Goal: Task Accomplishment & Management: Use online tool/utility

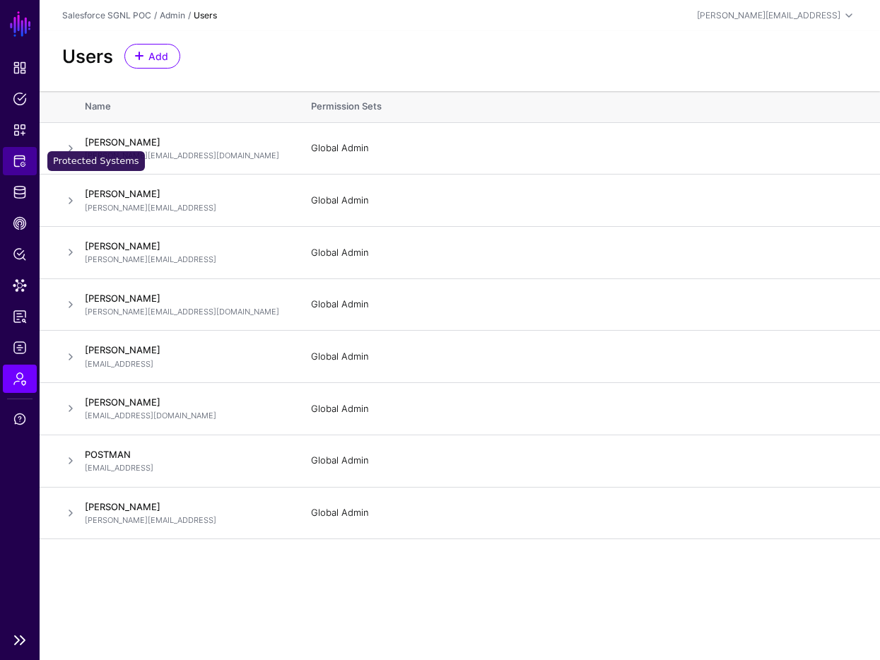
click at [13, 154] on span "Protected Systems" at bounding box center [20, 161] width 14 height 14
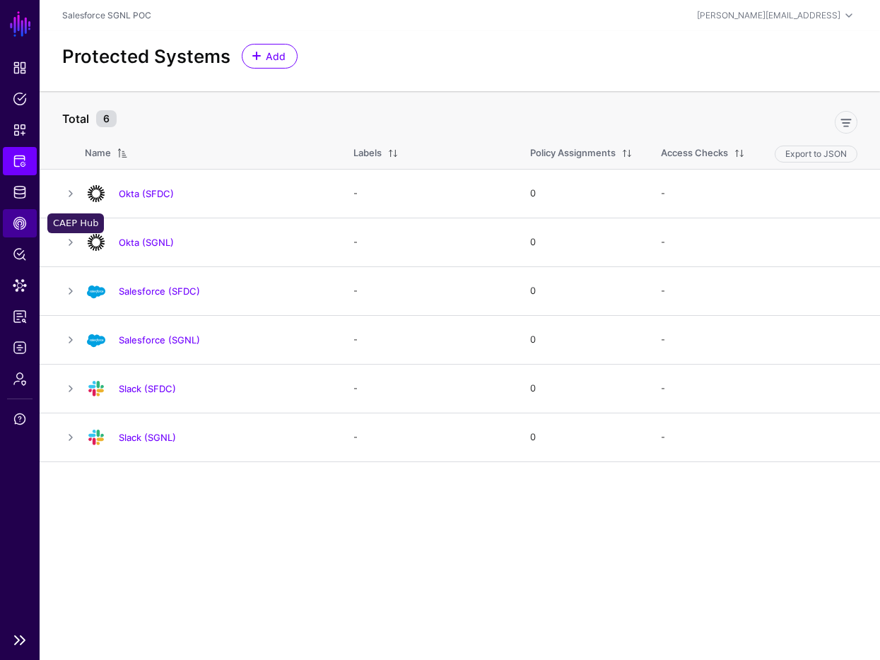
click at [20, 209] on link "CAEP Hub" at bounding box center [20, 223] width 34 height 28
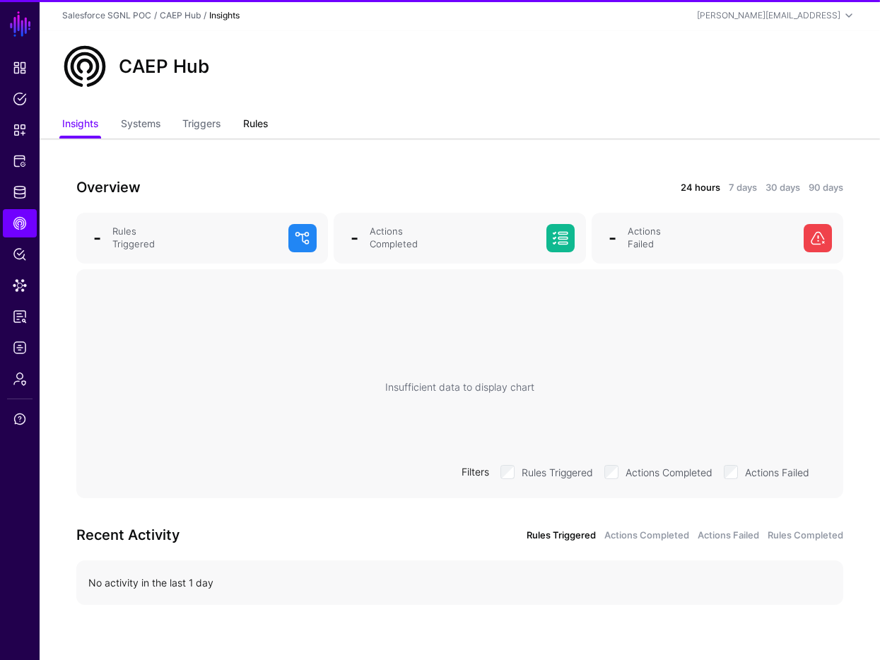
click at [249, 126] on link "Rules" at bounding box center [255, 125] width 25 height 27
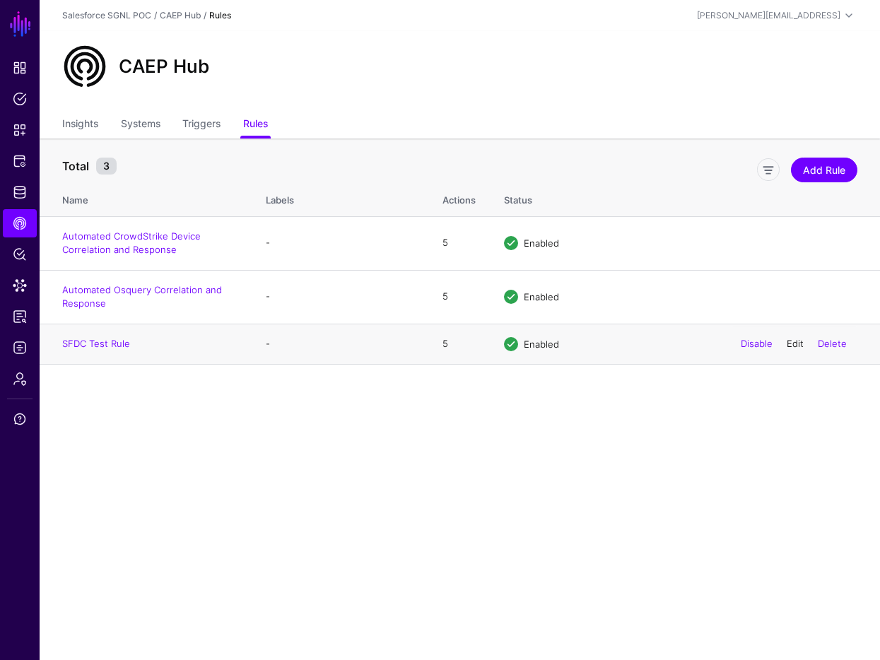
click at [797, 342] on link "Edit" at bounding box center [795, 343] width 17 height 11
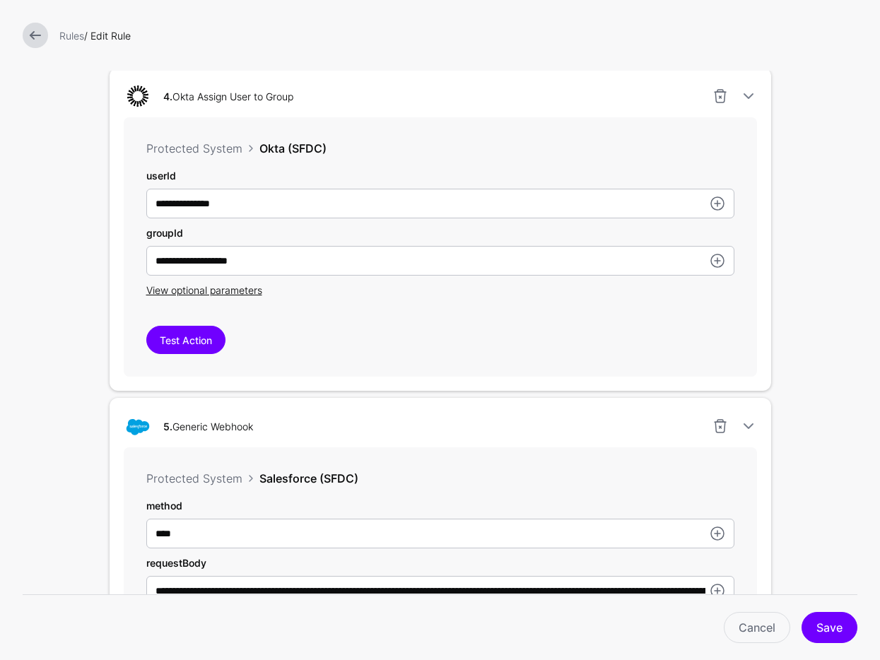
scroll to position [1394, 0]
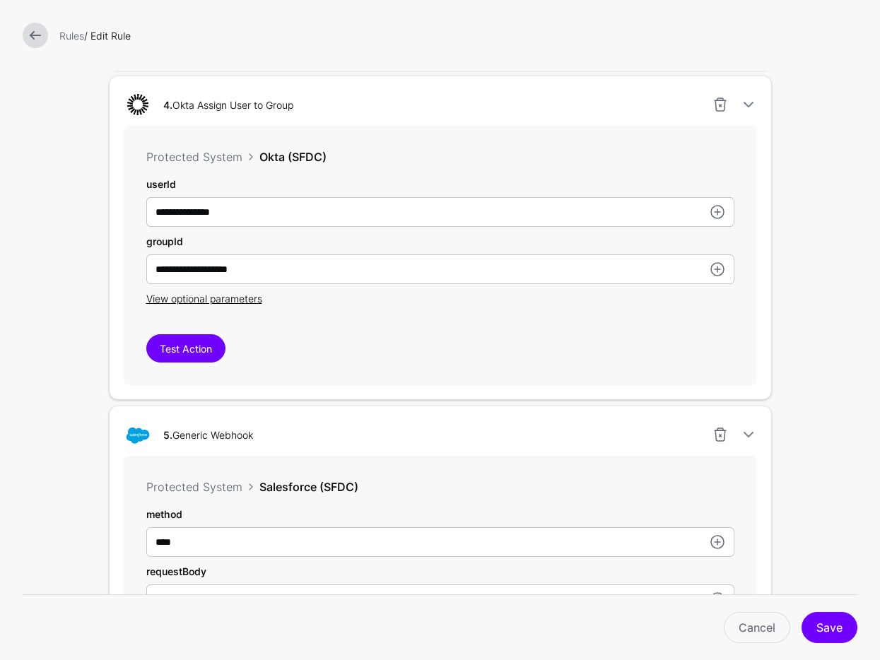
click at [552, 328] on div "**********" at bounding box center [440, 255] width 633 height 259
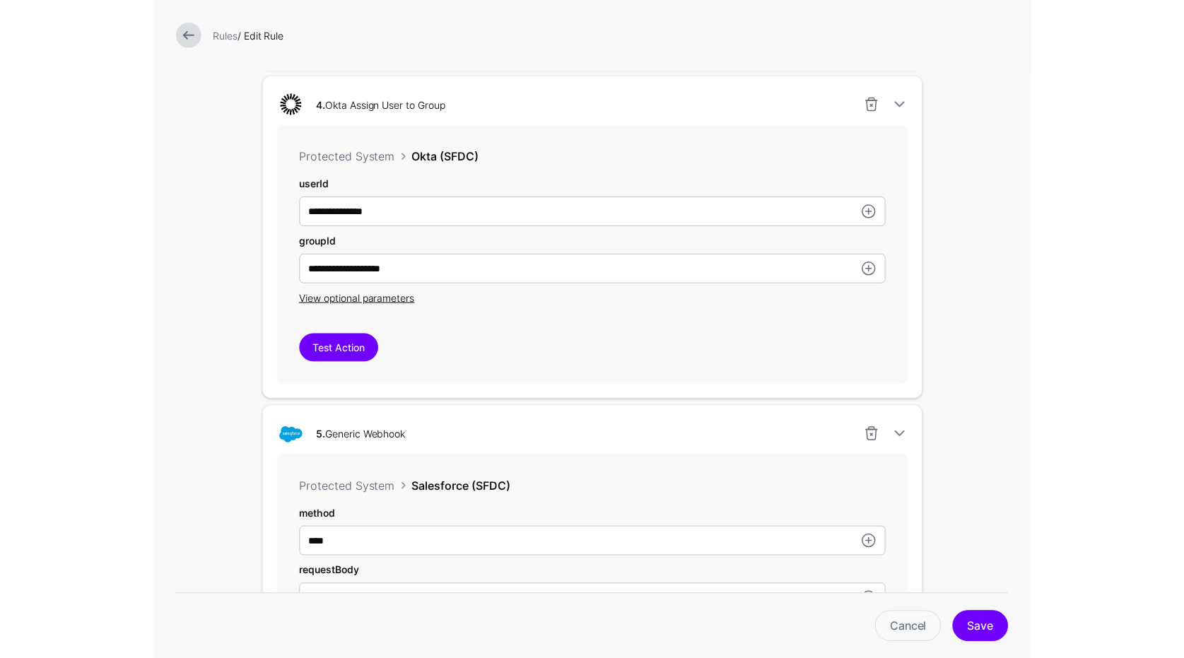
scroll to position [1228, 0]
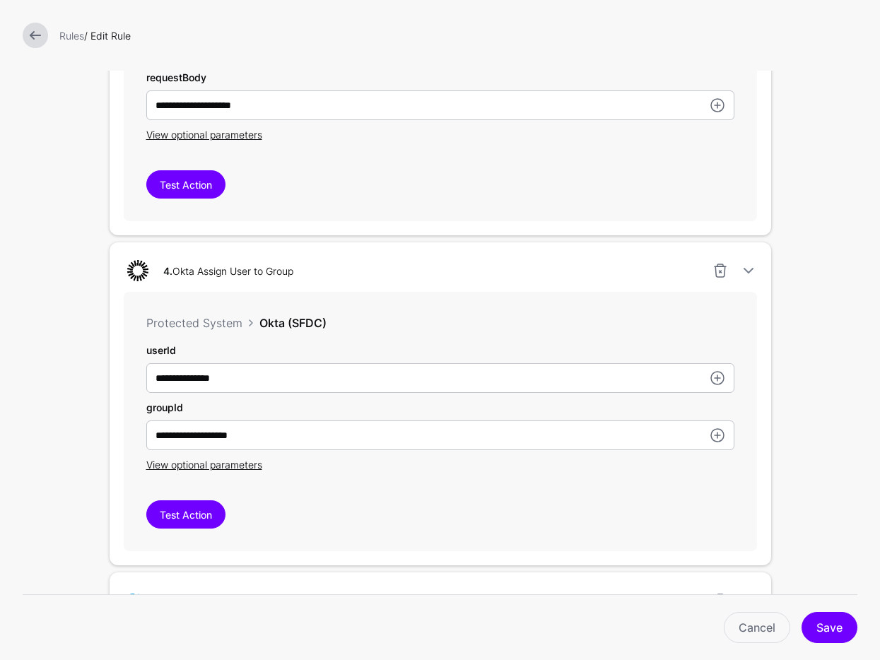
click at [37, 40] on link at bounding box center [35, 35] width 25 height 25
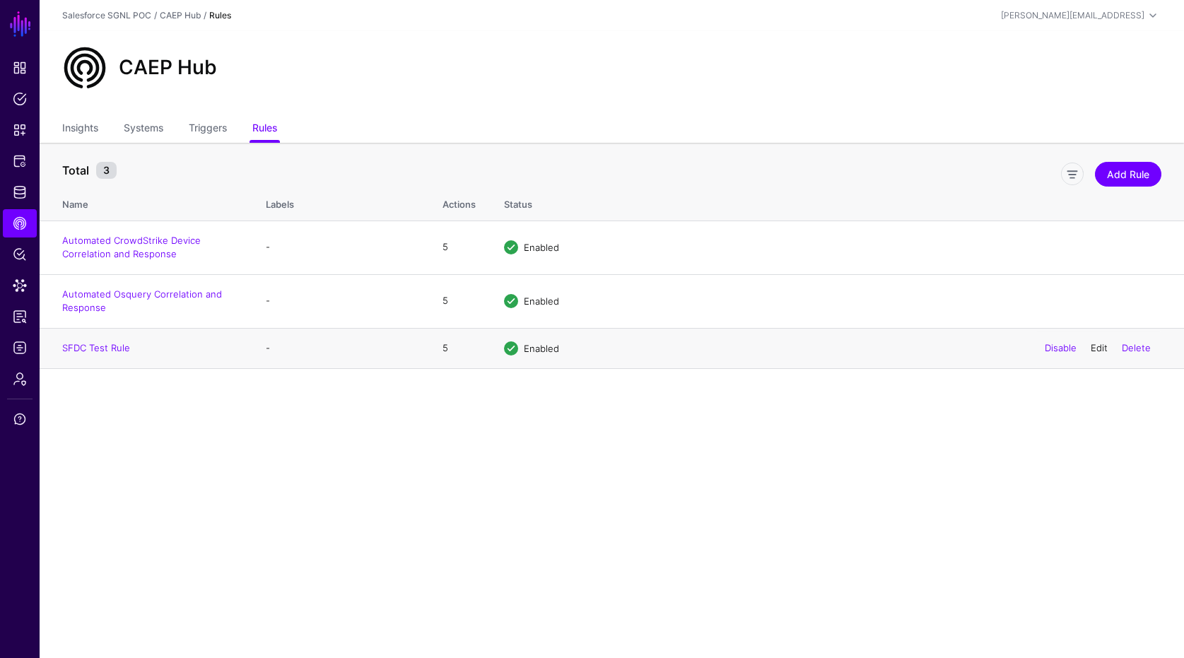
click at [879, 349] on link "Edit" at bounding box center [1098, 347] width 17 height 11
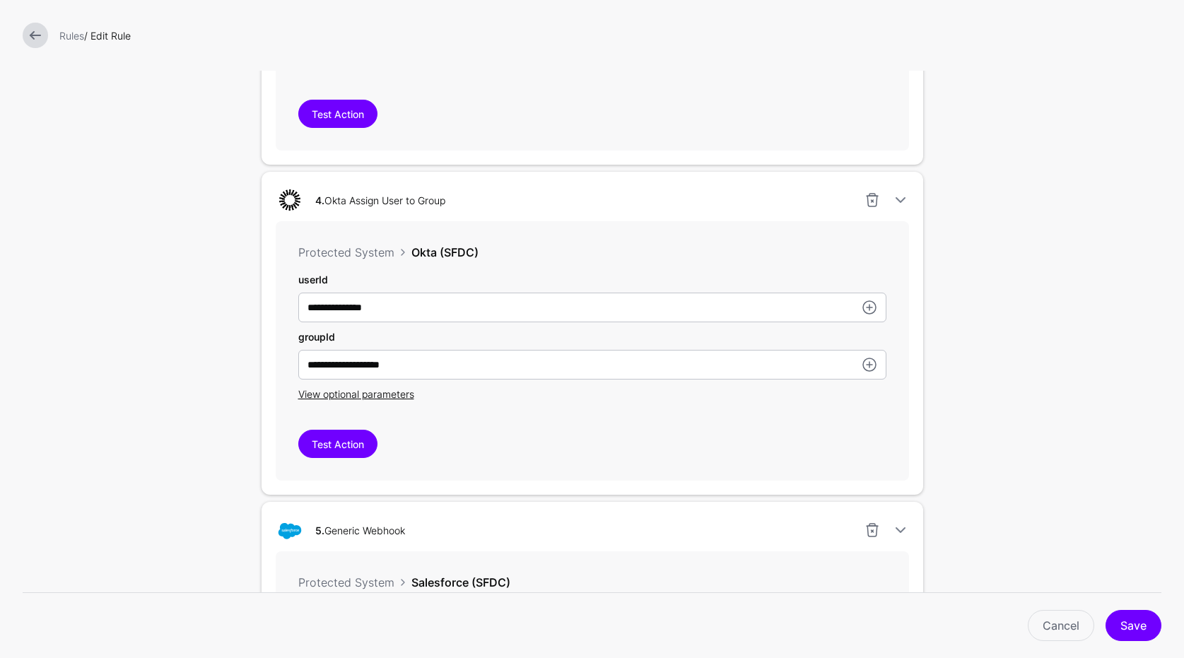
scroll to position [1494, 0]
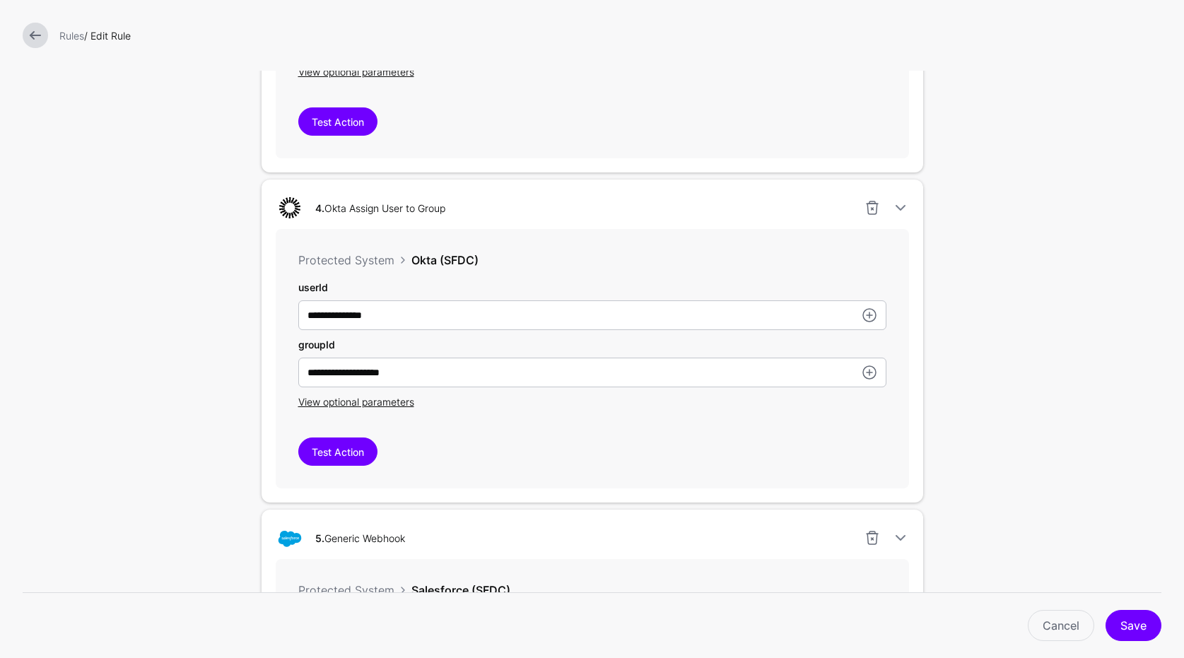
scroll to position [1324, 0]
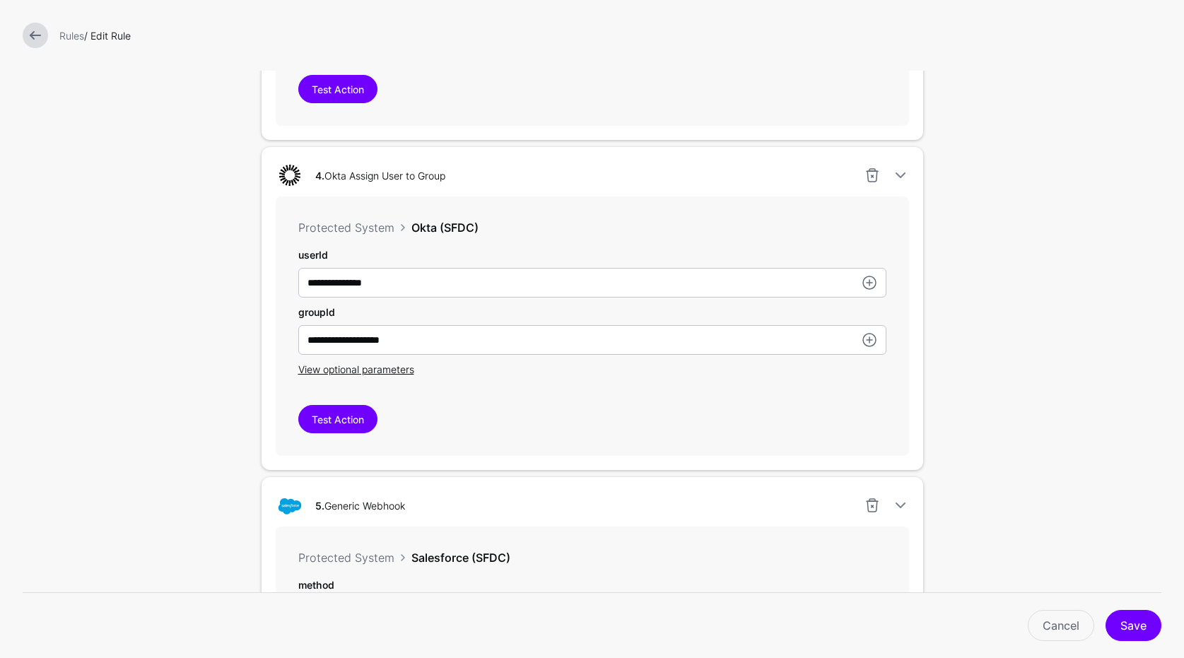
click at [557, 413] on div "Test Action" at bounding box center [592, 419] width 588 height 28
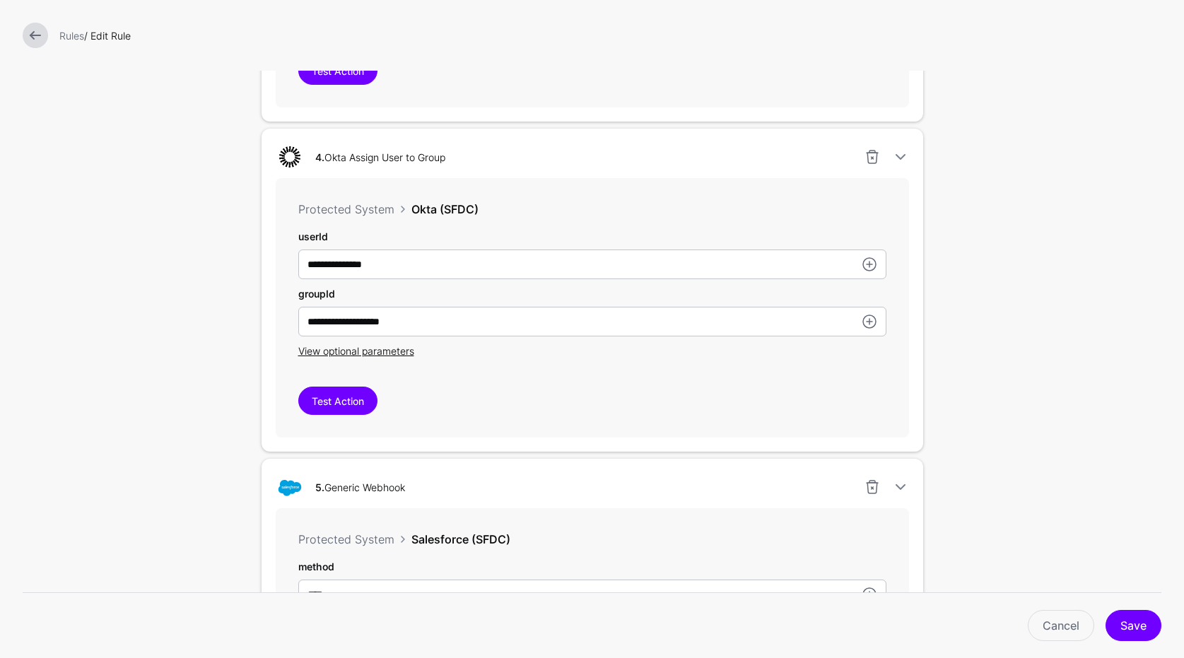
scroll to position [1360, 0]
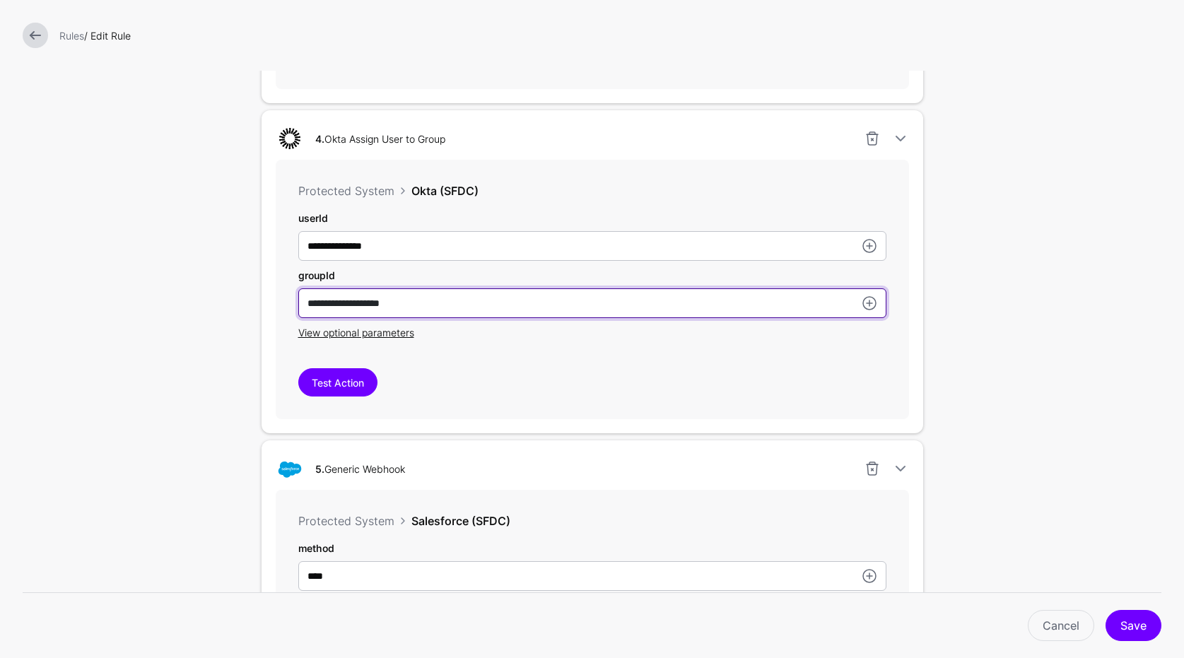
click at [437, 300] on input "**********" at bounding box center [592, 303] width 588 height 30
paste input "text"
type input "**********"
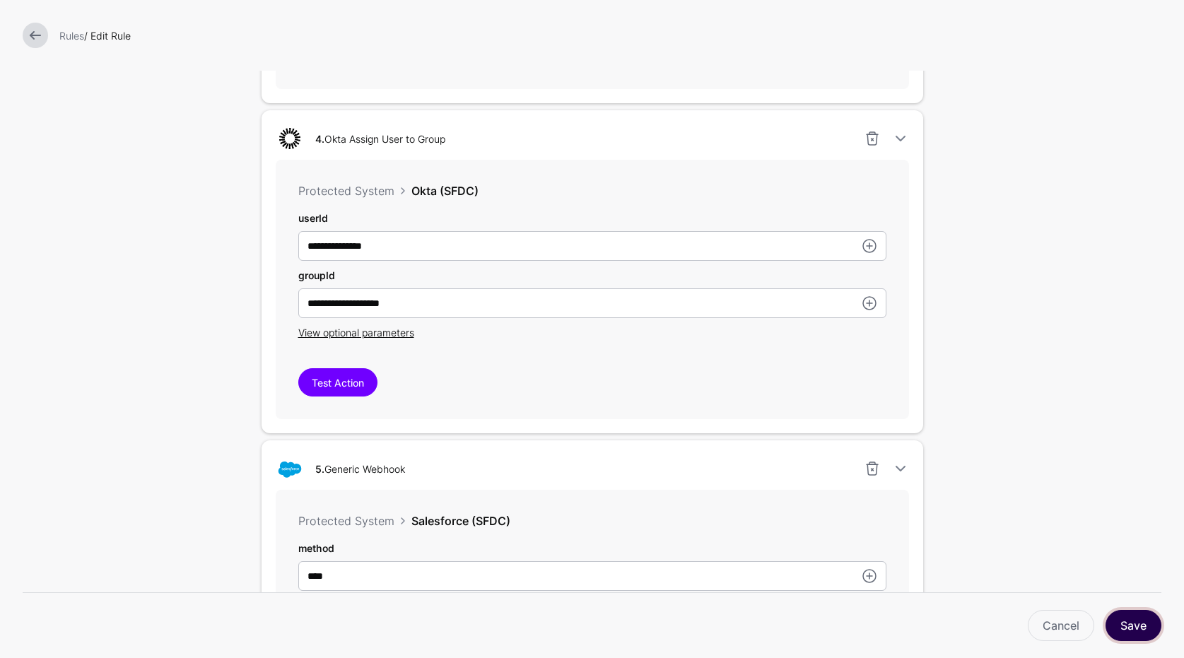
click at [879, 625] on button "Save" at bounding box center [1133, 625] width 56 height 31
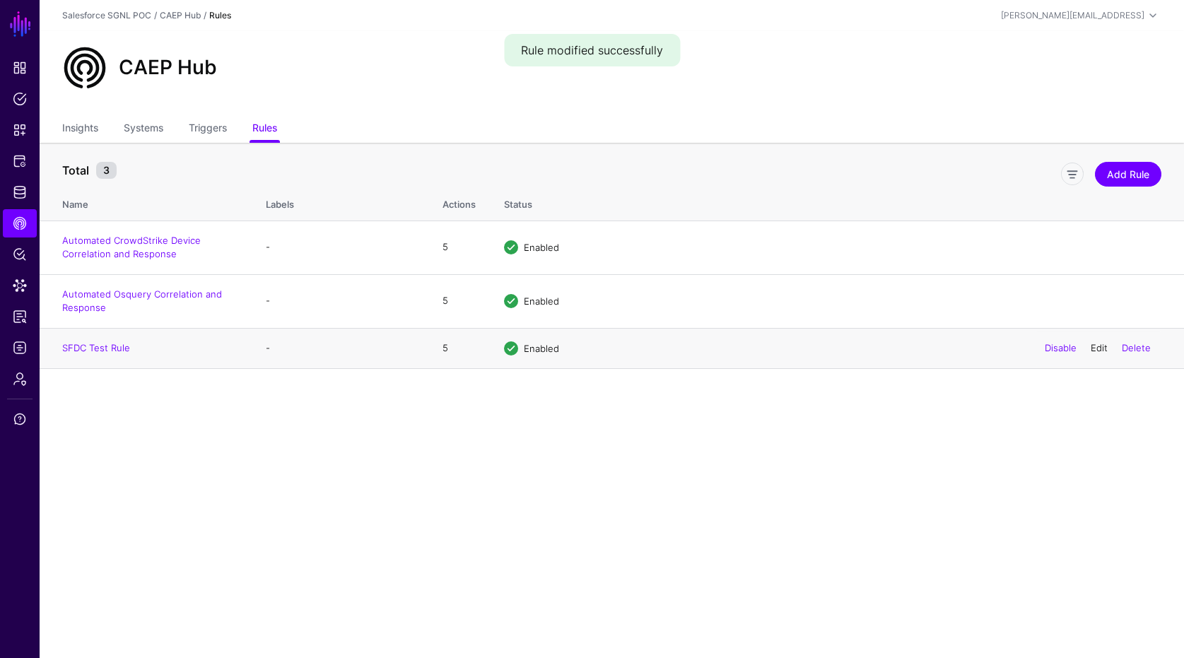
click at [879, 346] on link "Edit" at bounding box center [1098, 347] width 17 height 11
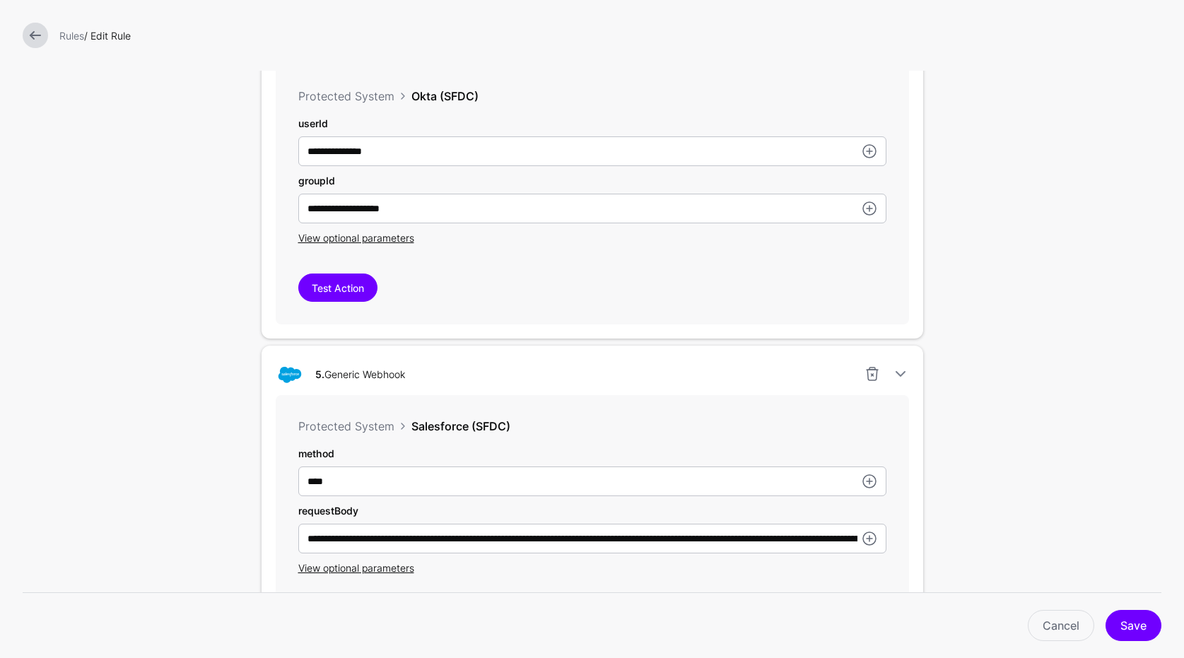
scroll to position [1322, 0]
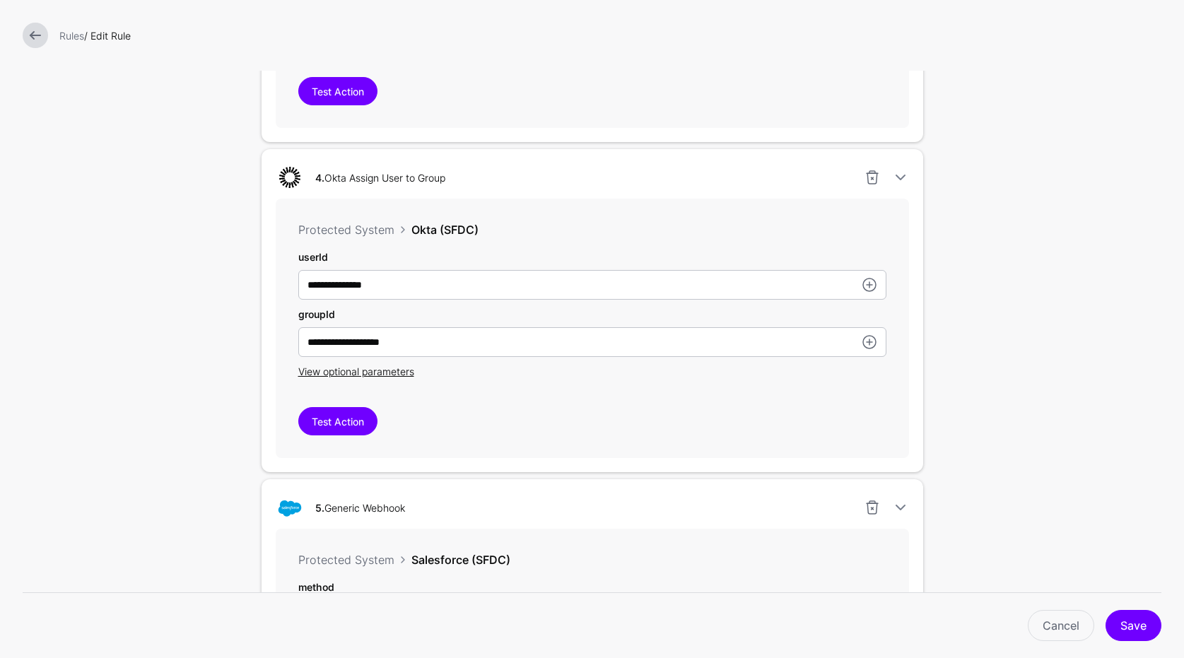
click at [498, 365] on div "View optional parameters" at bounding box center [592, 371] width 588 height 15
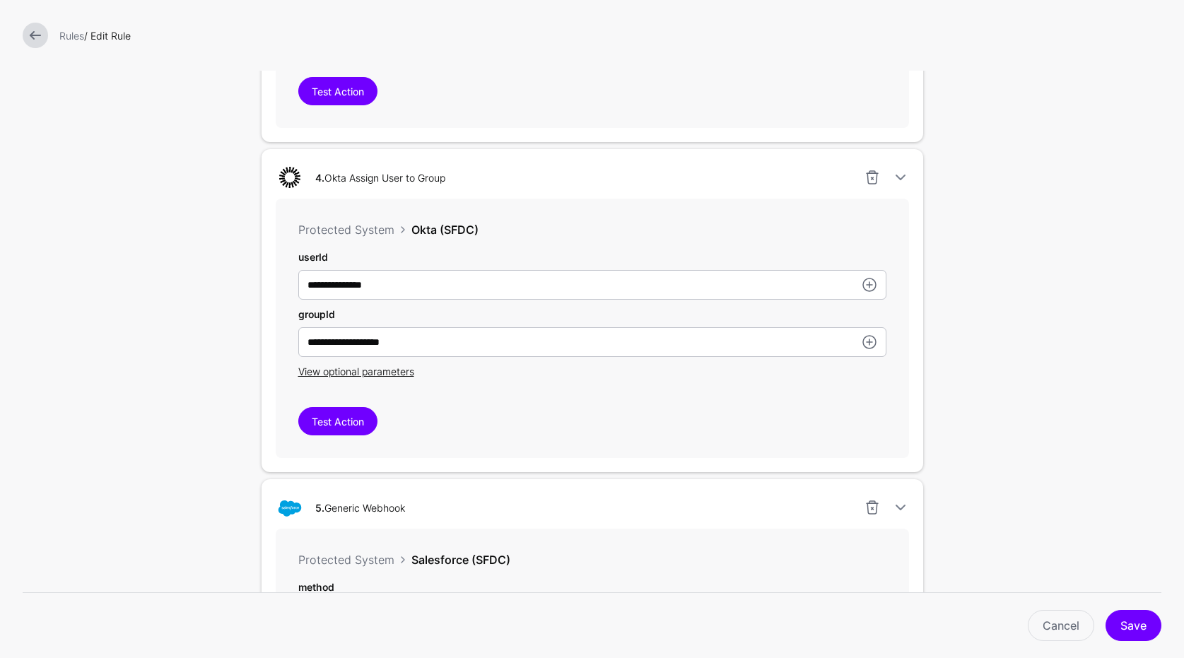
click at [517, 371] on div "View optional parameters" at bounding box center [592, 371] width 588 height 15
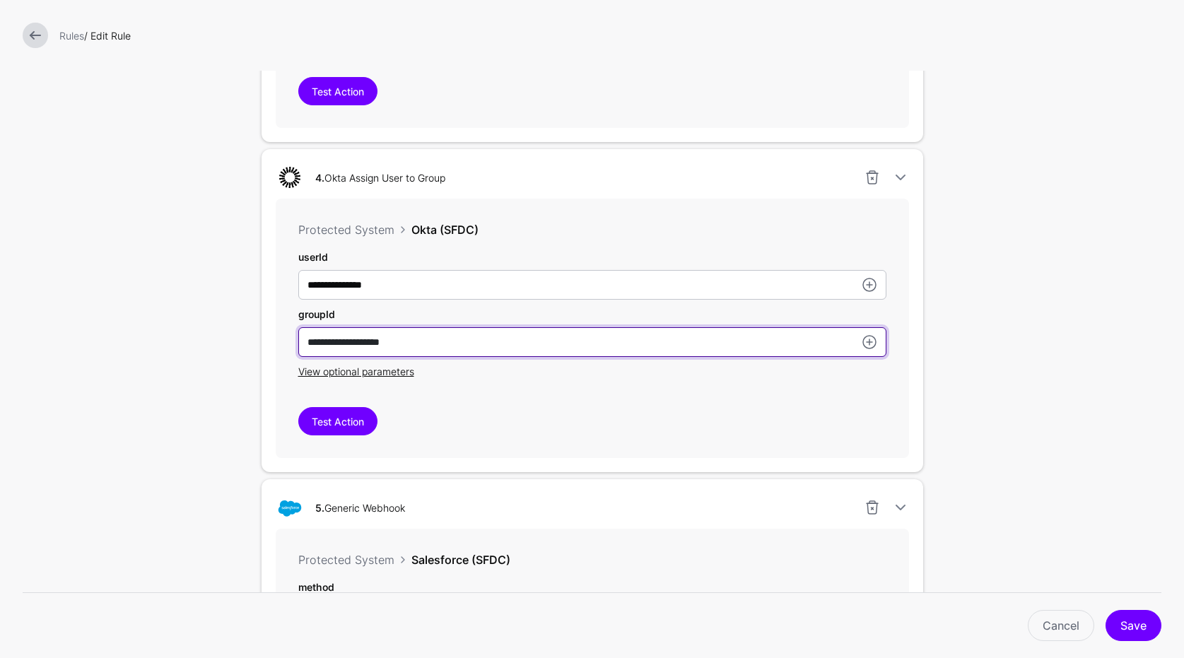
click at [491, 348] on input "**********" at bounding box center [592, 342] width 588 height 30
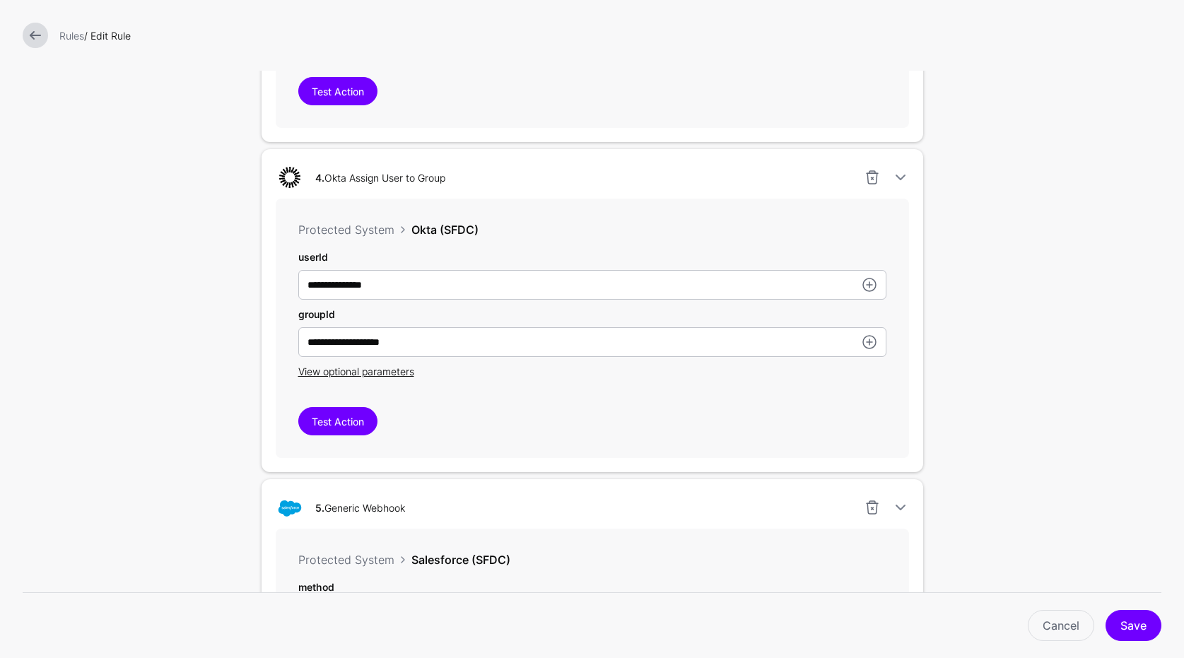
click at [505, 382] on div "**********" at bounding box center [592, 328] width 633 height 259
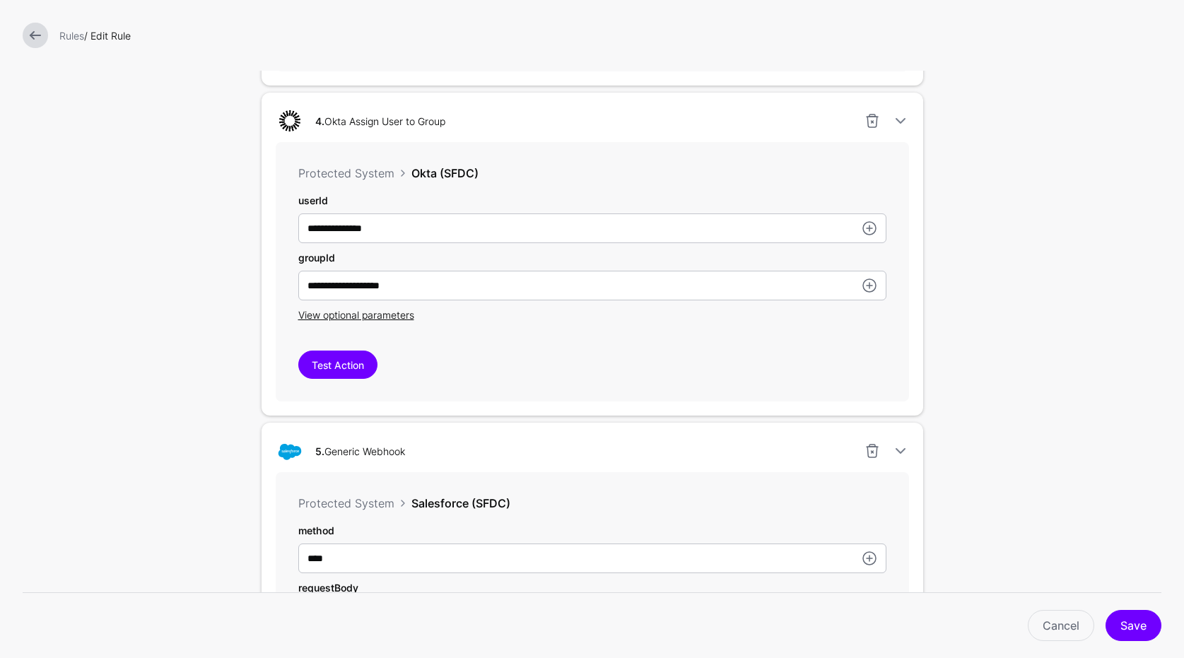
scroll to position [1413, 0]
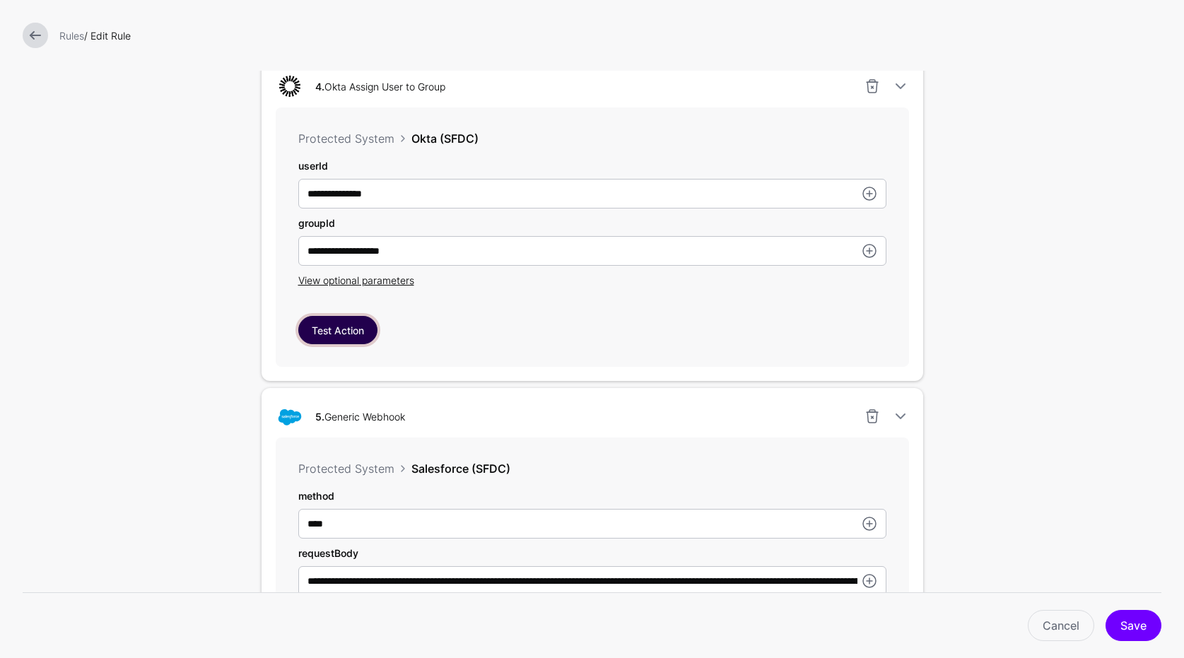
click at [343, 324] on button "Test Action" at bounding box center [337, 330] width 79 height 28
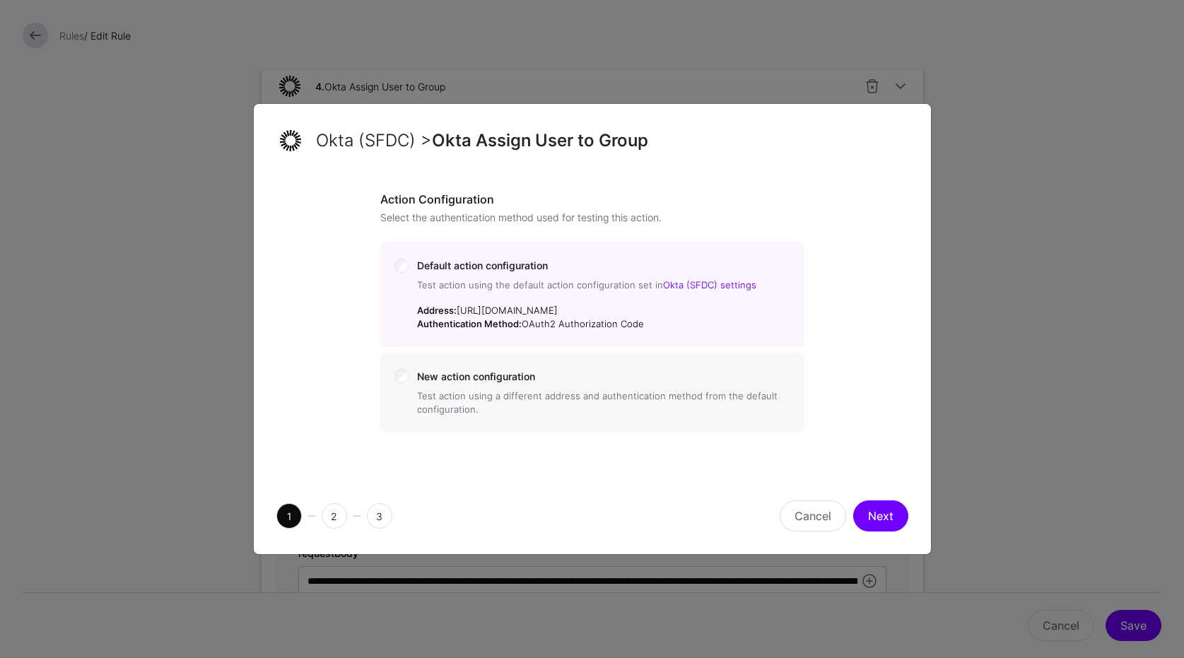
click at [879, 507] on button "Next" at bounding box center [880, 515] width 55 height 31
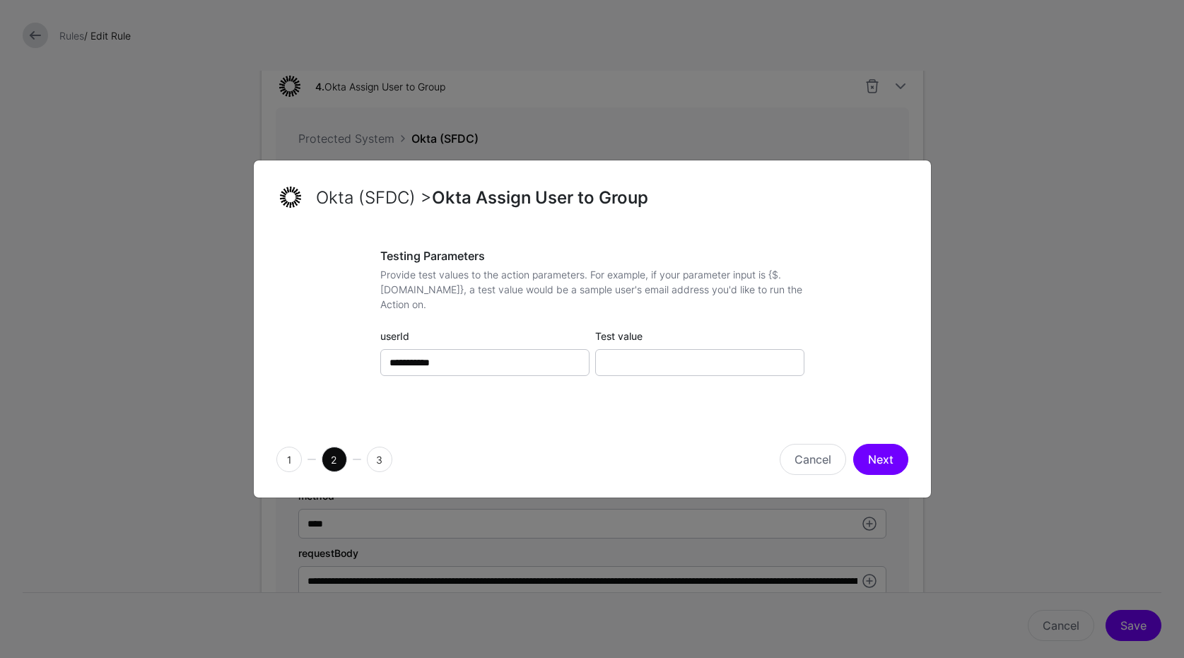
click at [643, 337] on div "Test value" at bounding box center [699, 352] width 215 height 47
click at [659, 353] on input "Test value" at bounding box center [699, 362] width 209 height 27
click at [821, 469] on button "Cancel" at bounding box center [813, 459] width 66 height 31
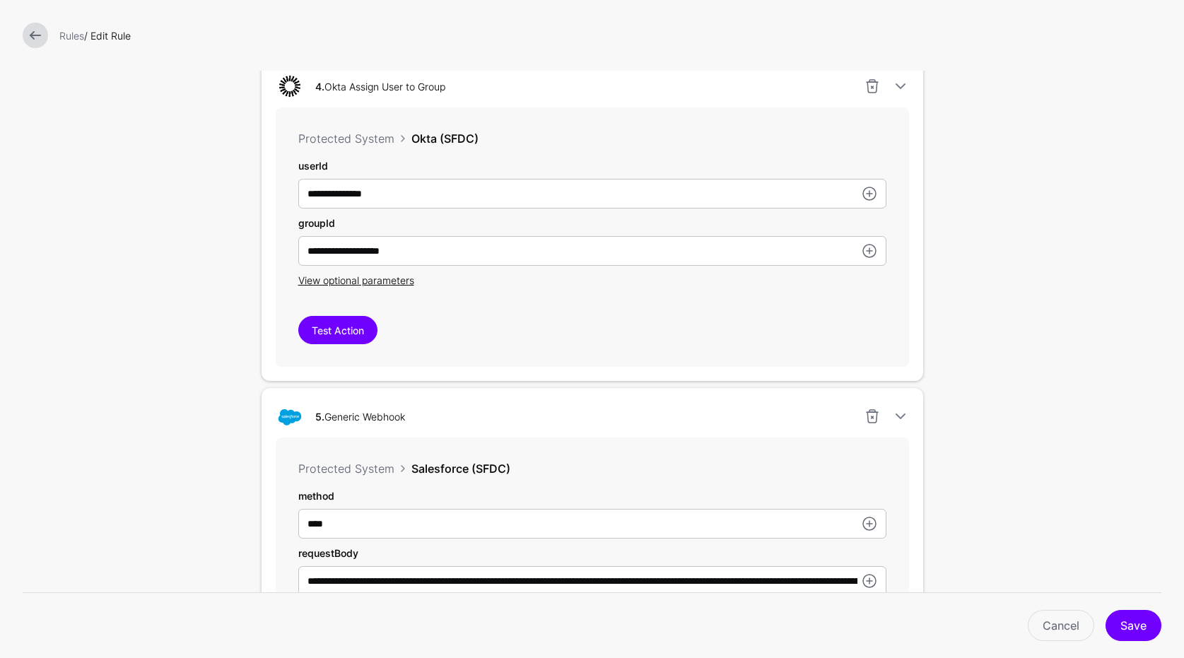
click at [21, 25] on div at bounding box center [35, 35] width 37 height 25
click at [37, 36] on link at bounding box center [35, 35] width 25 height 25
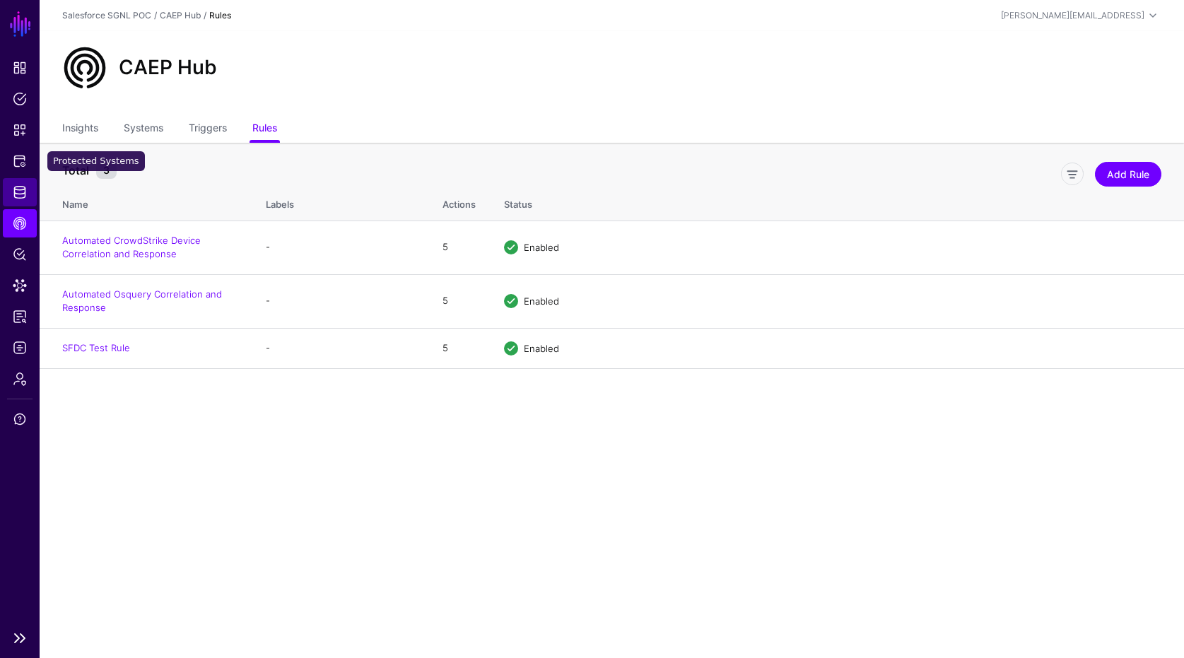
click at [10, 203] on link "Identity Data Fabric" at bounding box center [20, 192] width 34 height 28
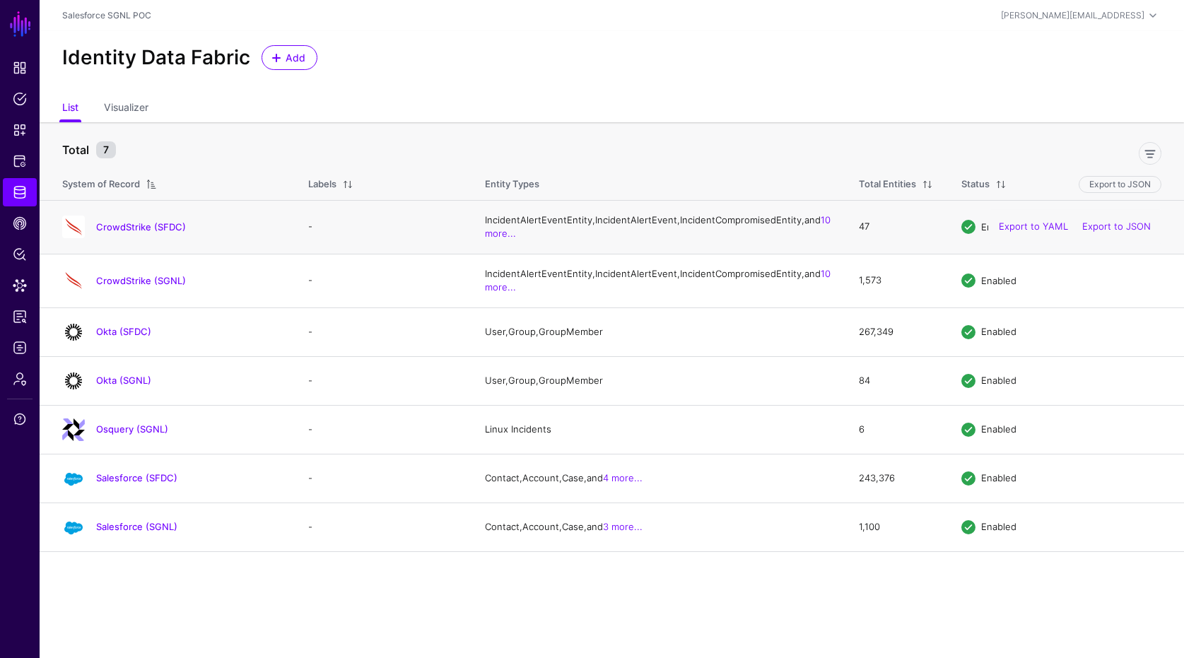
click at [153, 238] on div "CrowdStrike (SFDC)" at bounding box center [171, 227] width 229 height 23
click at [155, 233] on link "CrowdStrike (SFDC)" at bounding box center [141, 226] width 90 height 11
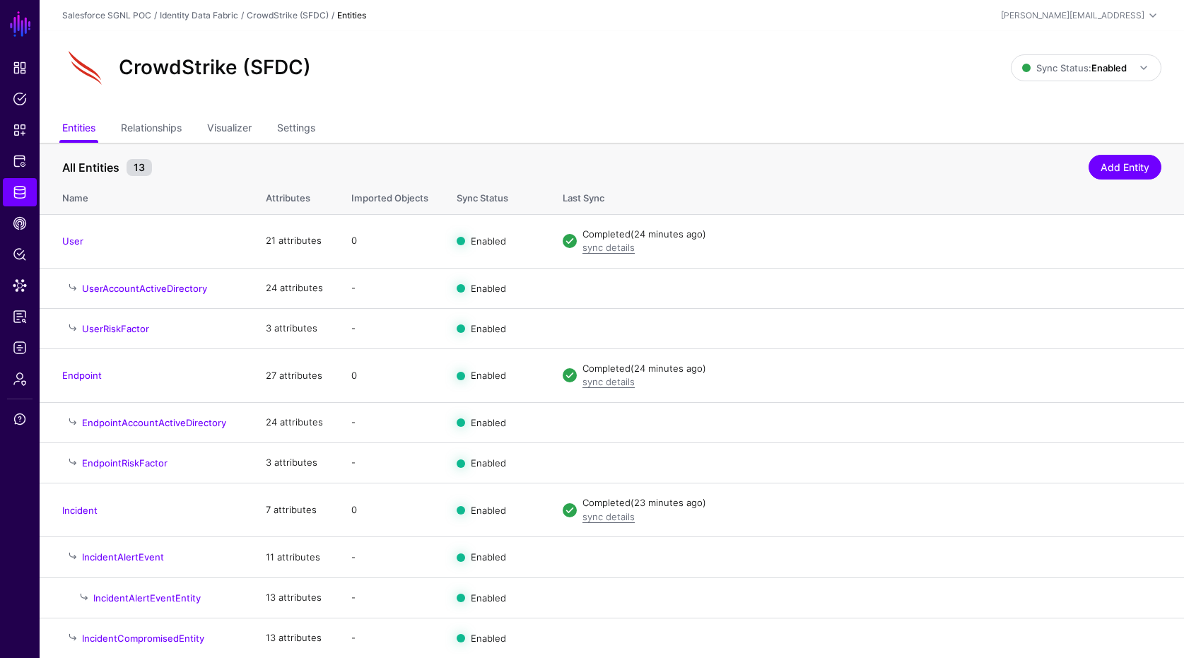
drag, startPoint x: 654, startPoint y: 148, endPoint x: 650, endPoint y: 140, distance: 8.5
click at [652, 147] on th "All Entities 13 Add Entity" at bounding box center [612, 160] width 1144 height 35
click at [79, 244] on link "User" at bounding box center [72, 240] width 21 height 11
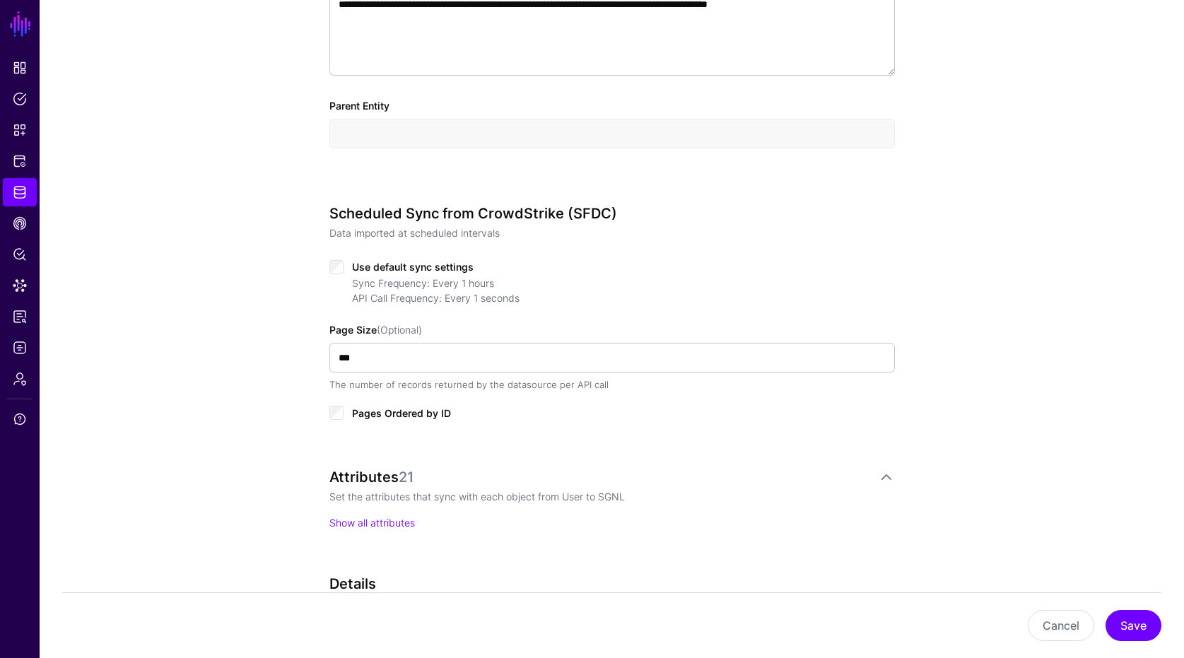
scroll to position [807, 0]
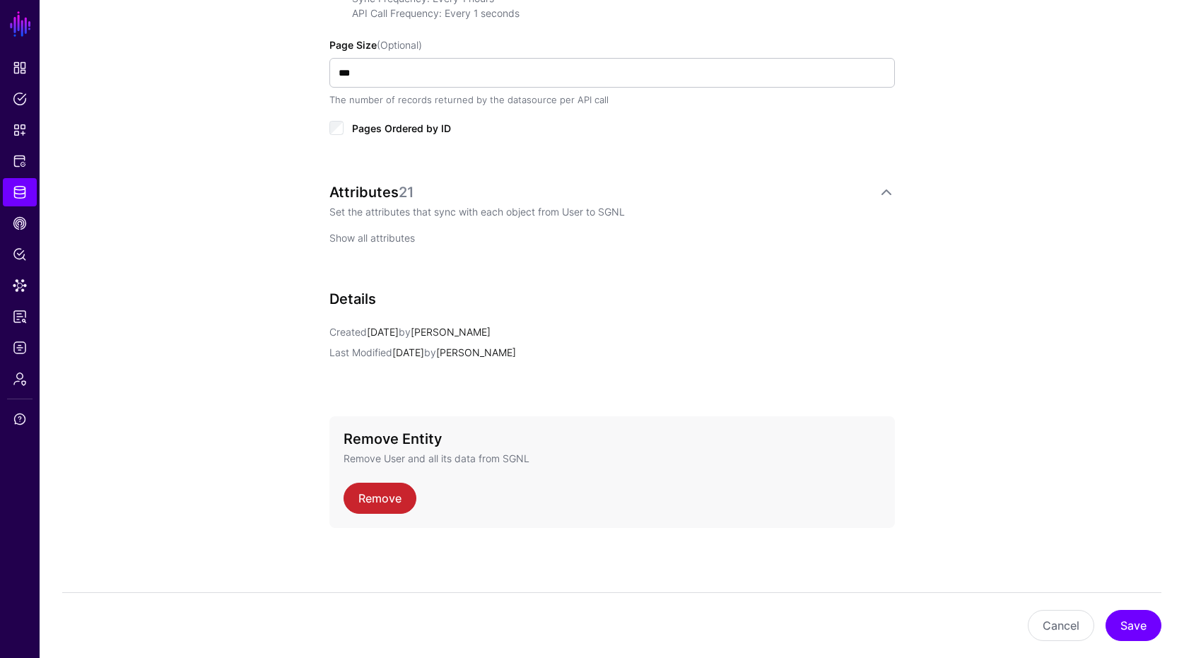
click at [406, 237] on link "Show all attributes" at bounding box center [372, 238] width 86 height 12
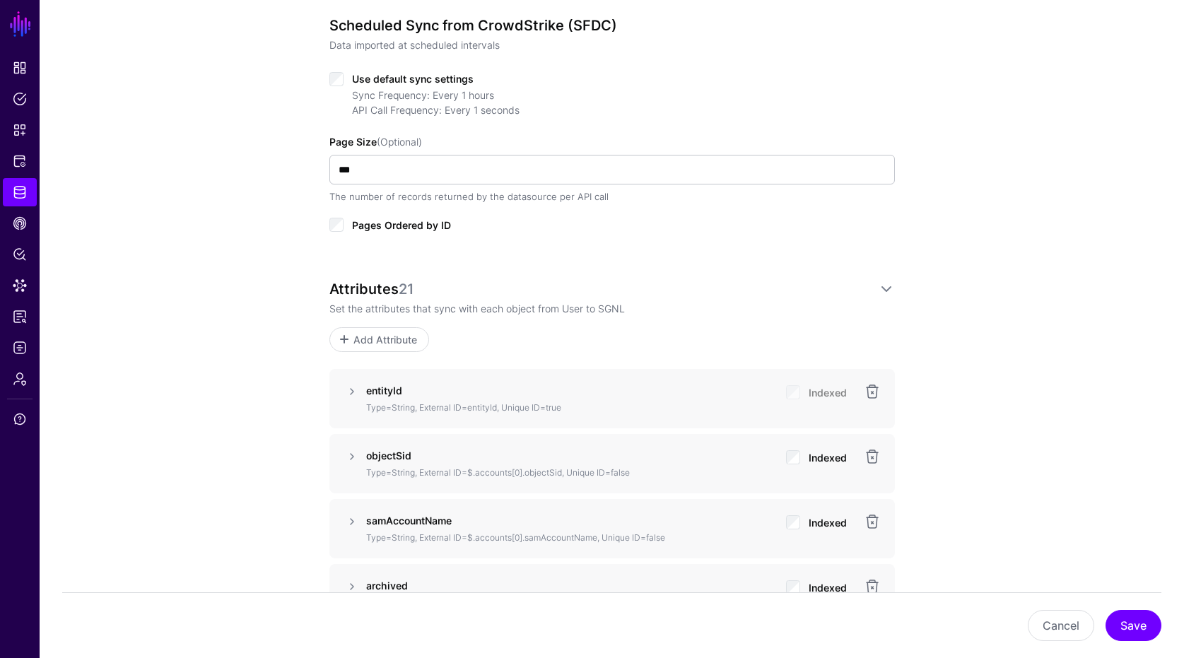
scroll to position [878, 0]
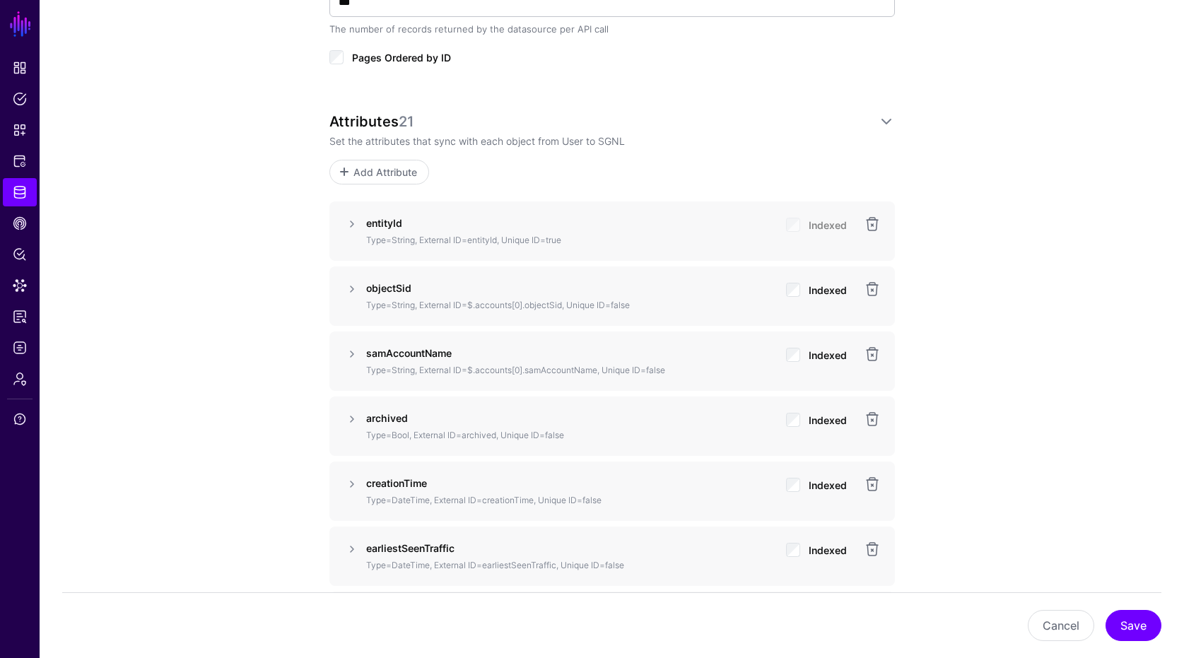
click at [594, 375] on p "Type=String, External ID=$.accounts[0].samAccountName, Unique ID=false" at bounding box center [570, 370] width 408 height 13
drag, startPoint x: 597, startPoint y: 371, endPoint x: 468, endPoint y: 372, distance: 129.3
click at [468, 372] on p "Type=String, External ID=$.accounts[0].samAccountName, Unique ID=false" at bounding box center [570, 370] width 408 height 13
copy p "$.accounts[0].samAccountName"
click at [401, 169] on span "Add Attribute" at bounding box center [384, 172] width 67 height 15
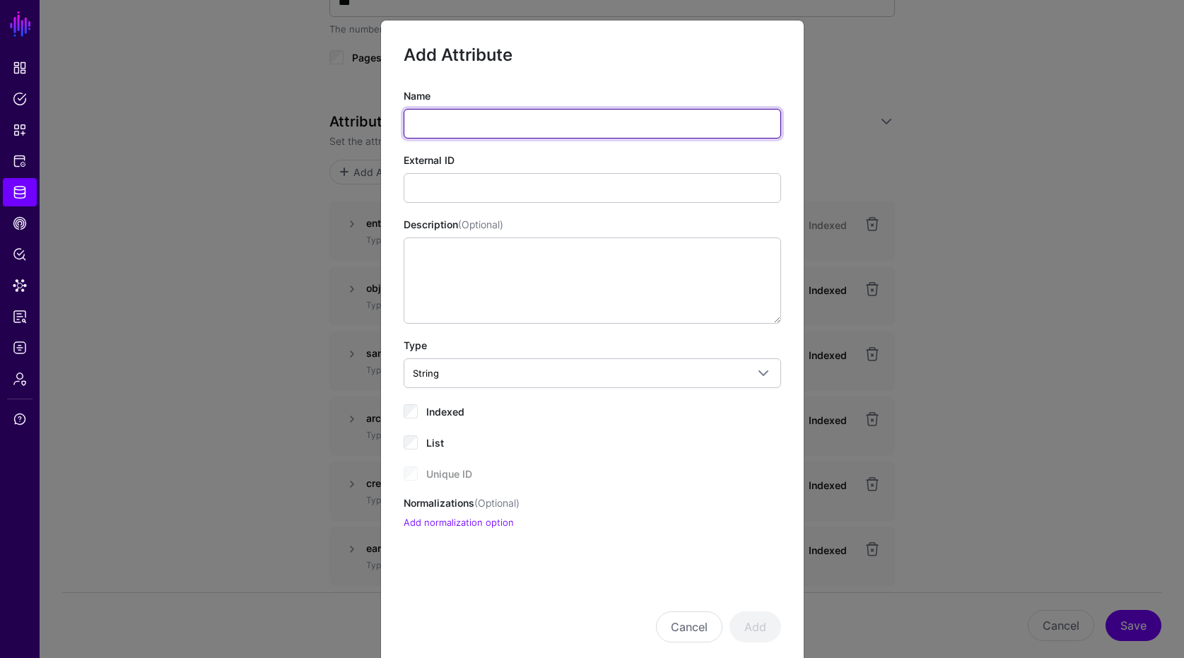
click at [563, 124] on input "Name" at bounding box center [592, 124] width 377 height 30
type input "***"
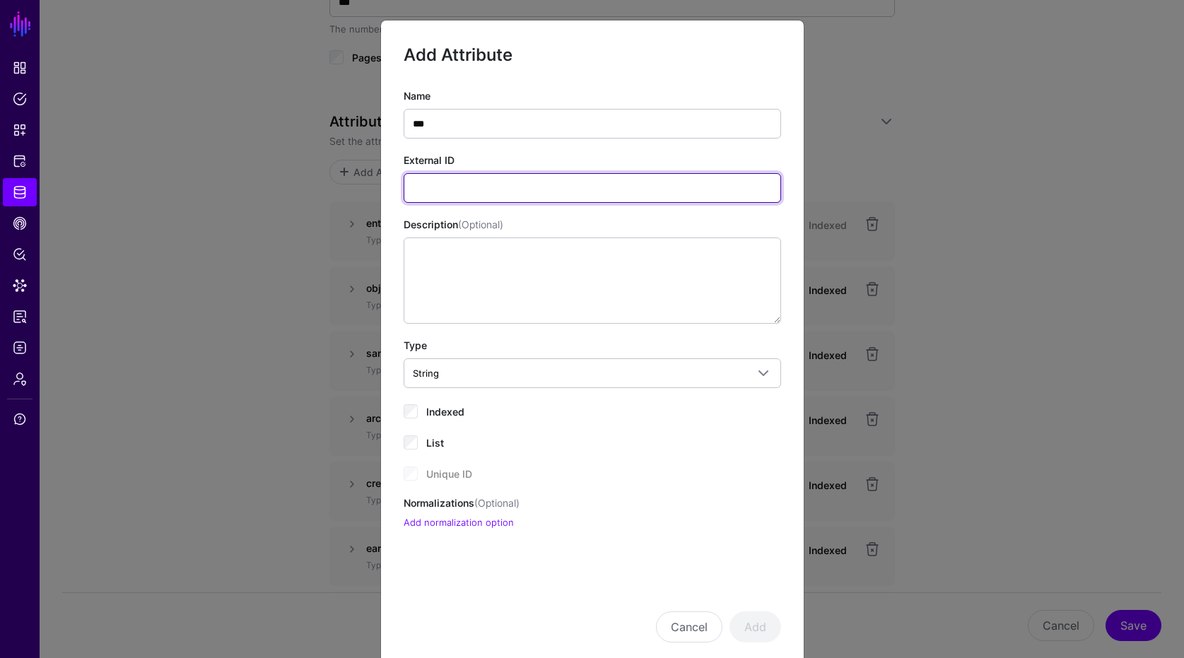
paste input "**********"
type input "**********"
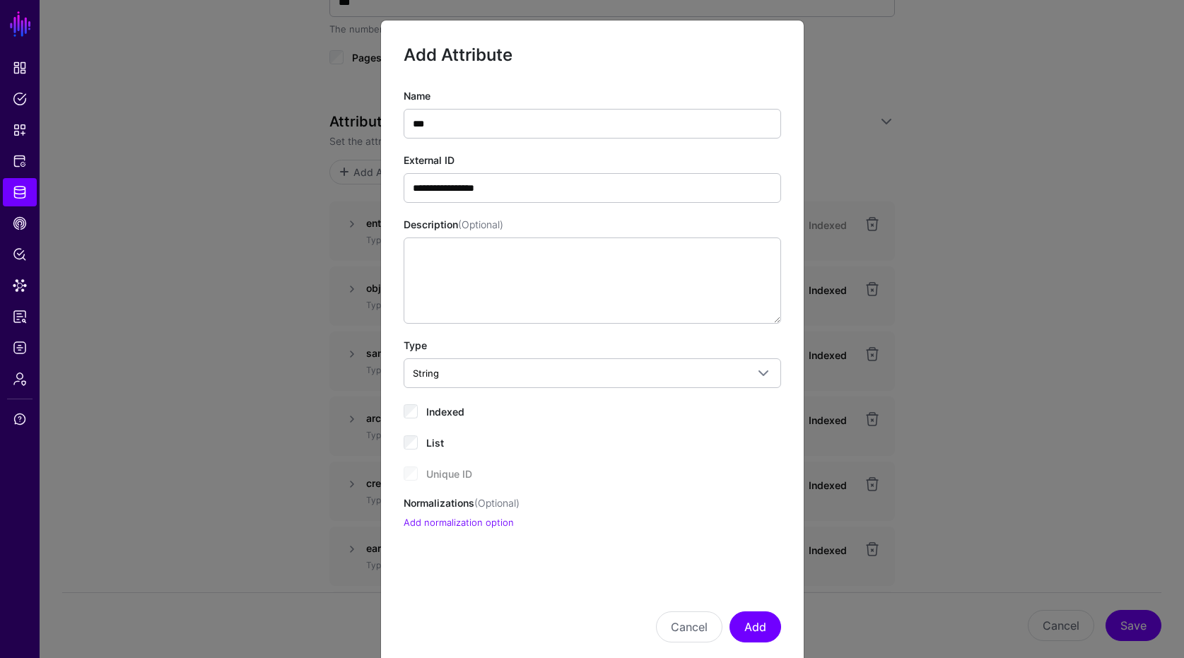
click at [445, 411] on span "Indexed" at bounding box center [445, 412] width 38 height 12
click at [763, 631] on button "Add" at bounding box center [755, 626] width 52 height 31
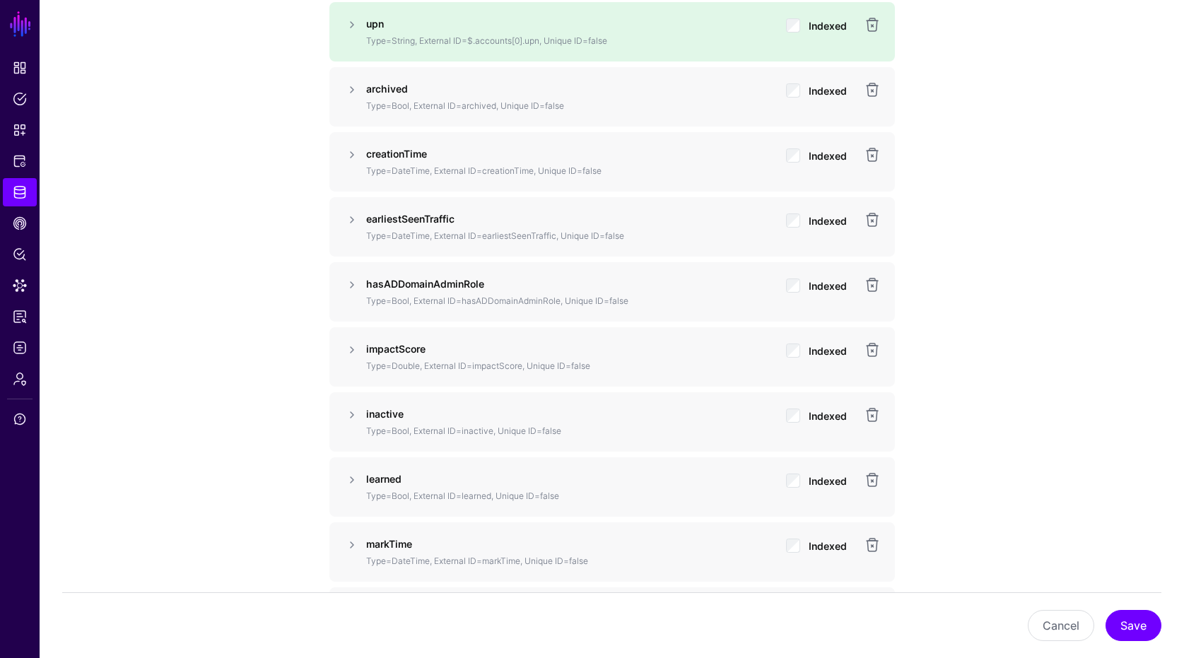
scroll to position [1274, 0]
click at [879, 614] on button "Save" at bounding box center [1133, 625] width 56 height 31
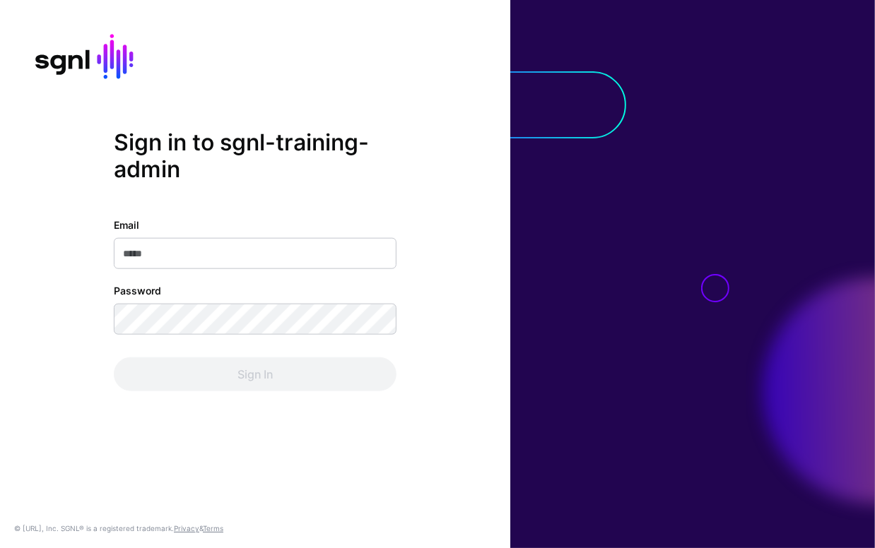
click at [208, 258] on input "Email" at bounding box center [255, 252] width 283 height 31
click at [278, 193] on div "Sign in to sgnl-training-admin Email Password Sign In" at bounding box center [255, 260] width 283 height 262
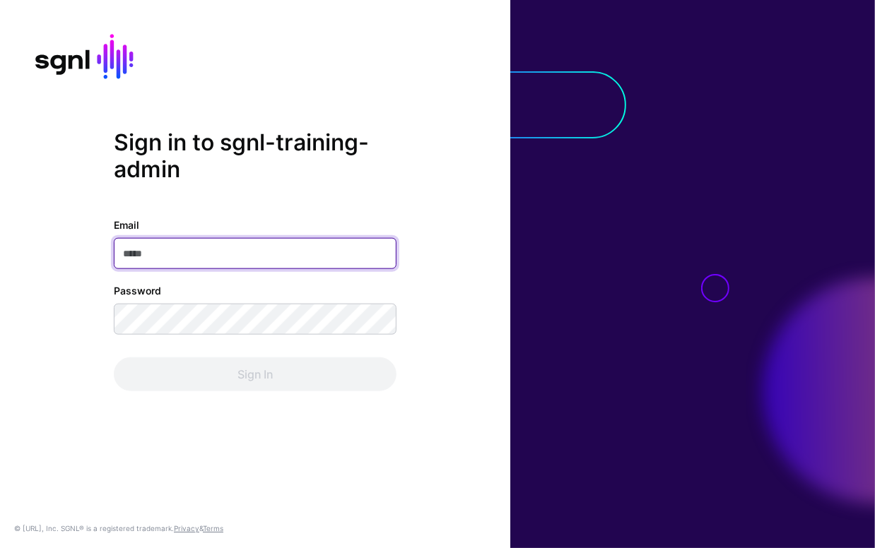
click at [223, 249] on input "Email" at bounding box center [255, 252] width 283 height 31
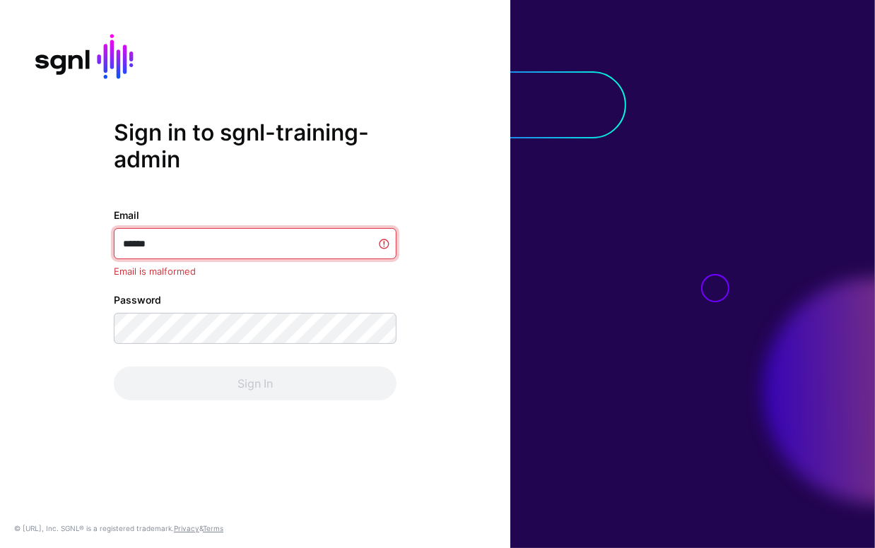
type input "*******"
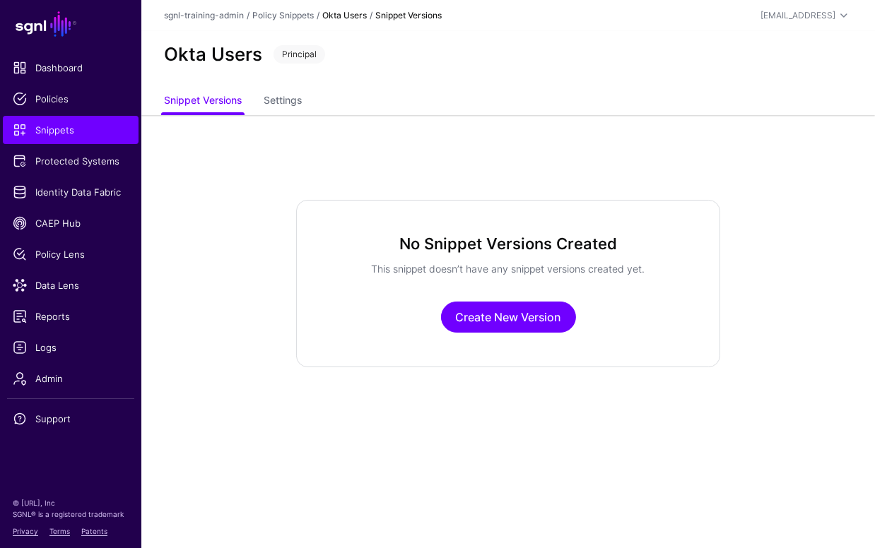
drag, startPoint x: 242, startPoint y: 313, endPoint x: 218, endPoint y: 195, distance: 120.4
click at [242, 313] on app-snippets-item-versions "No Snippet Versions Created This snippet doesn’t have any snippet versions crea…" at bounding box center [508, 283] width 734 height 167
click at [66, 128] on span "Snippets" at bounding box center [71, 130] width 116 height 14
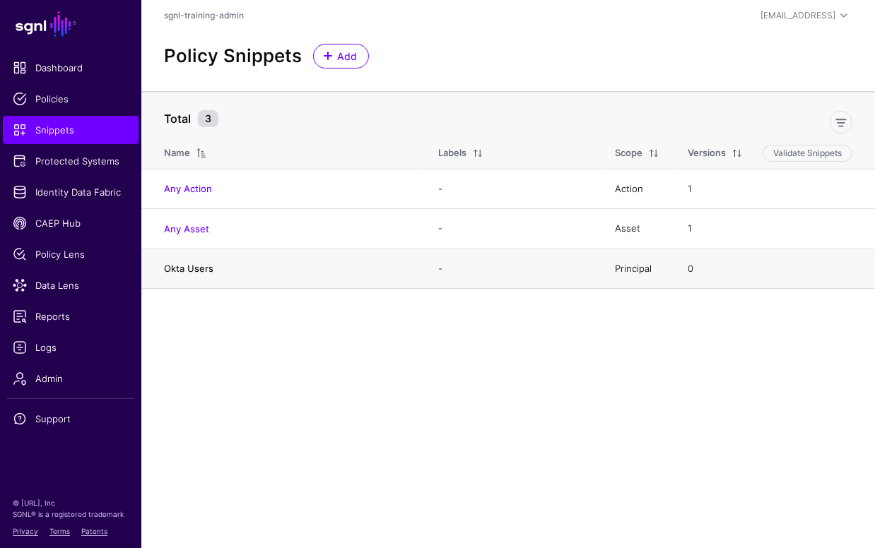
click at [181, 271] on link "Okta Users" at bounding box center [188, 268] width 49 height 11
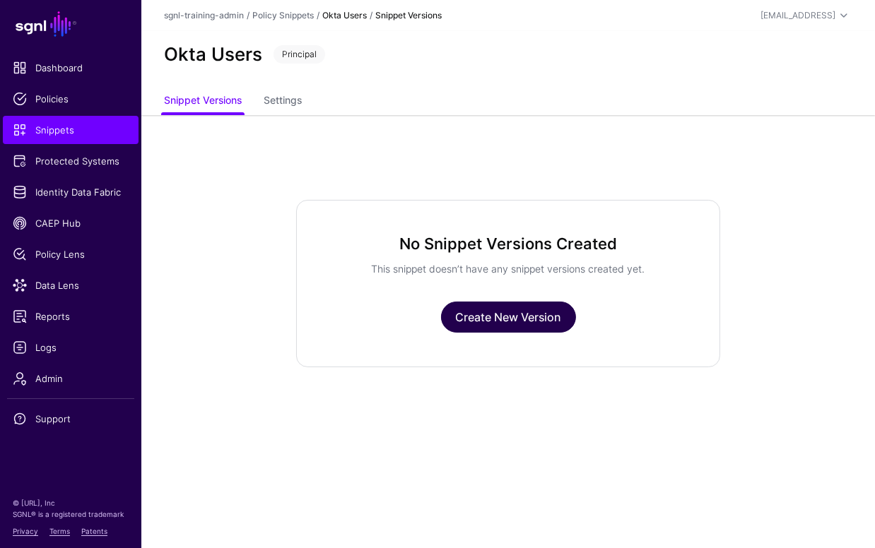
click at [476, 326] on link "Create New Version" at bounding box center [508, 317] width 135 height 31
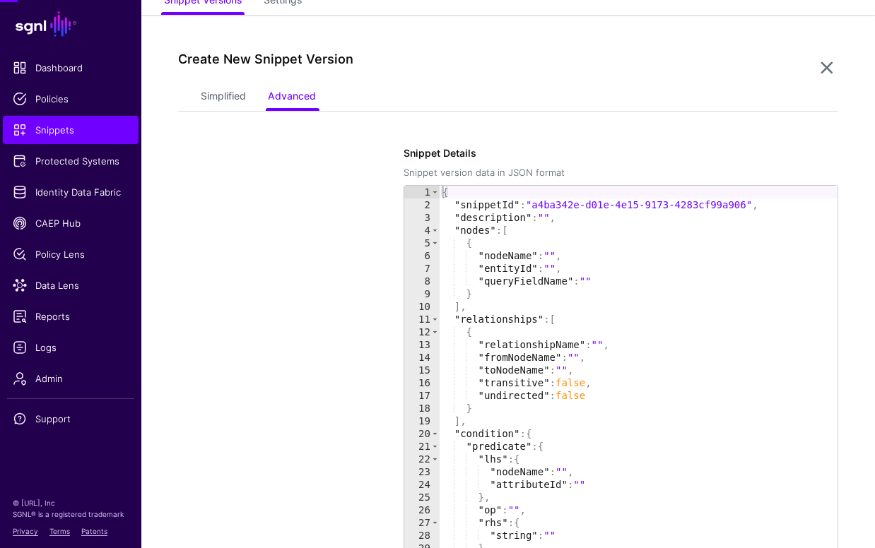
scroll to position [114, 0]
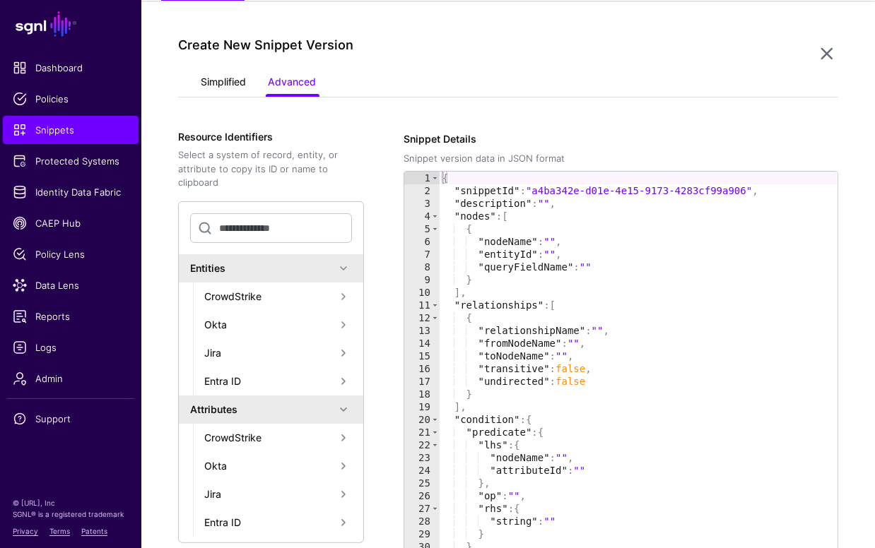
click at [242, 87] on link "Simplified" at bounding box center [223, 83] width 45 height 27
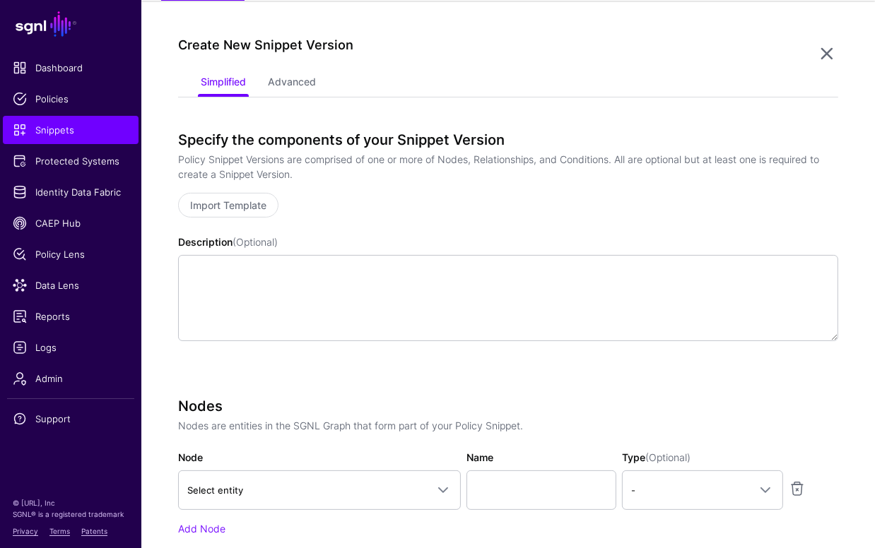
scroll to position [213, 0]
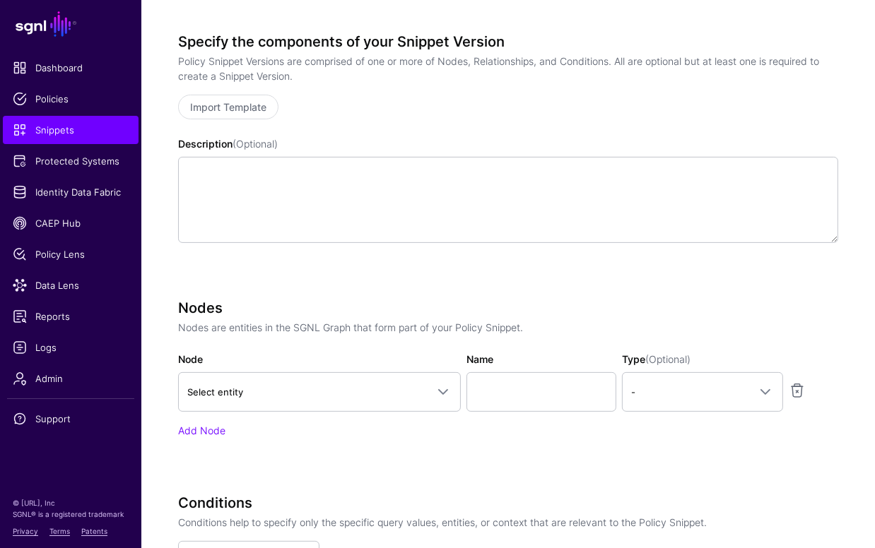
click at [346, 349] on div "Nodes Nodes are entities in the SGNL Graph that form part of your Policy Snippe…" at bounding box center [508, 369] width 660 height 139
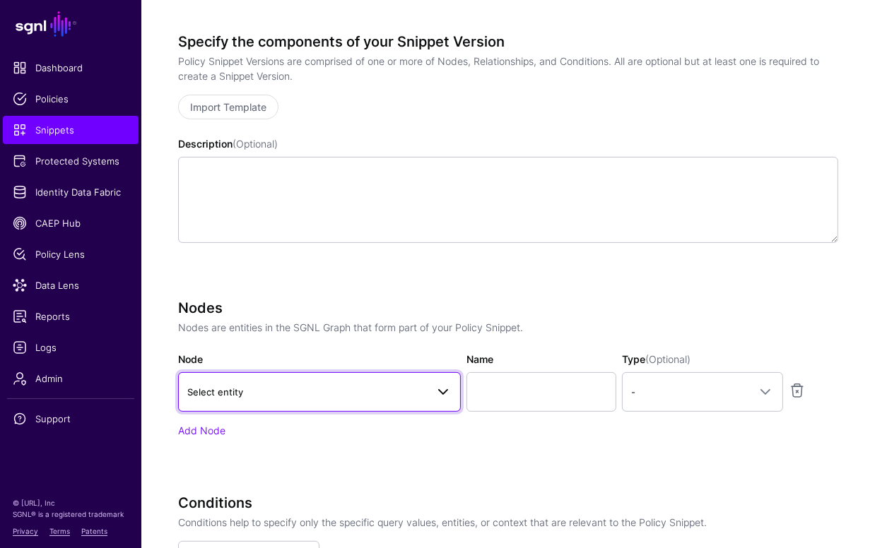
click at [367, 378] on link "Select entity" at bounding box center [319, 392] width 283 height 40
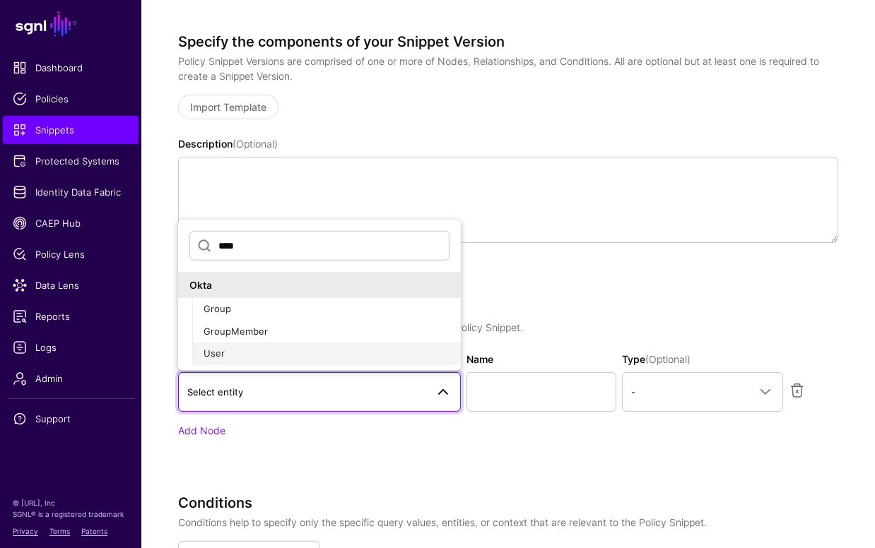
type input "****"
click at [269, 348] on div "User" at bounding box center [327, 354] width 246 height 14
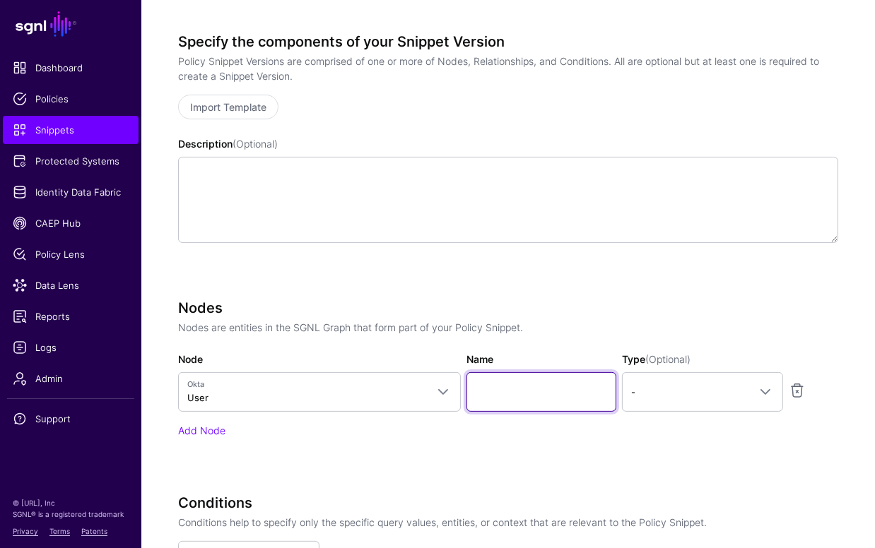
click at [529, 397] on input "Name" at bounding box center [541, 392] width 150 height 40
type input "********"
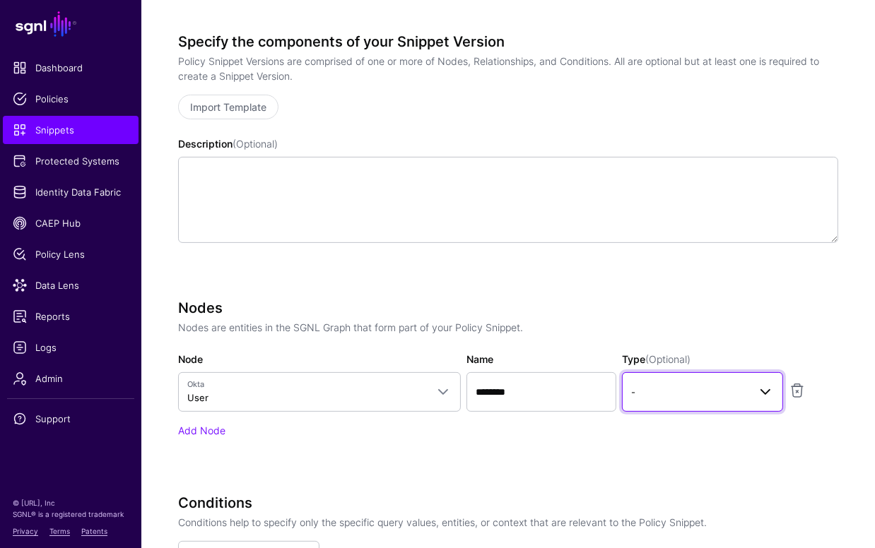
click at [671, 389] on span "-" at bounding box center [689, 392] width 117 height 16
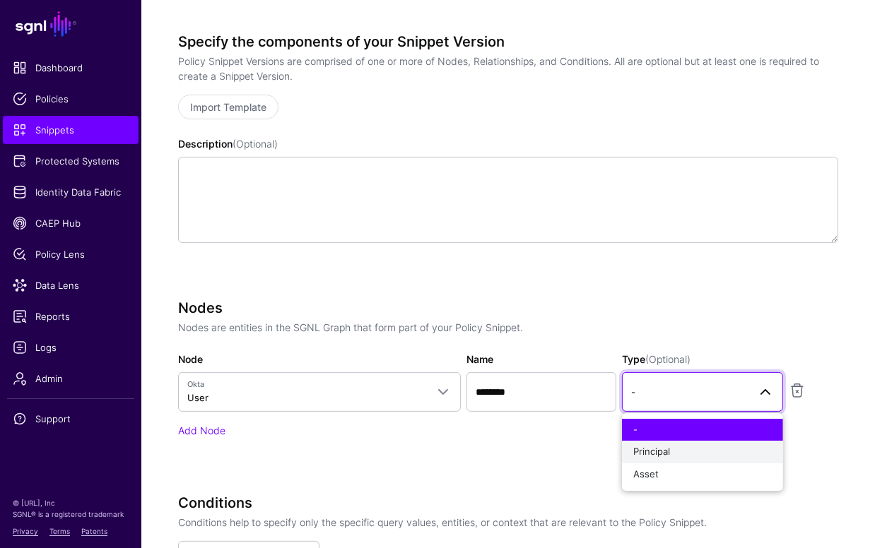
click at [675, 449] on div "Principal" at bounding box center [702, 452] width 138 height 14
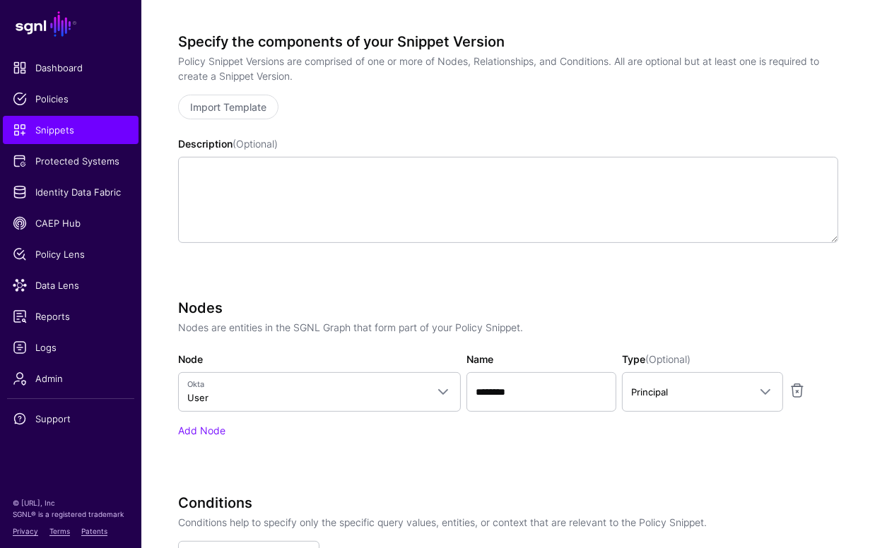
click at [675, 320] on p "Nodes are entities in the SGNL Graph that form part of your Policy Snippet." at bounding box center [508, 327] width 660 height 15
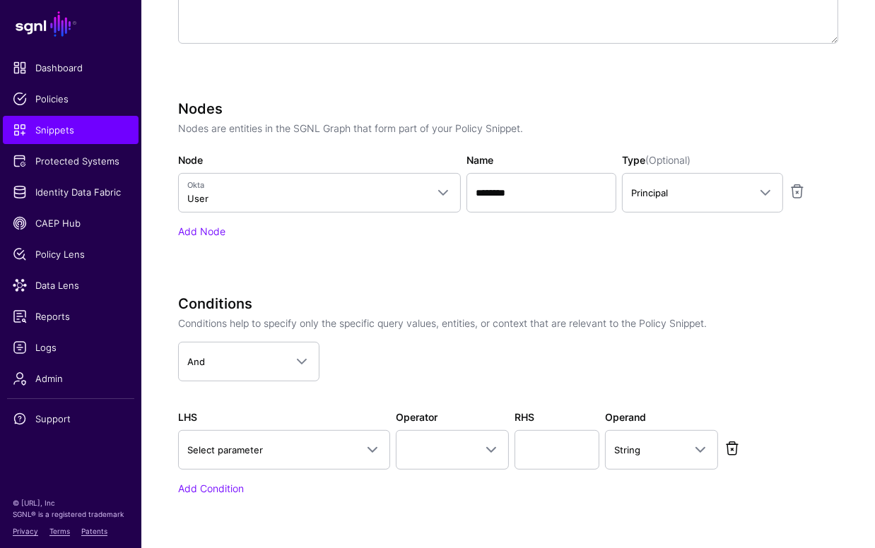
click at [736, 452] on link at bounding box center [732, 448] width 17 height 17
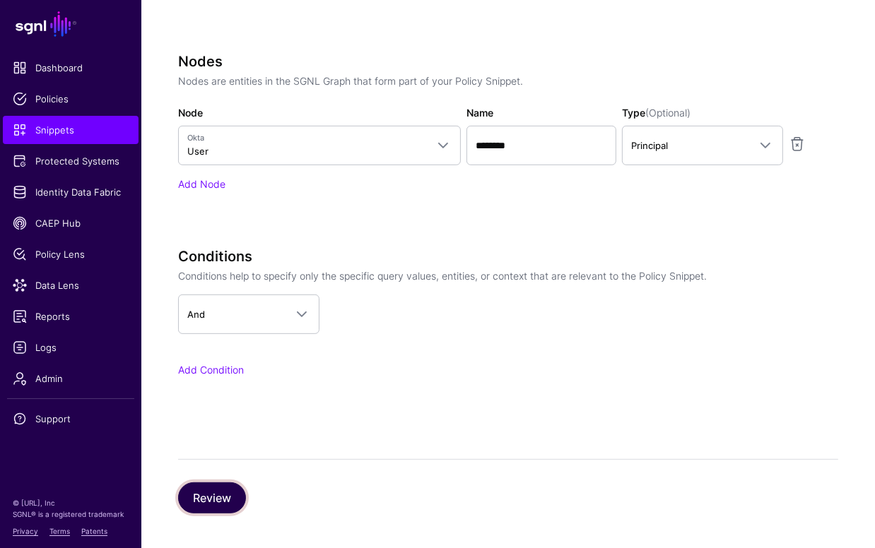
click at [234, 488] on button "Review" at bounding box center [212, 498] width 68 height 31
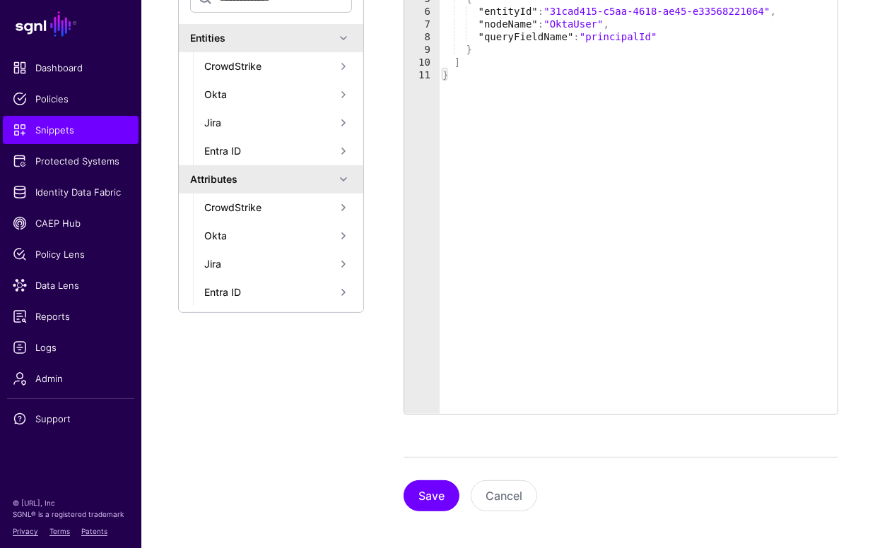
scroll to position [344, 0]
click at [389, 511] on div "Resource Identifiers Select a system of record, entity, or attribute to copy it…" at bounding box center [288, 207] width 220 height 611
click at [418, 500] on button "Save" at bounding box center [432, 496] width 56 height 31
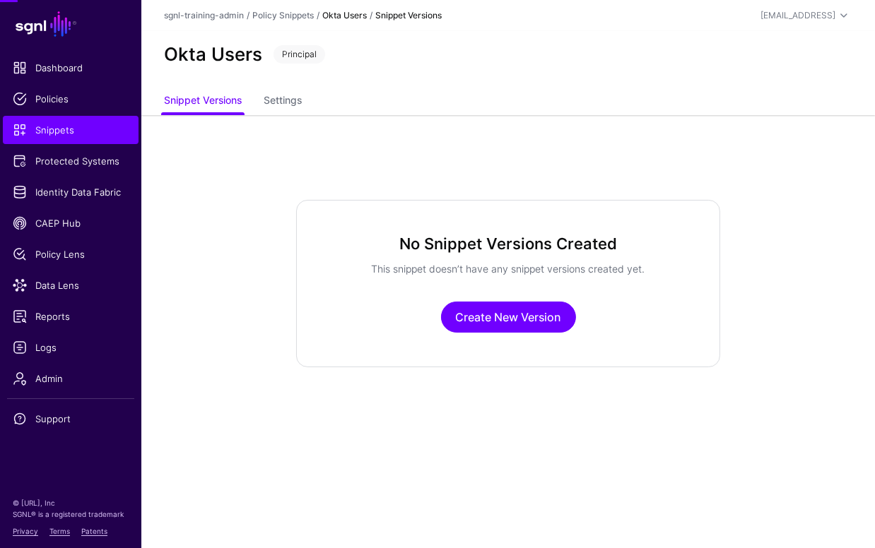
scroll to position [0, 0]
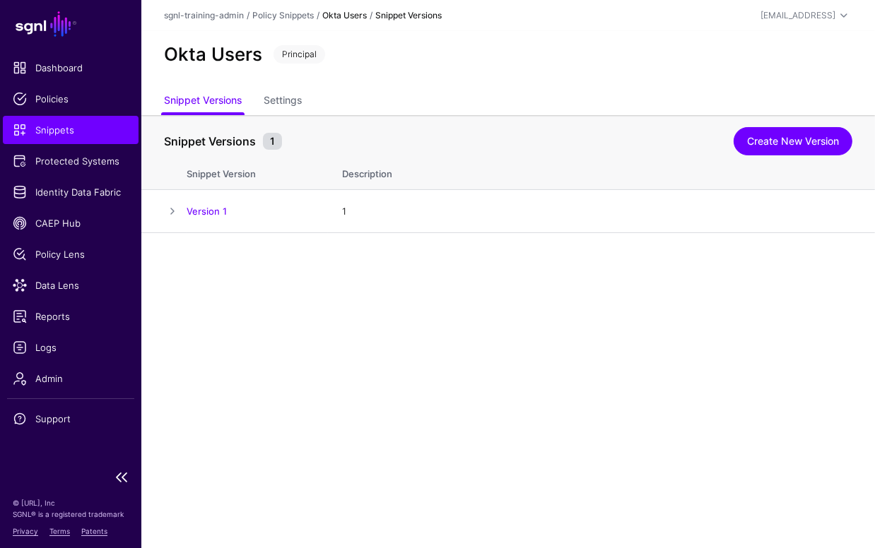
click at [98, 125] on span "Snippets" at bounding box center [71, 130] width 116 height 14
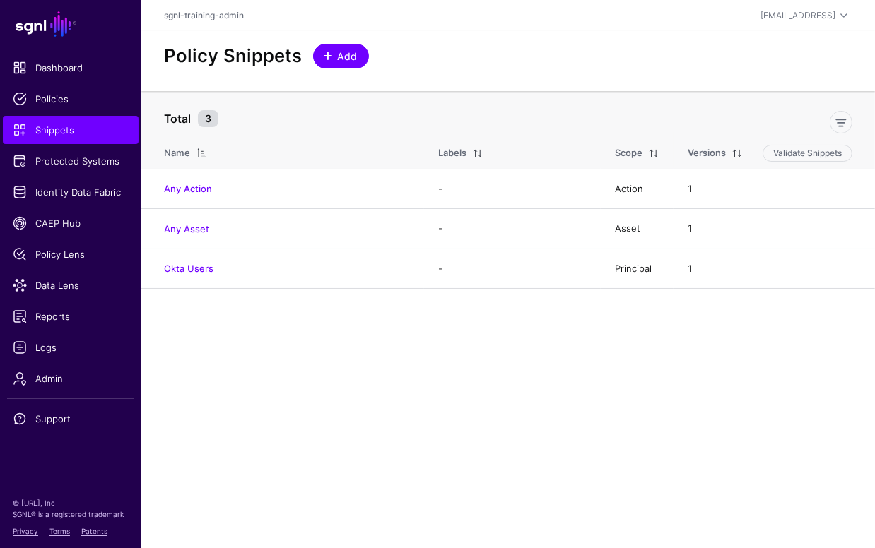
click at [337, 57] on span "Add" at bounding box center [347, 56] width 23 height 15
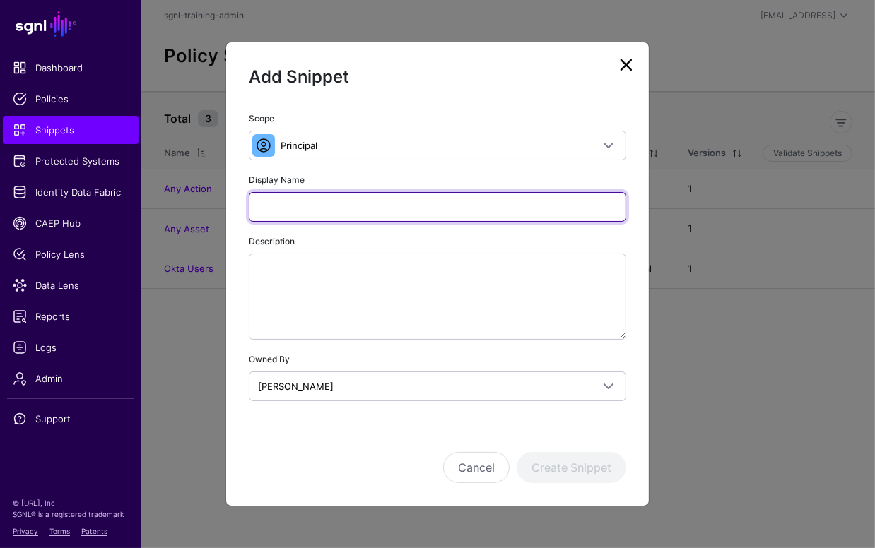
click at [374, 216] on input "Display Name" at bounding box center [437, 207] width 377 height 30
type input "**********"
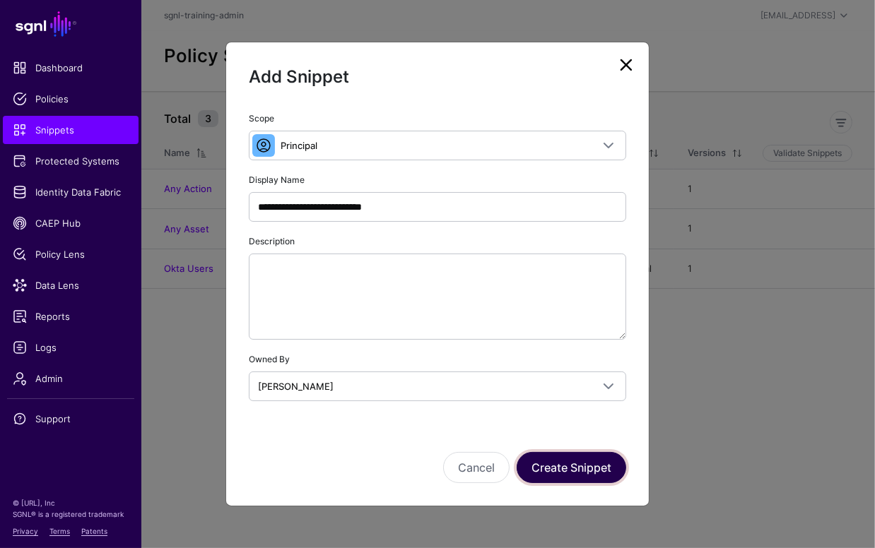
click at [559, 456] on button "Create Snippet" at bounding box center [572, 467] width 110 height 31
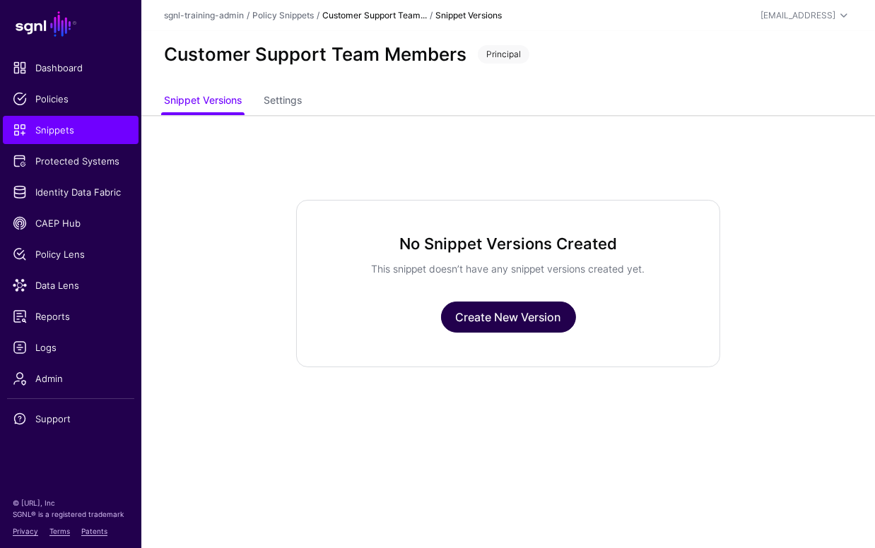
click at [534, 308] on link "Create New Version" at bounding box center [508, 317] width 135 height 31
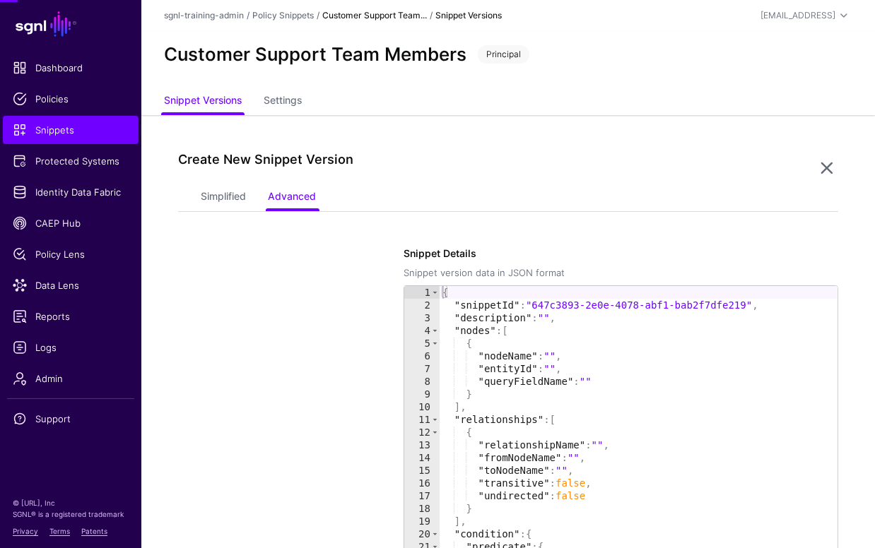
scroll to position [114, 0]
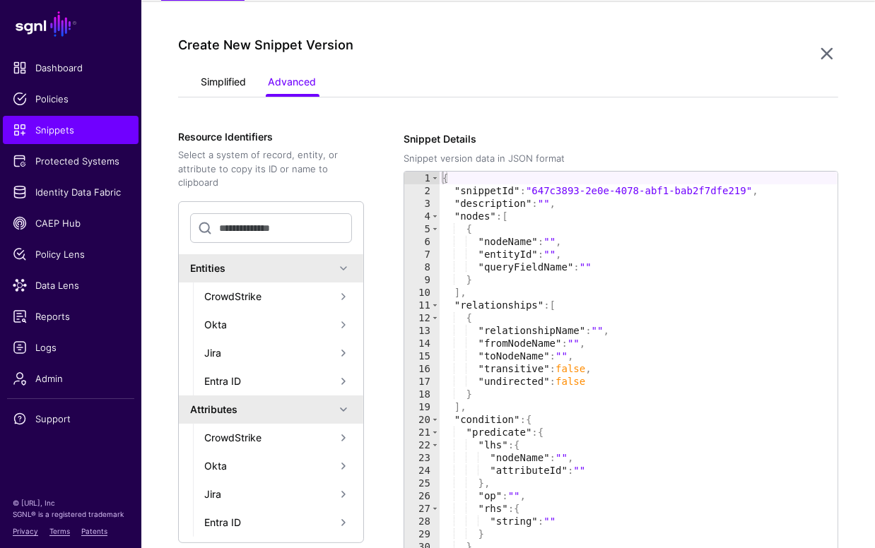
click at [230, 88] on link "Simplified" at bounding box center [223, 83] width 45 height 27
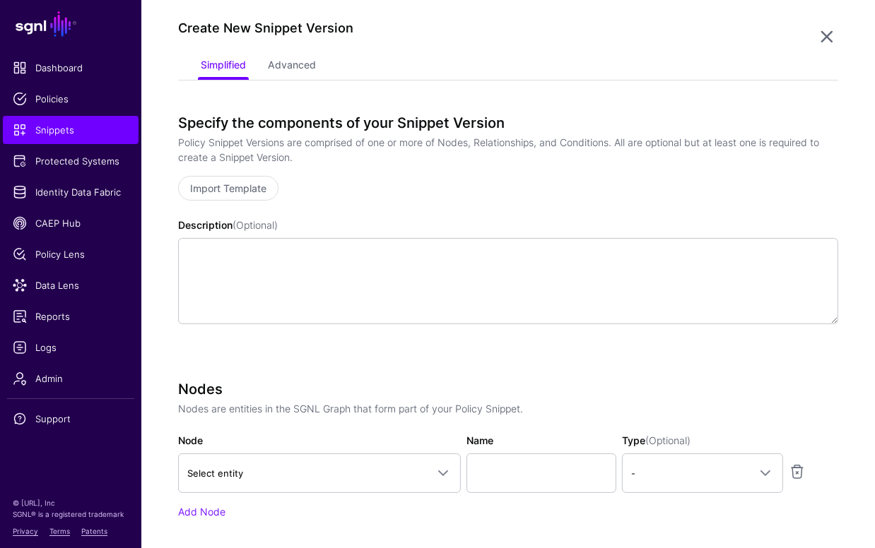
scroll to position [220, 0]
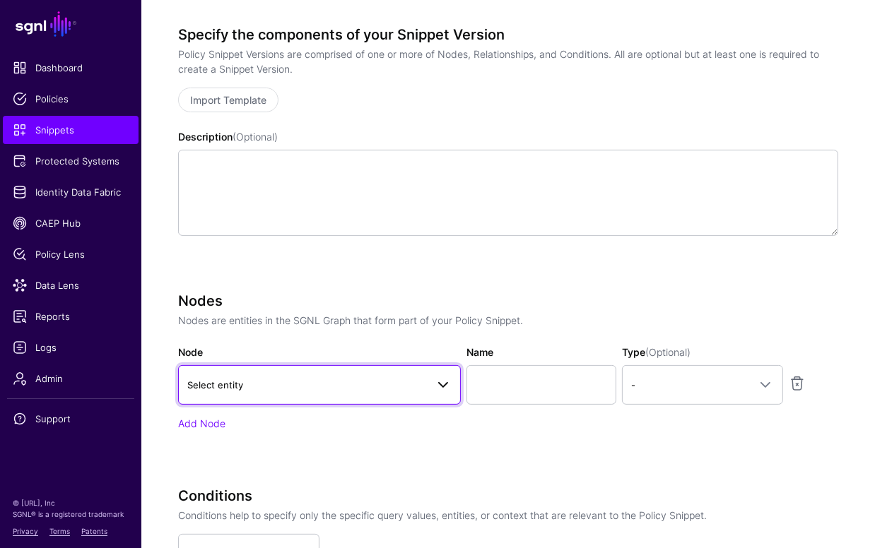
click at [323, 384] on span "Select entity" at bounding box center [306, 385] width 239 height 16
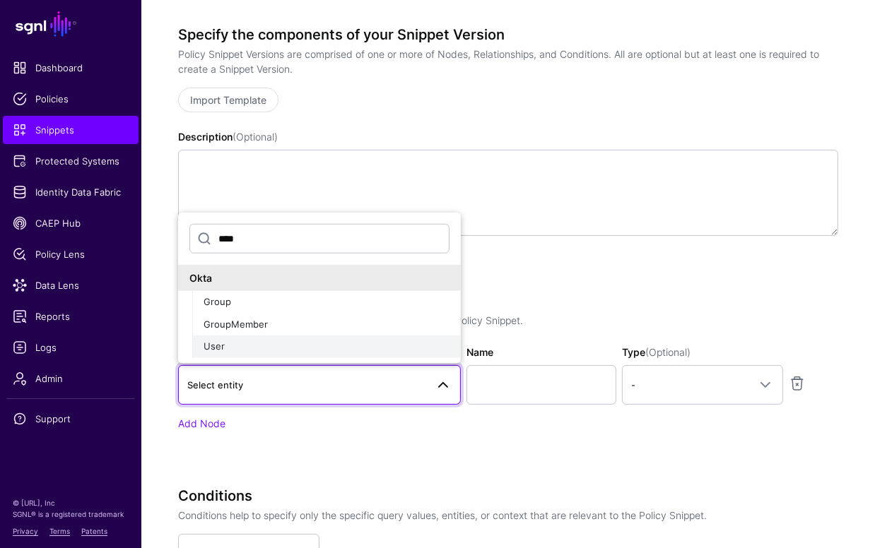
type input "****"
click at [292, 343] on div "User" at bounding box center [327, 347] width 246 height 14
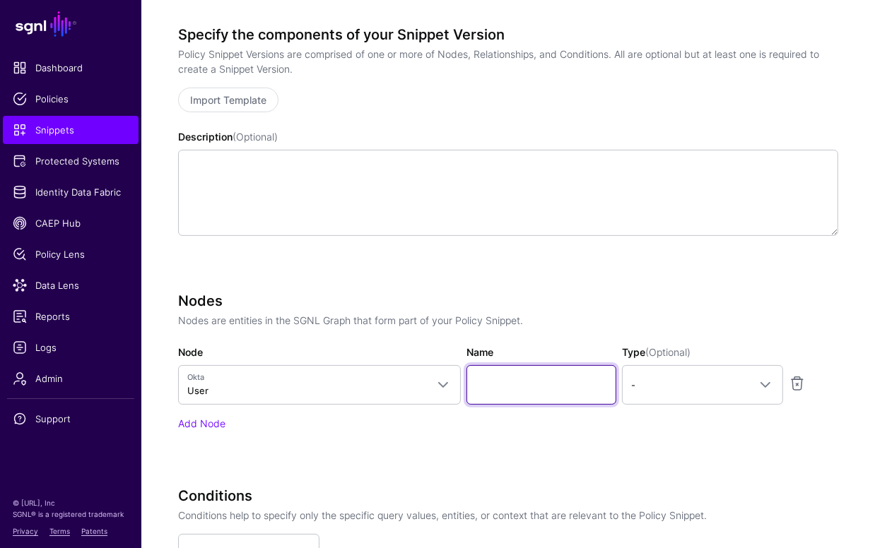
click at [537, 392] on input "Name" at bounding box center [541, 385] width 150 height 40
type input "********"
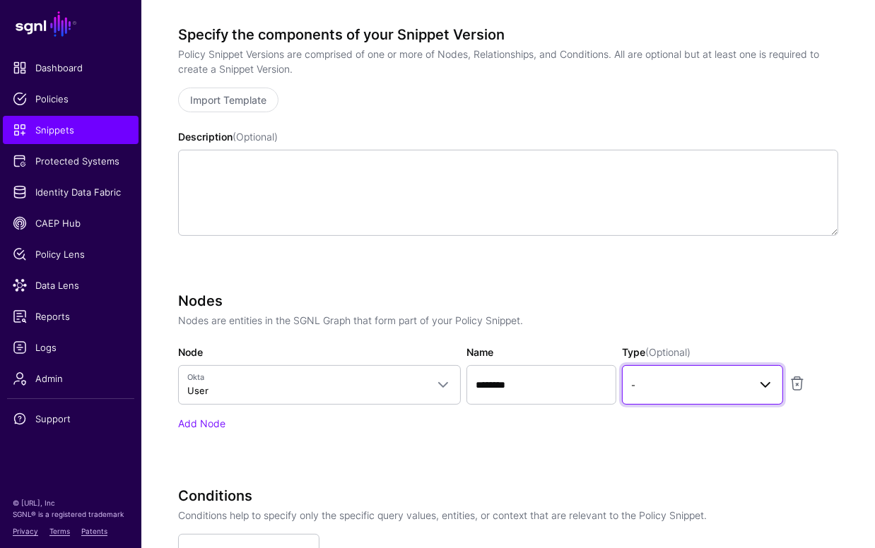
click at [733, 381] on span "-" at bounding box center [689, 385] width 117 height 16
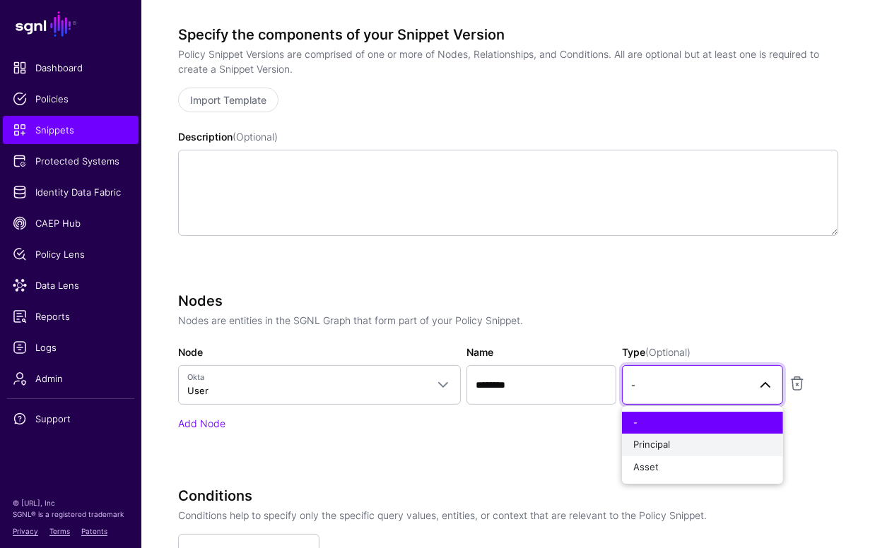
click at [696, 438] on div "Principal" at bounding box center [702, 445] width 138 height 14
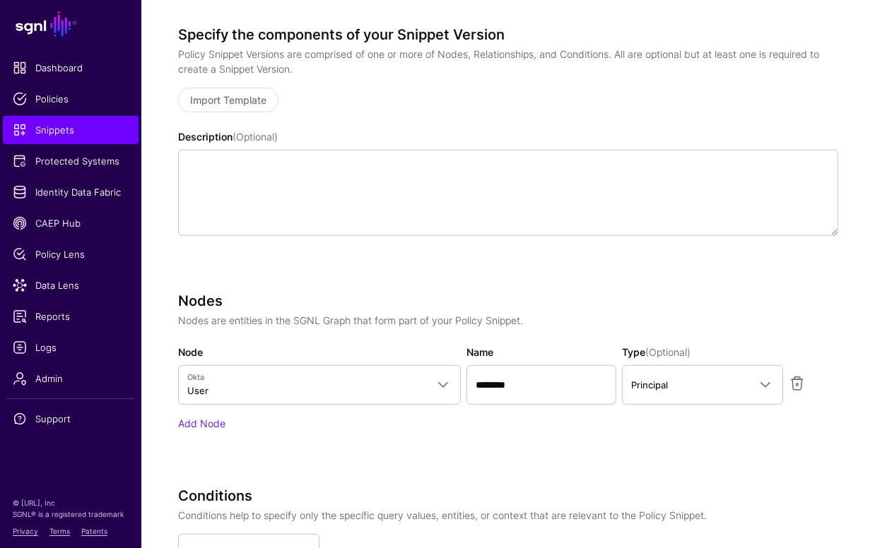
scroll to position [402, 0]
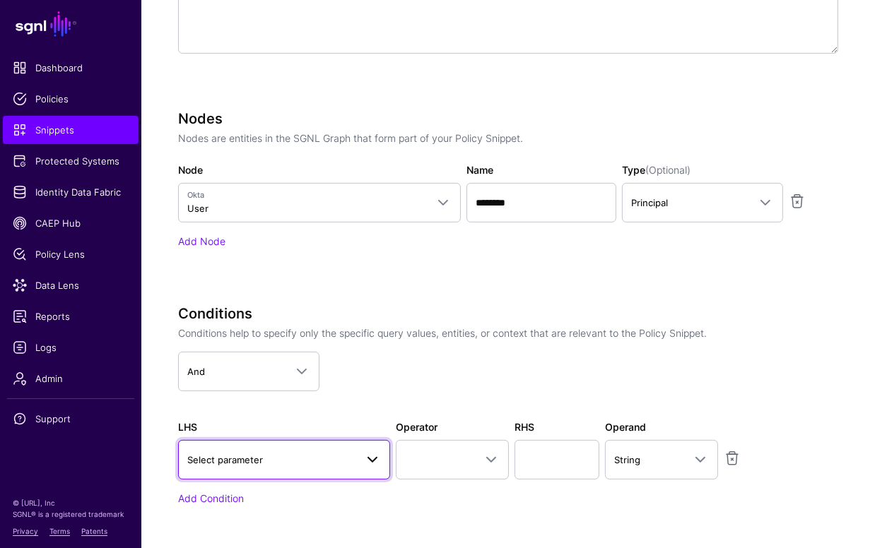
click at [288, 453] on span "Select parameter" at bounding box center [271, 460] width 168 height 16
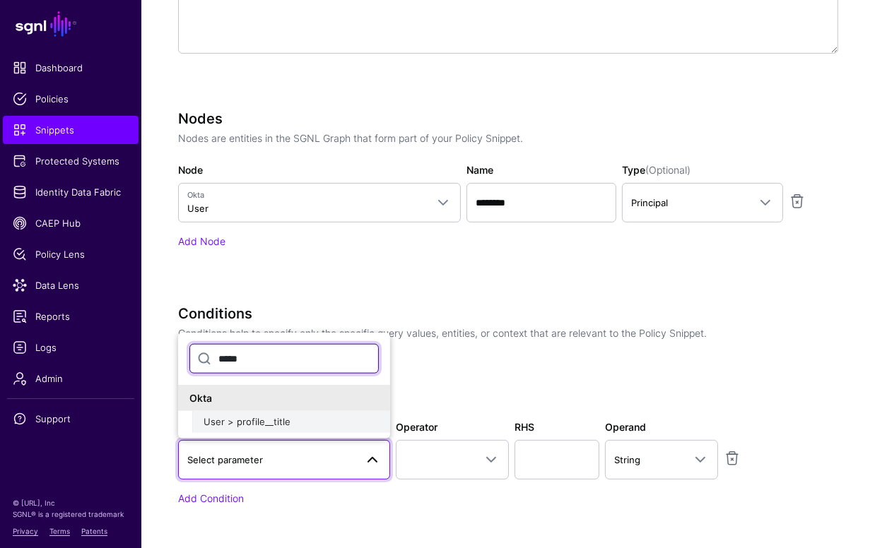
type input "*****"
click at [280, 423] on span "User > profile__title" at bounding box center [247, 421] width 87 height 11
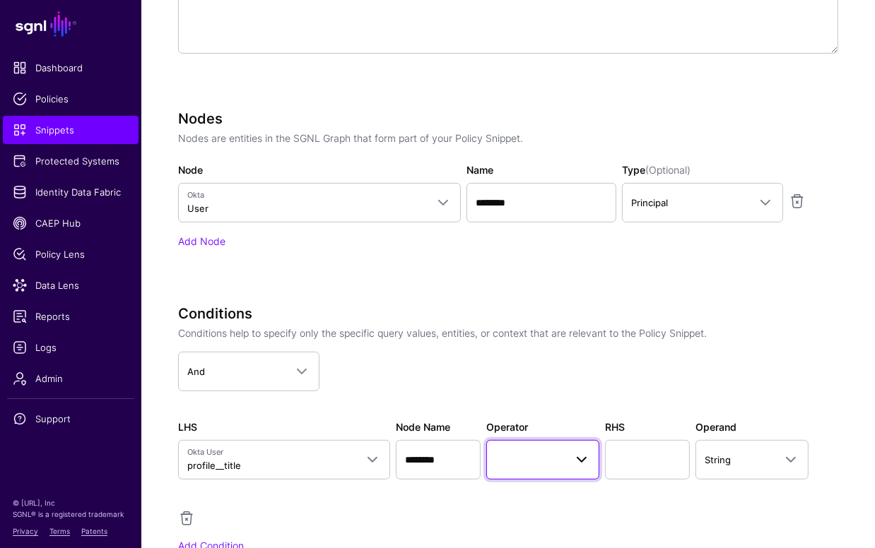
click at [525, 459] on span at bounding box center [542, 460] width 95 height 17
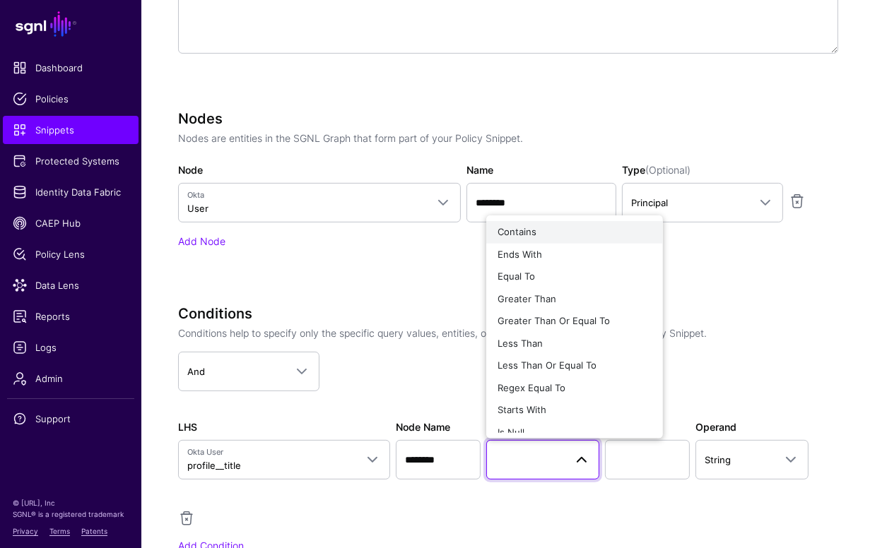
click at [543, 240] on button "Contains" at bounding box center [574, 232] width 177 height 23
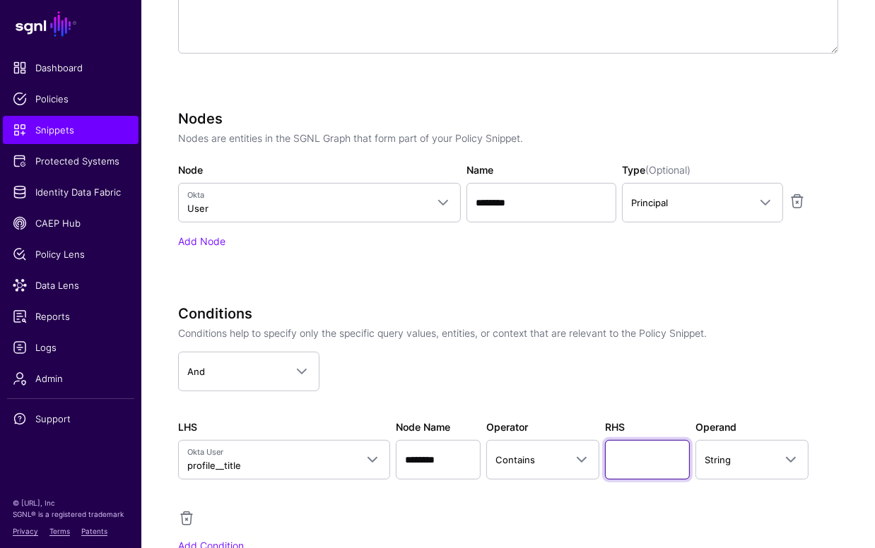
click at [629, 460] on input "text" at bounding box center [647, 460] width 85 height 40
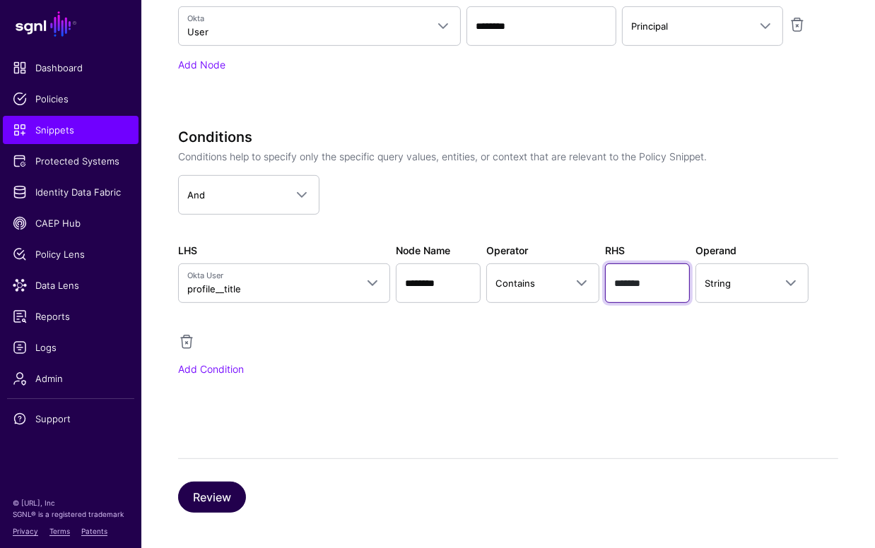
type input "*******"
click at [218, 499] on button "Review" at bounding box center [212, 497] width 68 height 31
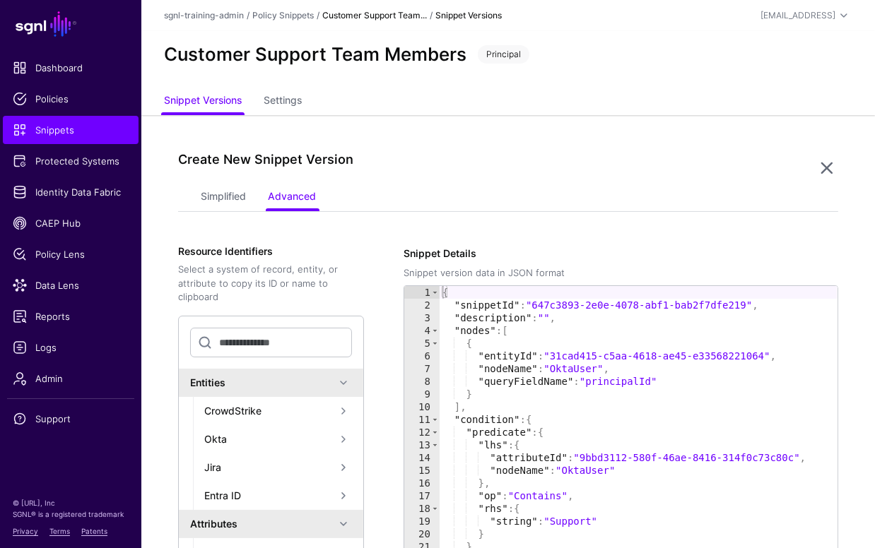
scroll to position [344, 0]
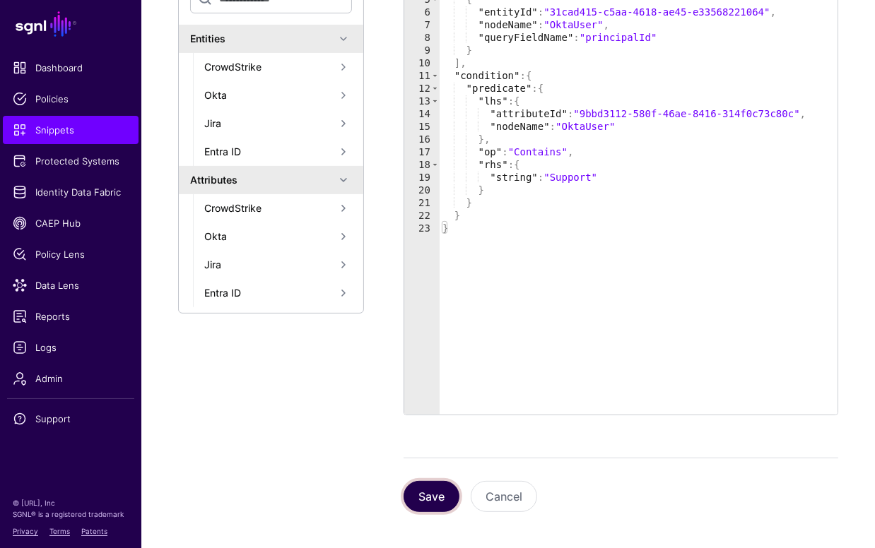
click at [432, 496] on button "Save" at bounding box center [432, 496] width 56 height 31
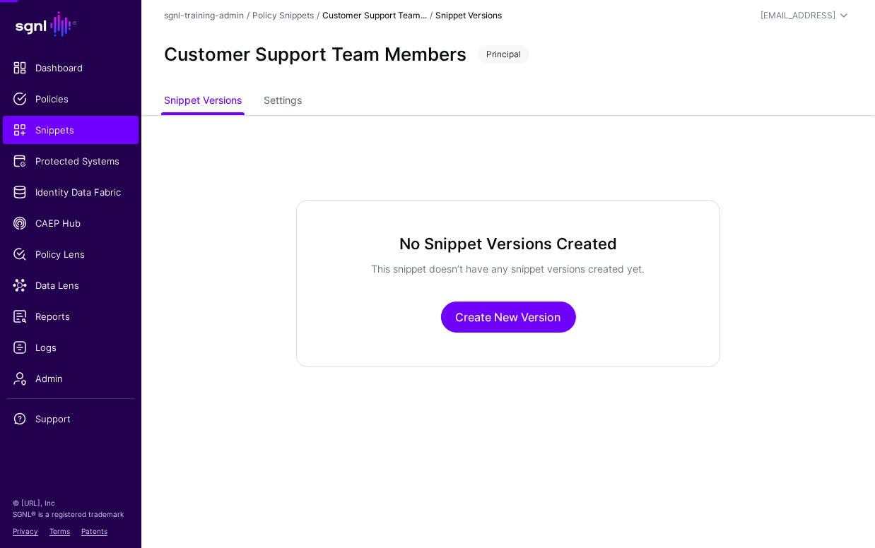
scroll to position [0, 0]
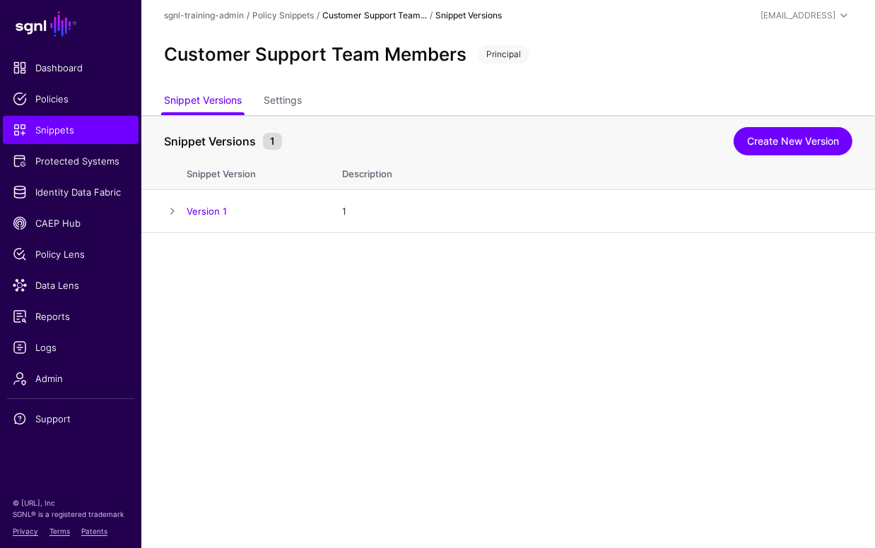
click at [490, 371] on main "SGNL Dashboard Policies Snippets Protected Systems Identity Data Fabric CAEP Hu…" at bounding box center [437, 274] width 875 height 548
click at [58, 122] on link "Snippets" at bounding box center [71, 130] width 136 height 28
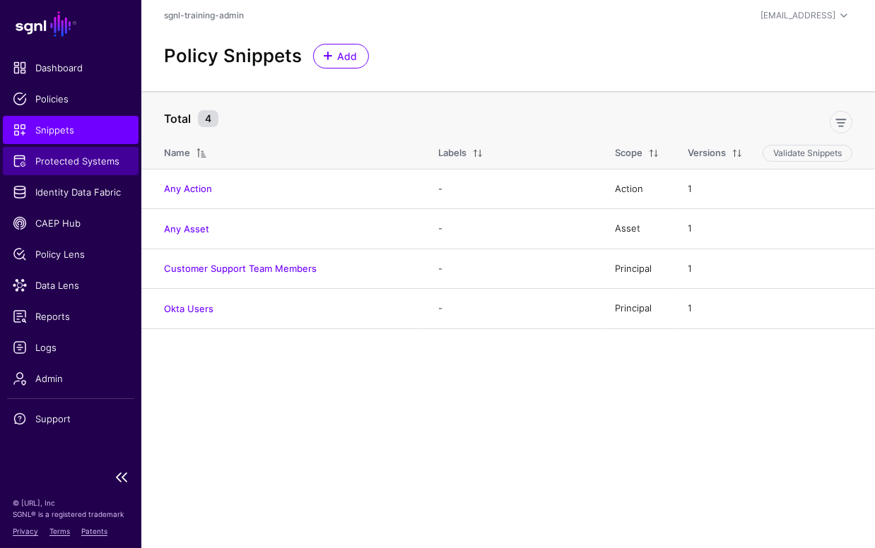
click at [76, 166] on span "Protected Systems" at bounding box center [71, 161] width 116 height 14
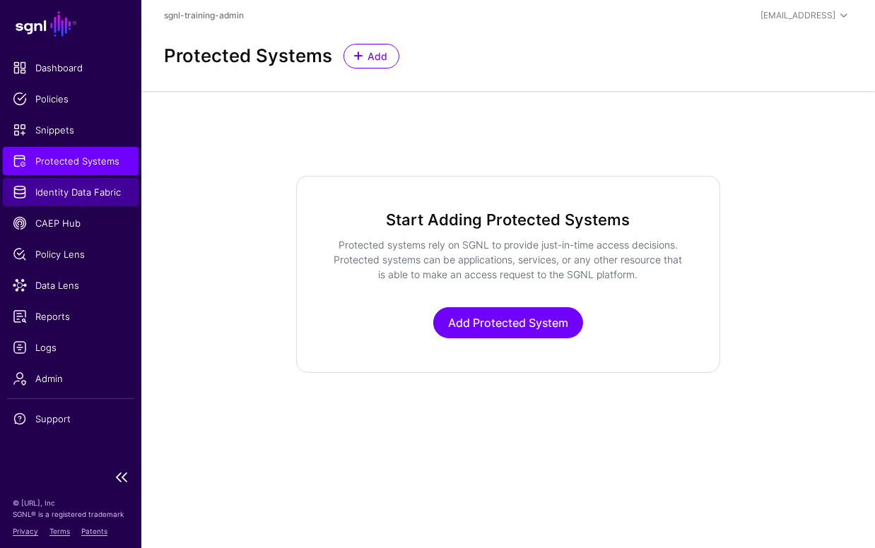
click at [78, 203] on link "Identity Data Fabric" at bounding box center [71, 192] width 136 height 28
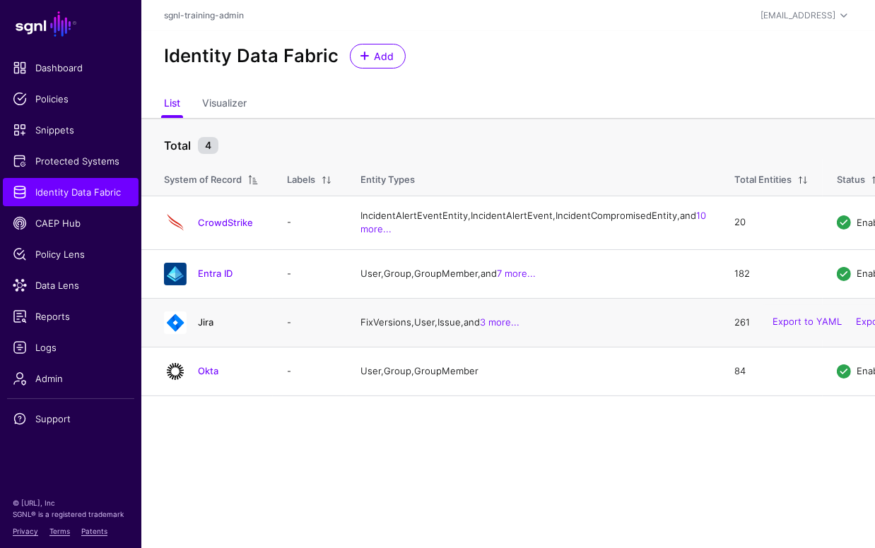
click at [211, 328] on link "Jira" at bounding box center [206, 322] width 16 height 11
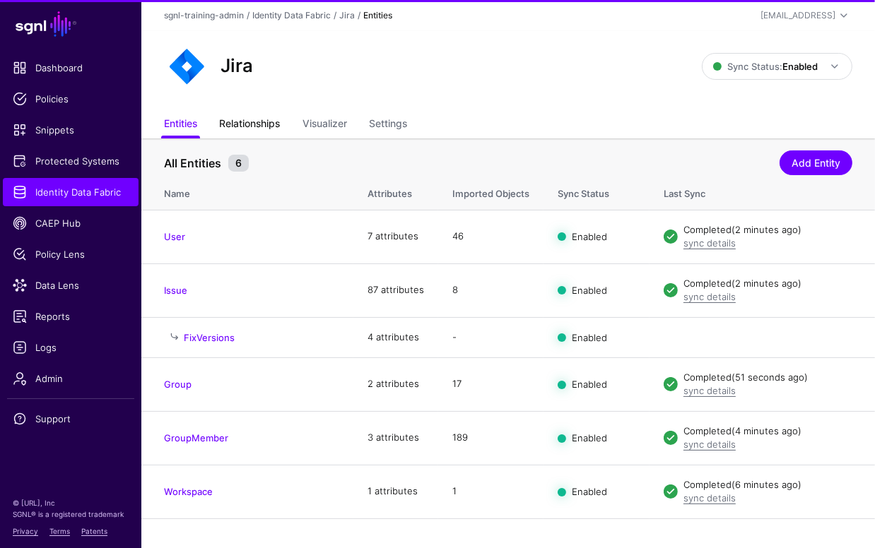
click at [271, 122] on link "Relationships" at bounding box center [250, 125] width 61 height 27
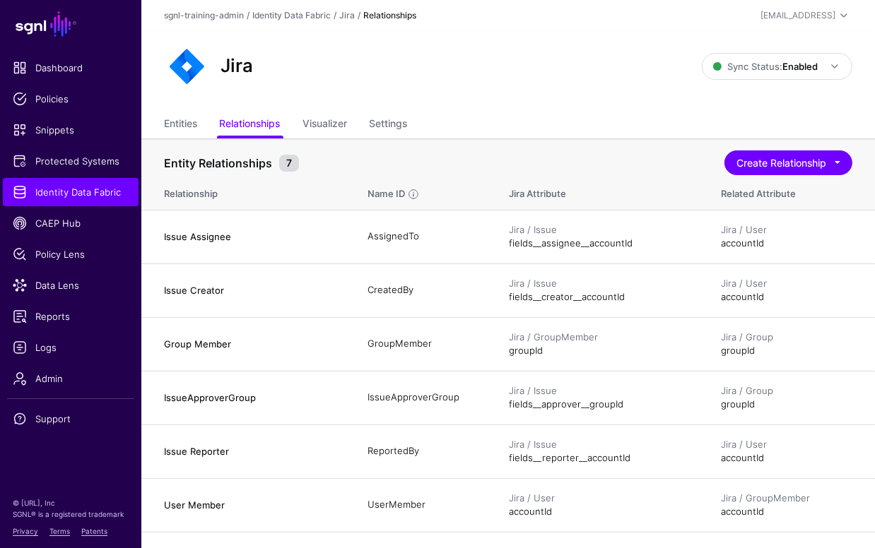
click at [861, 159] on th "Entity Relationships 7 Create Relationship Entity Relationship Define Relations…" at bounding box center [508, 156] width 734 height 35
click at [826, 165] on button "Create Relationship" at bounding box center [788, 163] width 128 height 25
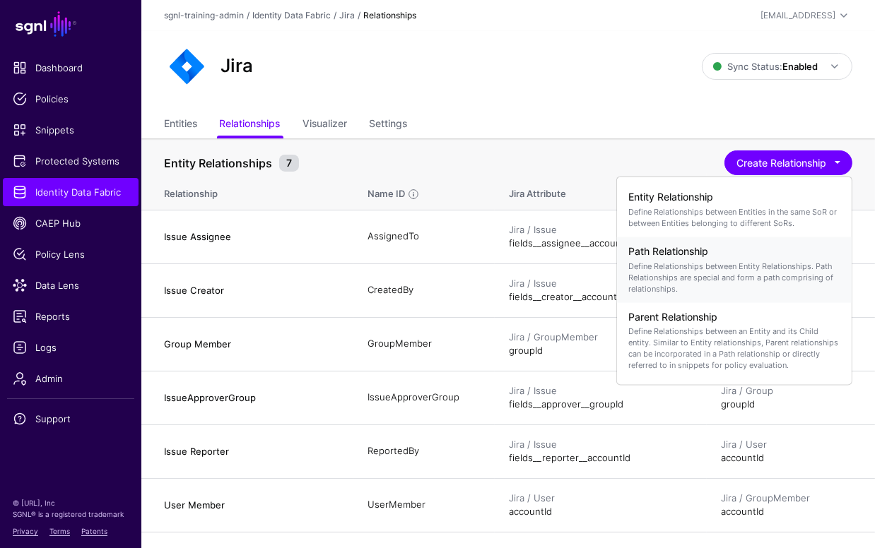
click at [755, 271] on p "Define Relationships between Entity Relationships. Path Relationships are speci…" at bounding box center [734, 277] width 212 height 34
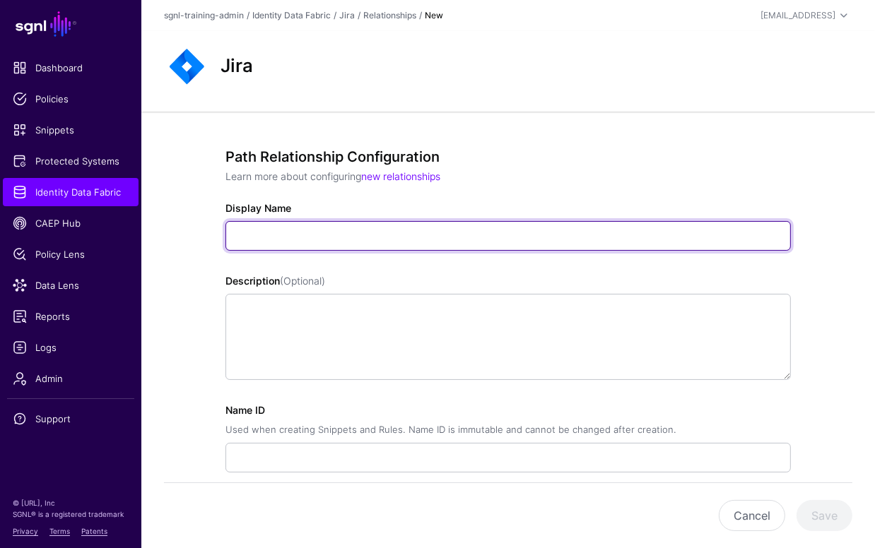
click at [397, 237] on input "Display Name" at bounding box center [507, 236] width 565 height 30
paste input "**********"
type input "**********"
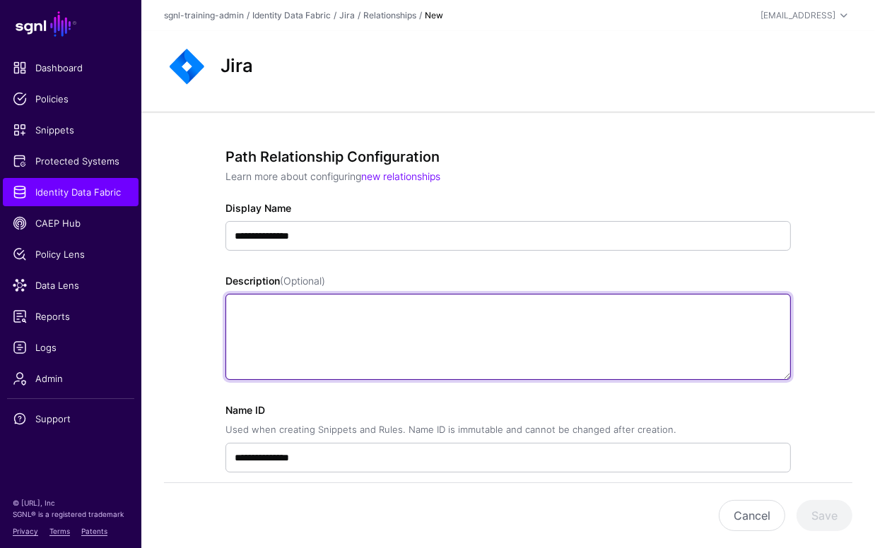
click at [382, 323] on textarea "Description (Optional)" at bounding box center [507, 337] width 565 height 86
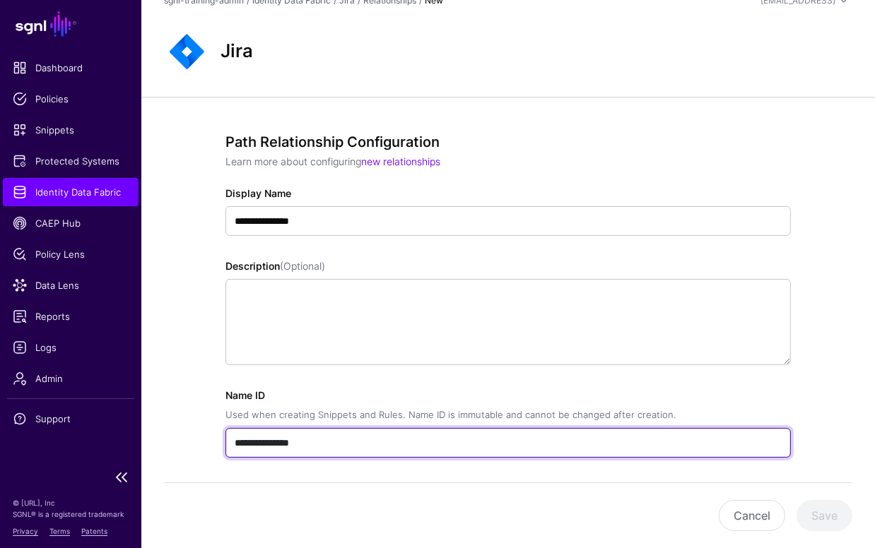
drag, startPoint x: 346, startPoint y: 449, endPoint x: 86, endPoint y: 440, distance: 259.5
click at [86, 440] on main "**********" at bounding box center [437, 402] width 875 height 834
paste input "text"
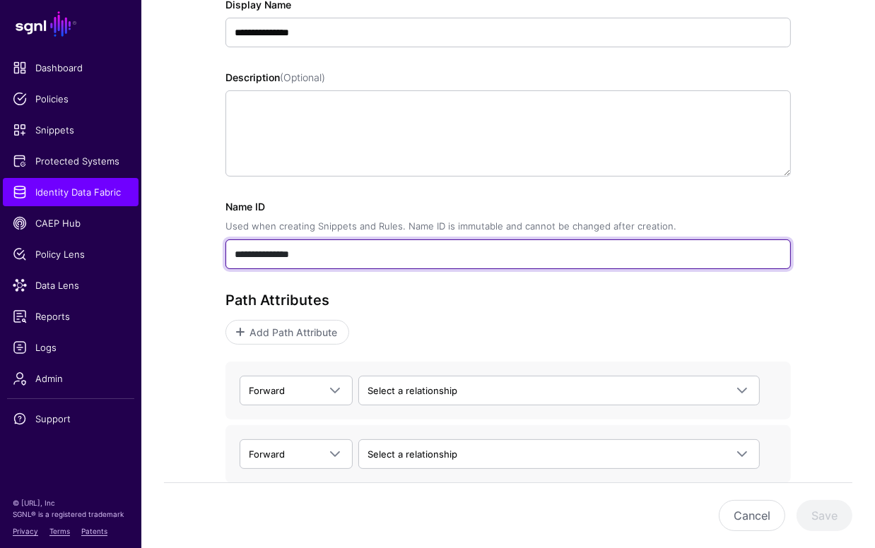
type input "**********"
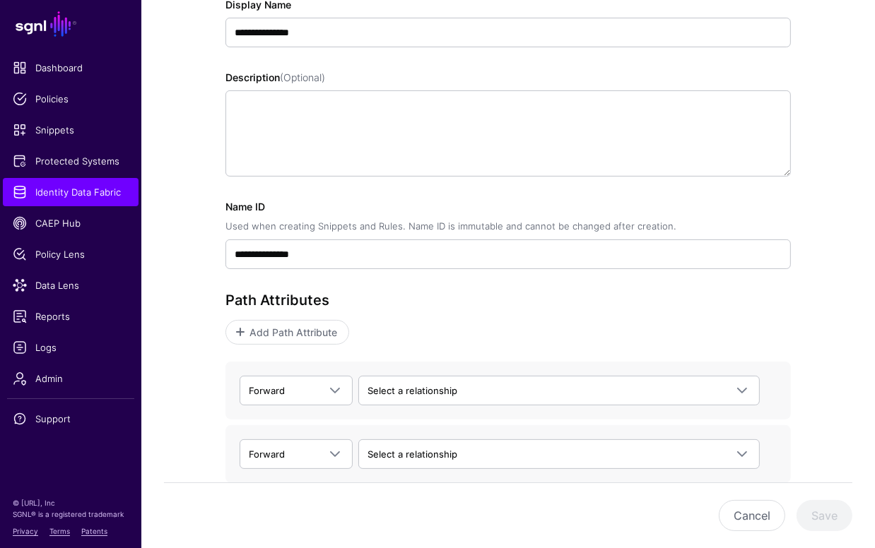
click at [536, 344] on div "Path Attributes Add Path Attribute Forward Forward Backward Select a relationsh…" at bounding box center [507, 388] width 565 height 192
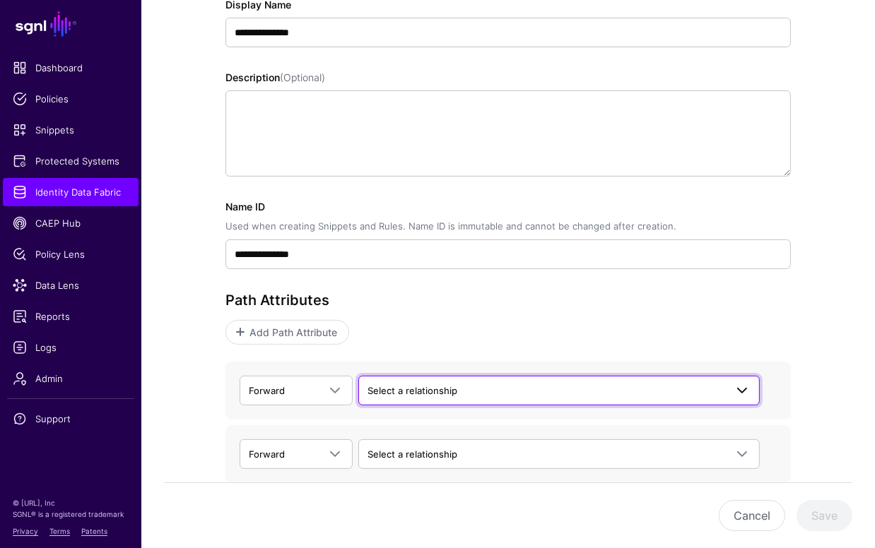
click at [427, 380] on link "Select a relationship" at bounding box center [558, 391] width 401 height 30
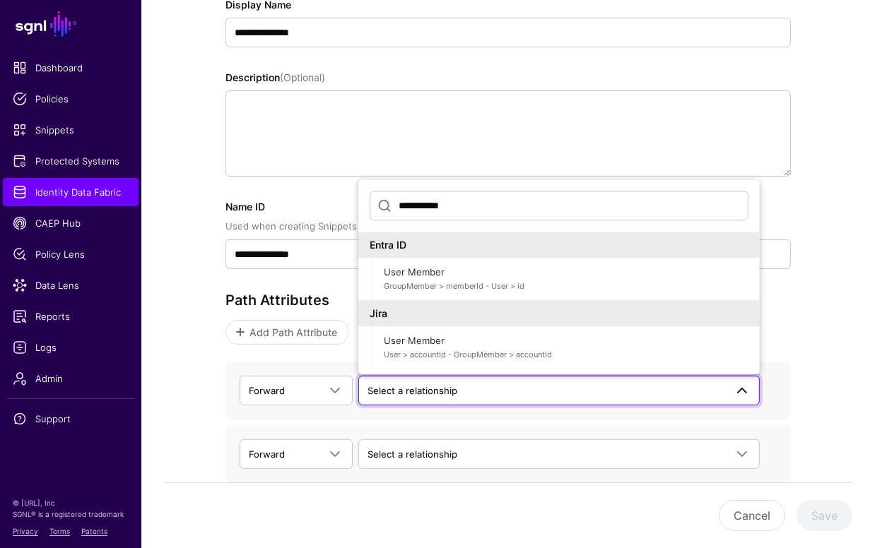
scroll to position [220, 0]
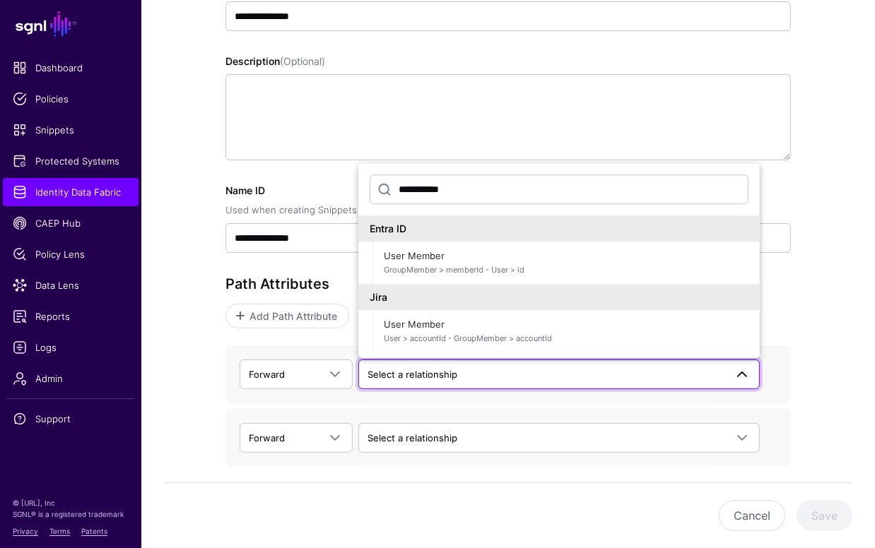
type input "**********"
drag, startPoint x: 524, startPoint y: 484, endPoint x: 597, endPoint y: 485, distance: 73.5
click at [524, 484] on div "Cancel Save" at bounding box center [508, 516] width 688 height 66
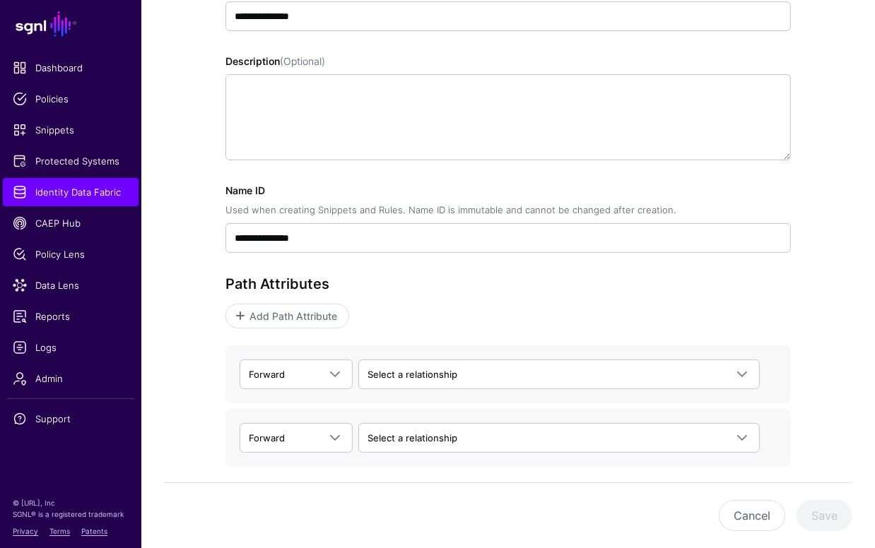
scroll to position [0, 0]
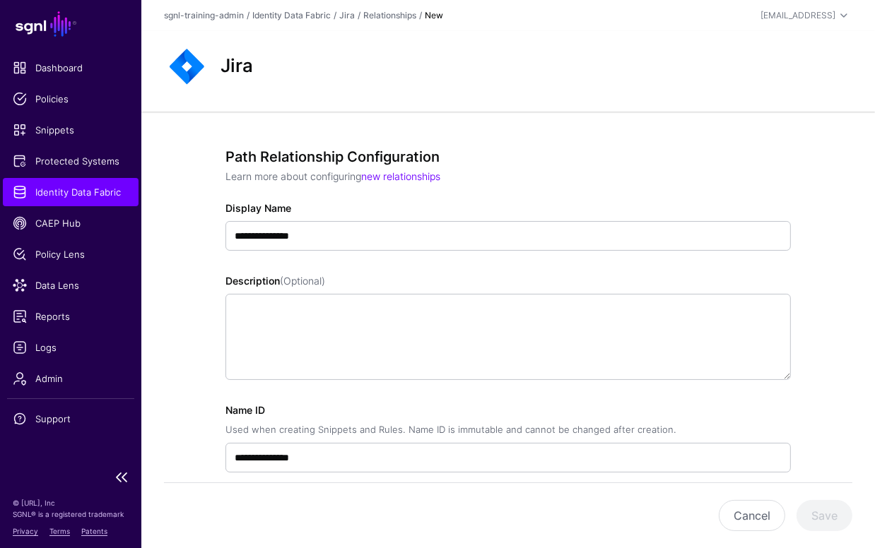
click at [83, 192] on span "Identity Data Fabric" at bounding box center [71, 192] width 116 height 14
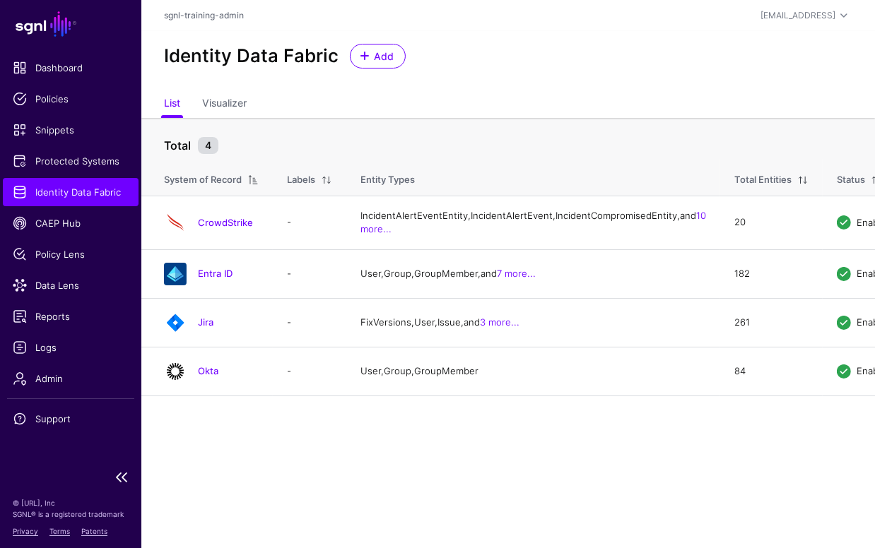
click at [64, 196] on span "Identity Data Fabric" at bounding box center [71, 192] width 116 height 14
click at [206, 328] on link "Jira" at bounding box center [206, 322] width 16 height 11
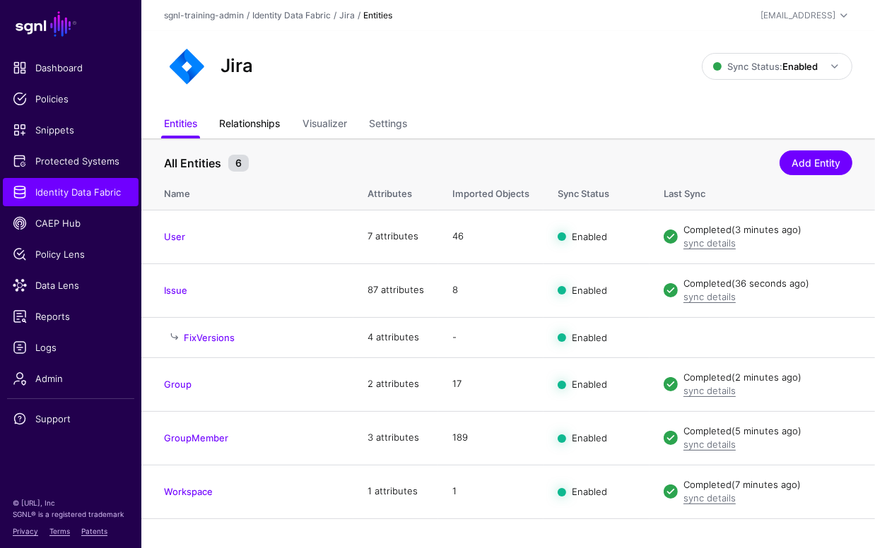
click at [249, 124] on link "Relationships" at bounding box center [250, 125] width 61 height 27
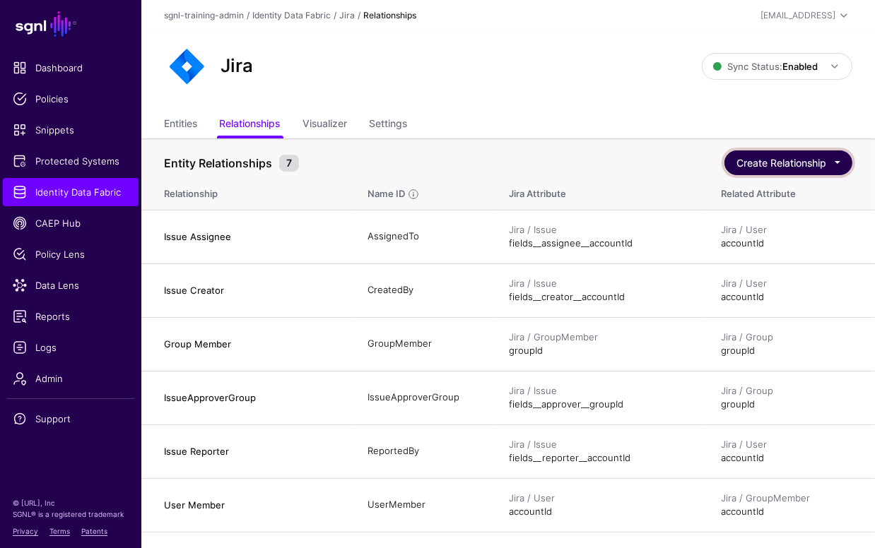
click at [792, 171] on button "Create Relationship" at bounding box center [788, 163] width 128 height 25
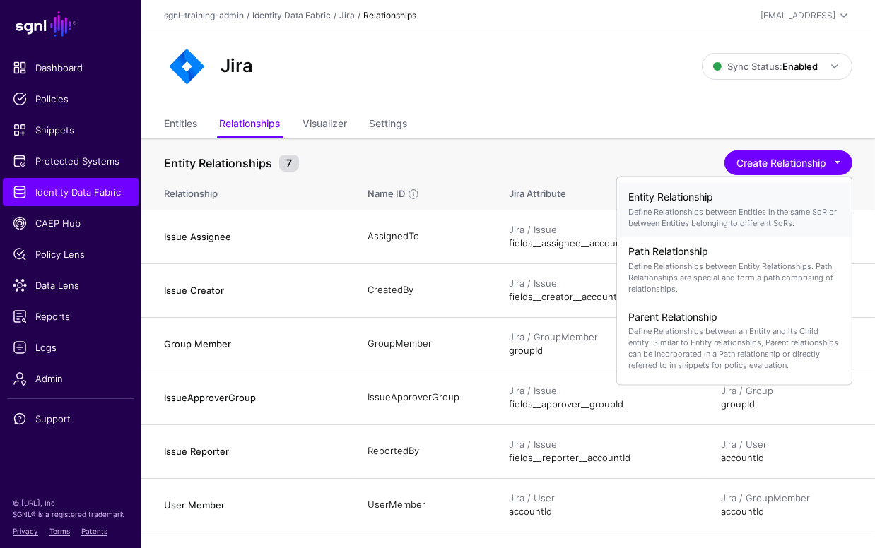
click at [703, 209] on p "Define Relationships between Entities in the same SoR or between Entities belon…" at bounding box center [734, 217] width 212 height 23
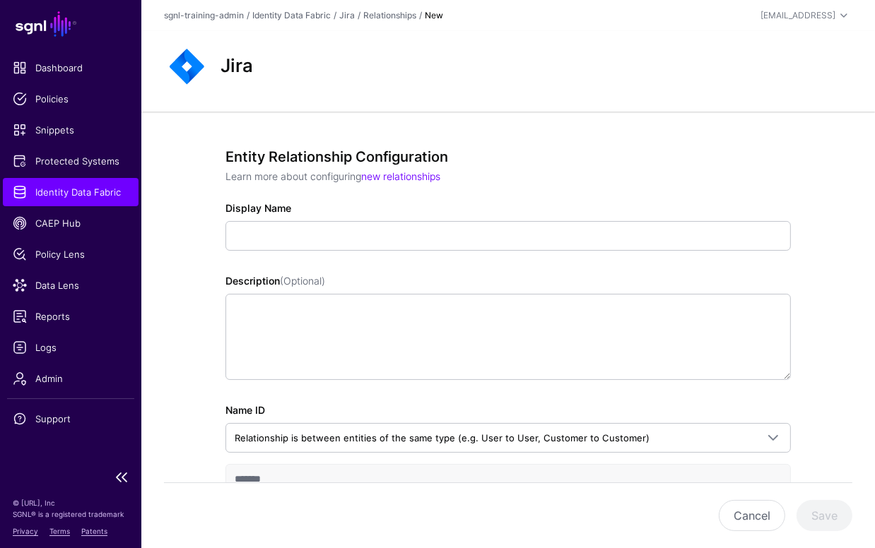
click at [104, 192] on span "Identity Data Fabric" at bounding box center [71, 192] width 116 height 14
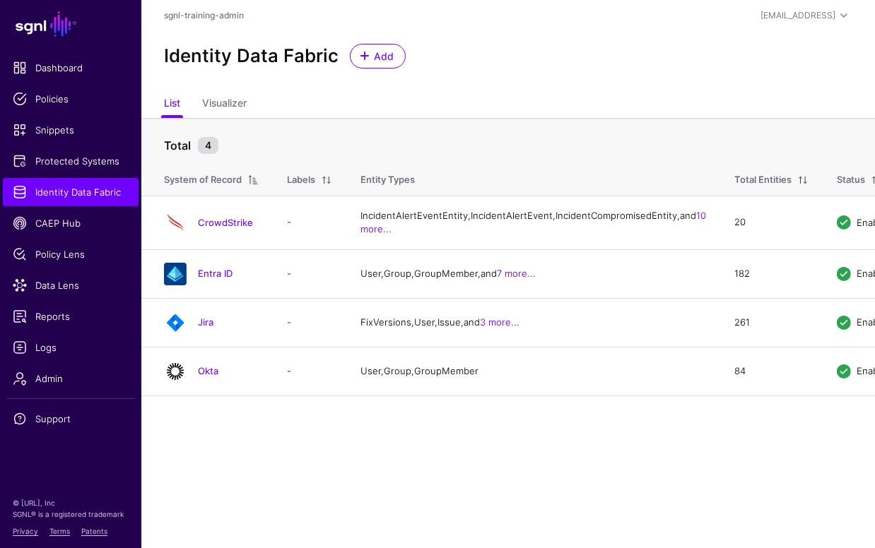
click at [207, 328] on link "Jira" at bounding box center [206, 322] width 16 height 11
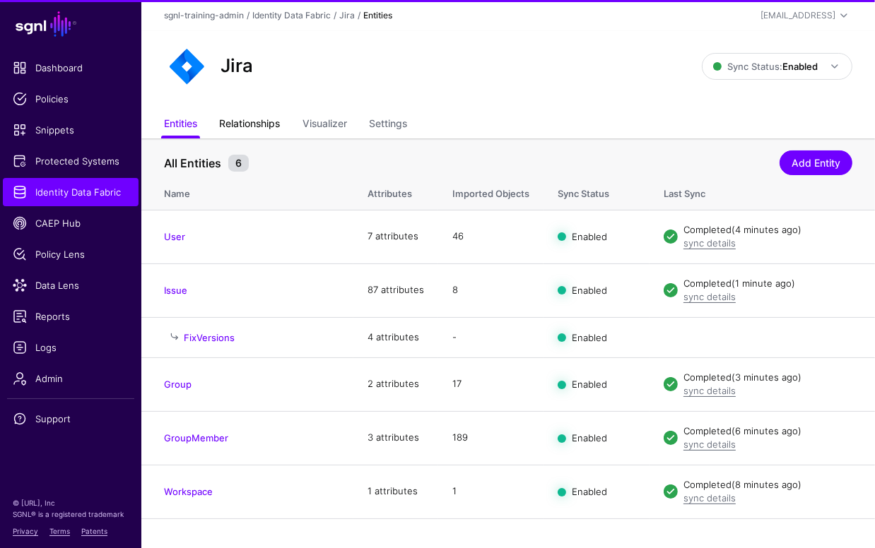
click at [261, 119] on link "Relationships" at bounding box center [250, 125] width 61 height 27
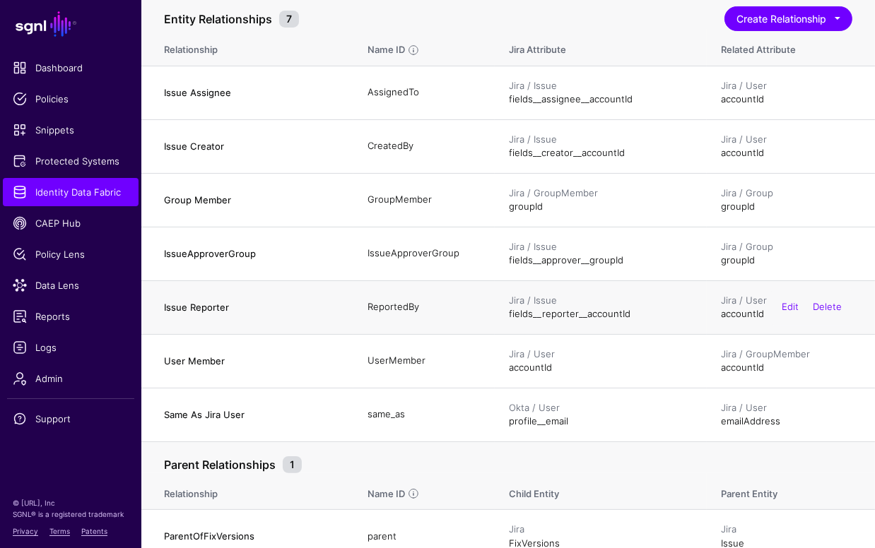
scroll to position [136, 0]
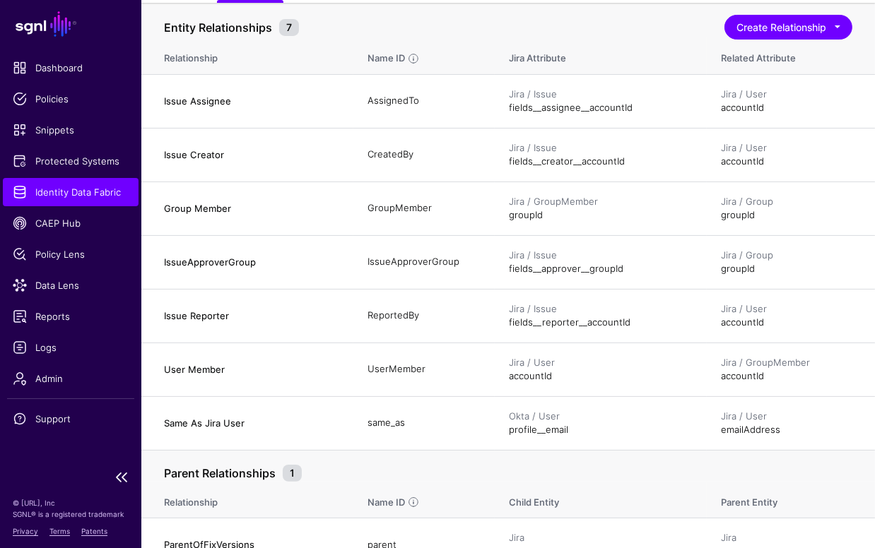
click at [64, 186] on span "Identity Data Fabric" at bounding box center [71, 192] width 116 height 14
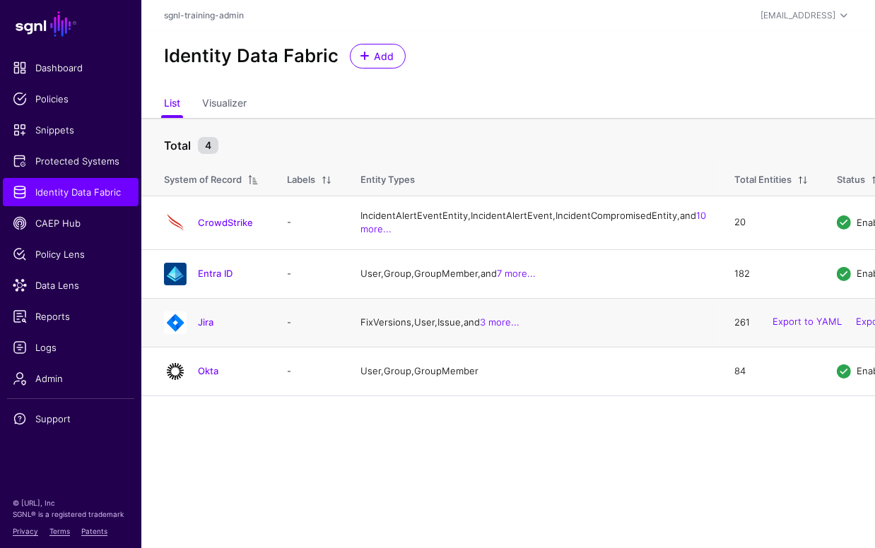
click at [191, 334] on div at bounding box center [175, 323] width 34 height 23
click at [210, 328] on link "Jira" at bounding box center [206, 322] width 16 height 11
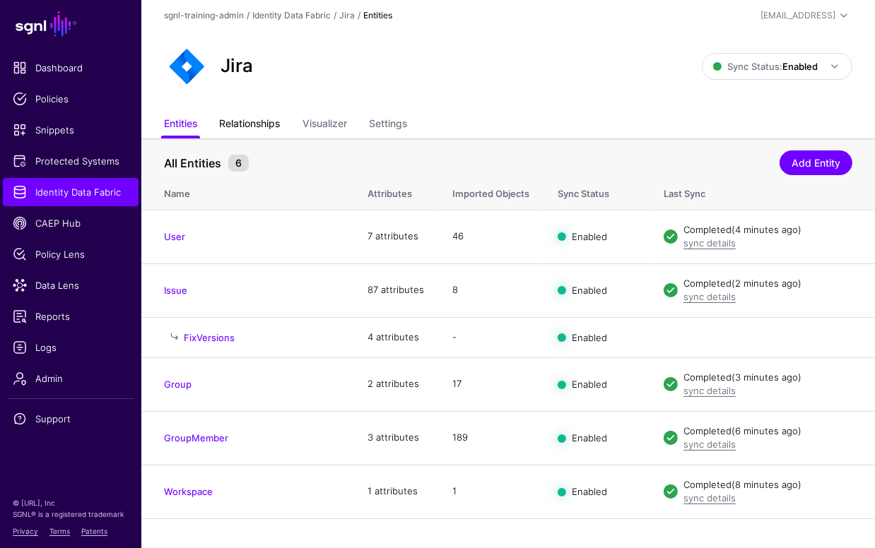
click at [268, 128] on link "Relationships" at bounding box center [250, 125] width 61 height 27
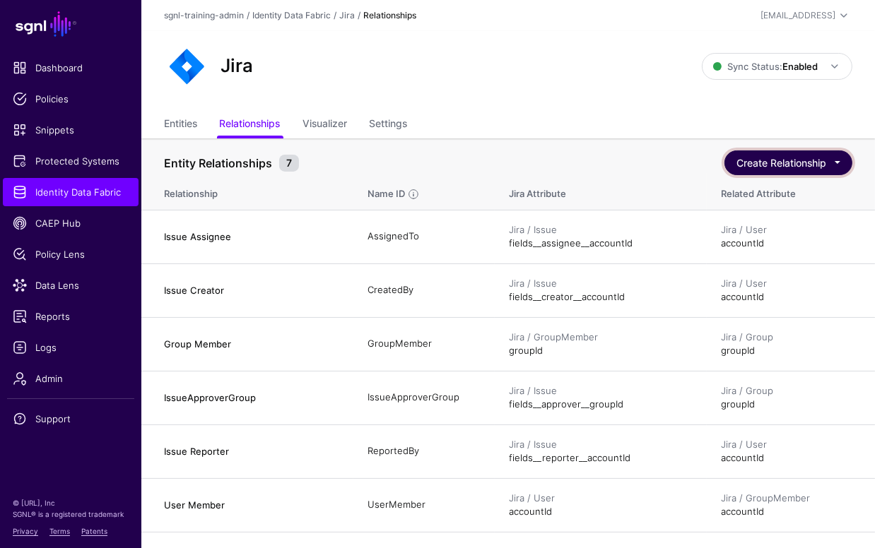
click at [796, 157] on button "Create Relationship" at bounding box center [788, 163] width 128 height 25
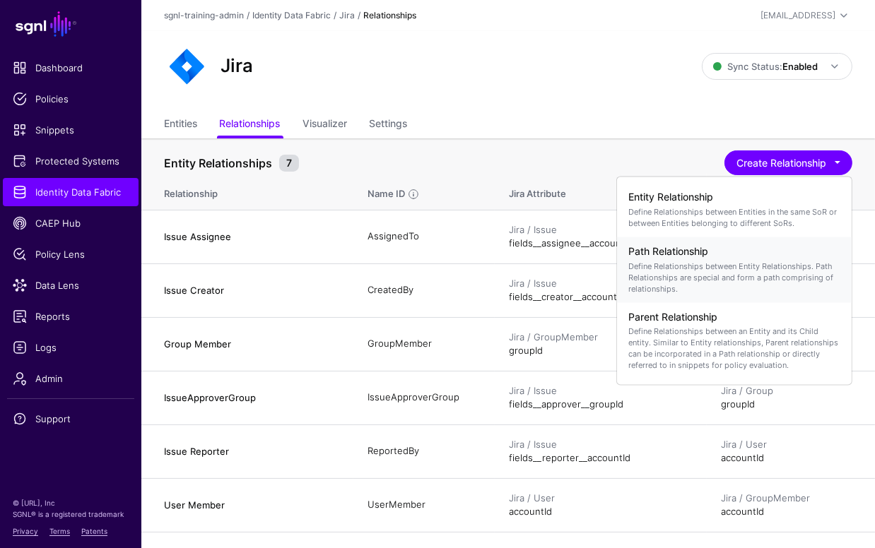
click at [714, 273] on p "Define Relationships between Entity Relationships. Path Relationships are speci…" at bounding box center [734, 277] width 212 height 34
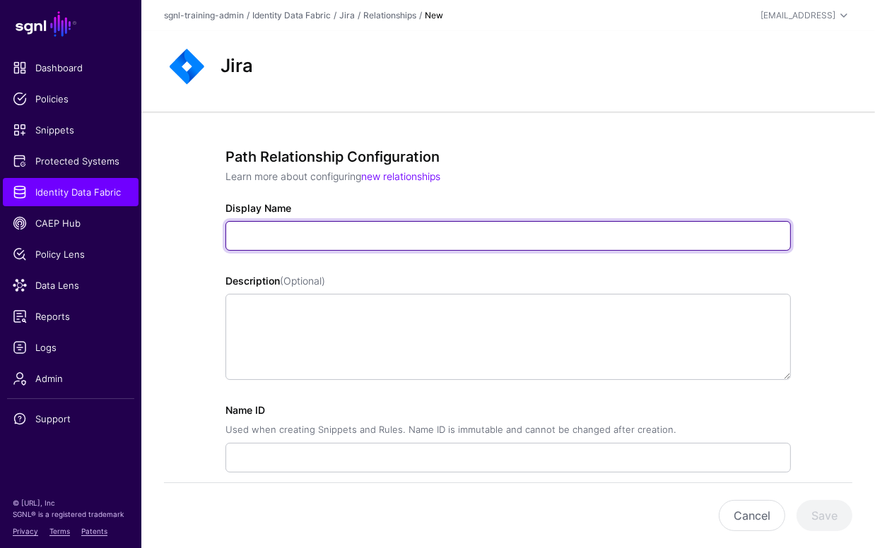
drag, startPoint x: 374, startPoint y: 230, endPoint x: 474, endPoint y: 261, distance: 105.1
click at [375, 230] on input "Display Name" at bounding box center [507, 236] width 565 height 30
paste input "**********"
type input "**********"
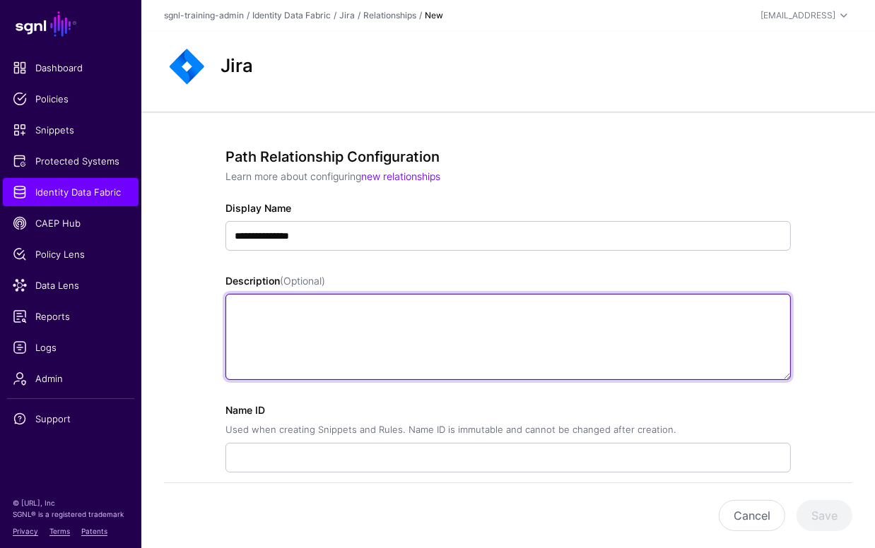
type input "**********"
click at [434, 328] on textarea "Description (Optional)" at bounding box center [507, 337] width 565 height 86
paste textarea "**********"
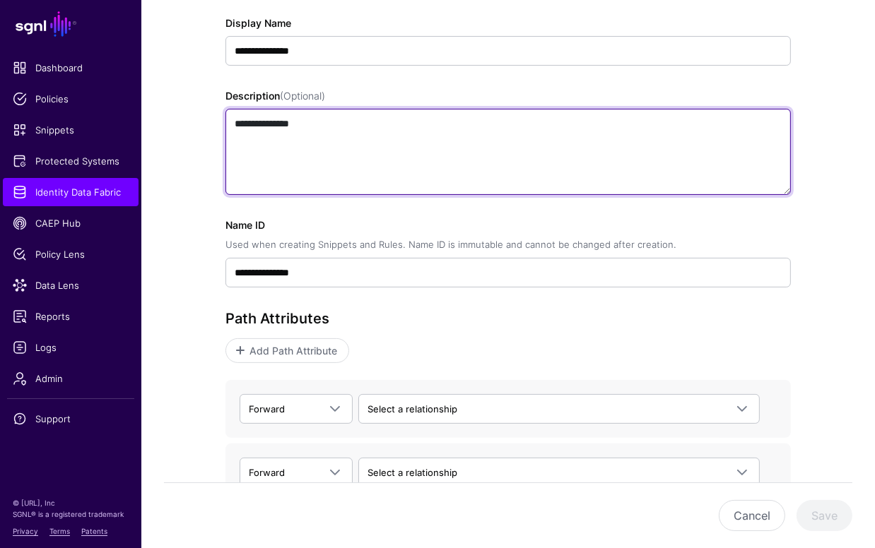
scroll to position [272, 0]
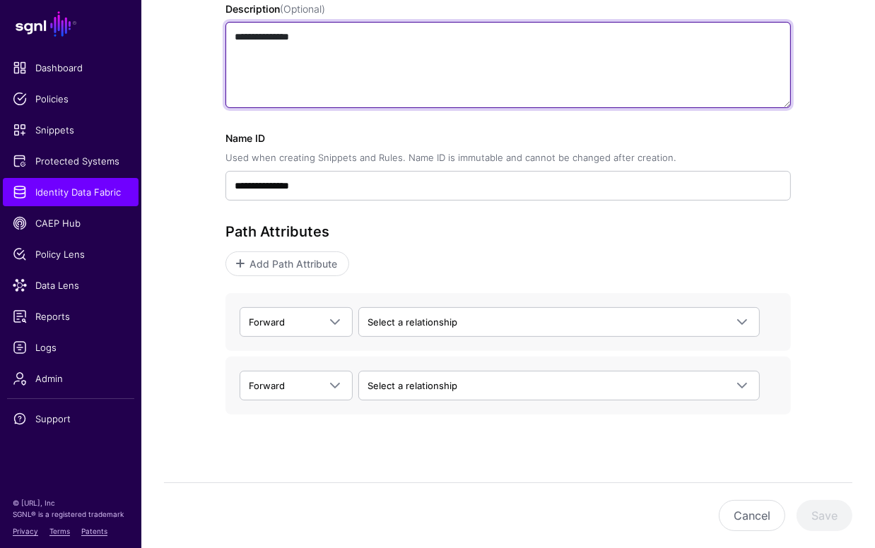
type textarea "**********"
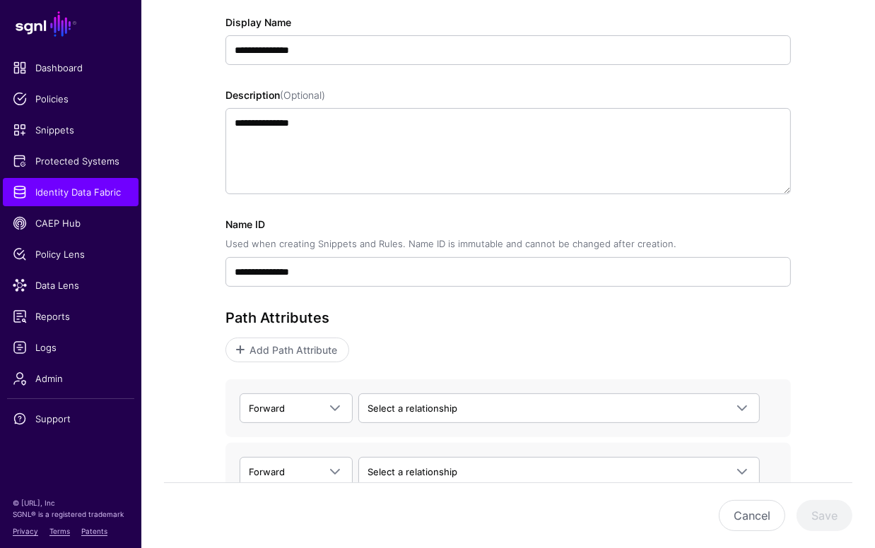
scroll to position [269, 0]
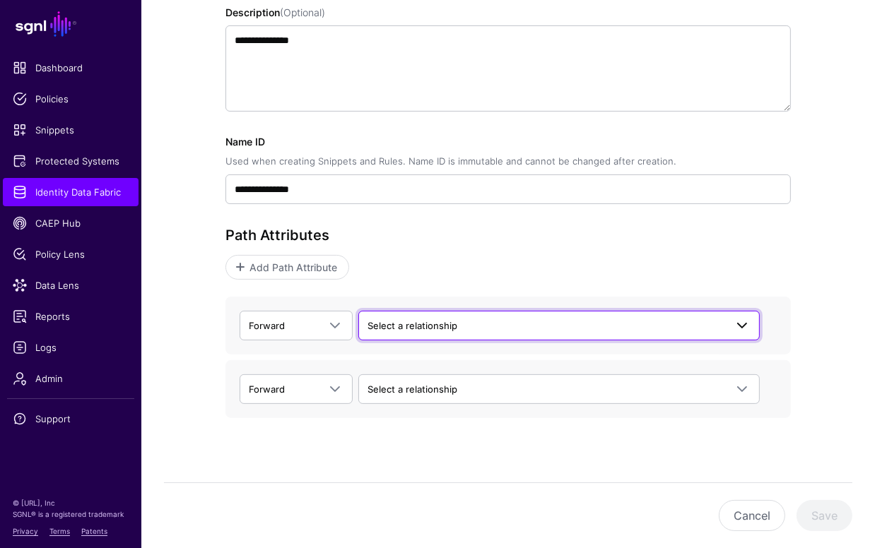
click at [449, 322] on span "Select a relationship" at bounding box center [412, 325] width 90 height 11
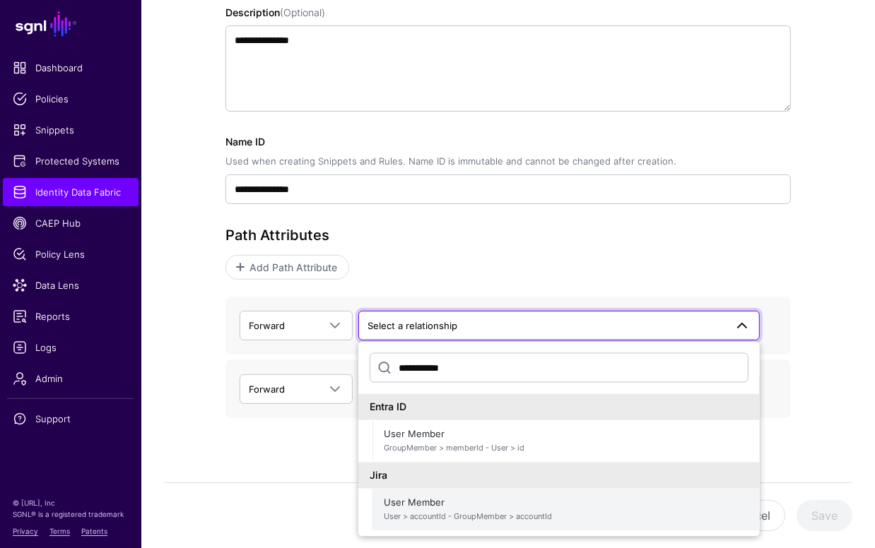
type input "**********"
click at [499, 498] on span "User Member User > accountId - GroupMember > accountId" at bounding box center [566, 510] width 365 height 34
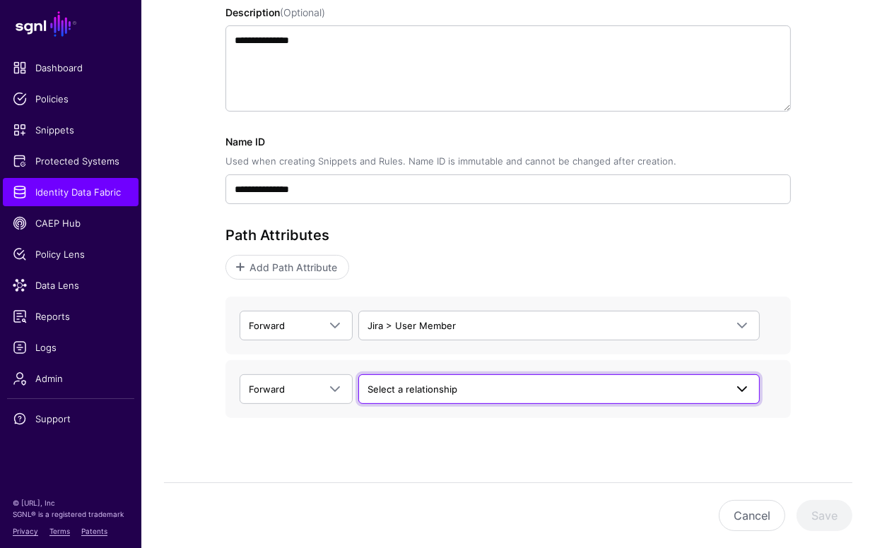
click at [650, 388] on span "Select a relationship" at bounding box center [546, 390] width 358 height 16
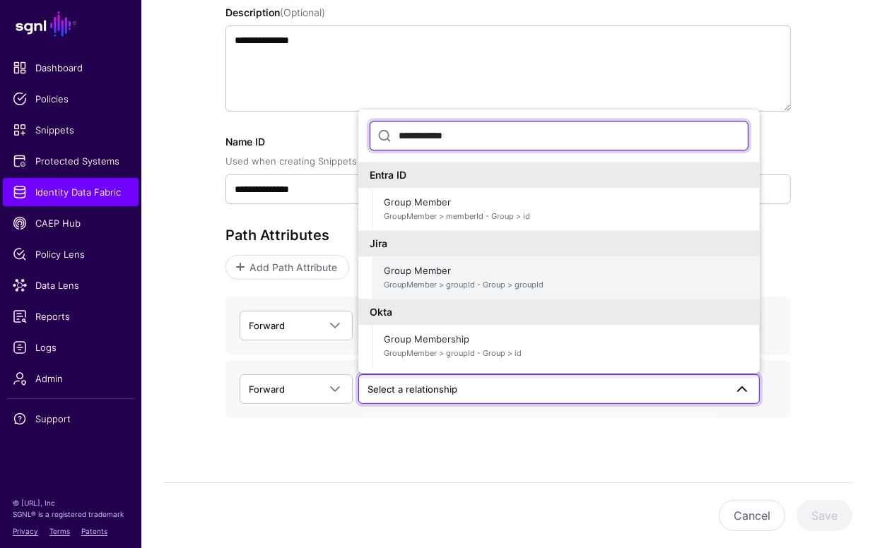
type input "**********"
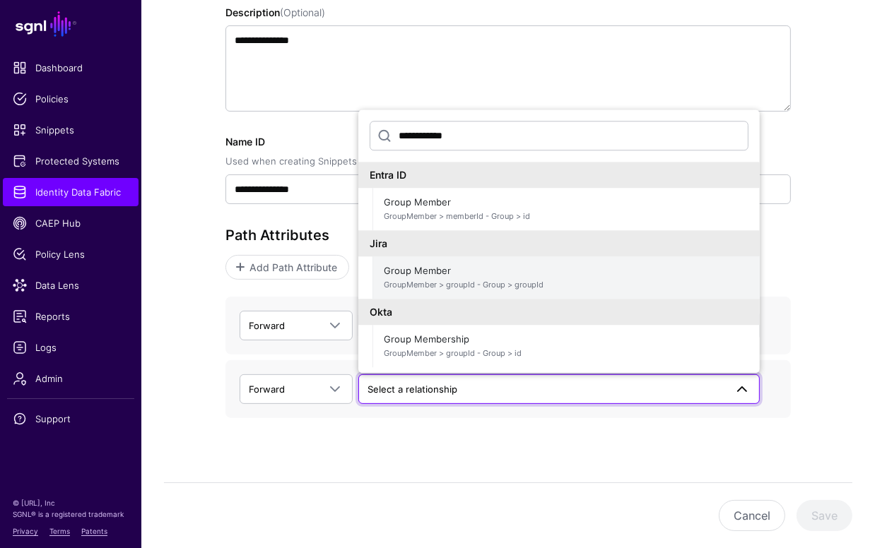
click at [567, 280] on span "GroupMember > groupId - Group > groupId" at bounding box center [566, 286] width 365 height 12
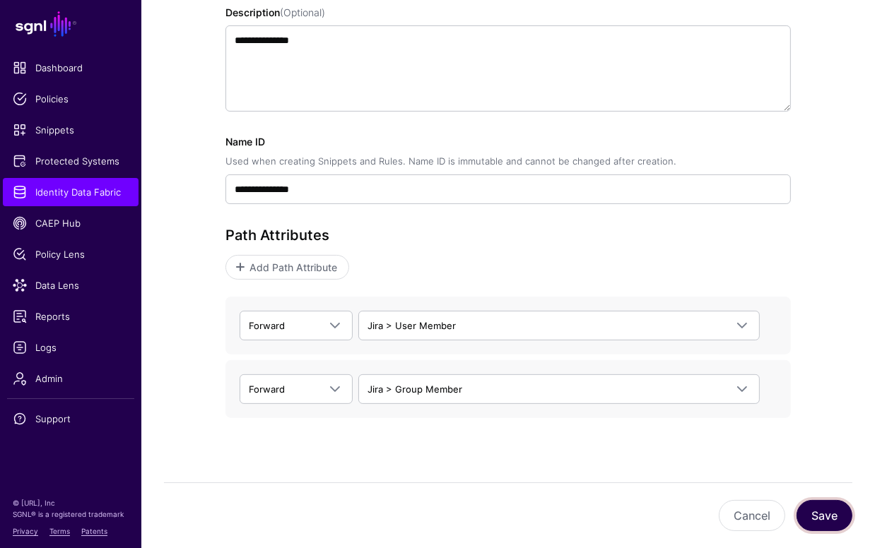
click at [827, 522] on button "Save" at bounding box center [824, 515] width 56 height 31
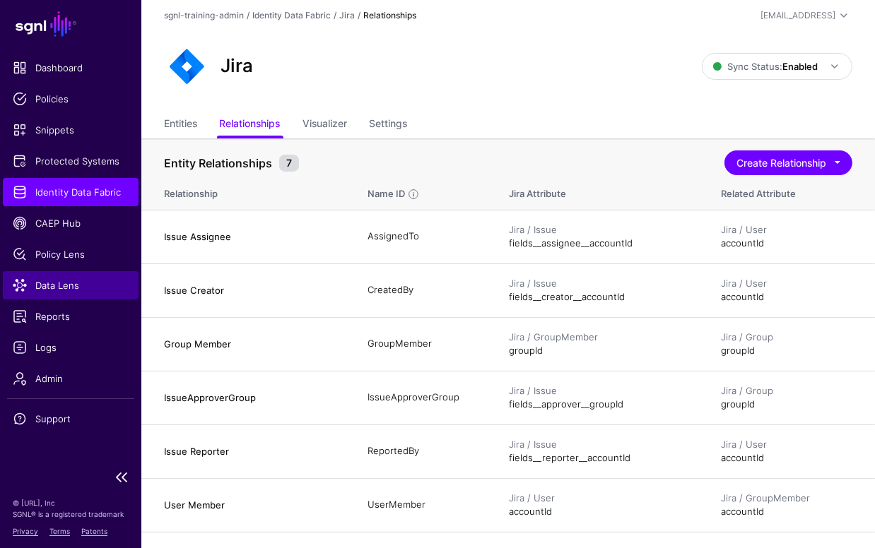
click at [54, 281] on span "Data Lens" at bounding box center [71, 285] width 116 height 14
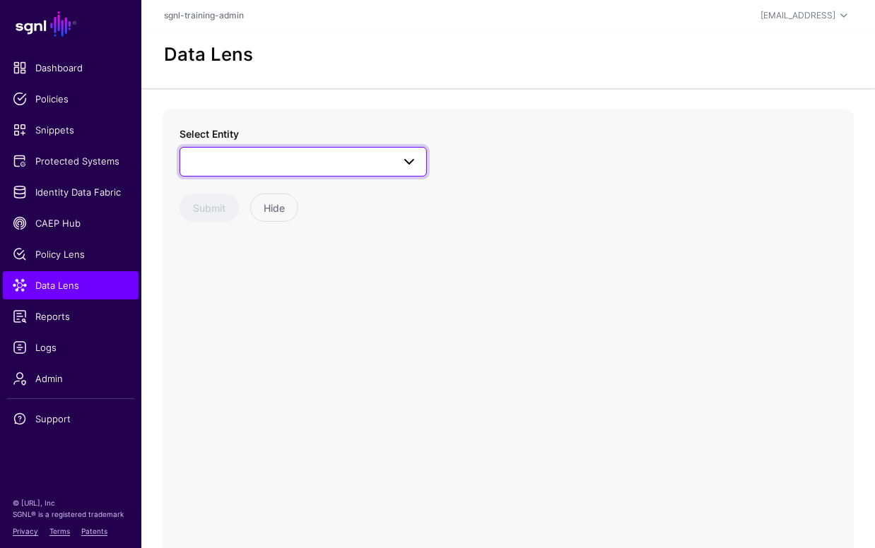
click at [354, 172] on link at bounding box center [303, 162] width 247 height 30
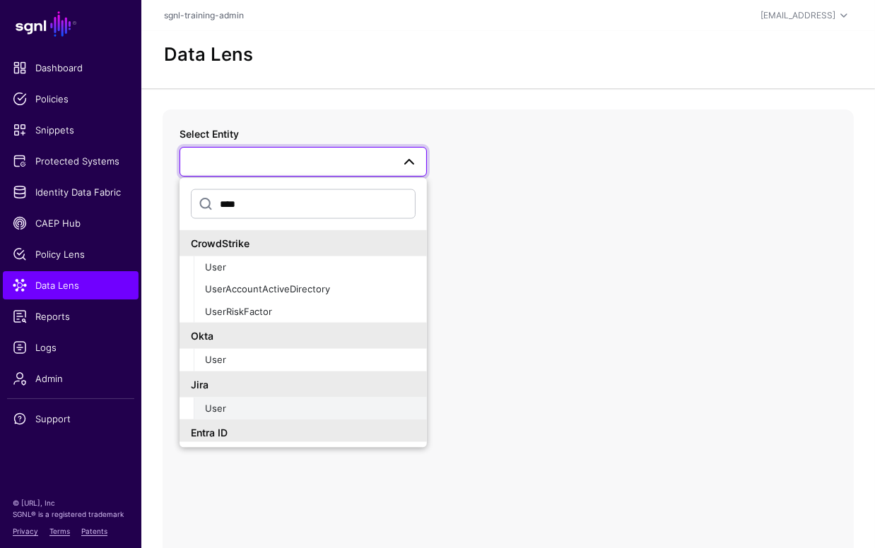
type input "****"
click at [282, 414] on button "User" at bounding box center [310, 409] width 233 height 23
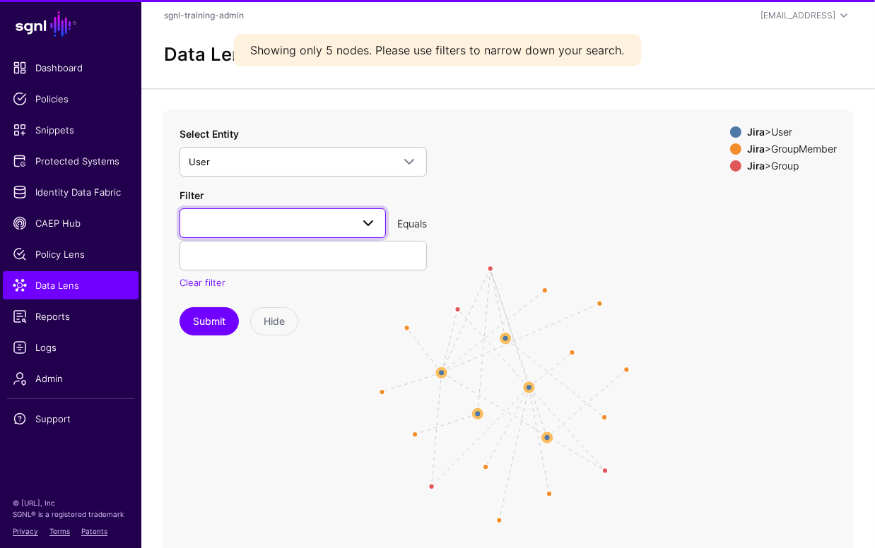
click at [320, 216] on span at bounding box center [283, 223] width 188 height 17
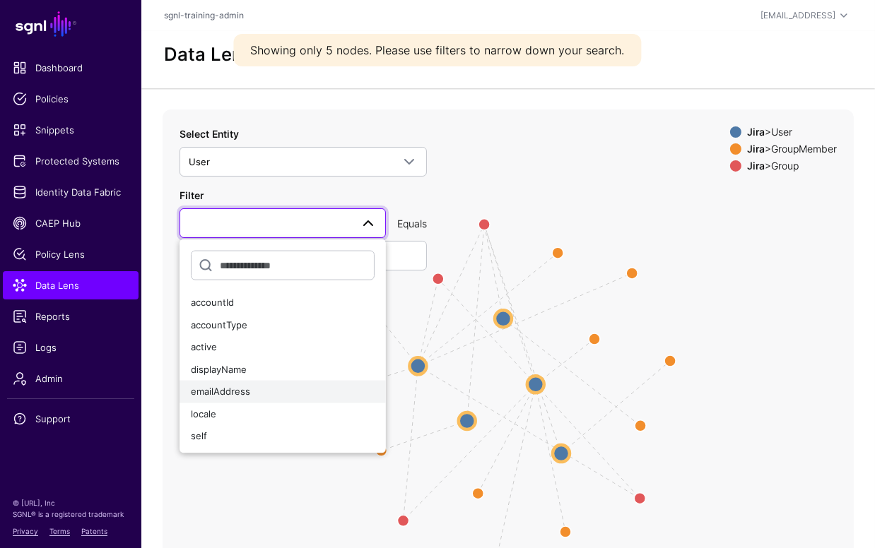
click at [276, 388] on div "emailAddress" at bounding box center [283, 392] width 184 height 14
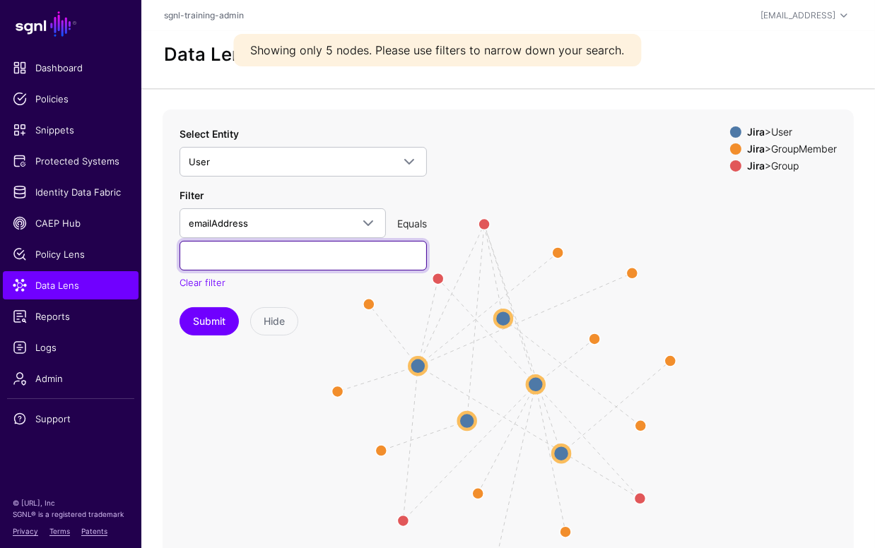
click at [283, 254] on input "text" at bounding box center [303, 256] width 247 height 30
type input "**********"
click at [180, 307] on button "Submit" at bounding box center [209, 321] width 59 height 28
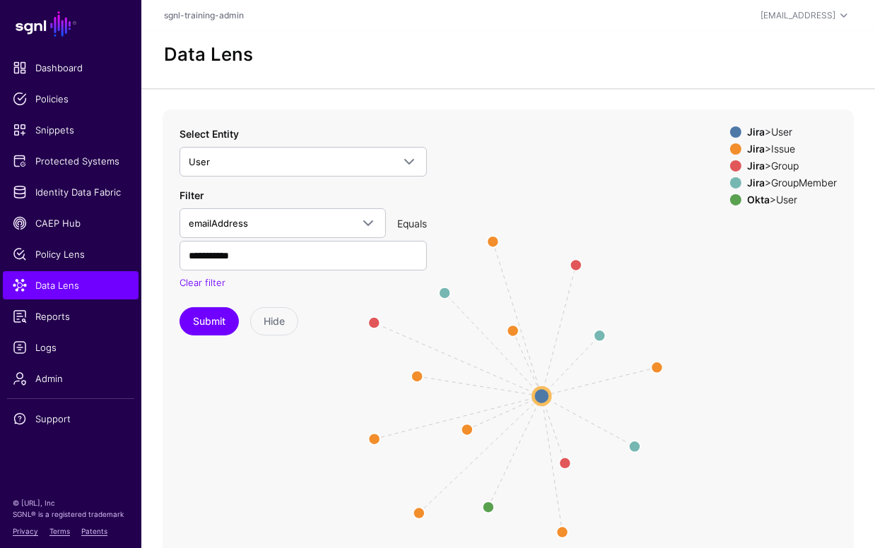
click at [730, 148] on span at bounding box center [735, 148] width 11 height 11
click at [730, 187] on span at bounding box center [735, 182] width 11 height 11
click at [730, 206] on div "Jira > User Jira > Issue Jira > Group Jira > GroupMember Okta > User" at bounding box center [783, 169] width 107 height 85
click at [730, 199] on span at bounding box center [735, 199] width 11 height 11
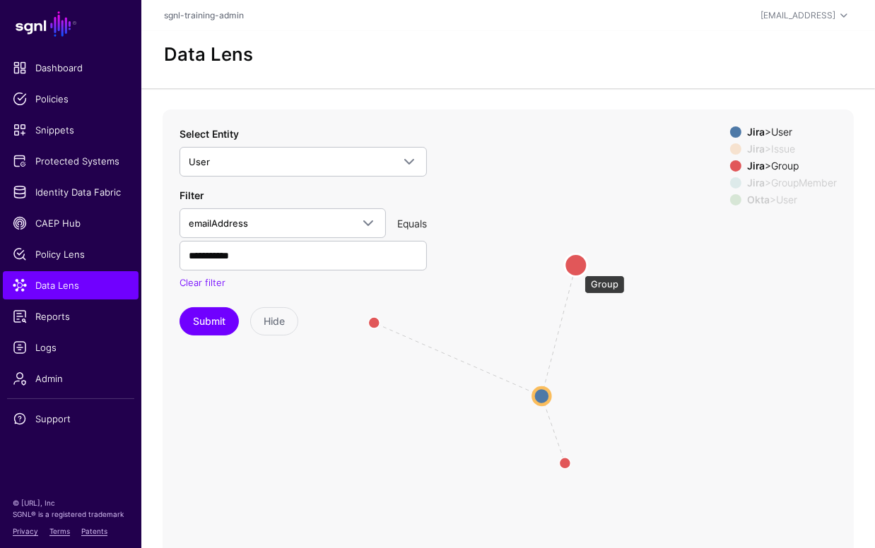
click at [577, 269] on circle at bounding box center [576, 265] width 23 height 23
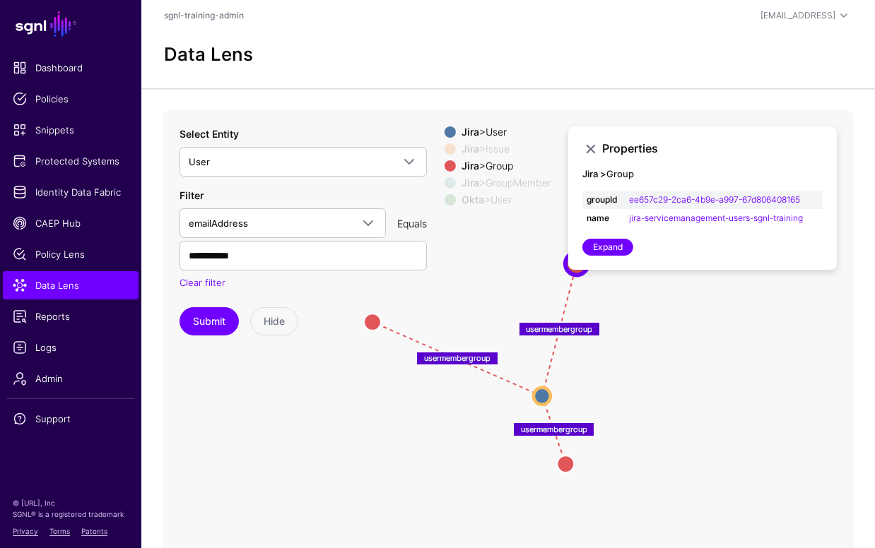
click at [737, 398] on icon "CreatedBy / ReportedBy CreatedBy / ReportedBy CreatedBy CreatedBy ReportedBy / …" at bounding box center [508, 392] width 691 height 565
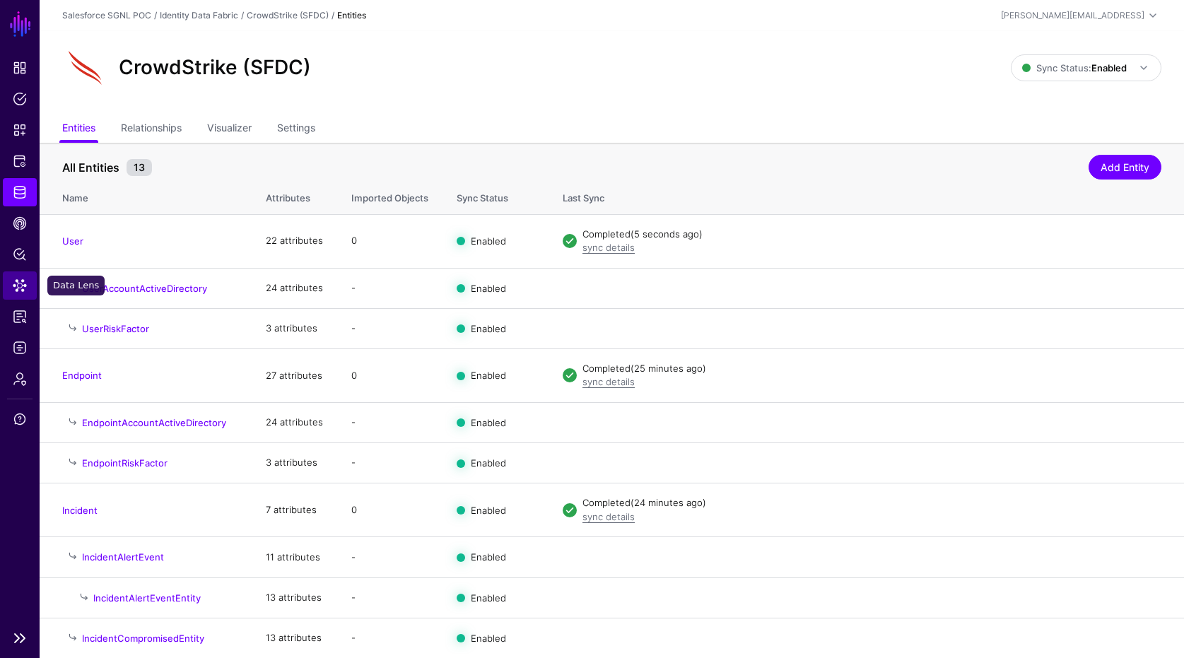
click at [30, 289] on link "Data Lens" at bounding box center [20, 285] width 34 height 28
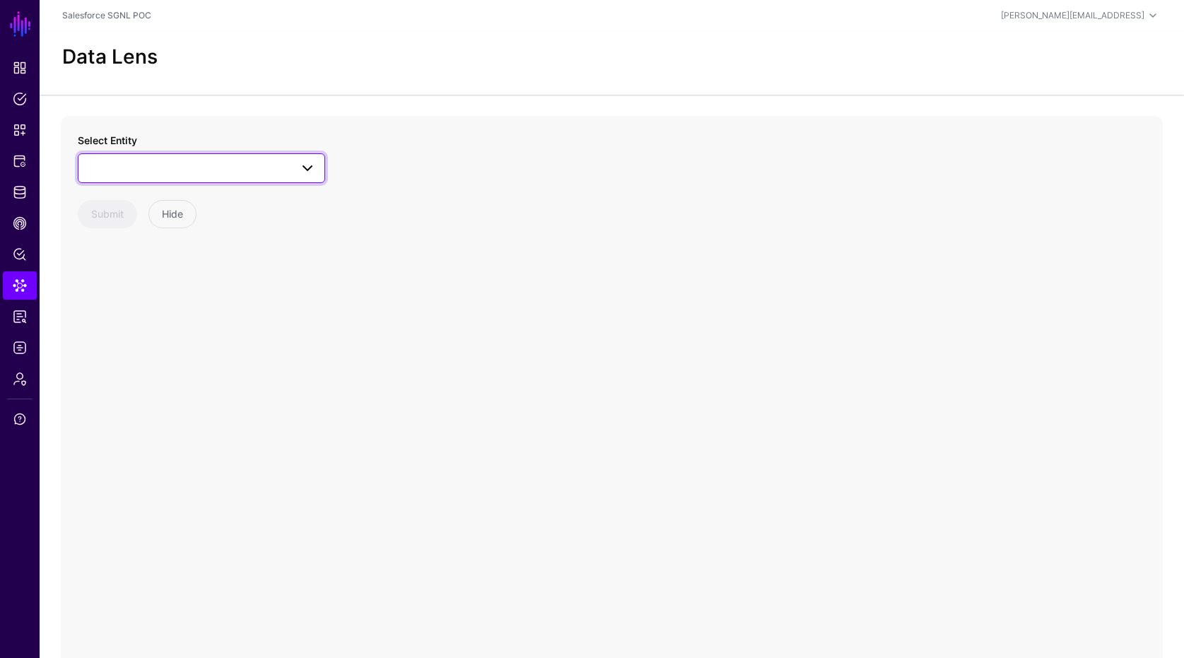
click at [225, 177] on link at bounding box center [201, 168] width 247 height 30
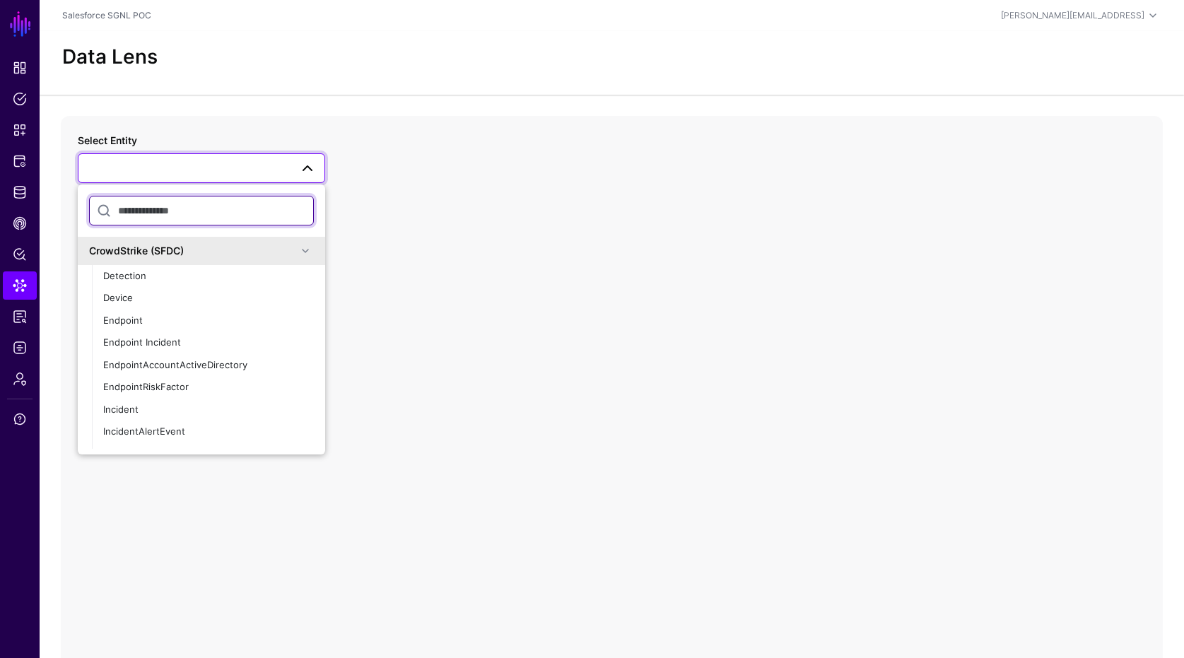
click at [199, 206] on input "text" at bounding box center [201, 211] width 225 height 30
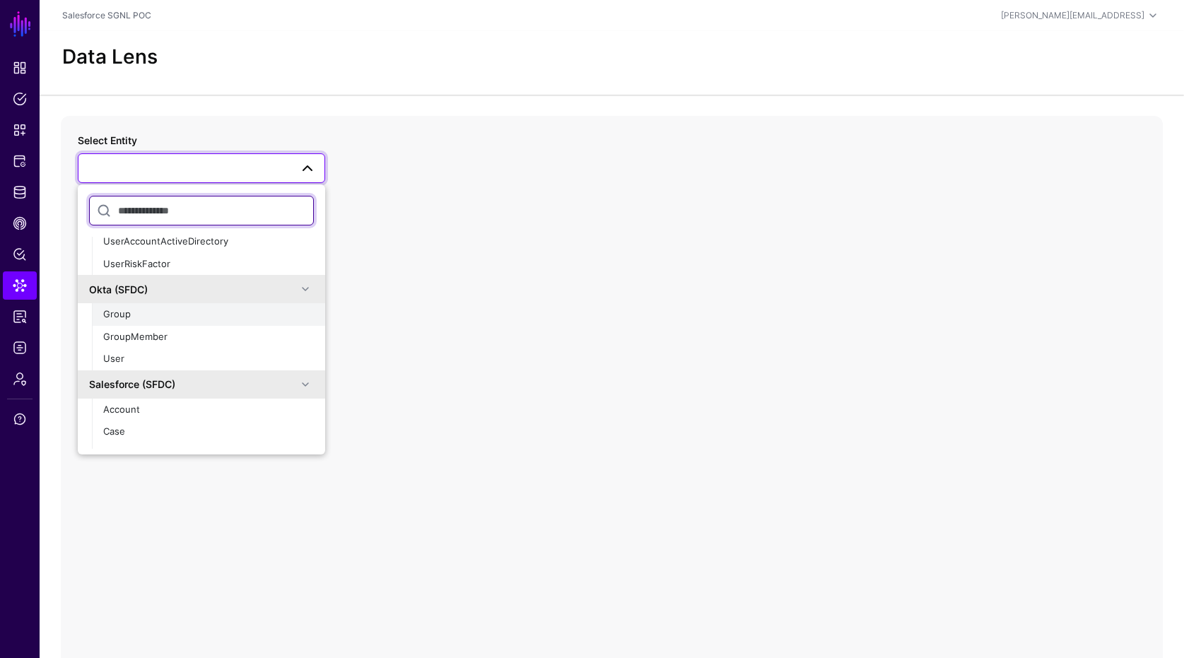
scroll to position [105, 0]
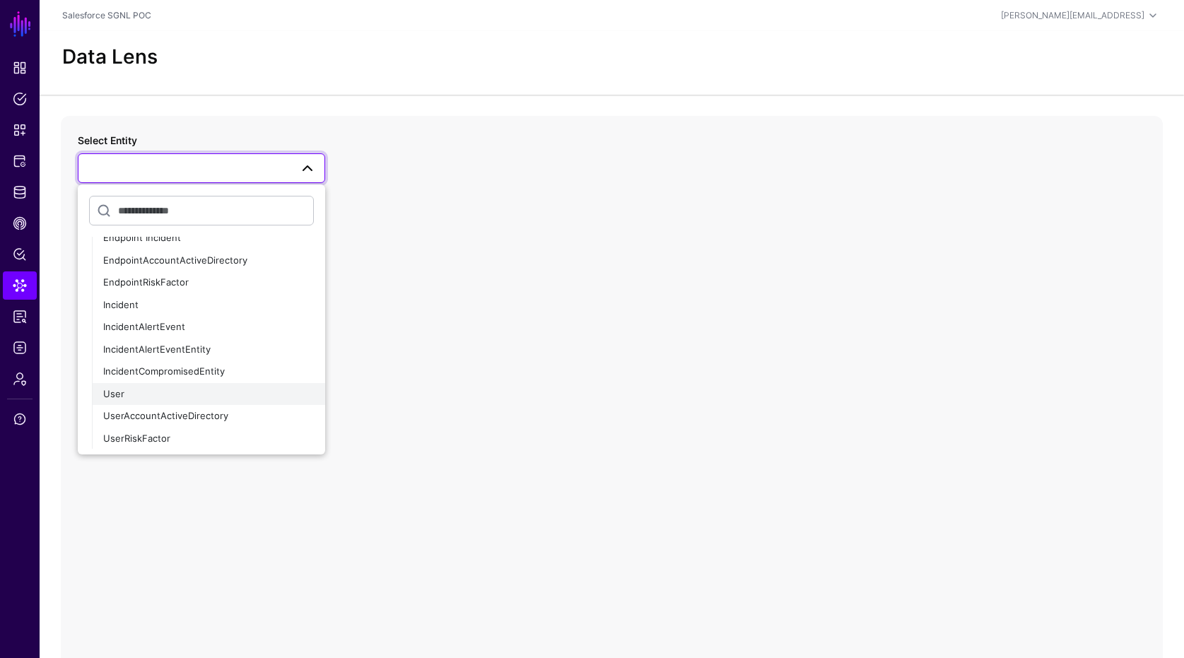
click at [130, 390] on div "User" at bounding box center [208, 394] width 211 height 14
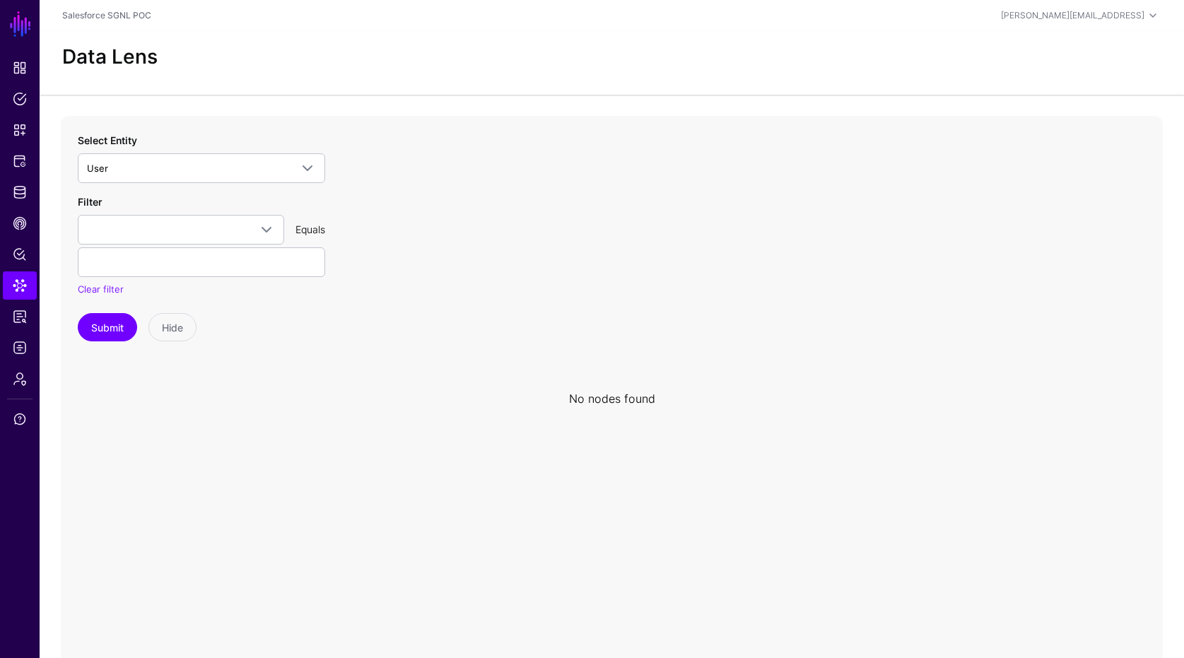
drag, startPoint x: 495, startPoint y: 216, endPoint x: 477, endPoint y: 201, distance: 23.2
click at [490, 211] on icon at bounding box center [612, 398] width 1102 height 565
click at [25, 288] on span "Data Lens" at bounding box center [20, 285] width 14 height 14
click at [23, 200] on link "Identity Data Fabric" at bounding box center [20, 192] width 34 height 28
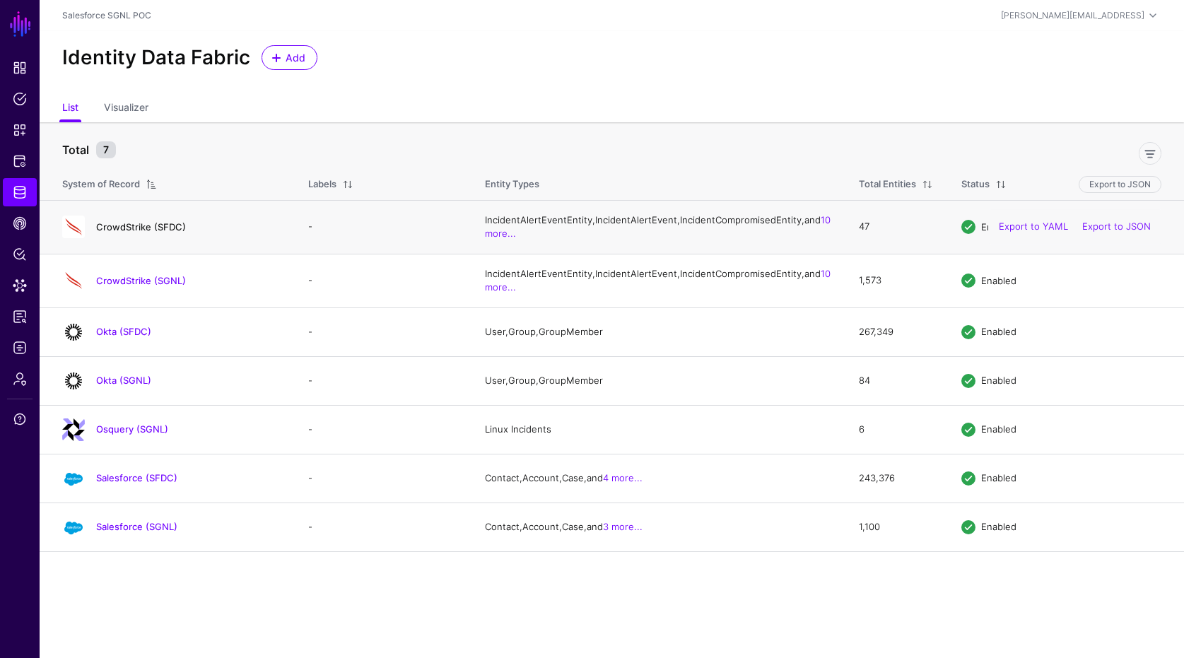
click at [155, 233] on link "CrowdStrike (SFDC)" at bounding box center [141, 226] width 90 height 11
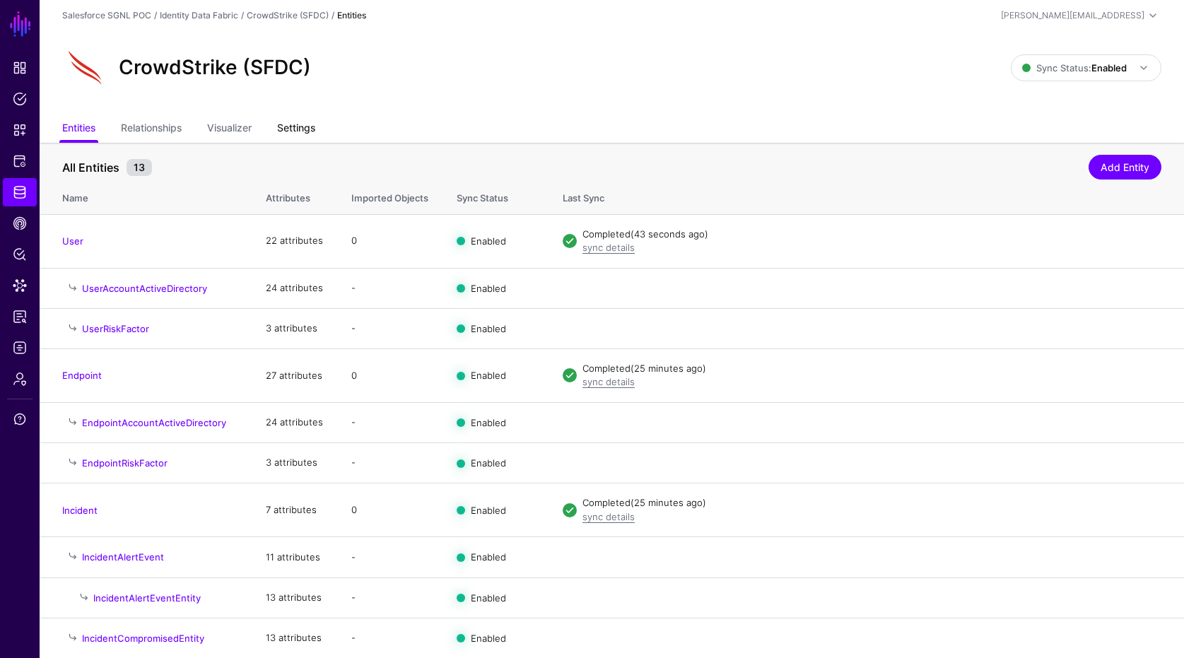
click at [297, 129] on link "Settings" at bounding box center [296, 129] width 38 height 27
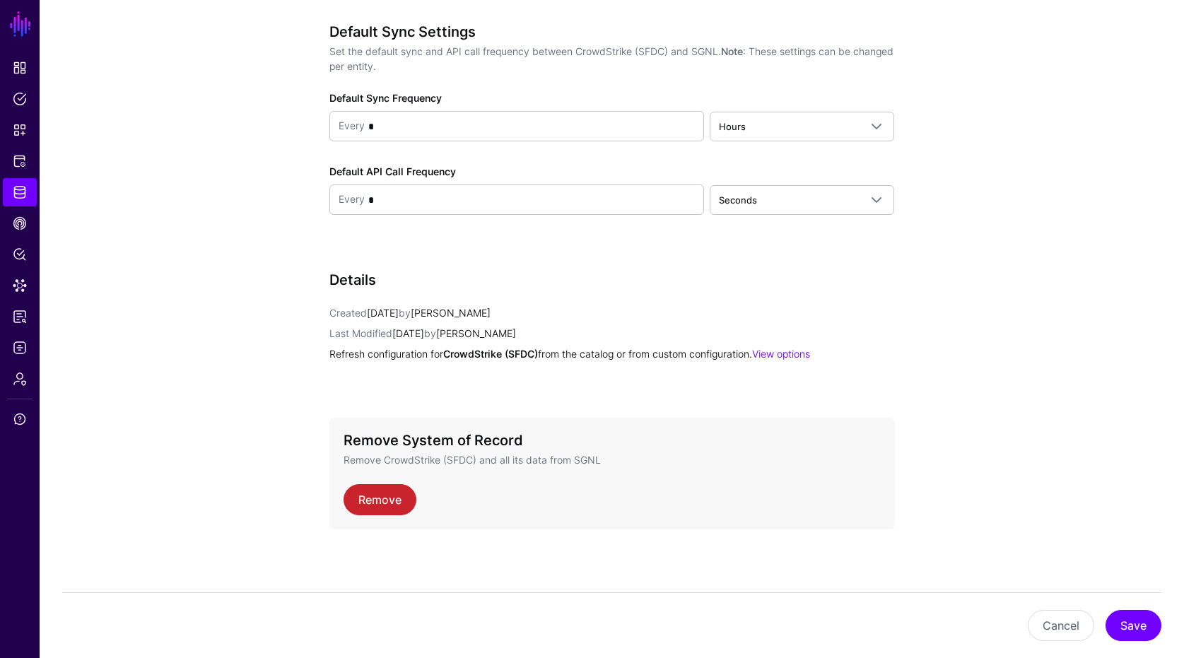
scroll to position [1520, 0]
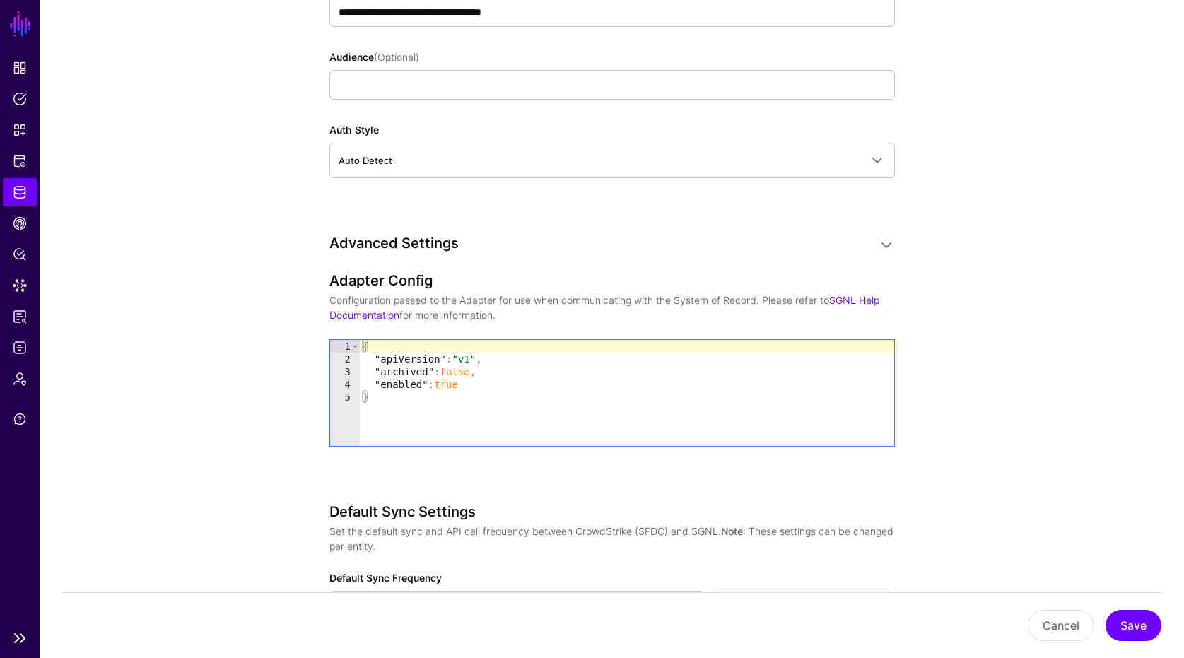
click at [37, 203] on li "Identity Data Fabric" at bounding box center [20, 192] width 40 height 28
click at [30, 197] on link "Identity Data Fabric" at bounding box center [20, 192] width 34 height 28
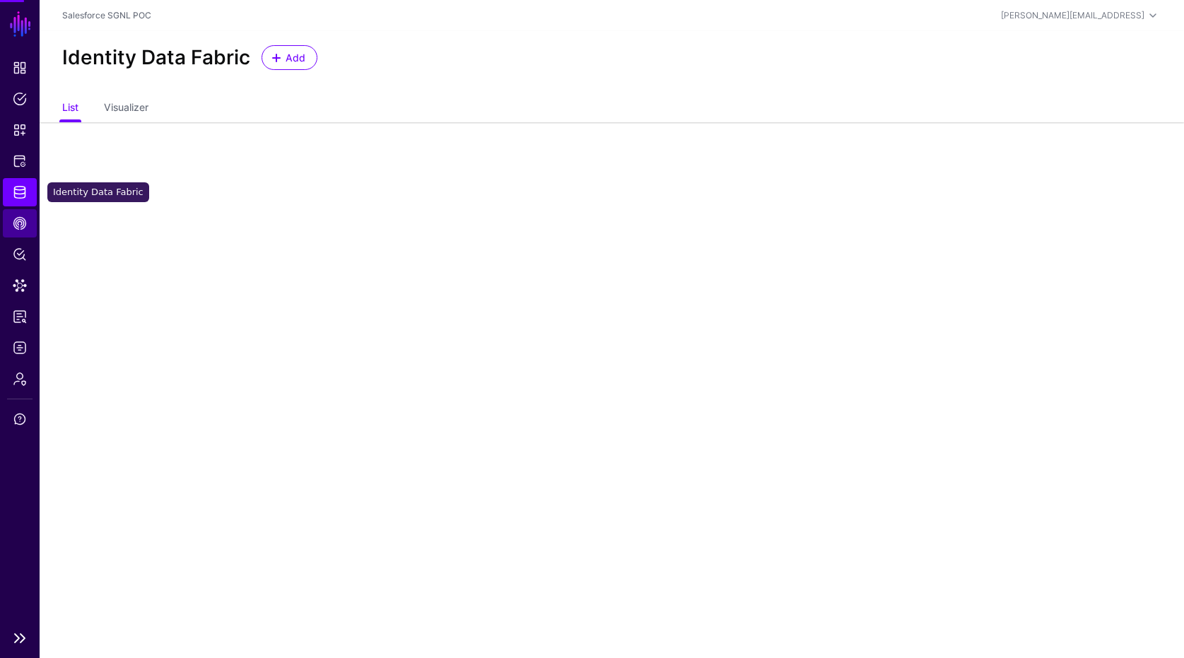
click at [20, 233] on link "CAEP Hub" at bounding box center [20, 223] width 34 height 28
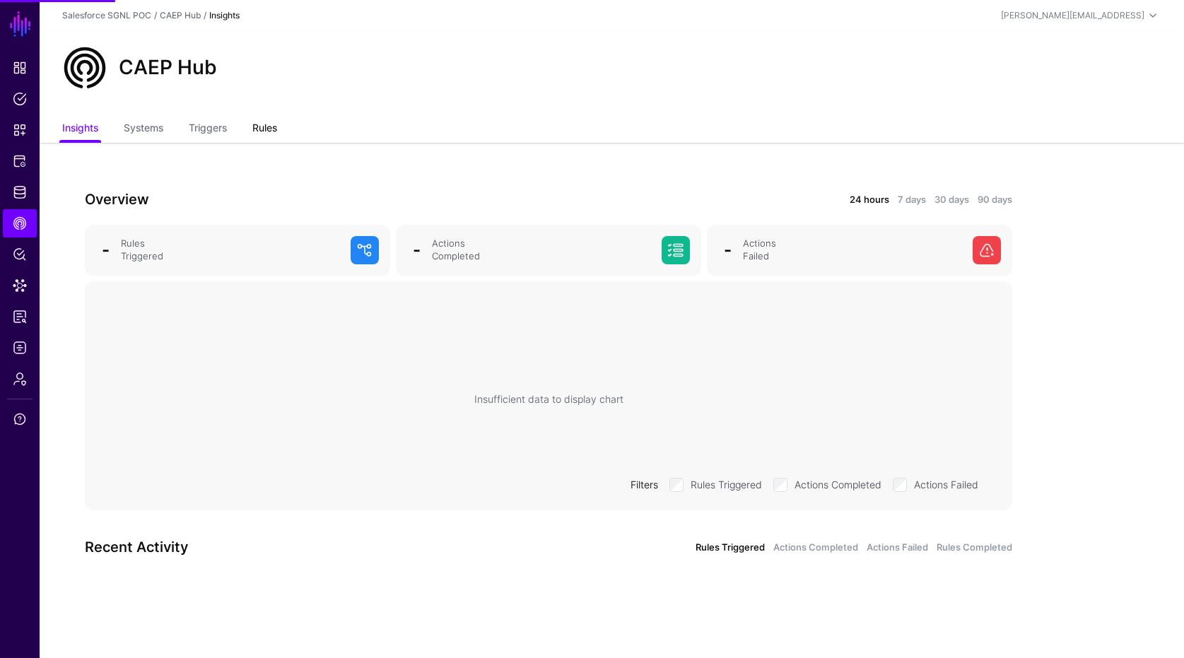
click at [263, 134] on link "Rules" at bounding box center [264, 129] width 25 height 27
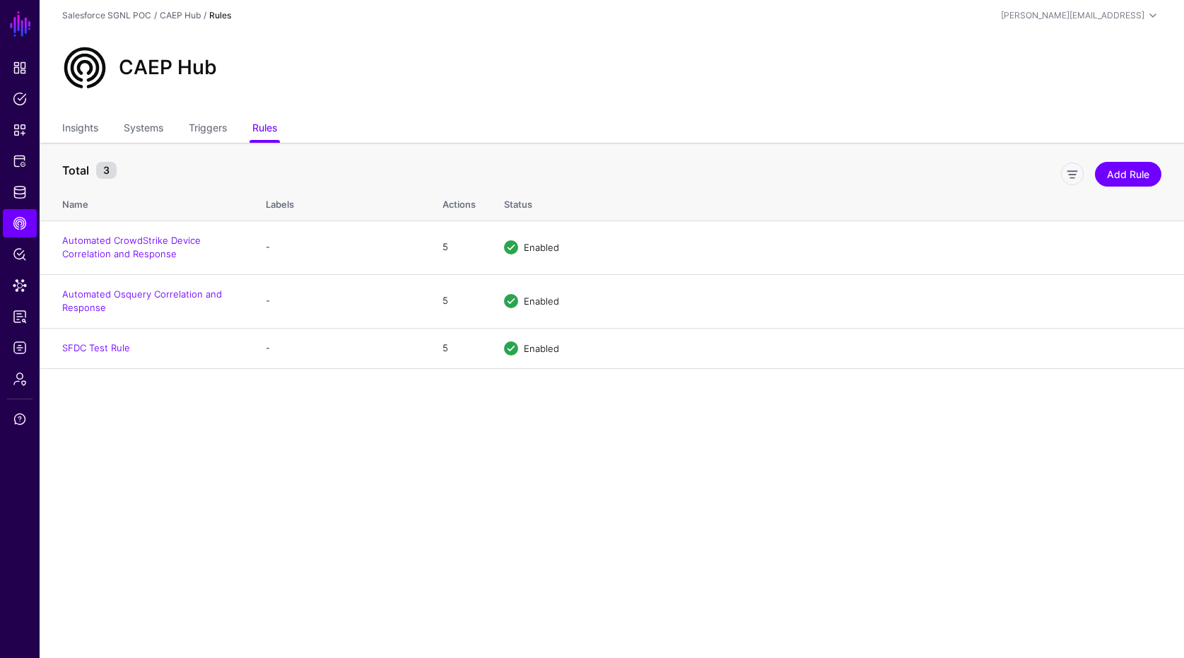
click at [630, 99] on div "CAEP Hub" at bounding box center [612, 73] width 1144 height 85
click at [931, 467] on main "SGNL Dashboard Policies Snippets Protected Systems Identity Data Fabric CAEP Hu…" at bounding box center [592, 329] width 1184 height 658
click at [1093, 347] on link "Edit" at bounding box center [1098, 347] width 17 height 11
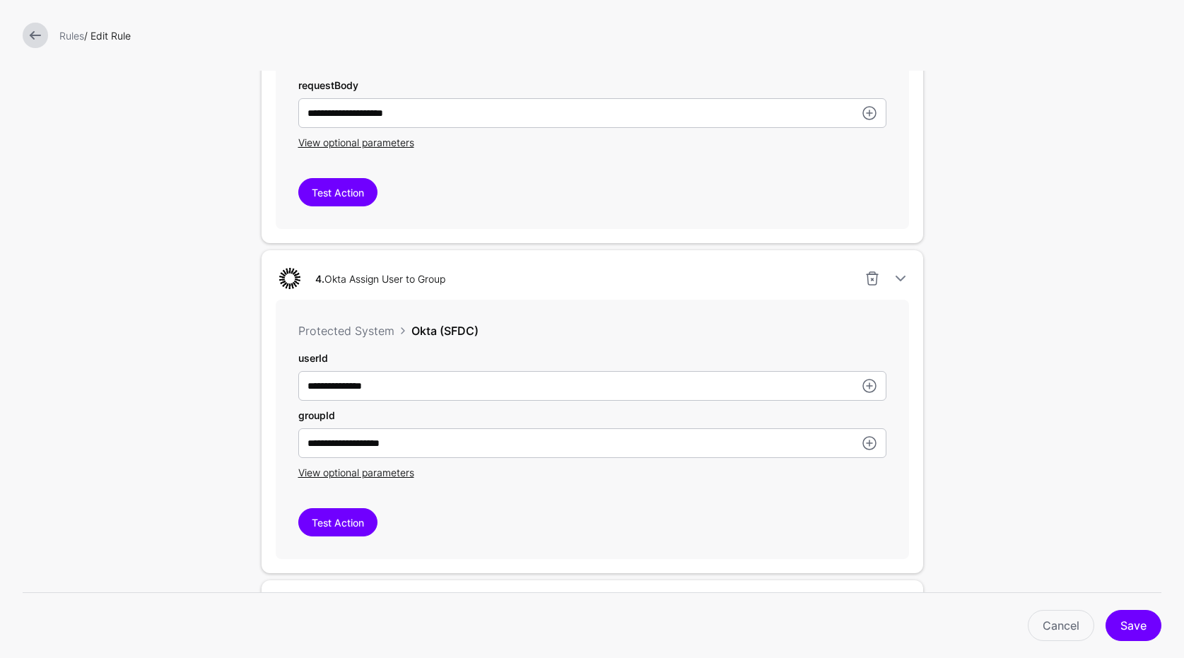
scroll to position [1366, 0]
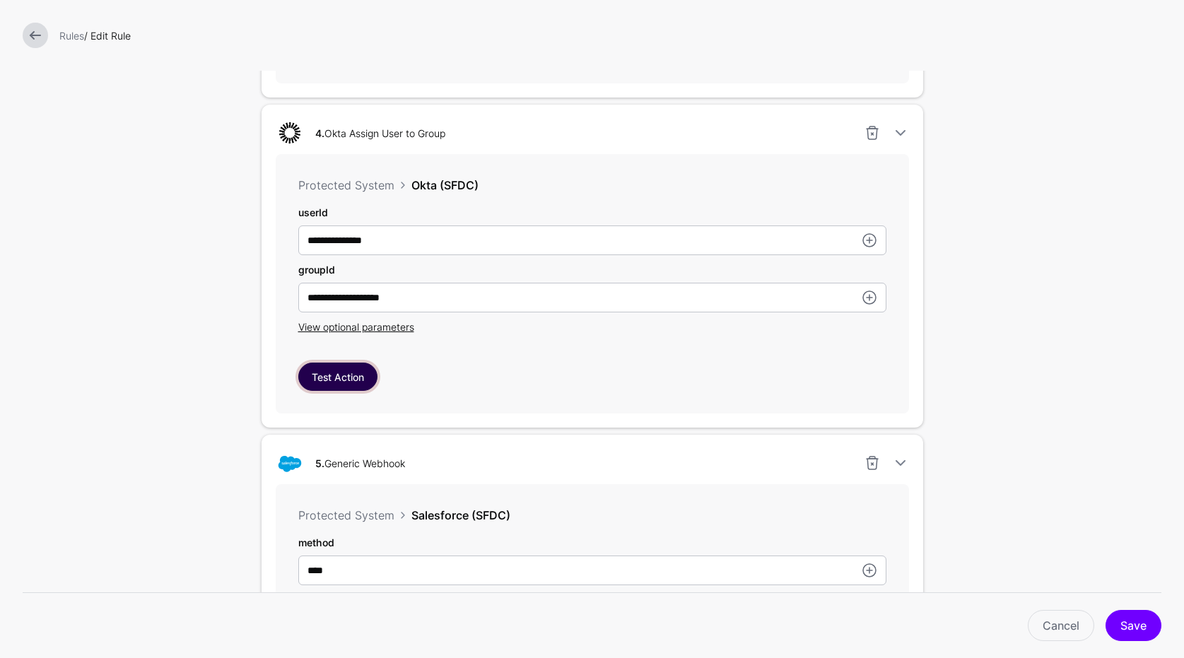
click at [358, 370] on button "Test Action" at bounding box center [337, 377] width 79 height 28
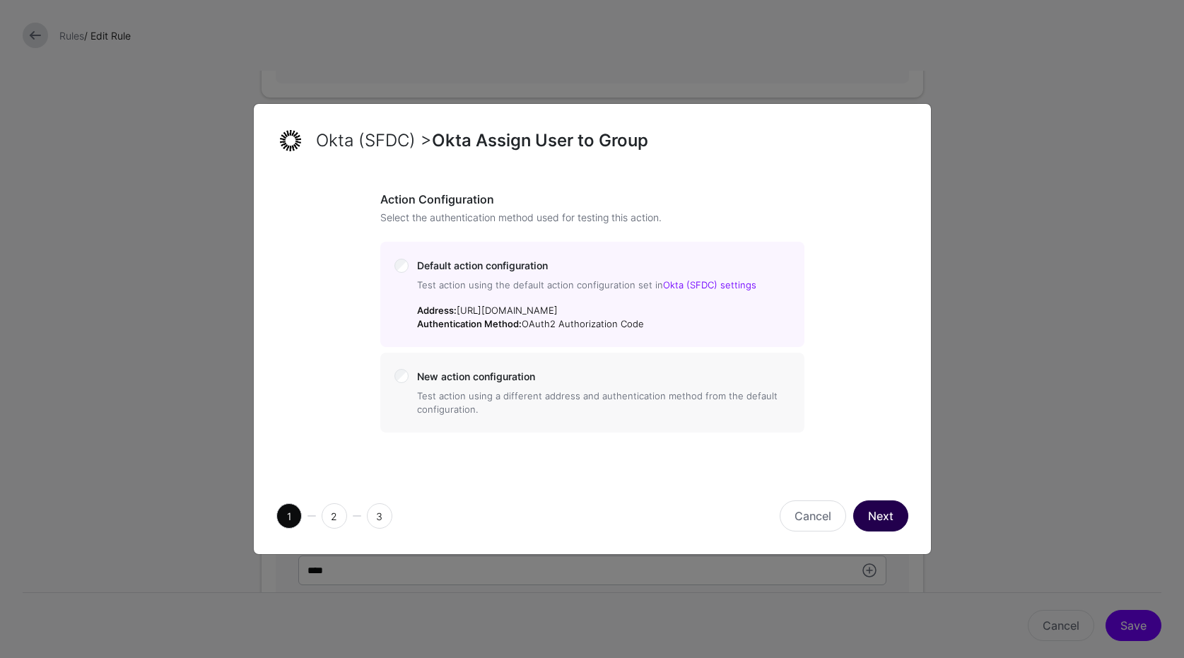
click at [875, 527] on button "Next" at bounding box center [880, 515] width 55 height 31
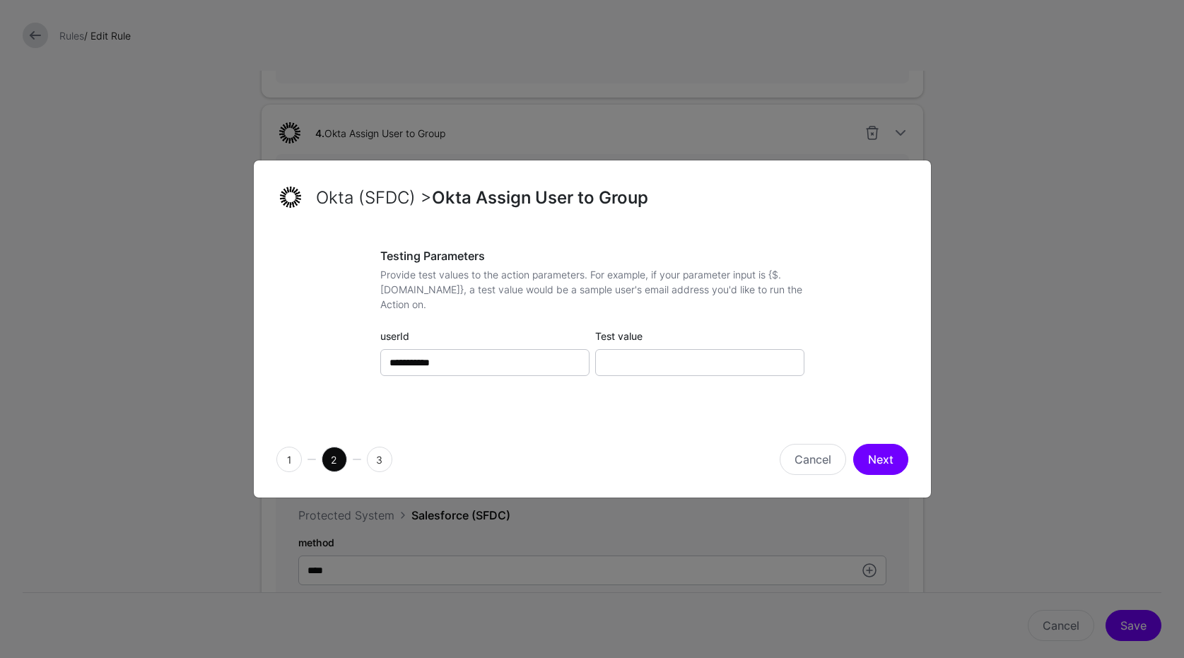
click at [698, 340] on div "Test value" at bounding box center [699, 352] width 215 height 47
click at [700, 350] on input "Test value" at bounding box center [699, 362] width 209 height 27
paste input "**********"
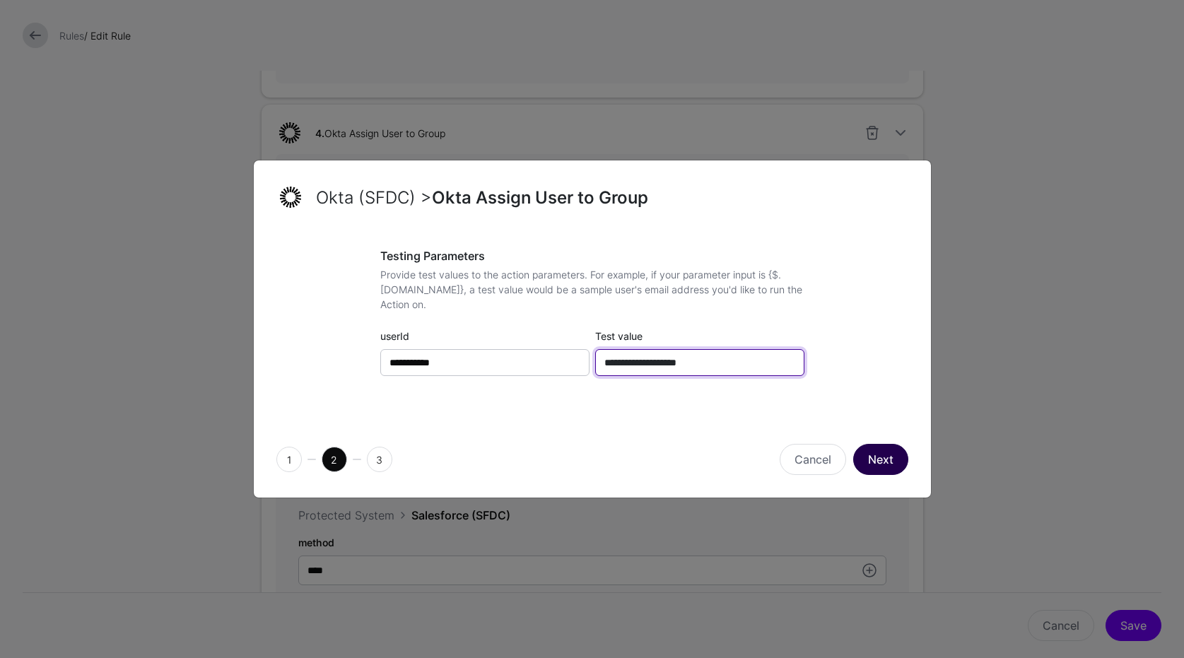
type input "**********"
click at [879, 469] on button "Next" at bounding box center [880, 459] width 55 height 31
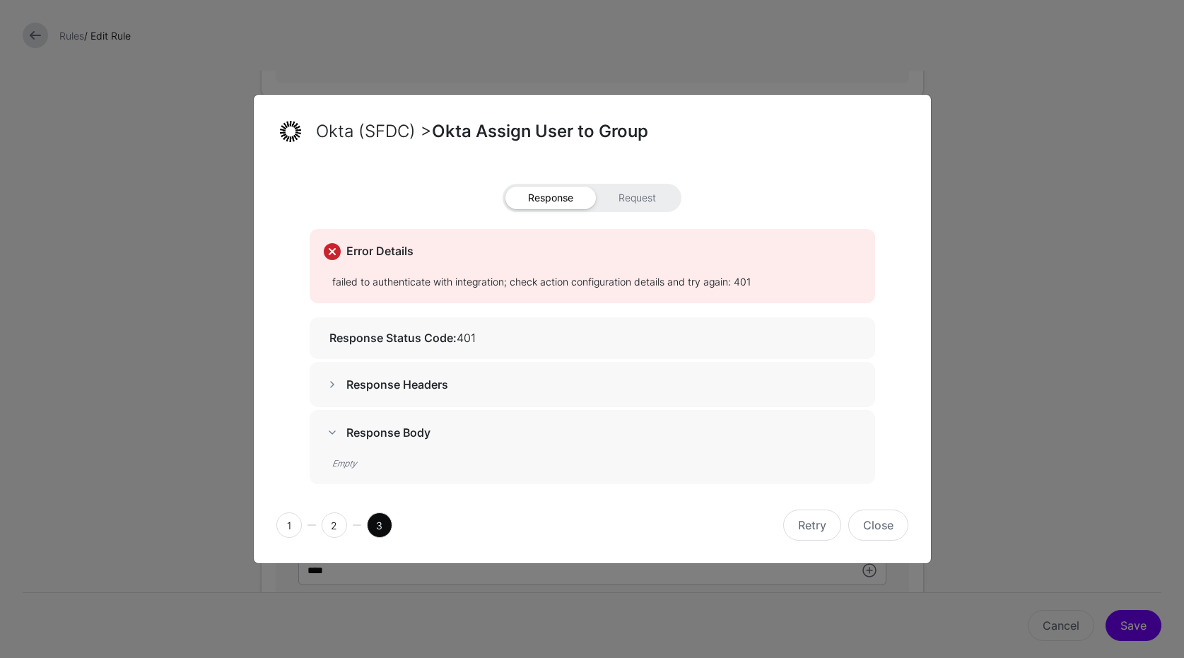
click at [363, 388] on strong "Response Headers" at bounding box center [397, 384] width 102 height 14
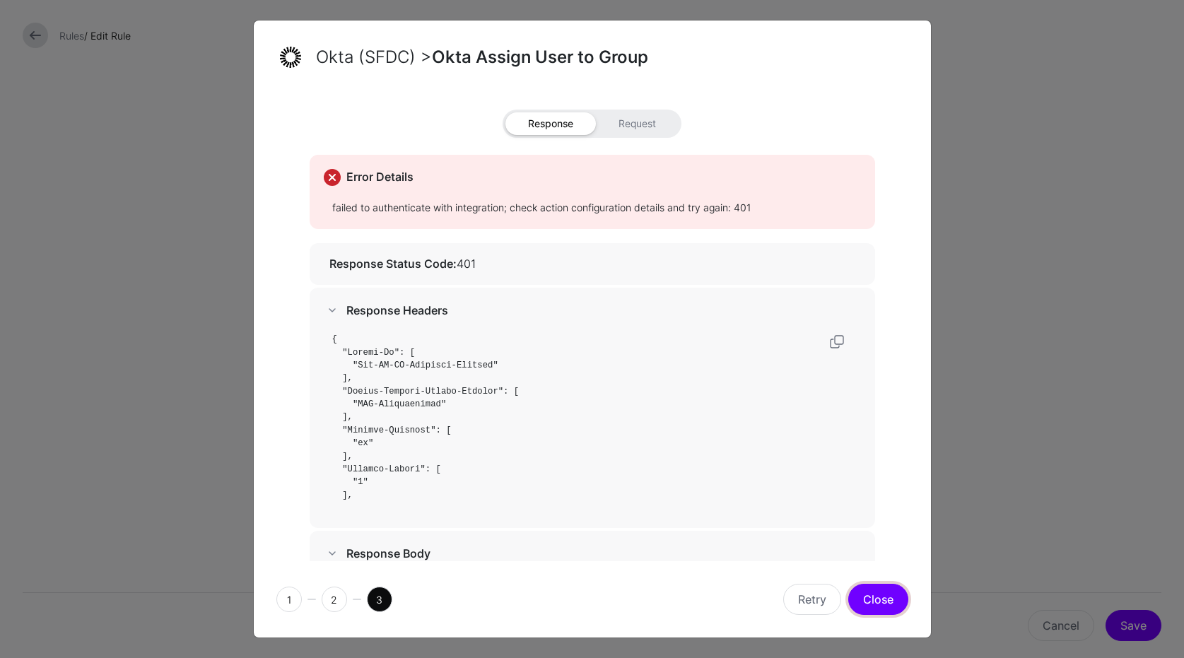
click at [884, 601] on button "Close" at bounding box center [878, 599] width 60 height 31
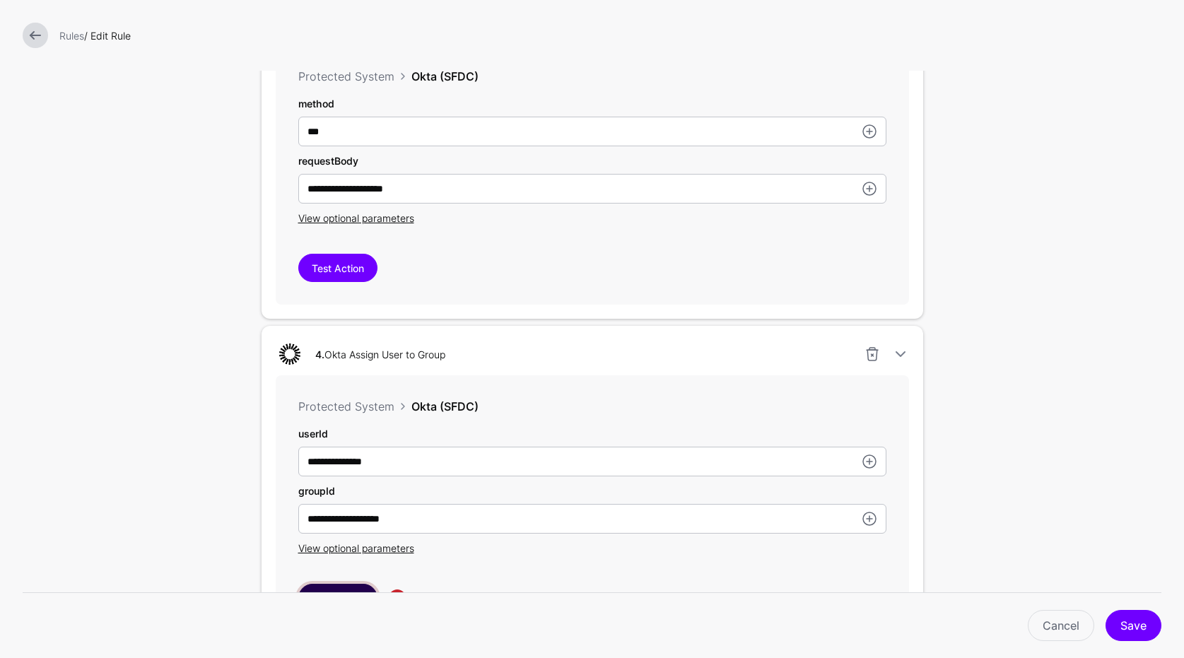
scroll to position [780, 0]
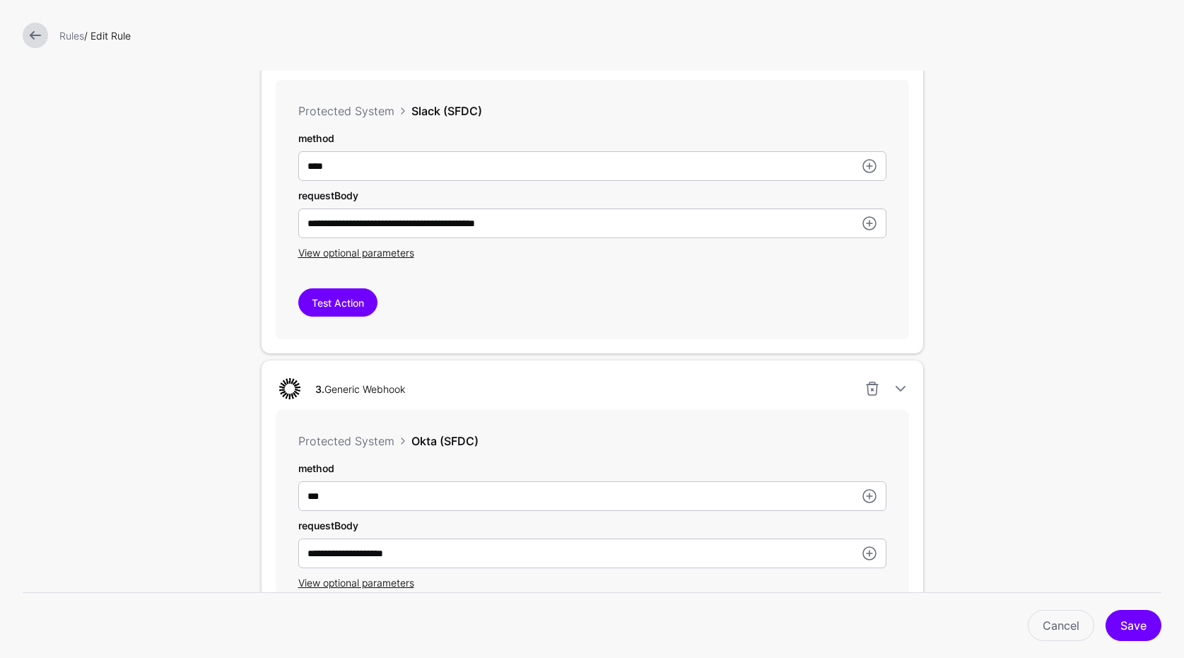
click at [37, 31] on link at bounding box center [35, 35] width 25 height 25
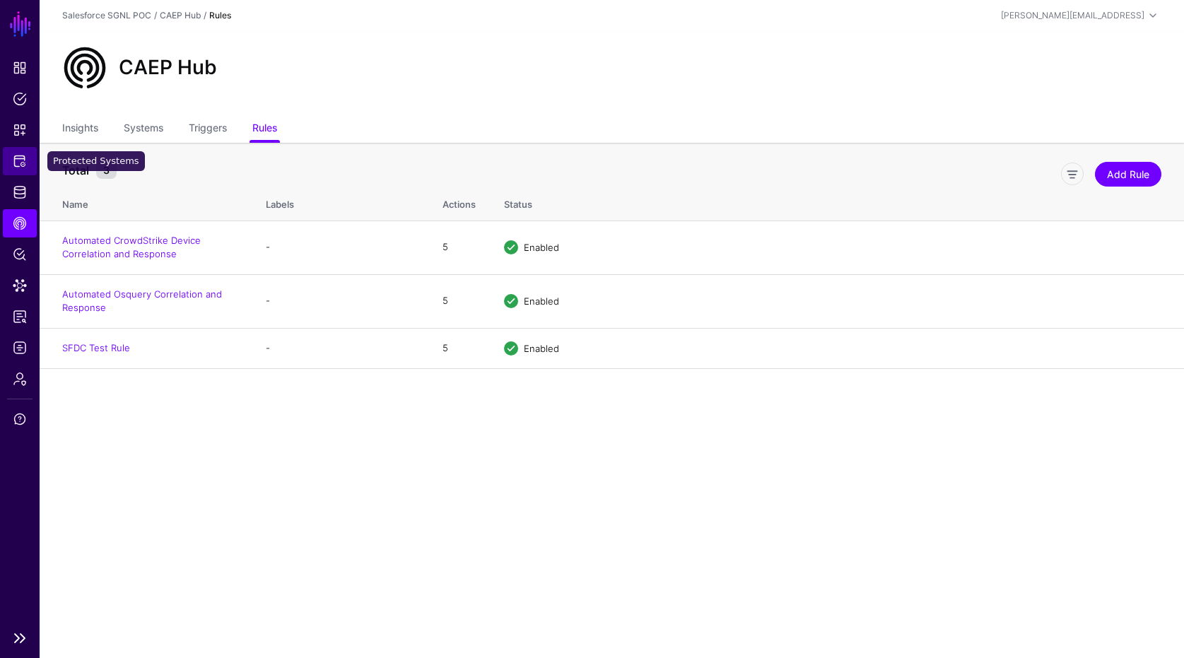
click at [20, 171] on link "Protected Systems" at bounding box center [20, 161] width 34 height 28
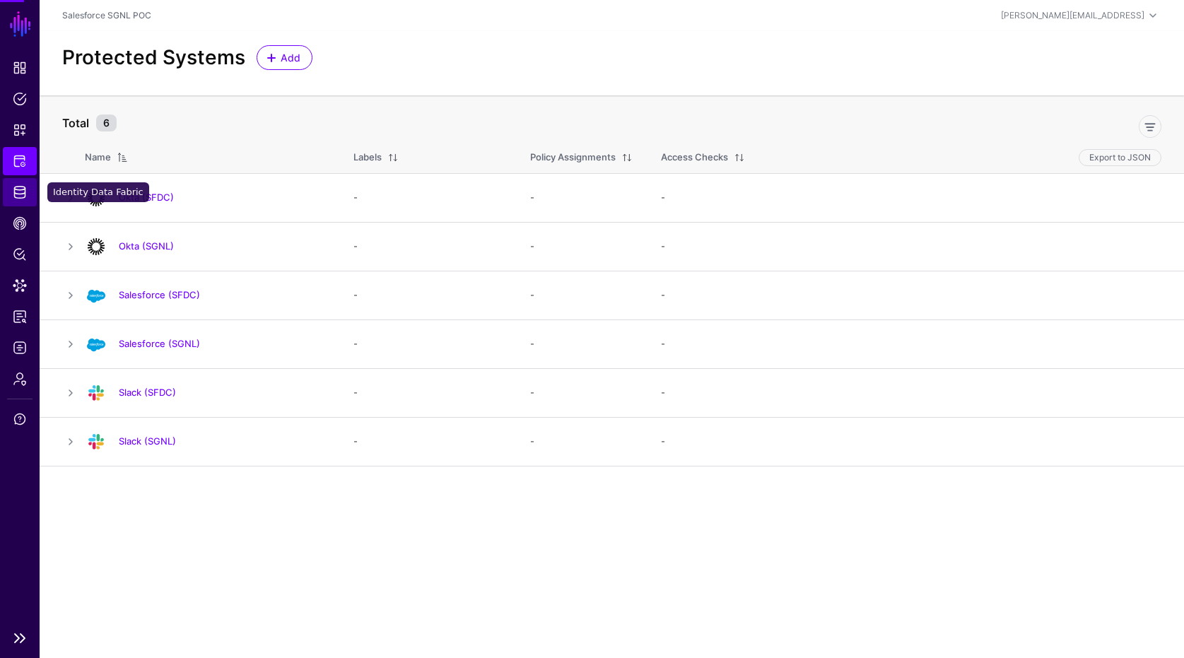
click at [20, 199] on link "Identity Data Fabric" at bounding box center [20, 192] width 34 height 28
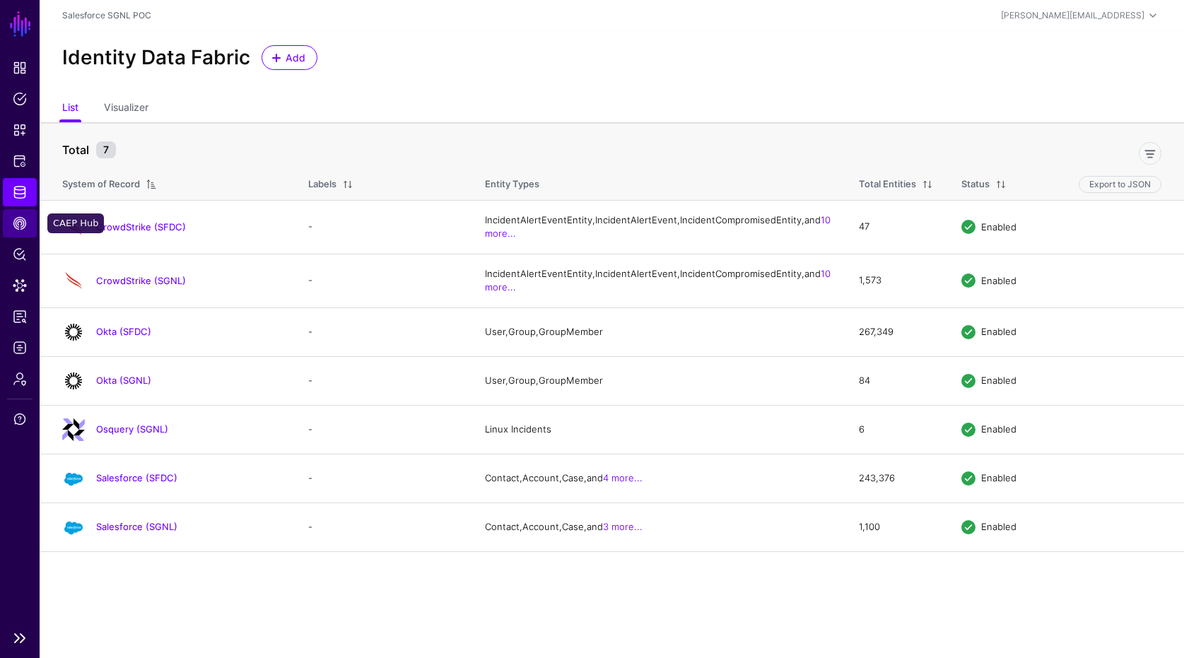
click at [31, 211] on link "CAEP Hub" at bounding box center [20, 223] width 34 height 28
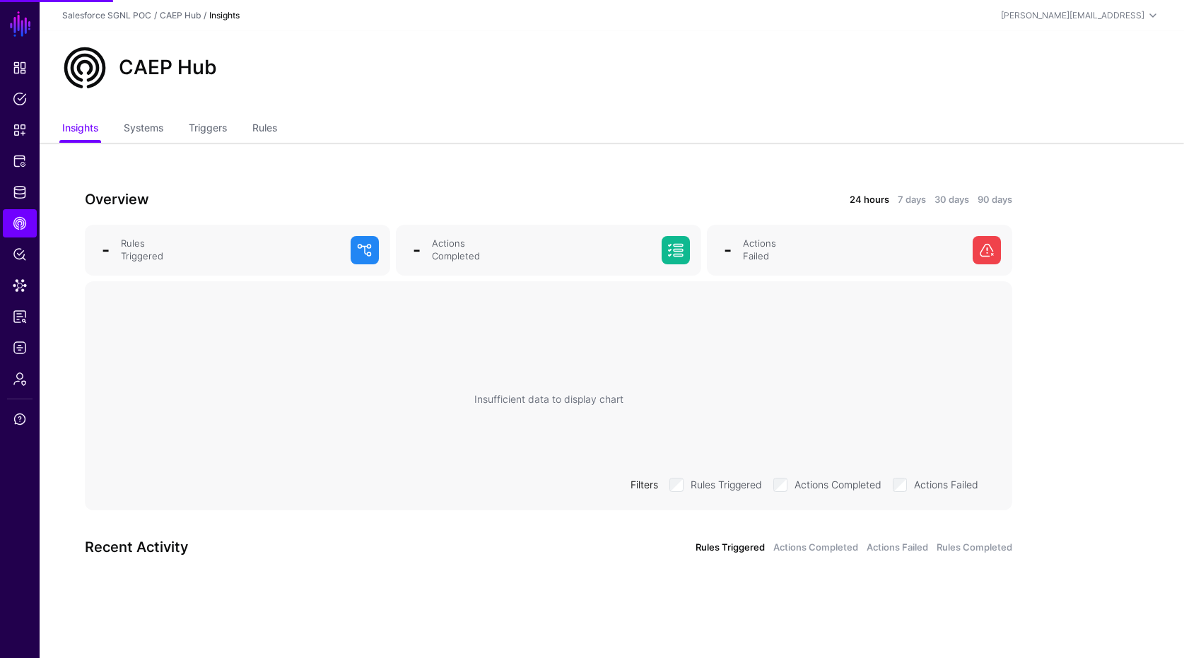
click at [286, 122] on ul "Insights Systems Triggers Rules" at bounding box center [611, 129] width 1099 height 27
click at [277, 123] on link "Rules" at bounding box center [264, 129] width 25 height 27
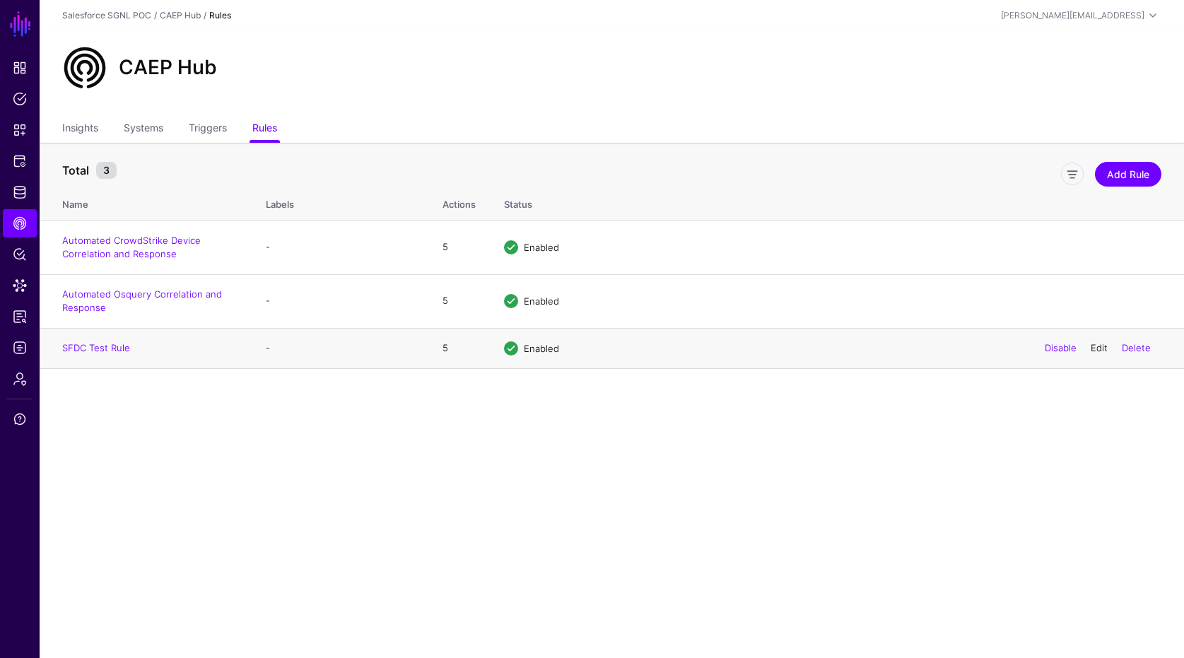
click at [1099, 345] on link "Edit" at bounding box center [1098, 347] width 17 height 11
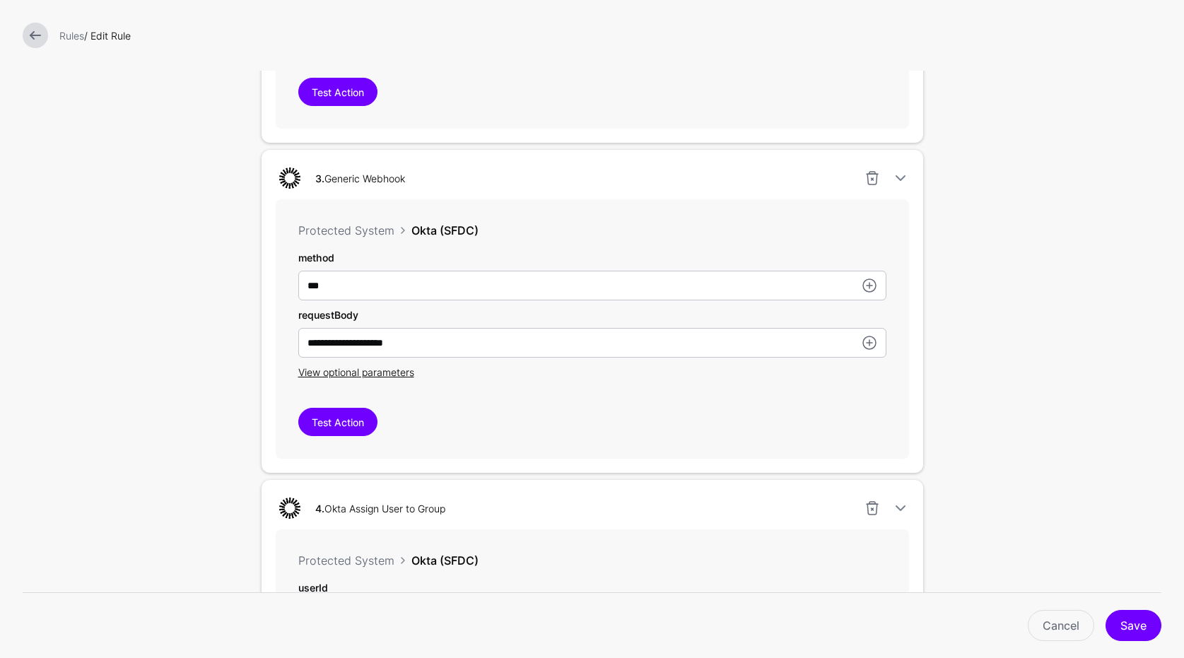
scroll to position [1260, 0]
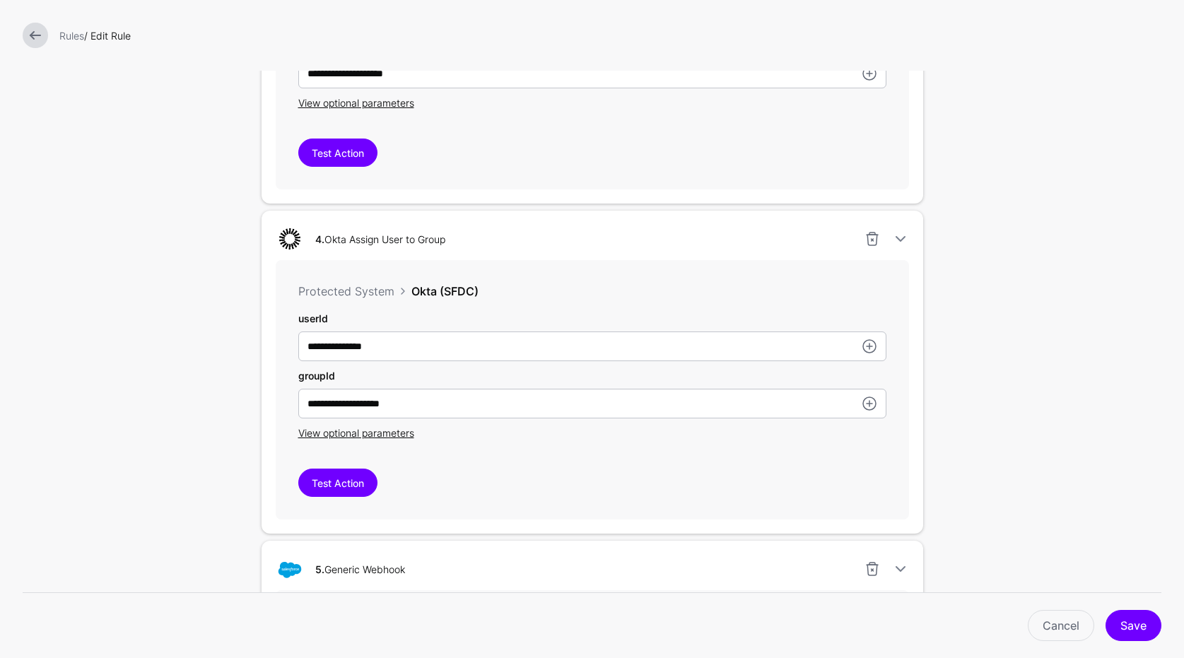
click at [34, 43] on link at bounding box center [35, 35] width 25 height 25
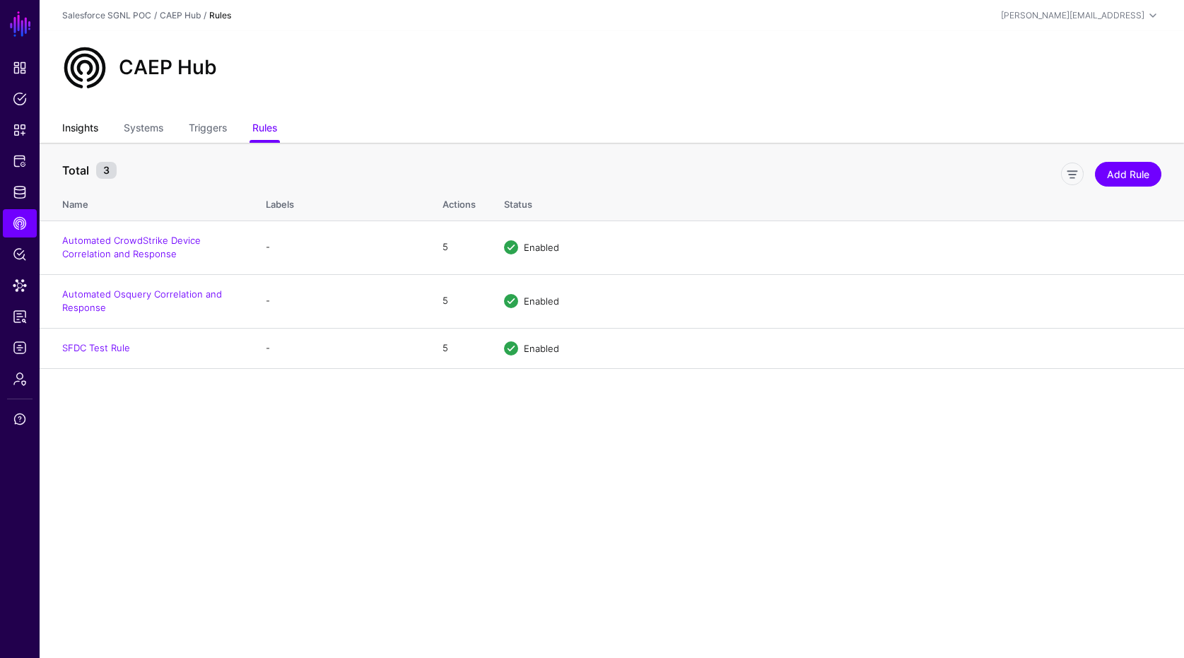
click at [90, 129] on link "Insights" at bounding box center [80, 129] width 36 height 27
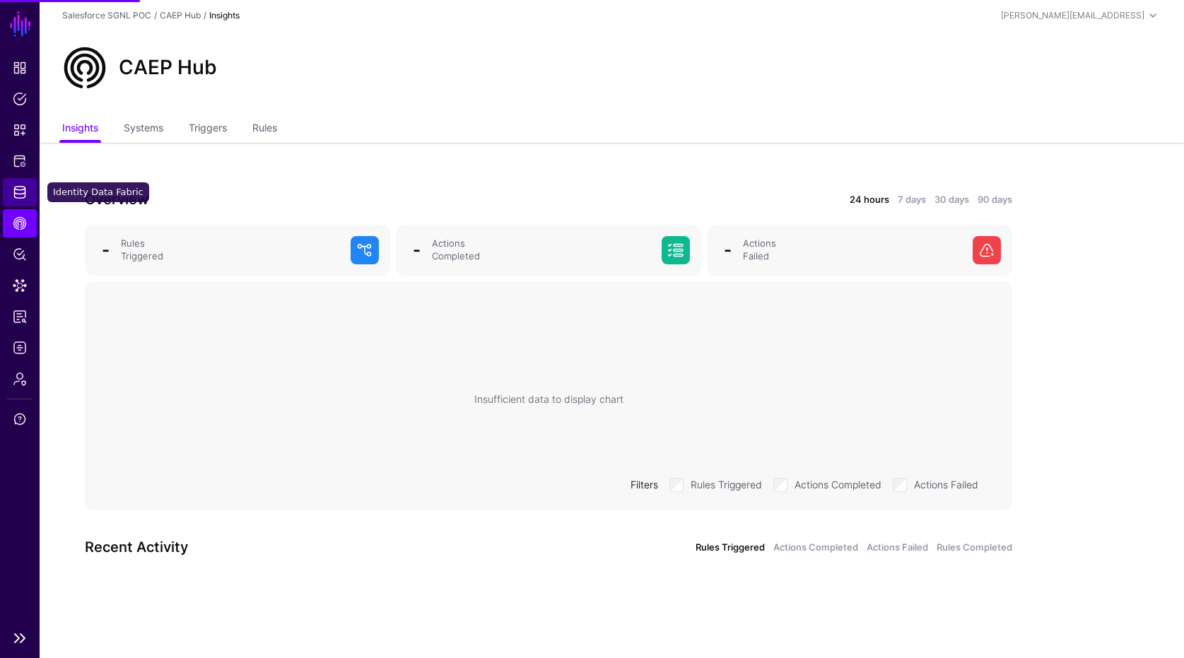
click at [36, 180] on link "Identity Data Fabric" at bounding box center [20, 192] width 34 height 28
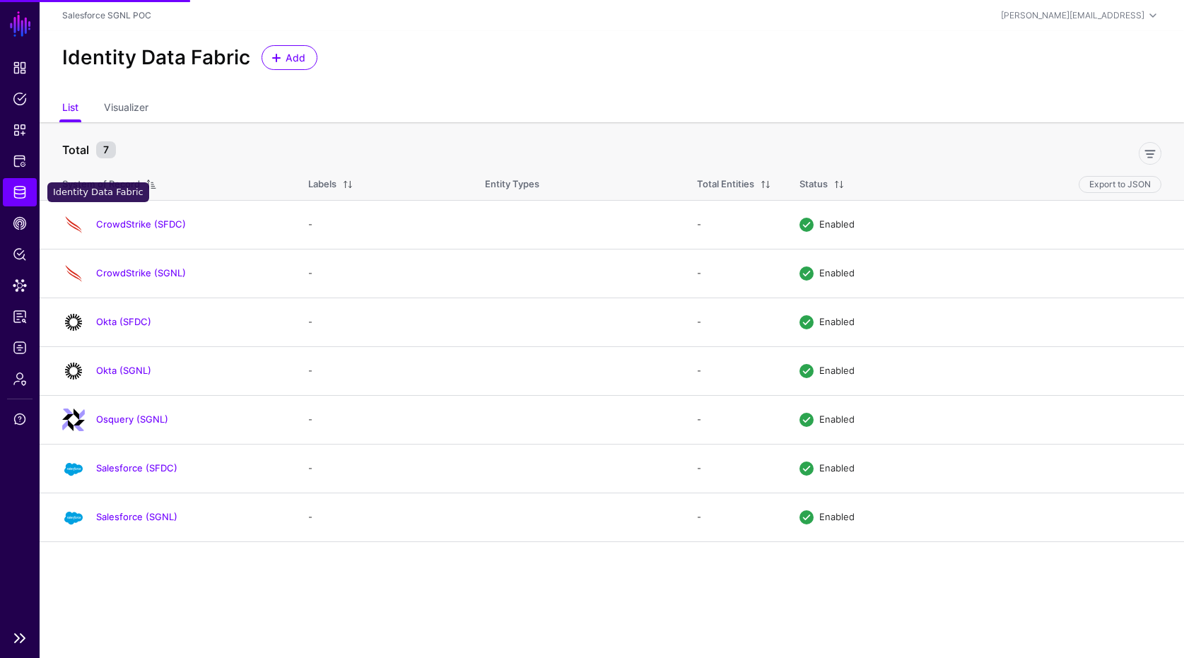
click at [24, 182] on link "Identity Data Fabric" at bounding box center [20, 192] width 34 height 28
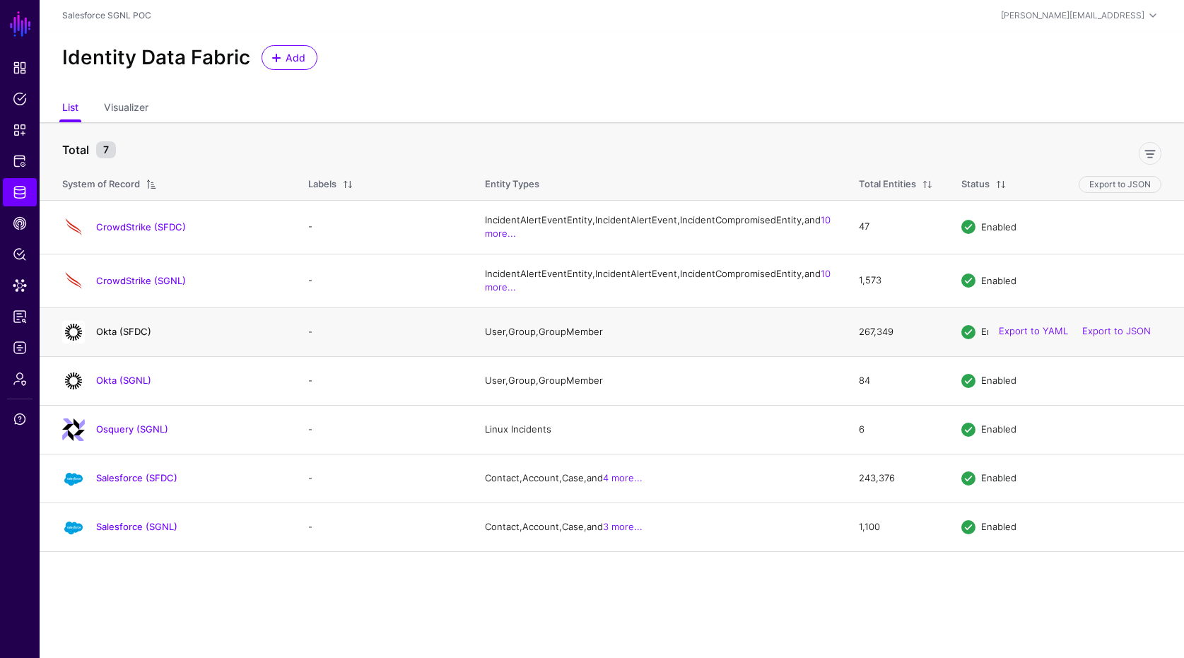
click at [129, 337] on link "Okta (SFDC)" at bounding box center [123, 331] width 55 height 11
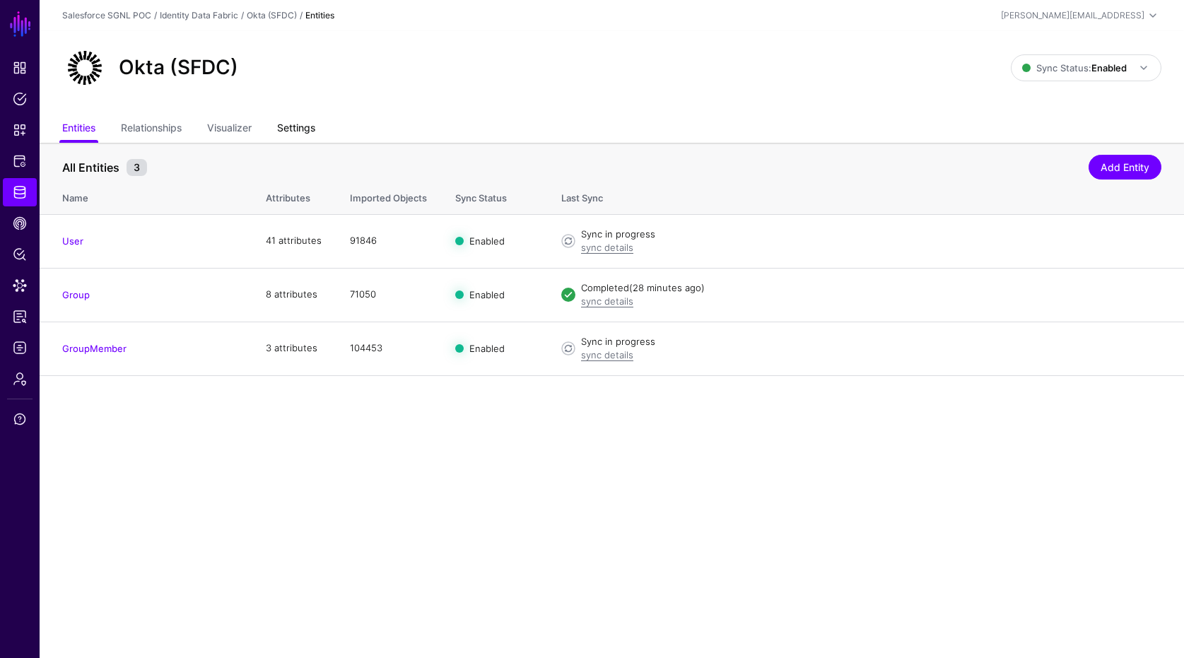
click at [306, 132] on link "Settings" at bounding box center [296, 129] width 38 height 27
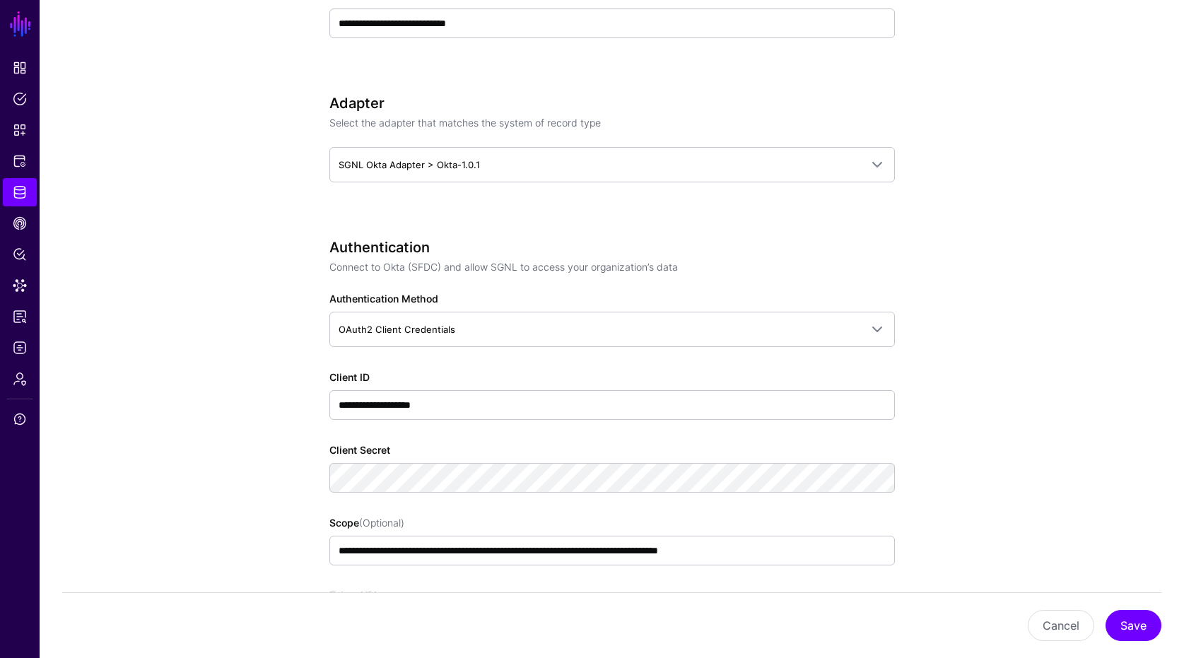
scroll to position [729, 0]
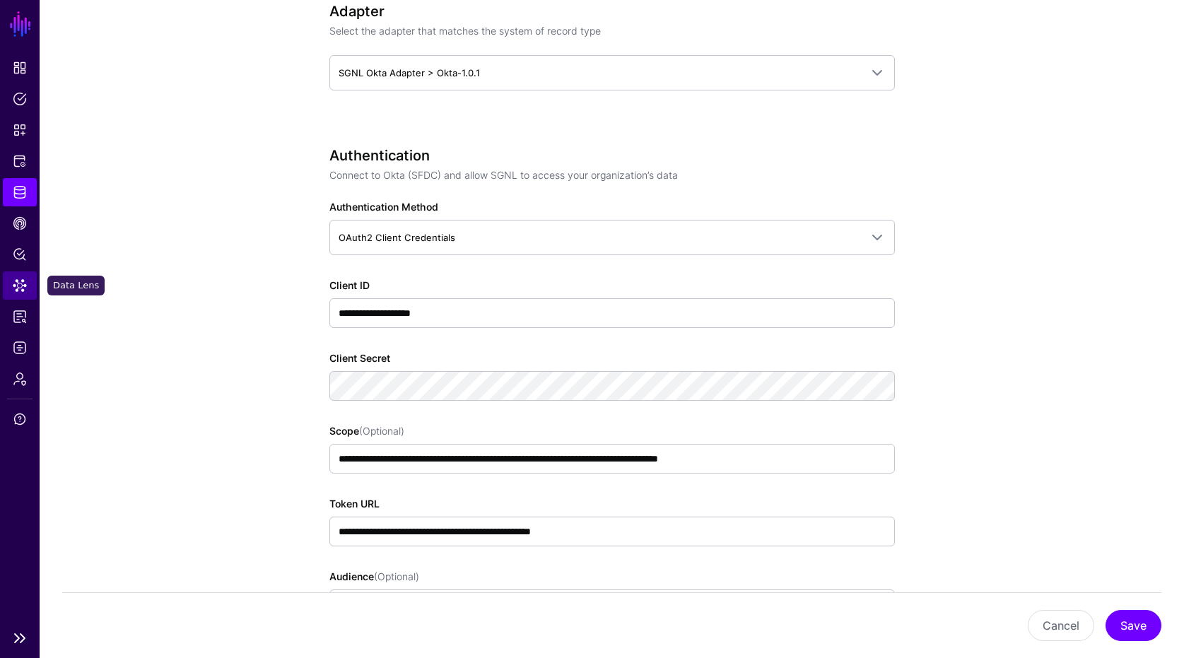
click at [16, 273] on link "Data Lens" at bounding box center [20, 285] width 34 height 28
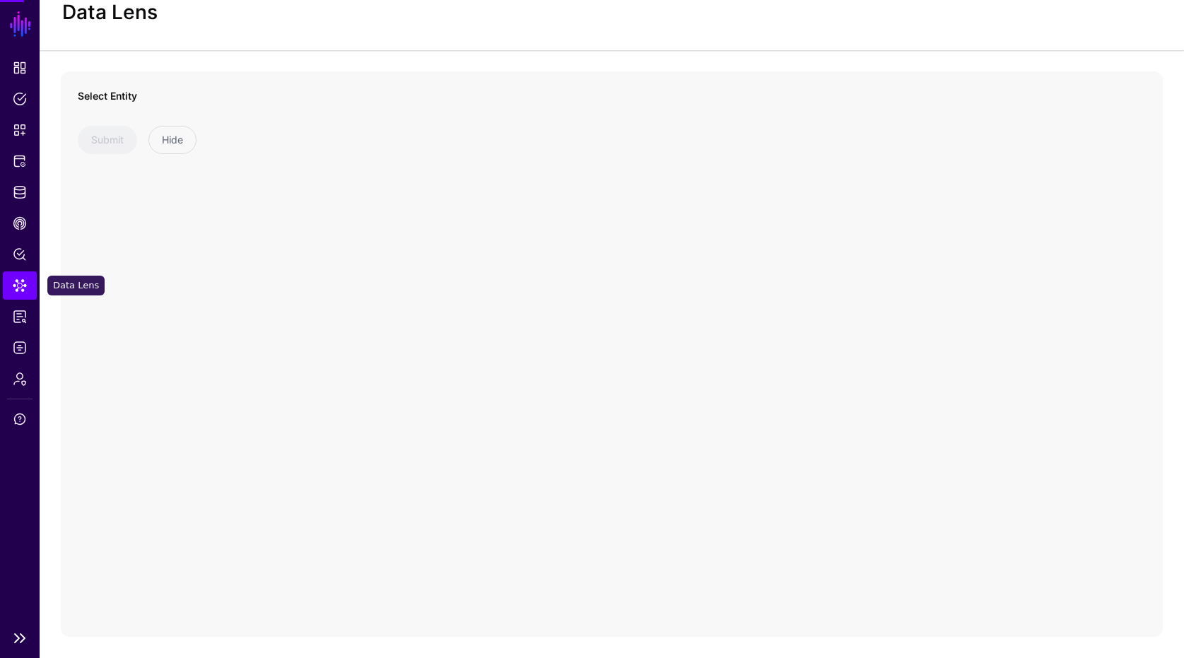
scroll to position [45, 0]
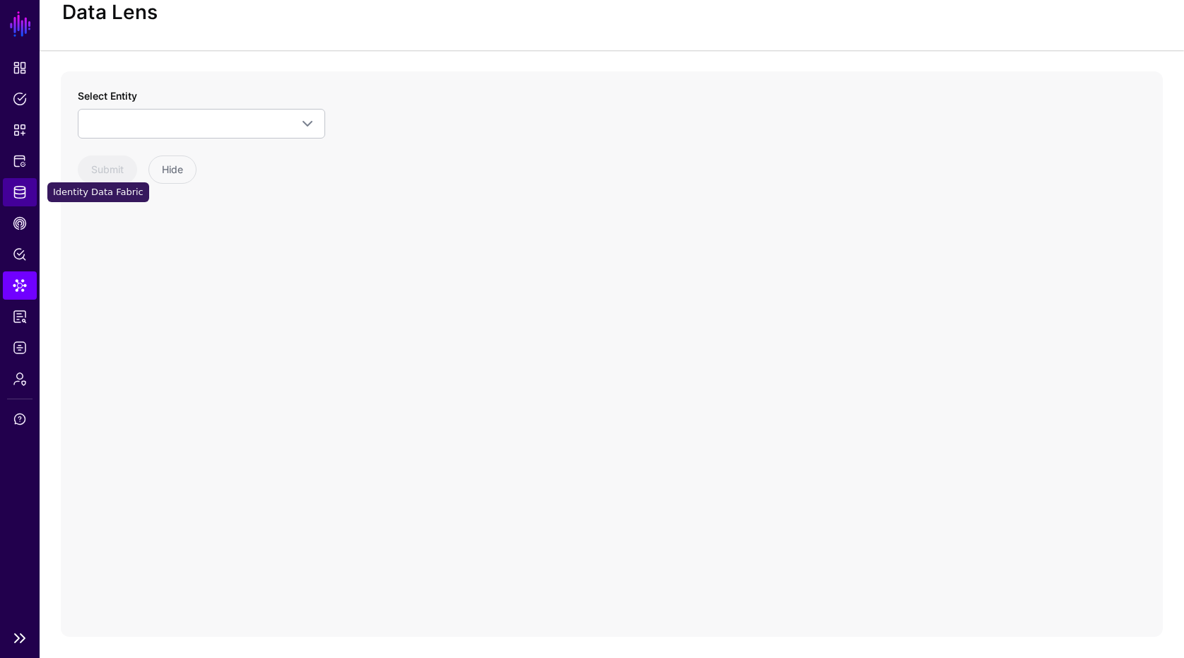
click at [23, 195] on span "Identity Data Fabric" at bounding box center [20, 192] width 14 height 14
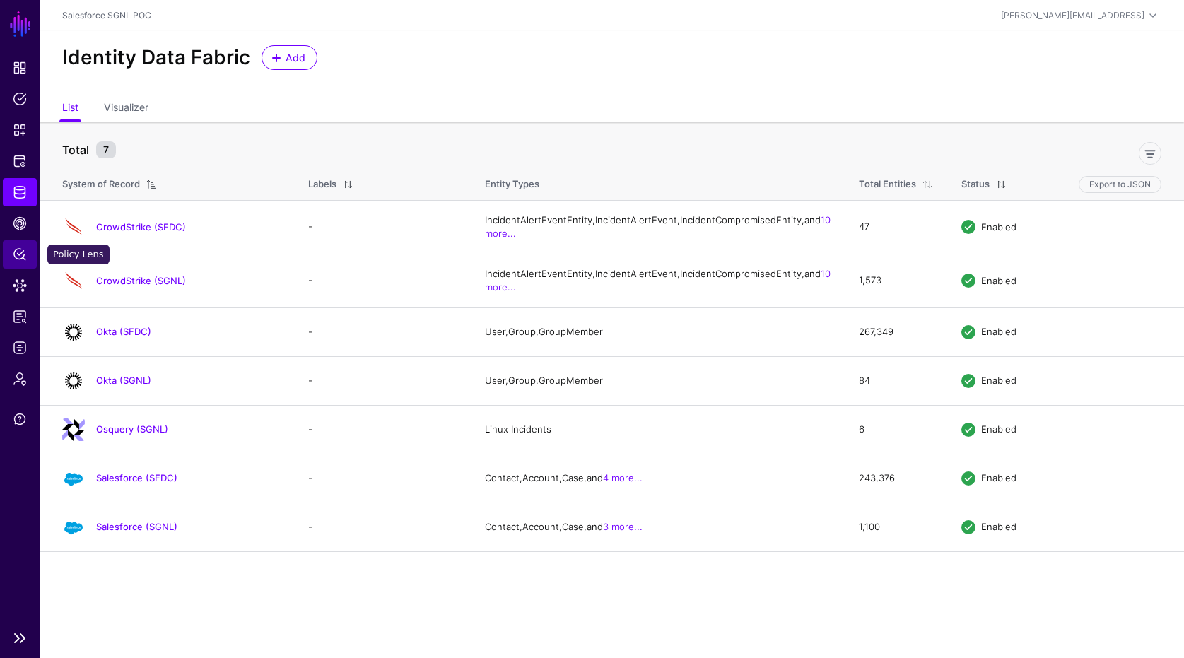
click at [14, 249] on span "Policy Lens" at bounding box center [20, 254] width 14 height 14
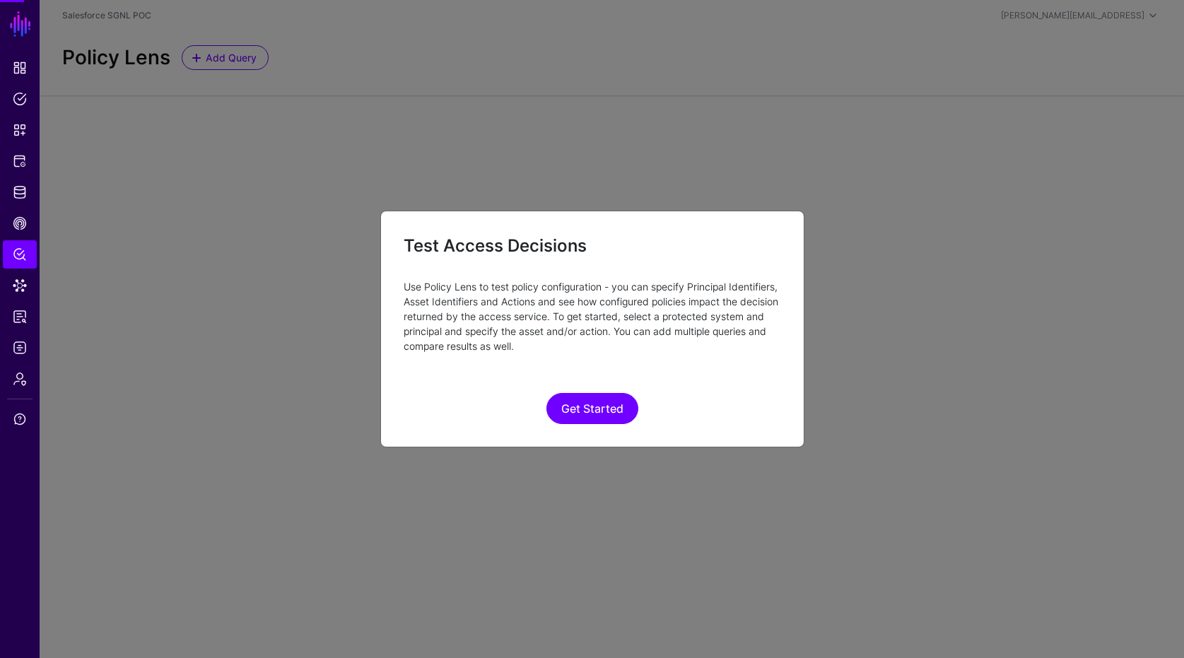
click at [27, 155] on ngb-modal-window "Test Access Decisions Use Policy Lens to test policy configuration - you can sp…" at bounding box center [592, 329] width 1184 height 658
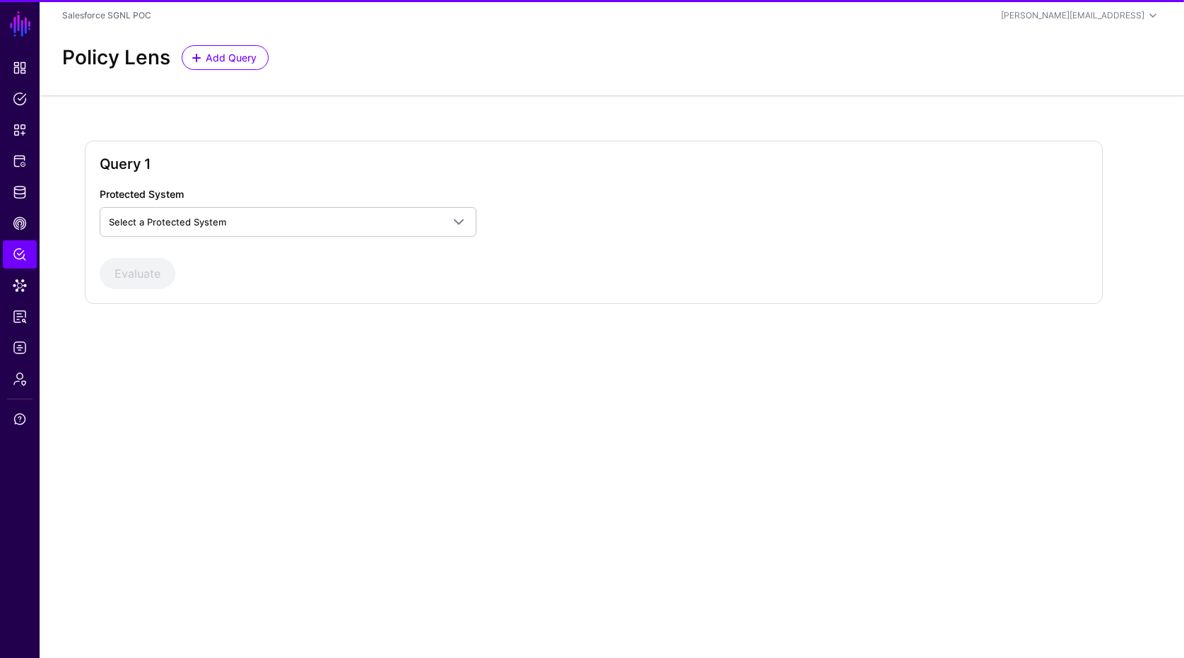
click at [27, 163] on ngb-modal-window "Test Access Decisions Use Policy Lens to test policy configuration - you can sp…" at bounding box center [592, 329] width 1184 height 658
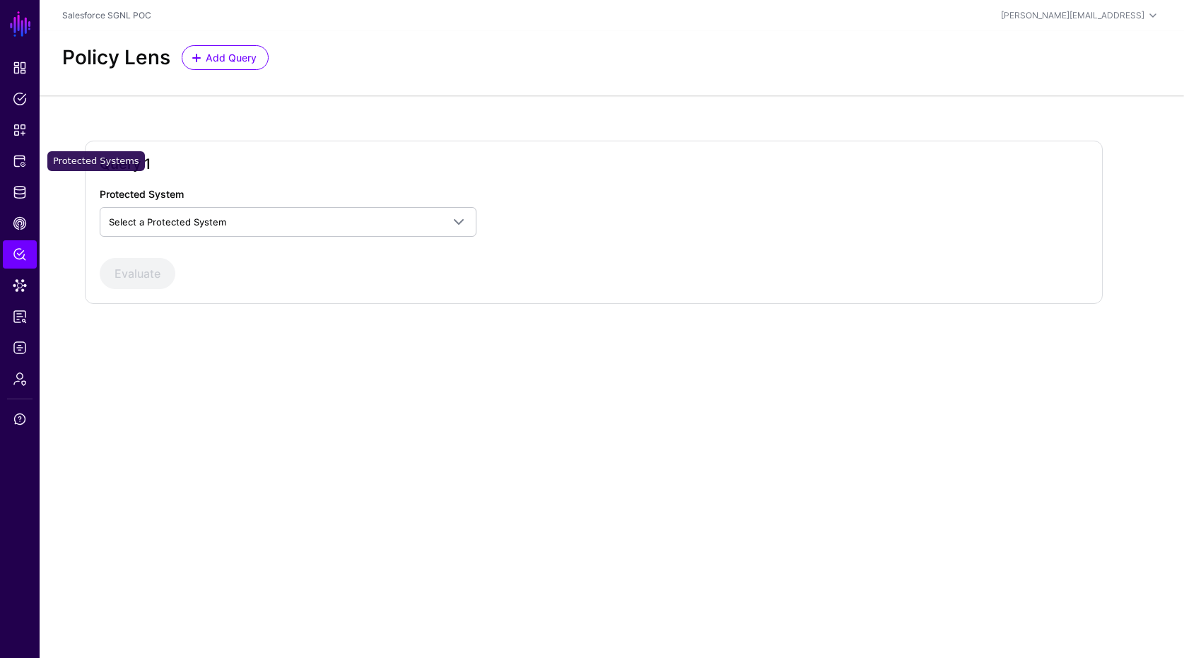
click at [27, 163] on link "Protected Systems" at bounding box center [20, 161] width 34 height 28
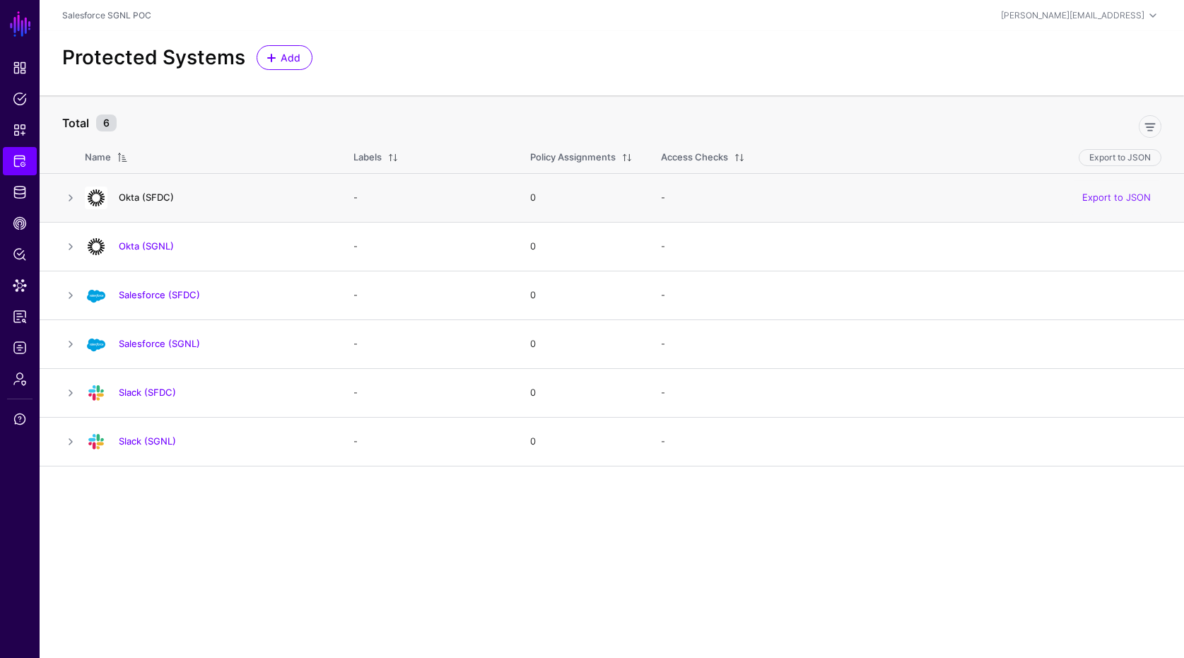
click at [153, 197] on link "Okta (SFDC)" at bounding box center [146, 197] width 55 height 11
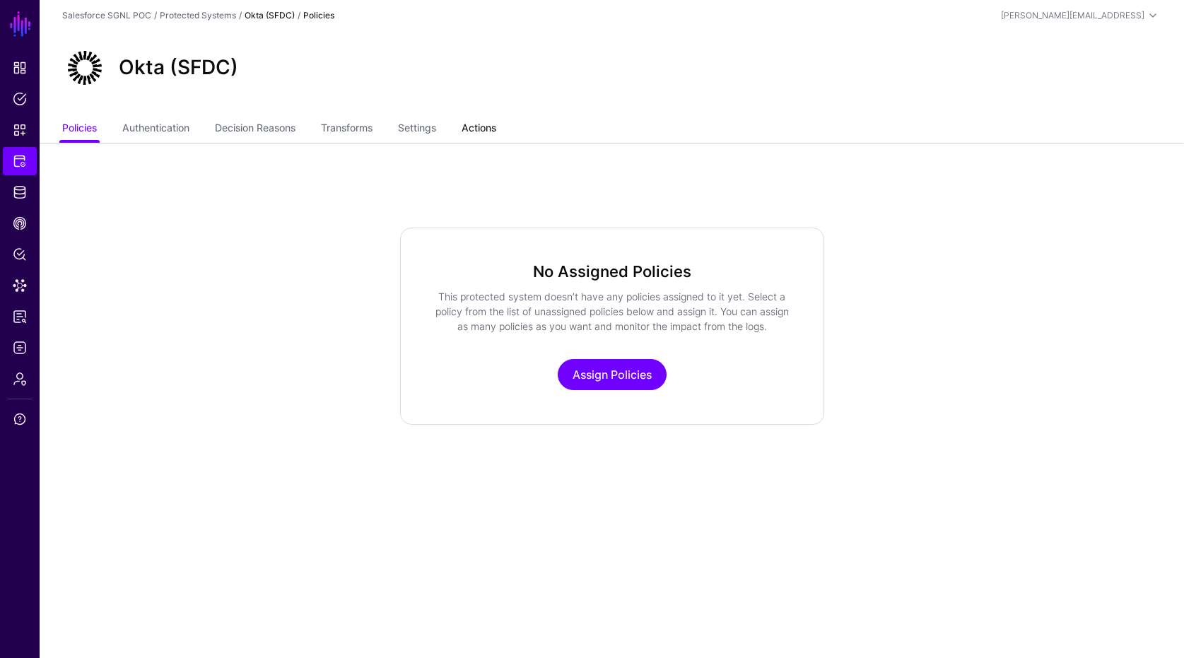
click at [492, 116] on link "Actions" at bounding box center [478, 129] width 35 height 27
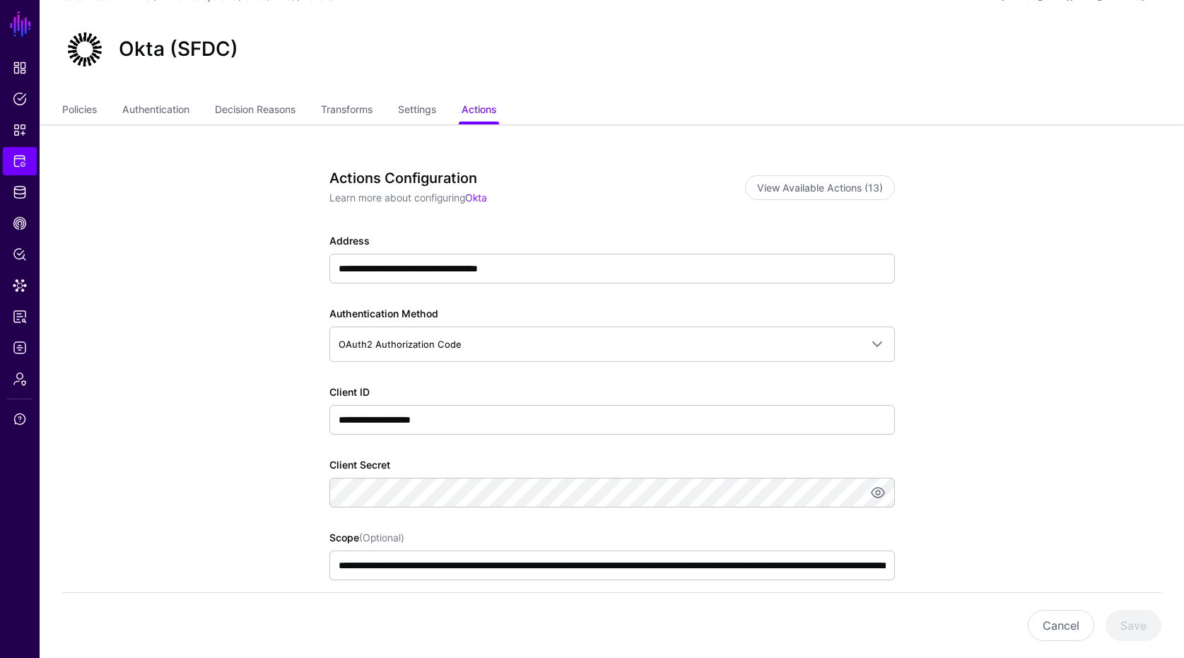
scroll to position [156, 0]
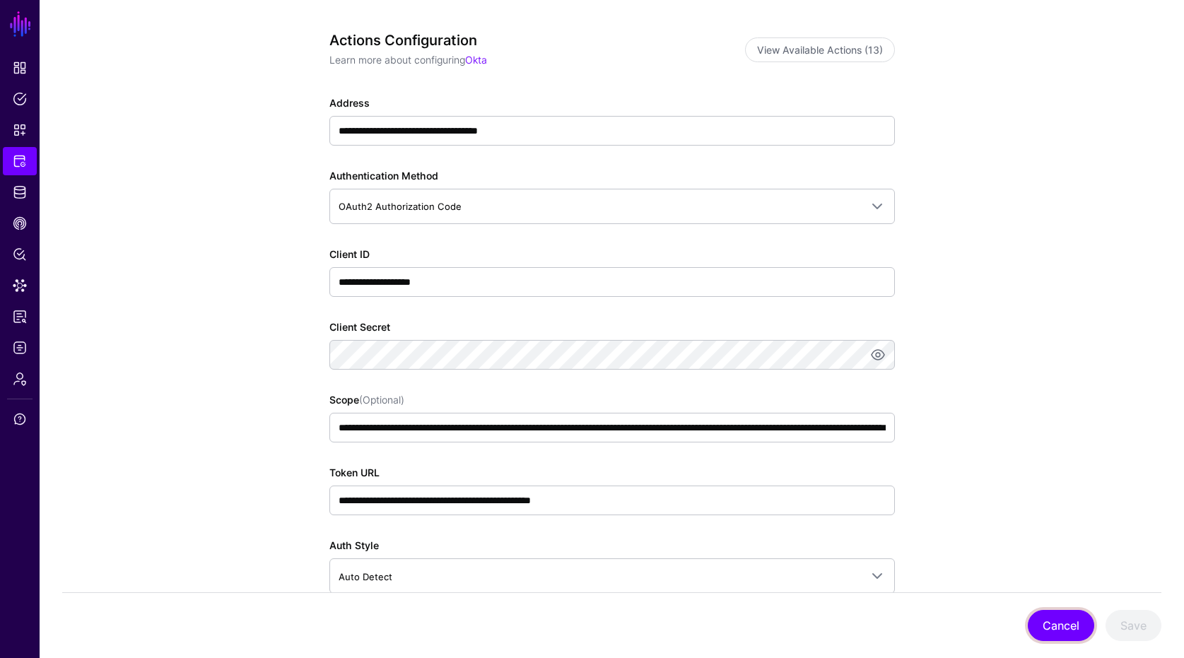
click at [1073, 626] on button "Cancel" at bounding box center [1061, 625] width 66 height 31
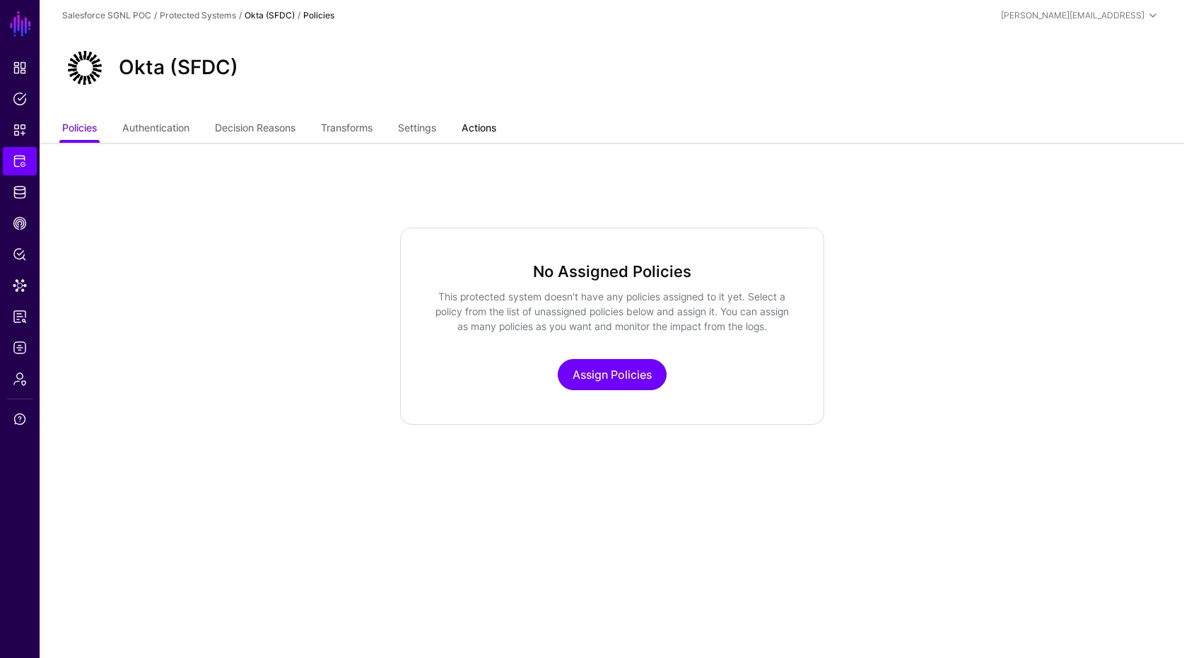
click at [488, 117] on link "Actions" at bounding box center [478, 129] width 35 height 27
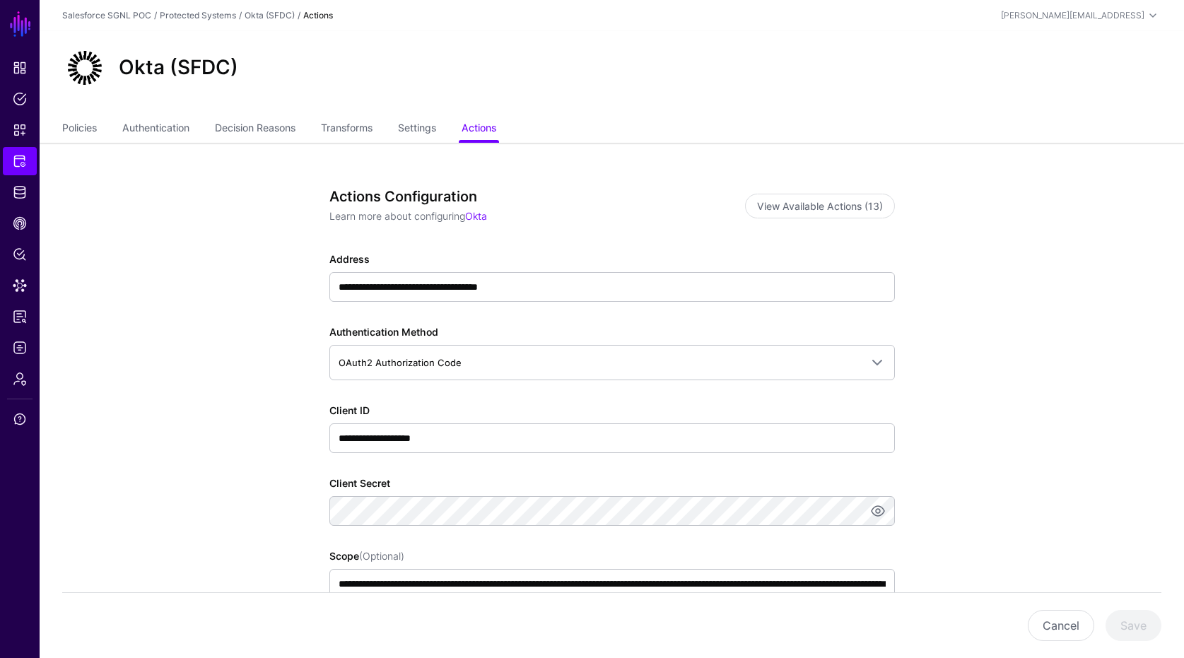
scroll to position [143, 0]
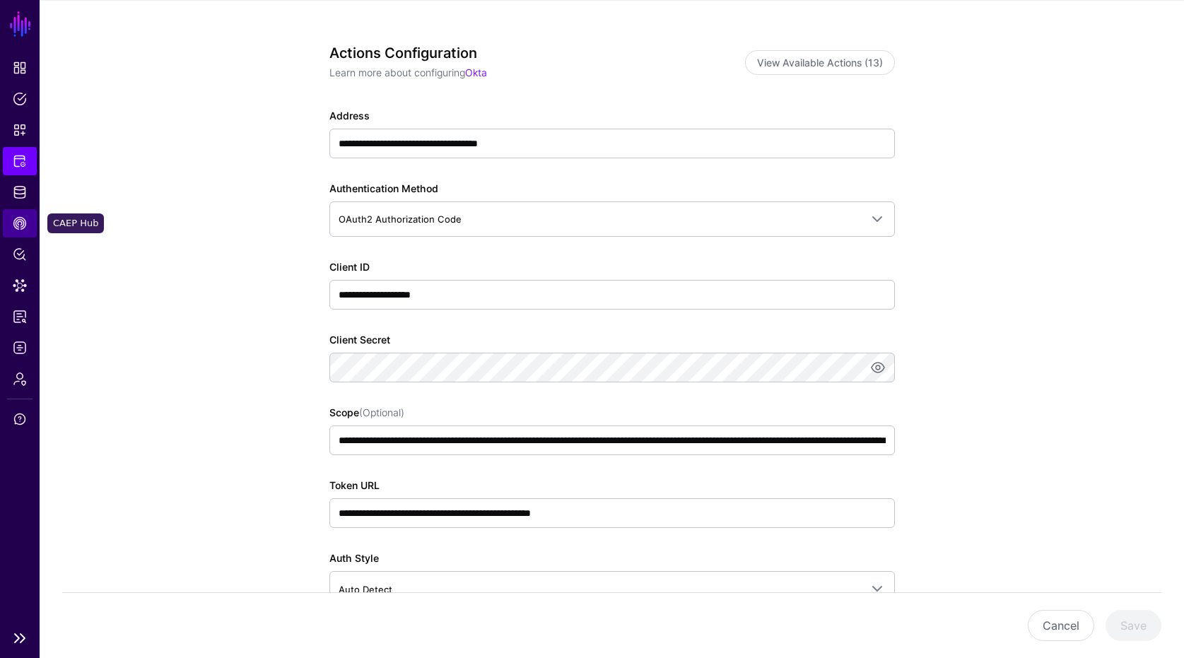
click at [26, 211] on link "CAEP Hub" at bounding box center [20, 223] width 34 height 28
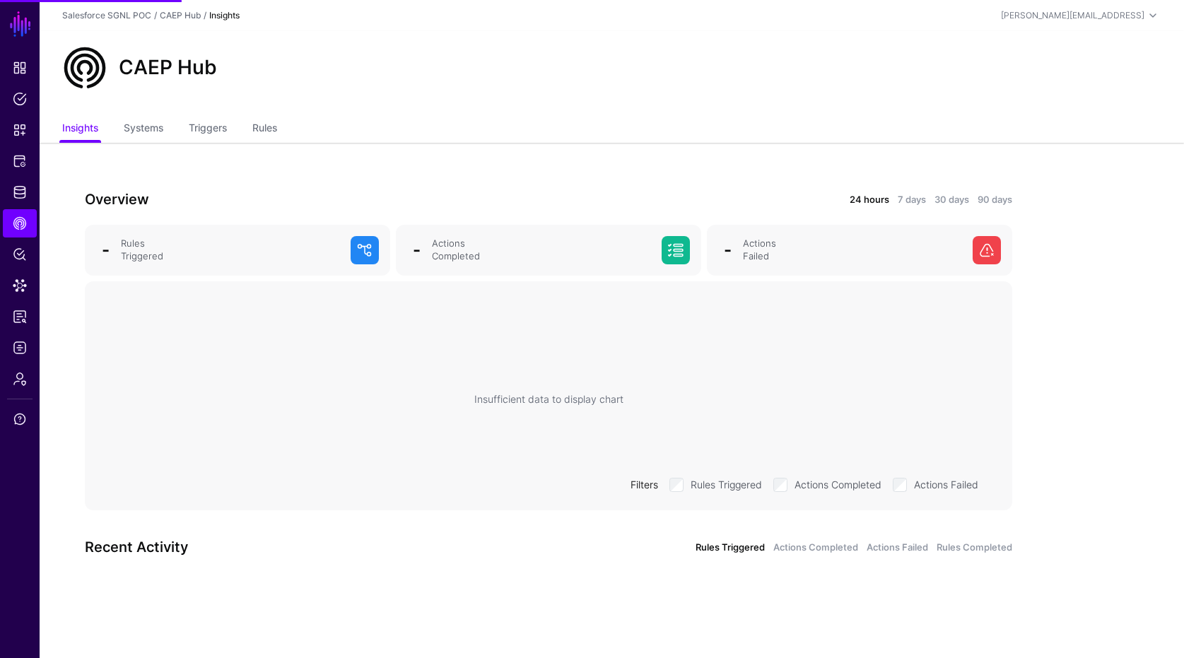
click at [247, 124] on ul "Insights Systems Triggers Rules" at bounding box center [611, 129] width 1099 height 27
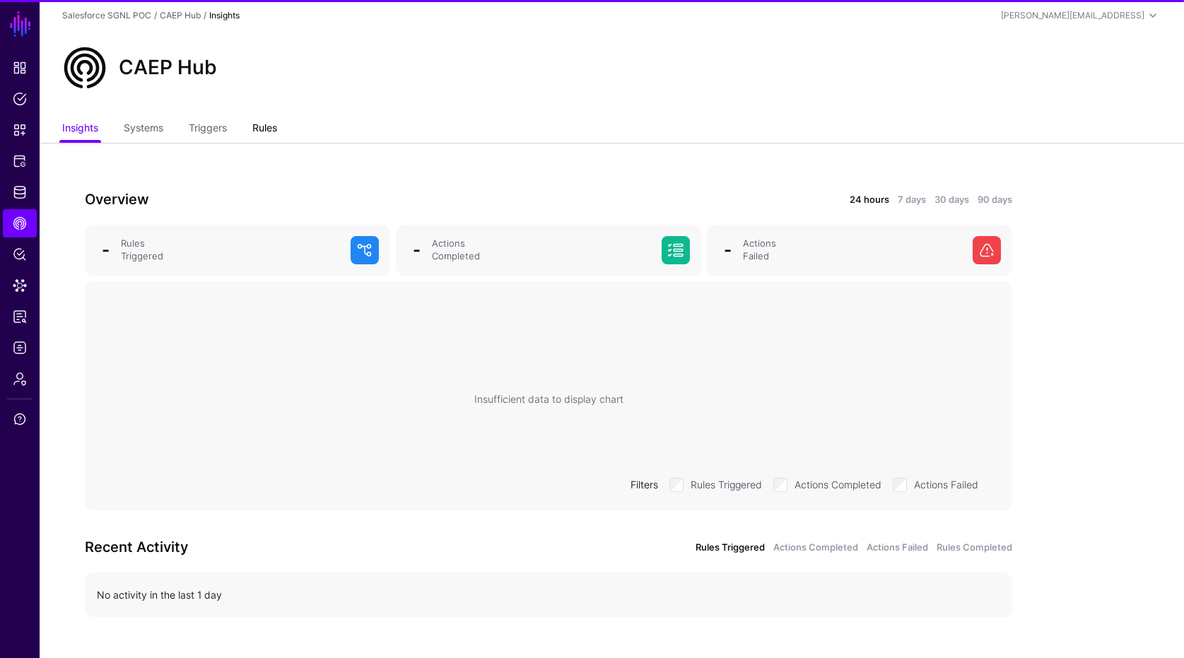
click at [256, 127] on link "Rules" at bounding box center [264, 129] width 25 height 27
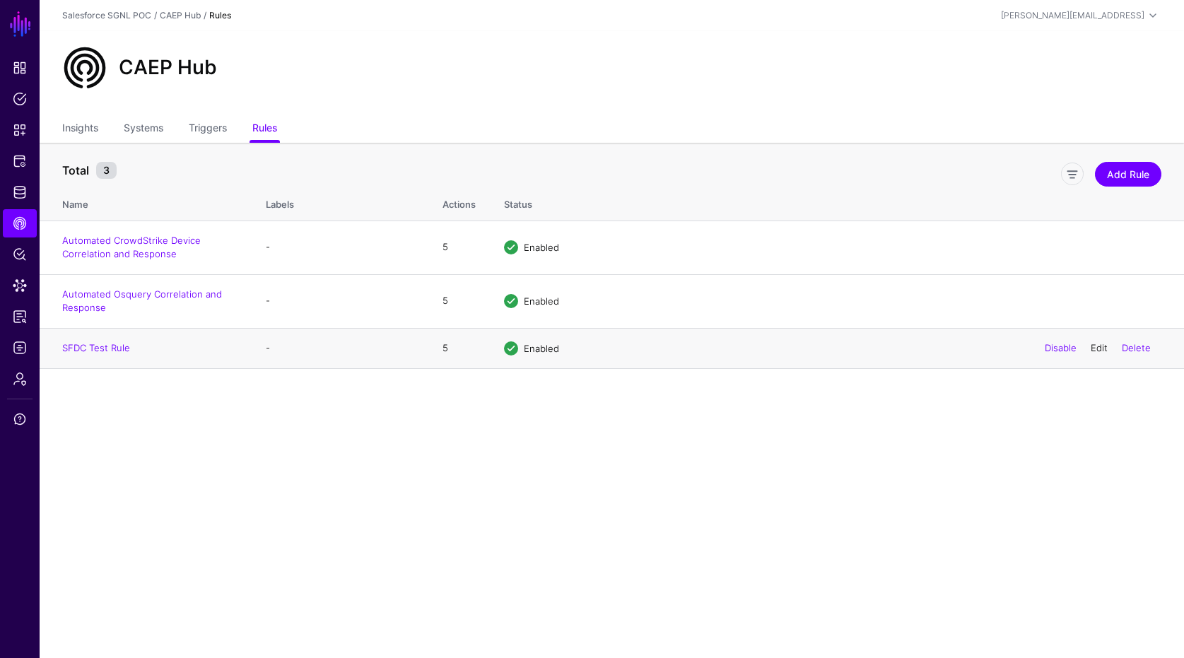
click at [1098, 350] on link "Edit" at bounding box center [1098, 347] width 17 height 11
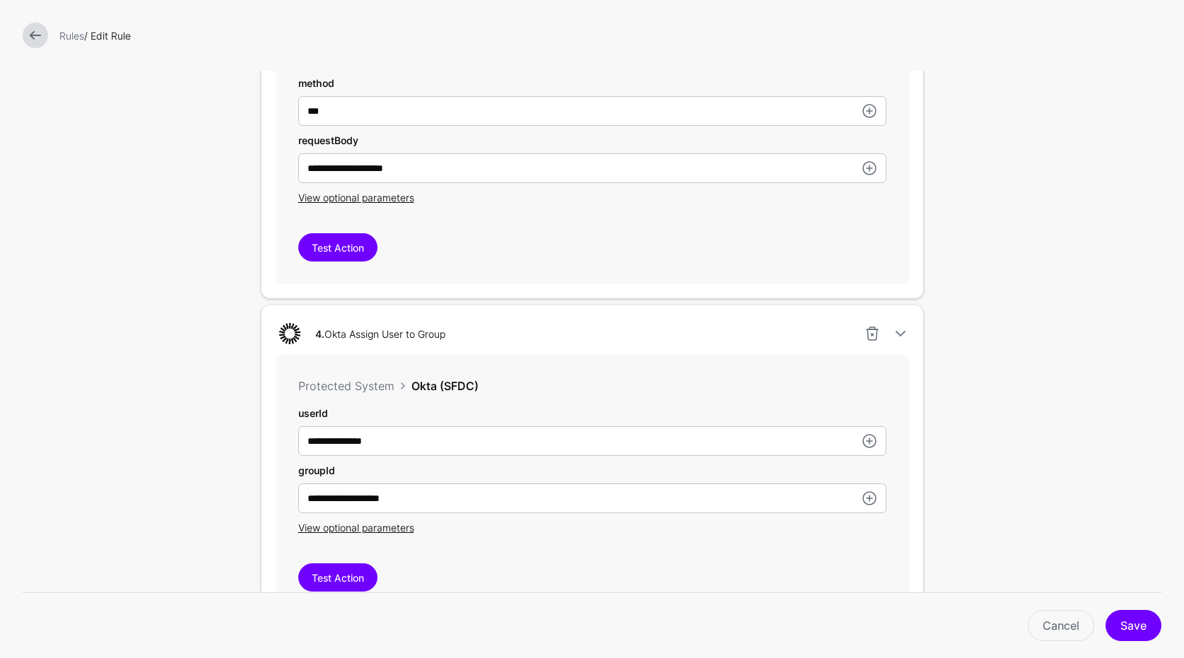
scroll to position [1265, 0]
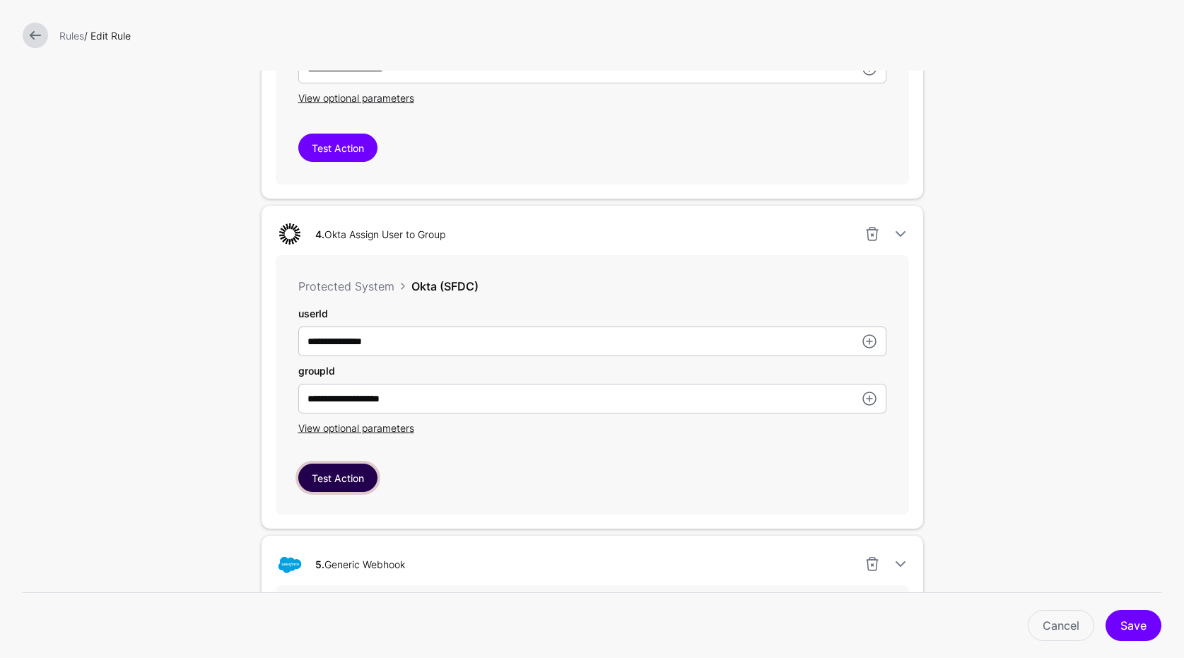
click at [353, 483] on button "Test Action" at bounding box center [337, 478] width 79 height 28
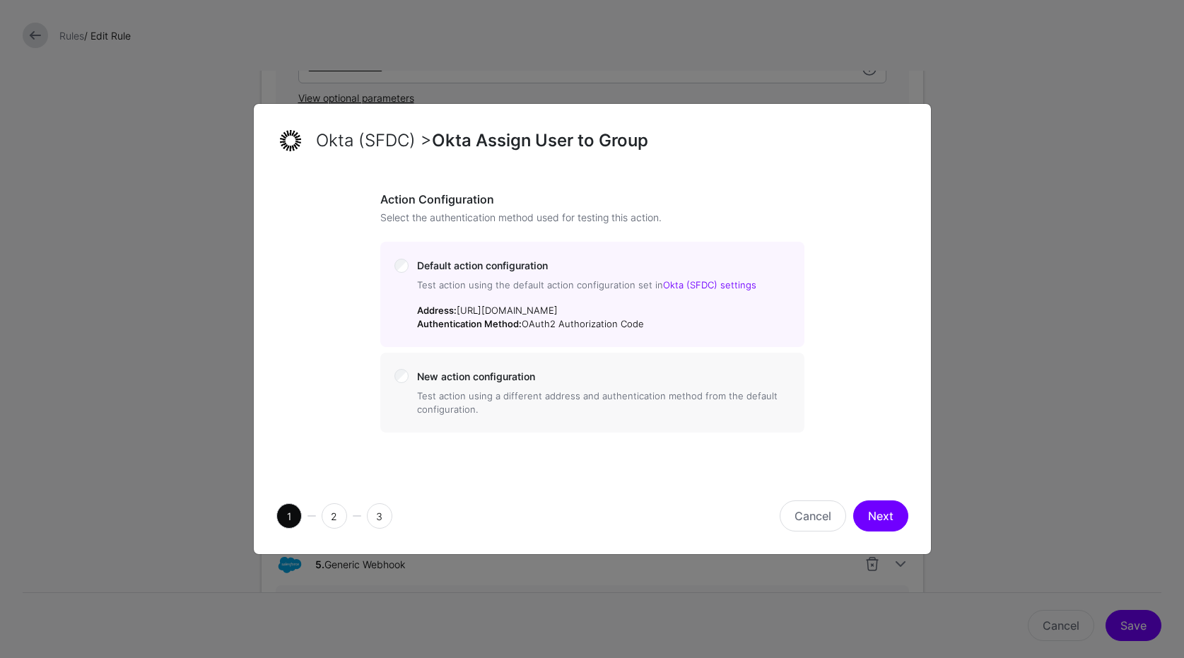
click at [353, 483] on div "1 2 3 Cancel Next" at bounding box center [592, 516] width 677 height 76
click at [862, 508] on button "Next" at bounding box center [880, 515] width 55 height 31
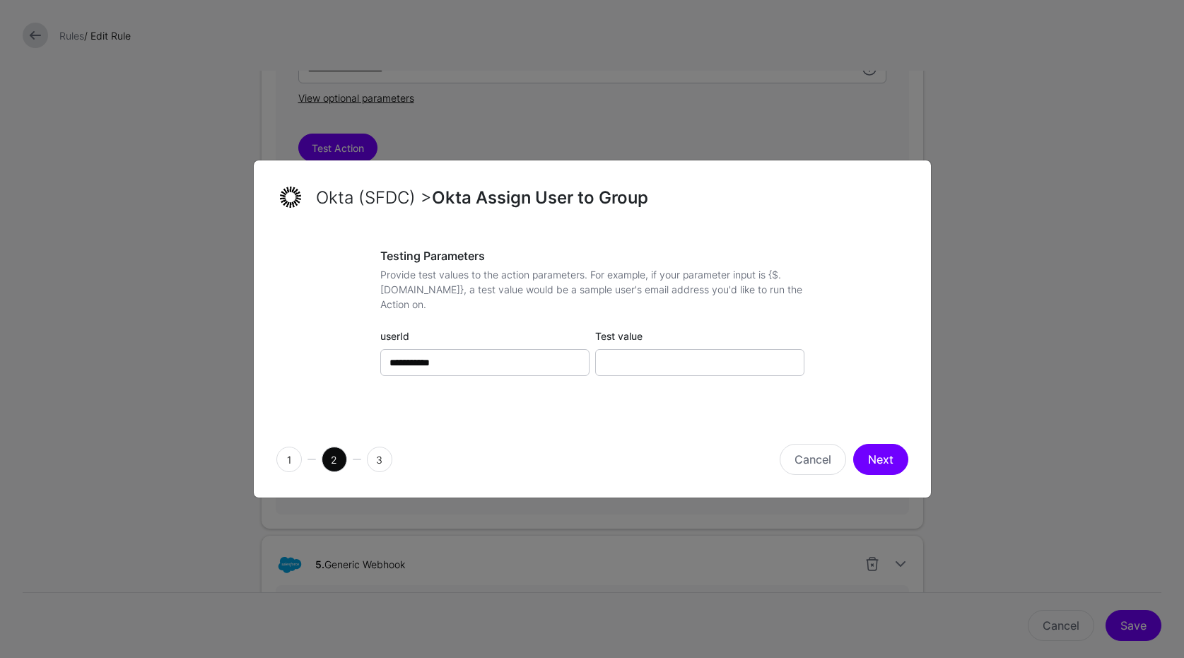
click at [674, 377] on div "**********" at bounding box center [592, 326] width 424 height 154
click at [678, 363] on input "Test value" at bounding box center [699, 362] width 209 height 27
paste input "**********"
type input "**********"
click at [912, 451] on div "Cancel Next" at bounding box center [753, 459] width 322 height 31
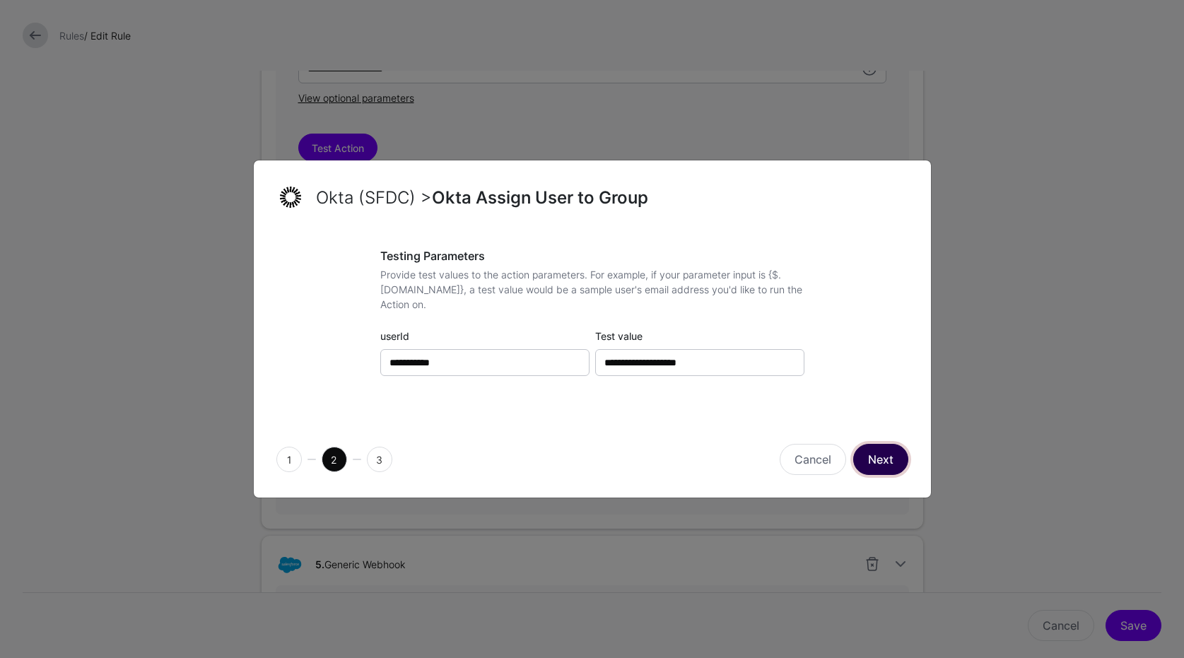
click at [898, 467] on button "Next" at bounding box center [880, 459] width 55 height 31
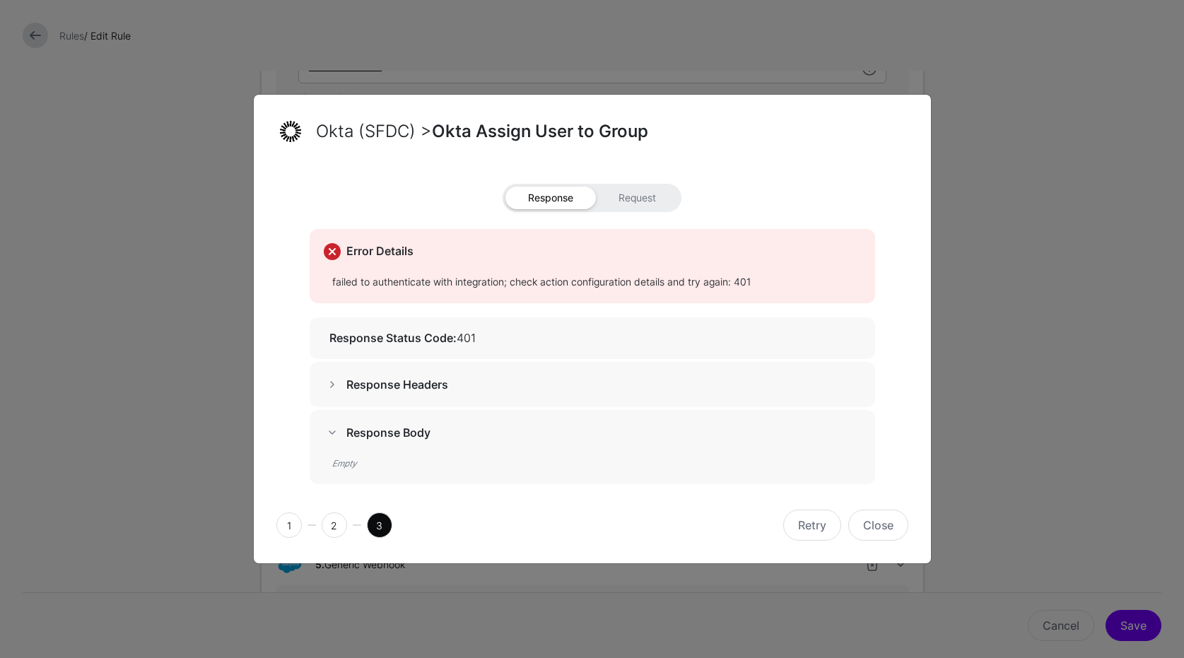
click at [397, 367] on div "Response Headers" at bounding box center [592, 384] width 565 height 45
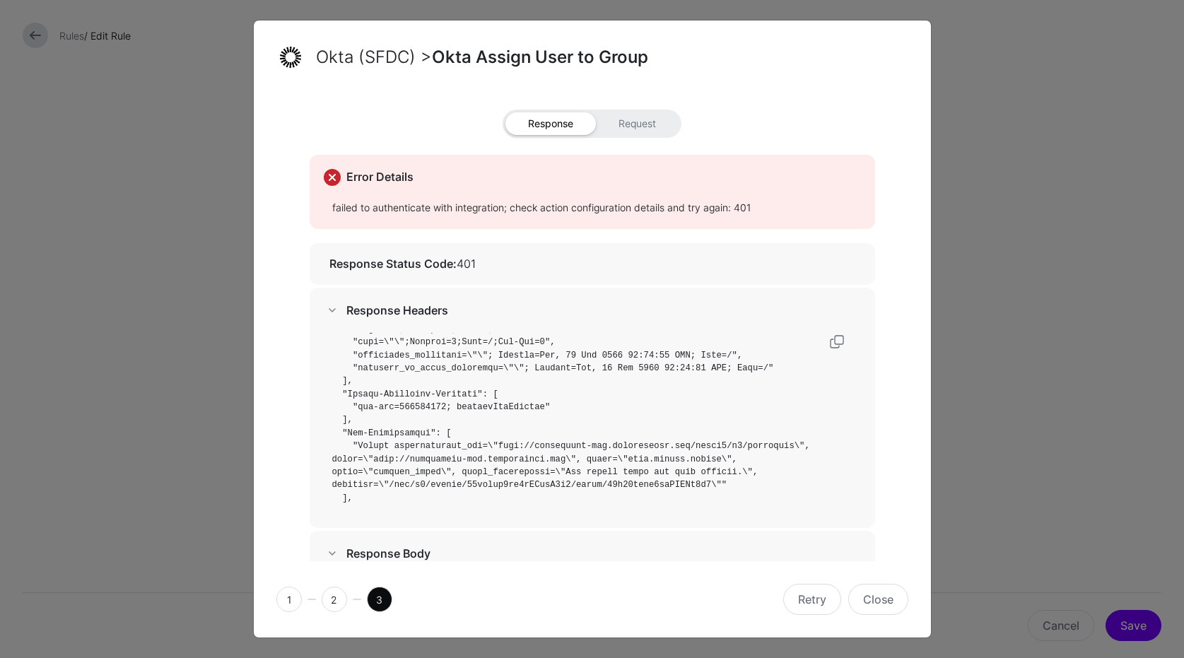
scroll to position [402, 0]
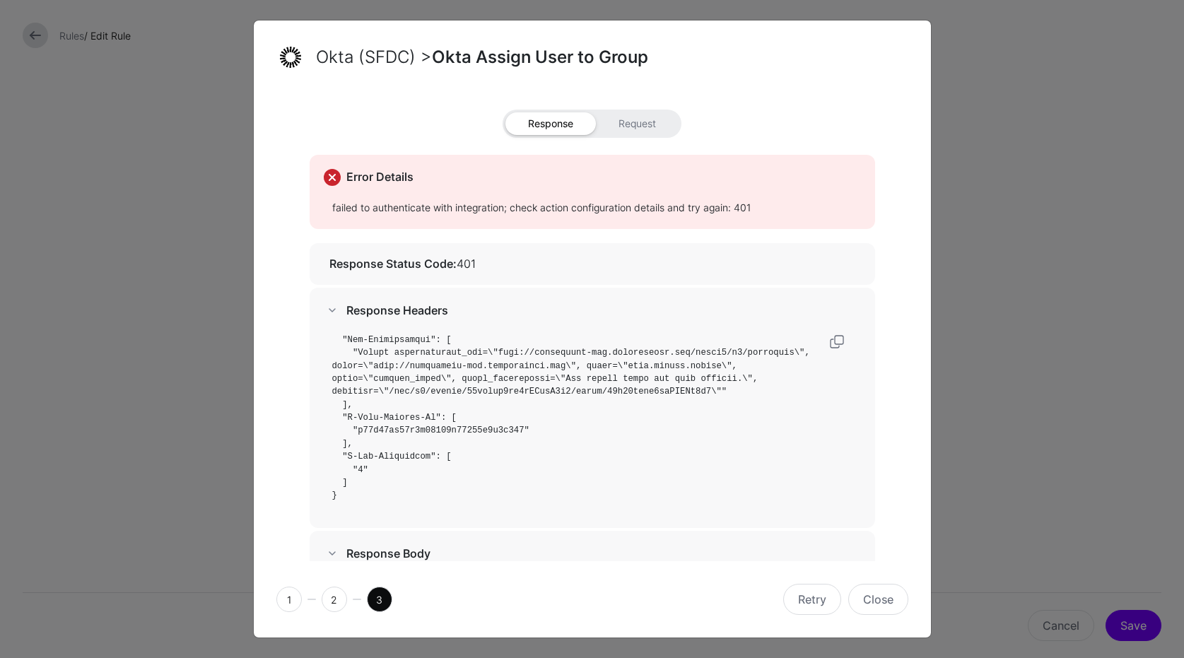
click at [378, 556] on strong "Response Body" at bounding box center [388, 553] width 84 height 14
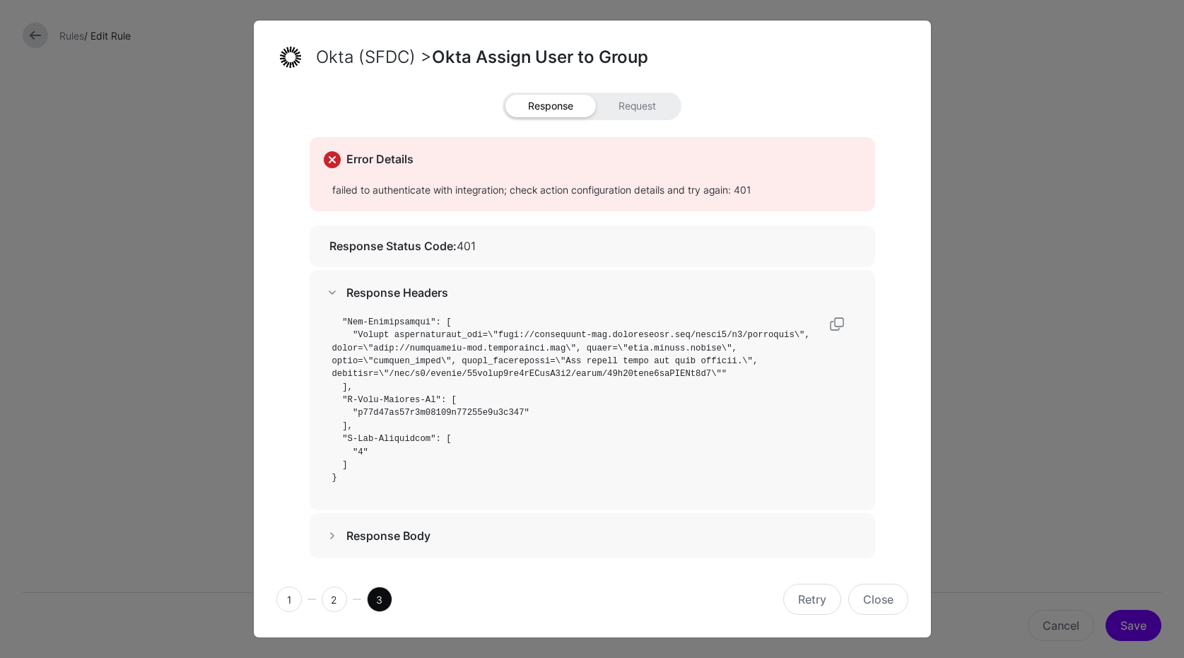
click at [447, 534] on h5 "Response Body" at bounding box center [603, 535] width 514 height 13
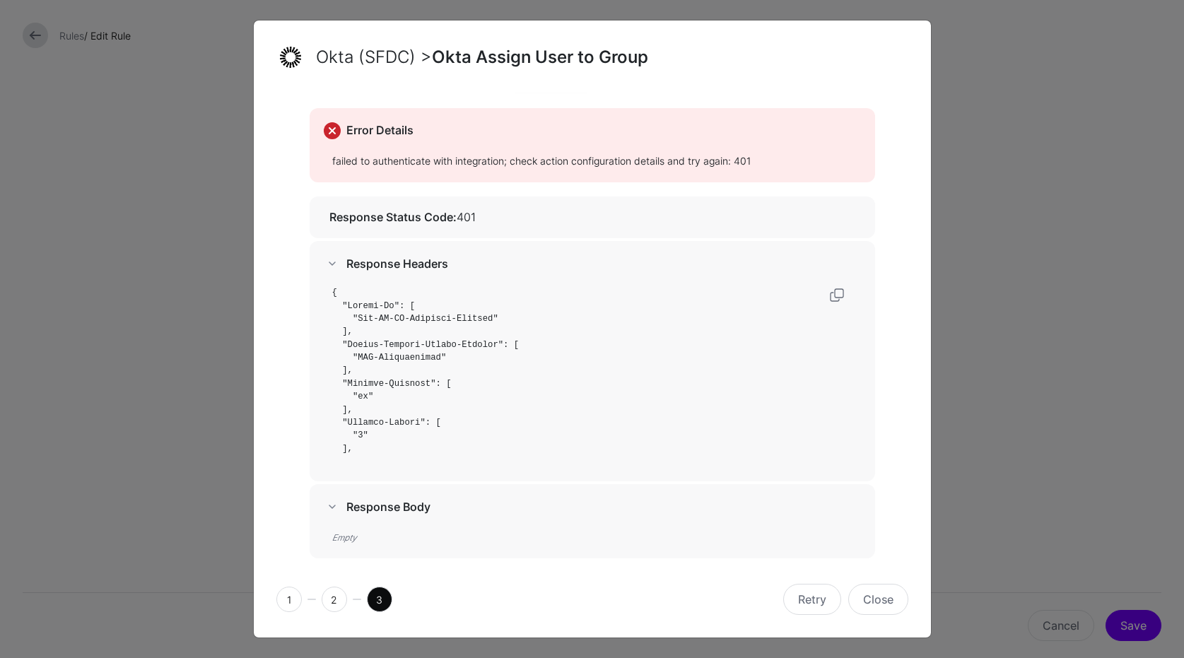
scroll to position [0, 0]
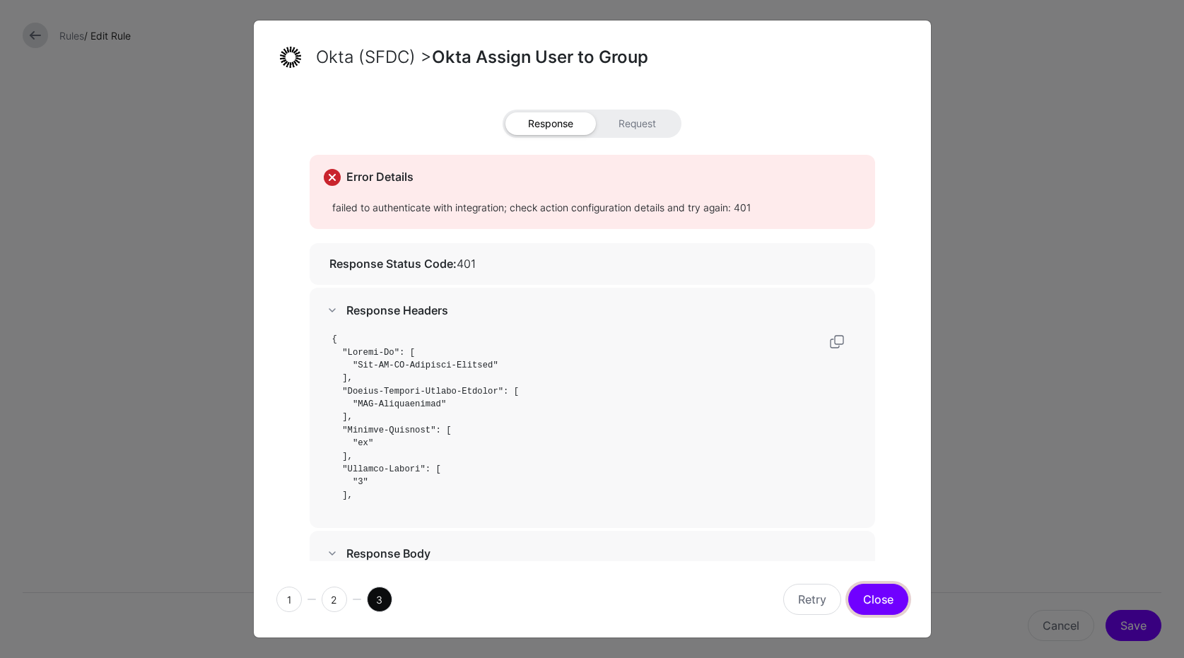
click at [886, 604] on button "Close" at bounding box center [878, 599] width 60 height 31
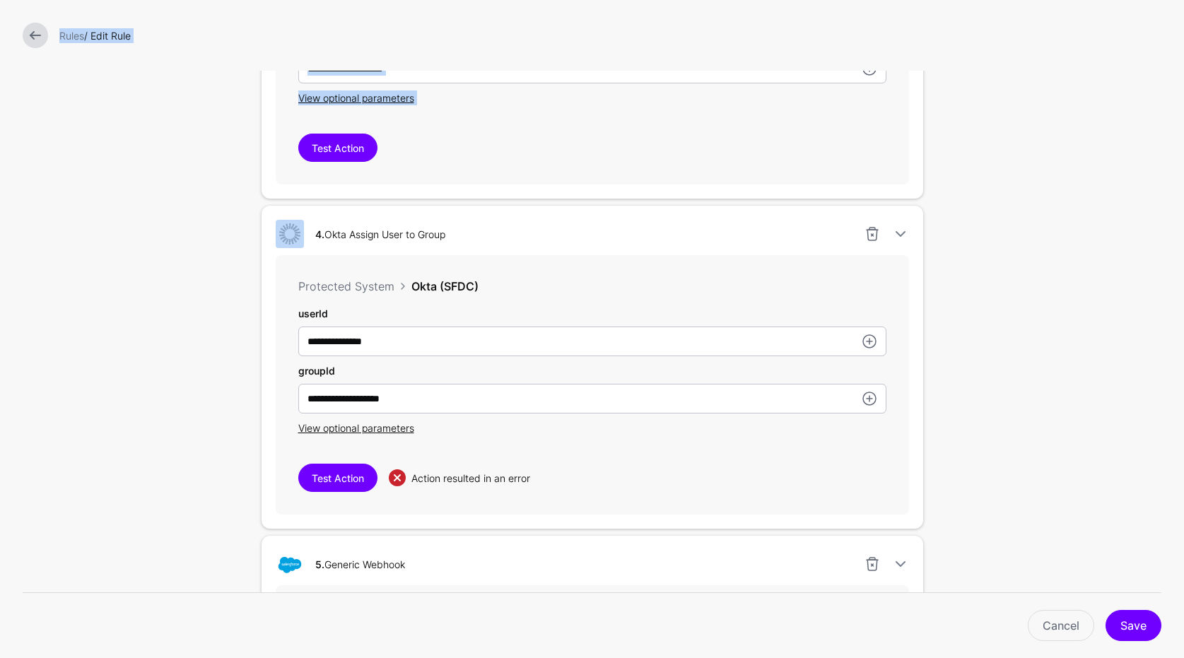
drag, startPoint x: 142, startPoint y: 82, endPoint x: 58, endPoint y: -27, distance: 137.5
click at [58, 0] on html "**********" at bounding box center [592, 329] width 1184 height 658
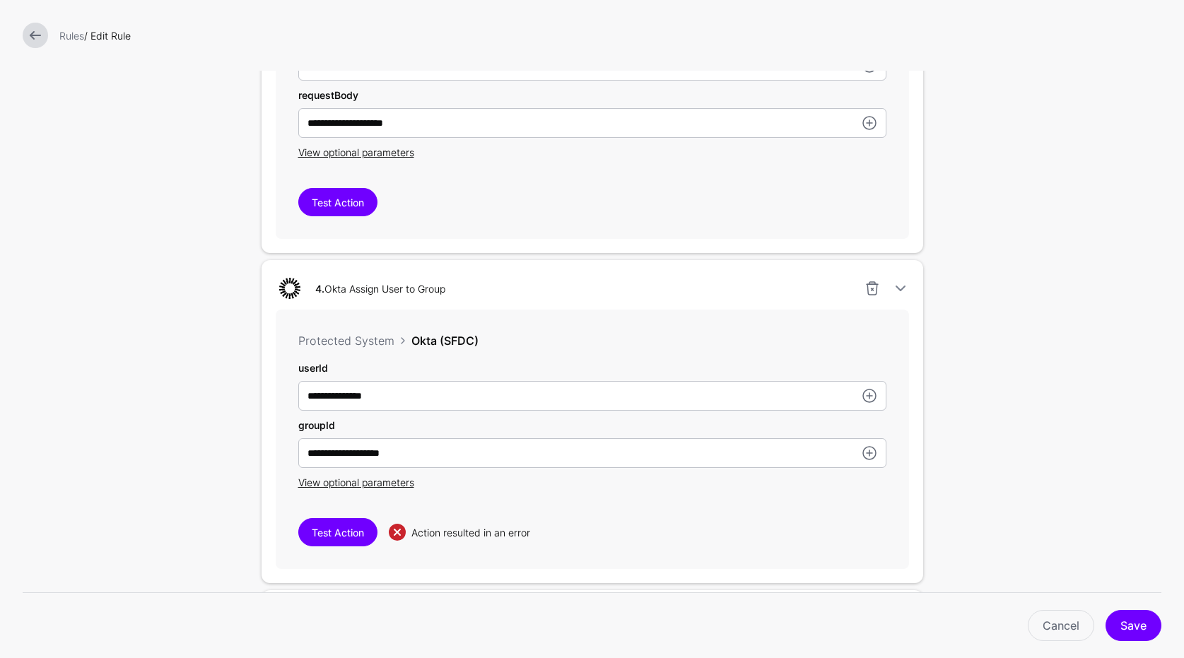
click at [48, 19] on div "Rules / Edit Rule" at bounding box center [592, 35] width 1184 height 71
click at [35, 29] on link at bounding box center [35, 35] width 25 height 25
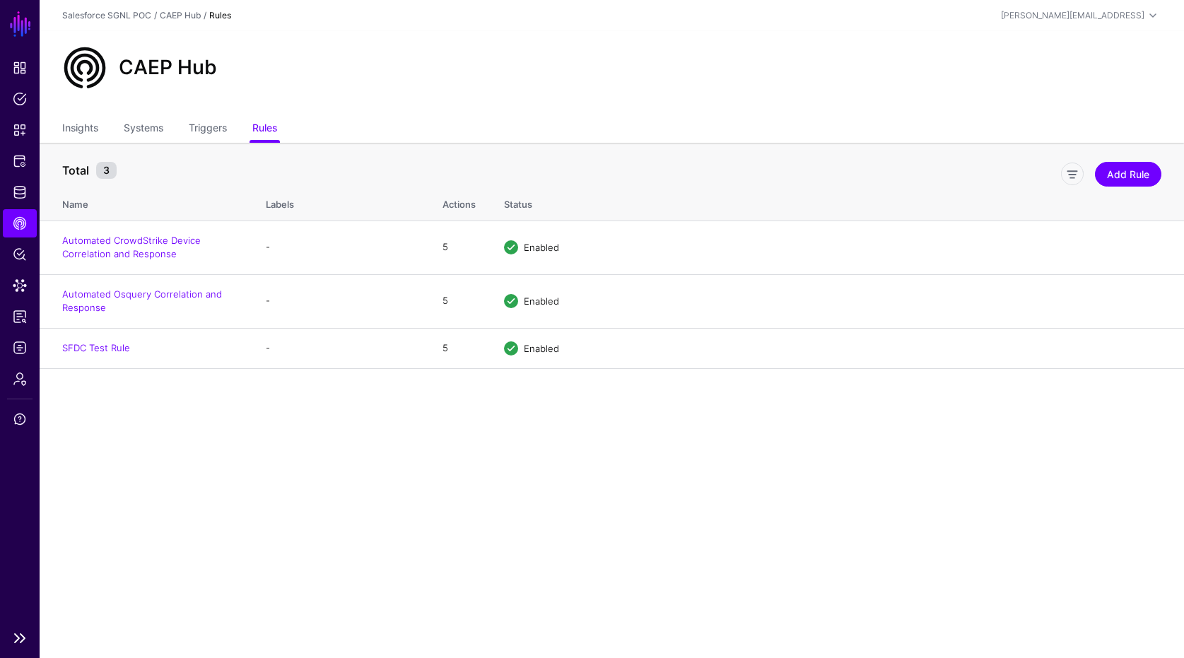
click at [9, 331] on ul "Dashboard Policies Snippets Protected Systems Identity Data Fabric CAEP Hub Pol…" at bounding box center [20, 338] width 40 height 569
click at [9, 317] on link "Reports" at bounding box center [20, 316] width 34 height 28
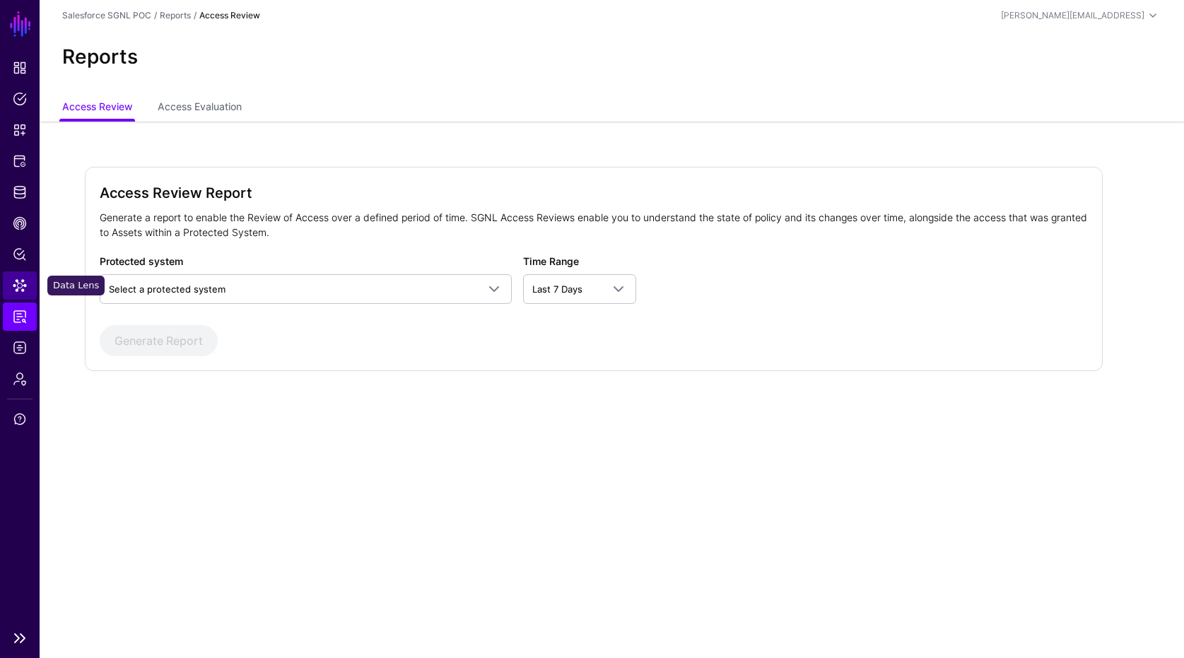
click at [18, 275] on link "Data Lens" at bounding box center [20, 285] width 34 height 28
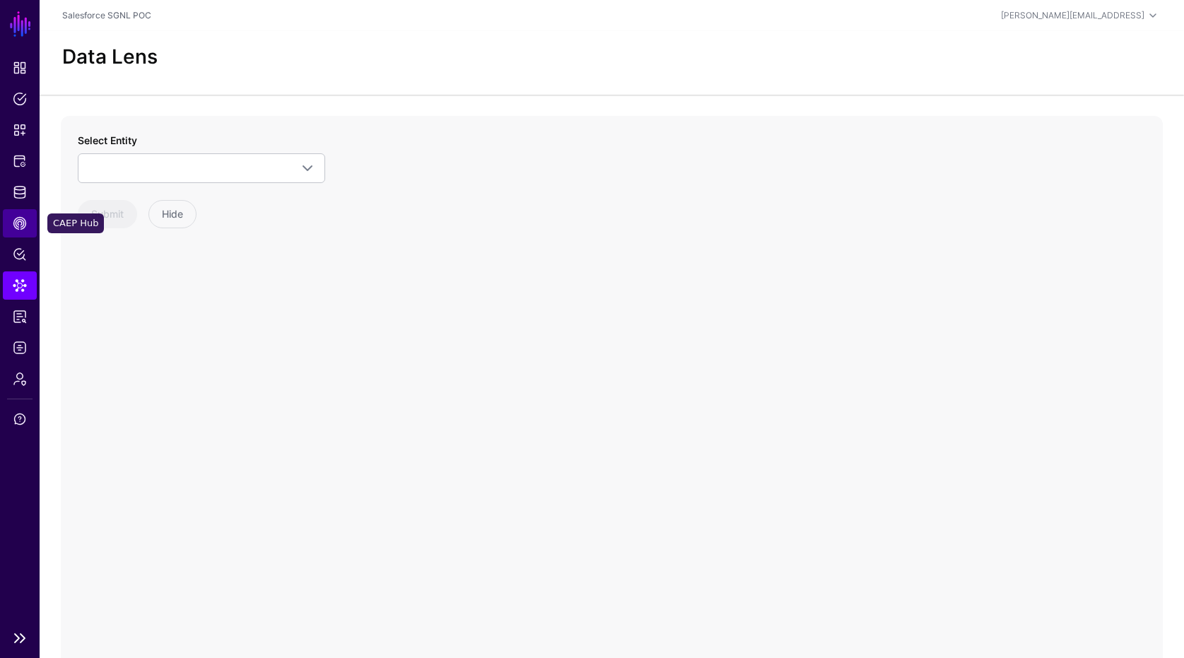
click at [21, 222] on span "CAEP Hub" at bounding box center [20, 223] width 14 height 14
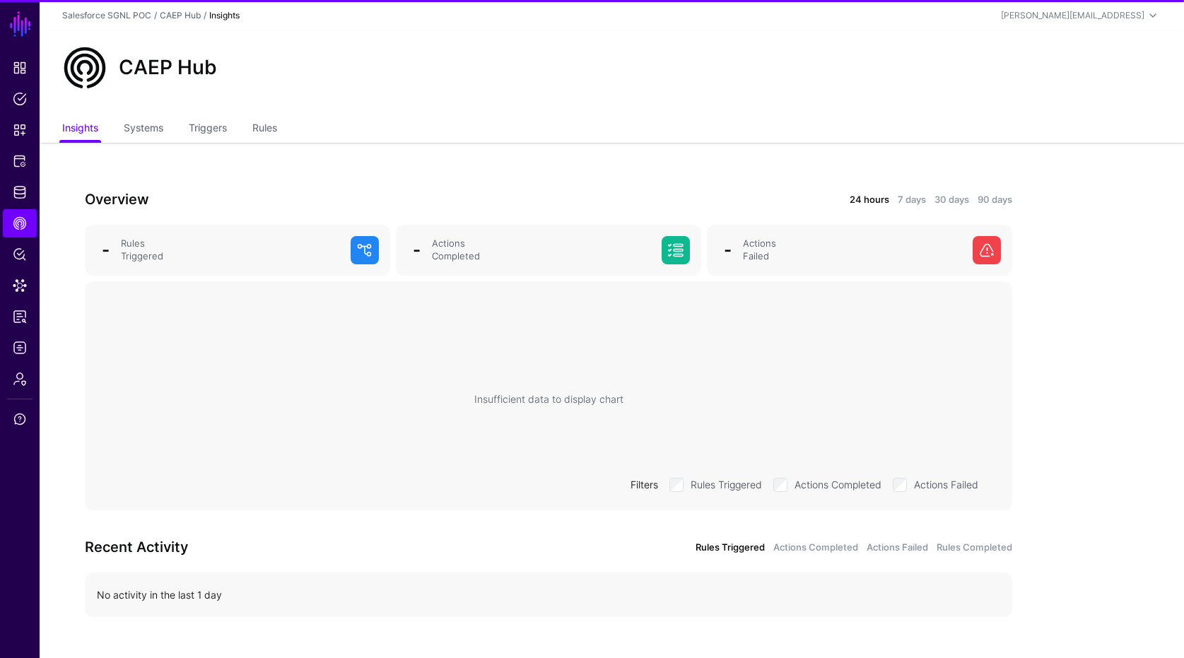
click at [369, 424] on div "Insufficient data to display chart Filters Rules Triggered Actions Completed Ac…" at bounding box center [548, 399] width 905 height 212
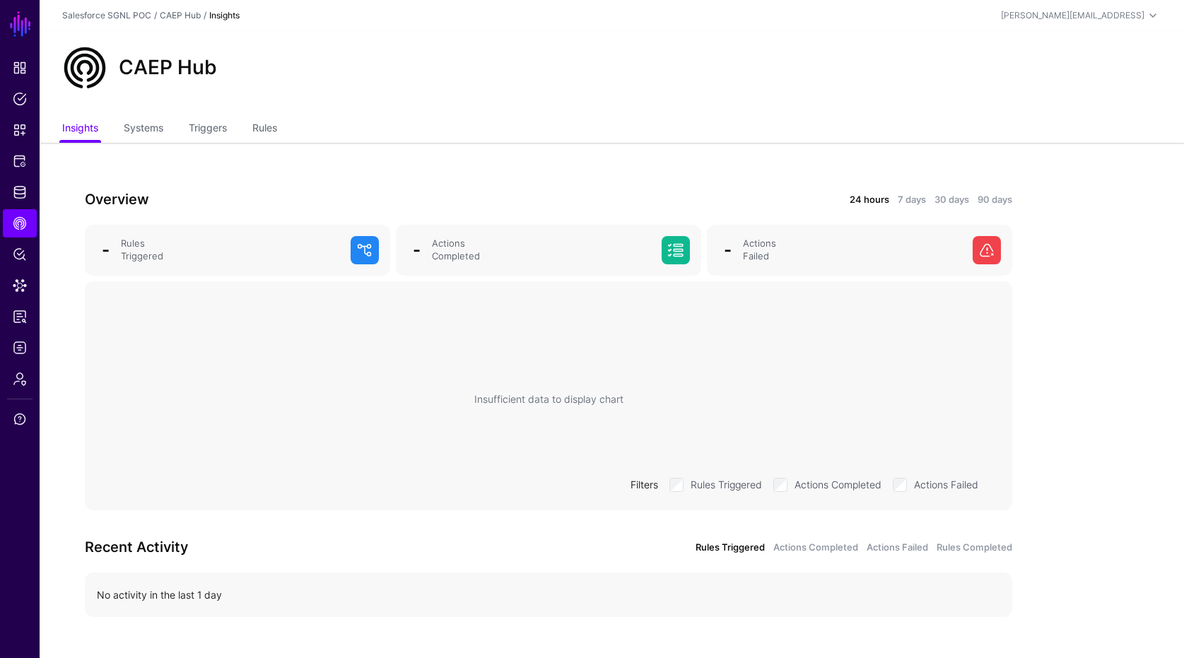
click at [286, 116] on ul "Insights Systems Triggers Rules" at bounding box center [611, 129] width 1099 height 27
click at [267, 124] on link "Rules" at bounding box center [264, 129] width 25 height 27
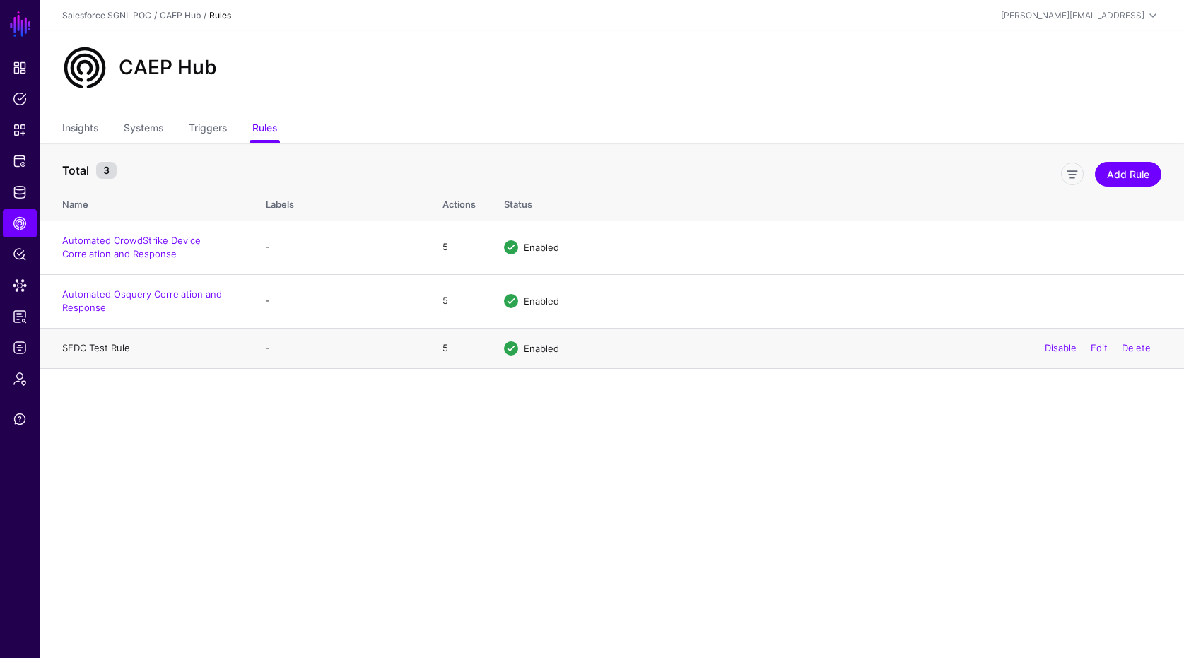
click at [97, 345] on link "SFDC Test Rule" at bounding box center [96, 347] width 68 height 11
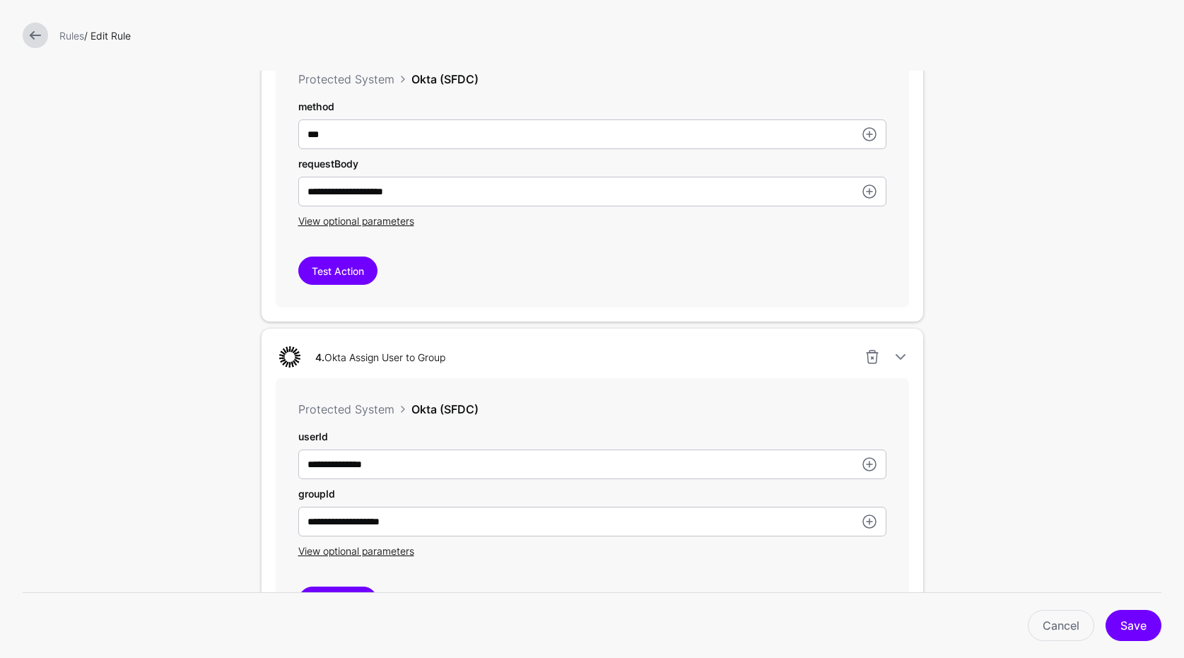
scroll to position [1271, 0]
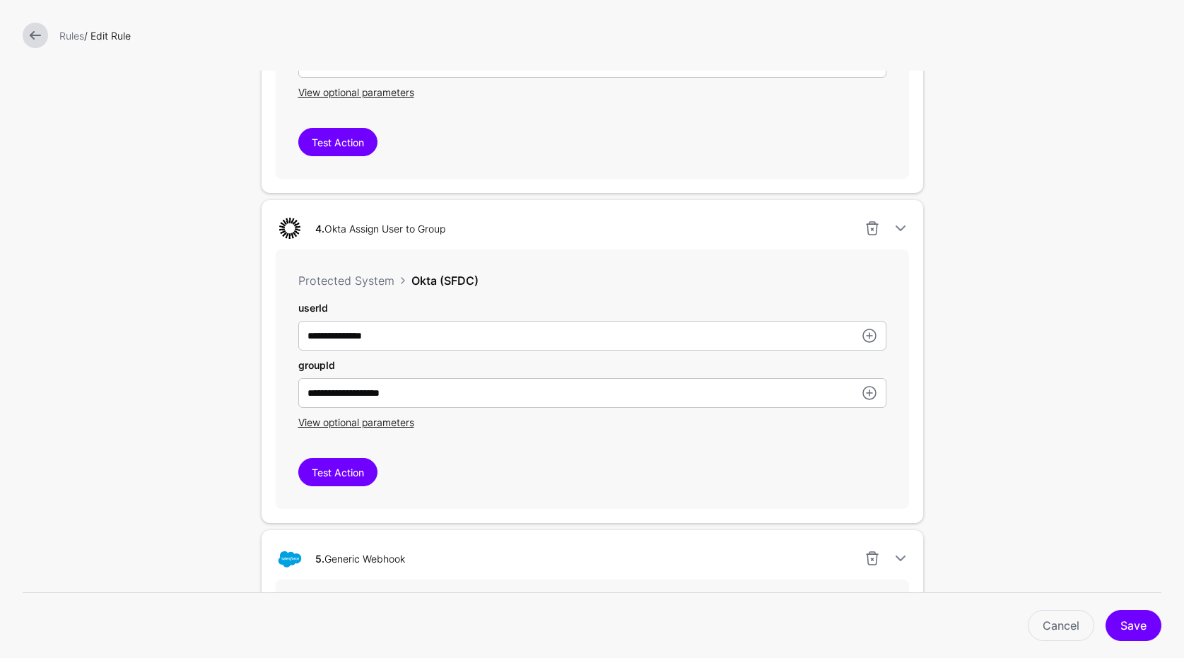
click at [30, 35] on link at bounding box center [35, 35] width 25 height 25
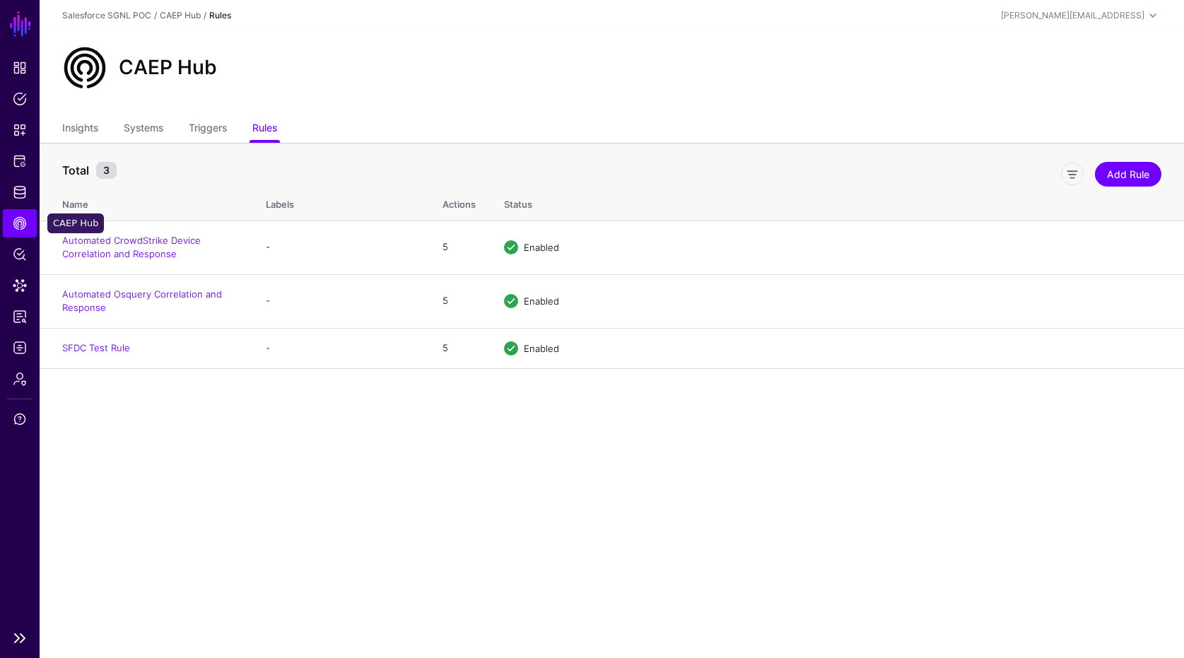
click at [16, 218] on span "CAEP Hub" at bounding box center [20, 223] width 14 height 14
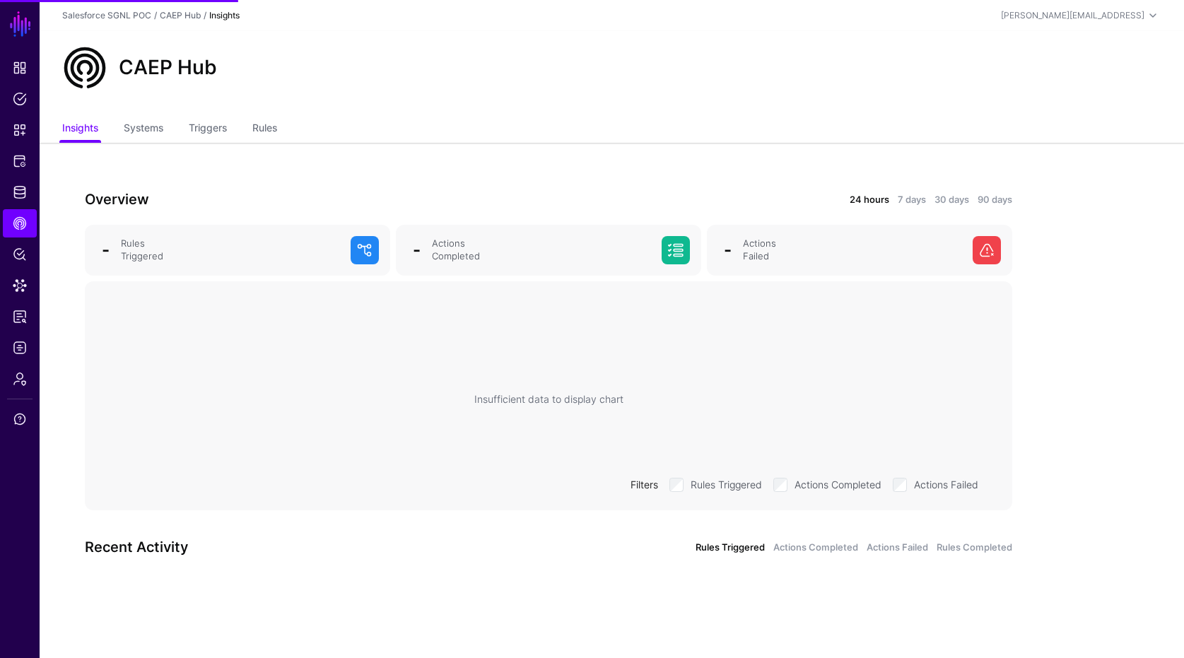
click at [253, 134] on ul "Insights Systems Triggers Rules" at bounding box center [611, 129] width 1099 height 27
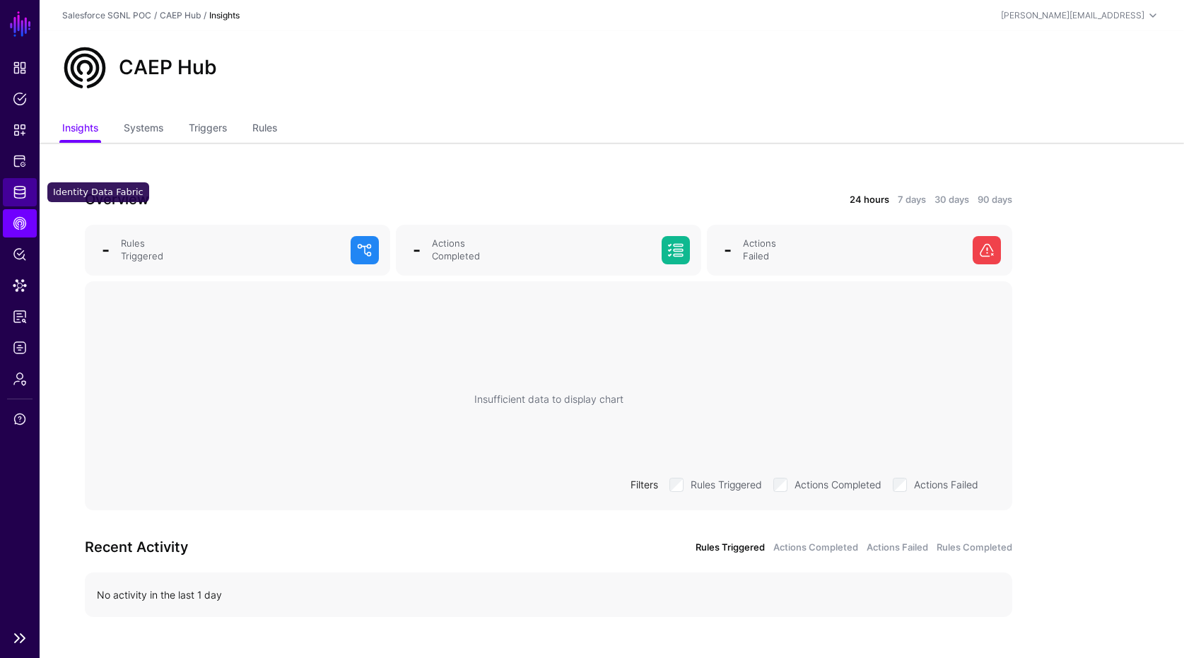
click at [23, 201] on link "Identity Data Fabric" at bounding box center [20, 192] width 34 height 28
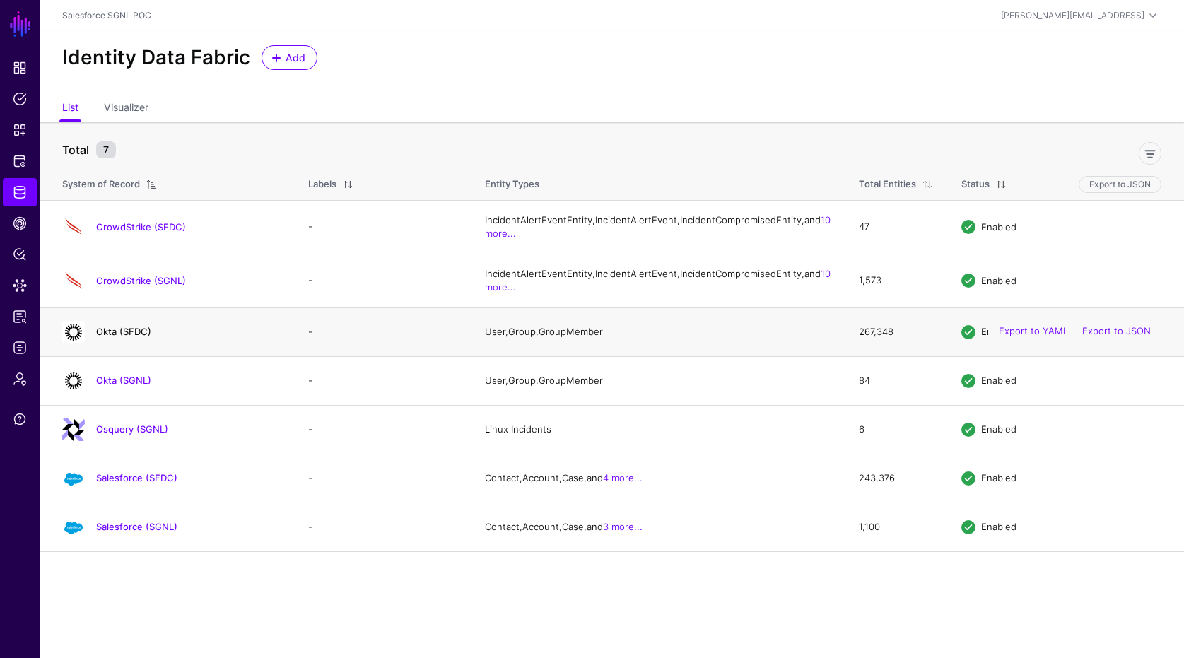
click at [124, 337] on link "Okta (SFDC)" at bounding box center [123, 331] width 55 height 11
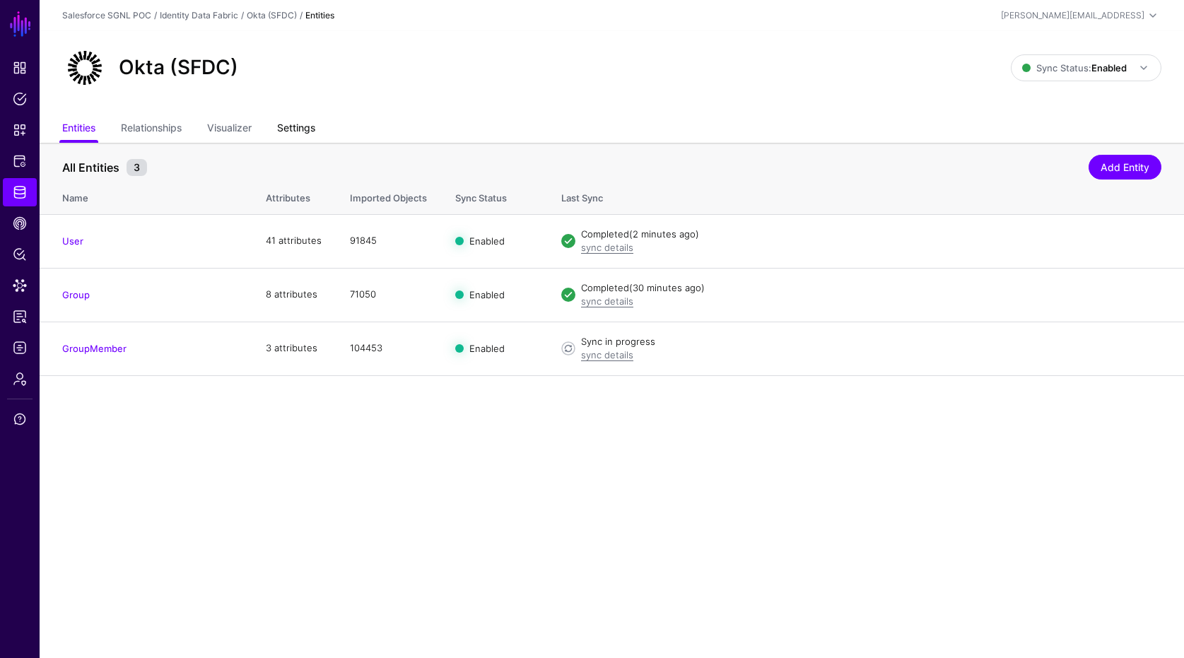
click at [294, 139] on link "Settings" at bounding box center [296, 129] width 38 height 27
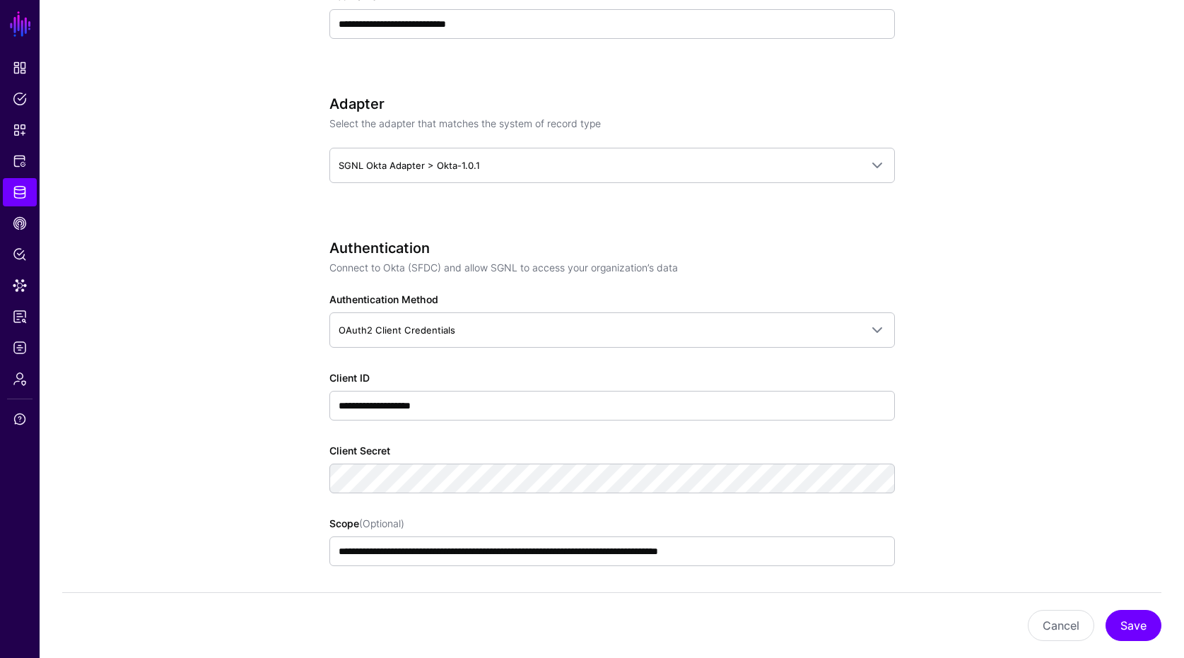
scroll to position [663, 0]
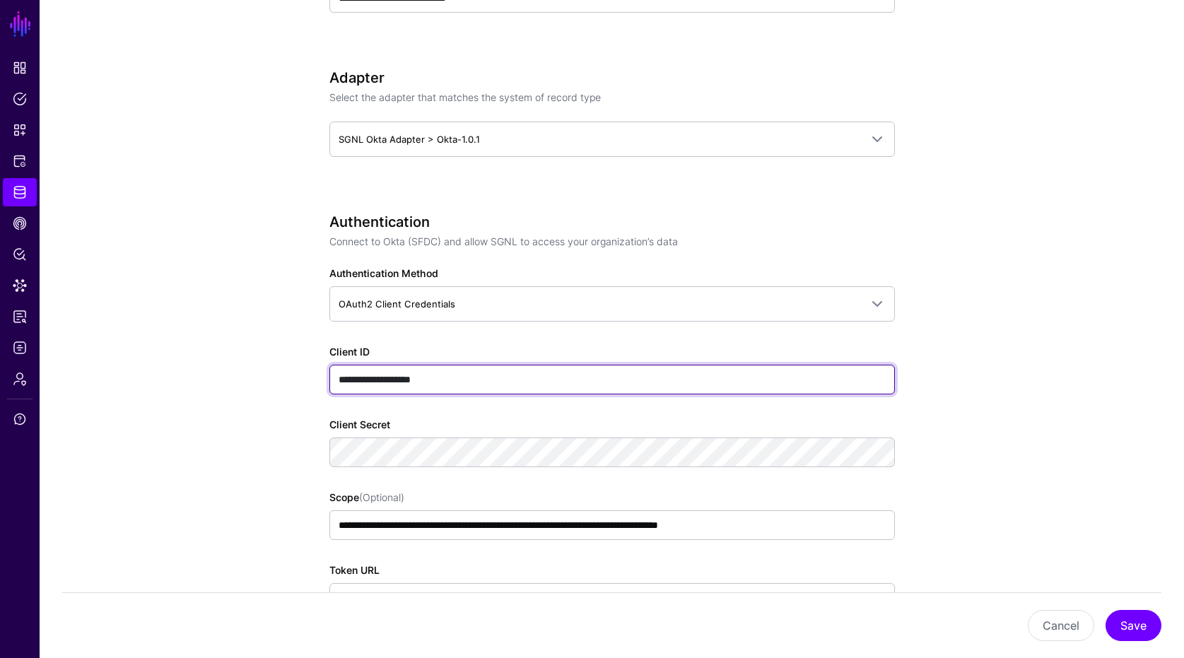
click at [469, 375] on input "**********" at bounding box center [611, 380] width 565 height 30
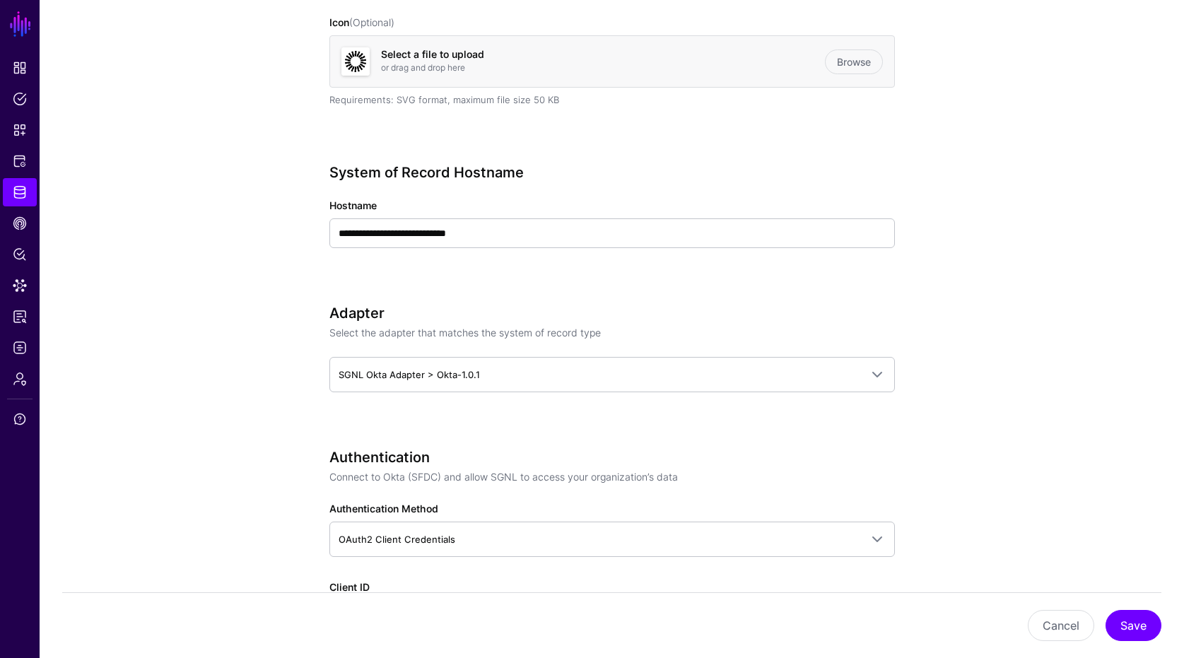
scroll to position [0, 0]
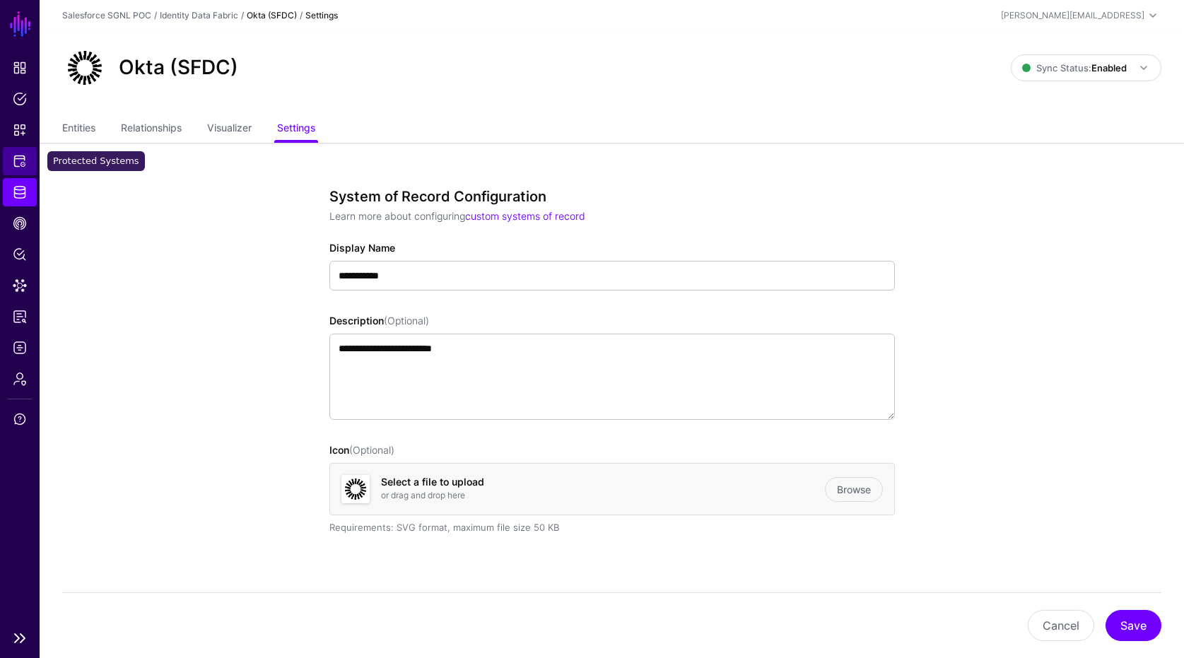
click at [19, 166] on span "Protected Systems" at bounding box center [20, 161] width 14 height 14
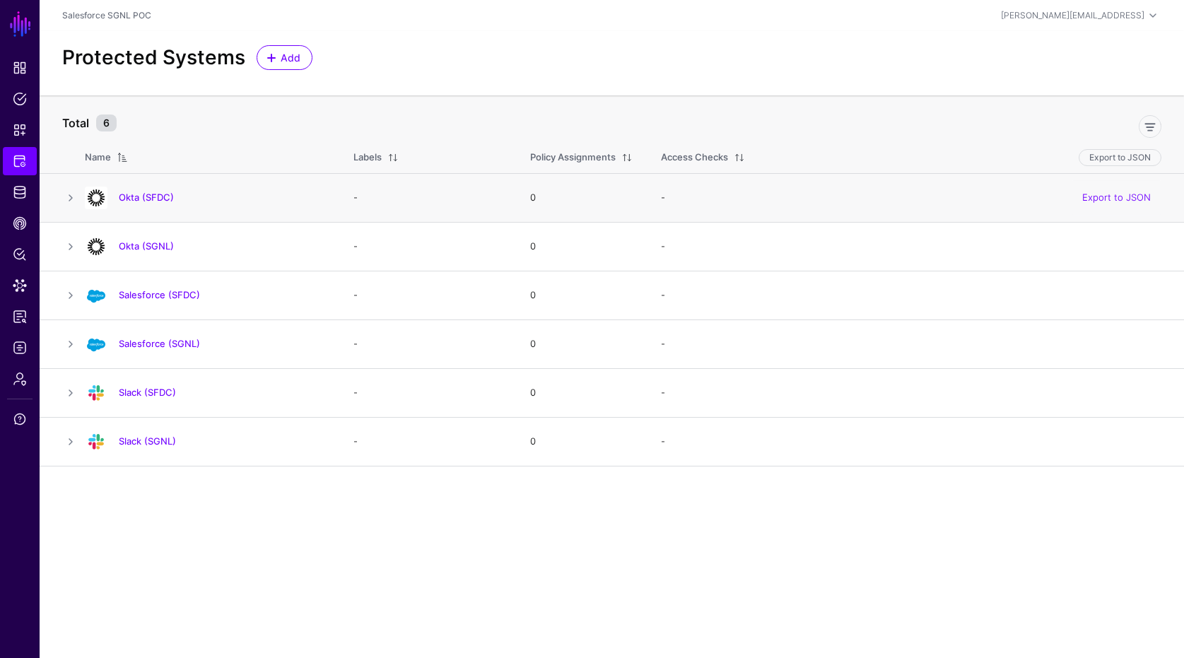
click at [159, 203] on h4 "Okta (SFDC)" at bounding box center [222, 197] width 206 height 13
click at [159, 196] on link "Okta (SFDC)" at bounding box center [146, 197] width 55 height 11
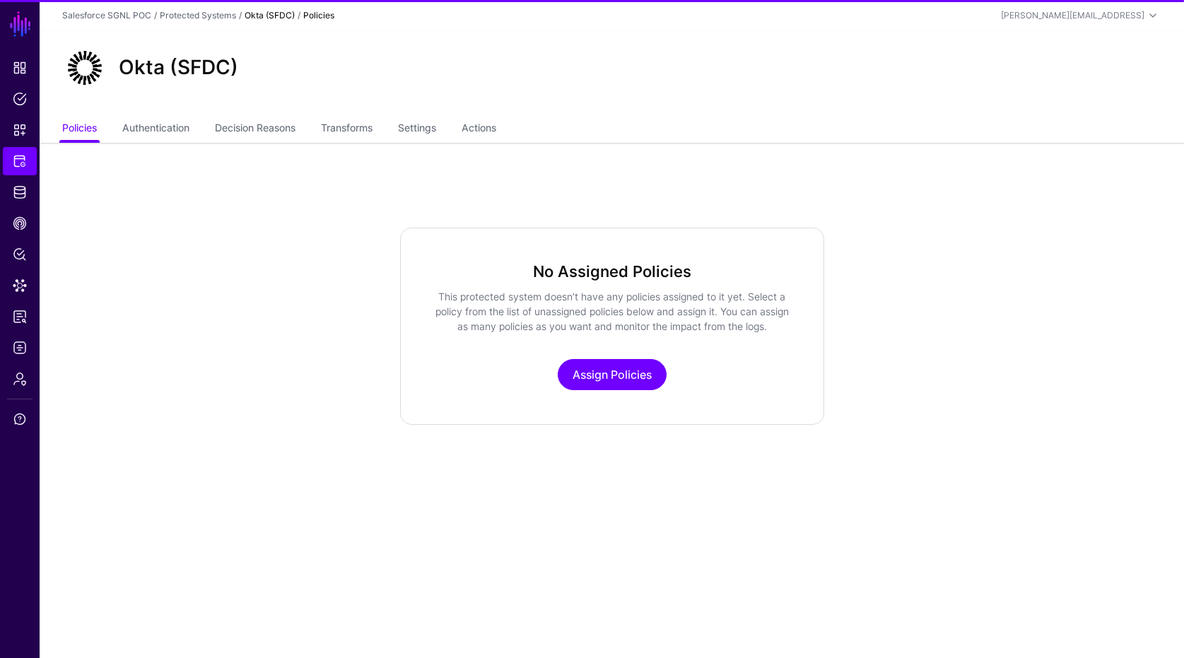
click at [527, 114] on div "Okta (SFDC)" at bounding box center [612, 73] width 1144 height 85
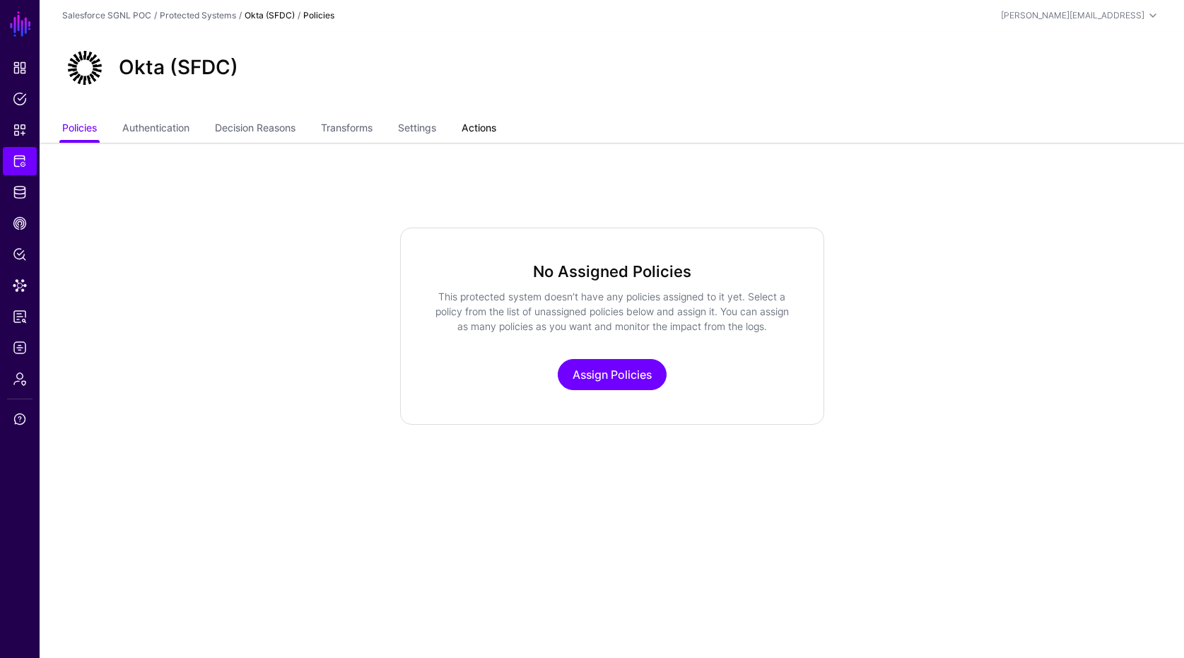
click at [491, 126] on link "Actions" at bounding box center [478, 129] width 35 height 27
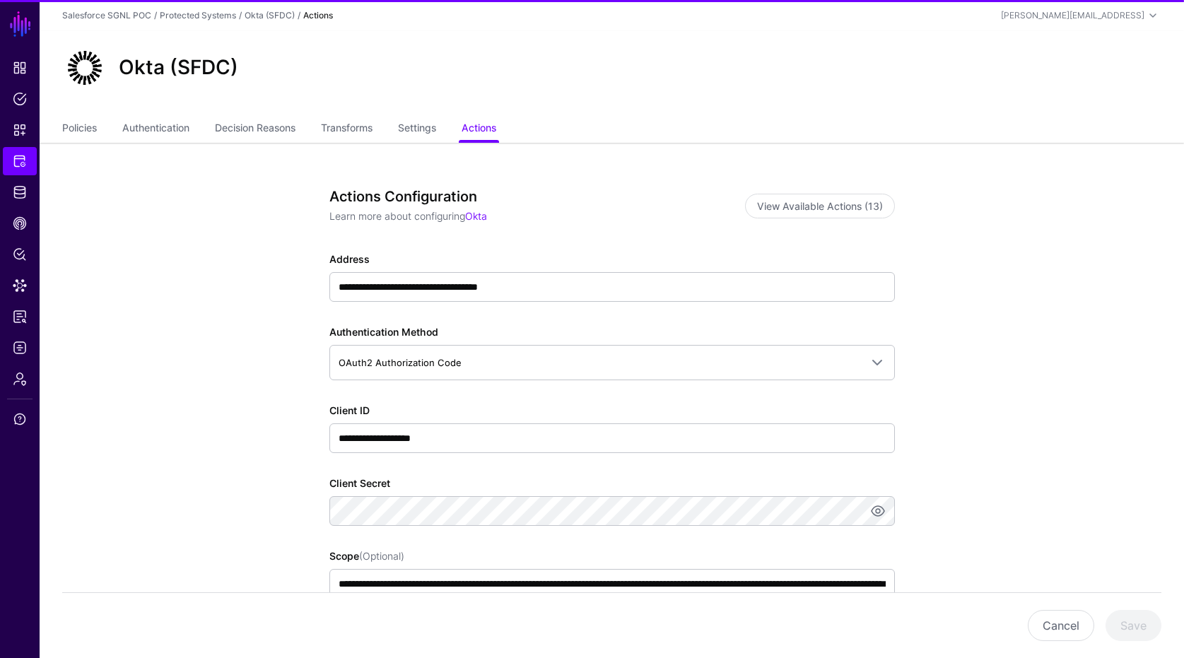
scroll to position [216, 0]
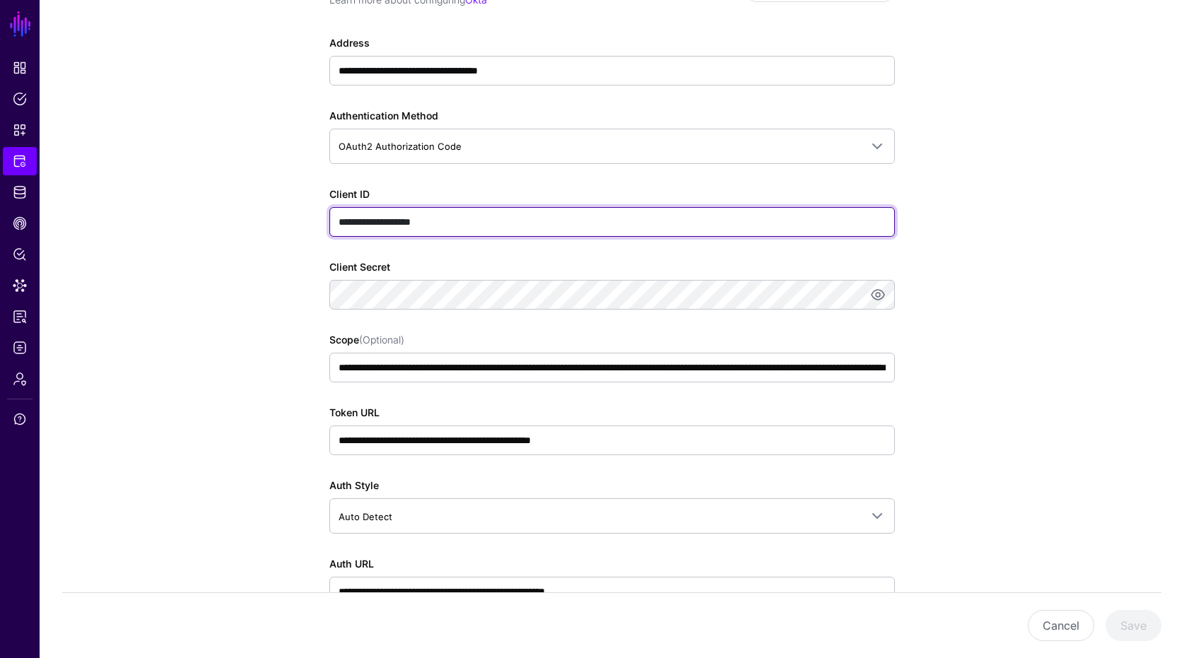
click at [478, 221] on input "**********" at bounding box center [611, 222] width 565 height 30
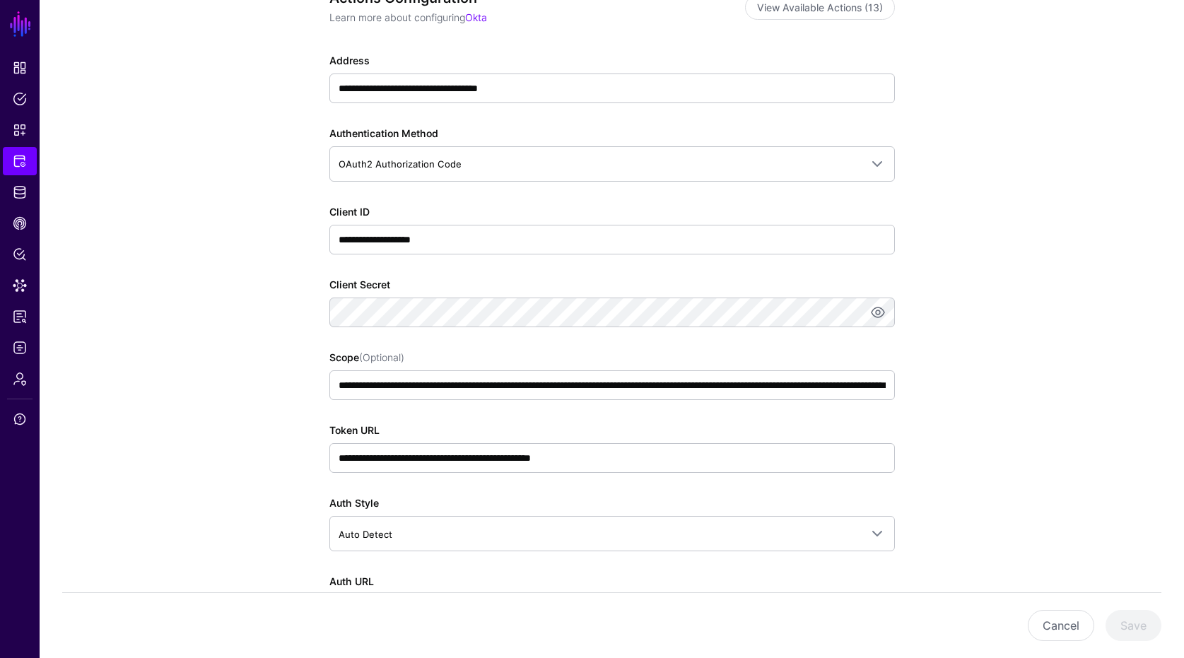
scroll to position [180, 0]
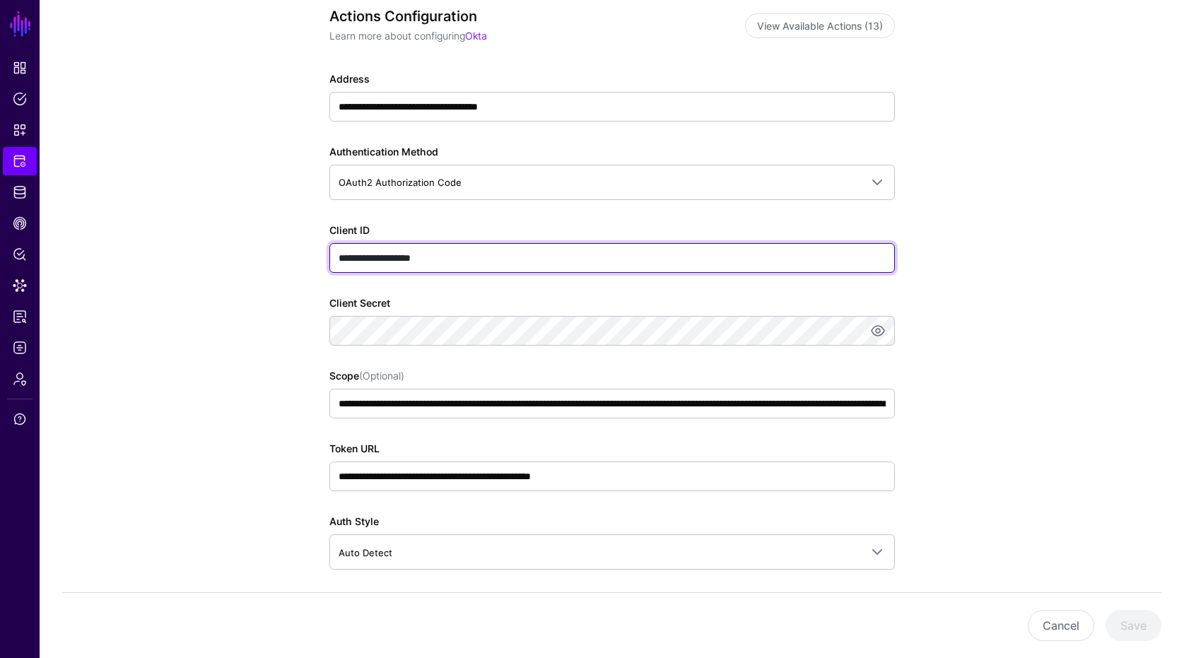
click at [487, 268] on input "**********" at bounding box center [611, 258] width 565 height 30
click at [486, 268] on input "**********" at bounding box center [611, 258] width 565 height 30
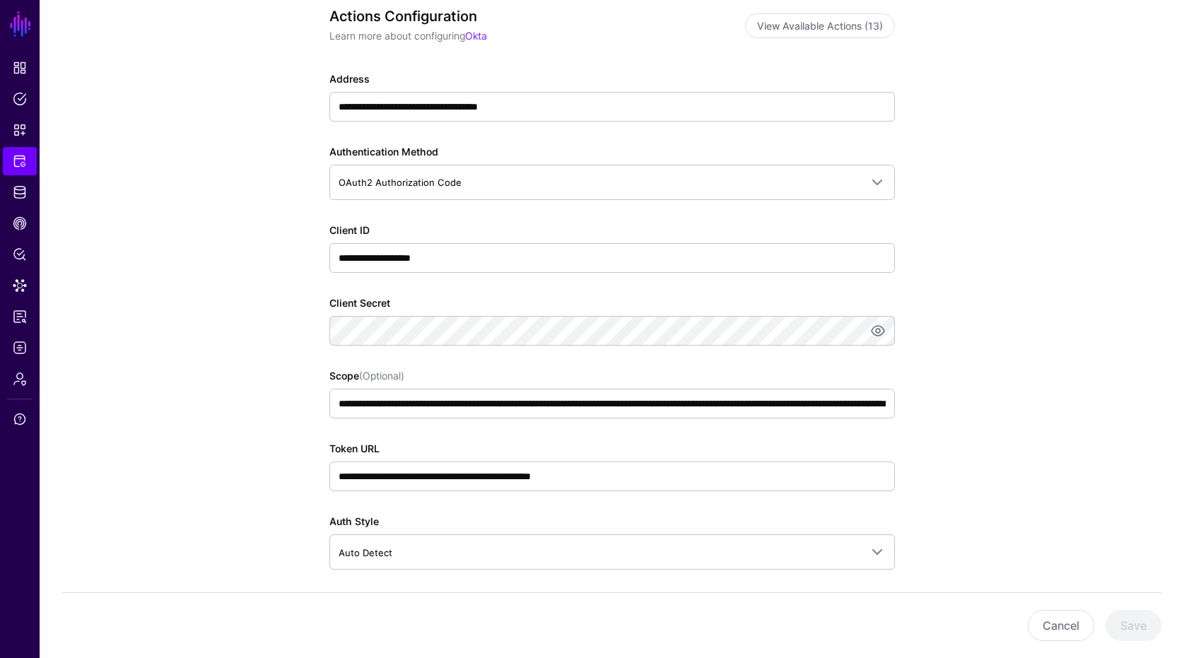
click at [975, 374] on app-integrations-item-actions "**********" at bounding box center [612, 456] width 1144 height 987
click at [25, 222] on span "CAEP Hub" at bounding box center [20, 223] width 14 height 14
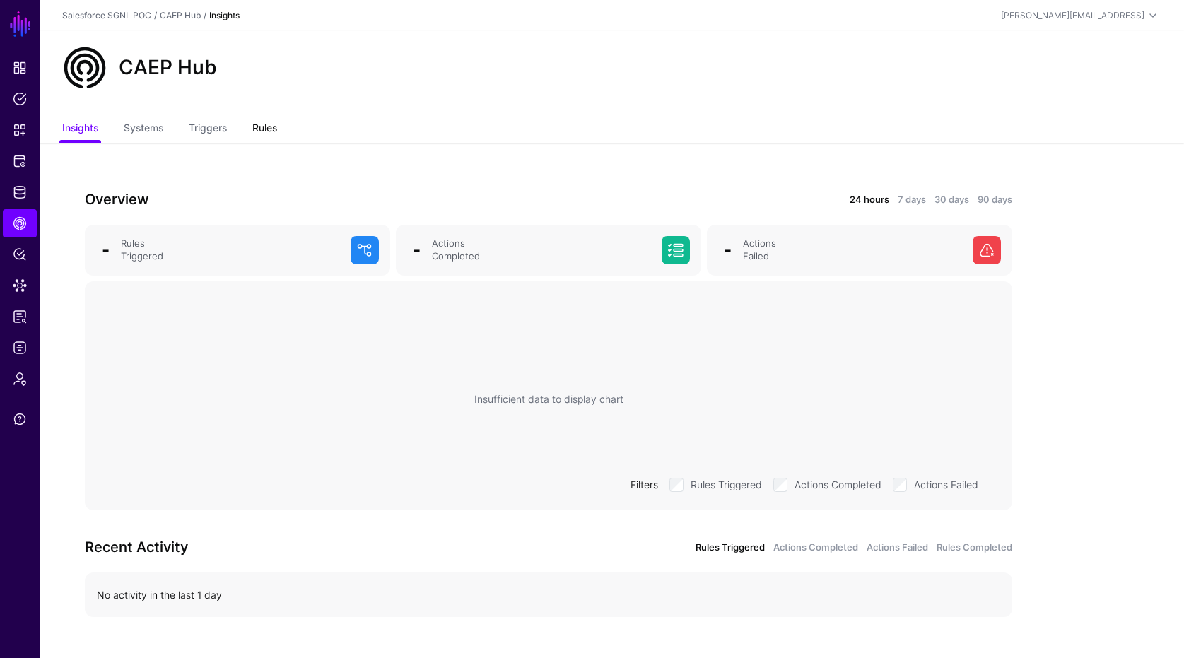
click at [258, 131] on link "Rules" at bounding box center [264, 129] width 25 height 27
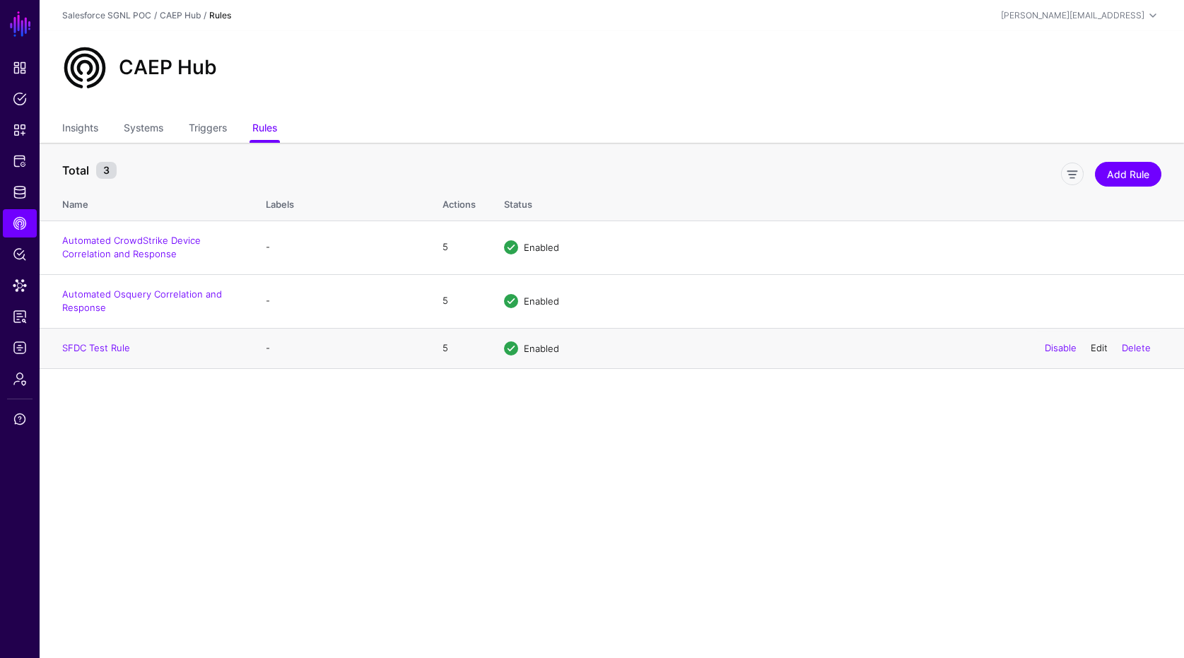
click at [1091, 346] on link "Edit" at bounding box center [1098, 347] width 17 height 11
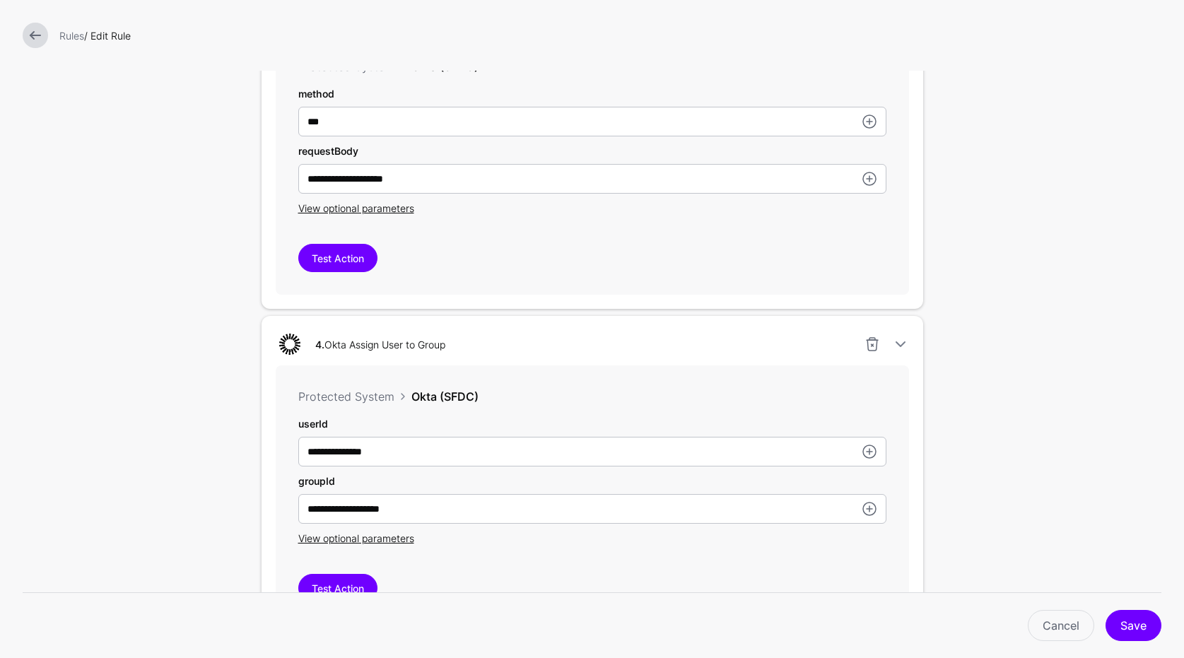
scroll to position [1352, 0]
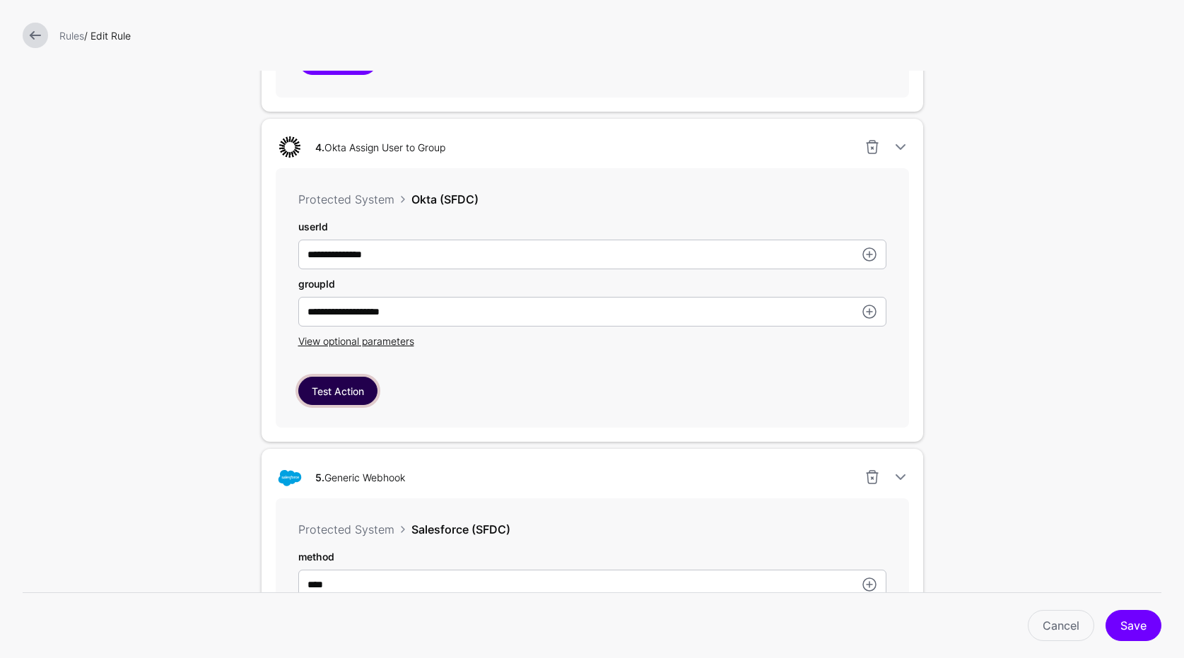
click at [356, 386] on button "Test Action" at bounding box center [337, 391] width 79 height 28
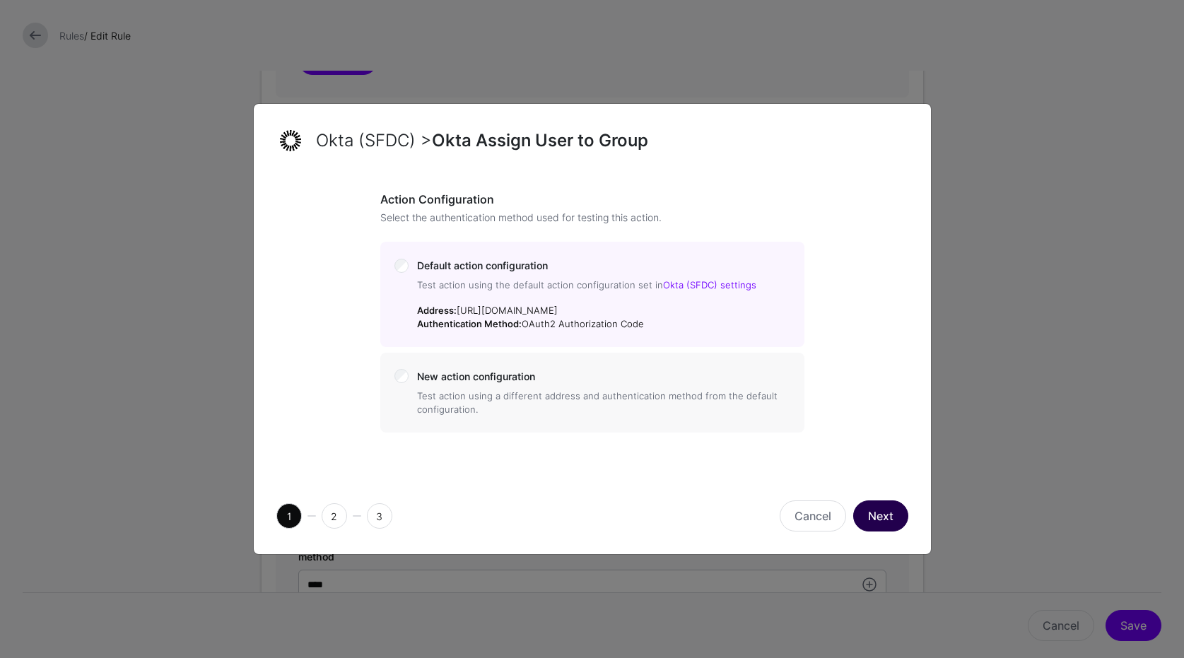
click at [889, 519] on button "Next" at bounding box center [880, 515] width 55 height 31
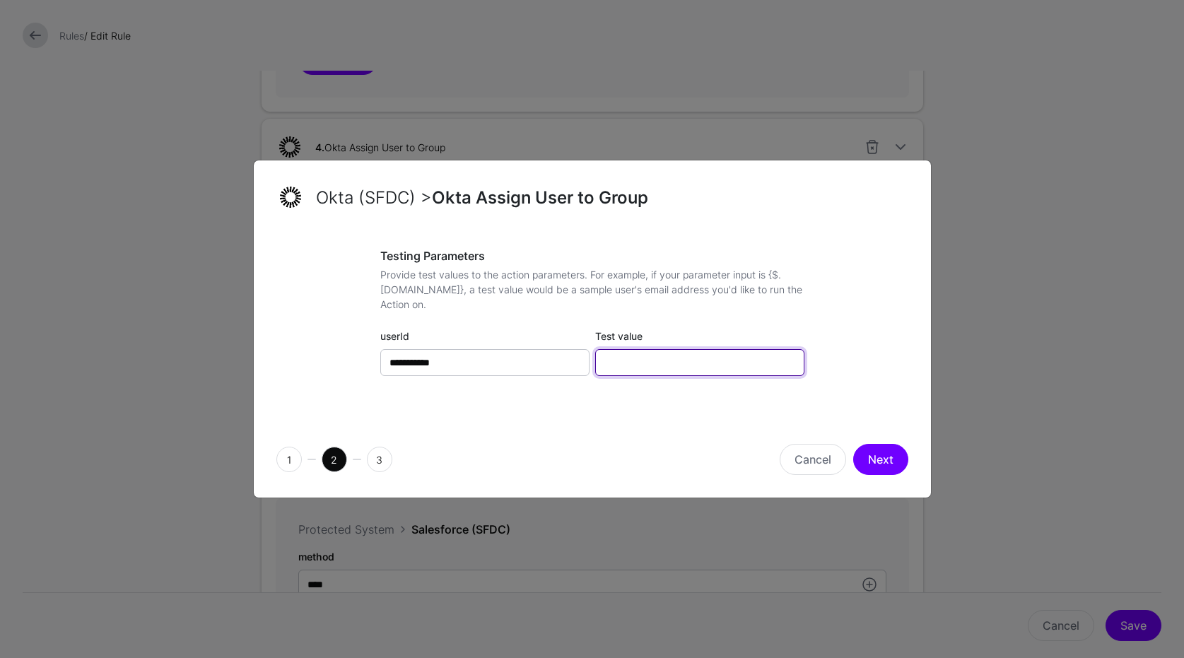
click at [694, 353] on input "Test value" at bounding box center [699, 362] width 209 height 27
paste input "**********"
type input "**********"
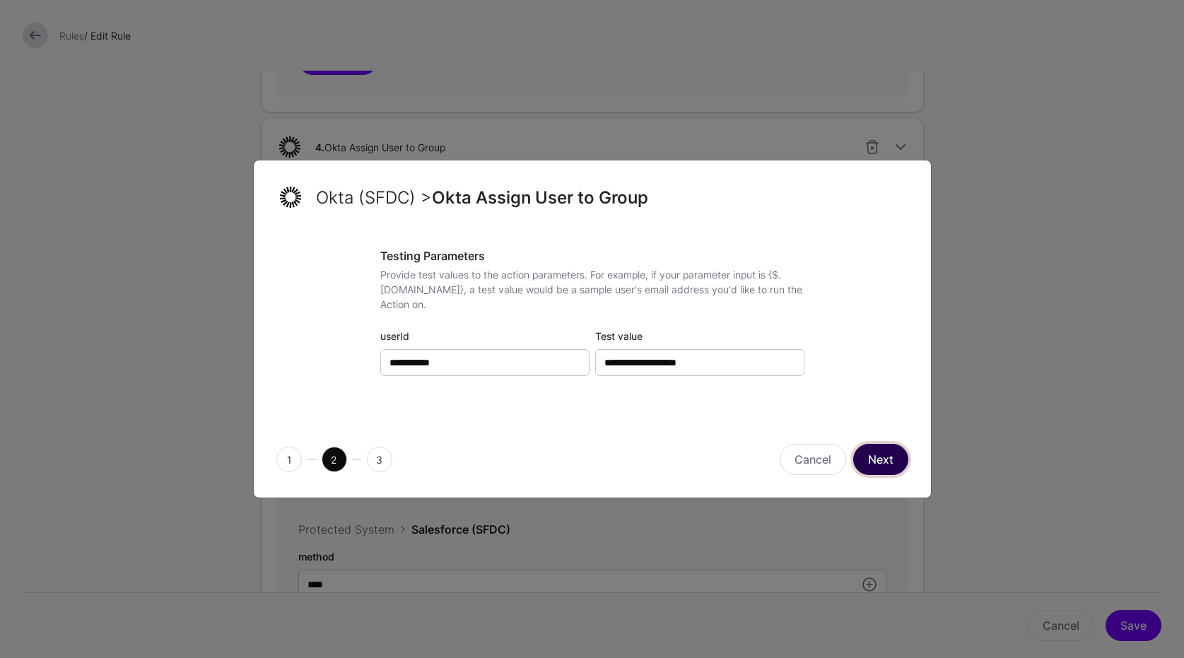
click at [874, 461] on button "Next" at bounding box center [880, 459] width 55 height 31
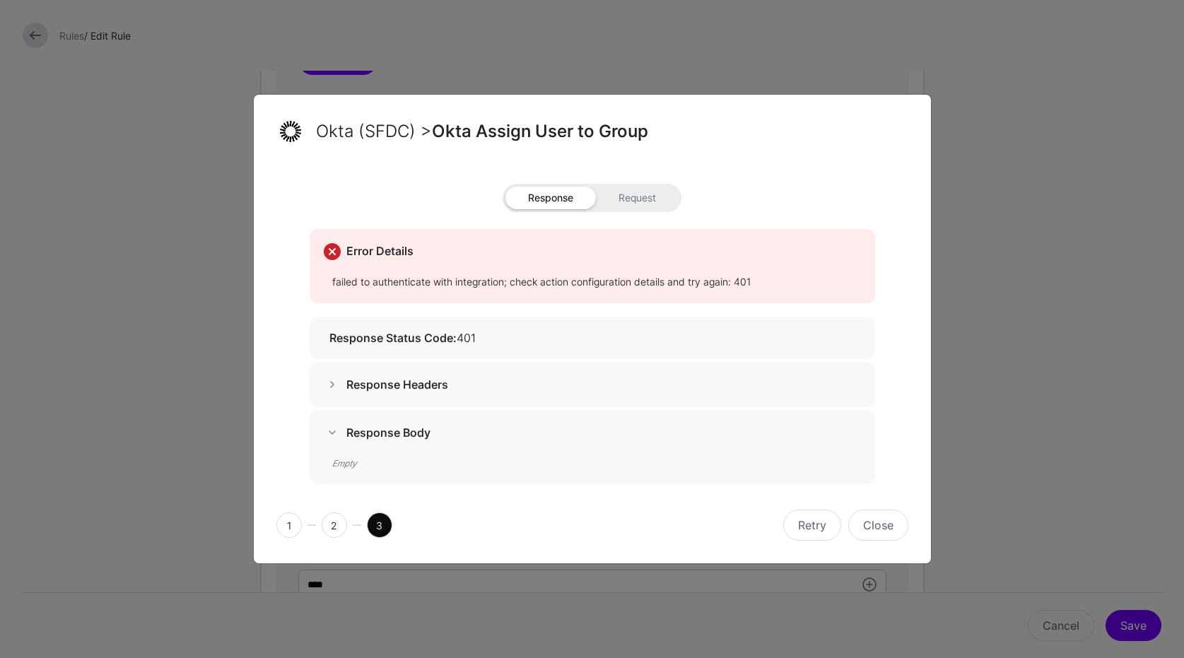
click at [332, 387] on span at bounding box center [332, 384] width 17 height 17
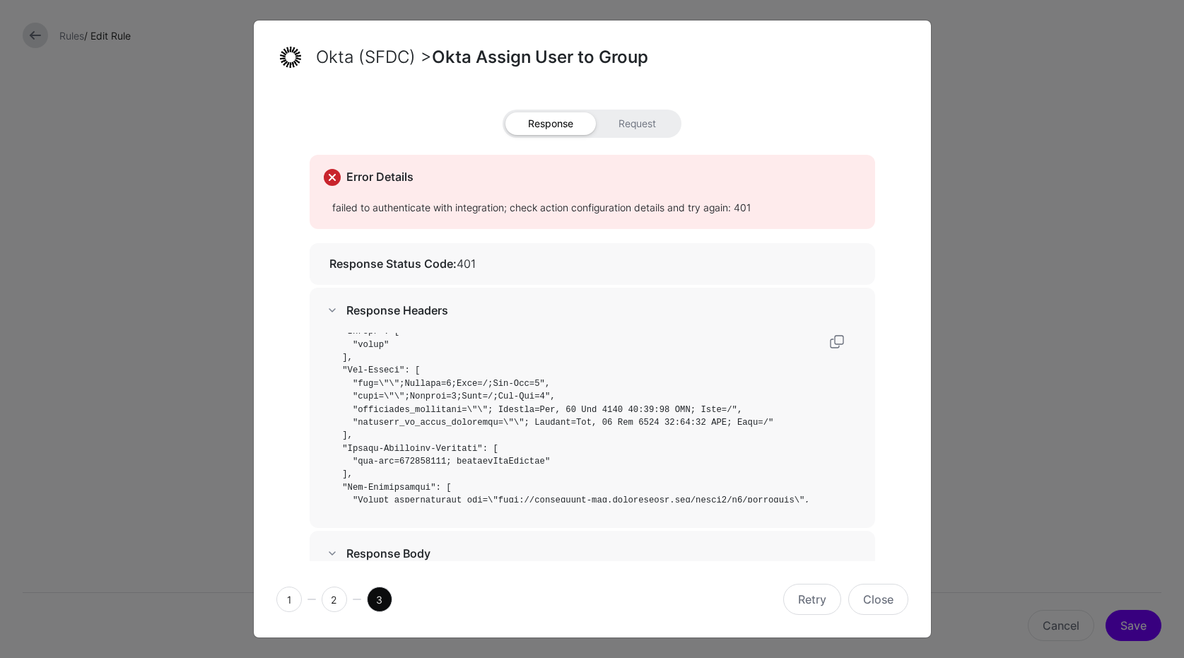
scroll to position [351, 0]
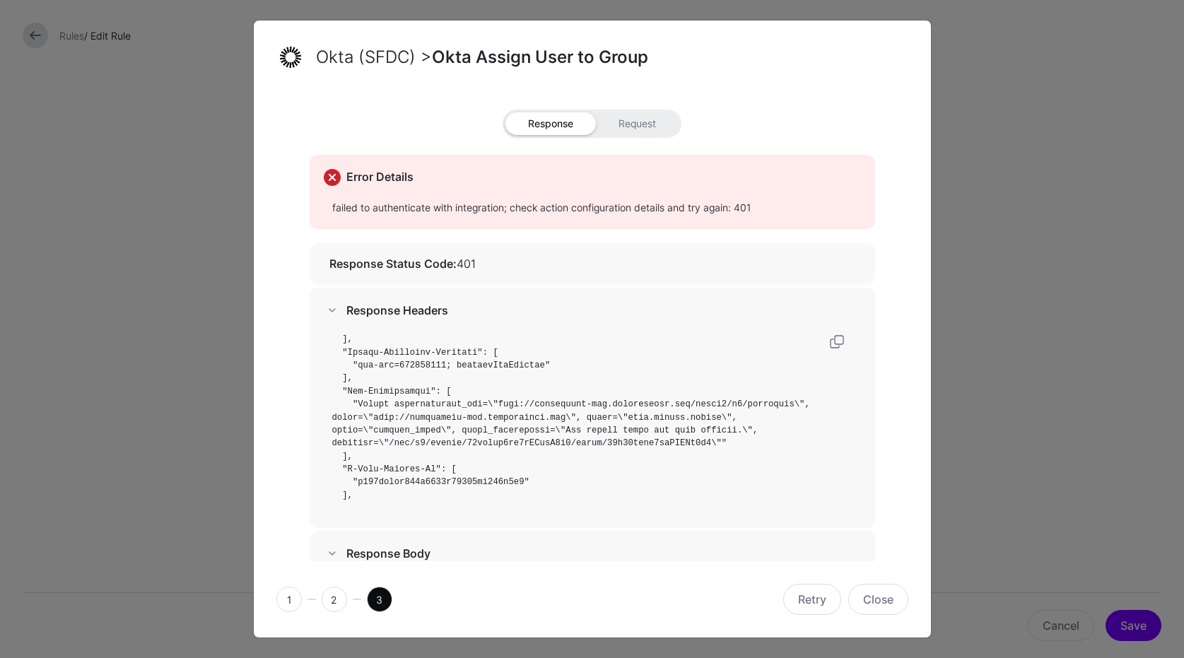
click at [462, 435] on pre at bounding box center [596, 418] width 529 height 170
click at [387, 492] on pre at bounding box center [596, 418] width 529 height 170
click at [411, 476] on code at bounding box center [573, 268] width 483 height 568
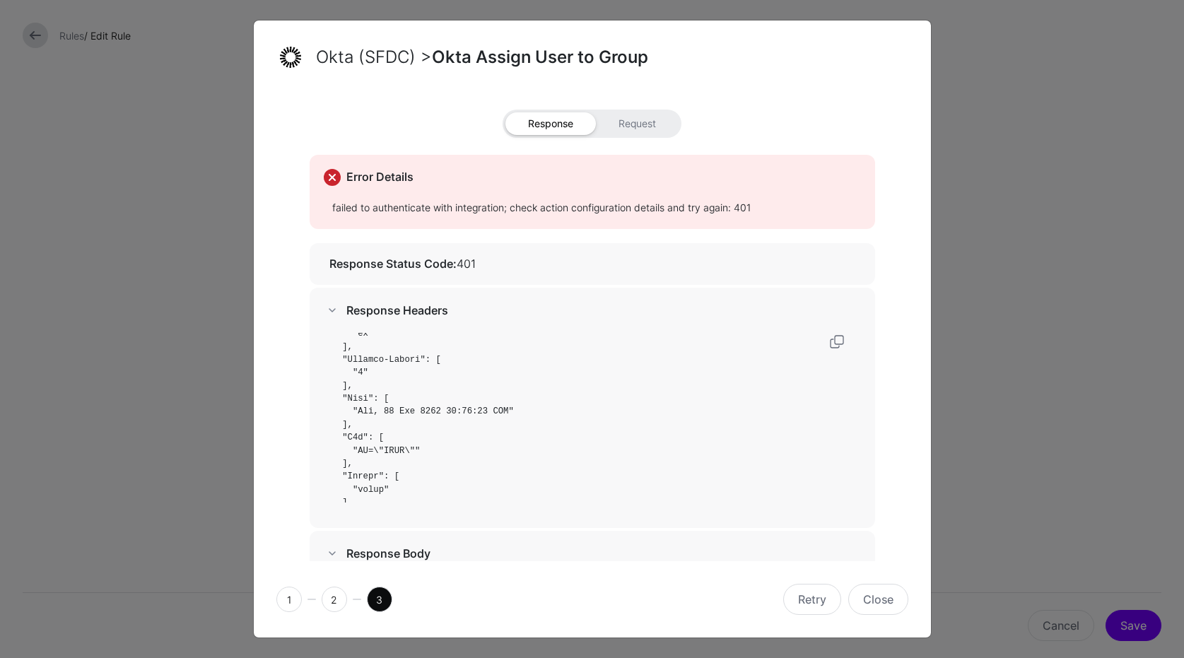
scroll to position [402, 0]
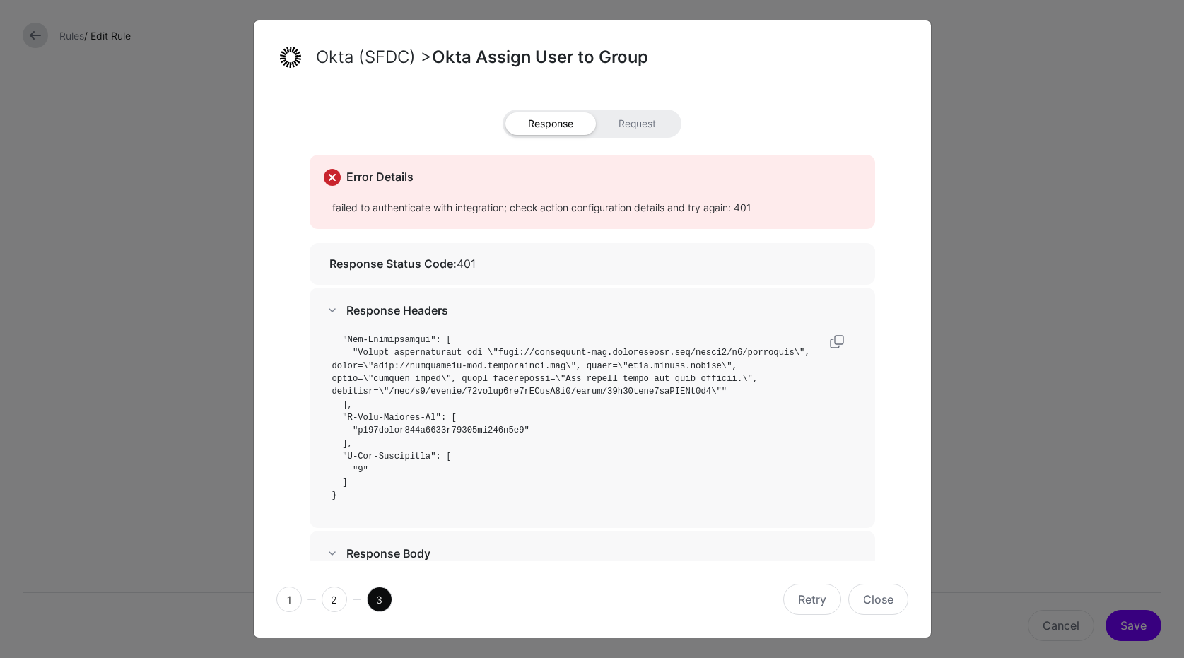
click at [394, 472] on pre at bounding box center [596, 418] width 529 height 170
click at [446, 373] on code at bounding box center [573, 216] width 483 height 568
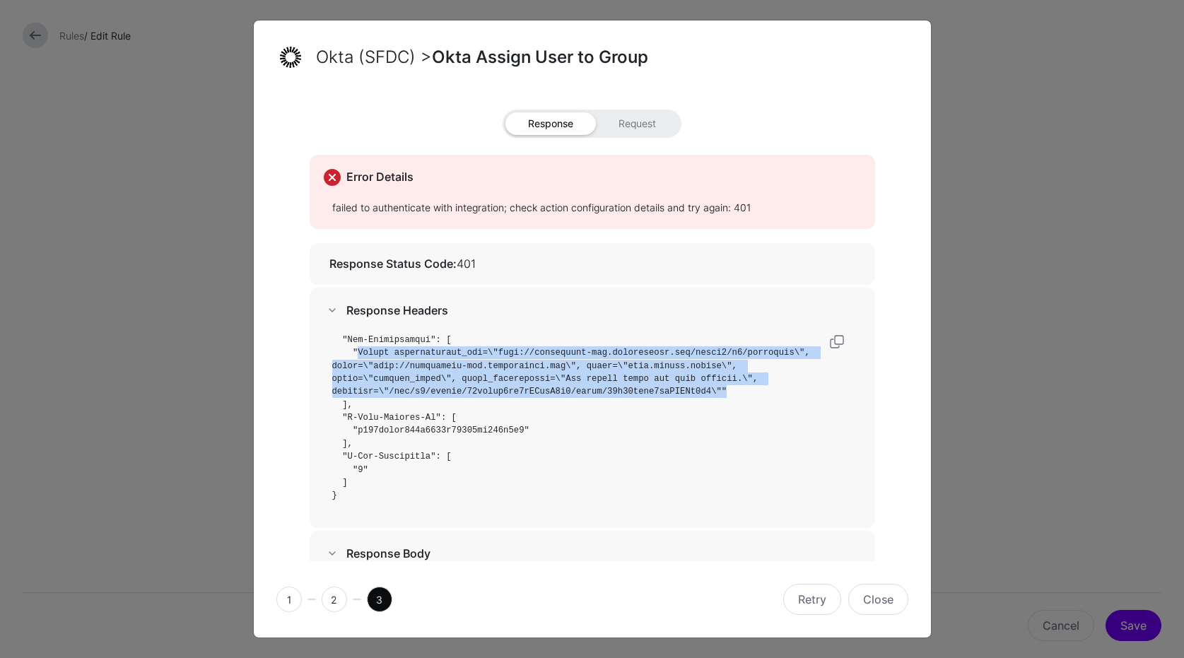
drag, startPoint x: 729, startPoint y: 394, endPoint x: 357, endPoint y: 351, distance: 374.1
click at [357, 351] on pre at bounding box center [596, 418] width 529 height 170
copy code "Bearer authorization_uri=\"http://salesforce-dev.oktapreview.com/oauth2/v1/auth…"
drag, startPoint x: 865, startPoint y: 601, endPoint x: 872, endPoint y: 592, distance: 11.6
click at [865, 601] on button "Close" at bounding box center [878, 599] width 60 height 31
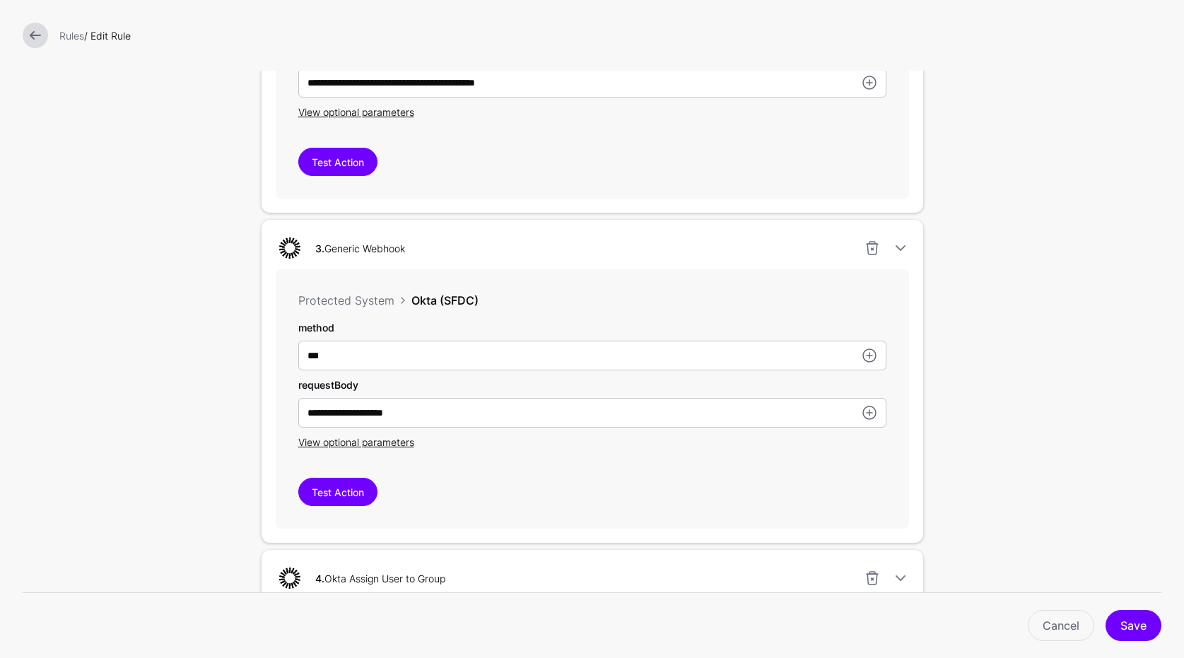
scroll to position [526, 0]
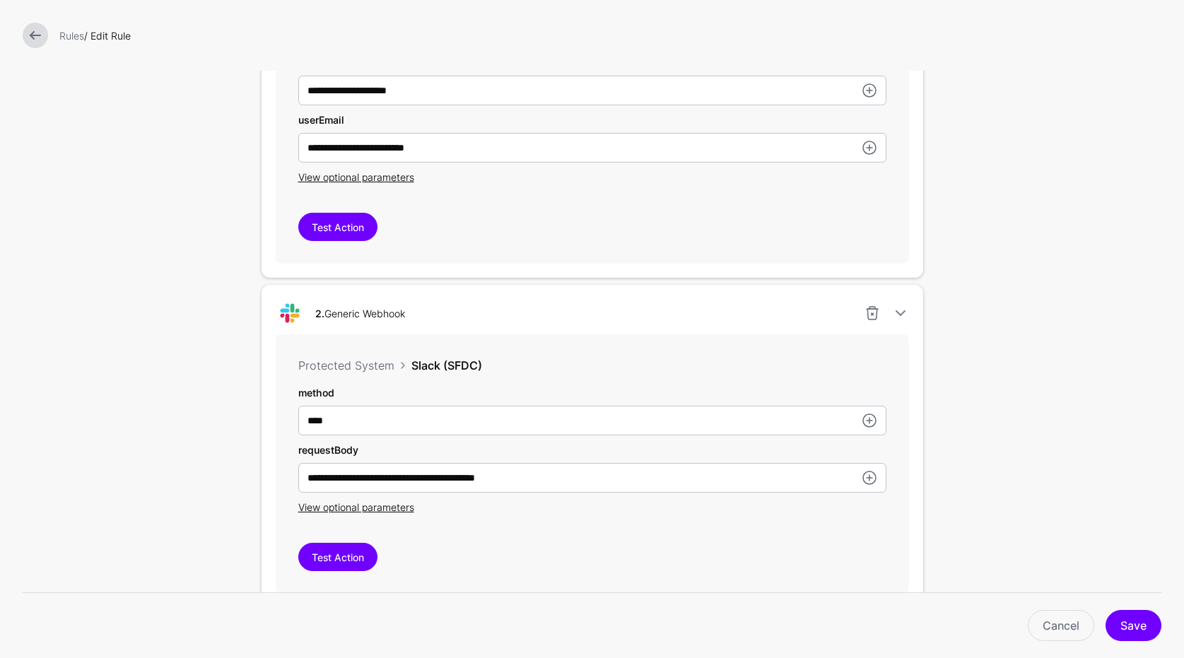
click at [42, 32] on link at bounding box center [35, 35] width 25 height 25
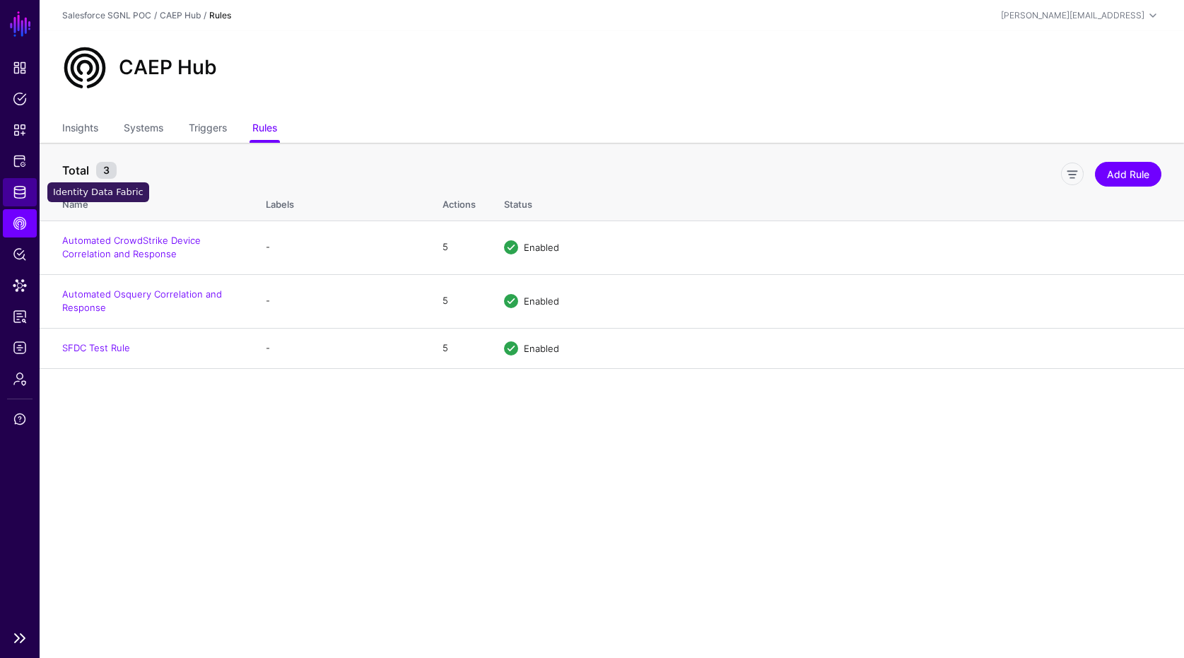
click at [18, 192] on span "Identity Data Fabric" at bounding box center [20, 192] width 14 height 14
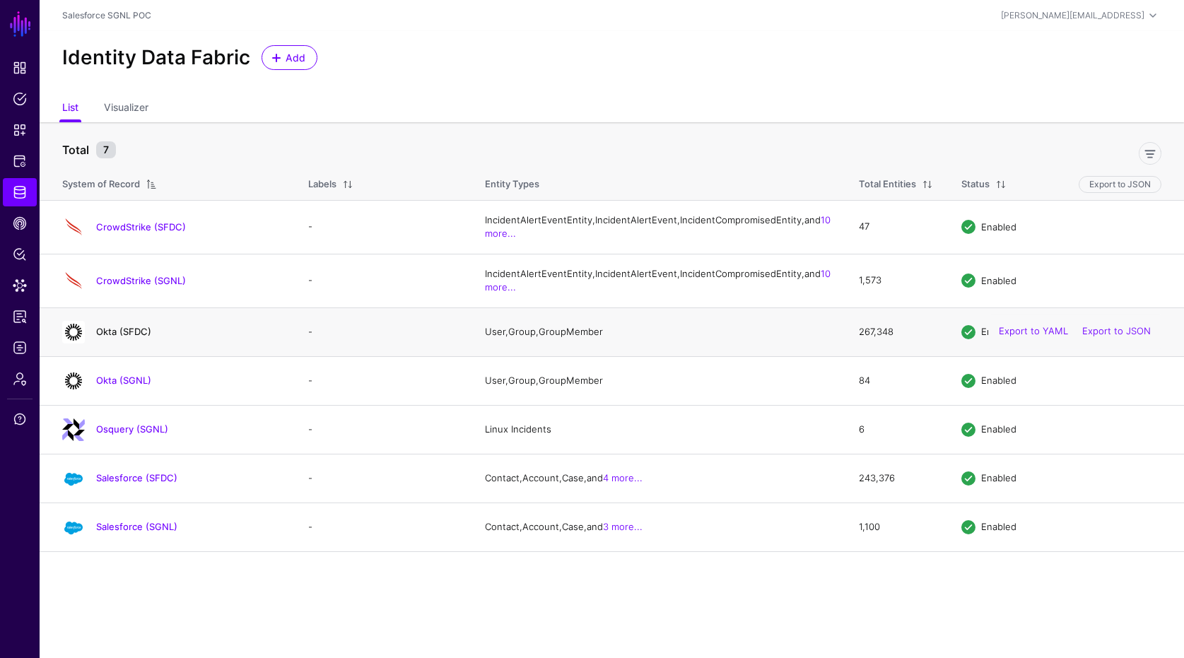
click at [125, 337] on link "Okta (SFDC)" at bounding box center [123, 331] width 55 height 11
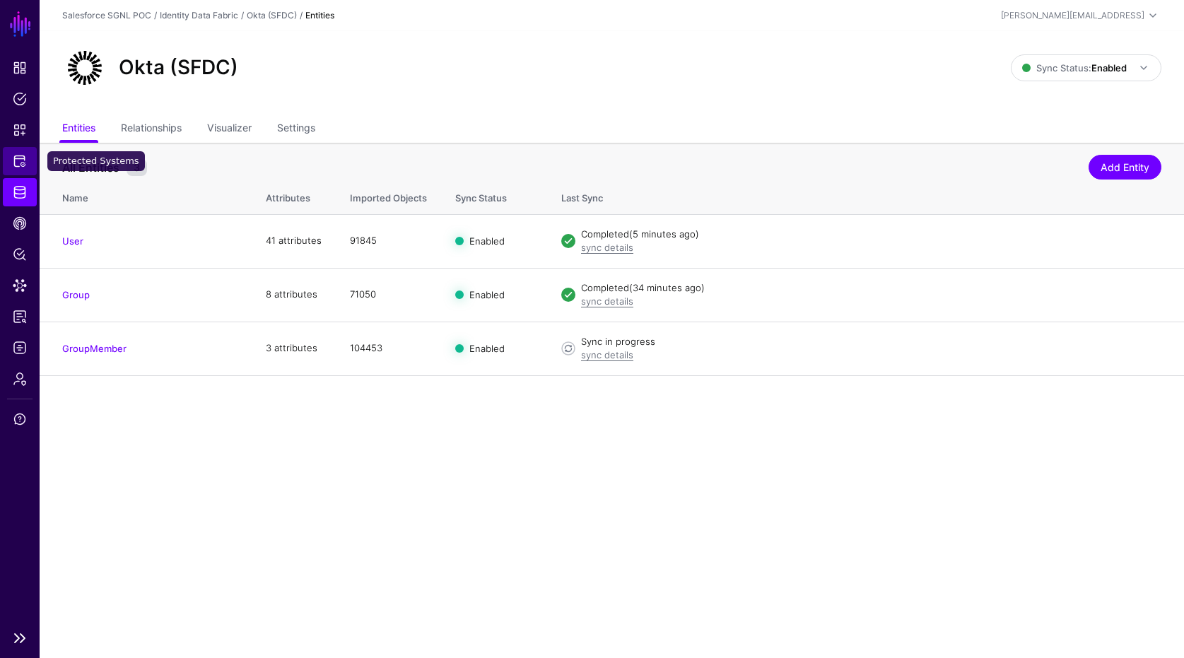
click at [20, 155] on span "Protected Systems" at bounding box center [20, 161] width 14 height 14
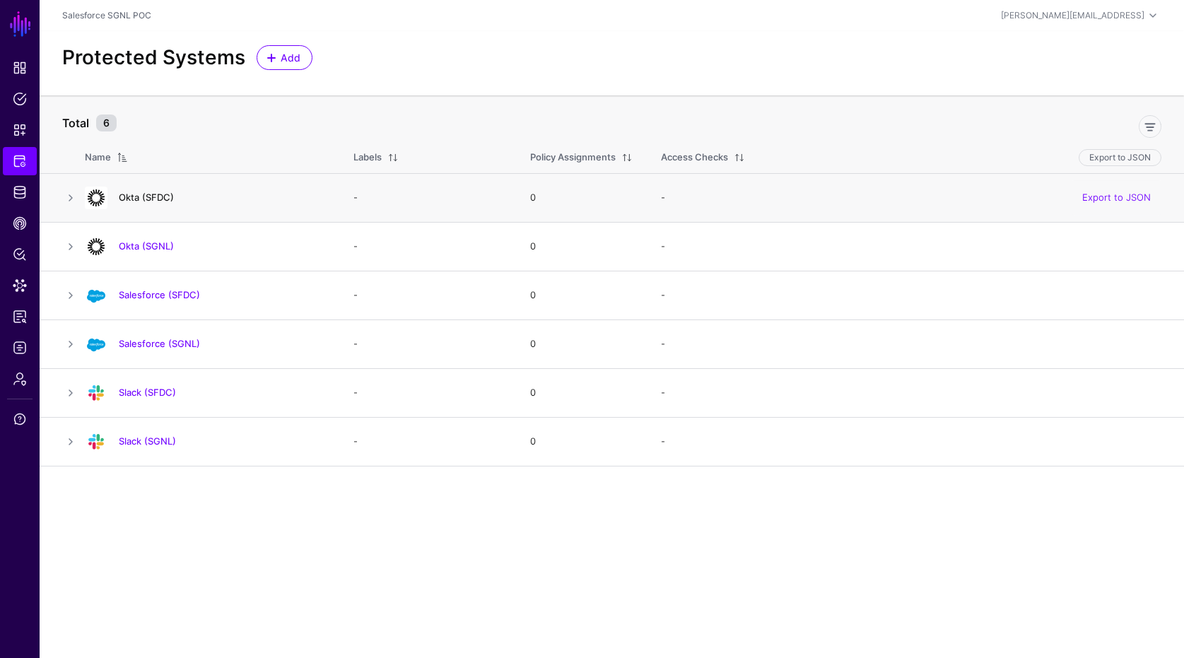
click at [145, 199] on link "Okta (SFDC)" at bounding box center [146, 197] width 55 height 11
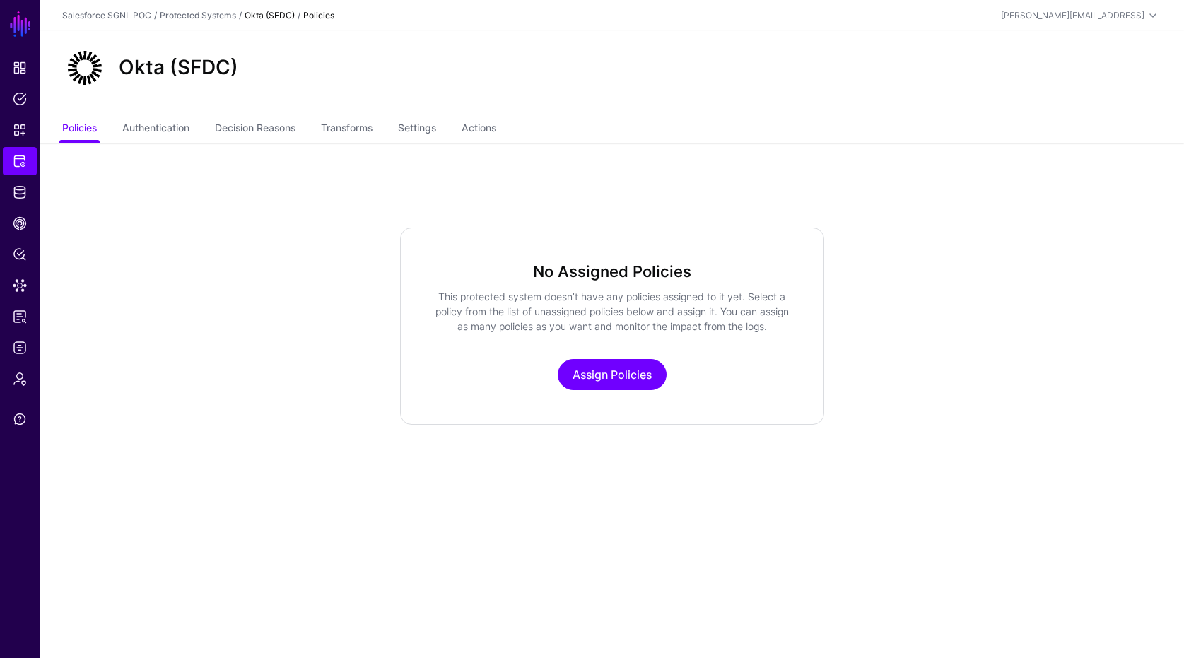
click at [533, 116] on ul "Policies Authentication Decision Reasons Transforms Settings Actions" at bounding box center [611, 129] width 1099 height 27
click at [496, 128] on link "Actions" at bounding box center [478, 129] width 35 height 27
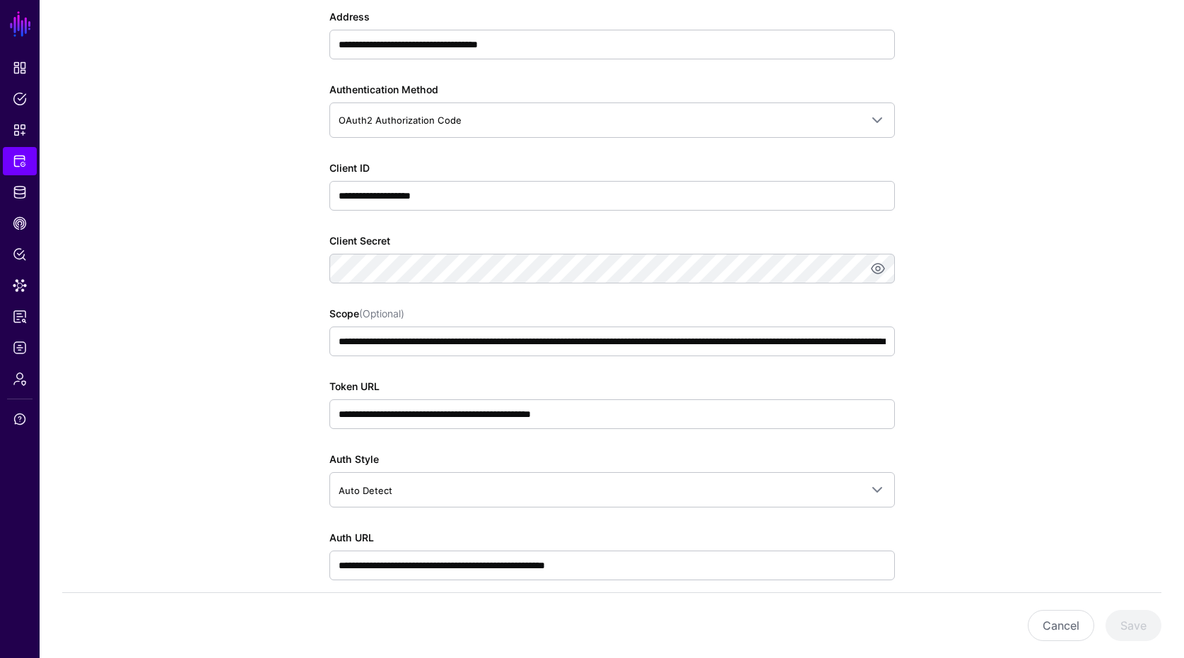
scroll to position [141, 0]
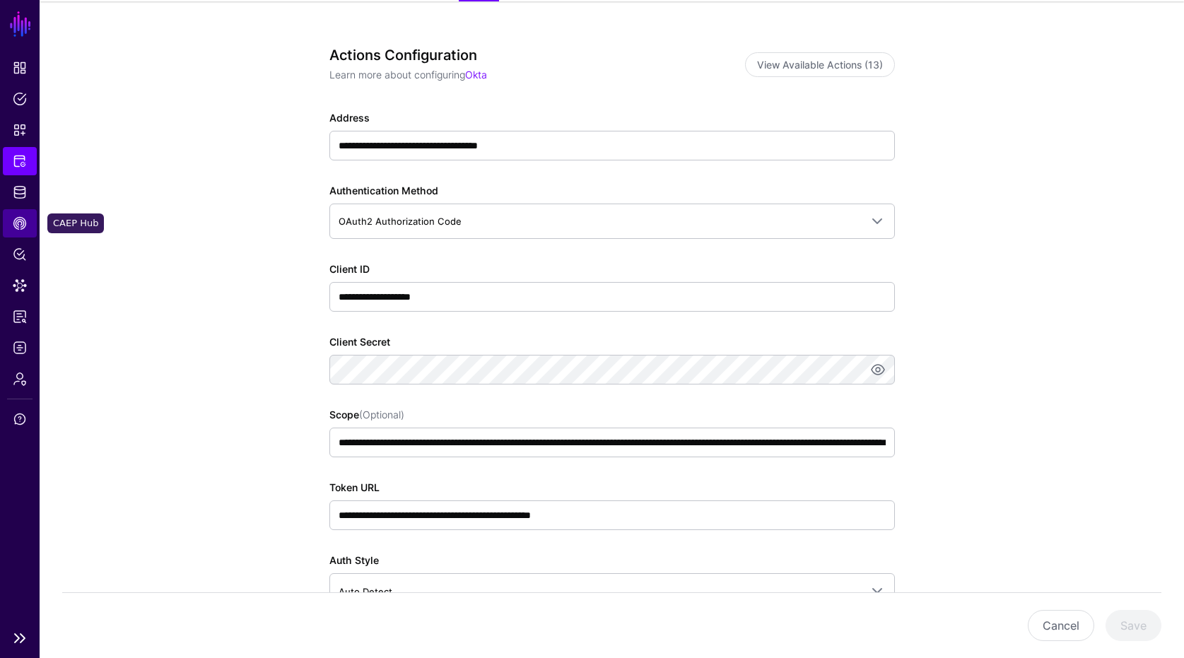
click at [16, 233] on link "CAEP Hub" at bounding box center [20, 223] width 34 height 28
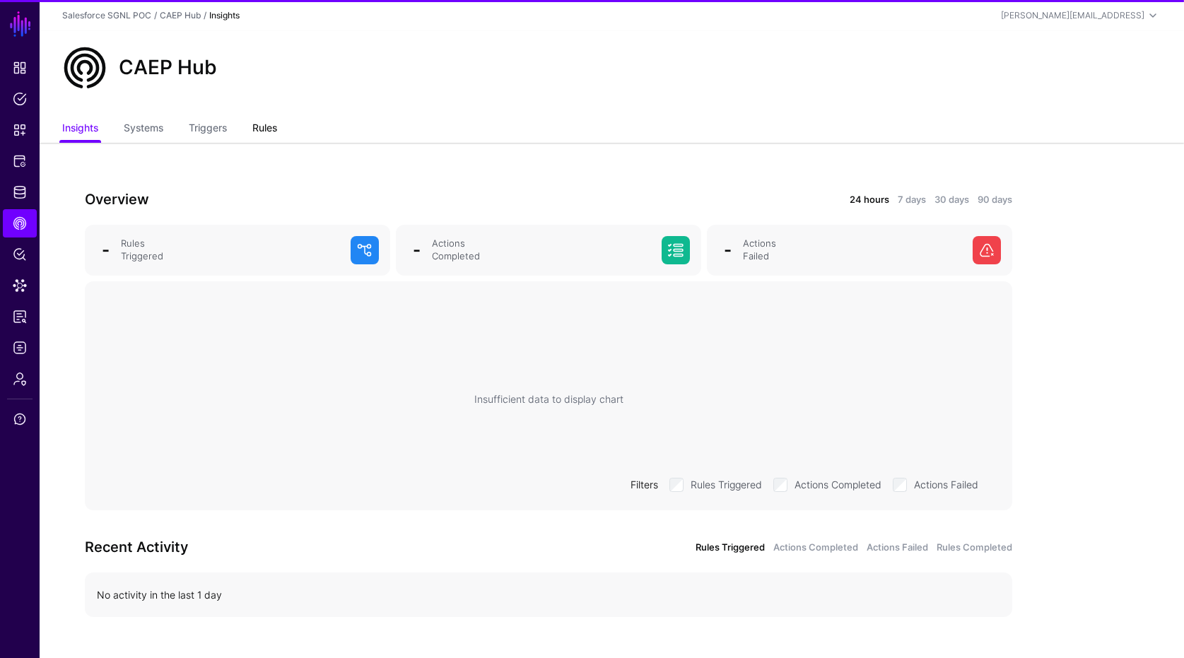
click at [274, 123] on link "Rules" at bounding box center [264, 129] width 25 height 27
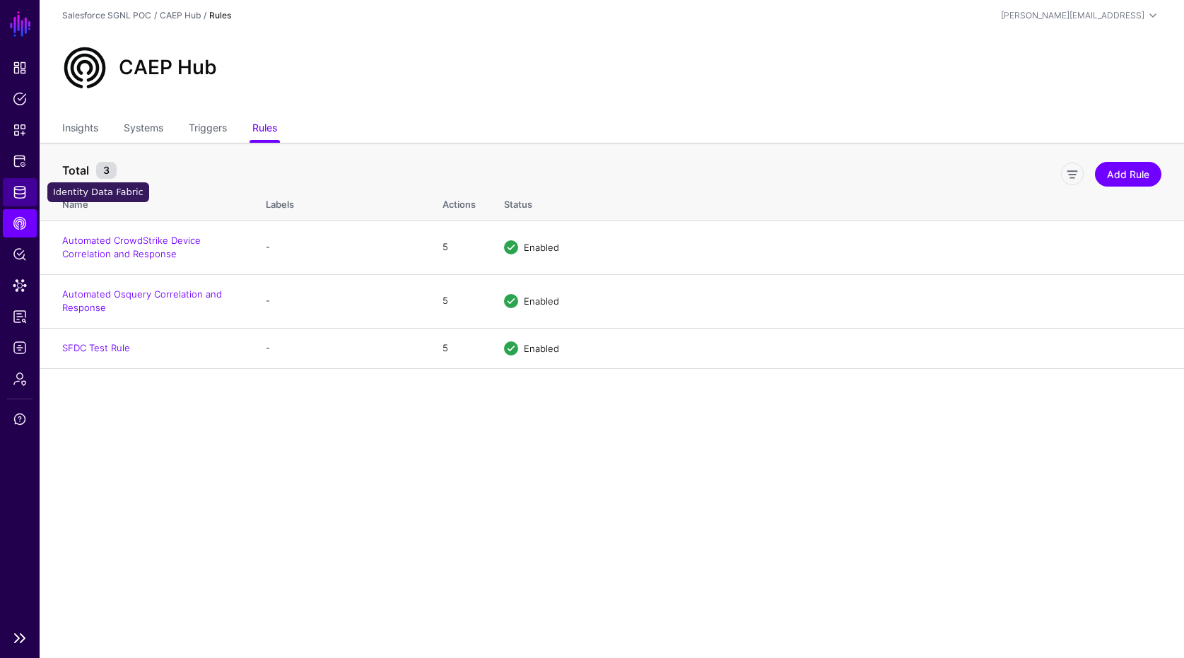
click at [4, 203] on link "Identity Data Fabric" at bounding box center [20, 192] width 34 height 28
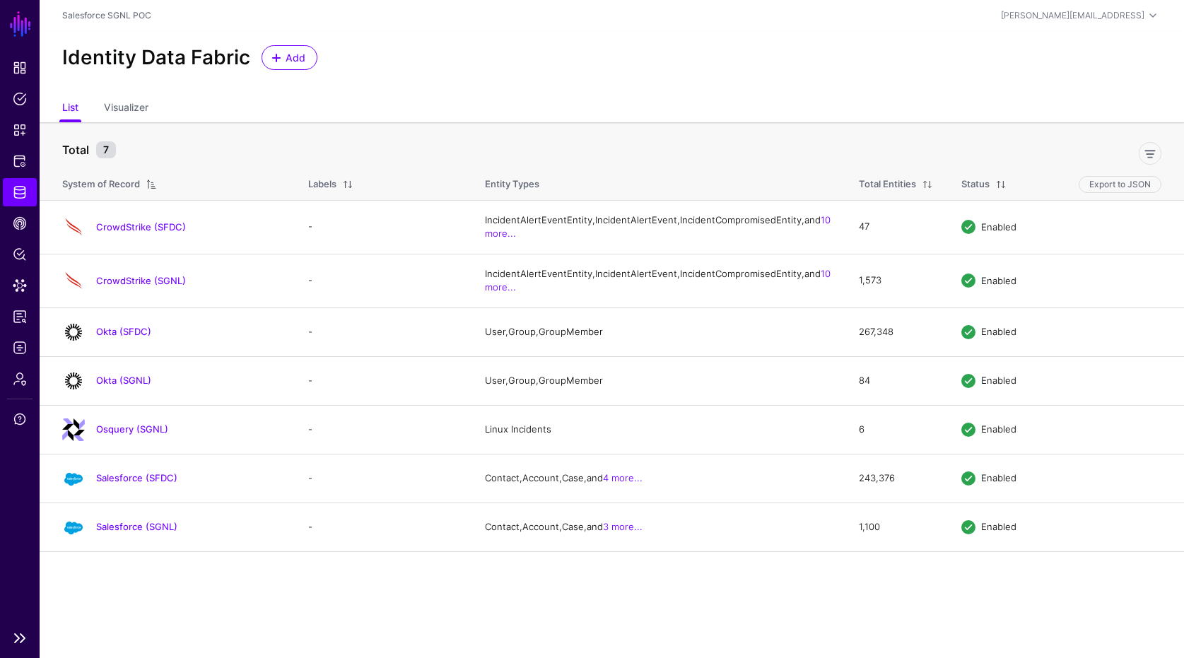
click at [16, 207] on ul "Dashboard Policies Snippets Protected Systems Identity Data Fabric CAEP Hub Pol…" at bounding box center [20, 338] width 40 height 569
click at [9, 221] on link "CAEP Hub" at bounding box center [20, 223] width 34 height 28
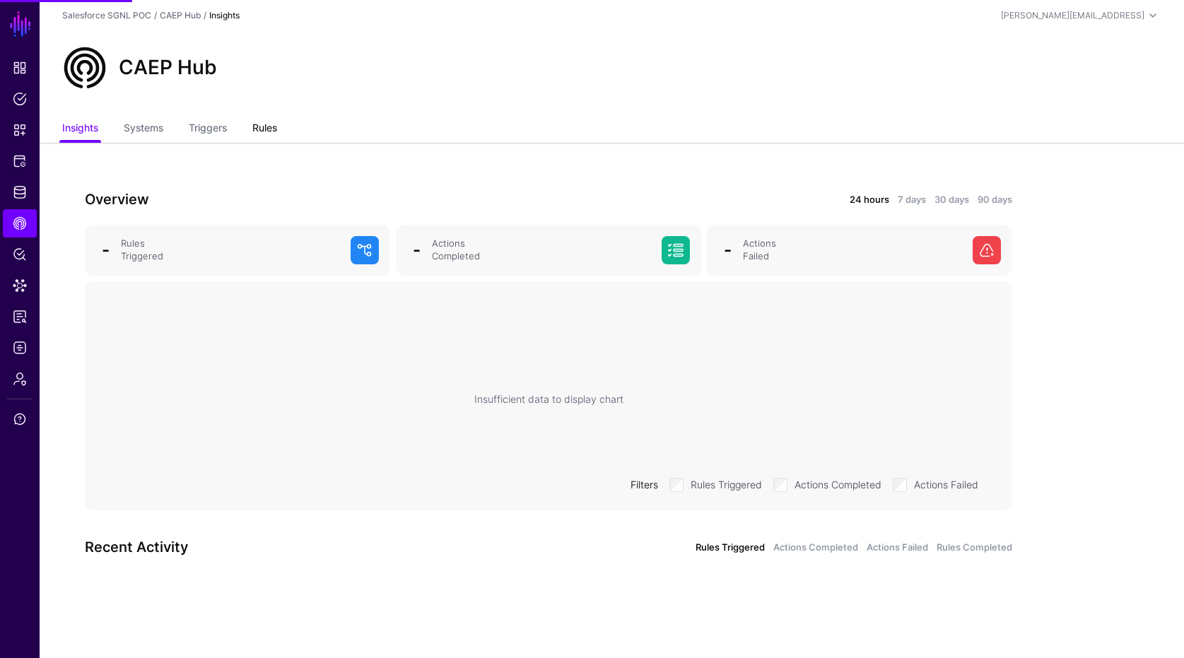
click at [263, 135] on link "Rules" at bounding box center [264, 129] width 25 height 27
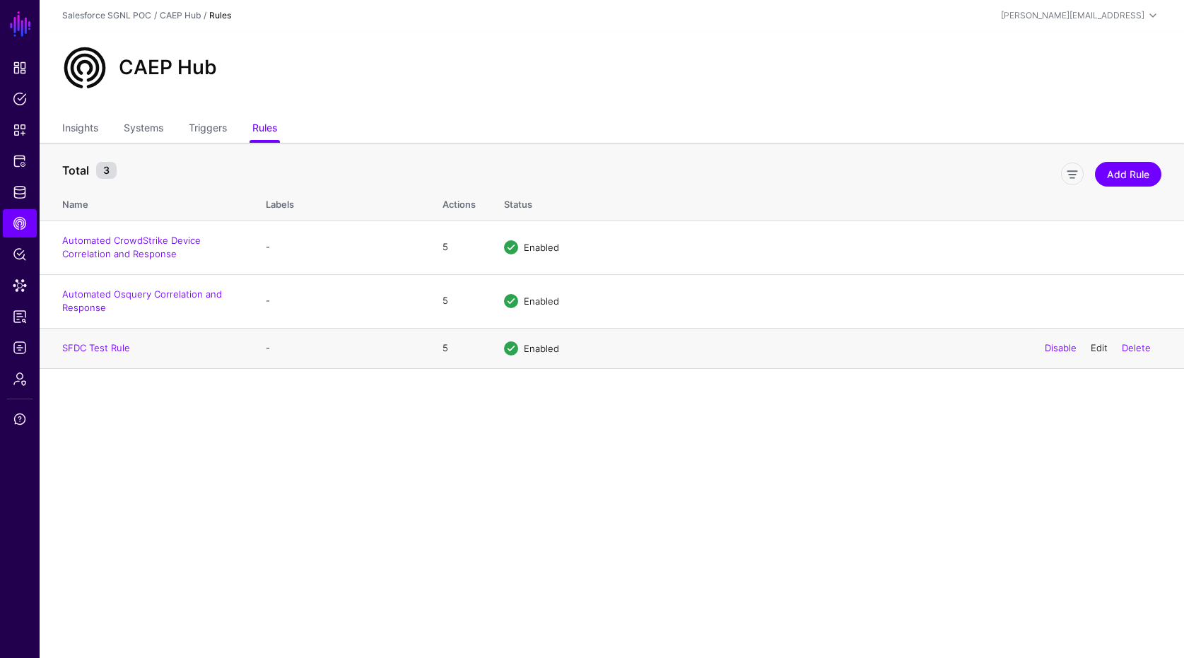
drag, startPoint x: 1082, startPoint y: 343, endPoint x: 1093, endPoint y: 346, distance: 11.8
click at [1083, 343] on div "Disable Edit Delete" at bounding box center [1097, 348] width 127 height 35
click at [1093, 346] on link "Edit" at bounding box center [1098, 347] width 17 height 11
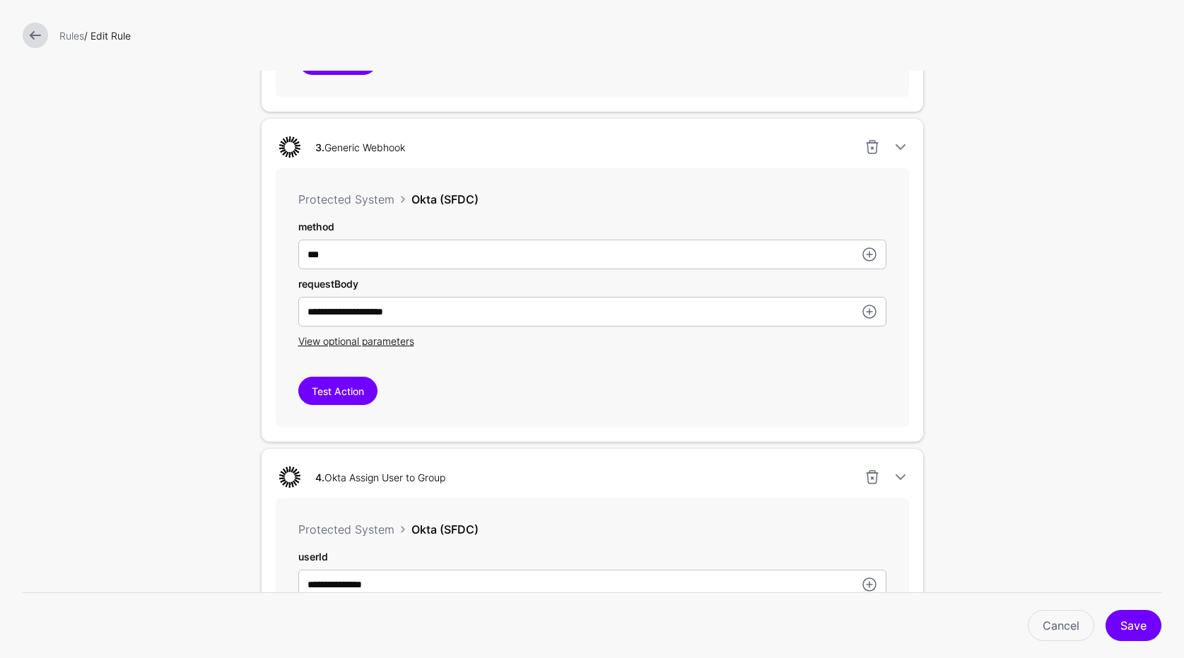
scroll to position [1189, 0]
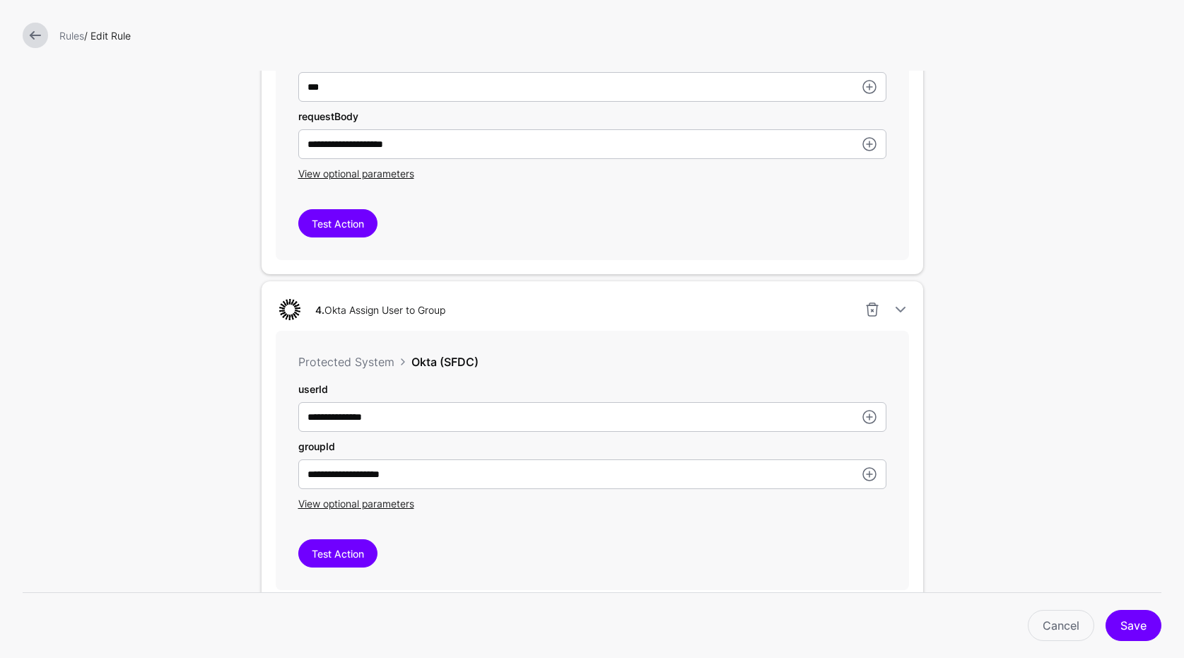
click at [507, 528] on div "**********" at bounding box center [592, 460] width 633 height 259
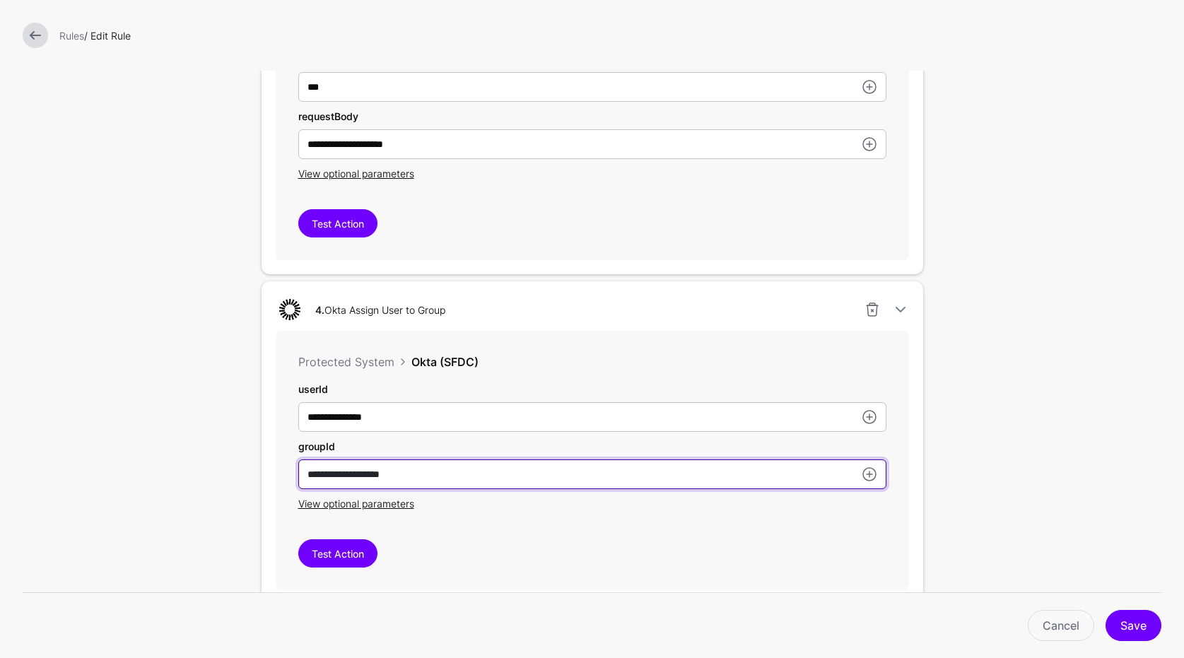
click at [308, 472] on input "**********" at bounding box center [592, 474] width 588 height 30
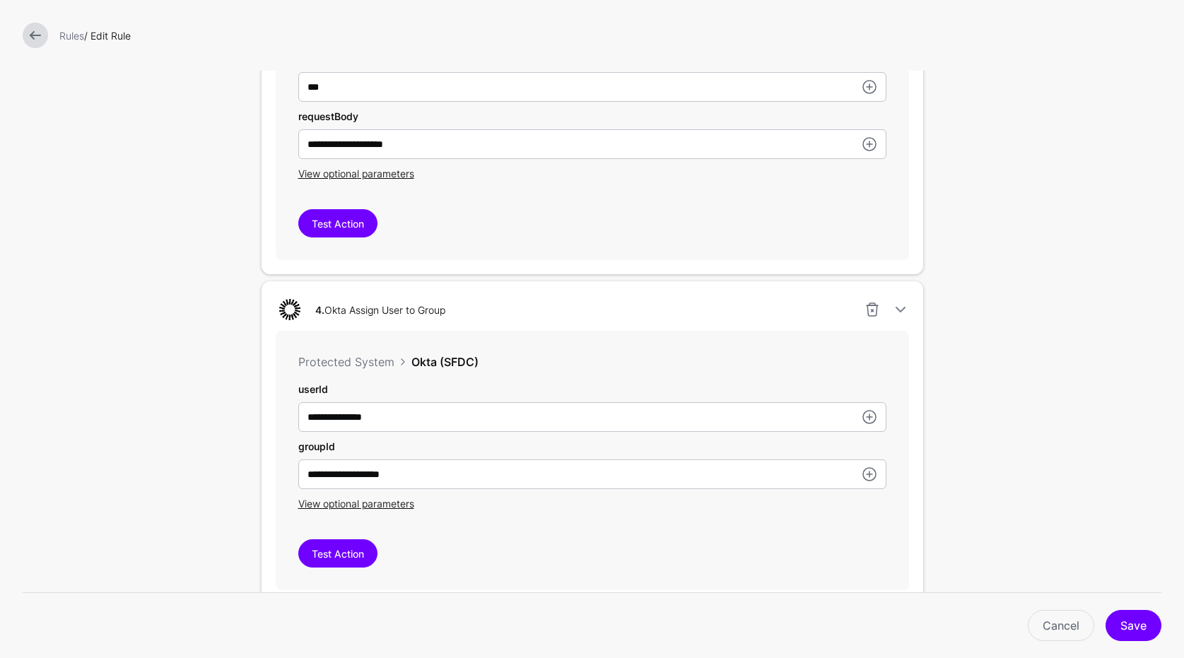
click at [996, 319] on form "**********" at bounding box center [592, 51] width 1184 height 2480
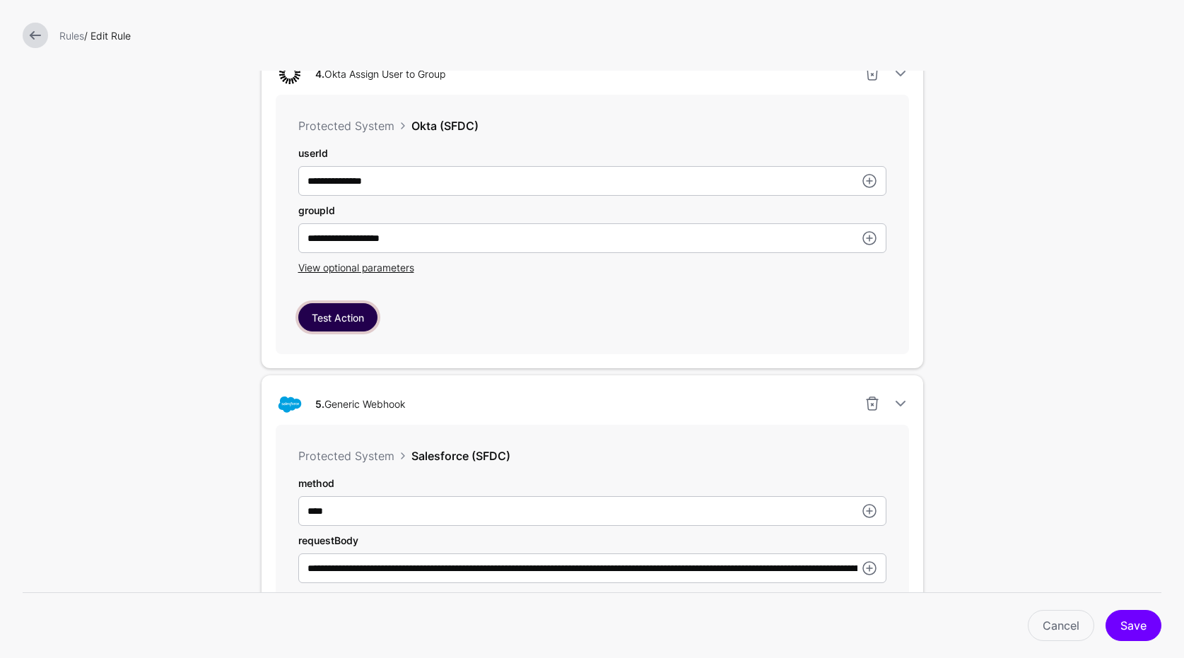
click at [333, 314] on button "Test Action" at bounding box center [337, 317] width 79 height 28
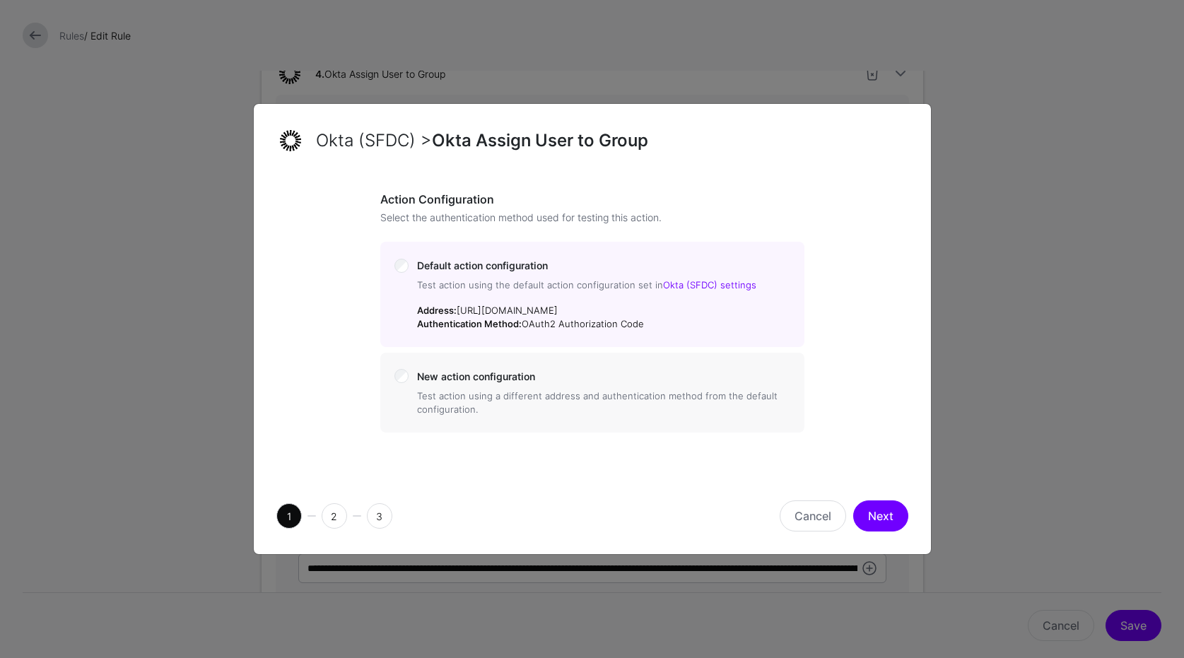
click at [895, 519] on button "Next" at bounding box center [880, 515] width 55 height 31
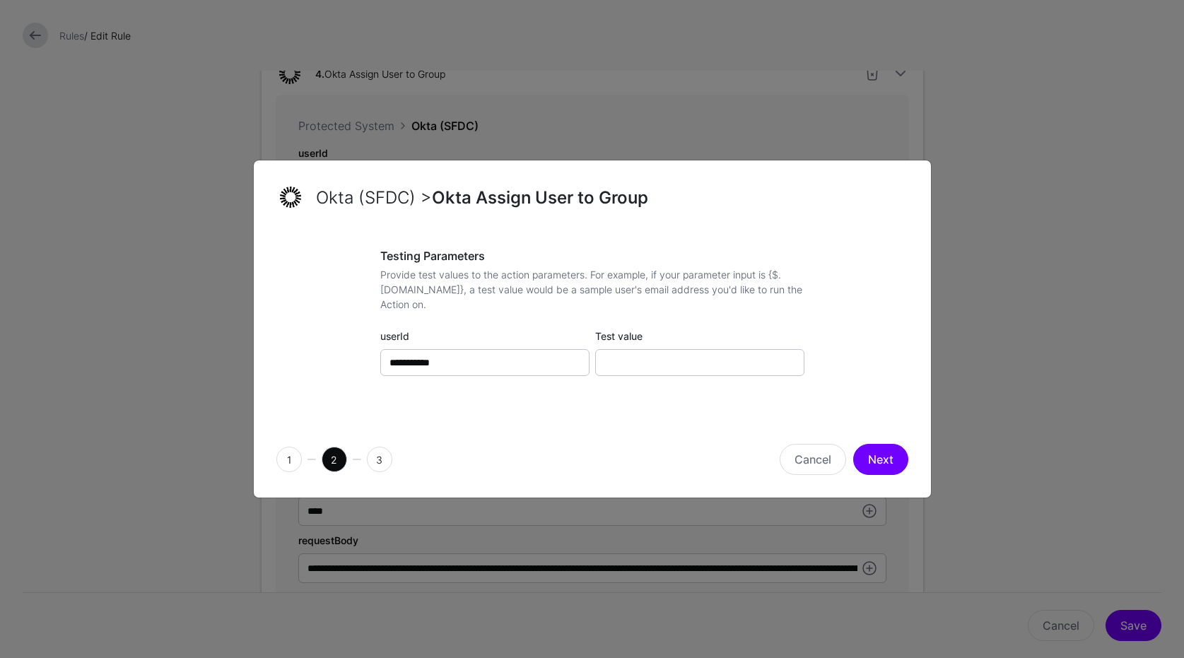
click at [668, 384] on div "**********" at bounding box center [592, 326] width 424 height 154
click at [667, 371] on input "Test value" at bounding box center [699, 362] width 209 height 27
paste input "**********"
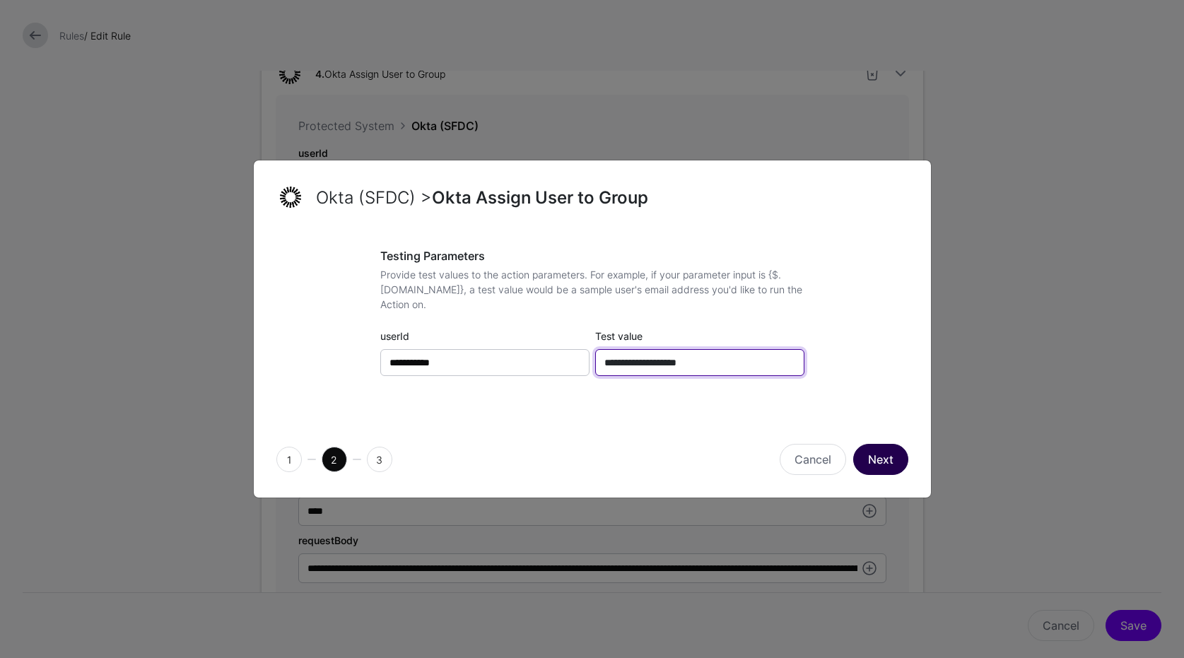
type input "**********"
click at [871, 459] on button "Next" at bounding box center [880, 459] width 55 height 31
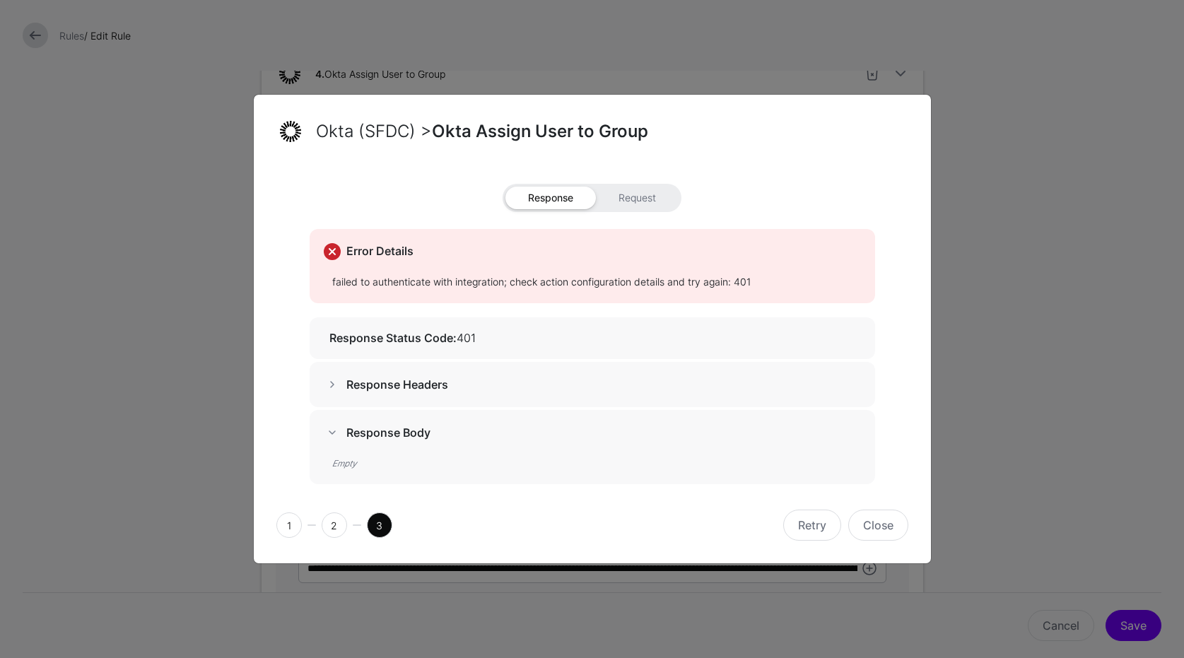
click at [400, 431] on strong "Response Body" at bounding box center [388, 432] width 84 height 14
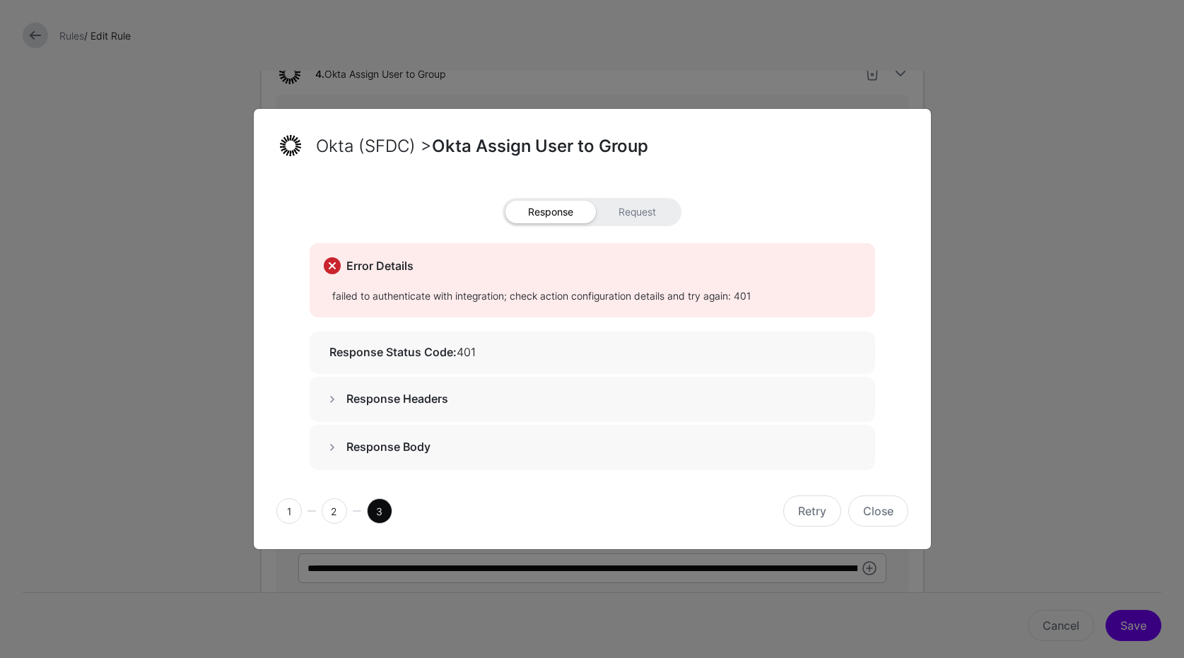
click at [396, 395] on strong "Response Headers" at bounding box center [397, 399] width 102 height 14
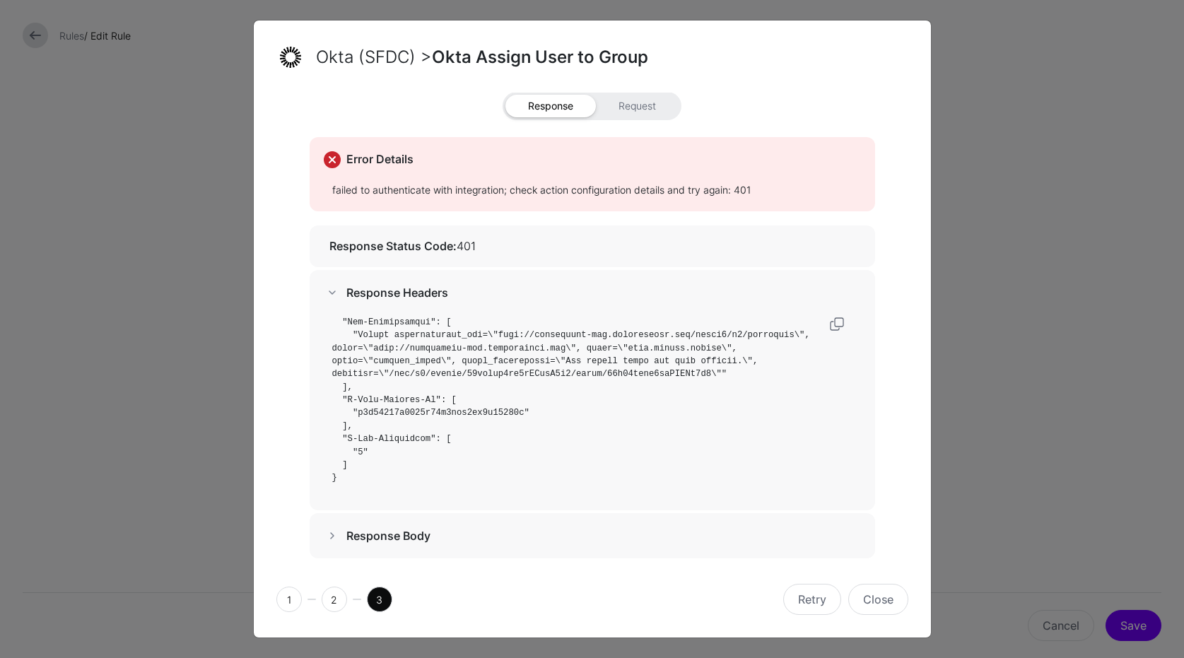
scroll to position [394, 0]
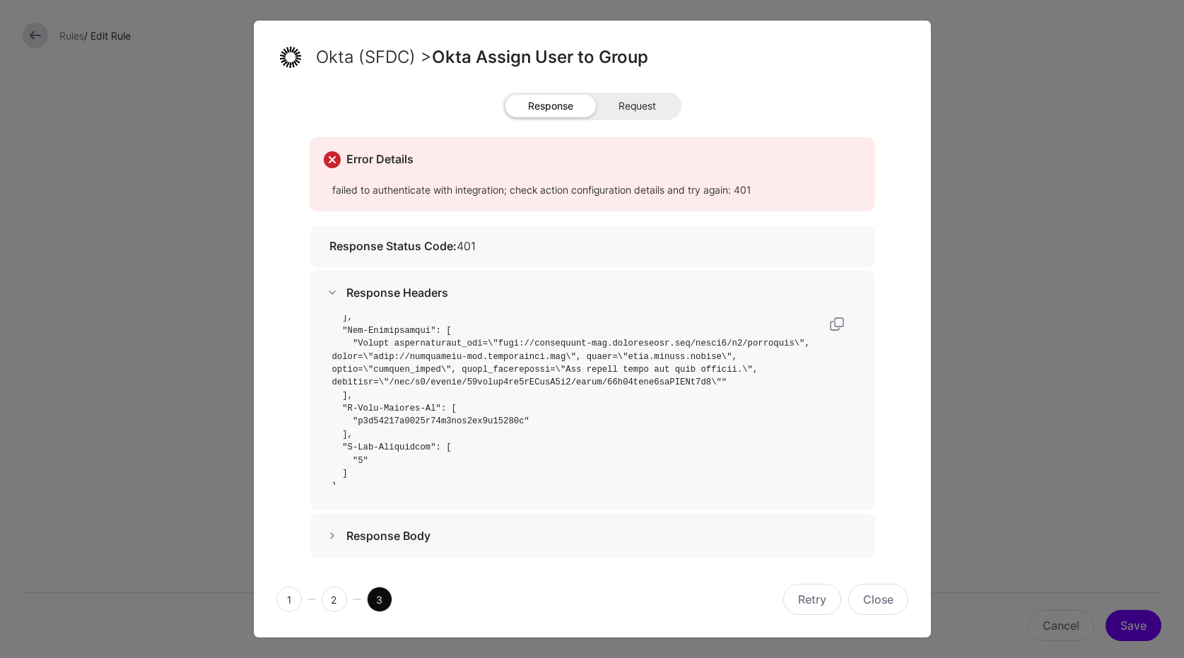
click at [641, 107] on span "Request" at bounding box center [637, 106] width 83 height 23
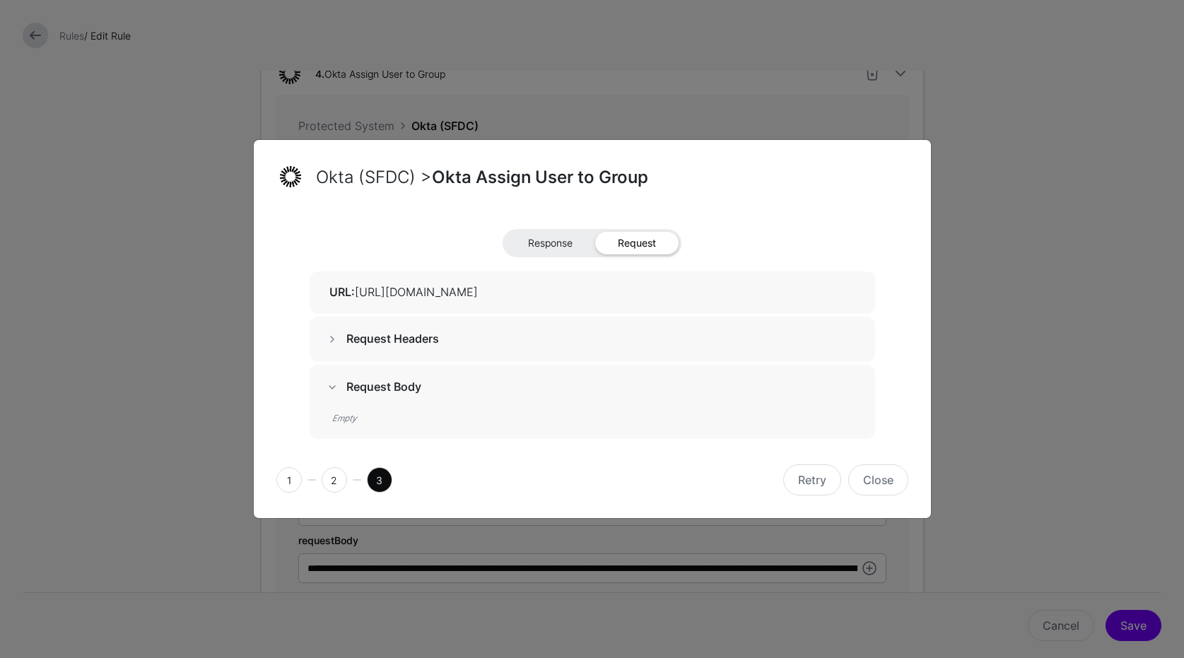
click at [555, 237] on span "Response" at bounding box center [550, 243] width 90 height 23
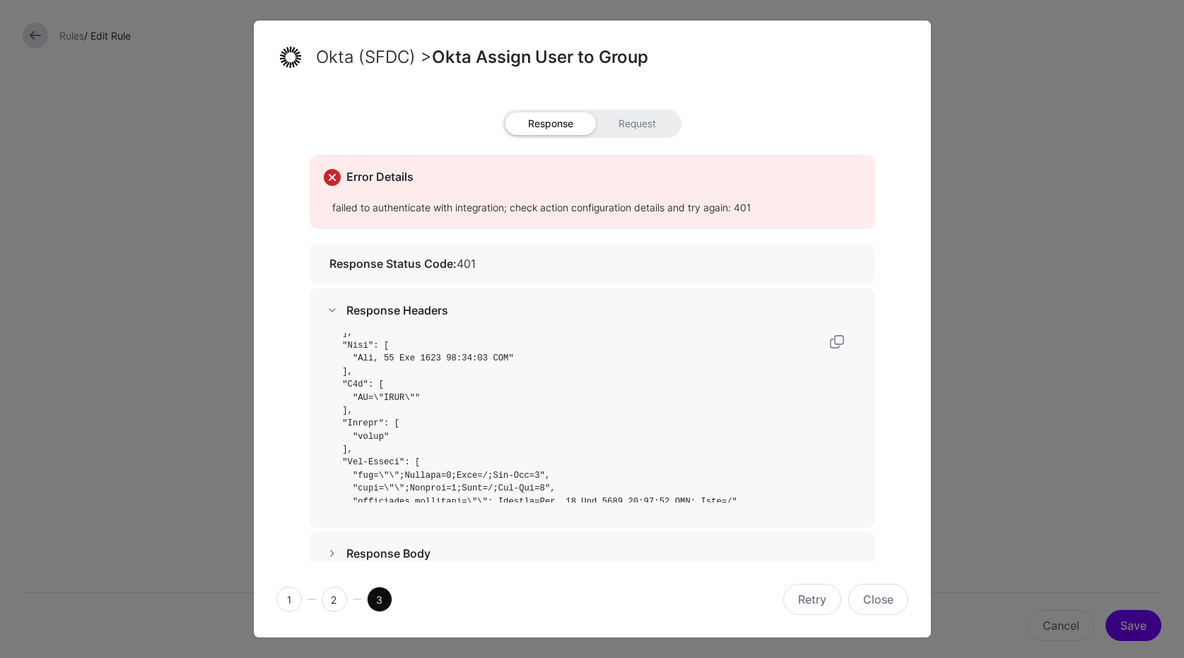
scroll to position [361, 0]
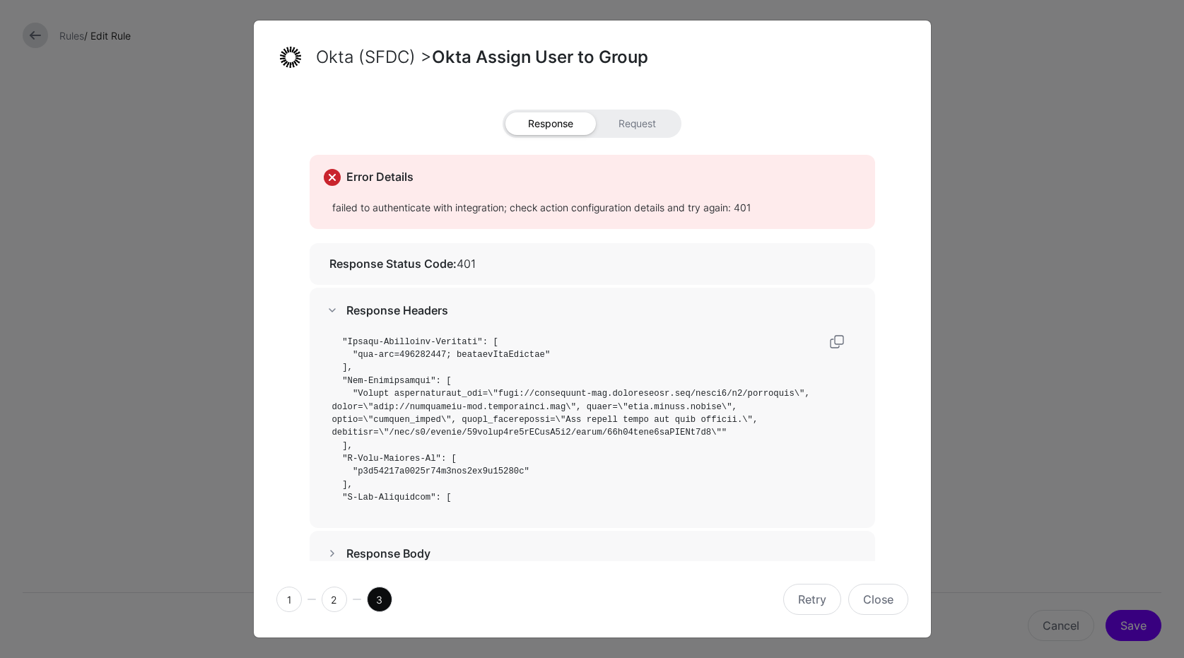
click at [659, 455] on pre at bounding box center [596, 418] width 529 height 170
click at [1016, 484] on ngb-modal-window "Okta (SFDC) > Okta Assign User to Group Response Request Error Details failed t…" at bounding box center [592, 329] width 1184 height 658
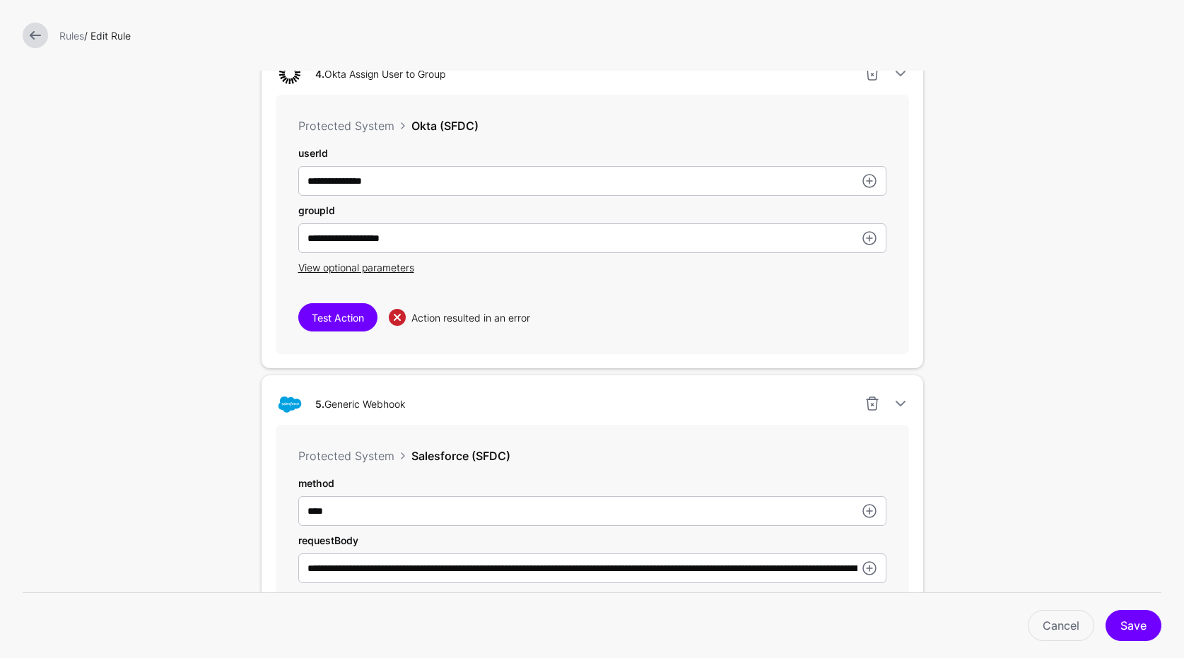
click at [26, 40] on link at bounding box center [35, 35] width 25 height 25
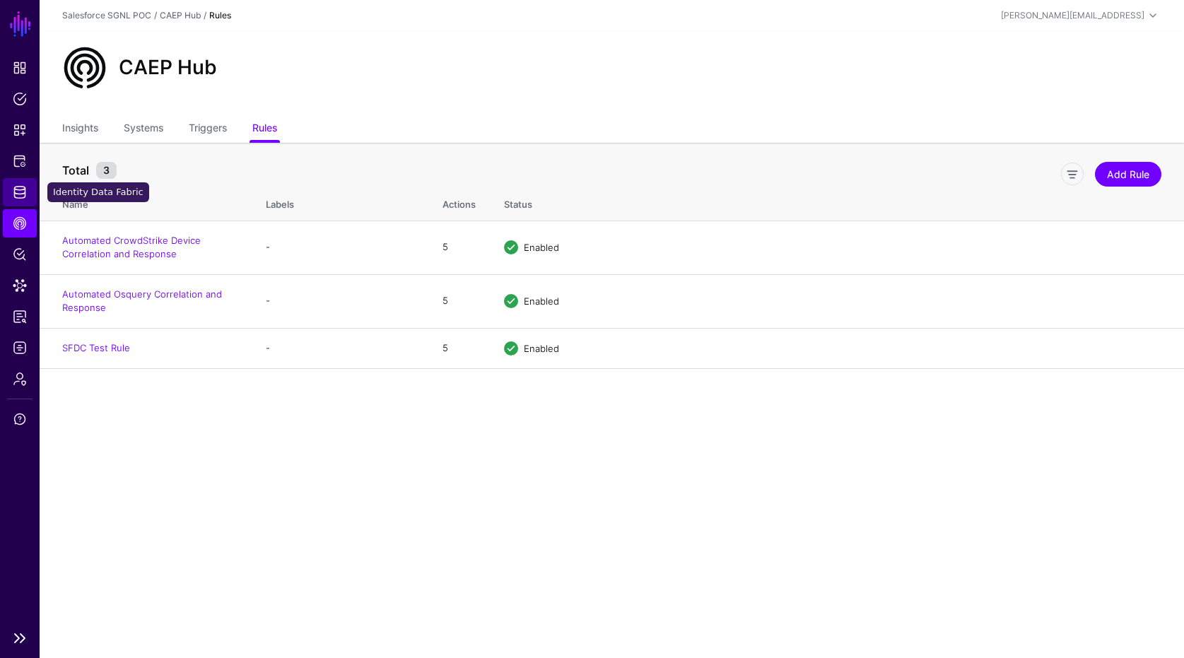
click at [22, 183] on link "Identity Data Fabric" at bounding box center [20, 192] width 34 height 28
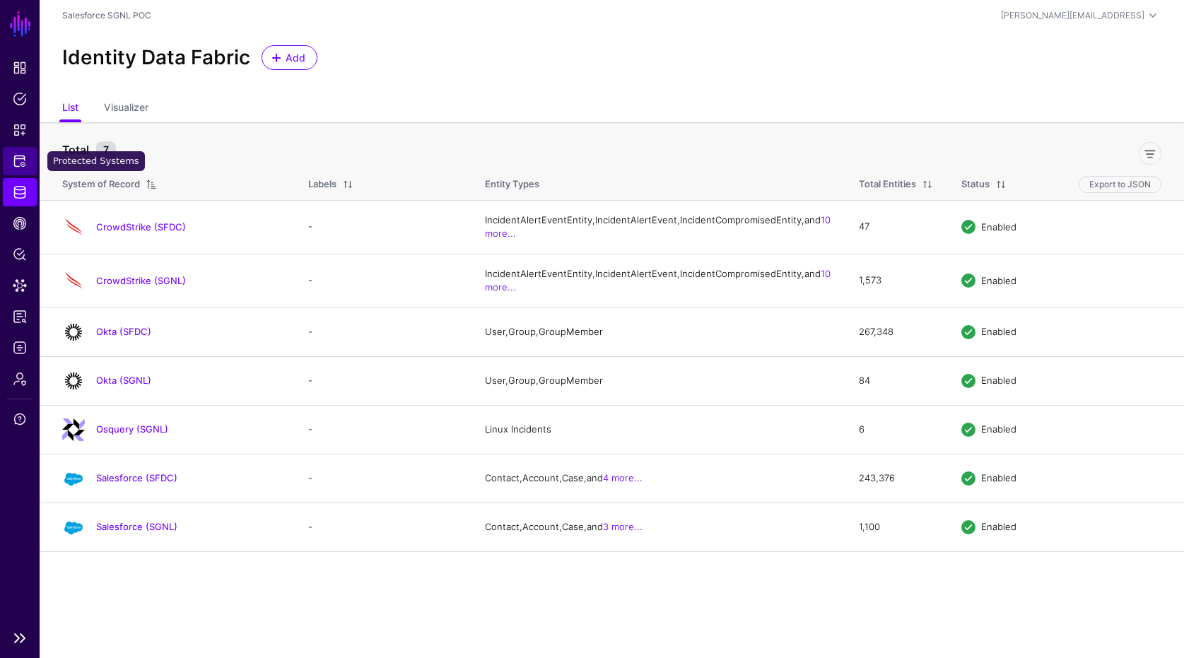
click at [23, 158] on span "Protected Systems" at bounding box center [20, 161] width 14 height 14
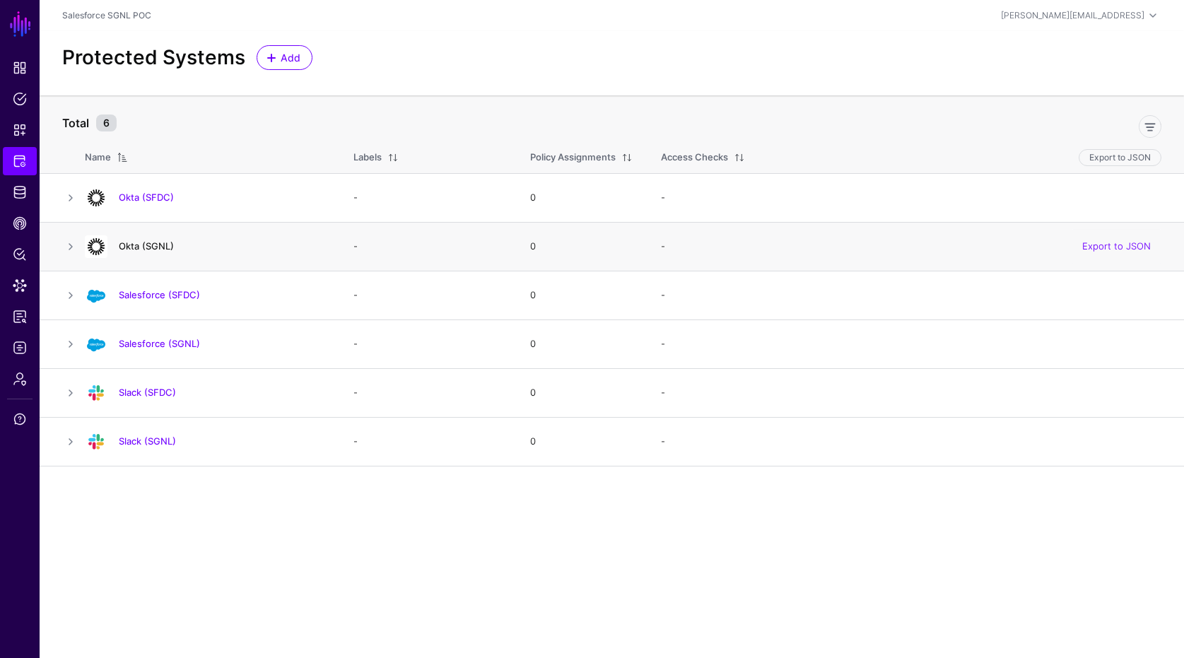
click at [143, 242] on link "Okta (SGNL)" at bounding box center [146, 245] width 55 height 11
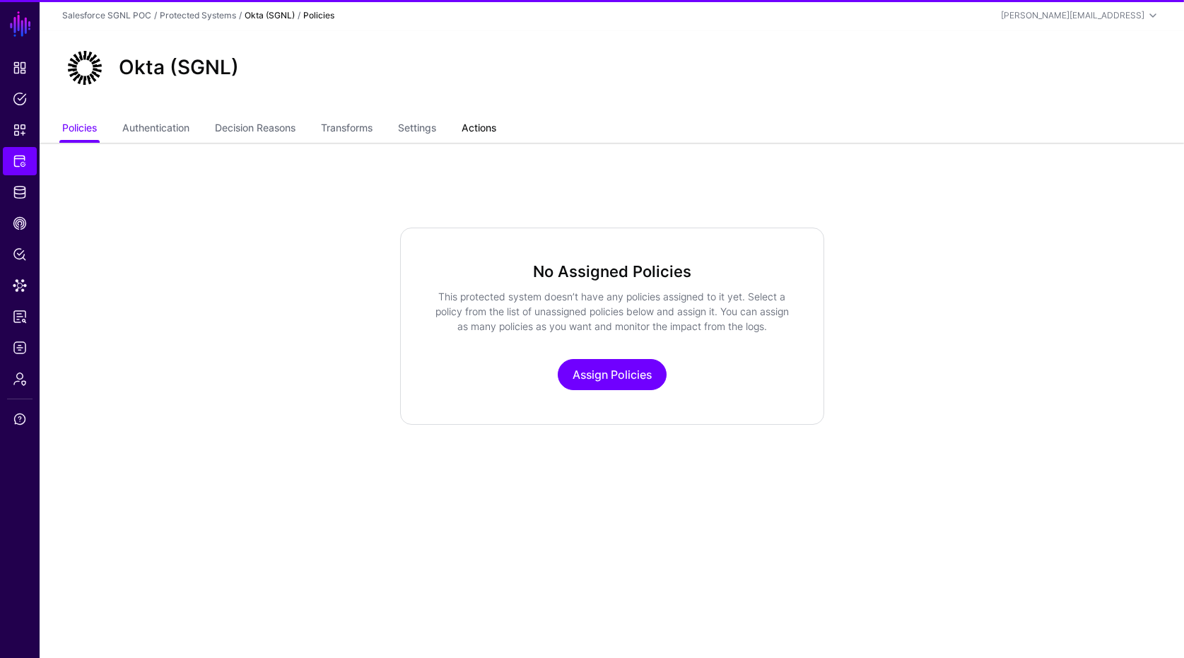
click at [489, 130] on link "Actions" at bounding box center [478, 129] width 35 height 27
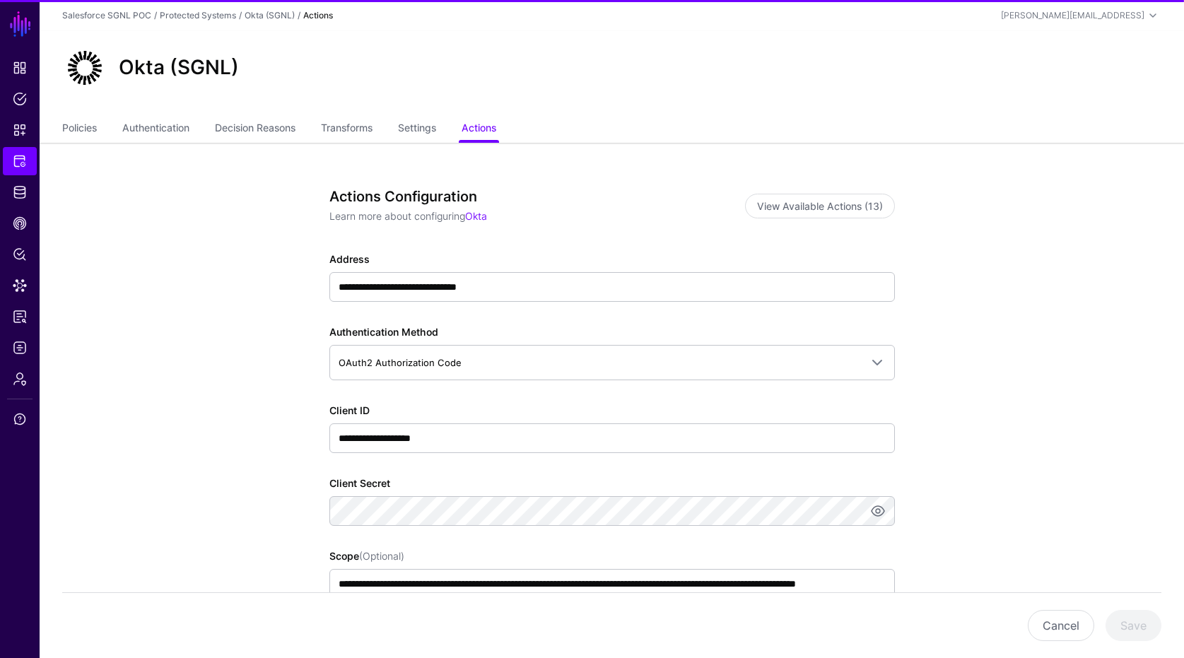
scroll to position [218, 0]
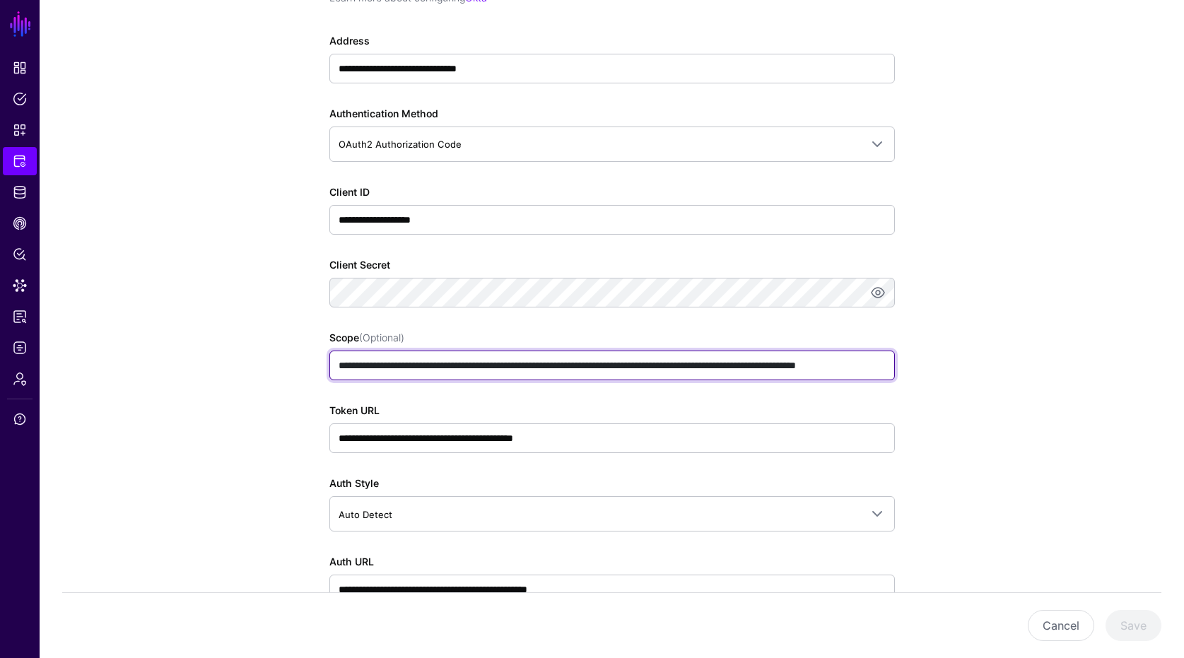
click at [432, 366] on input "**********" at bounding box center [611, 366] width 565 height 30
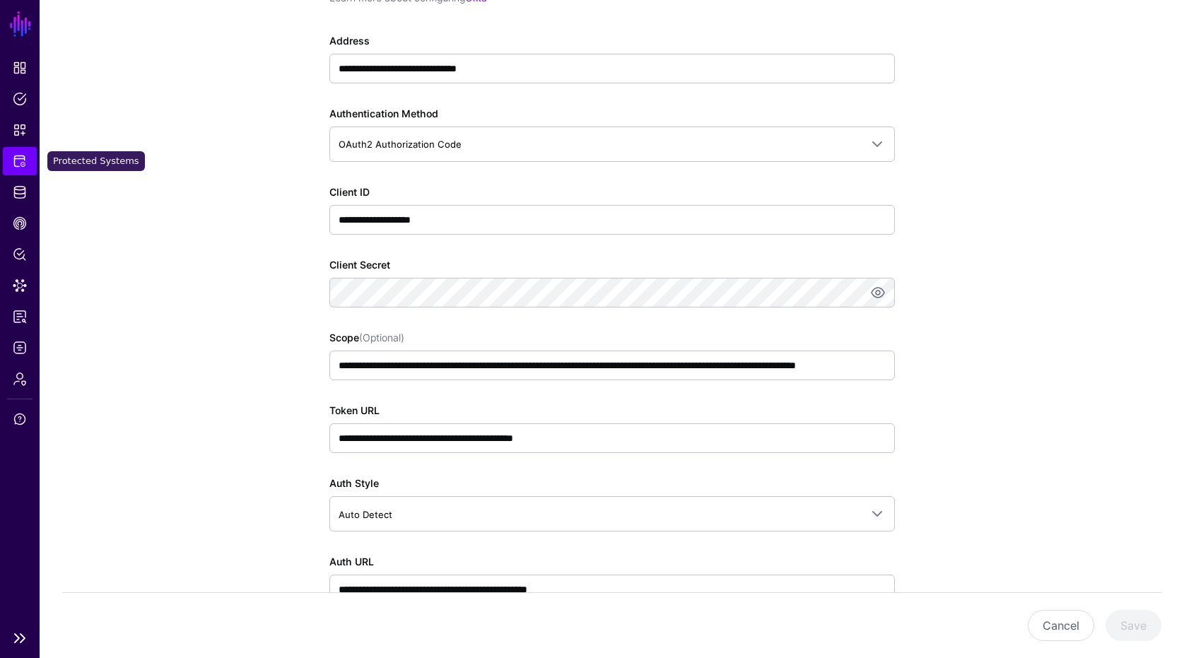
click at [31, 159] on link "Protected Systems" at bounding box center [20, 161] width 34 height 28
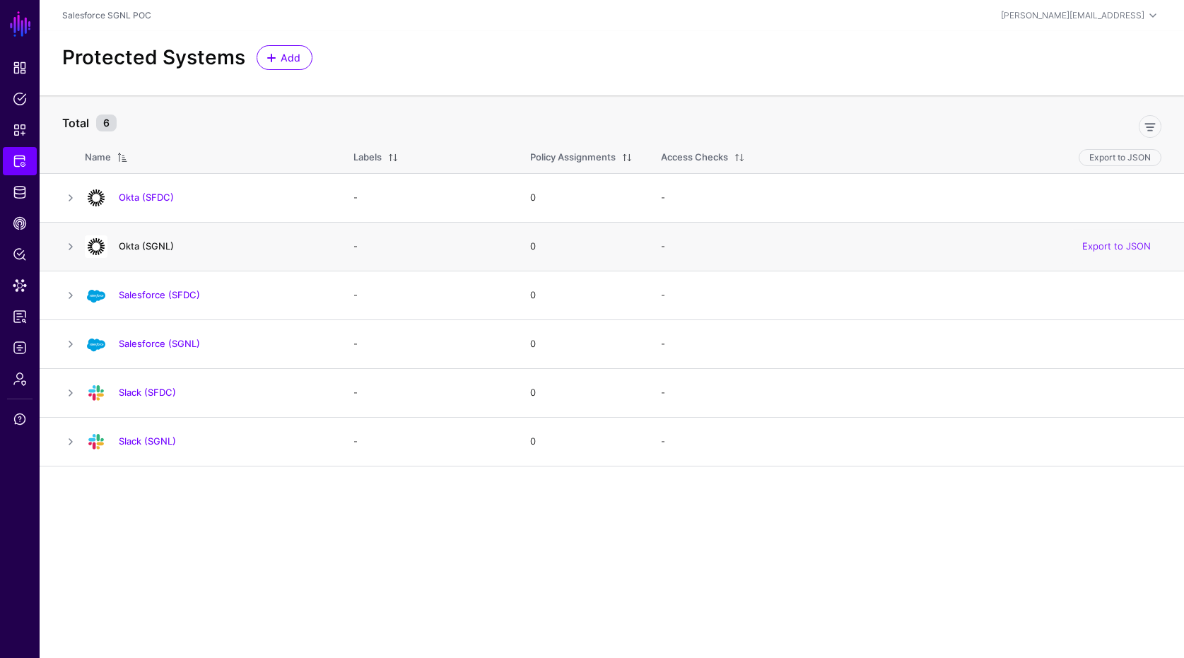
click at [149, 243] on link "Okta (SGNL)" at bounding box center [146, 245] width 55 height 11
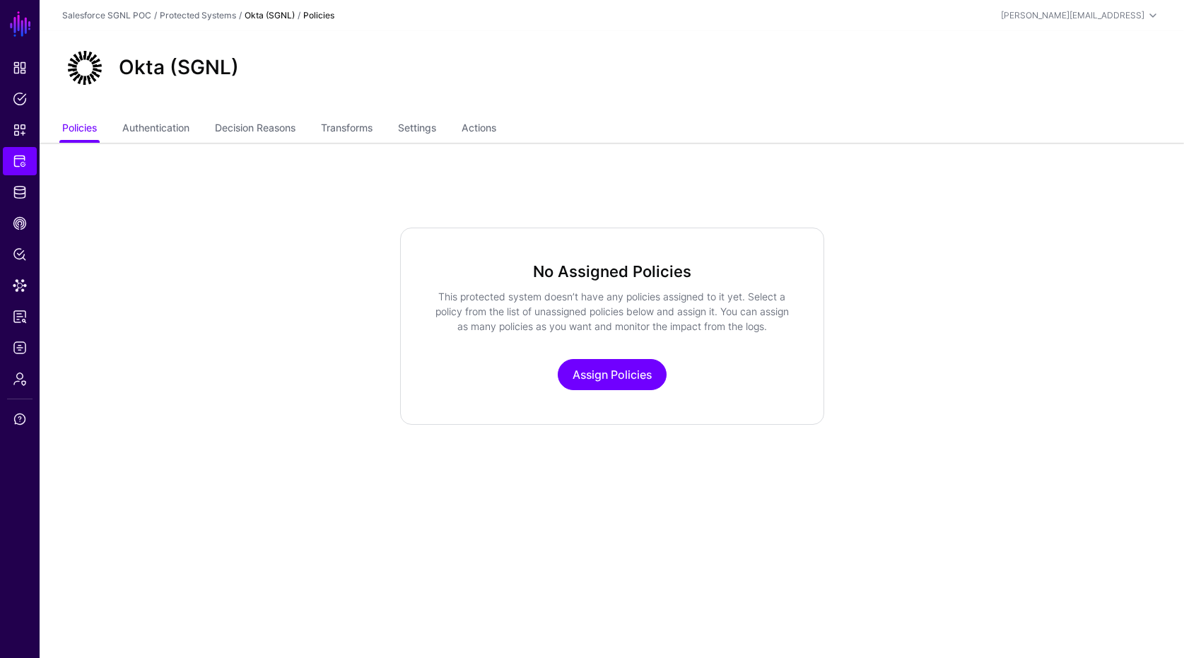
click at [484, 114] on div "Okta (SGNL)" at bounding box center [612, 73] width 1144 height 85
click at [486, 124] on link "Actions" at bounding box center [478, 129] width 35 height 27
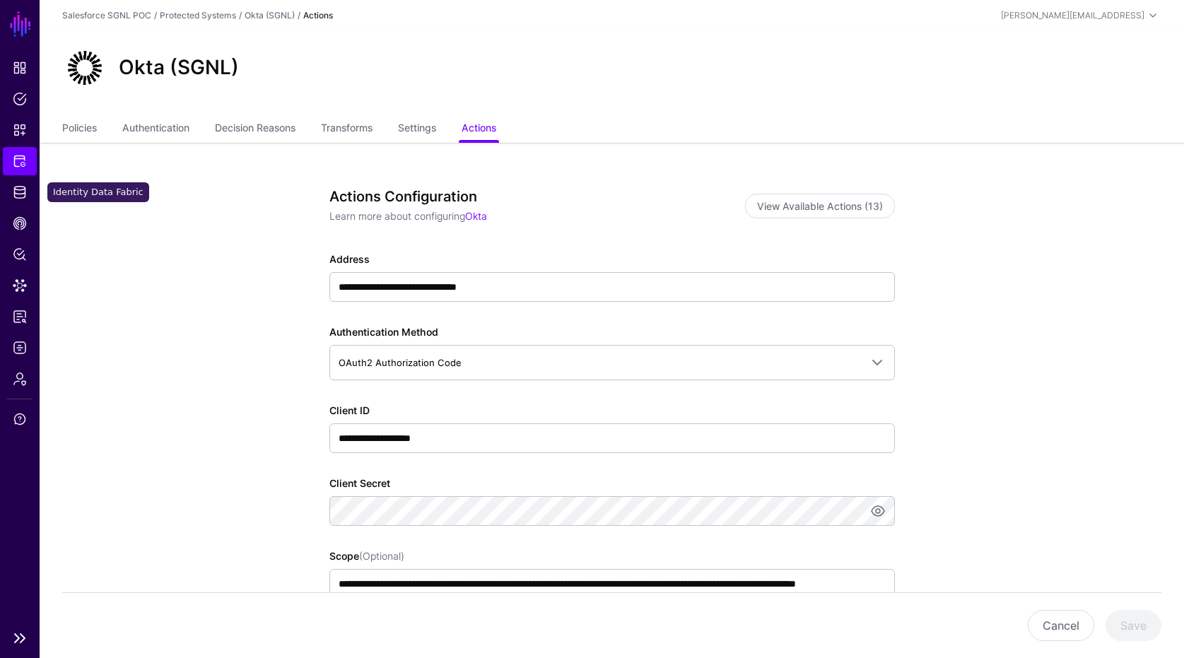
click at [33, 165] on link "Protected Systems" at bounding box center [20, 161] width 34 height 28
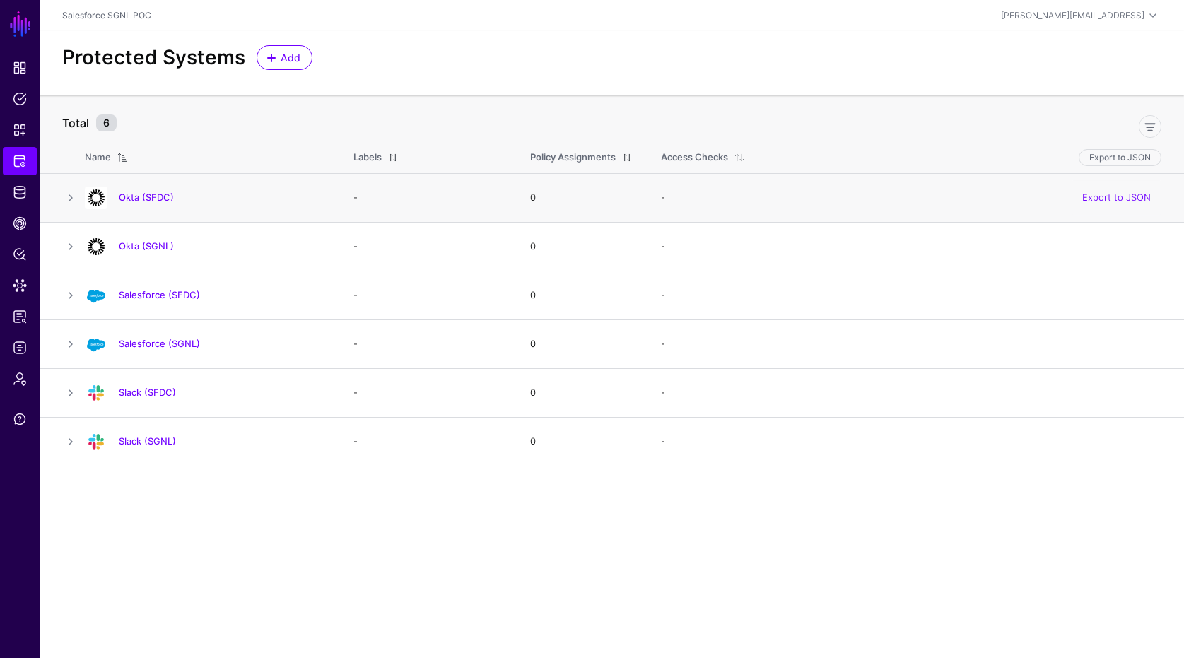
click at [158, 189] on div "Okta (SFDC)" at bounding box center [205, 198] width 252 height 23
click at [158, 195] on link "Okta (SFDC)" at bounding box center [146, 197] width 55 height 11
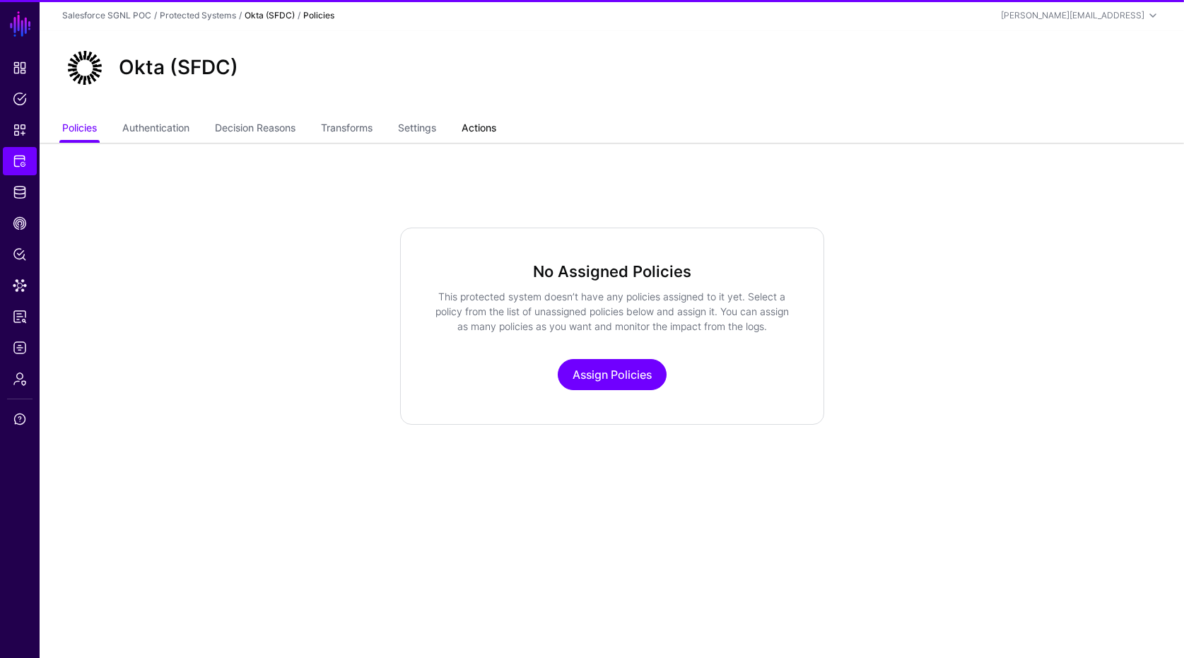
click at [488, 134] on link "Actions" at bounding box center [478, 129] width 35 height 27
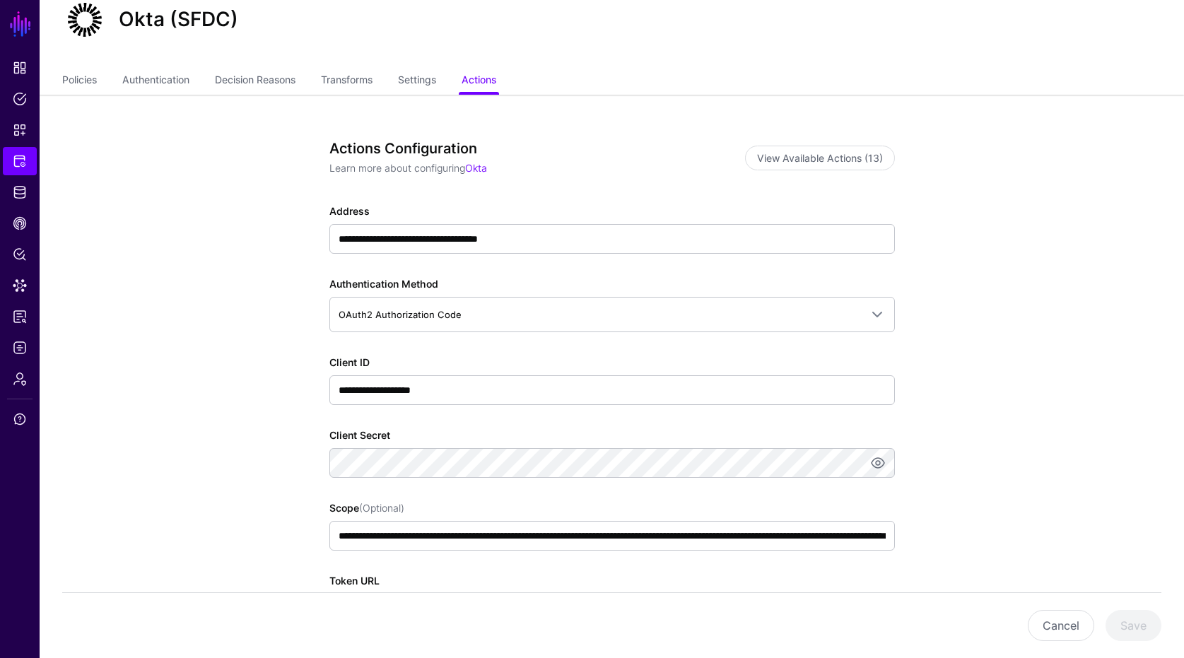
scroll to position [249, 0]
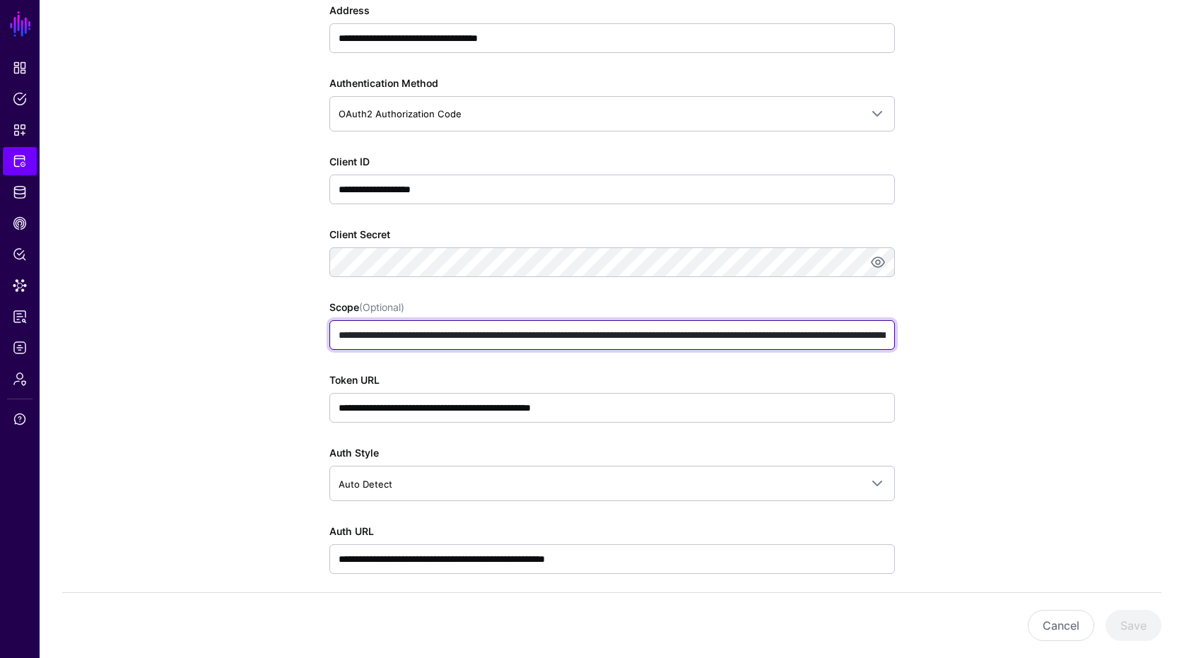
click at [527, 334] on input "**********" at bounding box center [611, 335] width 565 height 30
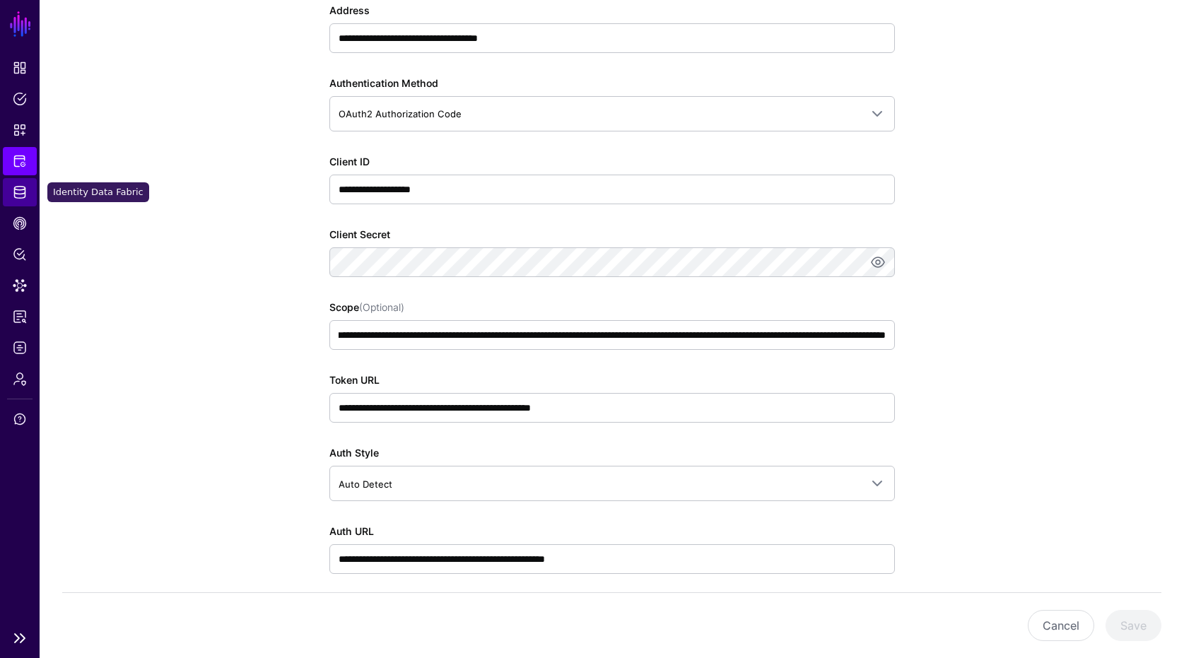
scroll to position [0, 0]
click at [19, 201] on link "Identity Data Fabric" at bounding box center [20, 192] width 34 height 28
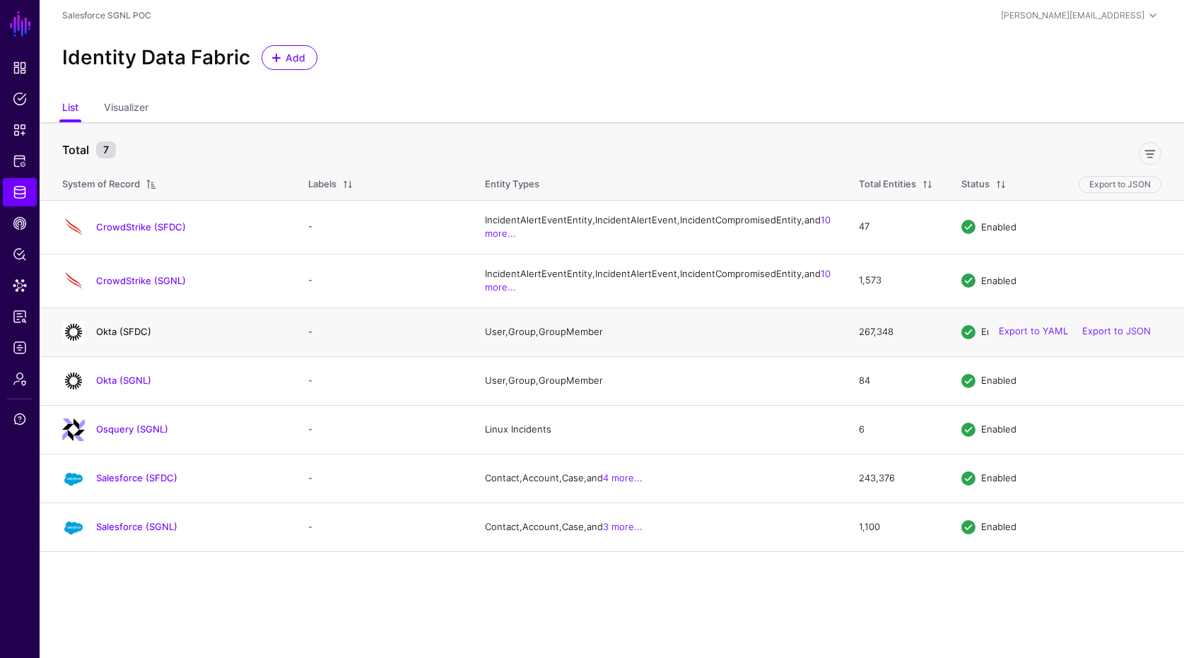
click at [139, 337] on link "Okta (SFDC)" at bounding box center [123, 331] width 55 height 11
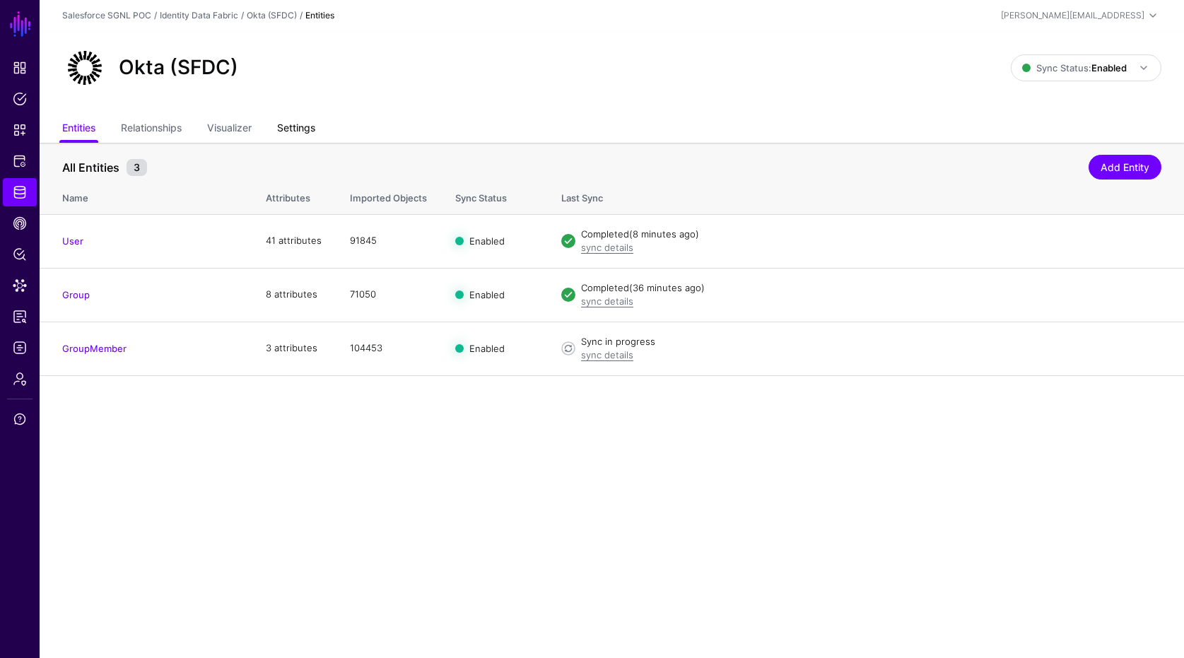
click at [305, 126] on link "Settings" at bounding box center [296, 129] width 38 height 27
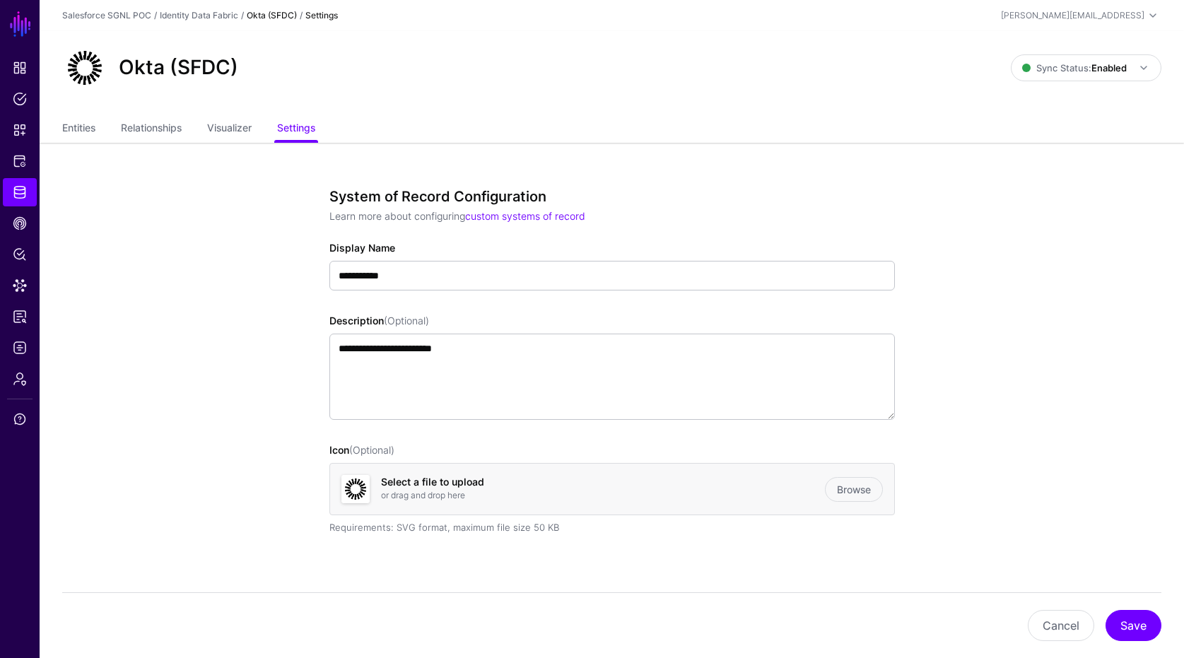
click at [22, 179] on link "Identity Data Fabric" at bounding box center [20, 192] width 34 height 28
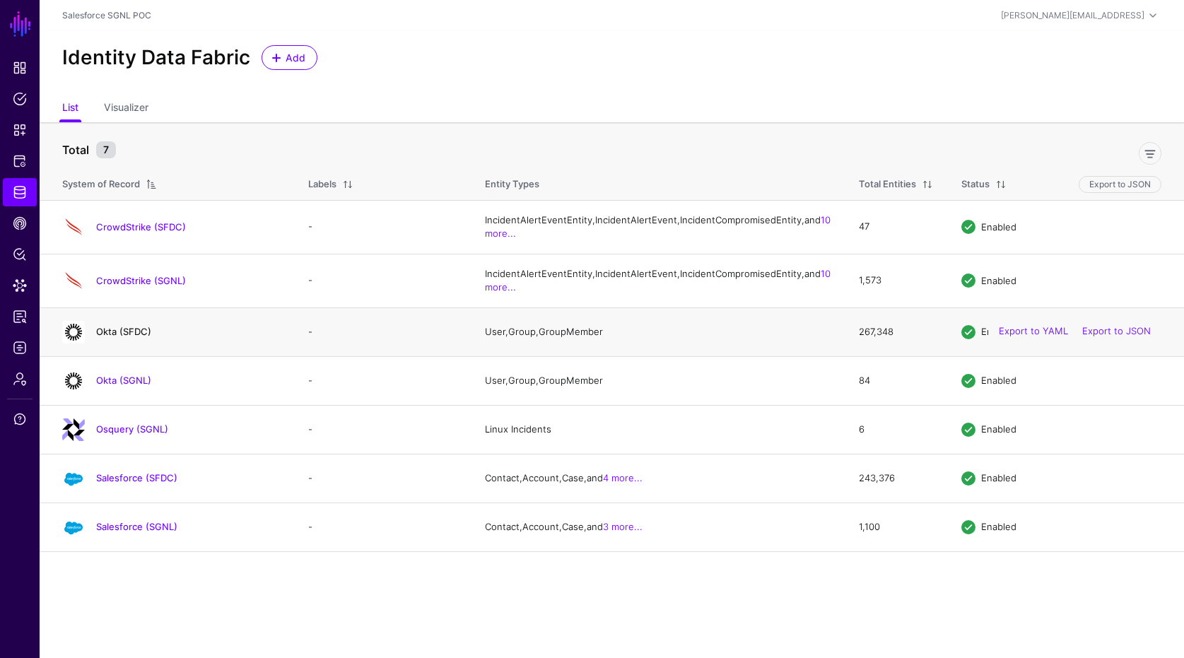
click at [141, 337] on link "Okta (SFDC)" at bounding box center [123, 331] width 55 height 11
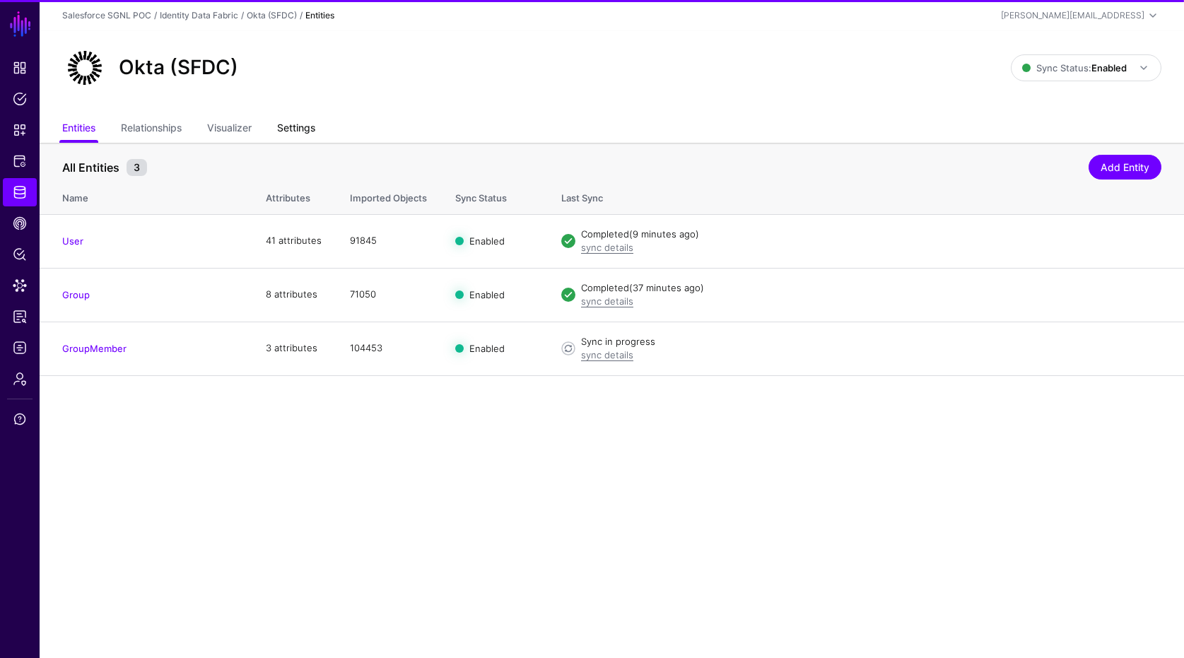
click at [305, 138] on link "Settings" at bounding box center [296, 129] width 38 height 27
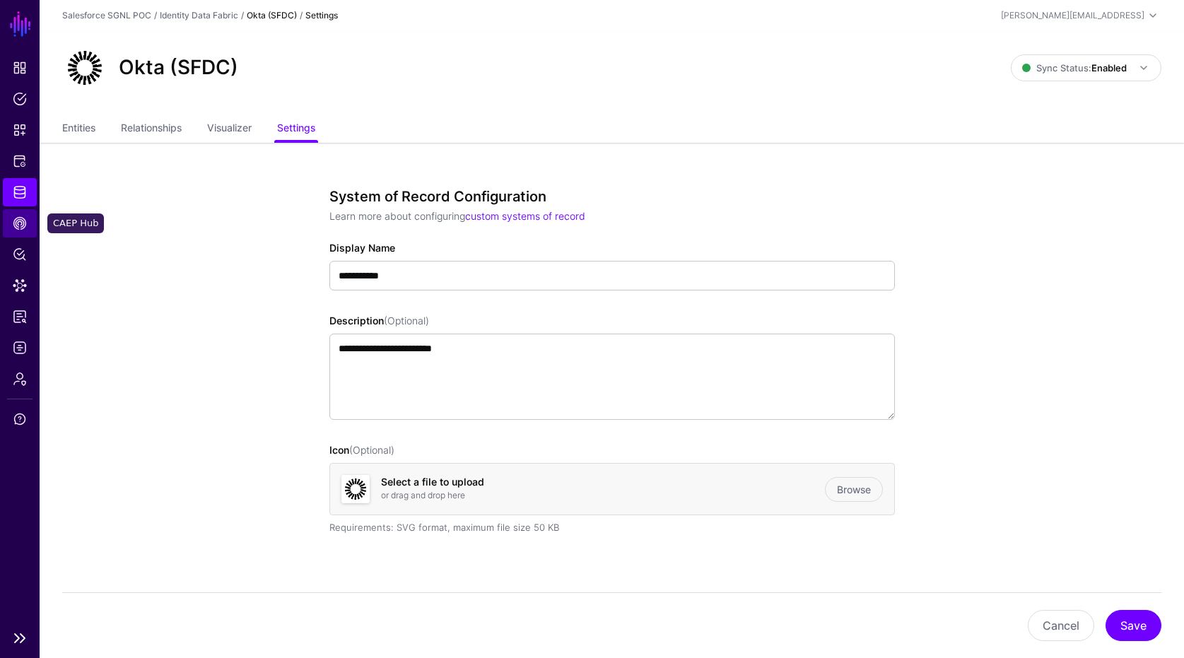
click at [8, 224] on link "CAEP Hub" at bounding box center [20, 223] width 34 height 28
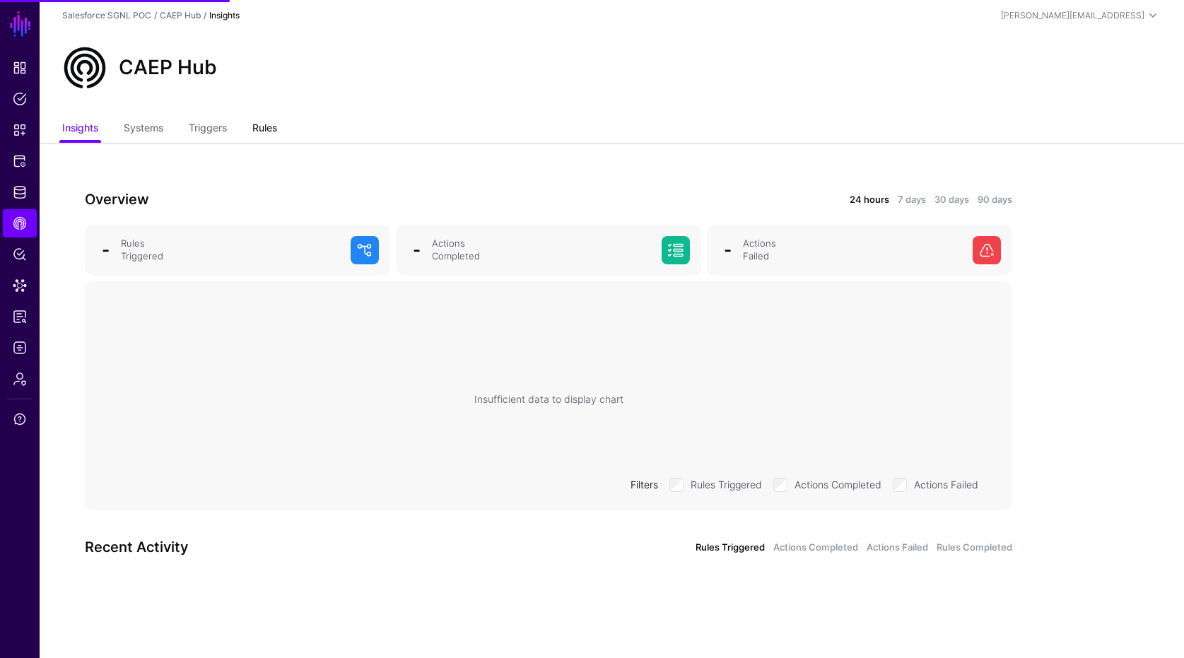
click at [277, 119] on link "Rules" at bounding box center [264, 129] width 25 height 27
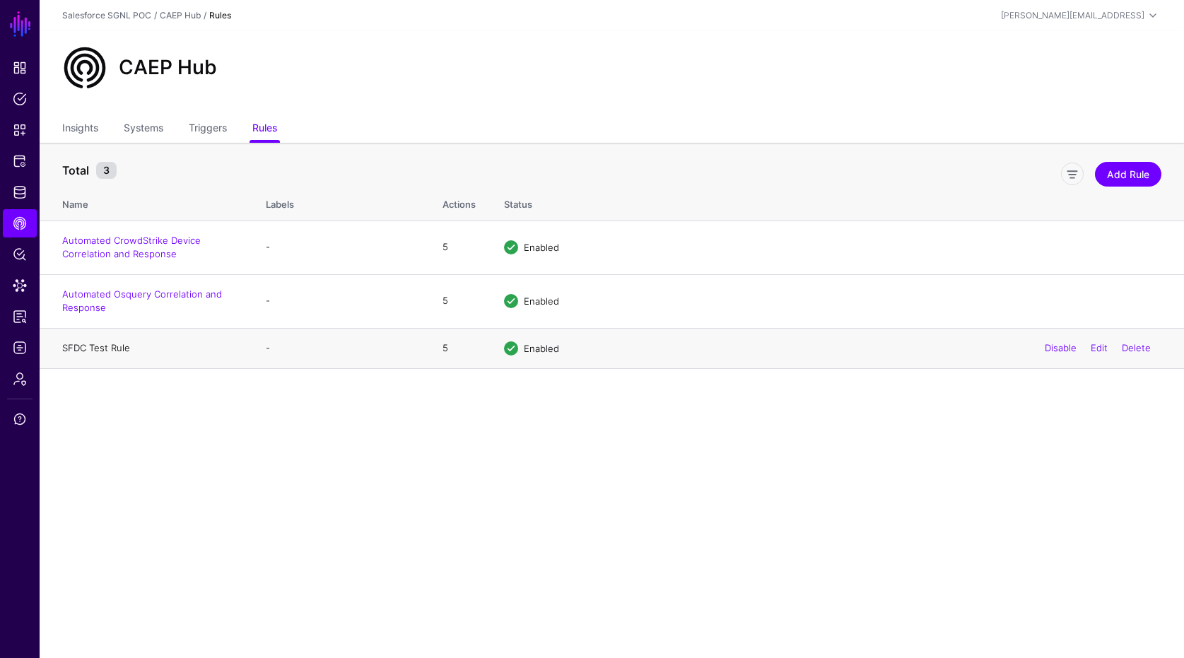
click at [102, 346] on link "SFDC Test Rule" at bounding box center [96, 347] width 68 height 11
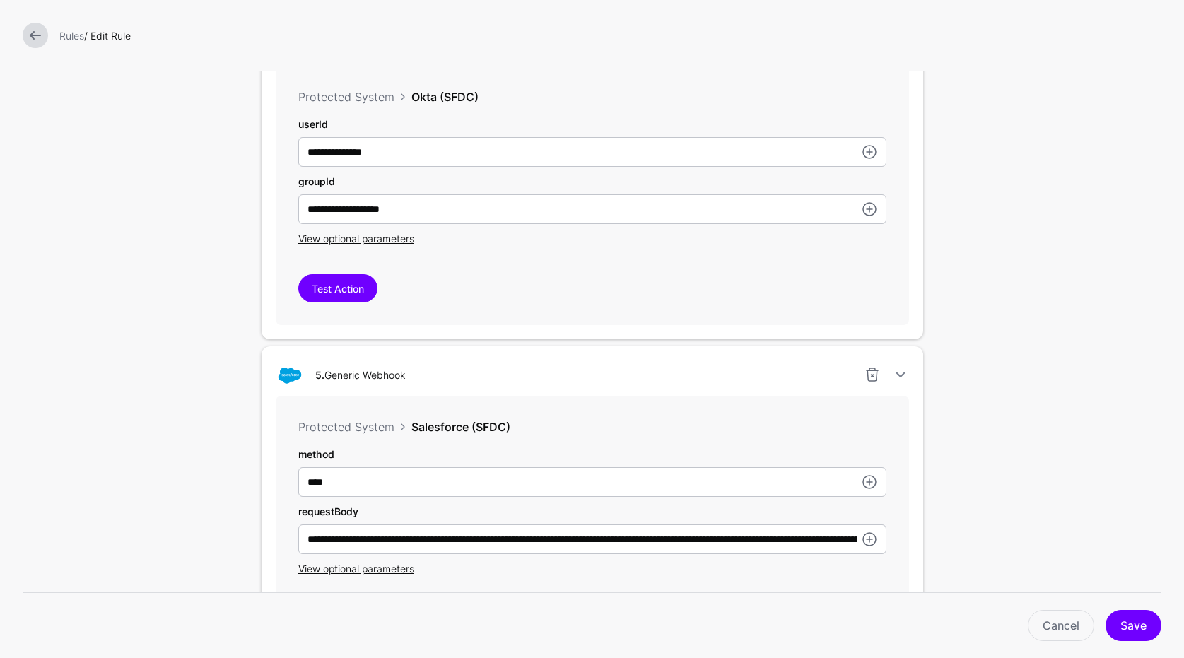
scroll to position [1228, 0]
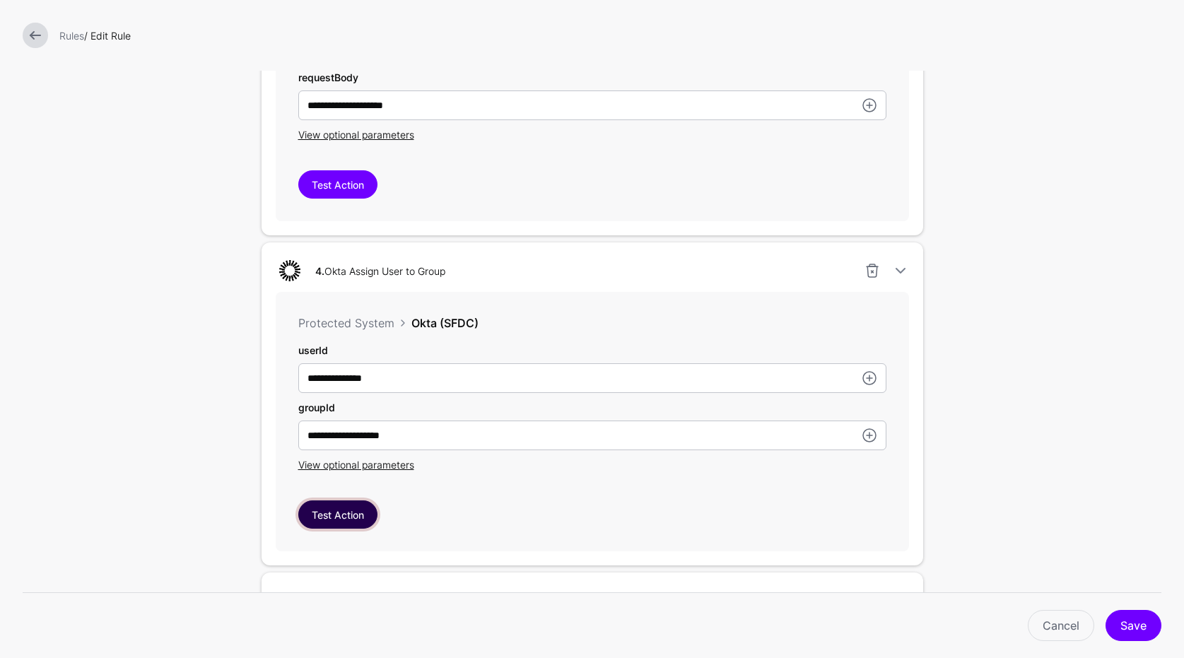
click at [325, 517] on button "Test Action" at bounding box center [337, 514] width 79 height 28
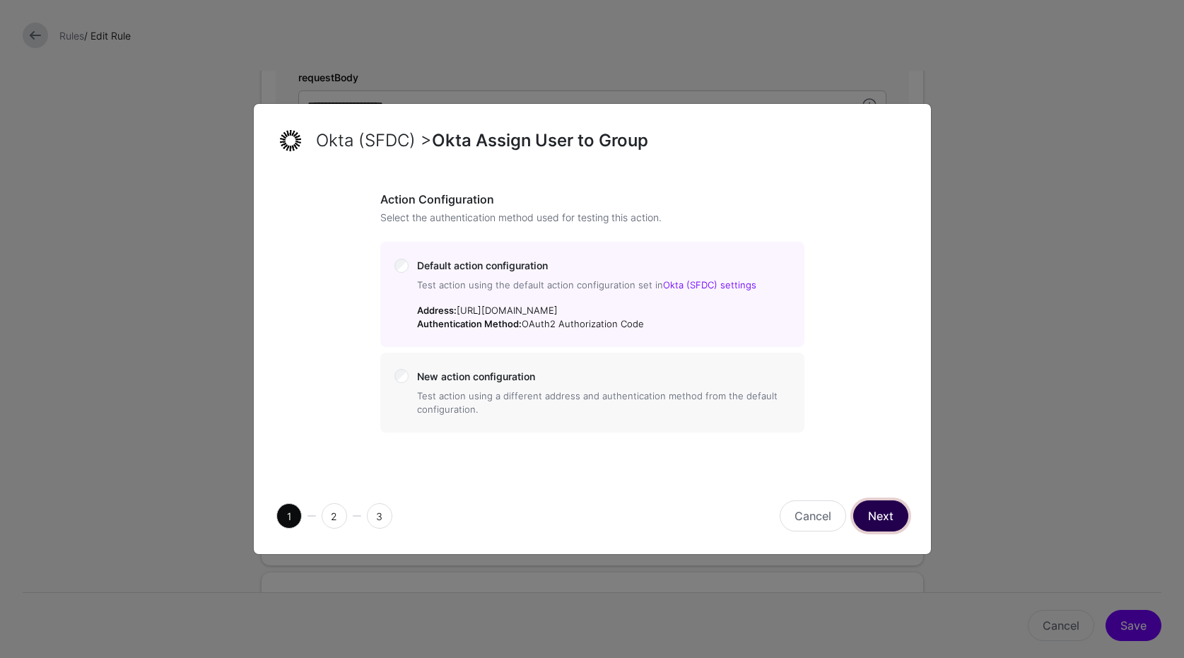
click at [874, 521] on button "Next" at bounding box center [880, 515] width 55 height 31
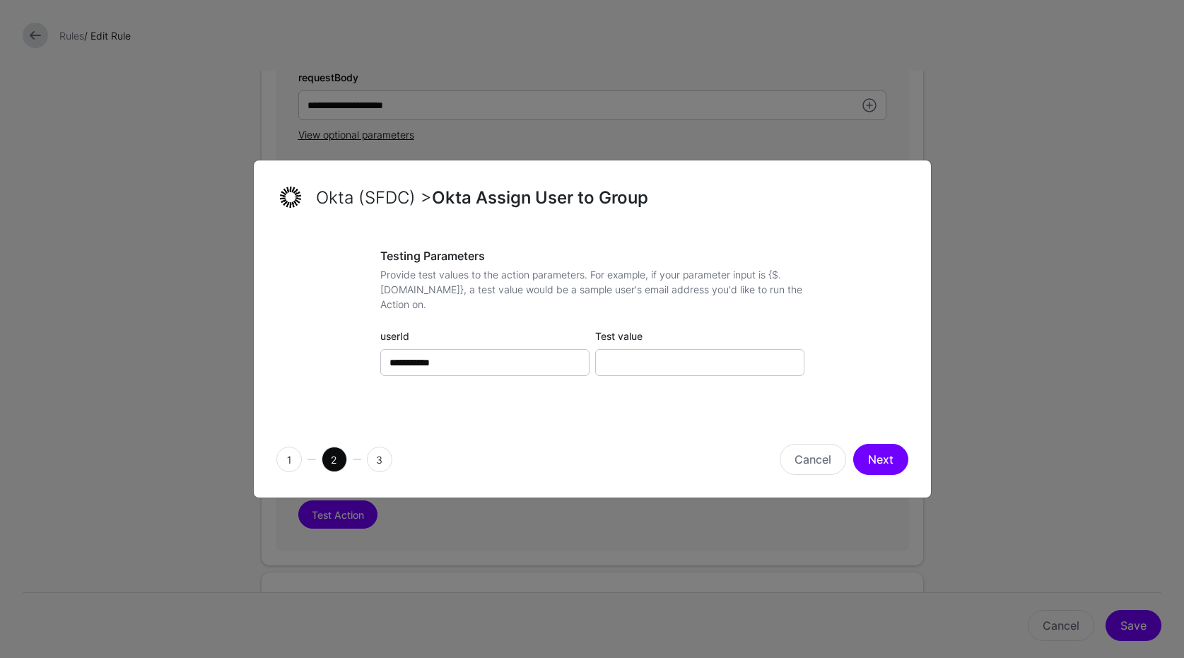
click at [695, 377] on div "**********" at bounding box center [592, 326] width 424 height 154
click at [693, 360] on input "Test value" at bounding box center [699, 362] width 209 height 27
paste input "**********"
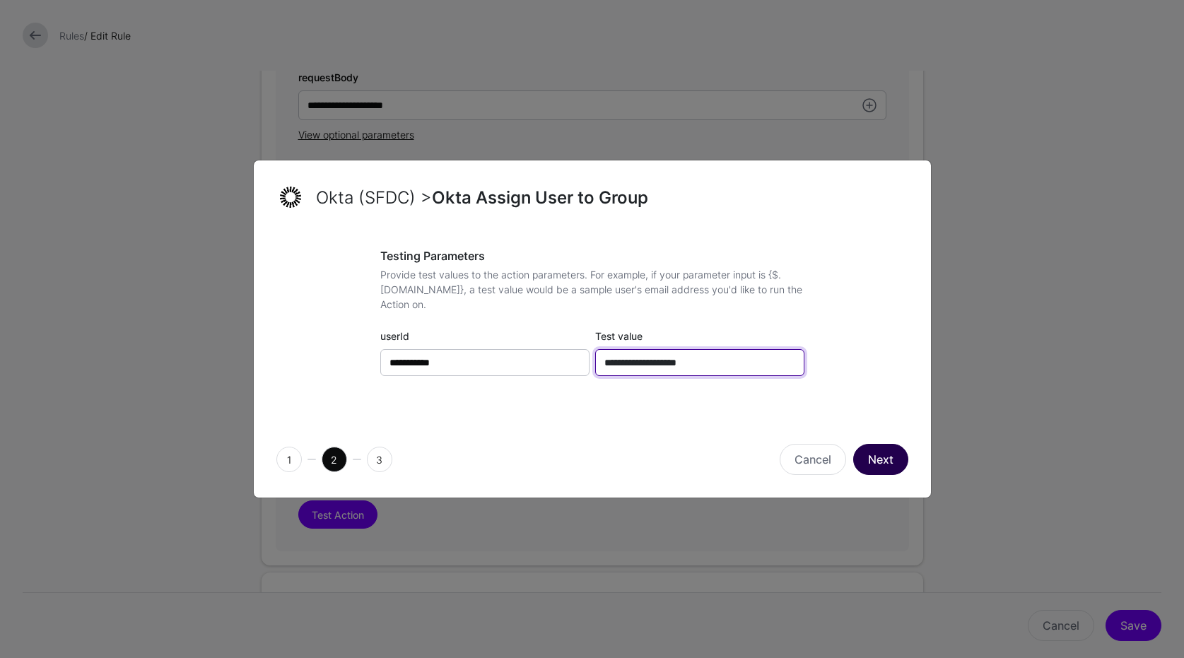
type input "**********"
click at [881, 446] on button "Next" at bounding box center [880, 459] width 55 height 31
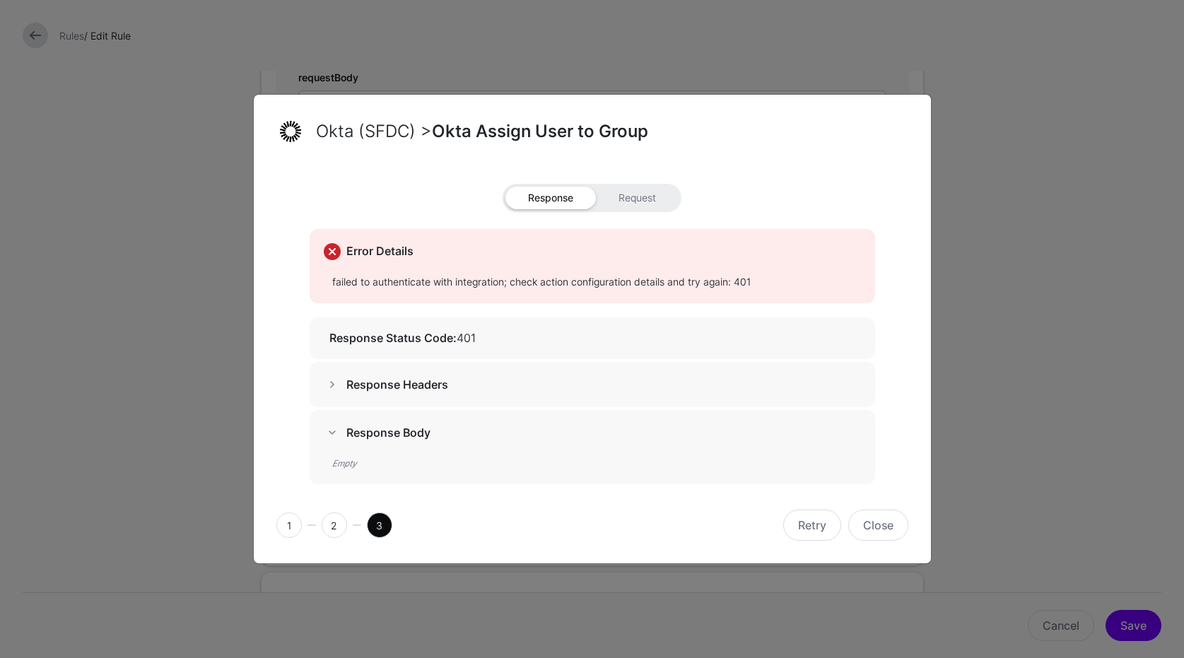
click at [339, 381] on span at bounding box center [332, 384] width 17 height 17
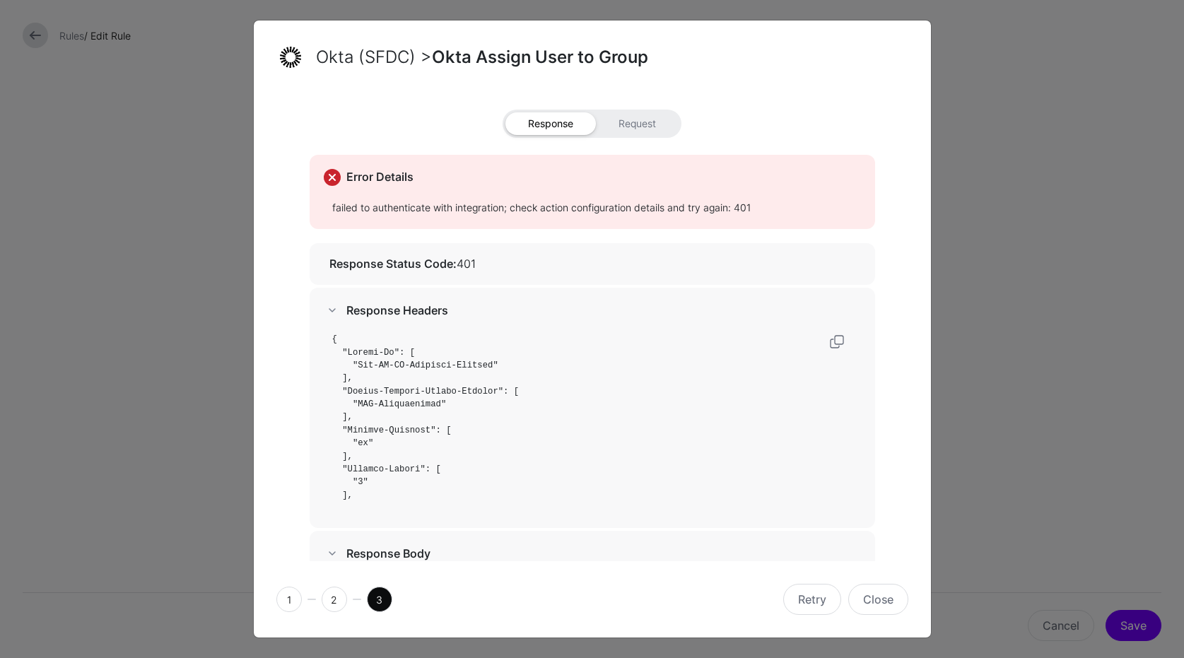
scroll to position [125, 0]
click at [526, 414] on pre at bounding box center [596, 418] width 529 height 170
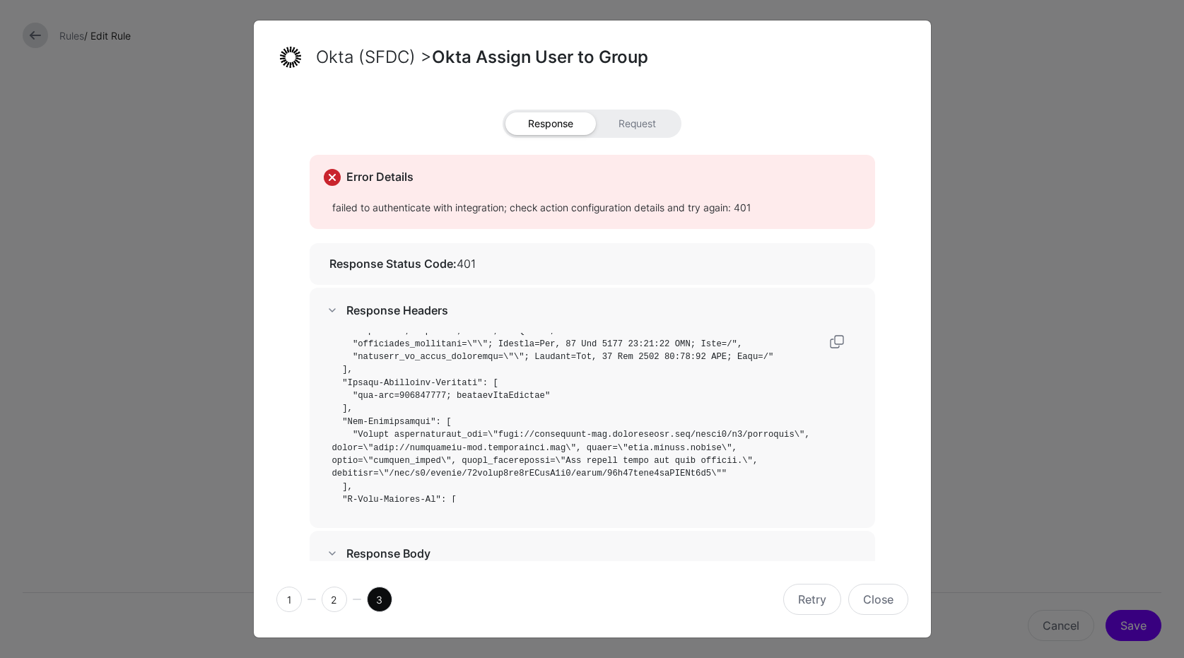
scroll to position [339, 0]
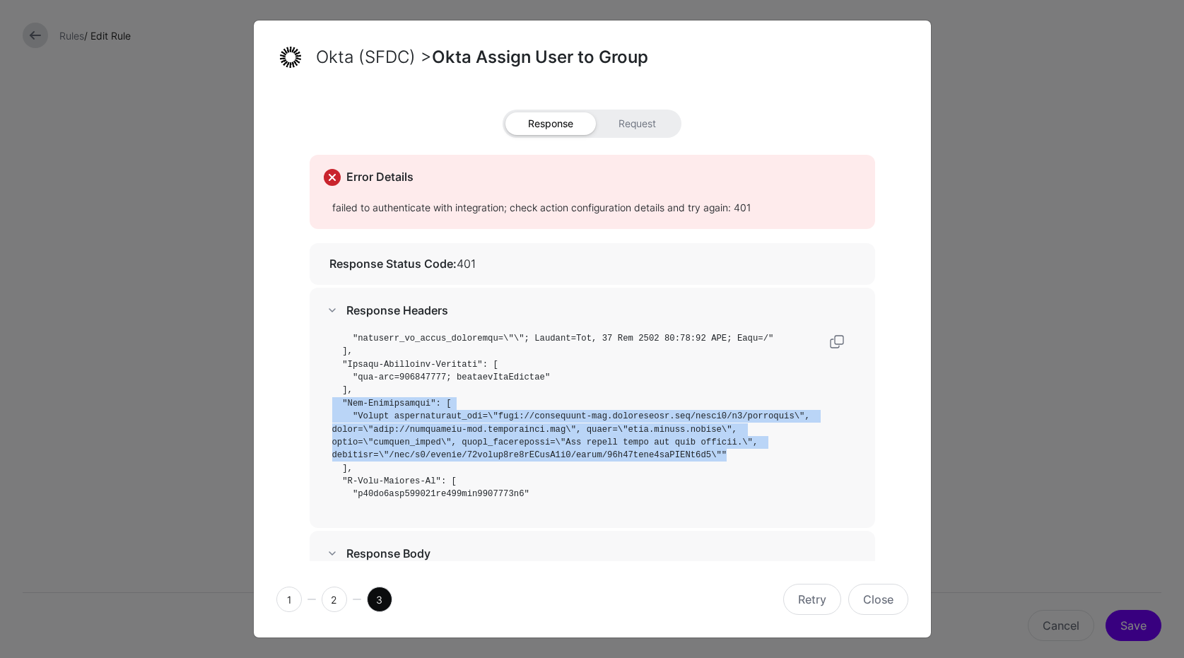
drag, startPoint x: 756, startPoint y: 460, endPoint x: 310, endPoint y: 402, distance: 450.4
click at [310, 402] on div at bounding box center [592, 430] width 565 height 195
copy code ""Www-Authenticate": [ "Bearer authorization_uri=\"http://salesforce-dev.oktapre…"
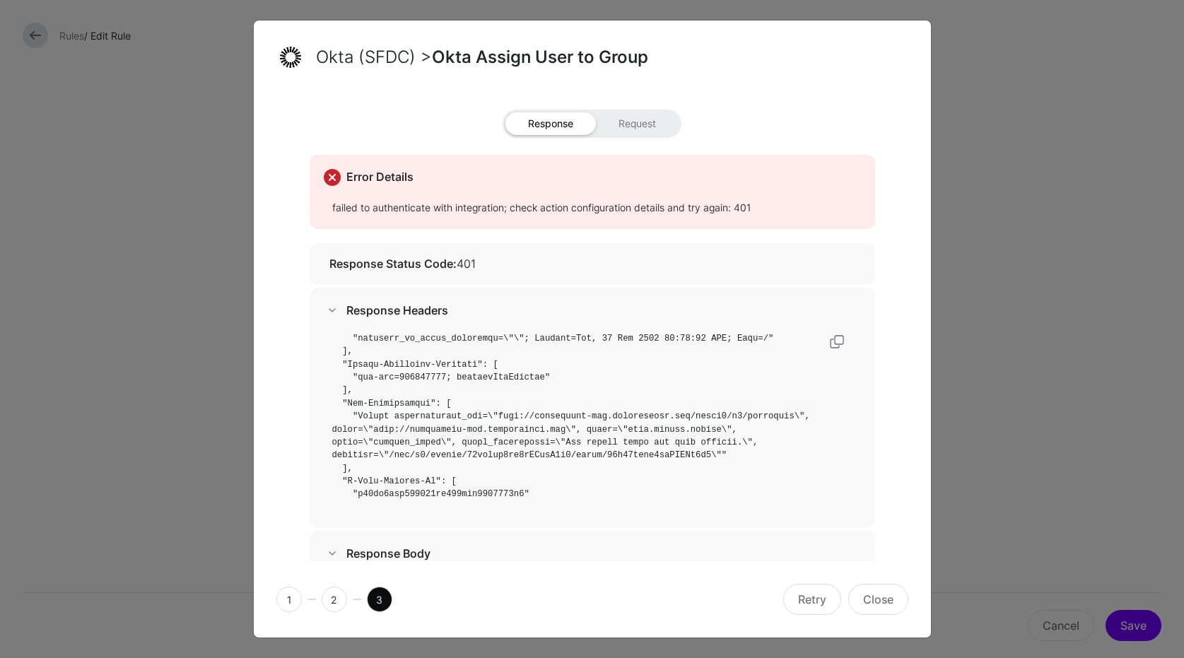
click at [604, 208] on div "failed to authenticate with integration; check action configuration details and…" at bounding box center [592, 214] width 565 height 29
click at [604, 207] on div "failed to authenticate with integration; check action configuration details and…" at bounding box center [592, 214] width 565 height 29
click at [419, 264] on strong "Response Status Code:" at bounding box center [392, 264] width 127 height 14
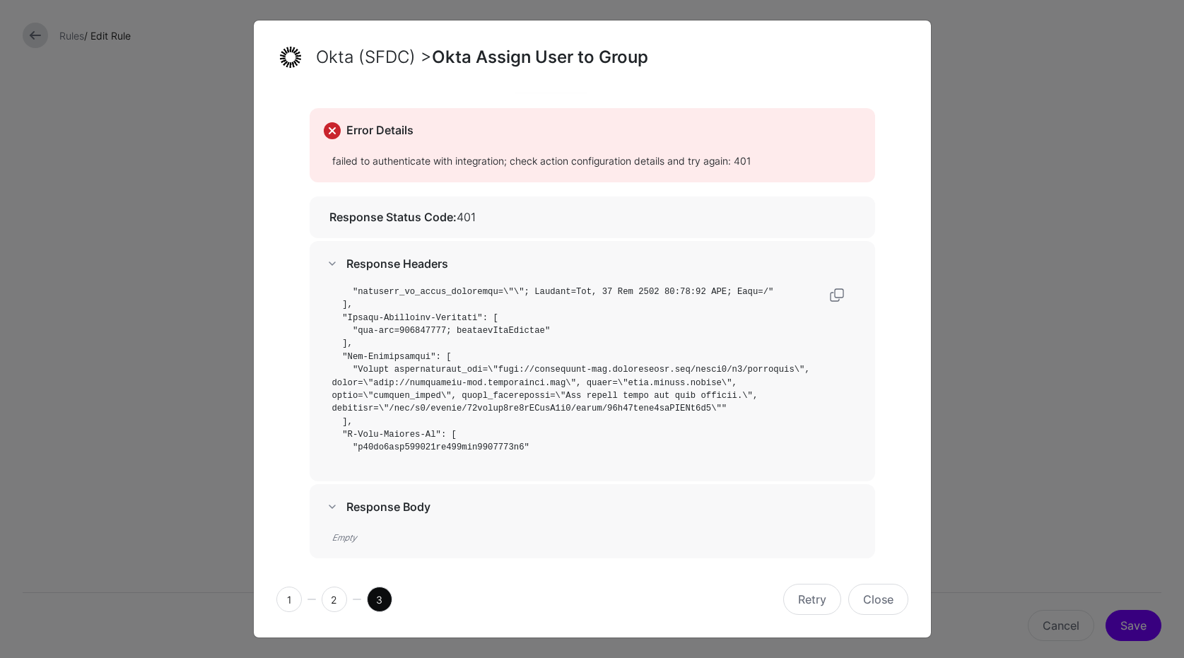
click at [318, 507] on div "Response Body" at bounding box center [592, 506] width 565 height 45
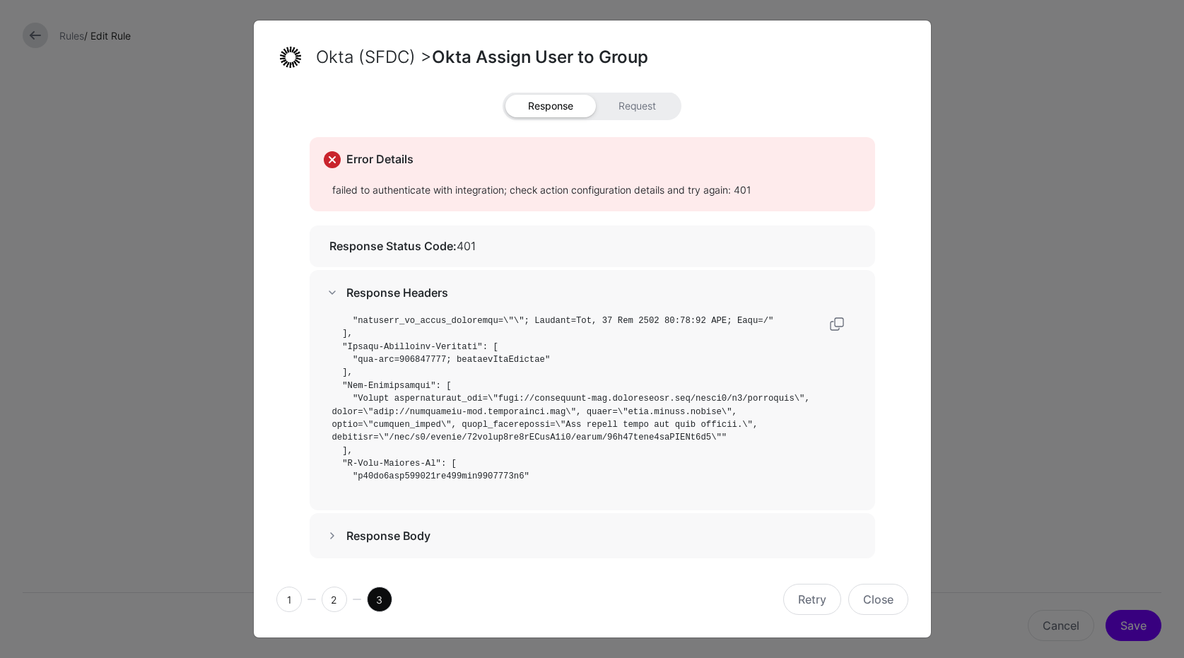
scroll to position [18, 0]
click at [490, 248] on h5 "Response Status Code: 401" at bounding box center [594, 246] width 531 height 13
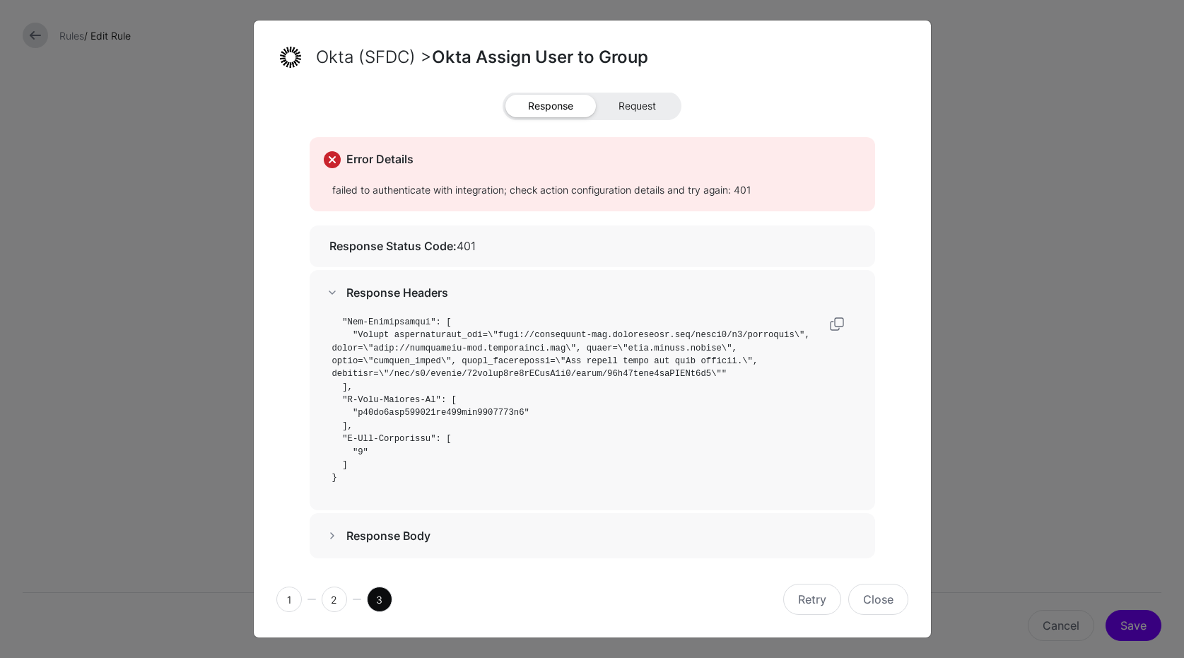
click at [662, 107] on span "Request" at bounding box center [637, 106] width 83 height 23
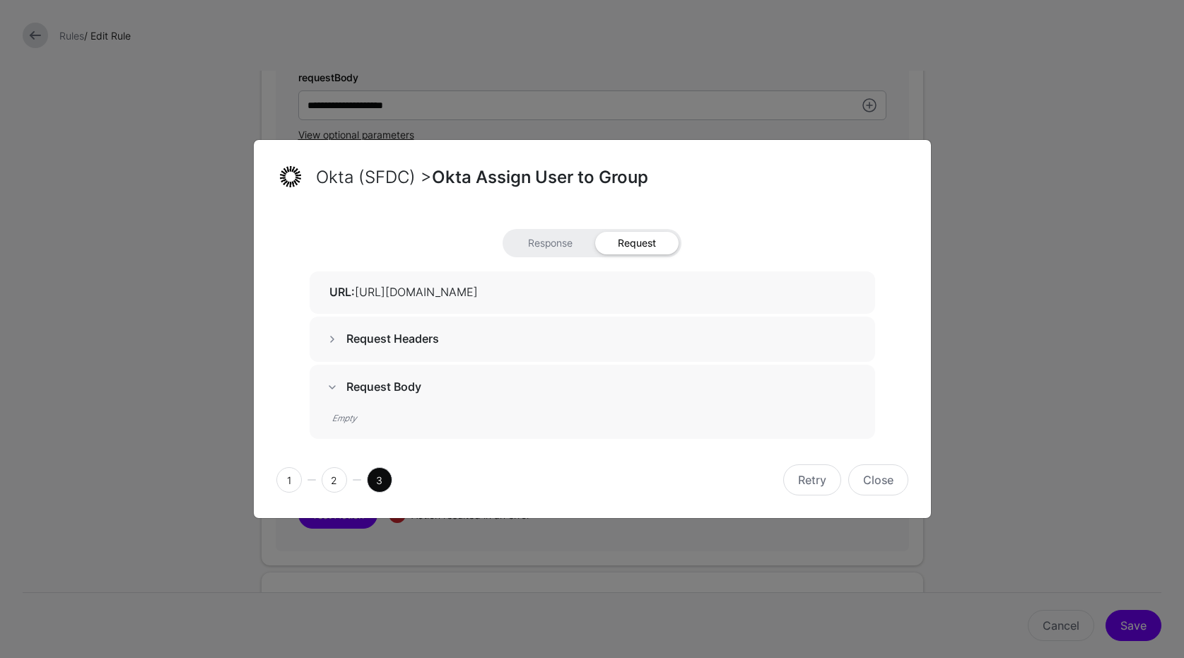
drag, startPoint x: 592, startPoint y: 291, endPoint x: 842, endPoint y: 295, distance: 250.2
click at [899, 295] on div "Response Request URL: https://salesforce-dev.oktapreview.com/api/v1/groups/00go…" at bounding box center [592, 333] width 632 height 209
click at [832, 292] on h5 "URL: https://salesforce-dev.oktapreview.com/api/v1/groups/00gooml6bo9vAJoqJ1d7/…" at bounding box center [594, 292] width 531 height 13
click at [403, 338] on strong "Request Headers" at bounding box center [392, 338] width 93 height 14
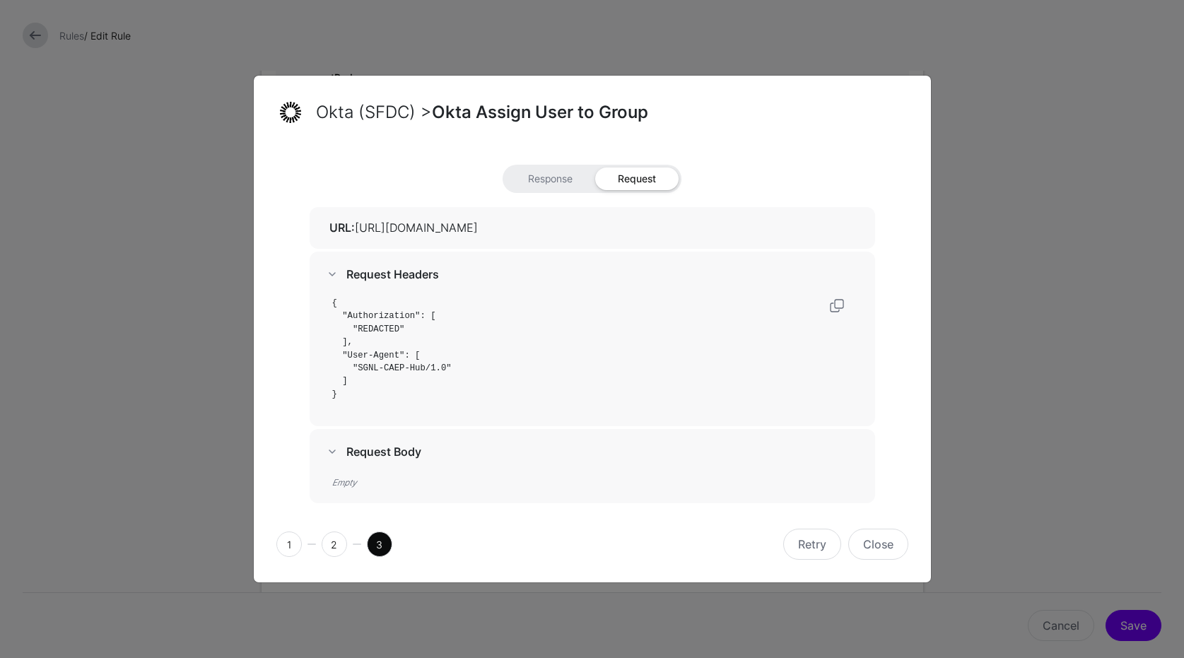
click at [494, 230] on h5 "URL: https://salesforce-dev.oktapreview.com/api/v1/groups/00gooml6bo9vAJoqJ1d7/…" at bounding box center [594, 227] width 531 height 13
click at [498, 225] on h5 "URL: https://salesforce-dev.oktapreview.com/api/v1/groups/00gooml6bo9vAJoqJ1d7/…" at bounding box center [594, 227] width 531 height 13
copy h5 "URL: https://salesforce-dev.oktapreview.com/api/v1/groups/00gooml6bo9vAJoqJ1d7/…"
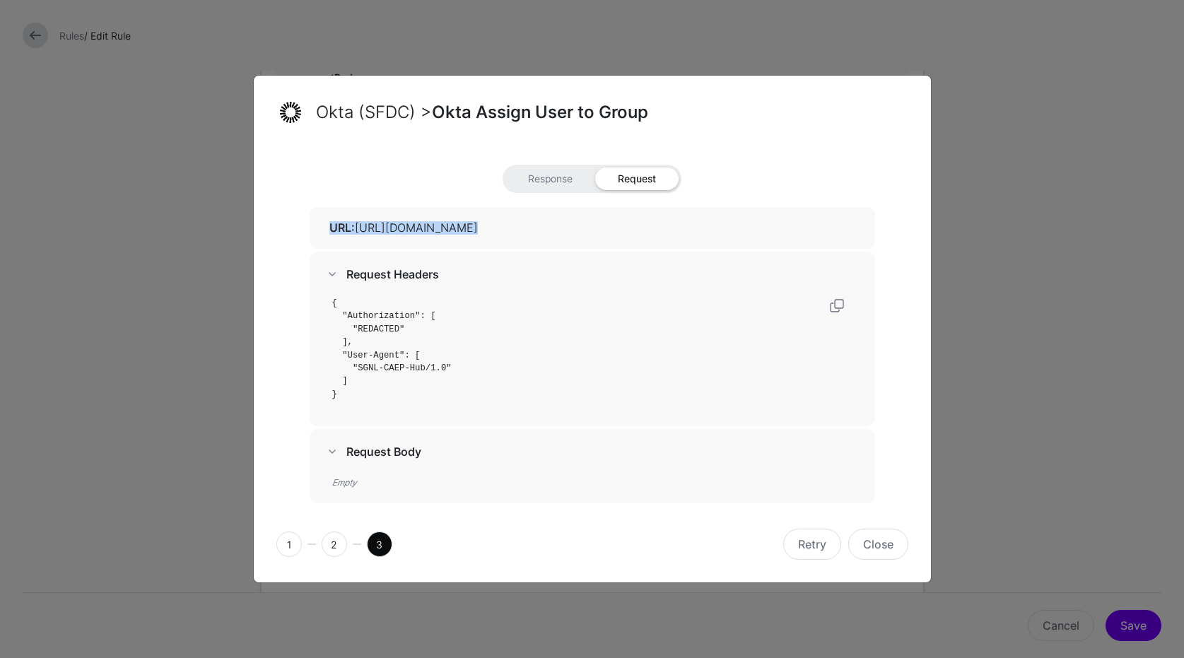
drag, startPoint x: 499, startPoint y: 225, endPoint x: 500, endPoint y: 468, distance: 243.1
click at [490, 466] on div "URL: https://salesforce-dev.oktapreview.com/api/v1/groups/00gooml6bo9vAJoqJ1d7/…" at bounding box center [592, 355] width 565 height 296
click at [425, 361] on pre "{ "Authorization": [ "REDACTED" ], "User-Agent": [ "SGNL-CAEP-Hub/1.0" ] }" at bounding box center [596, 349] width 529 height 104
click at [332, 459] on span at bounding box center [332, 451] width 17 height 17
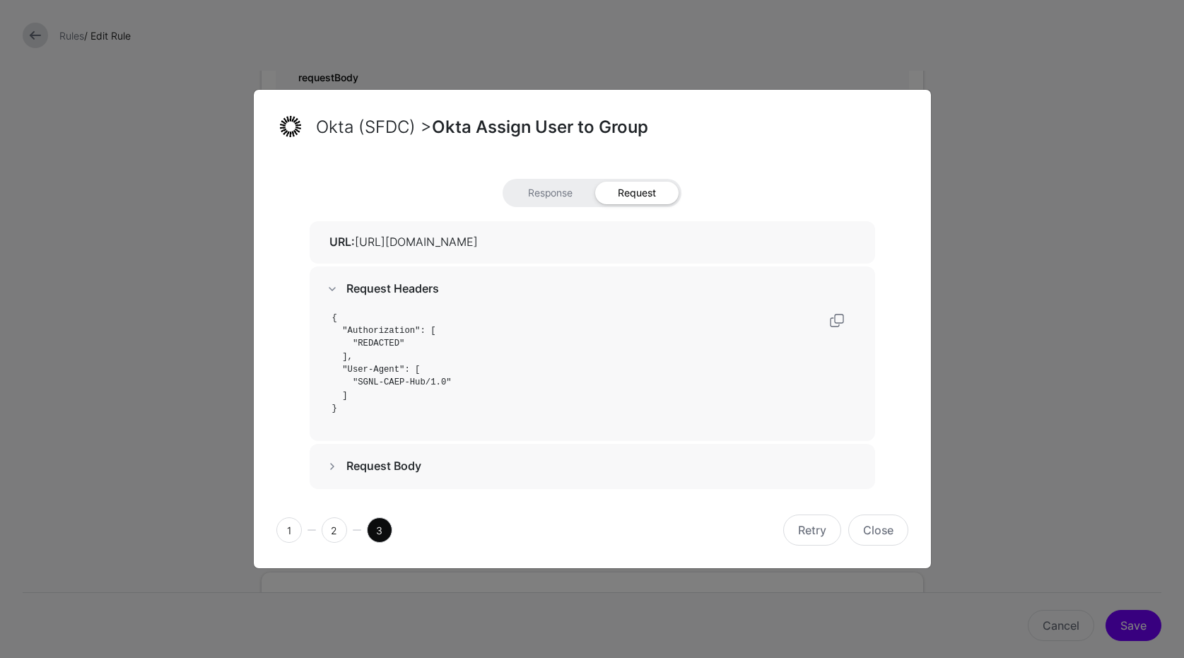
click at [333, 458] on span at bounding box center [332, 466] width 17 height 17
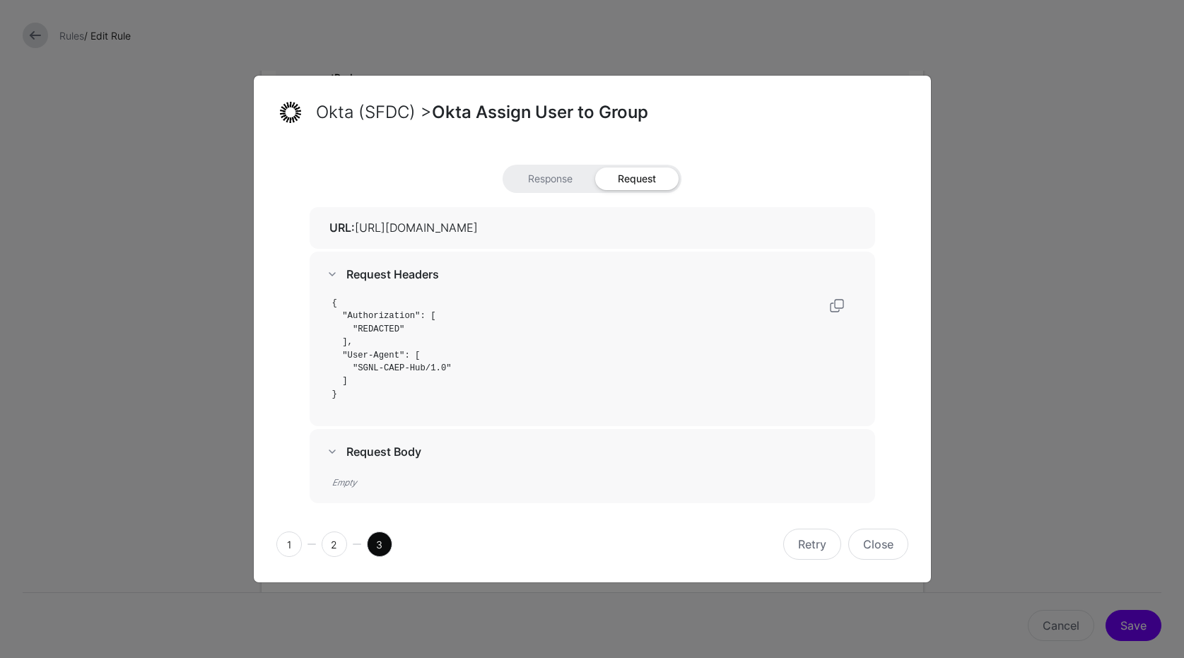
click at [551, 190] on div "Response Request URL: https://salesforce-dev.oktapreview.com/api/v1/groups/00go…" at bounding box center [592, 334] width 565 height 339
click at [552, 182] on span "Response" at bounding box center [550, 178] width 90 height 23
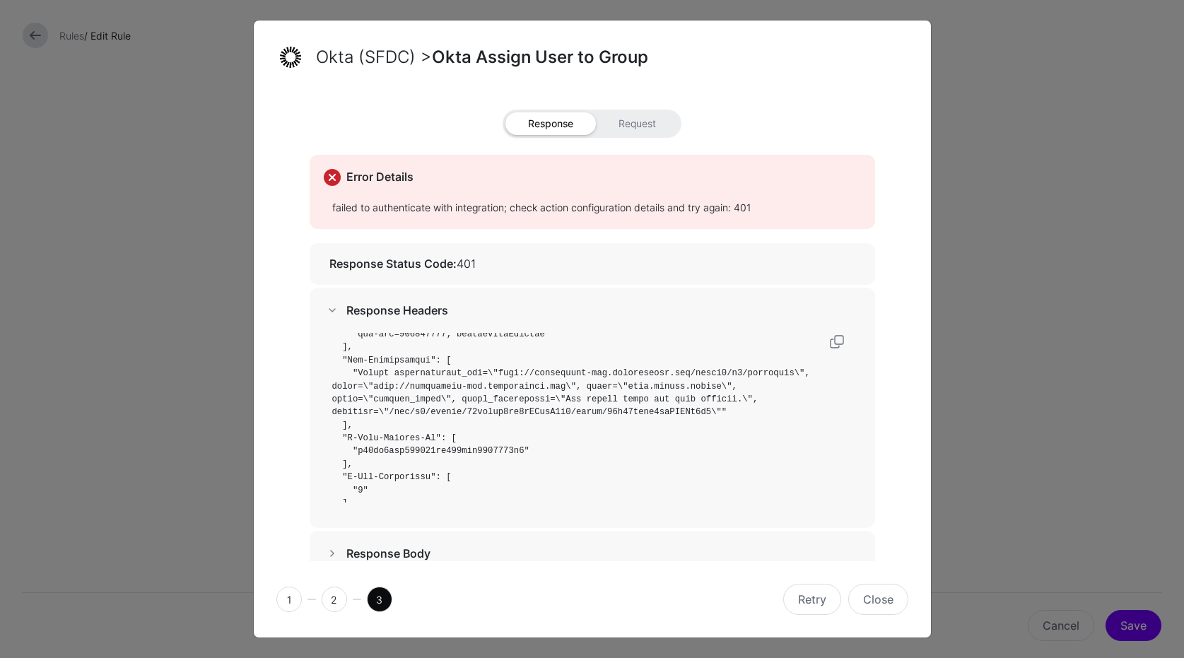
scroll to position [373, 0]
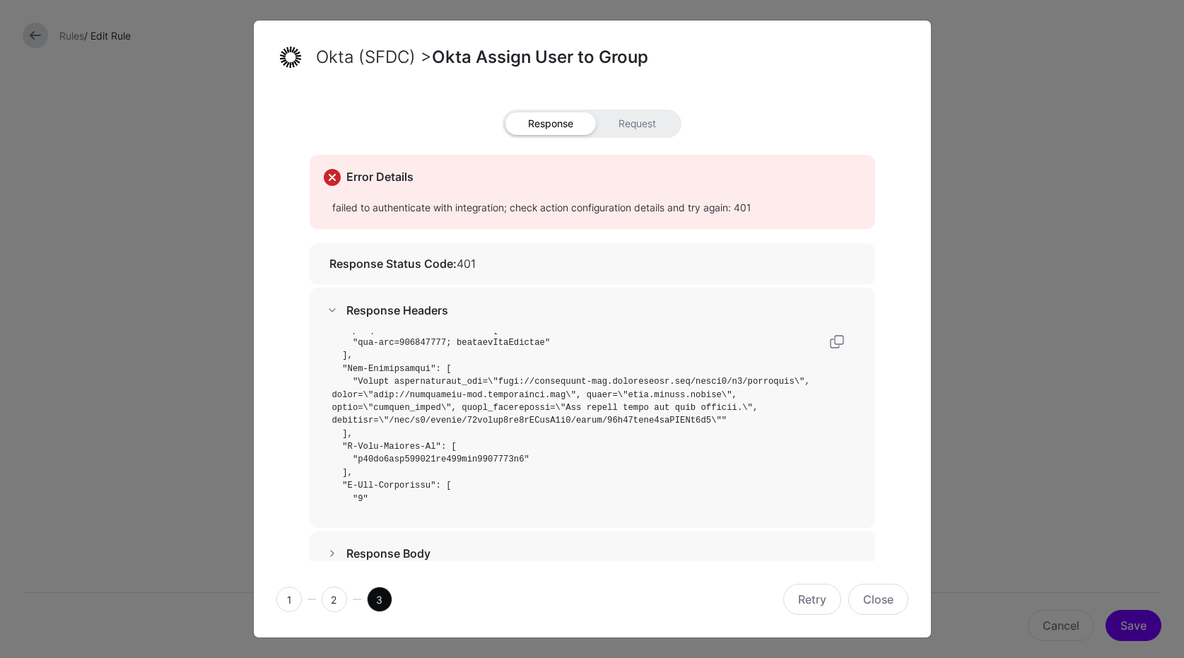
click at [705, 420] on code at bounding box center [573, 245] width 483 height 568
click at [871, 604] on button "Close" at bounding box center [878, 599] width 60 height 31
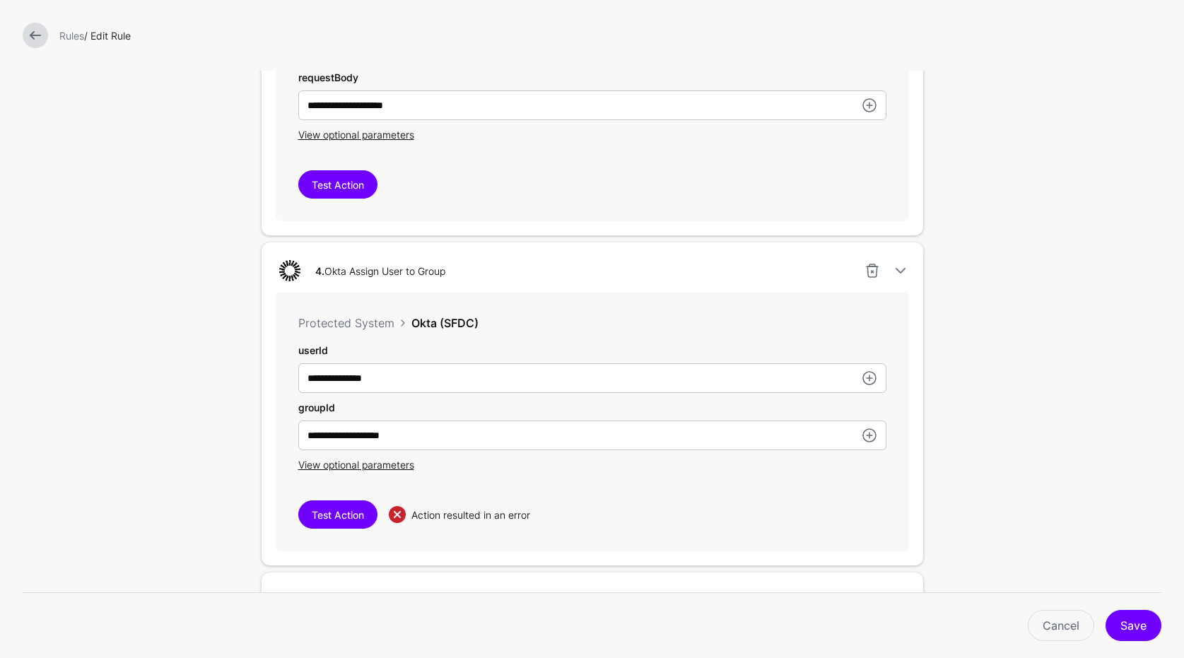
click at [39, 47] on div at bounding box center [35, 35] width 37 height 25
click at [39, 35] on link at bounding box center [35, 35] width 25 height 25
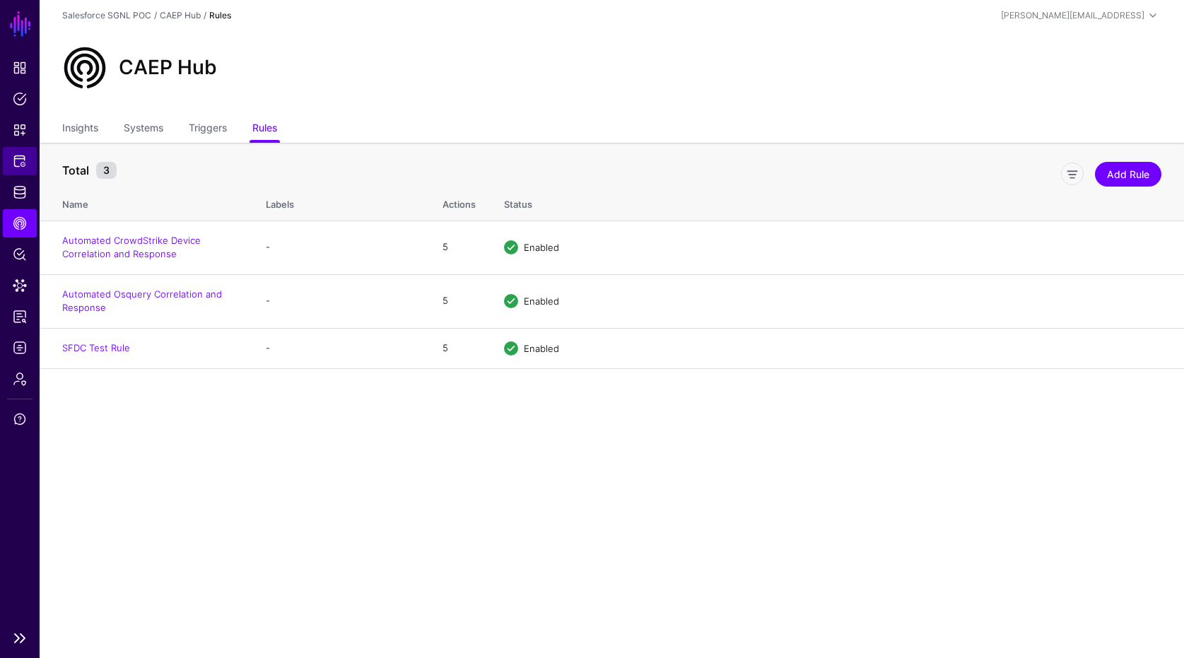
click at [19, 156] on span "Protected Systems" at bounding box center [20, 161] width 14 height 14
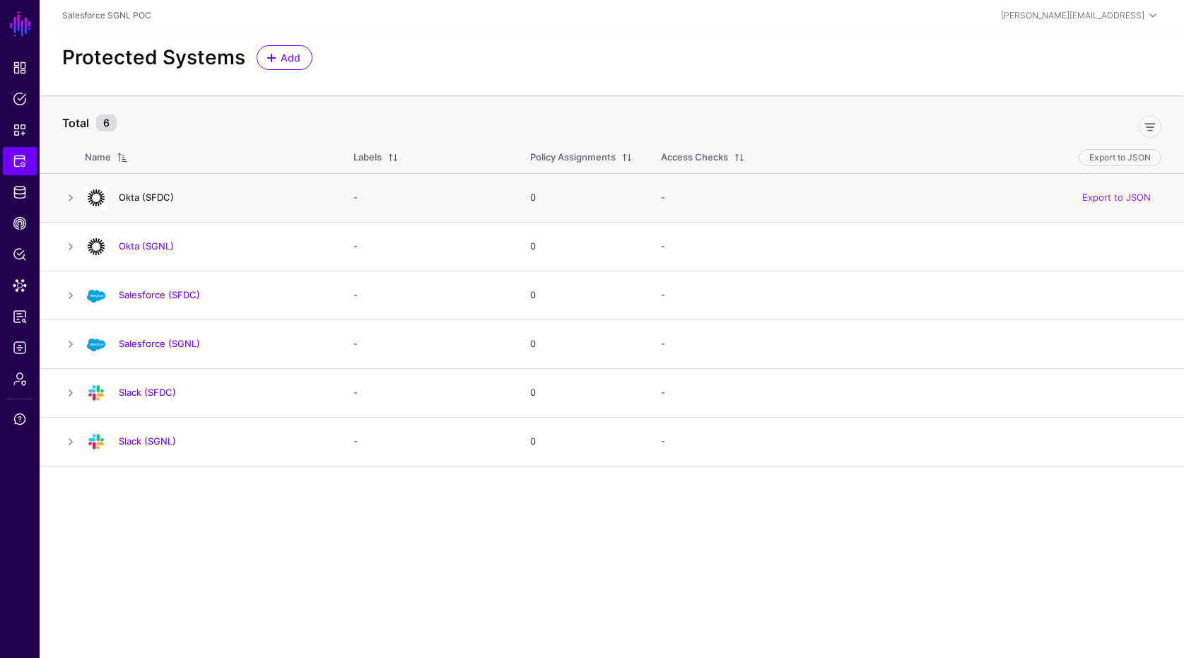
click at [148, 196] on link "Okta (SFDC)" at bounding box center [146, 197] width 55 height 11
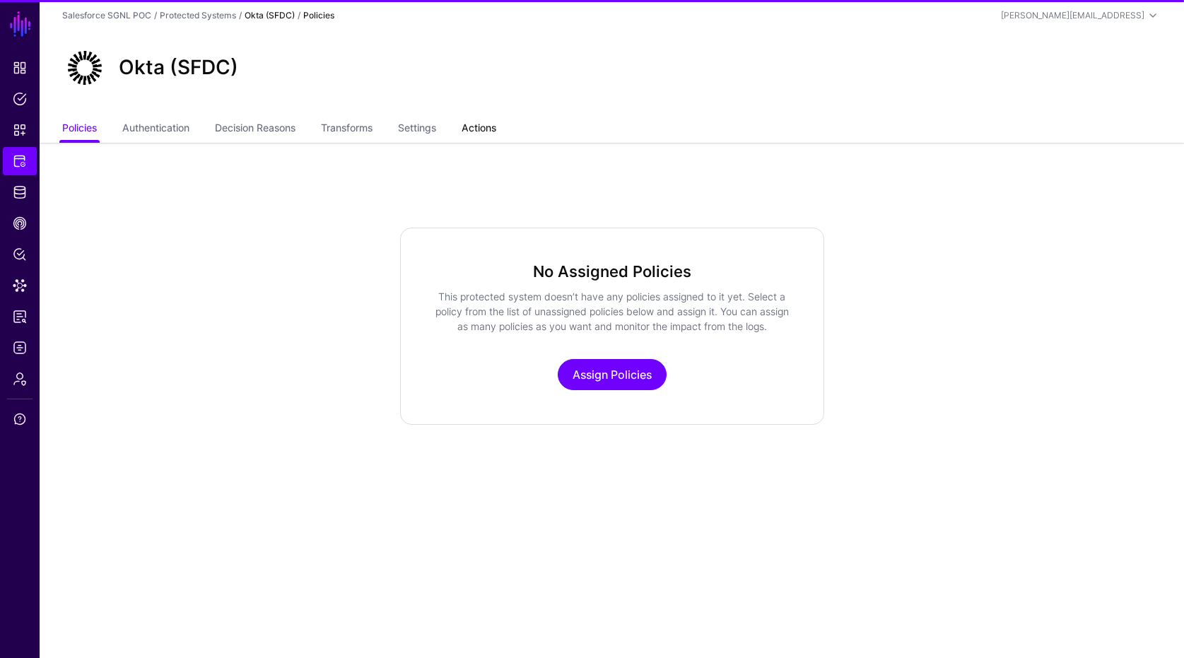
click at [496, 117] on link "Actions" at bounding box center [478, 129] width 35 height 27
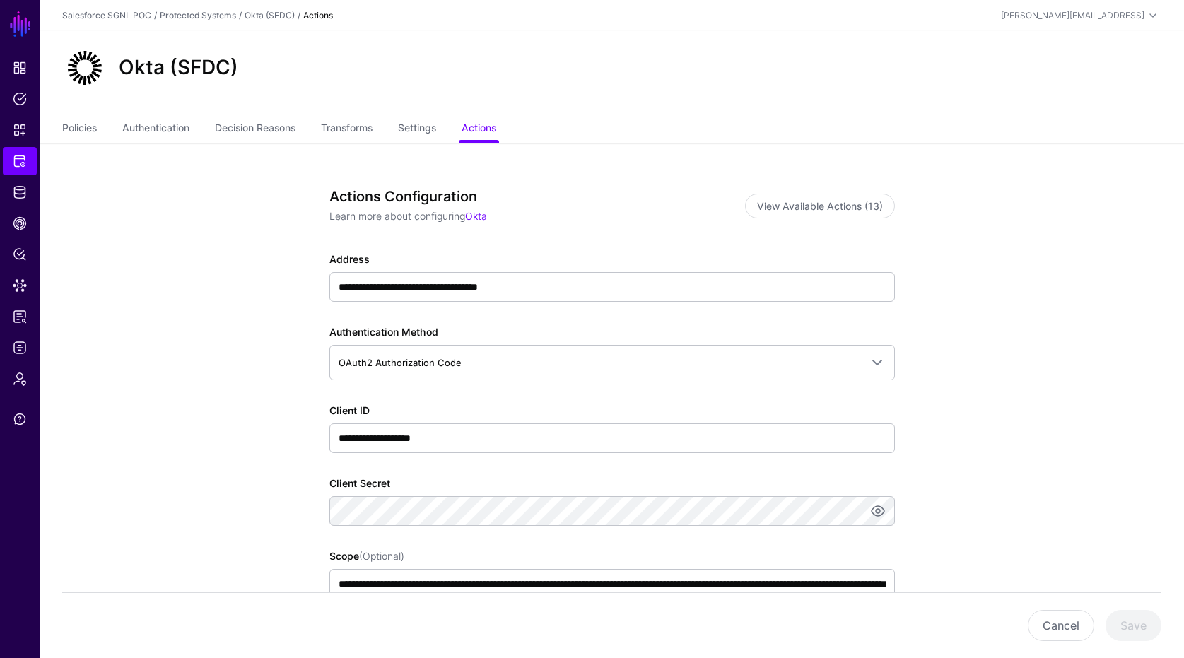
scroll to position [120, 0]
click at [4, 254] on link "Policy Lens" at bounding box center [20, 254] width 34 height 28
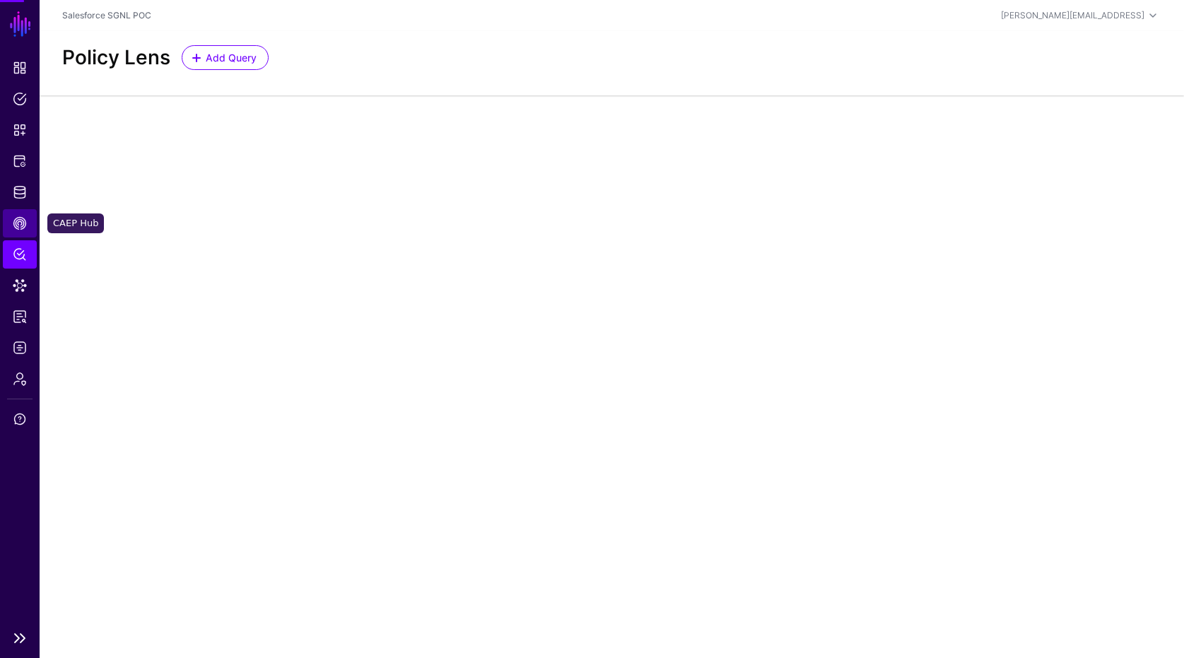
click at [20, 221] on span "CAEP Hub" at bounding box center [20, 223] width 14 height 14
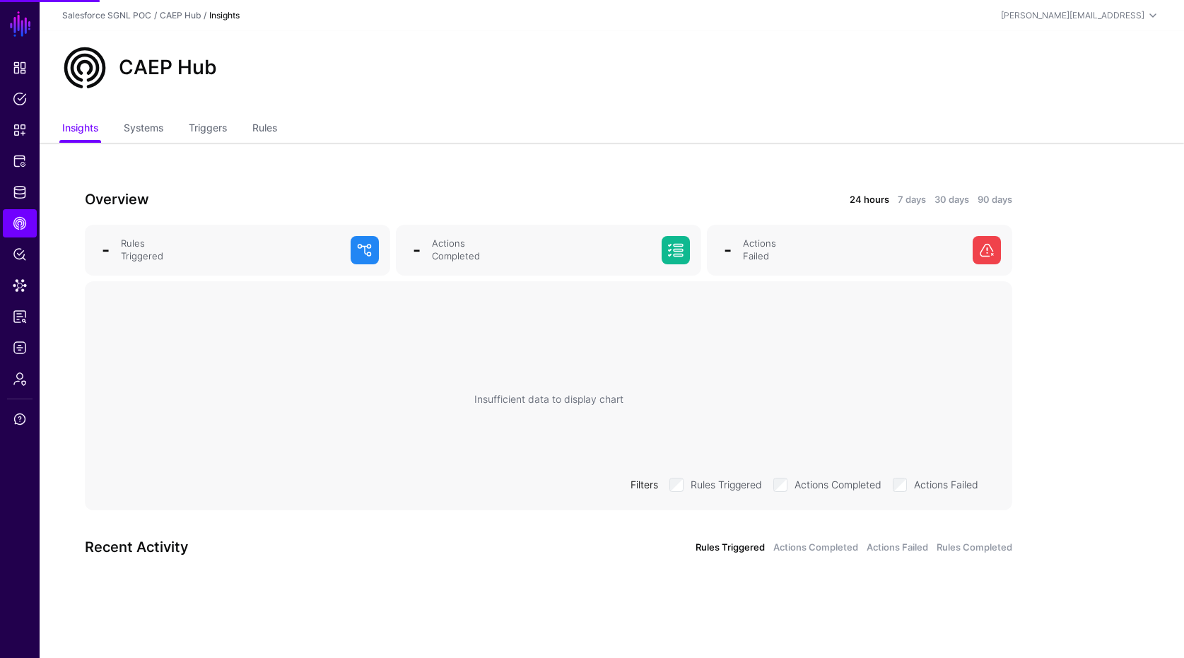
click at [254, 159] on div "Overview 24 hours 7 days 30 days 90 days - Rules Triggered - Actions Completed …" at bounding box center [549, 386] width 1018 height 486
click at [264, 130] on link "Rules" at bounding box center [264, 129] width 25 height 27
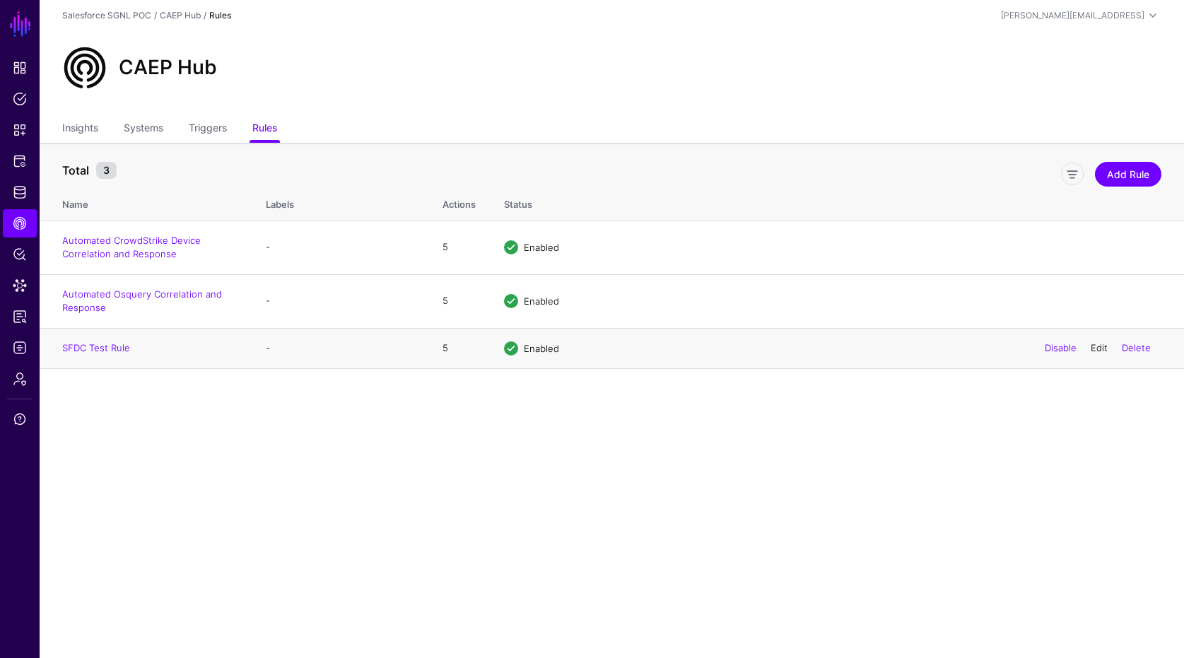
click at [1103, 346] on link "Edit" at bounding box center [1098, 347] width 17 height 11
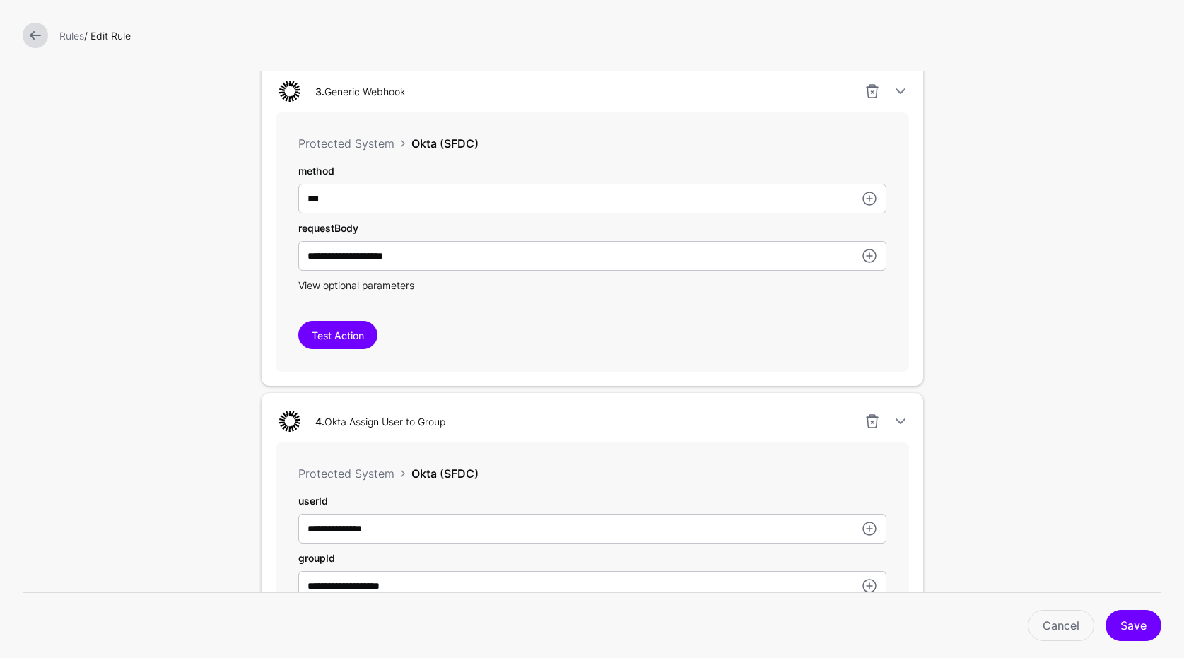
scroll to position [1273, 0]
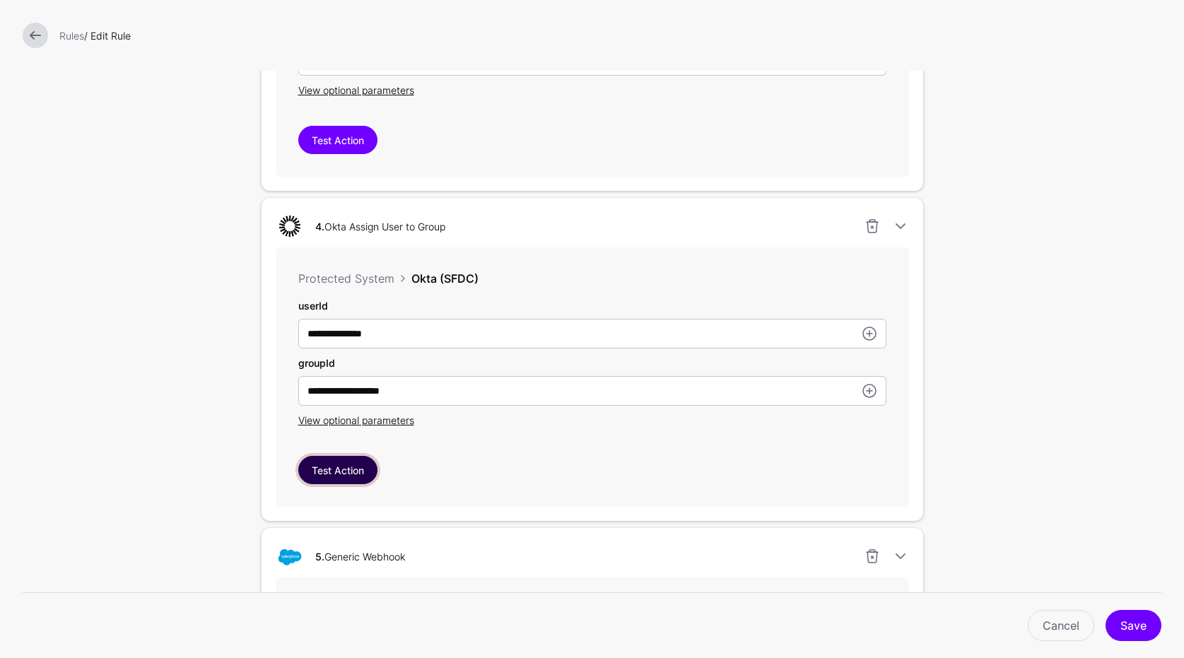
click at [363, 471] on button "Test Action" at bounding box center [337, 470] width 79 height 28
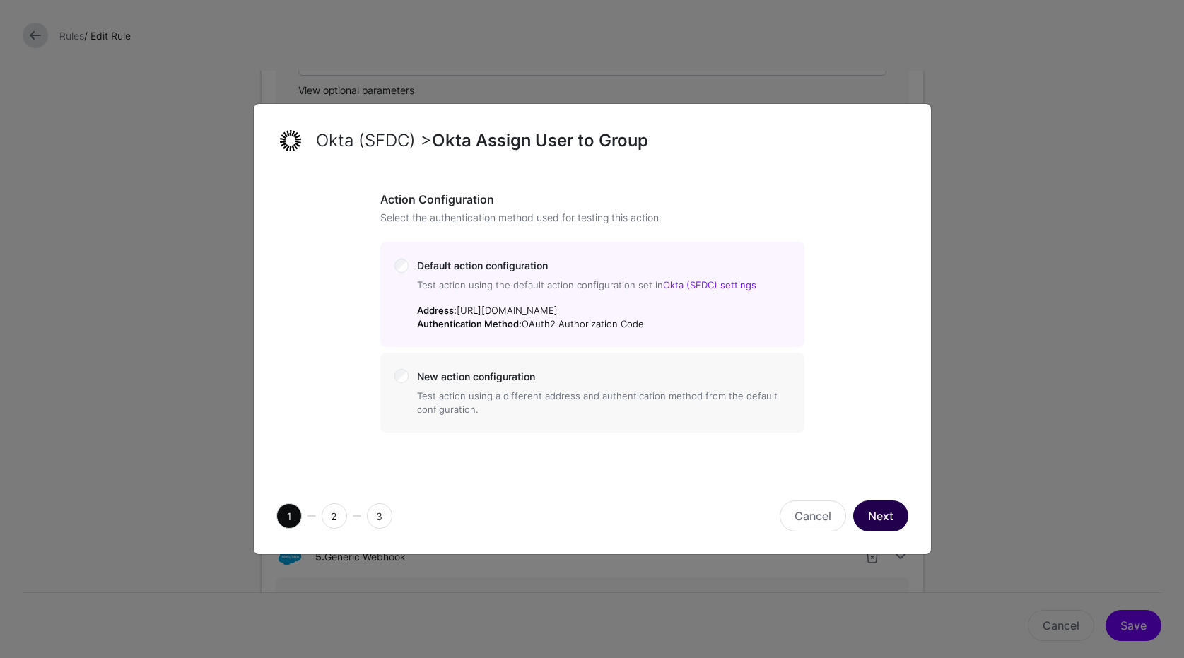
click at [874, 527] on button "Next" at bounding box center [880, 515] width 55 height 31
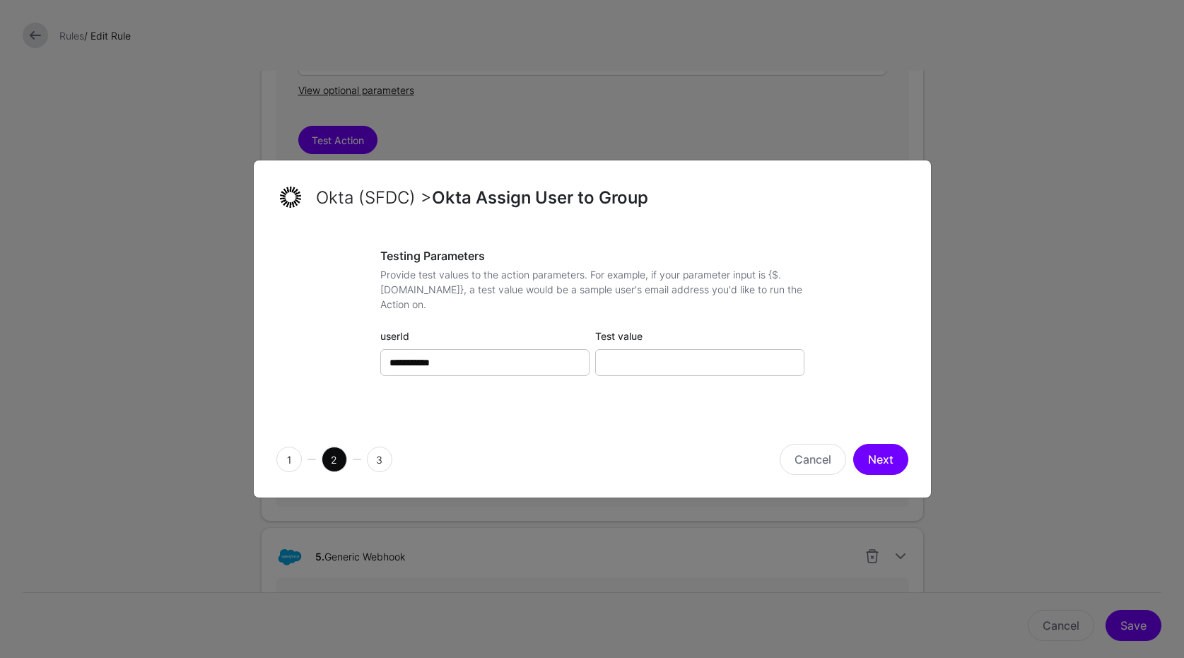
click at [746, 380] on div "**********" at bounding box center [592, 326] width 424 height 154
click at [739, 361] on input "Test value" at bounding box center [699, 362] width 209 height 27
click at [821, 475] on div "1 2 3 Cancel Next" at bounding box center [592, 459] width 677 height 76
click at [791, 454] on button "Cancel" at bounding box center [813, 459] width 66 height 31
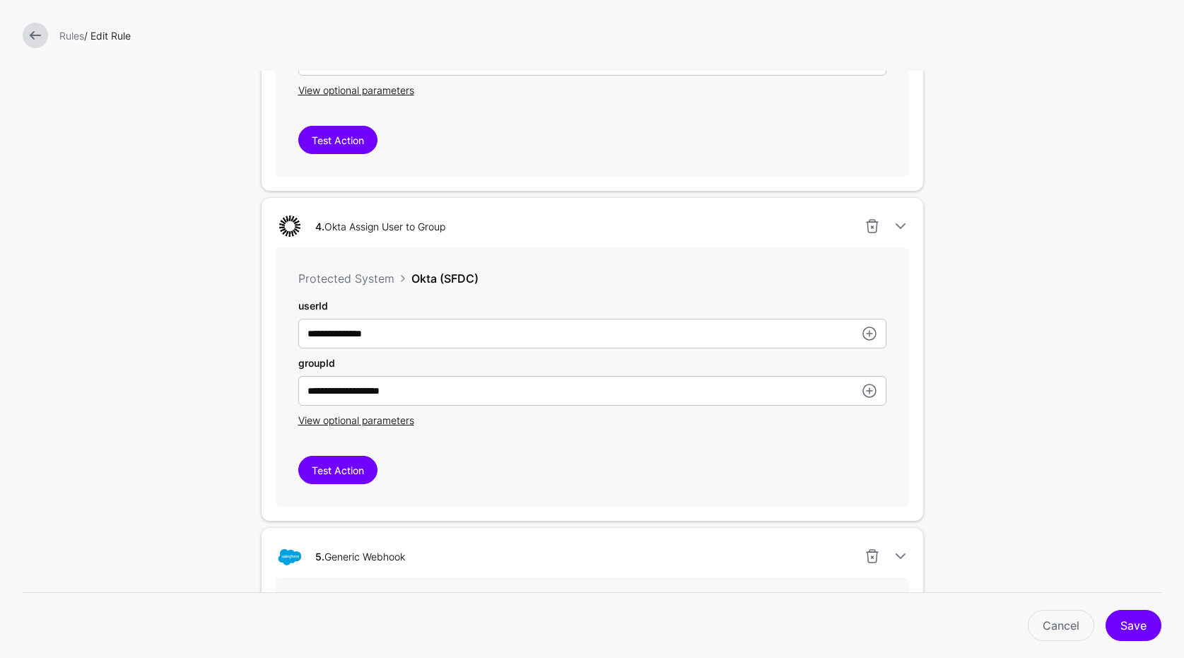
click at [32, 35] on link at bounding box center [35, 35] width 25 height 25
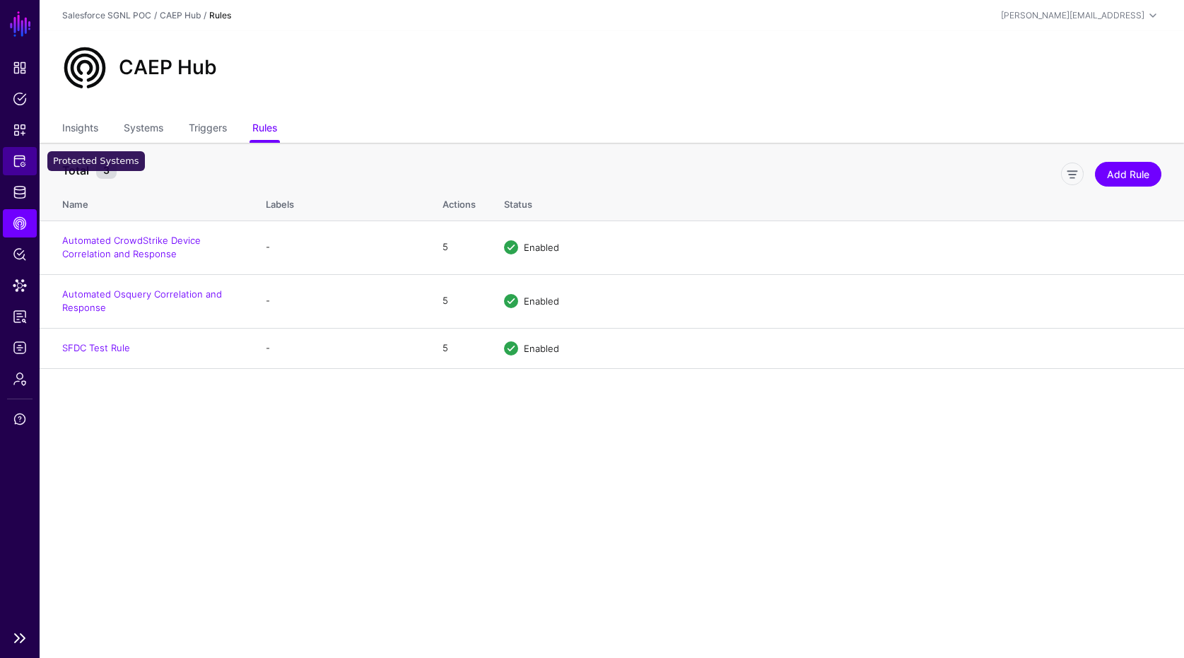
click at [23, 172] on link "Protected Systems" at bounding box center [20, 161] width 34 height 28
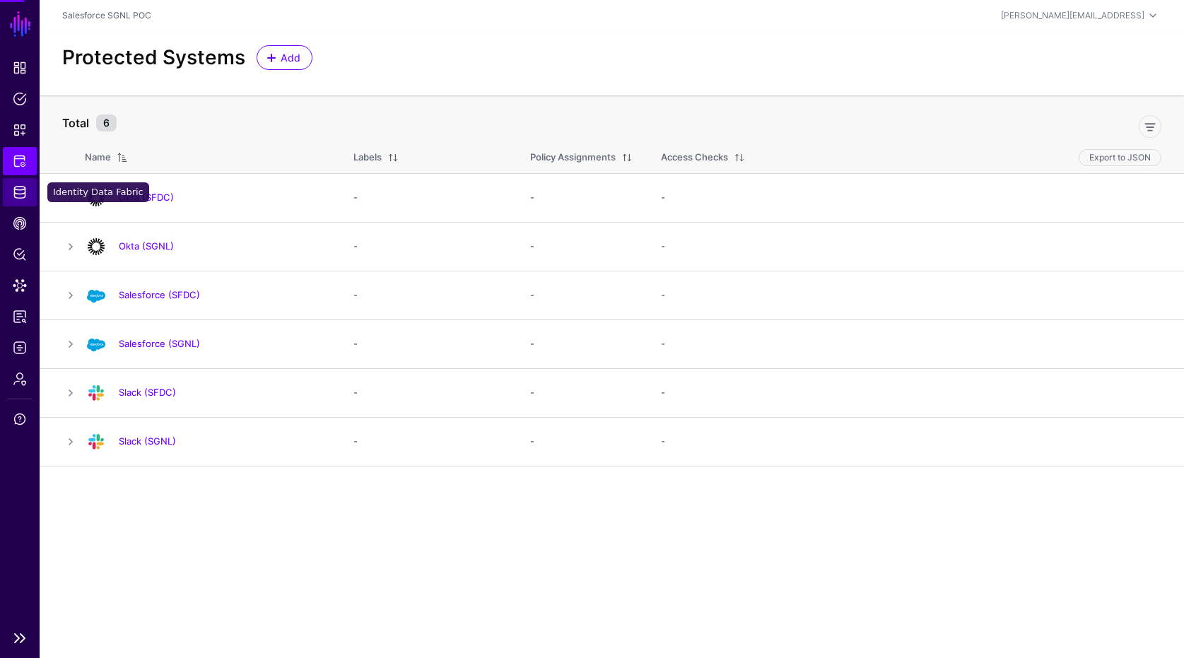
click at [16, 201] on link "Identity Data Fabric" at bounding box center [20, 192] width 34 height 28
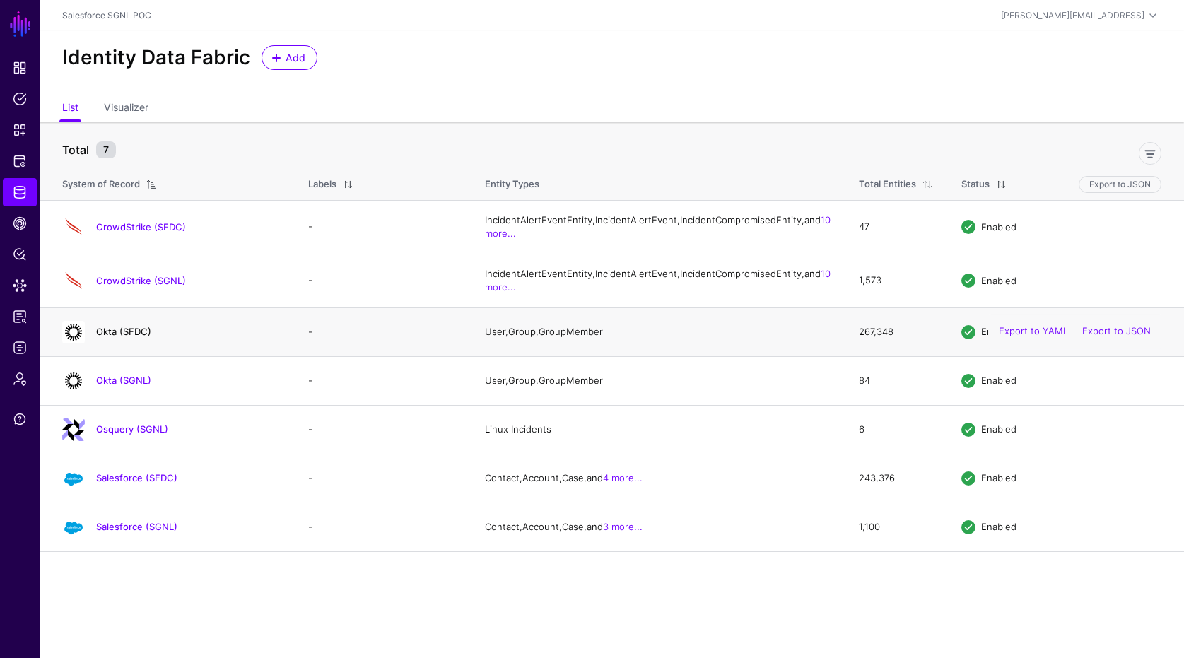
click at [146, 337] on link "Okta (SFDC)" at bounding box center [123, 331] width 55 height 11
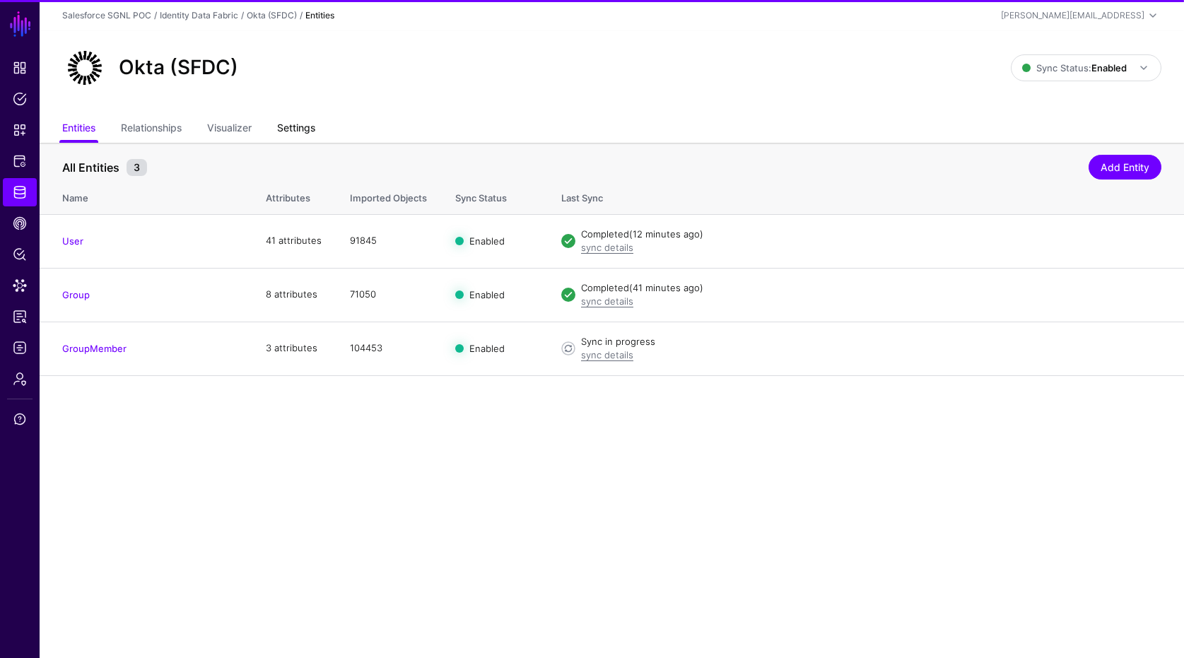
click at [315, 132] on link "Settings" at bounding box center [296, 129] width 38 height 27
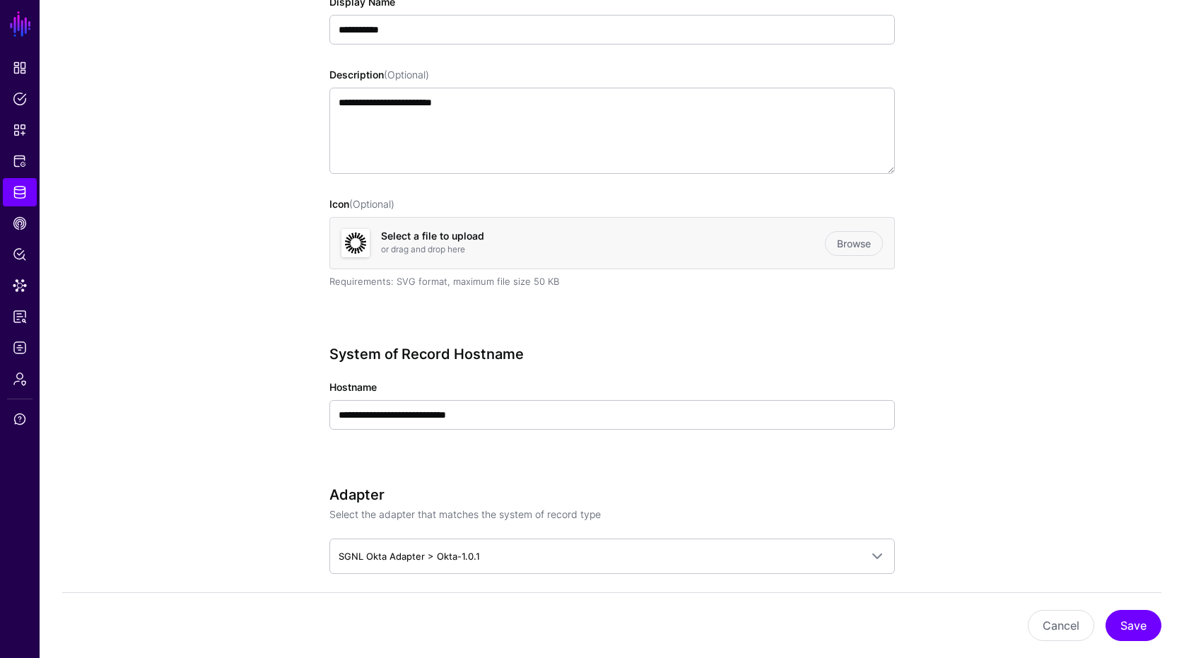
scroll to position [264, 0]
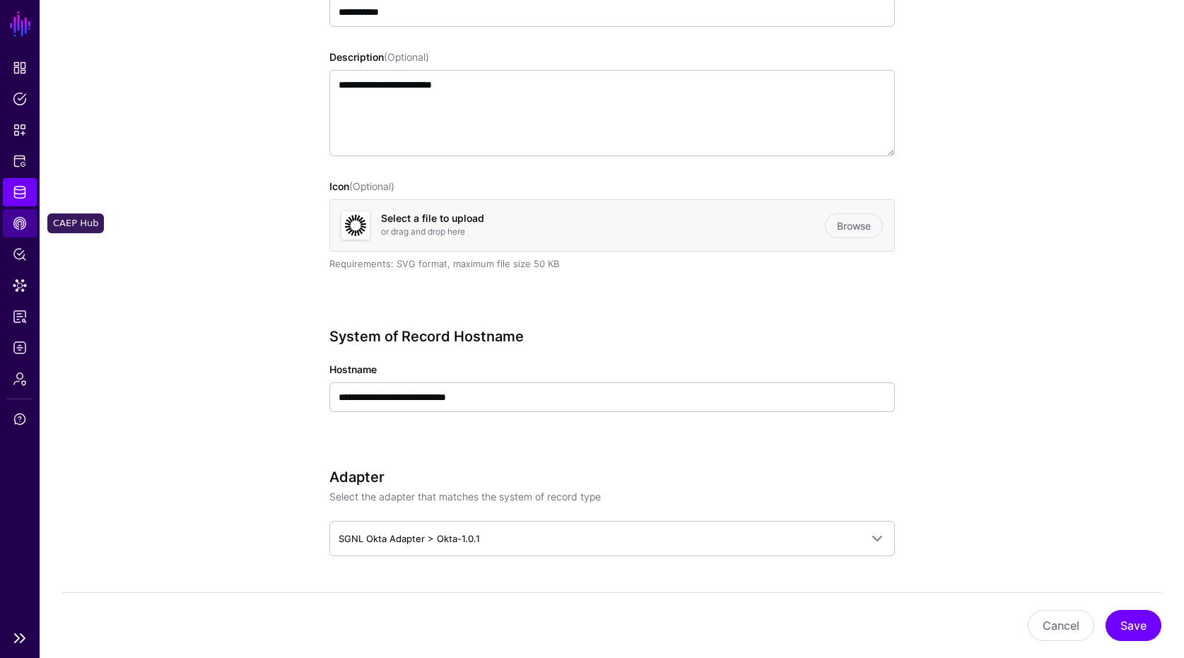
click at [16, 214] on link "CAEP Hub" at bounding box center [20, 223] width 34 height 28
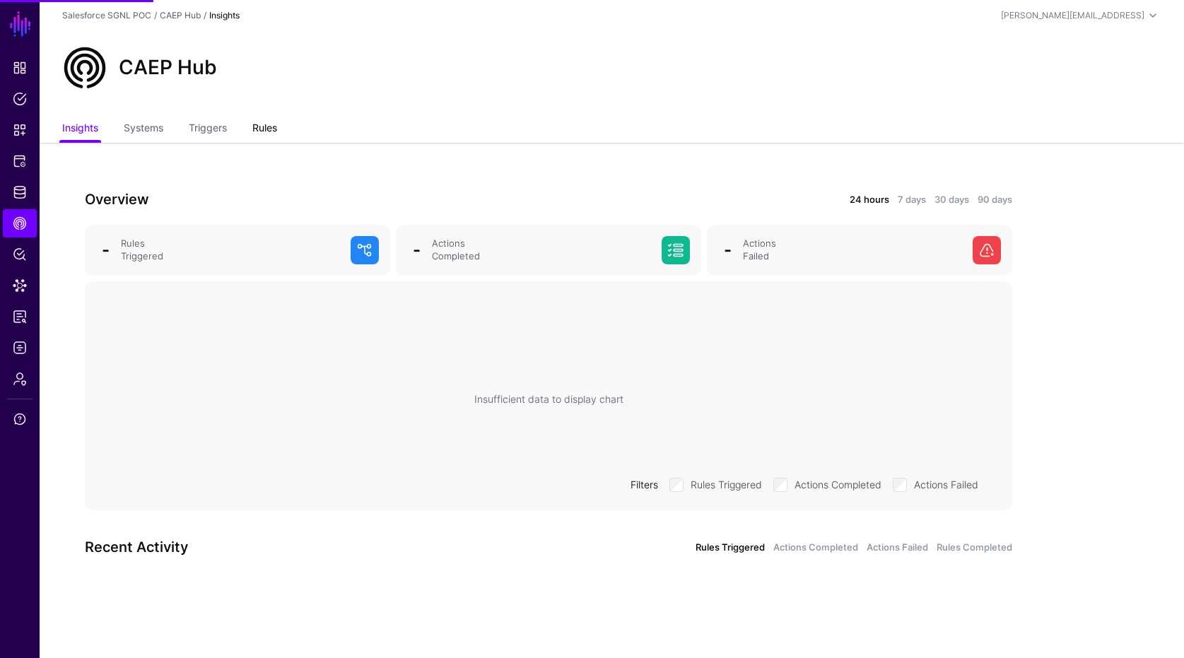
click at [276, 141] on link "Rules" at bounding box center [264, 129] width 25 height 27
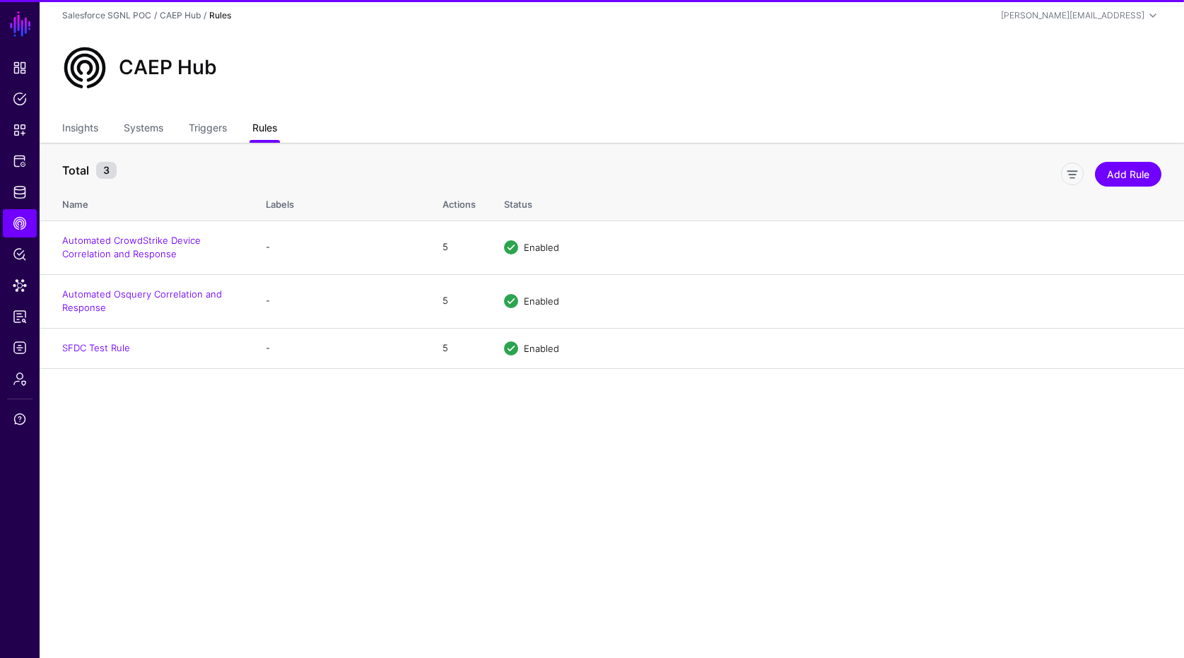
click at [274, 129] on link "Rules" at bounding box center [264, 129] width 25 height 27
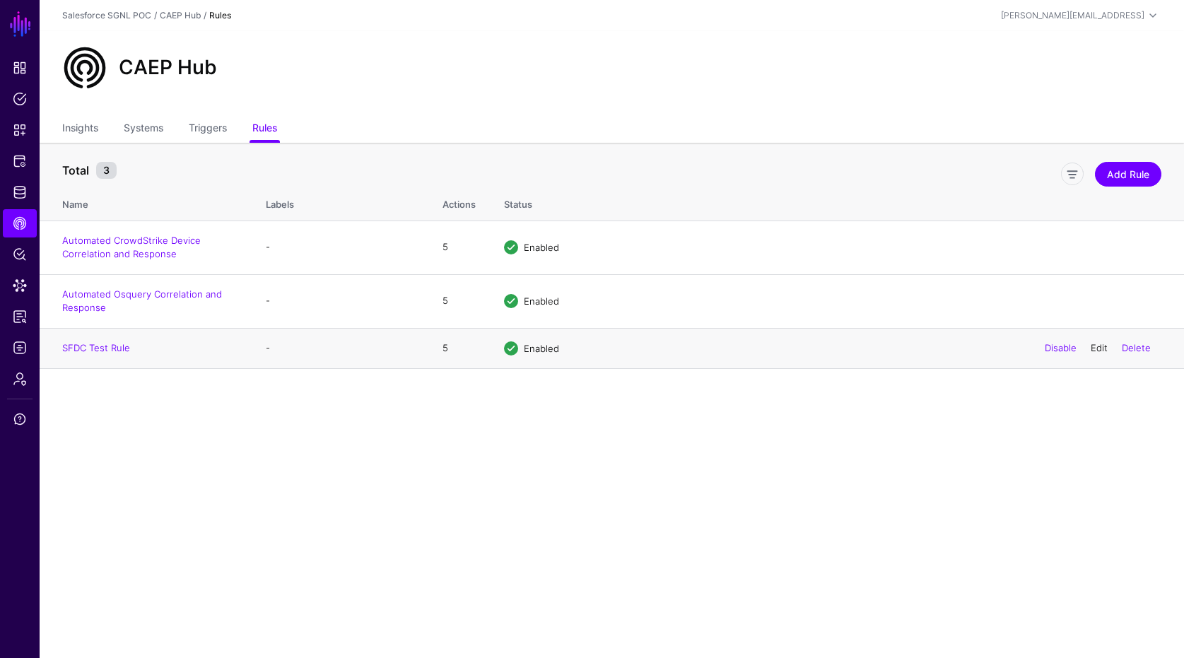
click at [1097, 350] on link "Edit" at bounding box center [1098, 347] width 17 height 11
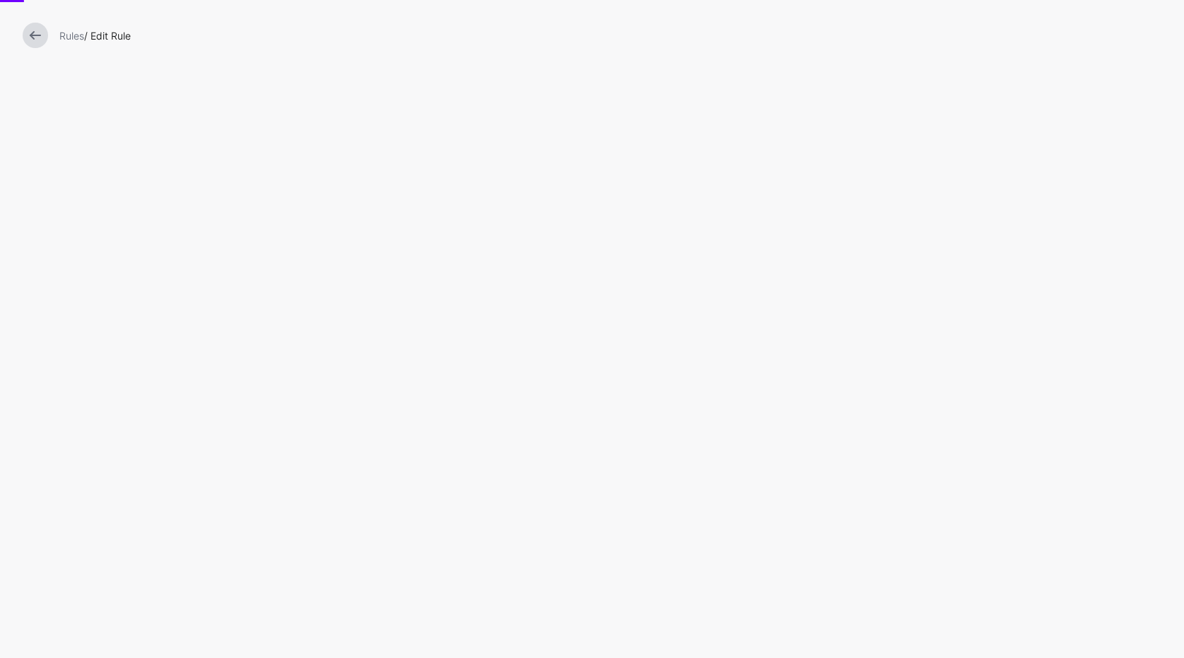
click at [1097, 350] on div "Rules / Edit Rule" at bounding box center [592, 329] width 1184 height 658
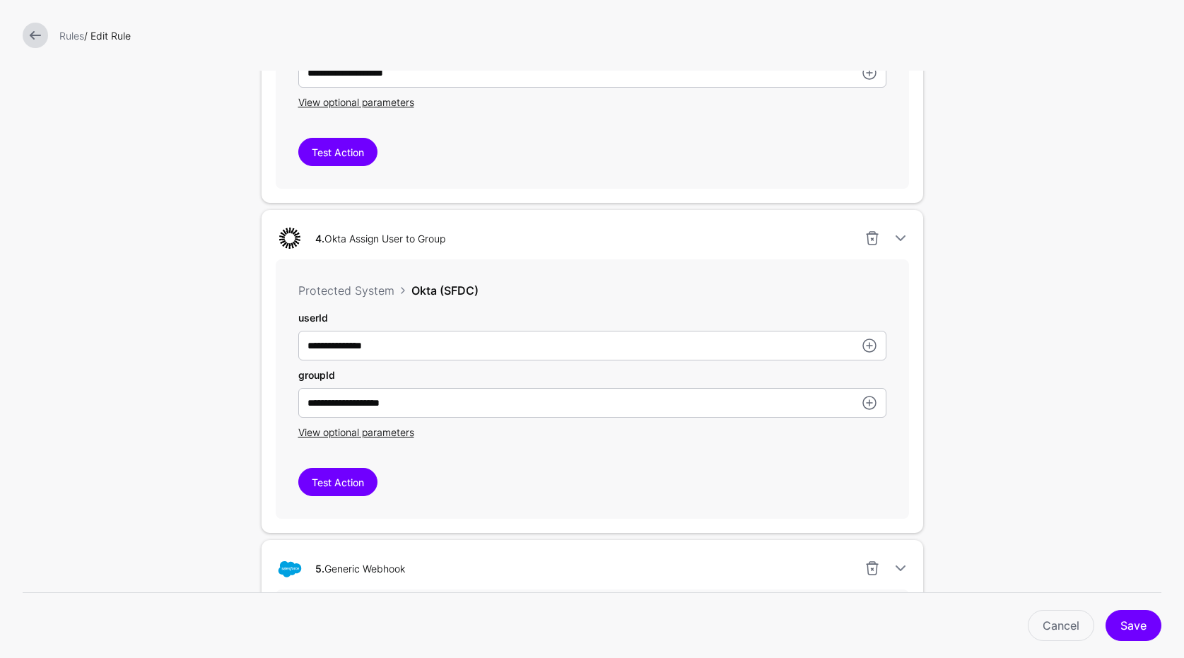
scroll to position [1387, 0]
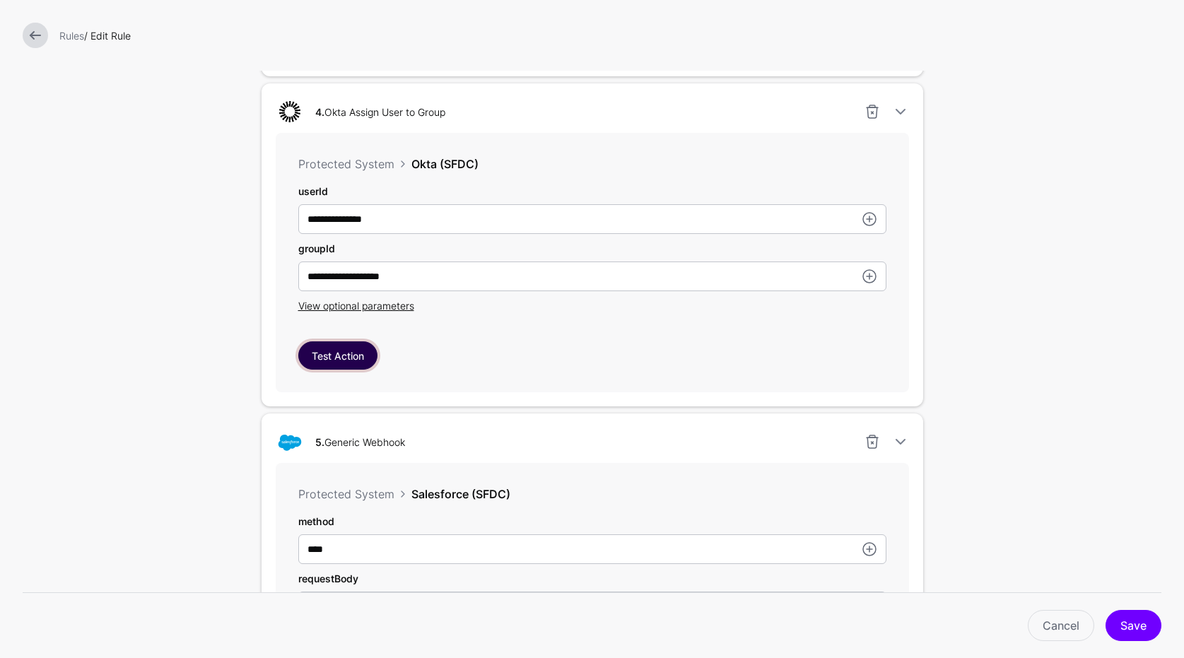
click at [336, 362] on button "Test Action" at bounding box center [337, 355] width 79 height 28
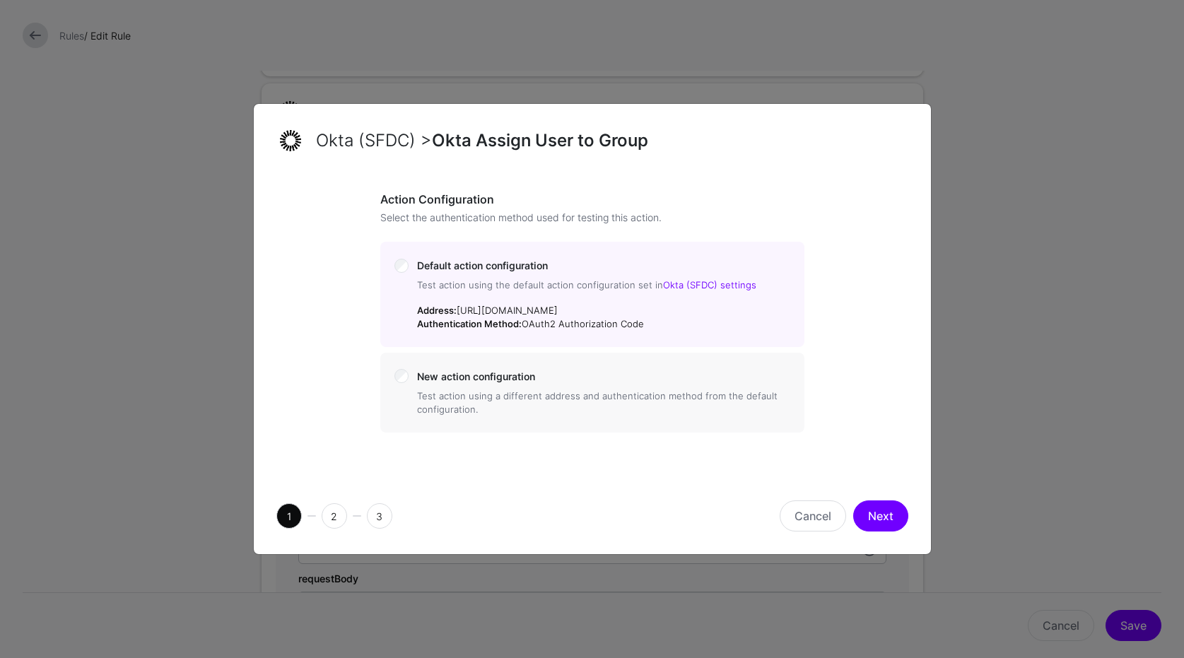
drag, startPoint x: 881, startPoint y: 512, endPoint x: 876, endPoint y: 507, distance: 7.5
click at [881, 512] on button "Next" at bounding box center [880, 515] width 55 height 31
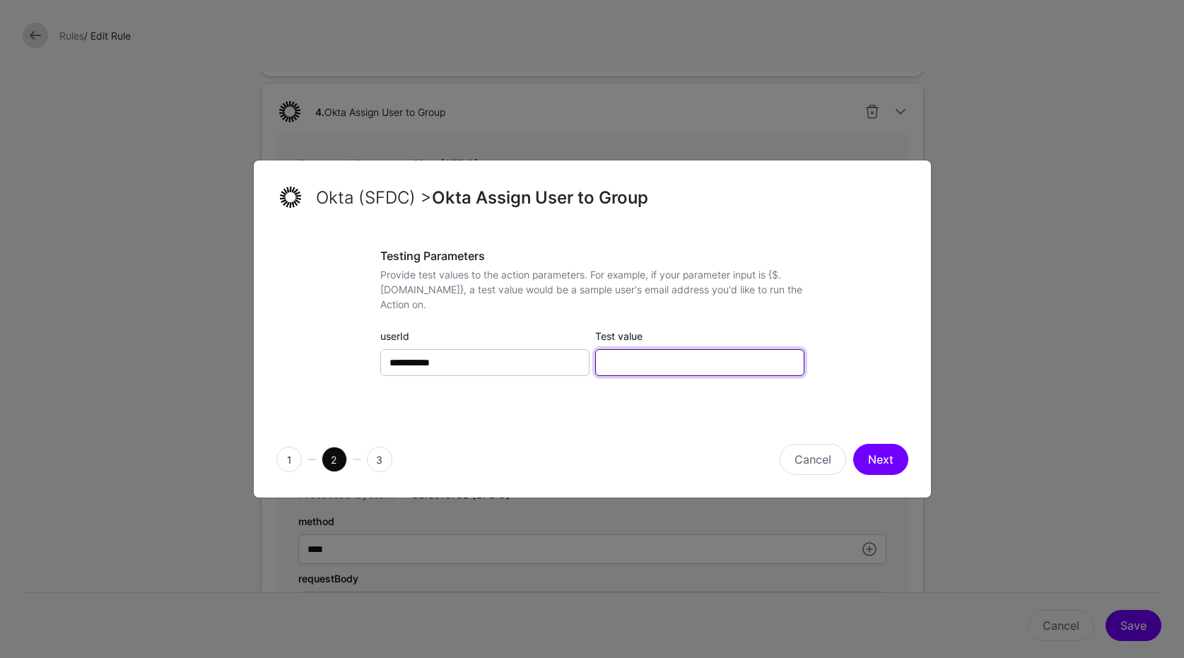
click at [697, 354] on input "Test value" at bounding box center [699, 362] width 209 height 27
click at [710, 380] on div "**********" at bounding box center [592, 326] width 424 height 154
click at [769, 369] on input "Test value" at bounding box center [699, 362] width 209 height 27
paste input "**********"
type input "**********"
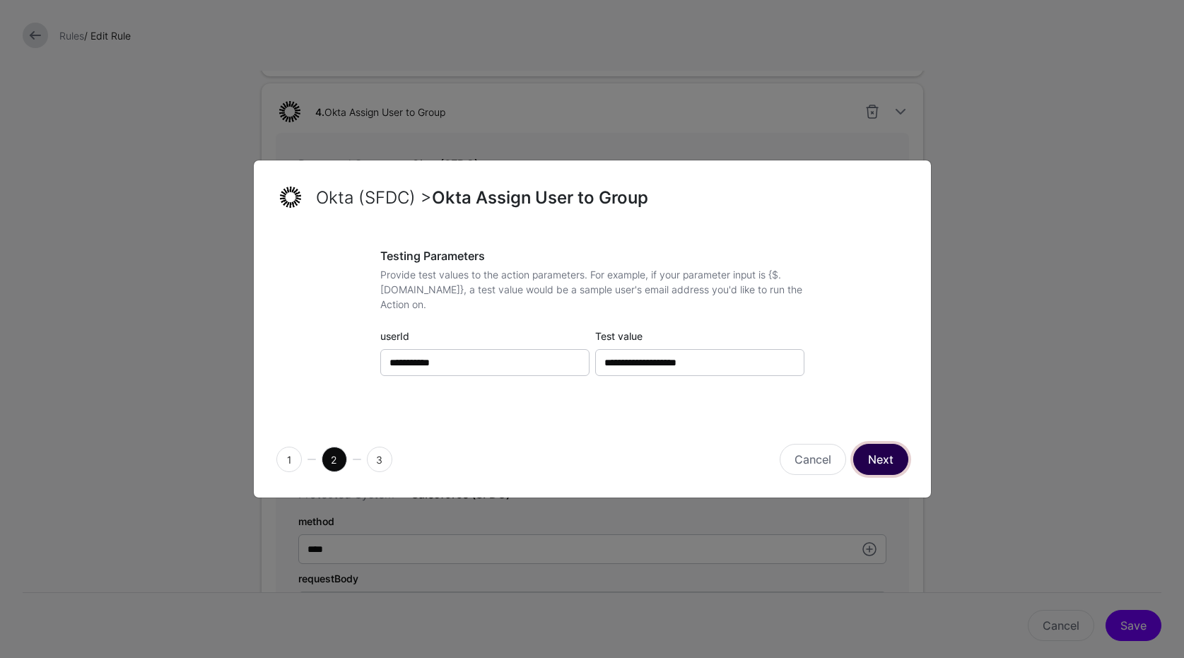
click at [877, 448] on button "Next" at bounding box center [880, 459] width 55 height 31
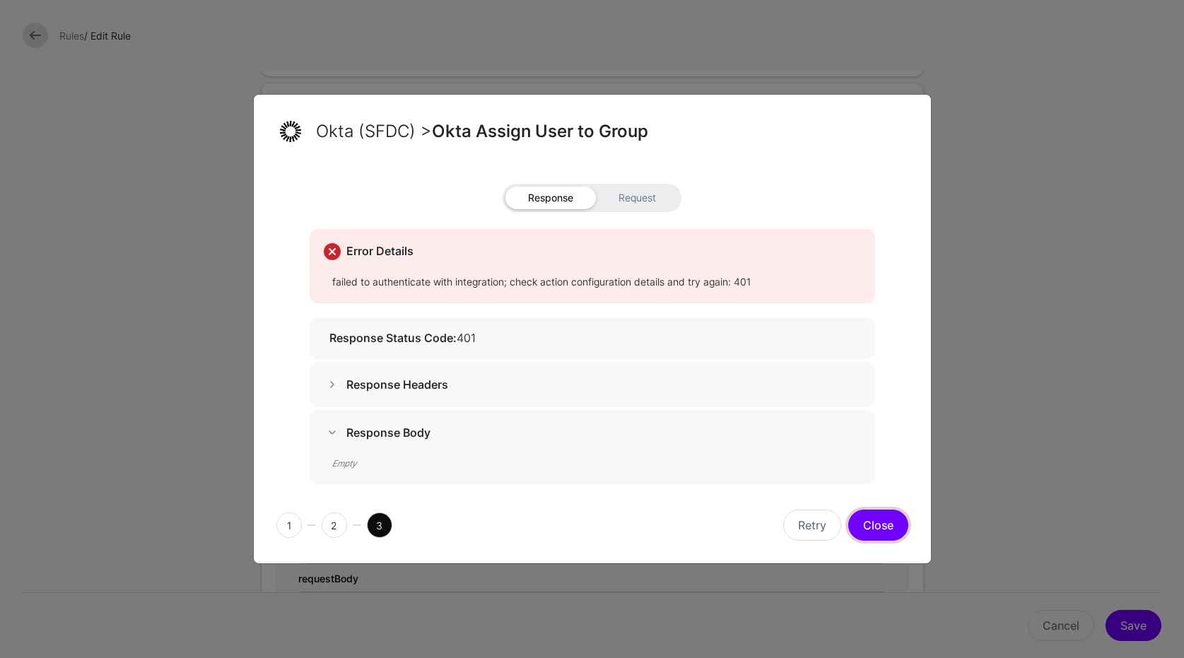
click at [858, 517] on button "Close" at bounding box center [878, 525] width 60 height 31
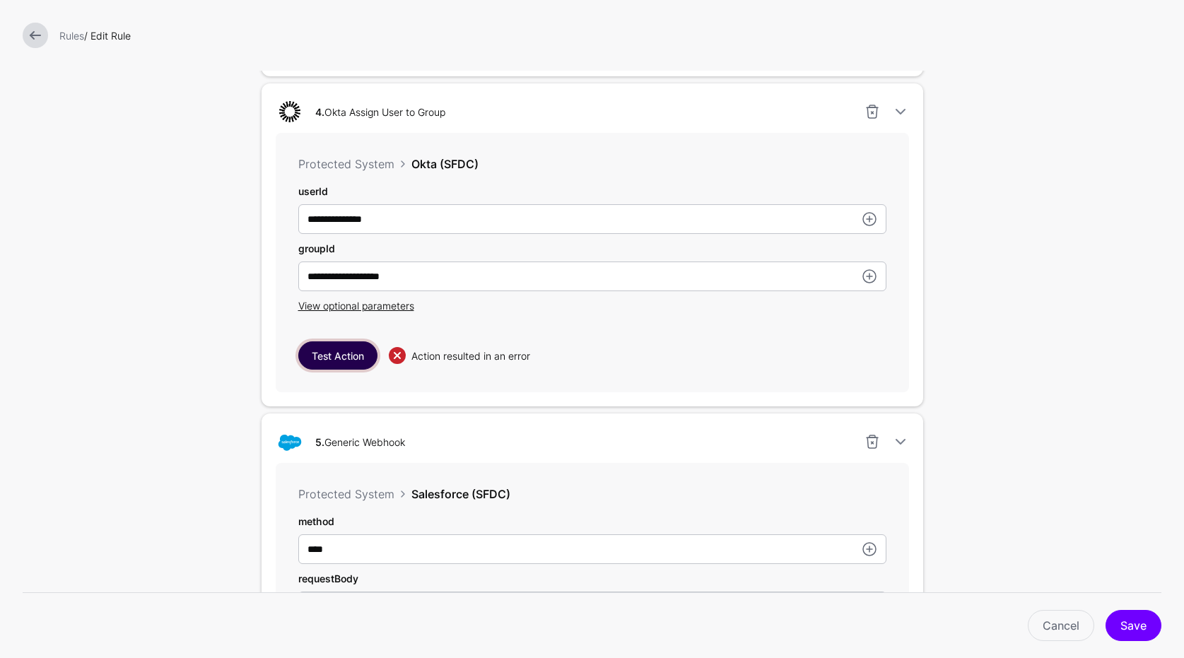
scroll to position [1201, 0]
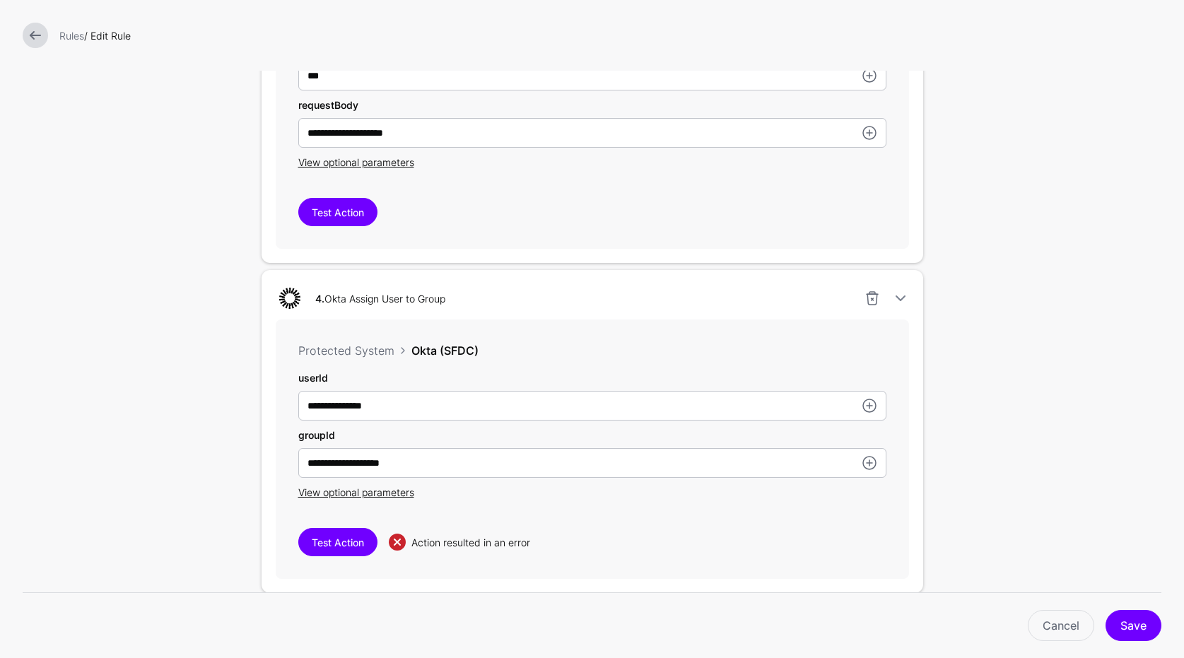
click at [35, 41] on link at bounding box center [35, 35] width 25 height 25
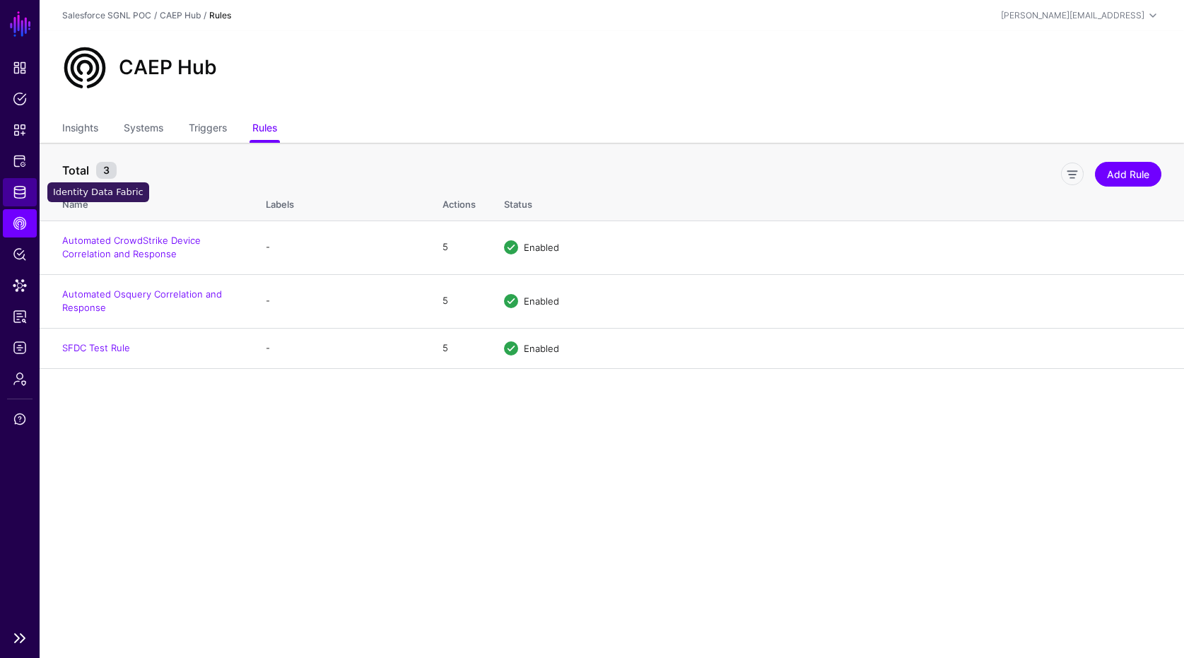
click at [18, 192] on span "Identity Data Fabric" at bounding box center [20, 192] width 14 height 14
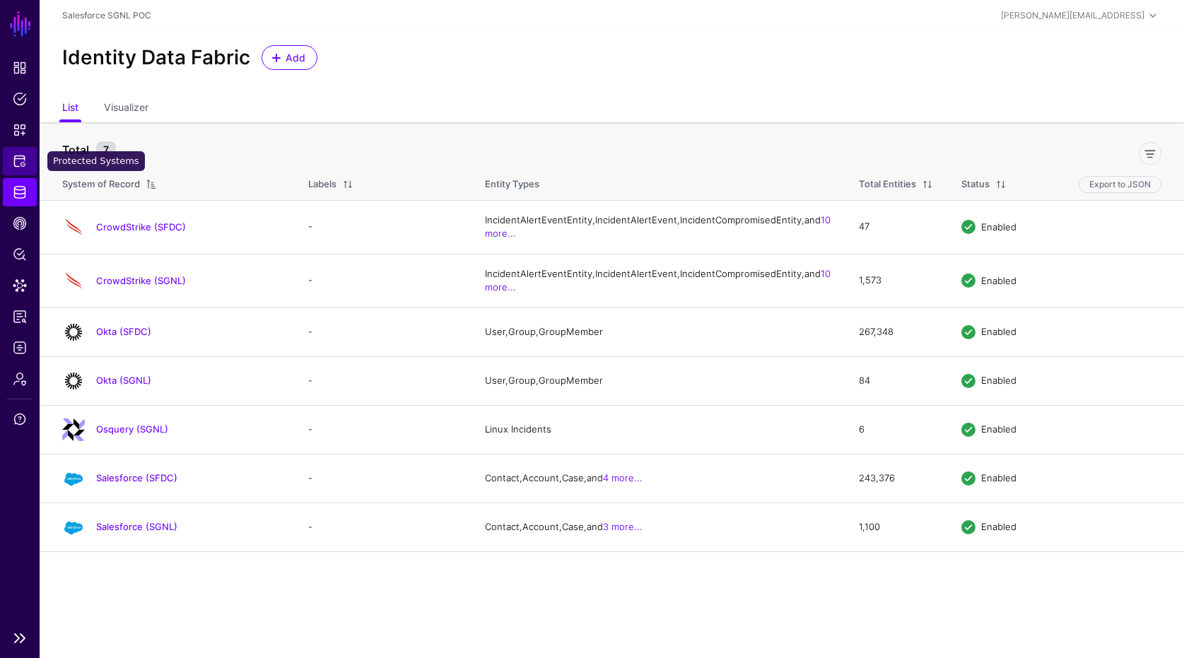
click at [24, 148] on link "Protected Systems" at bounding box center [20, 161] width 34 height 28
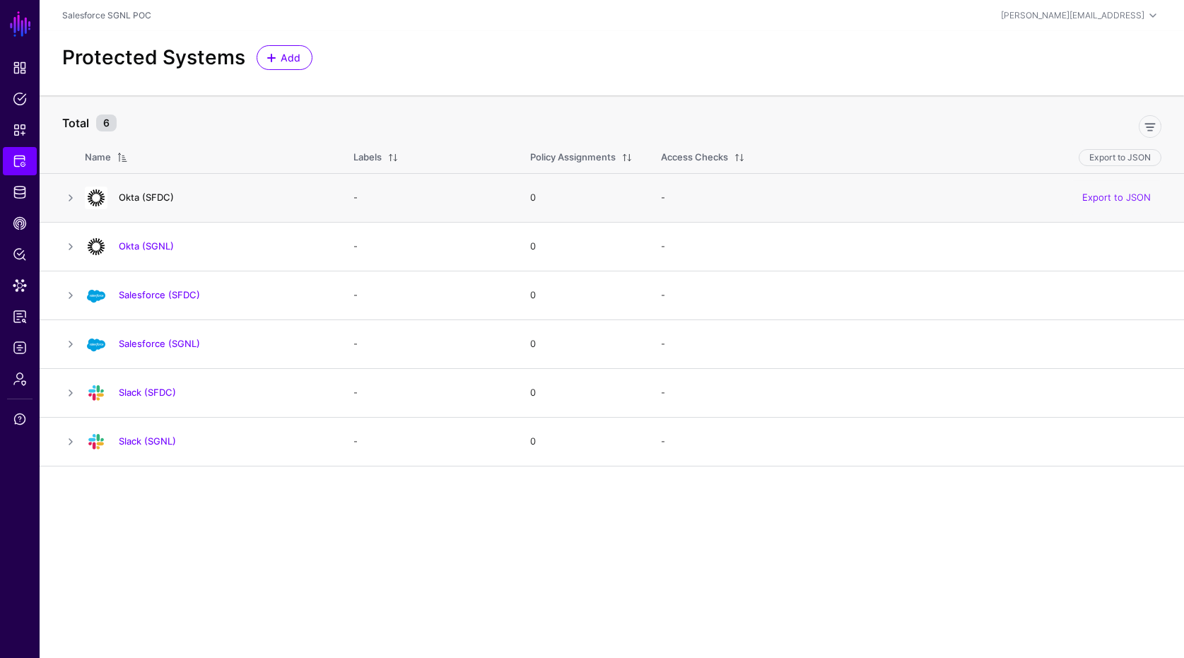
click at [147, 195] on link "Okta (SFDC)" at bounding box center [146, 197] width 55 height 11
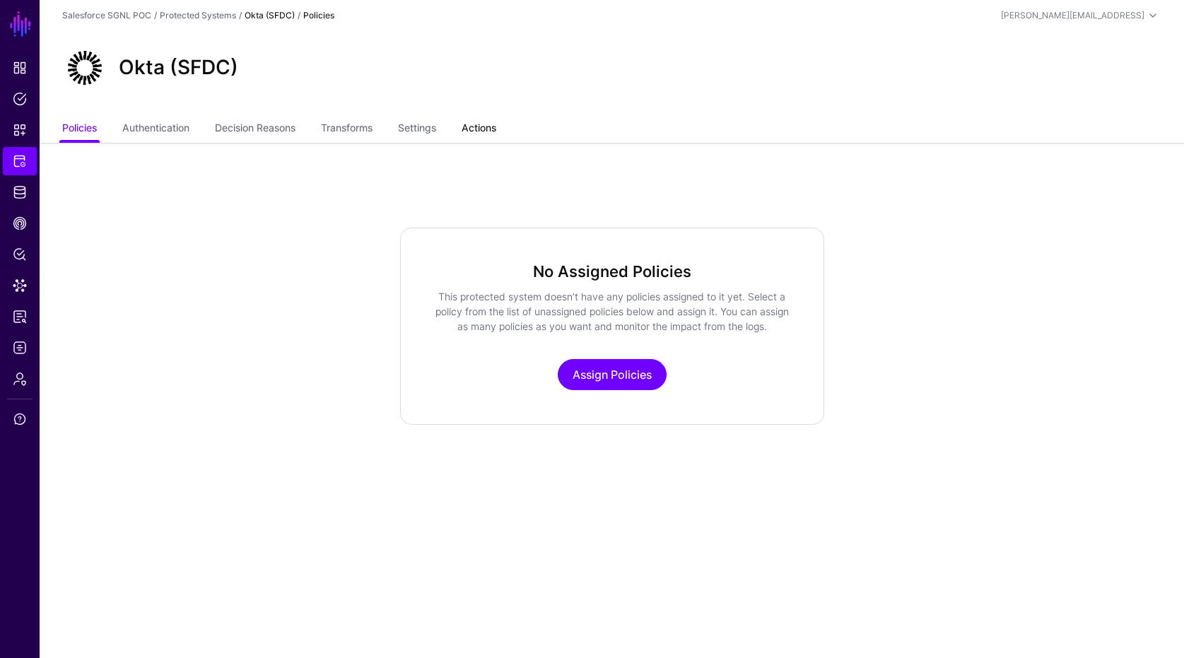
drag, startPoint x: 474, startPoint y: 131, endPoint x: 481, endPoint y: 138, distance: 9.5
click at [475, 131] on link "Actions" at bounding box center [478, 129] width 35 height 27
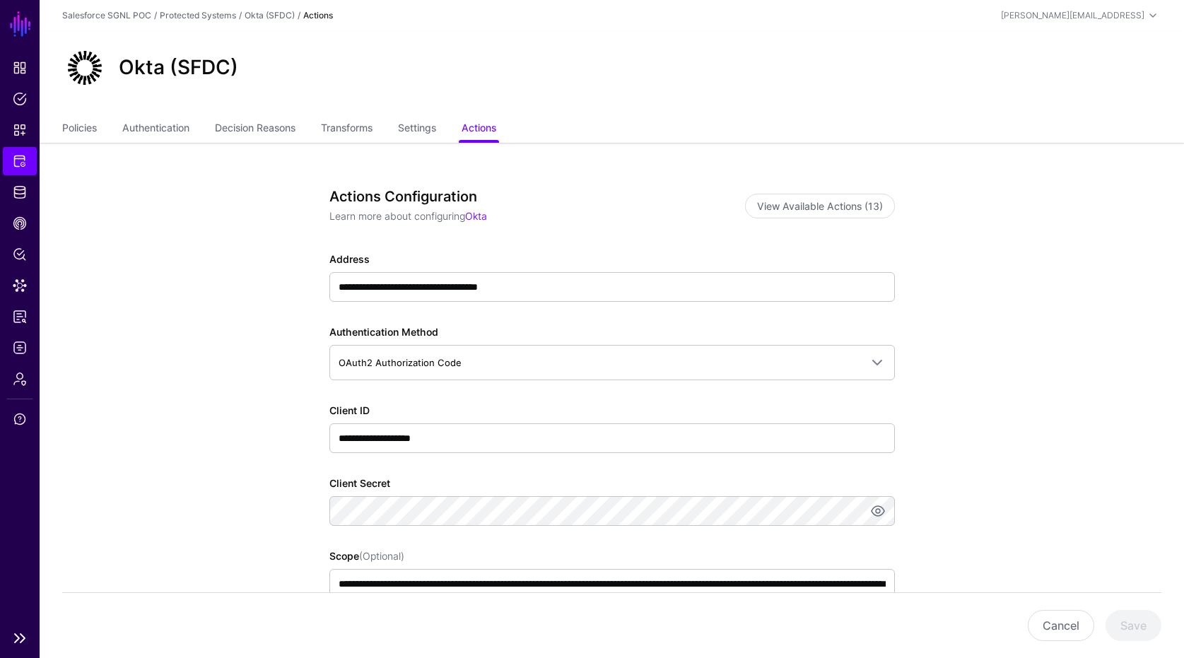
click at [38, 347] on li "Logs" at bounding box center [20, 348] width 40 height 28
click at [35, 348] on link "Logs" at bounding box center [20, 348] width 34 height 28
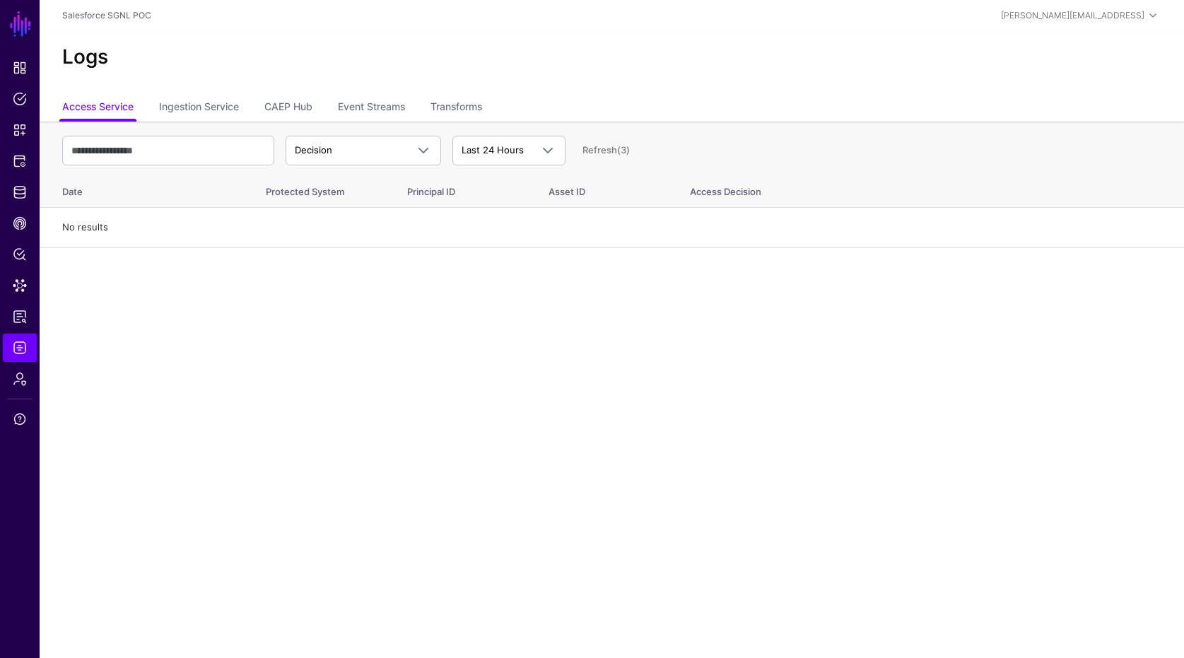
click at [330, 113] on ul "Access Service Ingestion Service CAEP Hub Event Streams Transforms" at bounding box center [611, 108] width 1099 height 27
click at [310, 107] on link "CAEP Hub" at bounding box center [288, 108] width 48 height 27
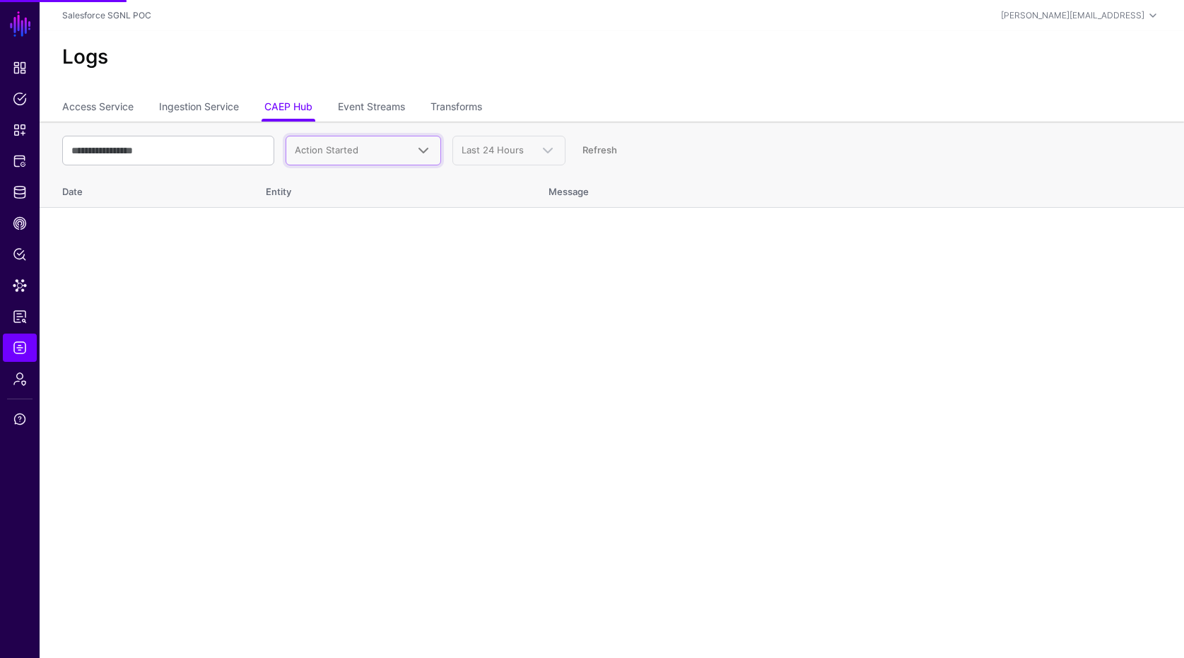
click at [387, 154] on span "Action Started" at bounding box center [351, 150] width 112 height 14
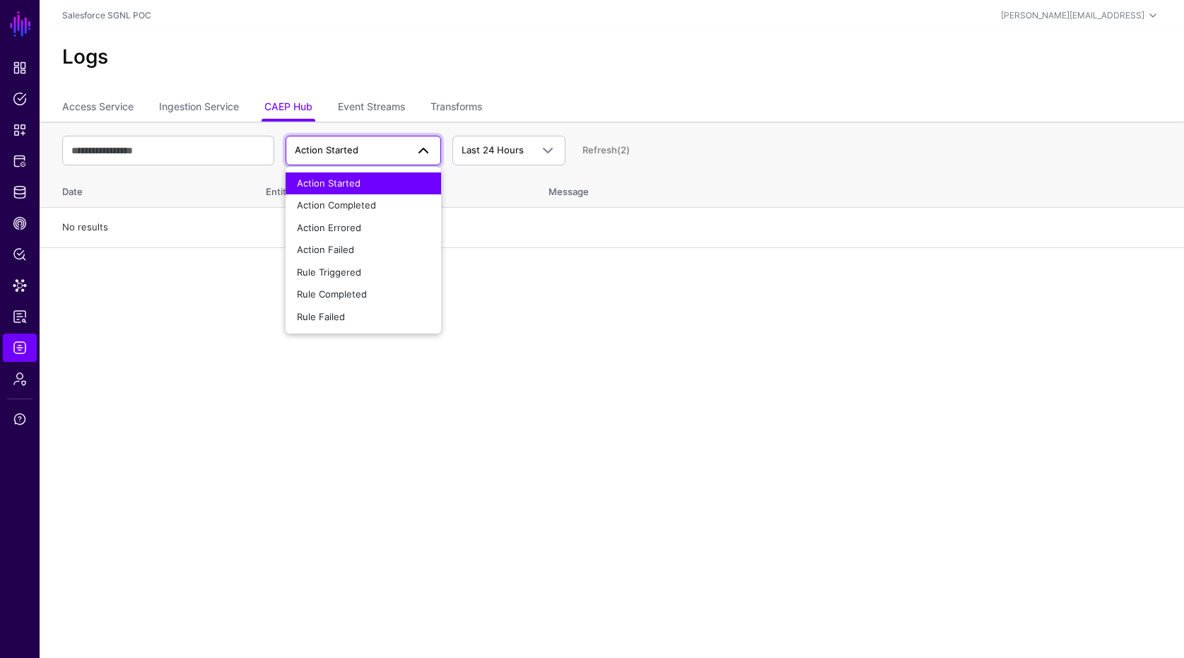
click at [388, 154] on span "Action Started" at bounding box center [351, 150] width 112 height 14
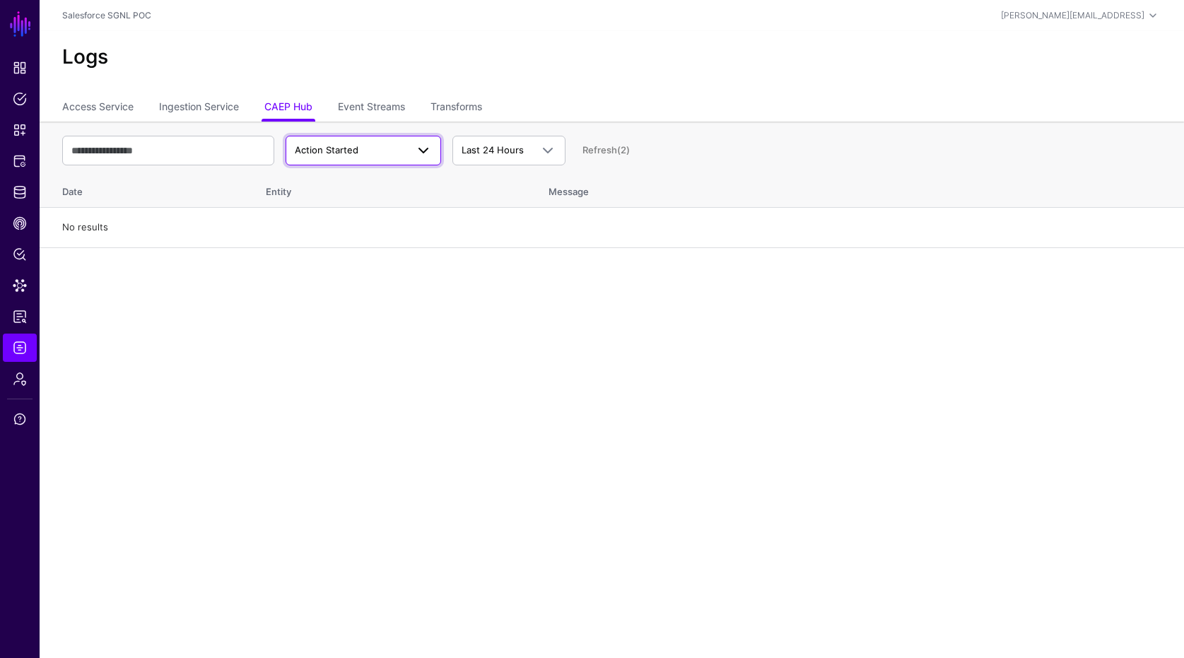
click at [388, 154] on span "Action Started" at bounding box center [351, 150] width 112 height 14
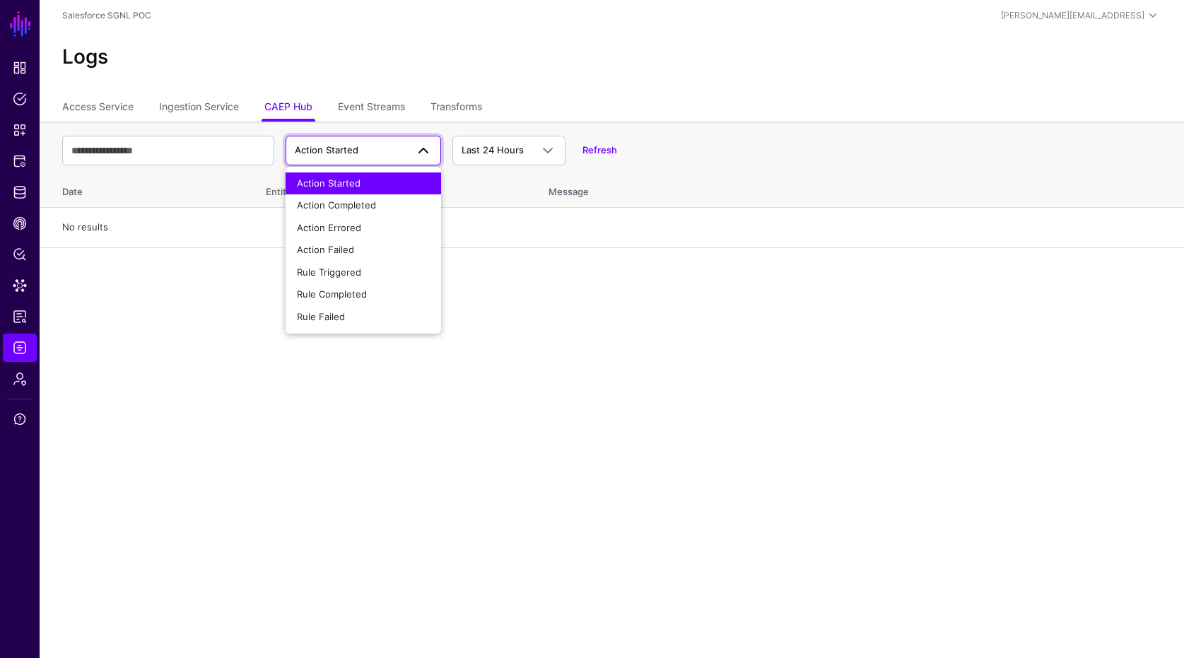
click at [610, 242] on td "No results" at bounding box center [612, 228] width 1144 height 40
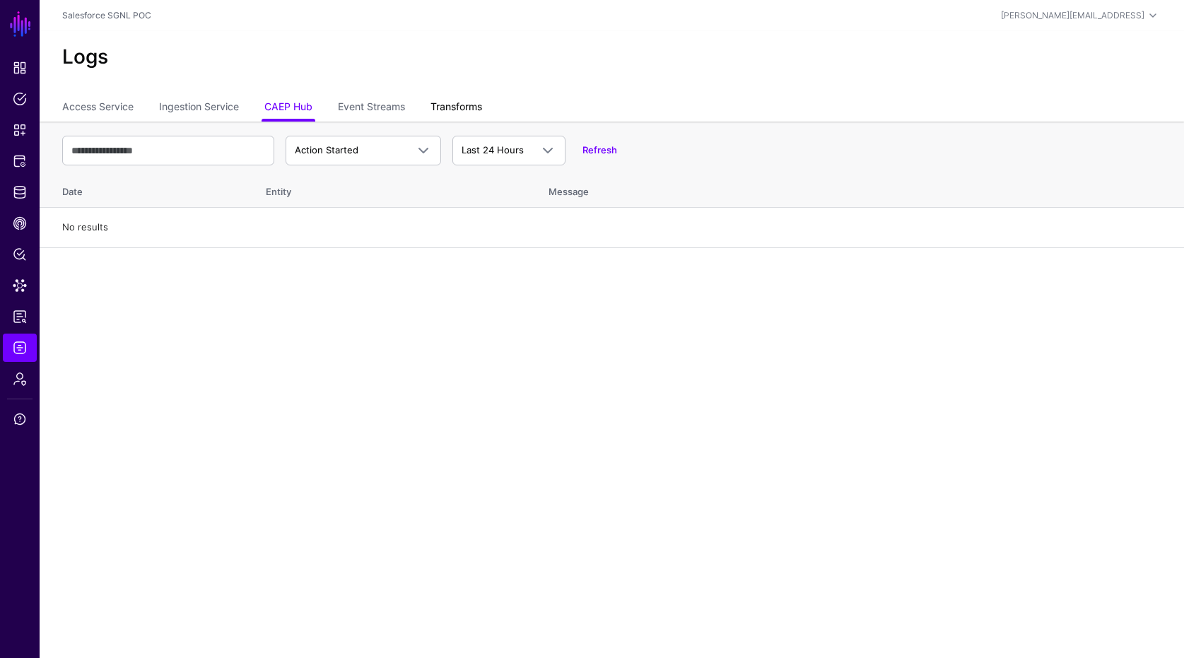
click at [439, 96] on link "Transforms" at bounding box center [456, 108] width 52 height 27
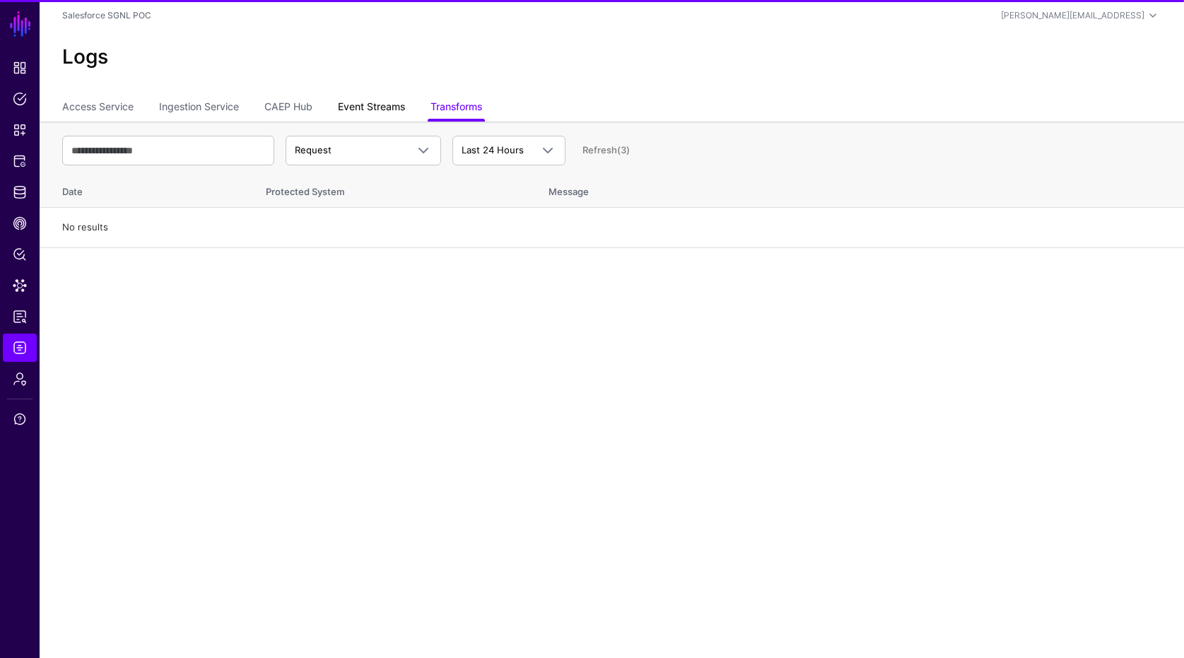
click at [368, 110] on link "Event Streams" at bounding box center [371, 108] width 67 height 27
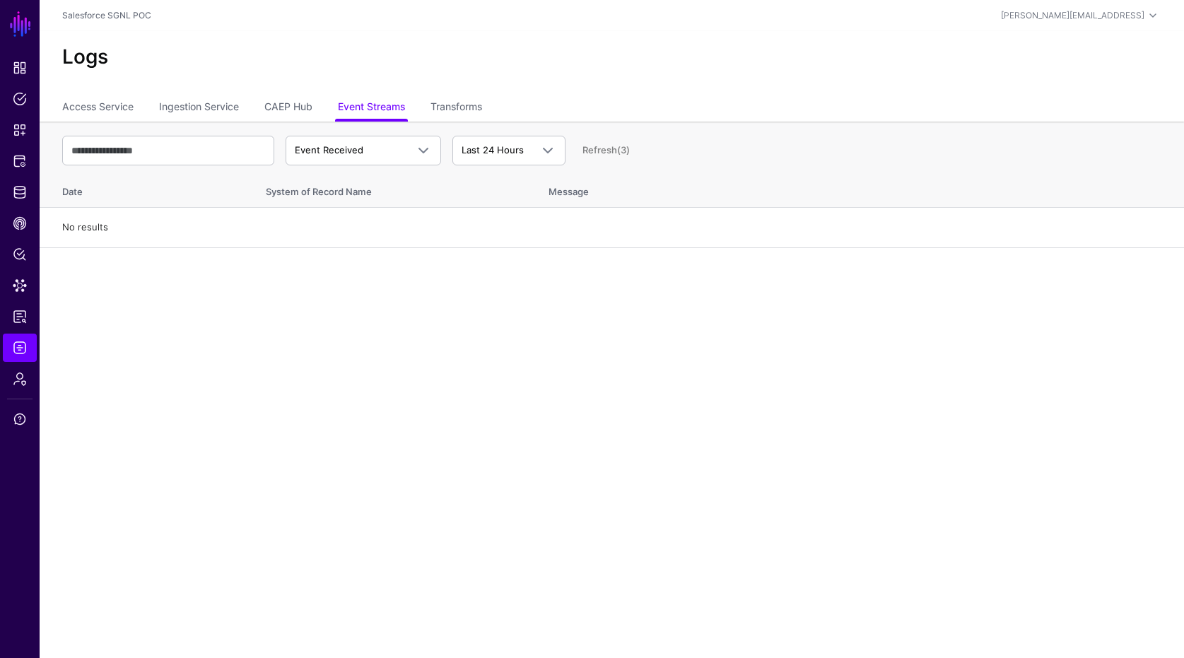
click at [261, 107] on ul "Access Service Ingestion Service CAEP Hub Event Streams Transforms" at bounding box center [611, 108] width 1099 height 27
click at [267, 102] on link "CAEP Hub" at bounding box center [288, 108] width 48 height 27
click at [356, 160] on link "Action Started" at bounding box center [363, 151] width 155 height 30
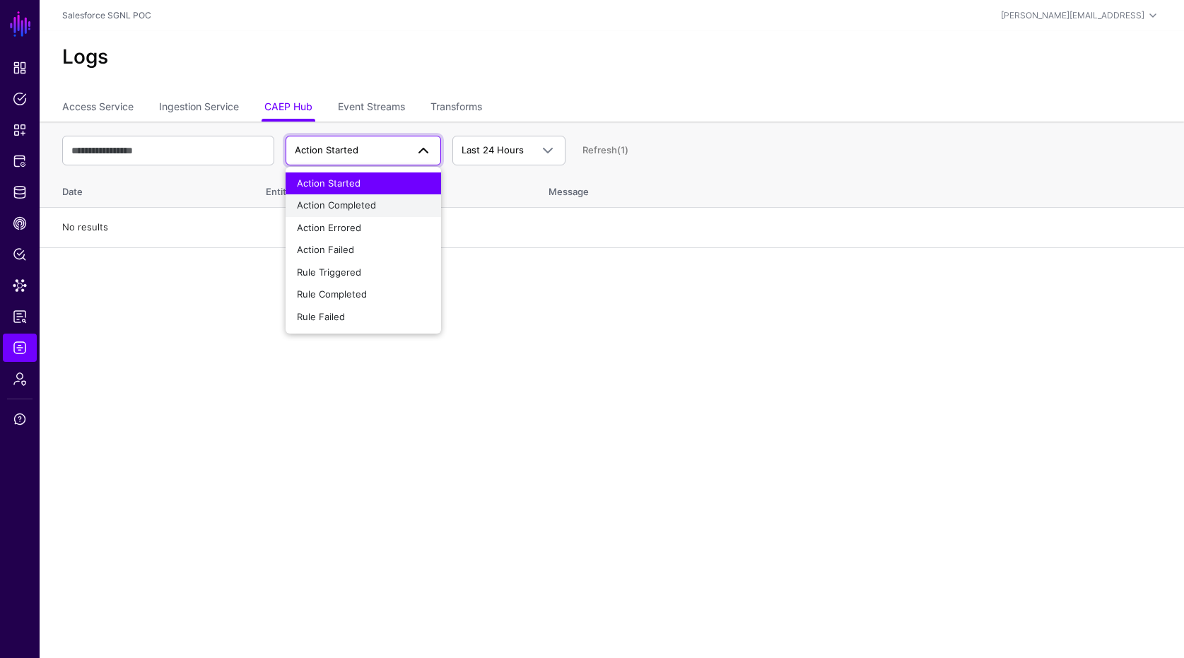
click at [343, 211] on span "Action Completed" at bounding box center [336, 204] width 79 height 11
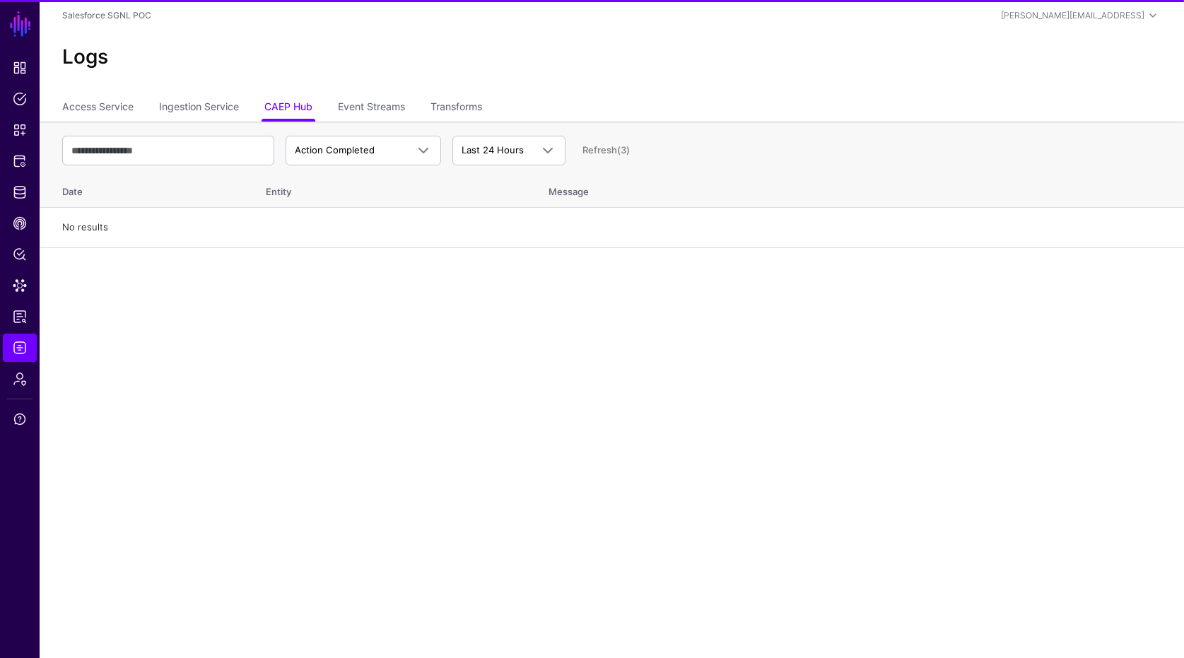
click at [344, 166] on div "Action Completed Action Started Action Completed Action Errored Action Failed R…" at bounding box center [611, 150] width 1099 height 41
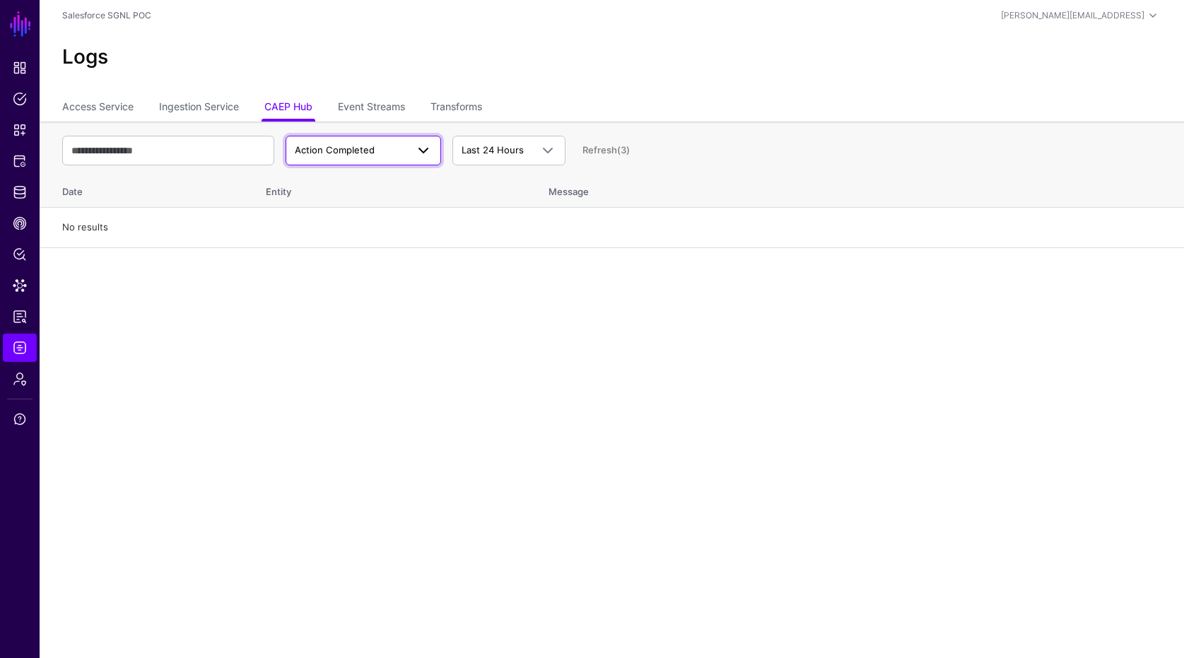
click at [349, 156] on span "Action Completed" at bounding box center [351, 150] width 112 height 14
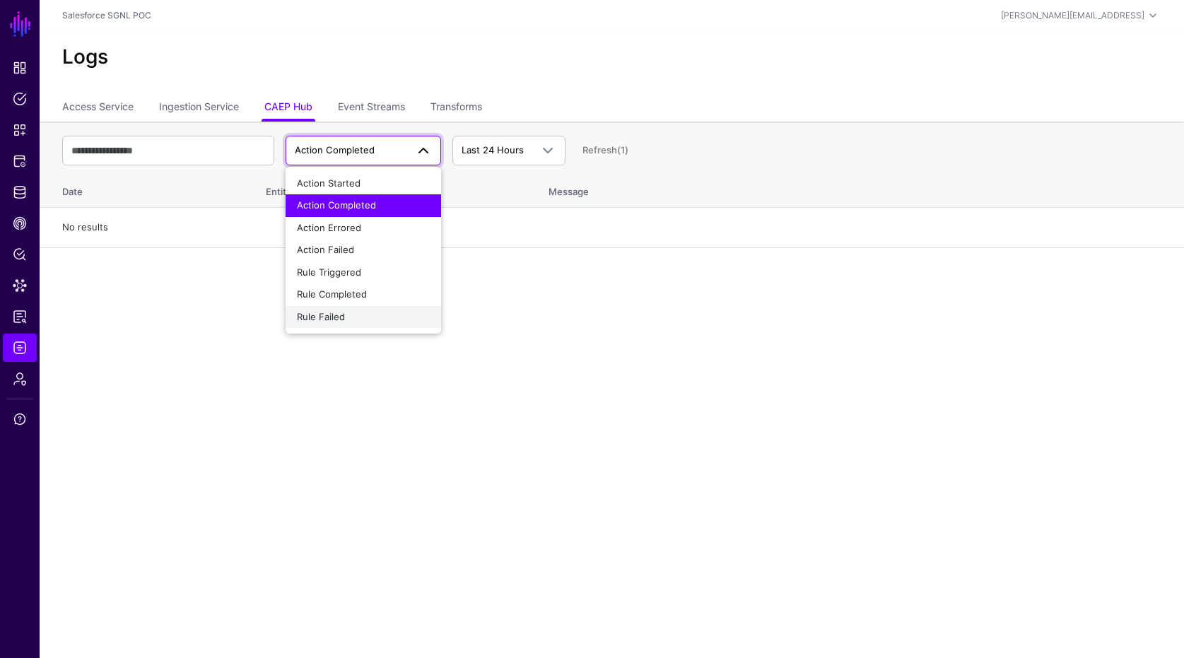
click at [350, 319] on div "Rule Failed" at bounding box center [363, 317] width 133 height 14
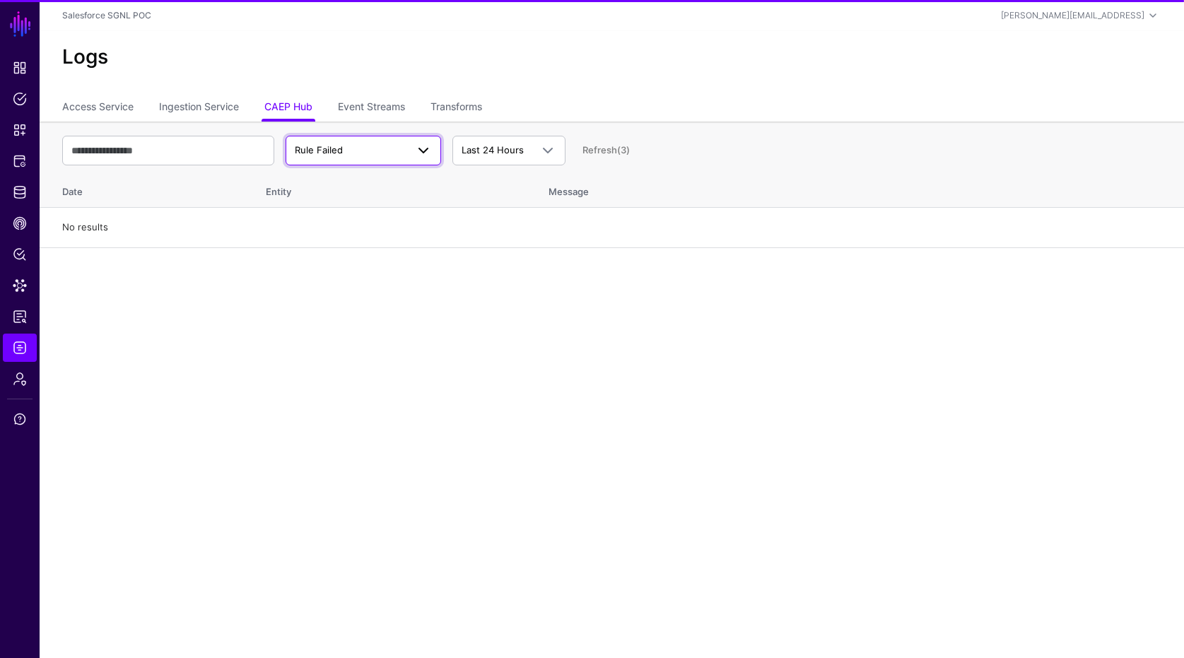
click at [367, 144] on span "Rule Failed" at bounding box center [351, 150] width 112 height 14
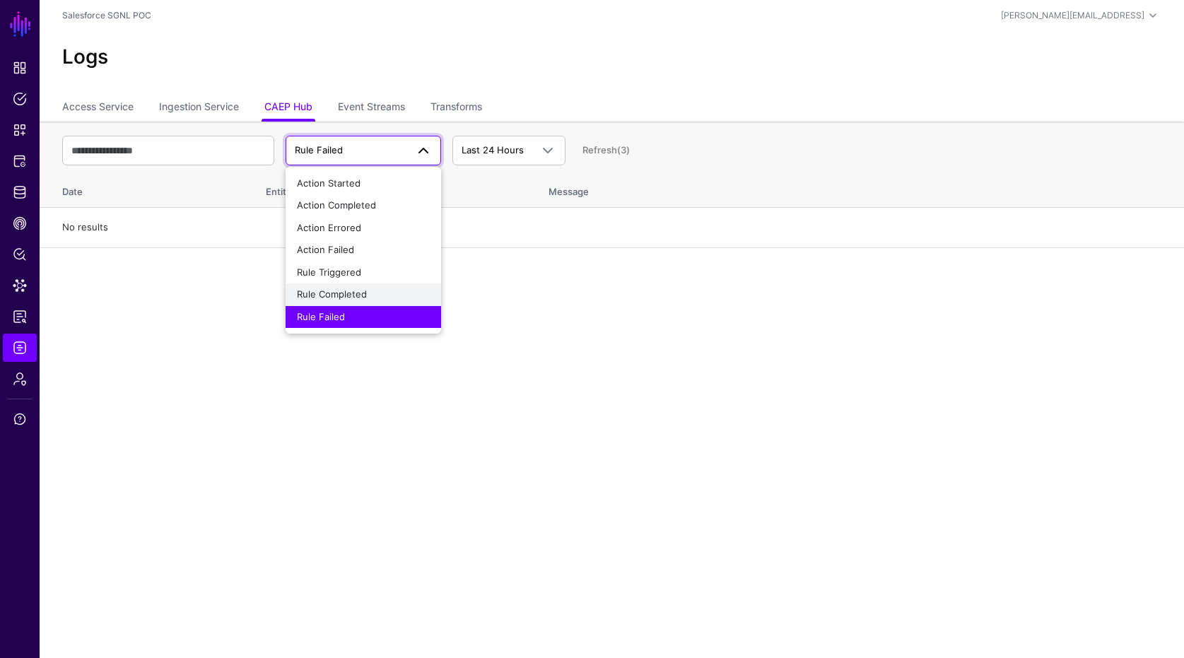
click at [331, 293] on span "Rule Completed" at bounding box center [332, 293] width 70 height 11
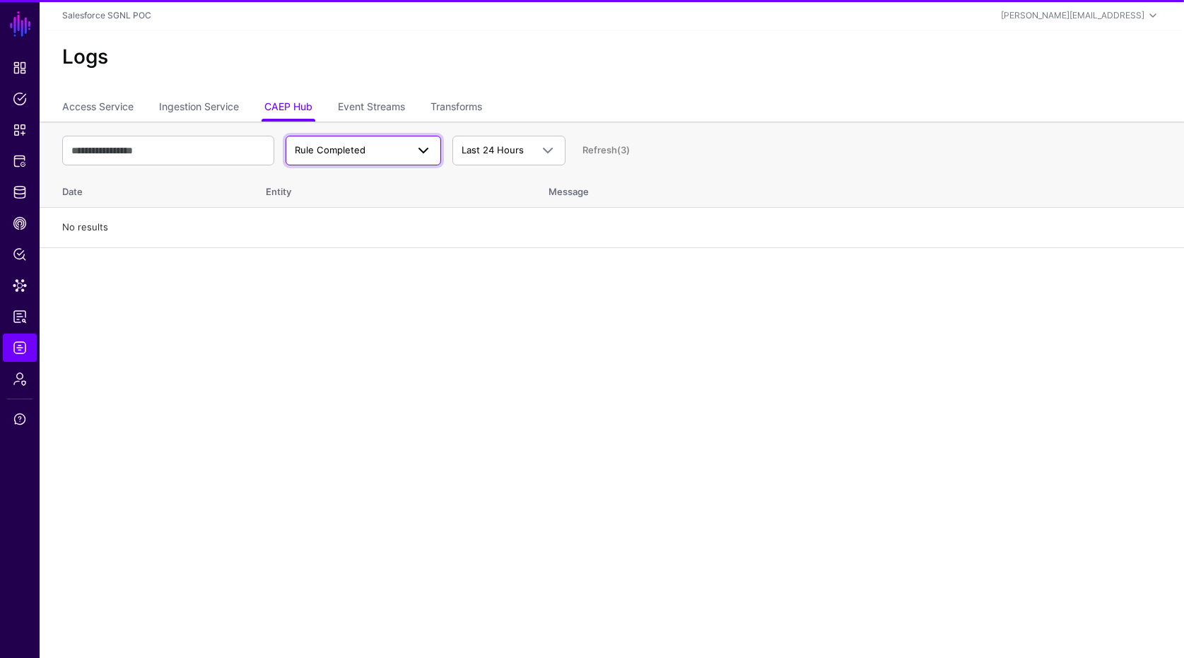
drag, startPoint x: 339, startPoint y: 141, endPoint x: 339, endPoint y: 148, distance: 7.1
click at [339, 142] on span "Rule Completed" at bounding box center [363, 150] width 137 height 17
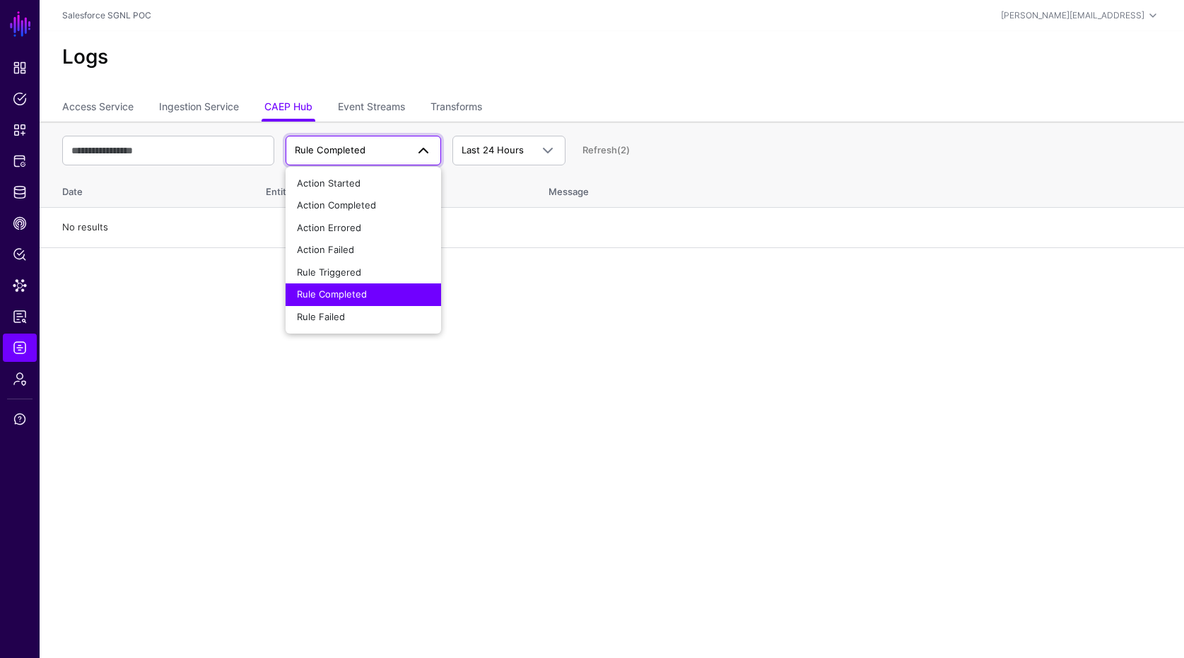
click at [334, 282] on ul "Action Started Action Completed Action Errored Action Failed Rule Triggered Rul…" at bounding box center [363, 250] width 155 height 156
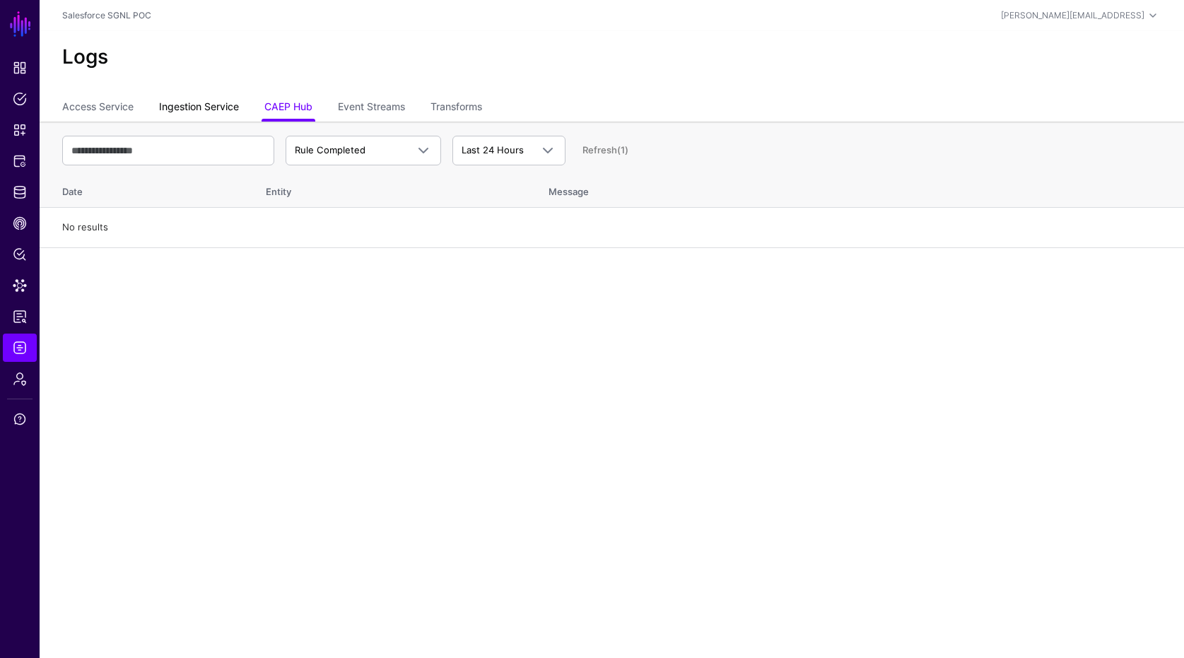
click at [229, 107] on link "Ingestion Service" at bounding box center [199, 108] width 80 height 27
click at [84, 110] on link "Access Service" at bounding box center [97, 108] width 71 height 27
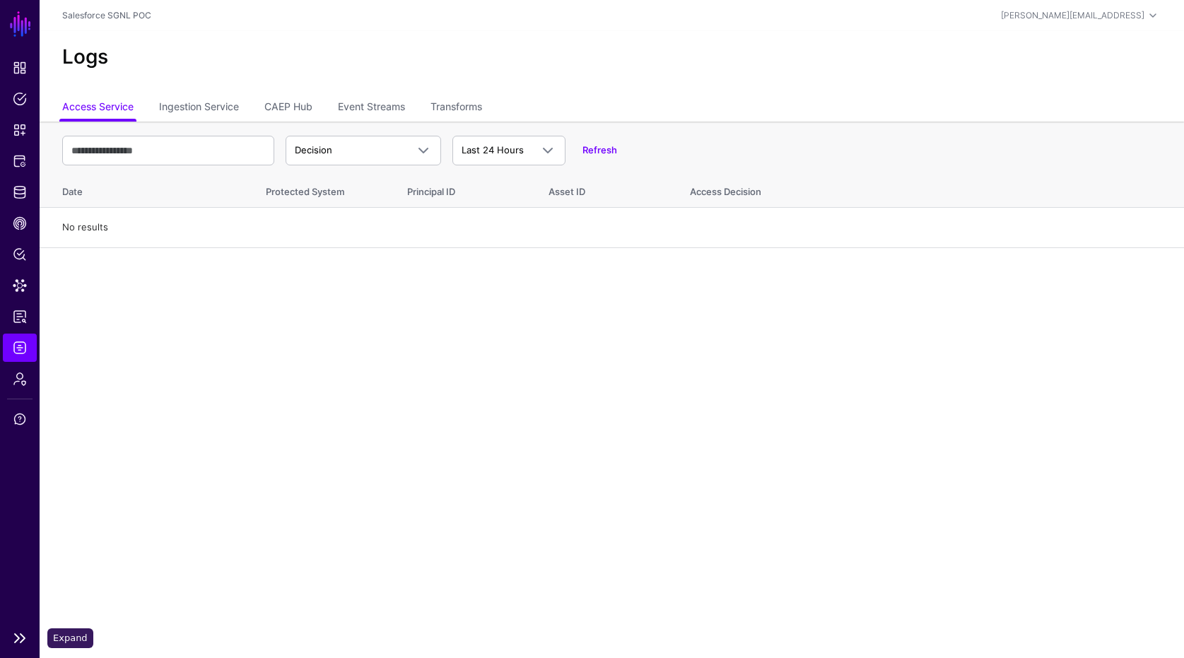
click at [13, 644] on link at bounding box center [20, 638] width 40 height 17
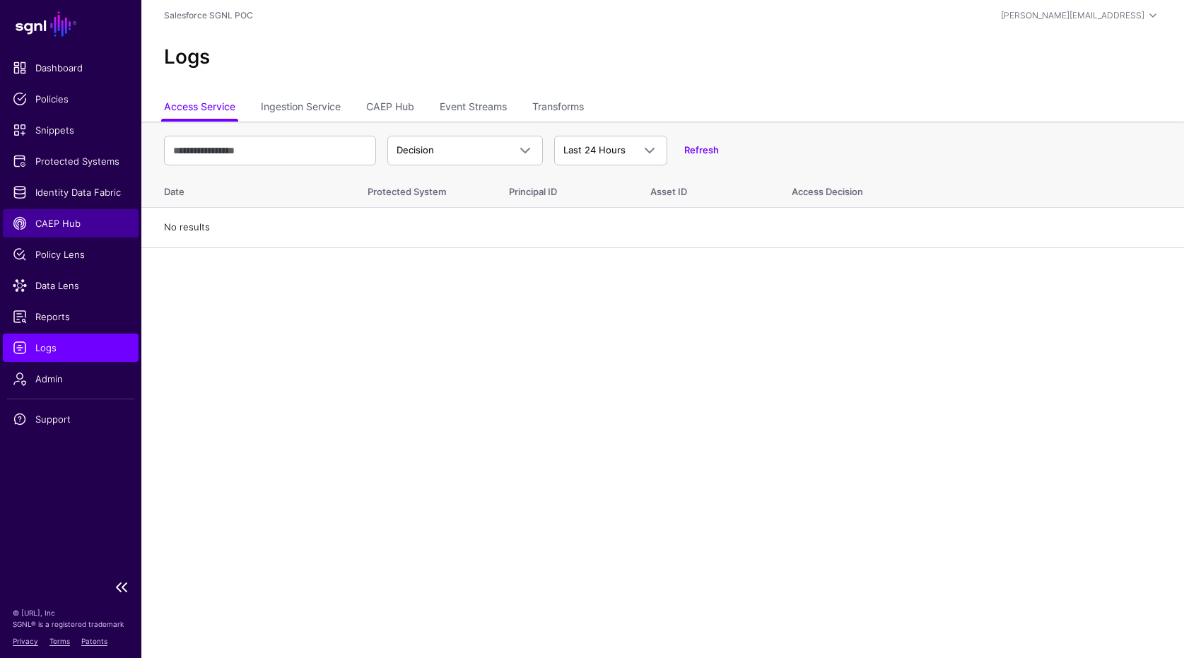
click at [67, 212] on link "CAEP Hub" at bounding box center [71, 223] width 136 height 28
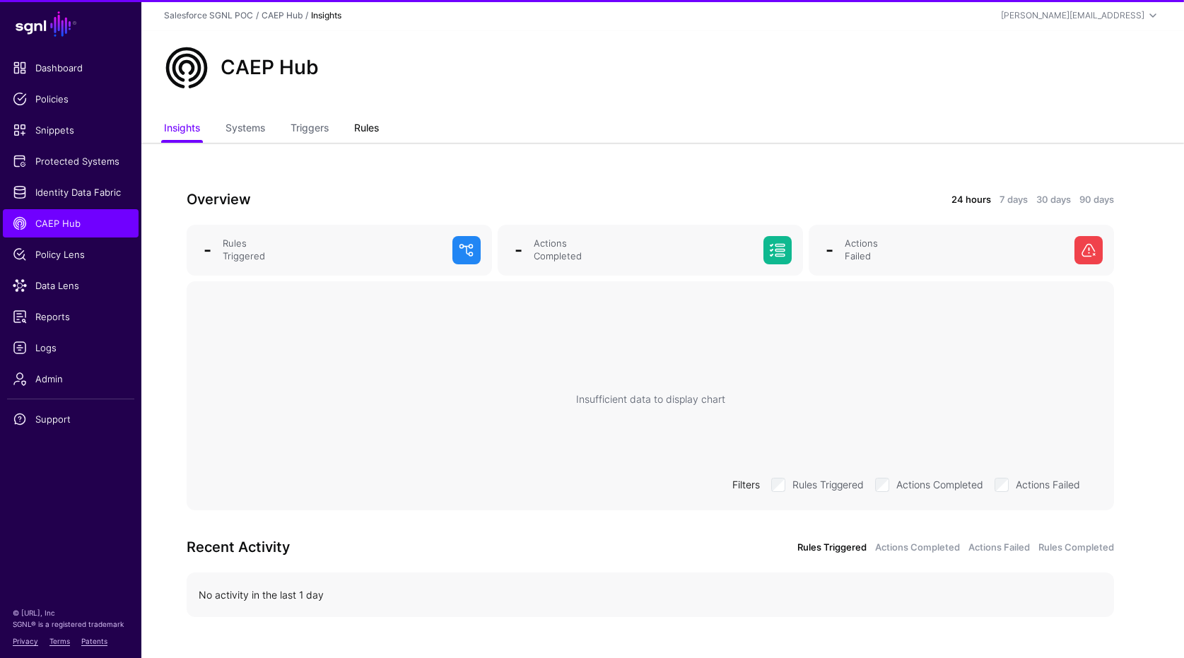
click at [364, 122] on link "Rules" at bounding box center [366, 129] width 25 height 27
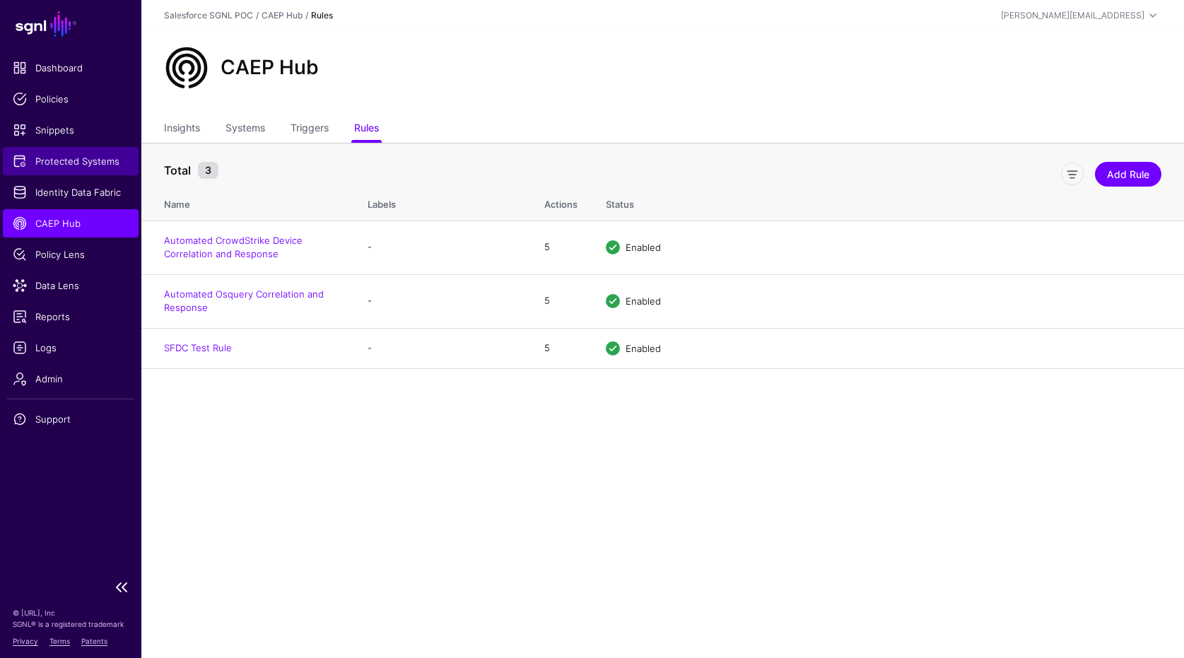
click at [68, 151] on link "Protected Systems" at bounding box center [71, 161] width 136 height 28
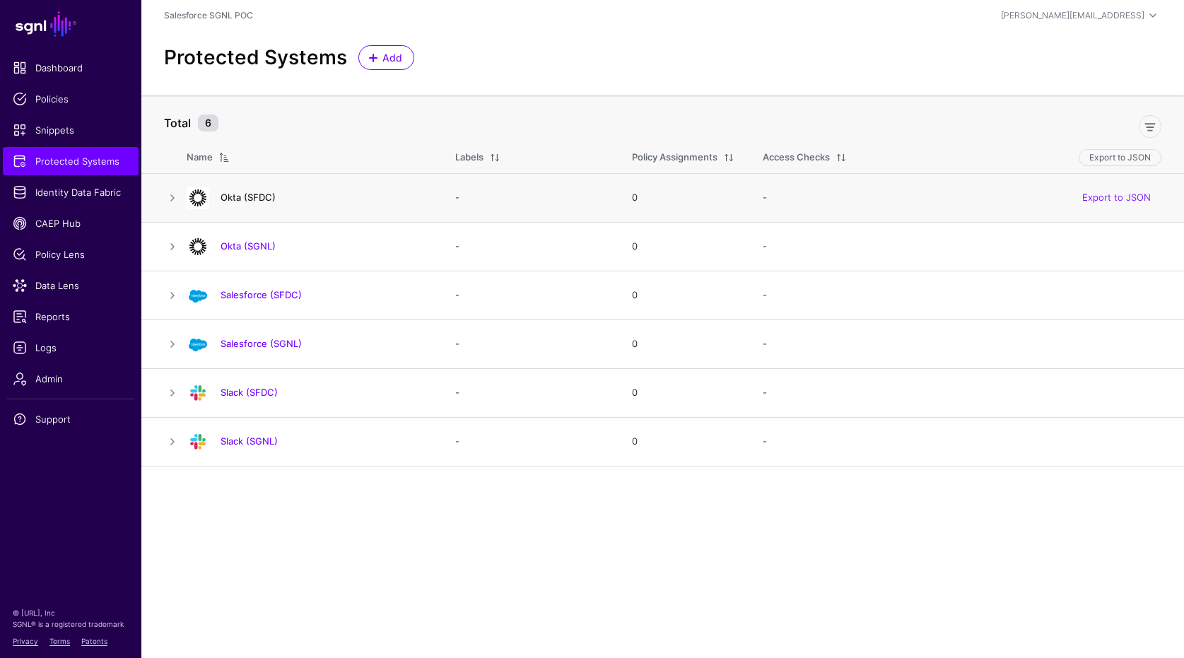
click at [261, 196] on link "Okta (SFDC)" at bounding box center [247, 197] width 55 height 11
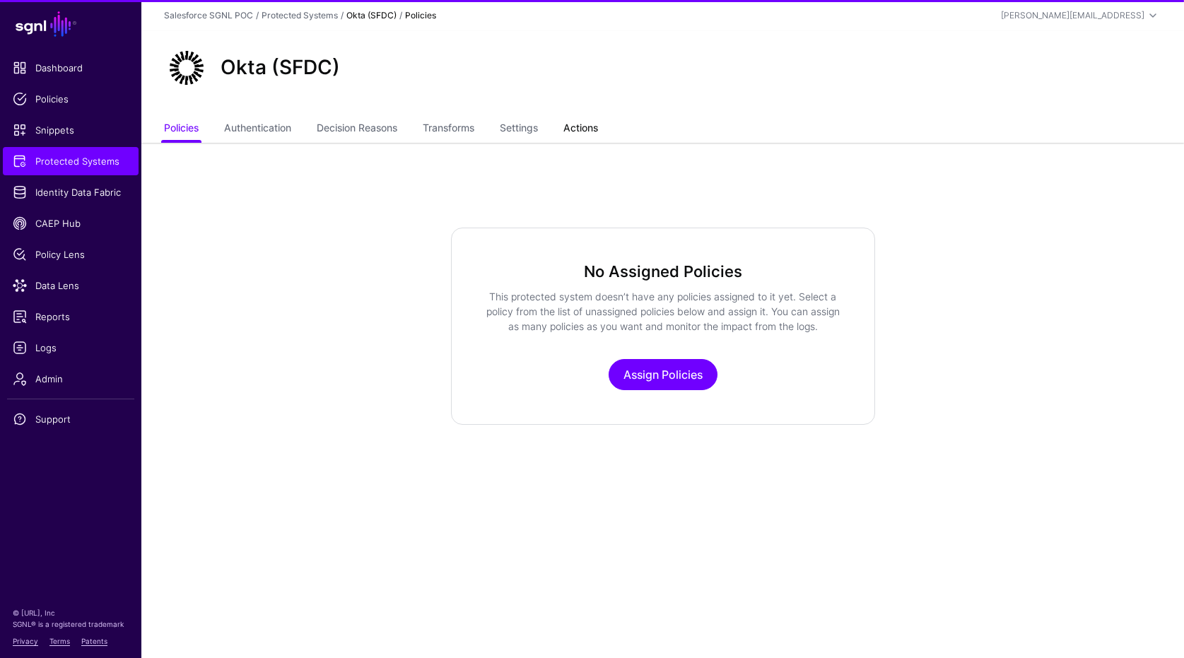
click at [596, 127] on link "Actions" at bounding box center [580, 129] width 35 height 27
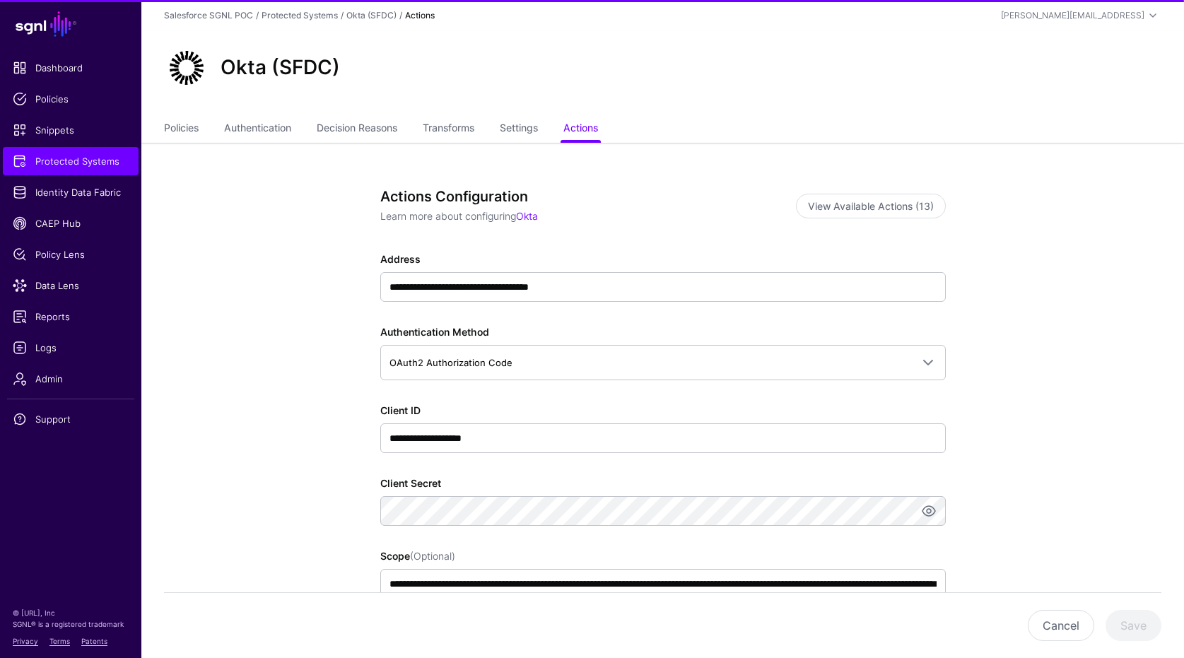
scroll to position [90, 0]
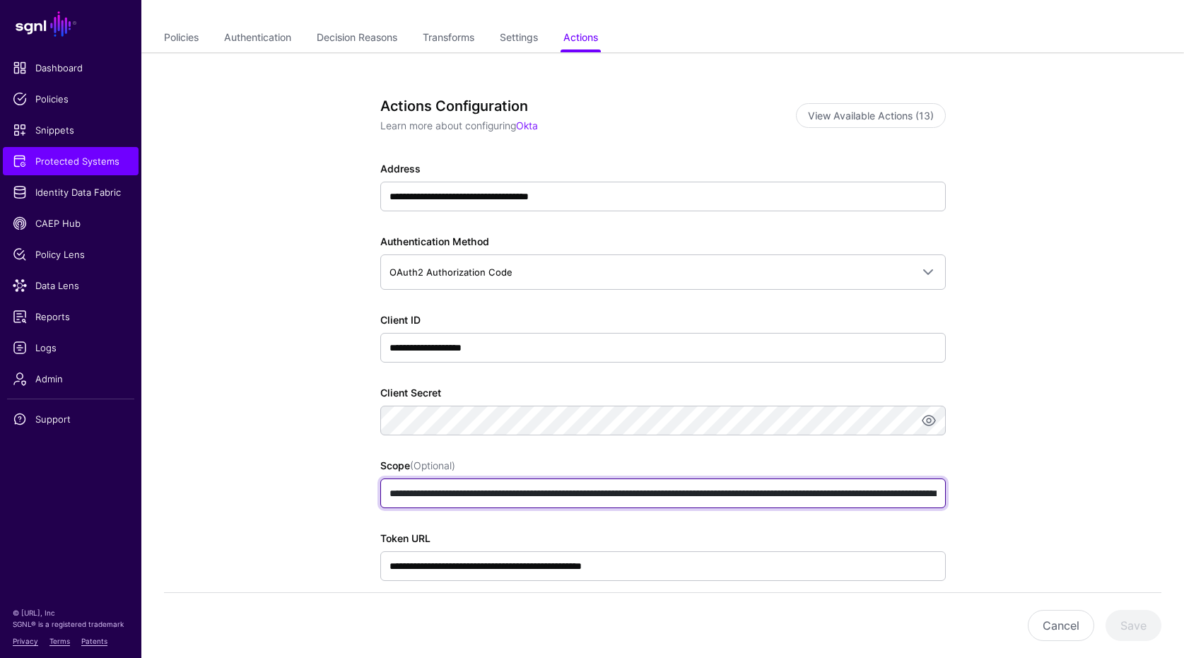
click at [570, 493] on input "**********" at bounding box center [662, 493] width 565 height 30
drag, startPoint x: 581, startPoint y: 493, endPoint x: 515, endPoint y: 493, distance: 65.7
click at [515, 493] on input "**********" at bounding box center [662, 493] width 565 height 30
paste input "**********"
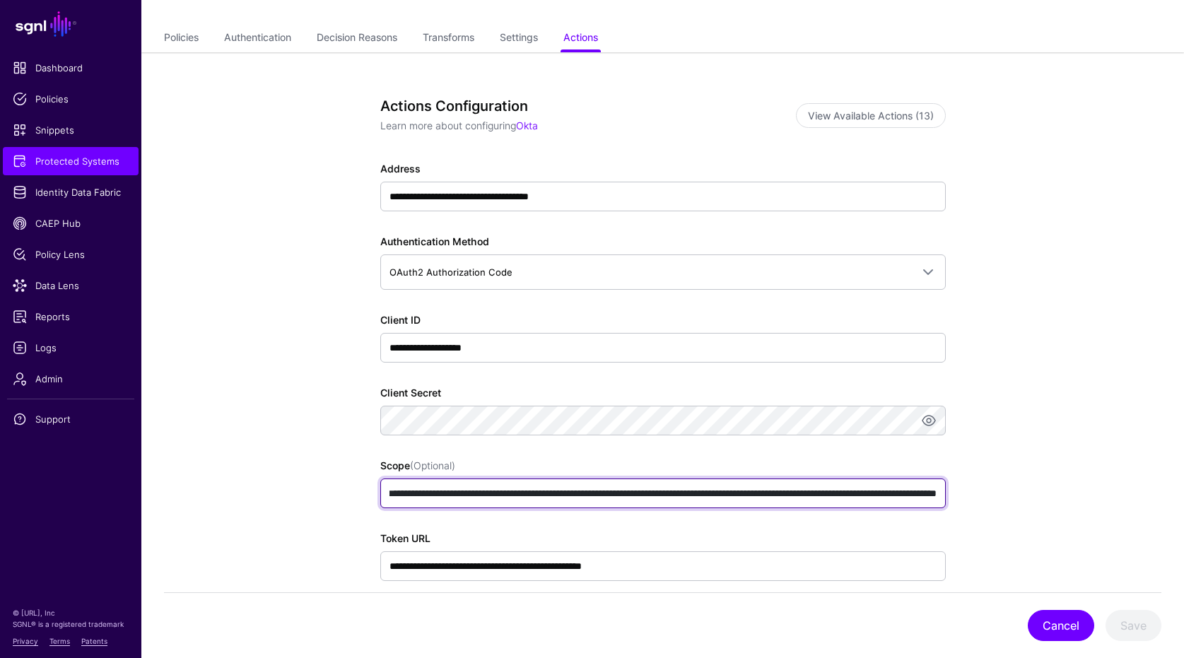
type input "**********"
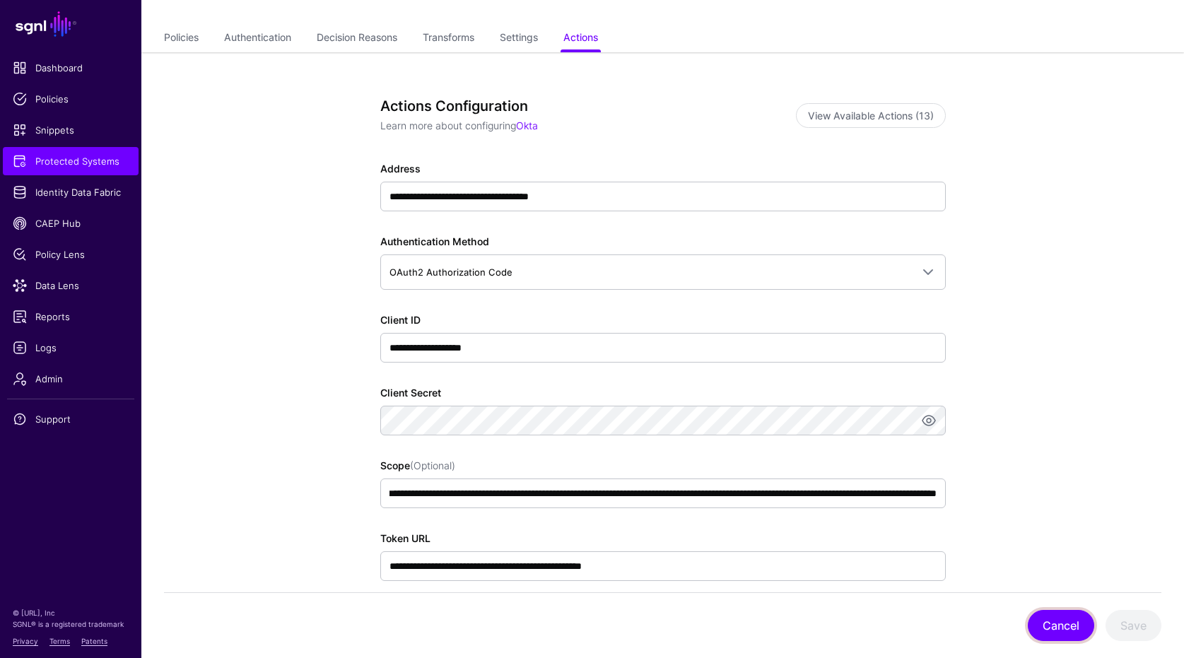
click at [1037, 621] on button "Cancel" at bounding box center [1061, 625] width 66 height 31
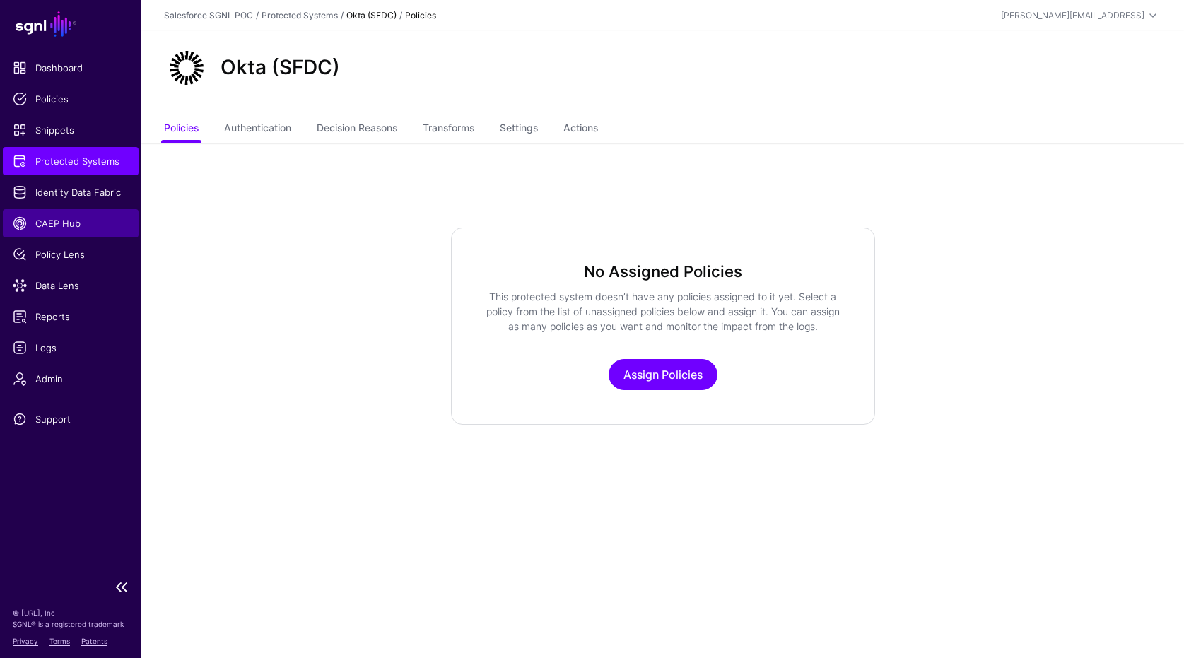
click at [76, 212] on link "CAEP Hub" at bounding box center [71, 223] width 136 height 28
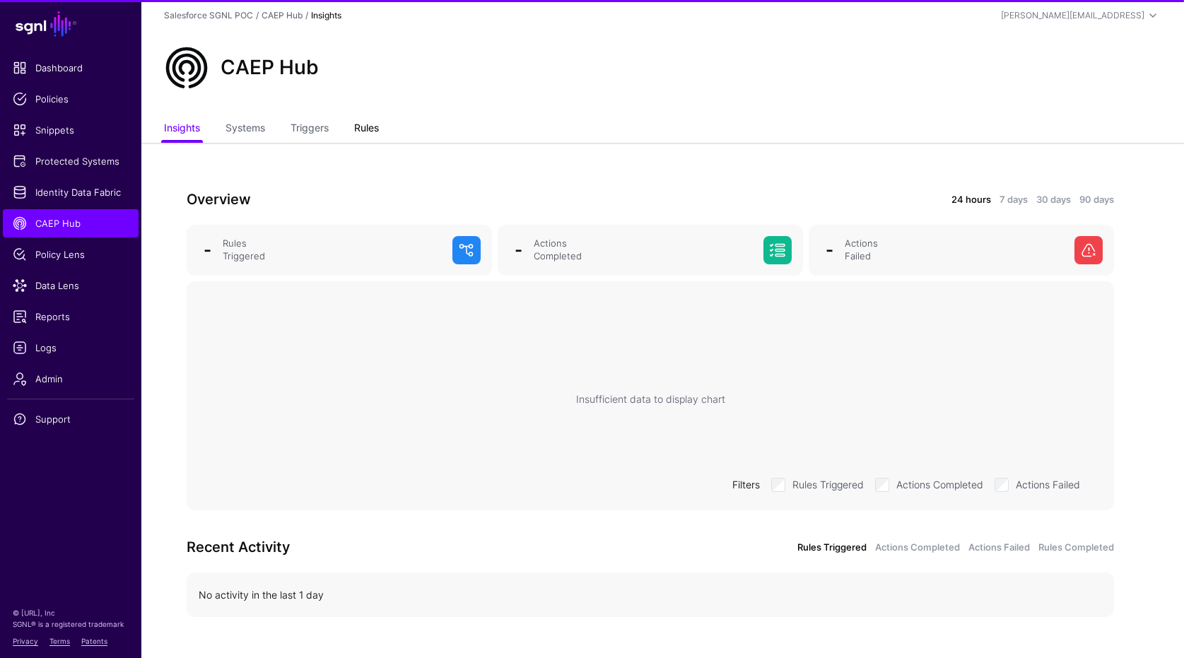
click at [363, 125] on link "Rules" at bounding box center [366, 129] width 25 height 27
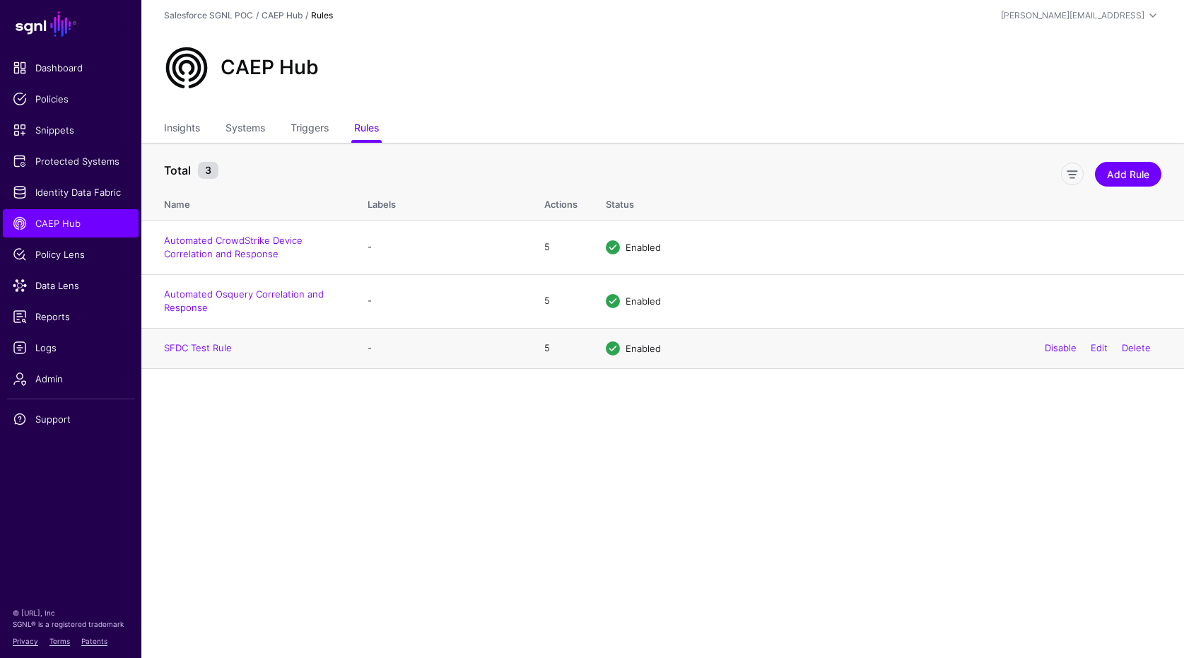
click at [1083, 349] on div "Disable Edit Delete" at bounding box center [1097, 348] width 127 height 35
click at [1093, 348] on link "Edit" at bounding box center [1098, 347] width 17 height 11
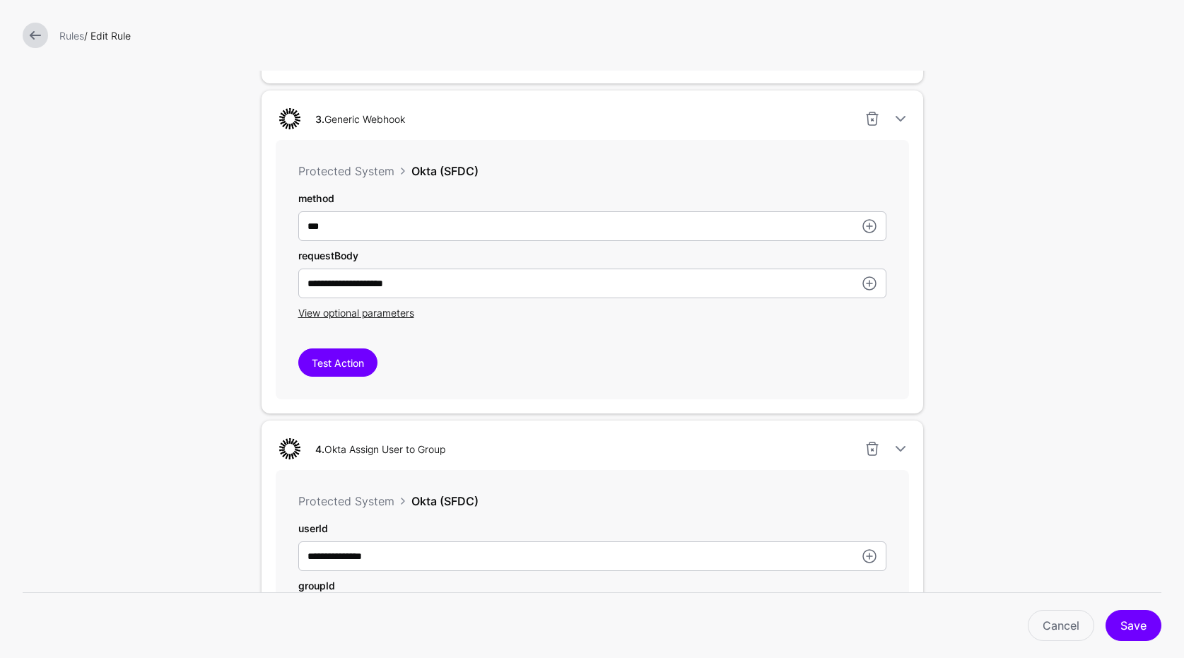
scroll to position [1244, 0]
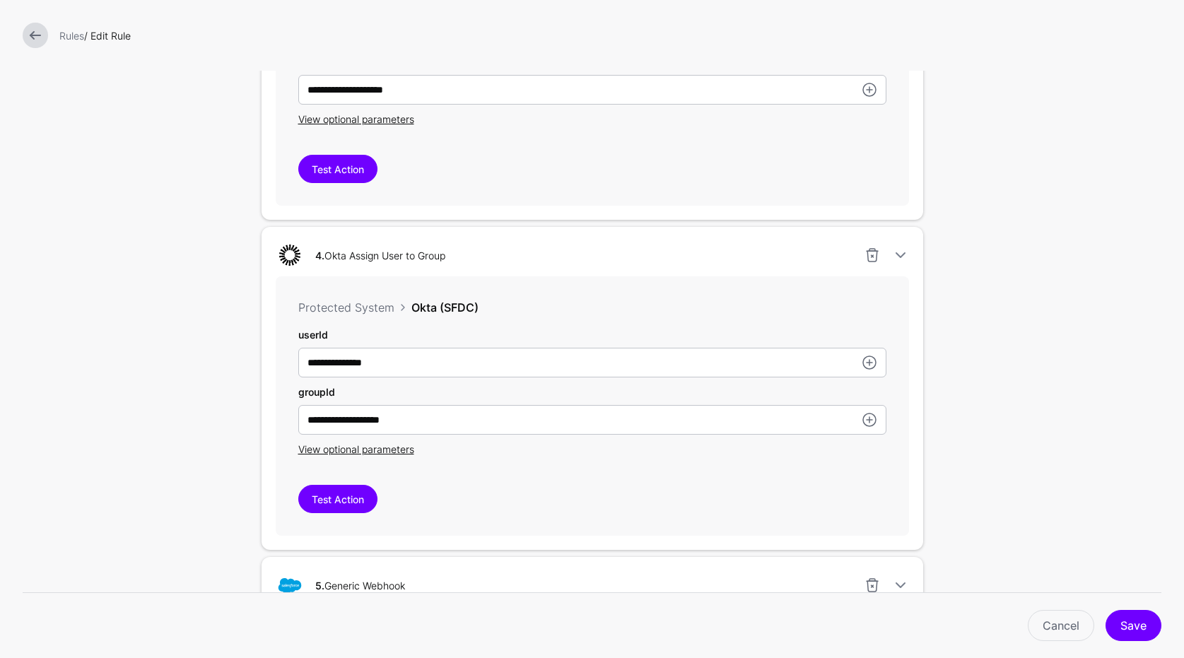
click at [407, 441] on div "**********" at bounding box center [592, 391] width 588 height 129
click at [405, 447] on span "View optional parameters" at bounding box center [356, 449] width 116 height 12
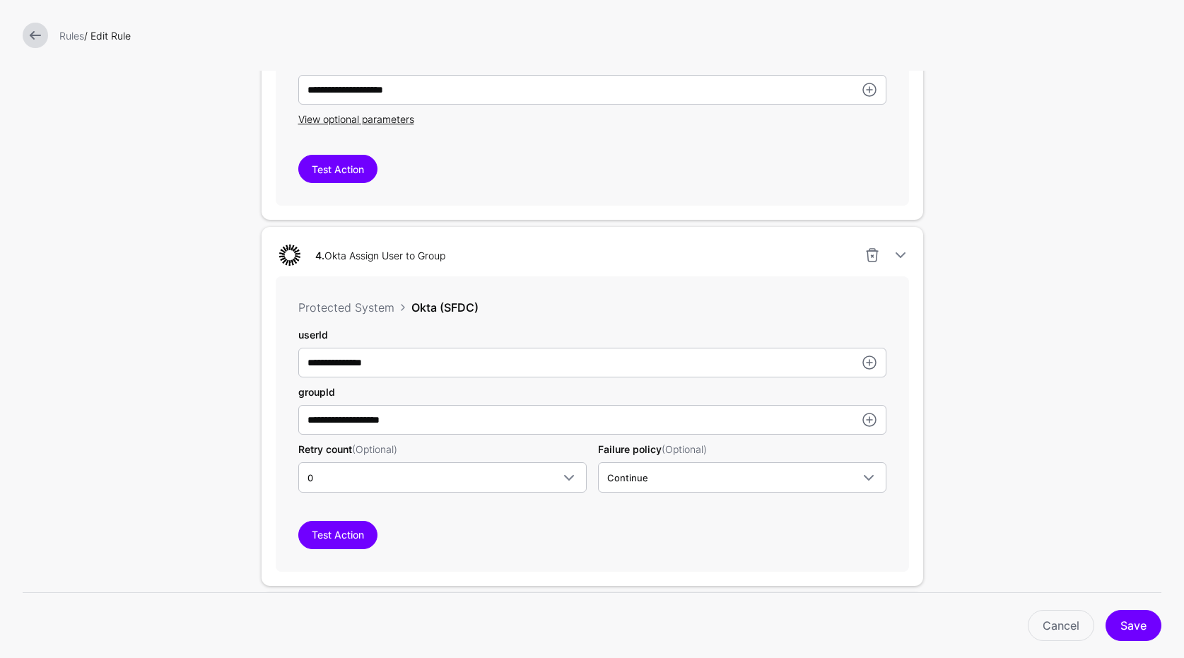
click at [61, 25] on div "Rules / Edit Rule" at bounding box center [592, 35] width 1150 height 25
click at [37, 25] on link at bounding box center [35, 35] width 25 height 25
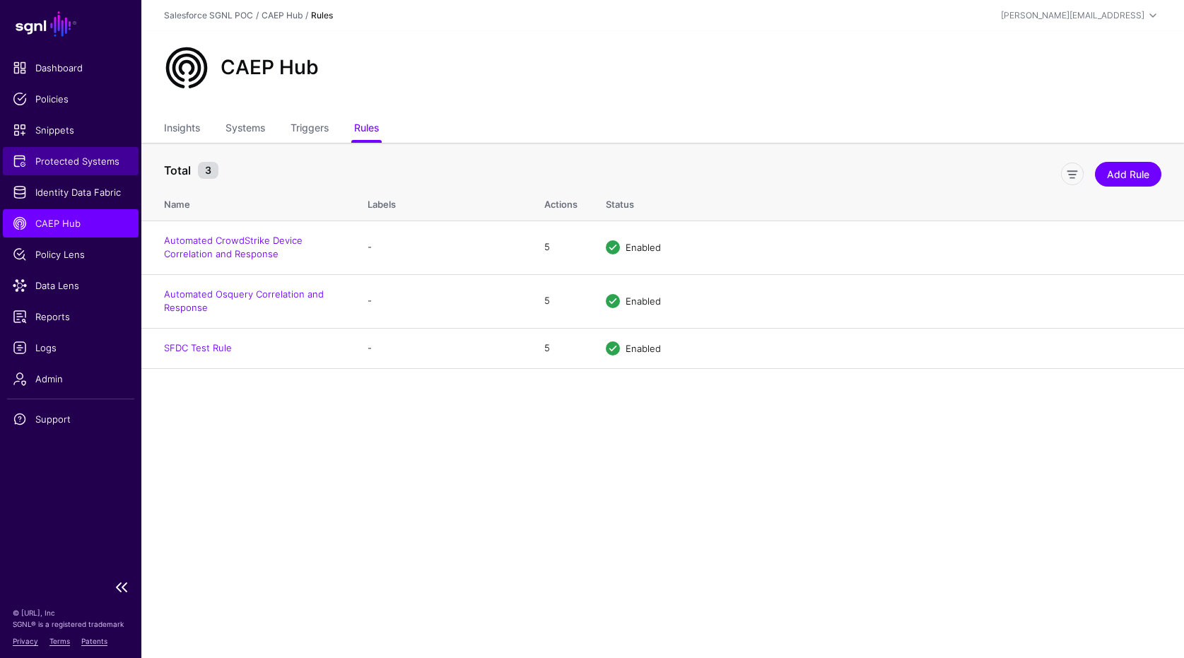
click at [102, 162] on span "Protected Systems" at bounding box center [71, 161] width 116 height 14
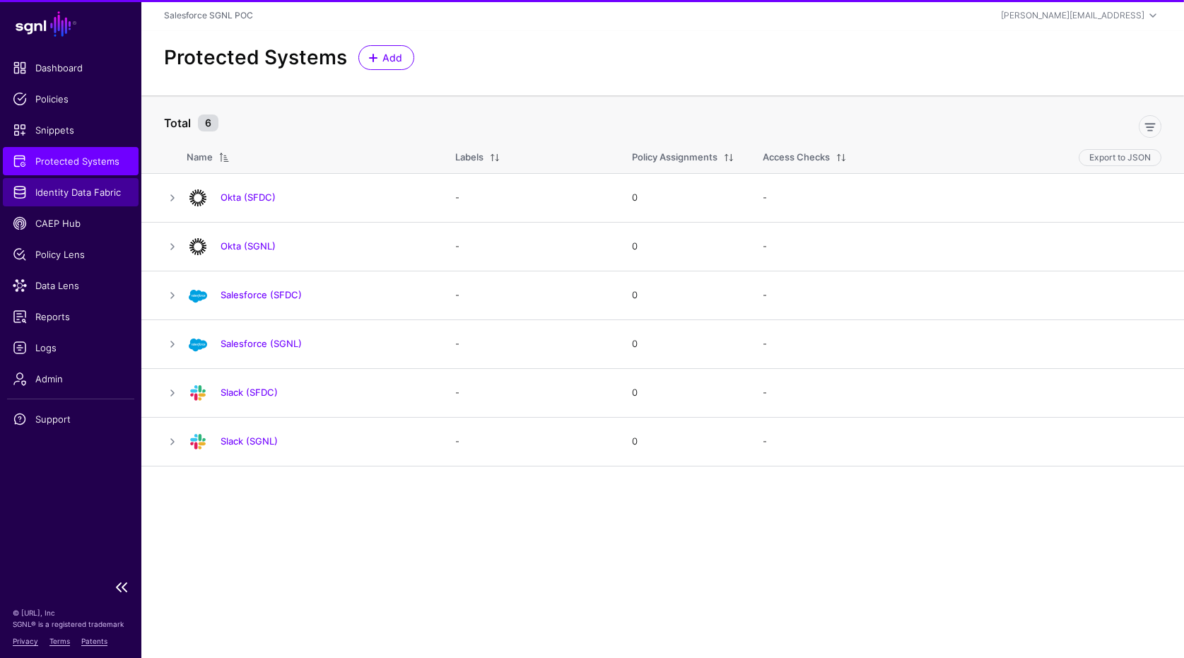
click at [88, 185] on span "Identity Data Fabric" at bounding box center [71, 192] width 116 height 14
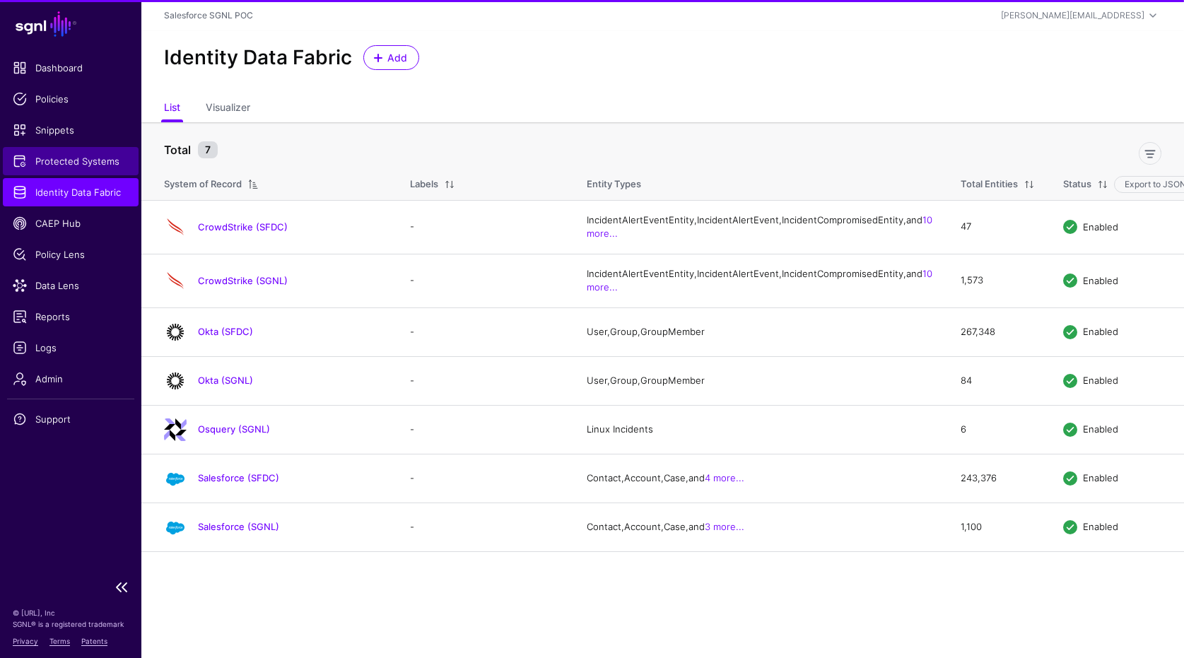
click at [86, 160] on span "Protected Systems" at bounding box center [71, 161] width 116 height 14
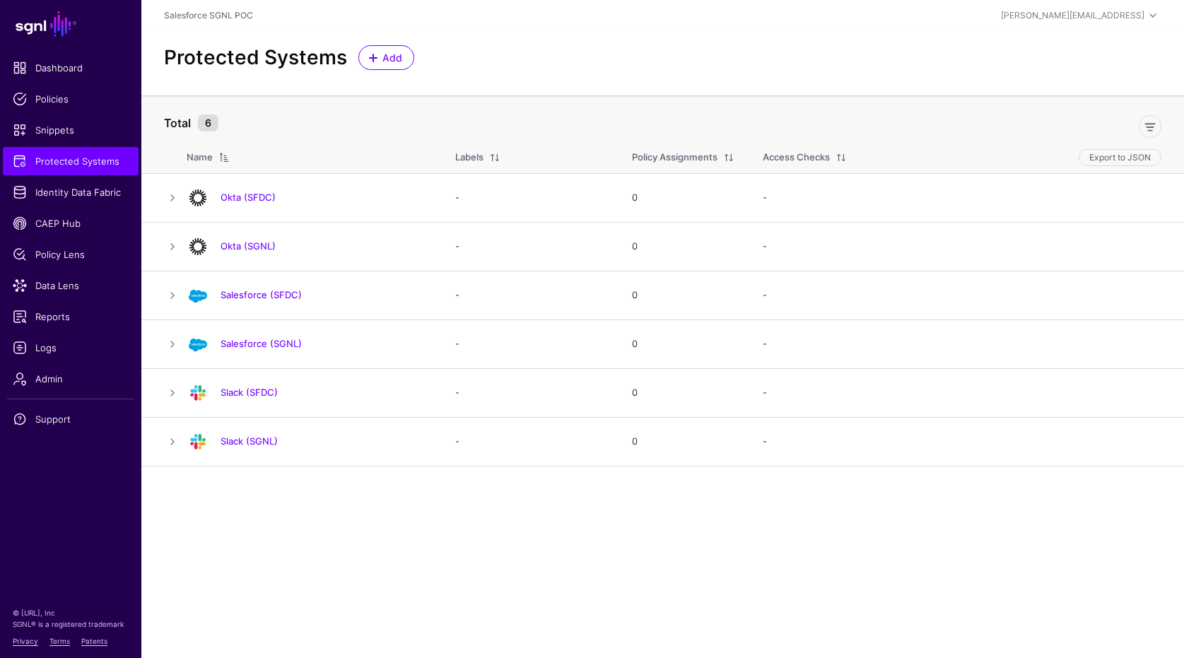
click at [484, 94] on div "Protected Systems Add" at bounding box center [662, 63] width 1042 height 64
click at [182, 196] on div at bounding box center [198, 198] width 34 height 23
click at [176, 196] on link at bounding box center [172, 197] width 17 height 17
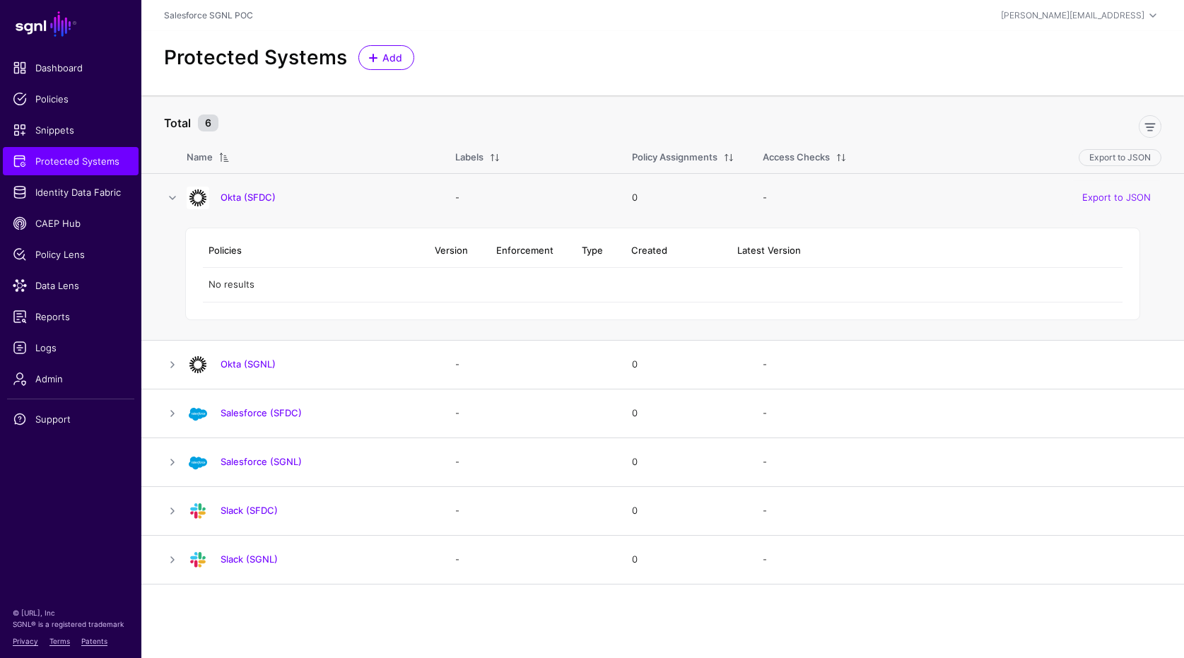
click at [346, 199] on h4 "Okta (SFDC)" at bounding box center [323, 197] width 206 height 13
click at [363, 174] on td "Okta (SFDC)" at bounding box center [314, 197] width 254 height 49
click at [343, 213] on td "Okta (SFDC)" at bounding box center [314, 197] width 254 height 49
click at [254, 196] on link "Okta (SFDC)" at bounding box center [247, 197] width 55 height 11
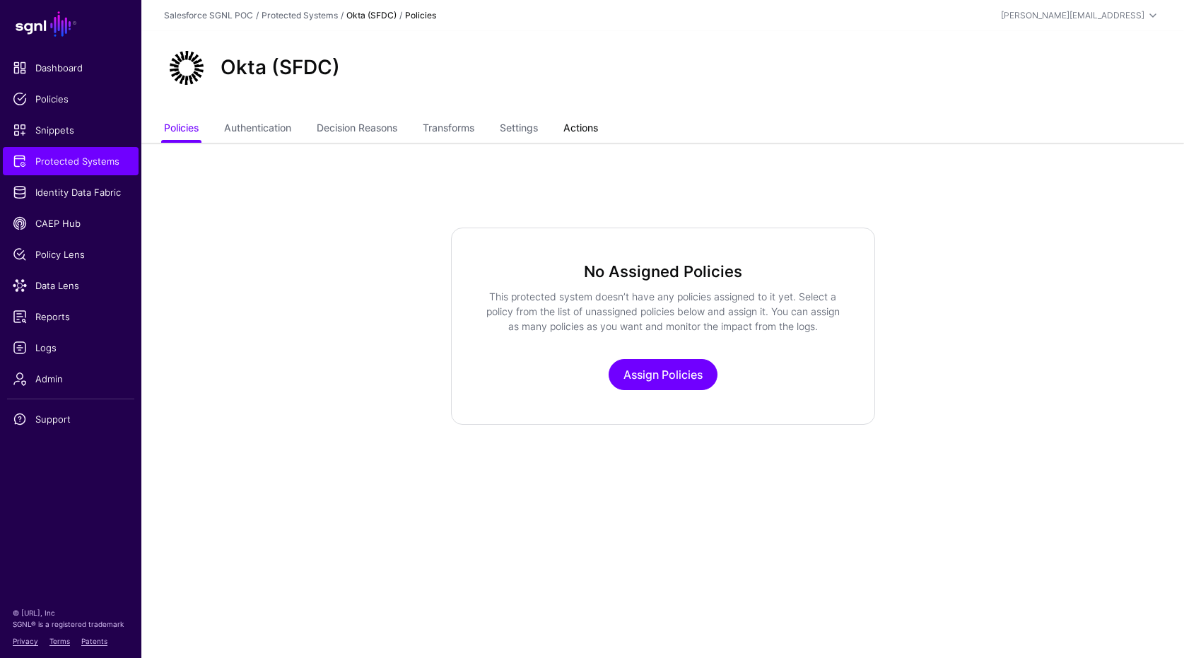
click at [585, 119] on link "Actions" at bounding box center [580, 129] width 35 height 27
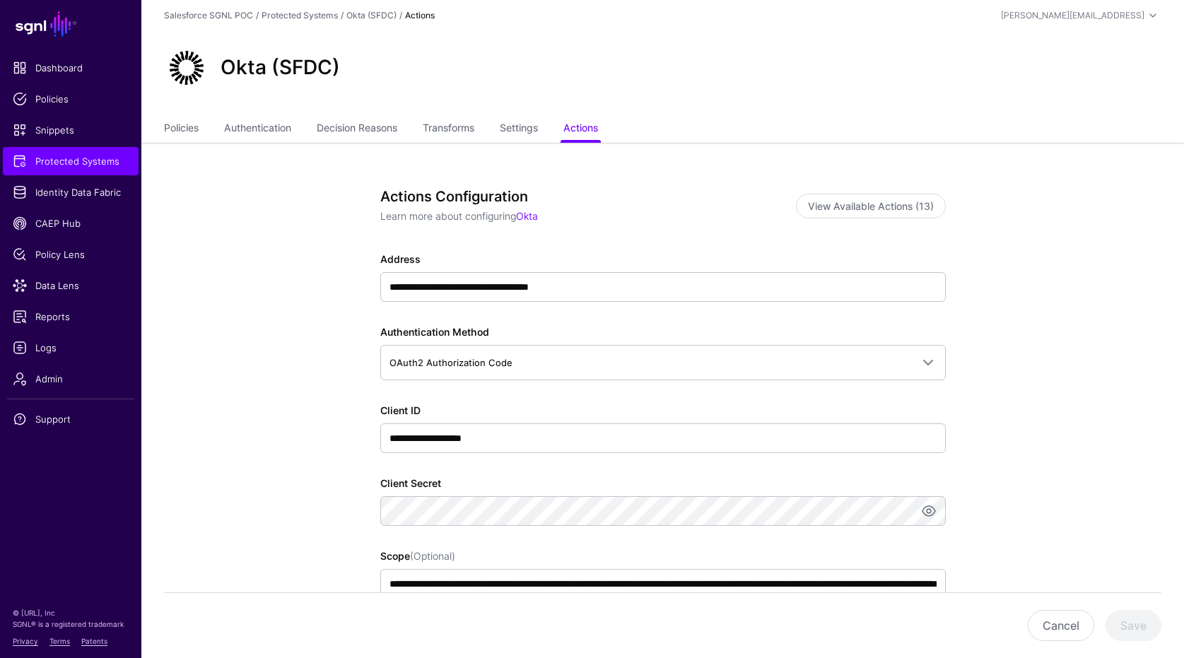
click at [559, 148] on div "**********" at bounding box center [663, 636] width 656 height 987
click at [538, 124] on link "Settings" at bounding box center [519, 129] width 38 height 27
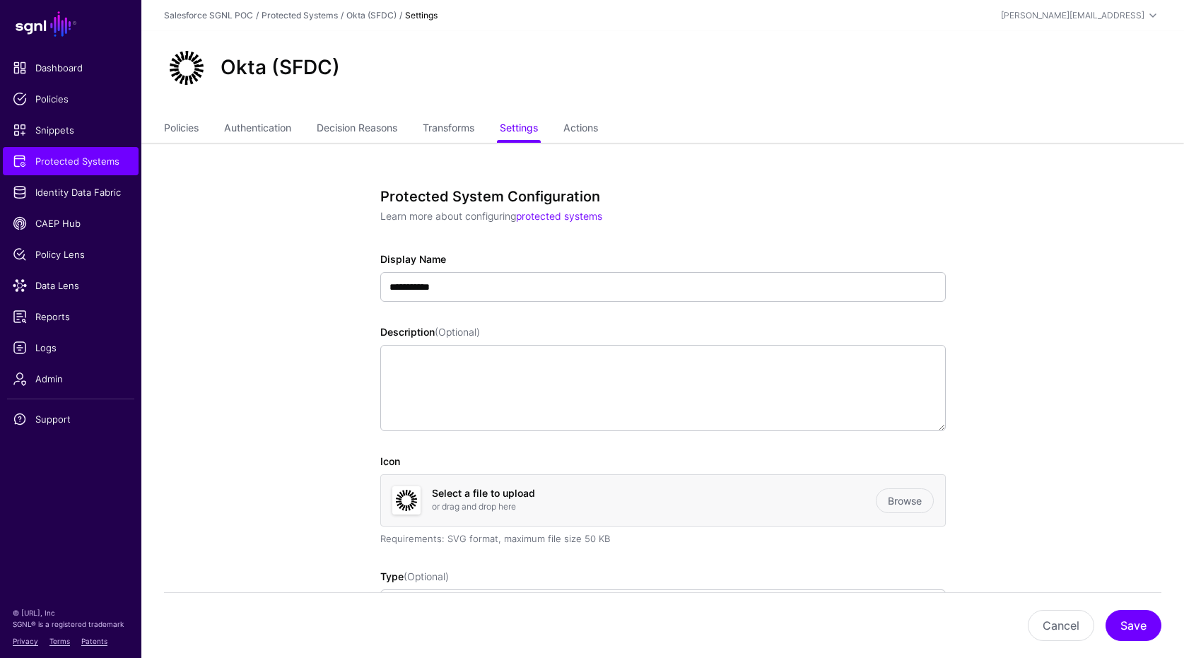
click at [587, 128] on link "Actions" at bounding box center [580, 129] width 35 height 27
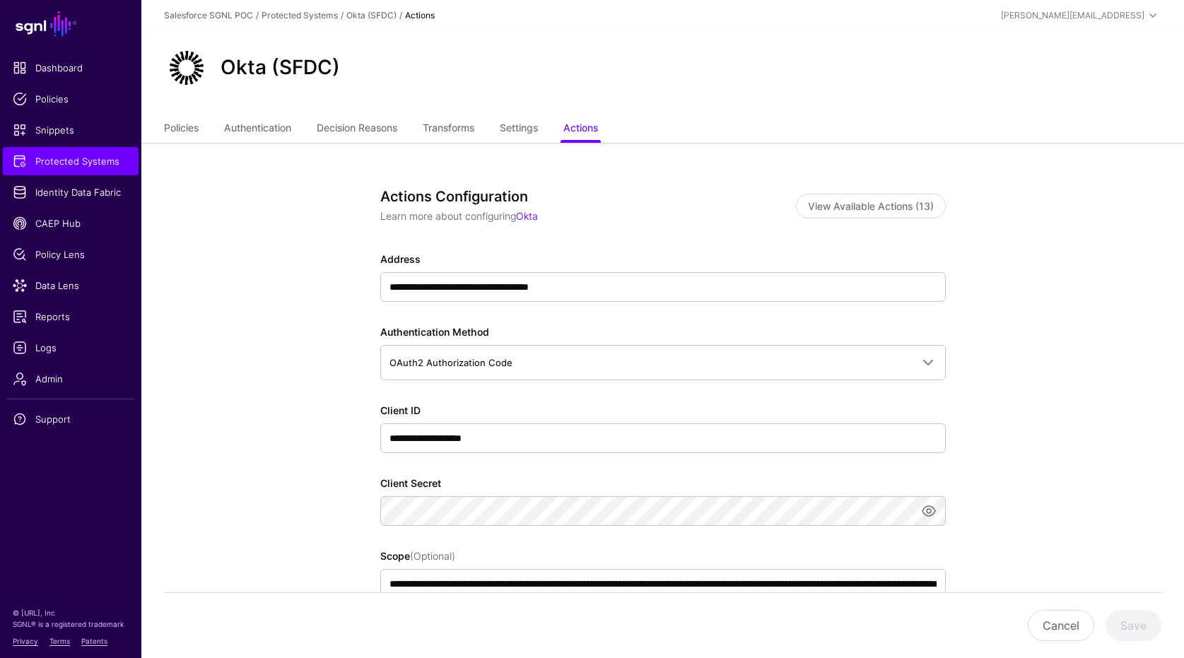
click at [578, 302] on div "**********" at bounding box center [662, 620] width 565 height 737
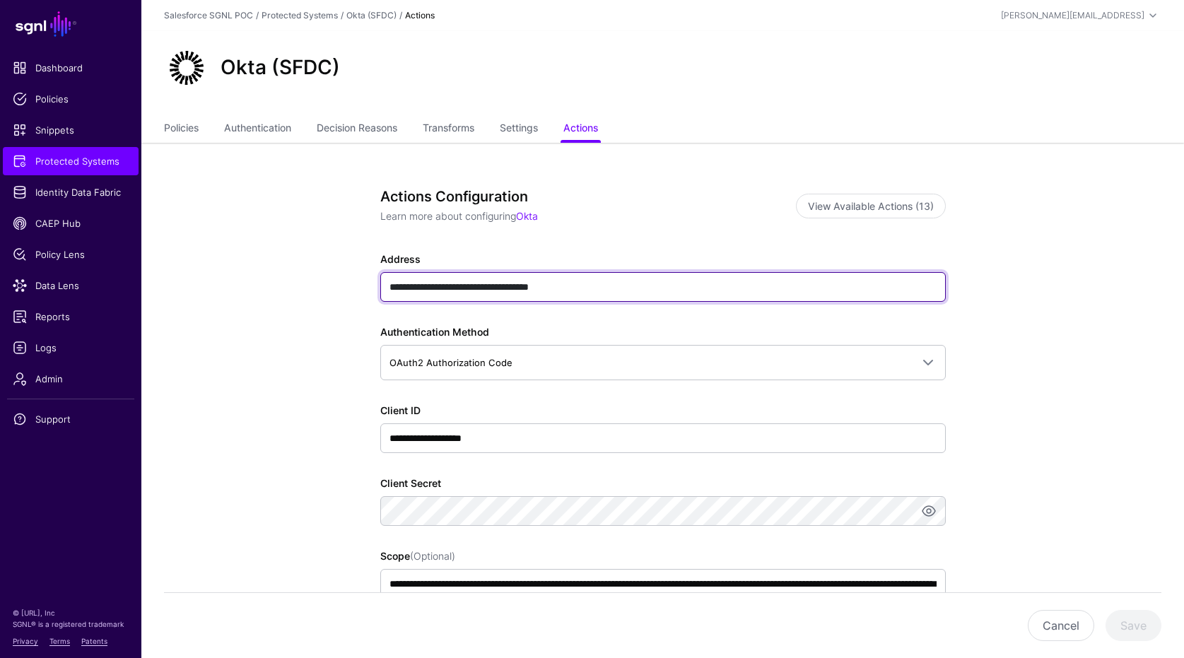
click at [592, 283] on input "**********" at bounding box center [662, 287] width 565 height 30
click at [591, 283] on input "**********" at bounding box center [662, 287] width 565 height 30
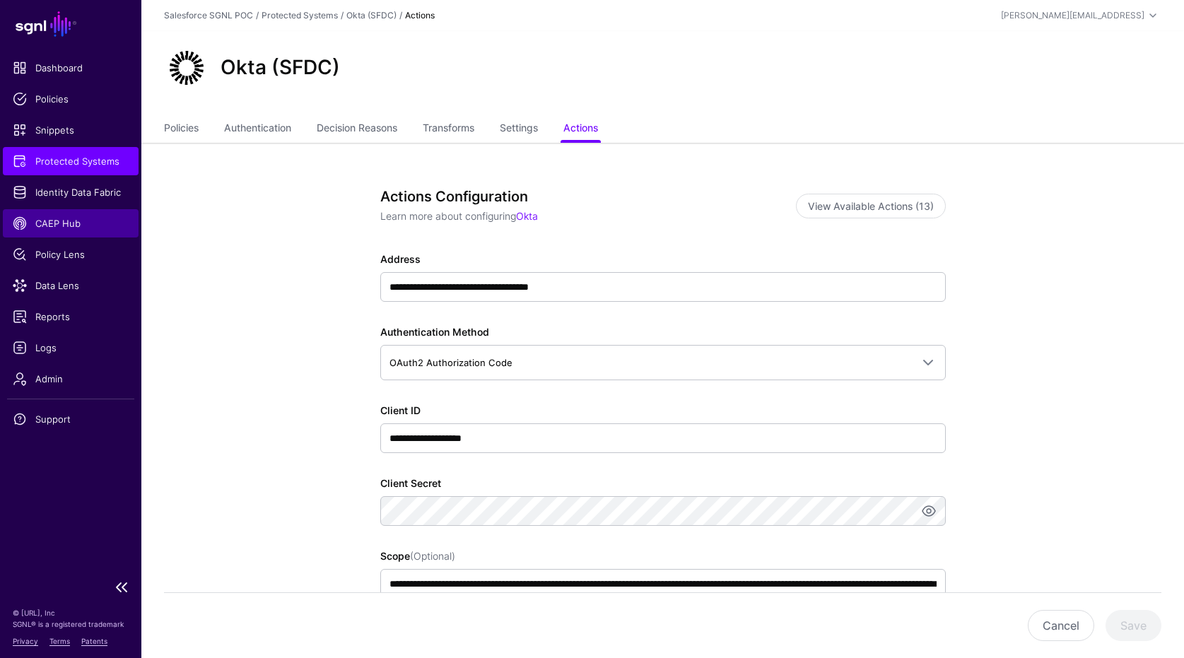
click at [81, 213] on link "CAEP Hub" at bounding box center [71, 223] width 136 height 28
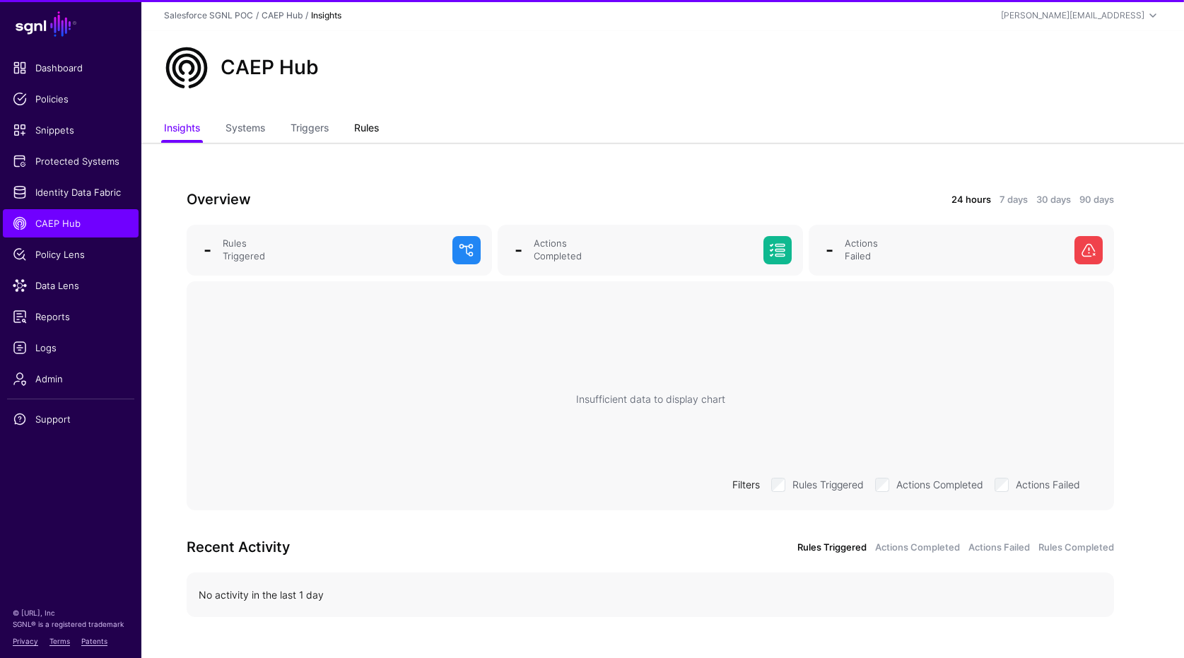
click at [370, 127] on link "Rules" at bounding box center [366, 129] width 25 height 27
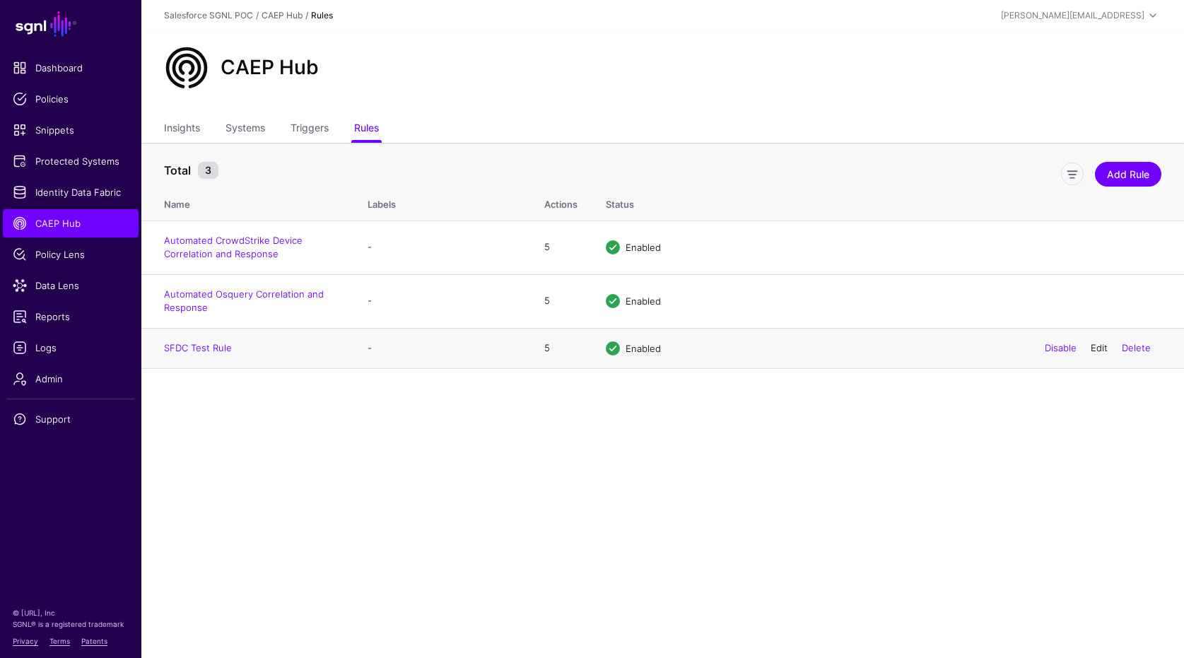
click at [1101, 348] on link "Edit" at bounding box center [1098, 347] width 17 height 11
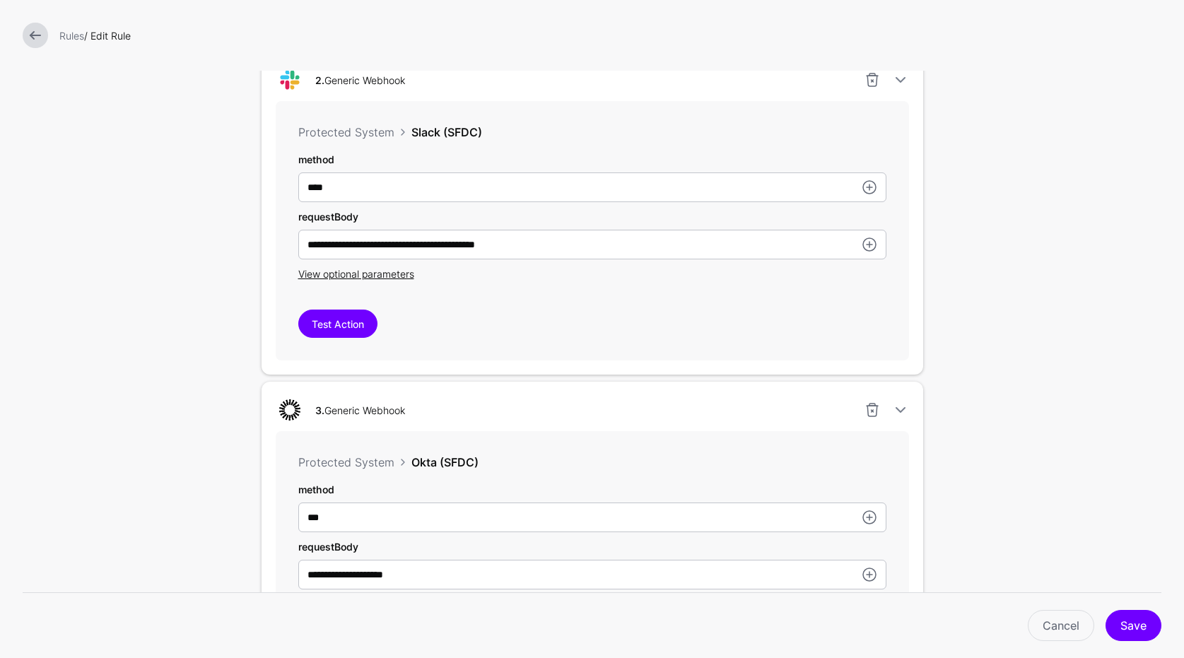
scroll to position [986, 0]
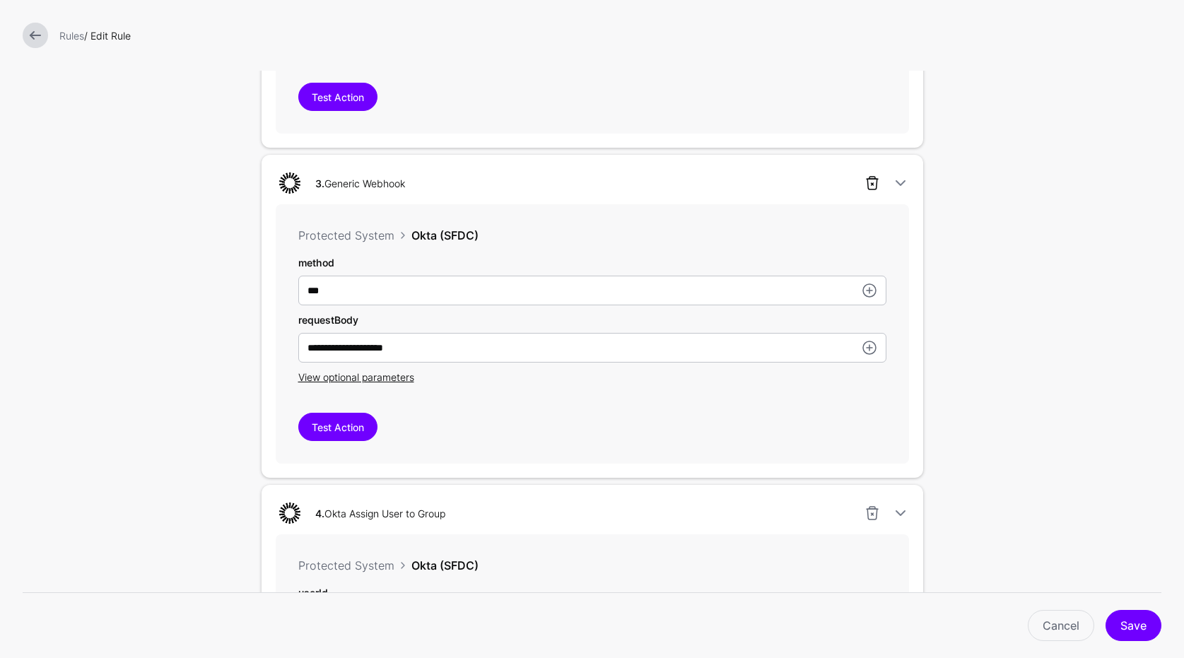
click at [871, 179] on link at bounding box center [872, 183] width 17 height 17
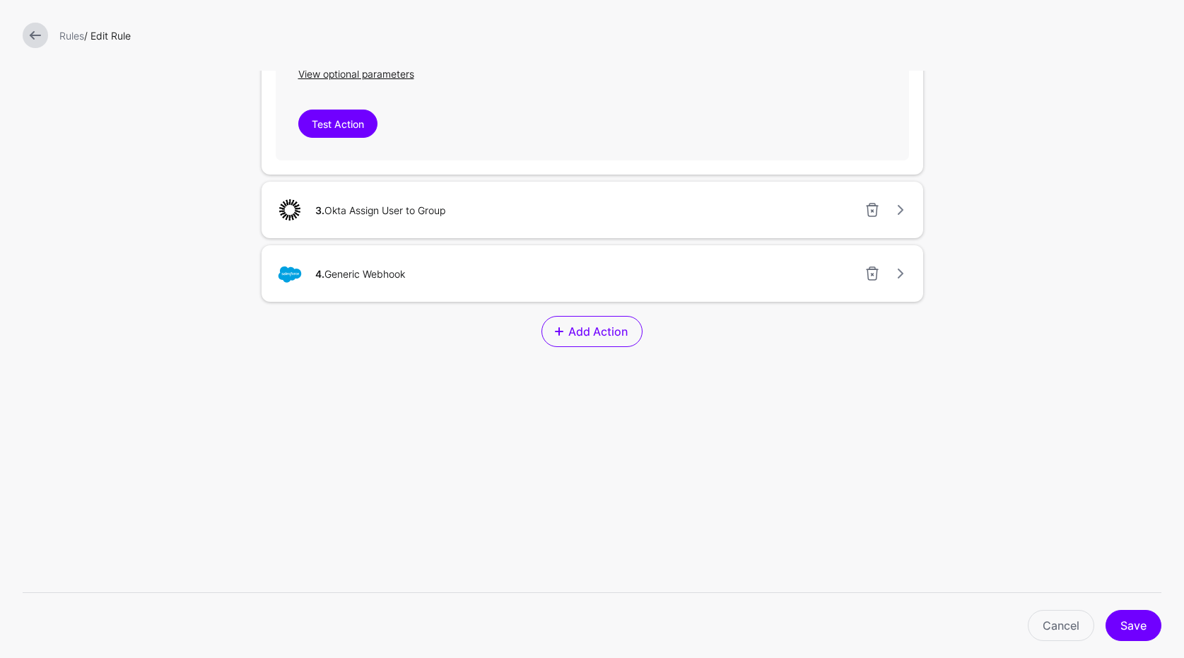
scroll to position [960, 0]
click at [871, 207] on link at bounding box center [872, 209] width 17 height 17
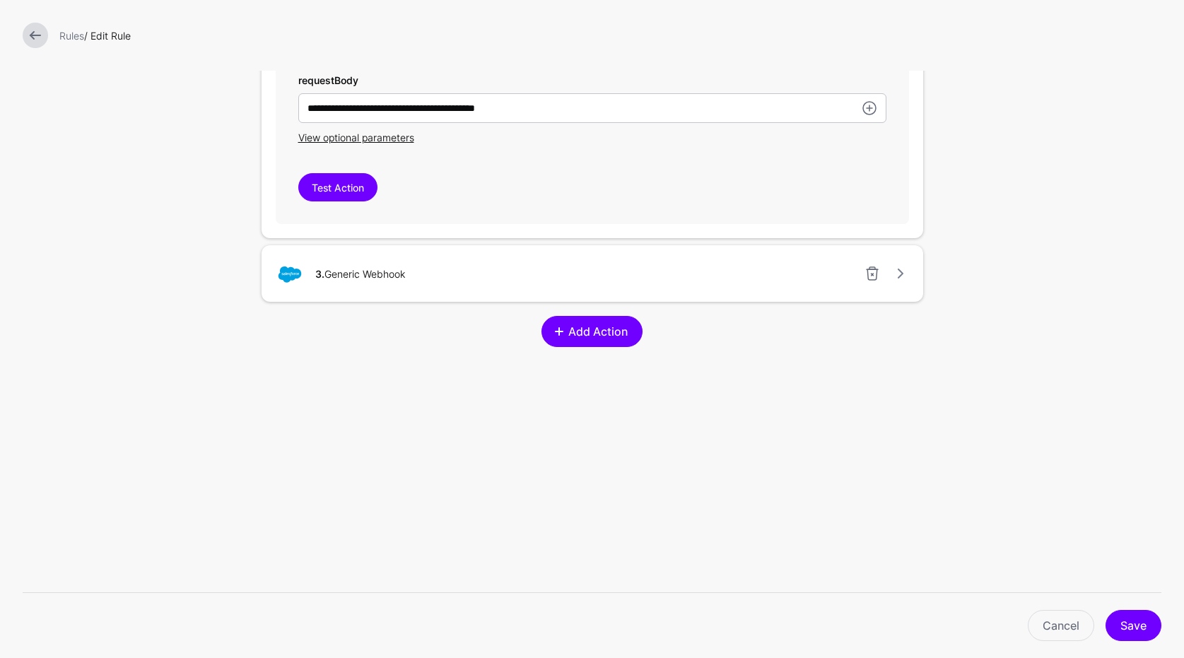
click at [616, 331] on span "Add Action" at bounding box center [598, 331] width 63 height 17
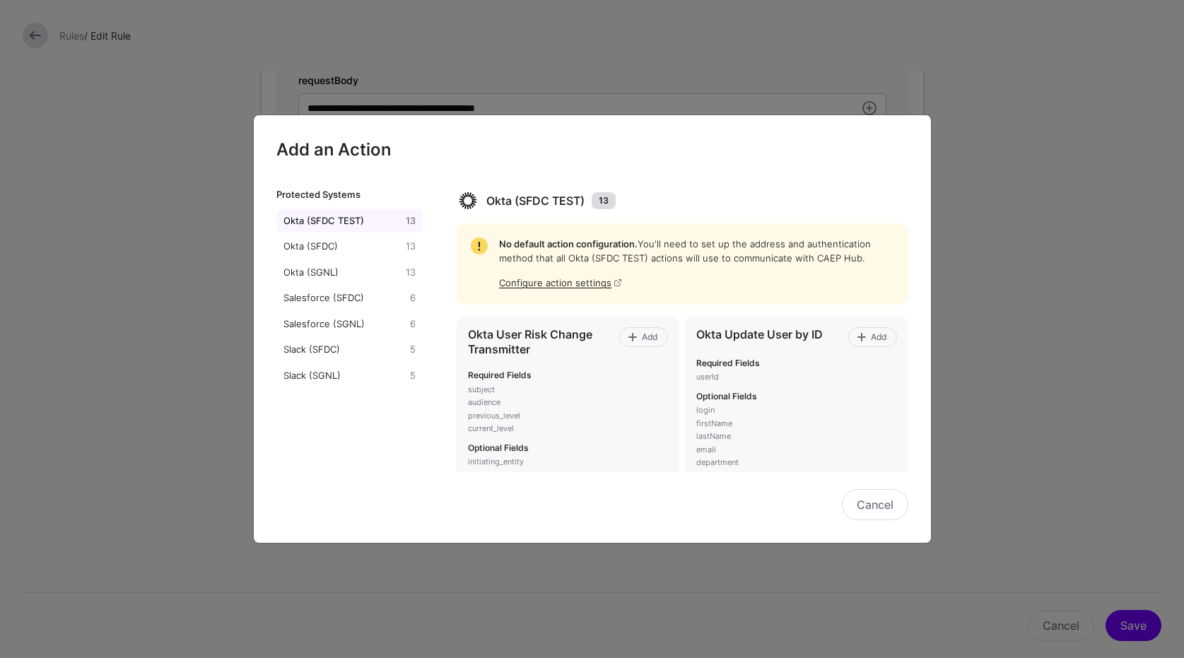
click at [367, 217] on div "Okta (SFDC TEST)" at bounding box center [342, 221] width 123 height 14
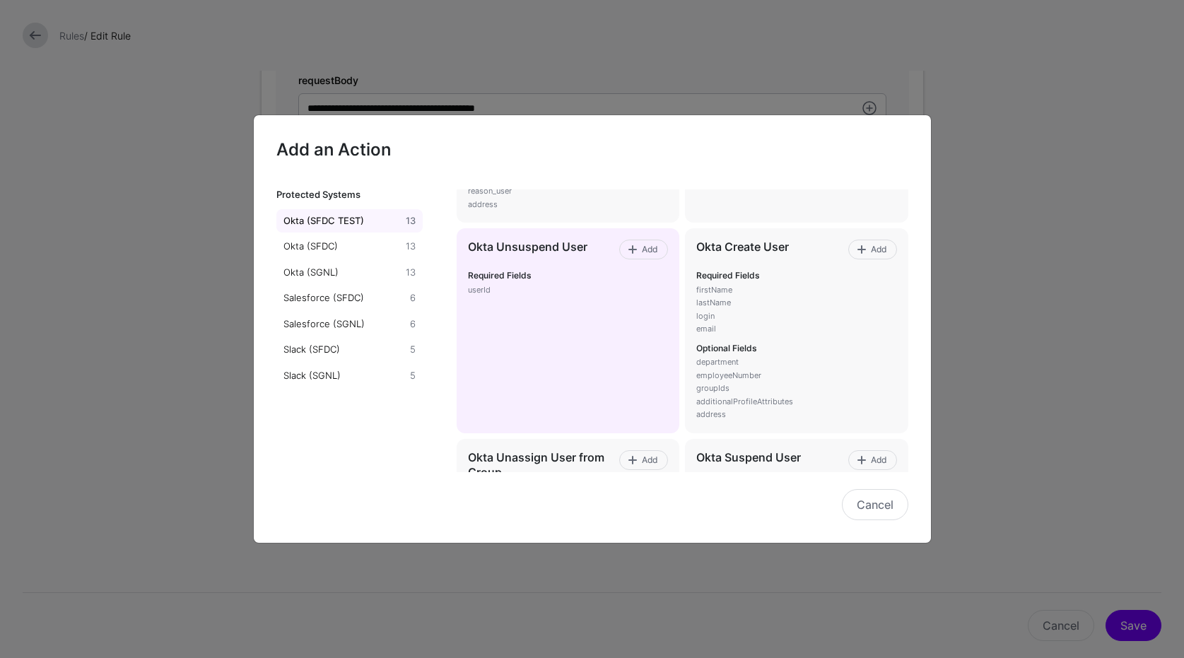
scroll to position [807, 0]
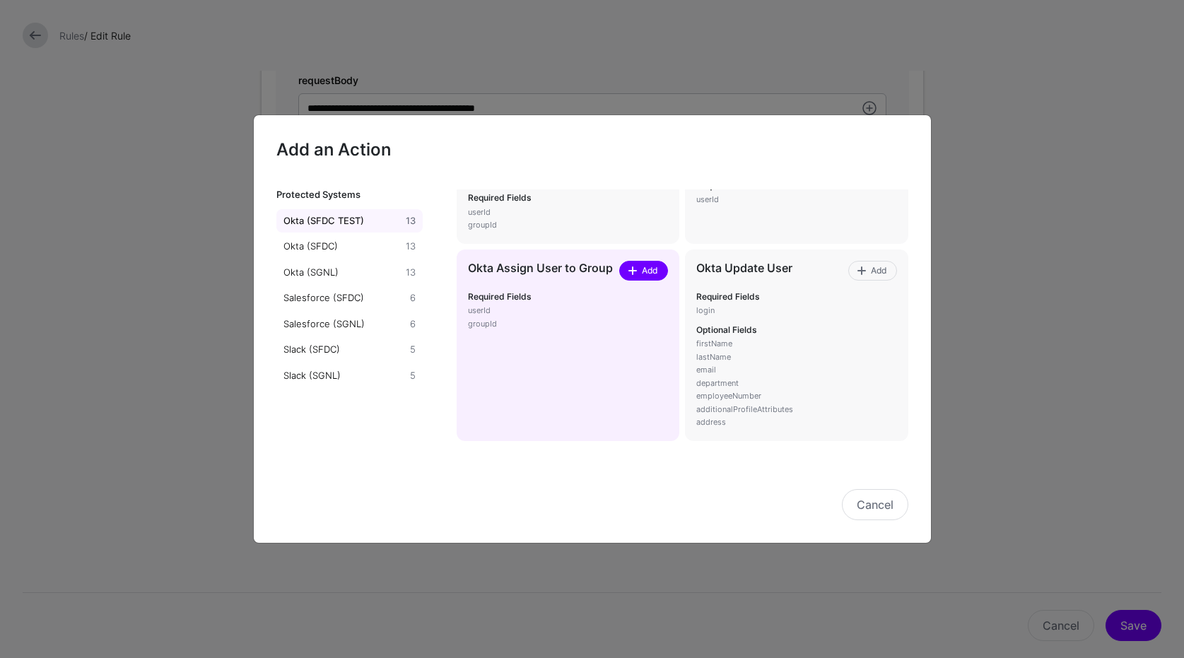
click at [643, 269] on span "Add" at bounding box center [649, 270] width 19 height 13
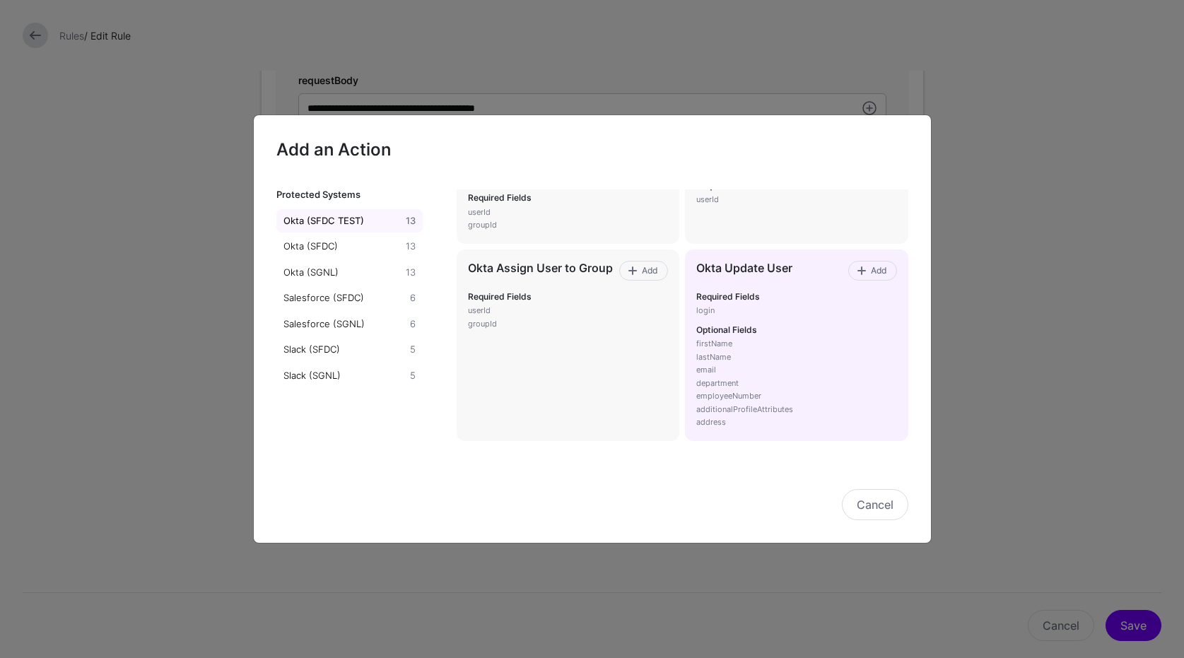
scroll to position [986, 0]
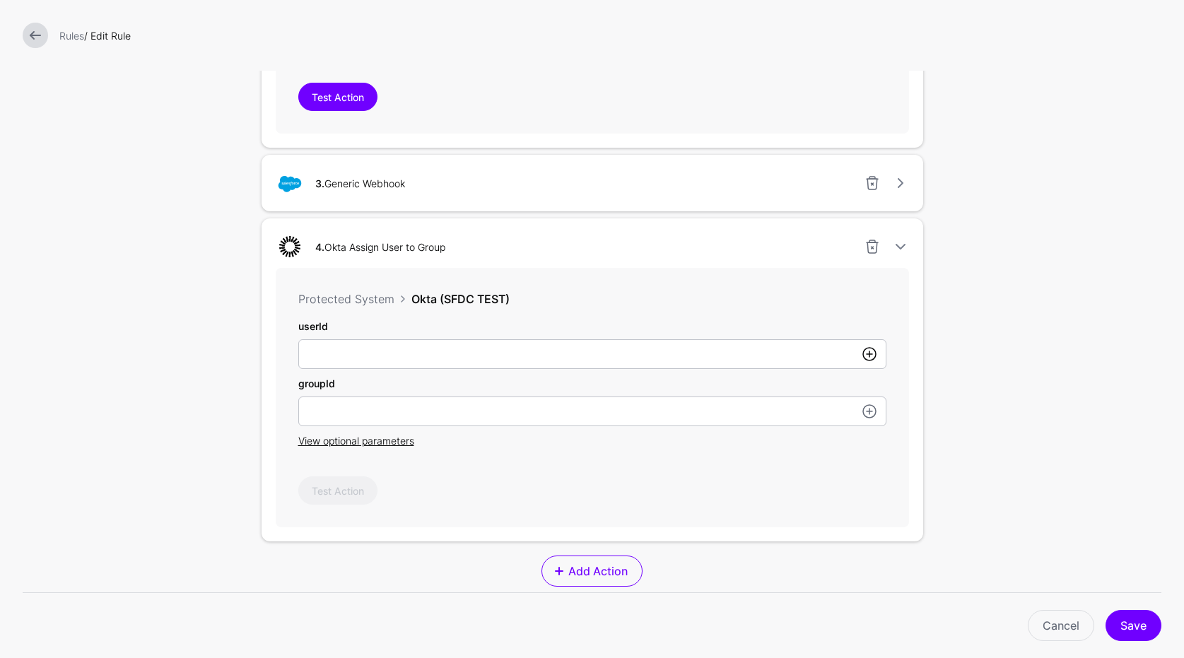
click at [876, 356] on link at bounding box center [869, 354] width 17 height 17
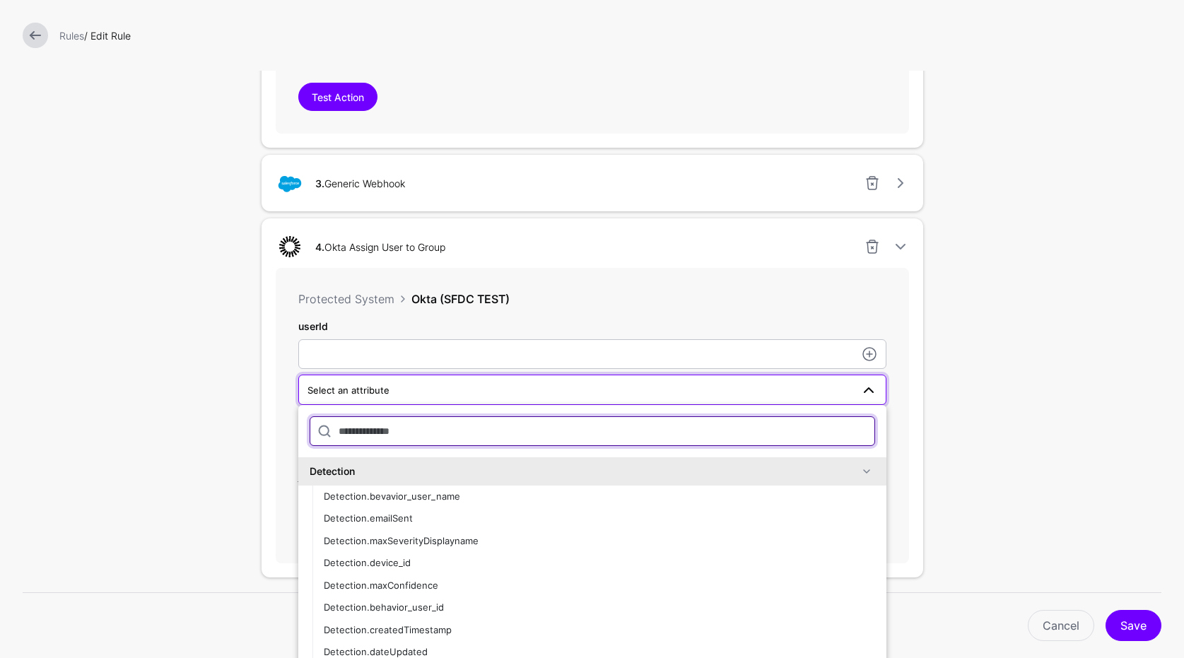
click at [678, 435] on input "text" at bounding box center [592, 431] width 565 height 30
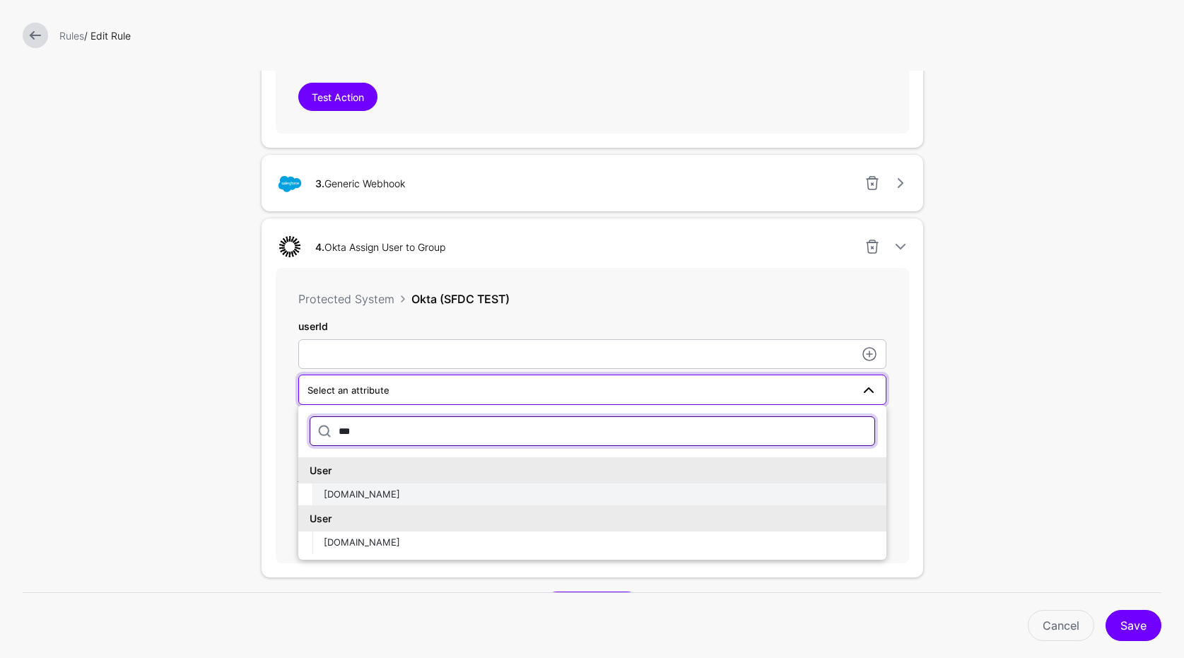
type input "***"
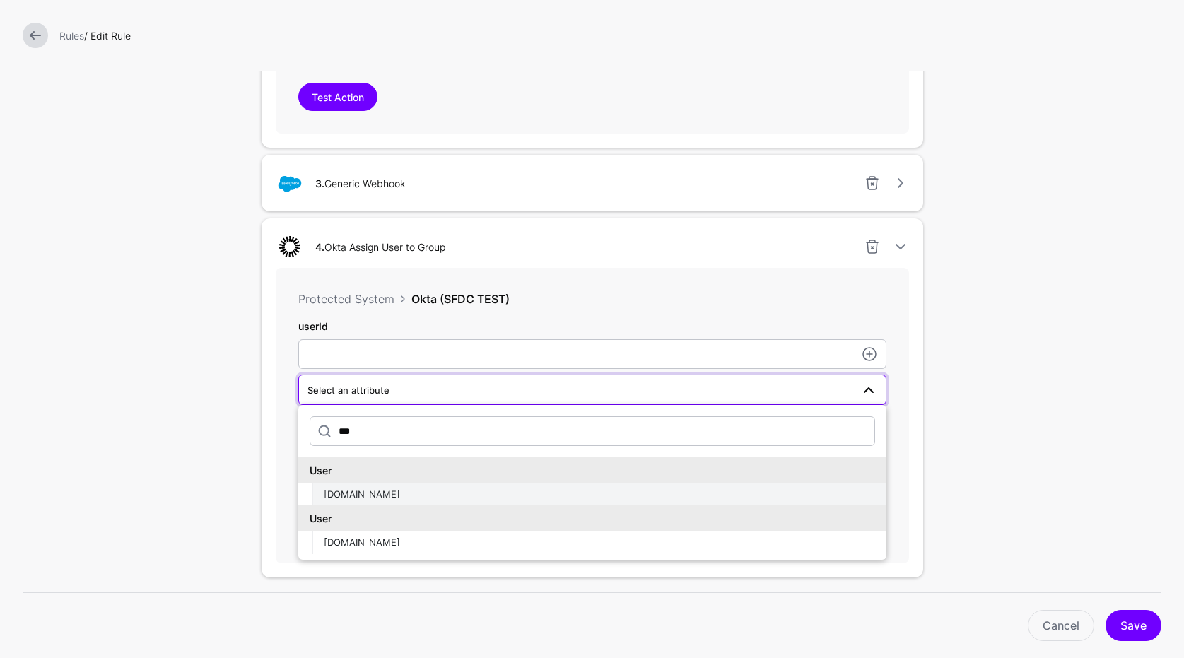
click at [403, 495] on div "OktaUser.id" at bounding box center [599, 495] width 551 height 14
type input "**********"
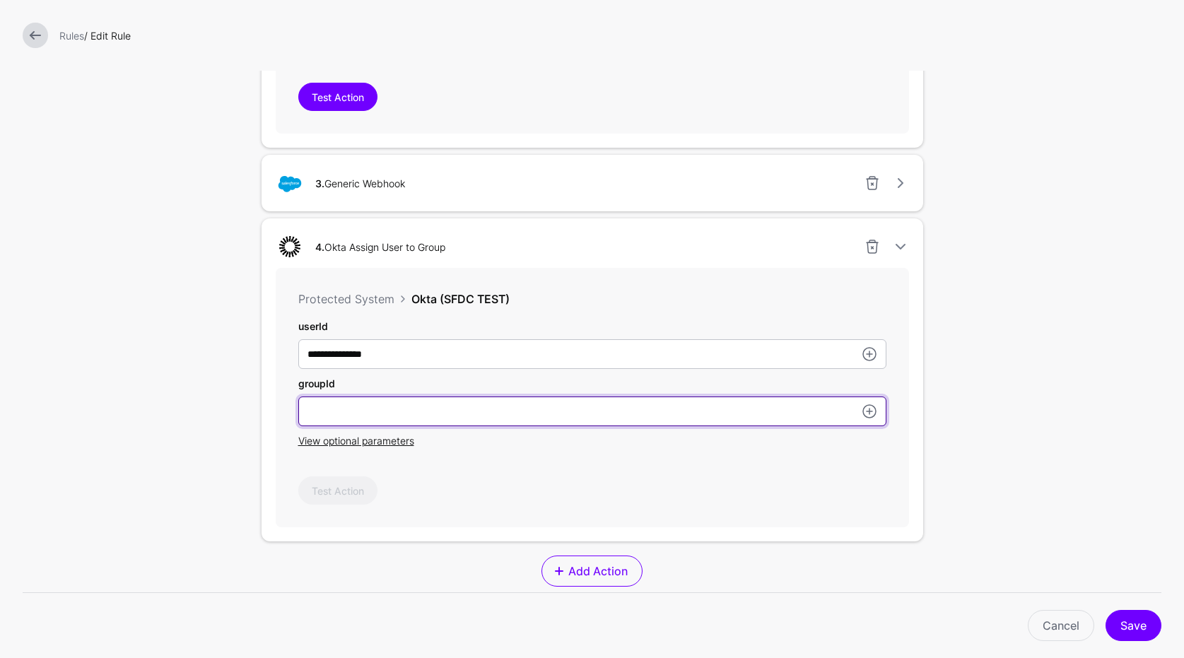
click at [427, 416] on input "text" at bounding box center [592, 411] width 588 height 30
paste input "**********"
type input "**********"
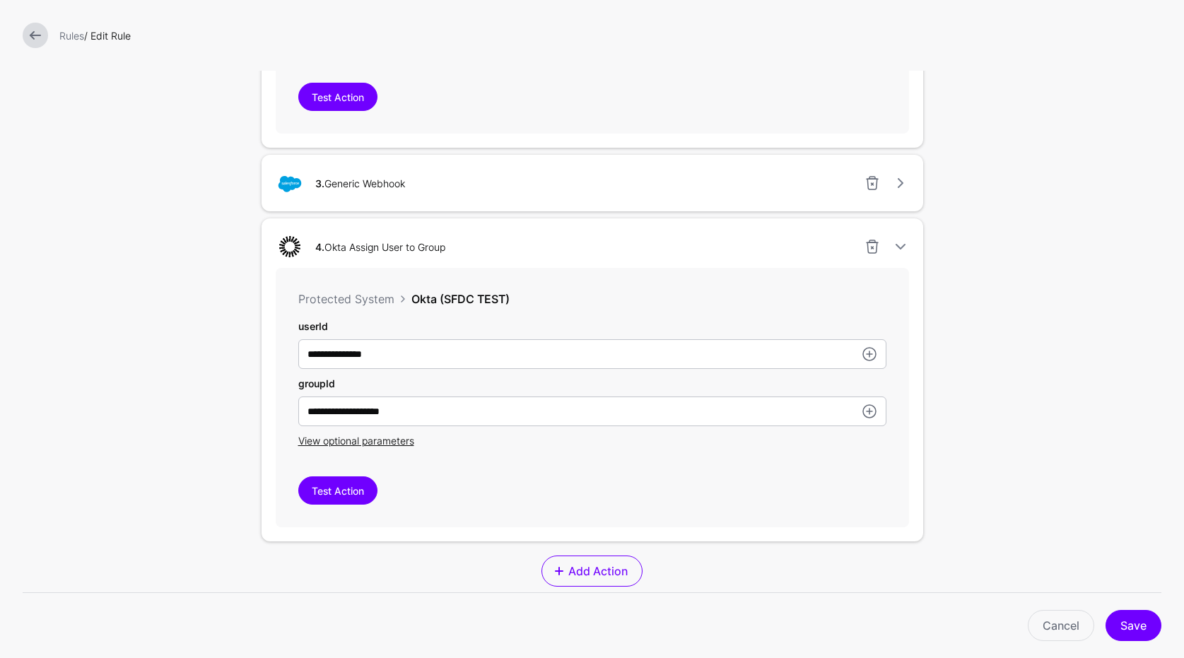
click at [483, 474] on div "**********" at bounding box center [592, 397] width 633 height 259
click at [1154, 628] on button "Save" at bounding box center [1133, 625] width 56 height 31
click at [876, 240] on link at bounding box center [872, 246] width 17 height 17
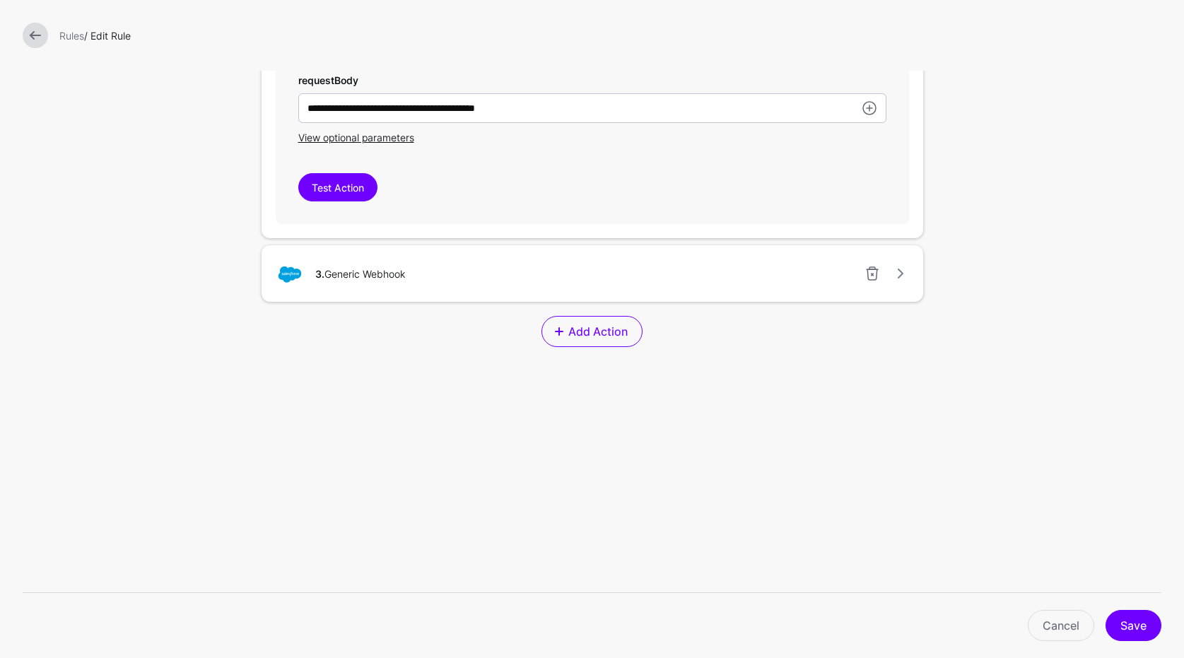
scroll to position [897, 0]
click at [32, 32] on link at bounding box center [35, 35] width 25 height 25
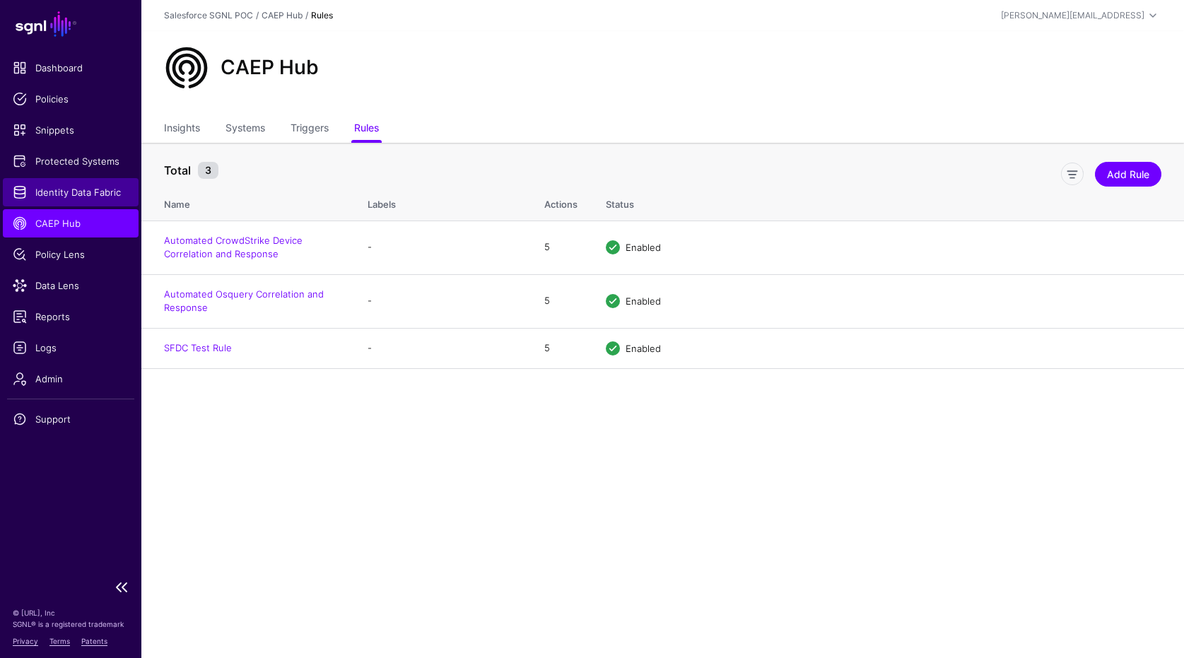
click at [83, 181] on link "Identity Data Fabric" at bounding box center [71, 192] width 136 height 28
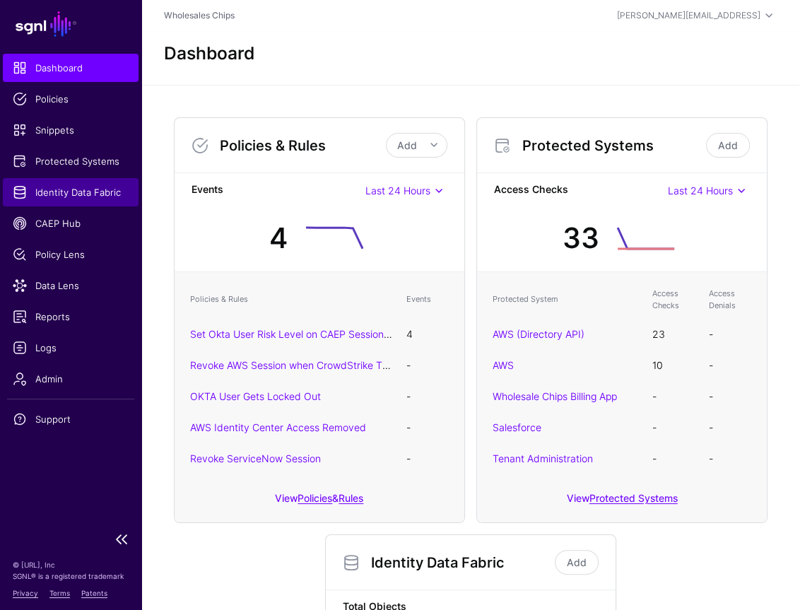
click at [52, 189] on span "Identity Data Fabric" at bounding box center [71, 192] width 116 height 14
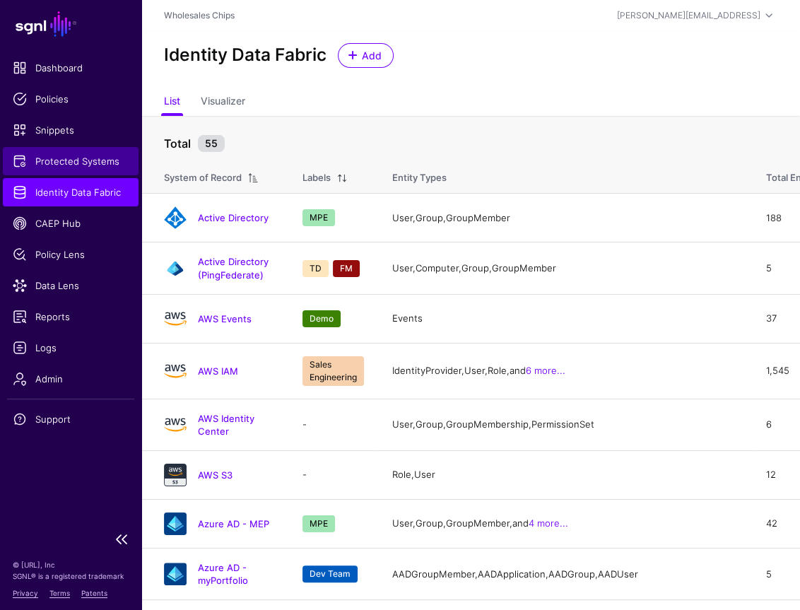
click at [79, 167] on span "Protected Systems" at bounding box center [71, 161] width 116 height 14
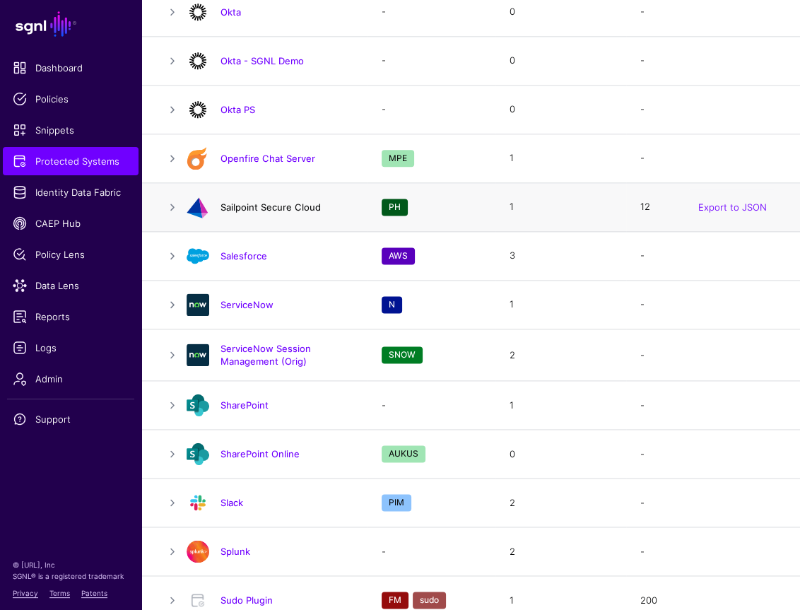
scroll to position [1258, 0]
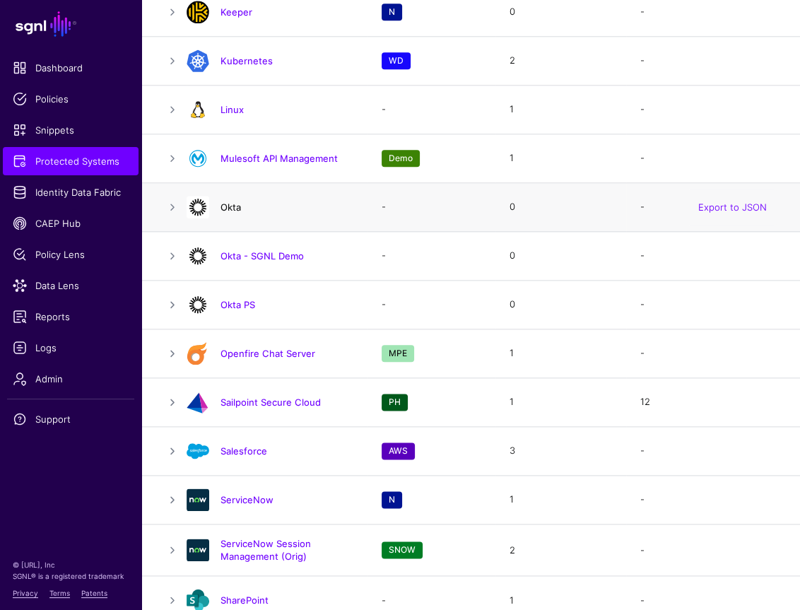
click at [235, 201] on link "Okta" at bounding box center [230, 206] width 20 height 11
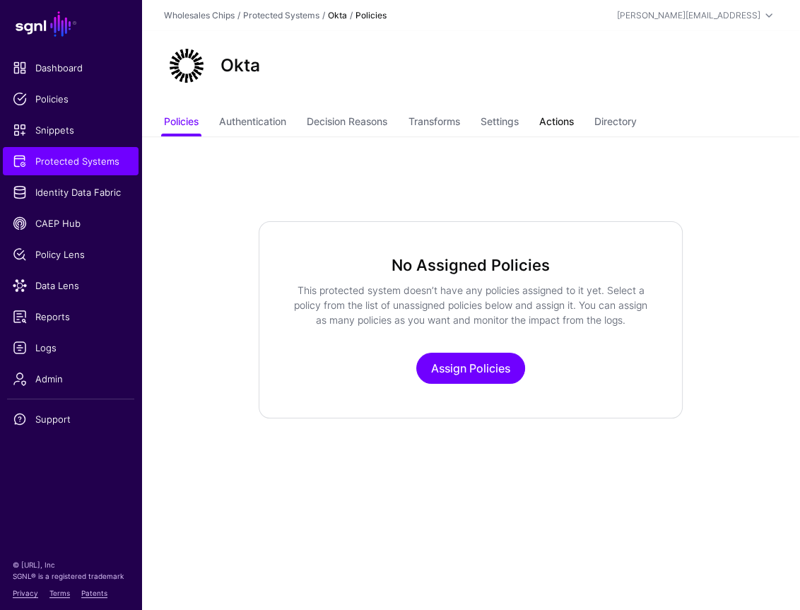
drag, startPoint x: 557, startPoint y: 117, endPoint x: 563, endPoint y: 125, distance: 10.6
click at [557, 117] on link "Actions" at bounding box center [556, 123] width 35 height 27
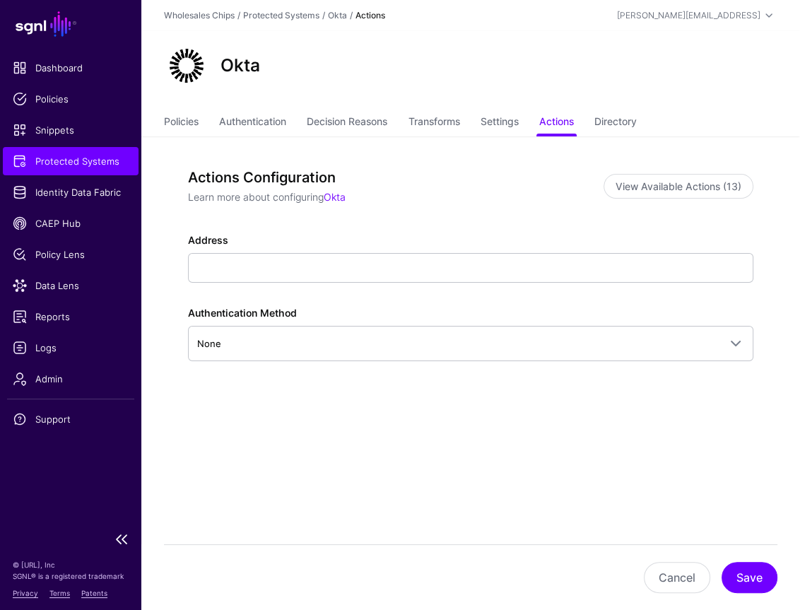
click at [66, 160] on span "Protected Systems" at bounding box center [71, 161] width 116 height 14
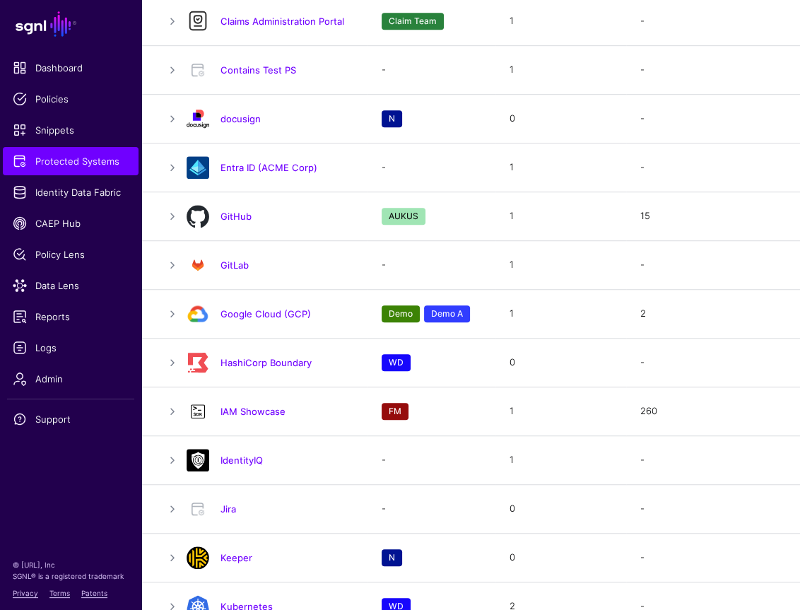
scroll to position [1155, 0]
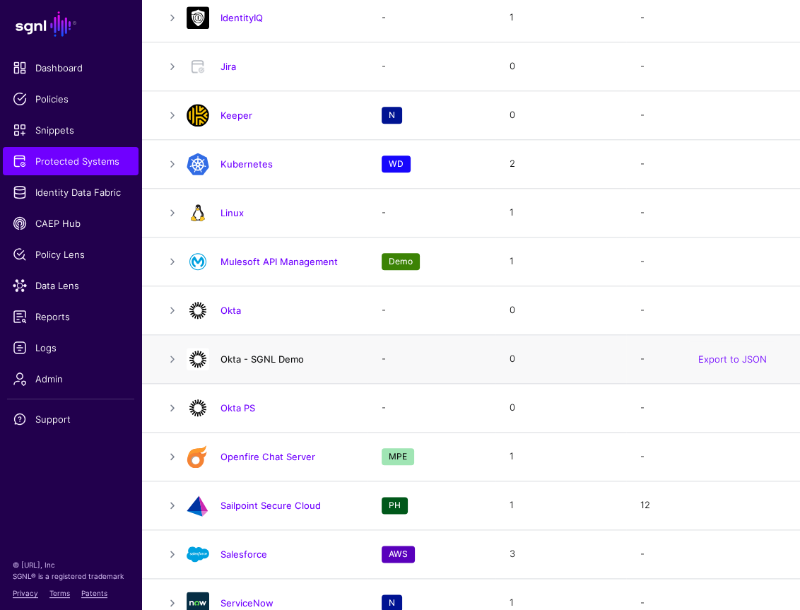
click at [293, 360] on link "Okta - SGNL Demo" at bounding box center [261, 358] width 83 height 11
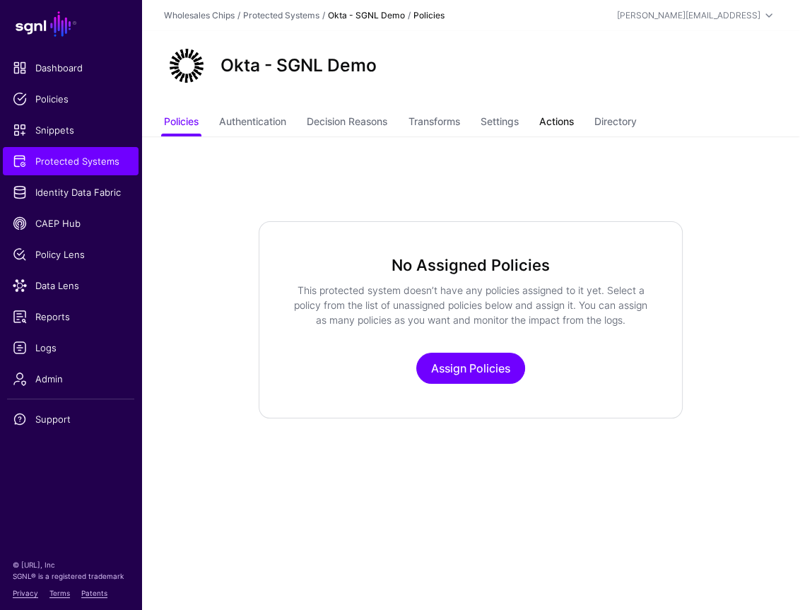
click at [561, 120] on link "Actions" at bounding box center [556, 123] width 35 height 27
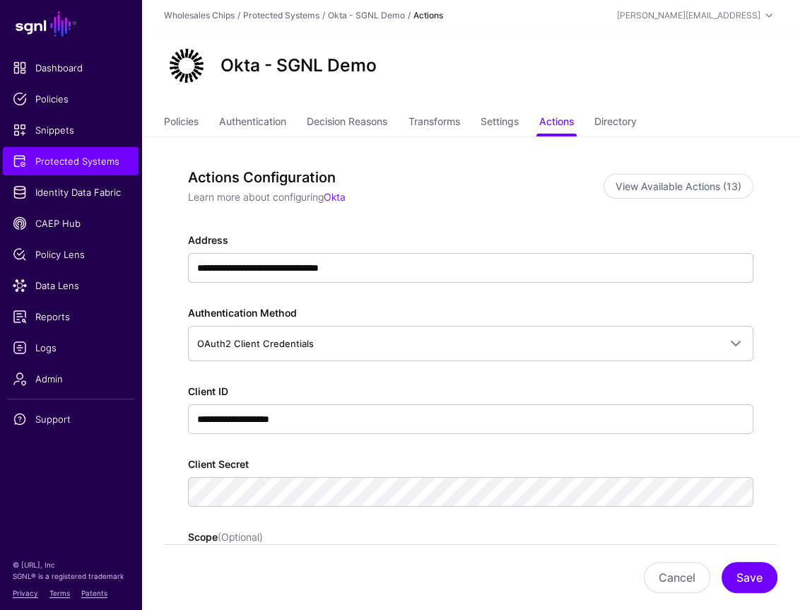
scroll to position [252, 0]
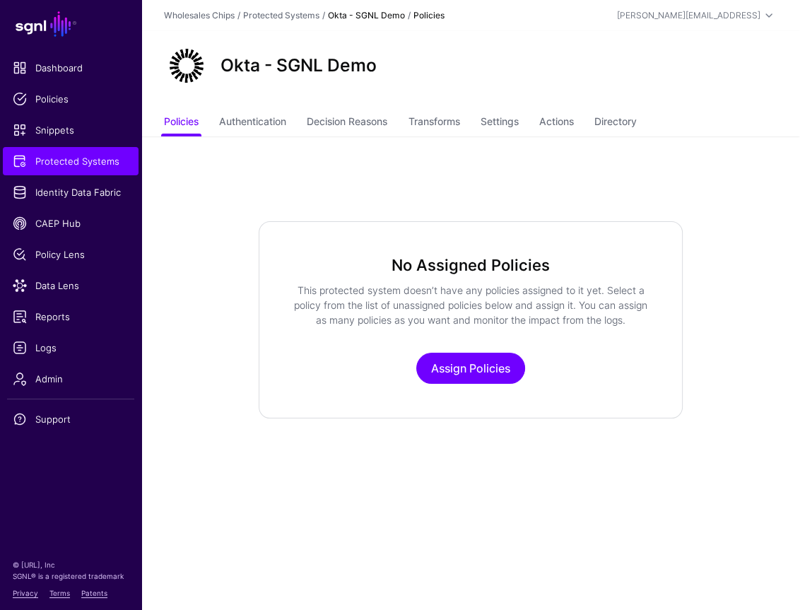
click at [584, 119] on ul "Policies Authentication Decision Reasons Transforms Settings Actions Directory" at bounding box center [470, 123] width 613 height 27
drag, startPoint x: 589, startPoint y: 114, endPoint x: 582, endPoint y: 115, distance: 7.2
click at [589, 114] on ul "Policies Authentication Decision Reasons Transforms Settings Actions Directory" at bounding box center [470, 123] width 613 height 27
click at [564, 119] on link "Actions" at bounding box center [556, 123] width 35 height 27
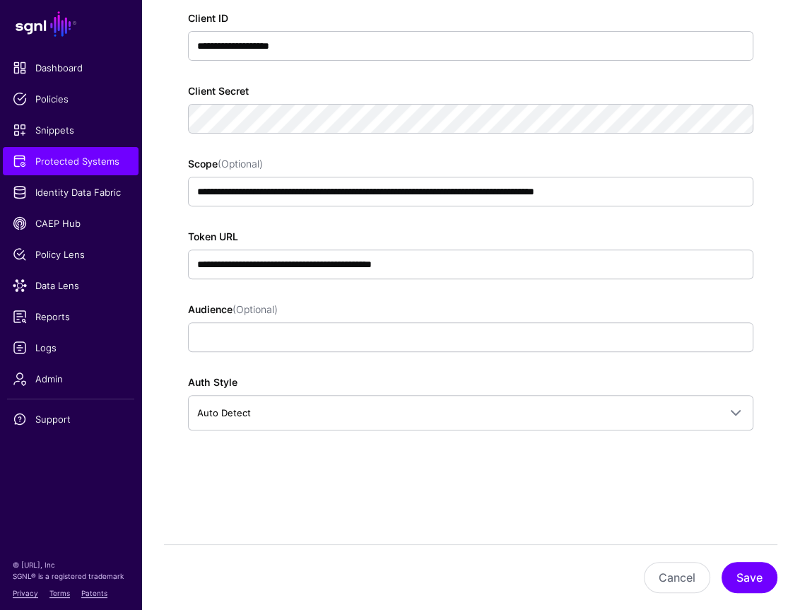
scroll to position [128, 0]
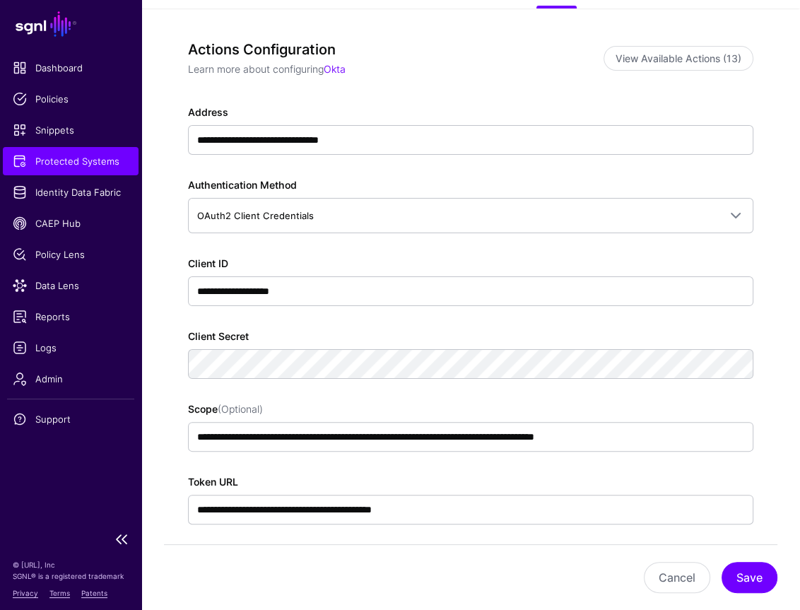
click at [84, 151] on link "Protected Systems" at bounding box center [71, 161] width 136 height 28
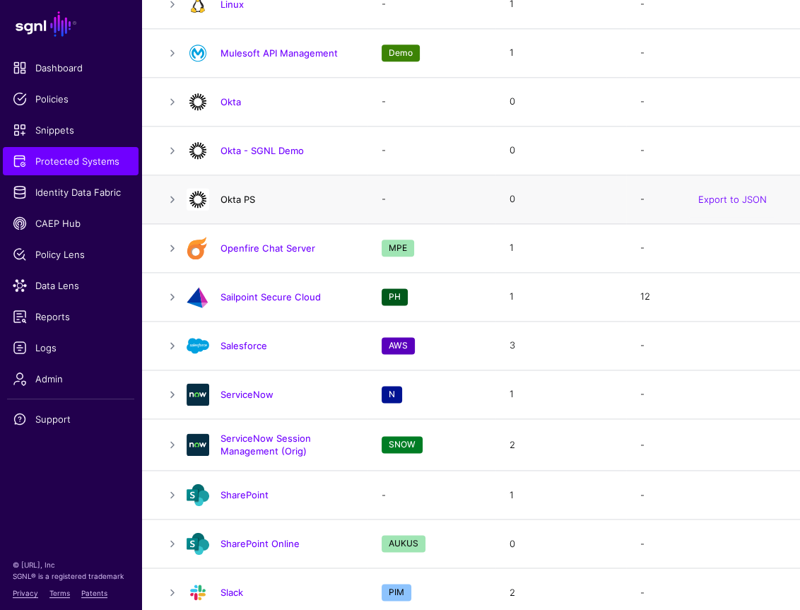
scroll to position [1279, 0]
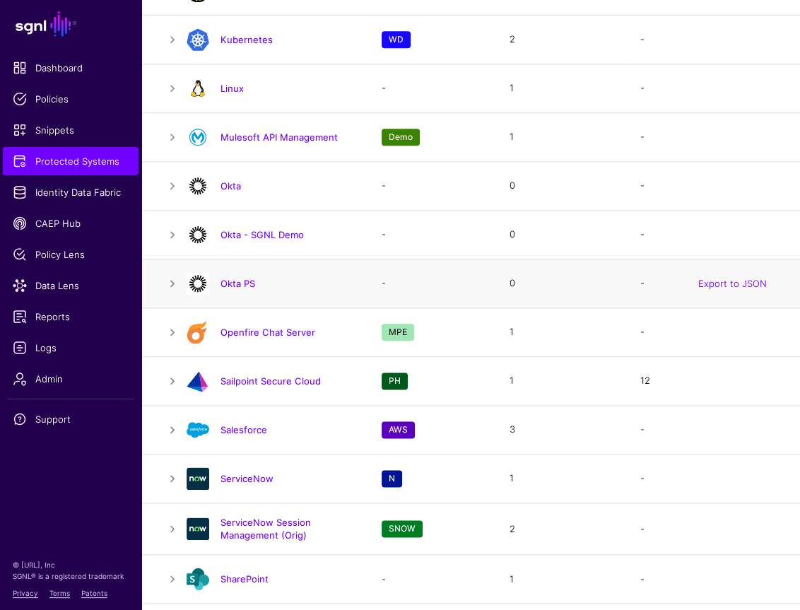
click at [249, 274] on div "Okta PS" at bounding box center [270, 283] width 178 height 23
click at [249, 278] on link "Okta PS" at bounding box center [237, 283] width 35 height 11
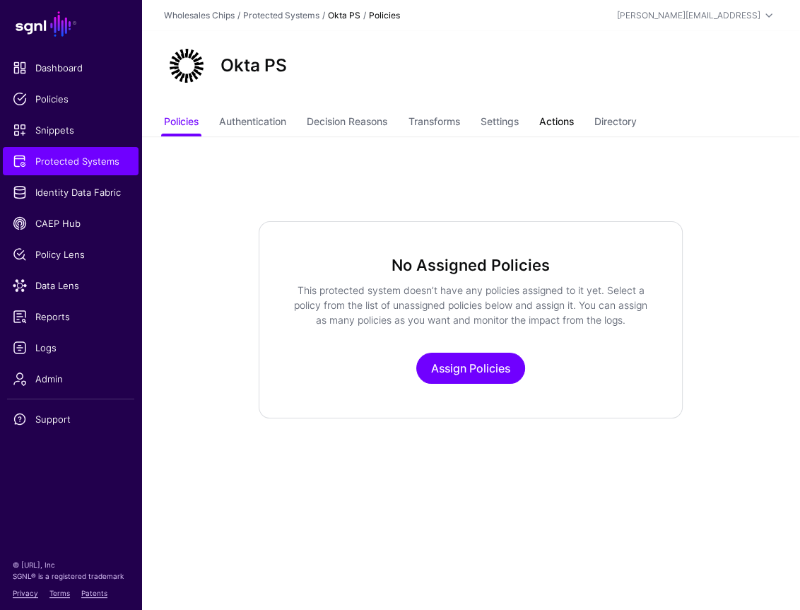
click at [571, 110] on link "Actions" at bounding box center [556, 123] width 35 height 27
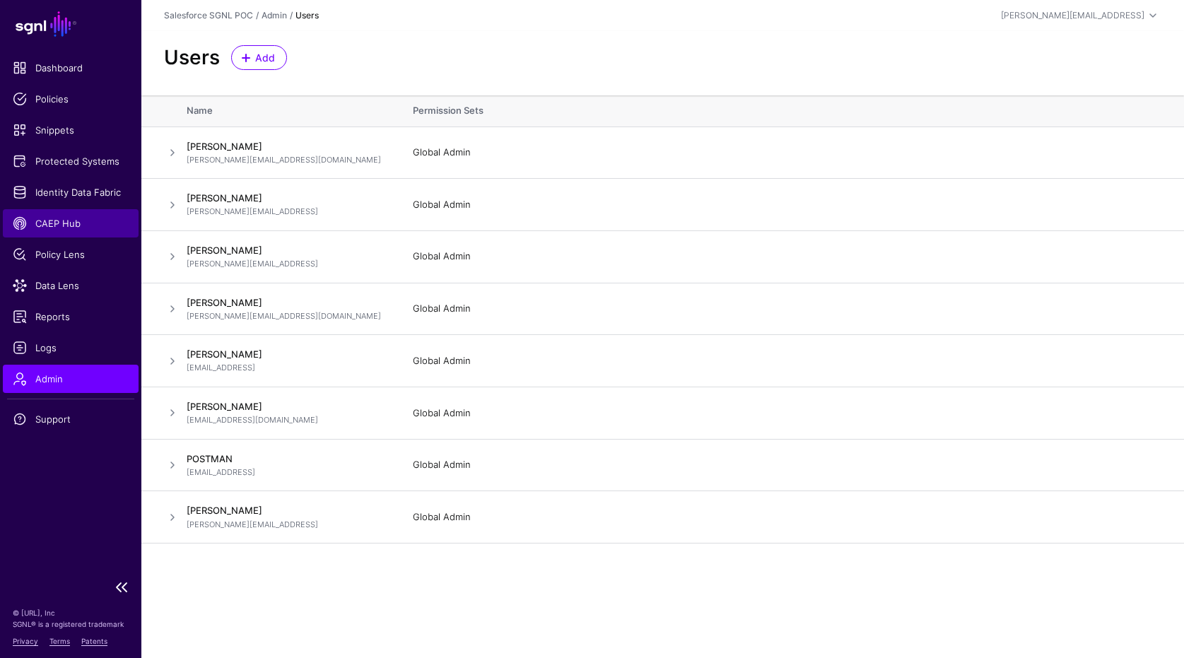
click at [55, 232] on link "CAEP Hub" at bounding box center [71, 223] width 136 height 28
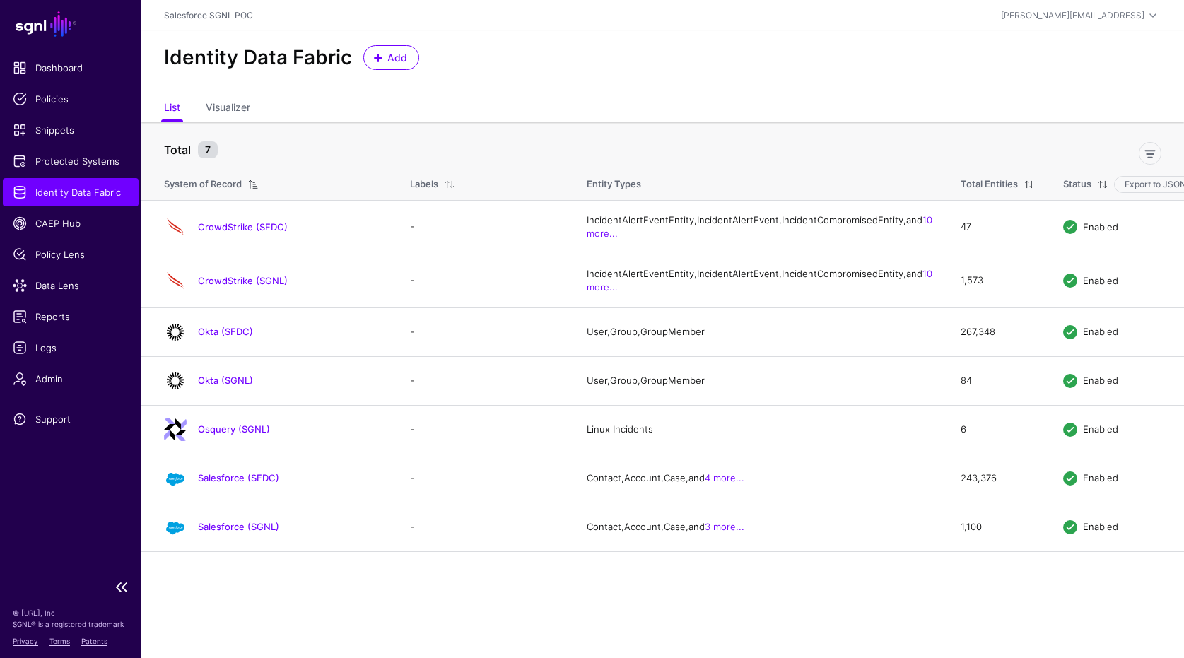
click at [98, 175] on ul "Dashboard Policies Snippets Protected Systems Identity Data Fabric CAEP Hub Pol…" at bounding box center [70, 313] width 141 height 518
click at [91, 163] on span "Protected Systems" at bounding box center [71, 161] width 116 height 14
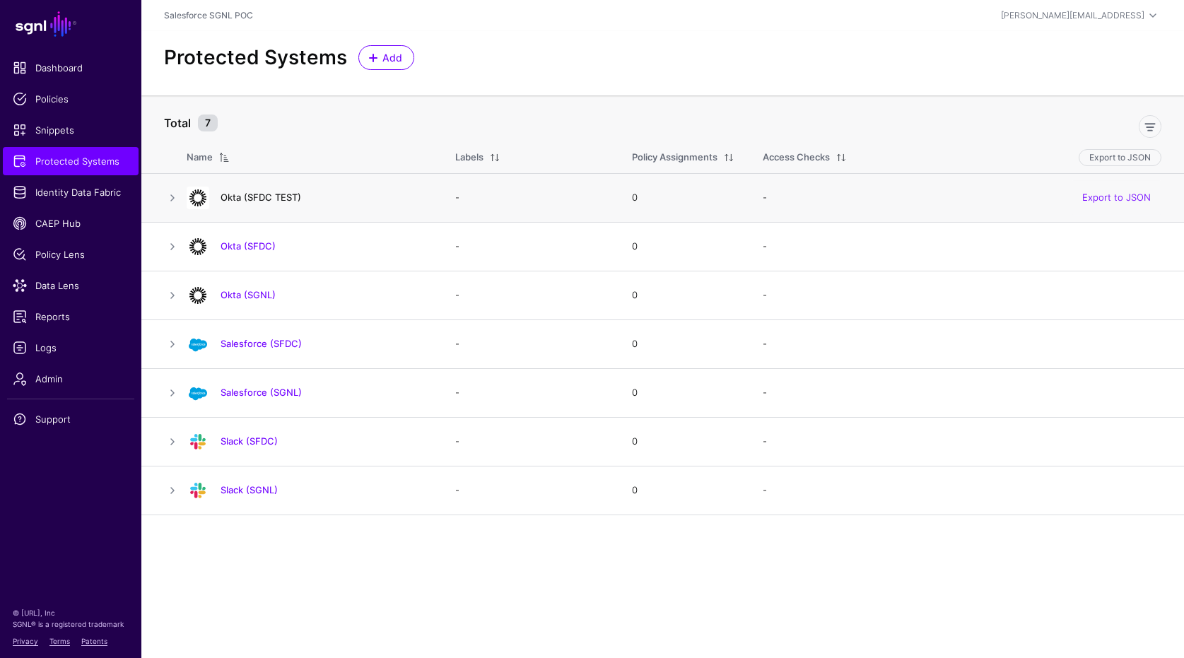
click at [281, 200] on link "Okta (SFDC TEST)" at bounding box center [260, 197] width 81 height 11
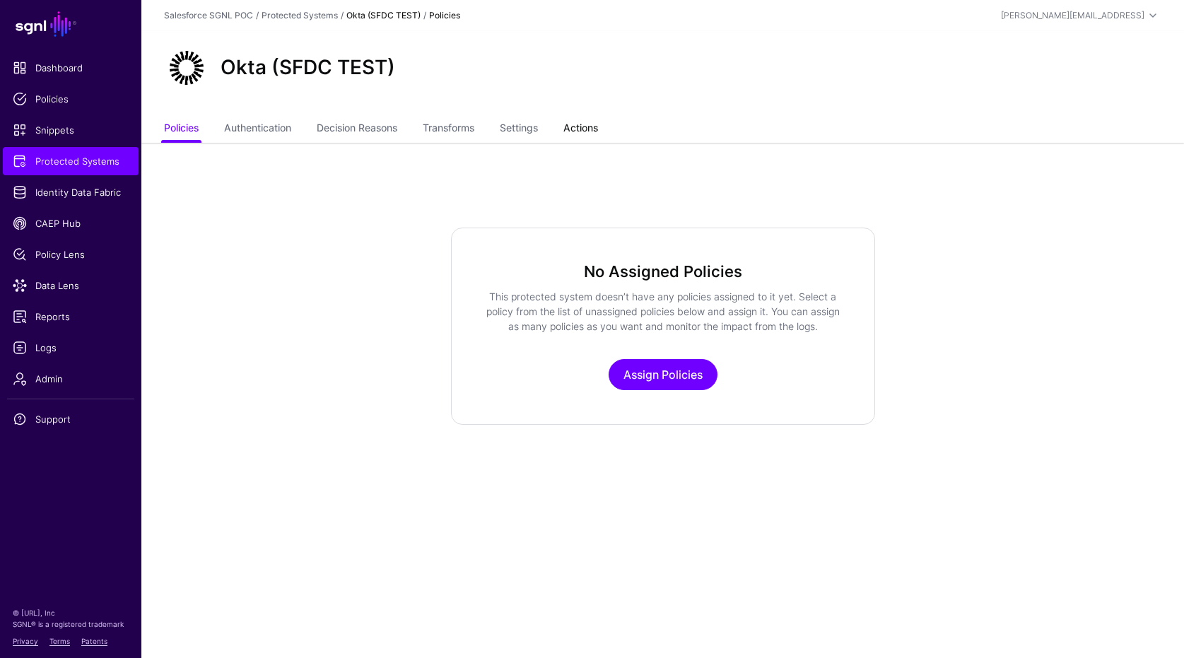
click at [595, 119] on link "Actions" at bounding box center [580, 129] width 35 height 27
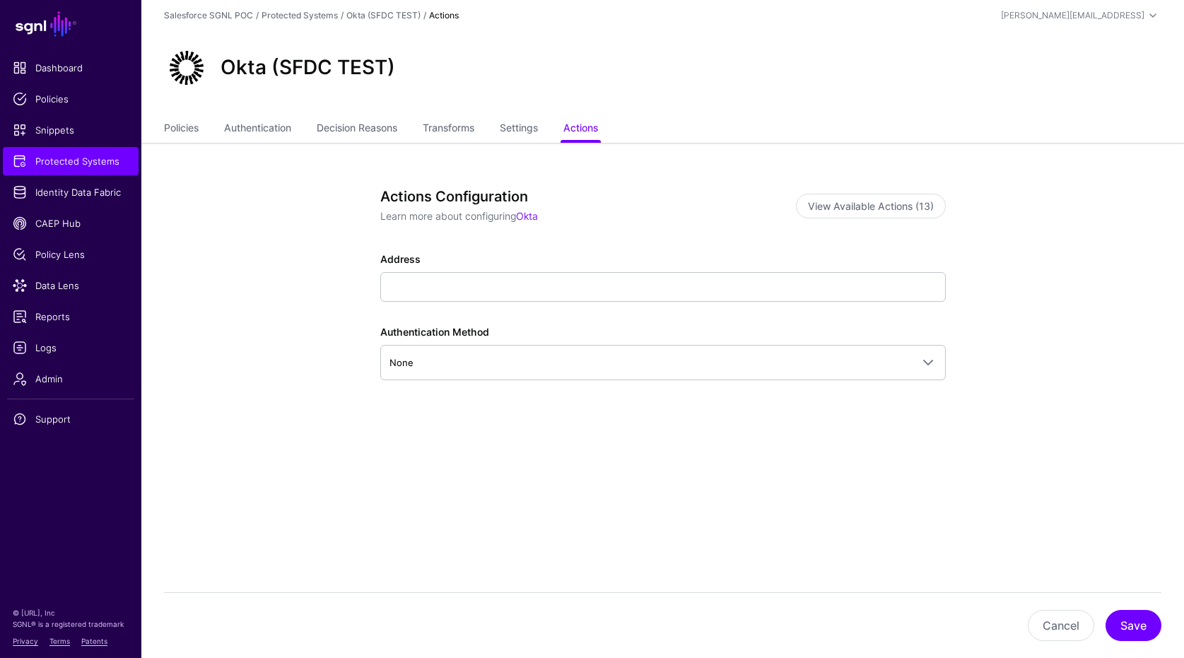
click at [692, 134] on ul "Policies Authentication Decision Reasons Transforms Settings Actions" at bounding box center [662, 129] width 997 height 27
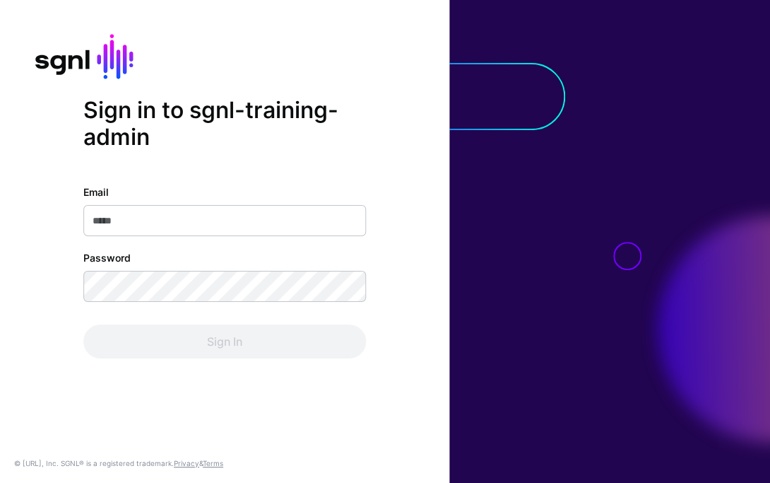
click at [648, 299] on div at bounding box center [705, 329] width 129 height 260
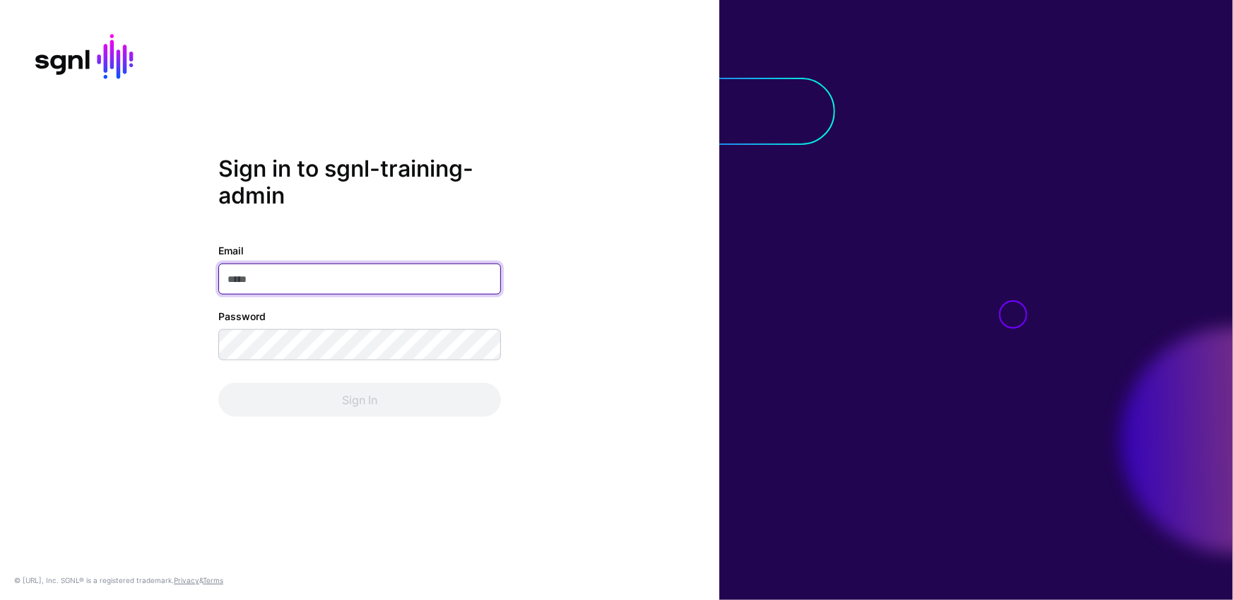
click at [279, 274] on input "Email" at bounding box center [359, 279] width 283 height 31
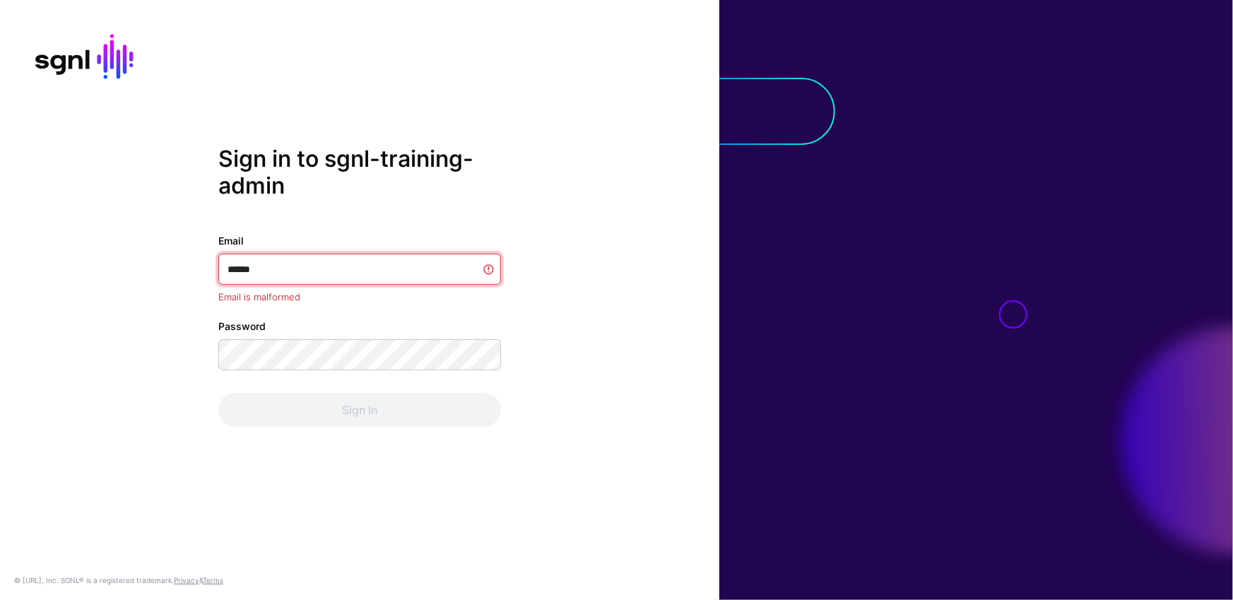
type input "*******"
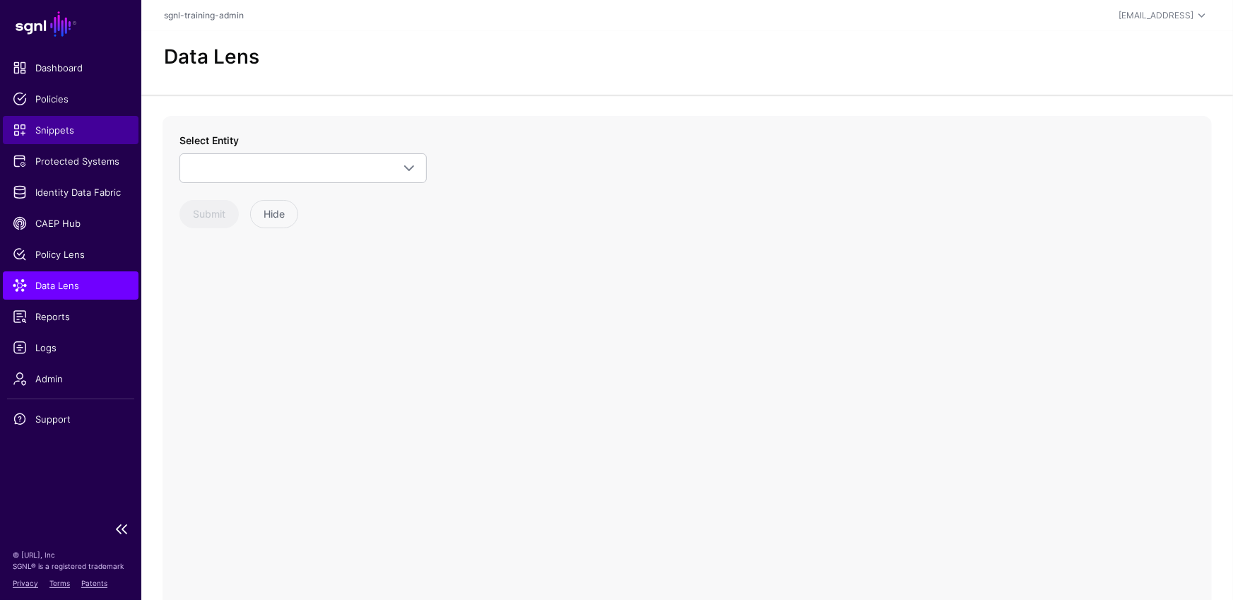
click at [71, 131] on span "Snippets" at bounding box center [71, 130] width 116 height 14
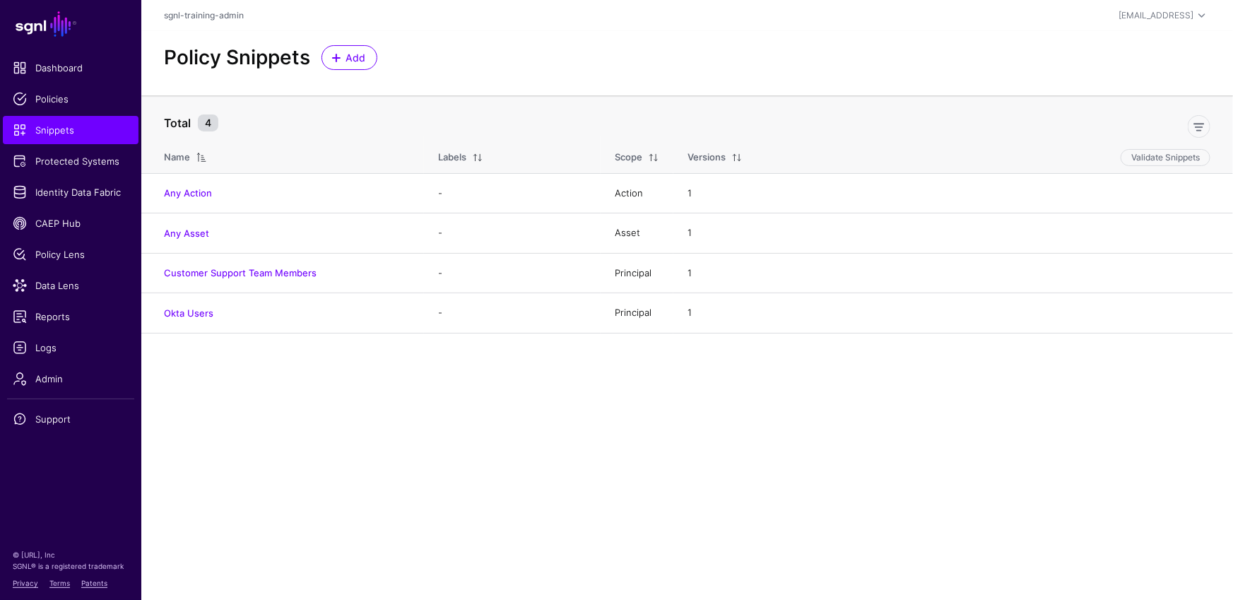
click at [874, 24] on header "sgnl-training-admin [EMAIL_ADDRESS] [PERSON_NAME] [EMAIL_ADDRESS] sgnl-training…" at bounding box center [687, 15] width 1092 height 31
drag, startPoint x: 1154, startPoint y: 20, endPoint x: 1142, endPoint y: 96, distance: 77.3
click at [874, 20] on div "sgnl-training@sgnl.ai" at bounding box center [1156, 15] width 75 height 13
click at [874, 127] on div "Log out" at bounding box center [1097, 123] width 35 height 13
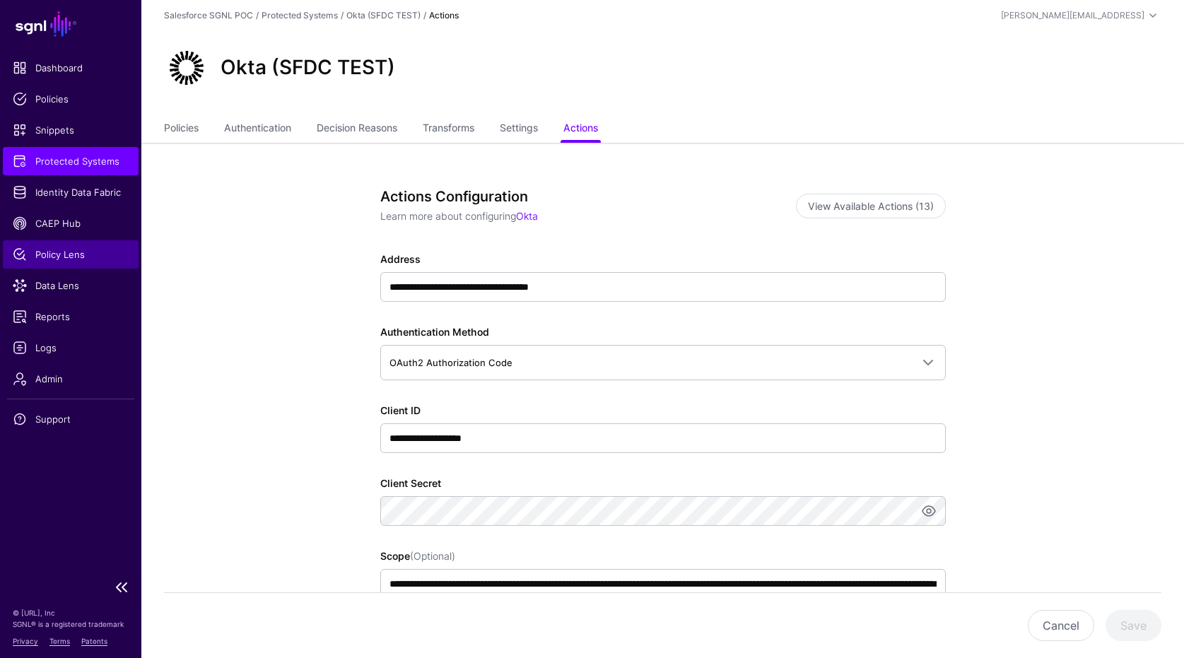
click at [81, 251] on span "Policy Lens" at bounding box center [71, 254] width 116 height 14
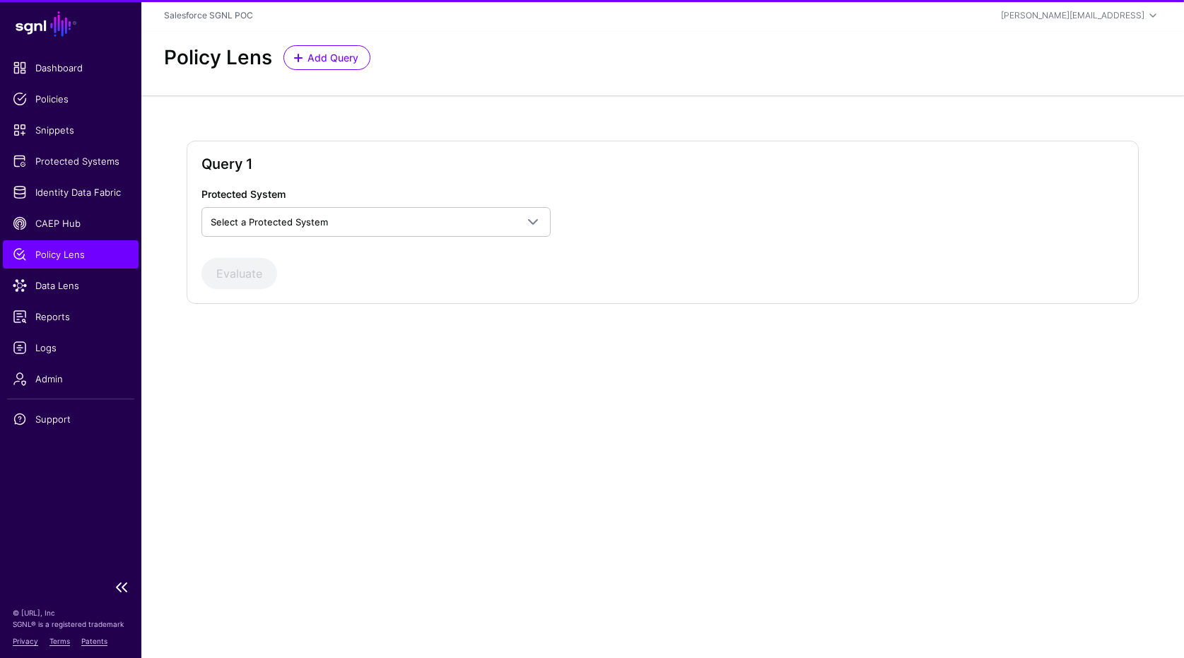
click at [73, 238] on ul "Dashboard Policies Snippets Protected Systems Identity Data Fabric CAEP Hub Pol…" at bounding box center [70, 313] width 141 height 518
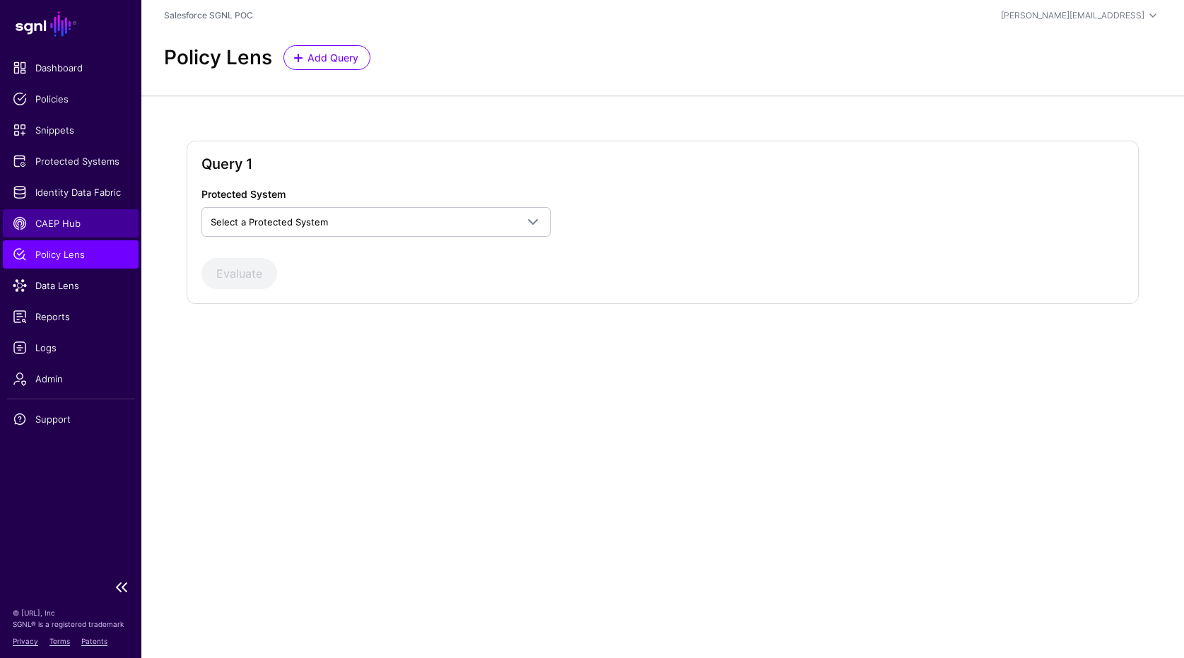
click at [37, 222] on span "CAEP Hub" at bounding box center [71, 223] width 116 height 14
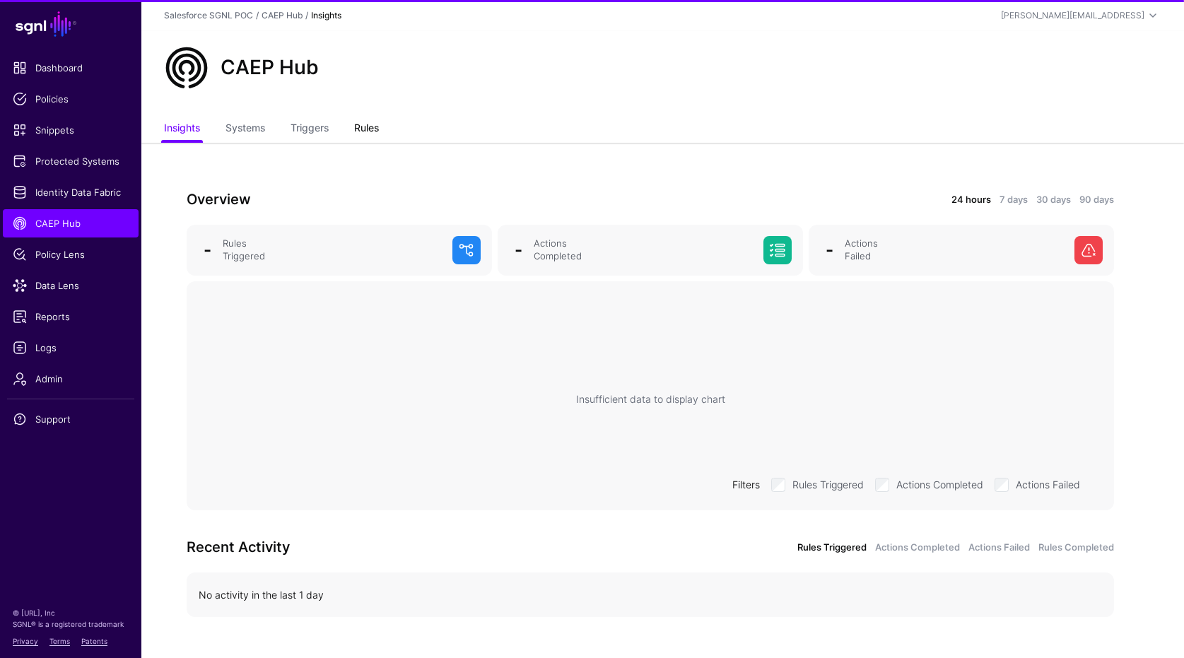
click at [374, 127] on link "Rules" at bounding box center [366, 129] width 25 height 27
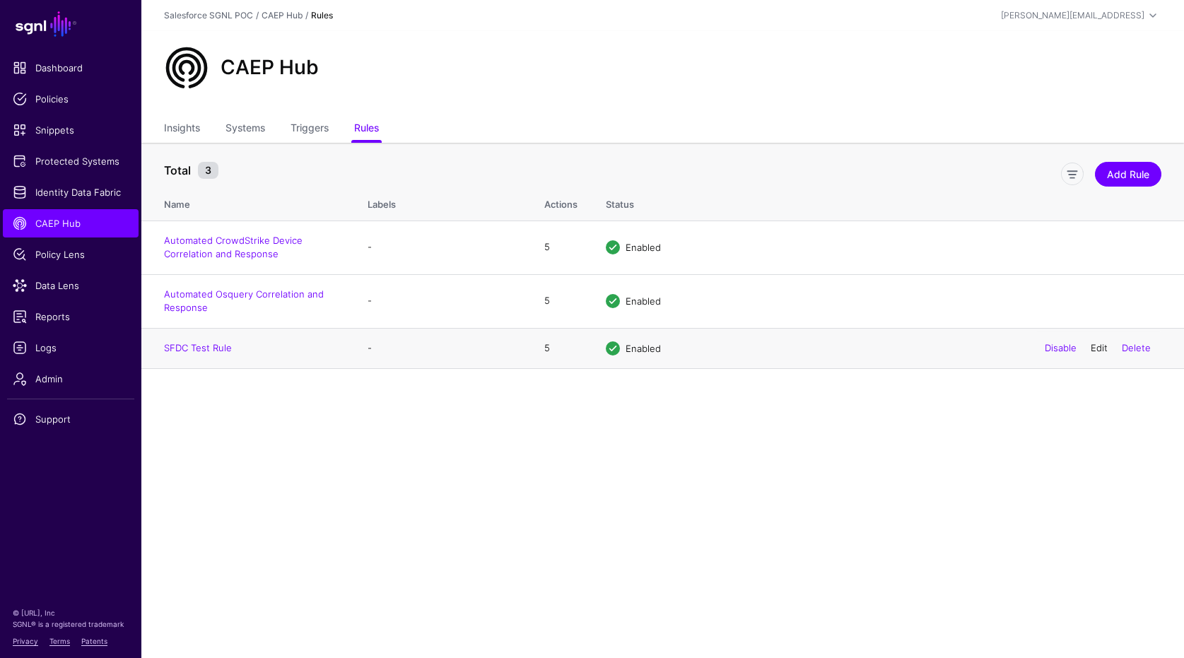
click at [1102, 347] on link "Edit" at bounding box center [1098, 347] width 17 height 11
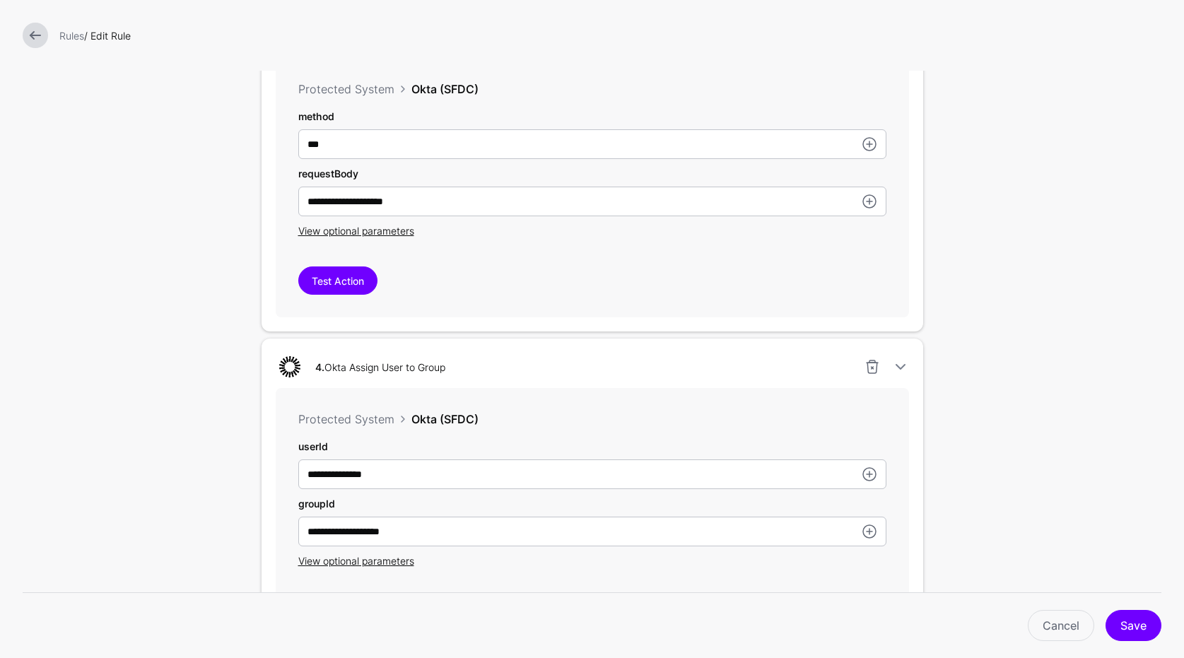
scroll to position [1337, 0]
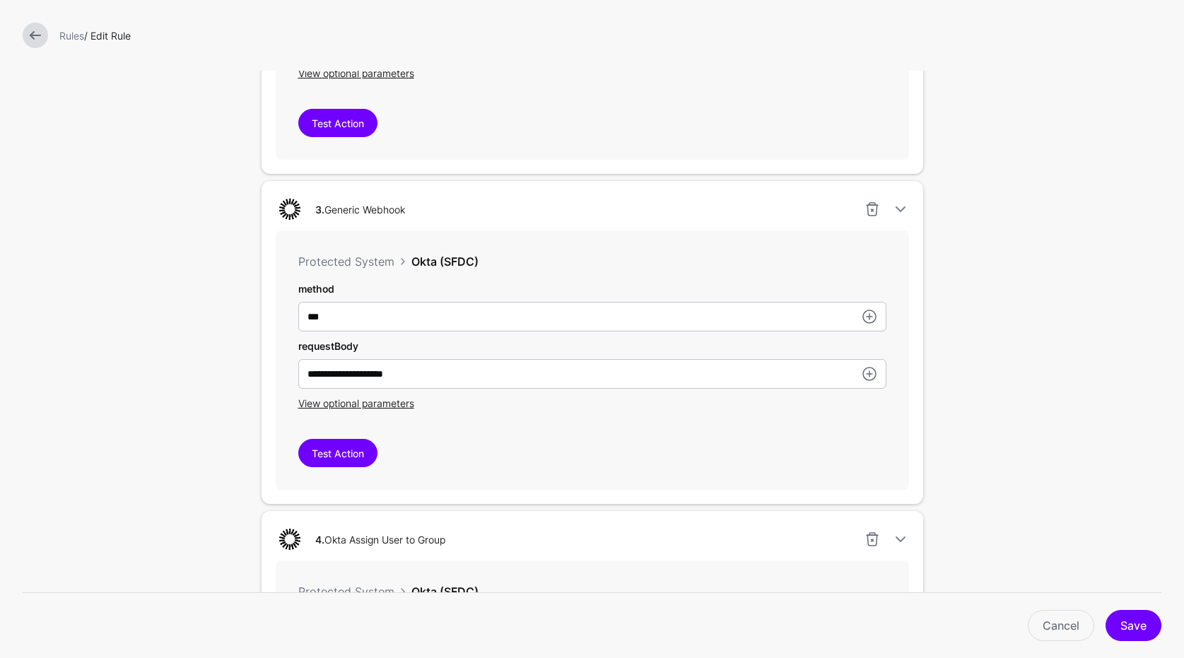
scroll to position [1187, 0]
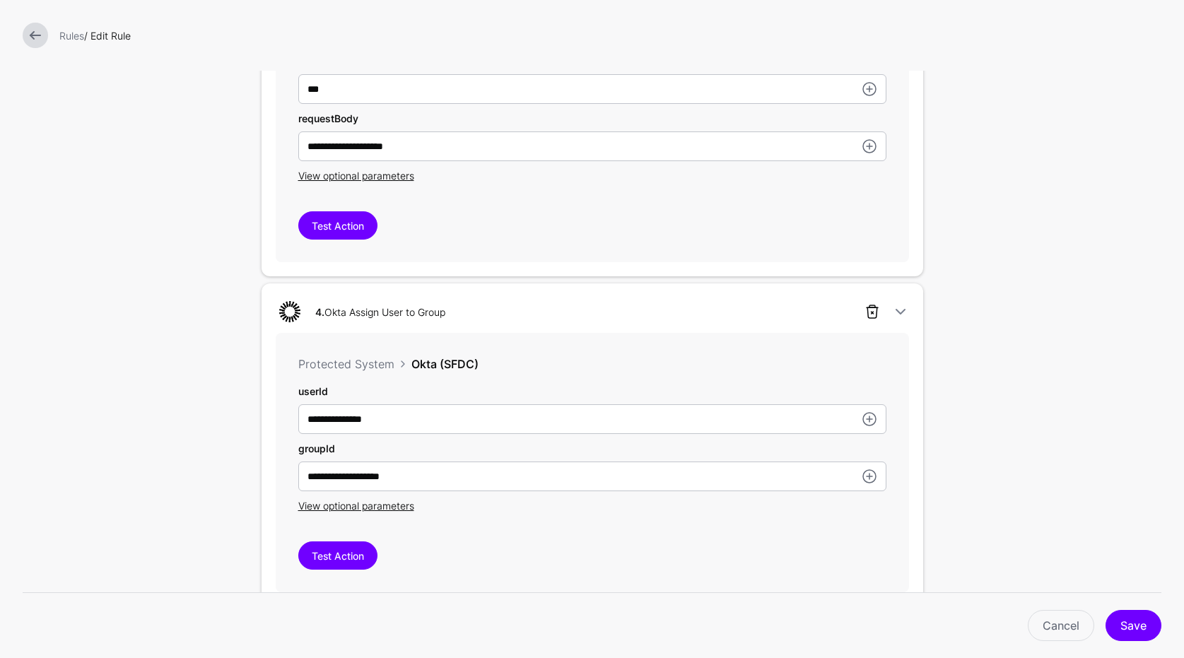
click at [878, 312] on link at bounding box center [872, 311] width 17 height 17
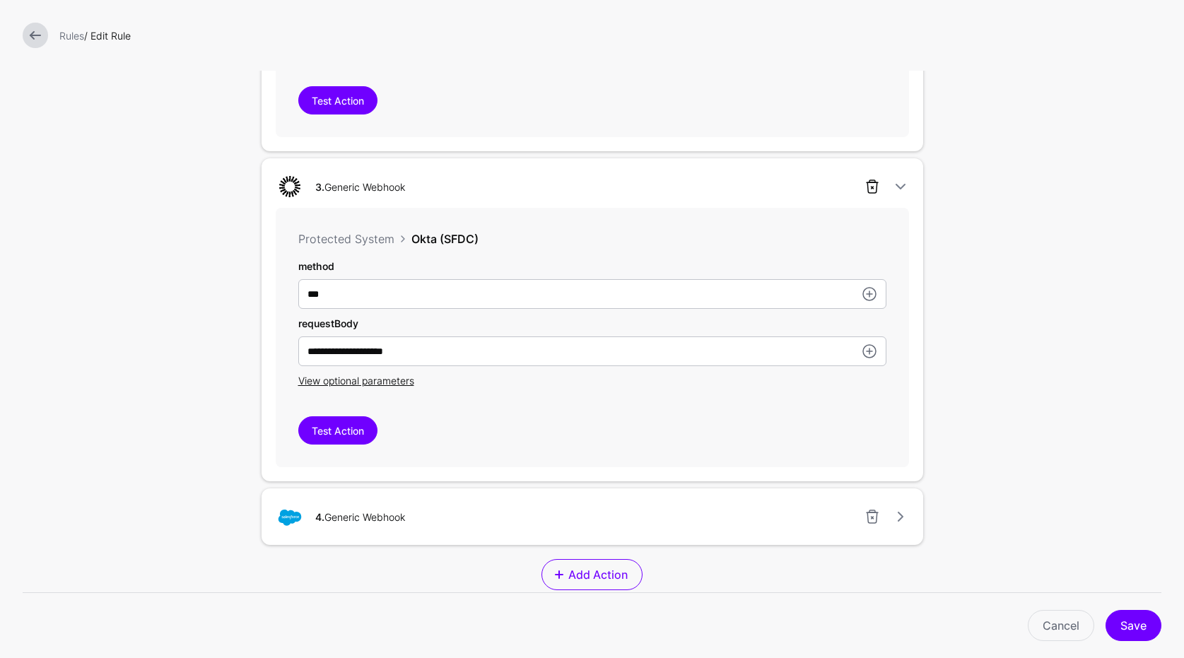
click at [864, 185] on link at bounding box center [872, 186] width 17 height 17
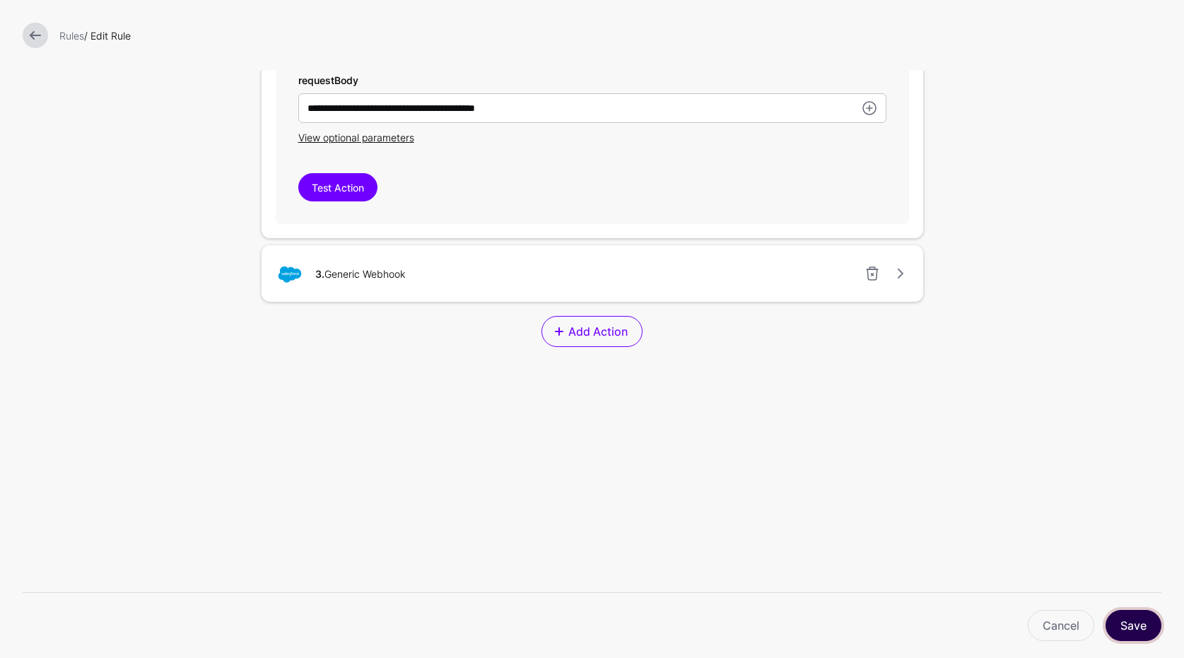
click at [1151, 615] on button "Save" at bounding box center [1133, 625] width 56 height 31
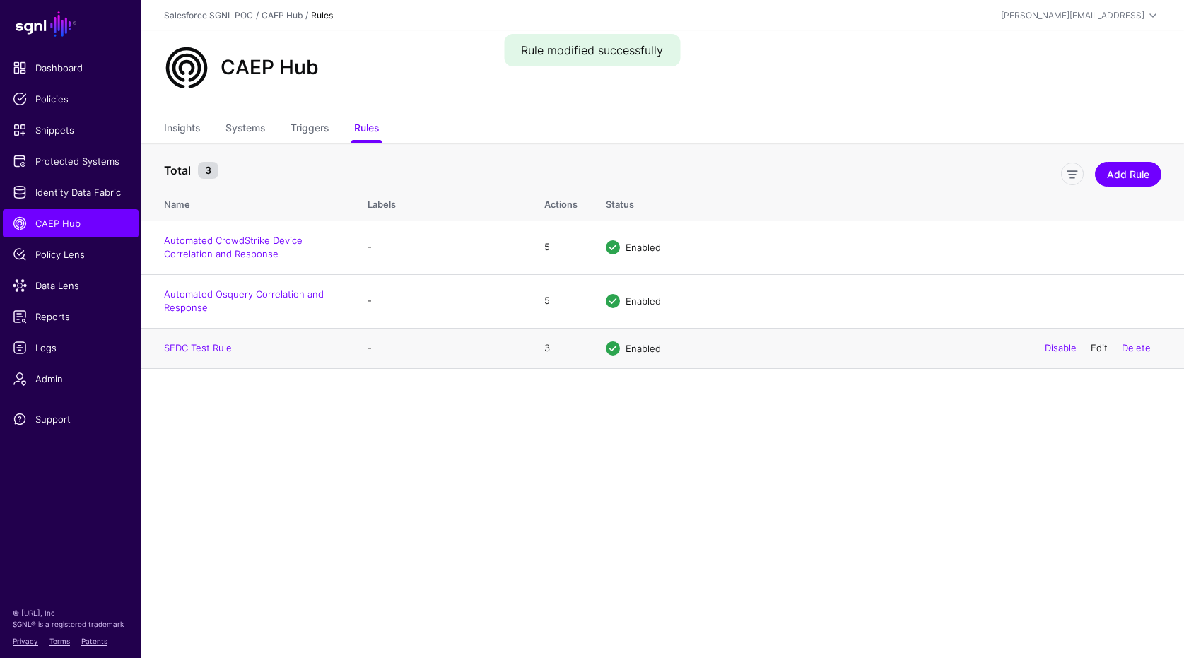
click at [1094, 345] on link "Edit" at bounding box center [1098, 347] width 17 height 11
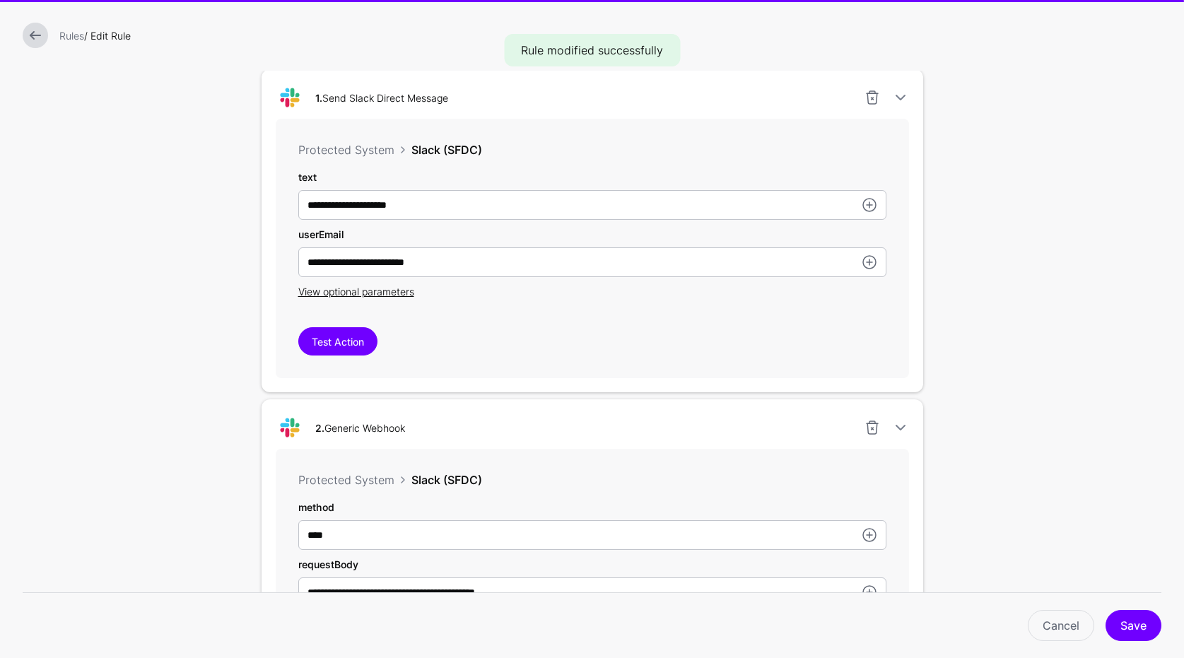
scroll to position [905, 0]
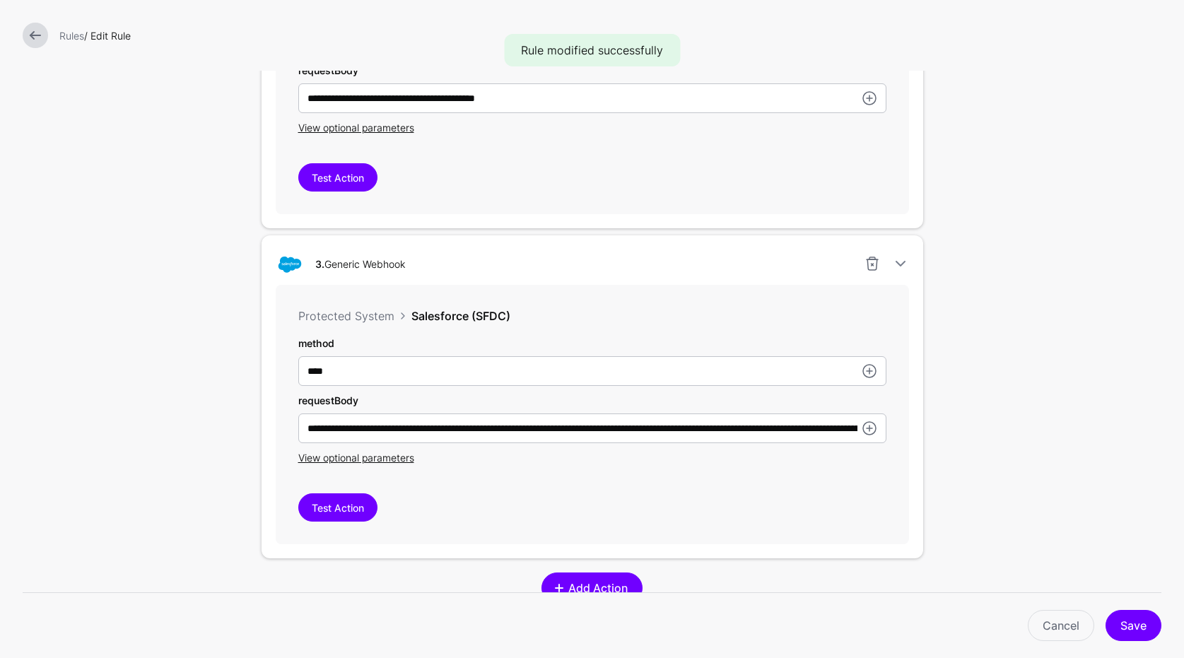
click at [583, 576] on link "Add Action" at bounding box center [591, 587] width 101 height 31
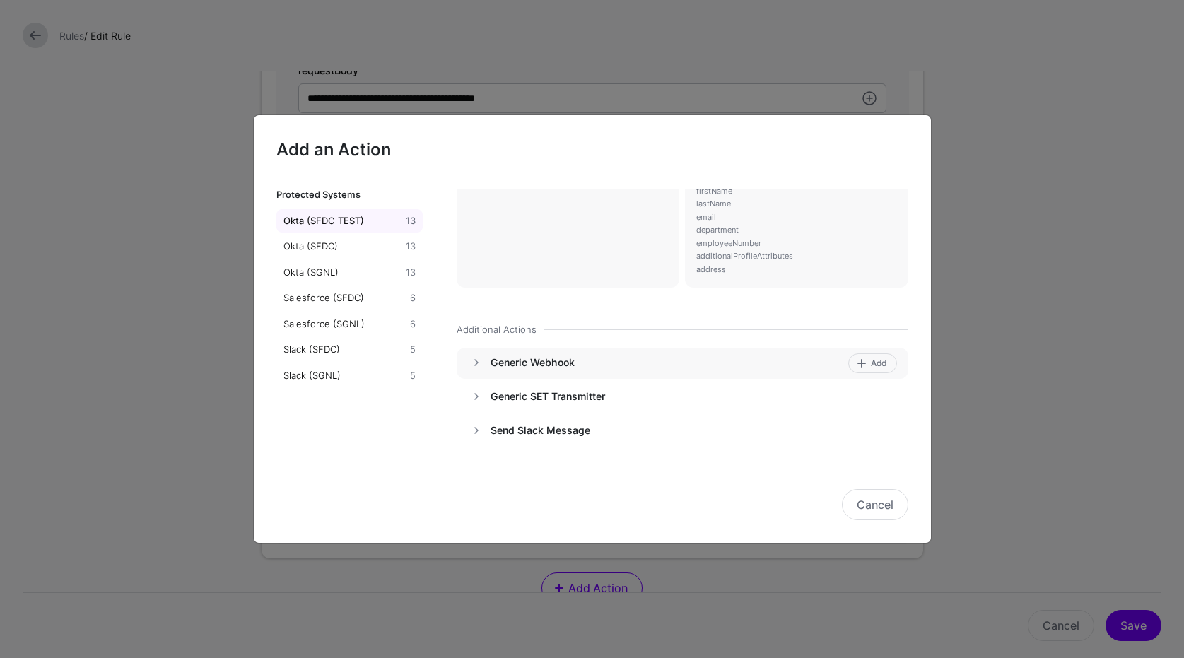
scroll to position [735, 0]
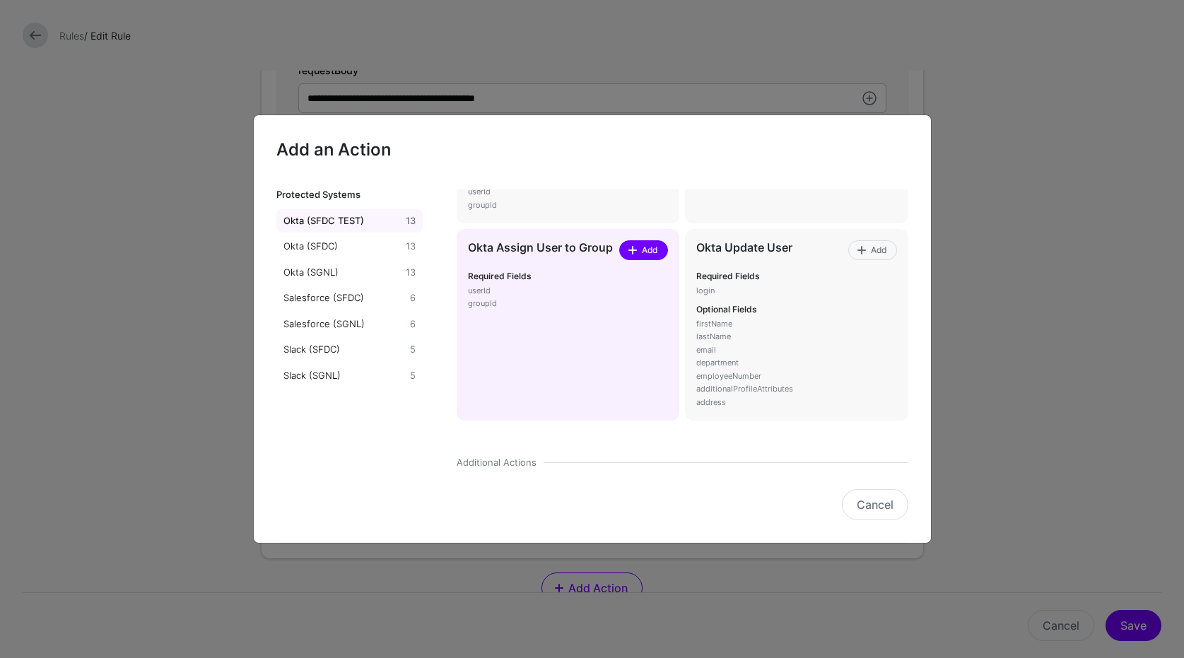
click at [649, 249] on span "Add" at bounding box center [649, 250] width 19 height 13
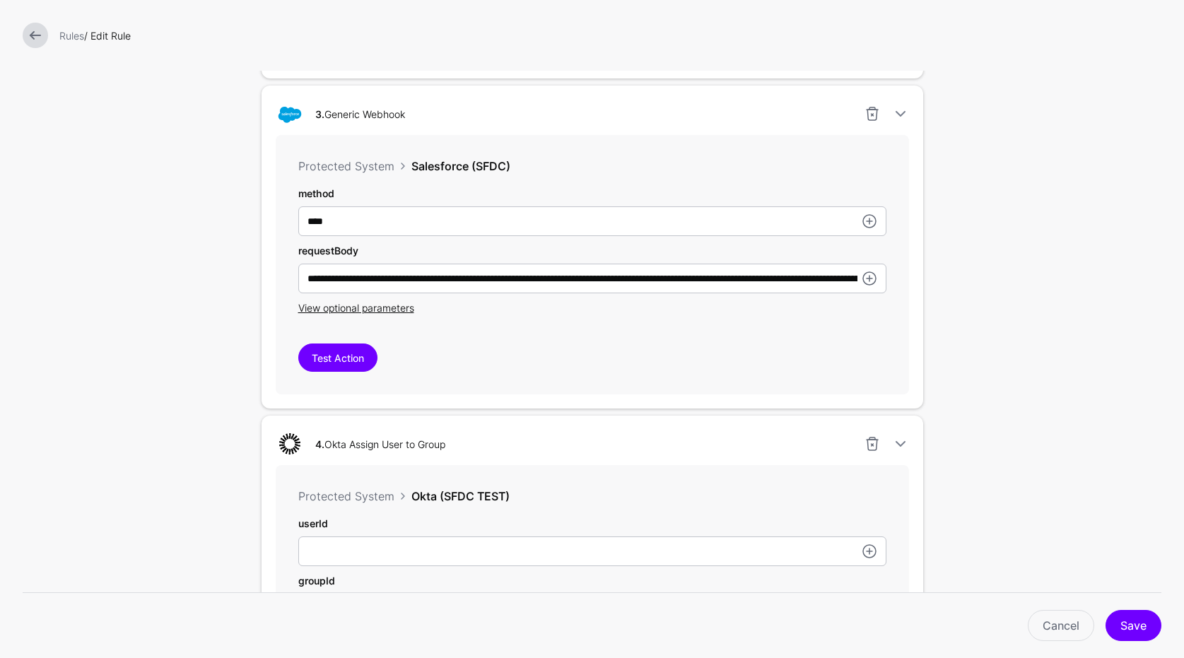
scroll to position [1156, 0]
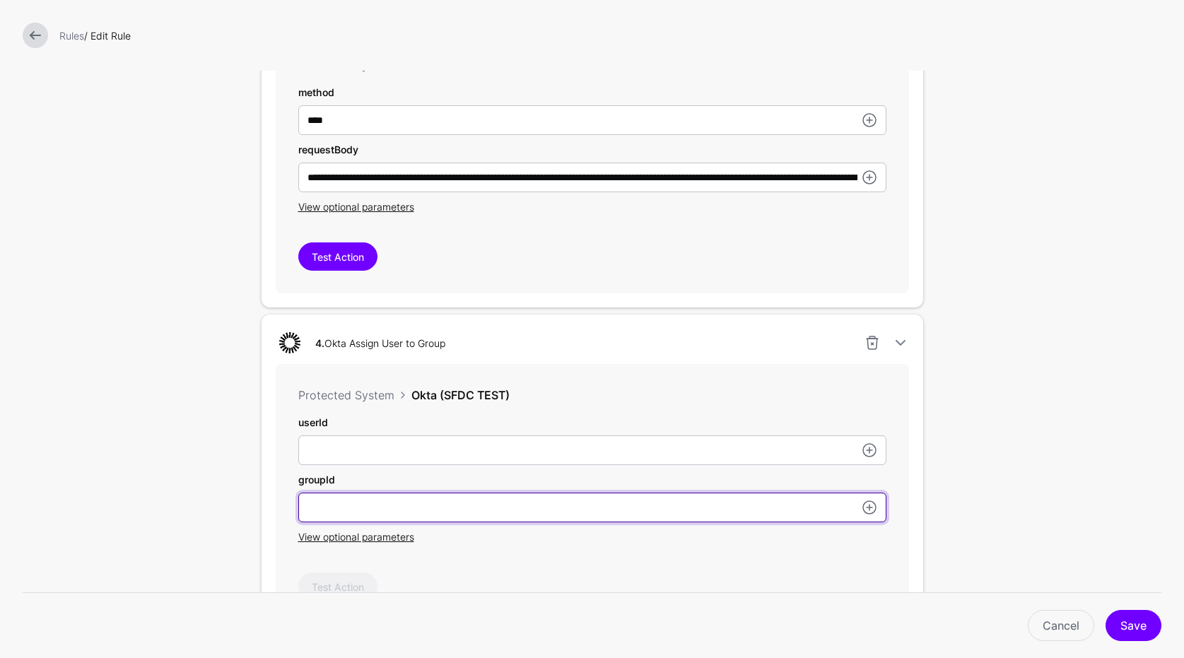
click at [612, 514] on input "text" at bounding box center [592, 508] width 588 height 30
paste input "**********"
type input "**********"
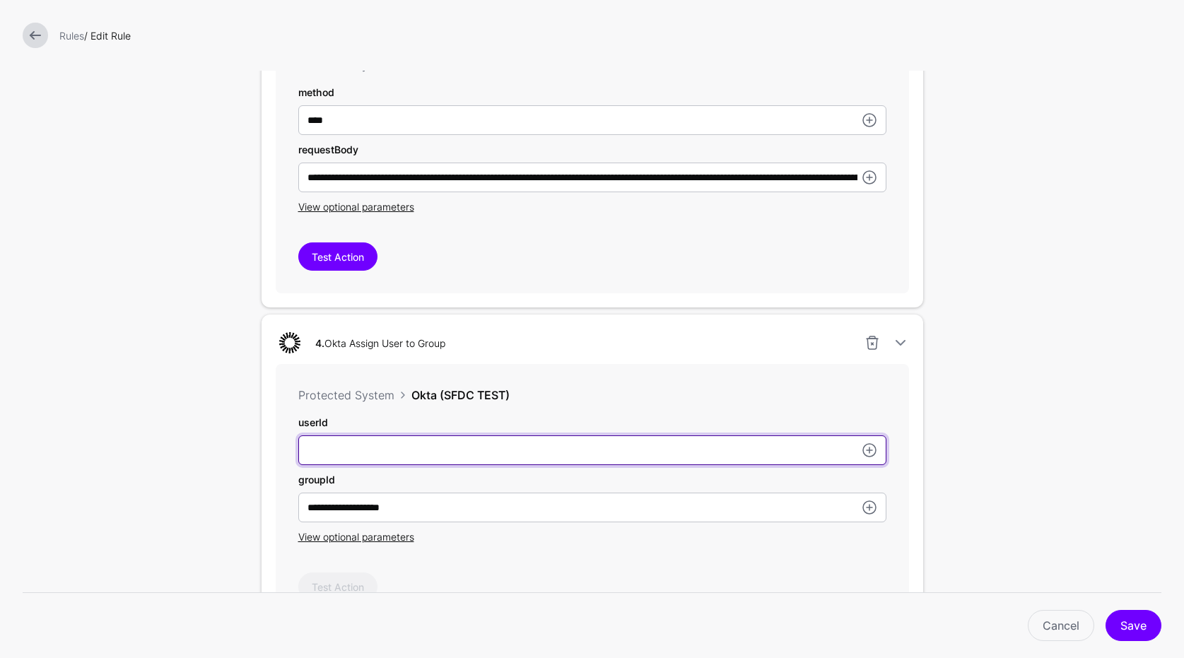
click at [539, 445] on input "text" at bounding box center [592, 450] width 588 height 30
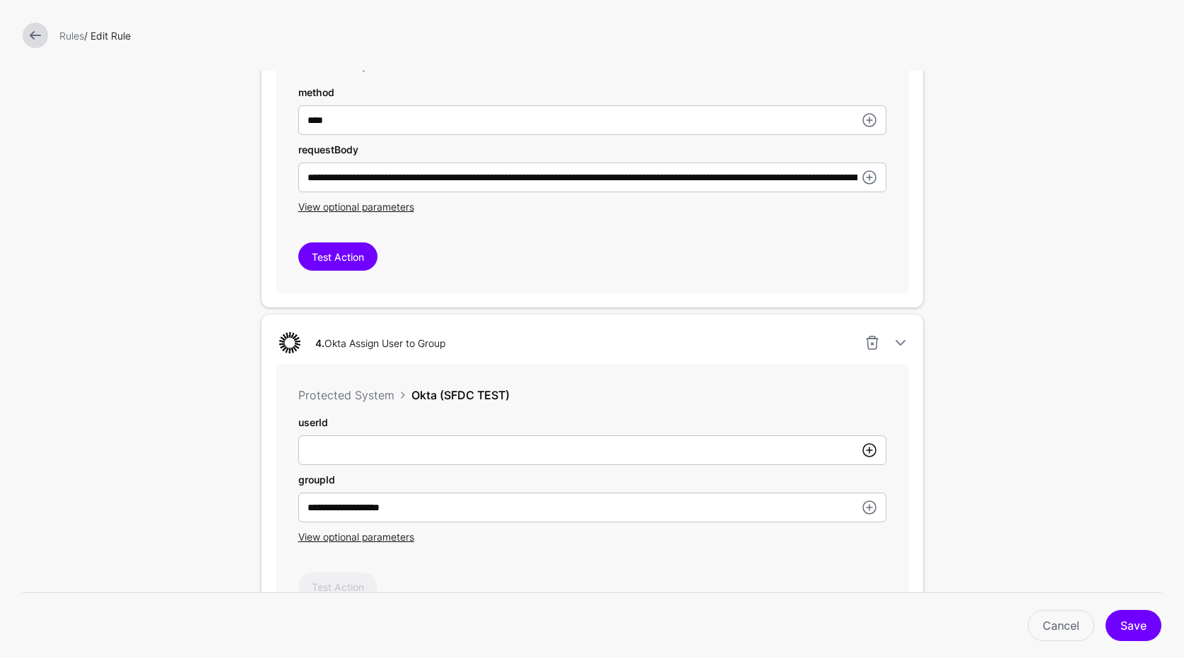
click at [871, 452] on link at bounding box center [869, 450] width 17 height 17
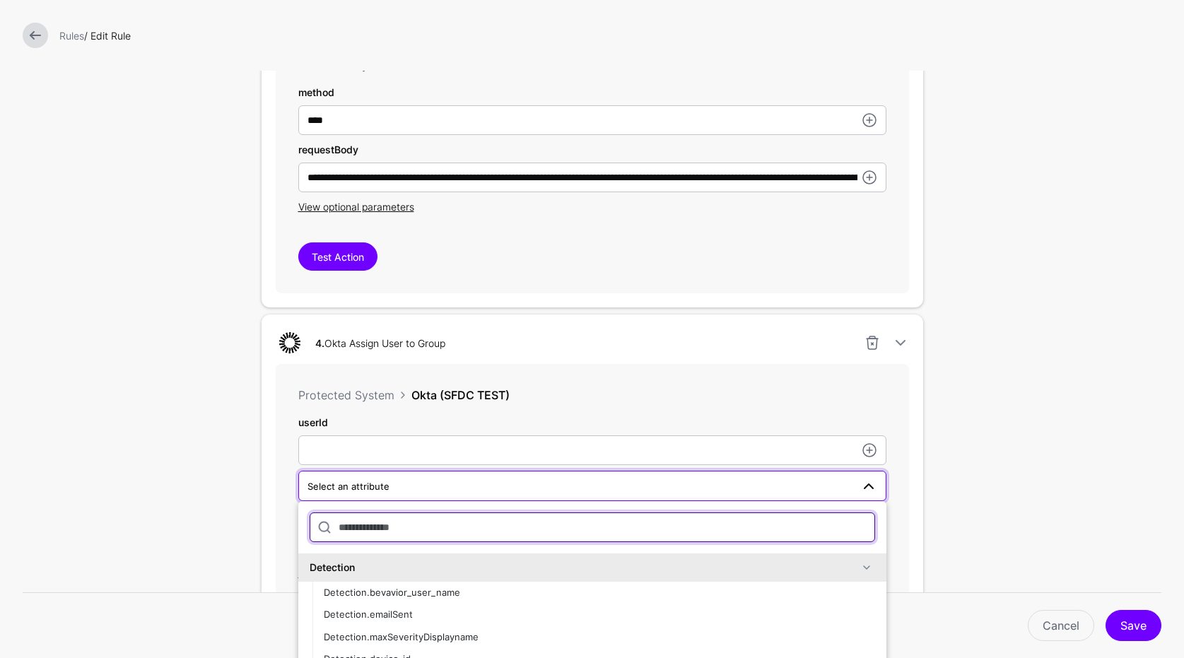
click at [618, 517] on input "text" at bounding box center [592, 527] width 565 height 30
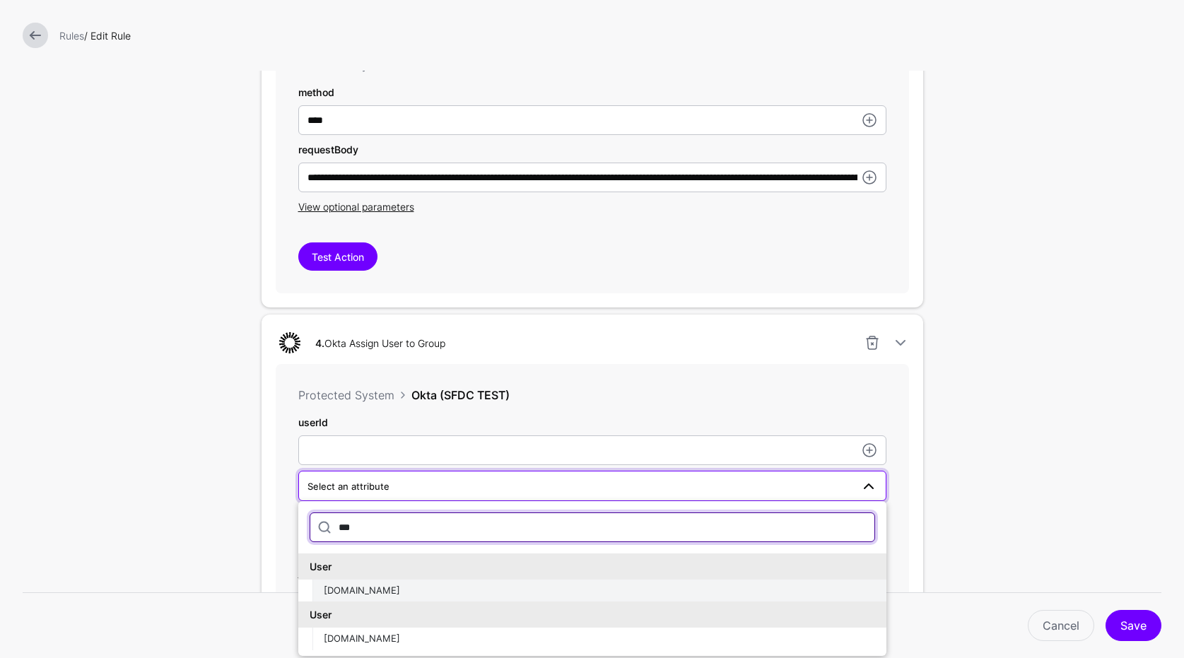
type input "***"
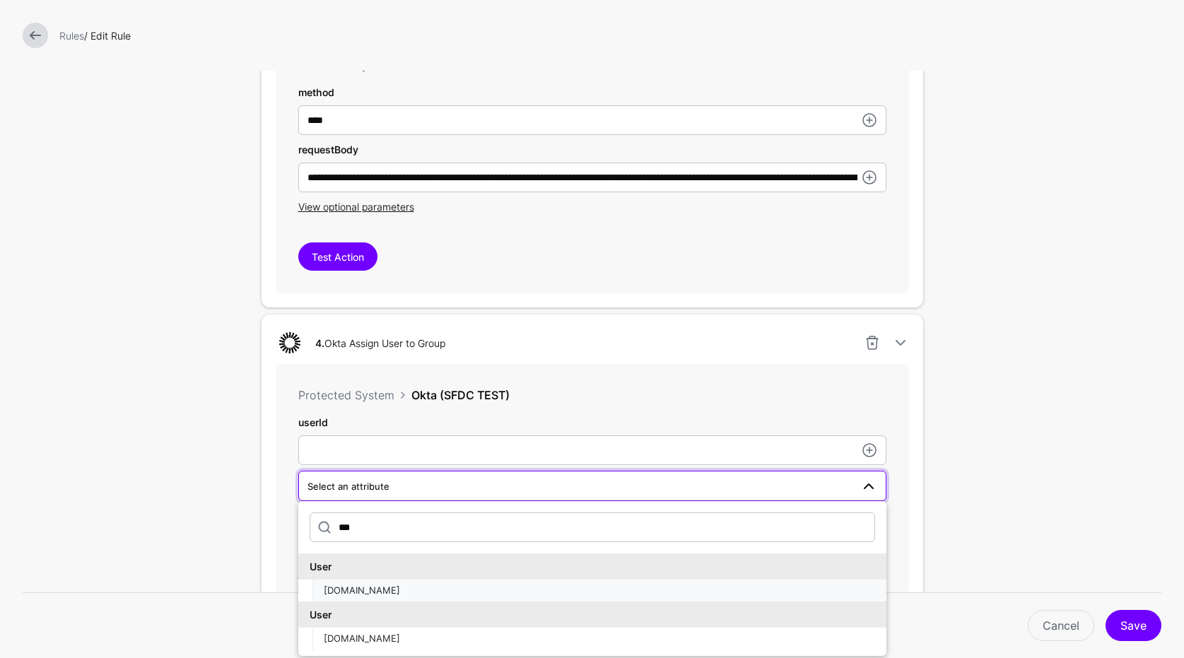
drag, startPoint x: 366, startPoint y: 589, endPoint x: 381, endPoint y: 590, distance: 14.9
click at [366, 589] on span "OktaUser.id" at bounding box center [362, 589] width 76 height 11
type input "**********"
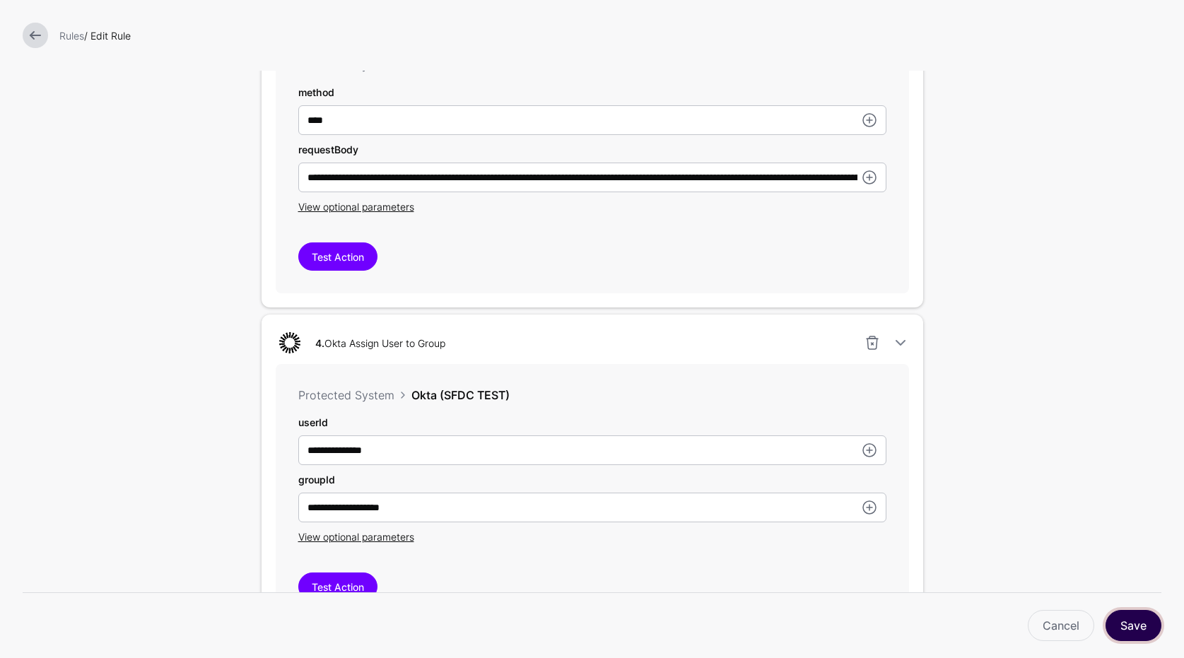
click at [1143, 628] on button "Save" at bounding box center [1133, 625] width 56 height 31
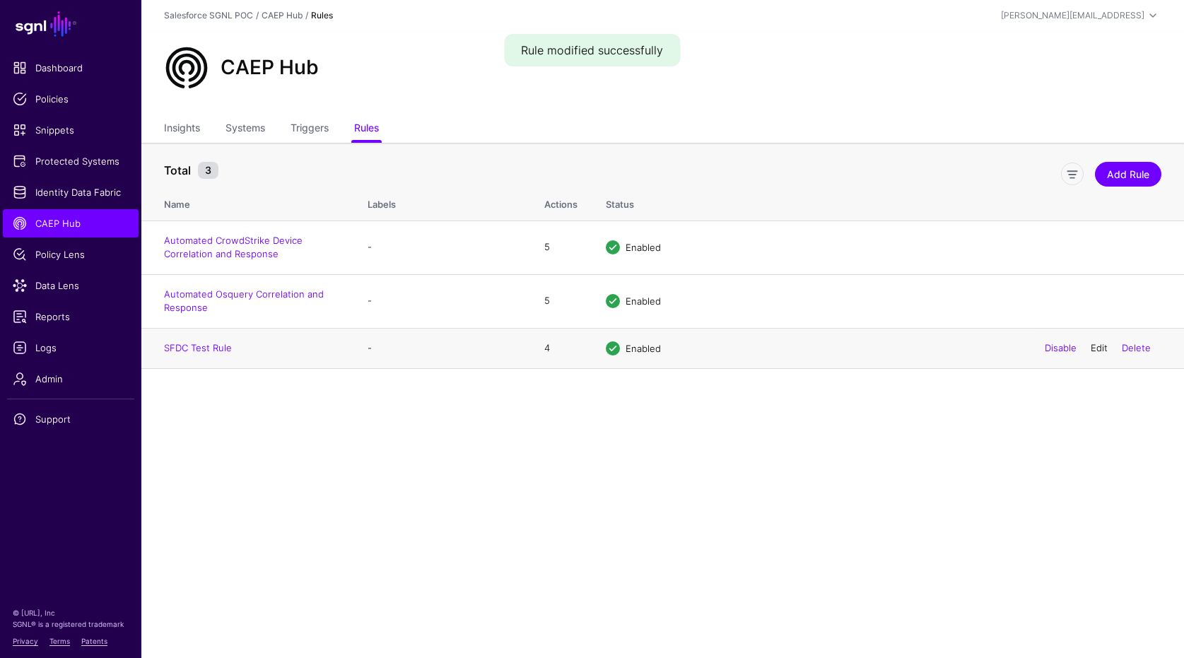
click at [1102, 345] on link "Edit" at bounding box center [1098, 347] width 17 height 11
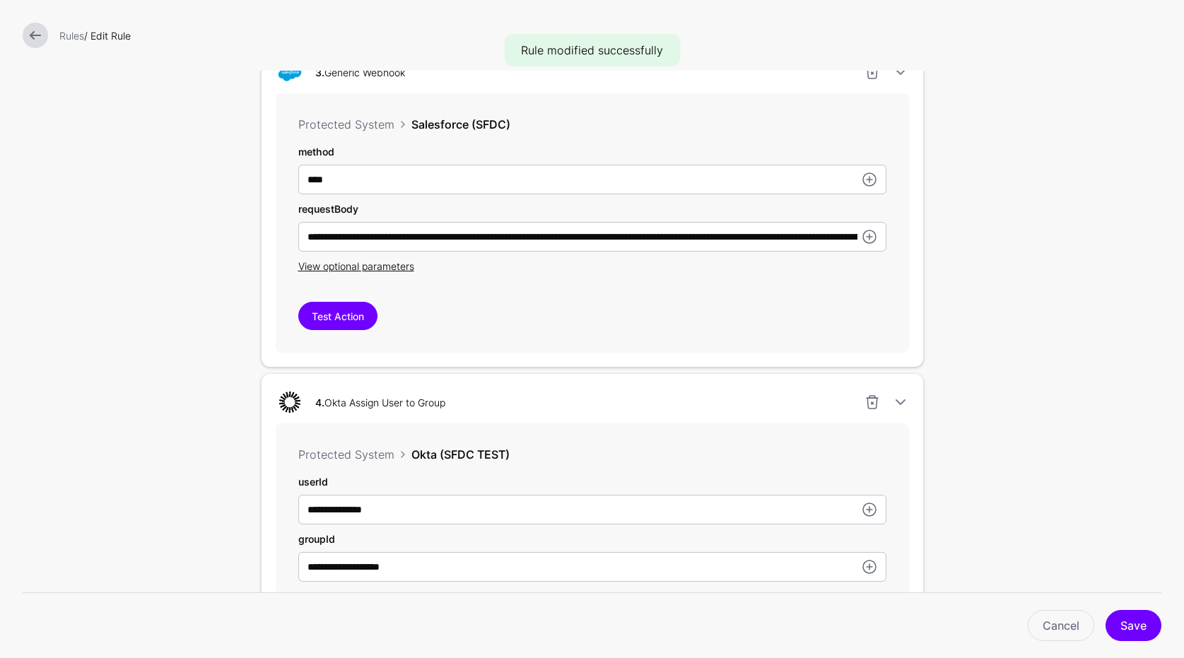
scroll to position [1446, 0]
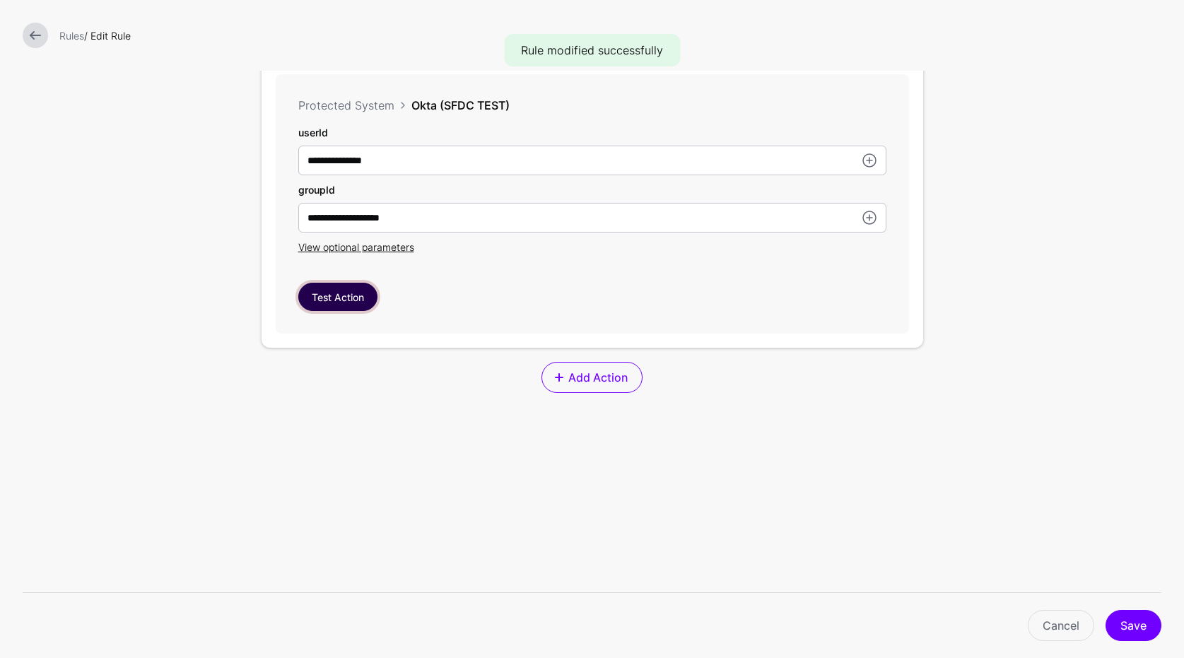
click at [322, 301] on button "Test Action" at bounding box center [337, 297] width 79 height 28
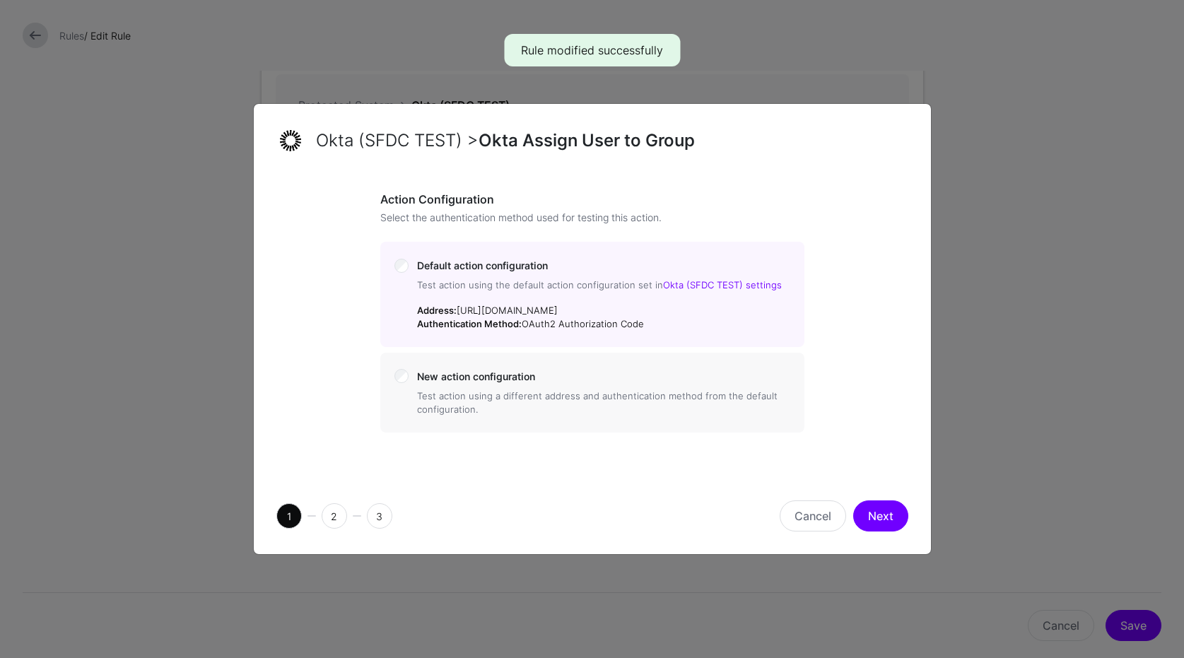
drag, startPoint x: 881, startPoint y: 512, endPoint x: 941, endPoint y: 449, distance: 87.0
click at [881, 512] on button "Next" at bounding box center [880, 515] width 55 height 31
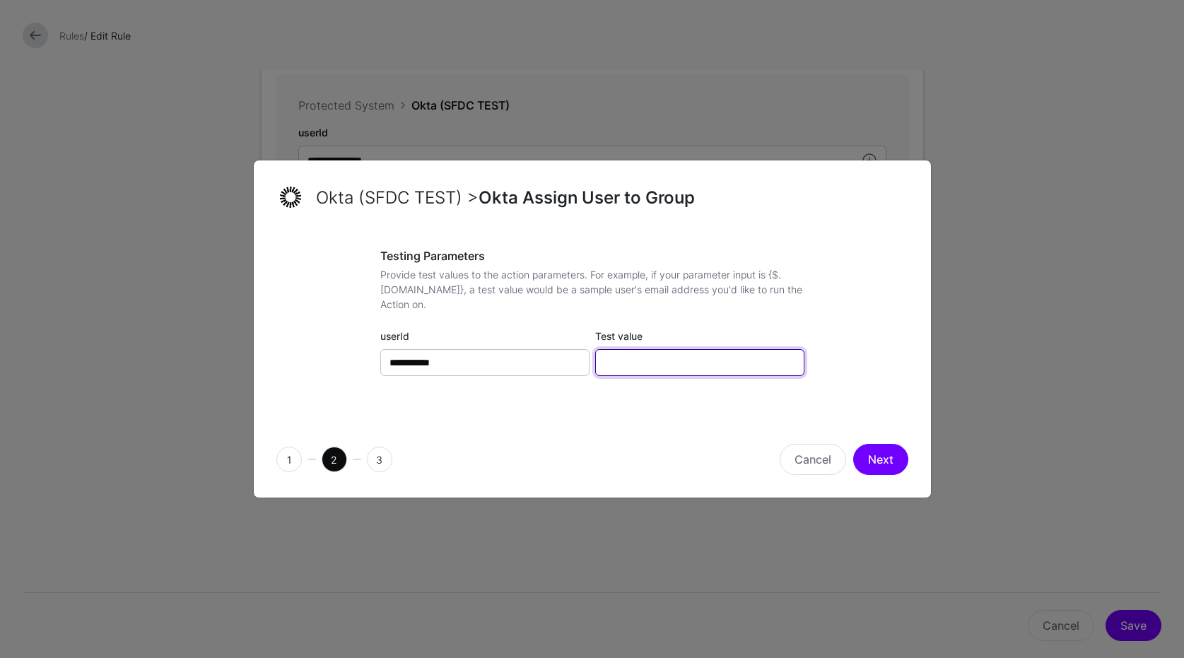
click at [659, 349] on input "Test value" at bounding box center [699, 362] width 209 height 27
paste input "**********"
type input "**********"
click at [806, 409] on div "**********" at bounding box center [592, 327] width 677 height 188
click at [864, 440] on div "1 2 3 Cancel Next" at bounding box center [592, 459] width 677 height 76
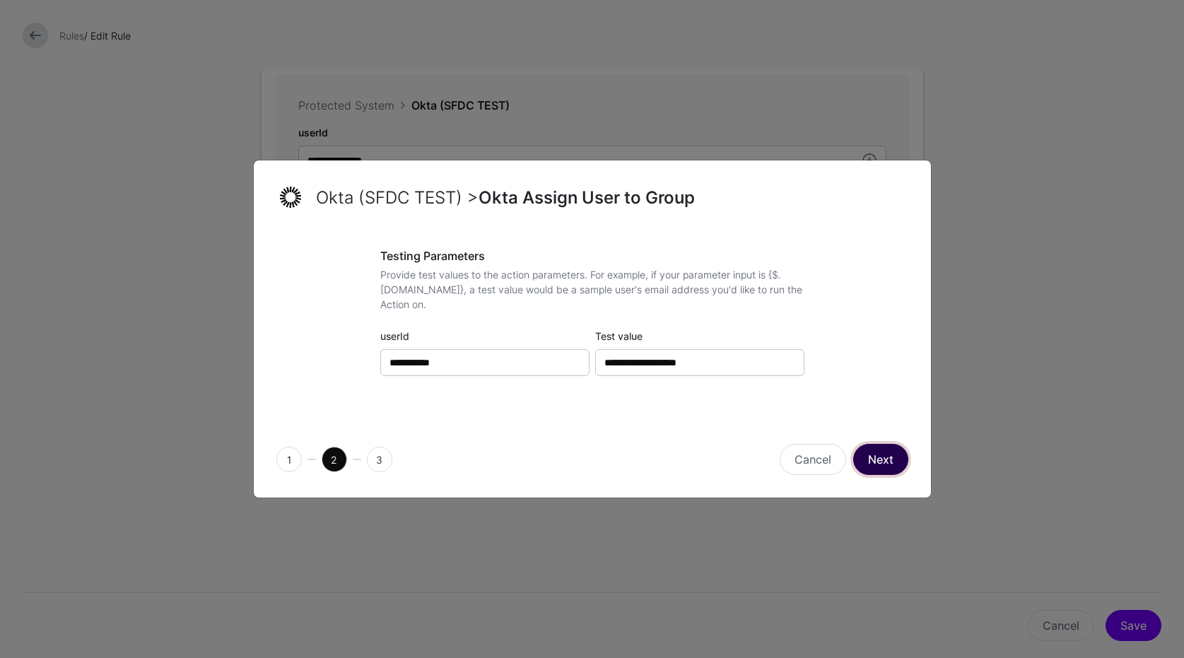
click at [881, 457] on button "Next" at bounding box center [880, 459] width 55 height 31
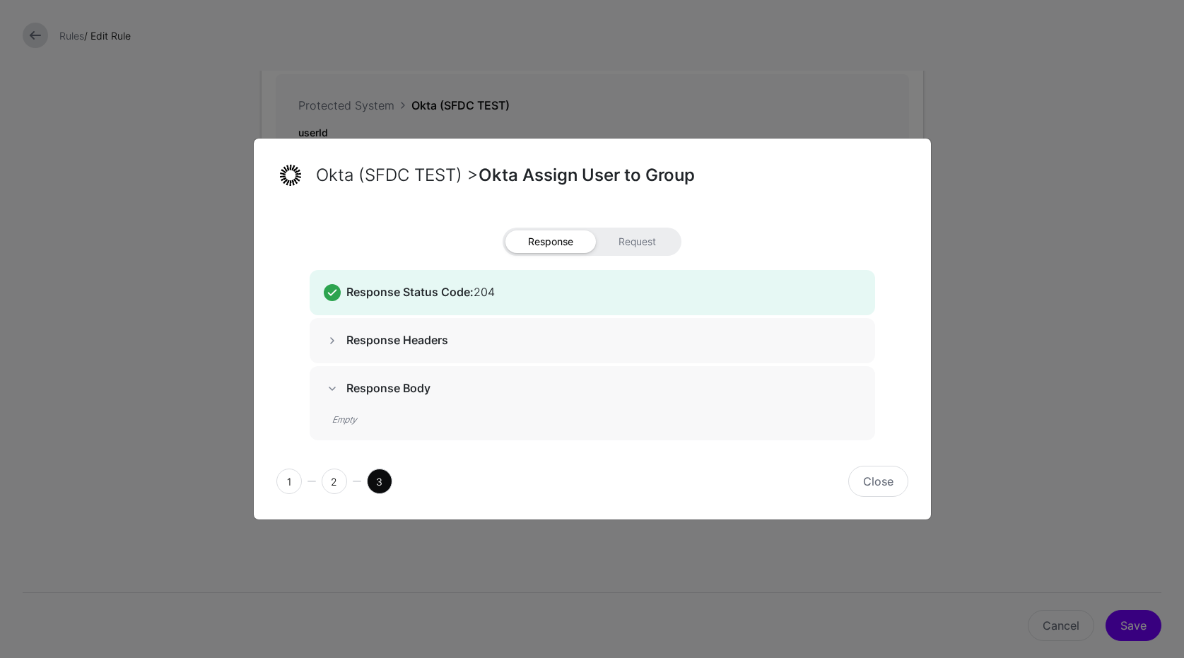
click at [663, 394] on h5 "Response Body" at bounding box center [603, 388] width 514 height 13
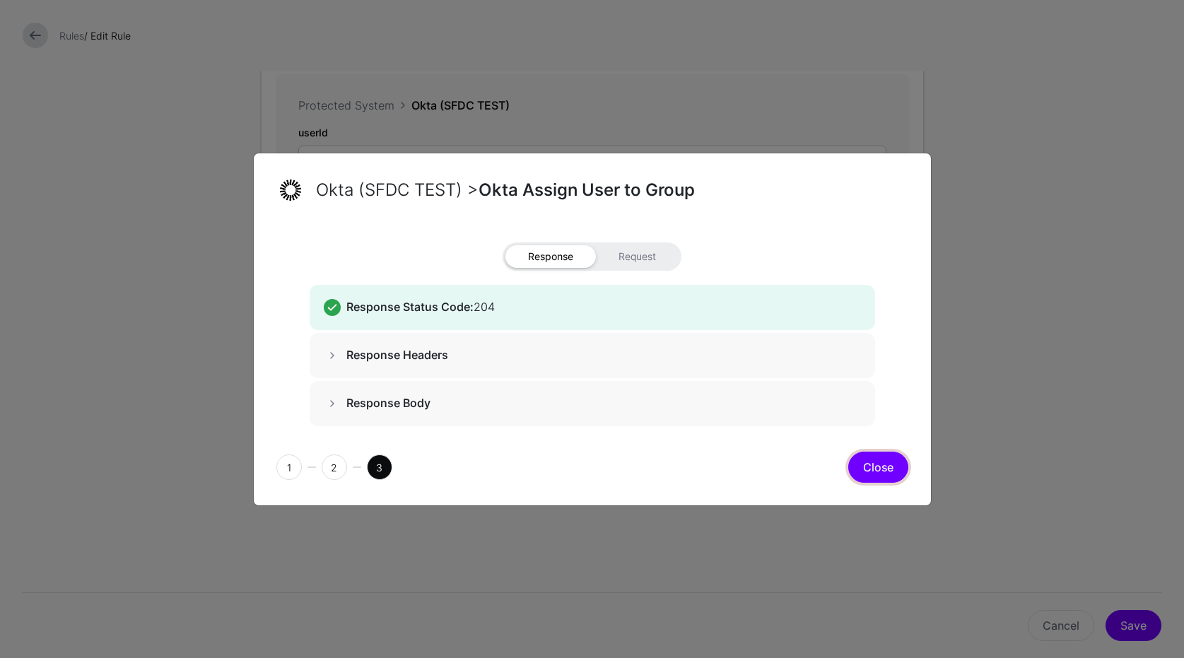
click at [868, 471] on button "Close" at bounding box center [878, 467] width 60 height 31
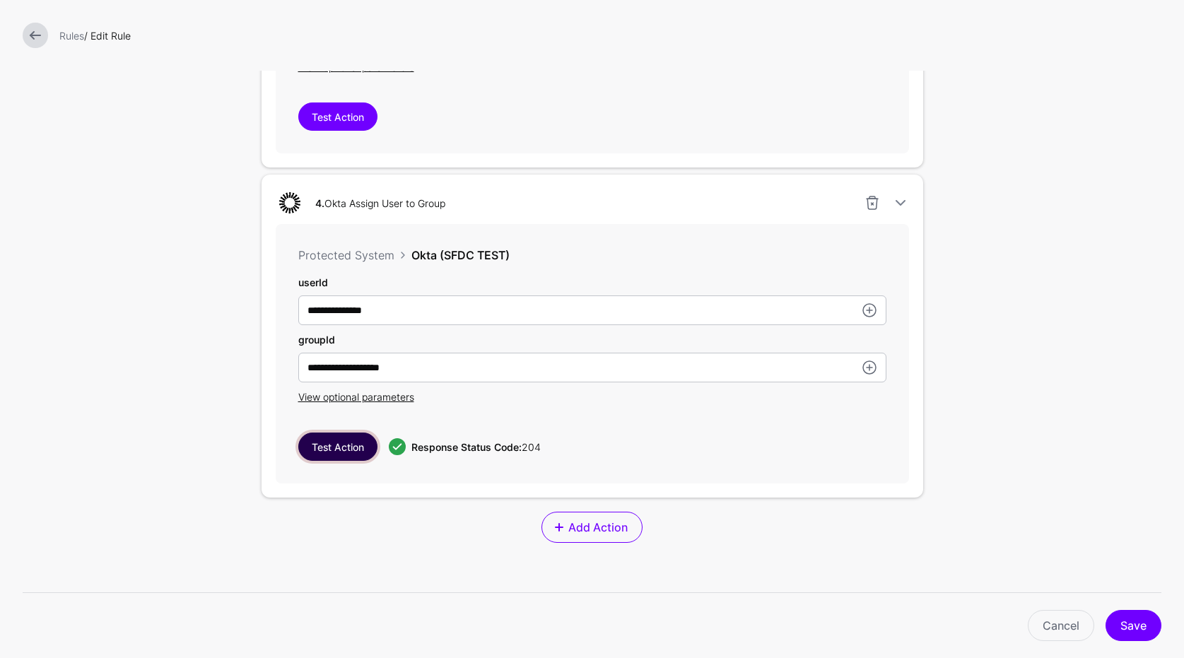
scroll to position [1173, 0]
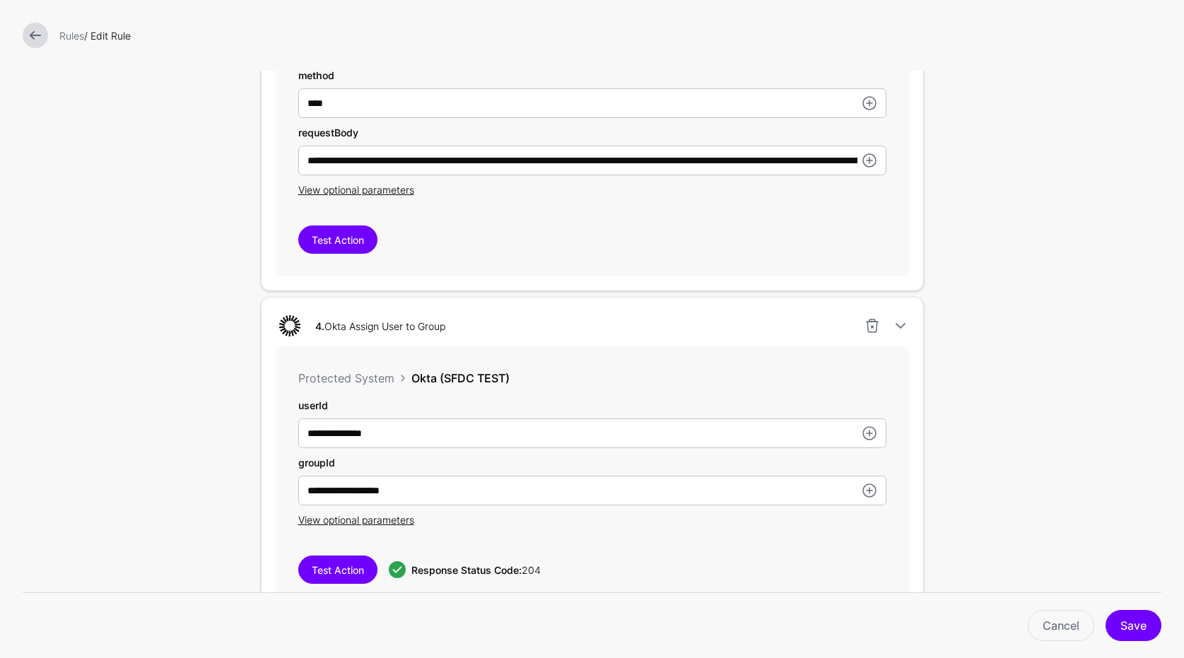
click at [37, 27] on link at bounding box center [35, 35] width 25 height 25
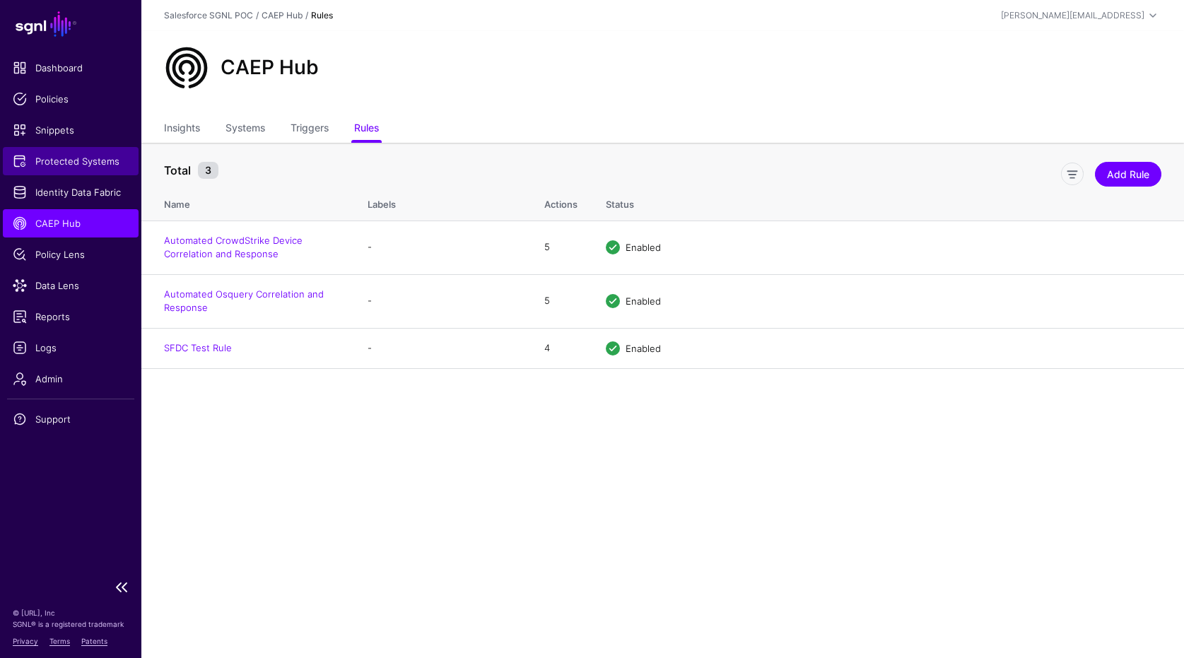
click at [69, 160] on span "Protected Systems" at bounding box center [71, 161] width 116 height 14
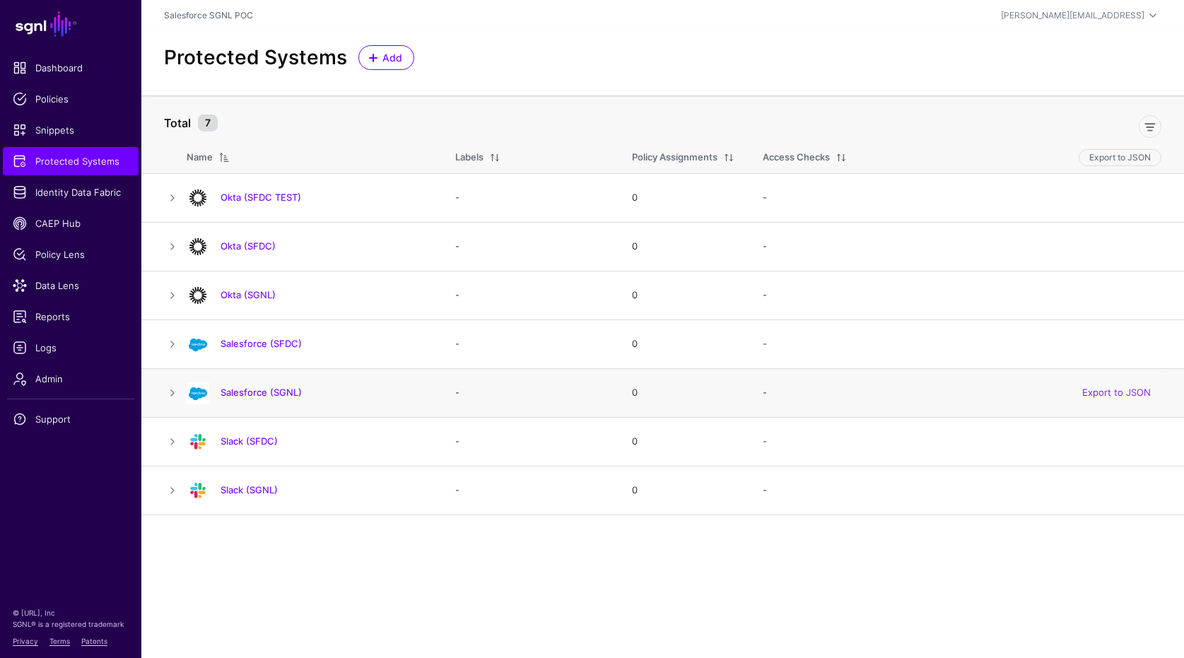
drag, startPoint x: 531, startPoint y: 563, endPoint x: 412, endPoint y: 374, distance: 222.9
click at [531, 563] on main "SGNL Dashboard Policies Snippets Protected Systems Identity Data Fabric CAEP Hu…" at bounding box center [592, 329] width 1184 height 658
click at [66, 344] on span "Logs" at bounding box center [71, 348] width 116 height 14
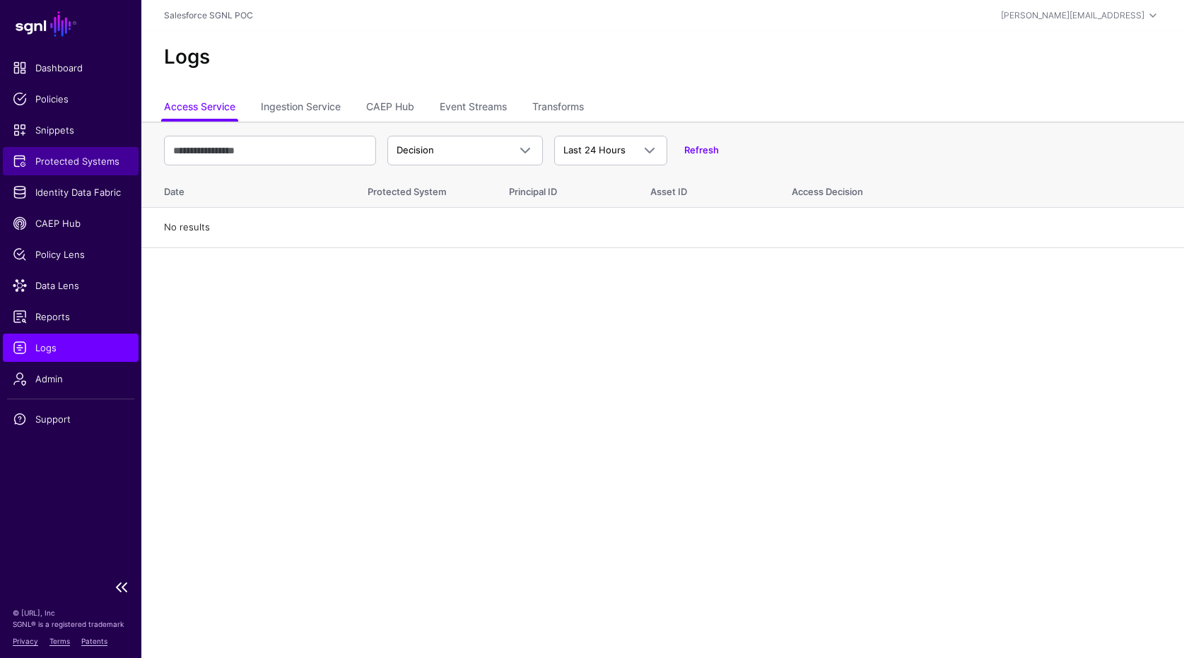
click at [58, 154] on span "Protected Systems" at bounding box center [71, 161] width 116 height 14
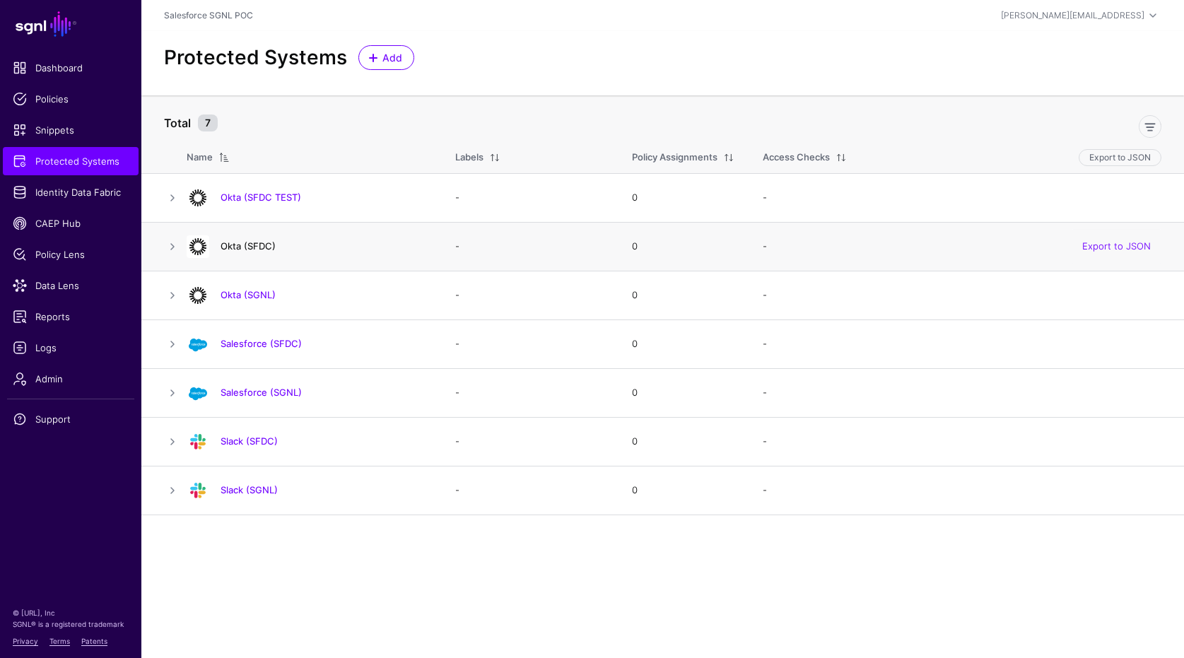
click at [245, 249] on link "Okta (SFDC)" at bounding box center [247, 245] width 55 height 11
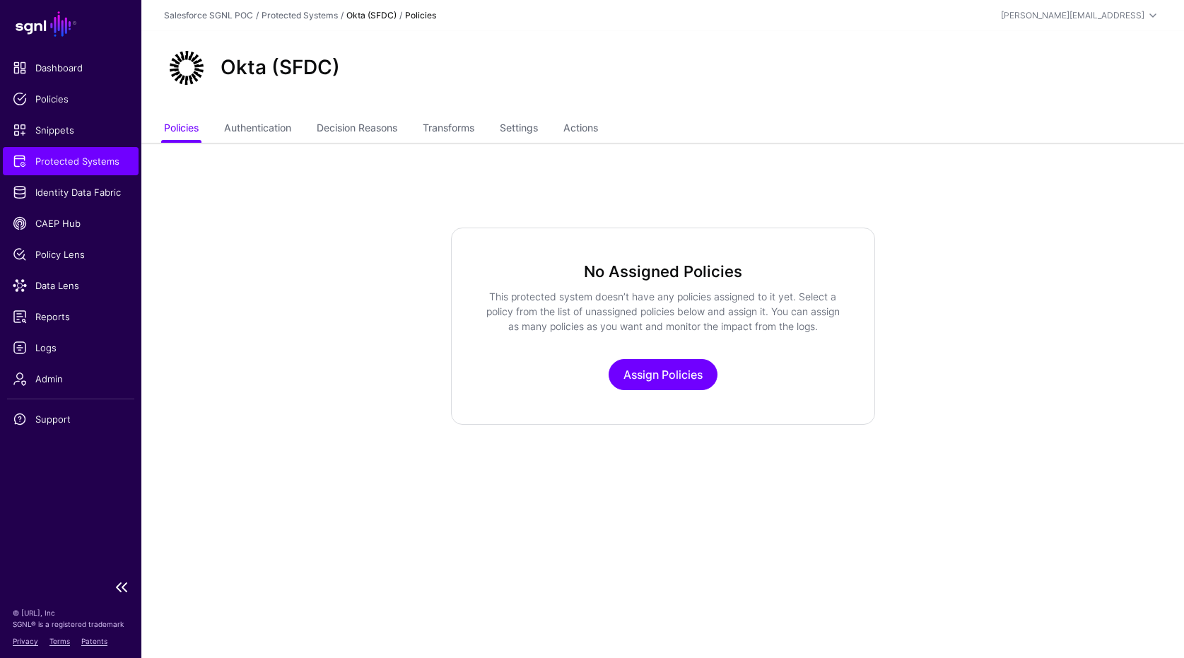
click at [77, 164] on span "Protected Systems" at bounding box center [71, 161] width 116 height 14
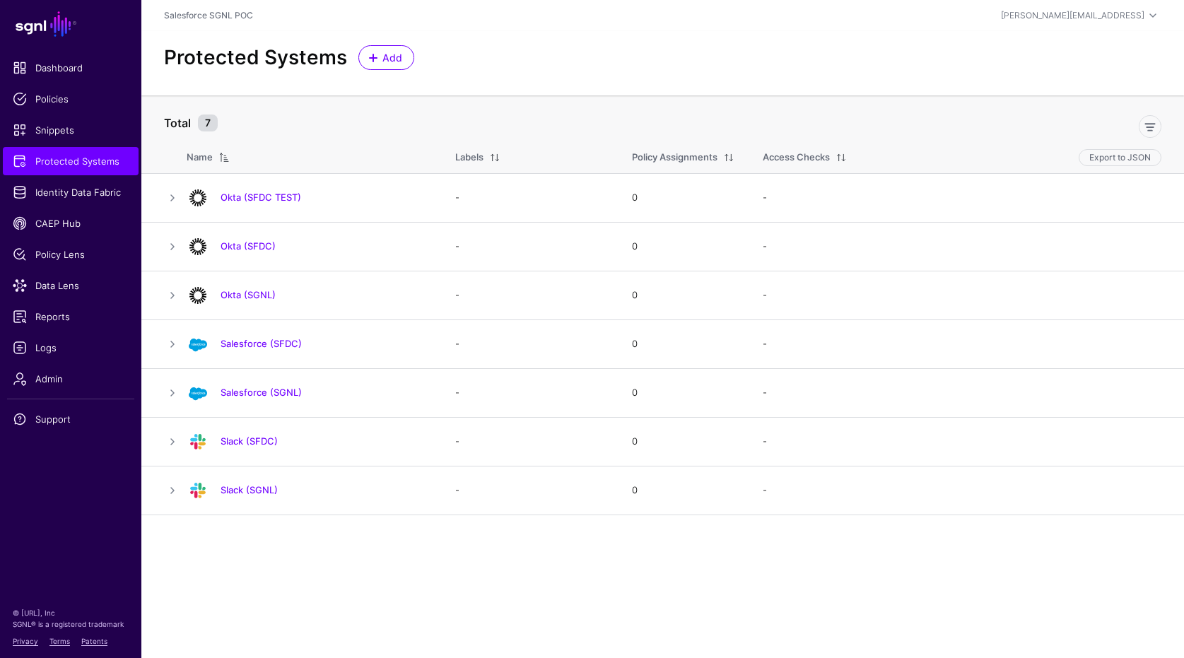
click at [336, 155] on div at bounding box center [320, 157] width 214 height 11
click at [336, 156] on div at bounding box center [320, 157] width 214 height 11
click at [312, 120] on div at bounding box center [694, 124] width 943 height 28
click at [110, 177] on ul "Dashboard Policies Snippets Protected Systems Identity Data Fabric CAEP Hub Pol…" at bounding box center [70, 313] width 141 height 518
click at [287, 196] on link "Okta (SFDC TEST)" at bounding box center [260, 197] width 81 height 11
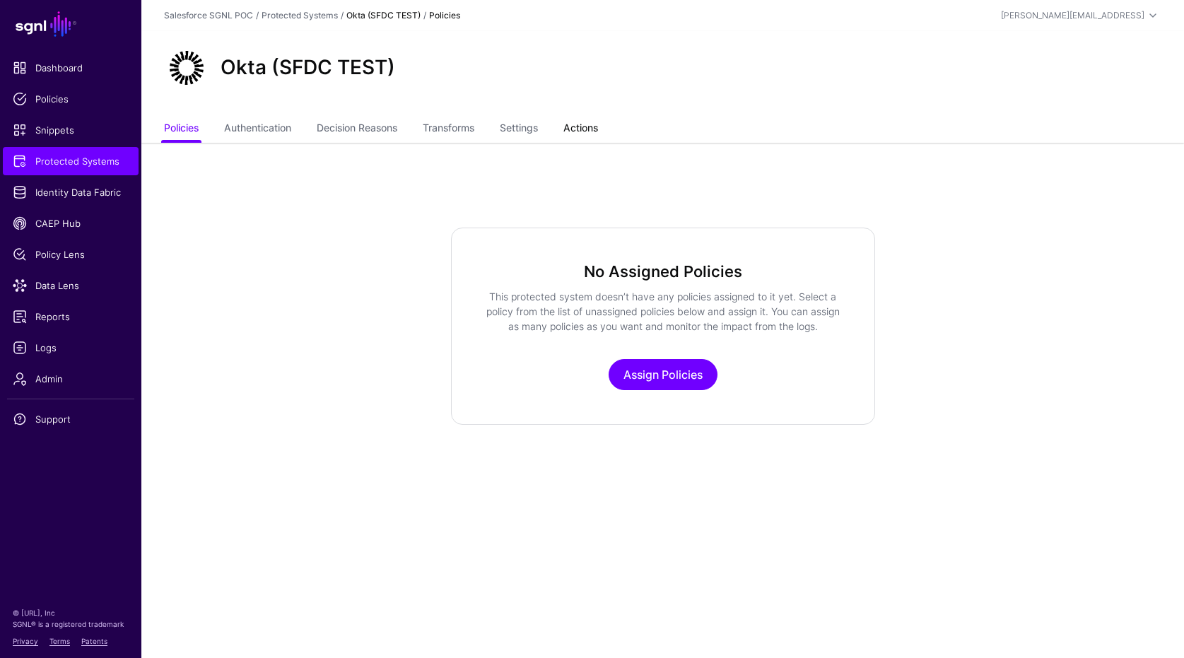
click at [586, 130] on link "Actions" at bounding box center [580, 129] width 35 height 27
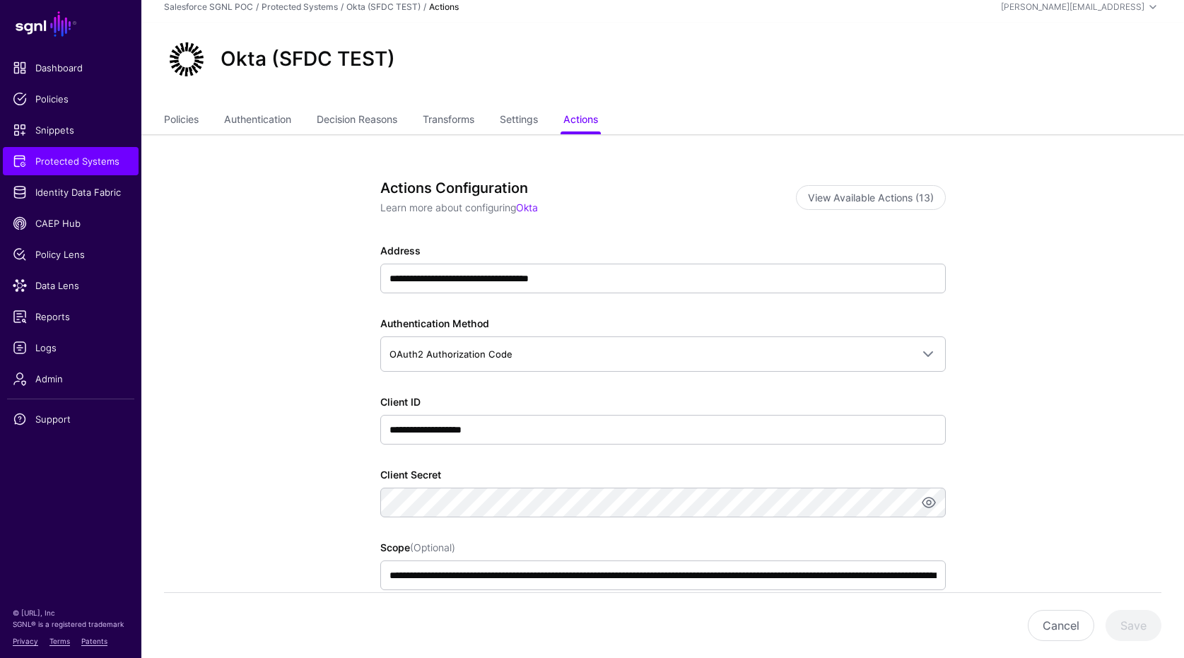
scroll to position [213, 0]
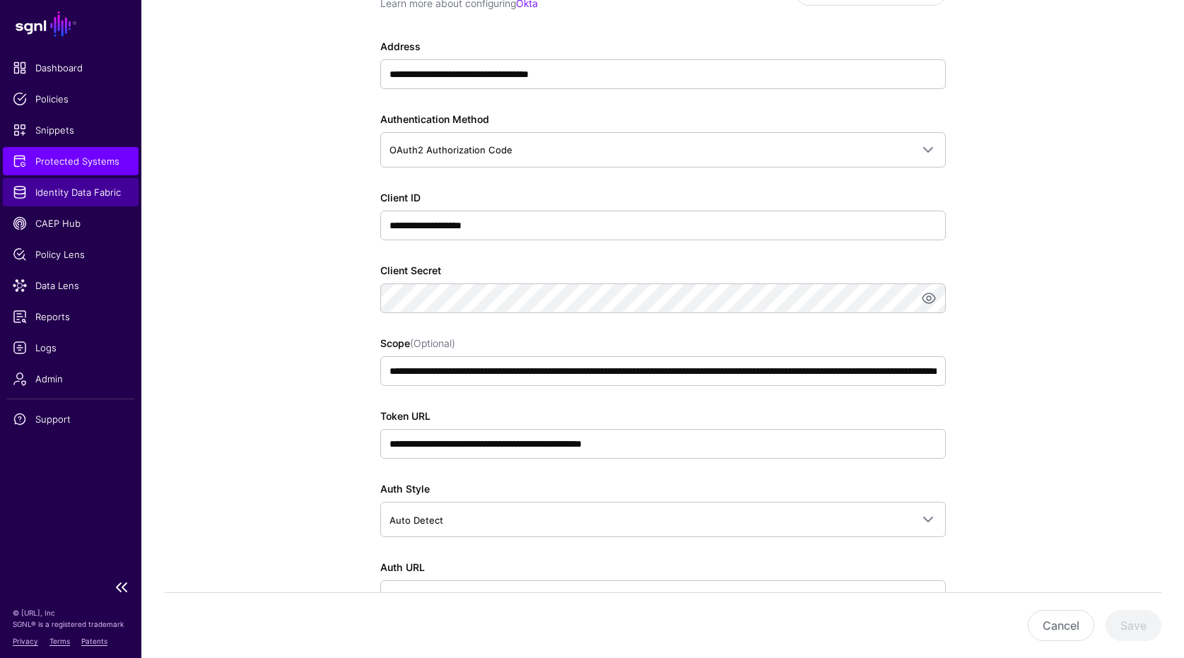
click at [62, 190] on span "Identity Data Fabric" at bounding box center [71, 192] width 116 height 14
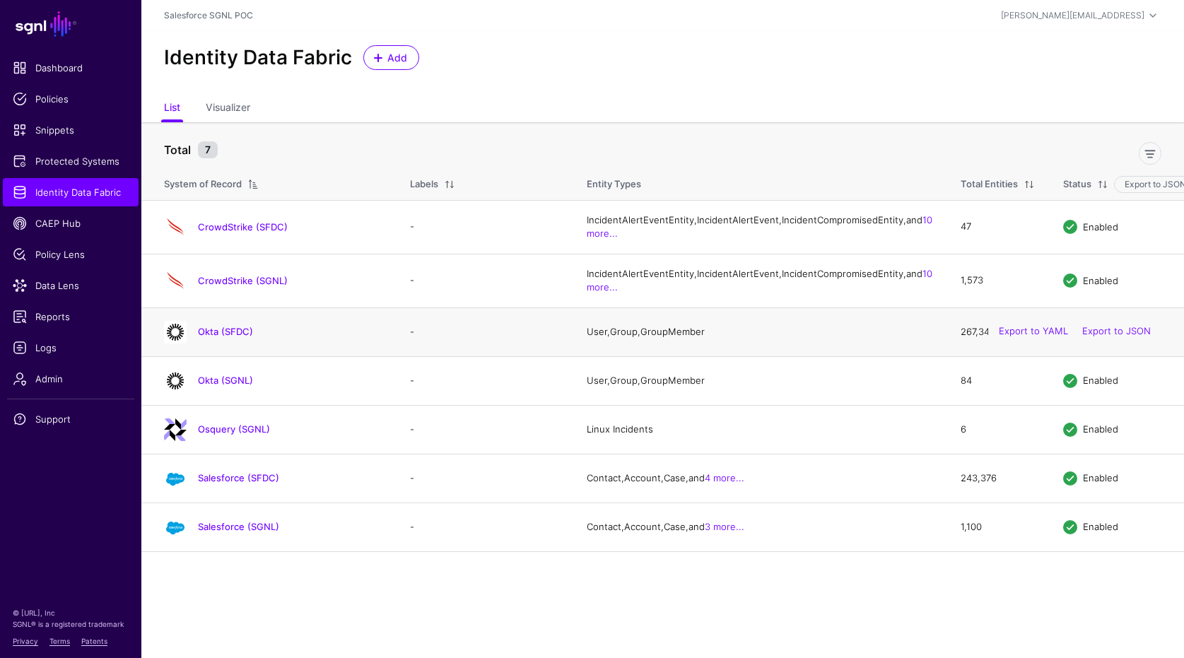
click at [237, 356] on td "Okta (SFDC)" at bounding box center [268, 331] width 254 height 49
click at [238, 338] on h4 "Okta (SFDC)" at bounding box center [290, 331] width 184 height 13
click at [240, 337] on link "Okta (SFDC)" at bounding box center [225, 331] width 55 height 11
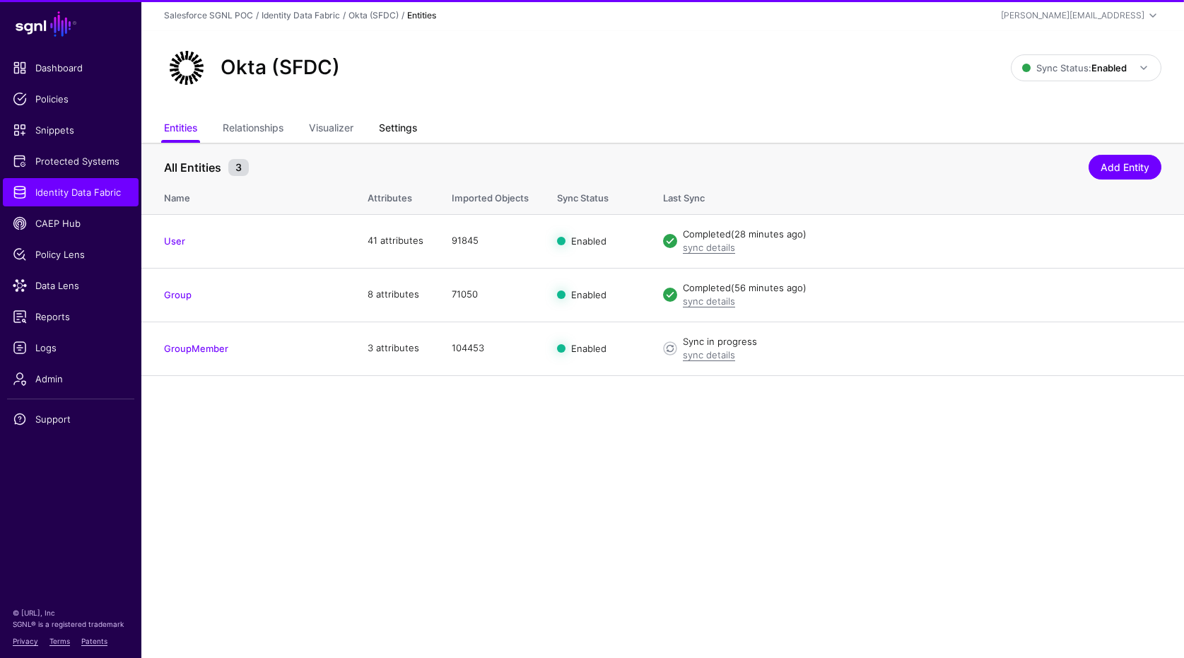
click at [416, 130] on link "Settings" at bounding box center [398, 129] width 38 height 27
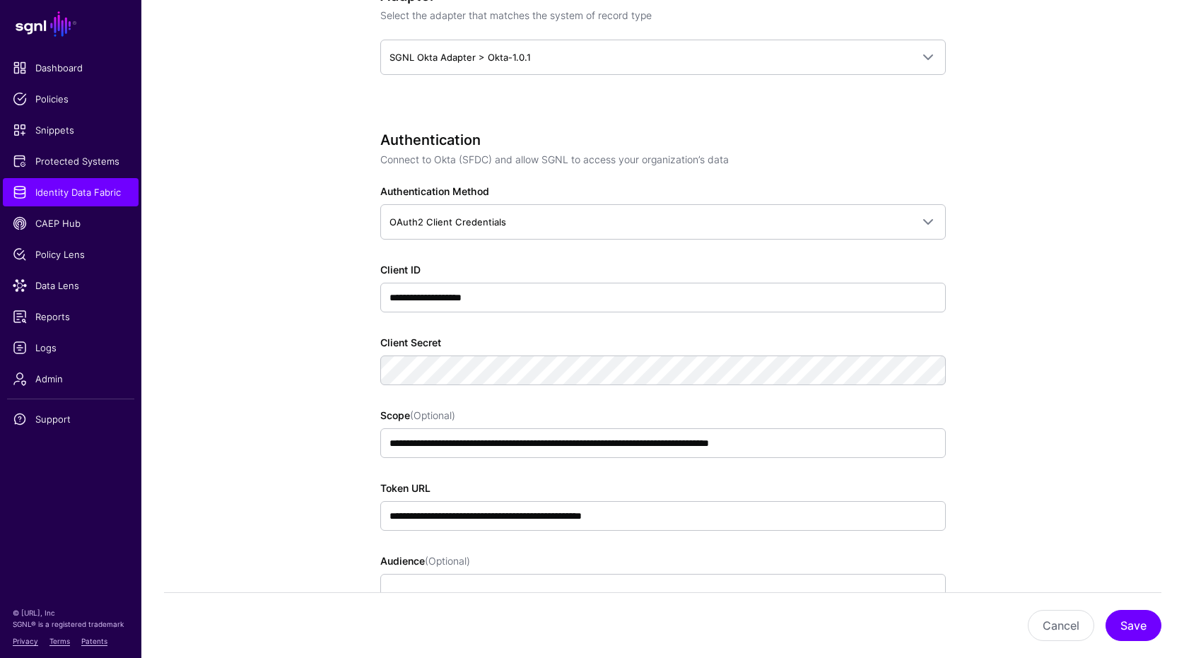
scroll to position [763, 0]
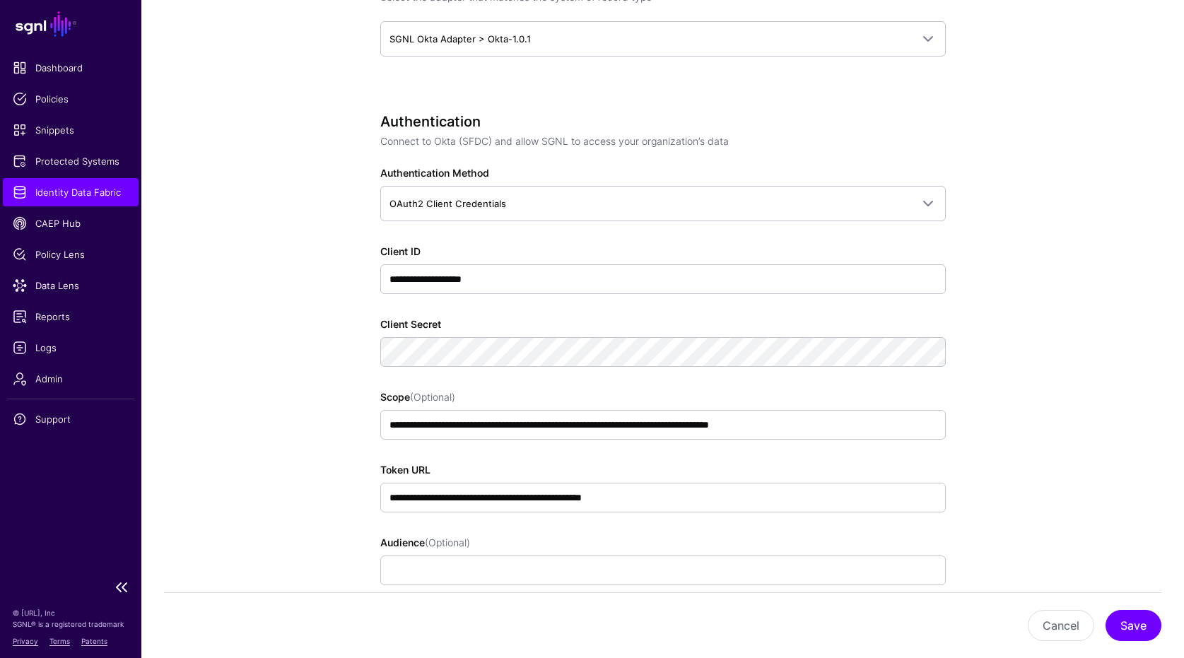
drag, startPoint x: 106, startPoint y: 177, endPoint x: 117, endPoint y: 182, distance: 11.7
click at [106, 177] on ul "Dashboard Policies Snippets Protected Systems Identity Data Fabric CAEP Hub Pol…" at bounding box center [70, 313] width 141 height 518
click at [105, 189] on span "Identity Data Fabric" at bounding box center [71, 192] width 116 height 14
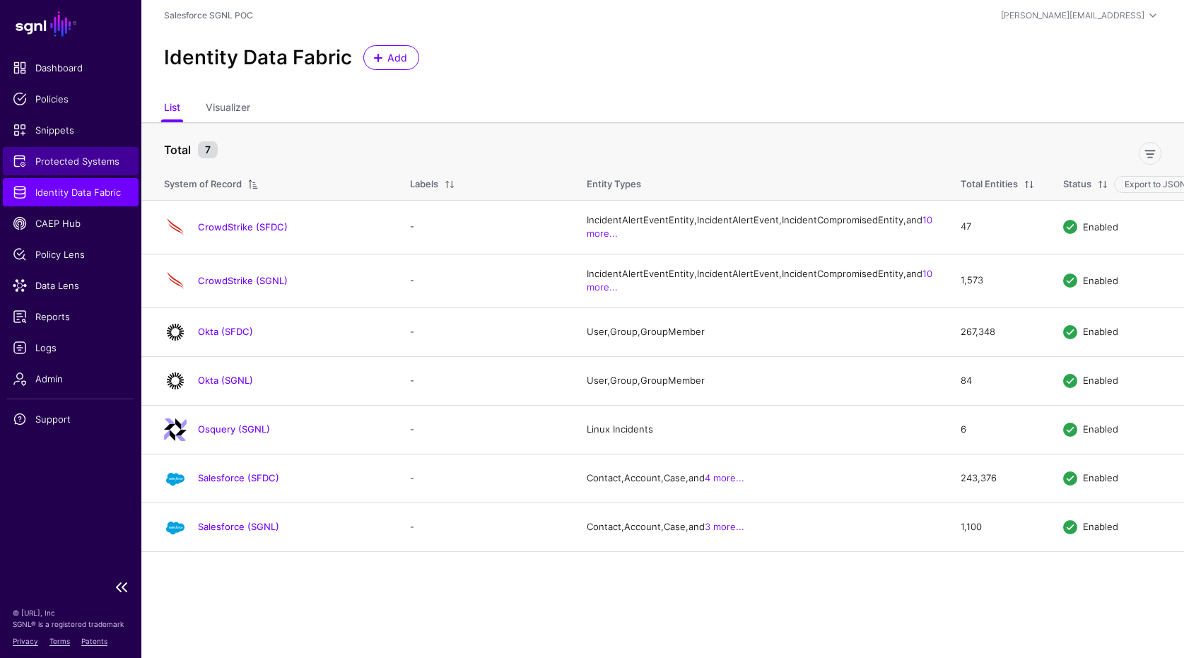
click at [54, 167] on span "Protected Systems" at bounding box center [71, 161] width 116 height 14
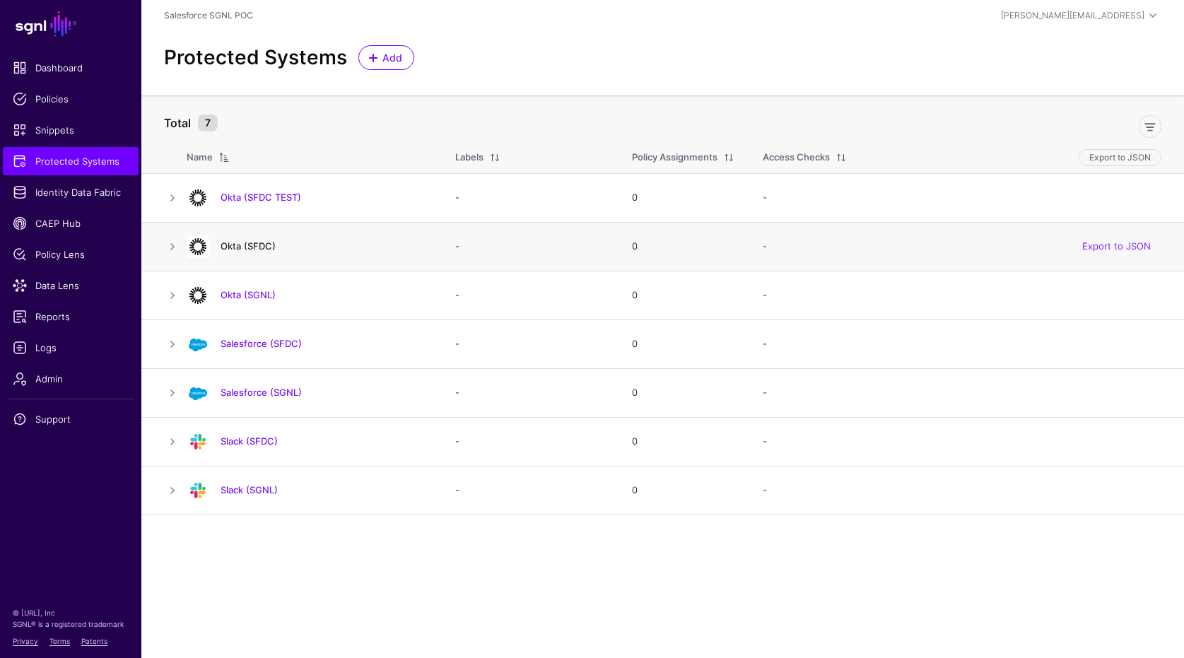
click at [257, 242] on link "Okta (SFDC)" at bounding box center [247, 245] width 55 height 11
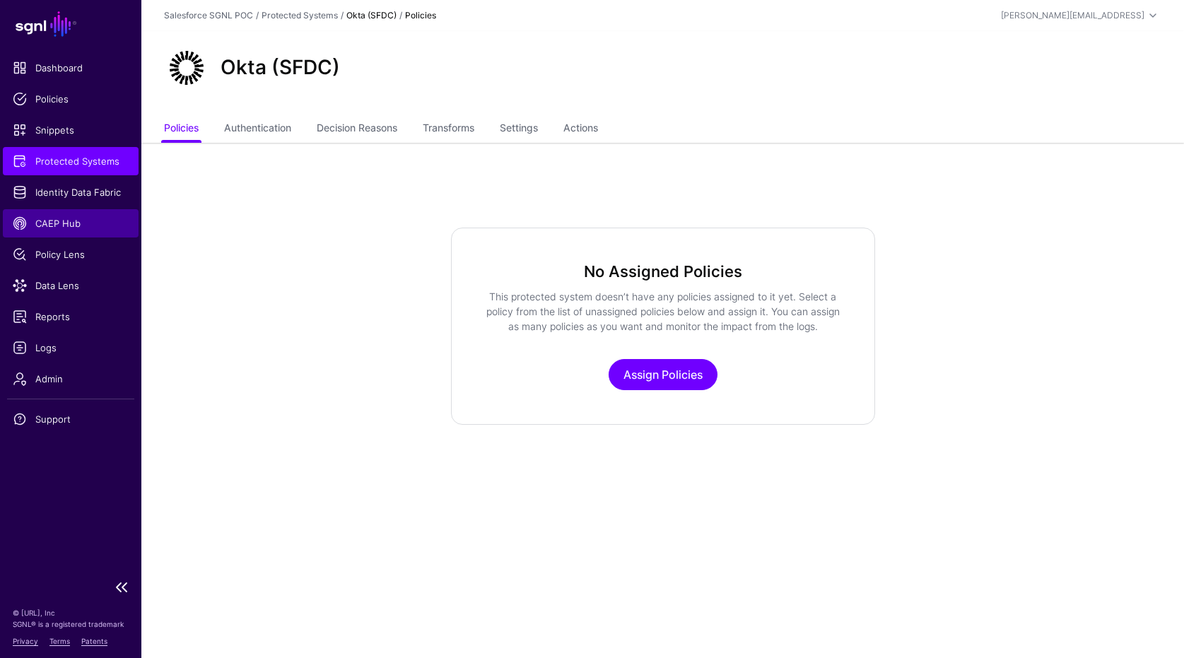
click at [64, 223] on span "CAEP Hub" at bounding box center [71, 223] width 116 height 14
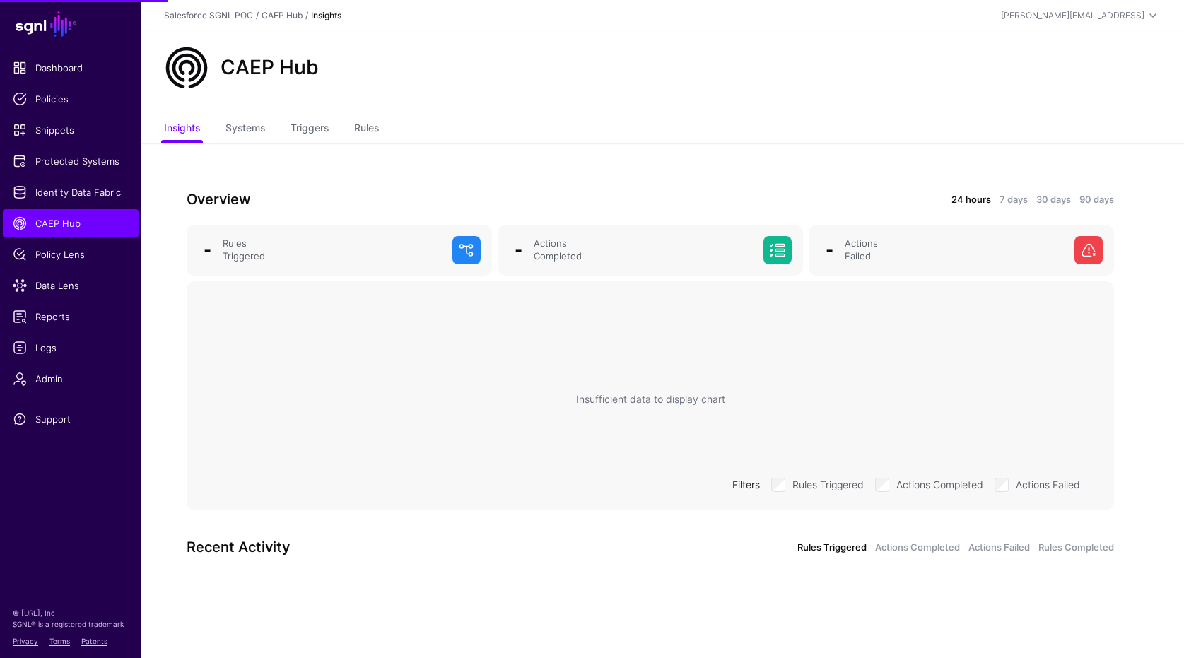
click at [350, 146] on div "Overview 24 hours 7 days 30 days 90 days - Rules Triggered - Actions Completed …" at bounding box center [650, 386] width 1018 height 486
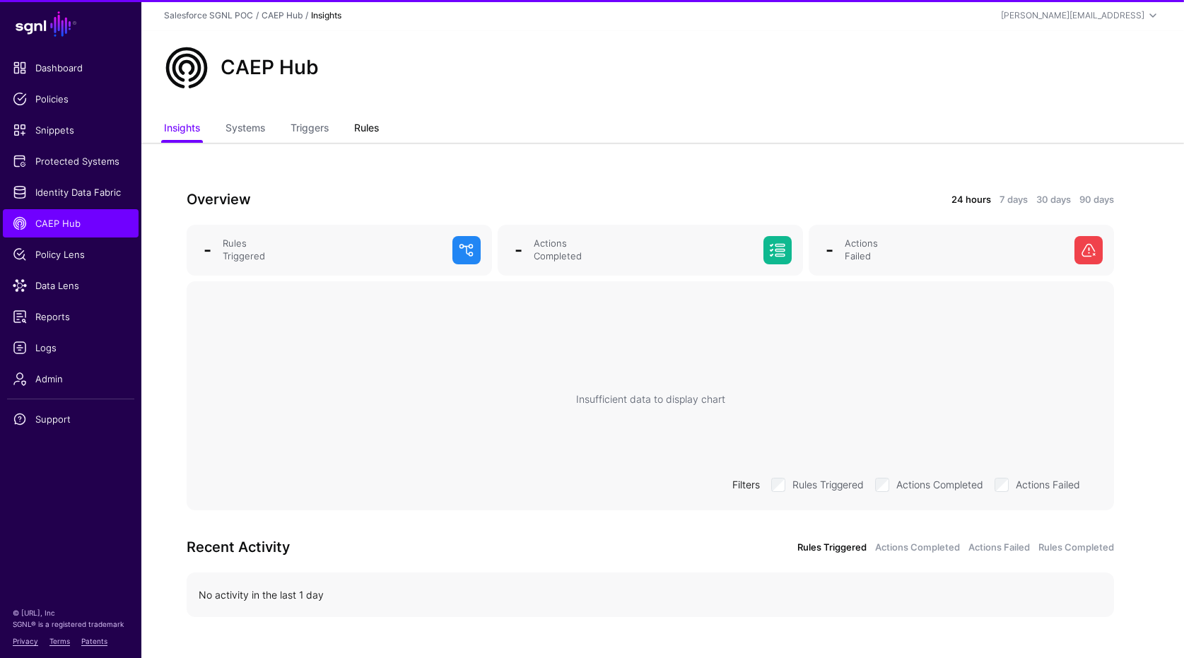
click at [367, 124] on link "Rules" at bounding box center [366, 129] width 25 height 27
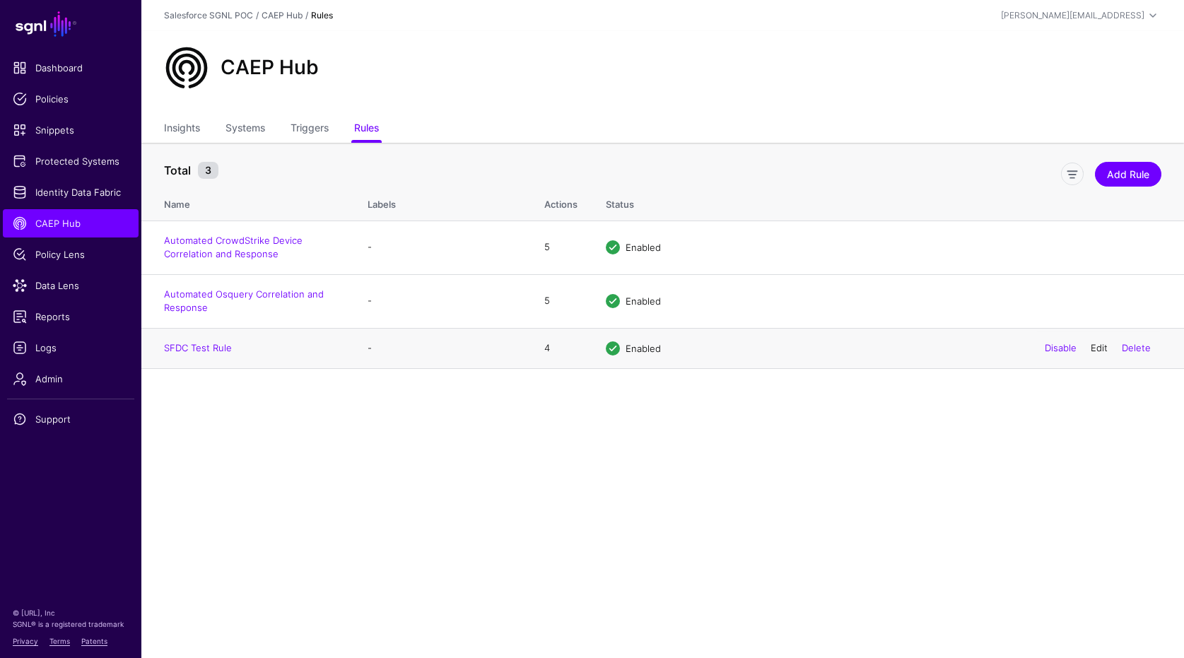
click at [1105, 348] on link "Edit" at bounding box center [1098, 347] width 17 height 11
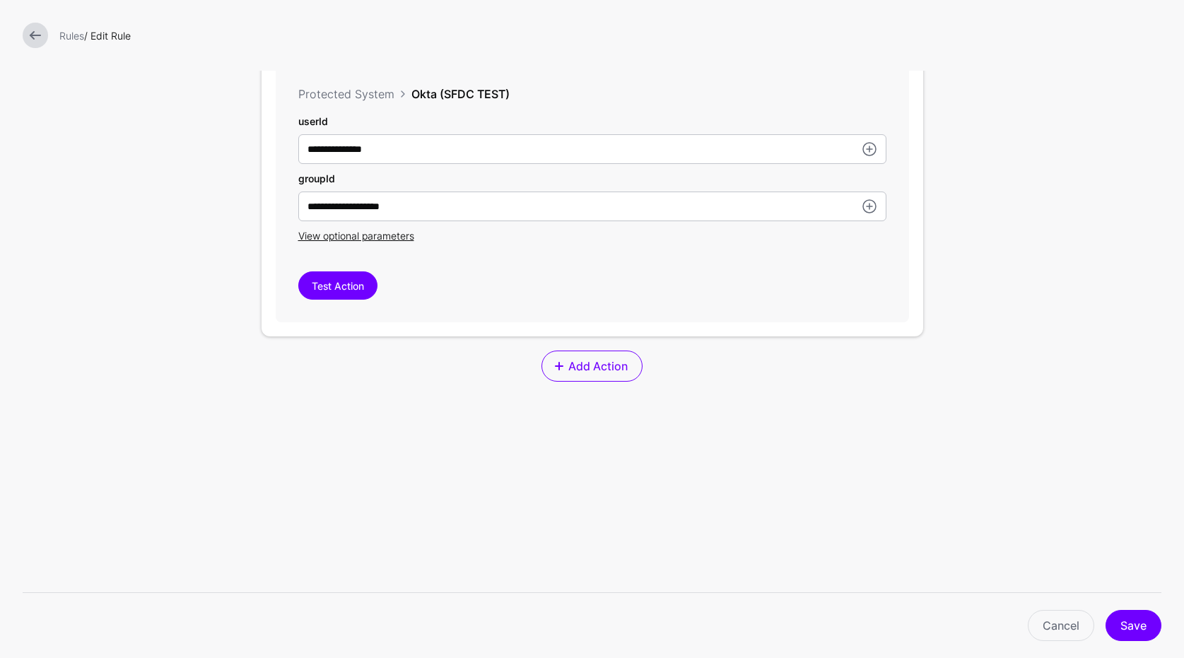
scroll to position [1295, 0]
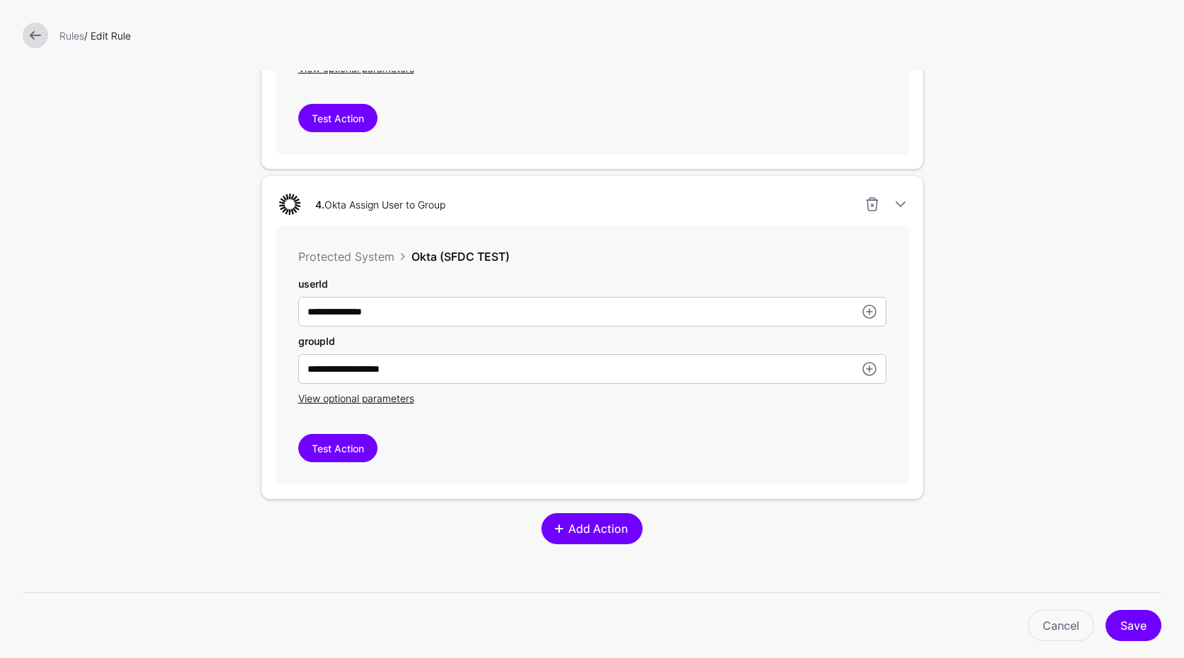
click at [618, 529] on span "Add Action" at bounding box center [598, 528] width 63 height 17
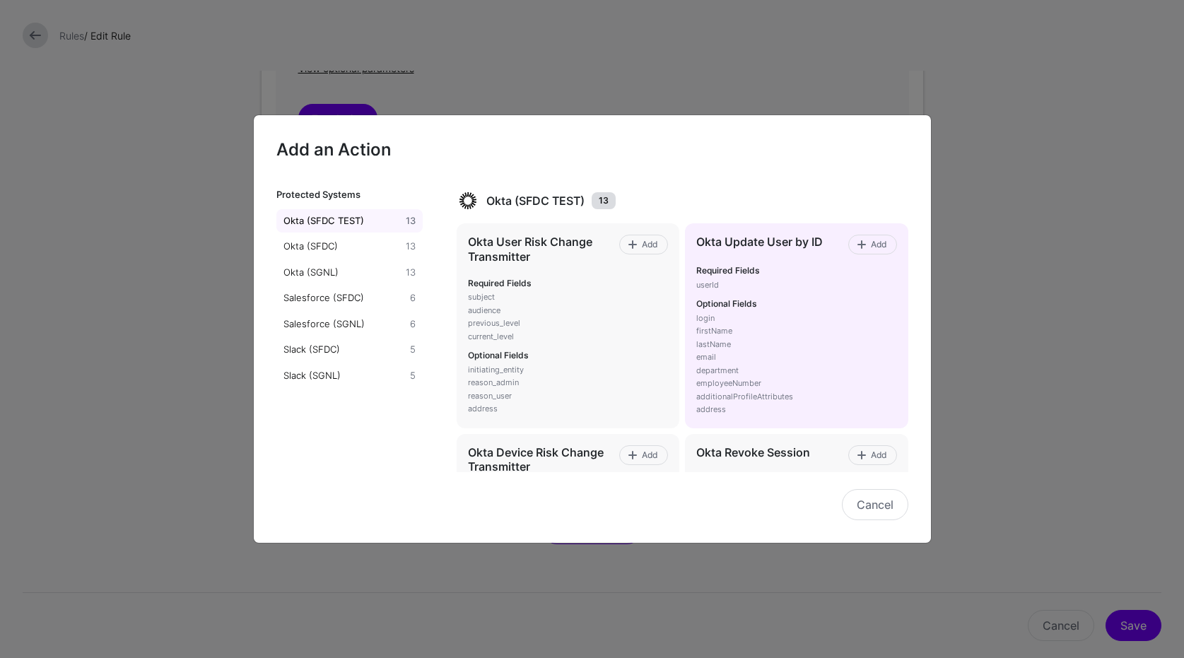
scroll to position [8, 0]
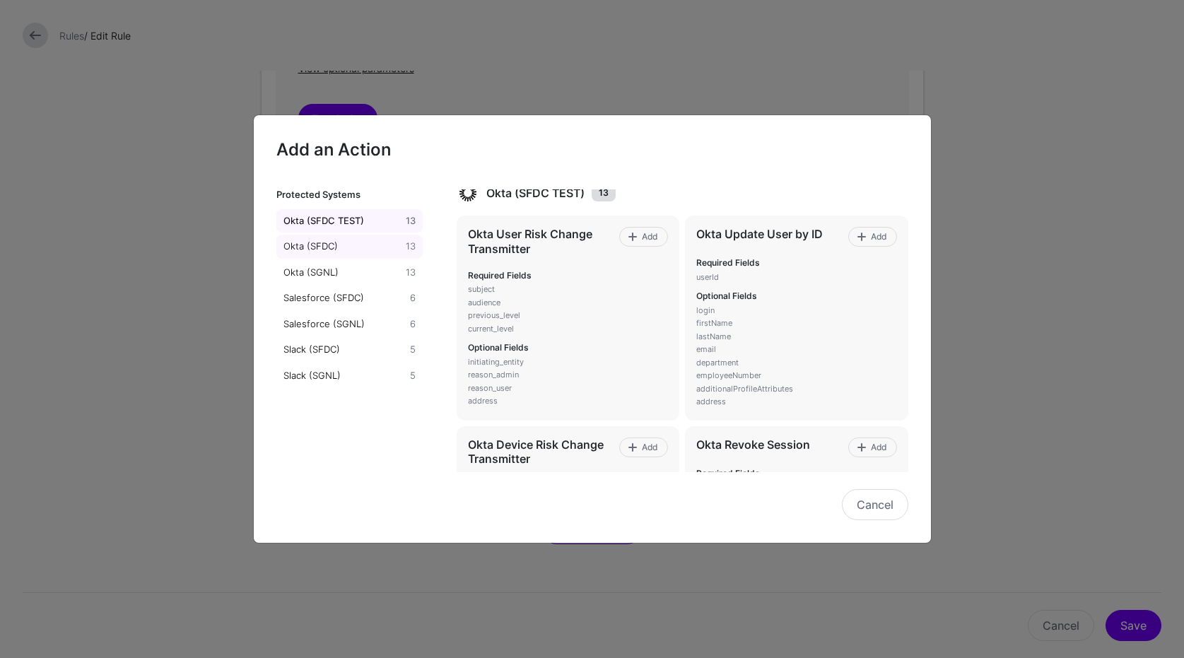
click at [343, 249] on div "Okta (SFDC)" at bounding box center [342, 247] width 123 height 14
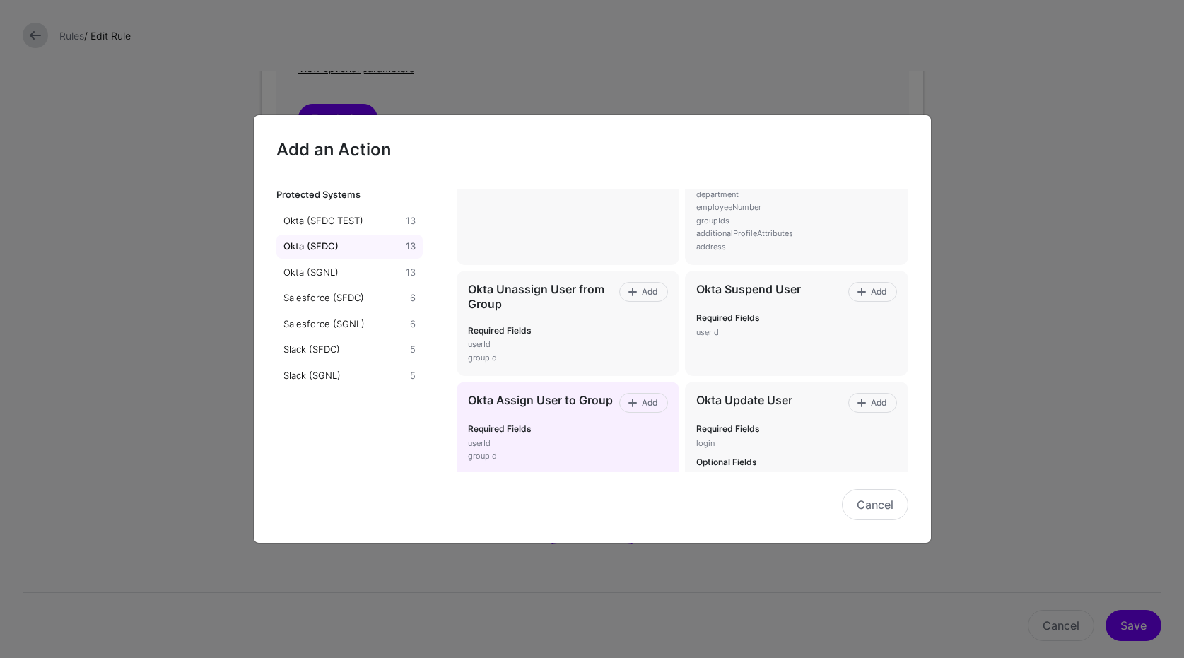
scroll to position [601, 0]
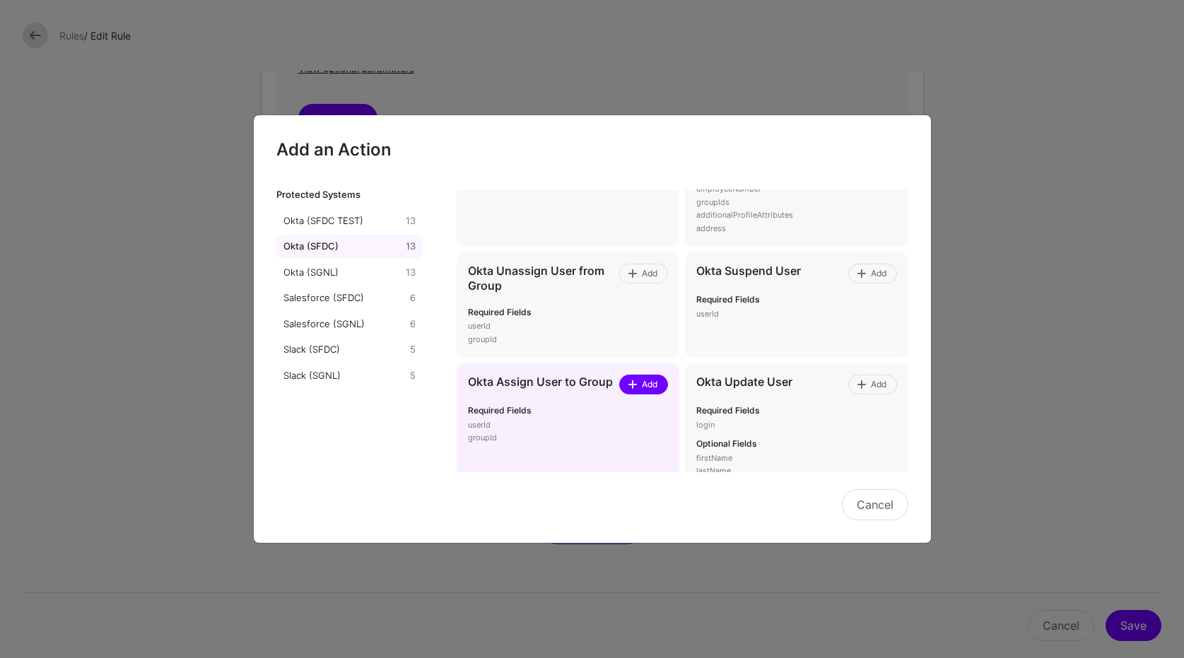
click at [651, 384] on span "Add" at bounding box center [649, 384] width 19 height 13
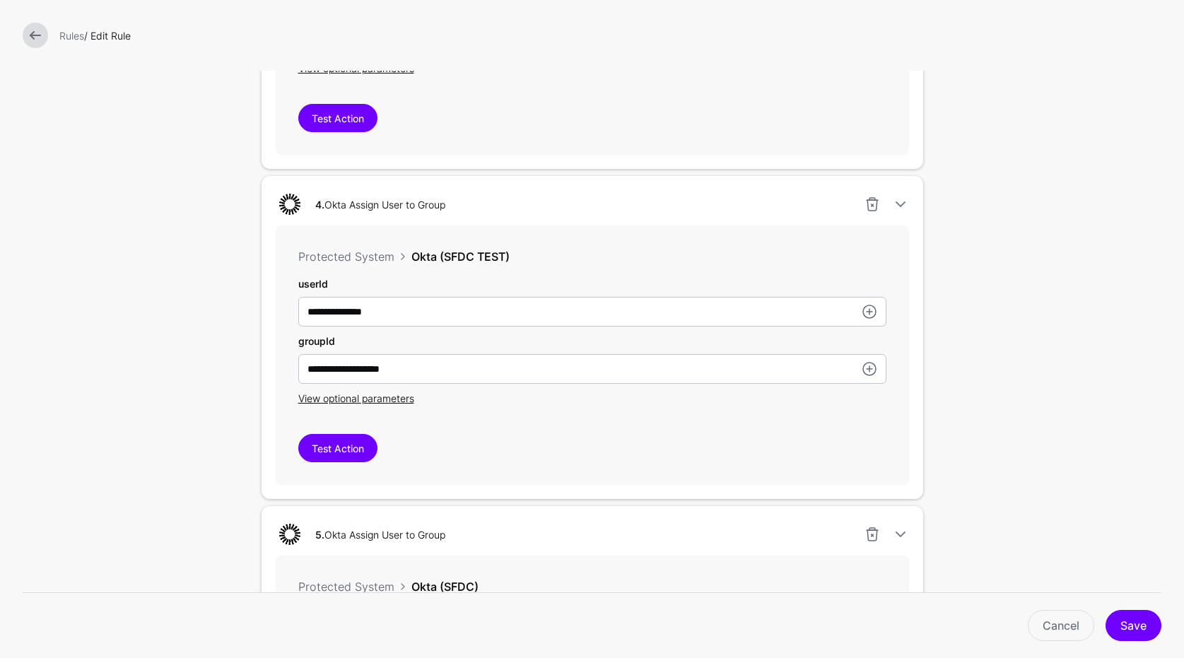
scroll to position [1594, 0]
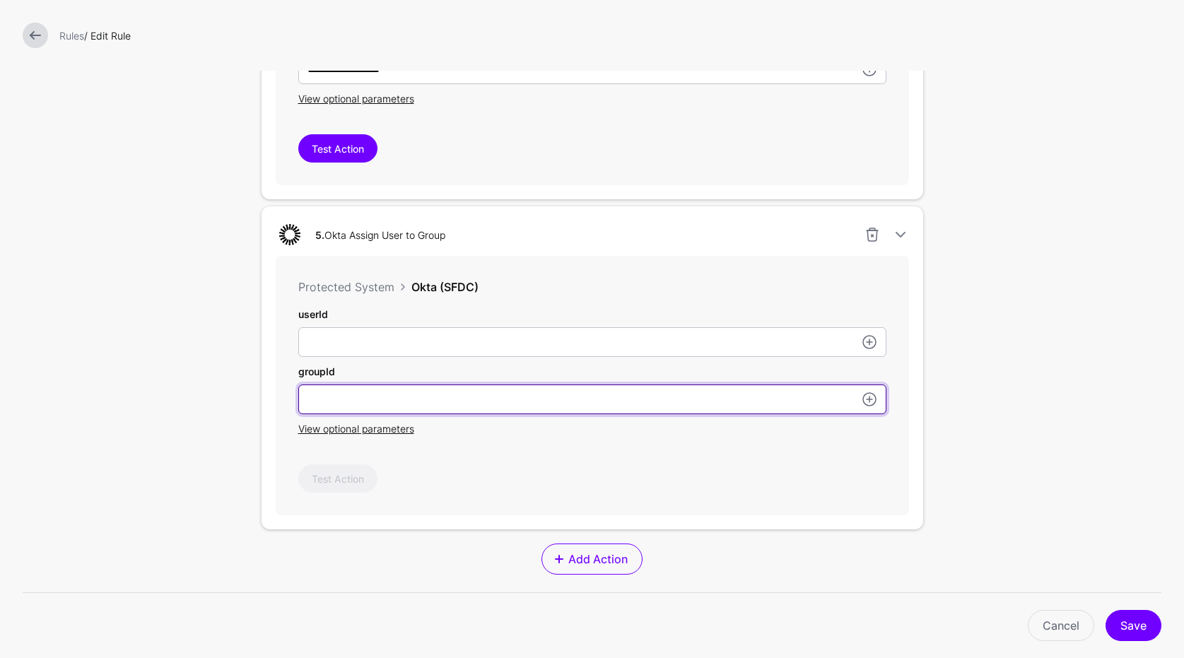
click at [626, 27] on input "text" at bounding box center [592, 12] width 588 height 30
paste input "**********"
type input "**********"
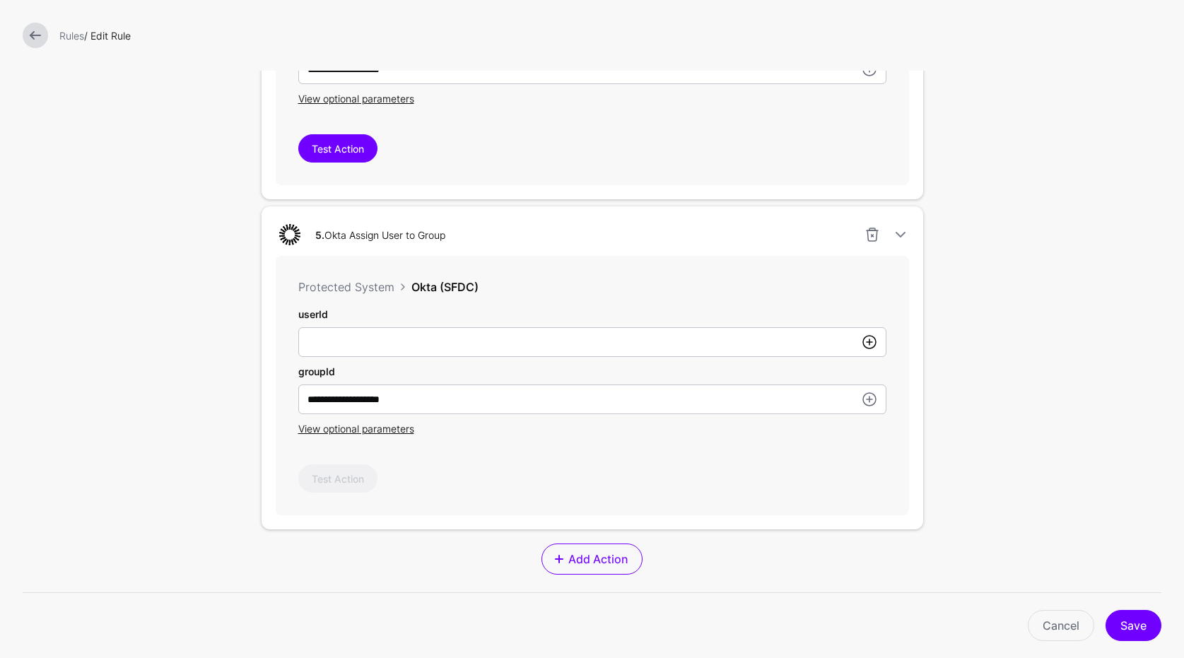
click at [867, 348] on link at bounding box center [869, 342] width 17 height 17
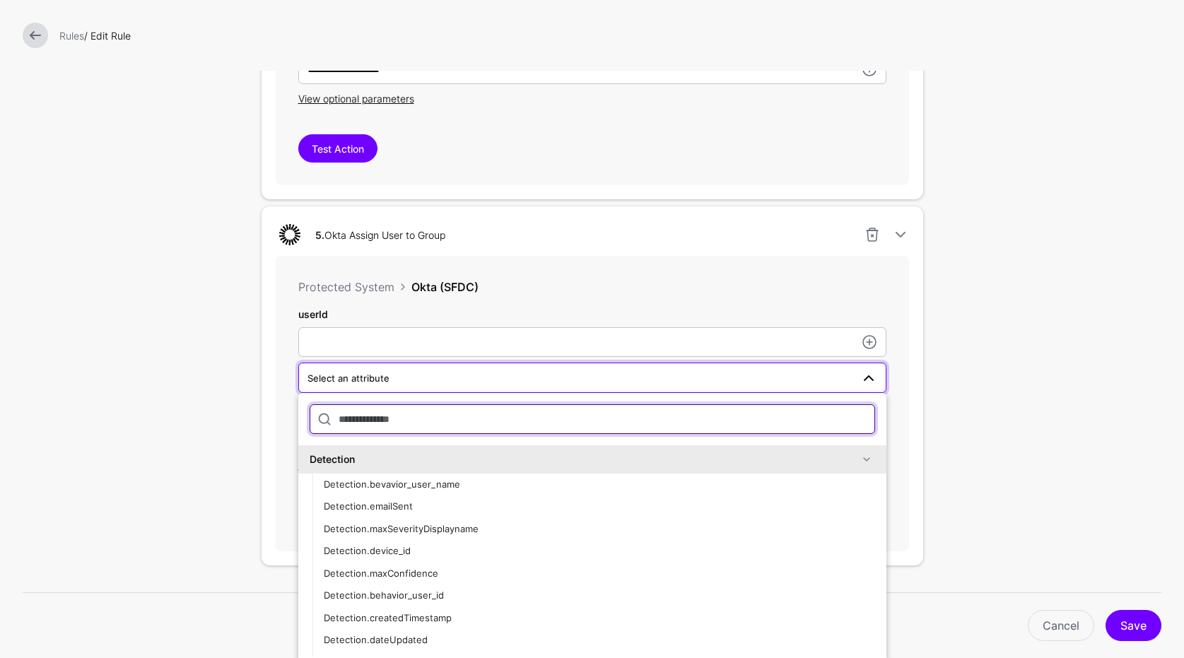
click at [517, 420] on input "text" at bounding box center [592, 419] width 565 height 30
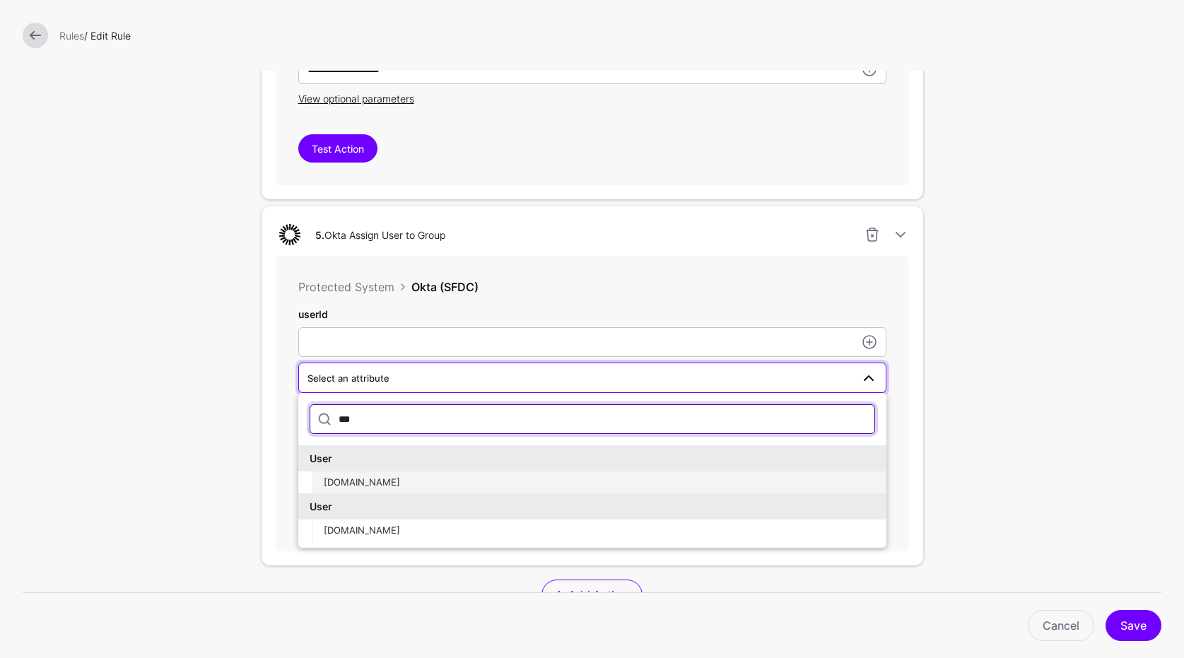
type input "***"
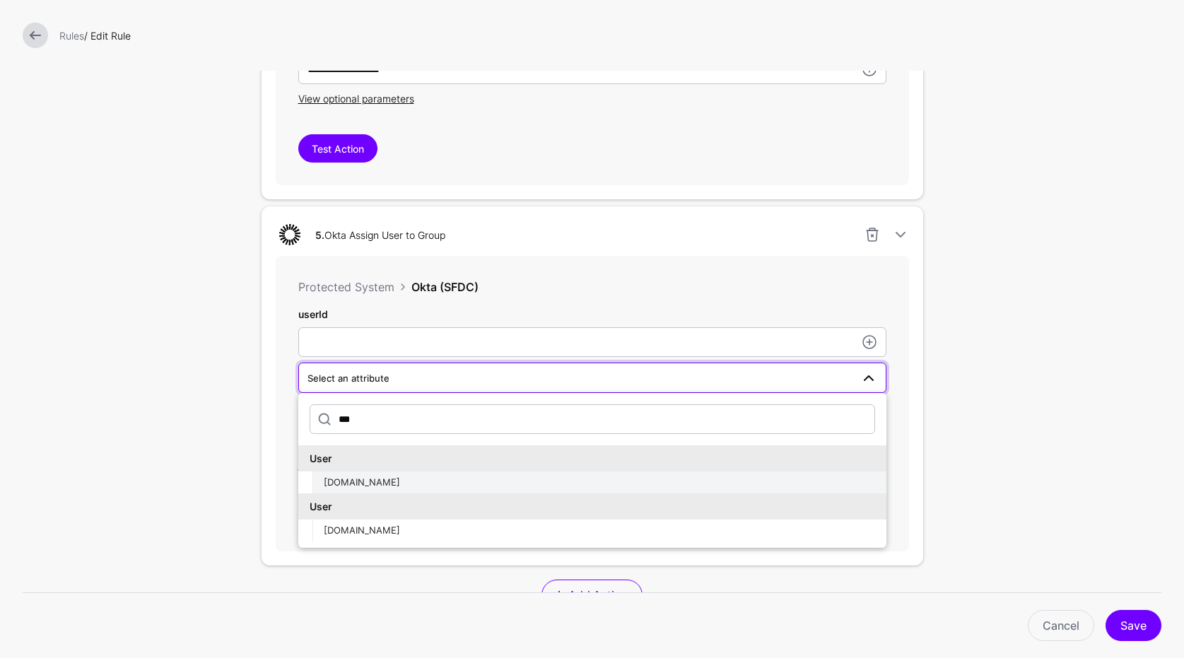
click at [392, 482] on div "OktaUser.id" at bounding box center [599, 483] width 551 height 14
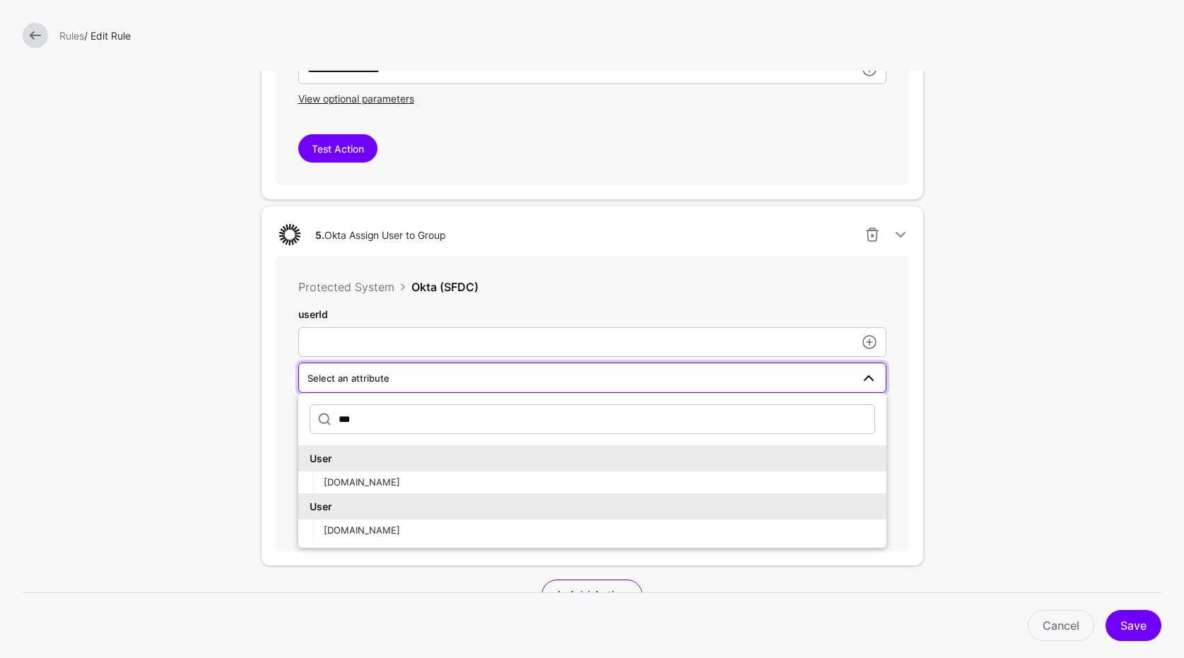
type input "**********"
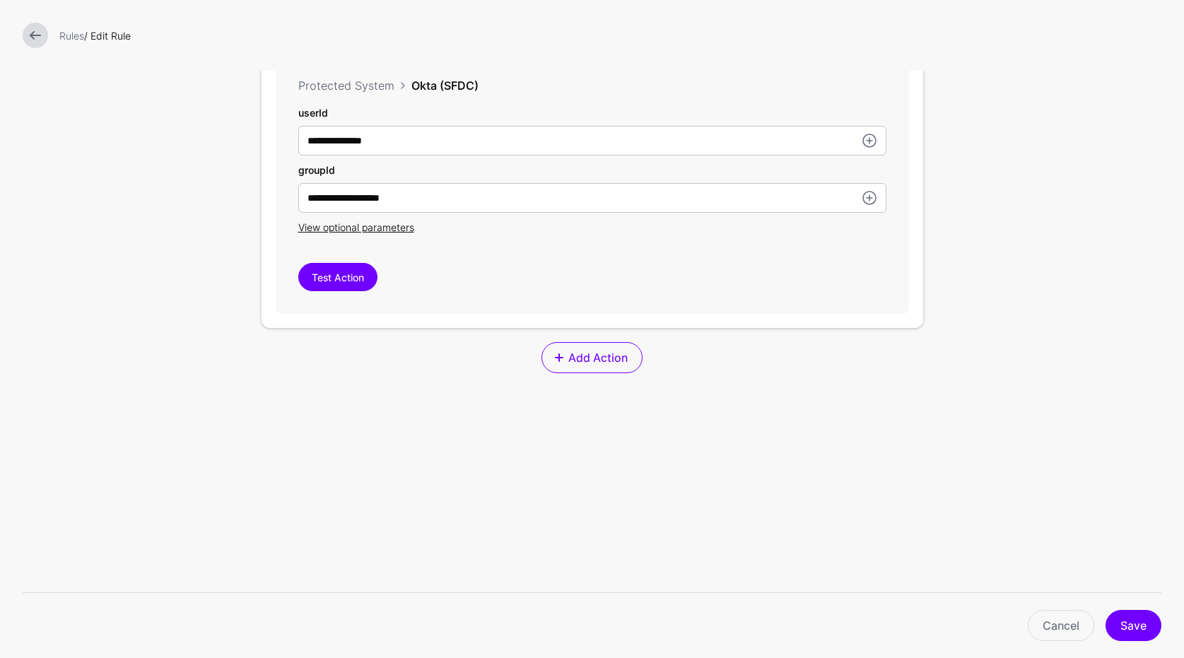
scroll to position [1683, 0]
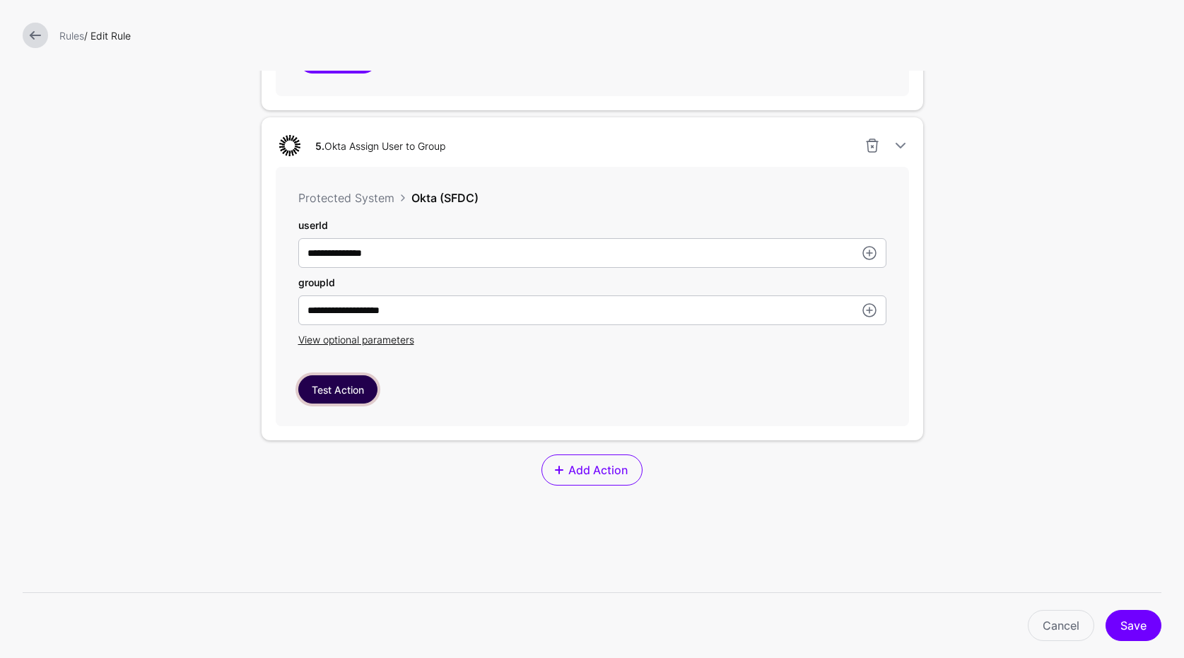
click at [327, 390] on button "Test Action" at bounding box center [337, 389] width 79 height 28
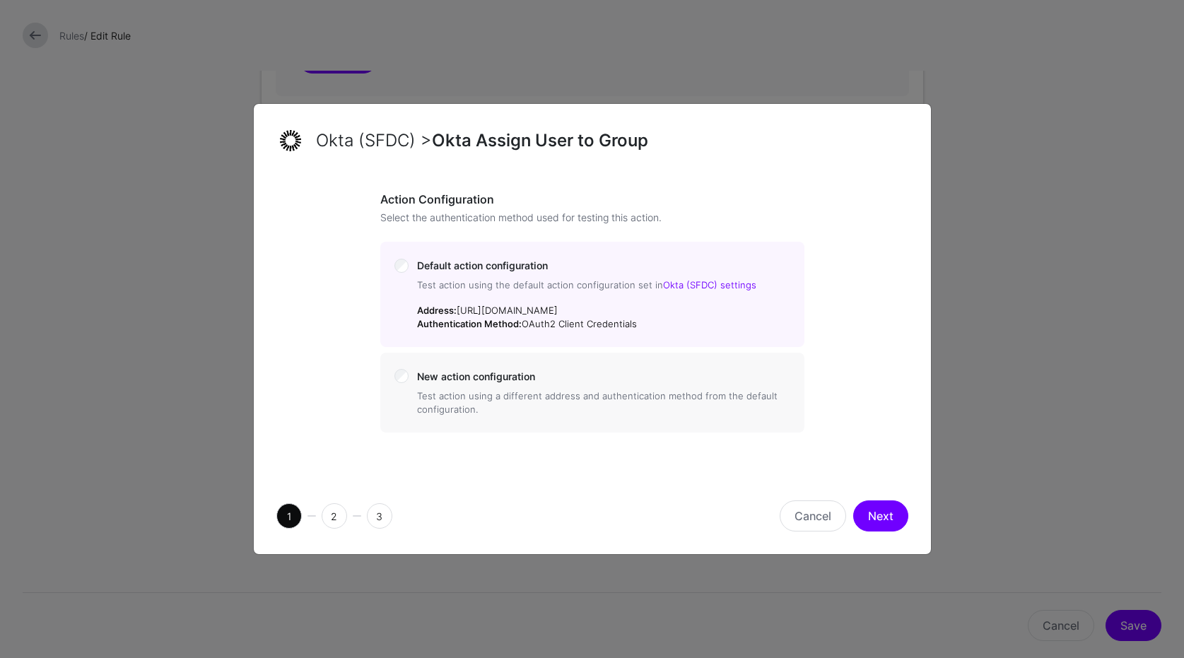
click at [886, 523] on button "Next" at bounding box center [880, 515] width 55 height 31
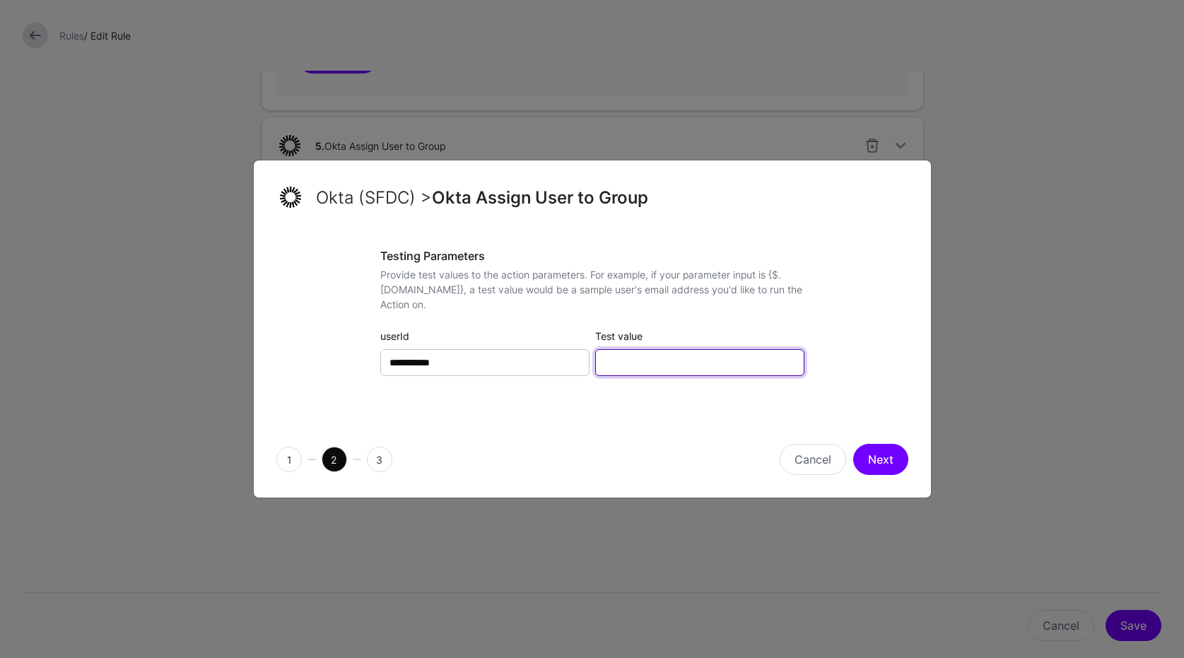
click at [716, 369] on input "Test value" at bounding box center [699, 362] width 209 height 27
click at [671, 365] on input "Test value" at bounding box center [699, 362] width 209 height 27
paste input "**********"
type input "**********"
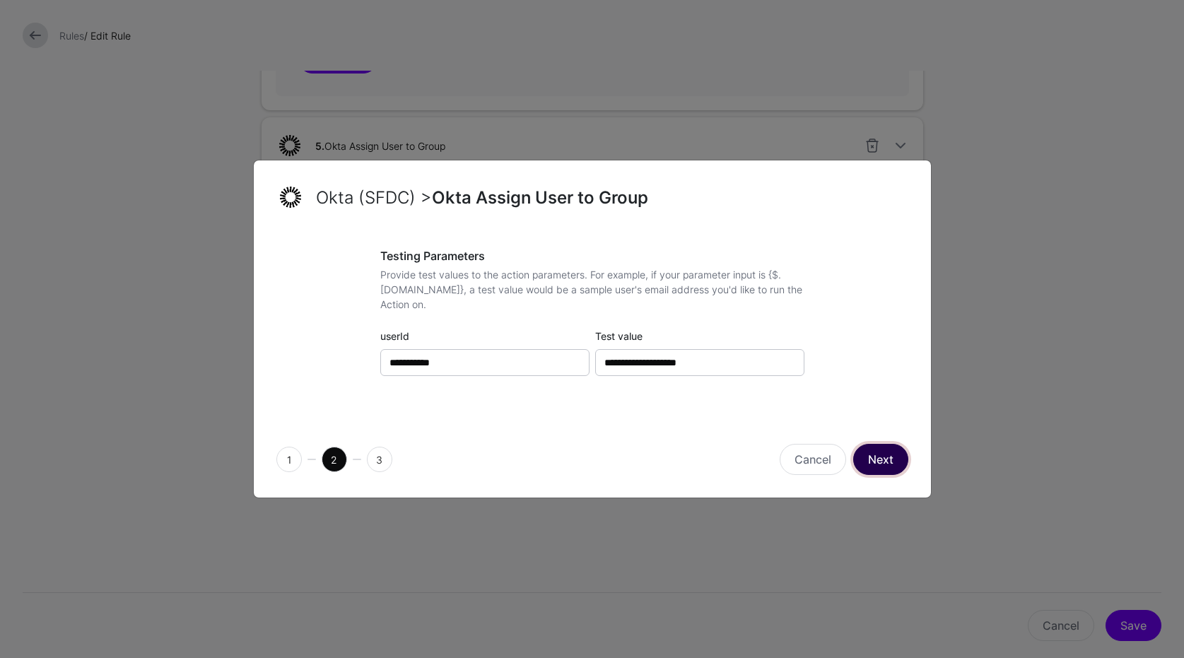
click at [881, 462] on button "Next" at bounding box center [880, 459] width 55 height 31
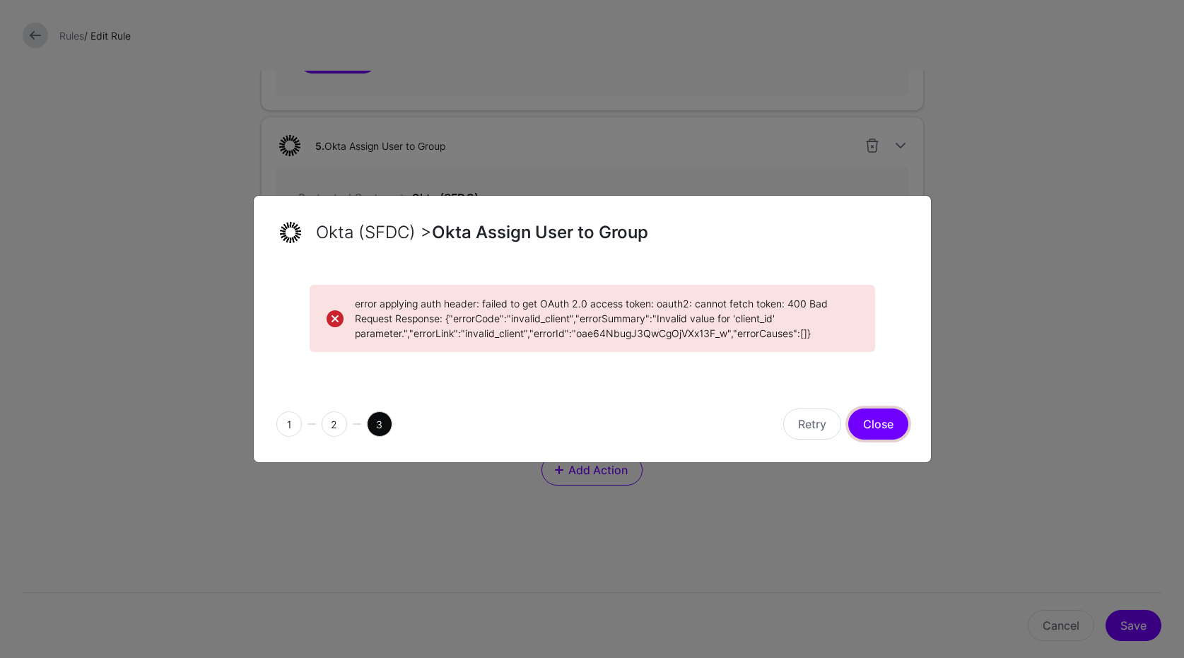
click at [858, 435] on button "Close" at bounding box center [878, 423] width 60 height 31
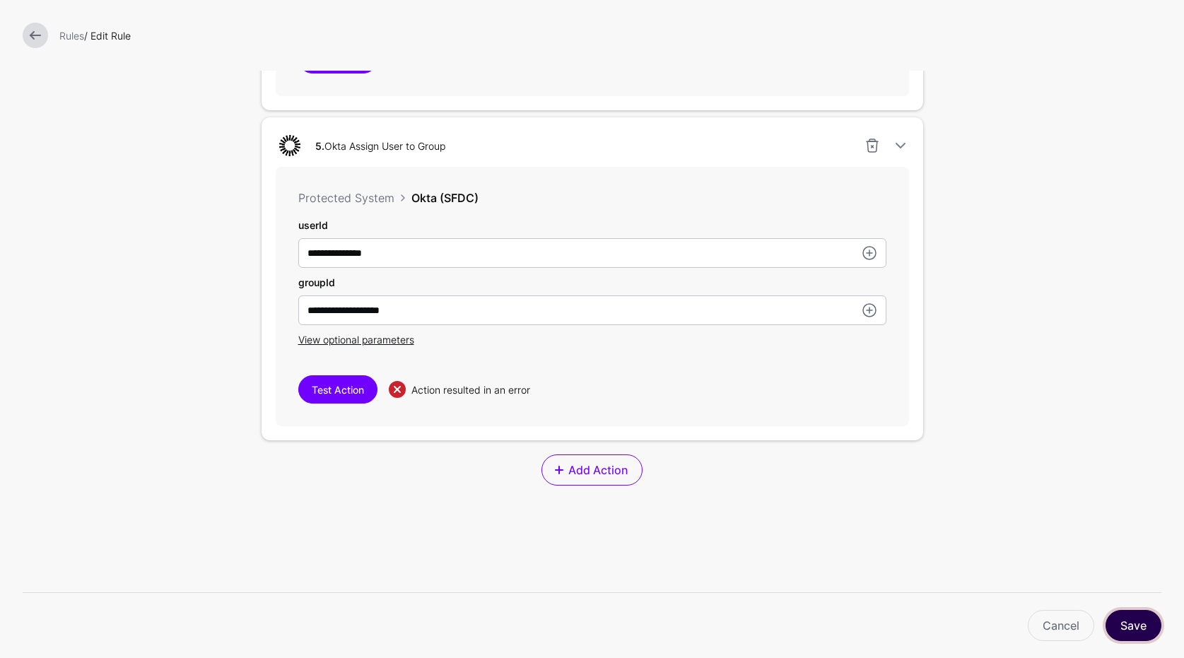
click at [1135, 630] on button "Save" at bounding box center [1133, 625] width 56 height 31
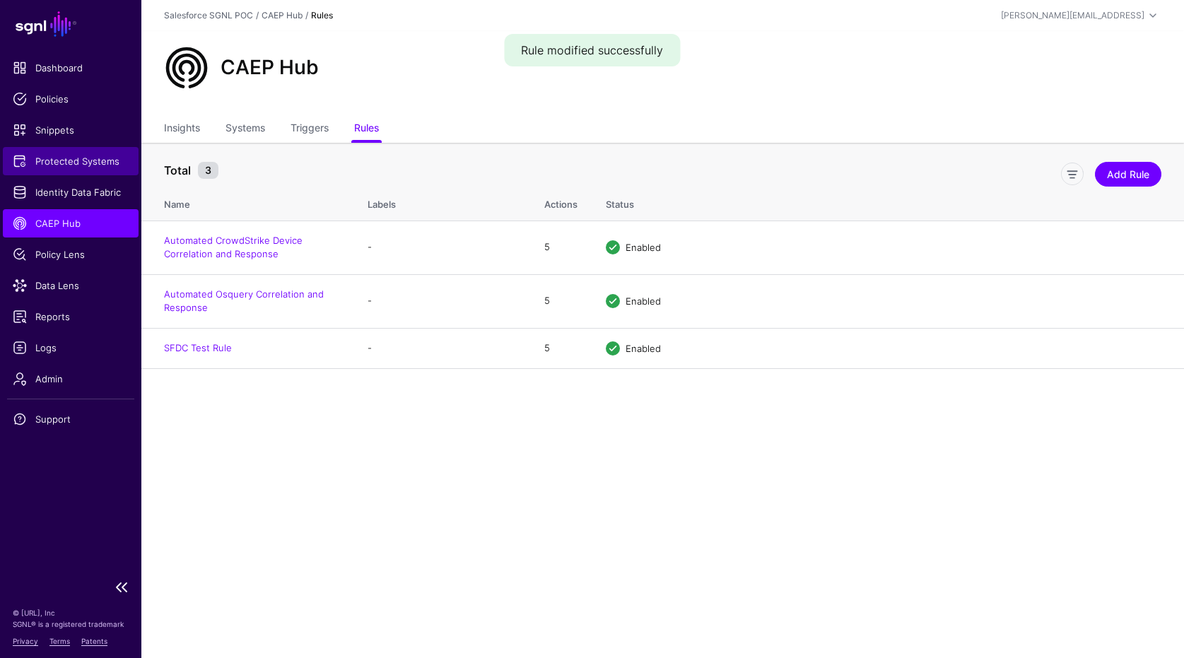
click at [63, 166] on span "Protected Systems" at bounding box center [71, 161] width 116 height 14
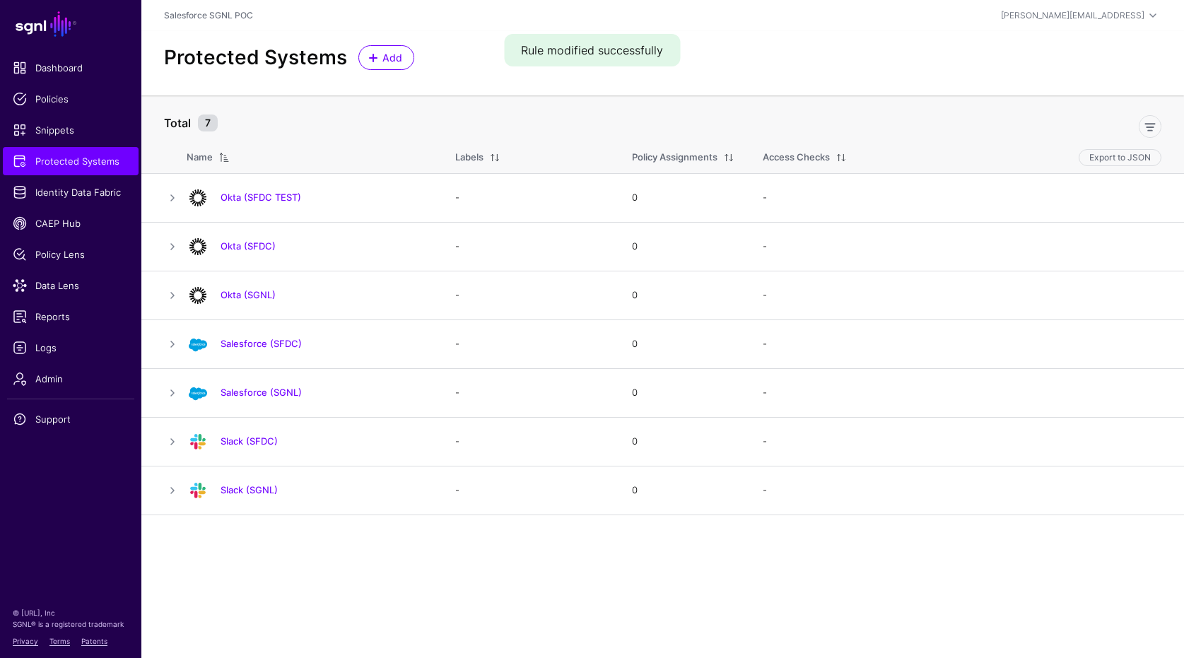
click at [244, 242] on link "Okta (SFDC)" at bounding box center [247, 245] width 55 height 11
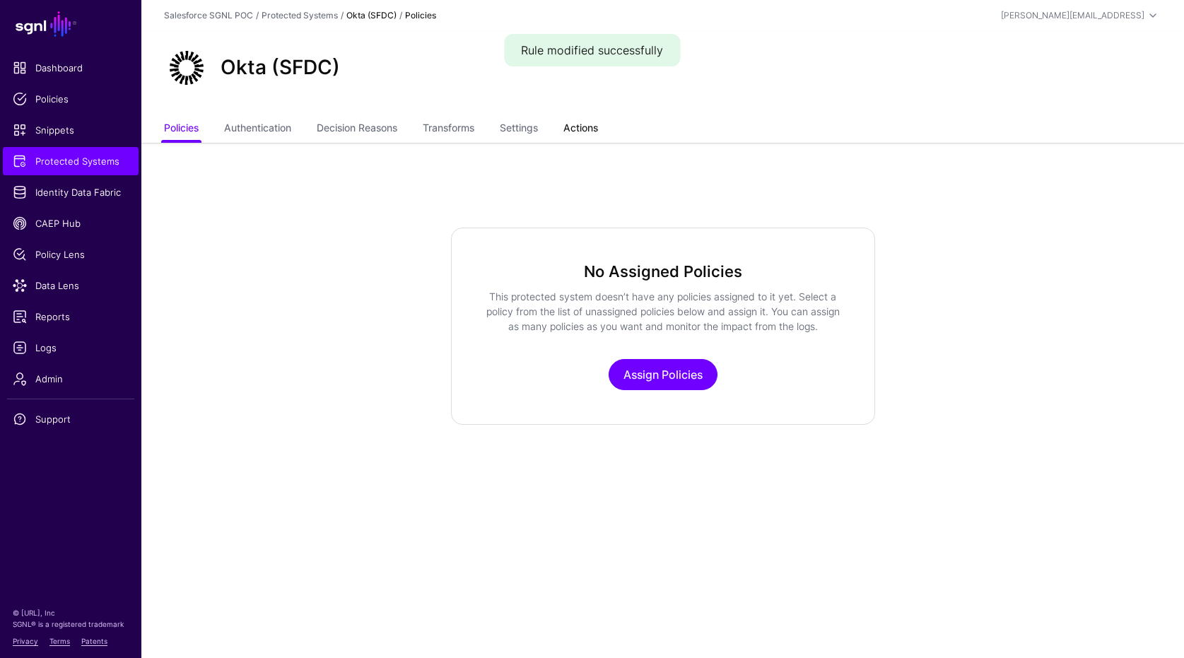
click at [580, 138] on link "Actions" at bounding box center [580, 129] width 35 height 27
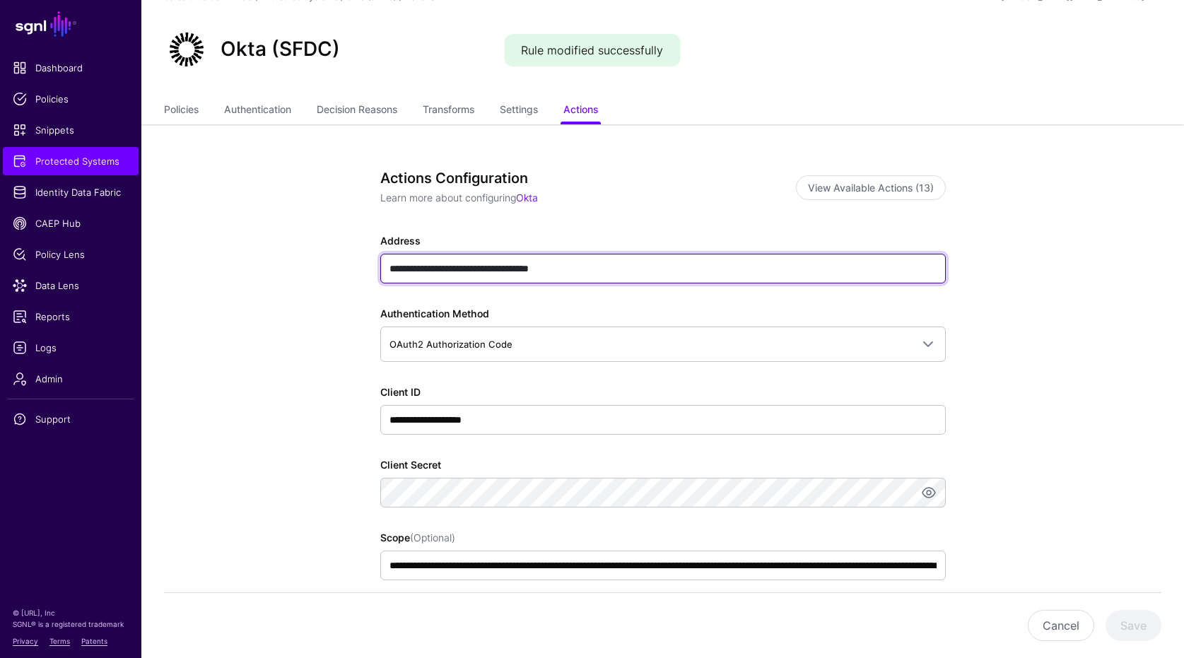
click at [647, 278] on input "**********" at bounding box center [662, 269] width 565 height 30
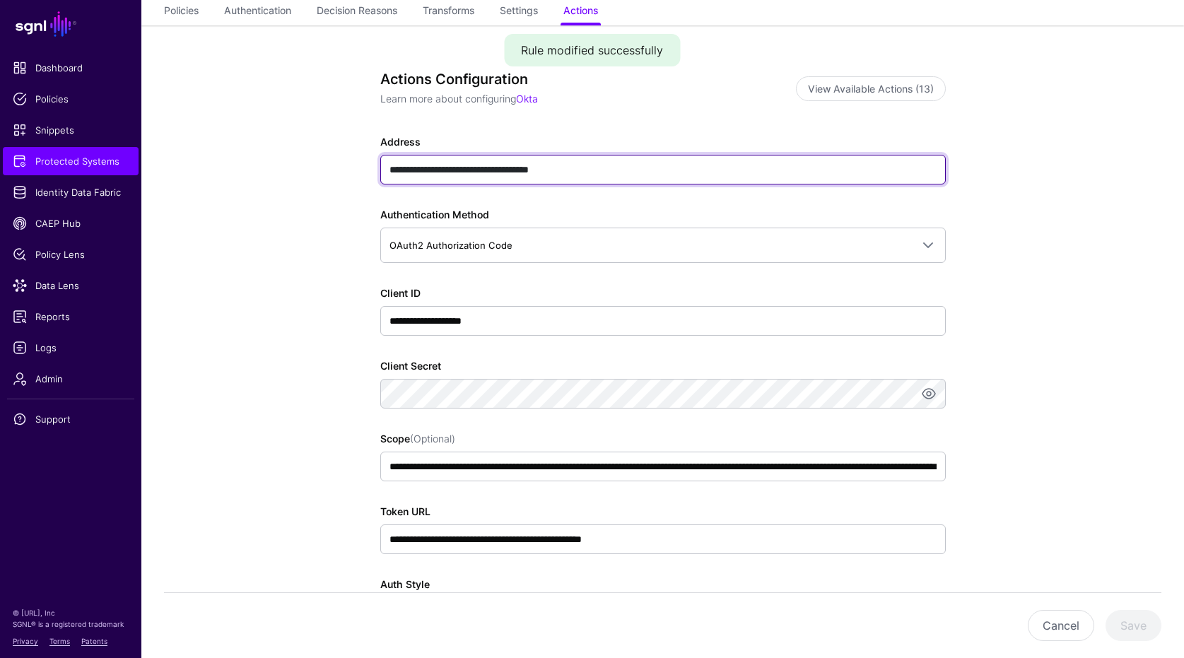
scroll to position [190, 0]
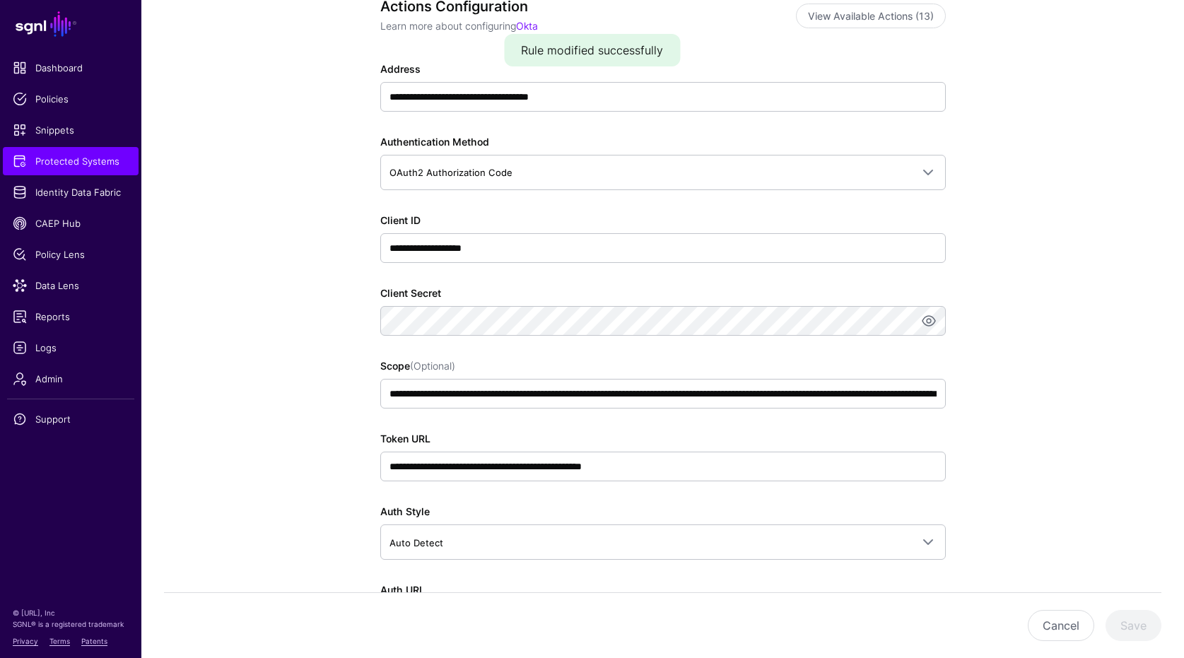
click at [685, 447] on div "**********" at bounding box center [662, 456] width 565 height 50
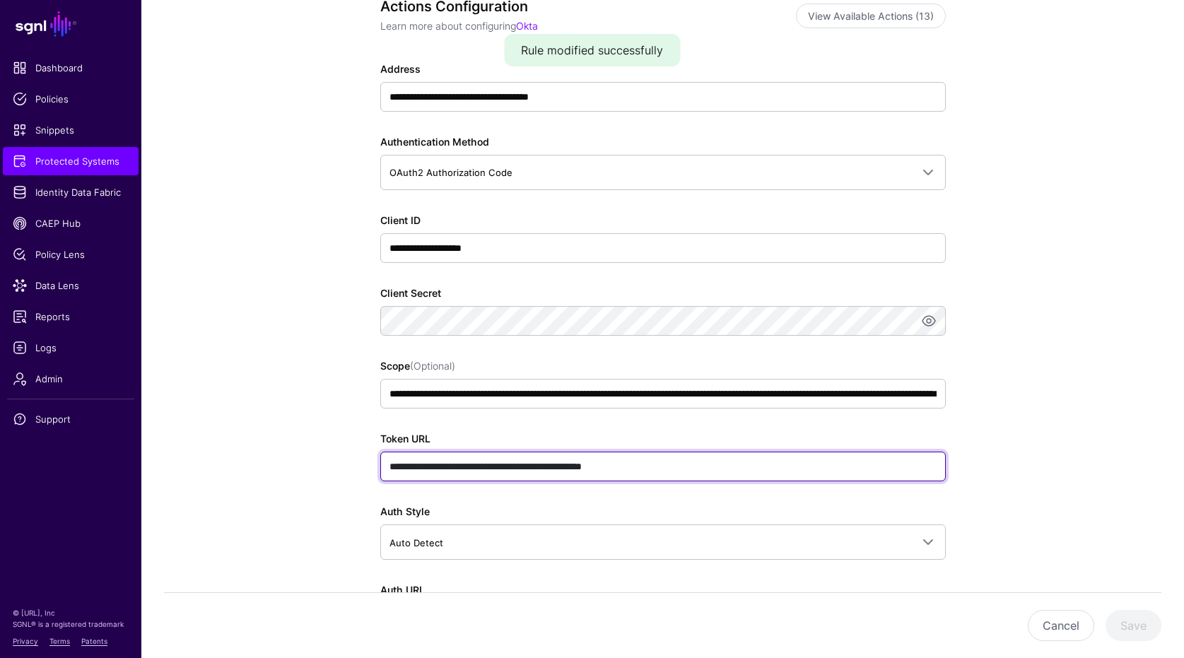
click at [691, 468] on input "**********" at bounding box center [662, 467] width 565 height 30
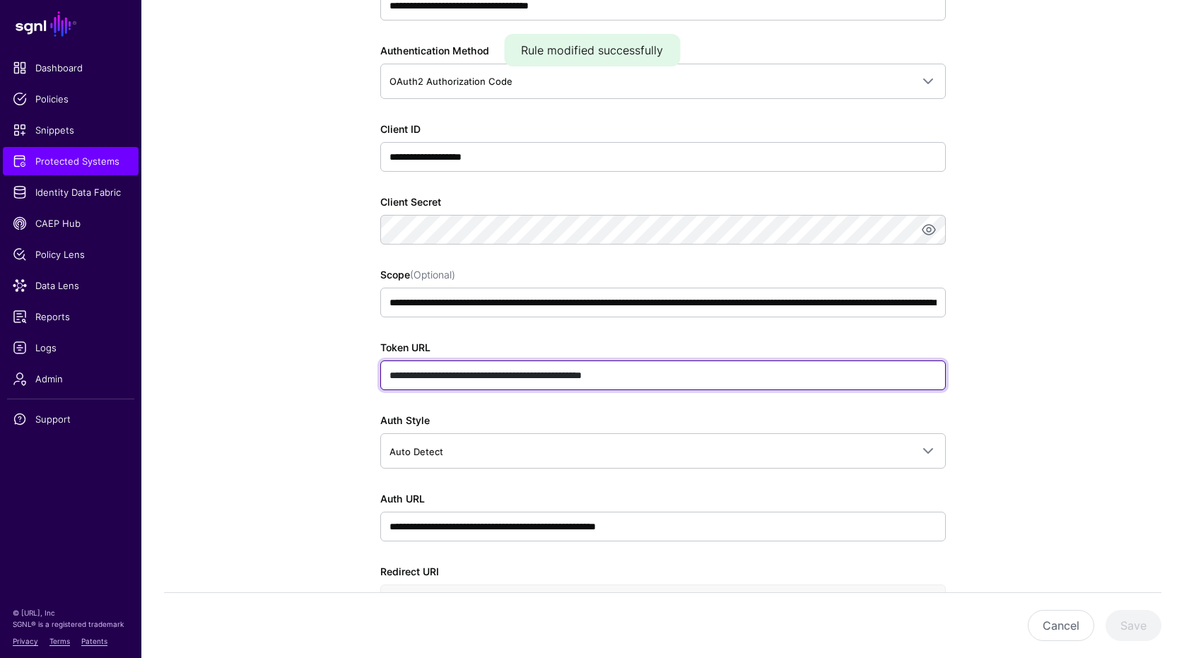
scroll to position [224, 0]
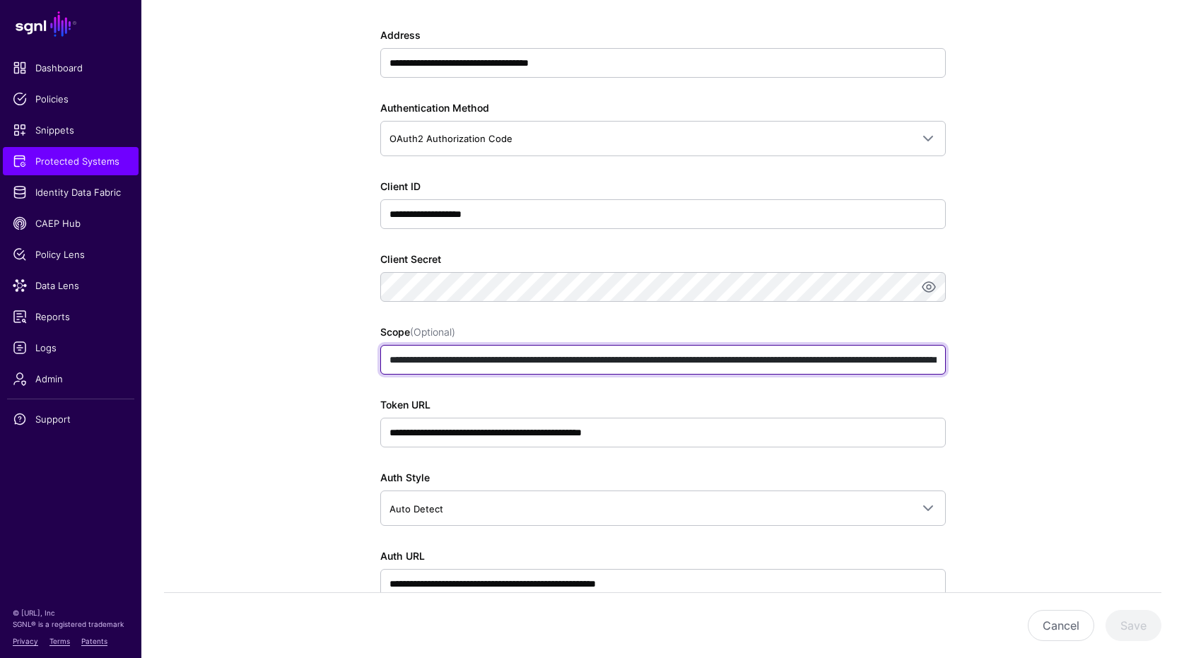
click at [740, 363] on input "**********" at bounding box center [662, 360] width 565 height 30
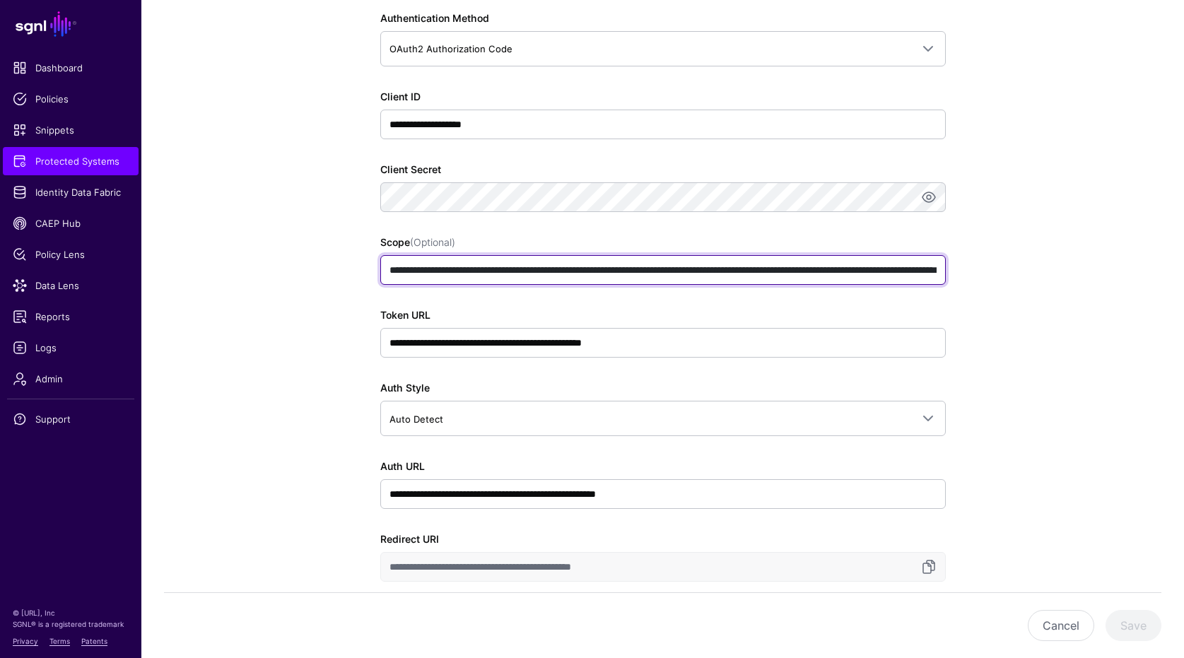
scroll to position [437, 0]
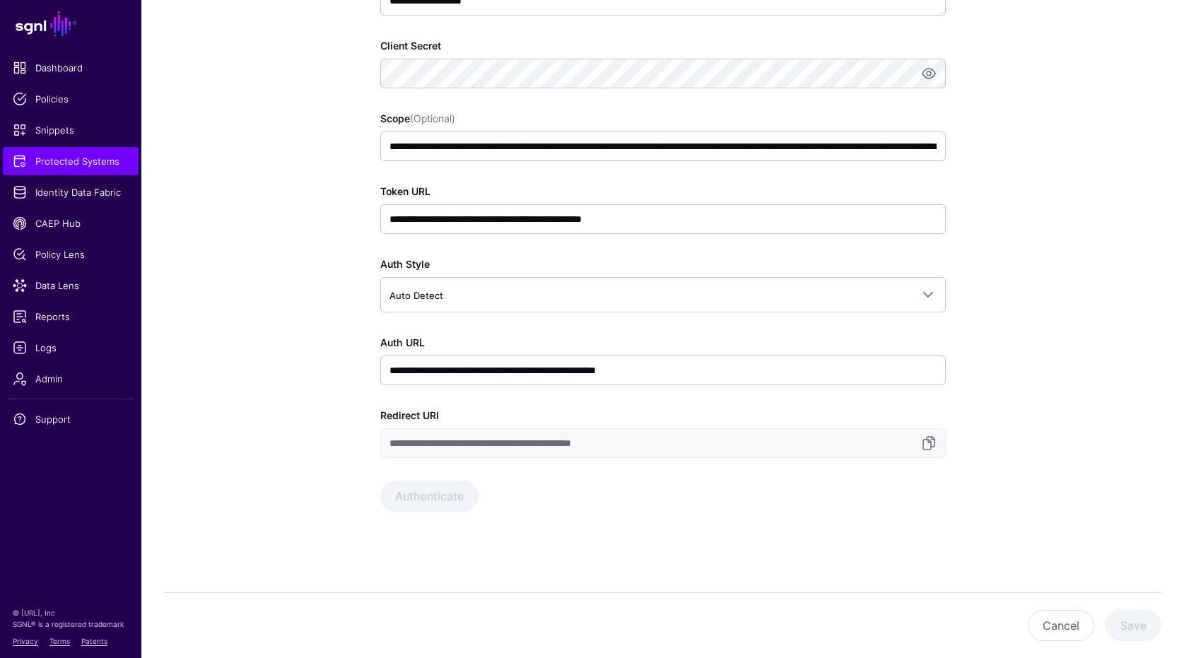
click at [700, 386] on div "**********" at bounding box center [662, 182] width 565 height 737
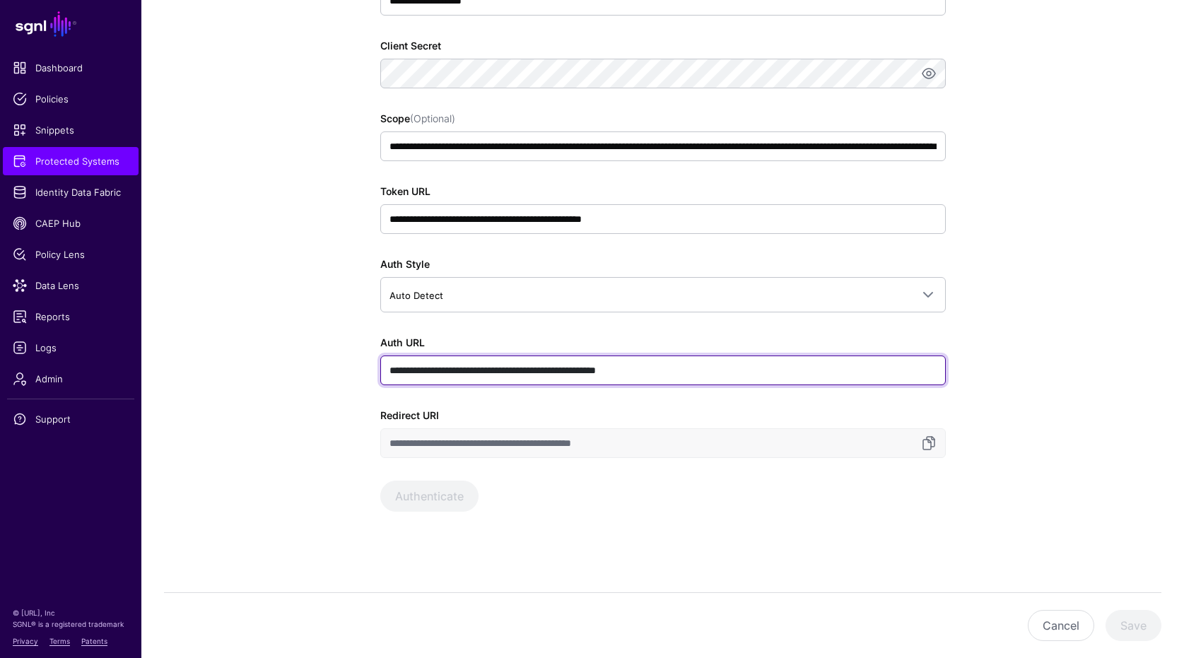
click at [705, 364] on input "**********" at bounding box center [662, 370] width 565 height 30
click at [400, 376] on input "**********" at bounding box center [662, 370] width 565 height 30
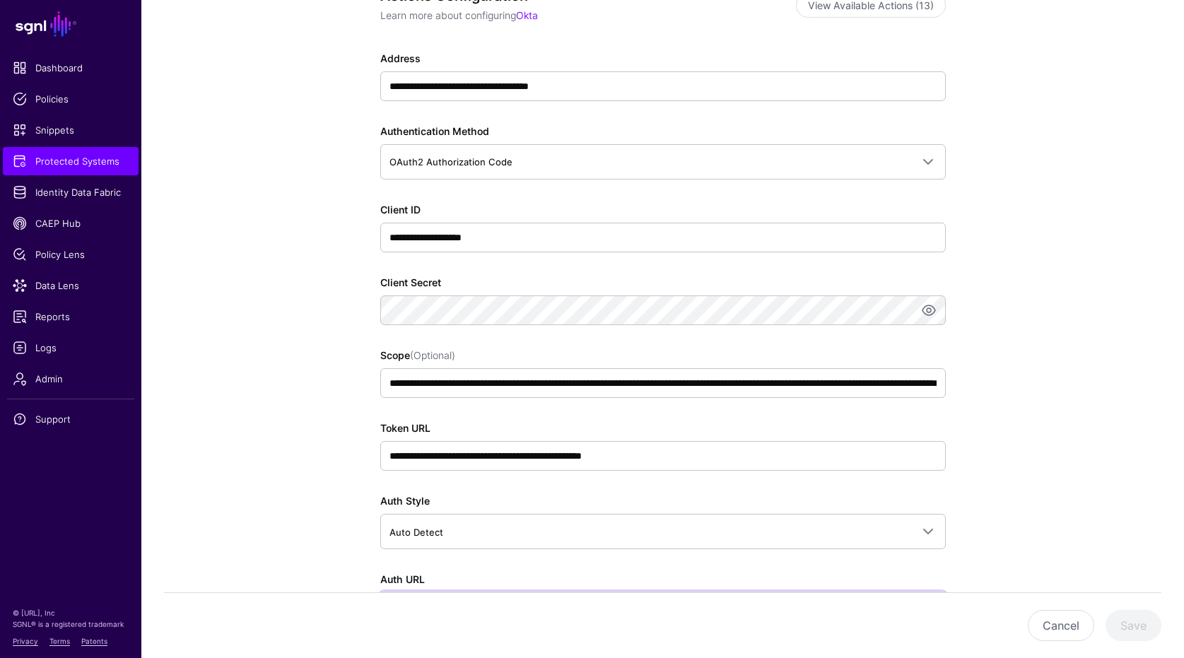
scroll to position [0, 0]
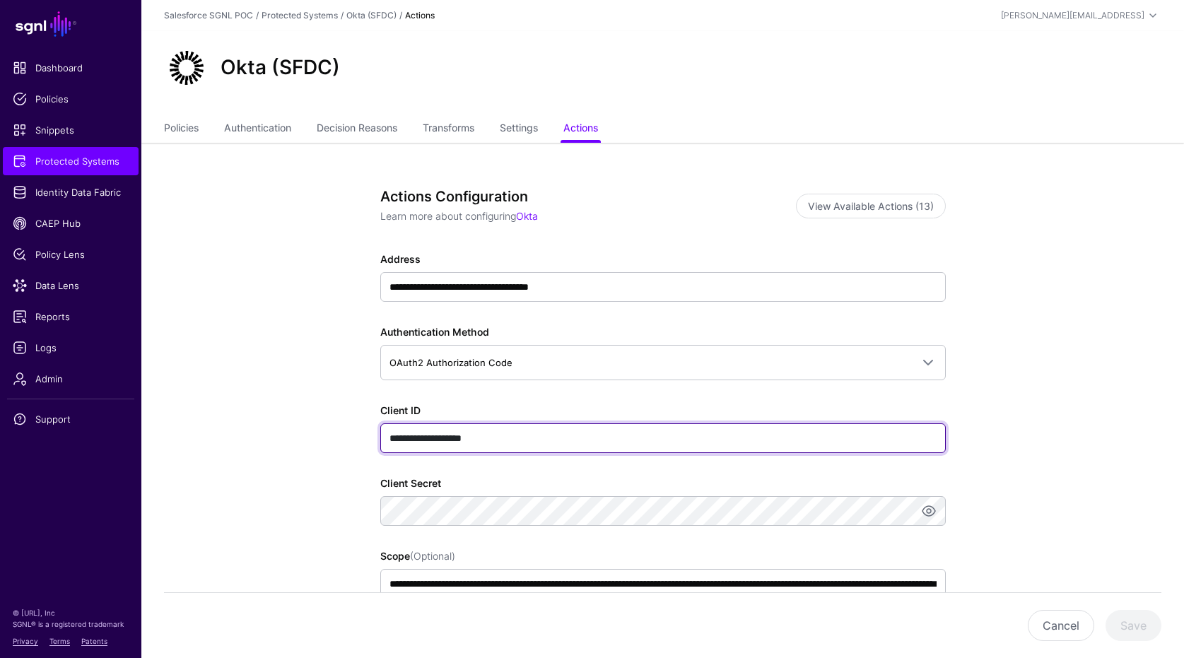
click at [560, 445] on input "**********" at bounding box center [662, 438] width 565 height 30
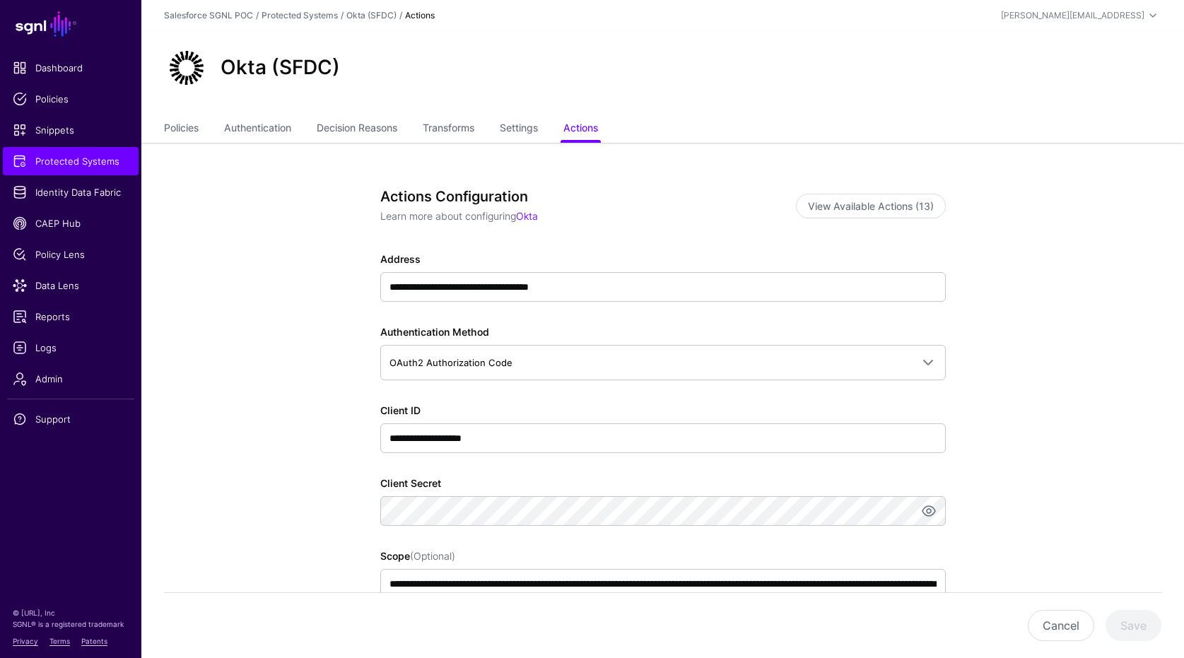
click at [322, 419] on app-integrations-item-actions "**********" at bounding box center [662, 636] width 1042 height 987
click at [71, 239] on ul "Dashboard Policies Snippets Protected Systems Identity Data Fabric CAEP Hub Pol…" at bounding box center [70, 313] width 141 height 518
click at [61, 218] on span "CAEP Hub" at bounding box center [71, 223] width 116 height 14
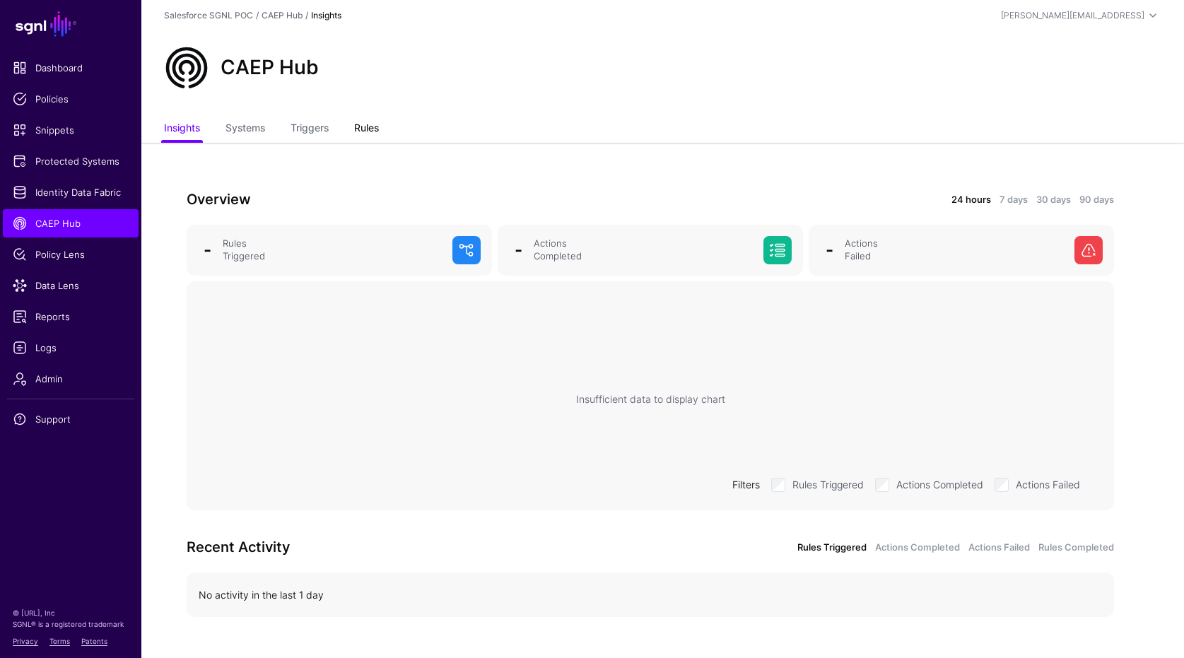
click at [377, 136] on link "Rules" at bounding box center [366, 129] width 25 height 27
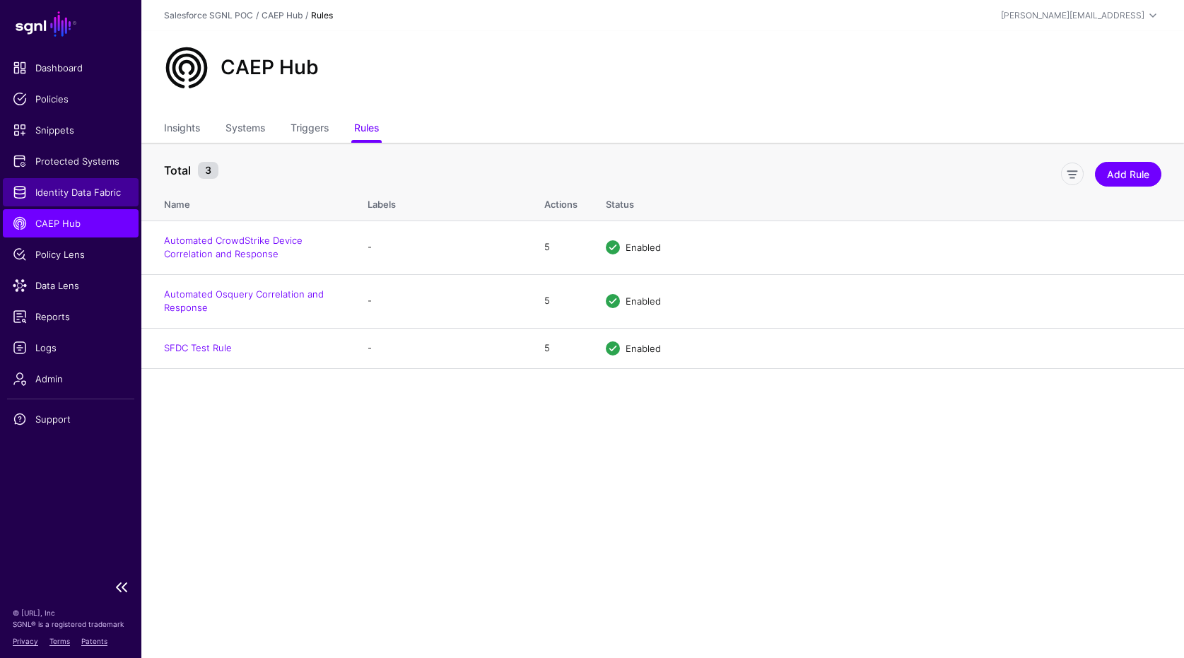
click at [52, 189] on span "Identity Data Fabric" at bounding box center [71, 192] width 116 height 14
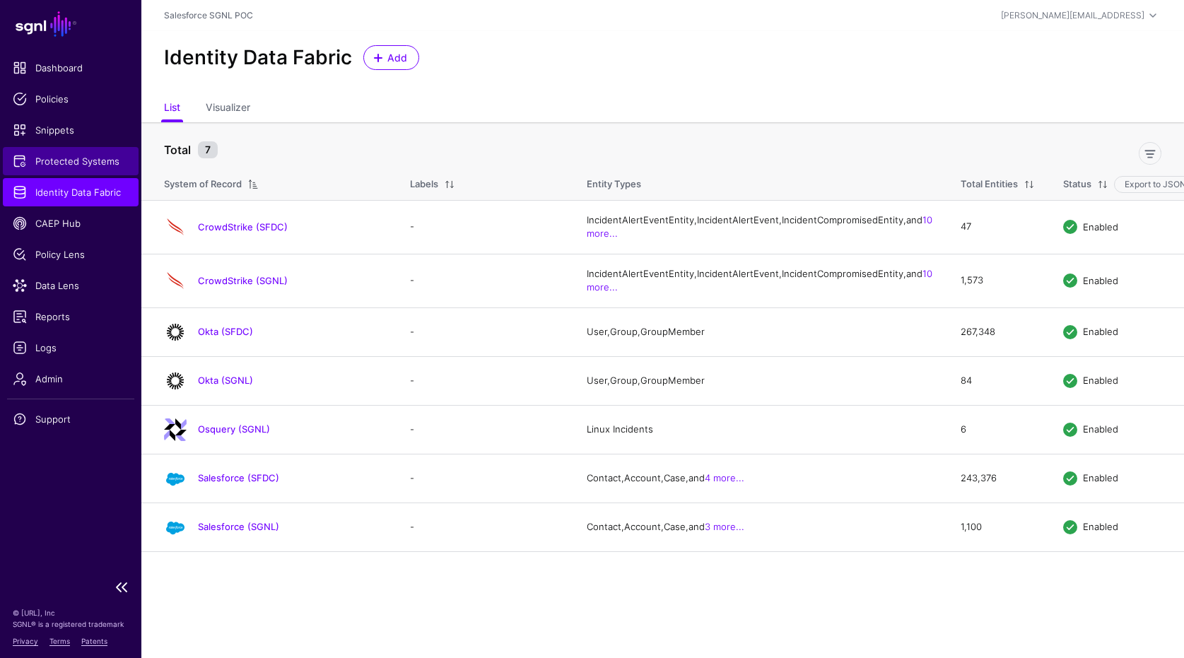
click at [114, 171] on link "Protected Systems" at bounding box center [71, 161] width 136 height 28
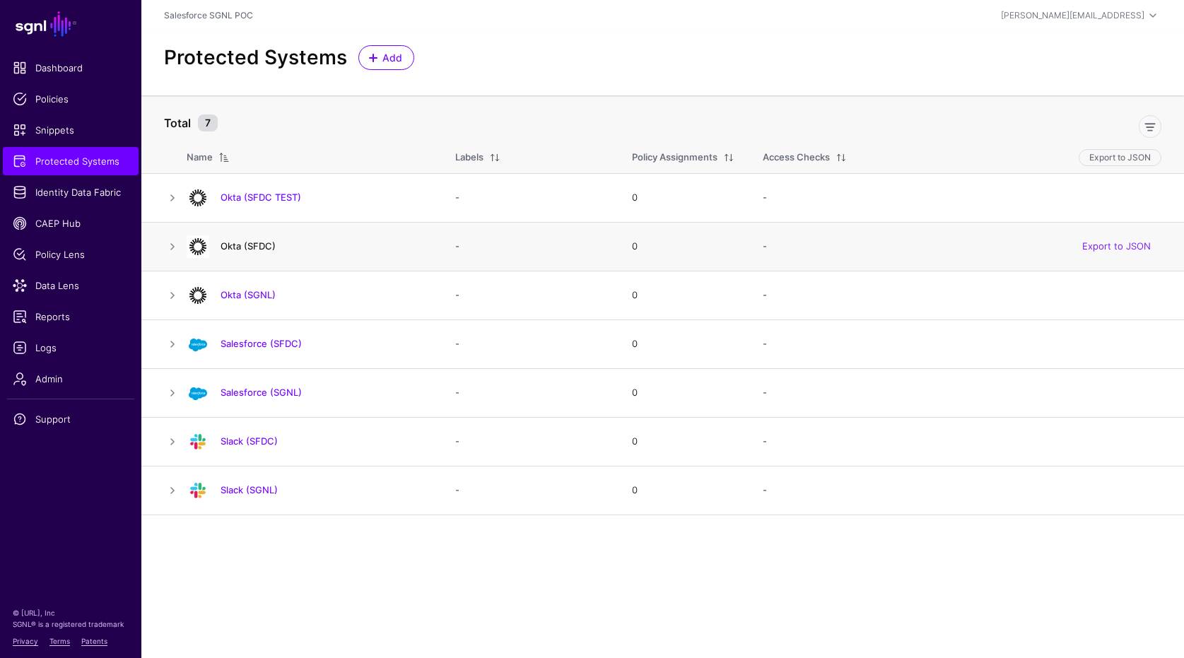
click at [245, 242] on link "Okta (SFDC)" at bounding box center [247, 245] width 55 height 11
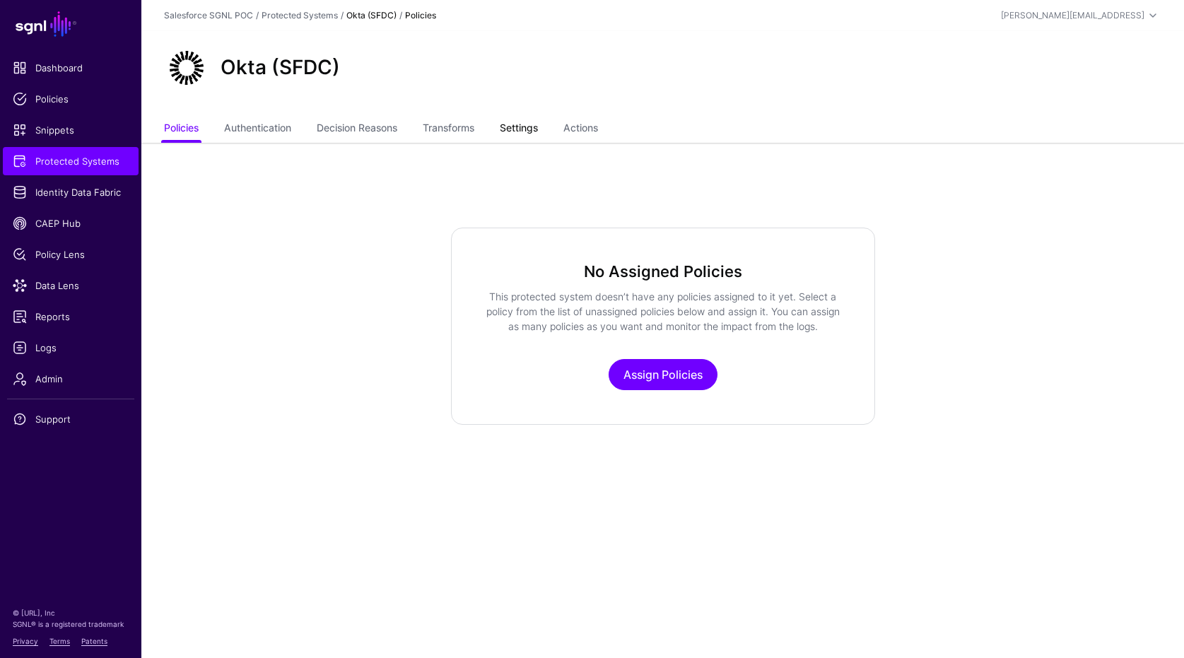
click at [525, 129] on link "Settings" at bounding box center [519, 129] width 38 height 27
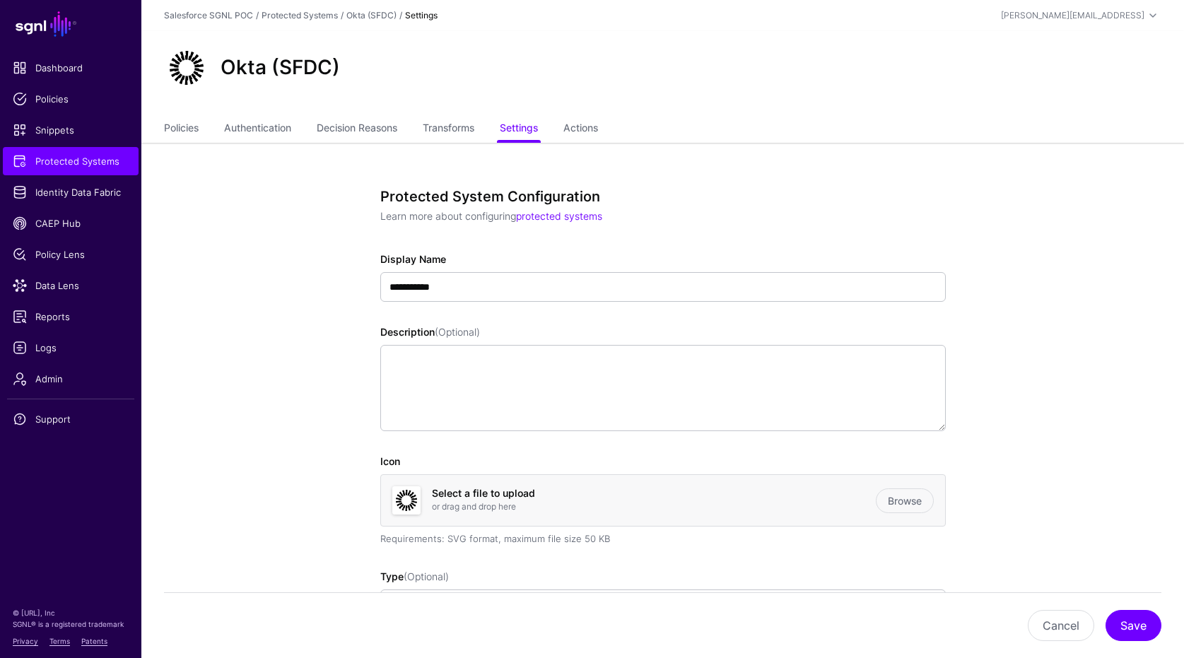
click at [596, 114] on div "Okta (SFDC)" at bounding box center [662, 73] width 1042 height 85
click at [597, 120] on link "Actions" at bounding box center [580, 129] width 35 height 27
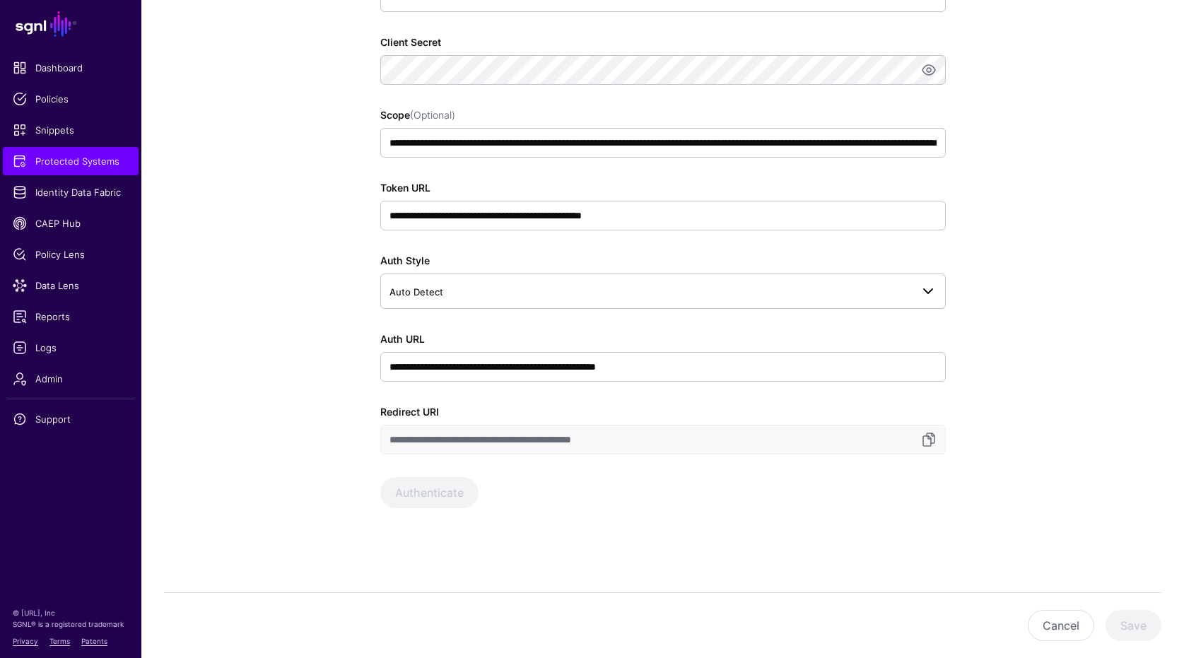
scroll to position [146, 0]
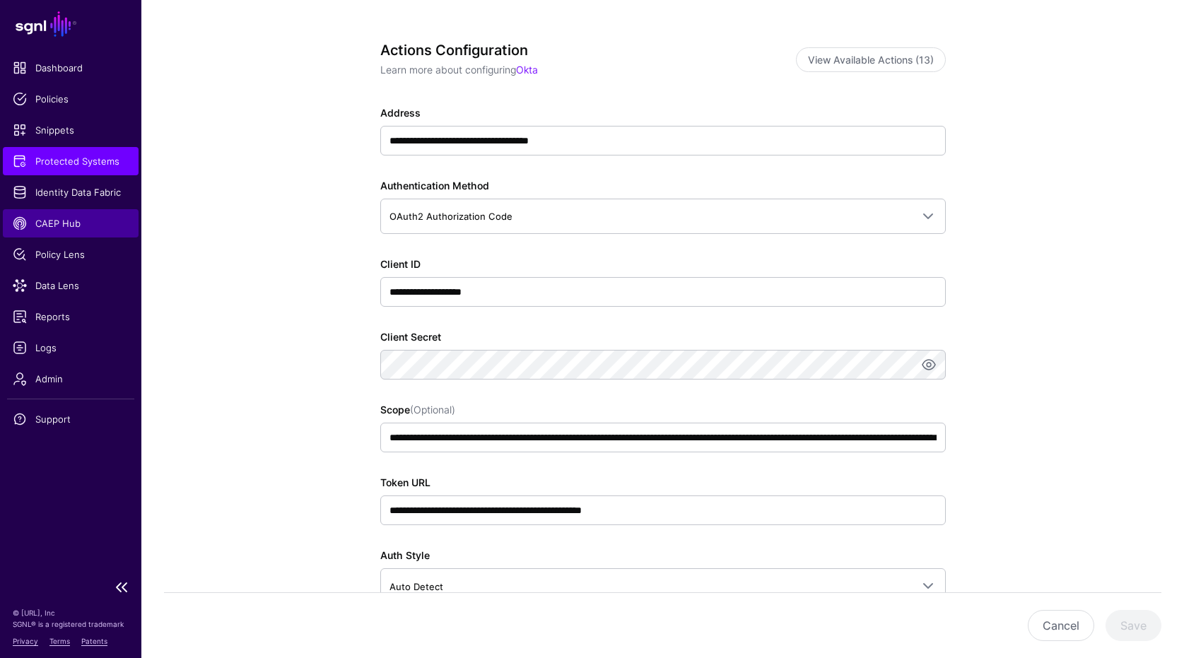
click at [73, 220] on span "CAEP Hub" at bounding box center [71, 223] width 116 height 14
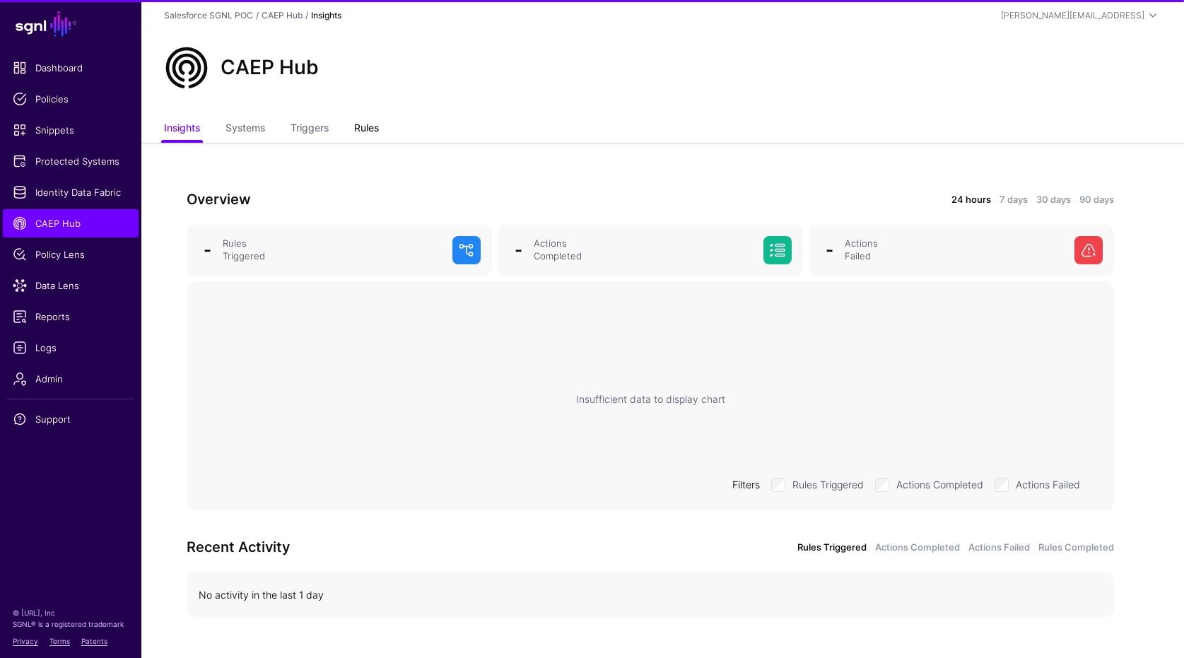
click at [367, 129] on link "Rules" at bounding box center [366, 129] width 25 height 27
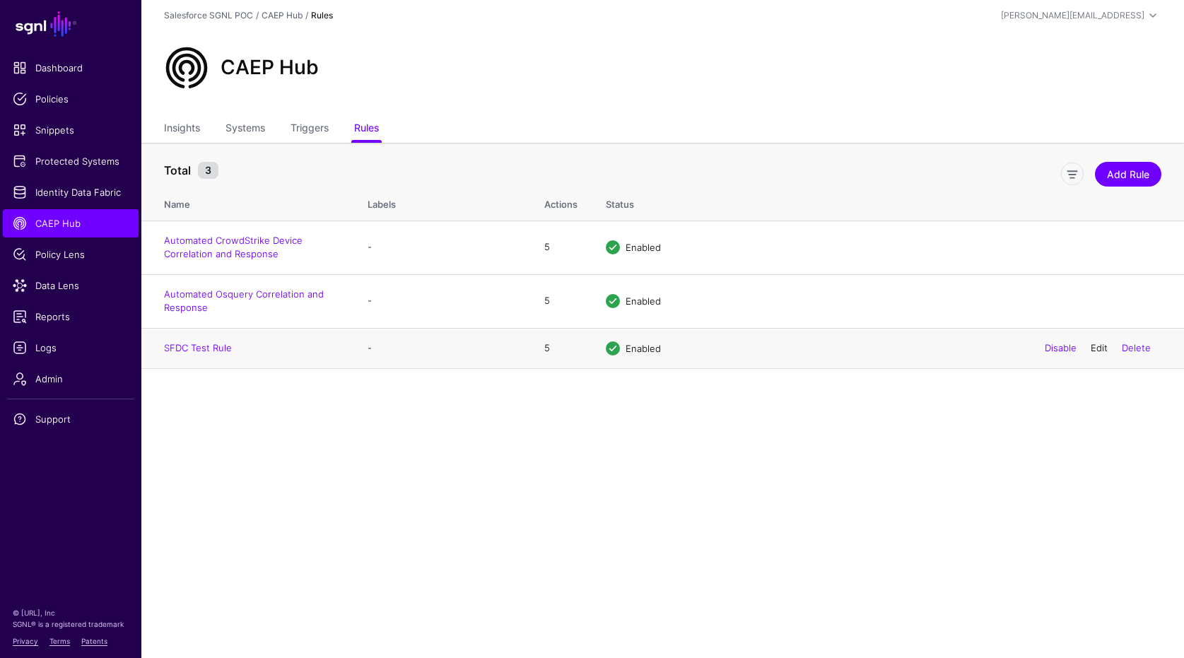
click at [1094, 347] on link "Edit" at bounding box center [1098, 347] width 17 height 11
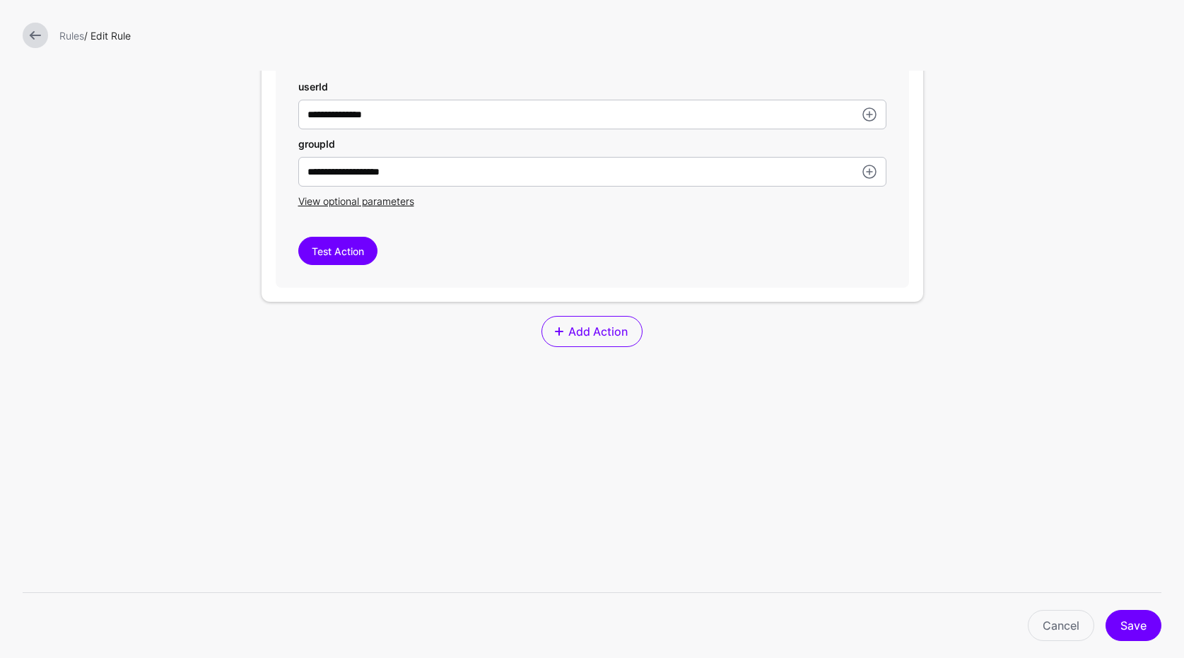
scroll to position [1524, 0]
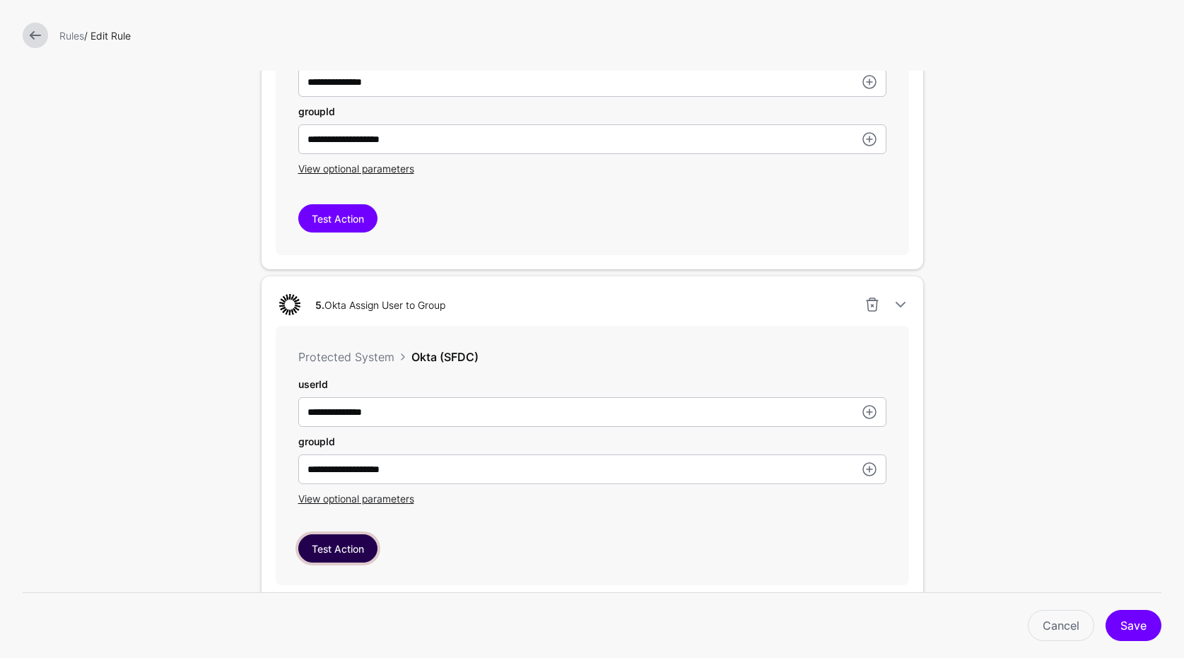
click at [358, 558] on button "Test Action" at bounding box center [337, 548] width 79 height 28
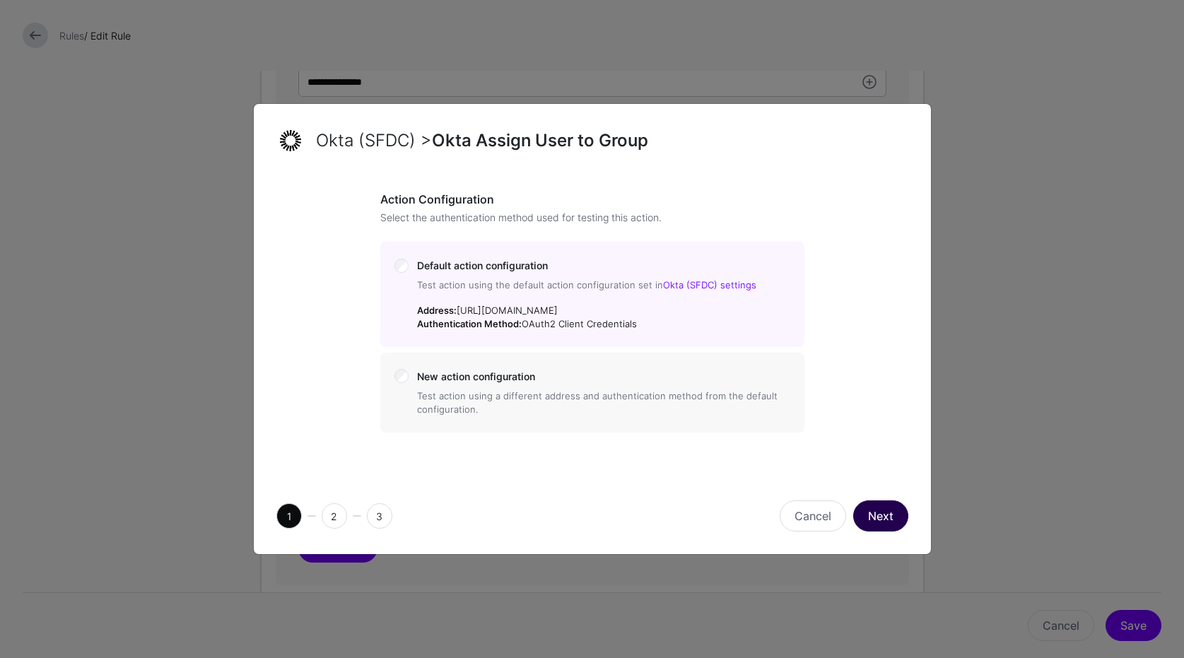
click at [887, 515] on button "Next" at bounding box center [880, 515] width 55 height 31
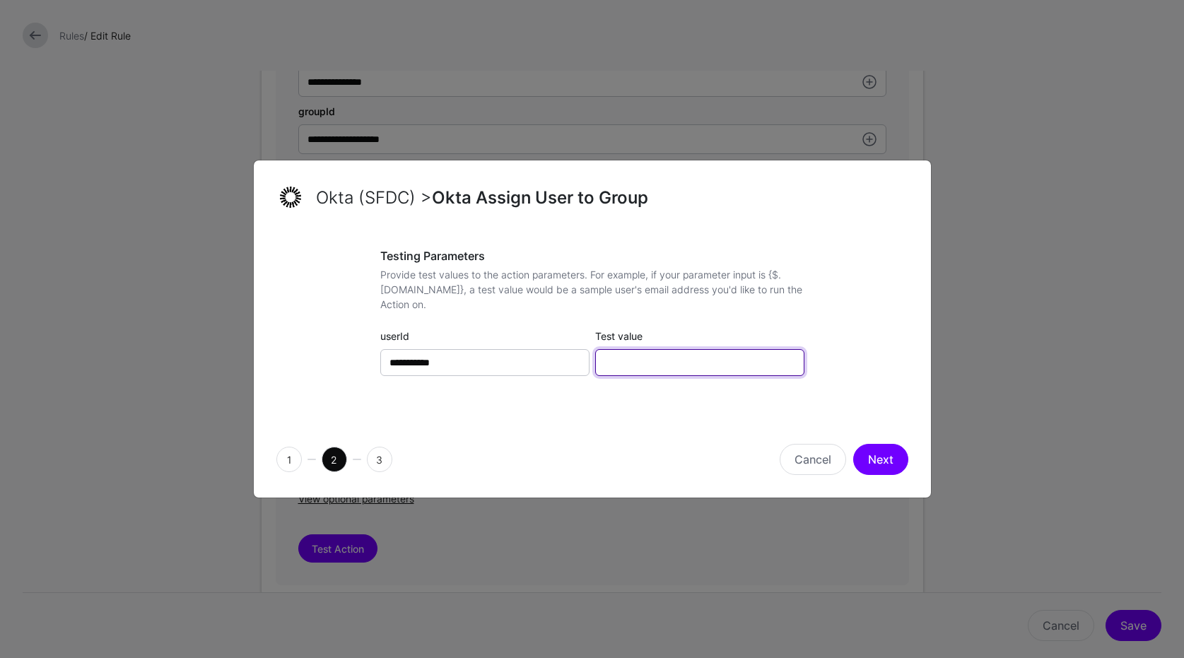
click at [714, 360] on input "Test value" at bounding box center [699, 362] width 209 height 27
paste input "**********"
type input "**********"
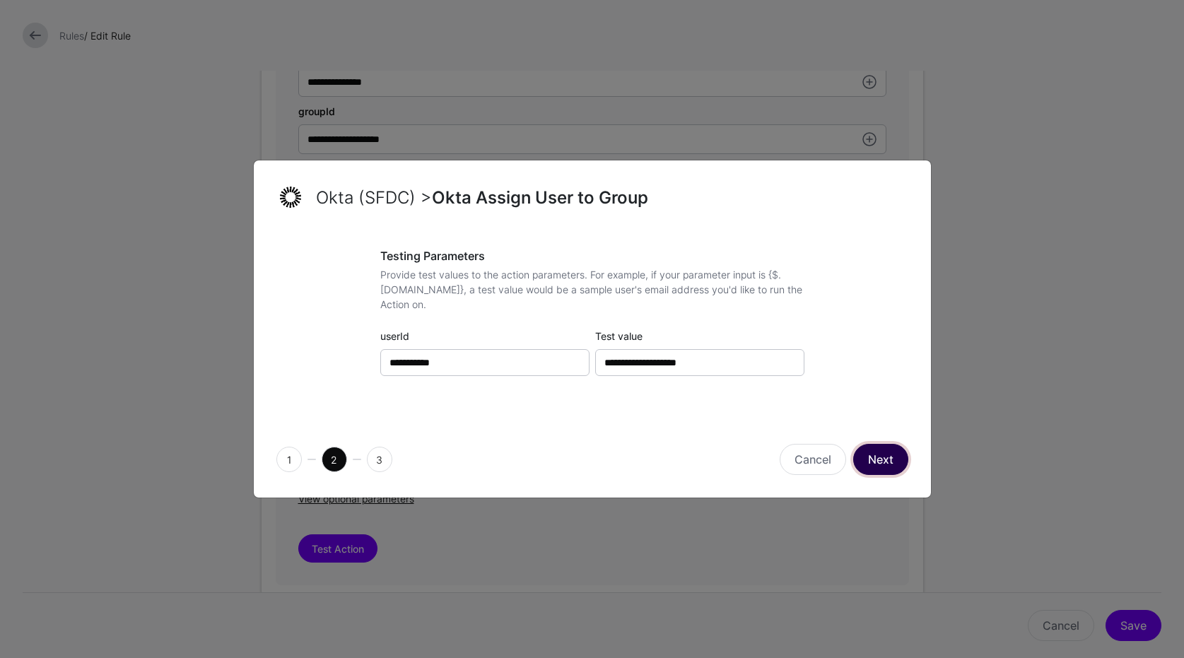
click at [877, 474] on button "Next" at bounding box center [880, 459] width 55 height 31
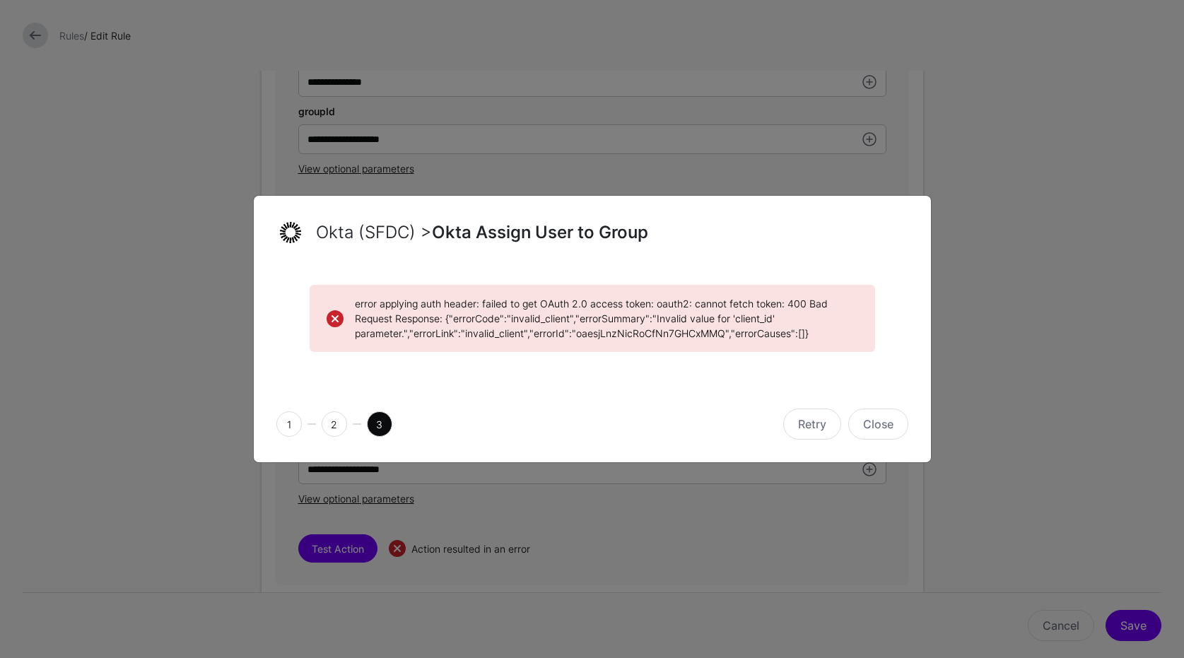
drag, startPoint x: 812, startPoint y: 339, endPoint x: 348, endPoint y: 300, distance: 465.9
click at [348, 300] on div "error applying auth header: failed to get OAuth 2.0 access token: oauth2: canno…" at bounding box center [592, 318] width 531 height 45
copy span "error applying auth header: failed to get OAuth 2.0 access token: oauth2: canno…"
click at [893, 433] on button "Close" at bounding box center [878, 423] width 60 height 31
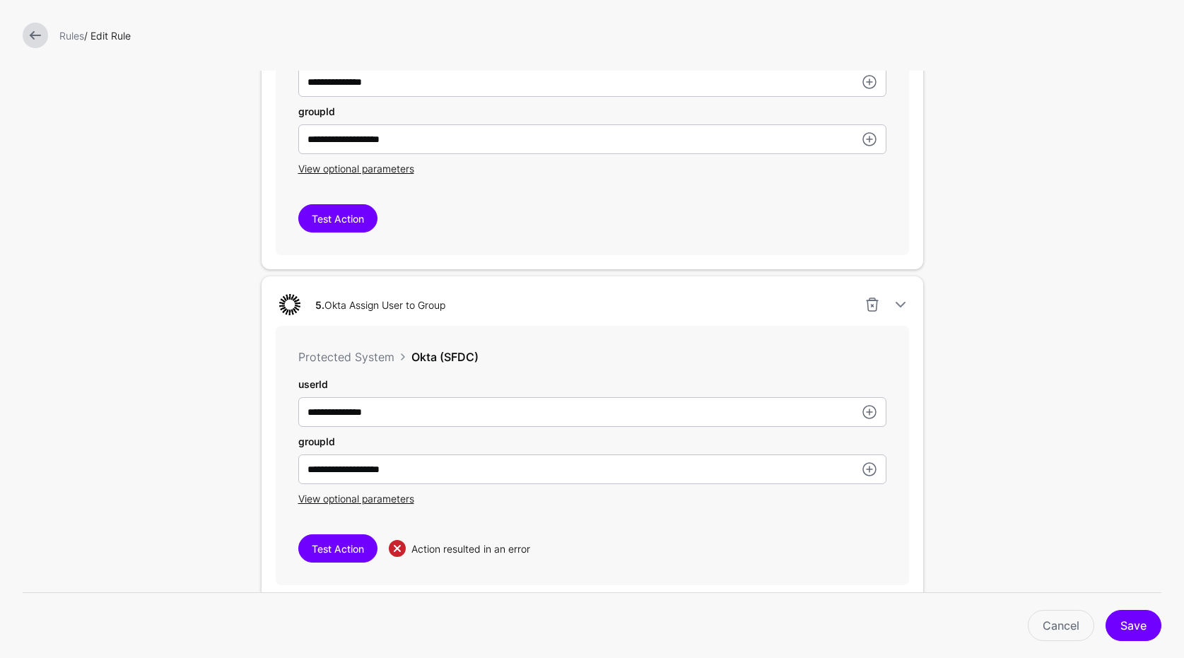
click at [52, 50] on div "Rules / Edit Rule" at bounding box center [592, 35] width 1184 height 71
click at [41, 35] on link at bounding box center [35, 35] width 25 height 25
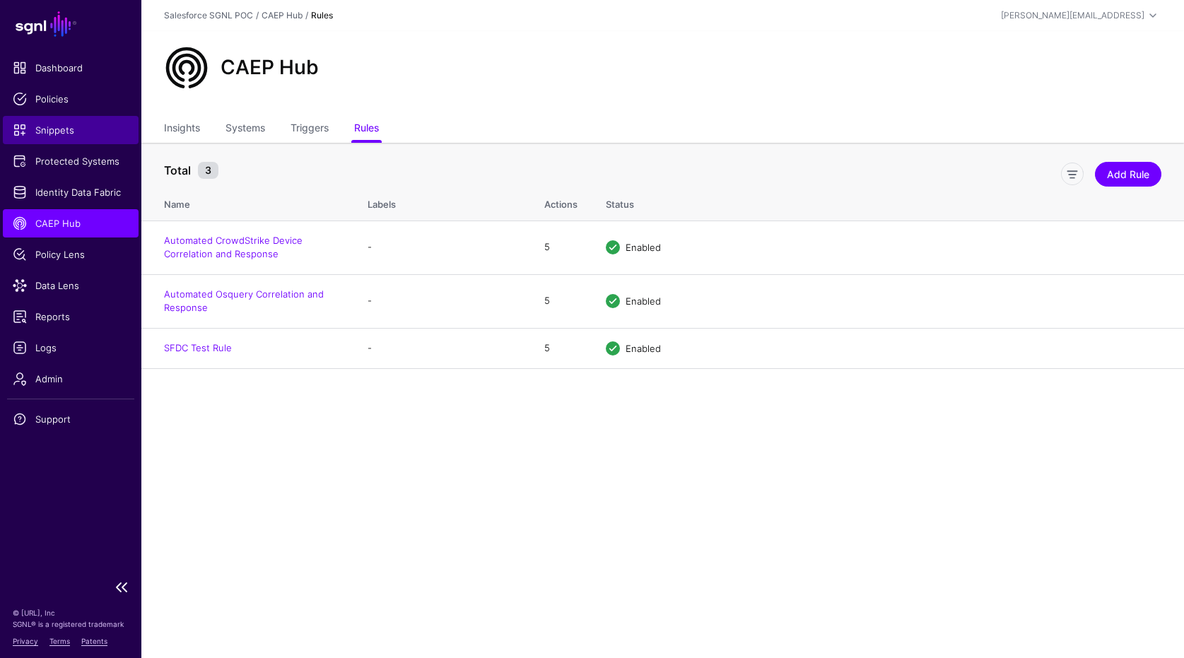
click at [61, 131] on span "Snippets" at bounding box center [71, 130] width 116 height 14
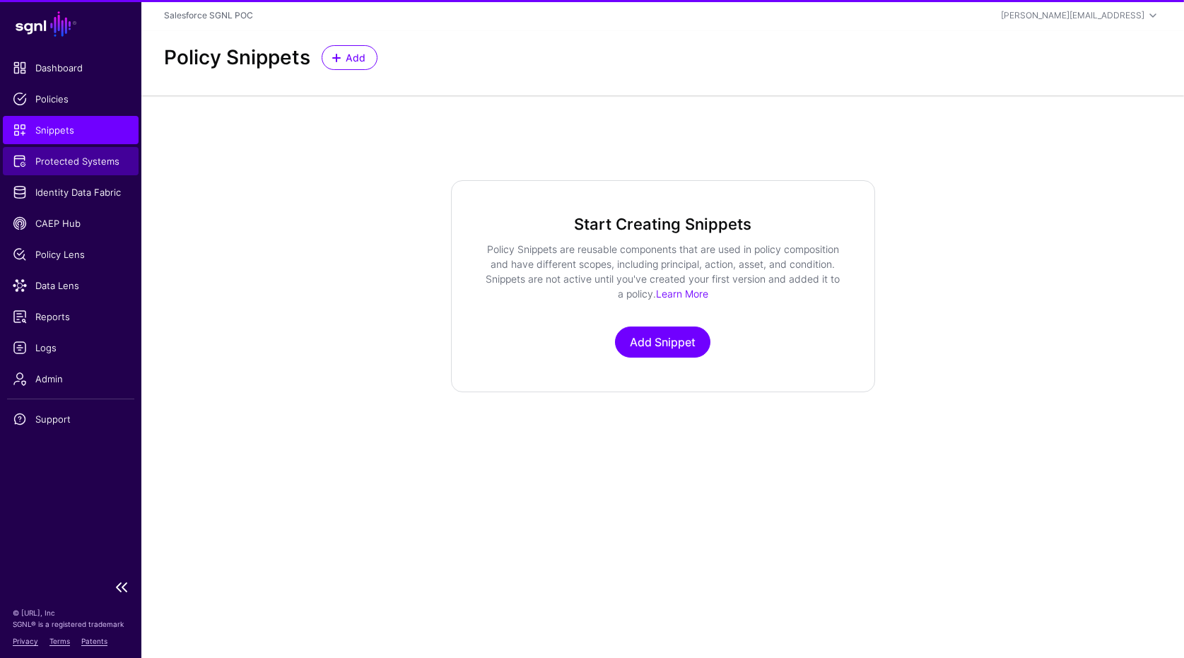
click at [65, 151] on link "Protected Systems" at bounding box center [71, 161] width 136 height 28
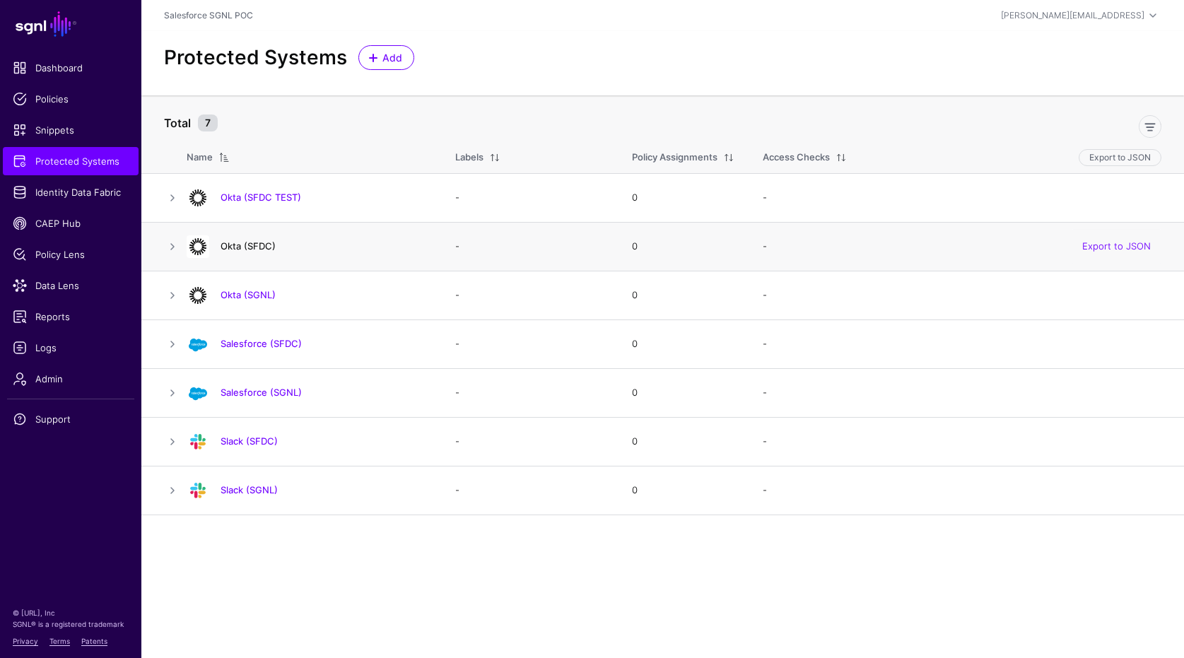
click at [258, 252] on h4 "Okta (SFDC)" at bounding box center [323, 246] width 206 height 13
click at [244, 252] on h4 "Okta (SFDC)" at bounding box center [323, 246] width 206 height 13
click at [245, 249] on link "Okta (SFDC)" at bounding box center [247, 245] width 55 height 11
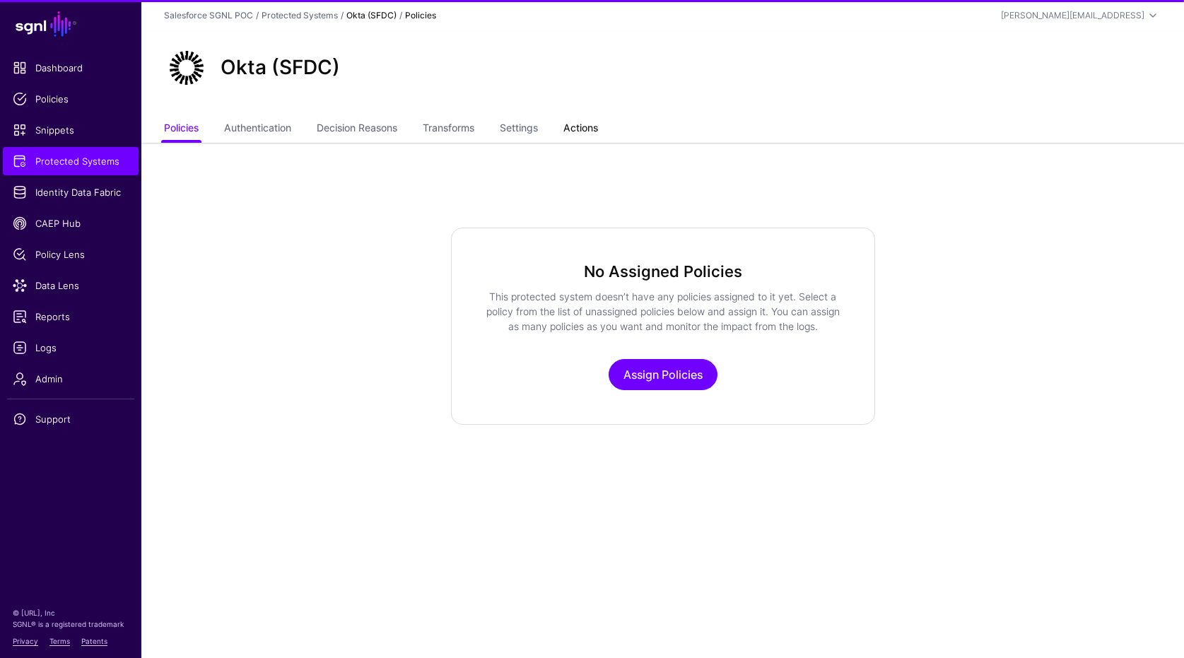
click at [594, 136] on link "Actions" at bounding box center [580, 129] width 35 height 27
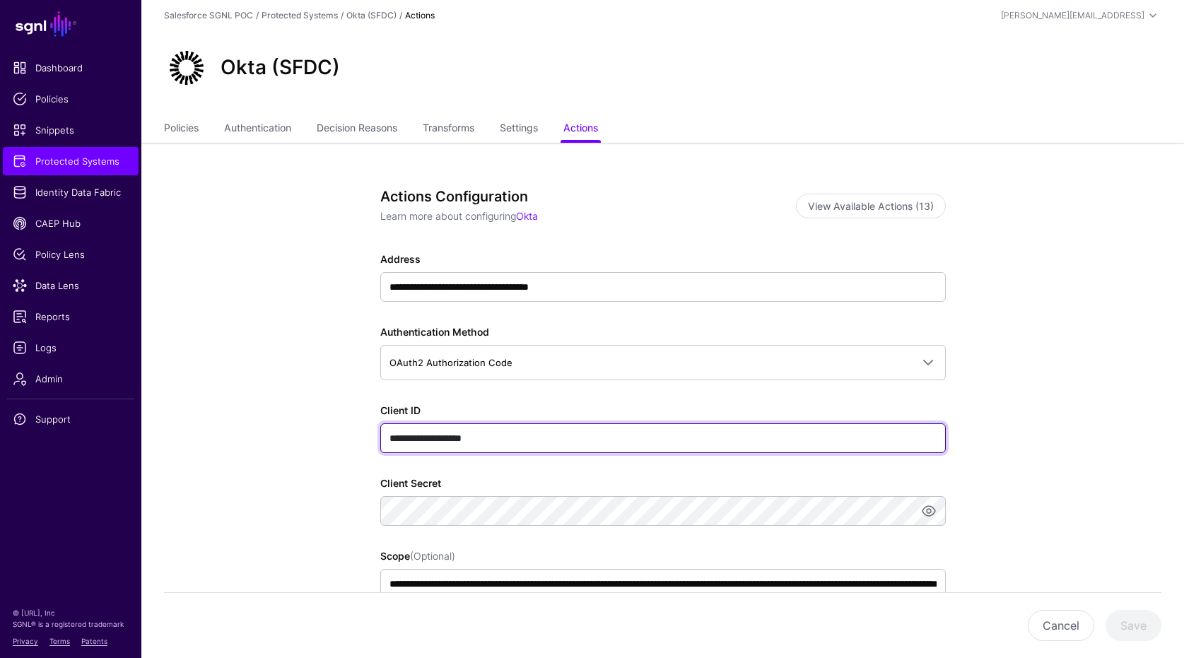
click at [568, 425] on input "**********" at bounding box center [662, 438] width 565 height 30
click at [575, 439] on input "**********" at bounding box center [662, 438] width 565 height 30
click at [574, 437] on input "**********" at bounding box center [662, 438] width 565 height 30
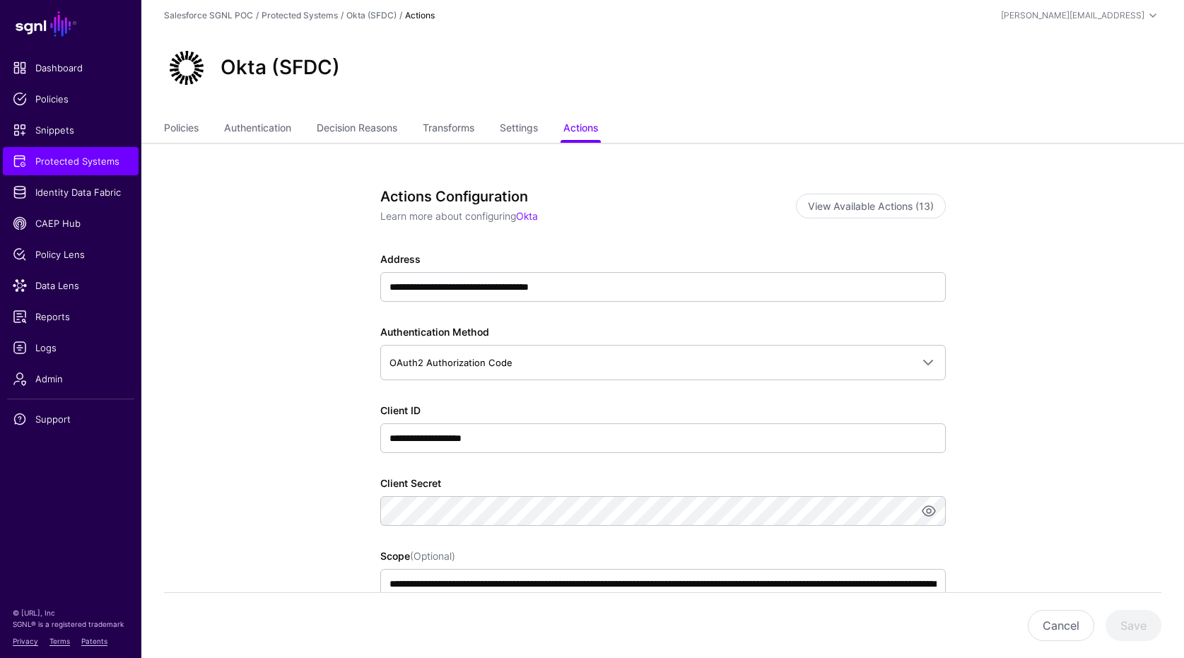
click at [974, 327] on div "**********" at bounding box center [663, 636] width 656 height 987
click at [111, 158] on span "Protected Systems" at bounding box center [71, 161] width 116 height 14
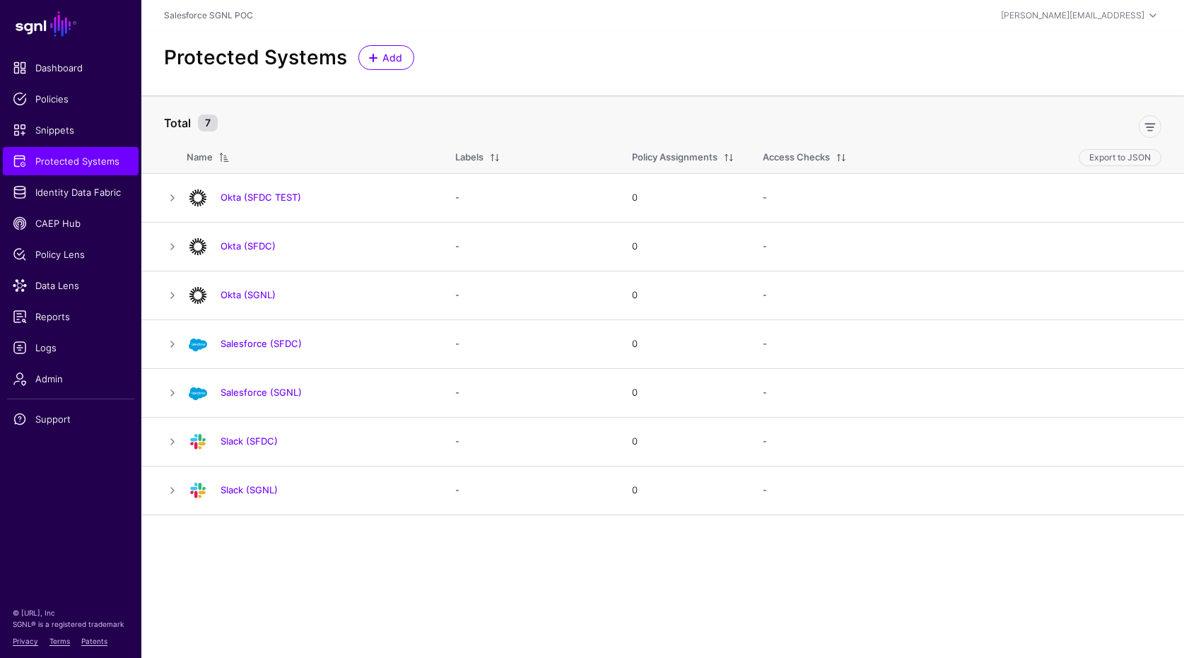
drag, startPoint x: 254, startPoint y: 249, endPoint x: 264, endPoint y: 250, distance: 9.2
click at [254, 249] on link "Okta (SFDC)" at bounding box center [247, 245] width 55 height 11
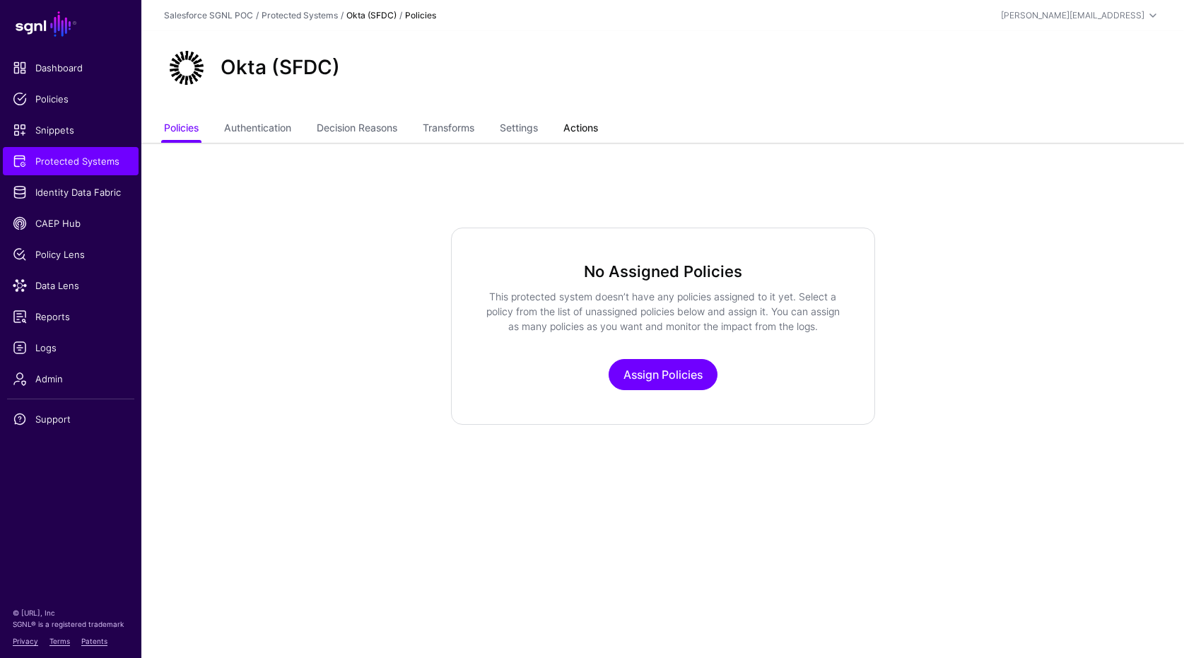
click at [593, 119] on link "Actions" at bounding box center [580, 129] width 35 height 27
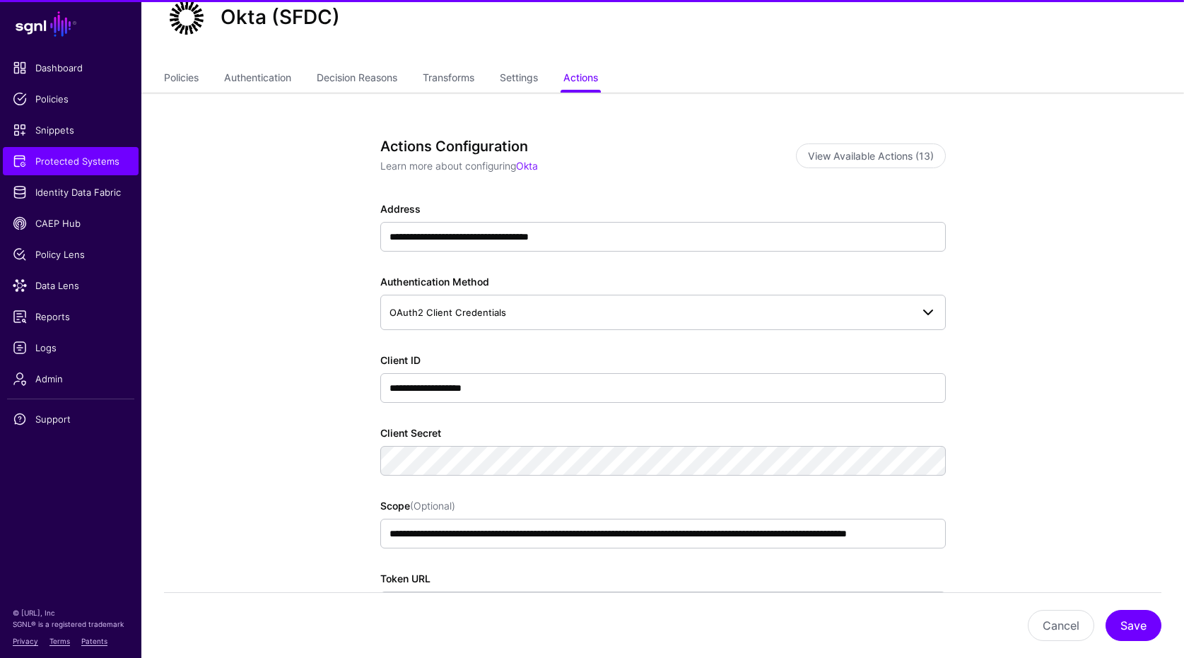
scroll to position [123, 0]
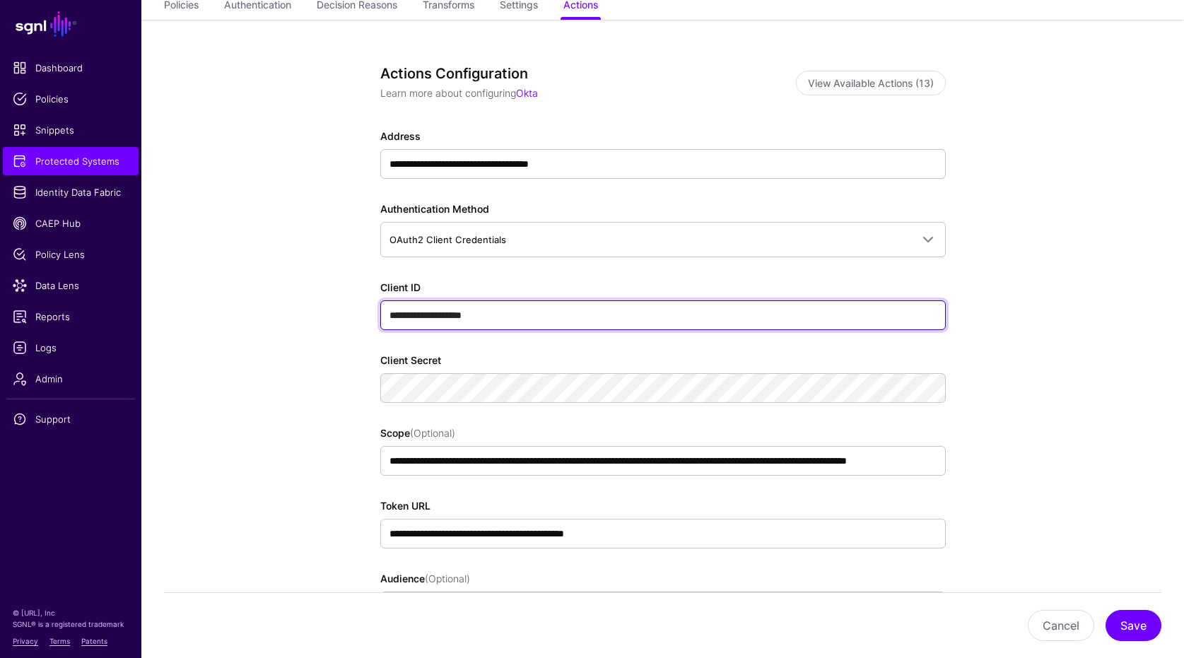
click at [645, 315] on input "**********" at bounding box center [662, 315] width 565 height 30
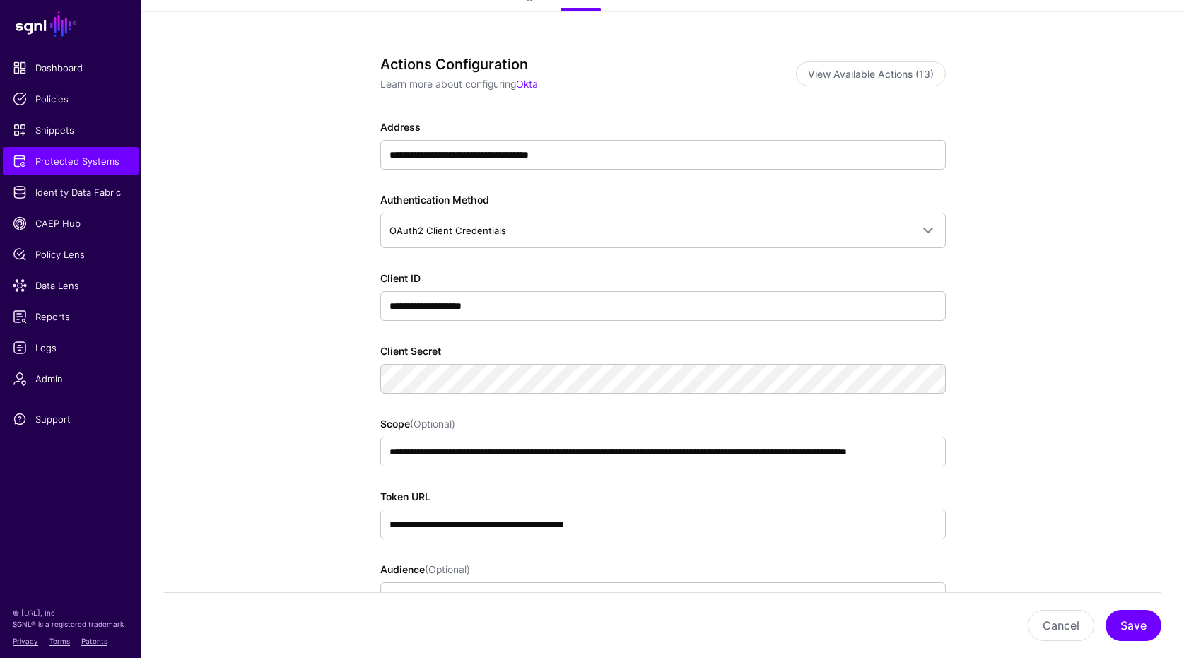
click at [294, 365] on app-integrations-item-actions "**********" at bounding box center [662, 441] width 1042 height 861
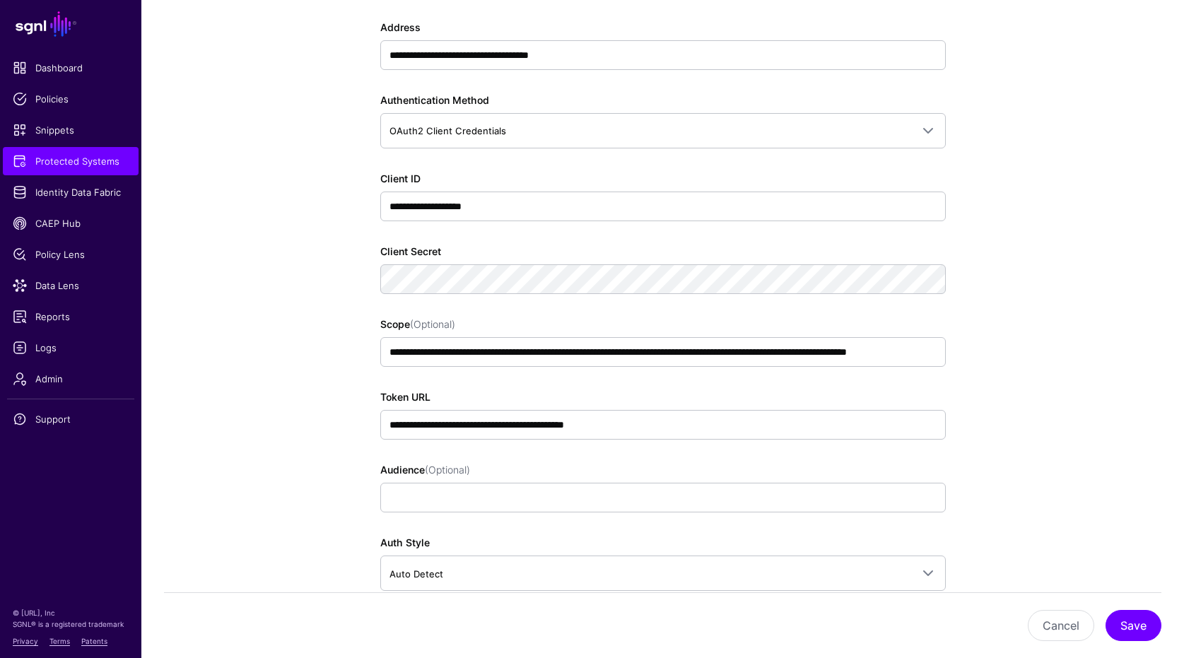
scroll to position [241, 0]
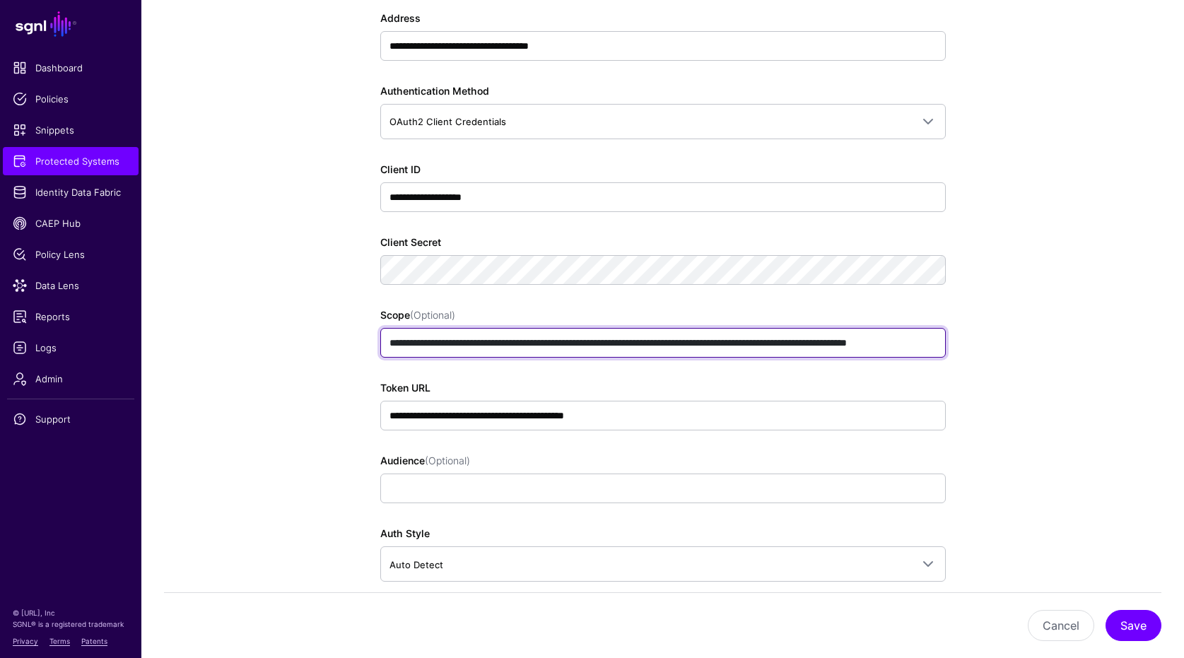
drag, startPoint x: 459, startPoint y: 339, endPoint x: 365, endPoint y: 340, distance: 94.0
click at [365, 340] on div "**********" at bounding box center [663, 332] width 656 height 861
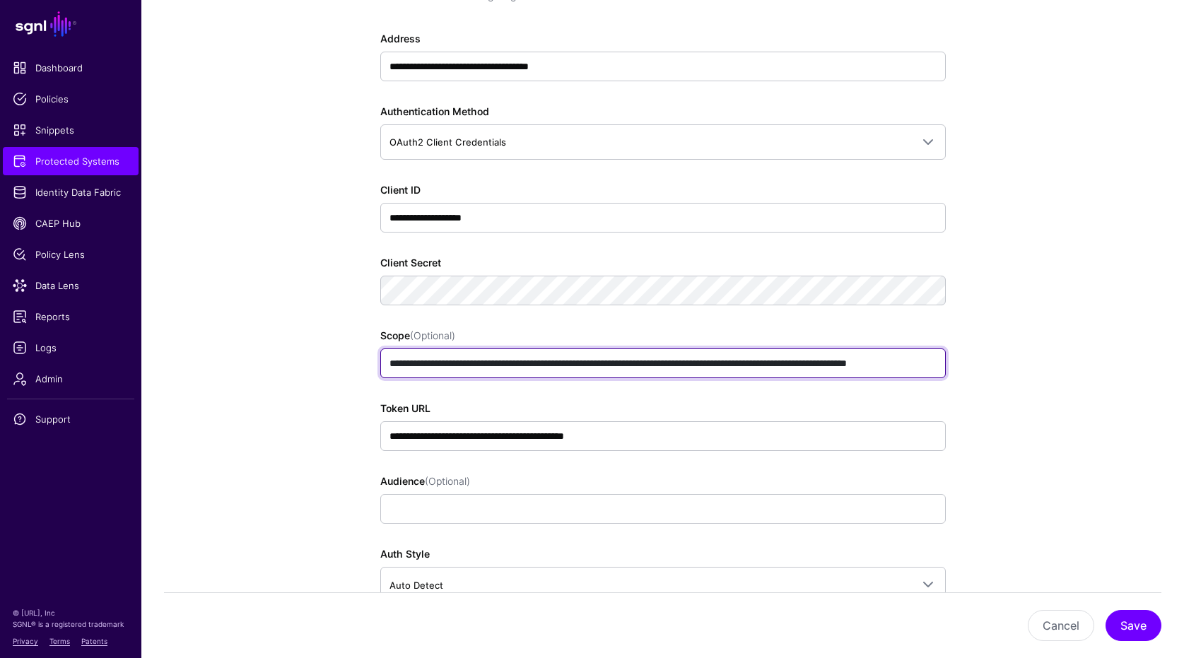
scroll to position [131, 0]
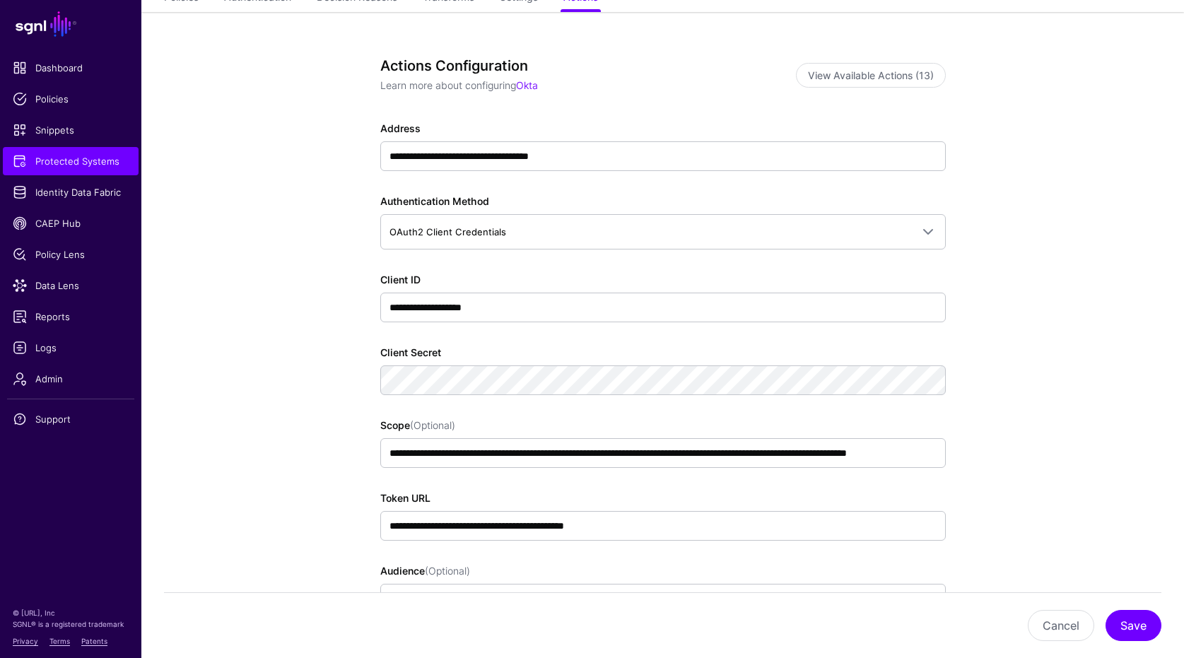
click at [1050, 245] on app-integrations-item-actions "**********" at bounding box center [662, 442] width 1042 height 861
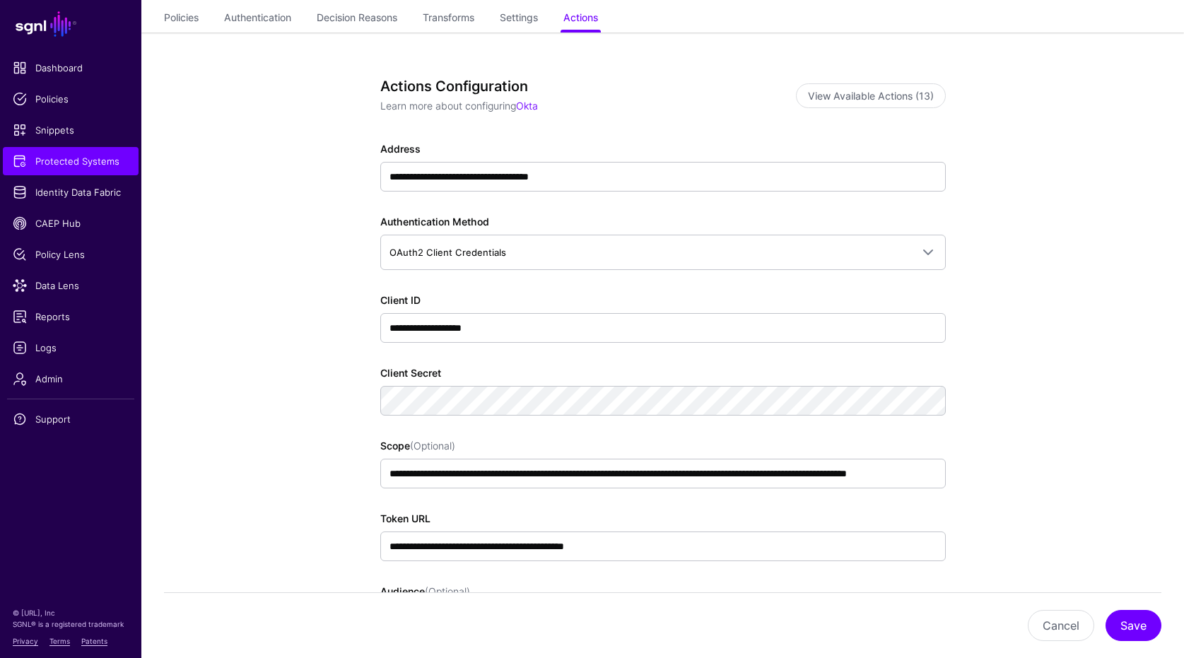
scroll to position [0, 0]
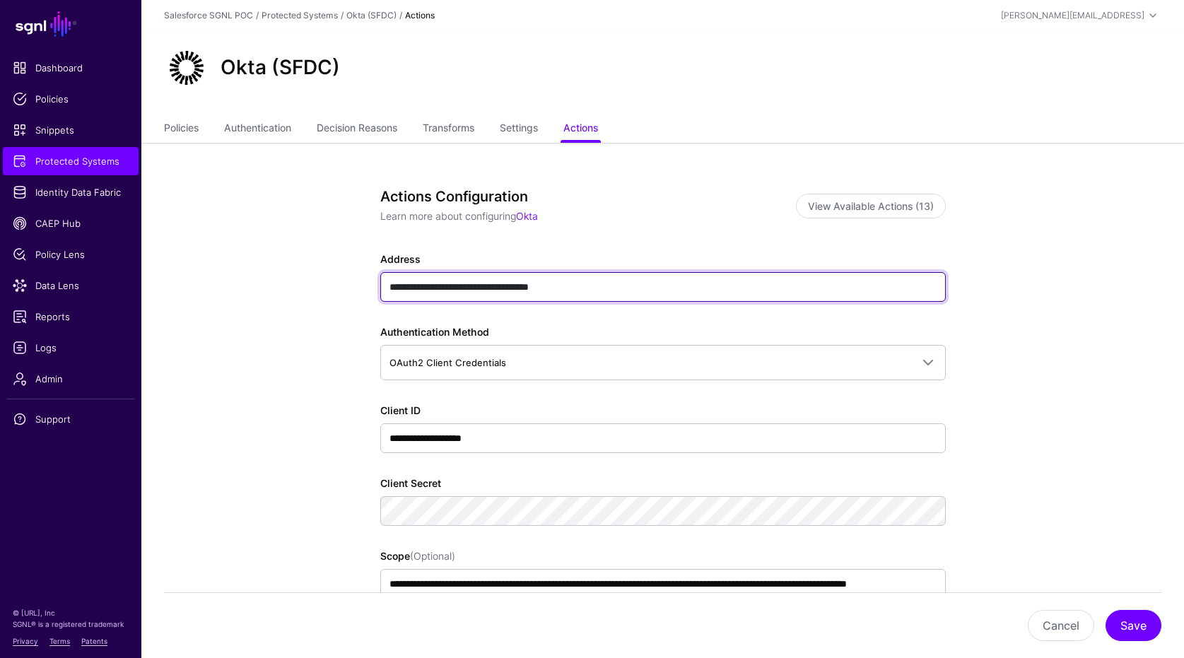
click at [668, 295] on input "**********" at bounding box center [662, 287] width 565 height 30
click at [669, 292] on input "**********" at bounding box center [662, 287] width 565 height 30
type input "**********"
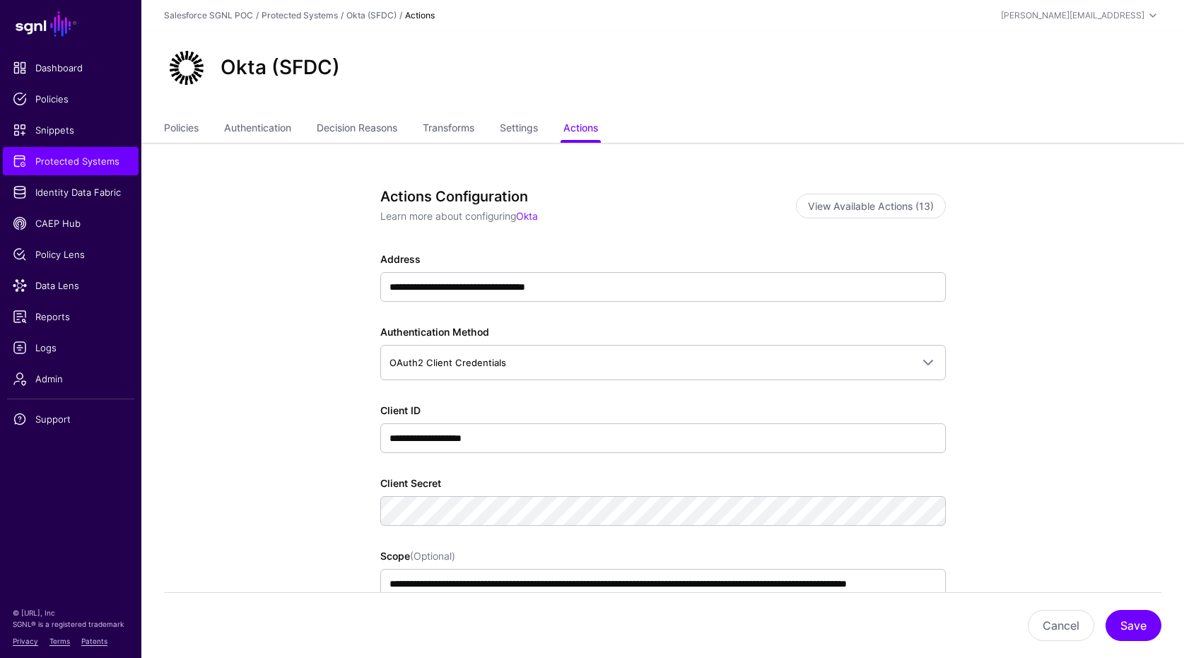
click at [993, 340] on app-integrations-item-actions "**********" at bounding box center [662, 573] width 1042 height 861
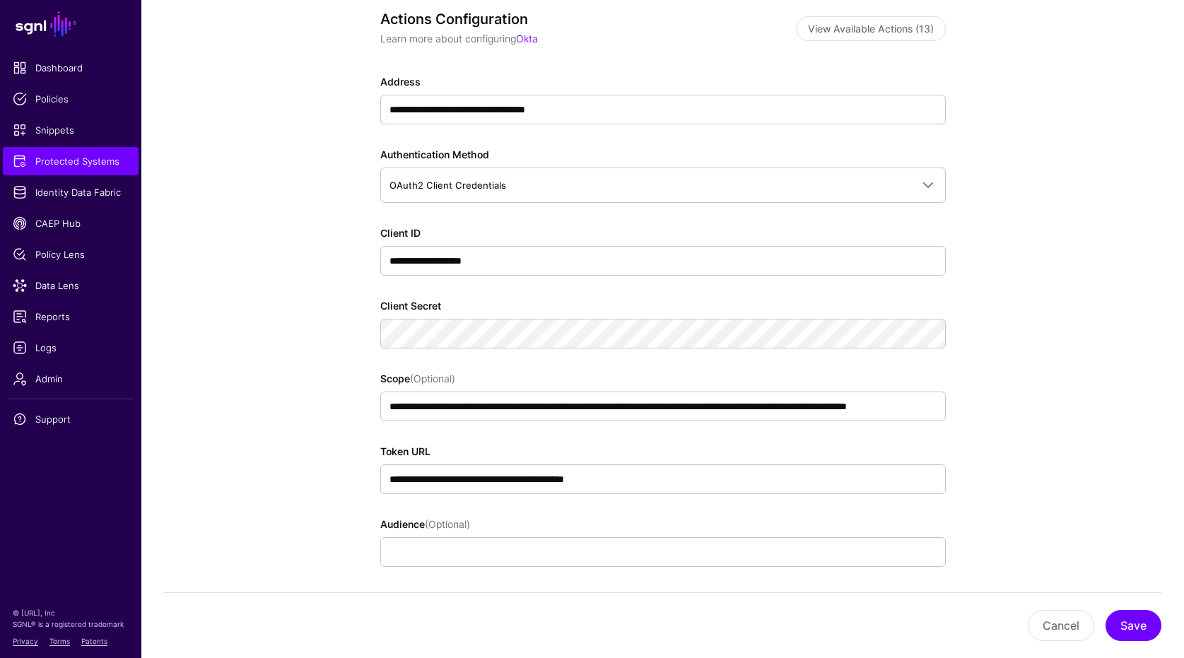
scroll to position [269, 0]
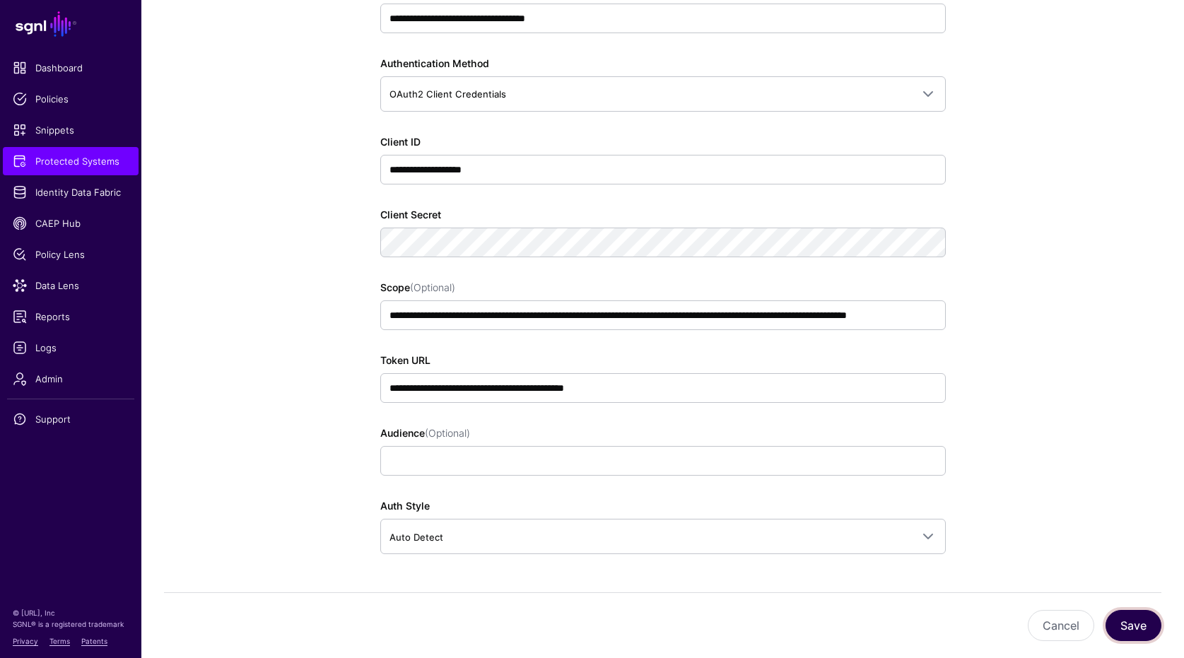
click at [1160, 626] on button "Save" at bounding box center [1133, 625] width 56 height 31
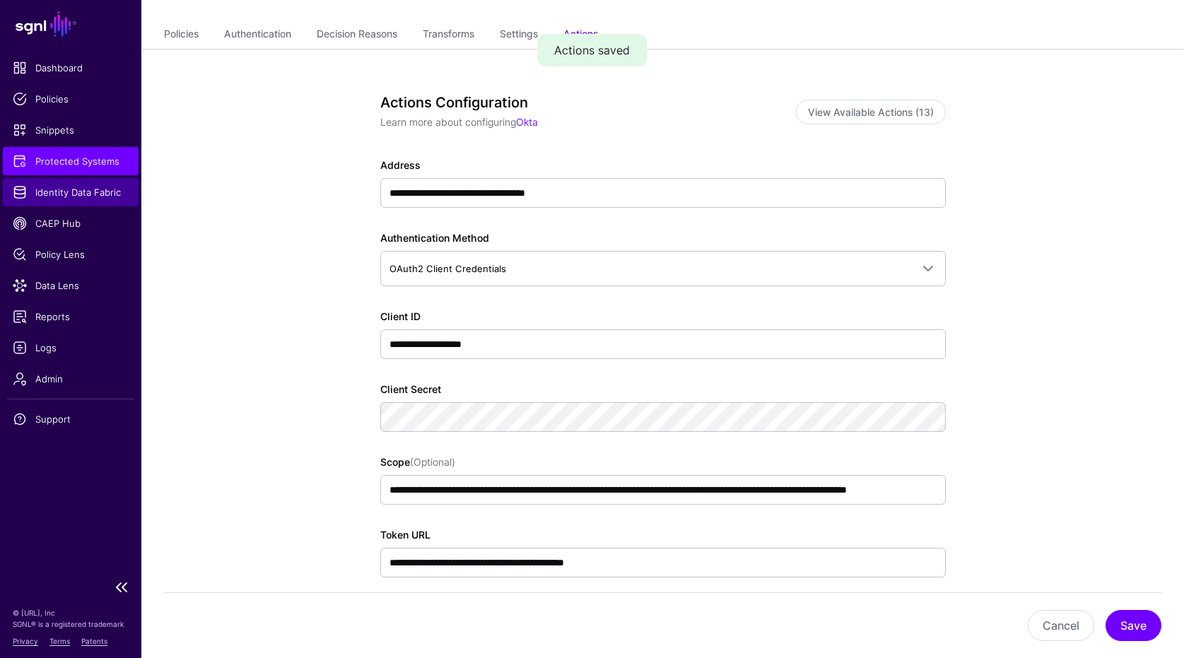
click at [110, 198] on span "Identity Data Fabric" at bounding box center [71, 192] width 116 height 14
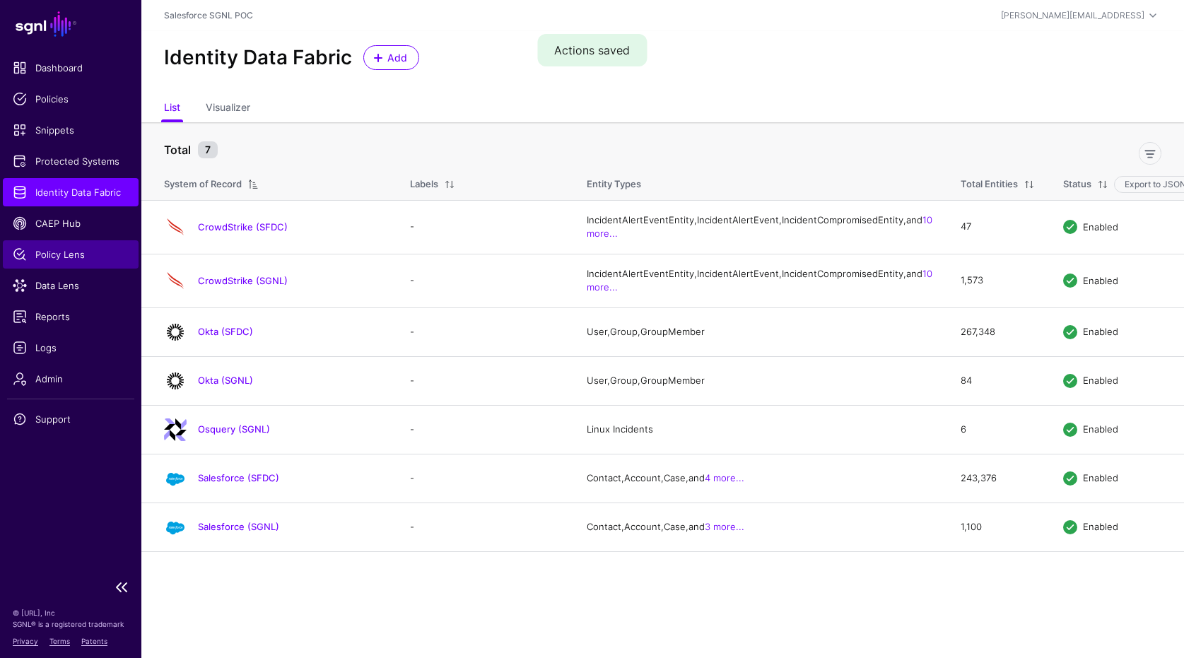
click at [52, 240] on link "Policy Lens" at bounding box center [71, 254] width 136 height 28
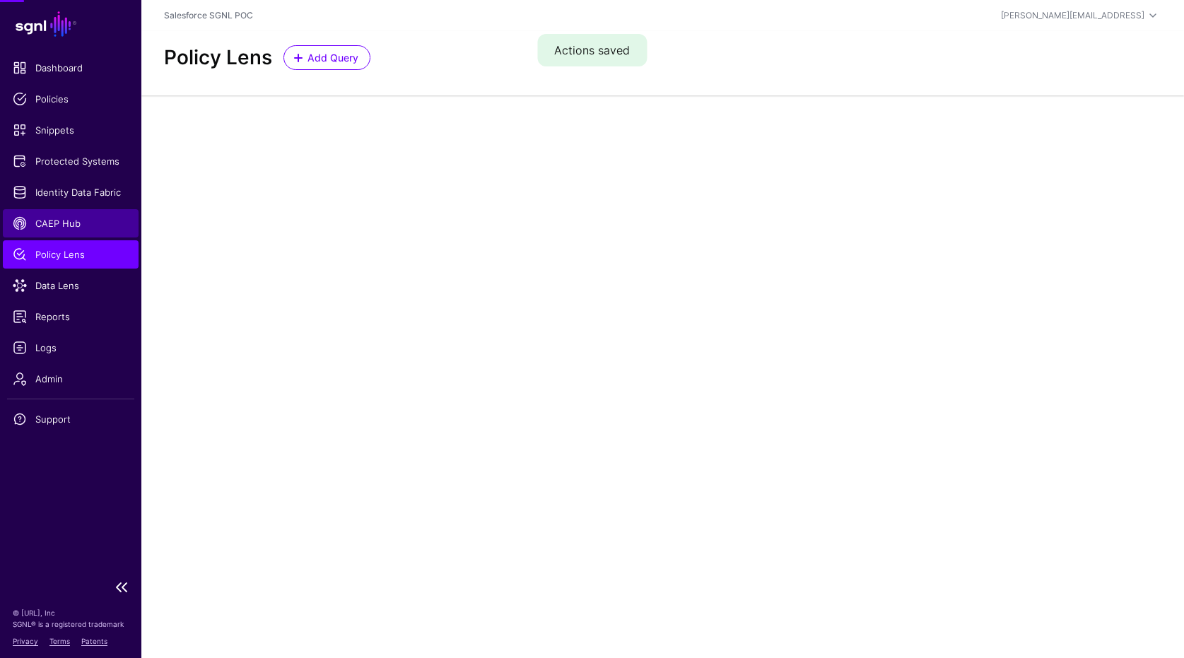
click at [57, 218] on span "CAEP Hub" at bounding box center [71, 223] width 116 height 14
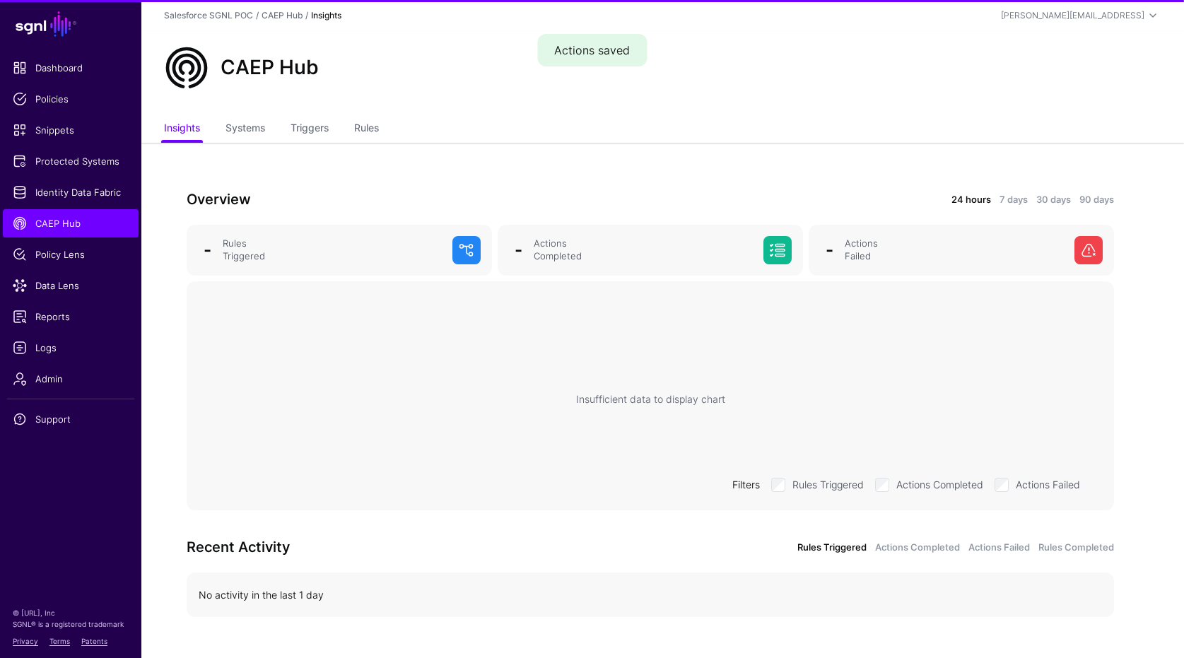
click at [366, 146] on div "Overview 24 hours 7 days 30 days 90 days - Rules Triggered - Actions Completed …" at bounding box center [650, 415] width 1018 height 545
click at [367, 126] on link "Rules" at bounding box center [366, 129] width 25 height 27
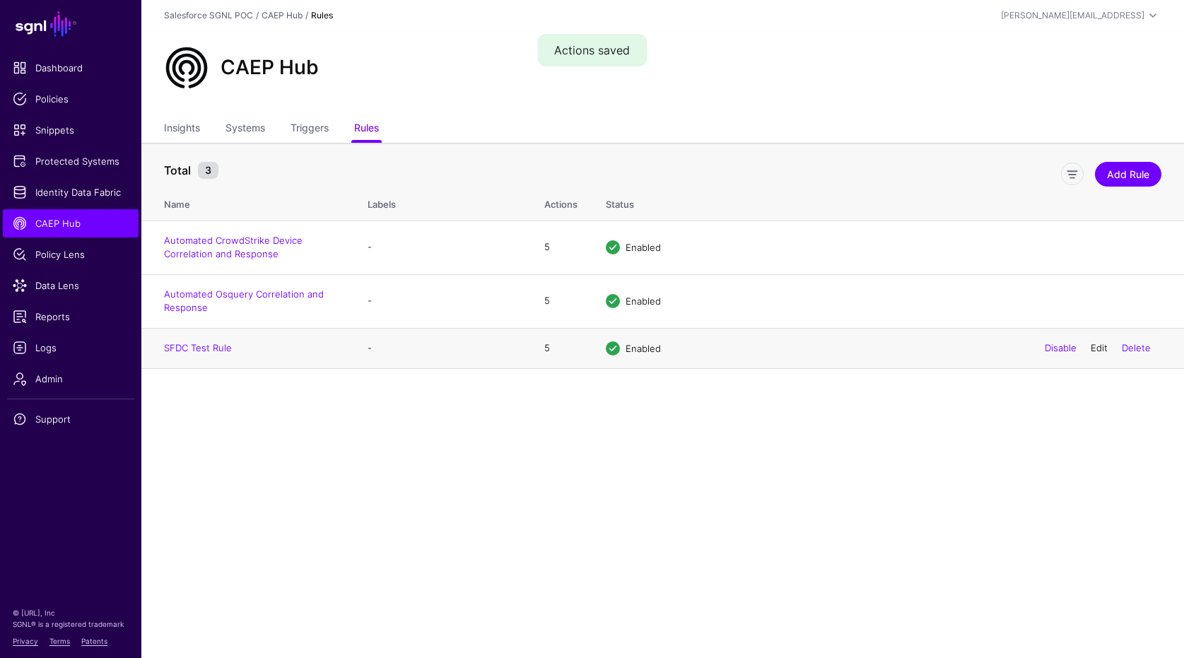
click at [1101, 348] on link "Edit" at bounding box center [1098, 347] width 17 height 11
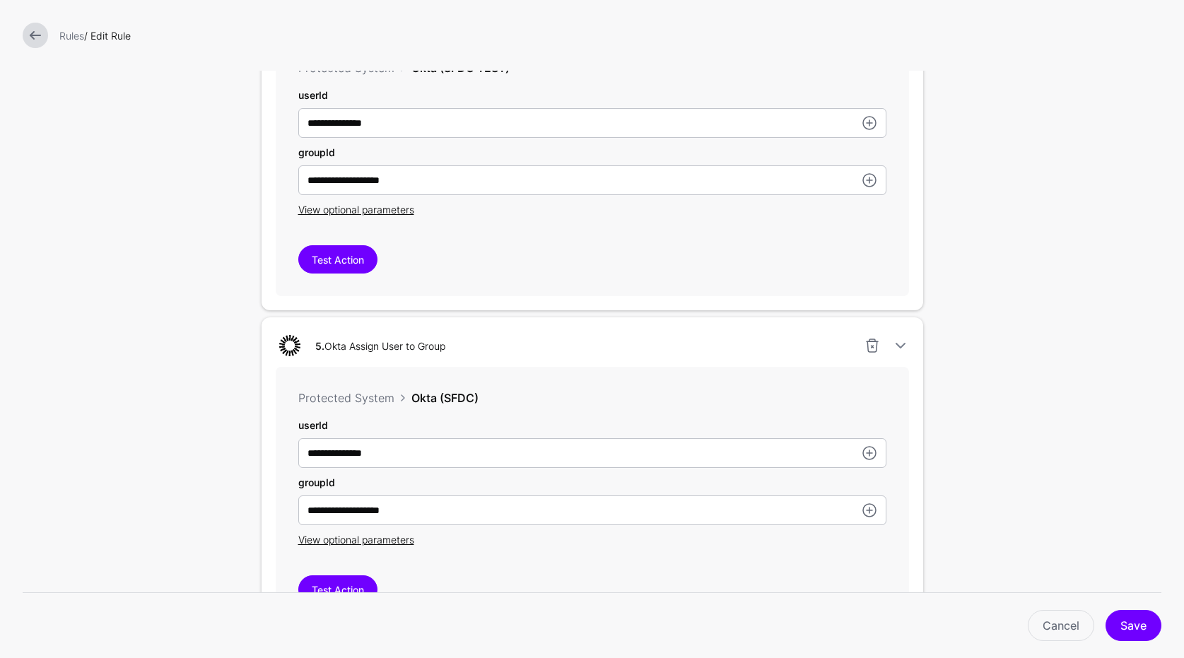
scroll to position [1743, 0]
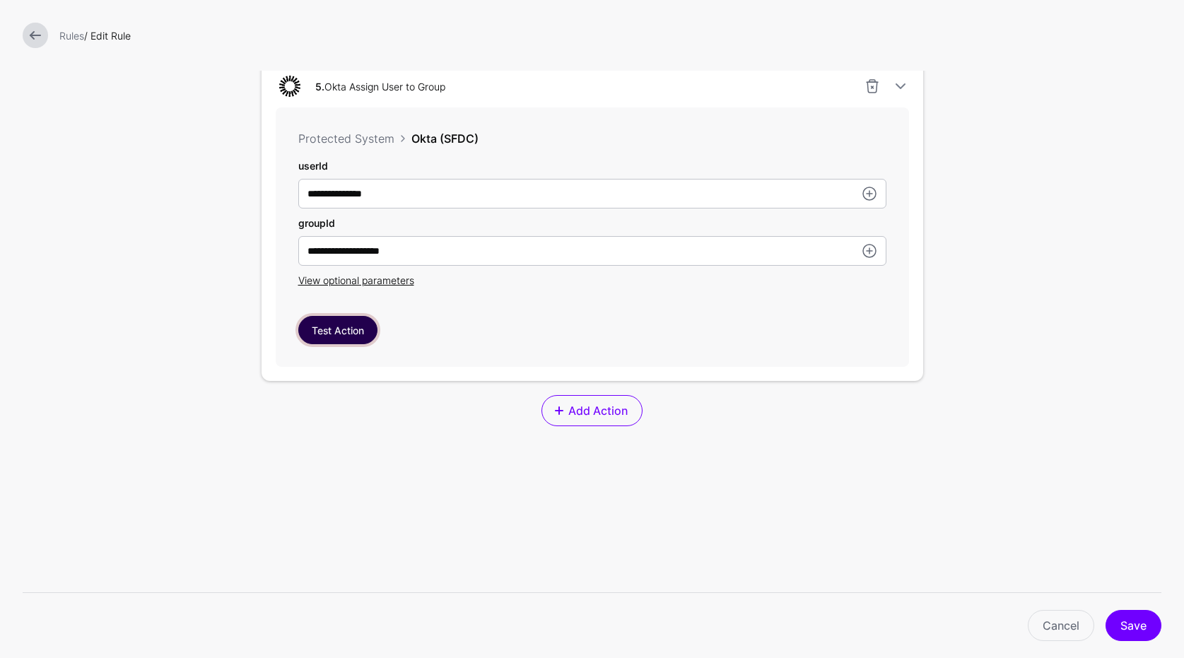
click at [336, 329] on button "Test Action" at bounding box center [337, 330] width 79 height 28
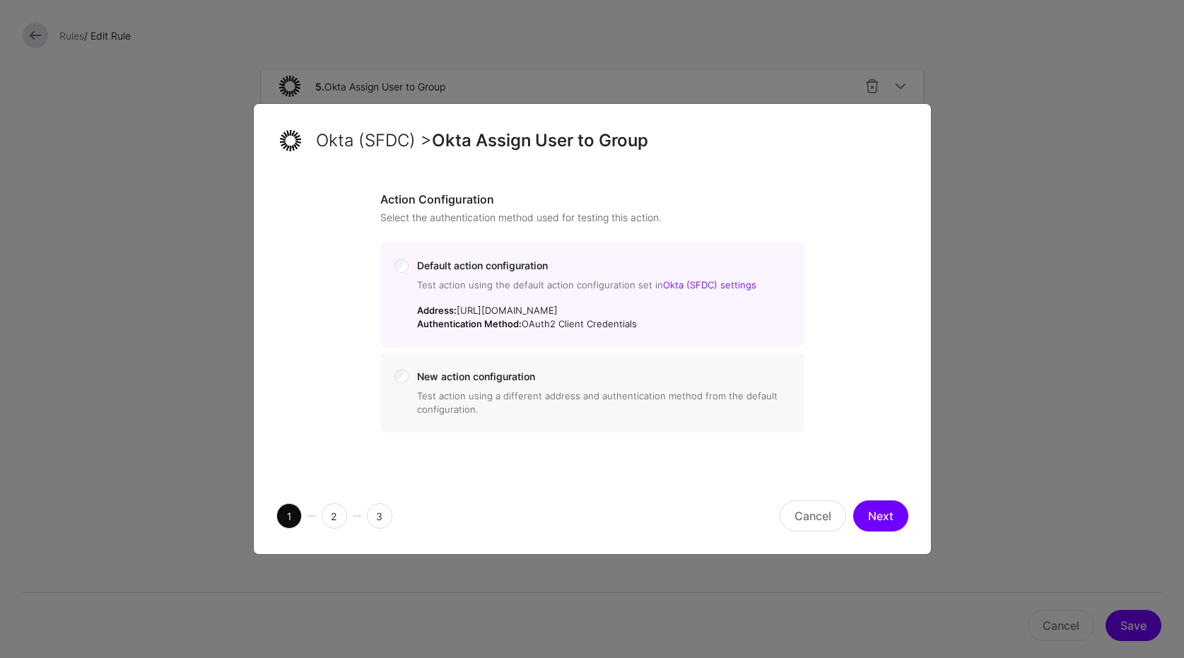
click at [886, 505] on button "Next" at bounding box center [880, 515] width 55 height 31
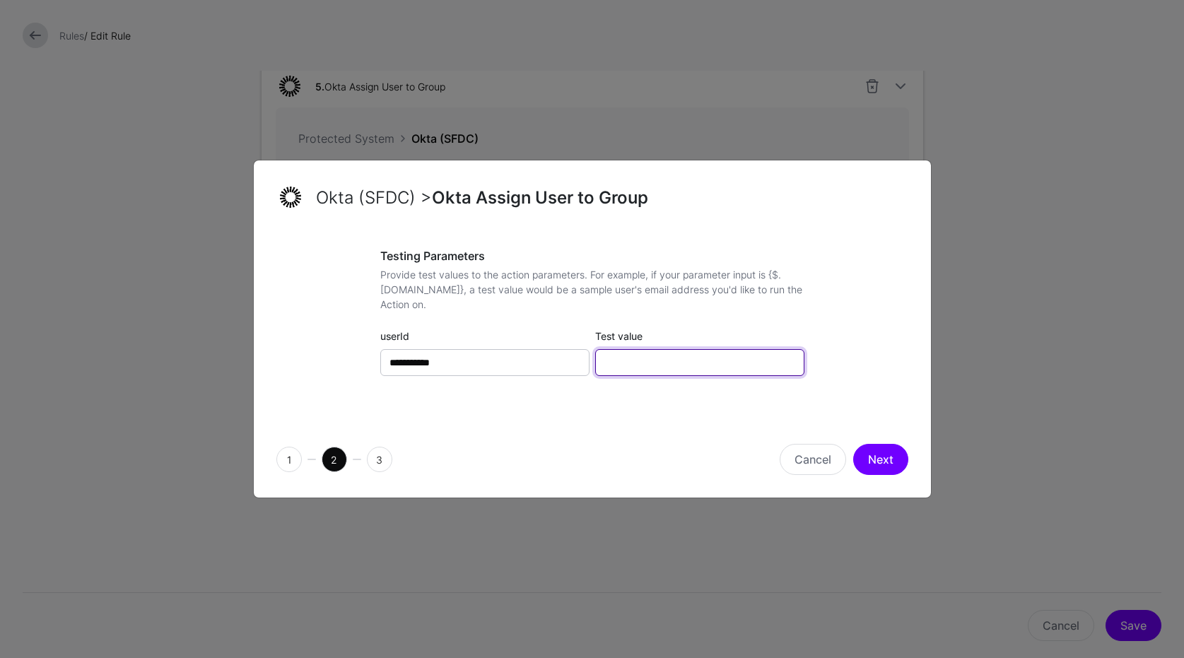
click at [765, 358] on input "Test value" at bounding box center [699, 362] width 209 height 27
paste input "**********"
type input "**********"
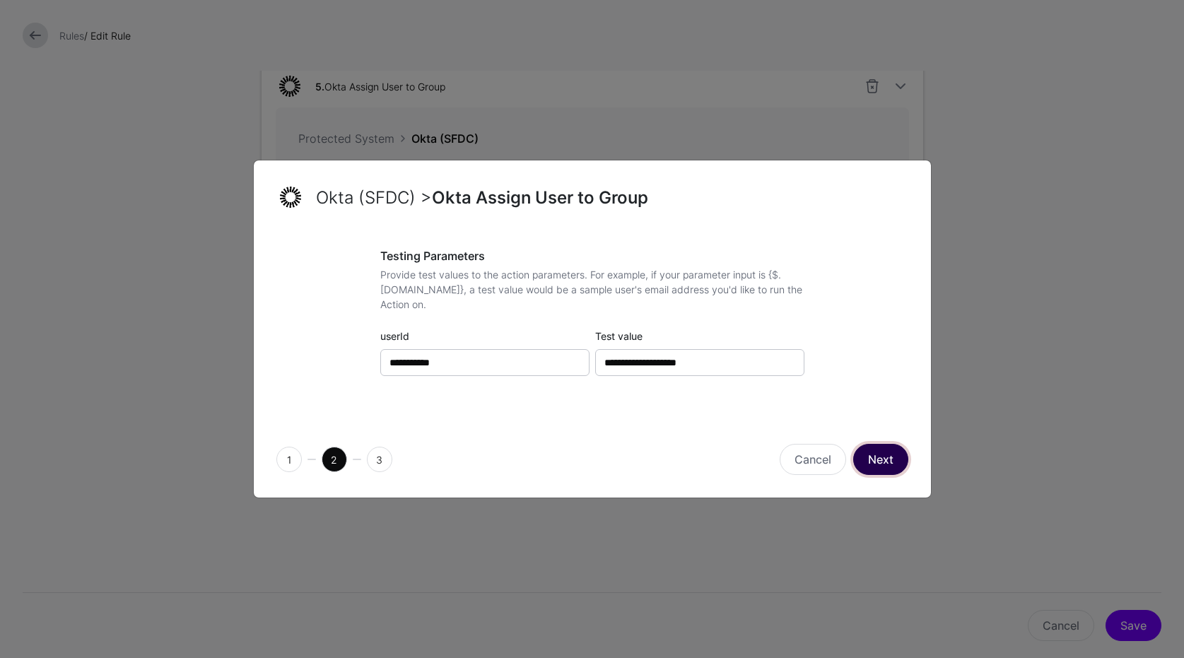
click at [893, 460] on button "Next" at bounding box center [880, 459] width 55 height 31
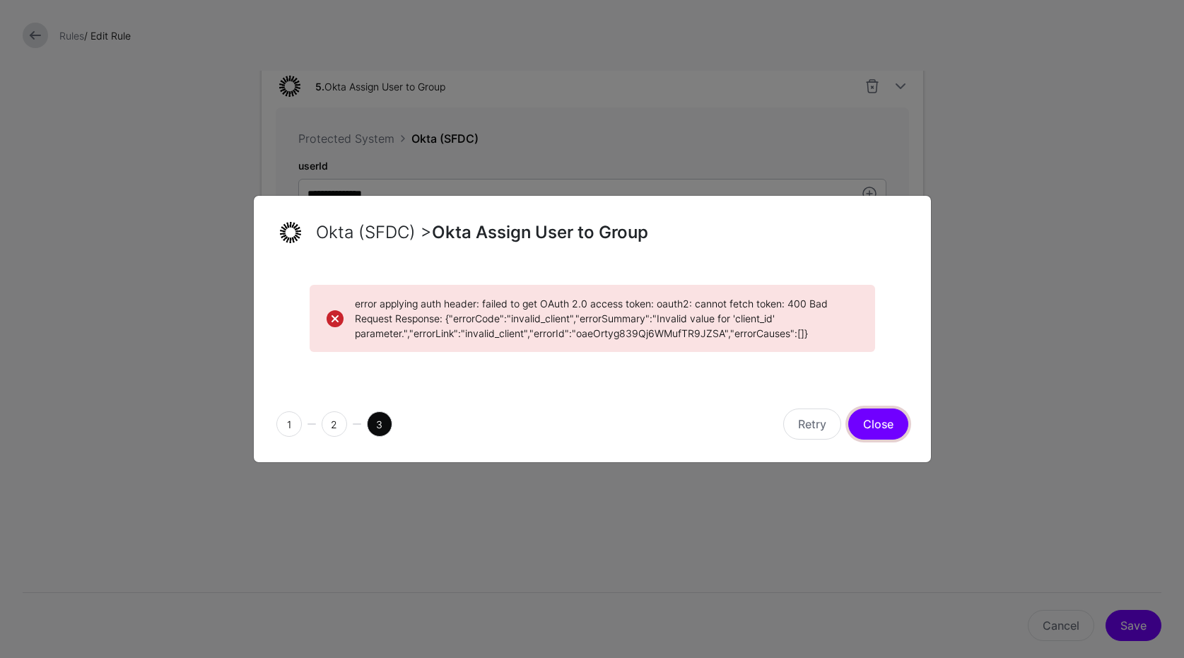
click at [883, 430] on button "Close" at bounding box center [878, 423] width 60 height 31
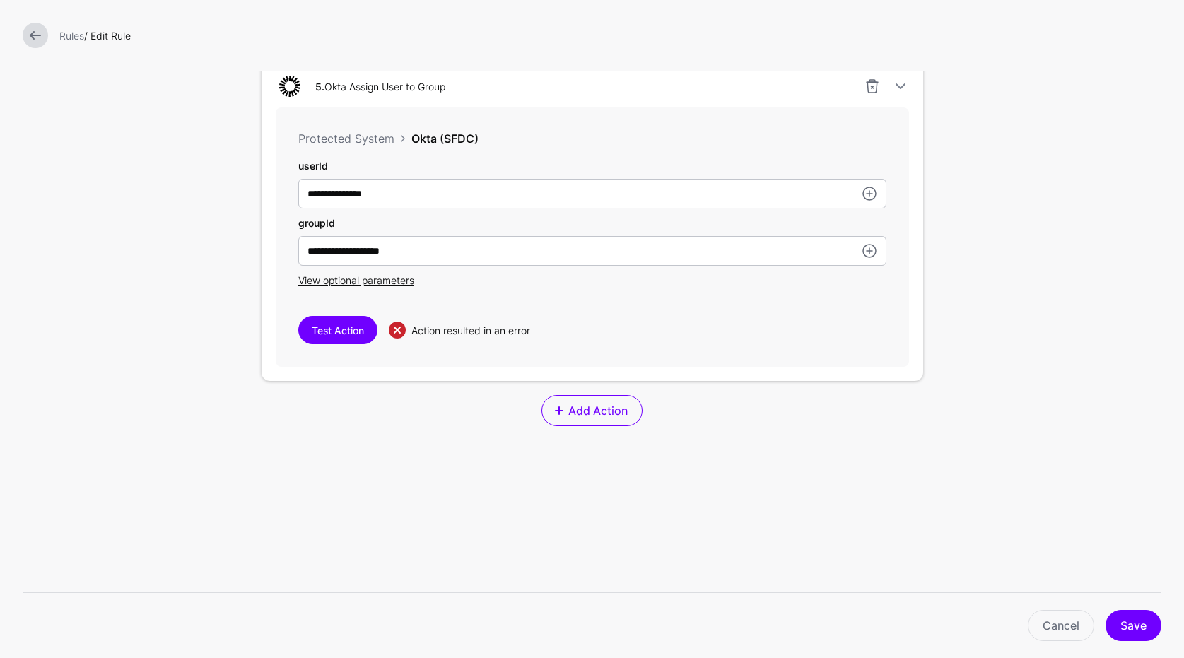
click at [54, 42] on div "Rules / Edit Rule" at bounding box center [610, 35] width 1113 height 15
click at [38, 33] on link at bounding box center [35, 35] width 25 height 25
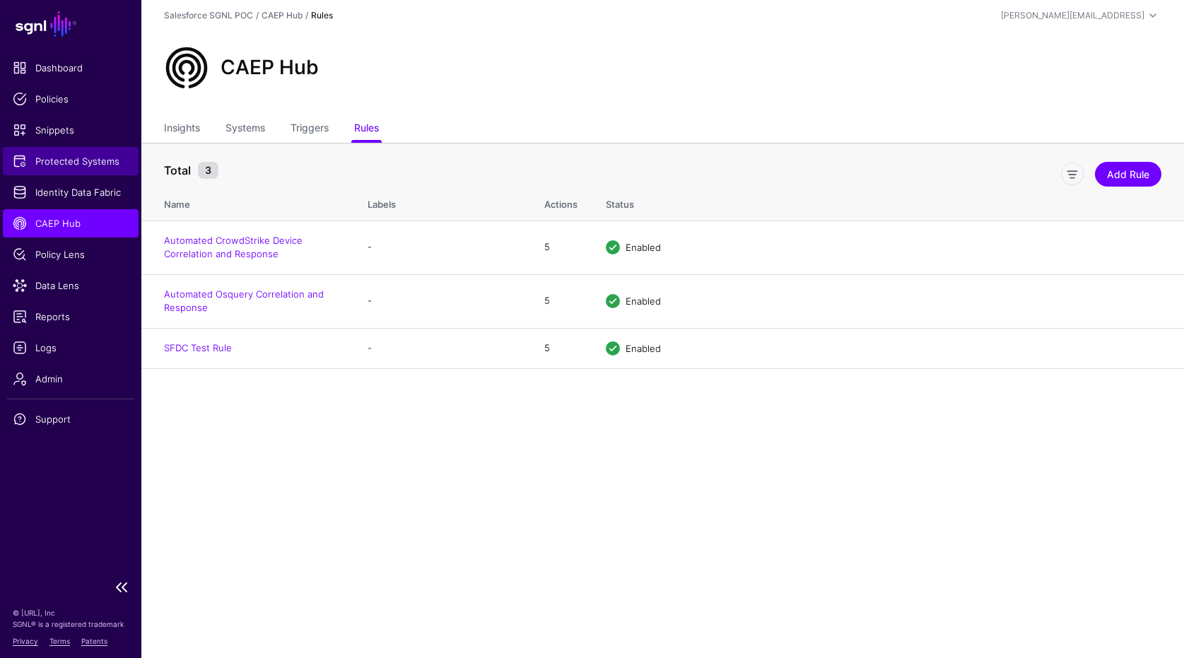
click at [107, 161] on span "Protected Systems" at bounding box center [71, 161] width 116 height 14
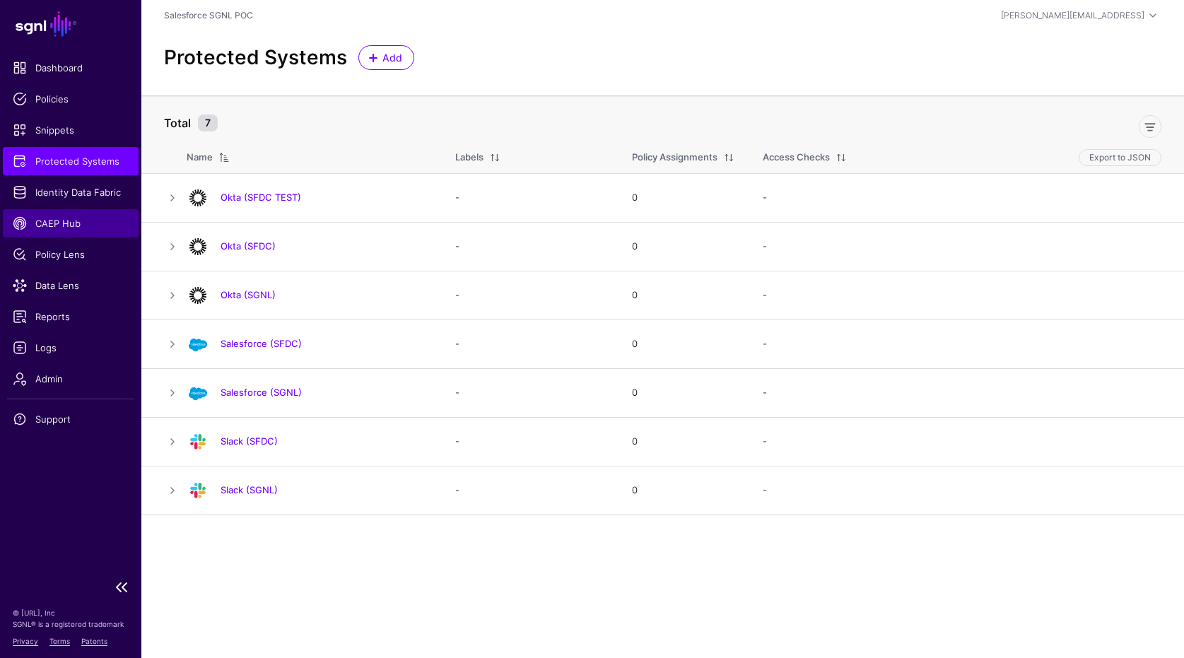
click at [87, 230] on span "CAEP Hub" at bounding box center [71, 223] width 116 height 14
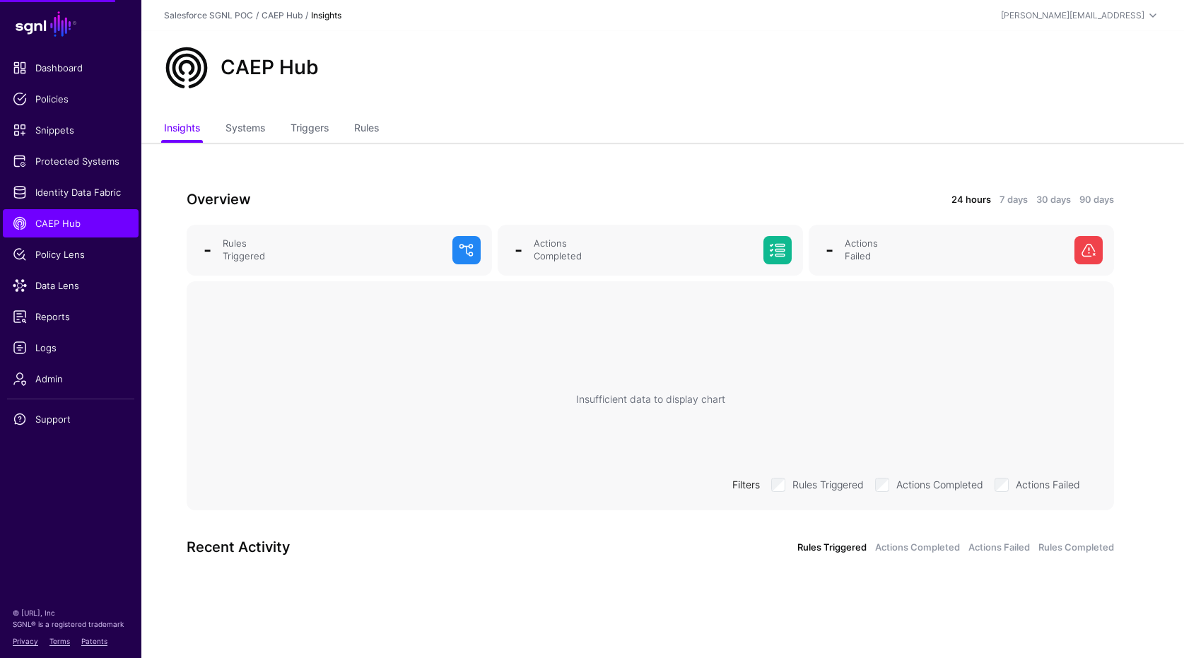
drag, startPoint x: 363, startPoint y: 115, endPoint x: 391, endPoint y: 129, distance: 30.7
click at [365, 117] on link "Rules" at bounding box center [366, 129] width 25 height 27
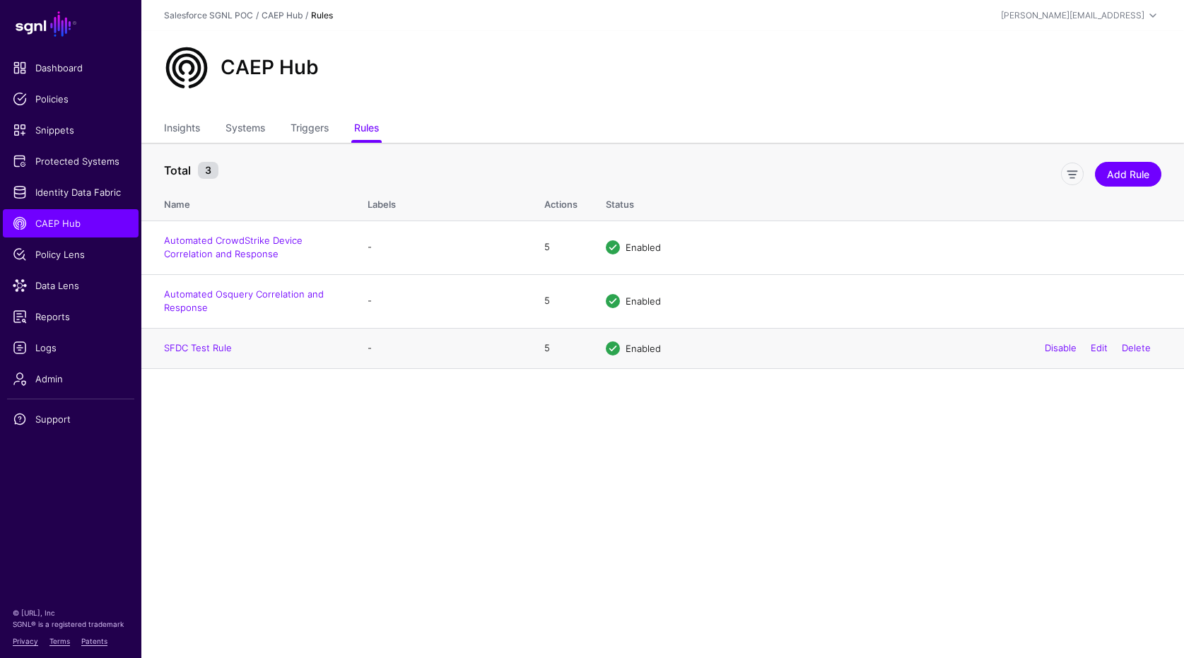
click at [1111, 346] on div "Disable Edit Delete" at bounding box center [1097, 348] width 127 height 35
click at [1103, 345] on link "Edit" at bounding box center [1098, 347] width 17 height 11
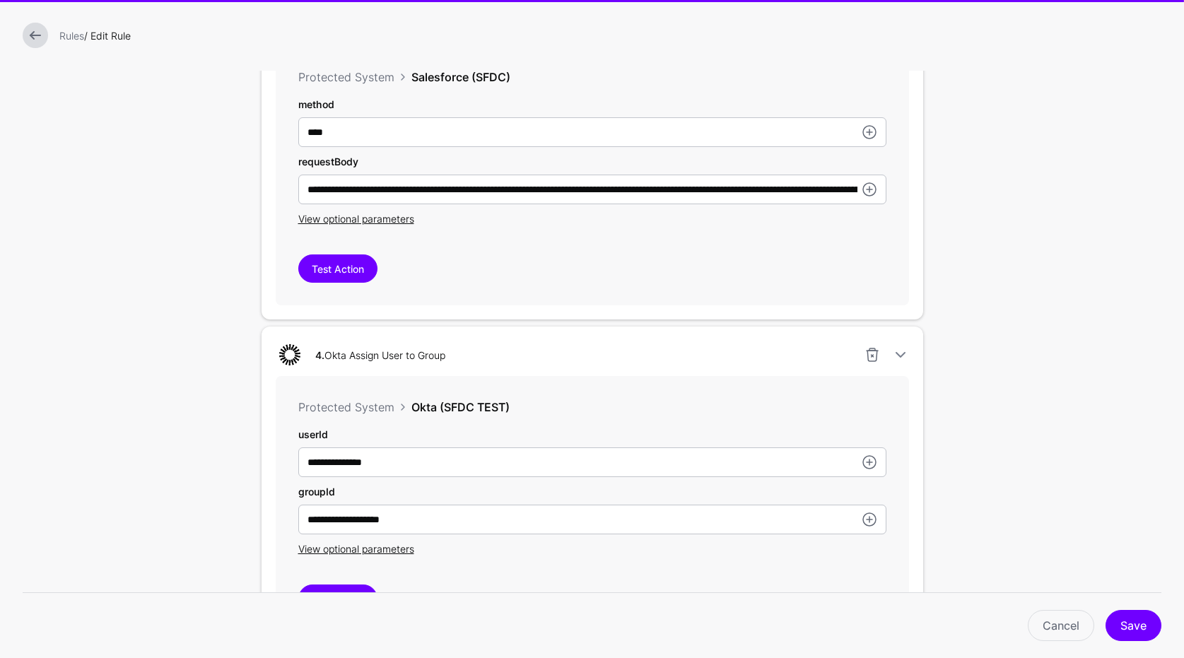
scroll to position [1662, 0]
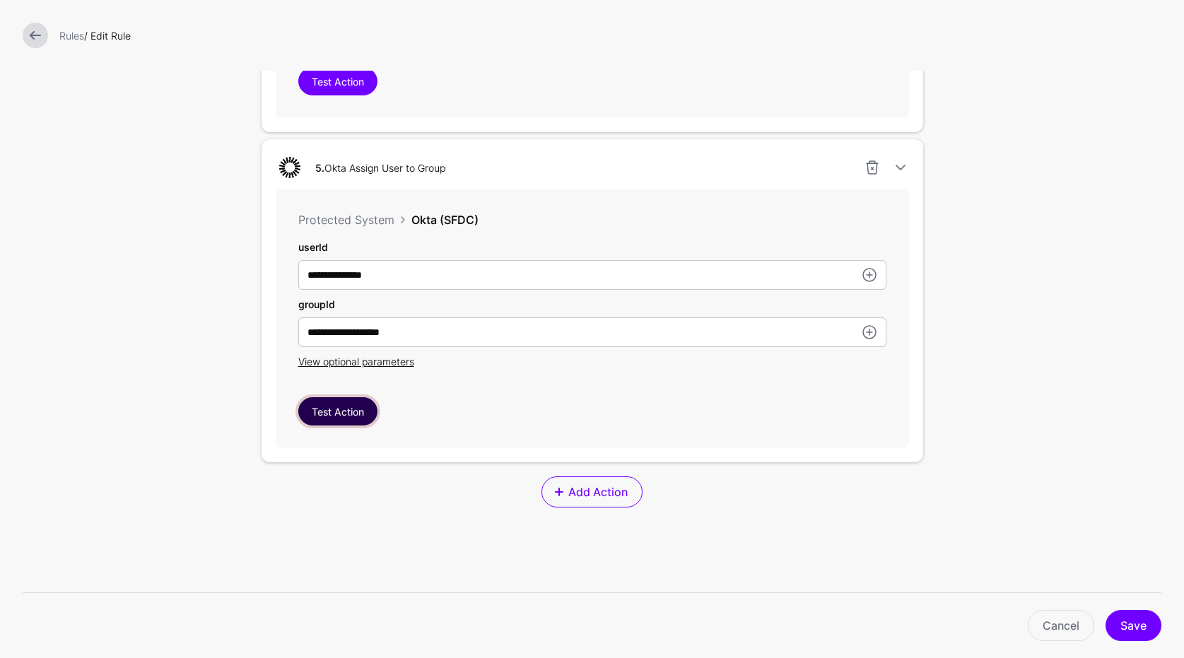
click at [335, 414] on button "Test Action" at bounding box center [337, 411] width 79 height 28
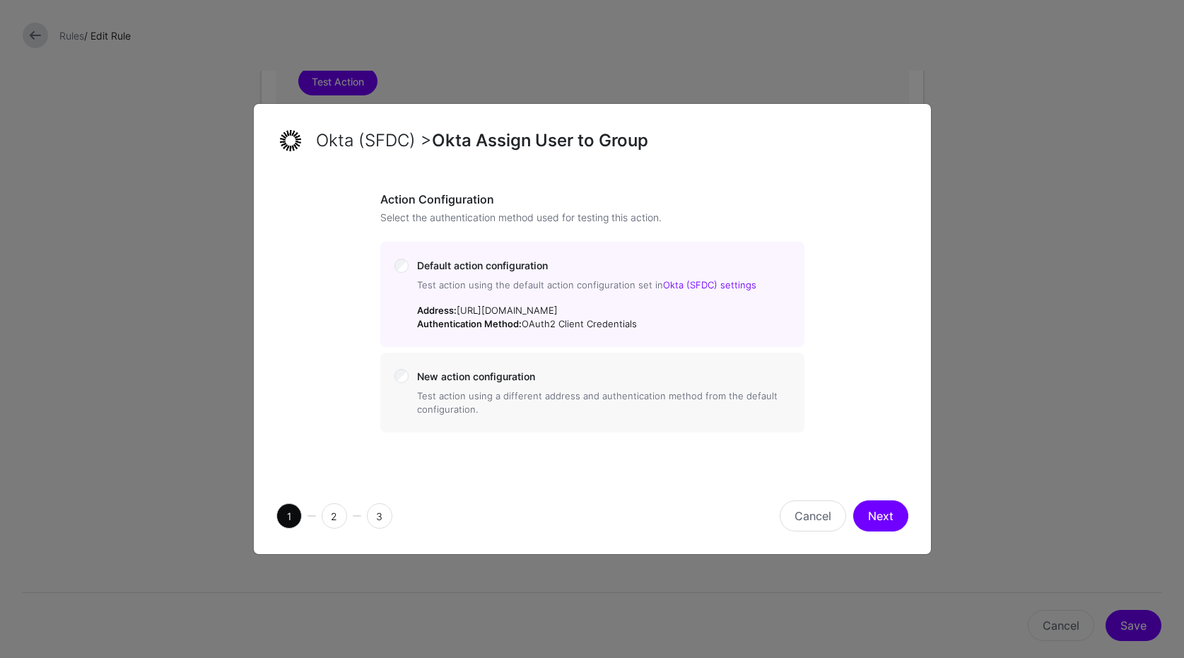
click at [867, 497] on div "1 2 3 Cancel Next" at bounding box center [592, 516] width 677 height 76
drag, startPoint x: 878, startPoint y: 509, endPoint x: 803, endPoint y: 428, distance: 110.5
click at [877, 508] on button "Next" at bounding box center [880, 515] width 55 height 31
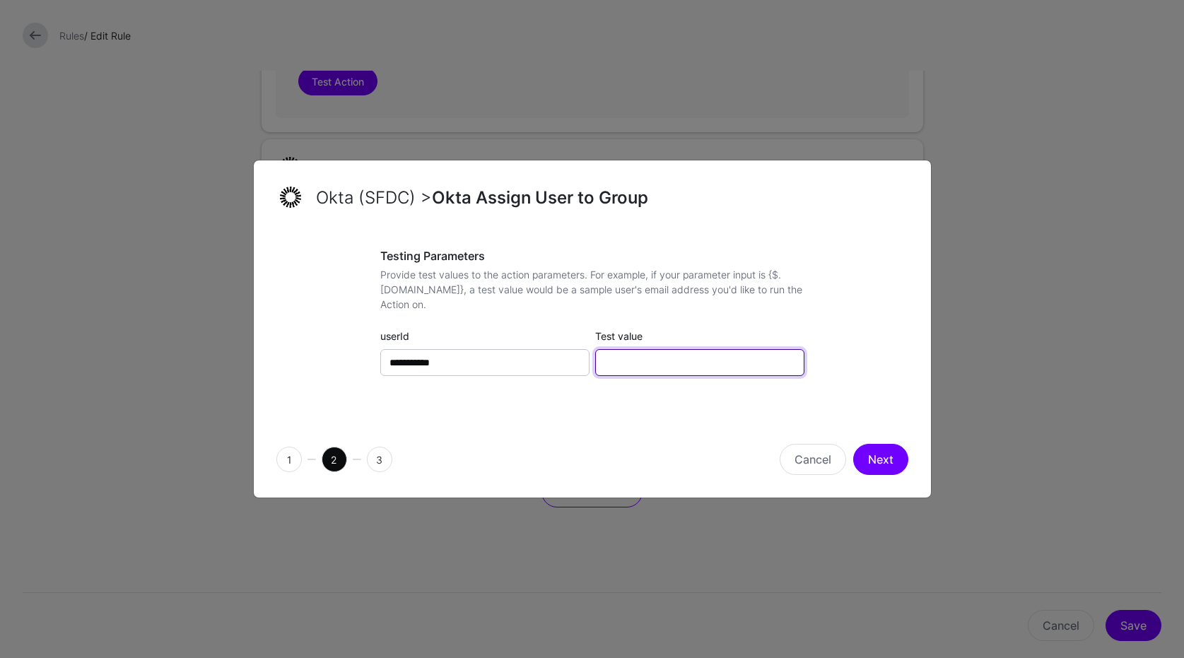
click at [746, 356] on input "Test value" at bounding box center [699, 362] width 209 height 27
paste input "**********"
type input "**********"
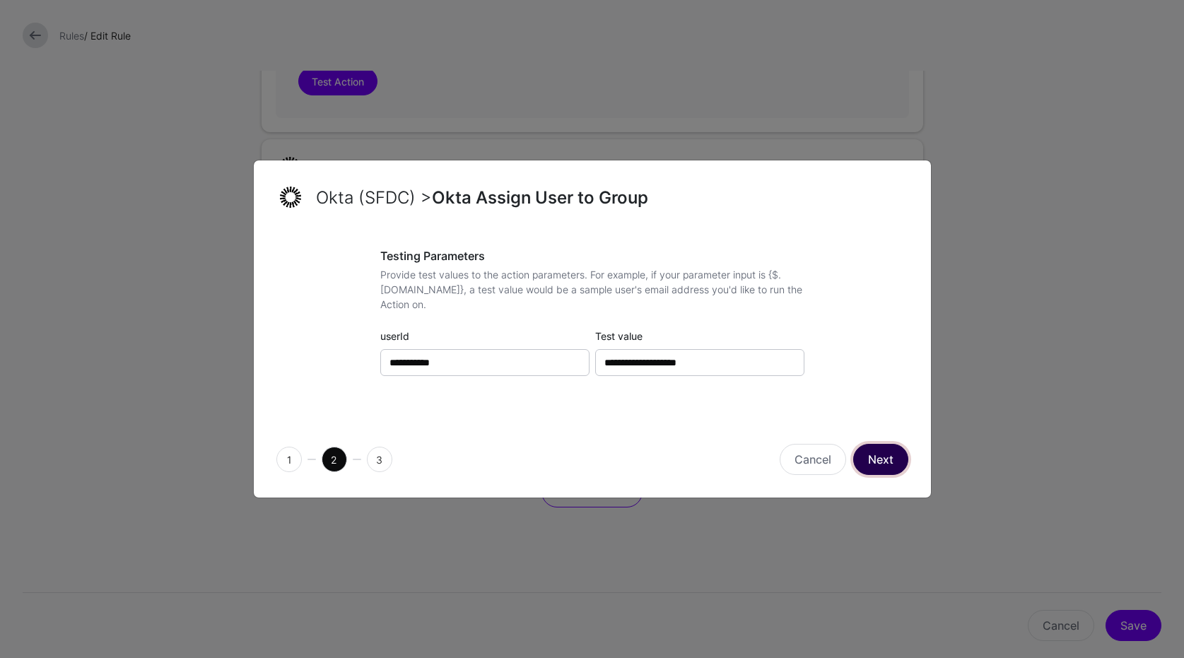
click at [887, 461] on button "Next" at bounding box center [880, 459] width 55 height 31
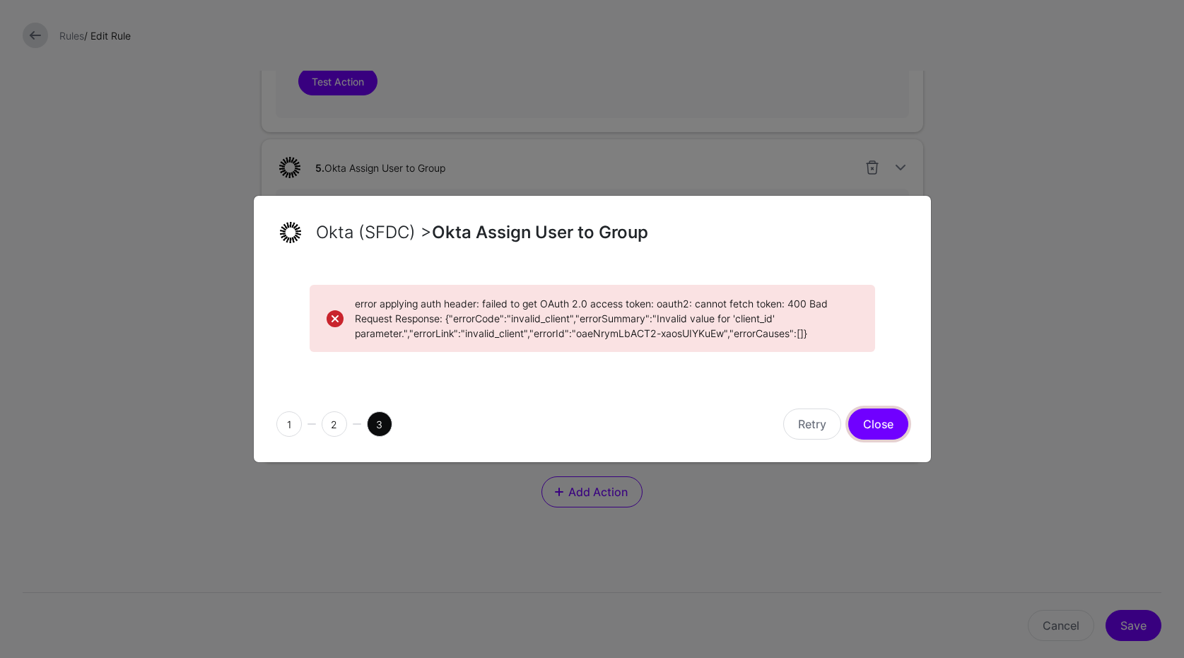
click at [874, 435] on button "Close" at bounding box center [878, 423] width 60 height 31
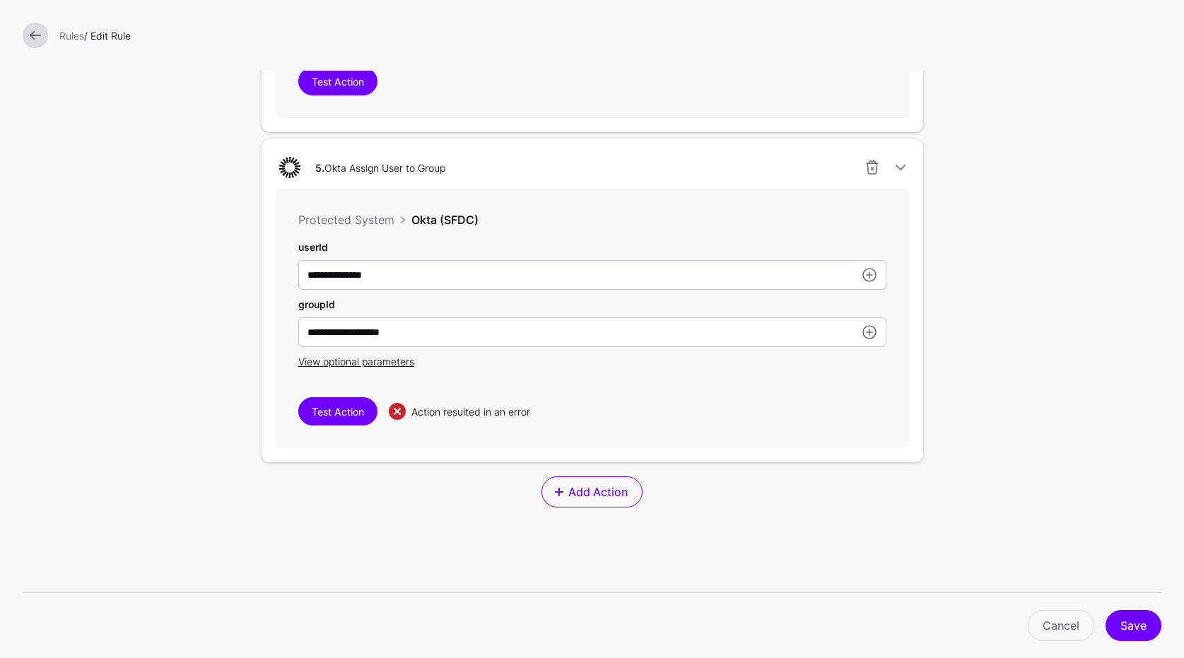
click at [40, 43] on link at bounding box center [35, 35] width 25 height 25
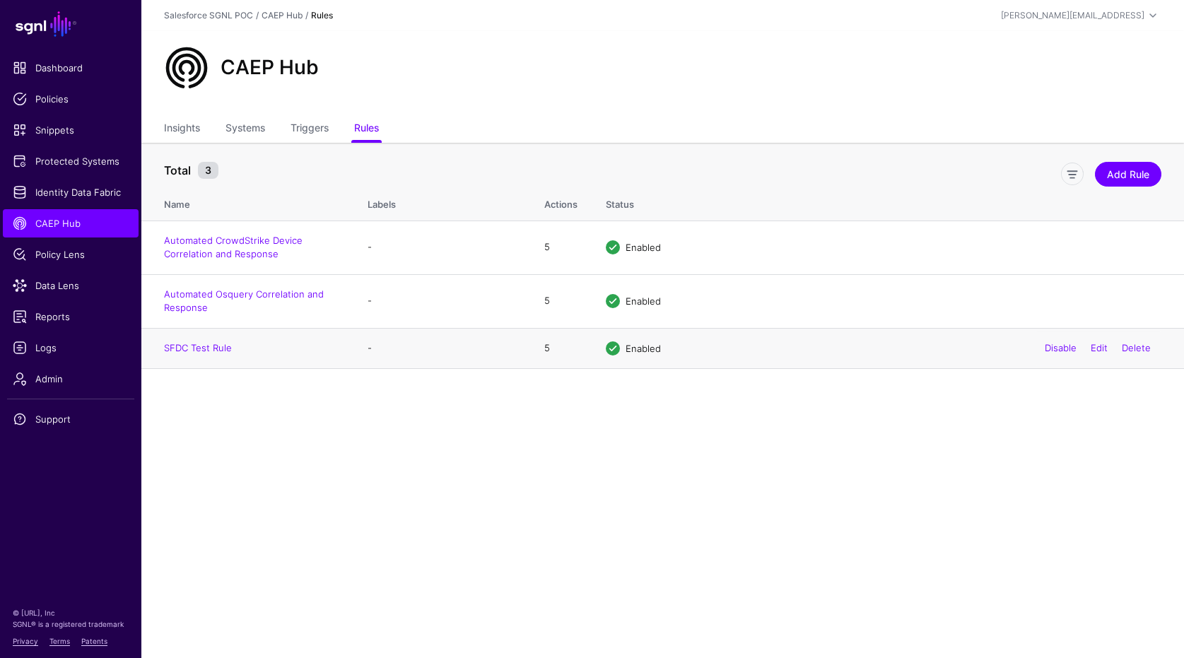
drag, startPoint x: 1107, startPoint y: 385, endPoint x: 1111, endPoint y: 338, distance: 47.5
click at [1110, 375] on main "SGNL Dashboard Policies Snippets Protected Systems Identity Data Fabric CAEP Hu…" at bounding box center [592, 329] width 1184 height 658
click at [1100, 342] on link "Edit" at bounding box center [1098, 347] width 17 height 11
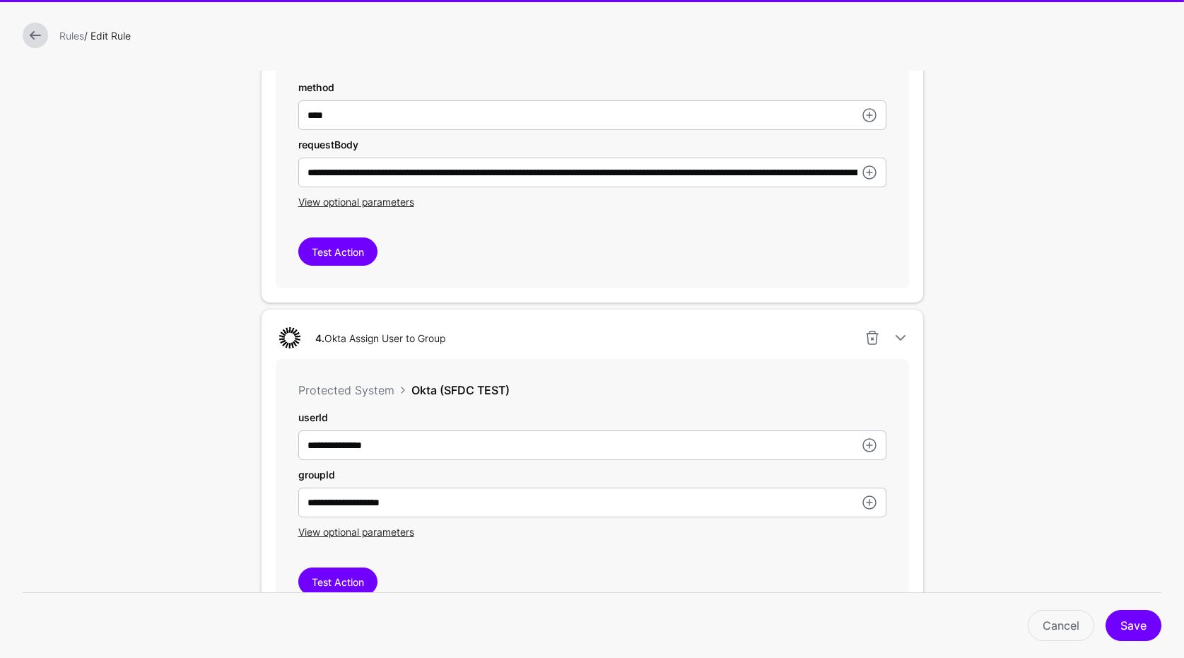
scroll to position [1823, 0]
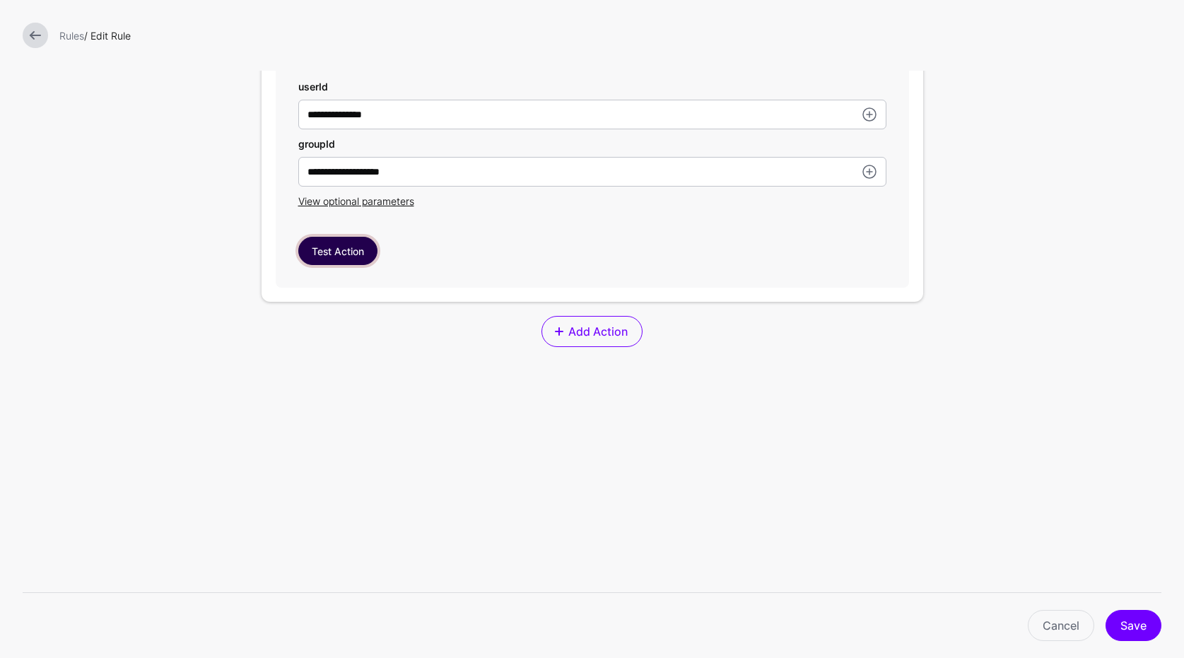
click at [372, 250] on button "Test Action" at bounding box center [337, 251] width 79 height 28
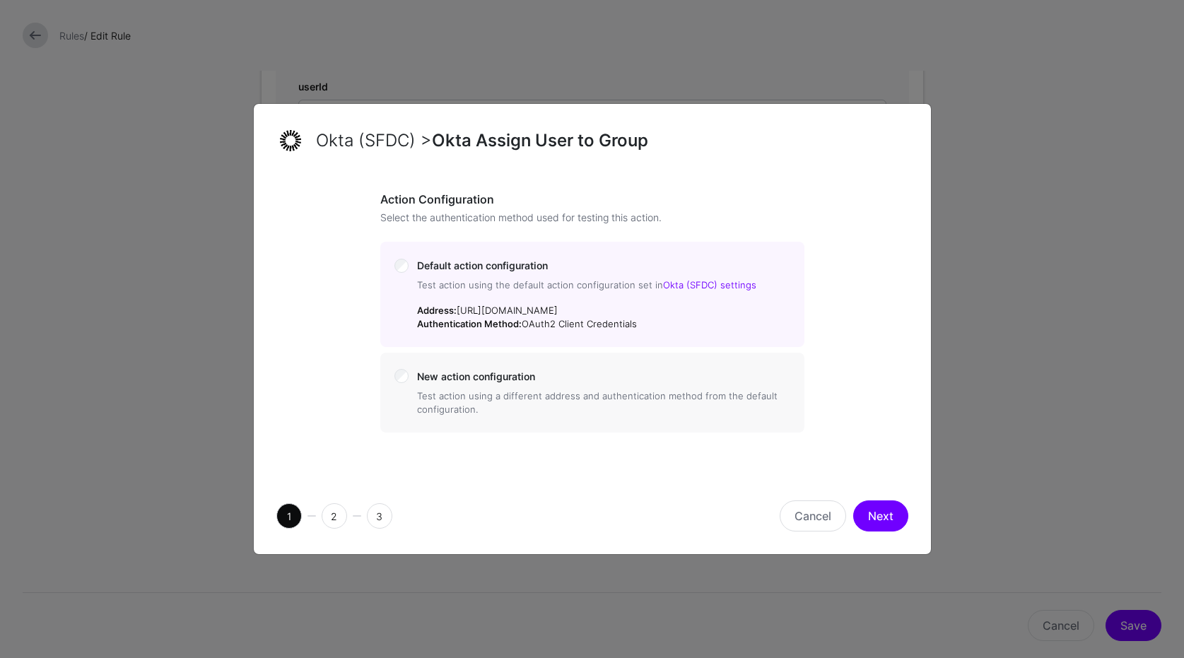
click at [905, 523] on button "Next" at bounding box center [880, 515] width 55 height 31
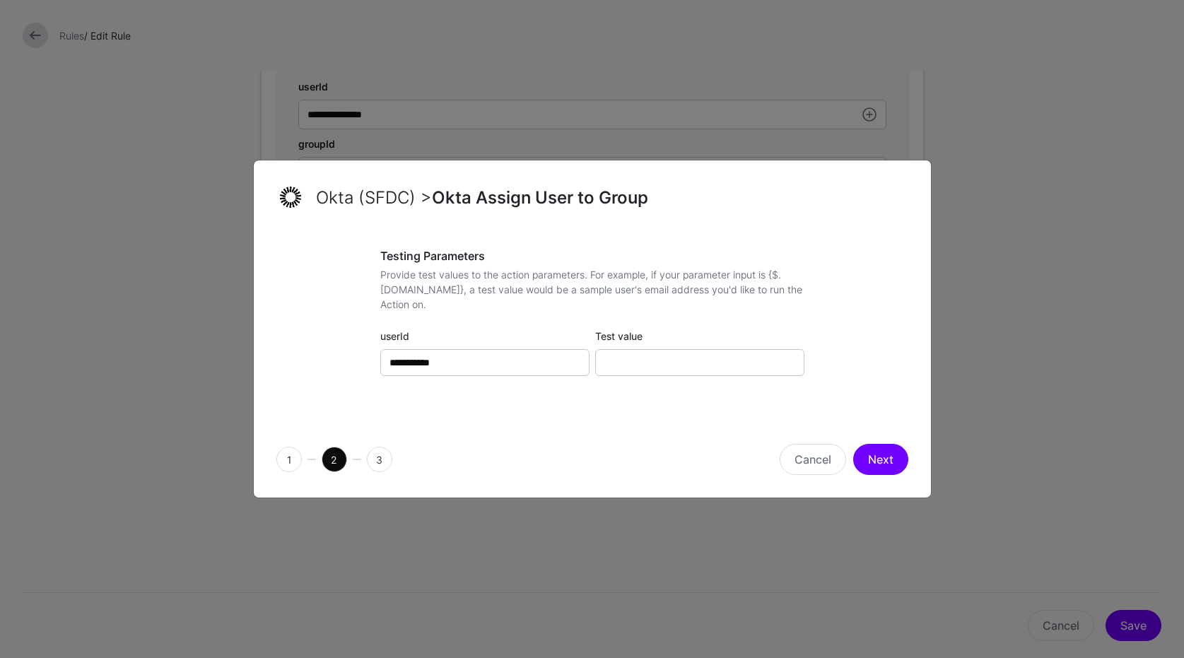
click at [698, 379] on div "**********" at bounding box center [592, 326] width 424 height 154
click at [698, 368] on input "Test value" at bounding box center [699, 362] width 209 height 27
paste input "**********"
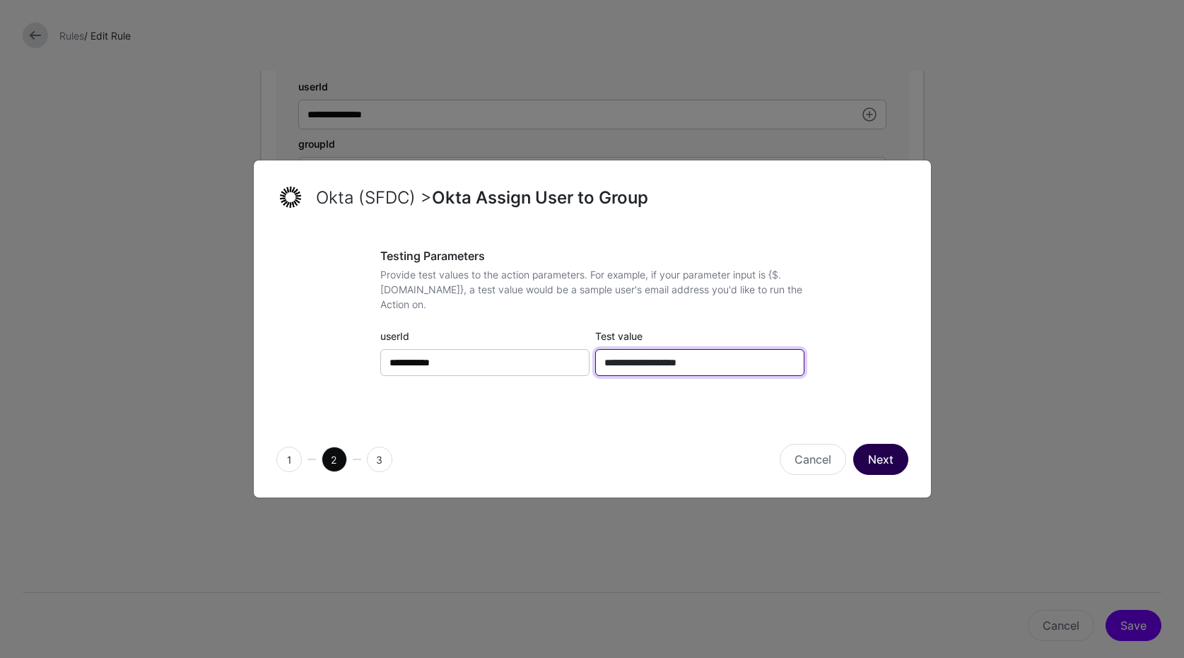
type input "**********"
click at [866, 445] on button "Next" at bounding box center [880, 459] width 55 height 31
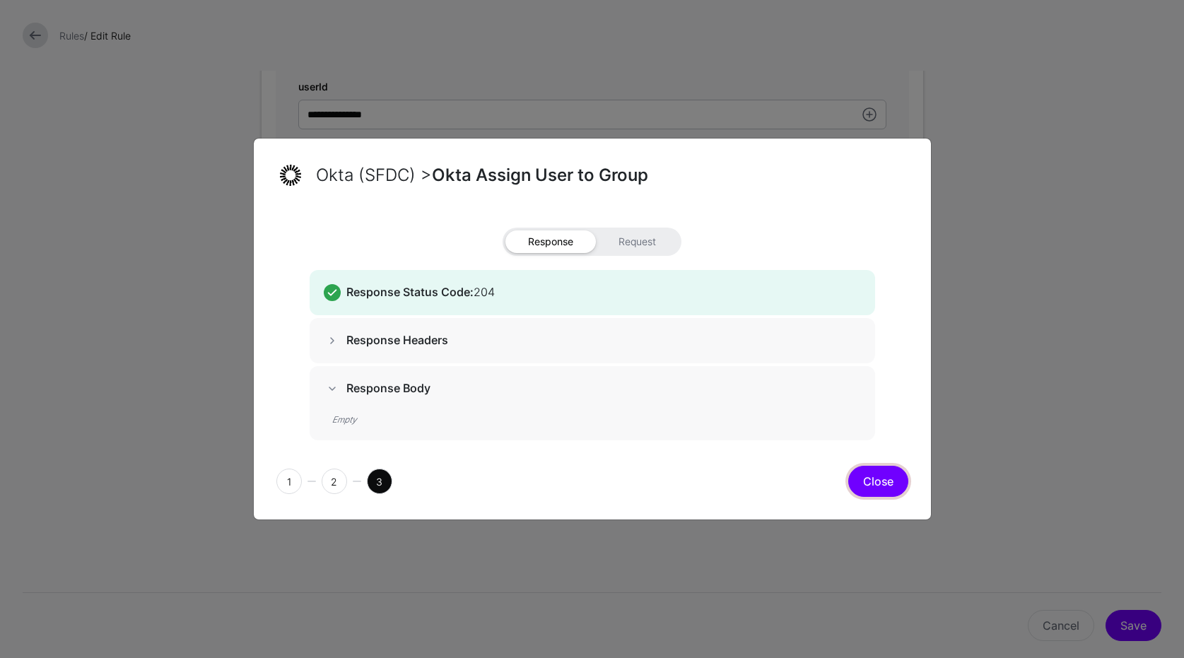
click at [862, 473] on button "Close" at bounding box center [878, 481] width 60 height 31
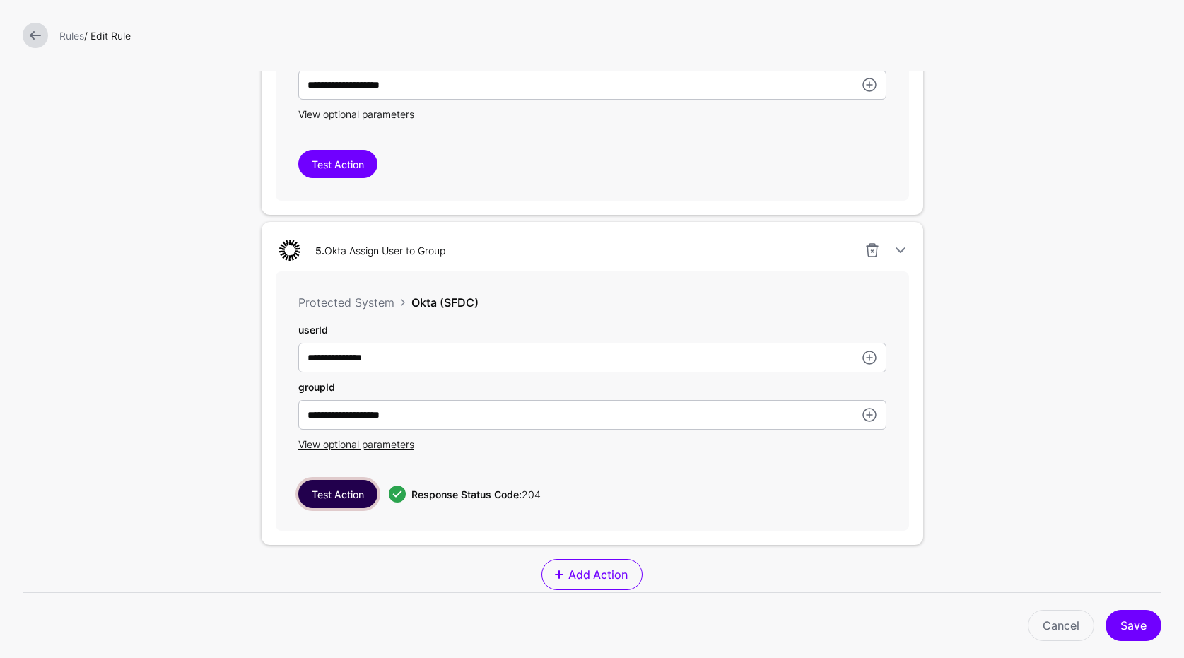
scroll to position [1309, 0]
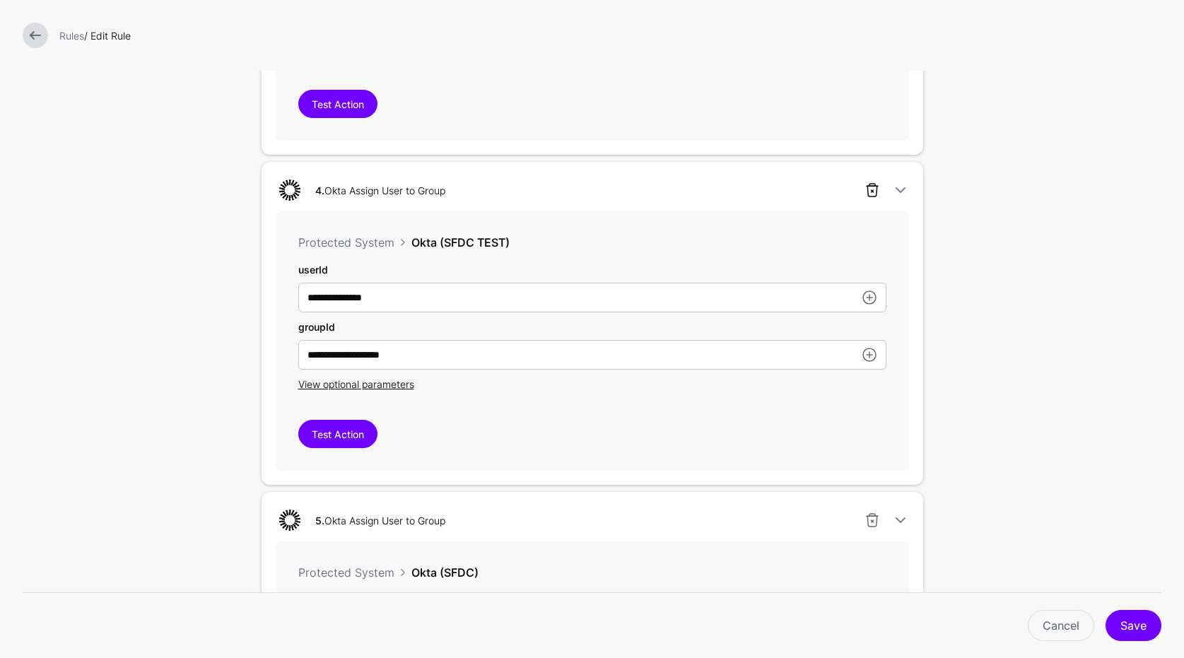
click at [876, 188] on link at bounding box center [872, 190] width 17 height 17
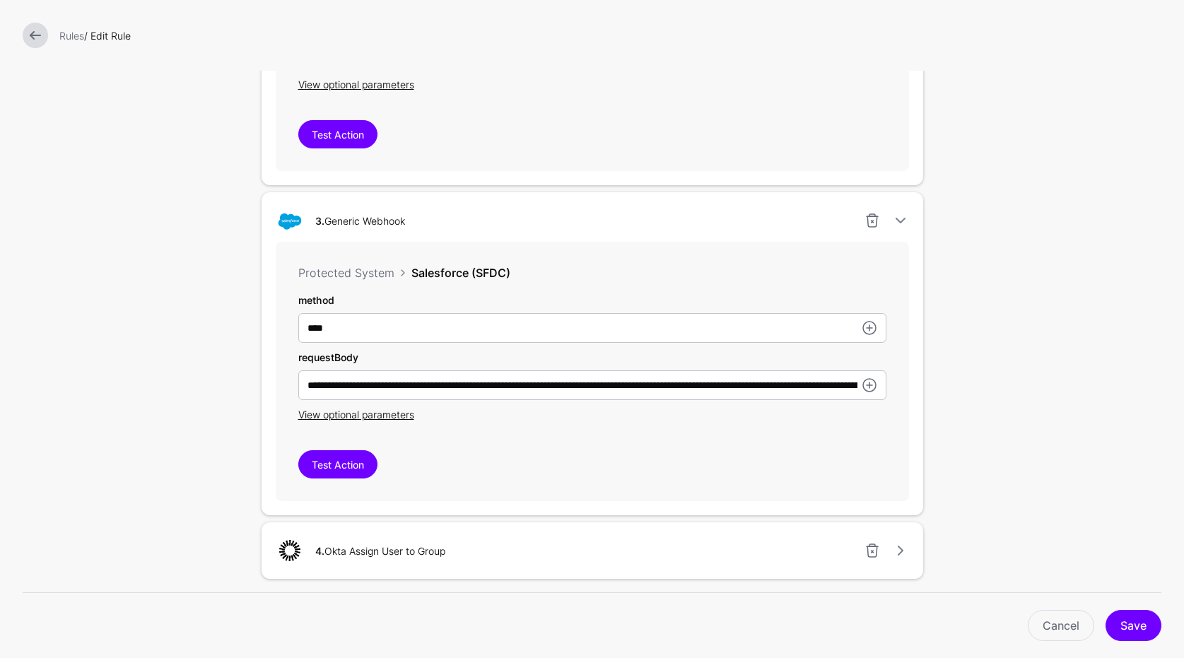
scroll to position [957, 0]
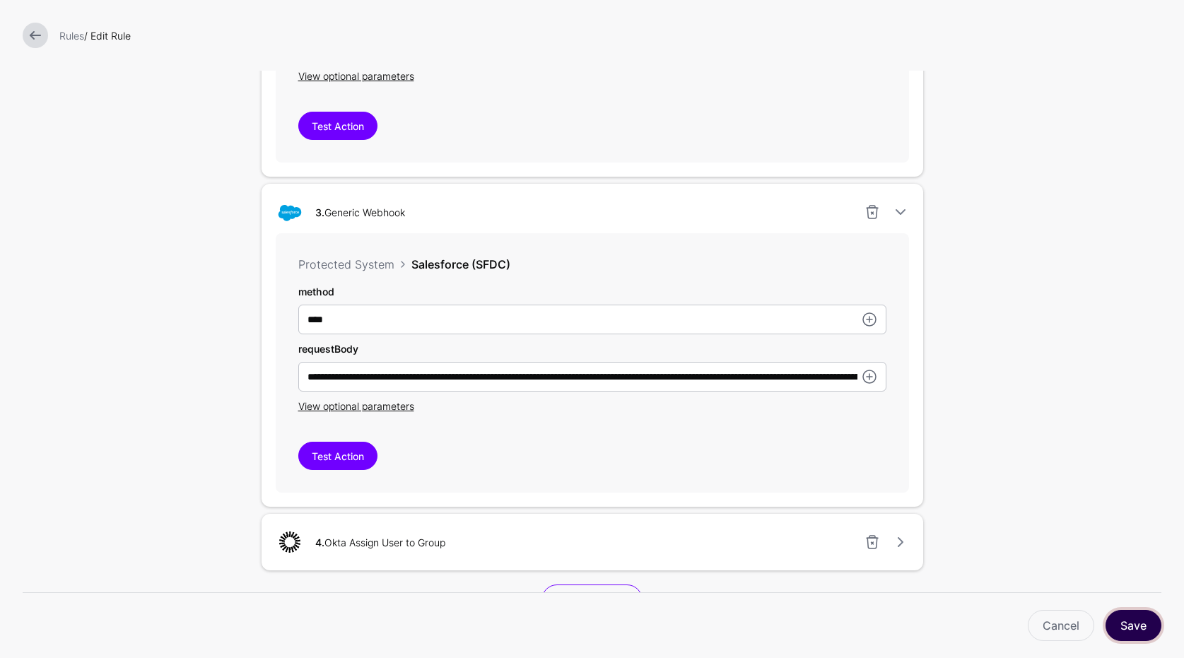
click at [1116, 625] on button "Save" at bounding box center [1133, 625] width 56 height 31
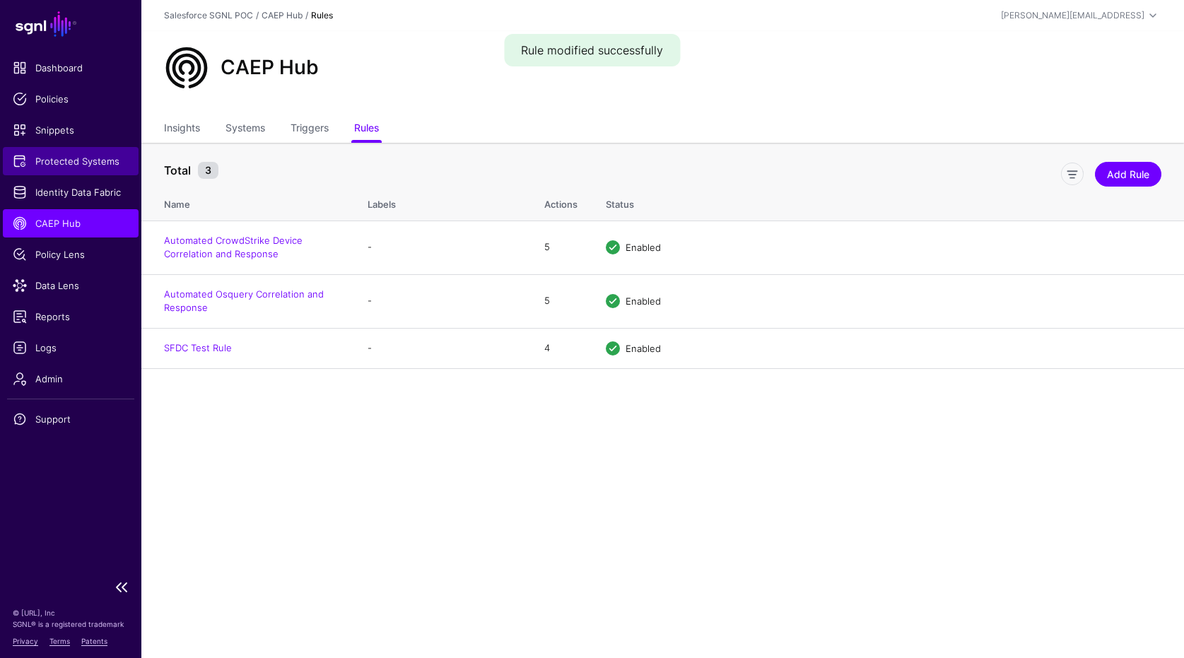
click at [76, 158] on span "Protected Systems" at bounding box center [71, 161] width 116 height 14
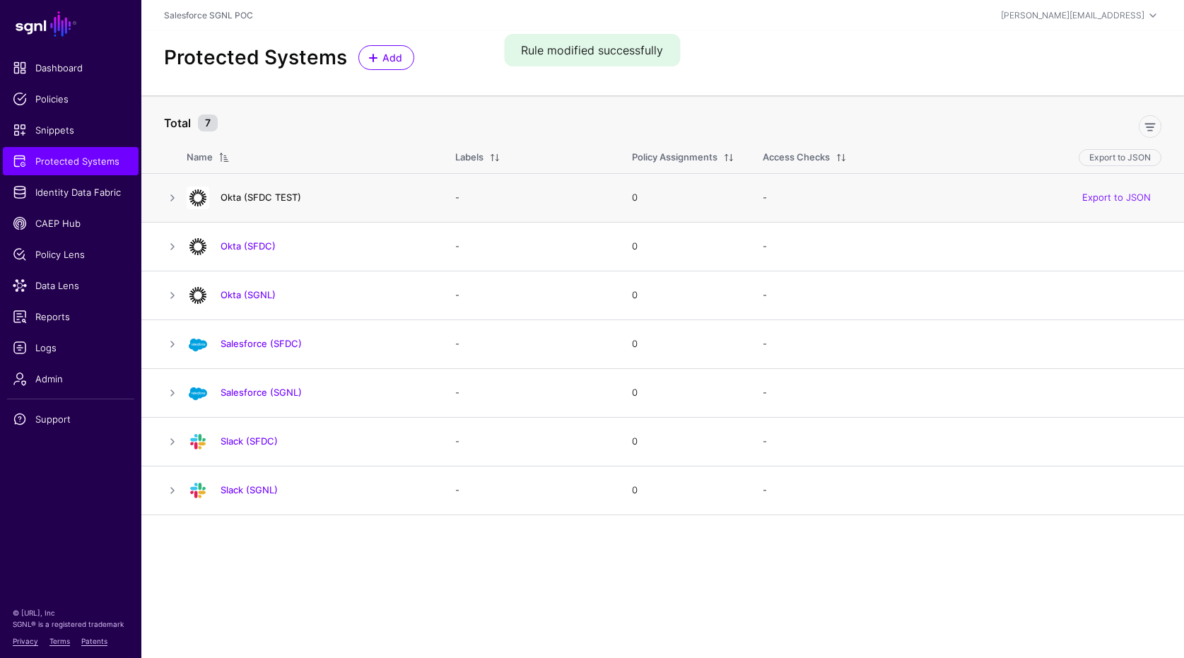
click at [283, 192] on link "Okta (SFDC TEST)" at bounding box center [260, 197] width 81 height 11
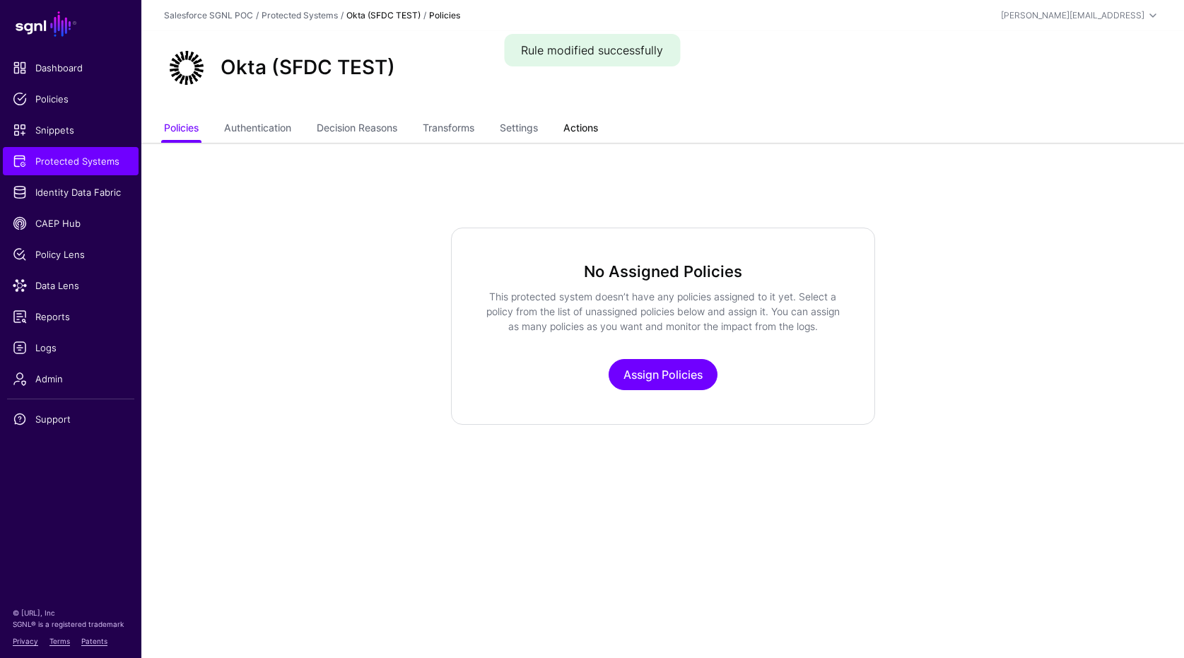
click at [589, 139] on link "Actions" at bounding box center [580, 129] width 35 height 27
click at [707, 177] on app-integrations-item "Okta (SFDC TEST) Policies Authentication Decision Reasons Transforms Settings A…" at bounding box center [662, 228] width 1042 height 394
click at [314, 286] on app-integrations-item-policies "No Assigned Policies This protected system doesn’t have any policies assigned t…" at bounding box center [662, 326] width 1042 height 197
click at [100, 177] on ul "Dashboard Policies Snippets Protected Systems Identity Data Fabric CAEP Hub Pol…" at bounding box center [70, 313] width 141 height 518
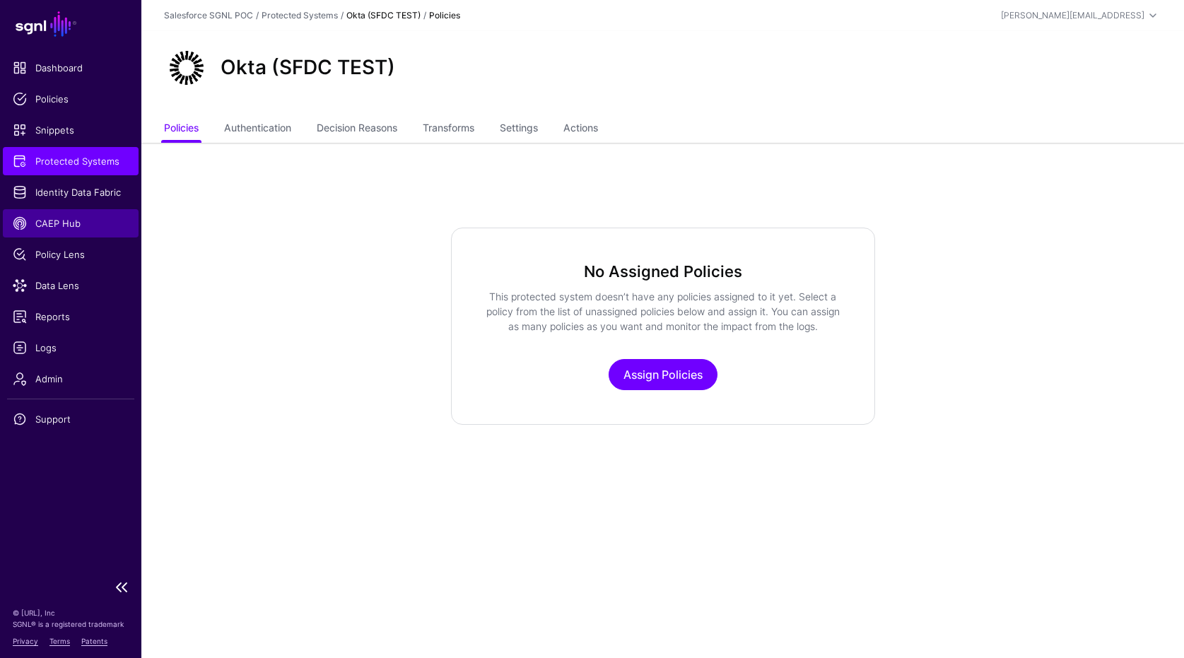
click at [83, 223] on span "CAEP Hub" at bounding box center [71, 223] width 116 height 14
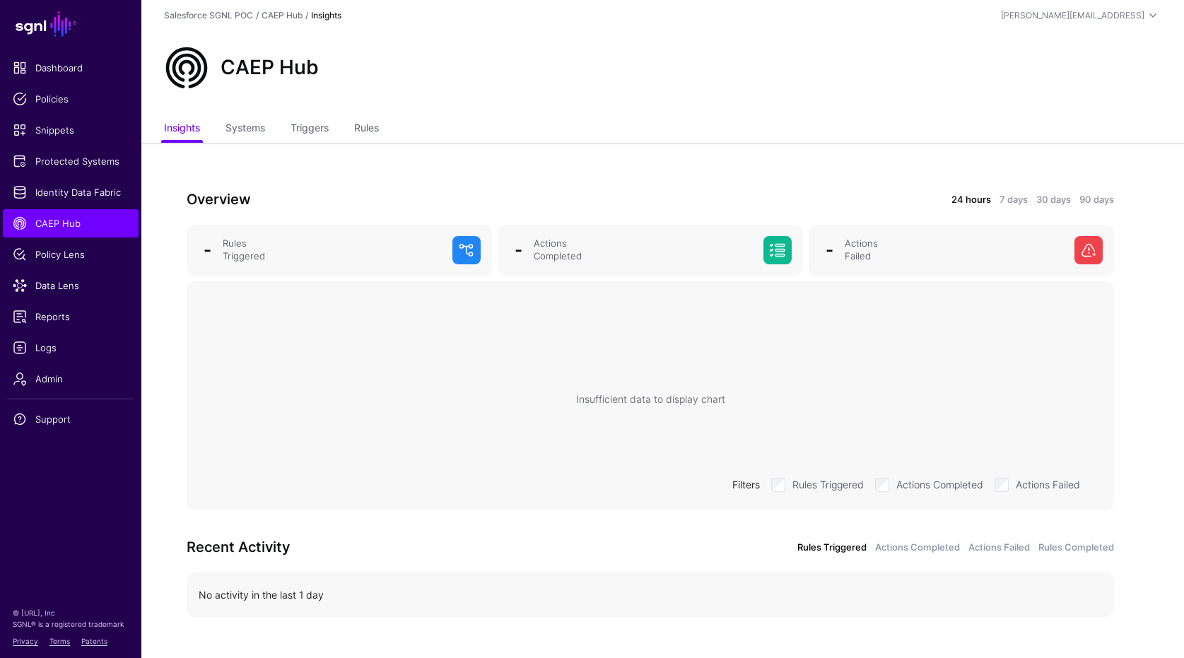
drag, startPoint x: 329, startPoint y: 139, endPoint x: 340, endPoint y: 146, distance: 13.1
click at [329, 139] on link "Triggers" at bounding box center [309, 129] width 38 height 27
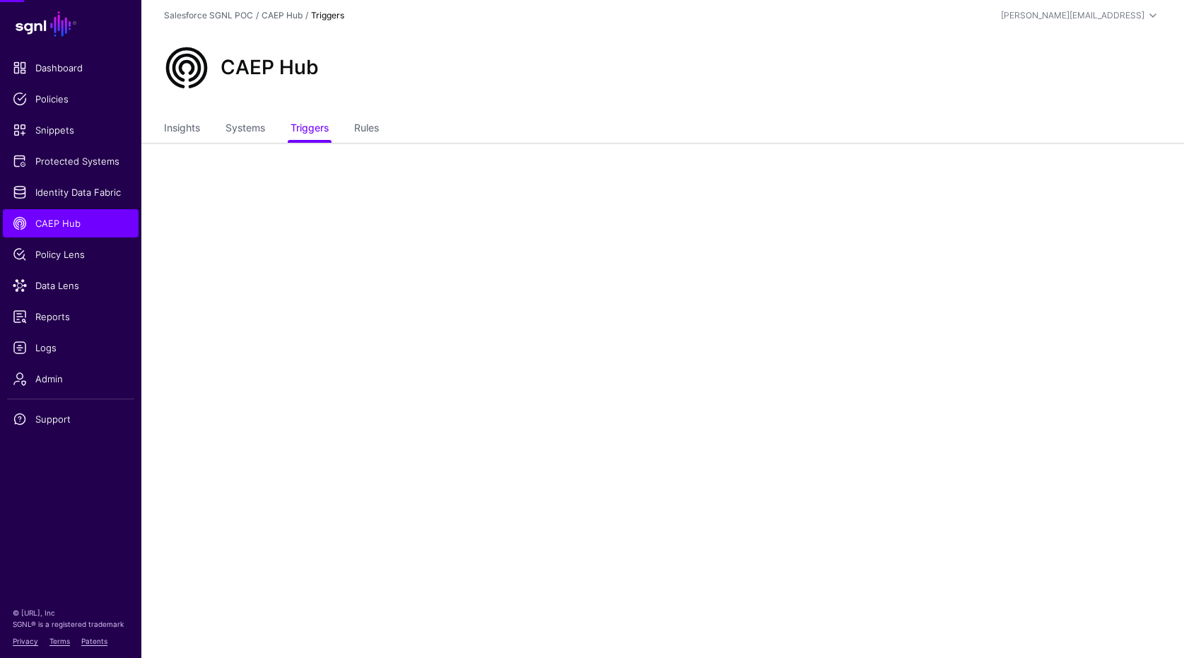
click at [355, 123] on ul "Insights Systems Triggers Rules" at bounding box center [662, 129] width 997 height 27
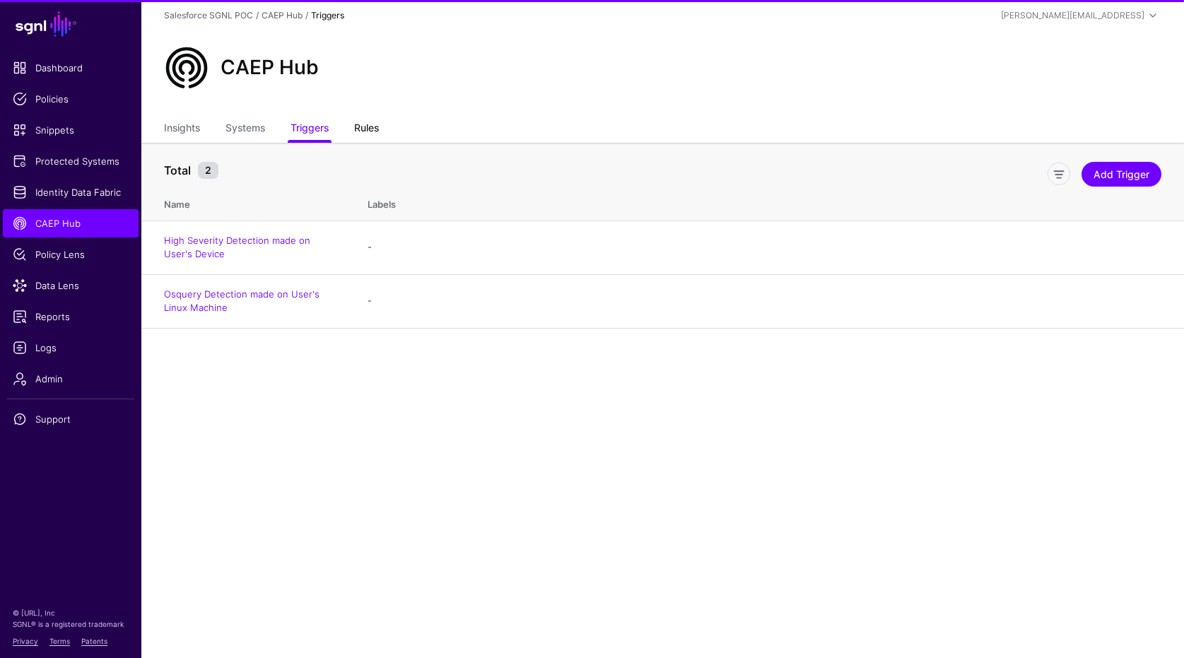
click at [374, 117] on link "Rules" at bounding box center [366, 129] width 25 height 27
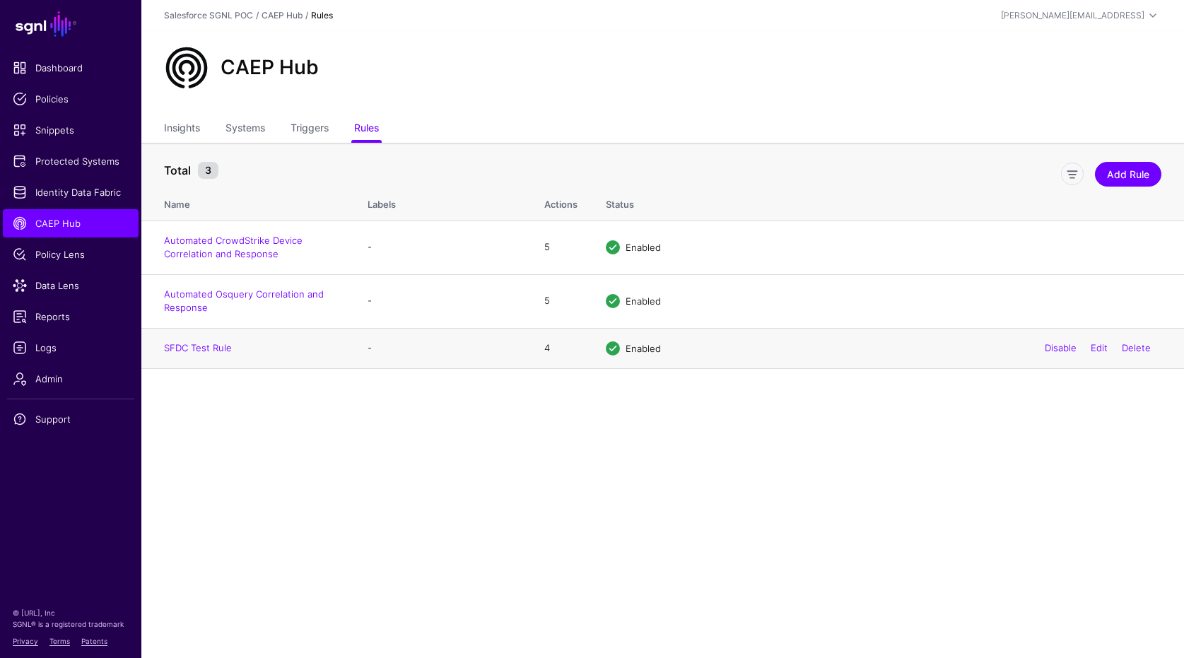
click at [1084, 348] on div "Disable Edit Delete" at bounding box center [1097, 348] width 127 height 35
click at [1098, 348] on link "Edit" at bounding box center [1098, 347] width 17 height 11
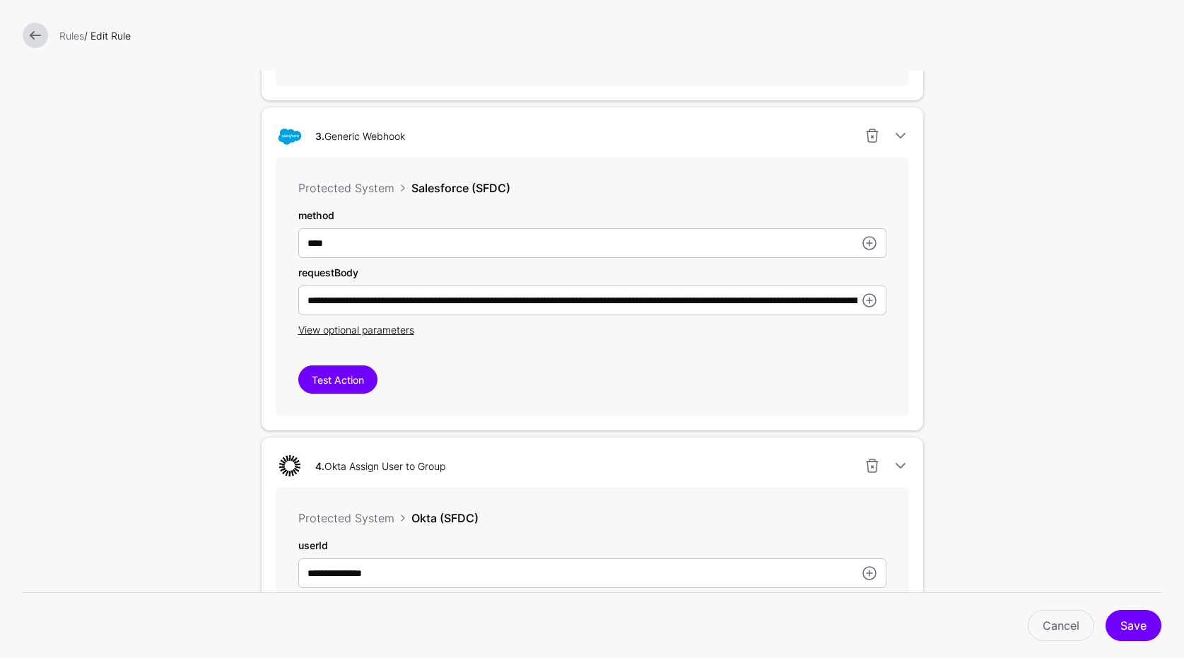
scroll to position [1351, 0]
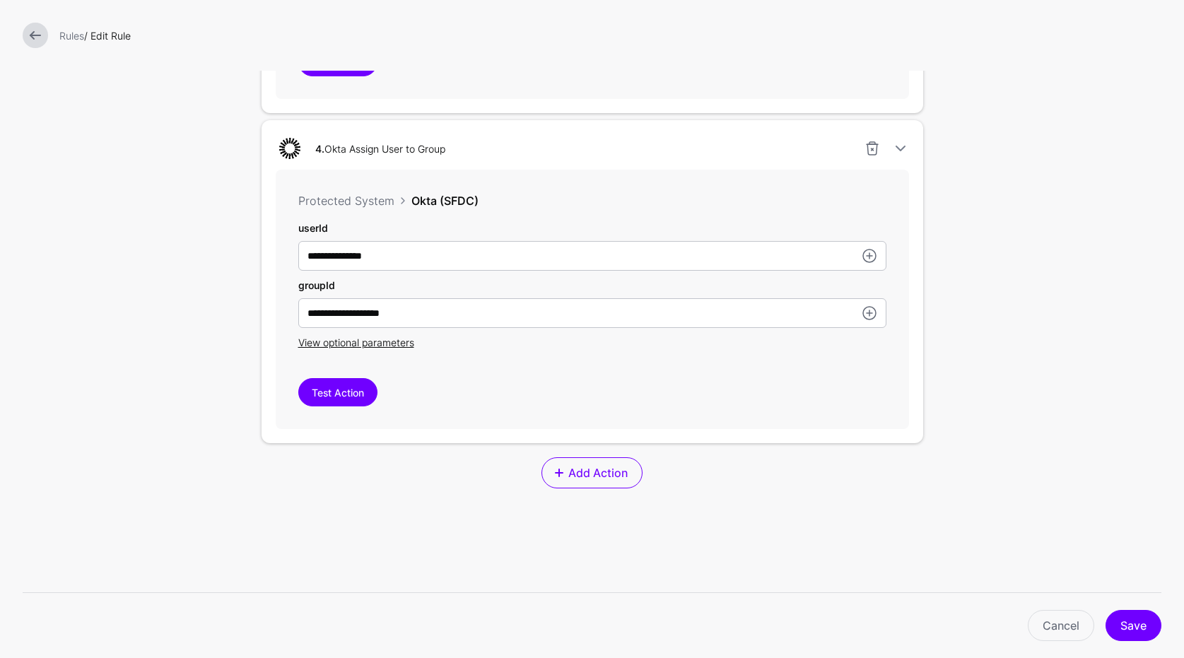
click at [348, 394] on button "Test Action" at bounding box center [337, 392] width 79 height 28
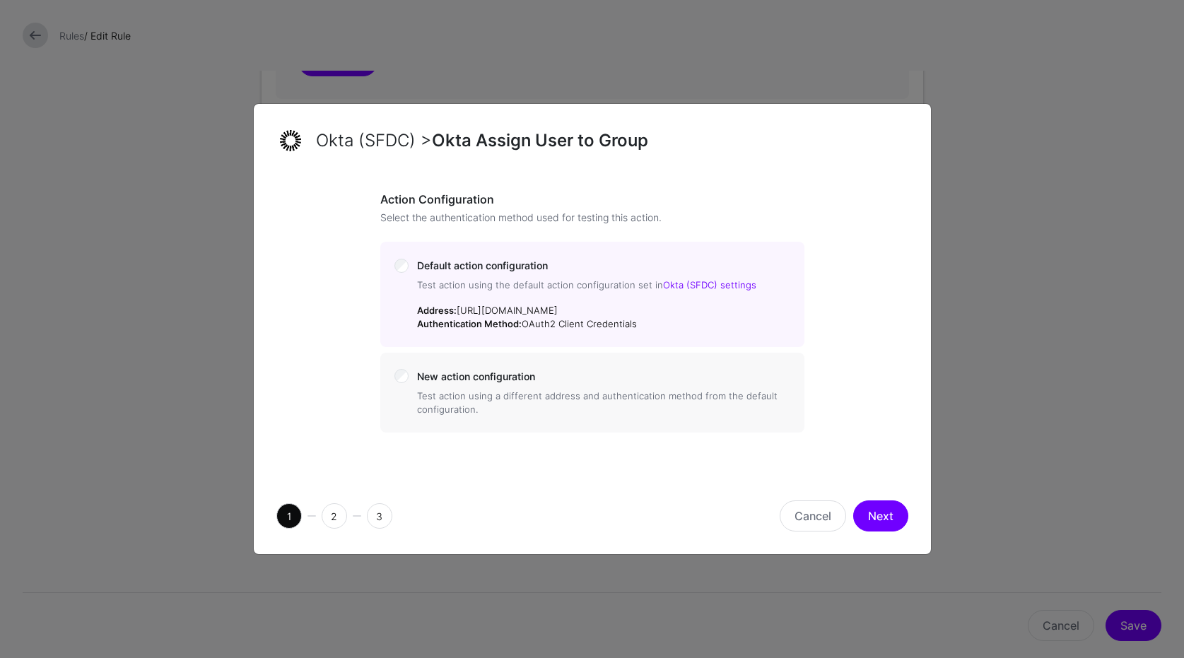
click at [902, 519] on button "Next" at bounding box center [880, 515] width 55 height 31
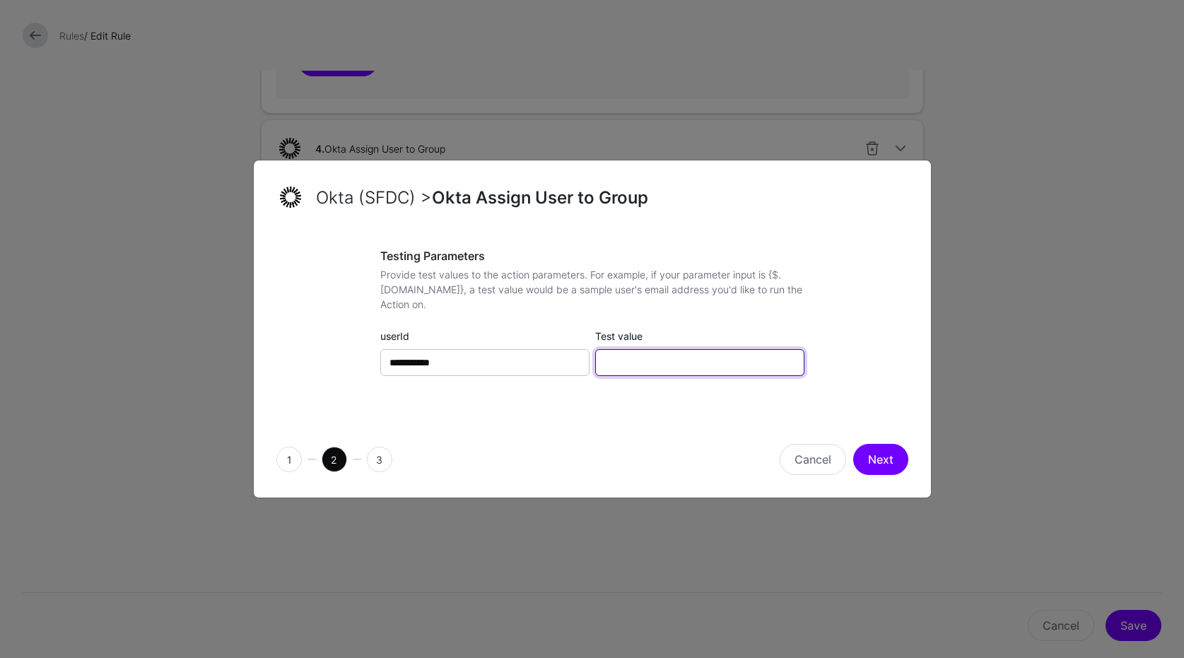
click at [699, 350] on input "Test value" at bounding box center [699, 362] width 209 height 27
paste input "**********"
type input "**********"
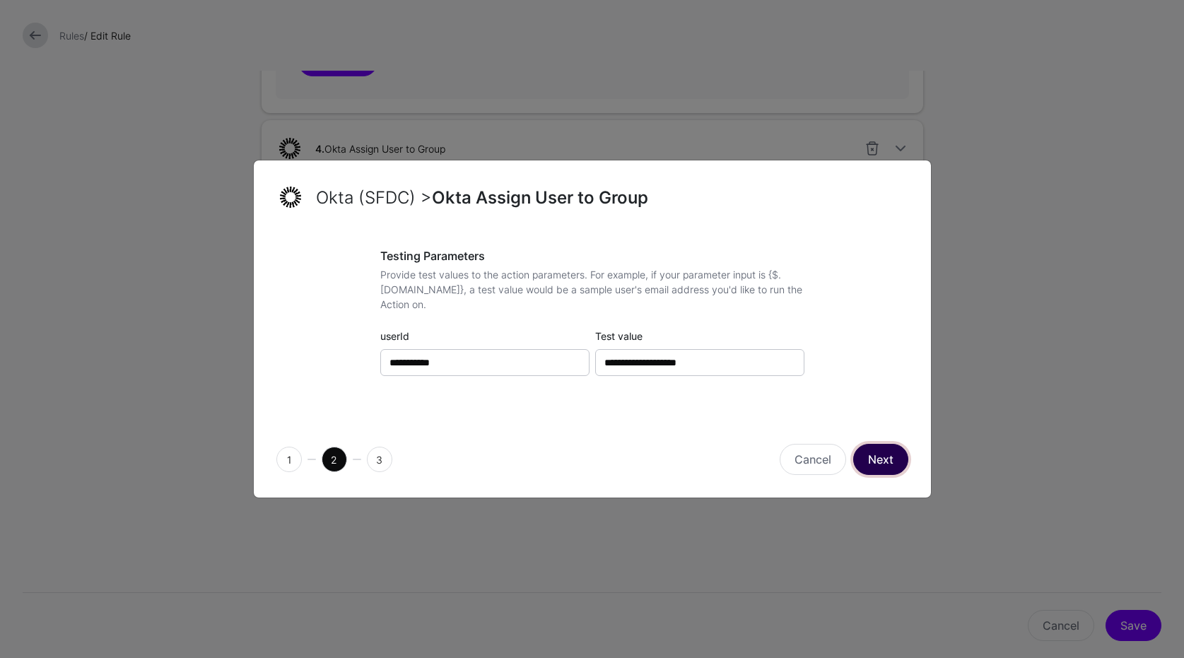
click at [880, 457] on button "Next" at bounding box center [880, 459] width 55 height 31
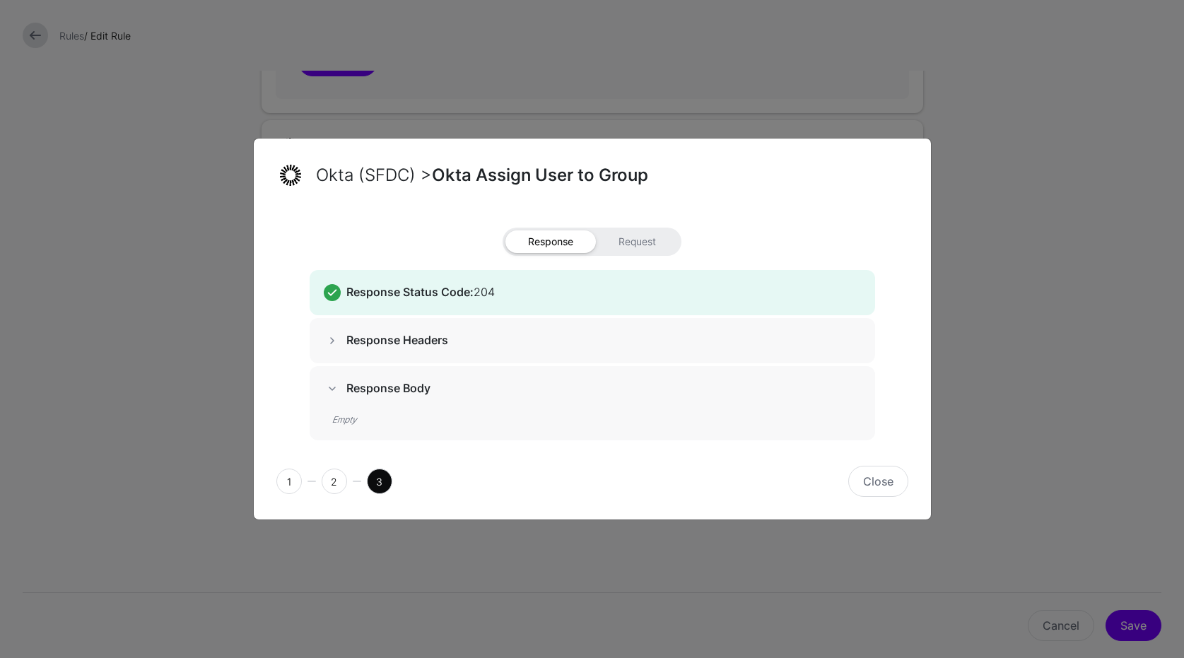
click at [338, 341] on span at bounding box center [332, 340] width 17 height 17
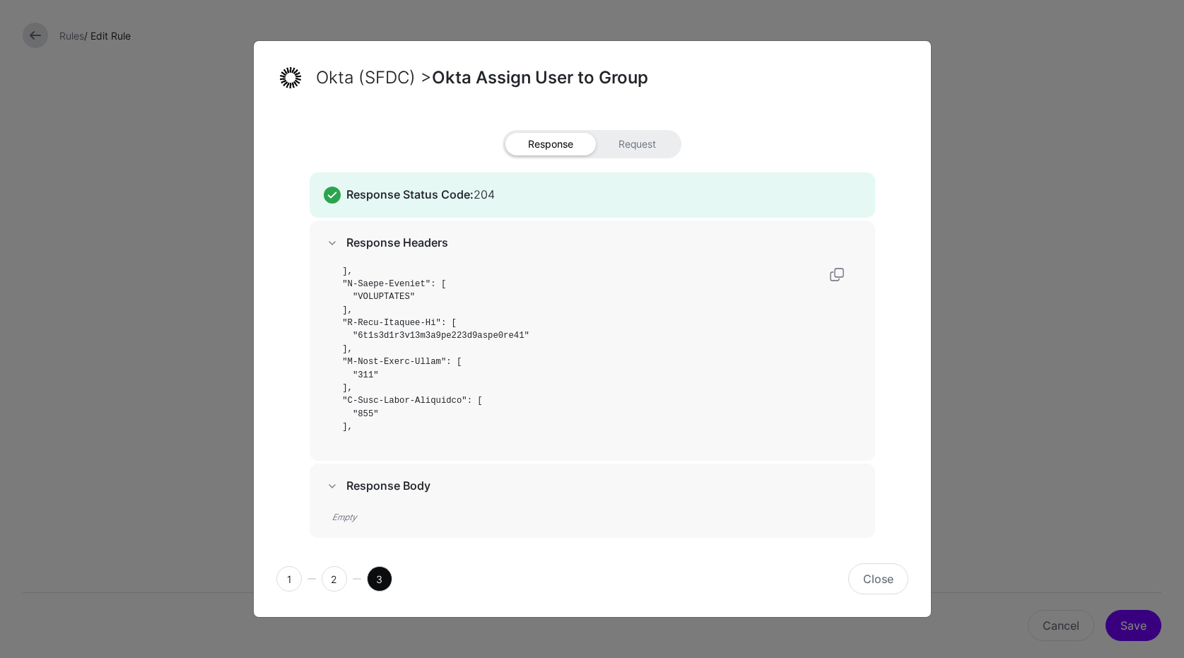
click at [368, 485] on strong "Response Body" at bounding box center [388, 485] width 84 height 14
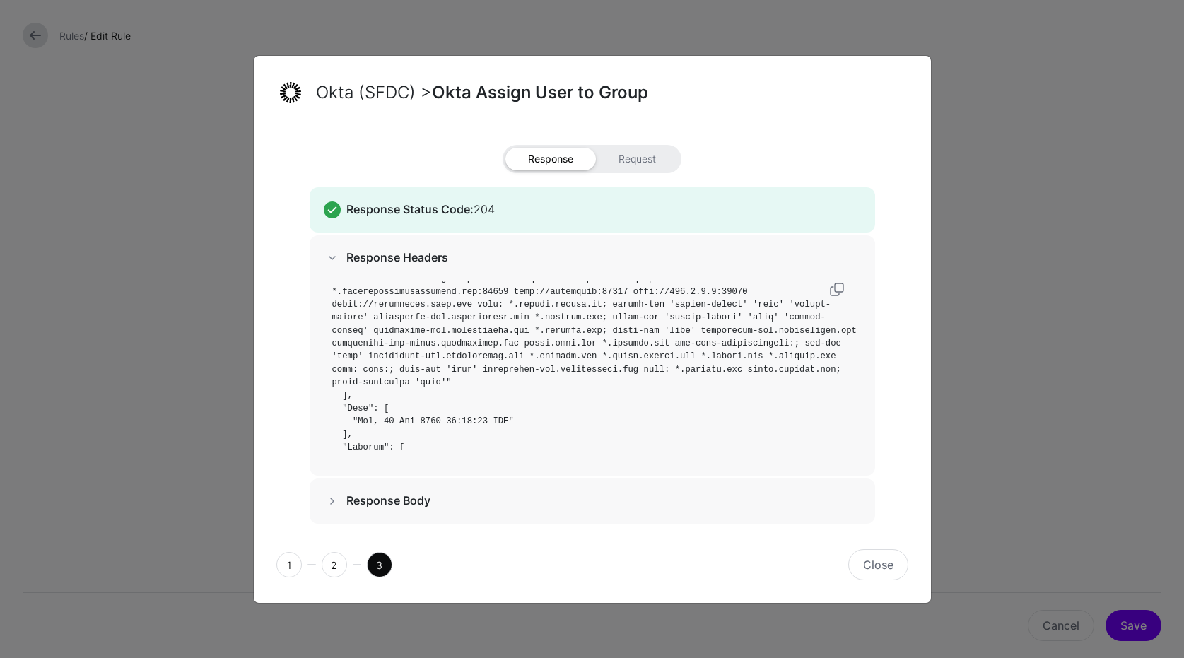
scroll to position [0, 0]
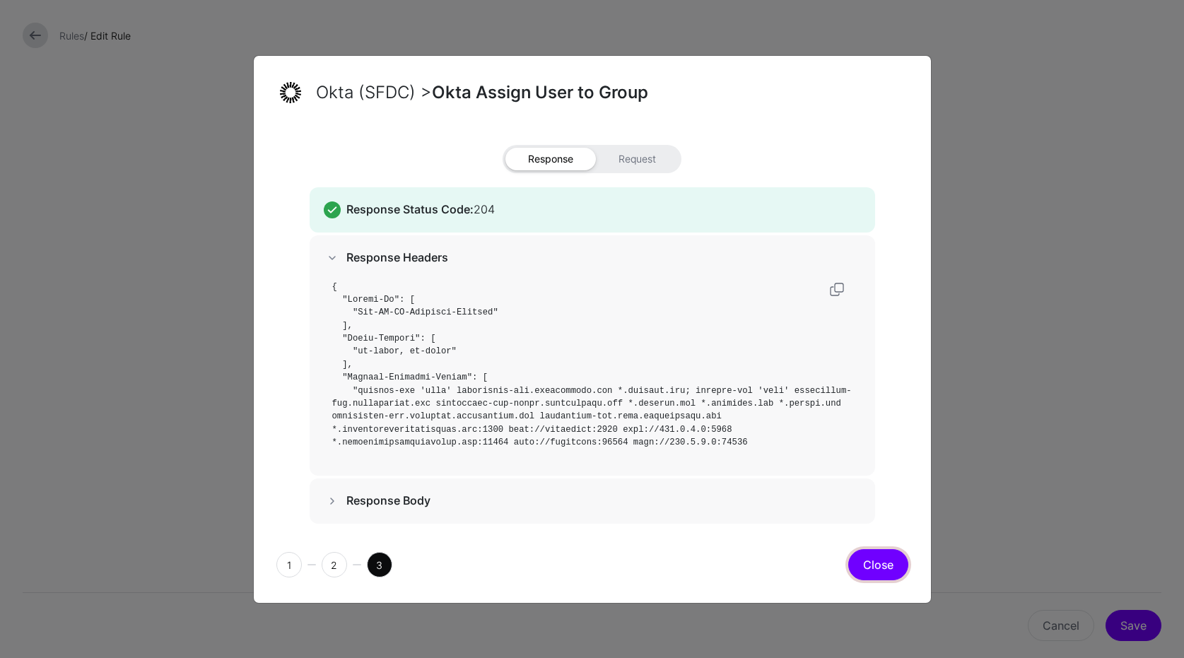
click at [872, 571] on button "Close" at bounding box center [878, 564] width 60 height 31
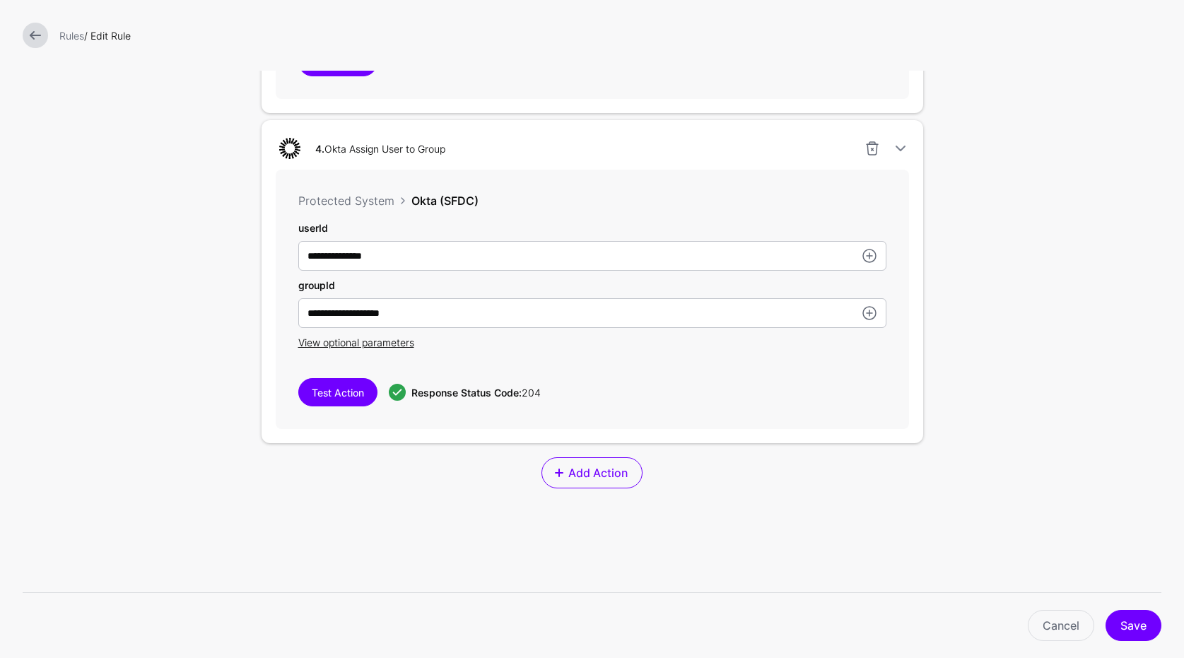
click at [35, 44] on link at bounding box center [35, 35] width 25 height 25
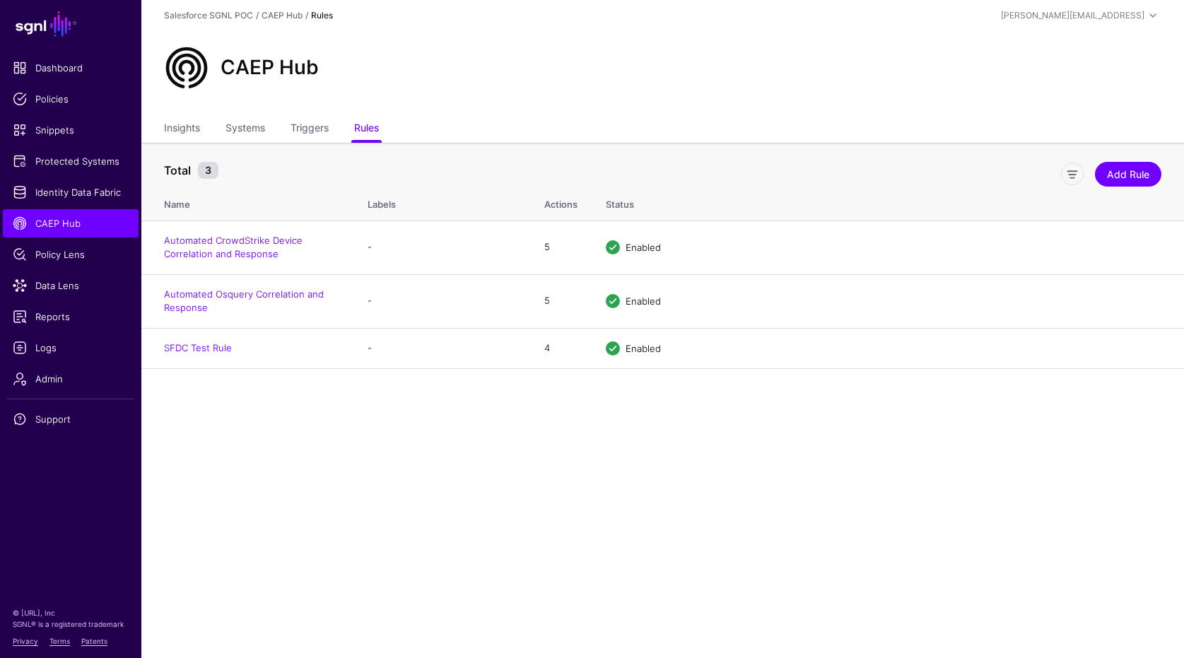
click at [943, 444] on main "SGNL Dashboard Policies Snippets Protected Systems Identity Data Fabric CAEP Hu…" at bounding box center [592, 329] width 1184 height 658
click at [60, 151] on link "Protected Systems" at bounding box center [71, 161] width 136 height 28
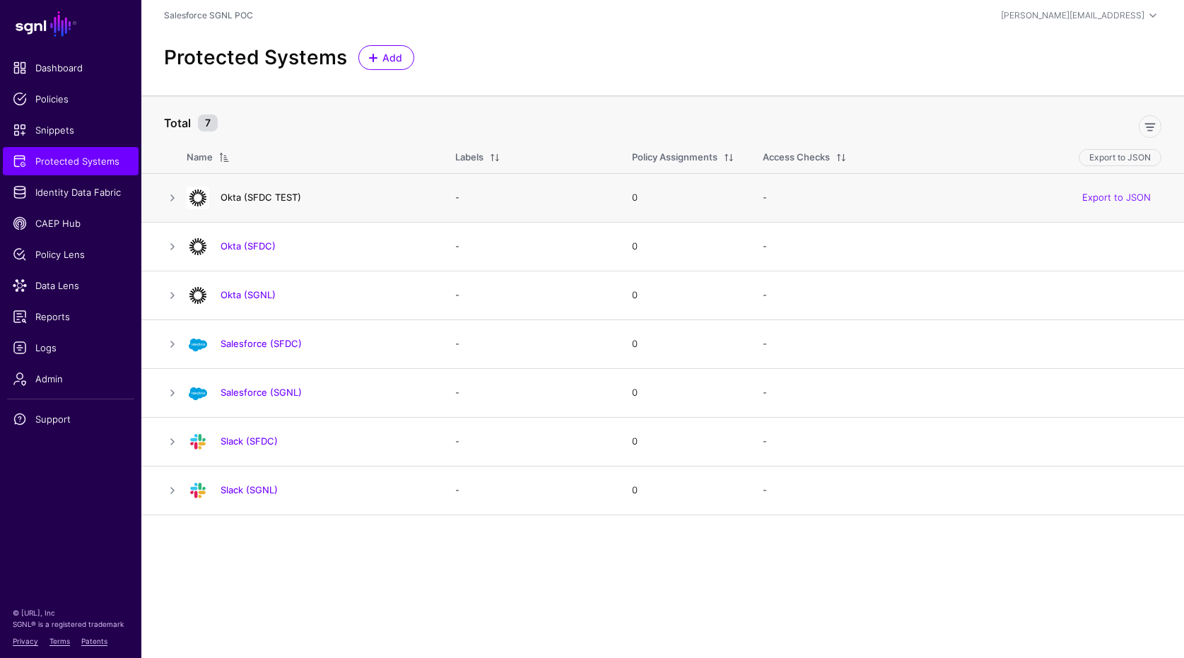
click at [284, 196] on link "Okta (SFDC TEST)" at bounding box center [260, 197] width 81 height 11
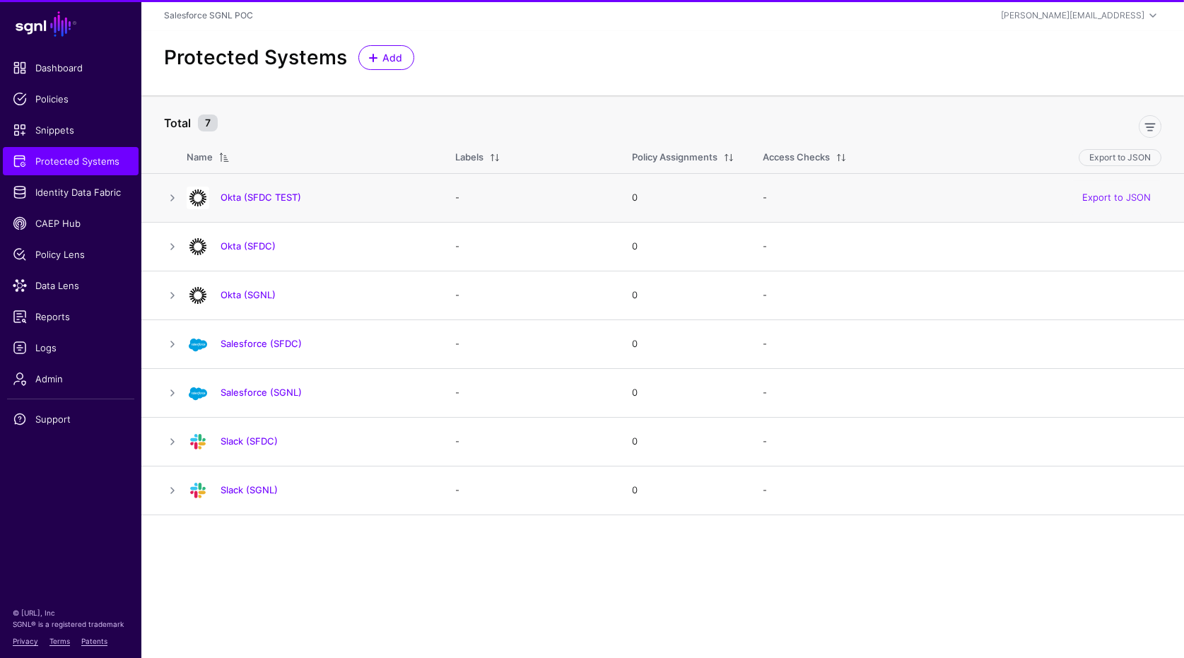
click at [264, 204] on h4 "Okta (SFDC TEST)" at bounding box center [323, 197] width 206 height 13
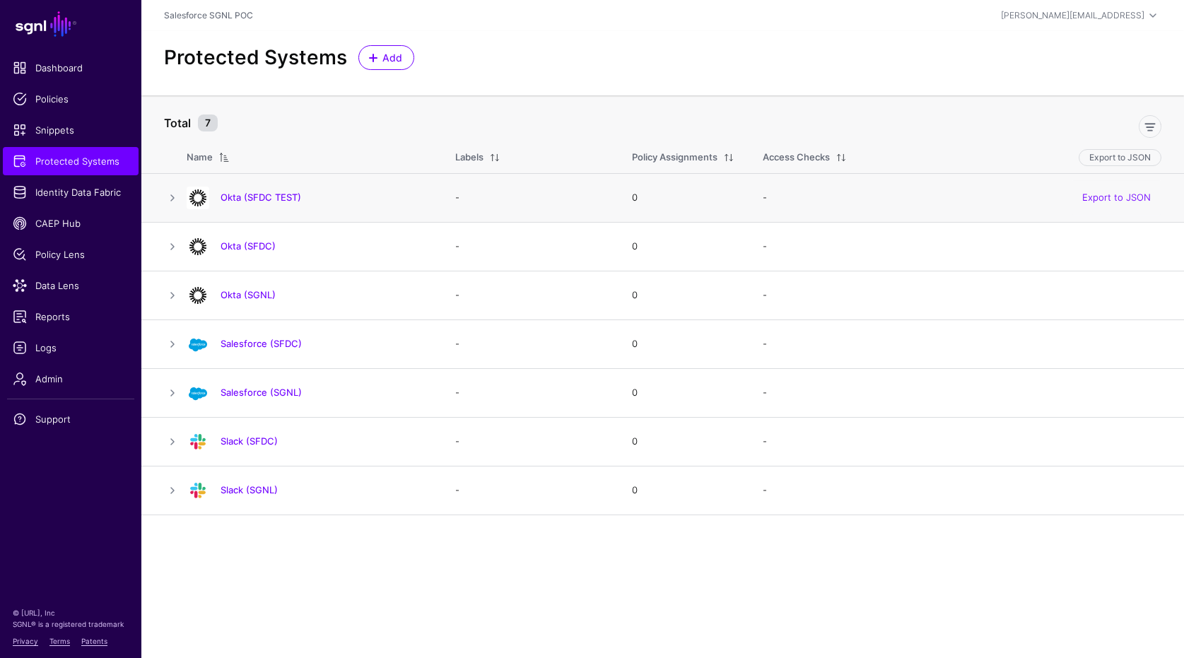
click at [267, 206] on div "Okta (SFDC TEST)" at bounding box center [307, 198] width 252 height 23
click at [272, 196] on link "Okta (SFDC TEST)" at bounding box center [260, 197] width 81 height 11
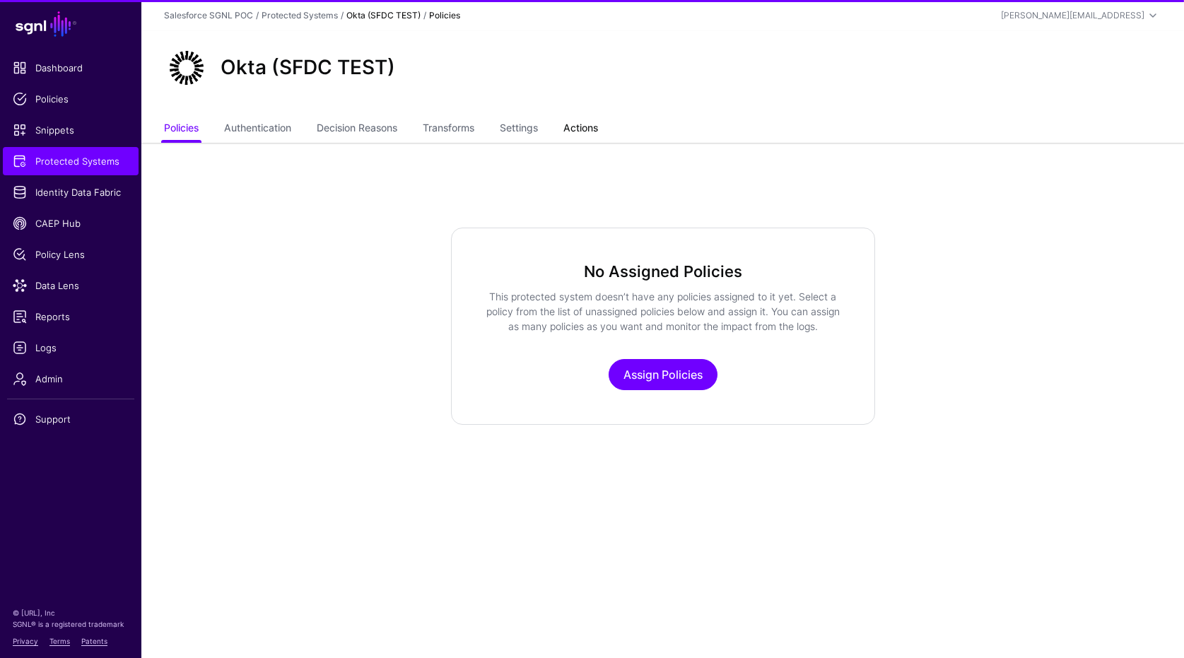
click at [588, 135] on link "Actions" at bounding box center [580, 129] width 35 height 27
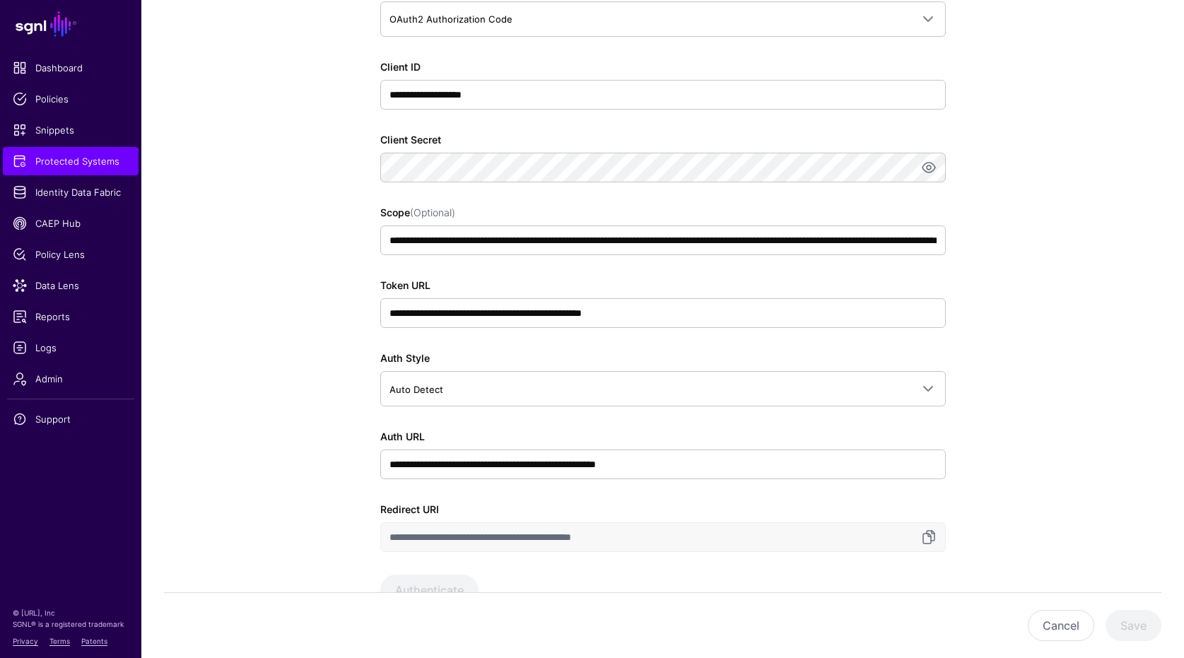
scroll to position [326, 0]
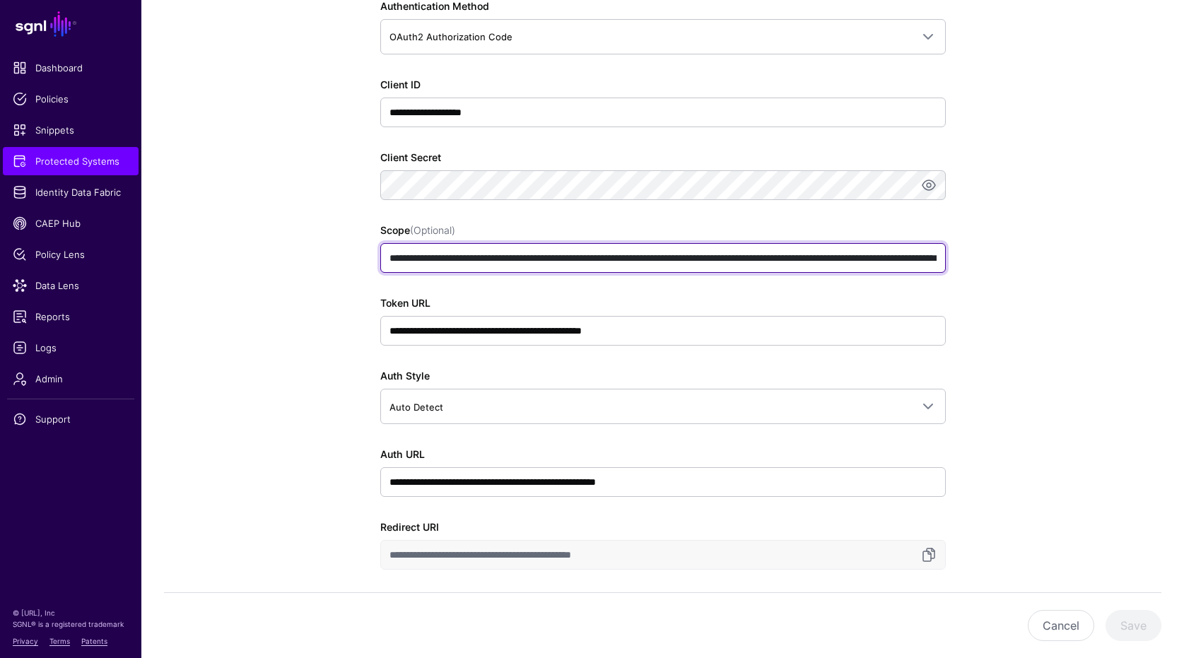
click at [747, 258] on input "**********" at bounding box center [662, 258] width 565 height 30
click at [659, 246] on input "**********" at bounding box center [662, 258] width 565 height 30
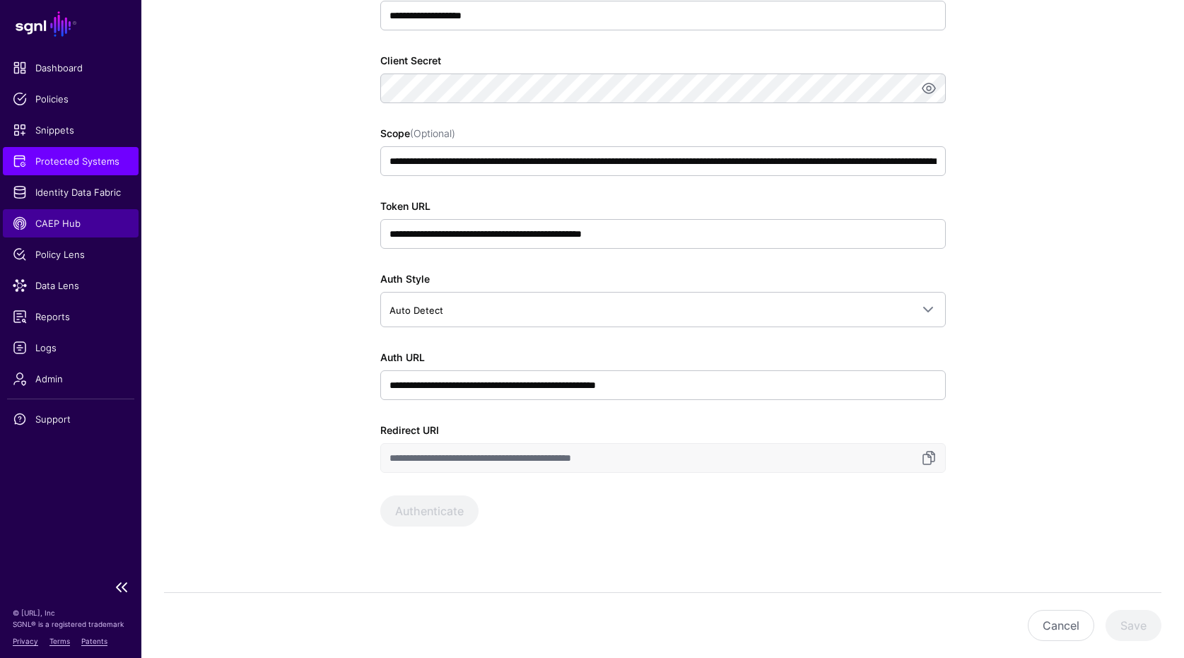
click at [80, 228] on span "CAEP Hub" at bounding box center [71, 223] width 116 height 14
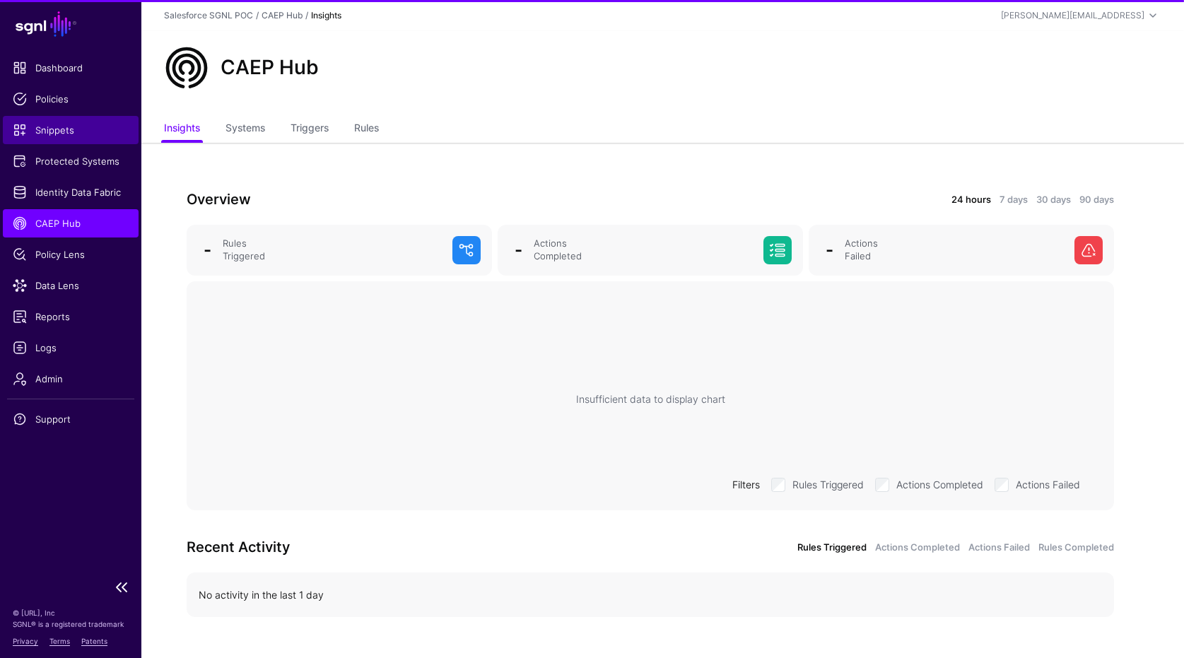
click at [78, 132] on span "Snippets" at bounding box center [71, 130] width 116 height 14
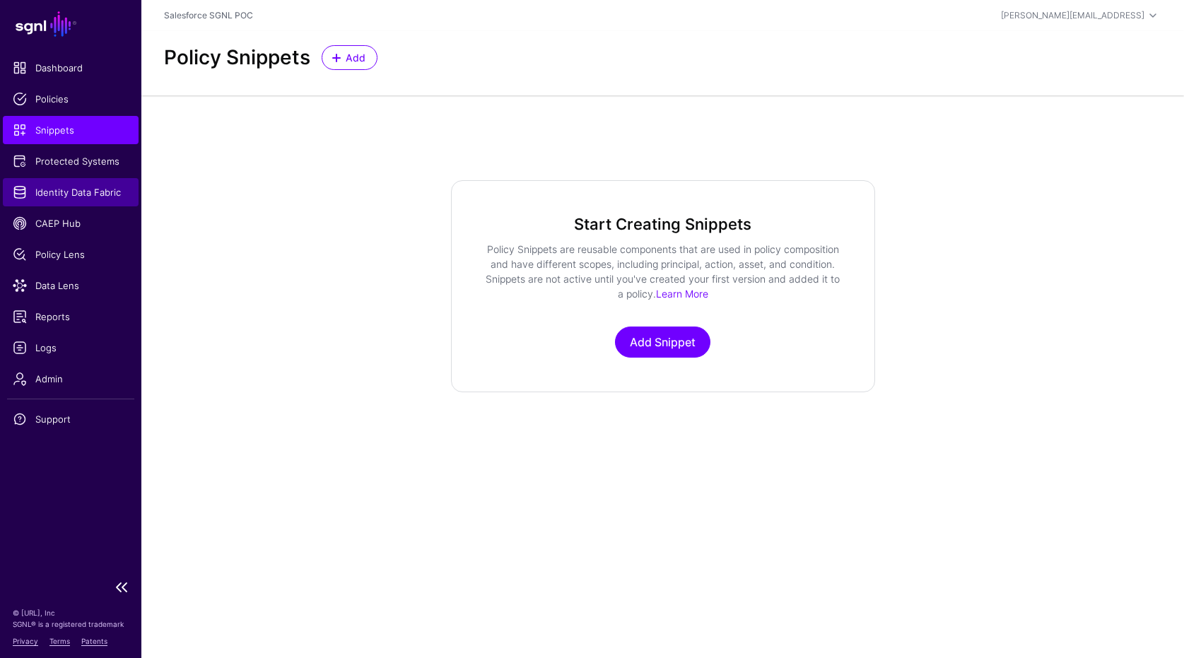
drag, startPoint x: 78, startPoint y: 192, endPoint x: 81, endPoint y: 184, distance: 8.5
click at [78, 192] on span "Identity Data Fabric" at bounding box center [71, 192] width 116 height 14
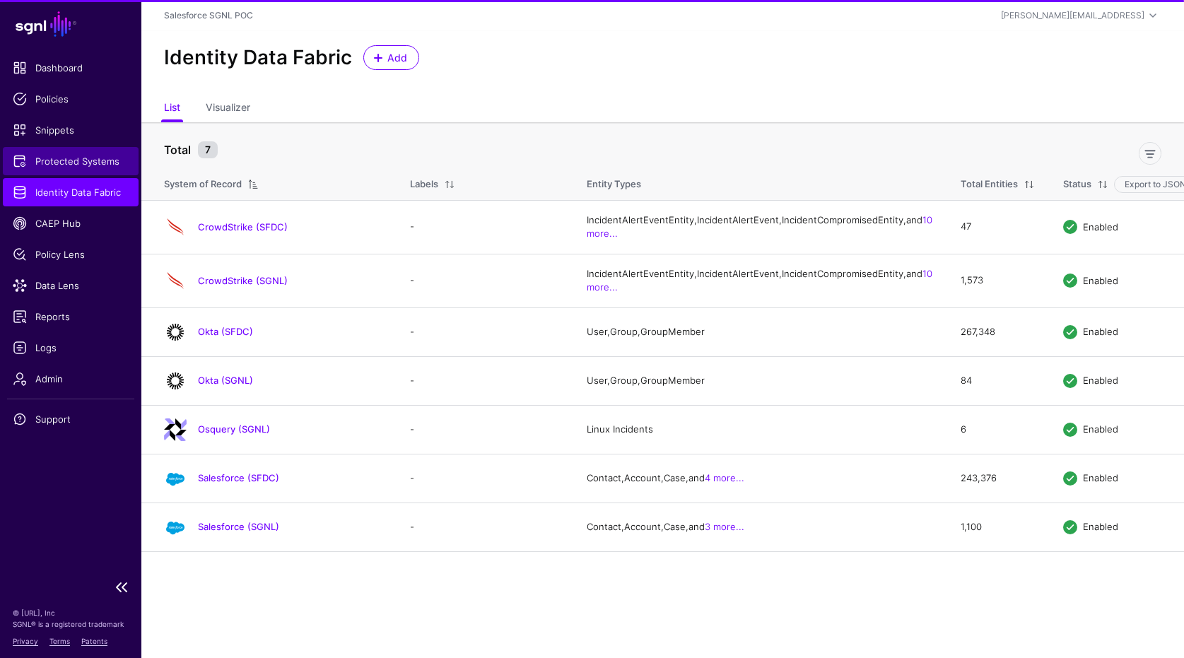
click at [85, 159] on span "Protected Systems" at bounding box center [71, 161] width 116 height 14
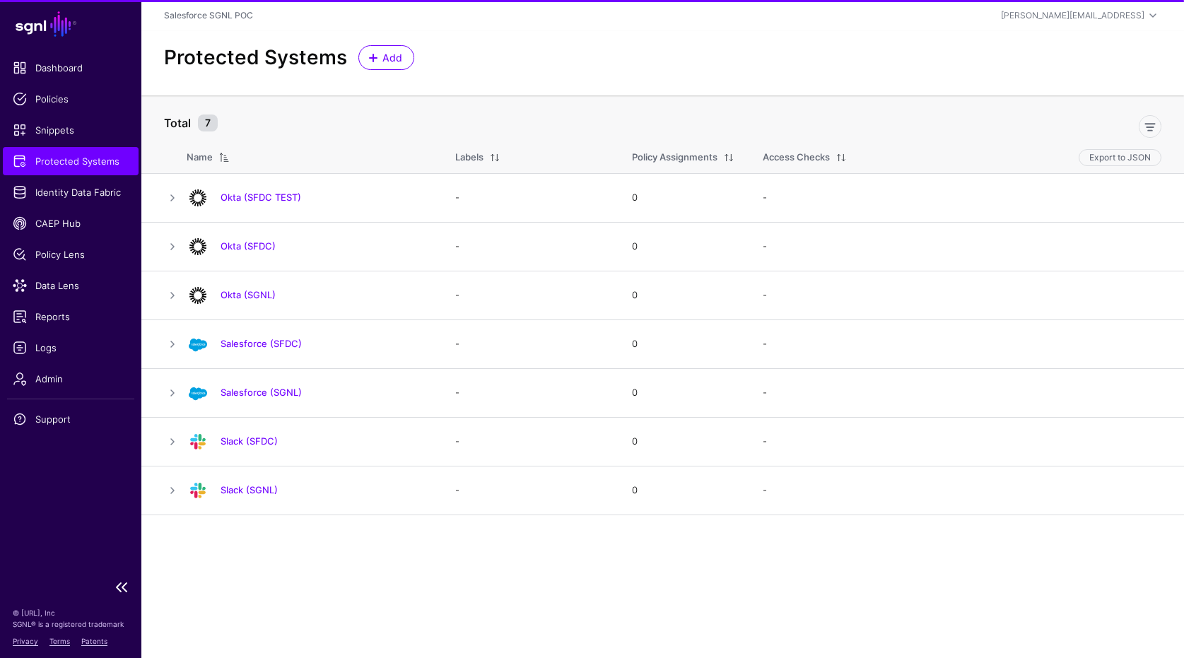
click at [69, 207] on ul "Dashboard Policies Snippets Protected Systems Identity Data Fabric CAEP Hub Pol…" at bounding box center [70, 313] width 141 height 518
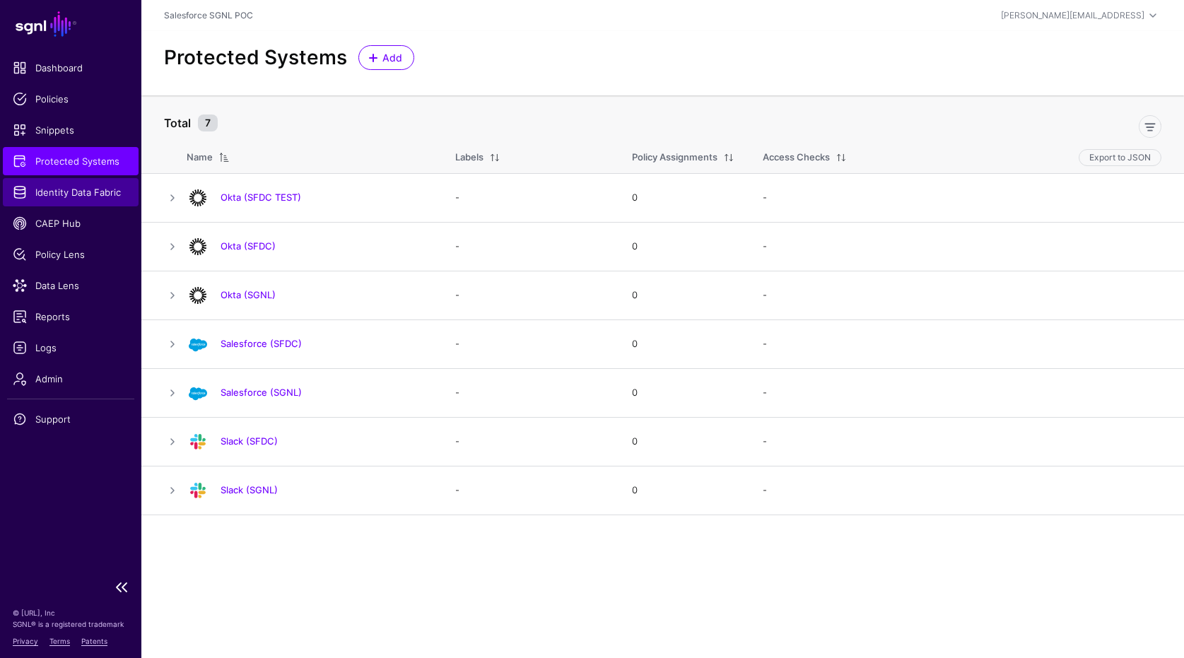
click at [87, 185] on span "Identity Data Fabric" at bounding box center [71, 192] width 116 height 14
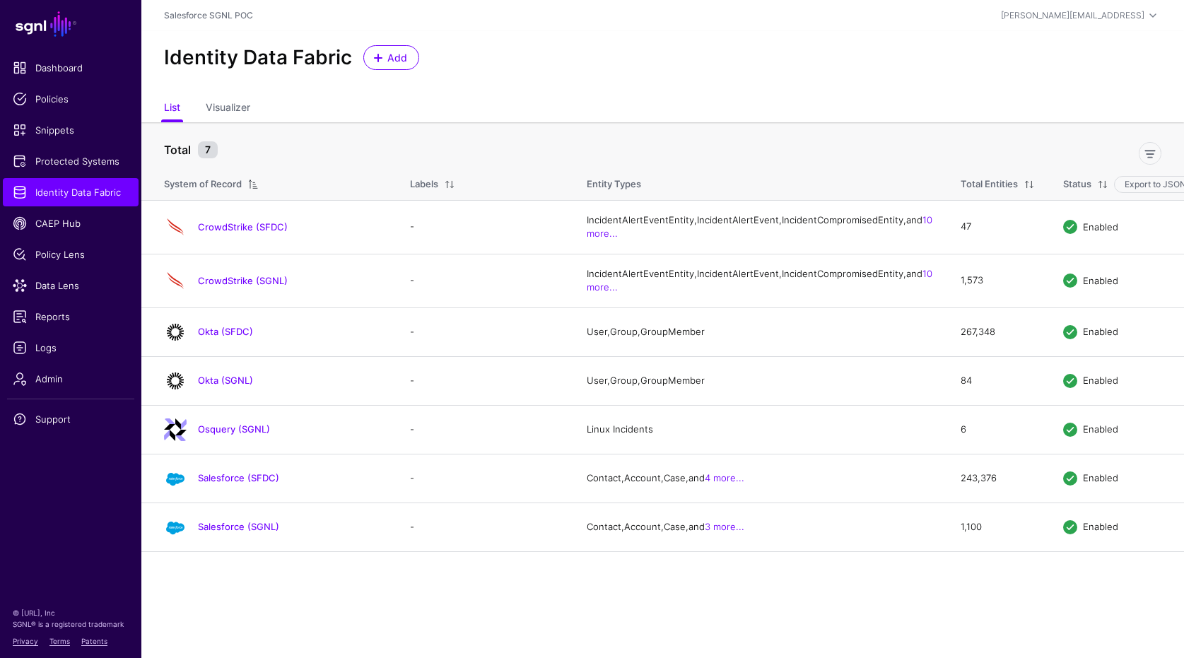
click at [264, 233] on link "CrowdStrike (SFDC)" at bounding box center [243, 226] width 90 height 11
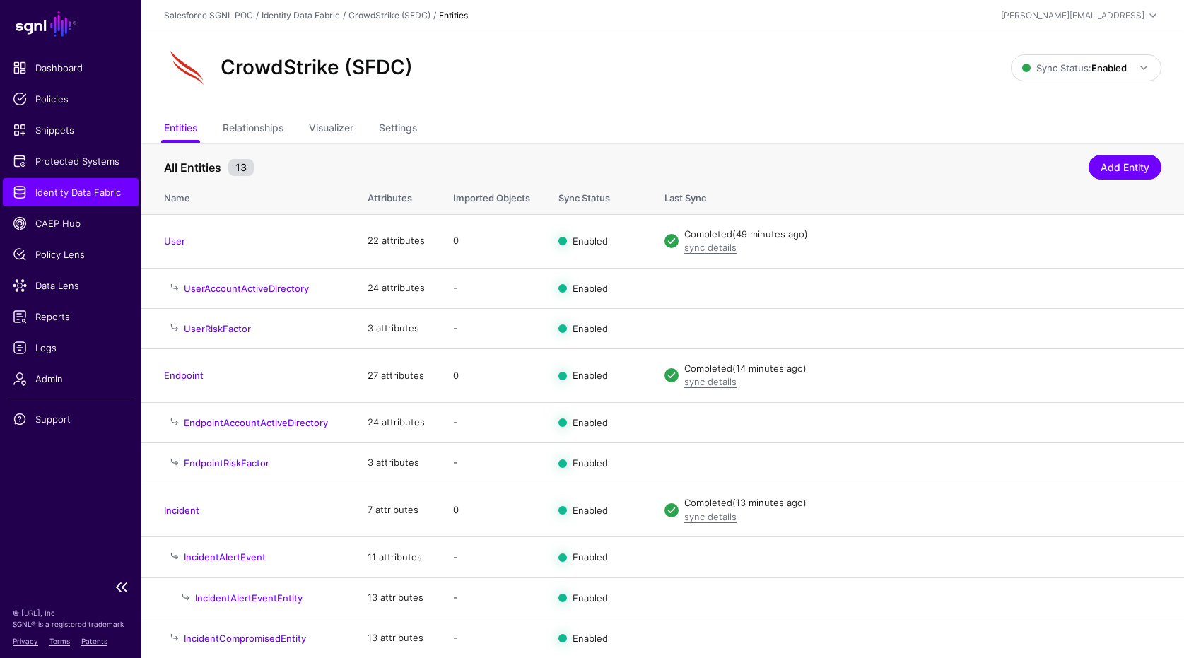
click at [117, 196] on span "Identity Data Fabric" at bounding box center [71, 192] width 116 height 14
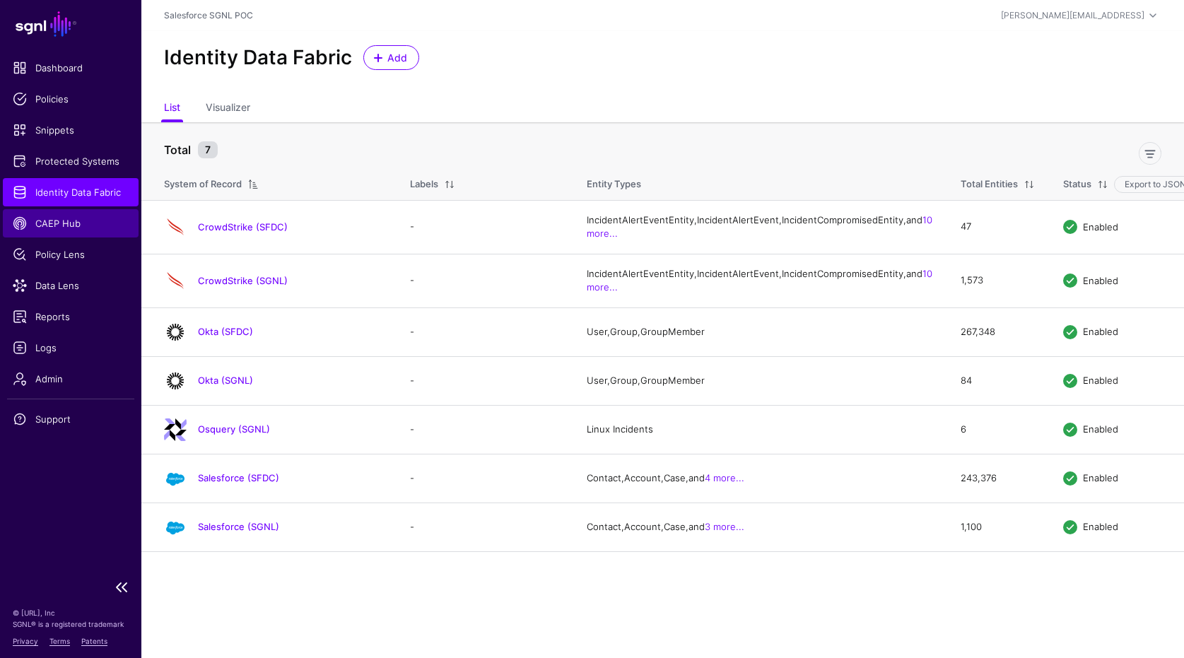
click at [34, 232] on link "CAEP Hub" at bounding box center [71, 223] width 136 height 28
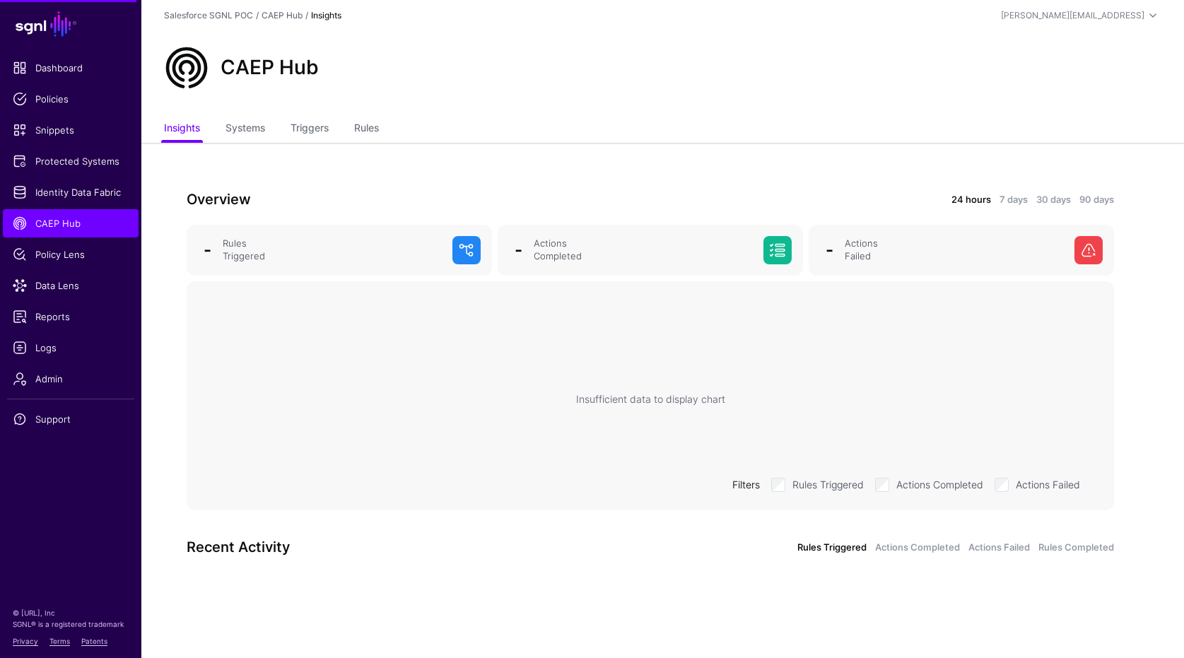
click at [392, 128] on ul "Insights Systems Triggers Rules" at bounding box center [662, 129] width 997 height 27
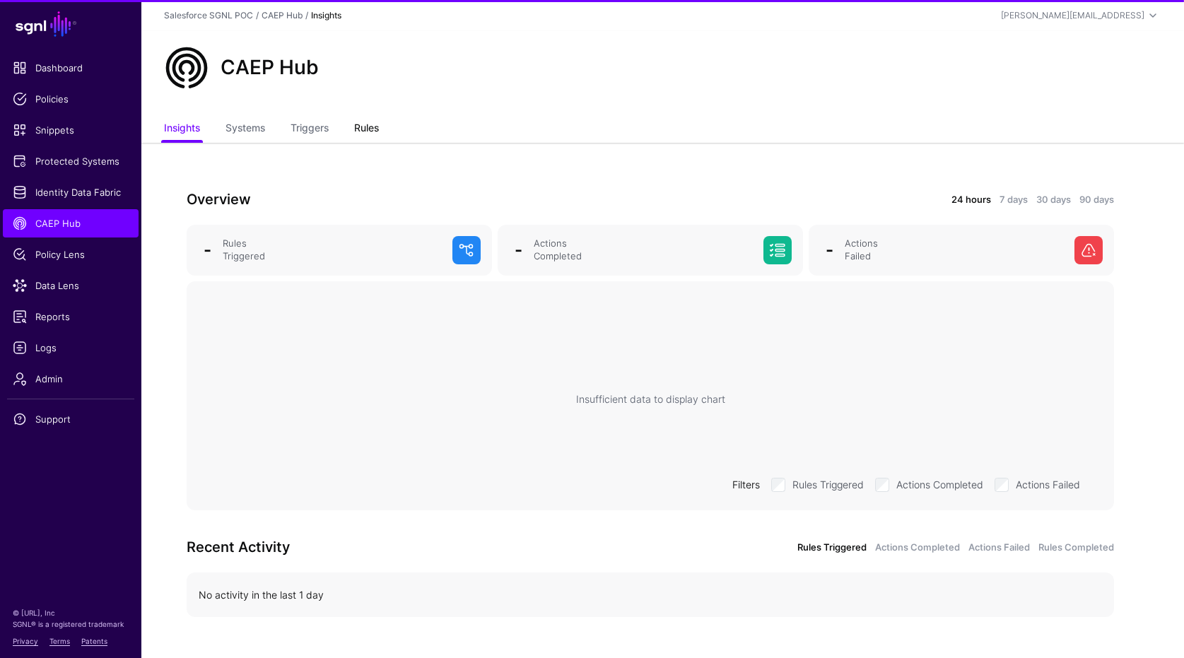
click at [379, 123] on link "Rules" at bounding box center [366, 129] width 25 height 27
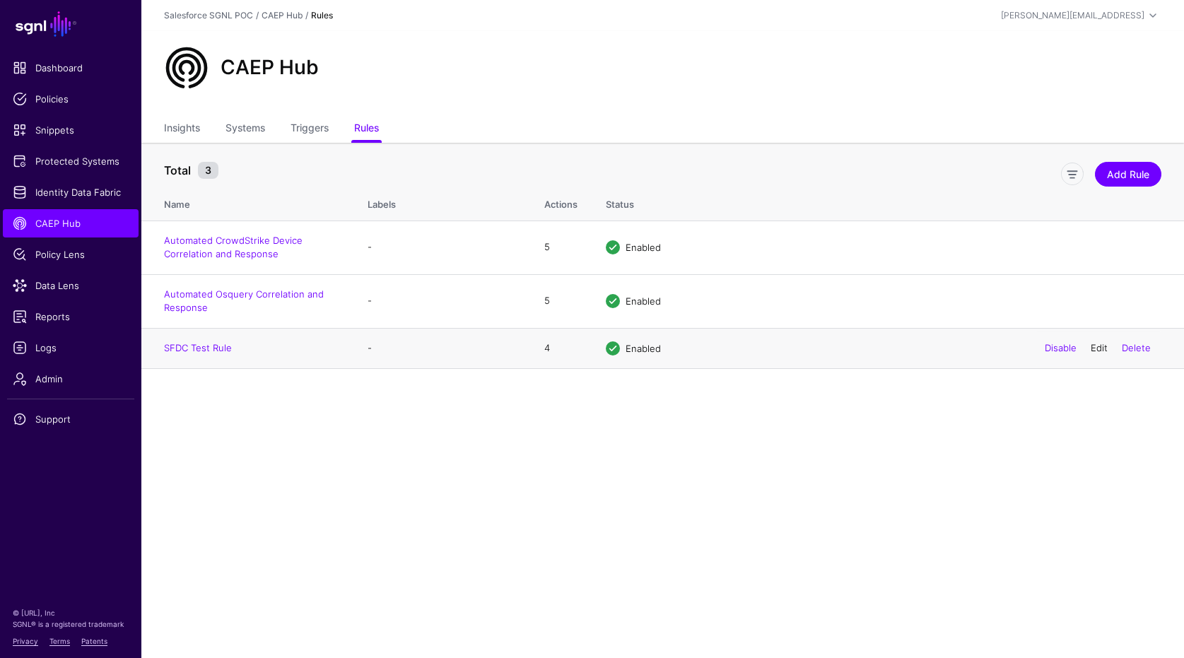
click at [1100, 343] on link "Edit" at bounding box center [1098, 347] width 17 height 11
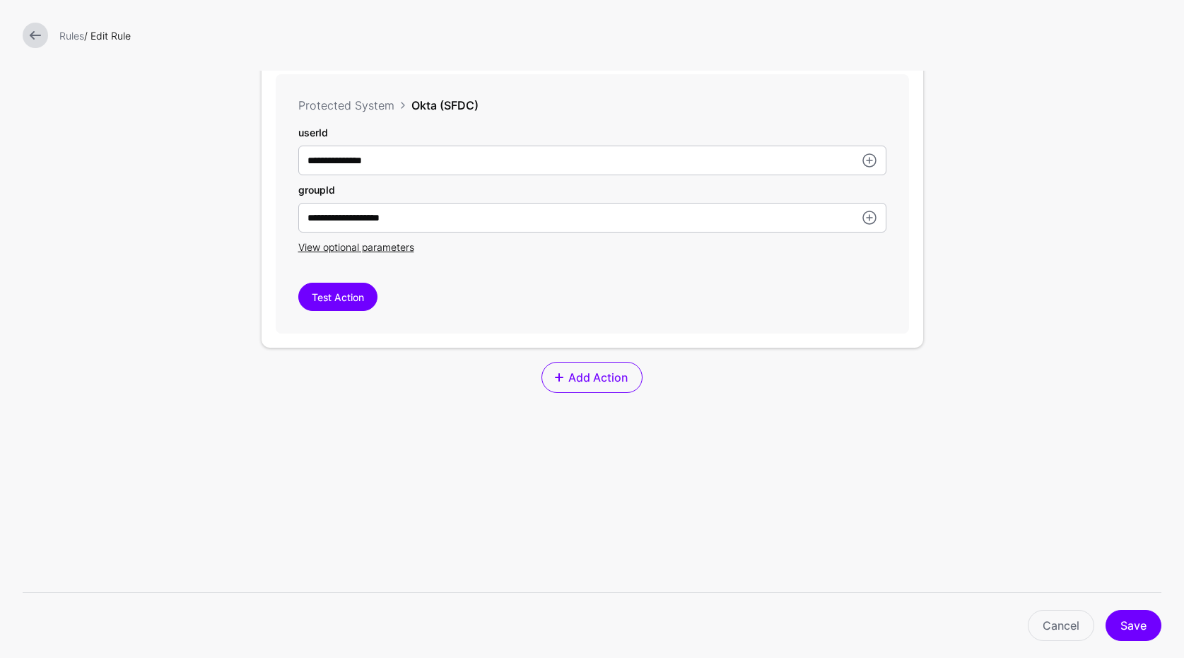
scroll to position [1242, 0]
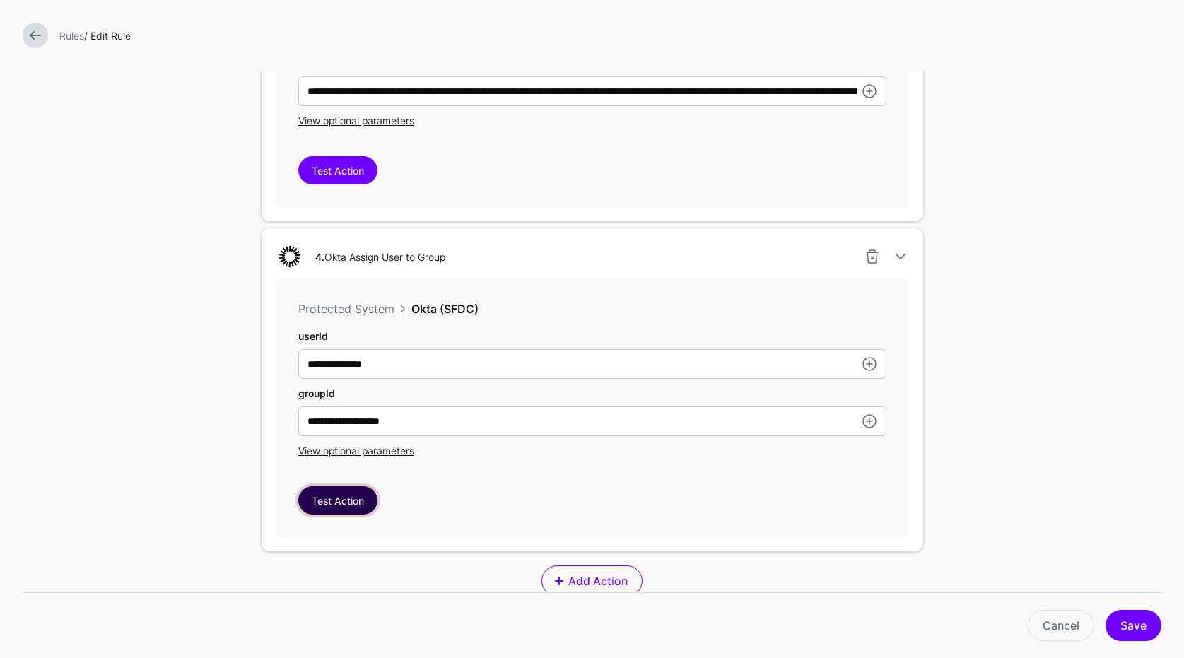
click at [362, 499] on button "Test Action" at bounding box center [337, 500] width 79 height 28
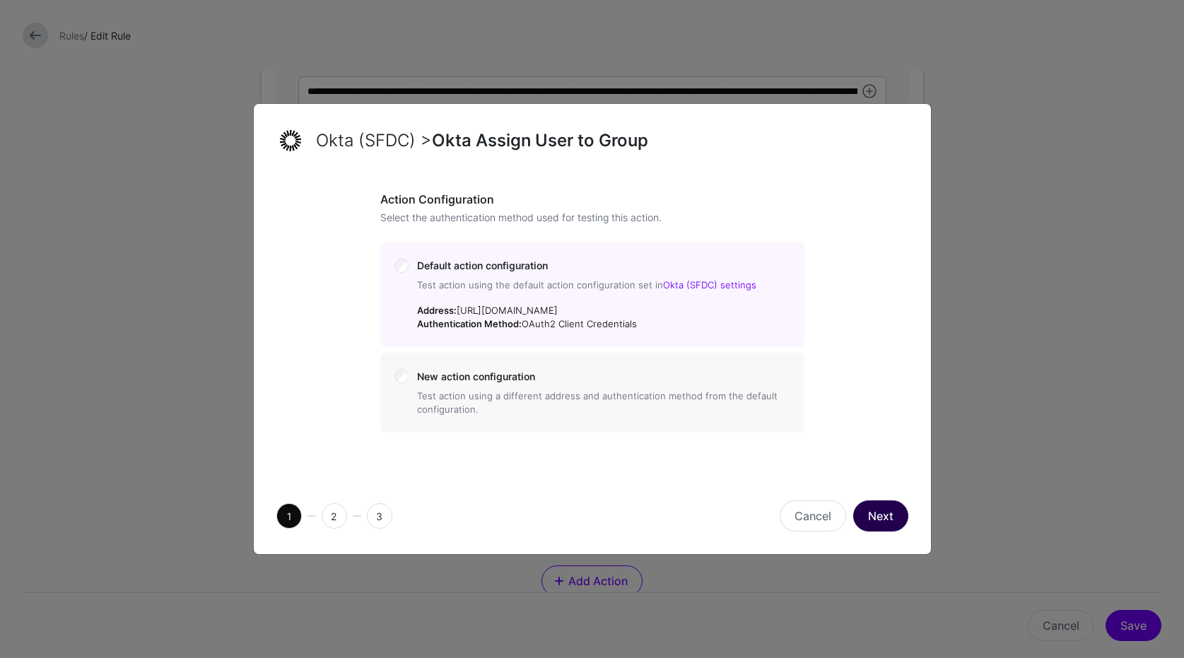
click at [890, 505] on button "Next" at bounding box center [880, 515] width 55 height 31
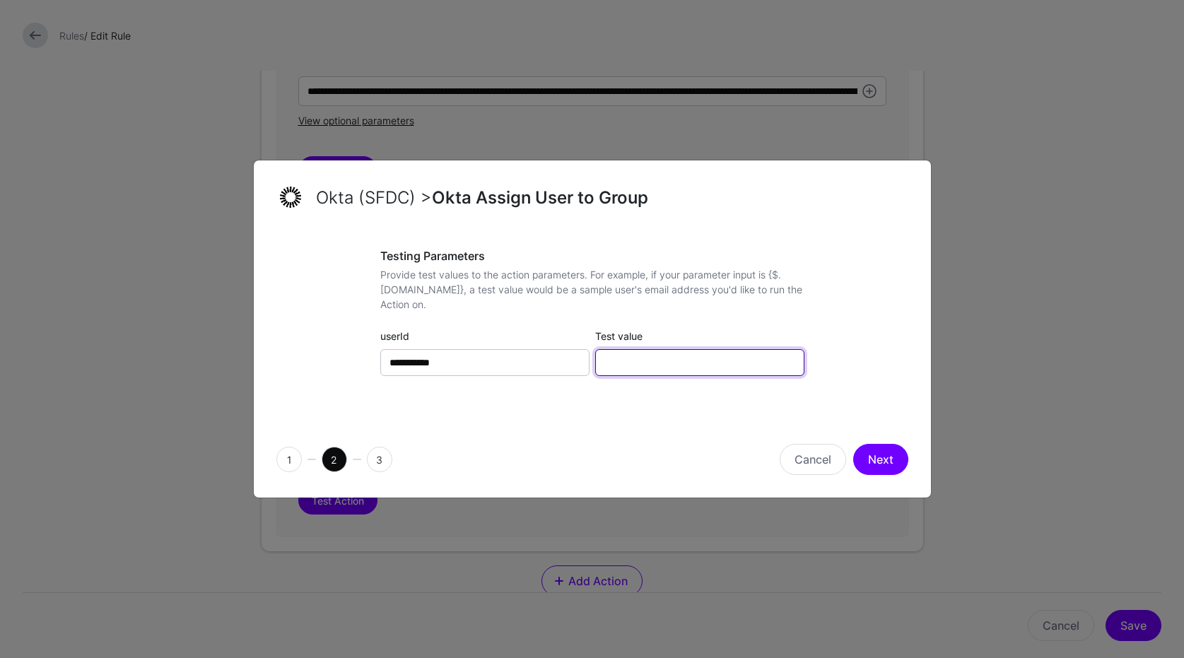
click at [727, 367] on input "Test value" at bounding box center [699, 362] width 209 height 27
click at [683, 368] on input "Test value" at bounding box center [699, 362] width 209 height 27
paste input "**********"
type input "**********"
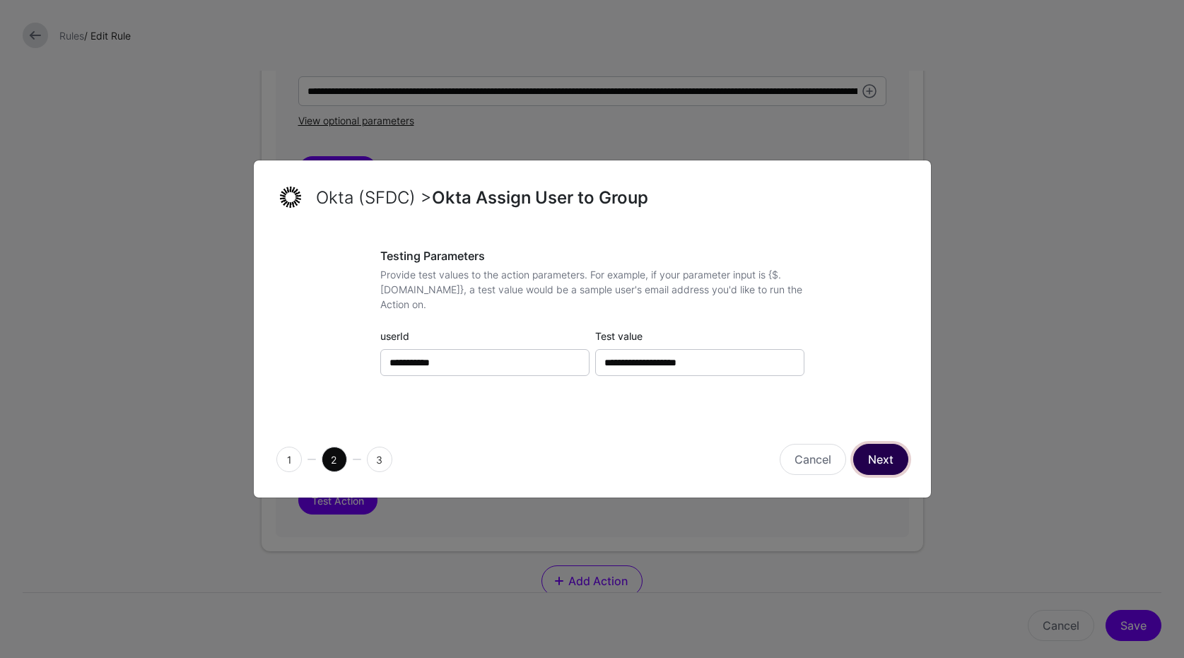
click at [899, 457] on button "Next" at bounding box center [880, 459] width 55 height 31
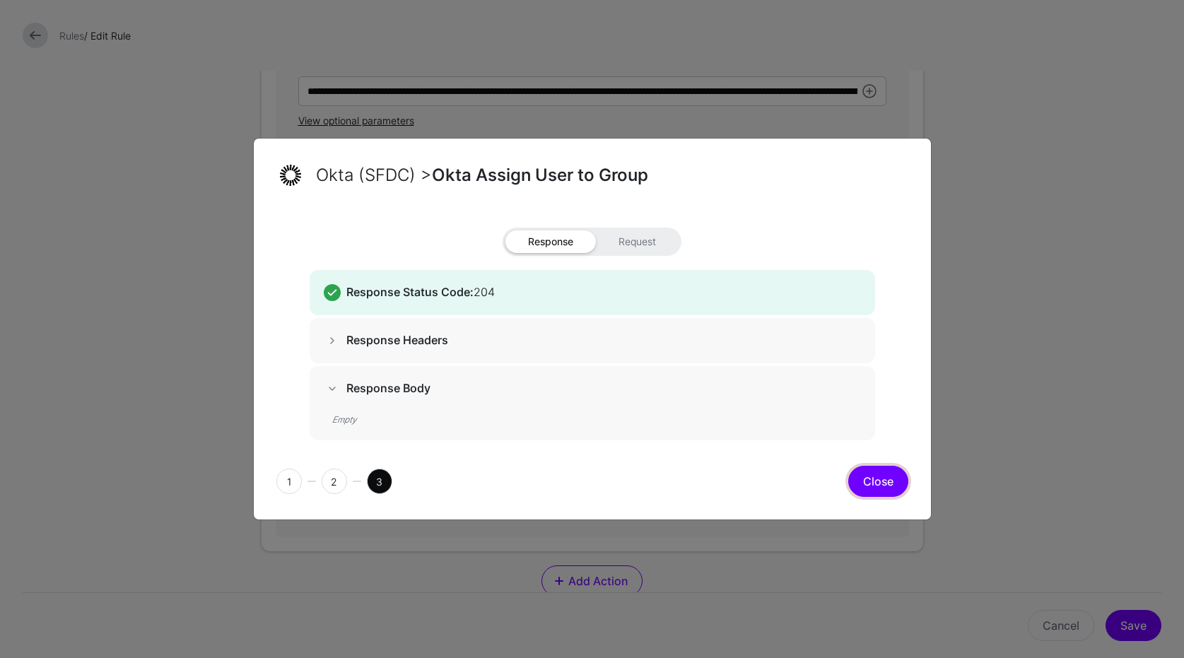
click at [884, 489] on button "Close" at bounding box center [878, 481] width 60 height 31
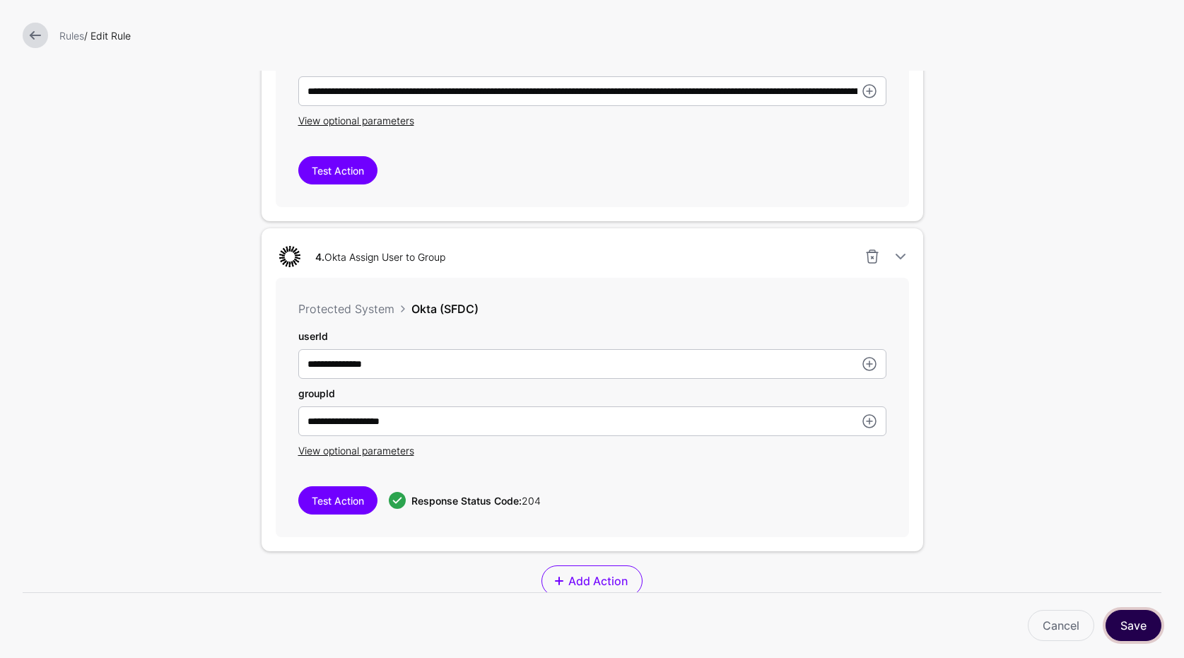
click at [1113, 632] on button "Save" at bounding box center [1133, 625] width 56 height 31
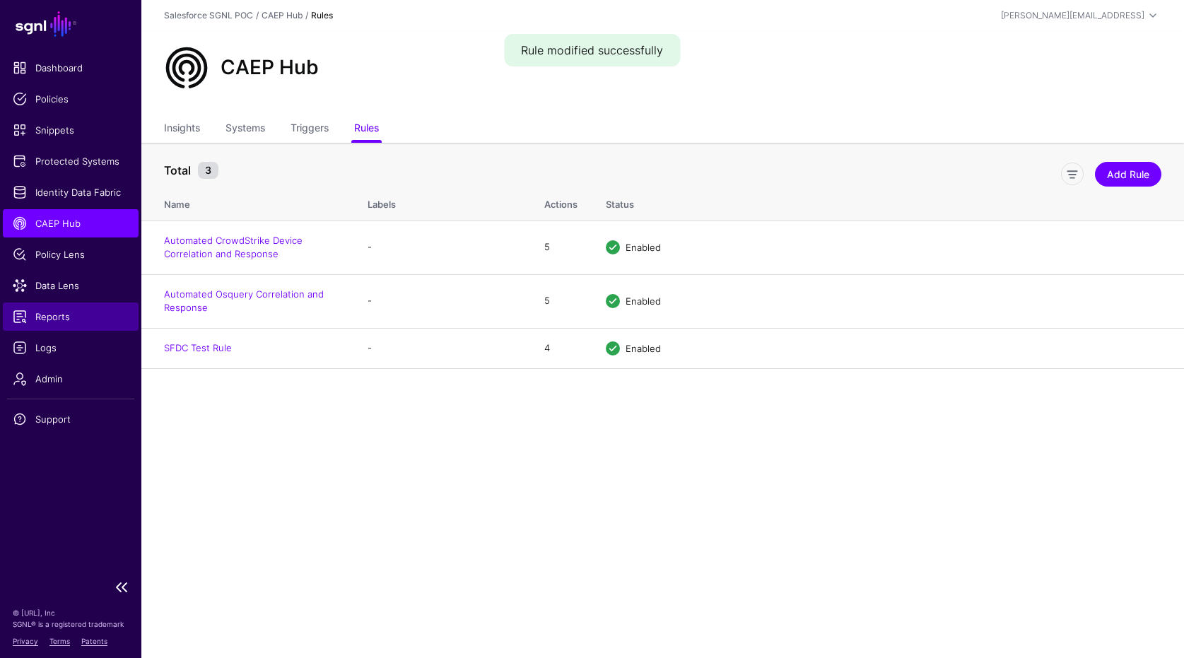
click at [47, 310] on span "Reports" at bounding box center [71, 317] width 116 height 14
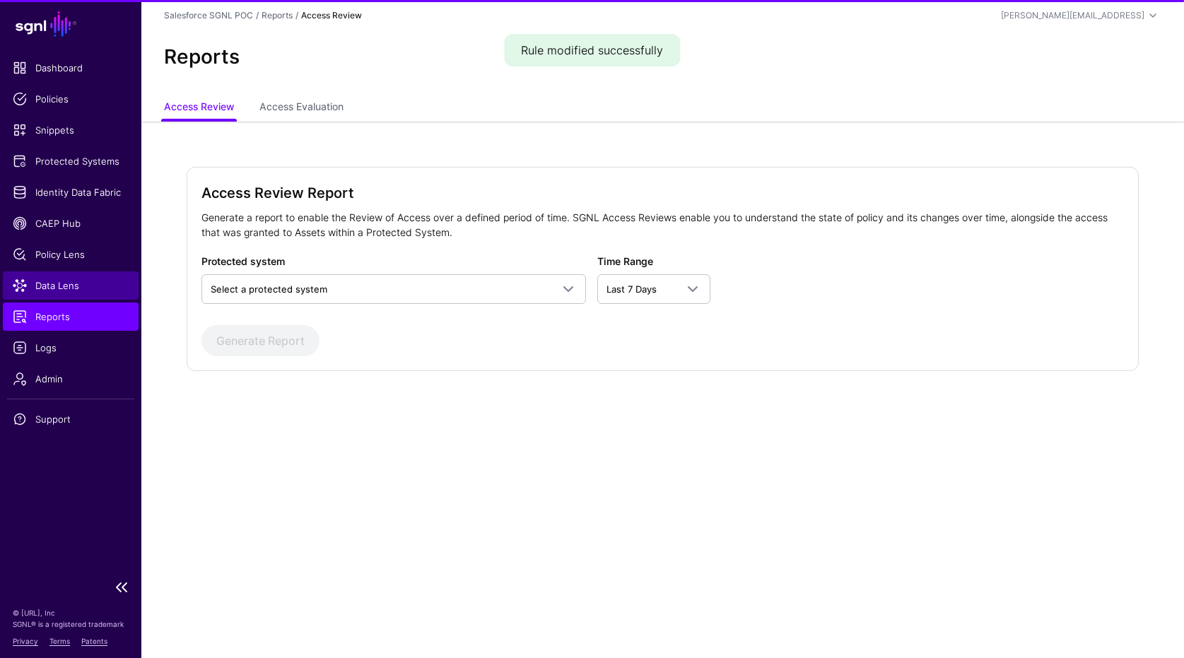
drag, startPoint x: 59, startPoint y: 344, endPoint x: 46, endPoint y: 283, distance: 62.1
click at [59, 344] on span "Logs" at bounding box center [71, 348] width 116 height 14
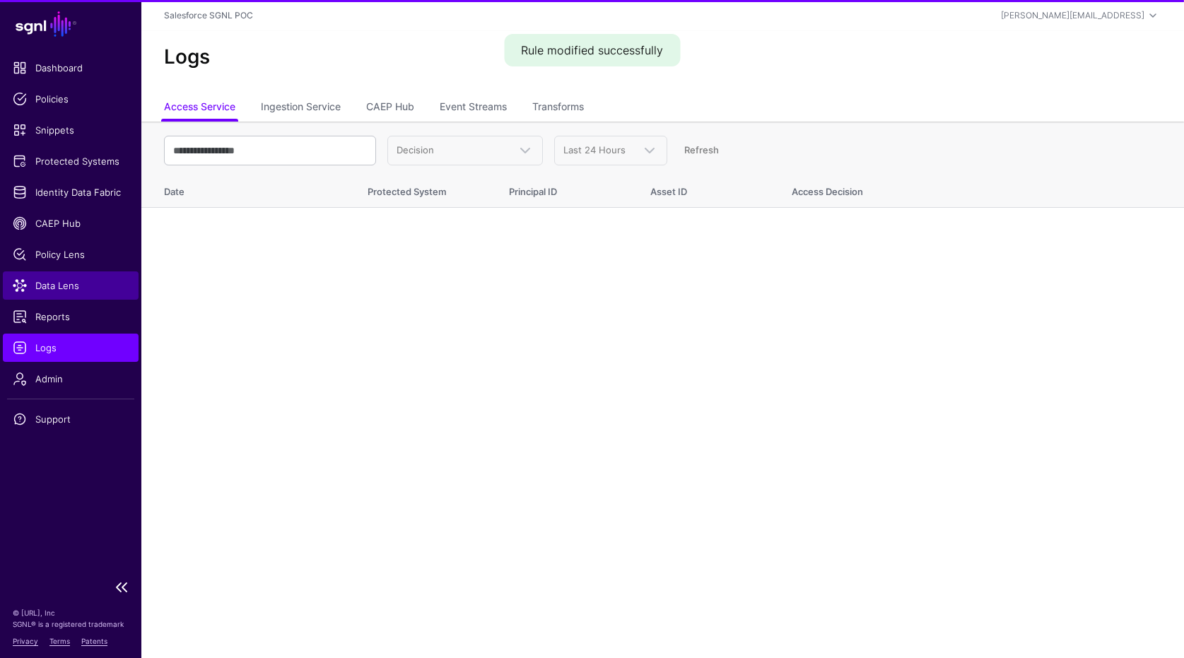
click at [46, 283] on span "Data Lens" at bounding box center [71, 285] width 116 height 14
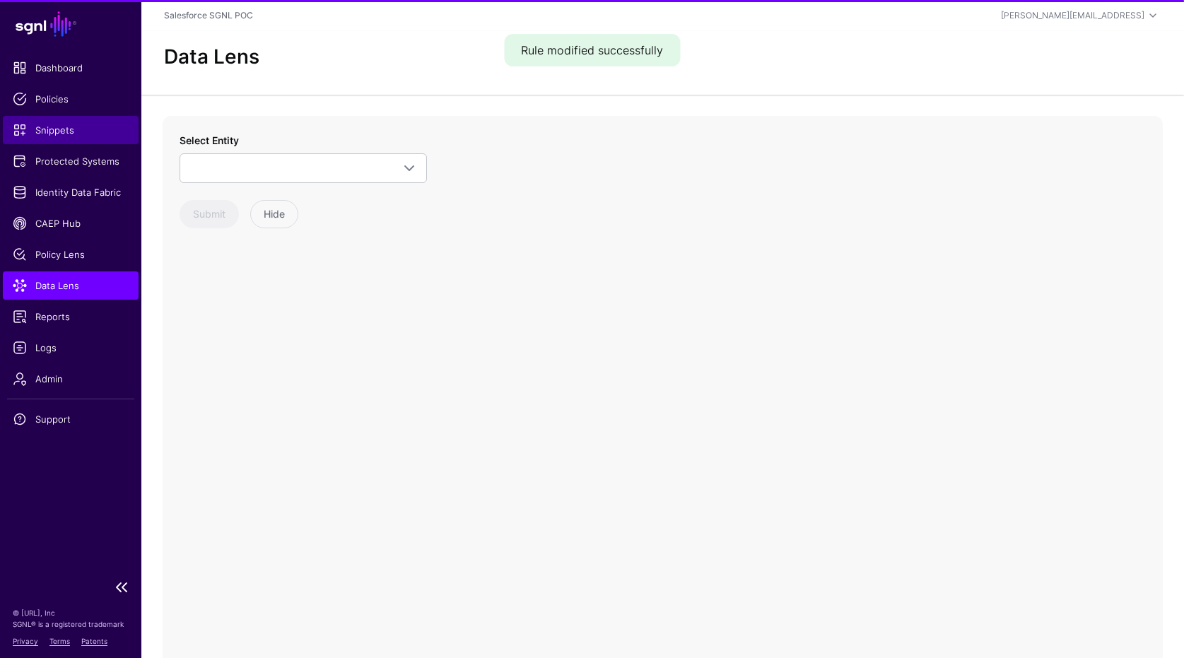
click at [102, 134] on span "Snippets" at bounding box center [71, 130] width 116 height 14
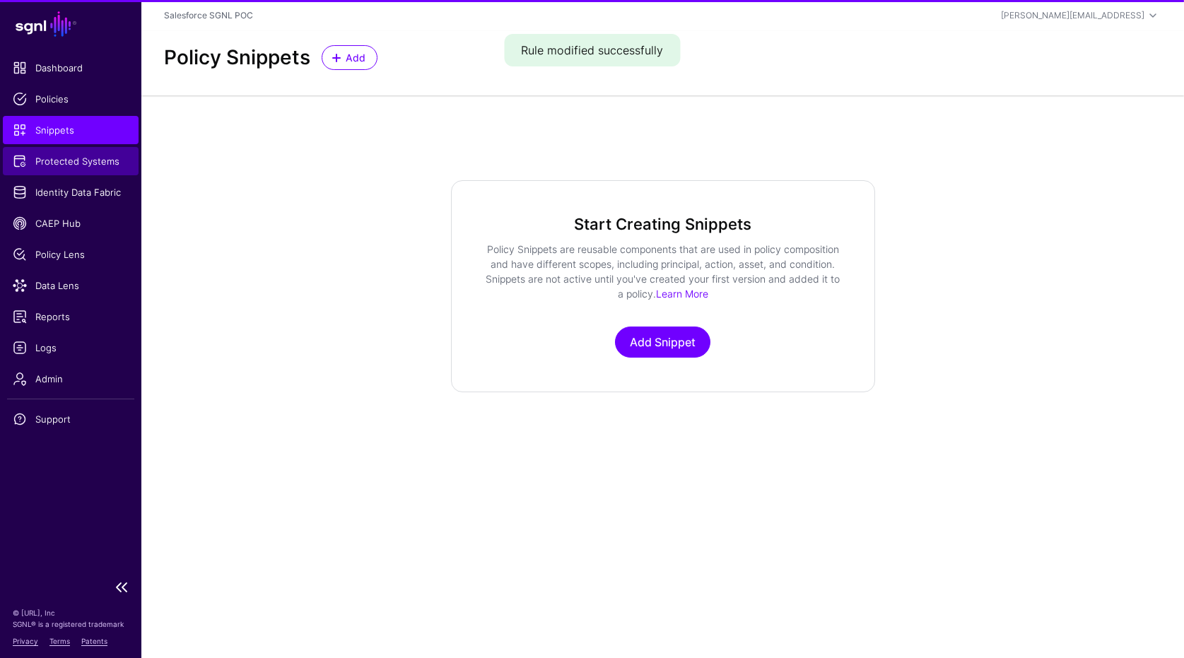
click at [93, 155] on span "Protected Systems" at bounding box center [71, 161] width 116 height 14
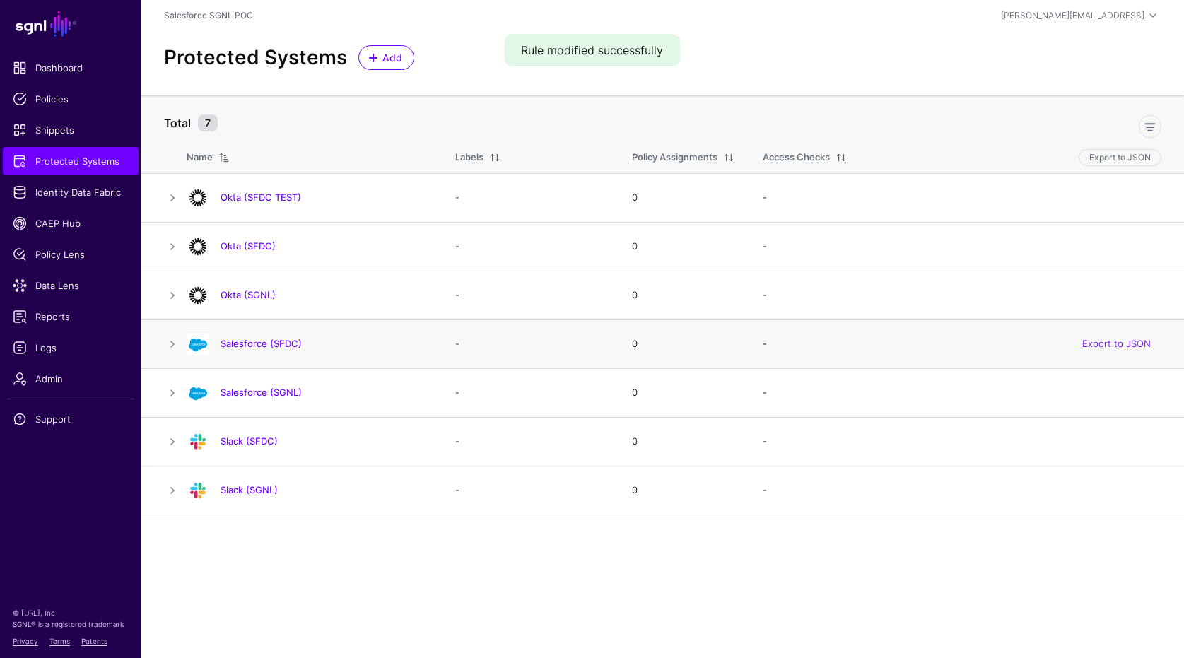
drag, startPoint x: 695, startPoint y: 339, endPoint x: 546, endPoint y: 342, distance: 149.2
click at [695, 341] on td "0" at bounding box center [683, 343] width 131 height 49
click at [69, 179] on link "Identity Data Fabric" at bounding box center [71, 192] width 136 height 28
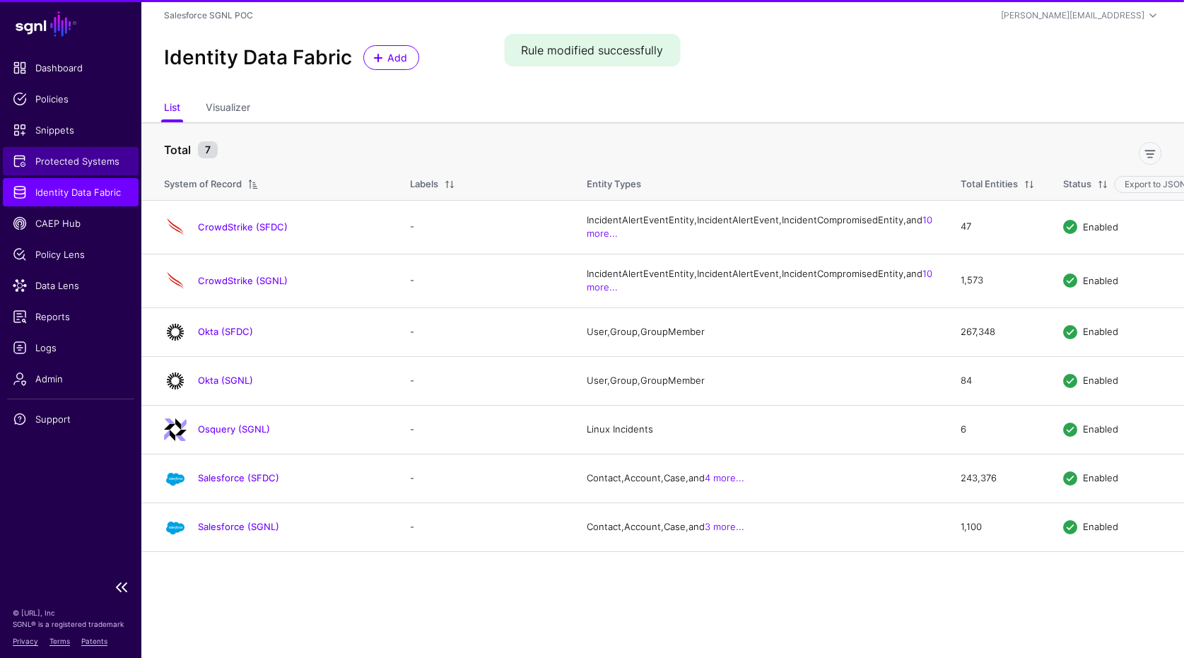
click at [65, 155] on span "Protected Systems" at bounding box center [71, 161] width 116 height 14
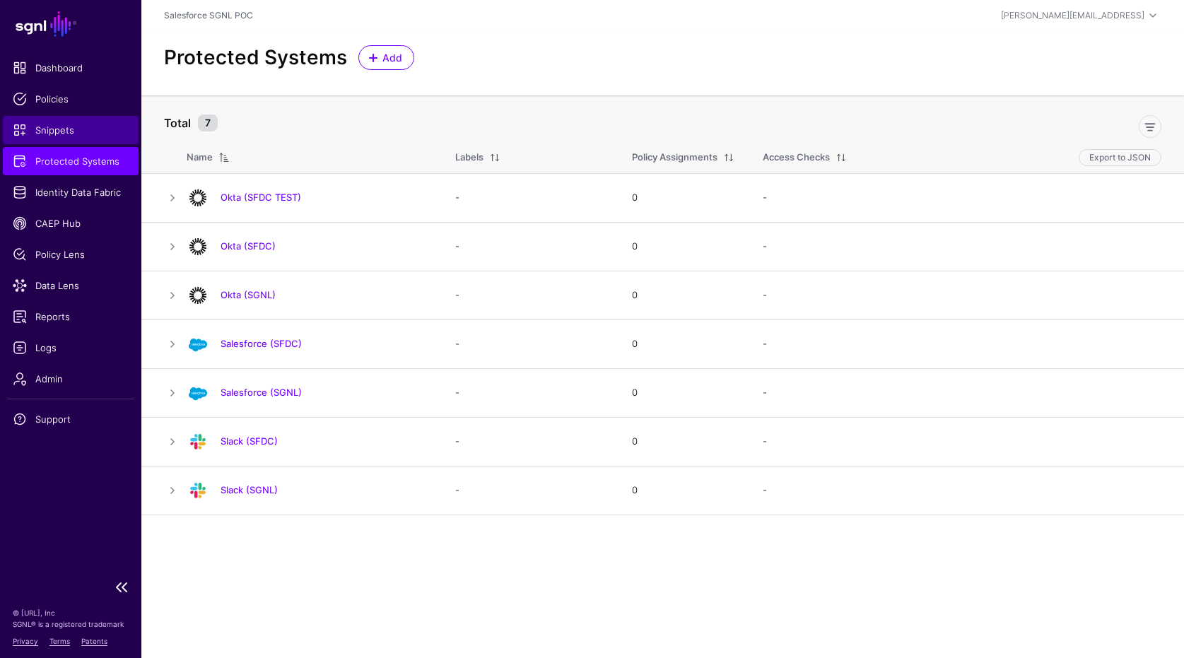
click at [75, 138] on link "Snippets" at bounding box center [71, 130] width 136 height 28
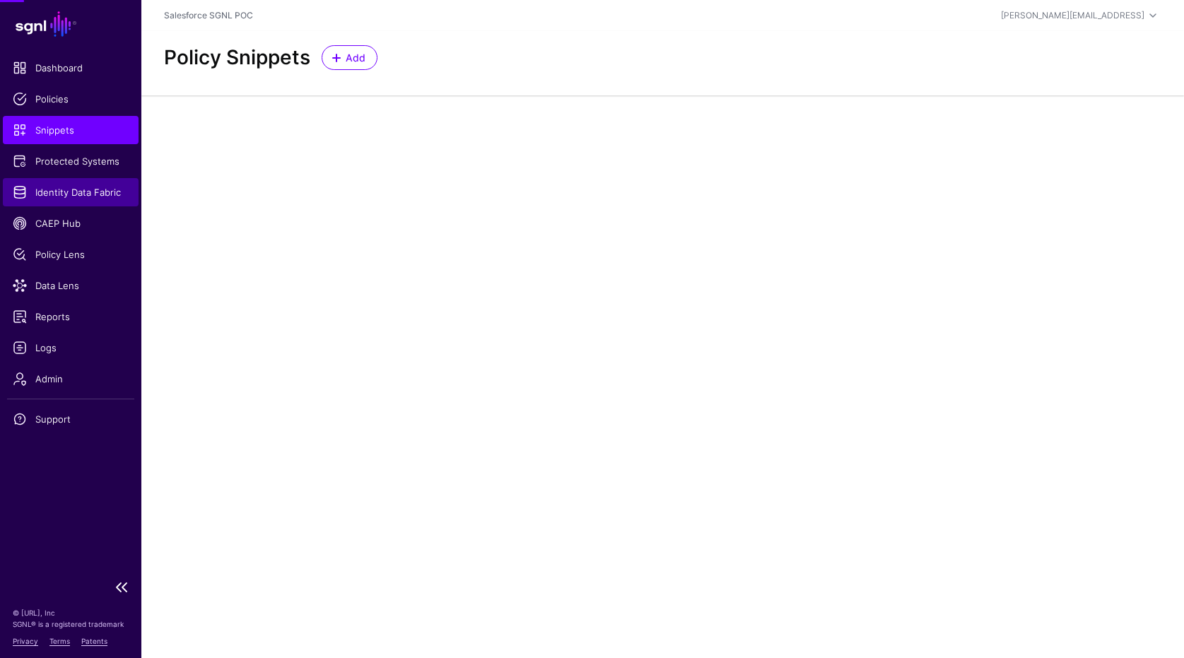
click at [74, 191] on span "Identity Data Fabric" at bounding box center [71, 192] width 116 height 14
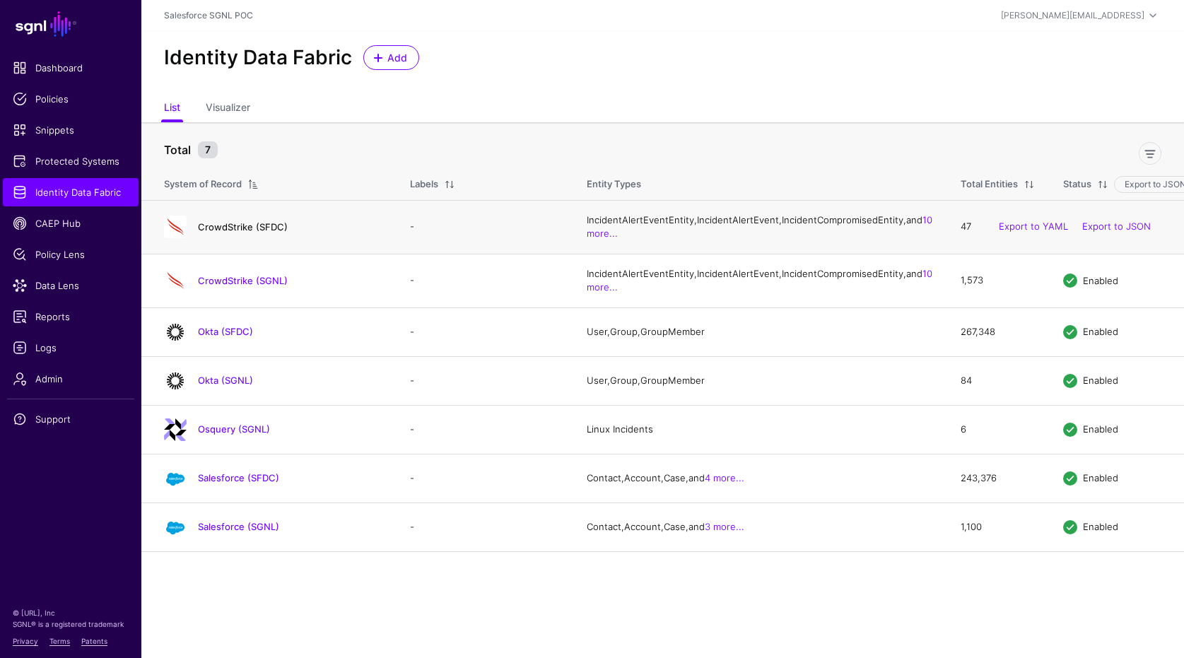
click at [219, 233] on link "CrowdStrike (SFDC)" at bounding box center [243, 226] width 90 height 11
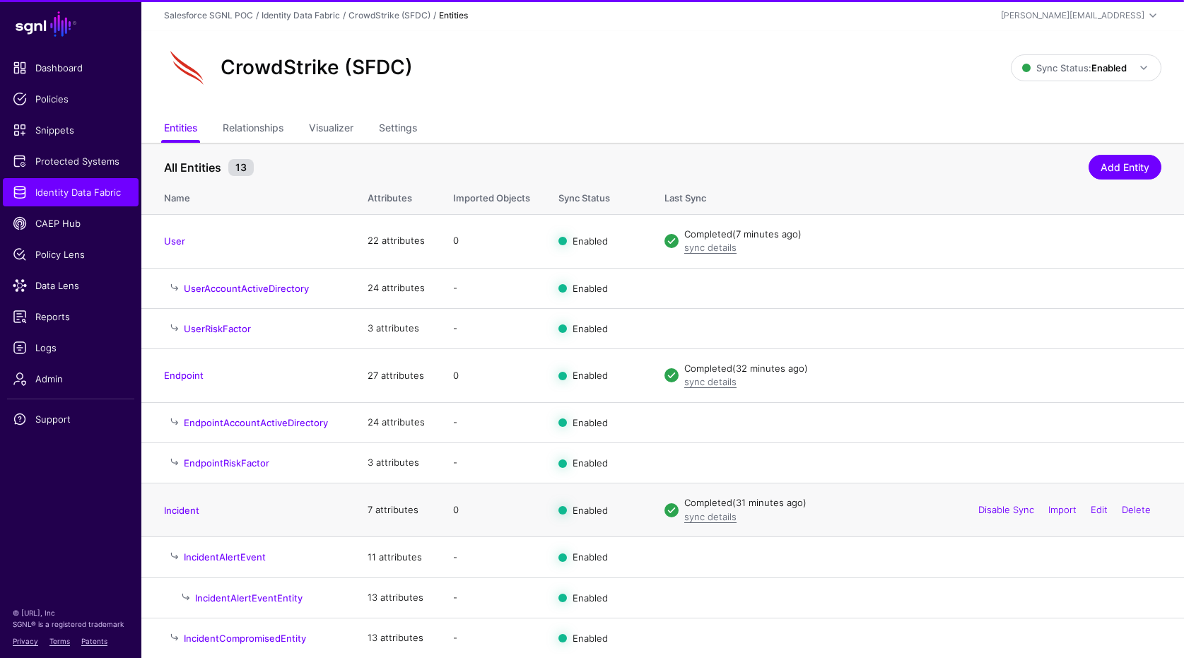
scroll to position [162, 0]
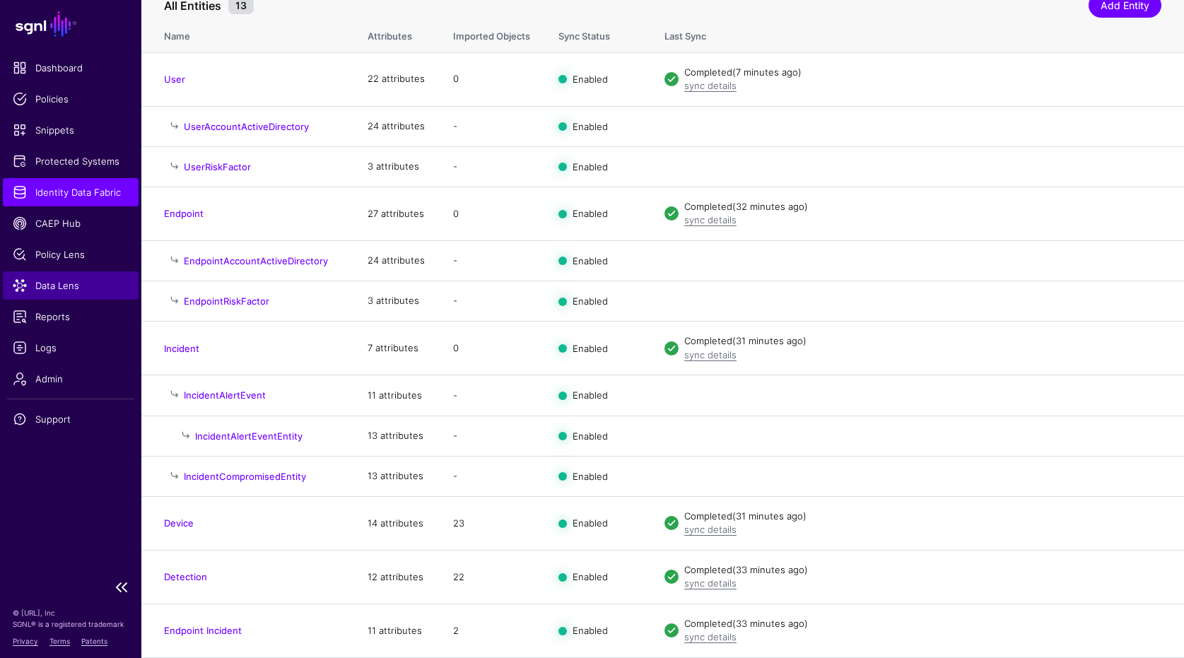
click at [59, 276] on link "Data Lens" at bounding box center [71, 285] width 136 height 28
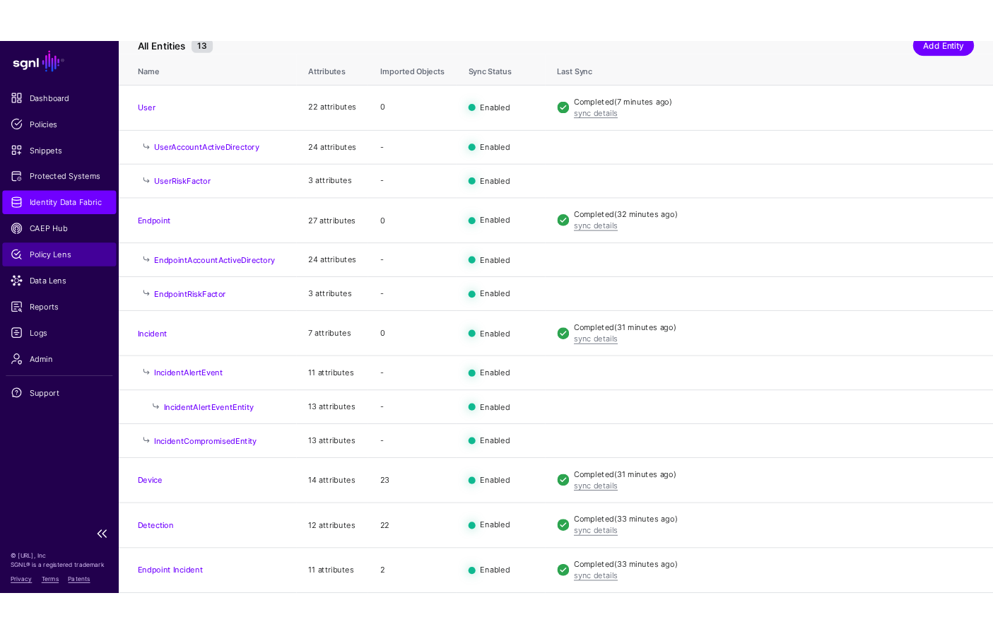
scroll to position [45, 0]
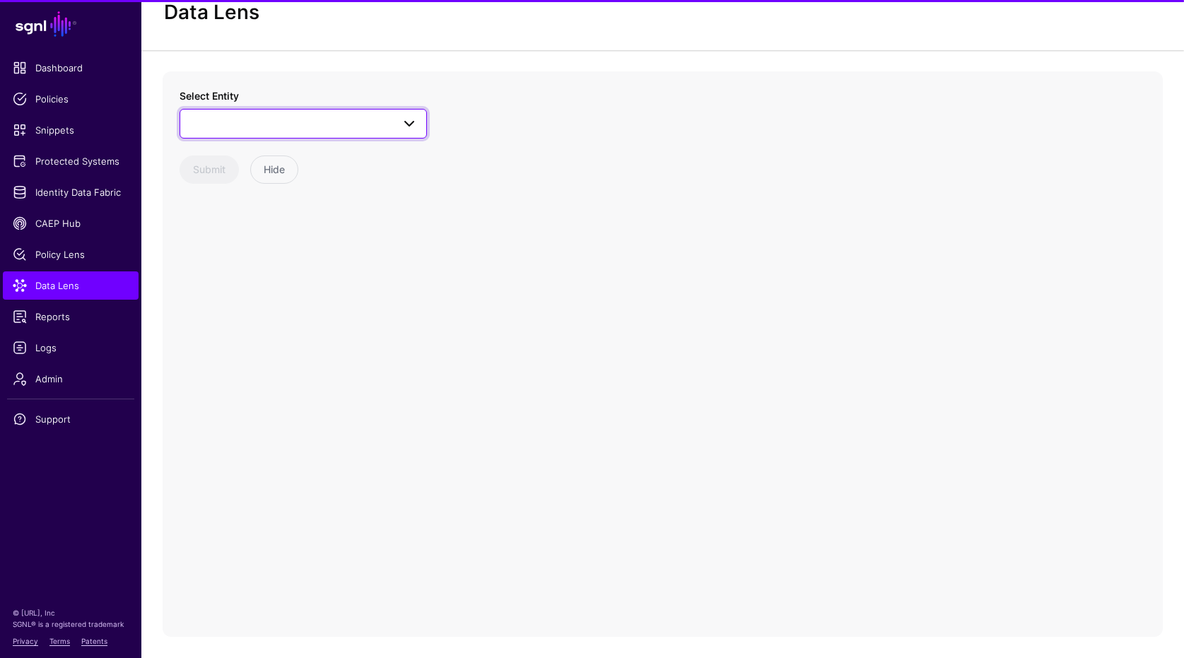
click at [333, 112] on link at bounding box center [303, 124] width 247 height 30
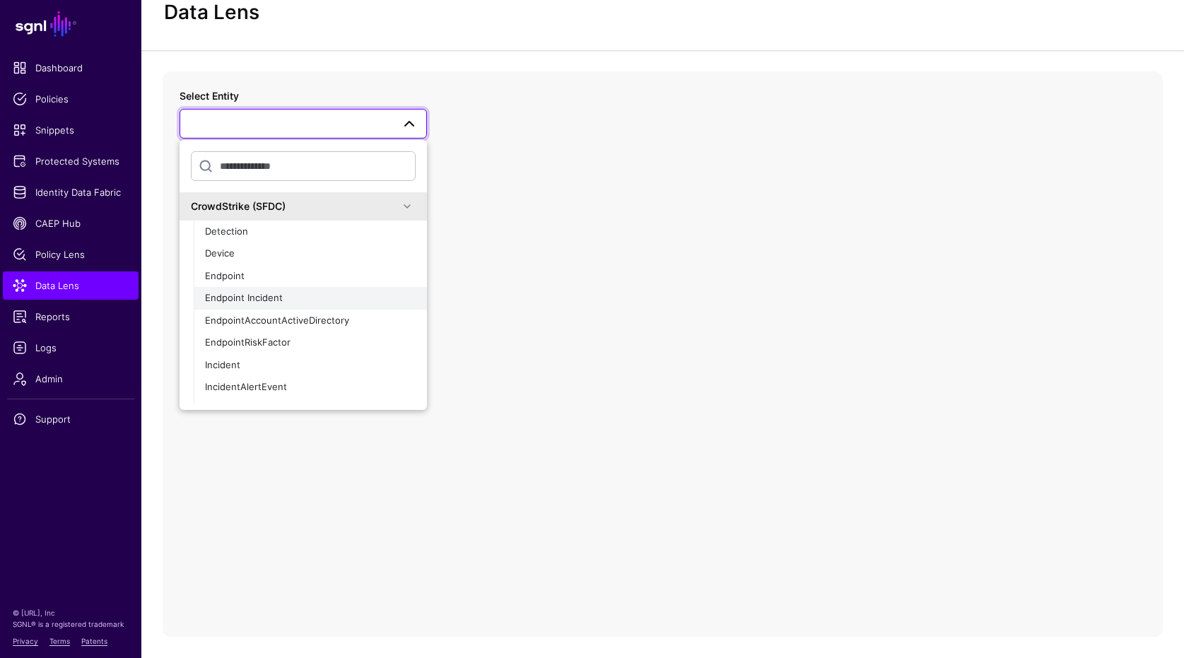
click at [297, 300] on div "Endpoint Incident" at bounding box center [310, 298] width 211 height 14
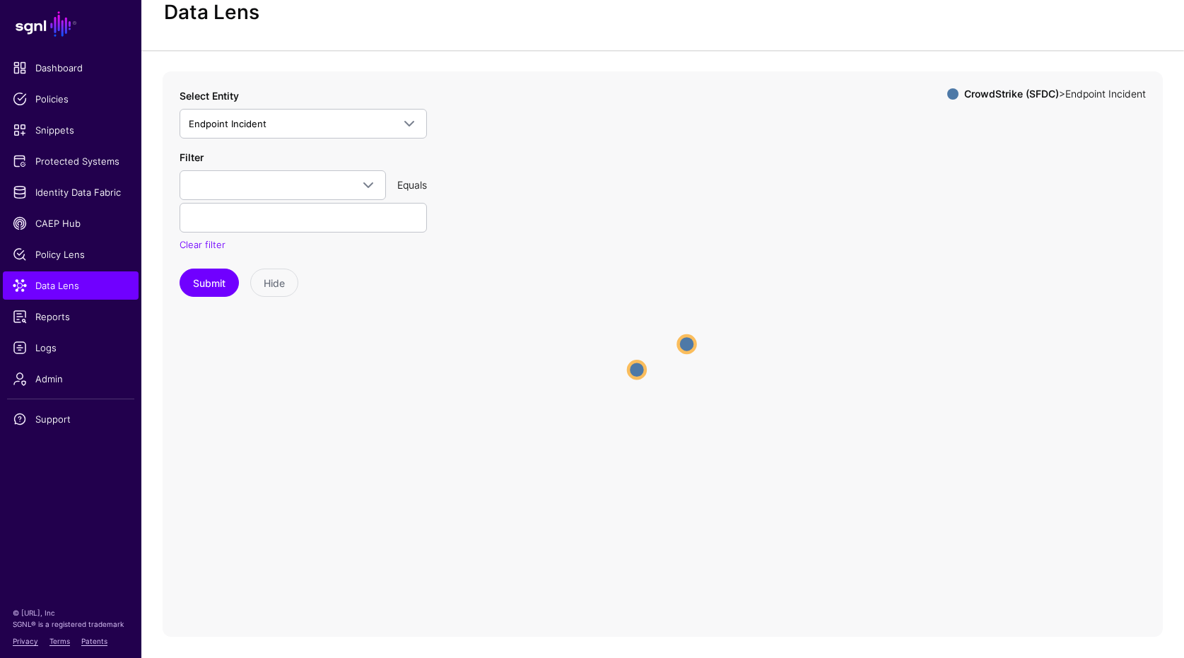
click at [687, 343] on circle at bounding box center [686, 344] width 17 height 17
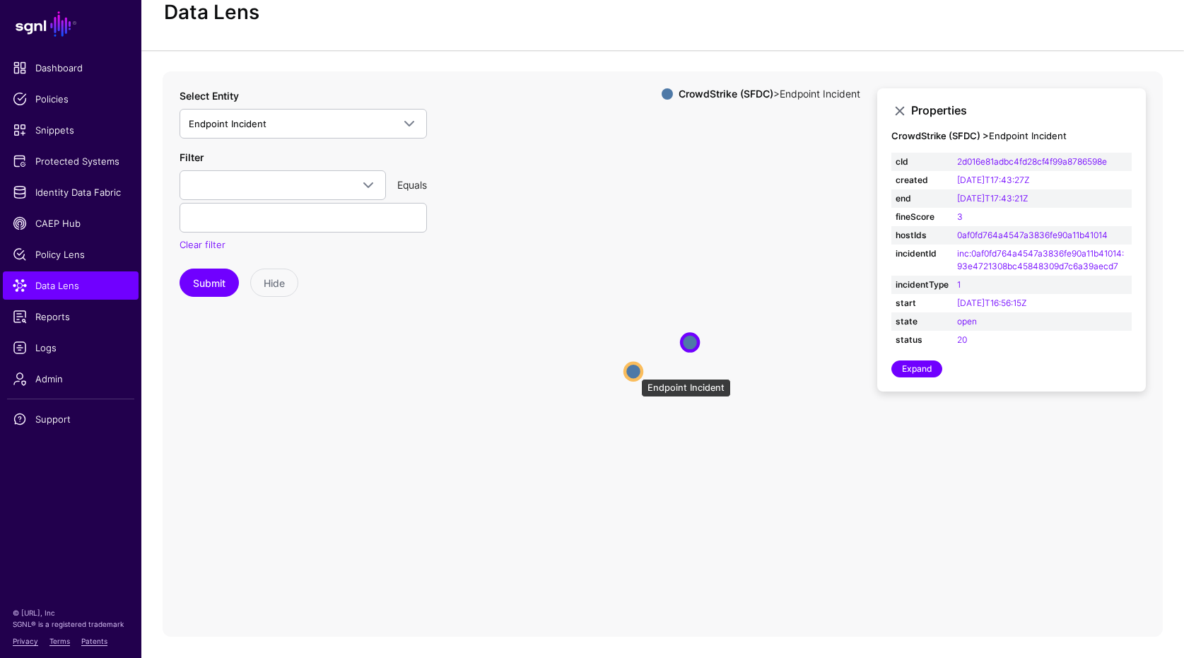
click at [634, 372] on circle at bounding box center [633, 371] width 17 height 17
click at [71, 281] on span "Data Lens" at bounding box center [71, 285] width 116 height 14
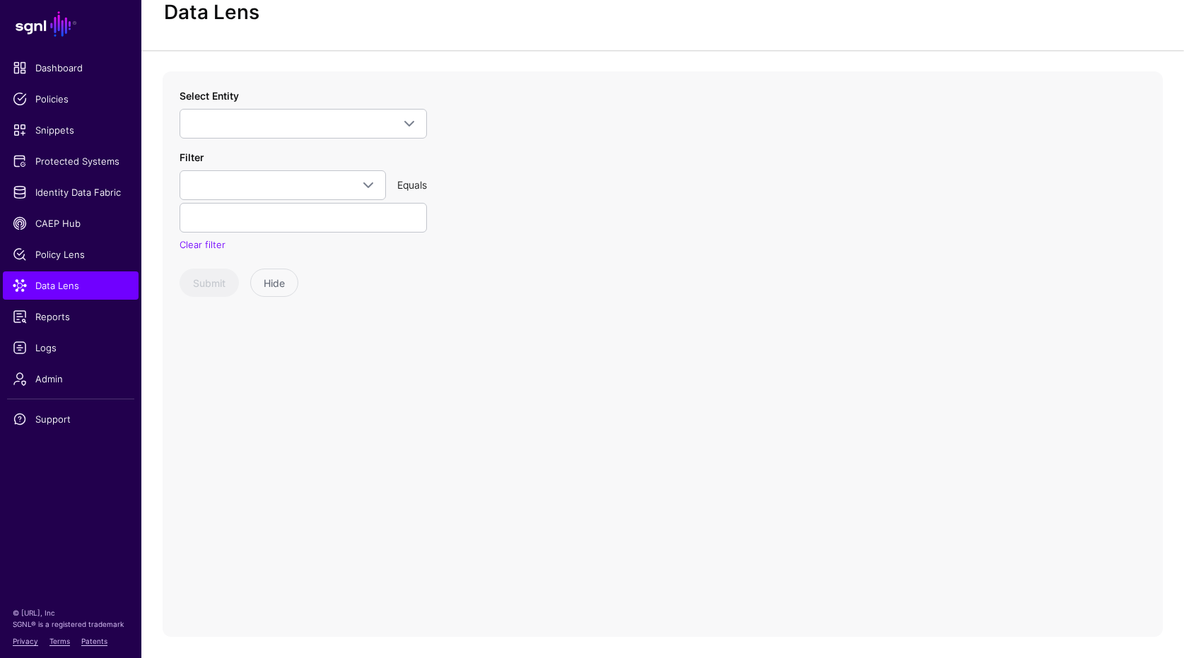
click at [432, 102] on div "Select Entity CrowdStrike (SFDC) Detection Device Endpoint Endpoint Incident En…" at bounding box center [663, 353] width 1000 height 565
click at [421, 113] on link at bounding box center [303, 124] width 247 height 30
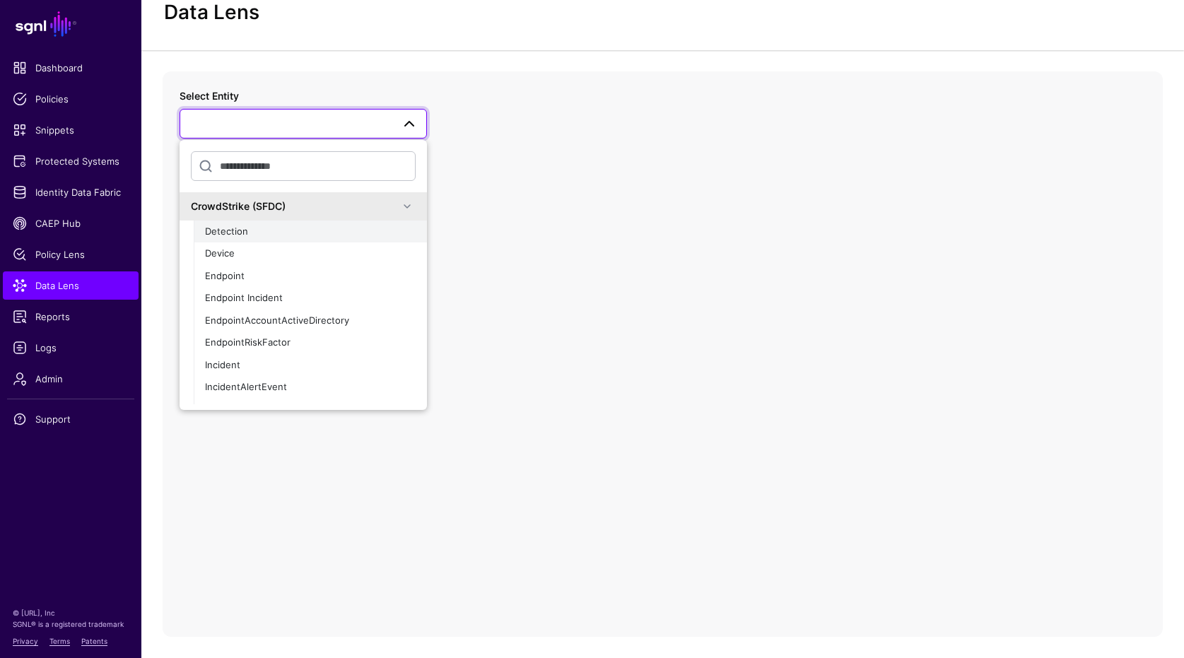
click at [282, 229] on div "Detection" at bounding box center [310, 232] width 211 height 14
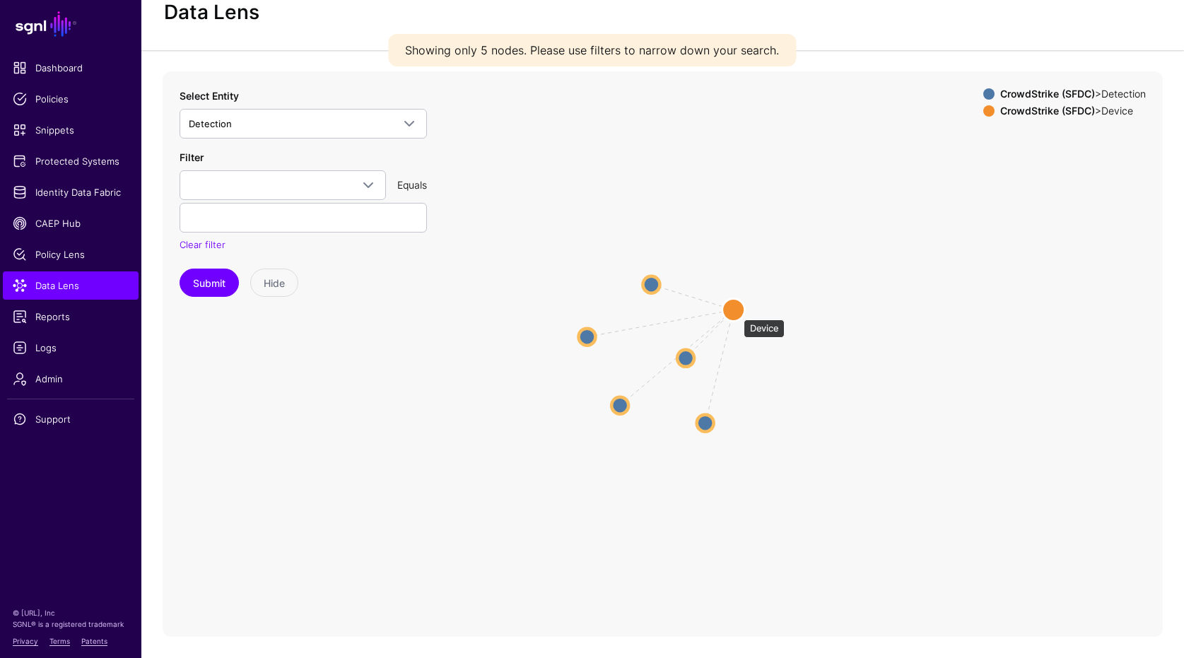
click at [736, 312] on circle at bounding box center [733, 309] width 23 height 23
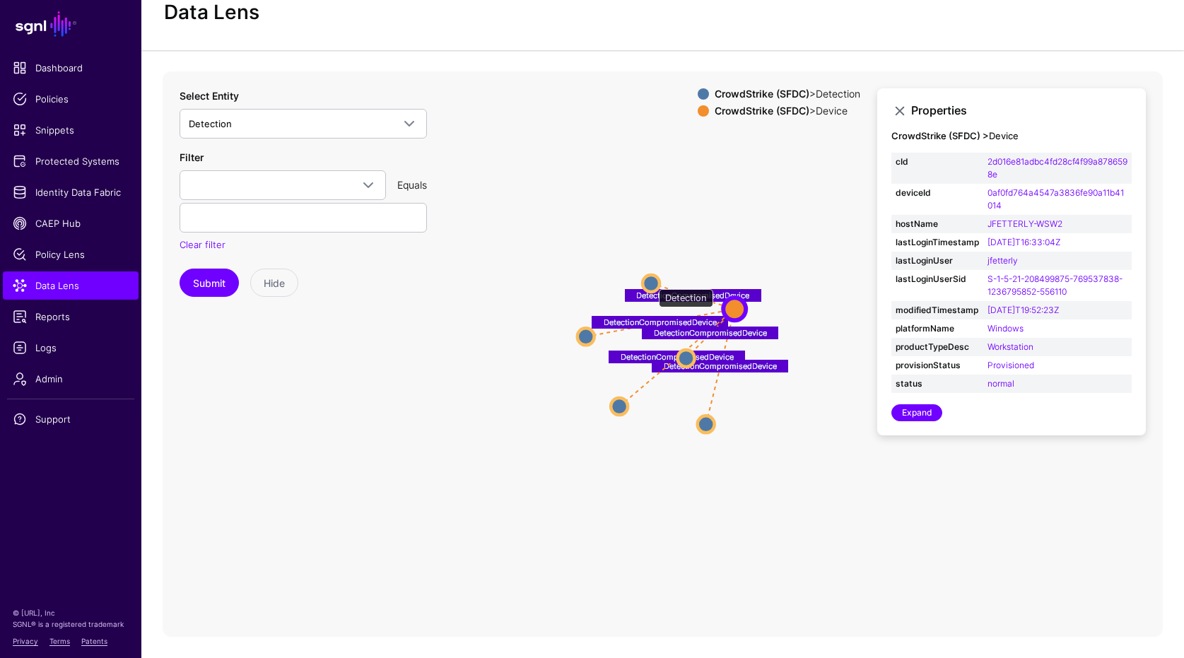
click at [652, 282] on circle at bounding box center [650, 283] width 17 height 17
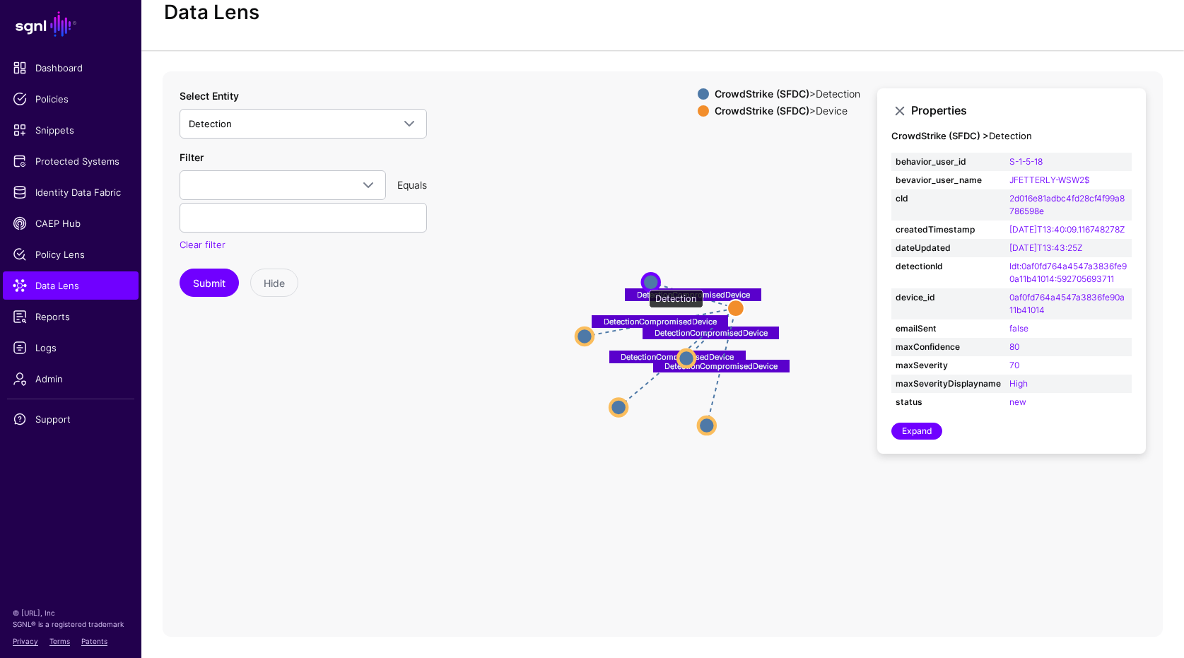
click at [642, 283] on circle at bounding box center [650, 282] width 17 height 17
click at [646, 281] on circle at bounding box center [650, 280] width 17 height 17
click at [651, 281] on circle at bounding box center [650, 279] width 17 height 17
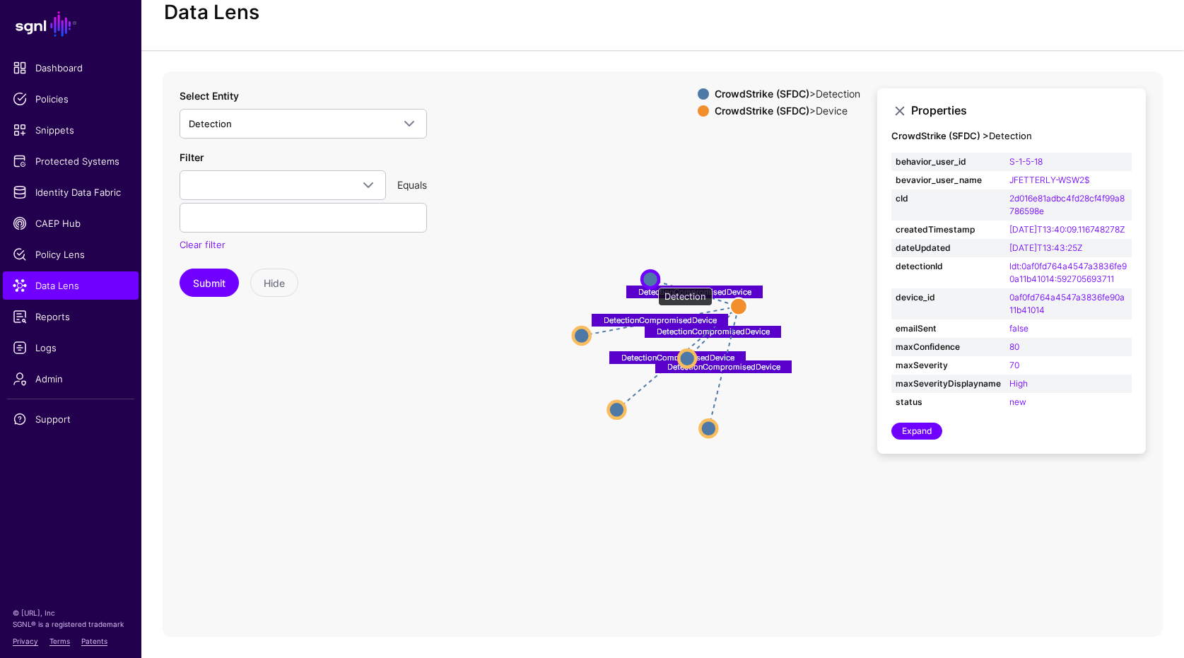
click at [651, 281] on circle at bounding box center [650, 279] width 17 height 17
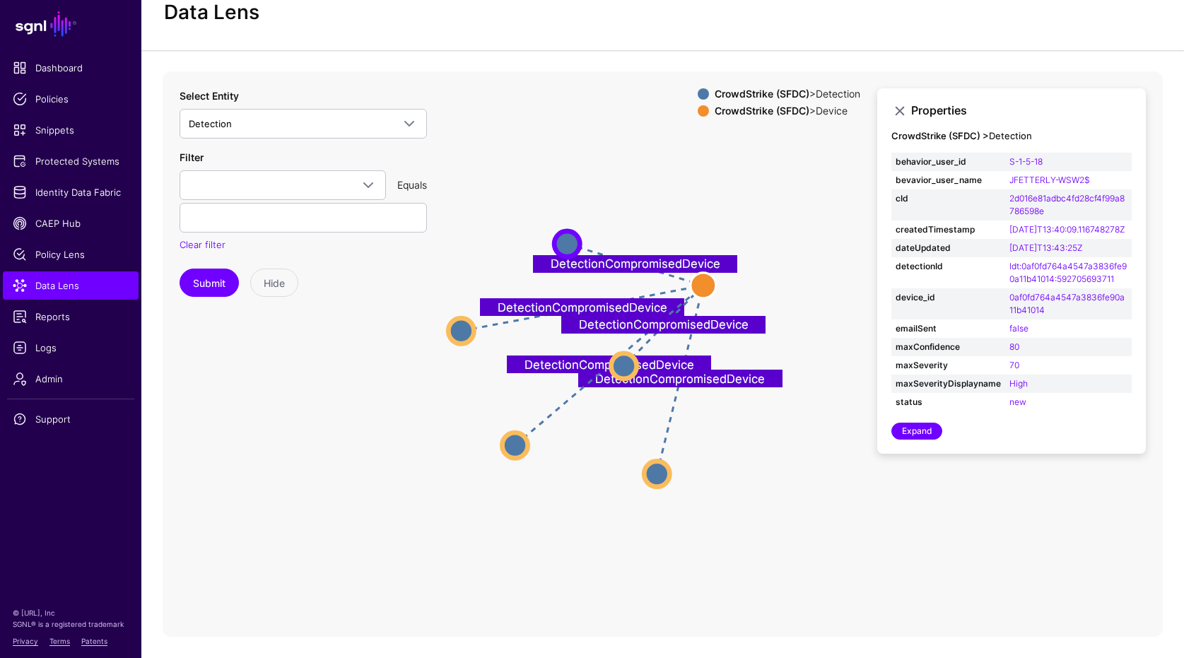
drag, startPoint x: 910, startPoint y: 490, endPoint x: 326, endPoint y: 315, distance: 610.2
click at [816, 422] on icon "DetectionCompromisedDevice DetectionCompromisedDevice DetectionCompromisedDevic…" at bounding box center [663, 353] width 1000 height 565
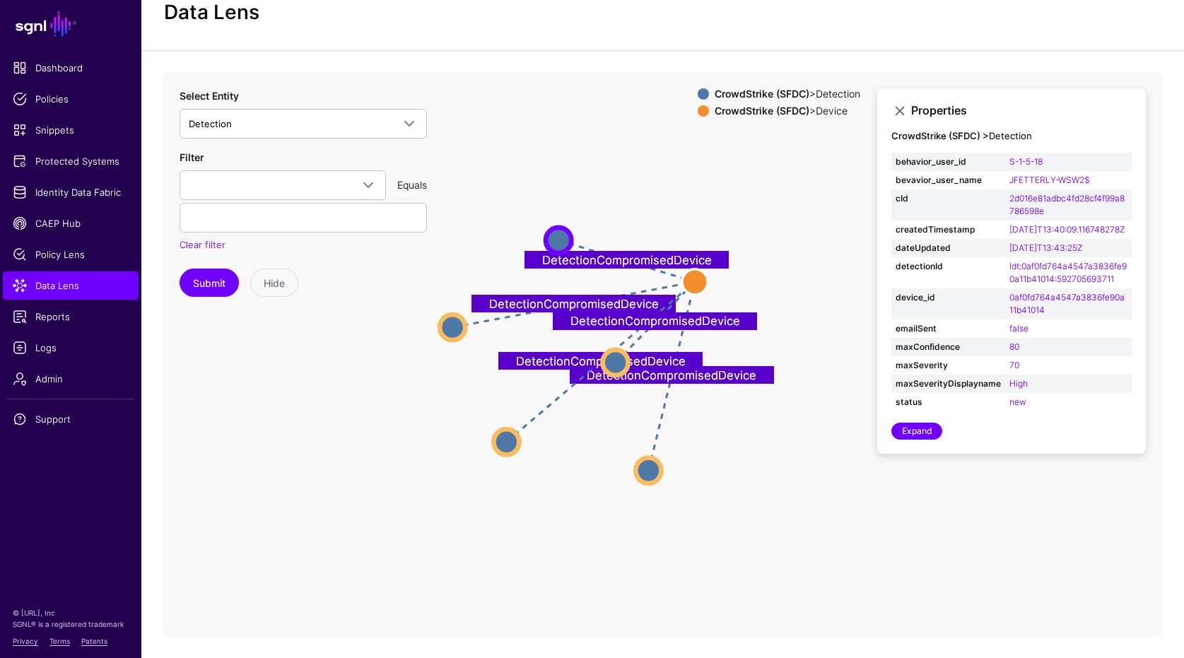
click at [148, 284] on div "DetectionCompromisedDevice DetectionCompromisedDevice DetectionCompromisedDevic…" at bounding box center [662, 353] width 1042 height 565
click at [343, 156] on div "Filter behavior_user_id bevavior_user_name cId createdTimestamp dateUpdated det…" at bounding box center [303, 201] width 247 height 102
drag, startPoint x: 593, startPoint y: 145, endPoint x: 597, endPoint y: 155, distance: 11.4
click at [593, 146] on icon "DetectionCompromisedDevice DetectionCompromisedDevice DetectionCompromisedDevic…" at bounding box center [663, 353] width 1000 height 565
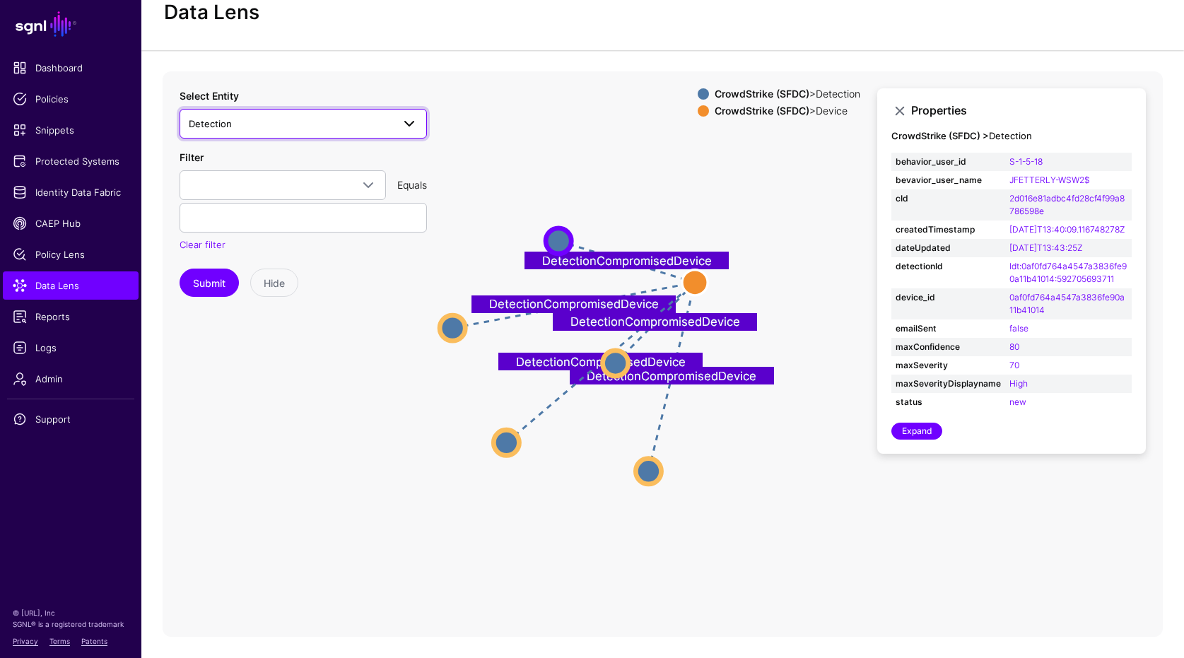
click at [321, 118] on span "Detection" at bounding box center [291, 124] width 204 height 16
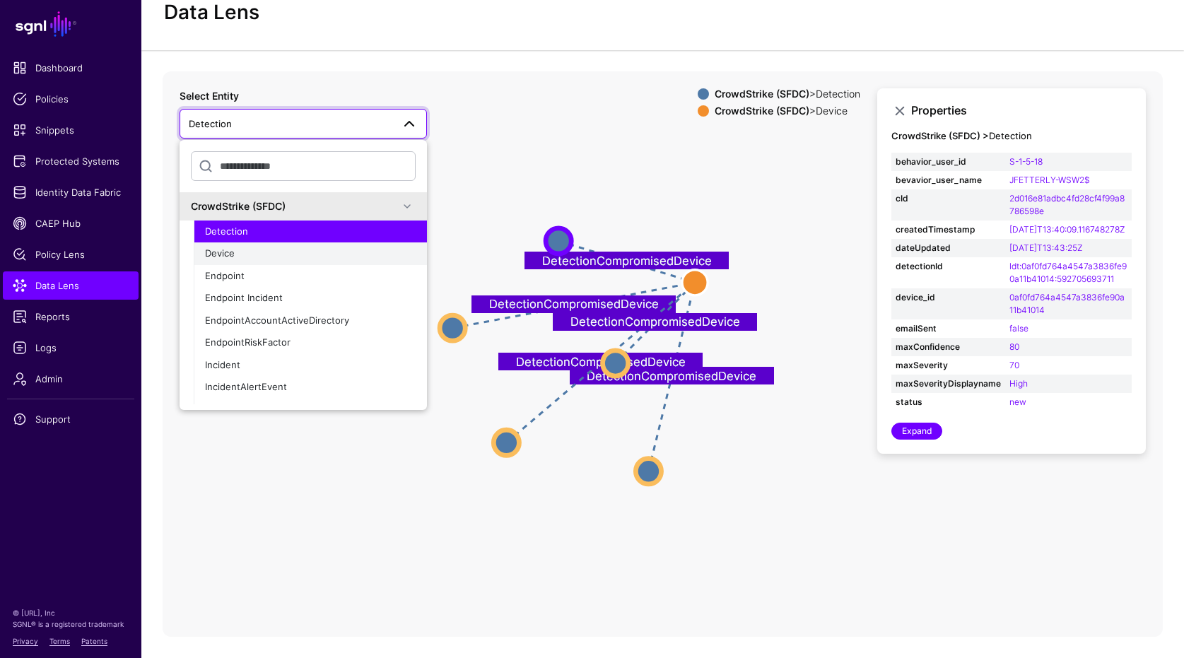
click at [239, 257] on div "Device" at bounding box center [310, 254] width 211 height 14
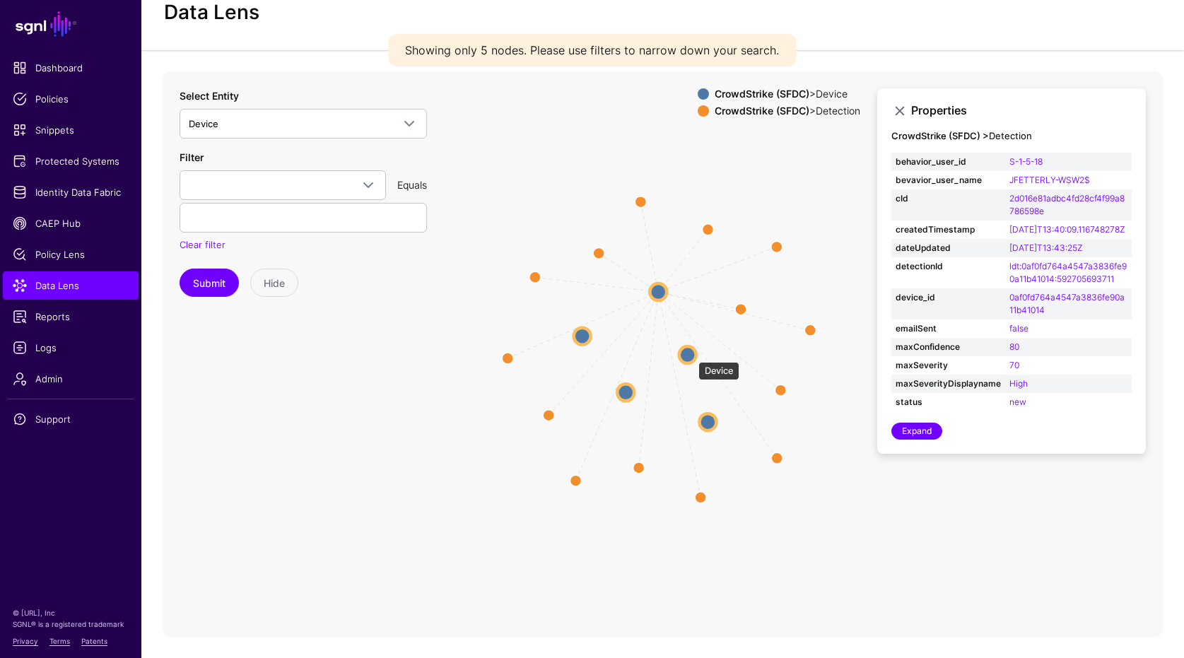
click at [691, 355] on circle at bounding box center [687, 354] width 17 height 17
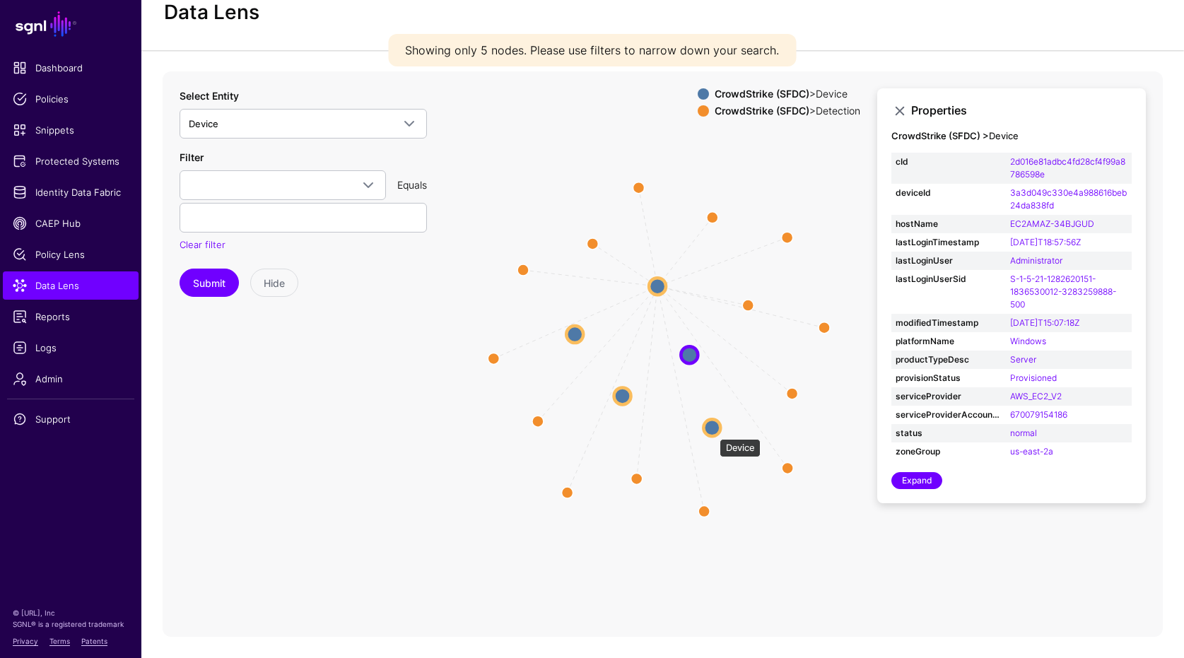
click at [712, 431] on circle at bounding box center [711, 427] width 17 height 17
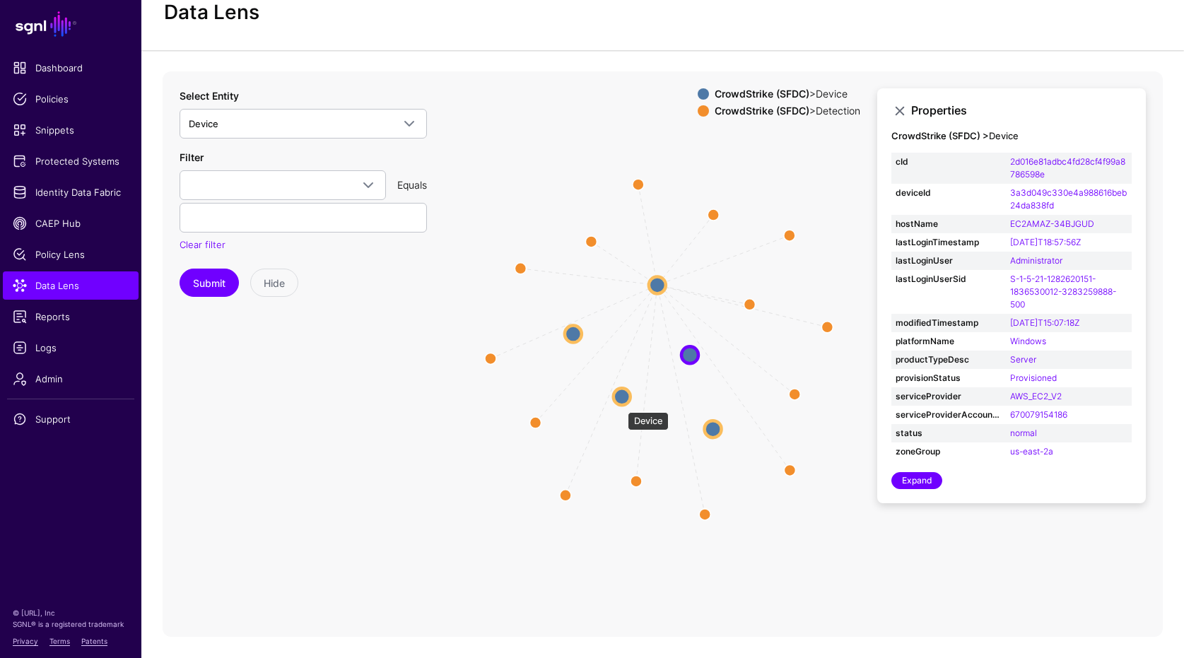
click at [621, 405] on circle at bounding box center [621, 396] width 17 height 17
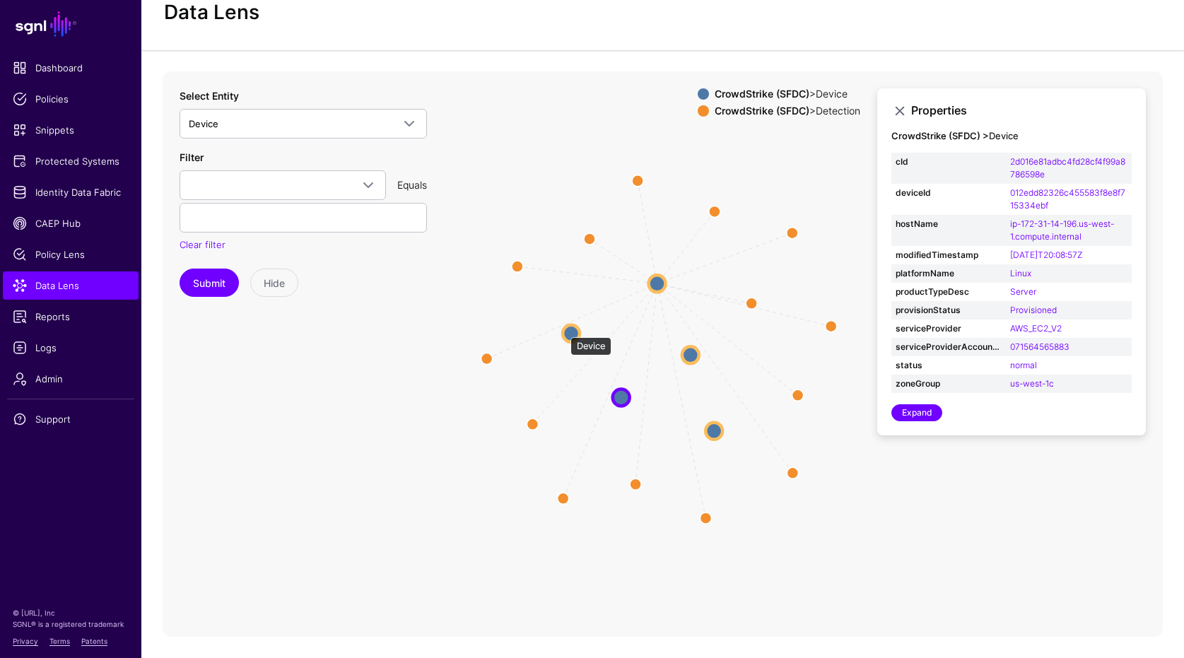
click at [563, 330] on circle at bounding box center [571, 332] width 17 height 17
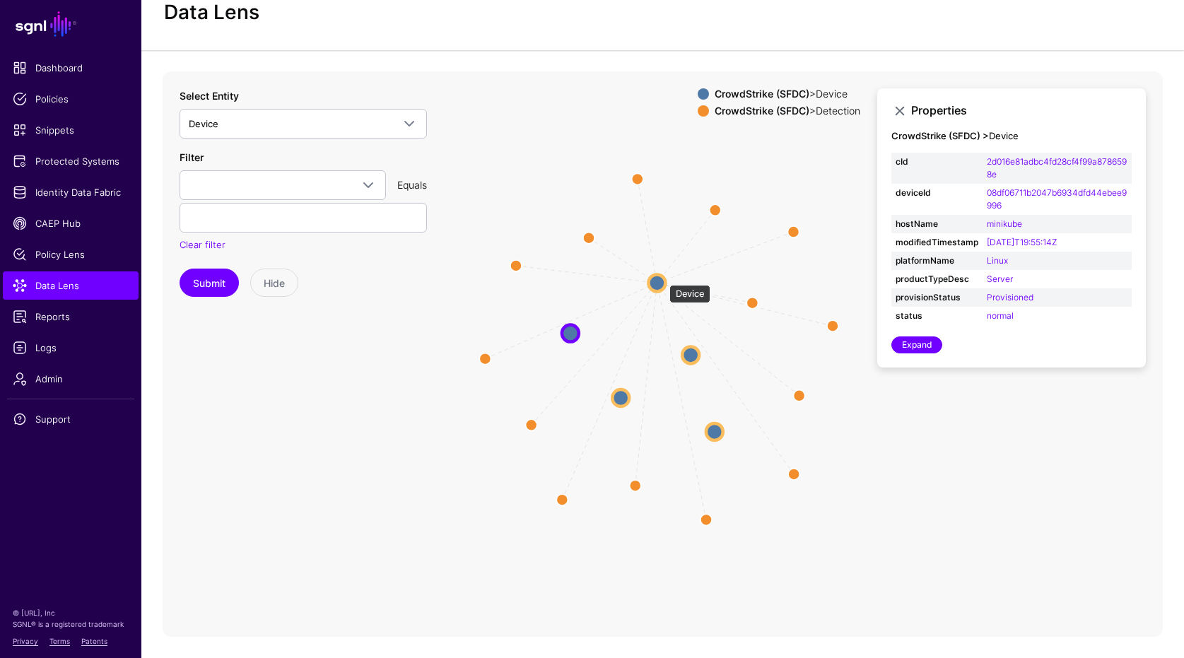
click at [662, 278] on circle at bounding box center [656, 282] width 17 height 17
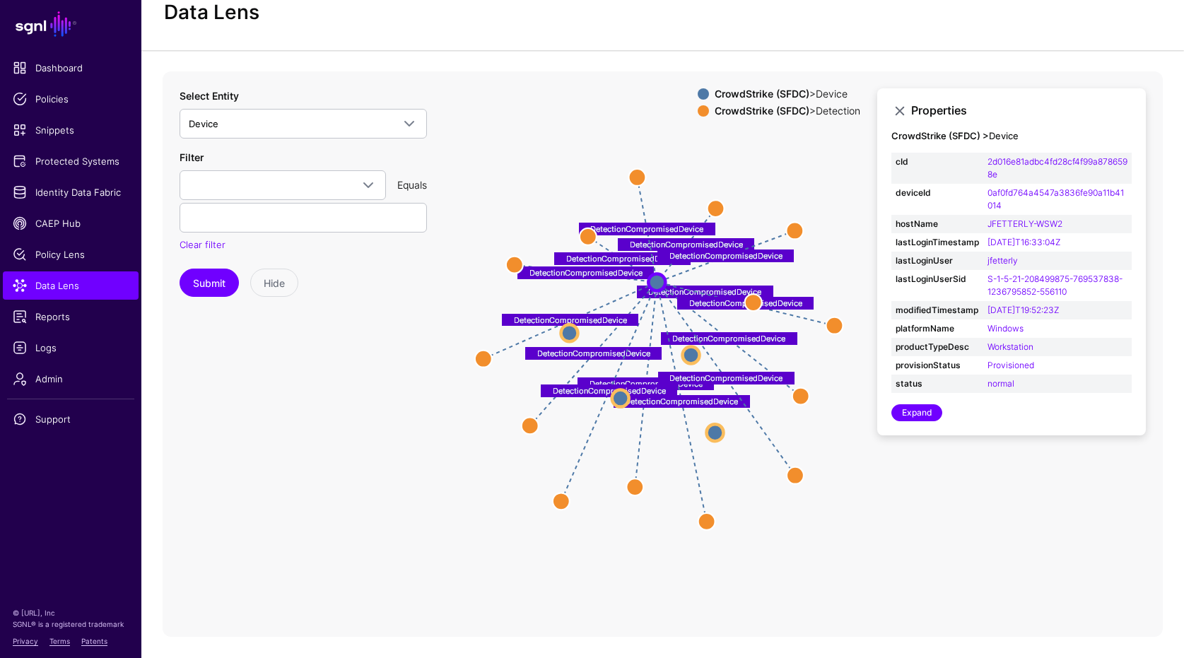
click at [367, 494] on icon "DetectionCompromisedDevice DetectionCompromisedDevice DetectionCompromisedDevic…" at bounding box center [663, 353] width 1000 height 565
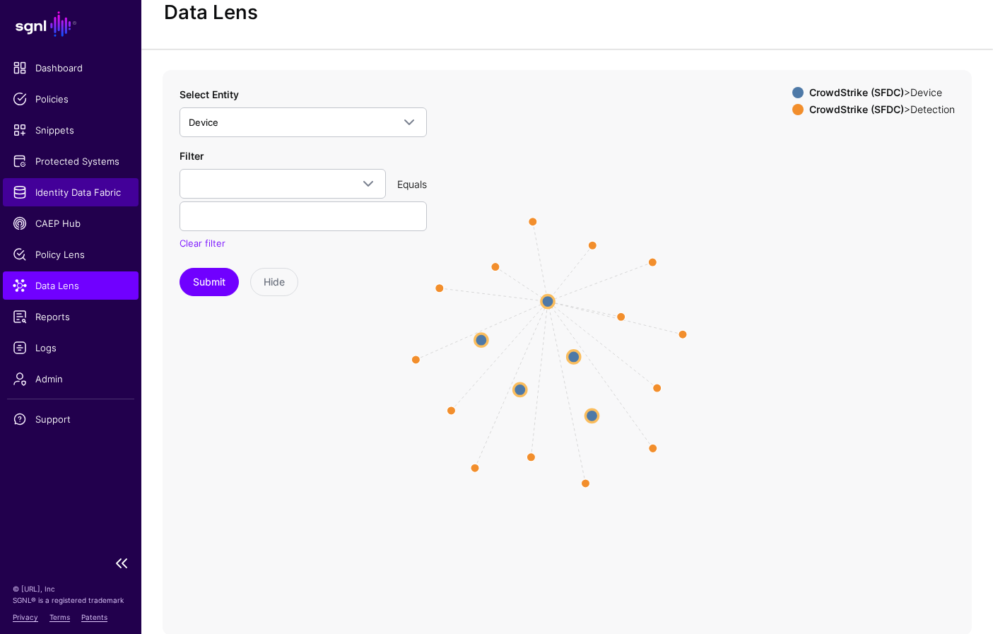
click at [82, 181] on link "Identity Data Fabric" at bounding box center [71, 192] width 136 height 28
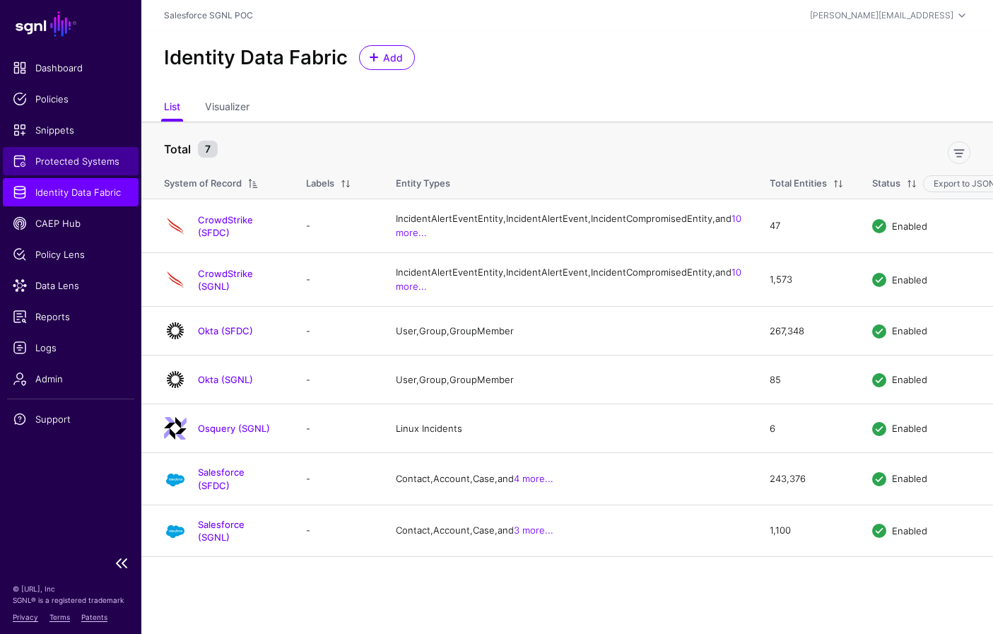
click at [70, 160] on span "Protected Systems" at bounding box center [71, 161] width 116 height 14
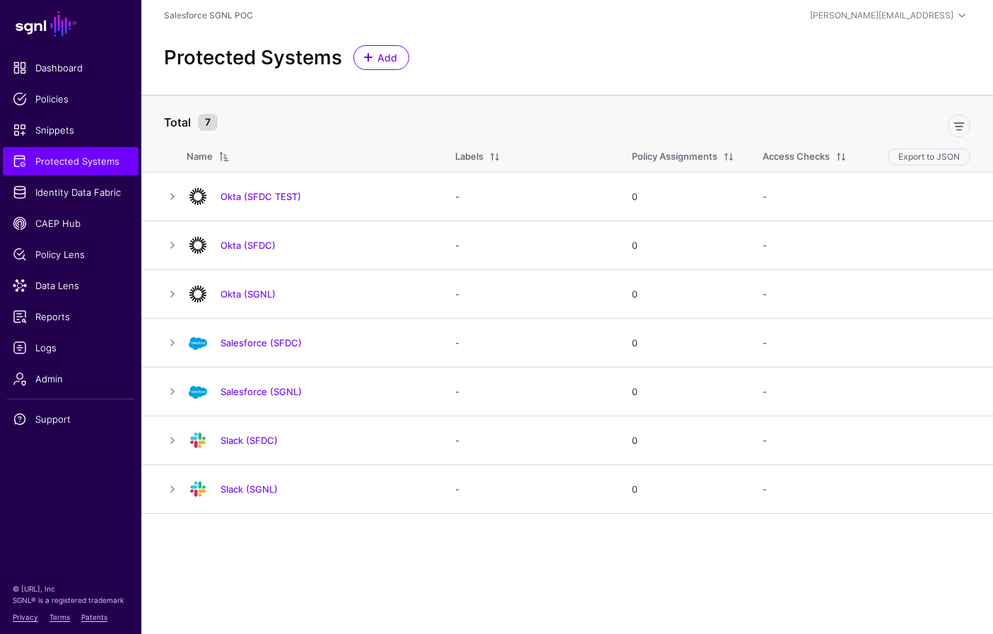
drag, startPoint x: 271, startPoint y: 196, endPoint x: 411, endPoint y: 215, distance: 140.5
click at [271, 196] on link "Okta (SFDC TEST)" at bounding box center [260, 196] width 81 height 11
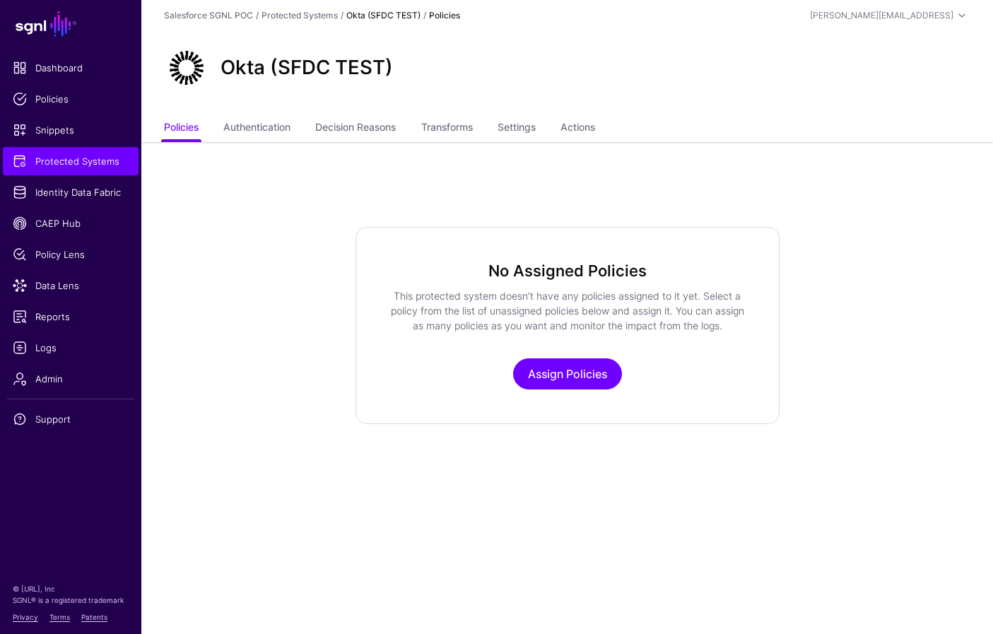
drag, startPoint x: 600, startPoint y: 119, endPoint x: 609, endPoint y: 124, distance: 10.4
click at [595, 119] on link "Actions" at bounding box center [577, 128] width 35 height 27
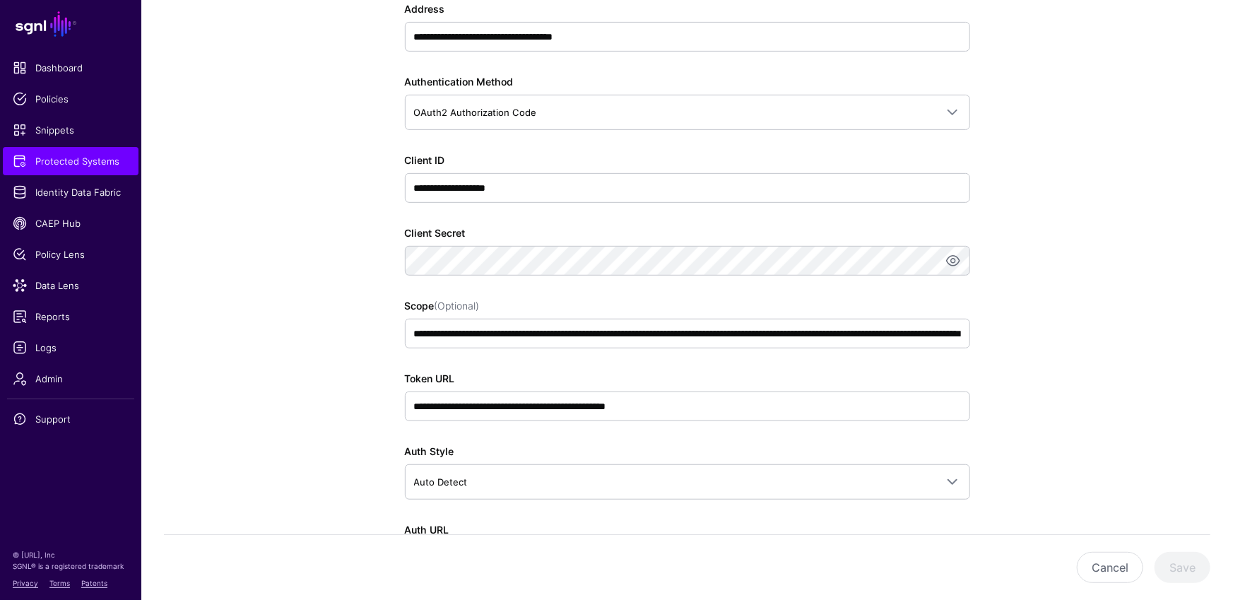
scroll to position [297, 0]
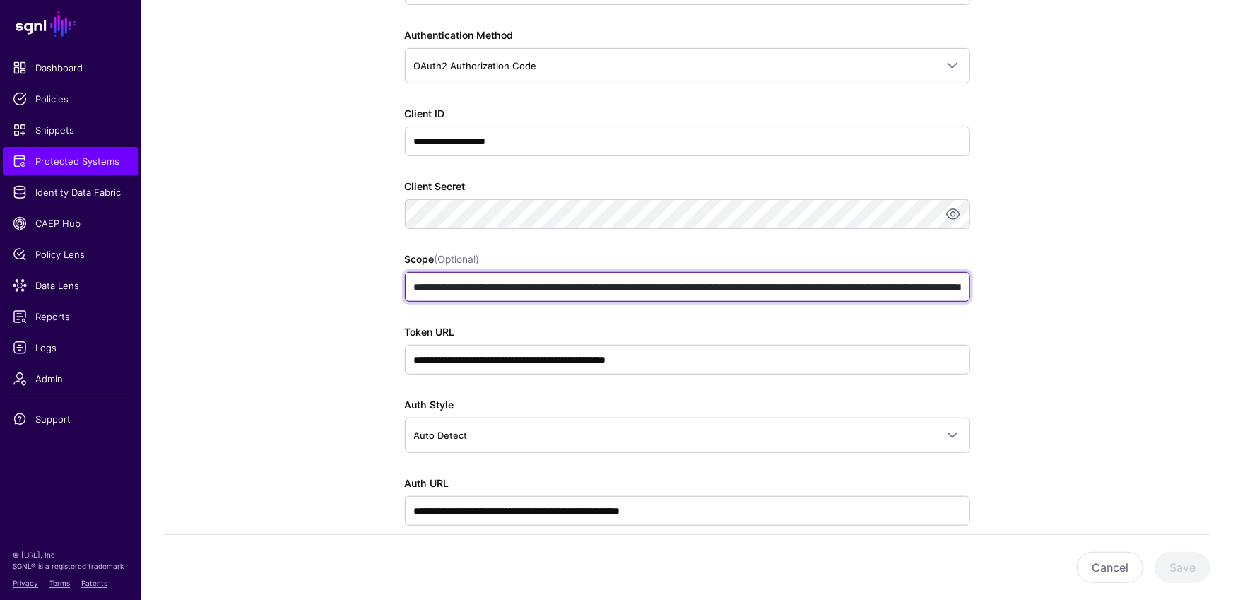
click at [559, 286] on input "**********" at bounding box center [687, 287] width 565 height 30
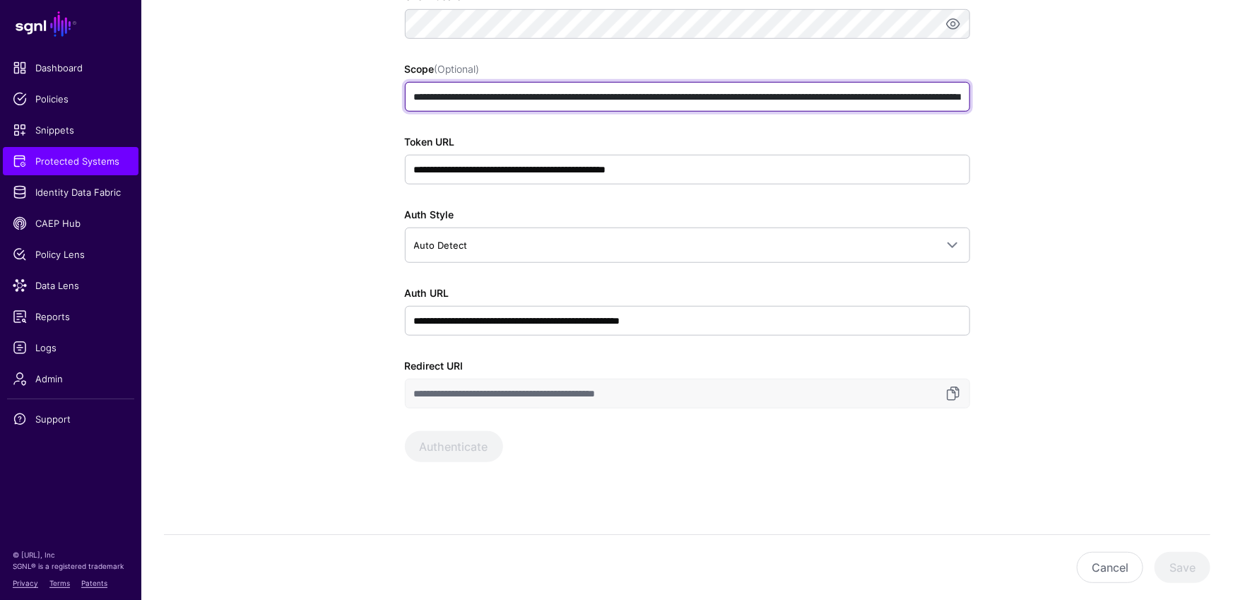
scroll to position [321, 0]
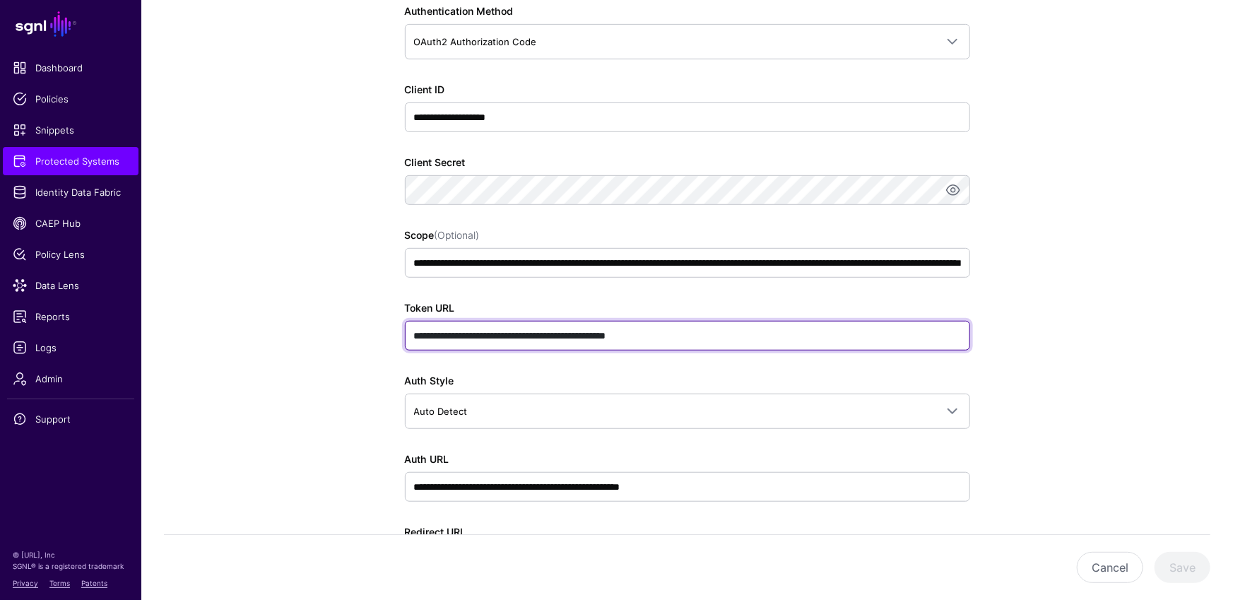
click at [874, 332] on input "**********" at bounding box center [687, 336] width 565 height 30
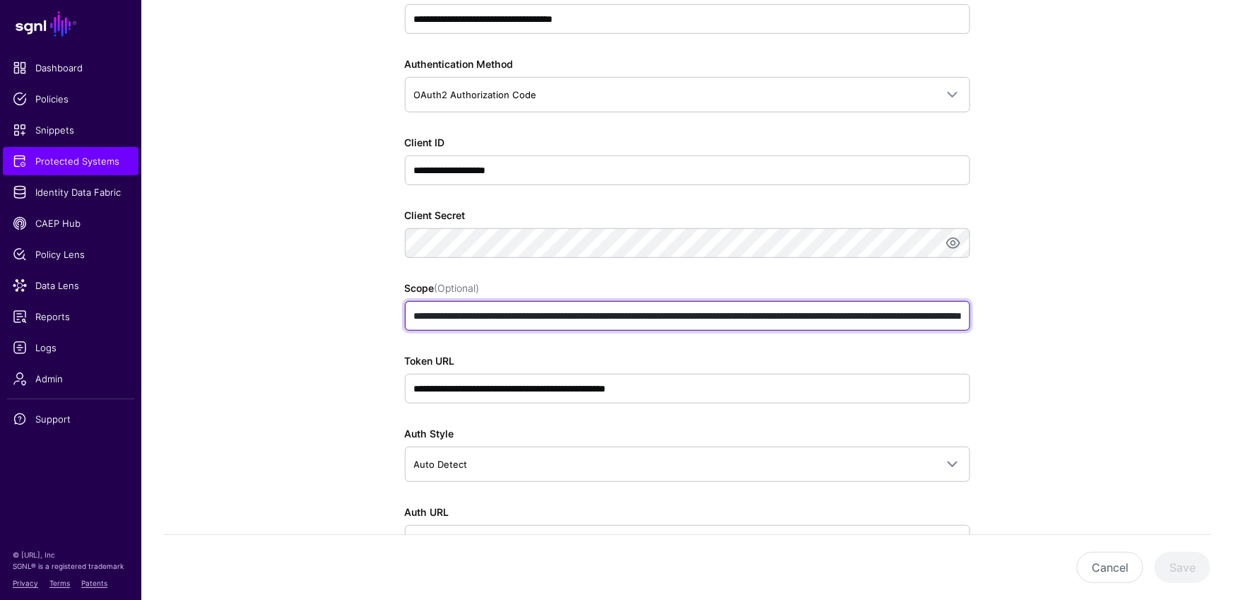
click at [578, 314] on input "**********" at bounding box center [687, 316] width 565 height 30
drag, startPoint x: 655, startPoint y: 317, endPoint x: 1016, endPoint y: 322, distance: 361.2
click at [1016, 322] on app-integrations-item-actions "**********" at bounding box center [687, 368] width 1092 height 987
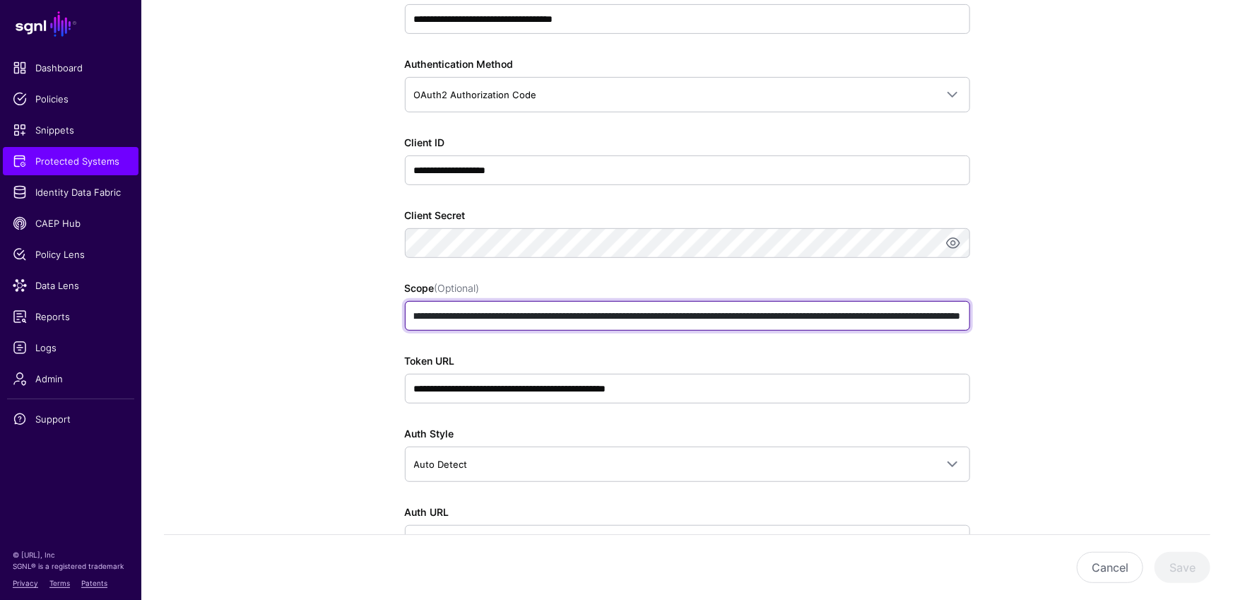
click at [918, 312] on input "**********" at bounding box center [687, 316] width 565 height 30
drag, startPoint x: 906, startPoint y: 314, endPoint x: 488, endPoint y: 302, distance: 417.9
click at [488, 302] on input "**********" at bounding box center [687, 316] width 565 height 30
click at [517, 314] on input "**********" at bounding box center [687, 316] width 565 height 30
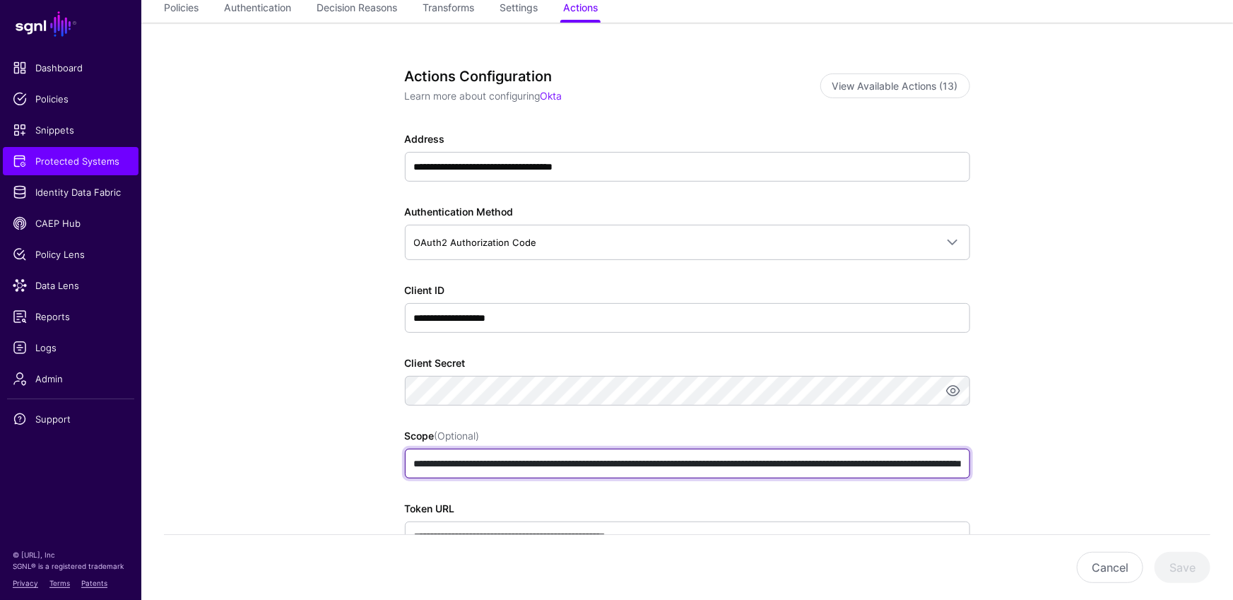
scroll to position [0, 0]
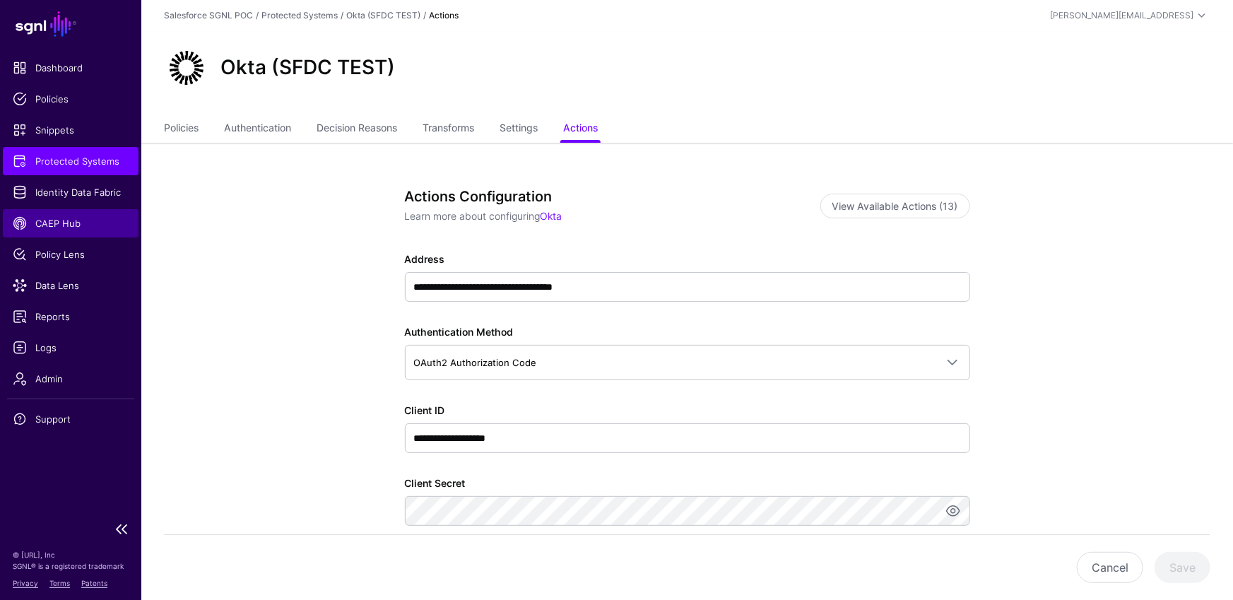
click at [71, 227] on span "CAEP Hub" at bounding box center [71, 223] width 116 height 14
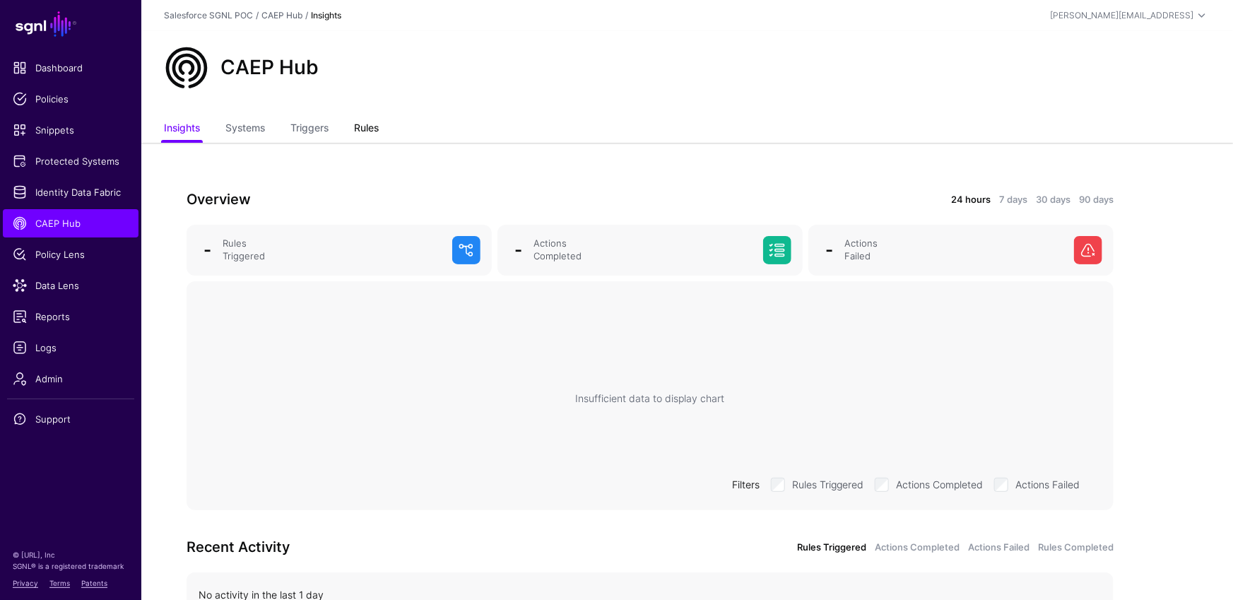
click at [373, 126] on link "Rules" at bounding box center [366, 129] width 25 height 27
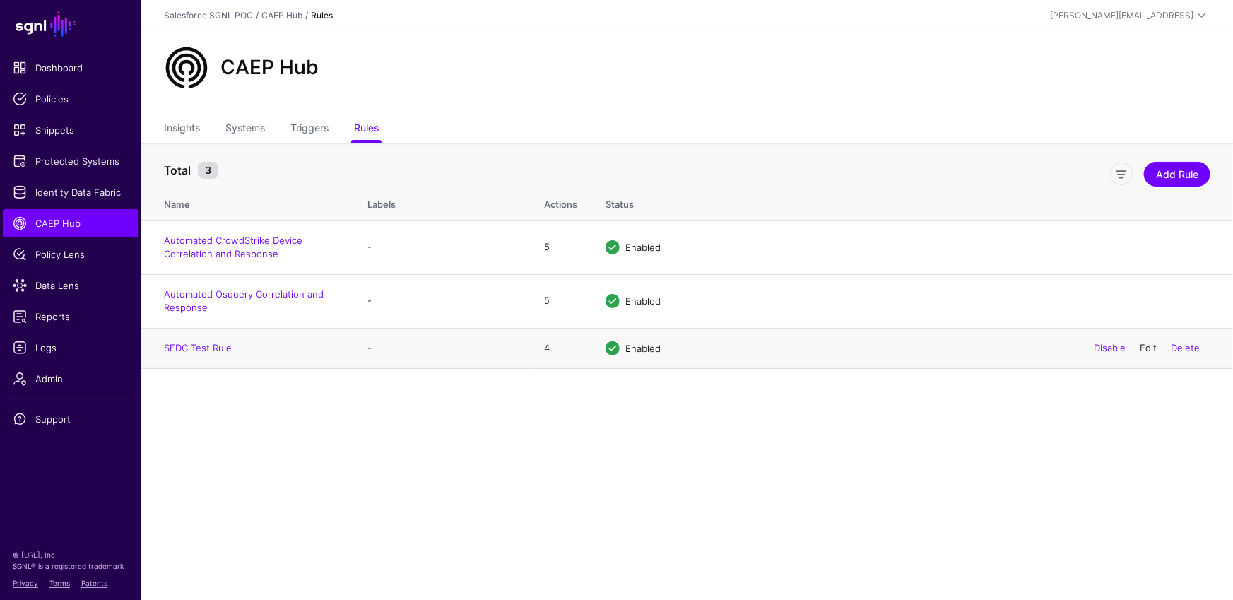
click at [1151, 345] on link "Edit" at bounding box center [1148, 347] width 17 height 11
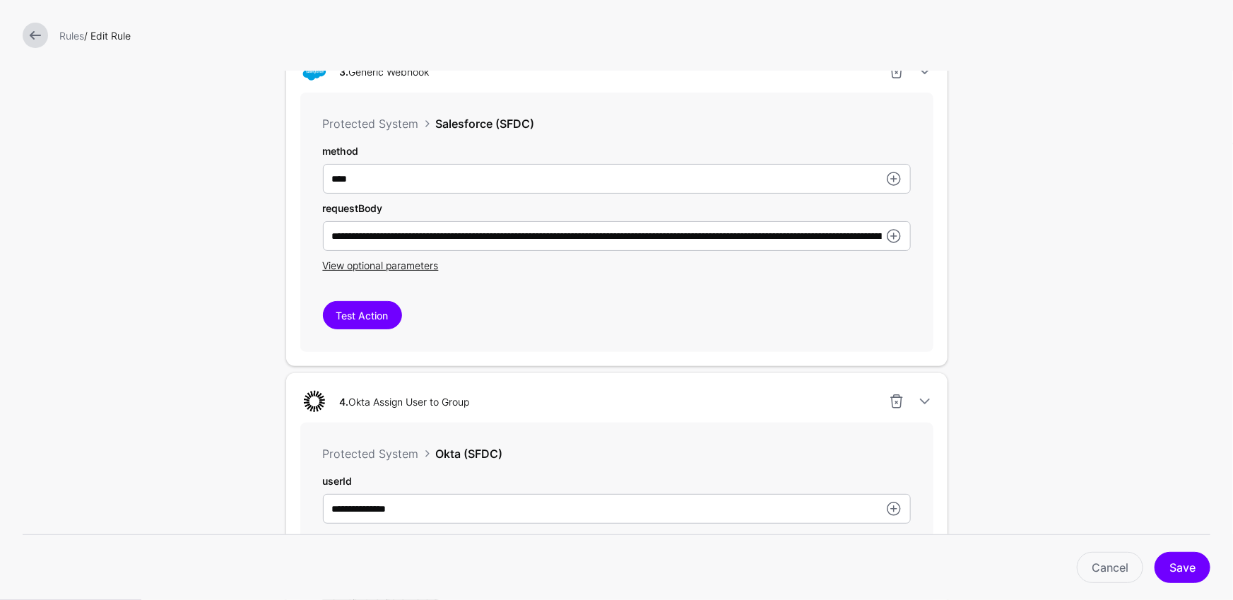
scroll to position [1345, 0]
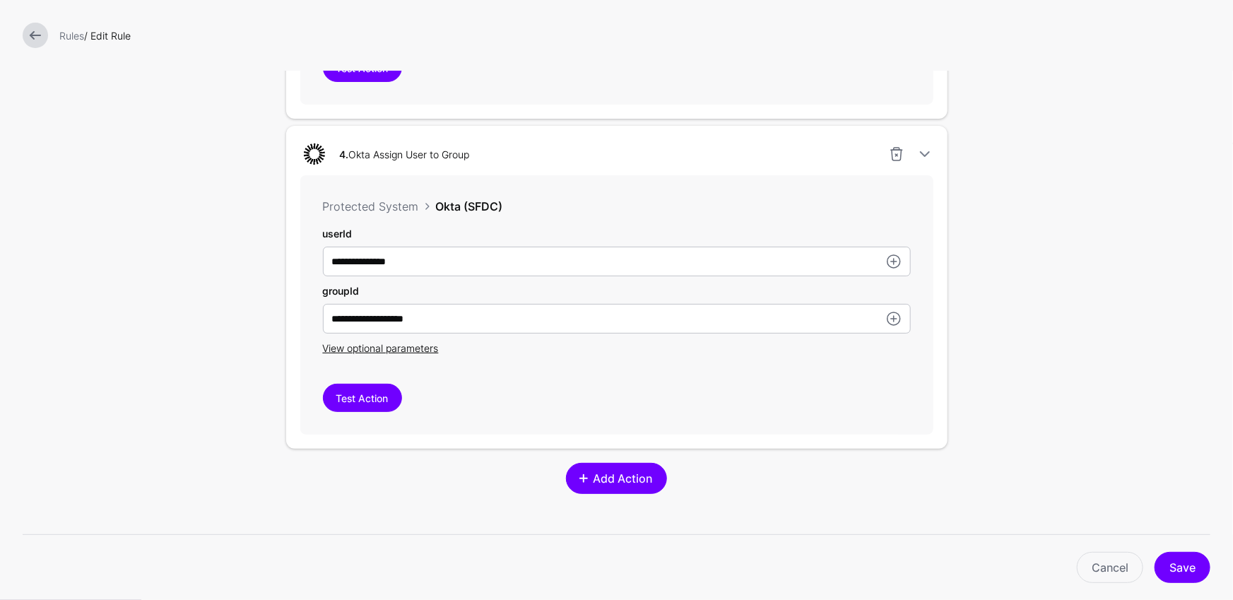
click at [589, 479] on span at bounding box center [583, 478] width 11 height 11
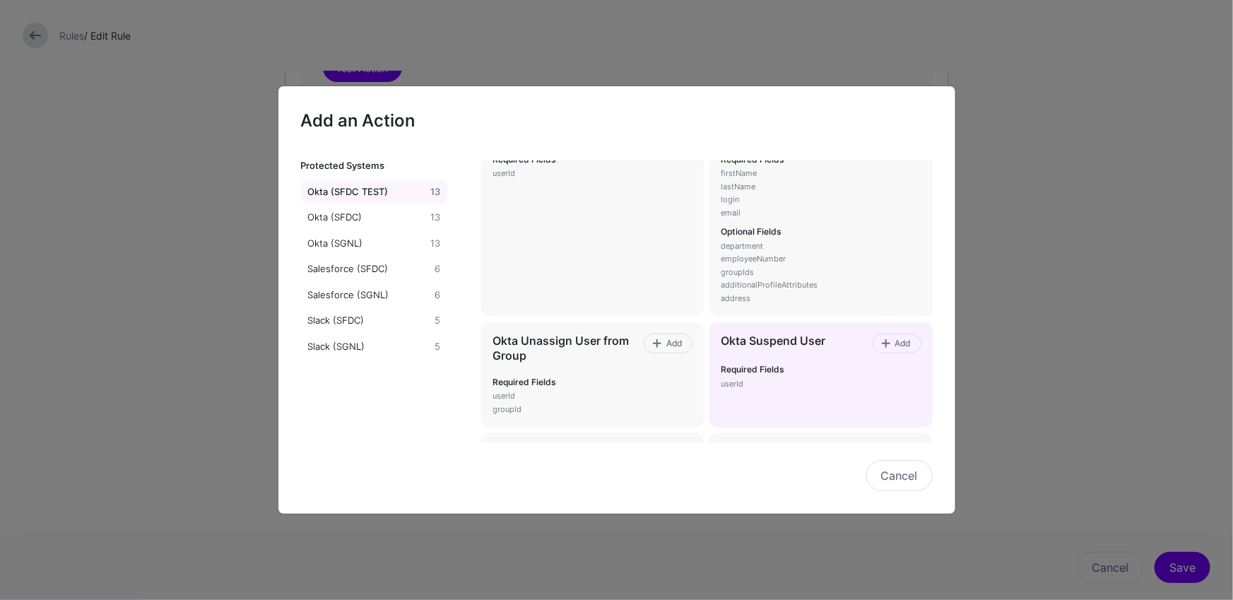
scroll to position [581, 0]
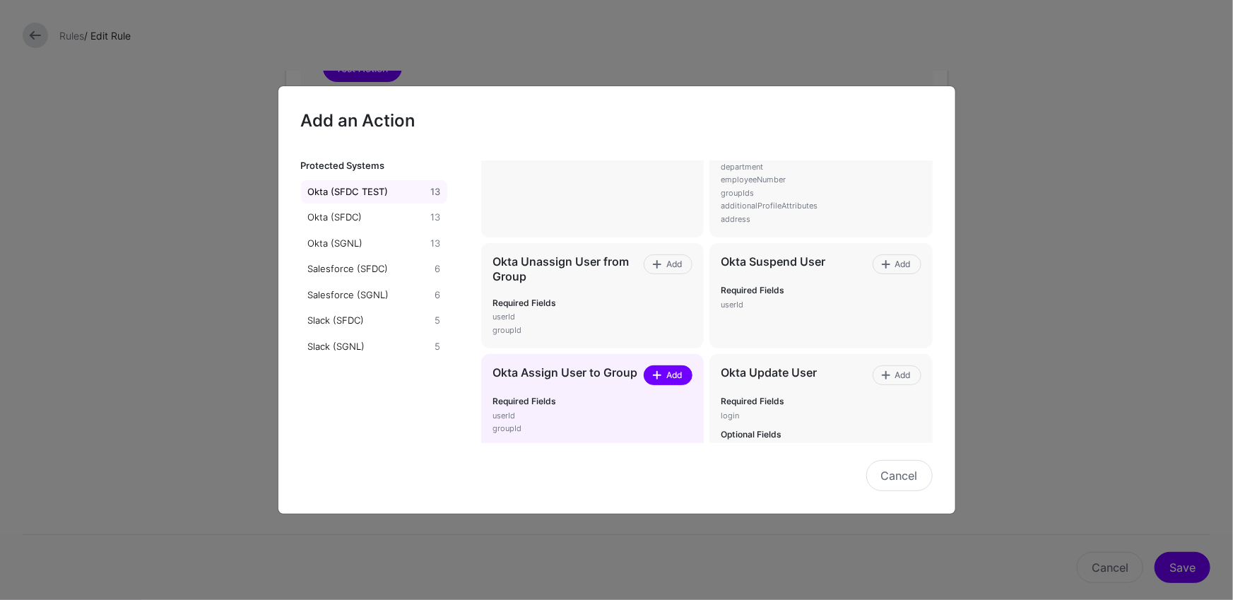
click at [659, 370] on span at bounding box center [657, 375] width 11 height 11
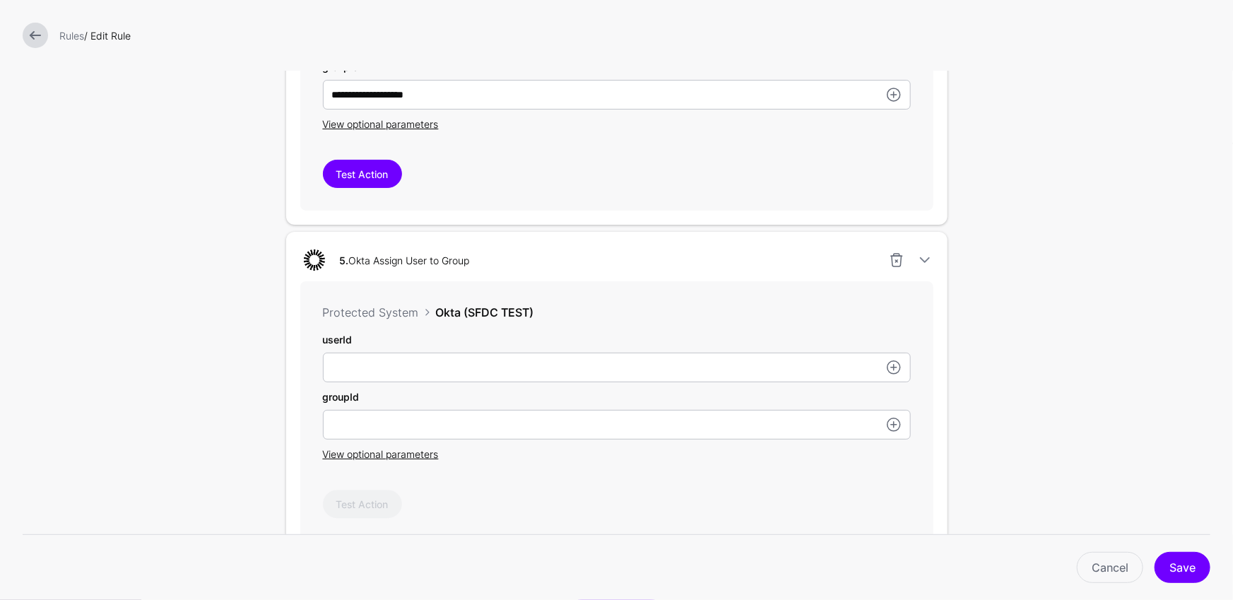
scroll to position [1510, 0]
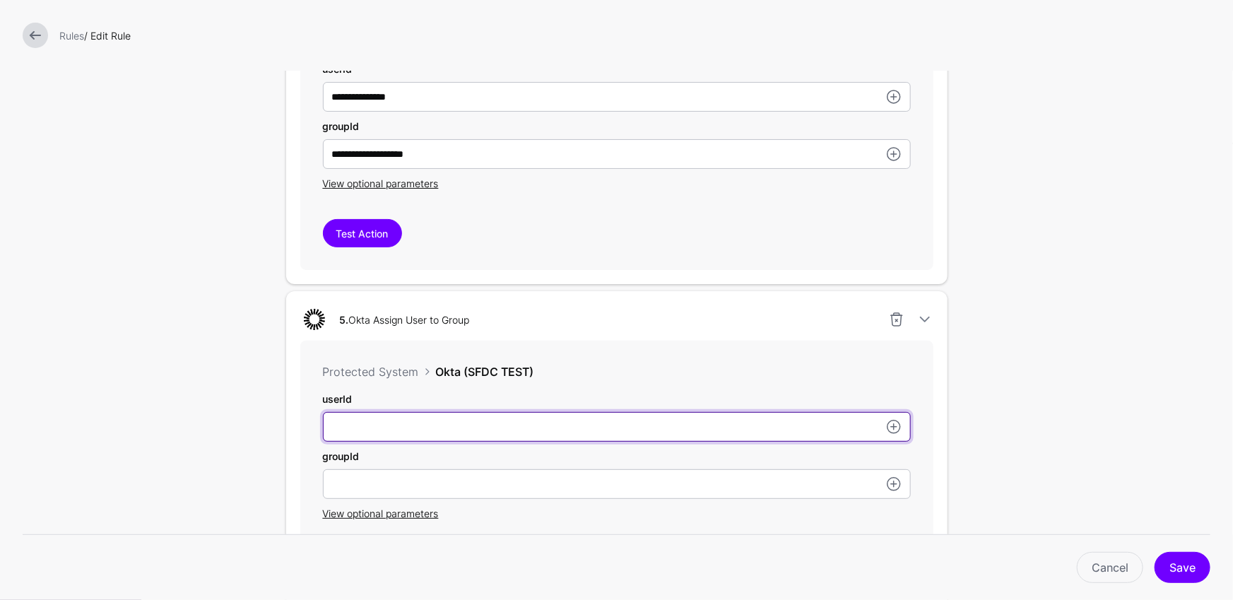
paste input "**********"
type input "**********"
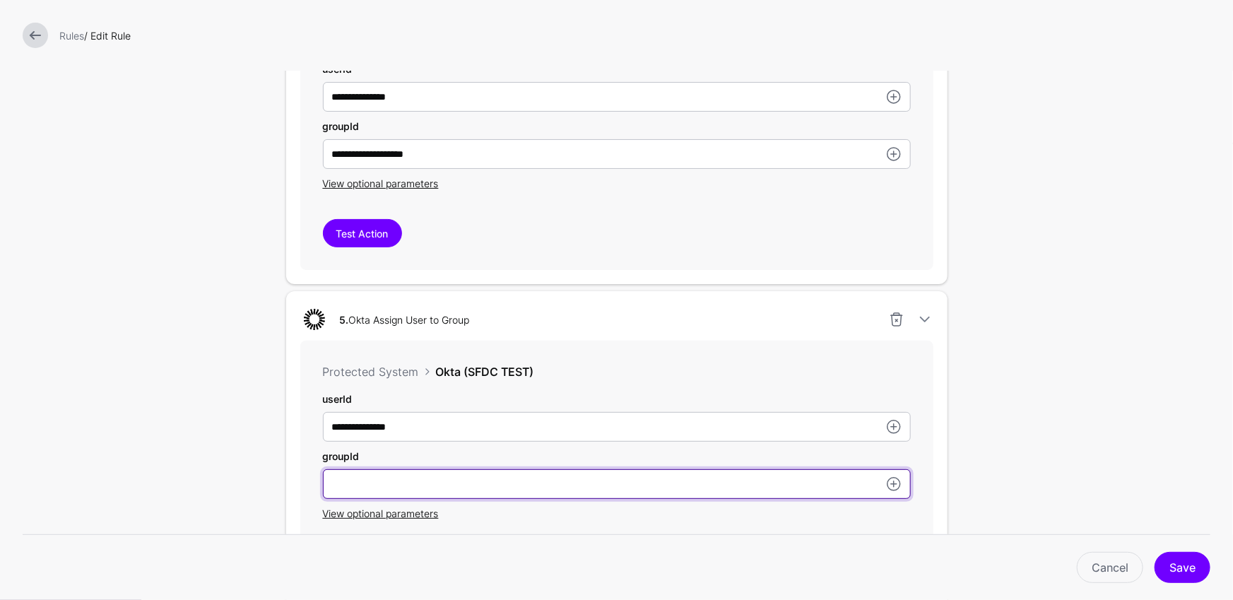
drag, startPoint x: 659, startPoint y: 481, endPoint x: 587, endPoint y: 341, distance: 156.8
click at [659, 481] on input "text" at bounding box center [617, 484] width 588 height 30
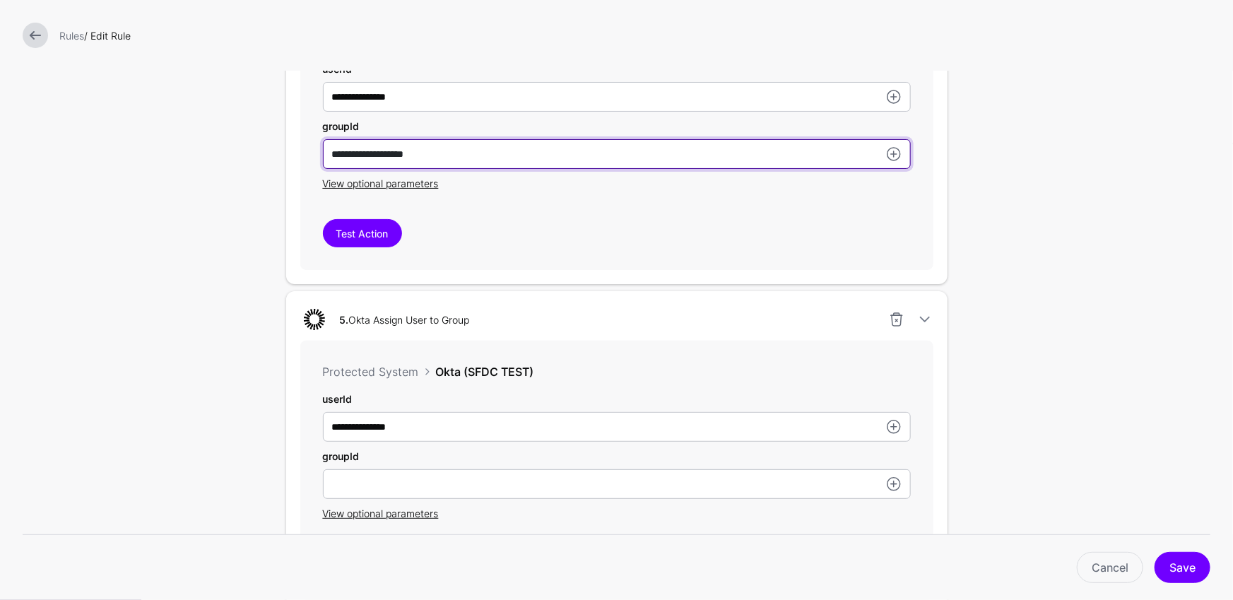
click at [472, 148] on input "**********" at bounding box center [617, 154] width 588 height 30
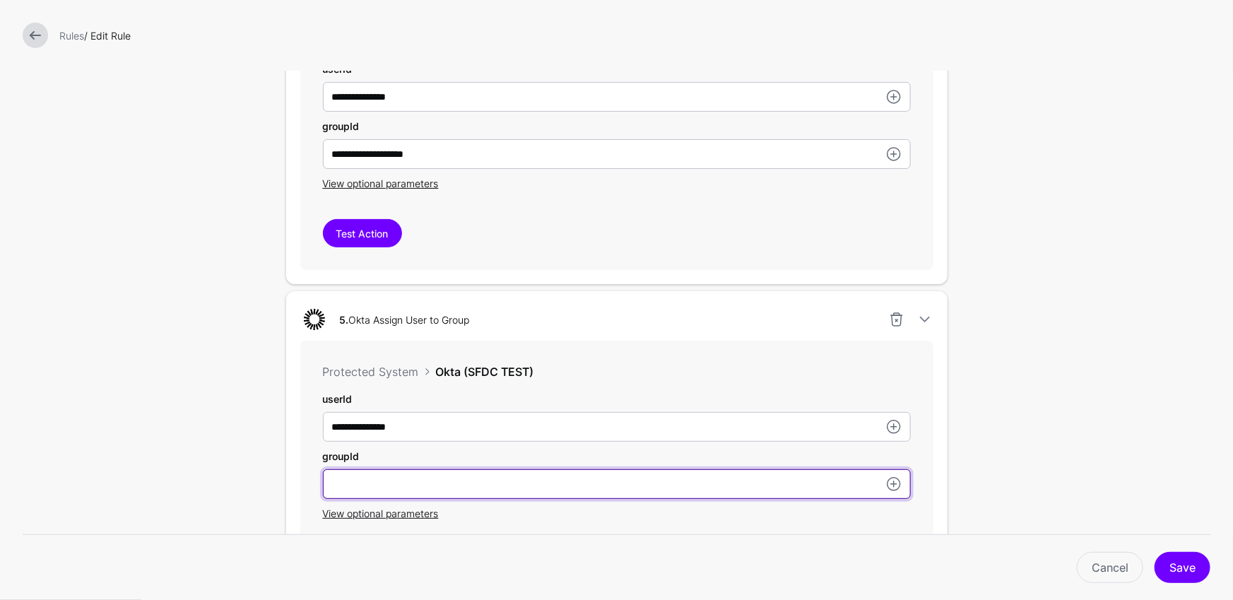
click at [511, 486] on input "text" at bounding box center [617, 484] width 588 height 30
paste input "**********"
type input "**********"
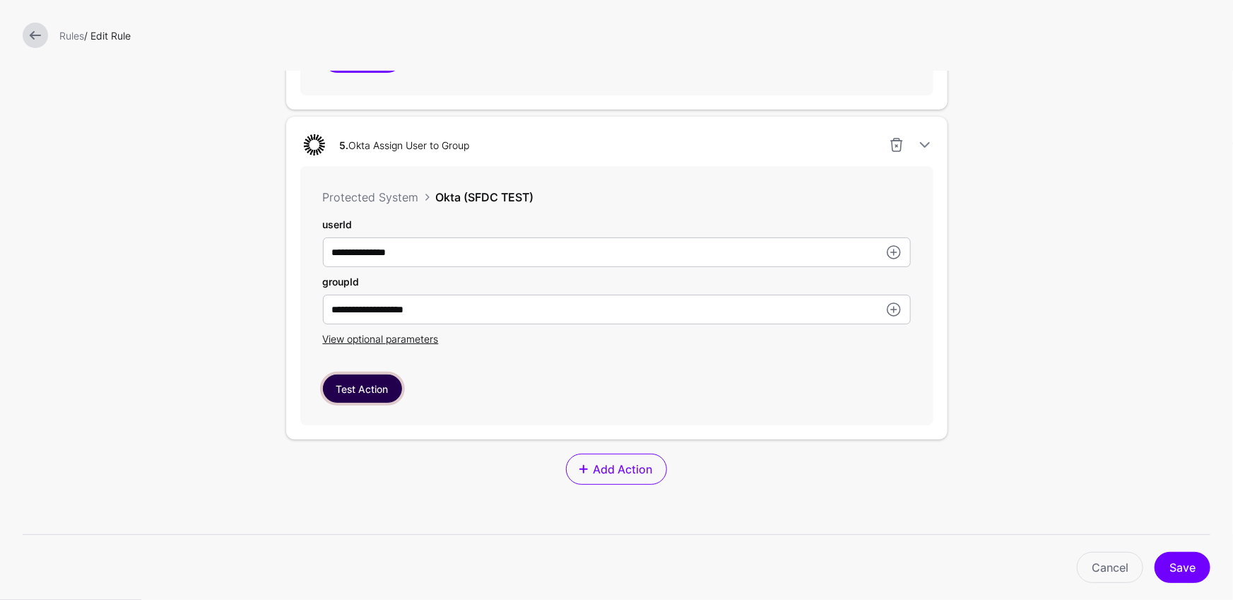
click at [357, 382] on button "Test Action" at bounding box center [362, 389] width 79 height 28
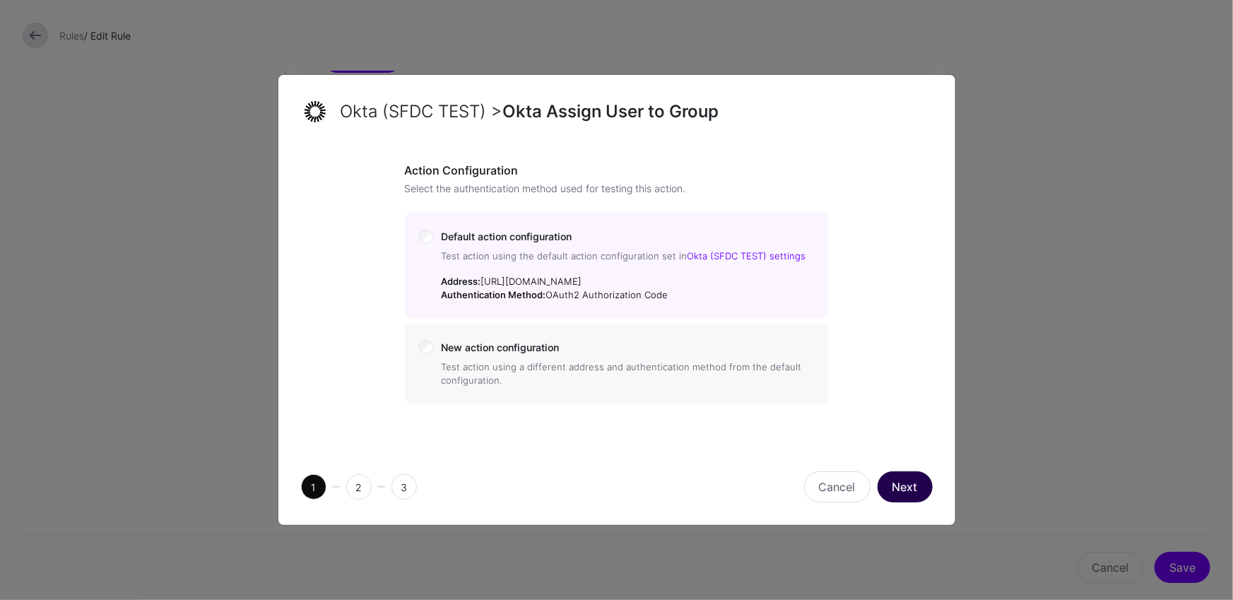
click at [890, 481] on button "Next" at bounding box center [905, 486] width 55 height 31
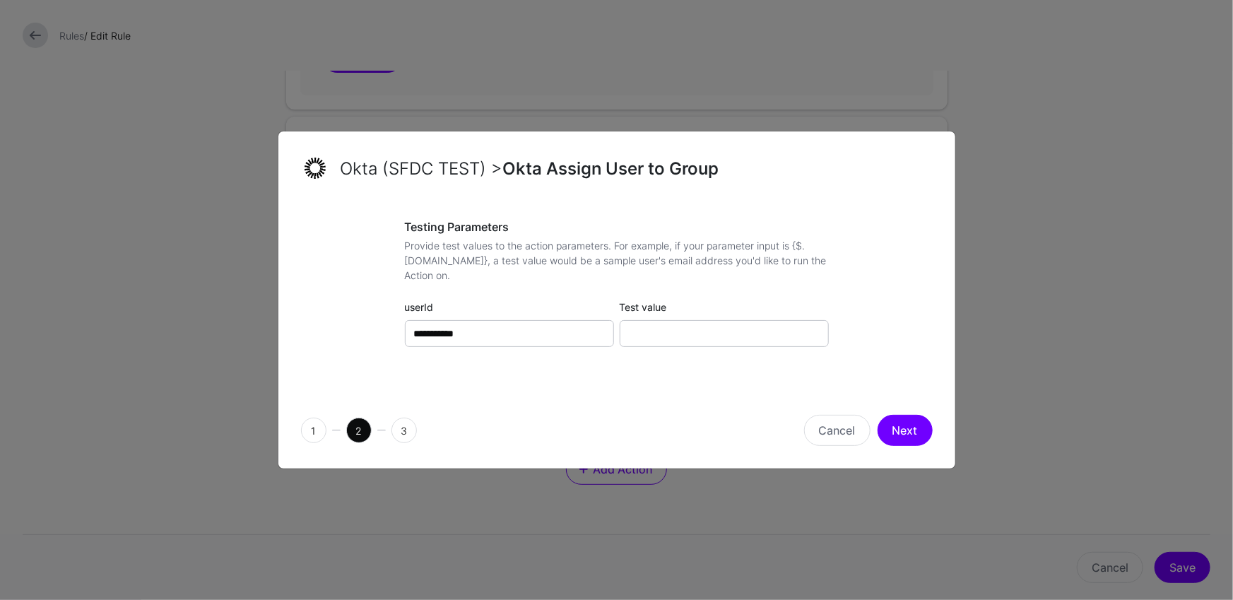
click at [713, 348] on div "**********" at bounding box center [617, 297] width 424 height 154
click at [715, 335] on input "Test value" at bounding box center [724, 333] width 209 height 27
paste input "**********"
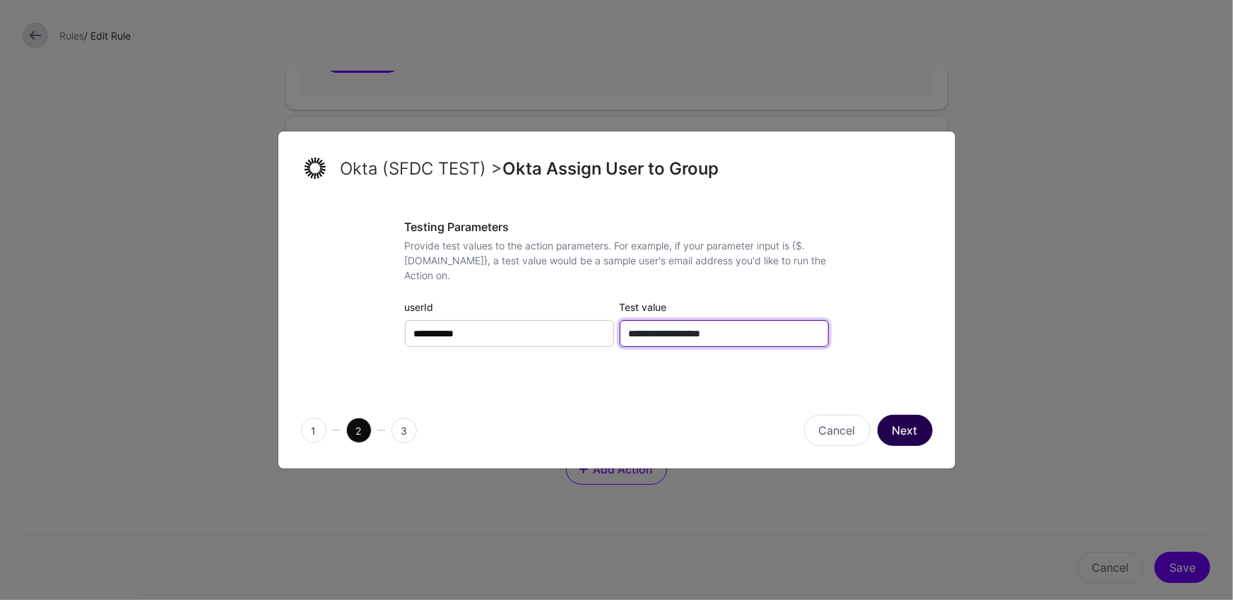
type input "**********"
click at [912, 420] on button "Next" at bounding box center [905, 430] width 55 height 31
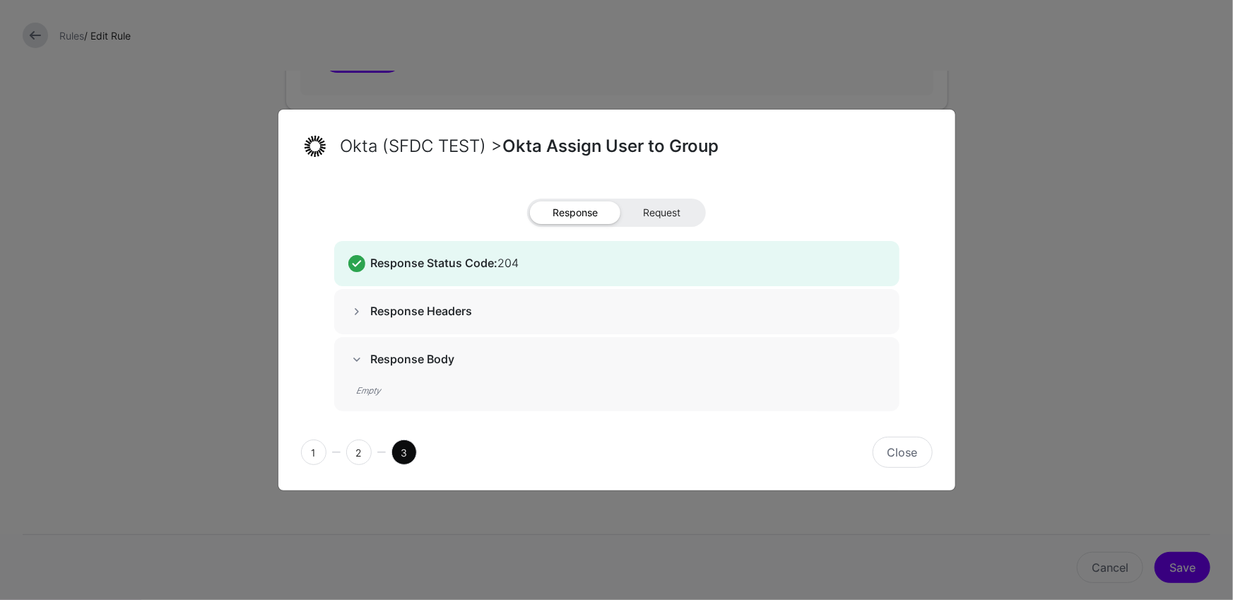
click at [661, 217] on span "Request" at bounding box center [662, 212] width 83 height 23
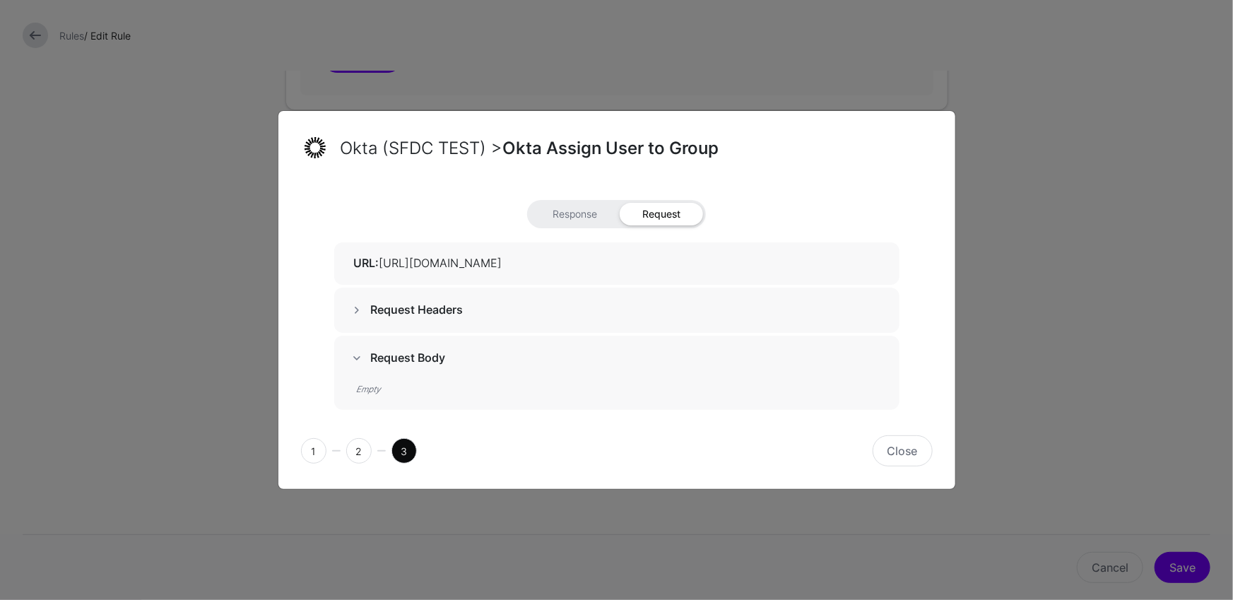
drag, startPoint x: 704, startPoint y: 263, endPoint x: 645, endPoint y: 304, distance: 72.1
click at [894, 257] on div "URL: https://salesforce-dev.oktapreview.com/api/v1/groups/00gooml6bo9vAJoqJ1d7/…" at bounding box center [616, 263] width 565 height 42
click at [572, 295] on div "Request Headers" at bounding box center [616, 310] width 565 height 45
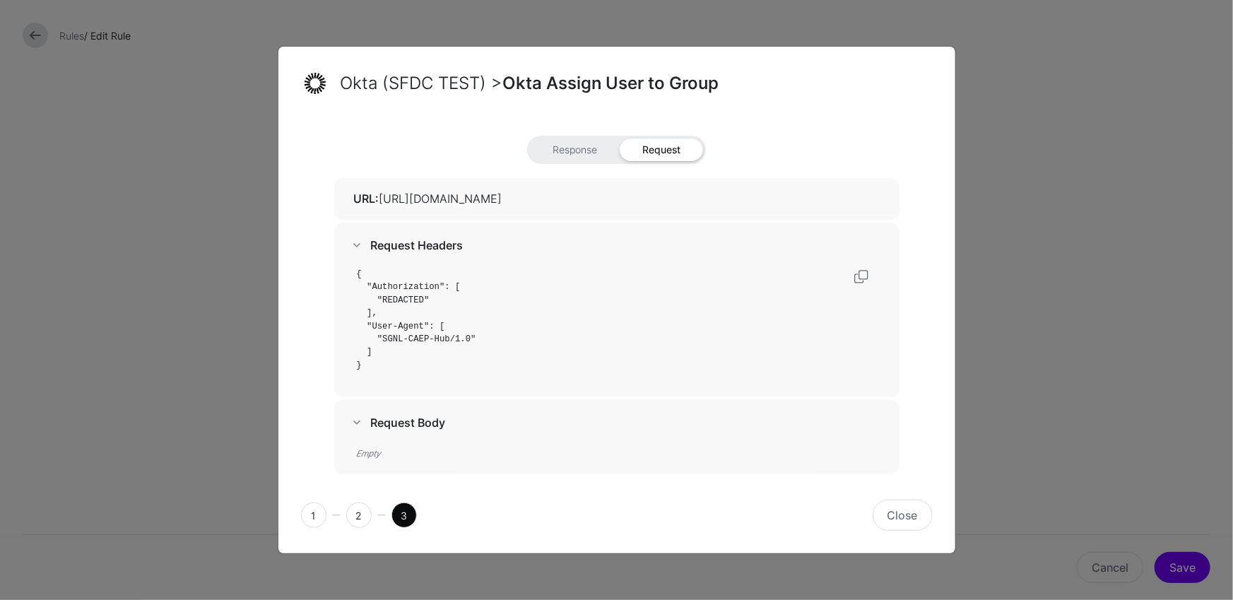
click at [397, 301] on code "{ "Authorization": [ "REDACTED" ], "User-Agent": [ "SGNL-CAEP-Hub/1.0" ] }" at bounding box center [416, 319] width 119 height 101
click at [398, 301] on code "{ "Authorization": [ "REDACTED" ], "User-Agent": [ "SGNL-CAEP-Hub/1.0" ] }" at bounding box center [416, 319] width 119 height 101
click at [513, 368] on pre "{ "Authorization": [ "REDACTED" ], "User-Agent": [ "SGNL-CAEP-Hub/1.0" ] }" at bounding box center [621, 320] width 529 height 104
click at [418, 301] on code "{ "Authorization": [ "REDACTED" ], "User-Agent": [ "SGNL-CAEP-Hub/1.0" ] }" at bounding box center [416, 319] width 119 height 101
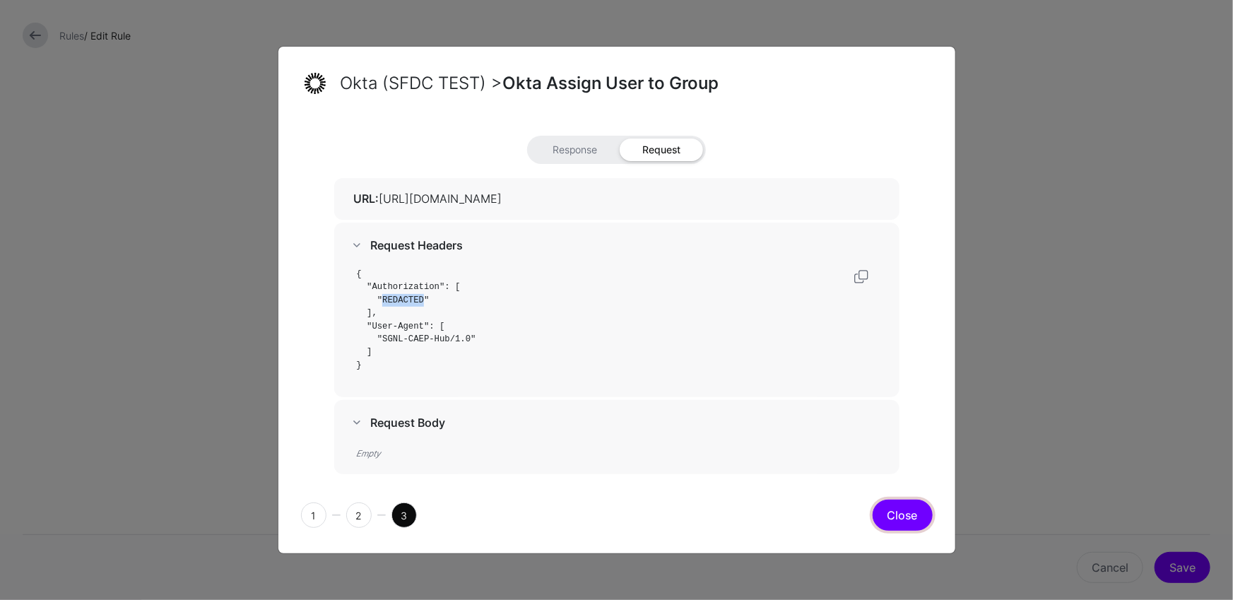
click at [915, 519] on button "Close" at bounding box center [903, 515] width 60 height 31
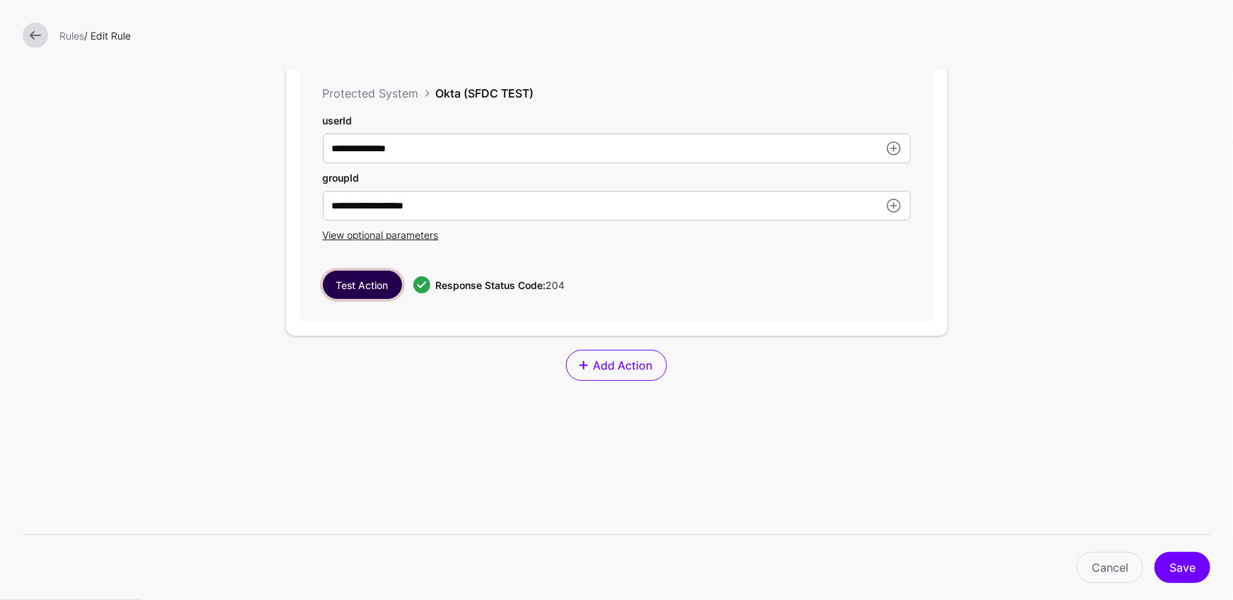
scroll to position [1631, 0]
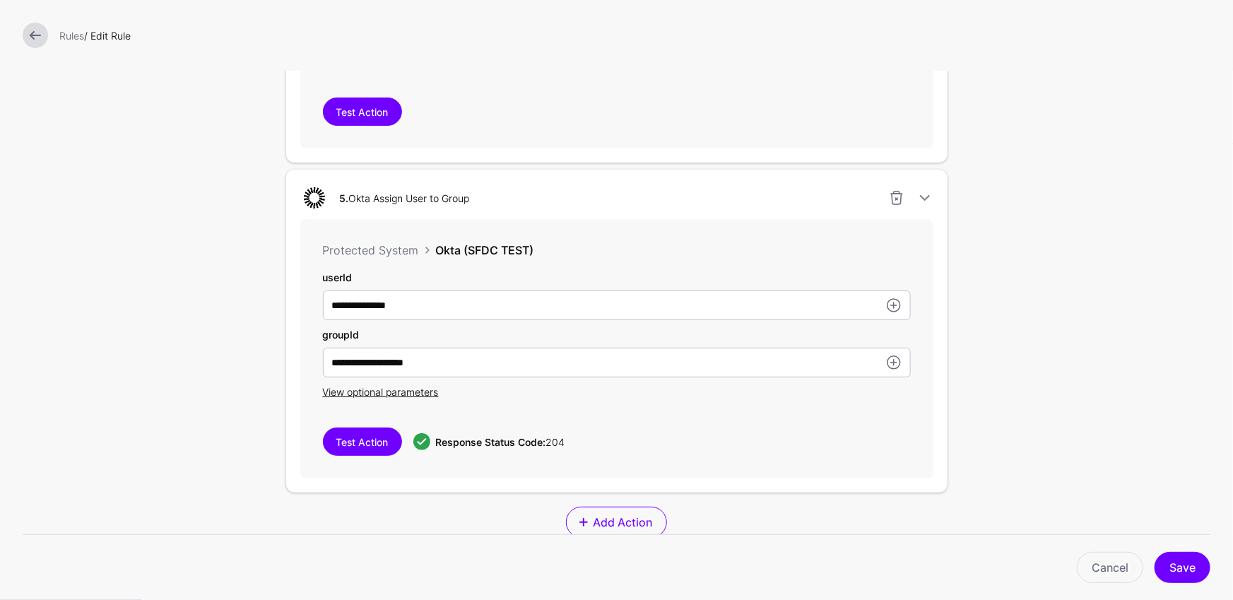
click at [40, 33] on link at bounding box center [35, 35] width 25 height 25
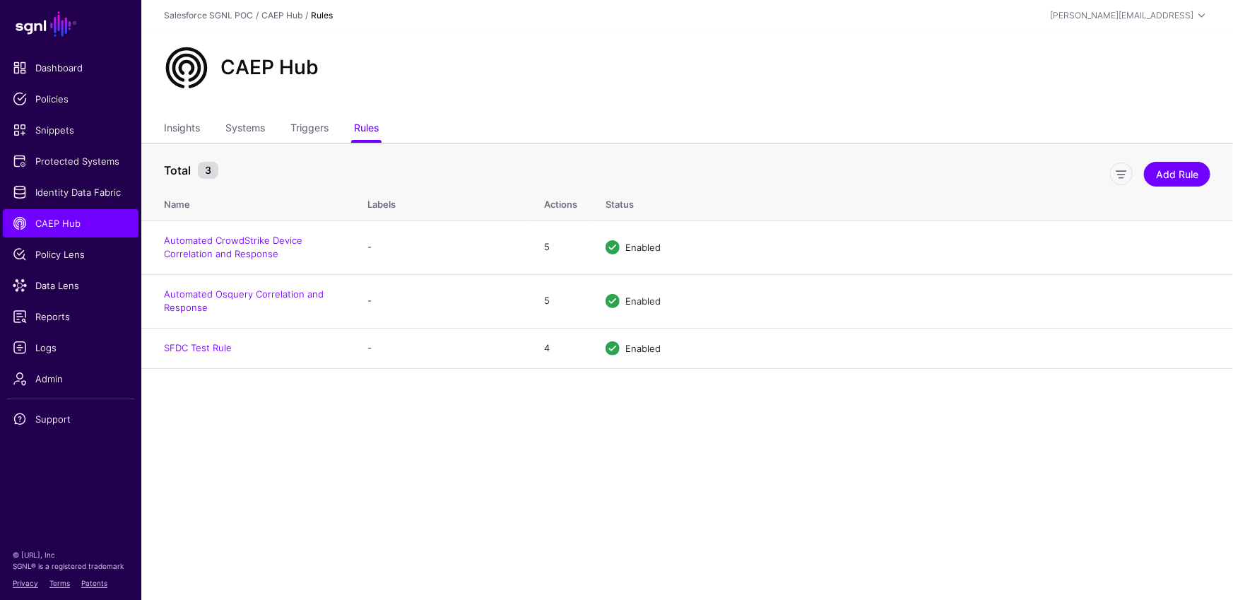
click at [1124, 42] on div "CAEP Hub" at bounding box center [687, 73] width 1092 height 85
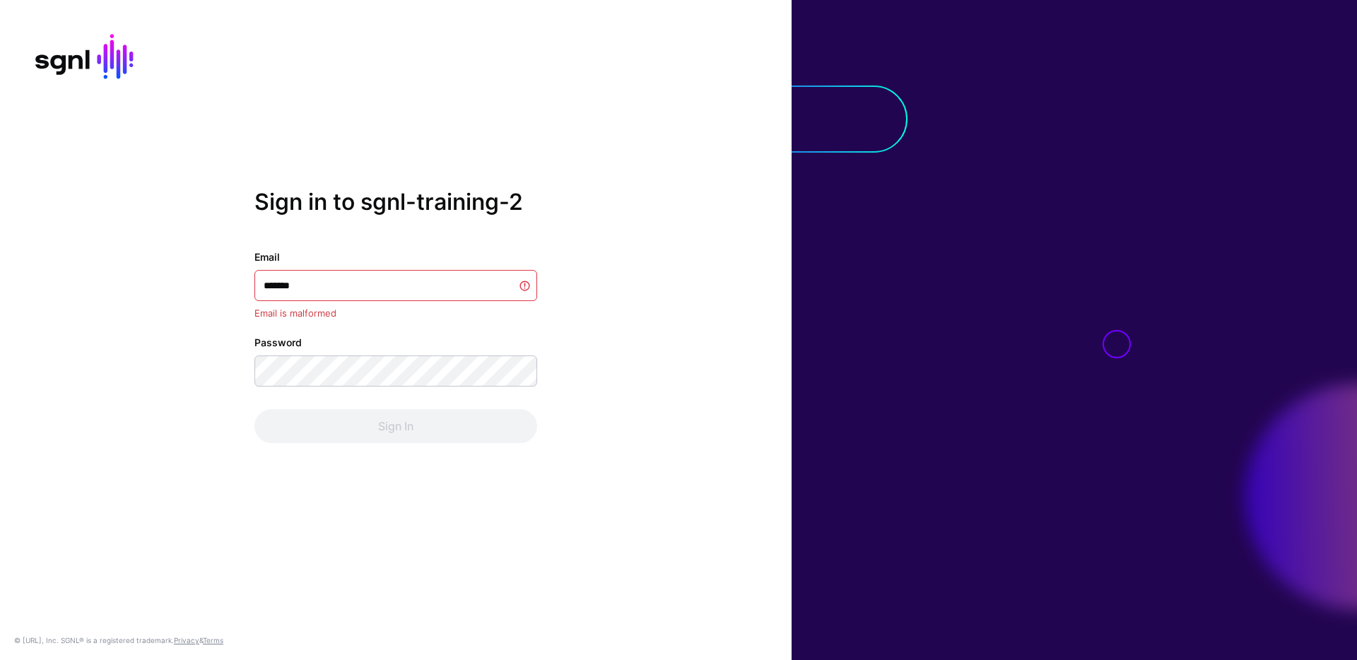
type input "********"
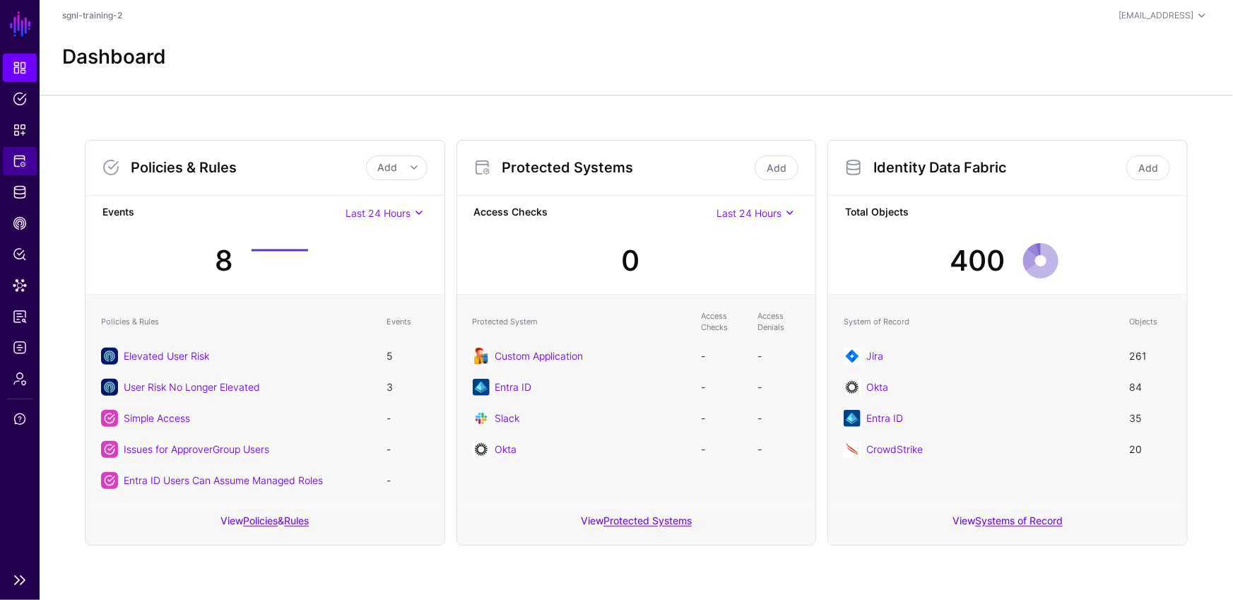
click at [25, 156] on span "Protected Systems" at bounding box center [20, 161] width 14 height 14
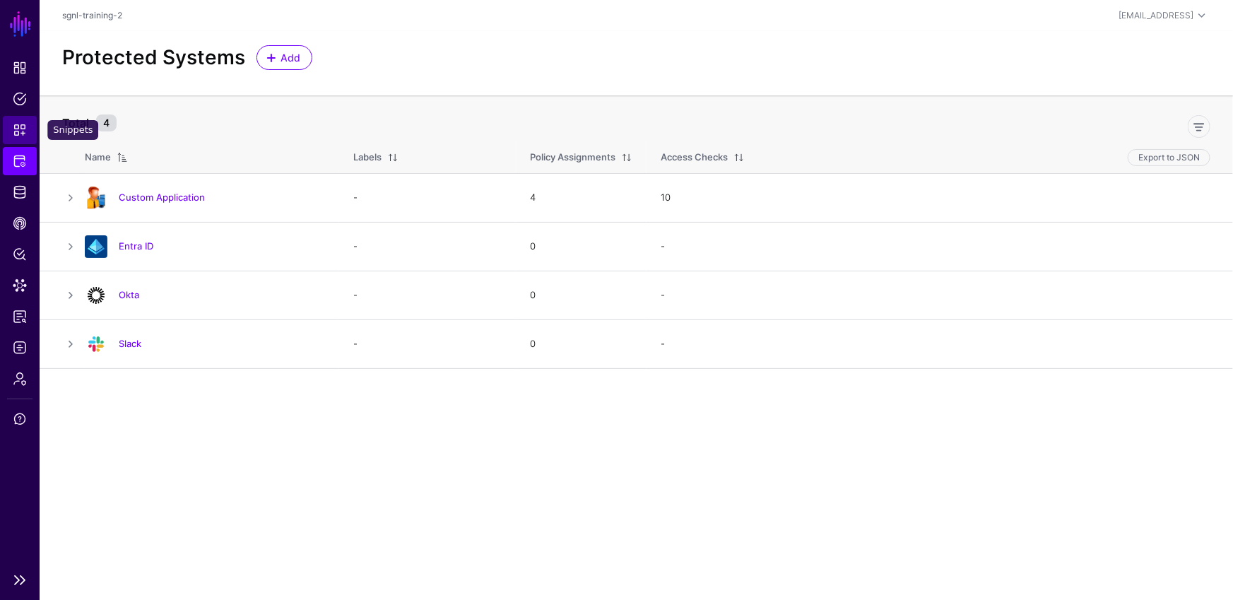
click at [27, 124] on link "Snippets" at bounding box center [20, 130] width 34 height 28
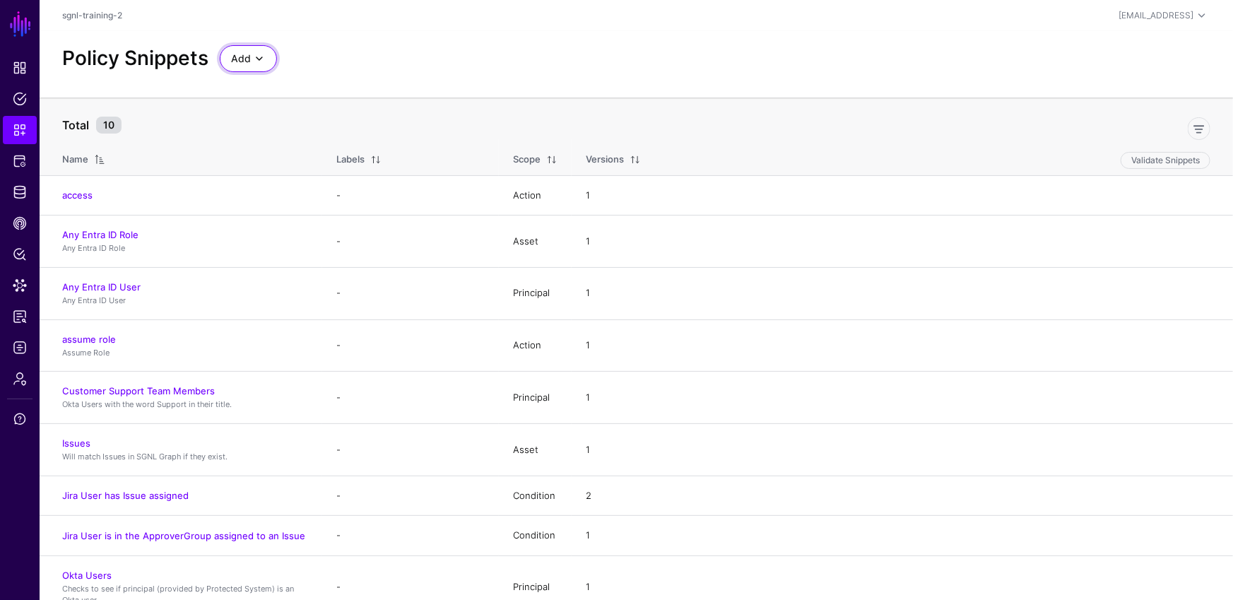
click at [253, 59] on span at bounding box center [259, 58] width 17 height 17
click at [322, 119] on button "Start from a Blank Snippet" at bounding box center [308, 113] width 177 height 23
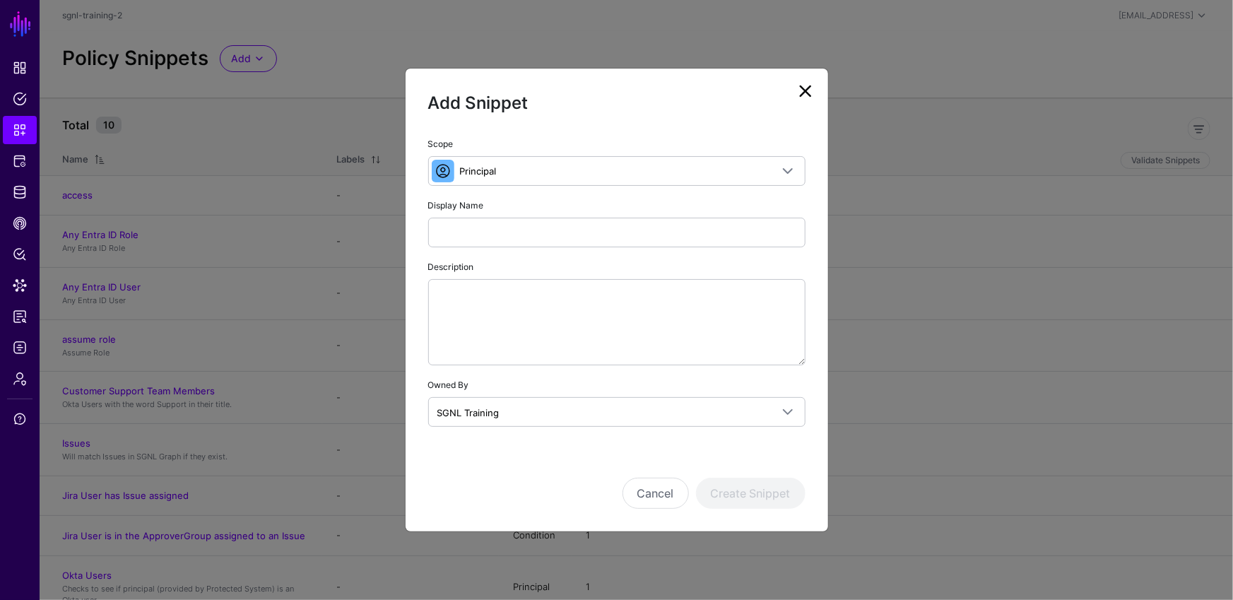
click at [548, 276] on div "Description" at bounding box center [616, 312] width 377 height 107
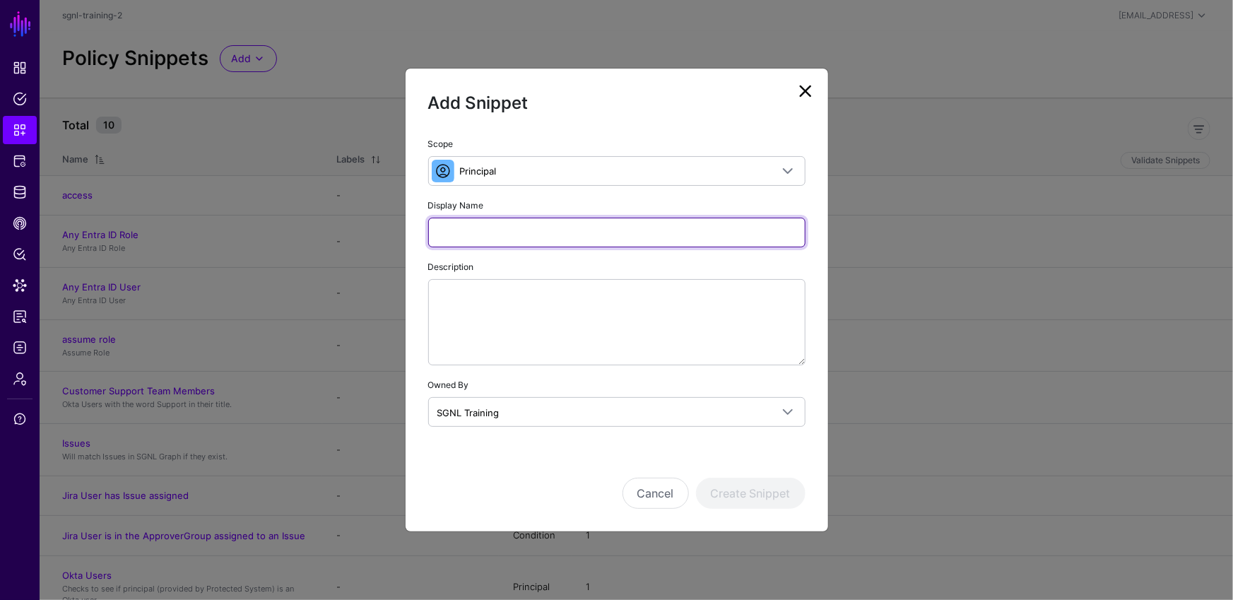
click at [547, 245] on input "Display Name" at bounding box center [616, 233] width 377 height 30
type input "**********"
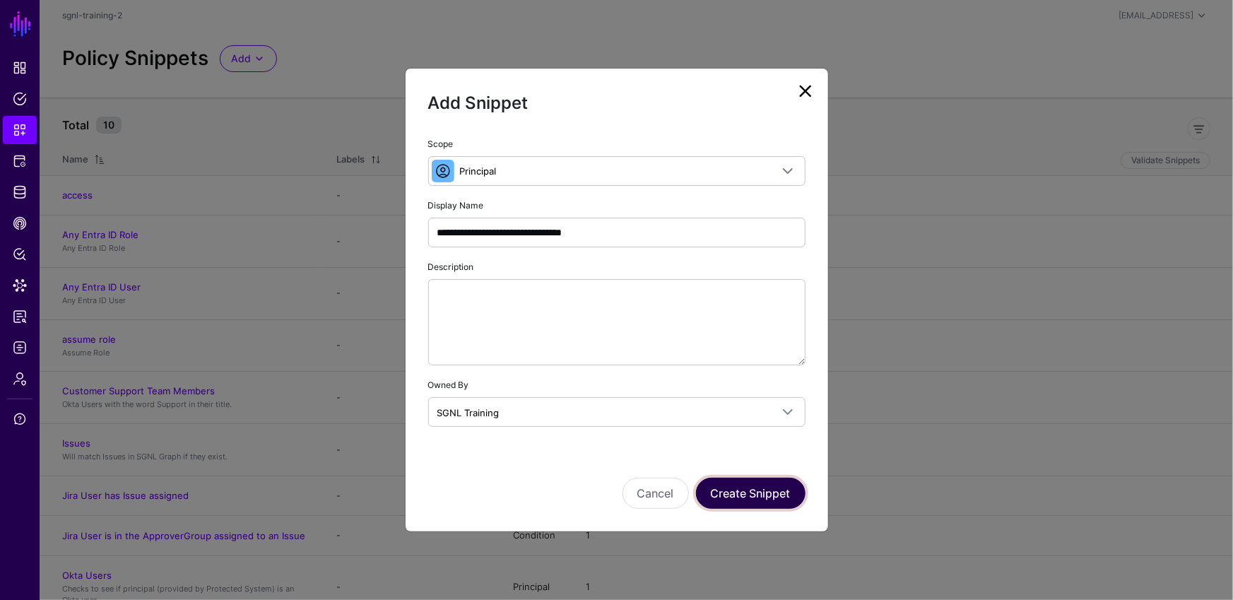
click at [748, 495] on button "Create Snippet" at bounding box center [751, 493] width 110 height 31
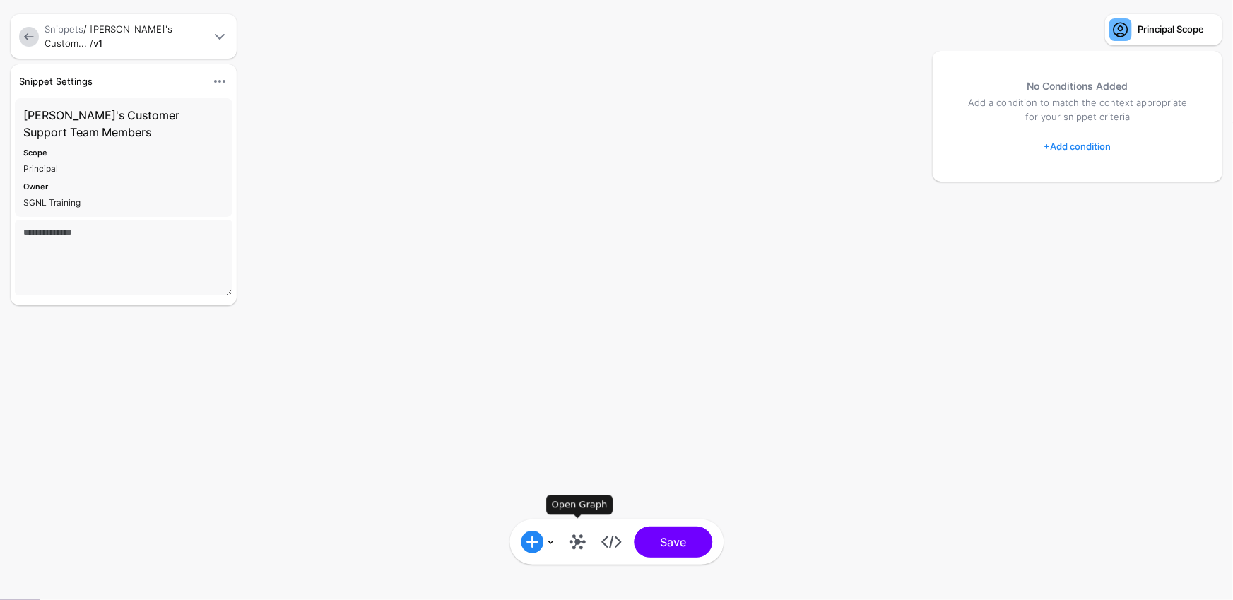
click at [572, 540] on link at bounding box center [577, 542] width 23 height 23
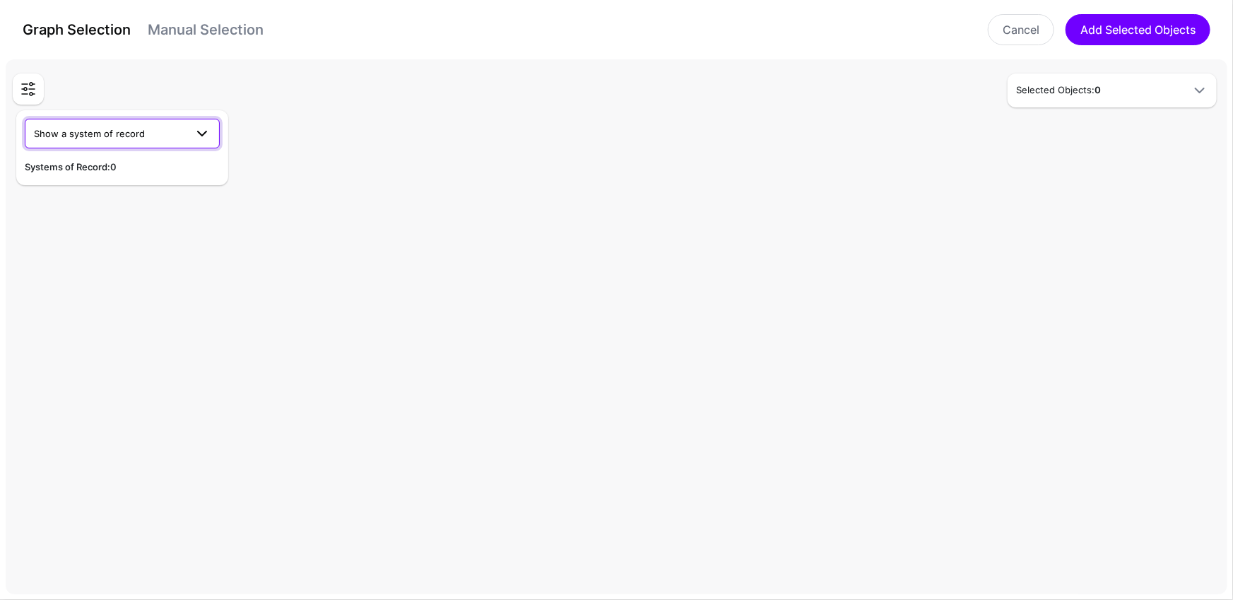
click at [120, 128] on span "Show a system of record" at bounding box center [89, 133] width 111 height 11
click at [59, 233] on div "Okta" at bounding box center [122, 233] width 172 height 14
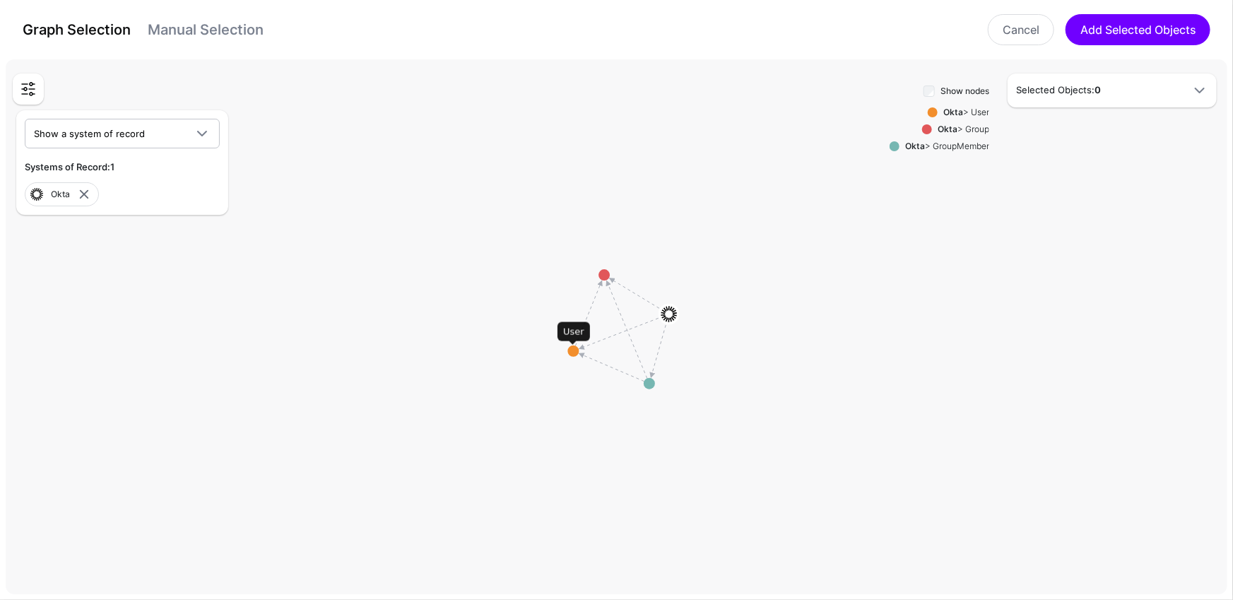
click at [569, 350] on circle at bounding box center [573, 351] width 11 height 11
click at [569, 351] on circle at bounding box center [565, 353] width 11 height 11
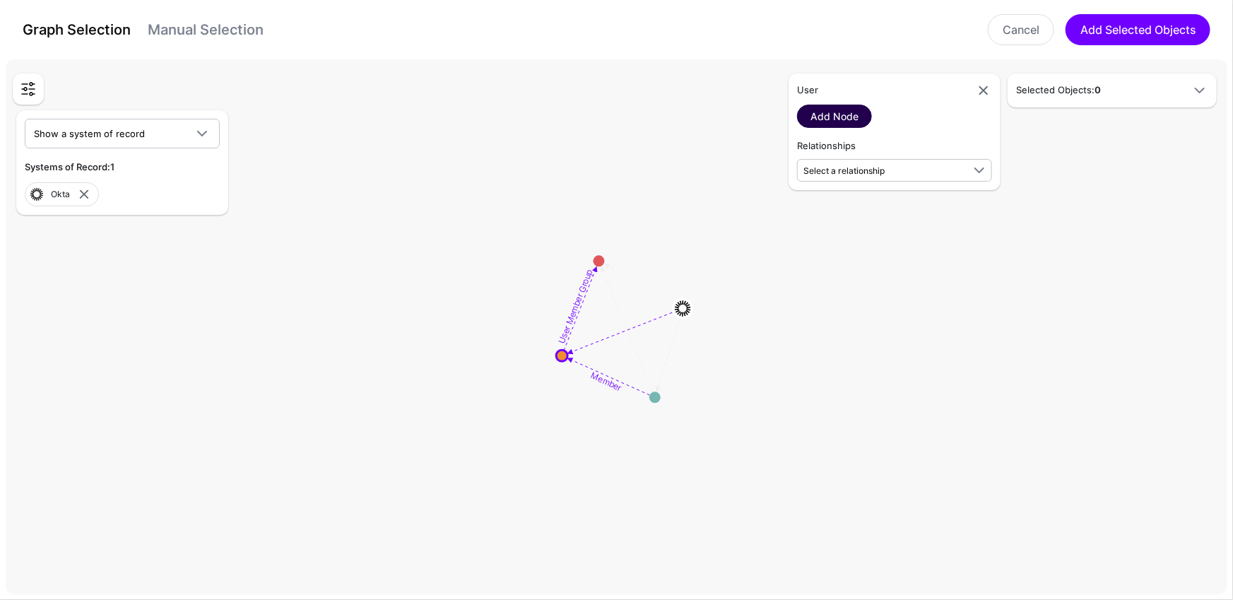
click at [849, 119] on link "Add Node" at bounding box center [834, 116] width 75 height 23
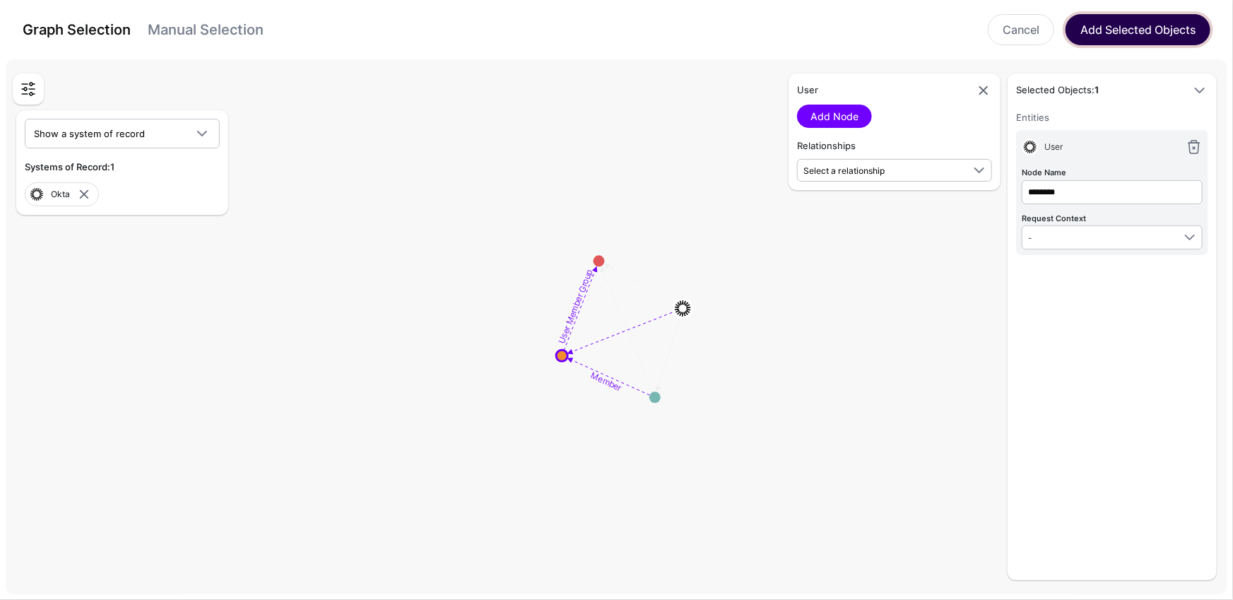
click at [1154, 29] on button "Add Selected Objects" at bounding box center [1138, 29] width 145 height 31
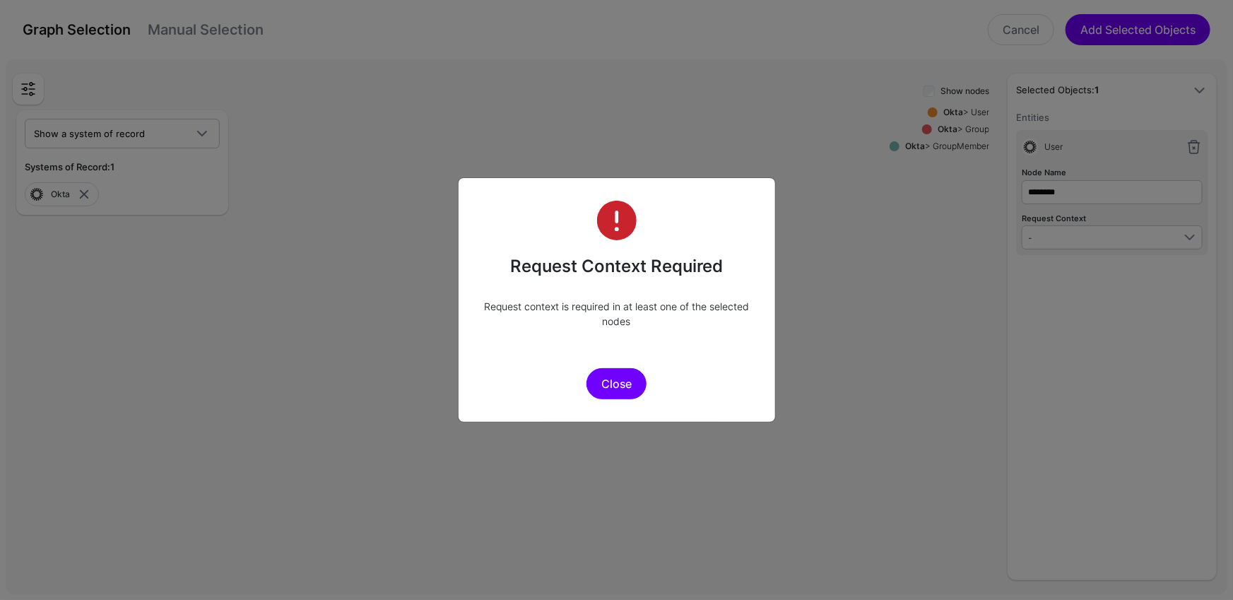
click at [625, 388] on button "Close" at bounding box center [617, 383] width 60 height 31
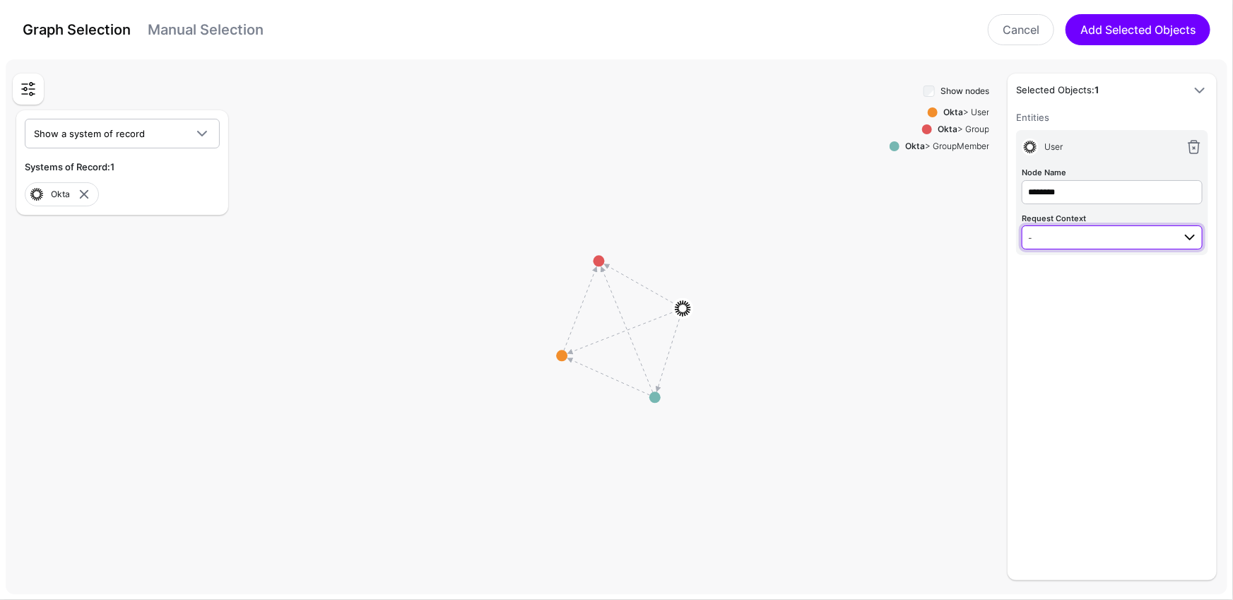
click at [1161, 227] on link "-" at bounding box center [1112, 237] width 181 height 24
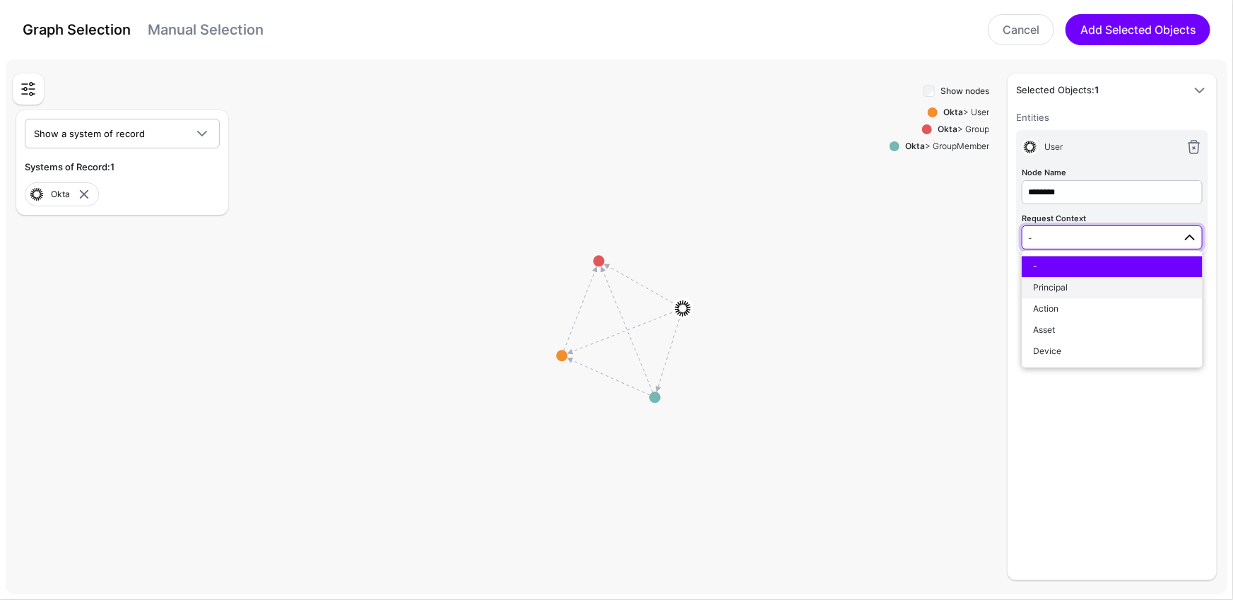
click at [1066, 283] on span "Principal" at bounding box center [1050, 288] width 35 height 11
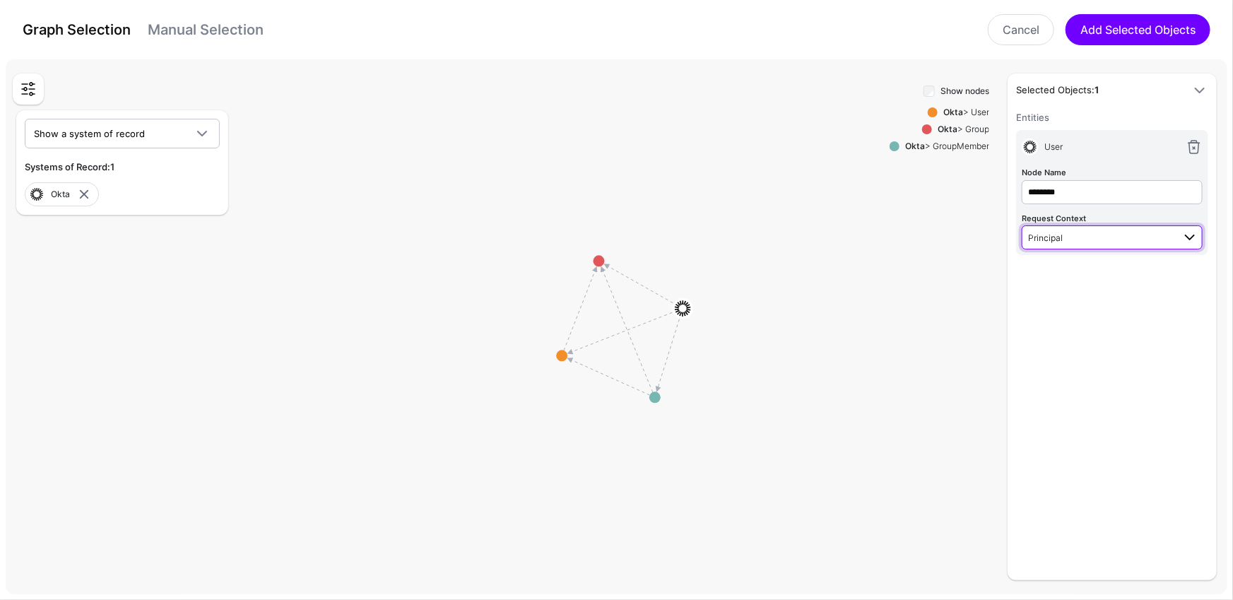
click at [1180, 238] on span at bounding box center [1185, 237] width 25 height 17
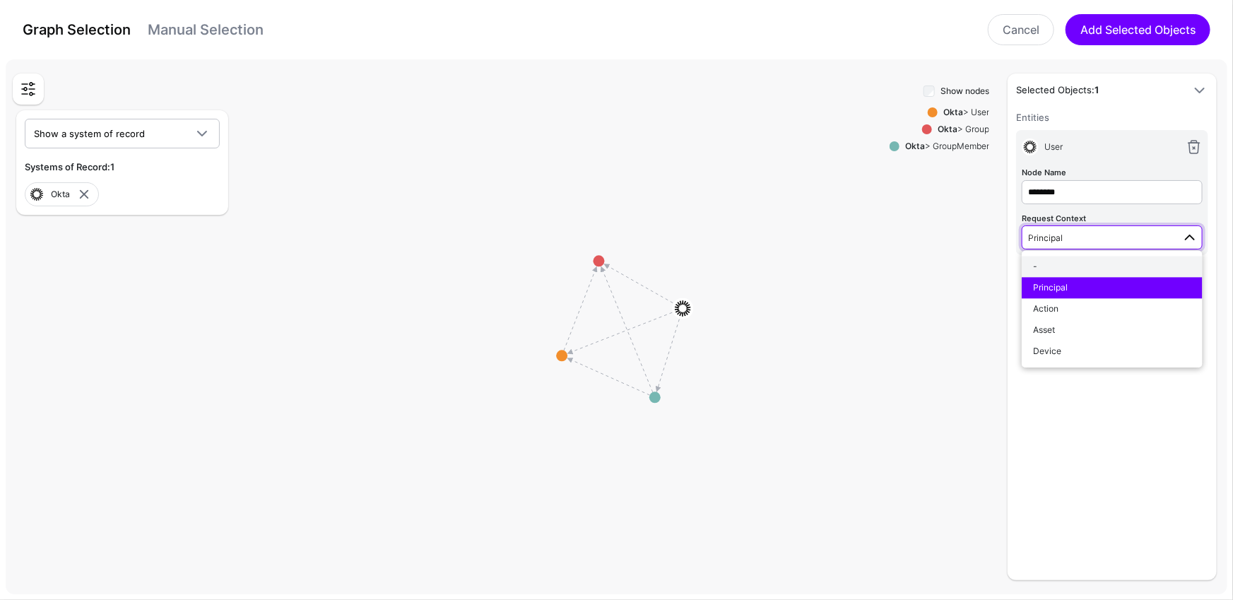
click at [1033, 265] on span "-" at bounding box center [1035, 266] width 4 height 11
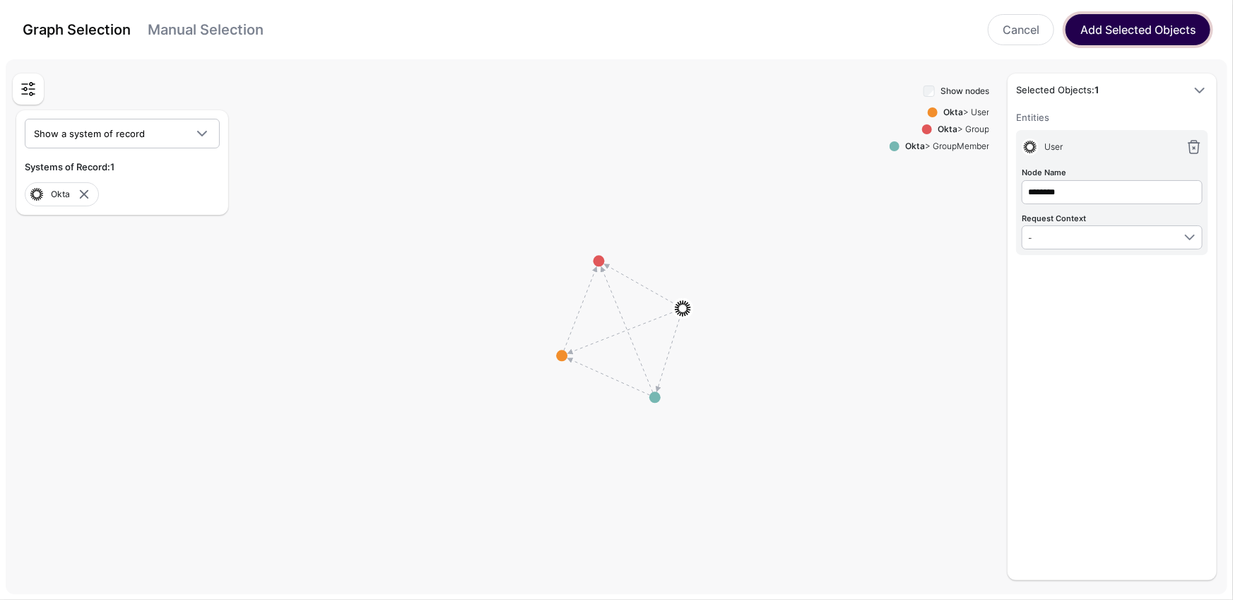
click at [1148, 26] on button "Add Selected Objects" at bounding box center [1138, 29] width 145 height 31
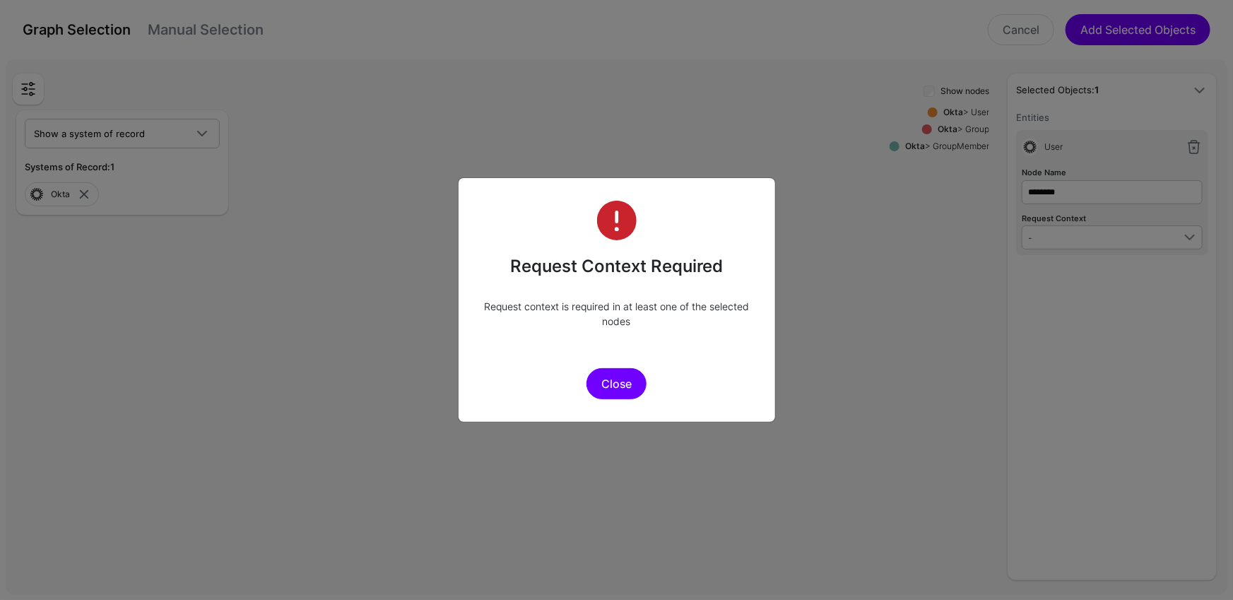
click at [608, 384] on button "Close" at bounding box center [617, 383] width 60 height 31
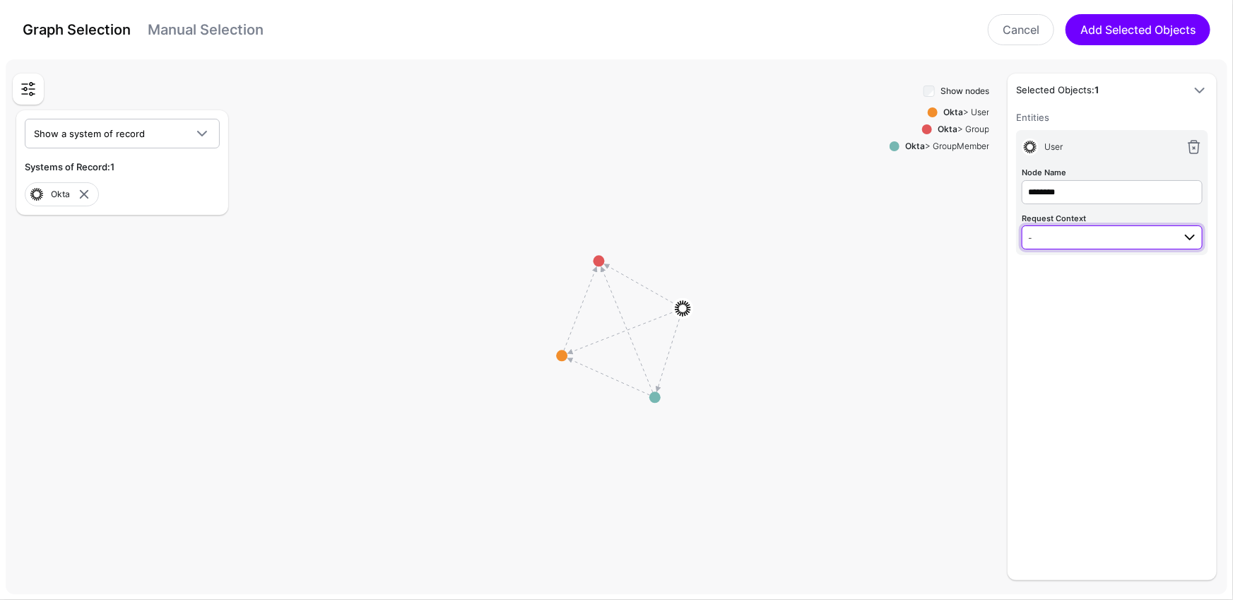
click at [1100, 225] on link "-" at bounding box center [1112, 237] width 181 height 24
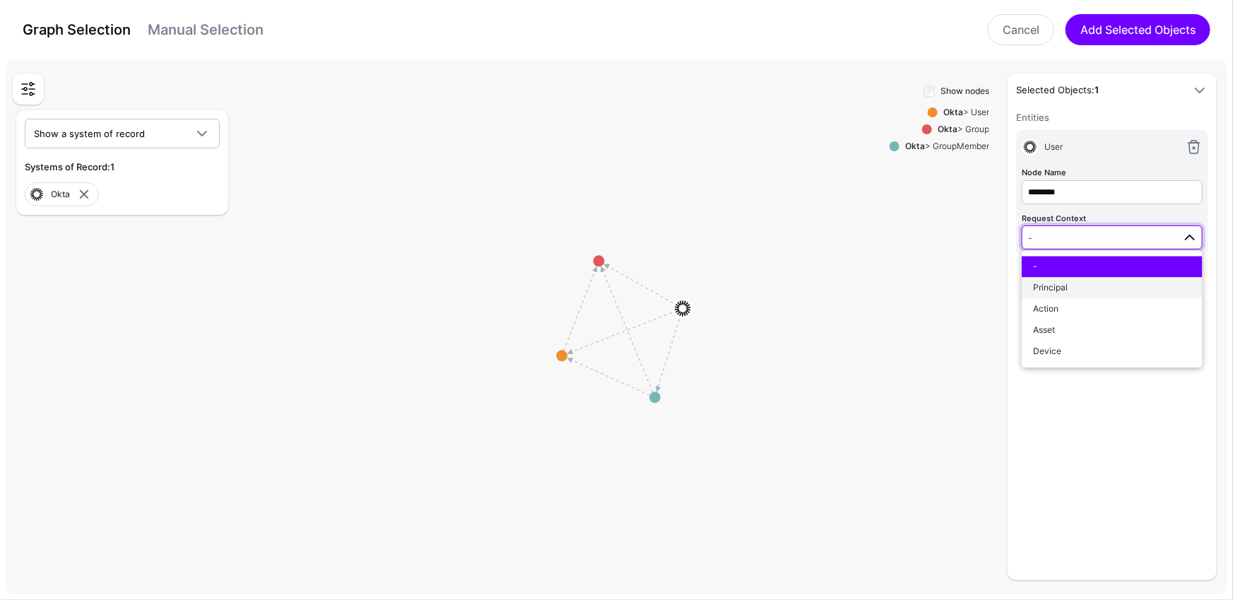
click at [1070, 289] on div "Principal" at bounding box center [1112, 288] width 158 height 13
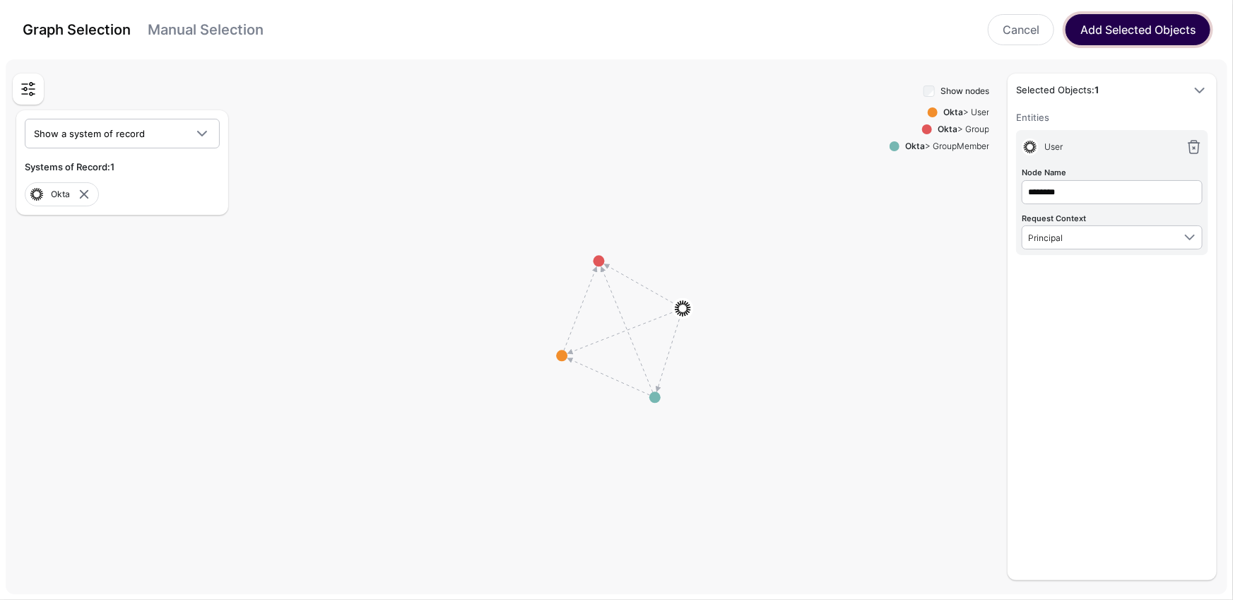
drag, startPoint x: 1136, startPoint y: 30, endPoint x: 1105, endPoint y: 20, distance: 32.9
click at [1136, 30] on button "Add Selected Objects" at bounding box center [1138, 29] width 145 height 31
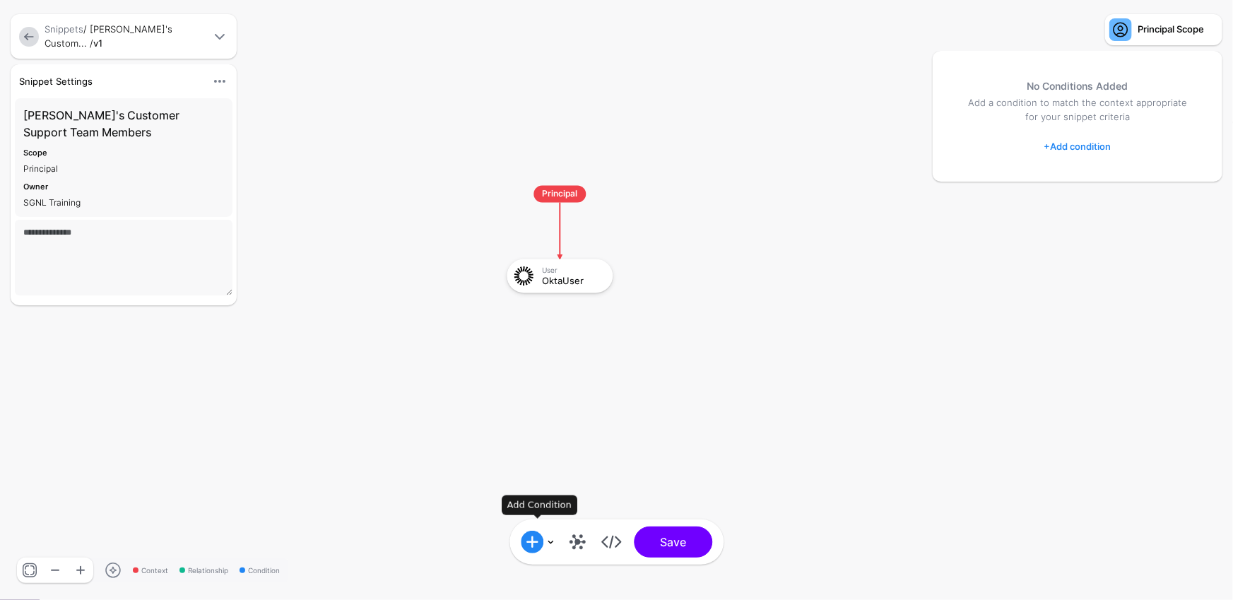
click at [554, 544] on link at bounding box center [538, 542] width 34 height 23
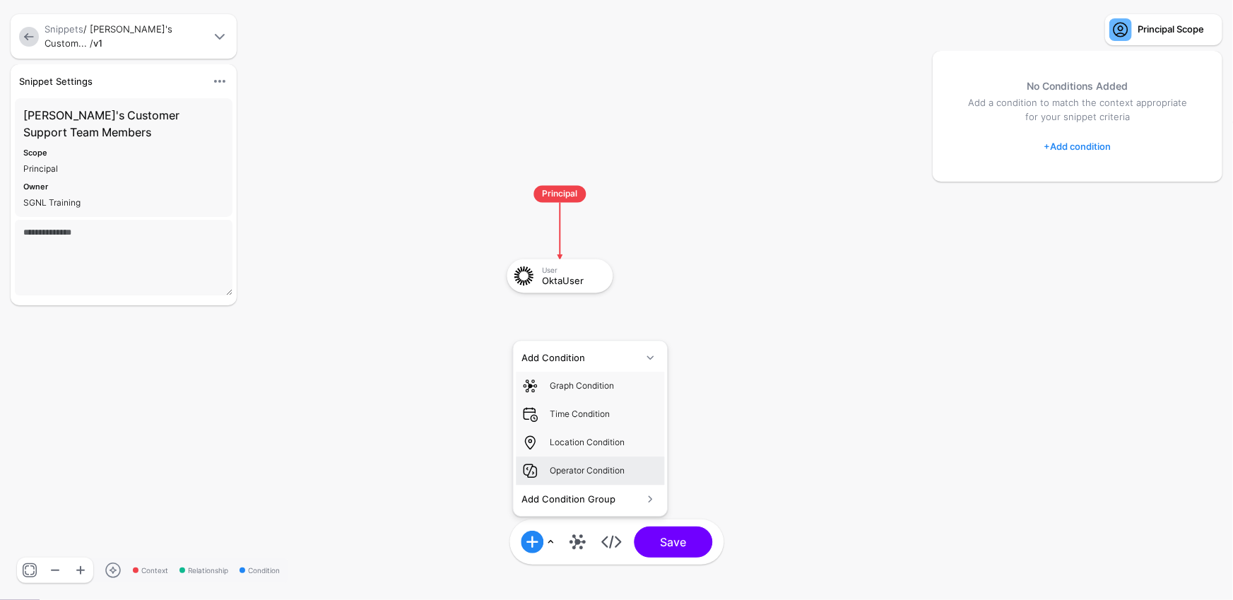
click at [611, 459] on link "Operator Condition" at bounding box center [590, 471] width 148 height 28
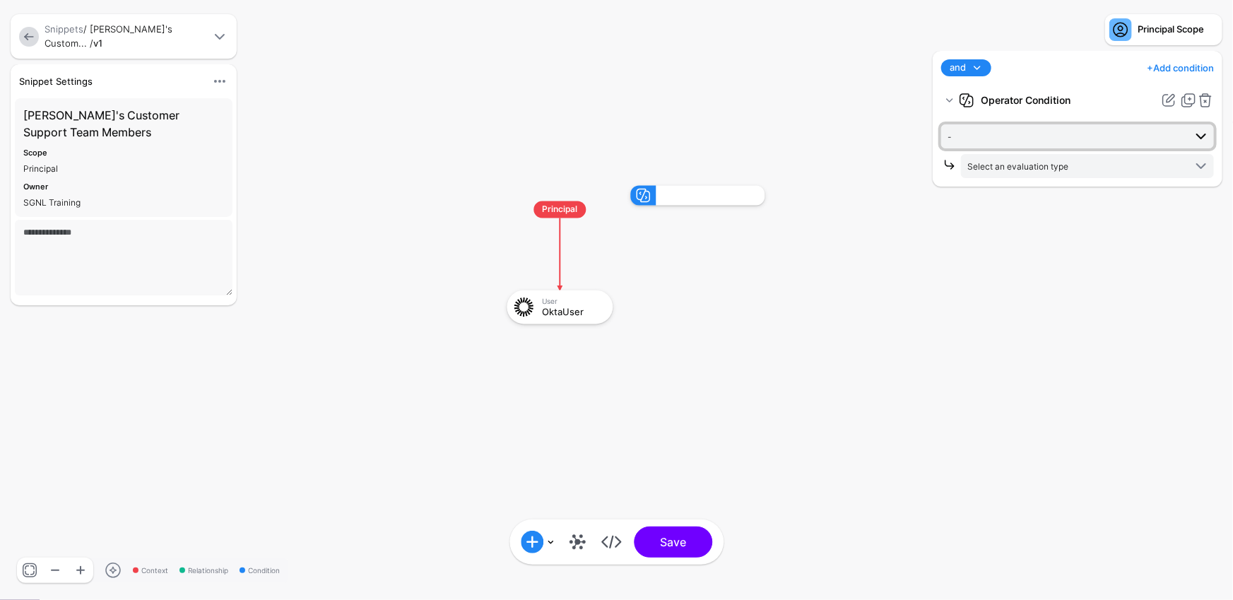
click at [1175, 141] on span "-" at bounding box center [1066, 137] width 237 height 16
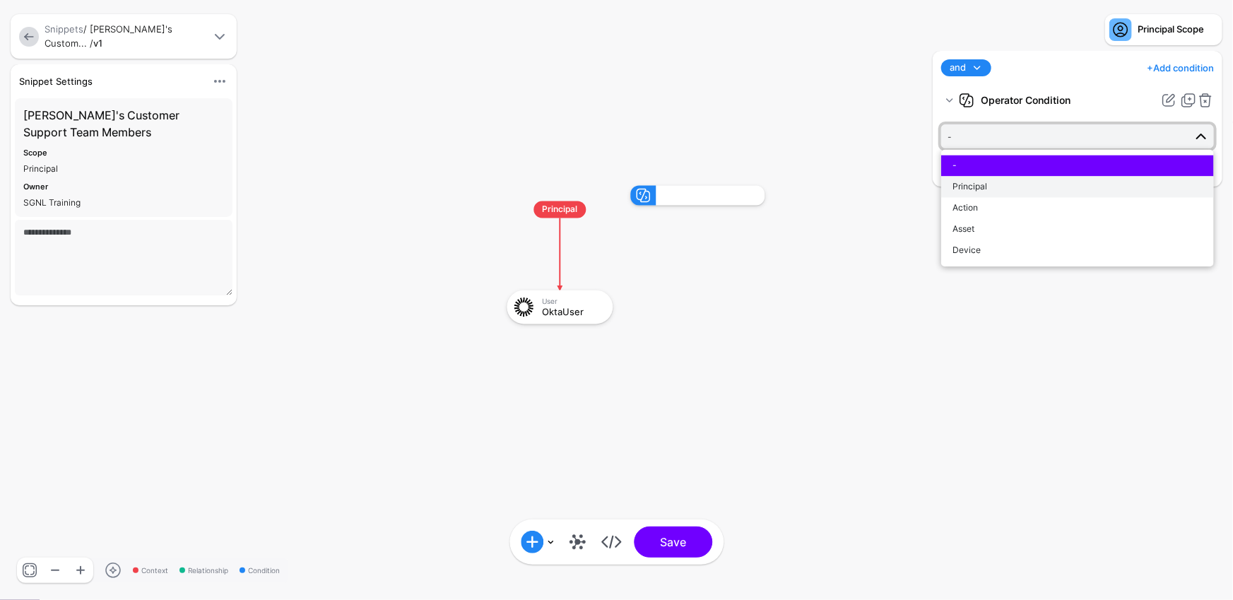
click at [1095, 178] on button "Principal" at bounding box center [1077, 186] width 273 height 21
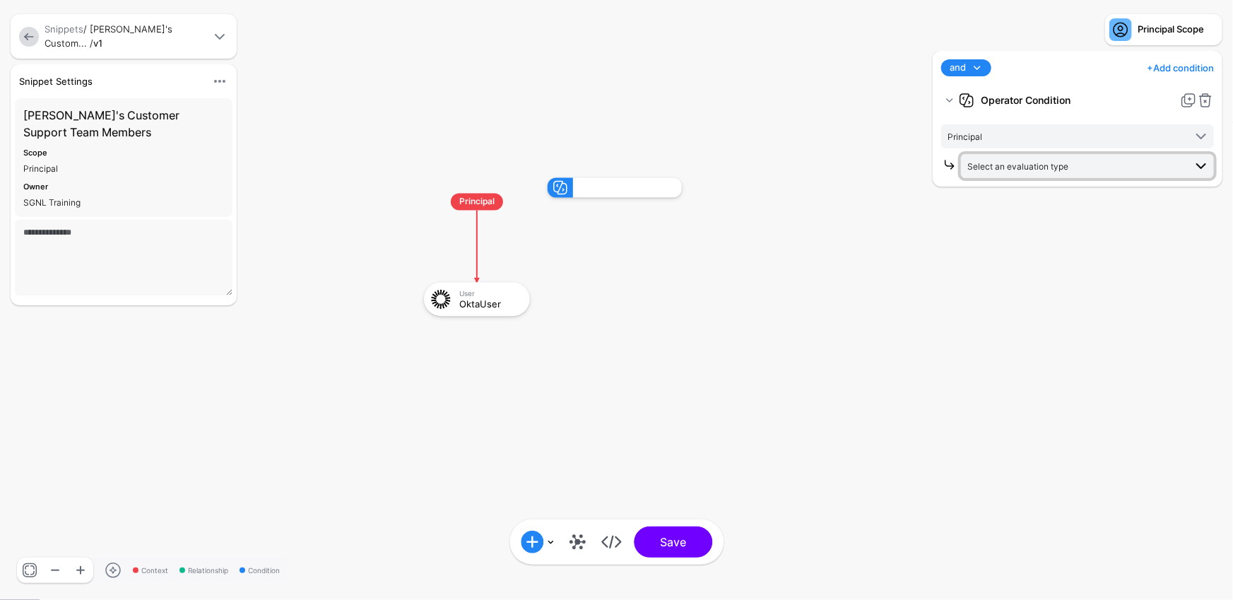
click at [1109, 167] on span "Select an evaluation type" at bounding box center [1076, 166] width 217 height 16
drag, startPoint x: 782, startPoint y: 213, endPoint x: 1081, endPoint y: 117, distance: 314.0
click at [782, 213] on rect at bounding box center [409, 164] width 123323 height 60001
click at [1209, 102] on link at bounding box center [1205, 100] width 17 height 17
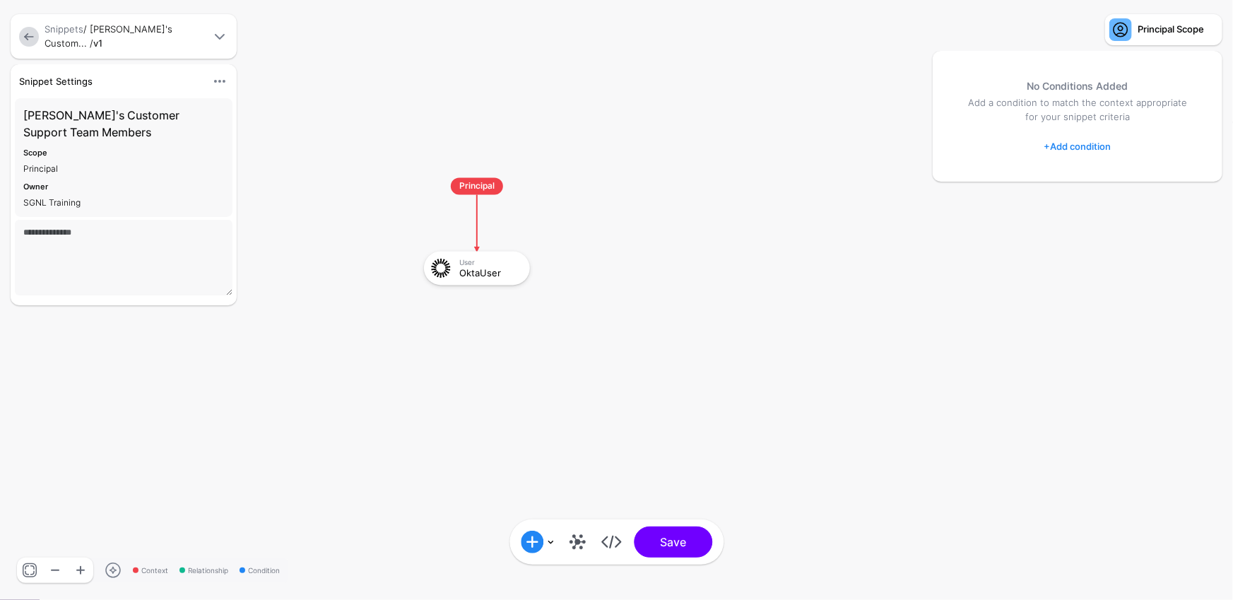
click at [555, 545] on div "Add Condition Graph Condition Time Condition Location Condition Operator Condit…" at bounding box center [537, 542] width 45 height 23
click at [552, 541] on link at bounding box center [538, 542] width 34 height 23
click at [546, 237] on rect at bounding box center [409, 164] width 123323 height 60001
click at [501, 269] on div "OktaUser" at bounding box center [489, 273] width 61 height 10
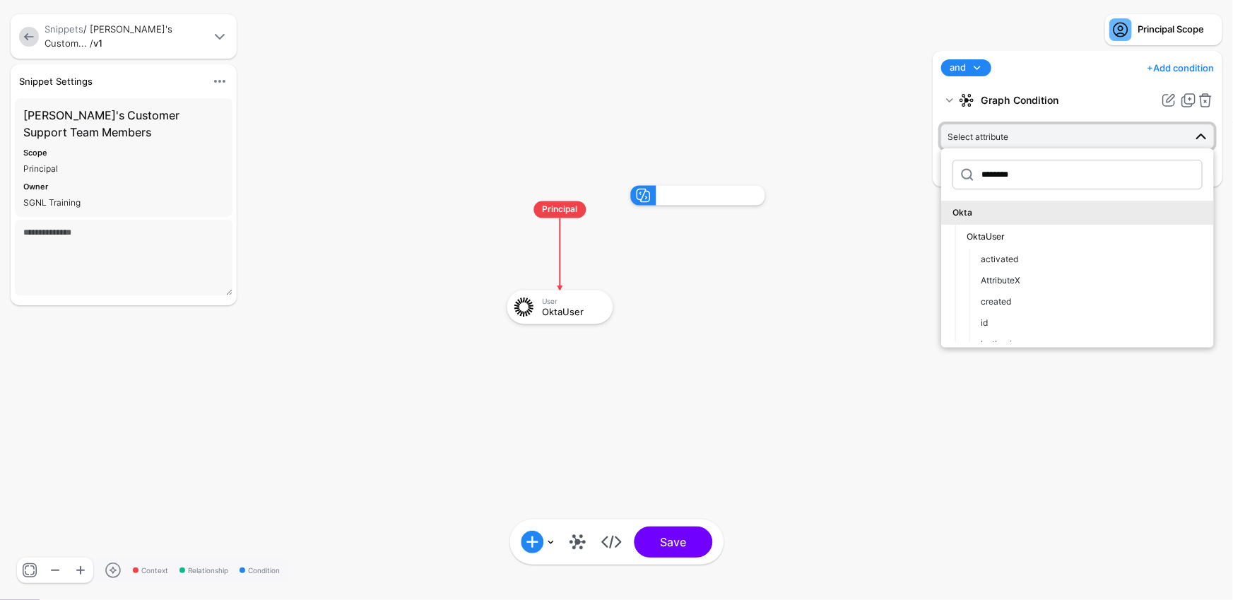
click at [1058, 408] on div "and and not or + Add condition Add Condition Graph Condition Time Condition Loc…" at bounding box center [1077, 318] width 297 height 535
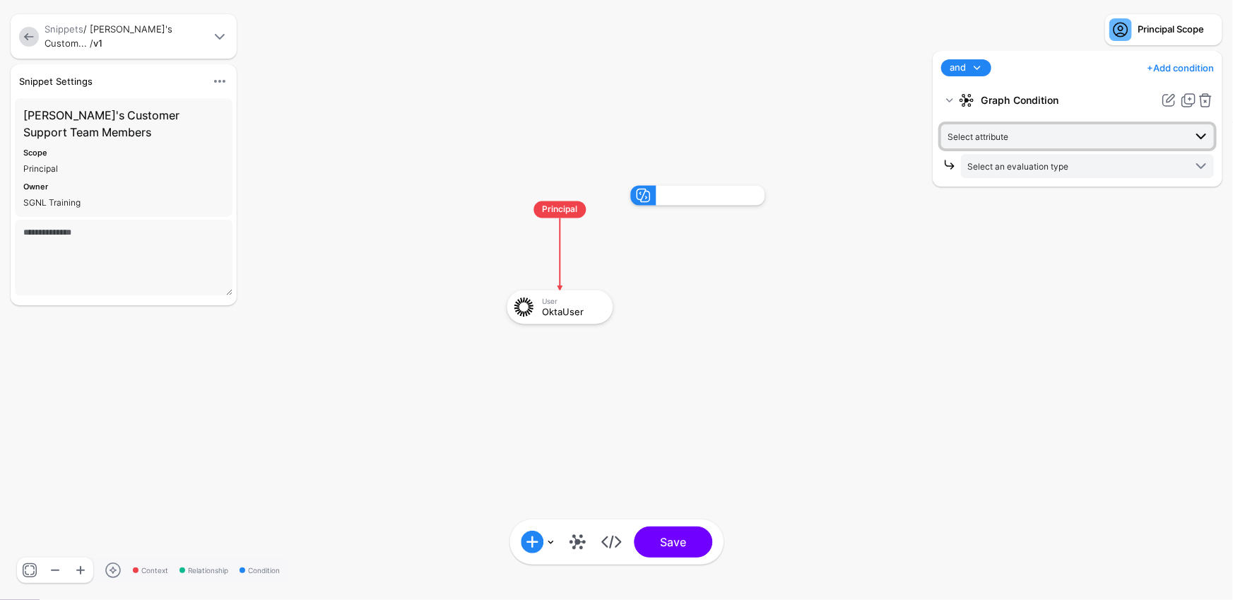
click at [1089, 127] on link "Select attribute" at bounding box center [1077, 136] width 273 height 24
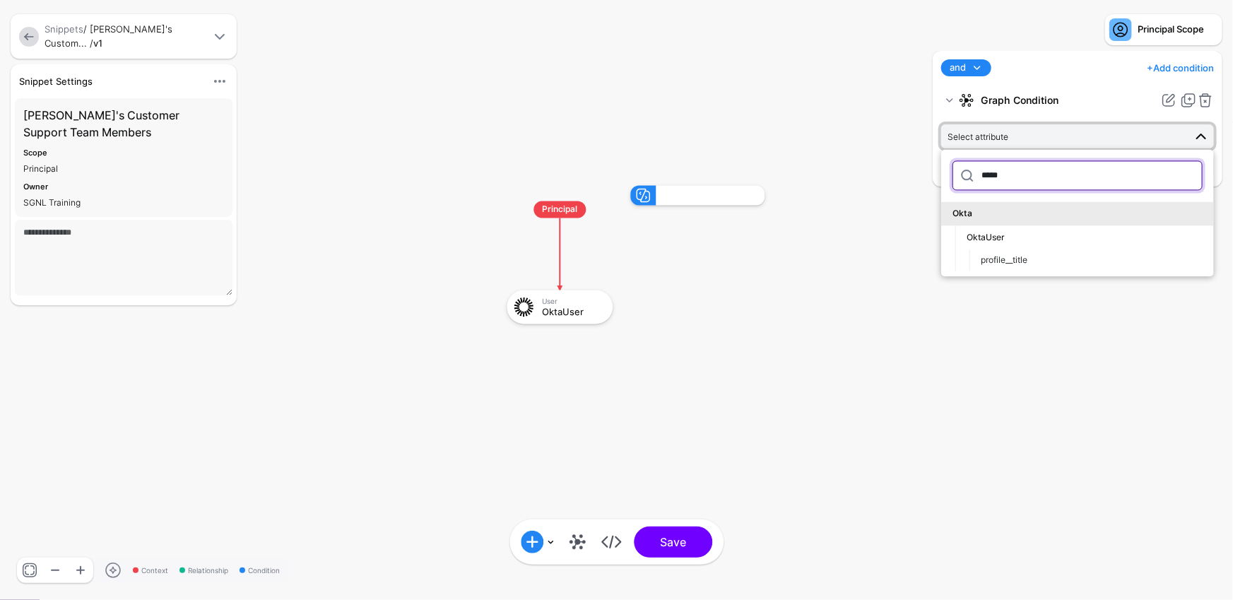
type input "*****"
click at [1075, 272] on div "***** Okta OktaUser profile__title" at bounding box center [1077, 212] width 273 height 127
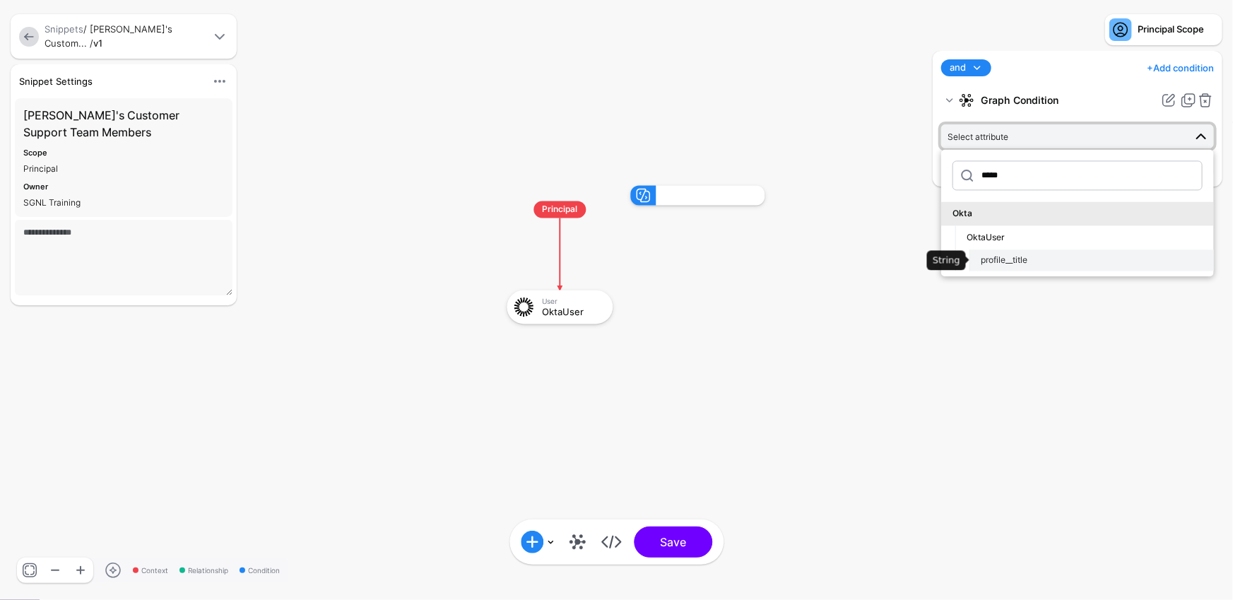
click at [1076, 260] on div "profile__title" at bounding box center [1092, 260] width 222 height 13
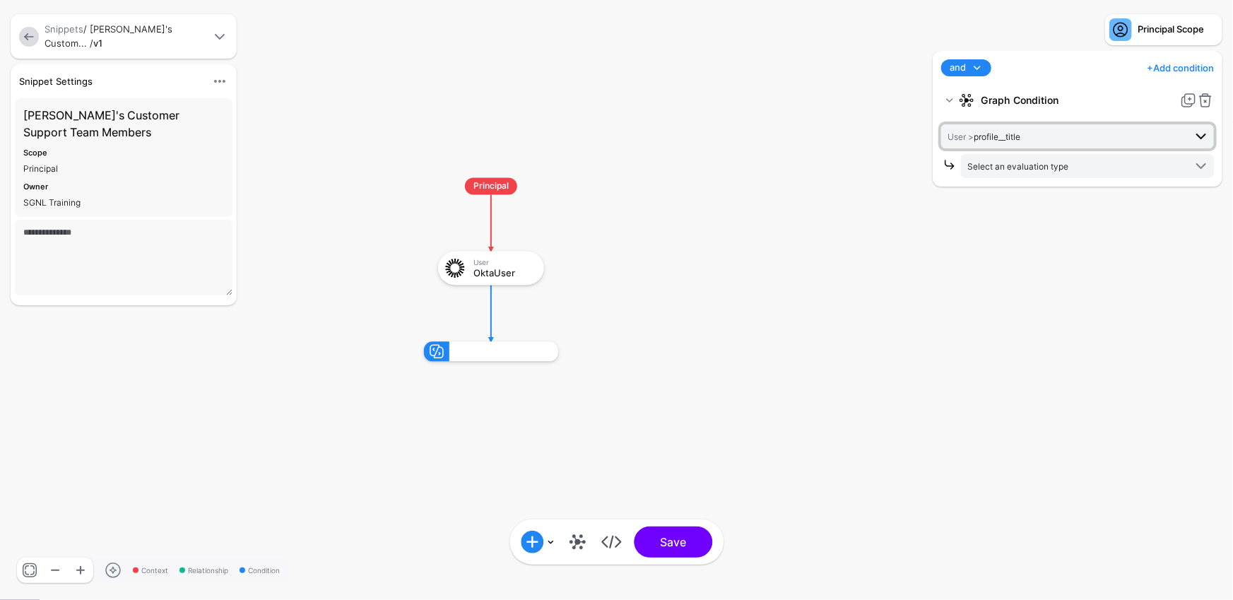
click at [1084, 134] on span "User > profile__title" at bounding box center [1066, 137] width 237 height 16
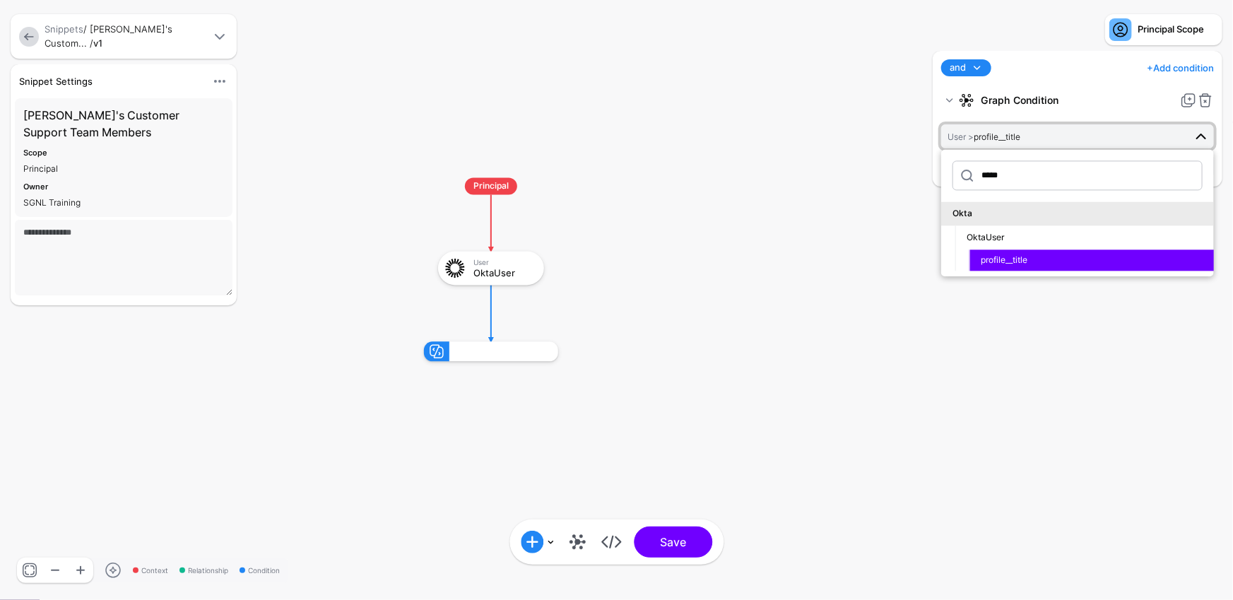
drag, startPoint x: 1095, startPoint y: 73, endPoint x: 1086, endPoint y: 127, distance: 55.2
click at [1095, 73] on div "and and not or + Add condition Add Condition Graph Condition Time Condition Loc…" at bounding box center [1078, 67] width 278 height 17
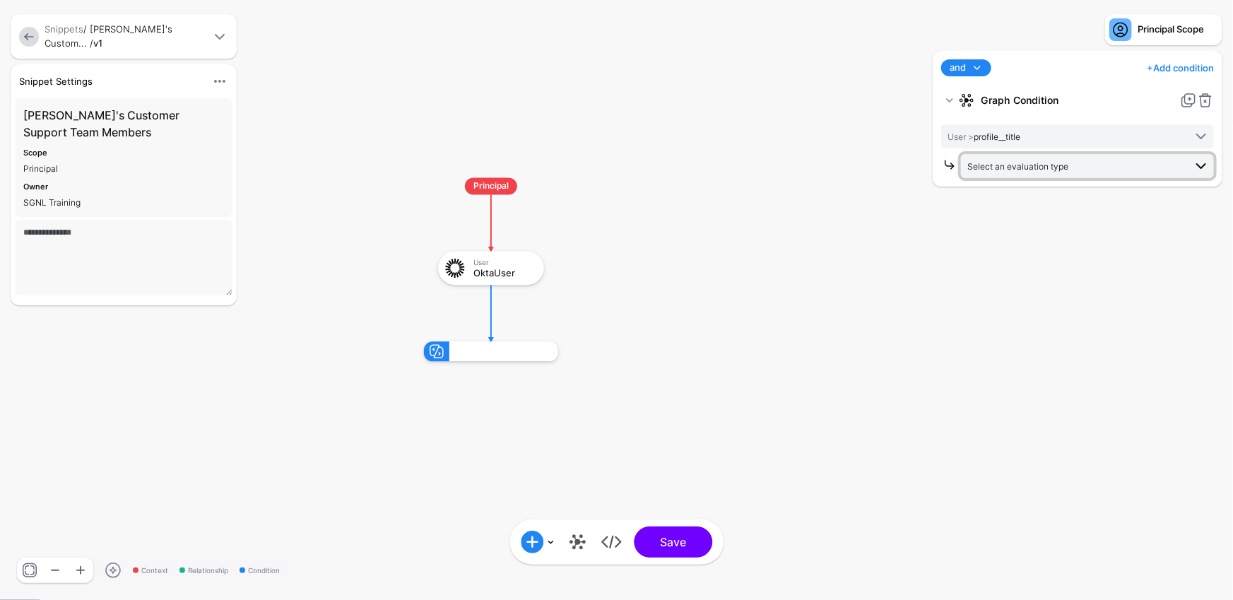
click at [1090, 158] on span "Select an evaluation type" at bounding box center [1076, 166] width 217 height 16
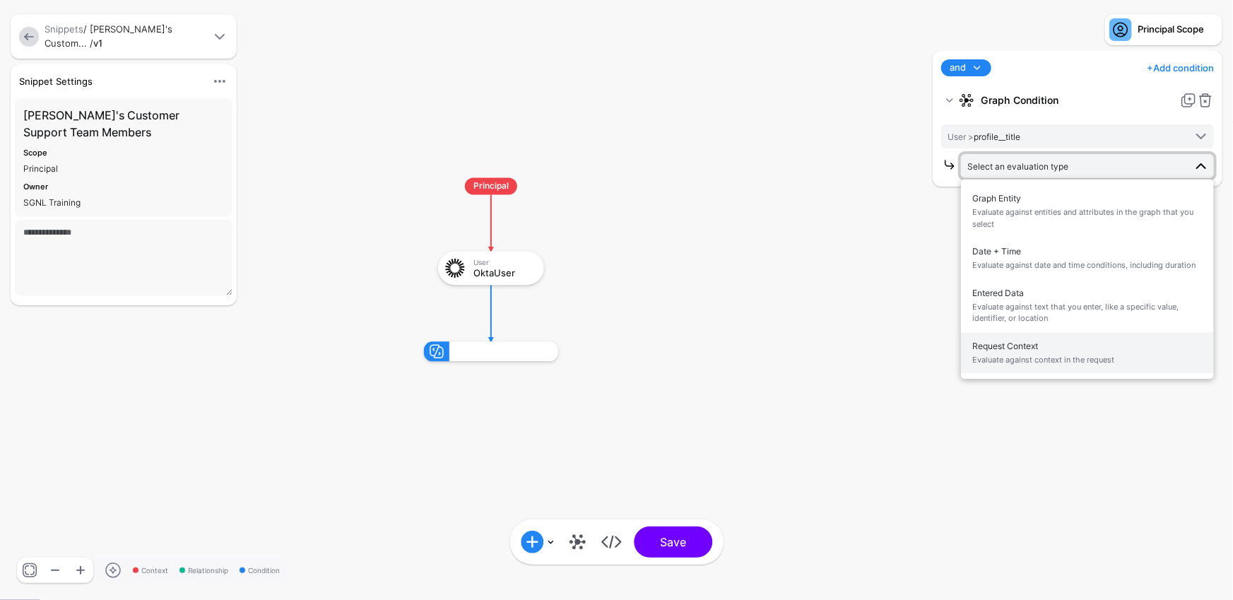
click at [1146, 350] on span "Request Context Evaluate against context in the request" at bounding box center [1087, 352] width 230 height 33
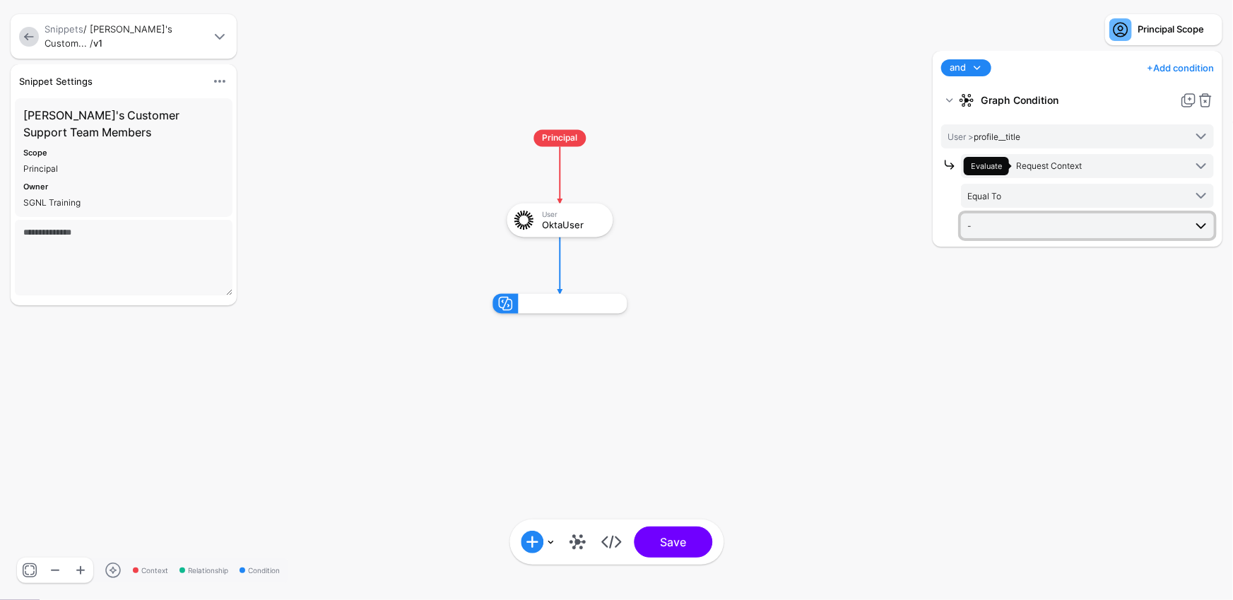
click at [1106, 225] on span "-" at bounding box center [1076, 226] width 217 height 16
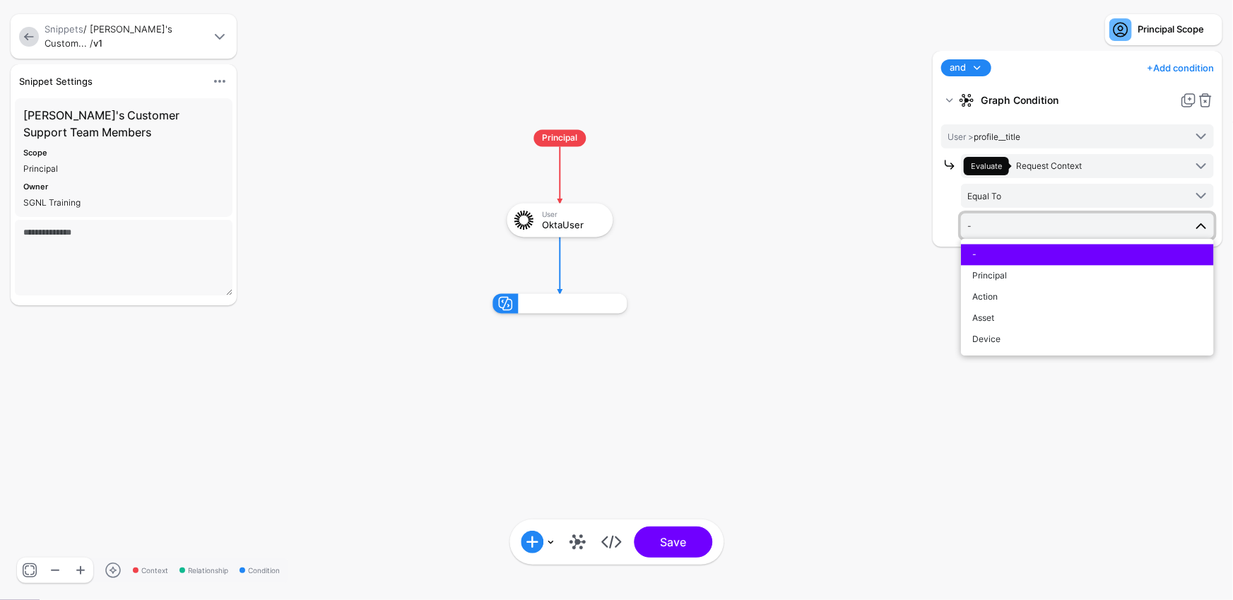
click at [1098, 180] on div "Evaluate Request Context Graph Entity Evaluate against entities and attributes …" at bounding box center [1087, 195] width 253 height 83
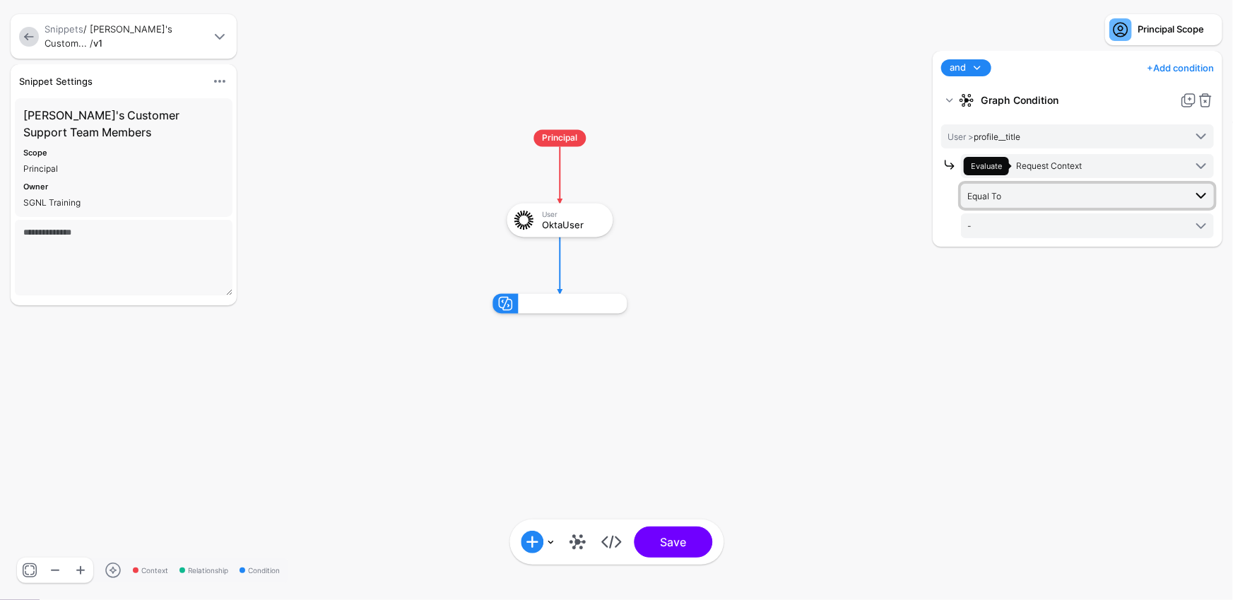
click at [1108, 198] on span "Equal To" at bounding box center [1076, 196] width 217 height 16
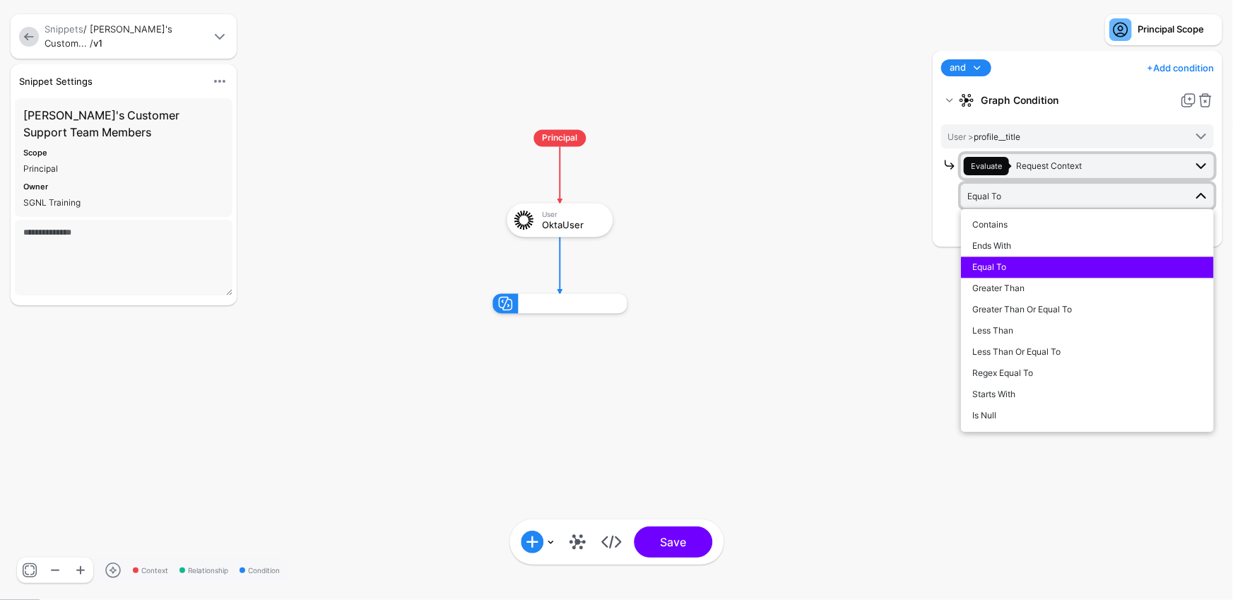
click at [1108, 172] on span "Evaluate Request Context" at bounding box center [1074, 166] width 220 height 18
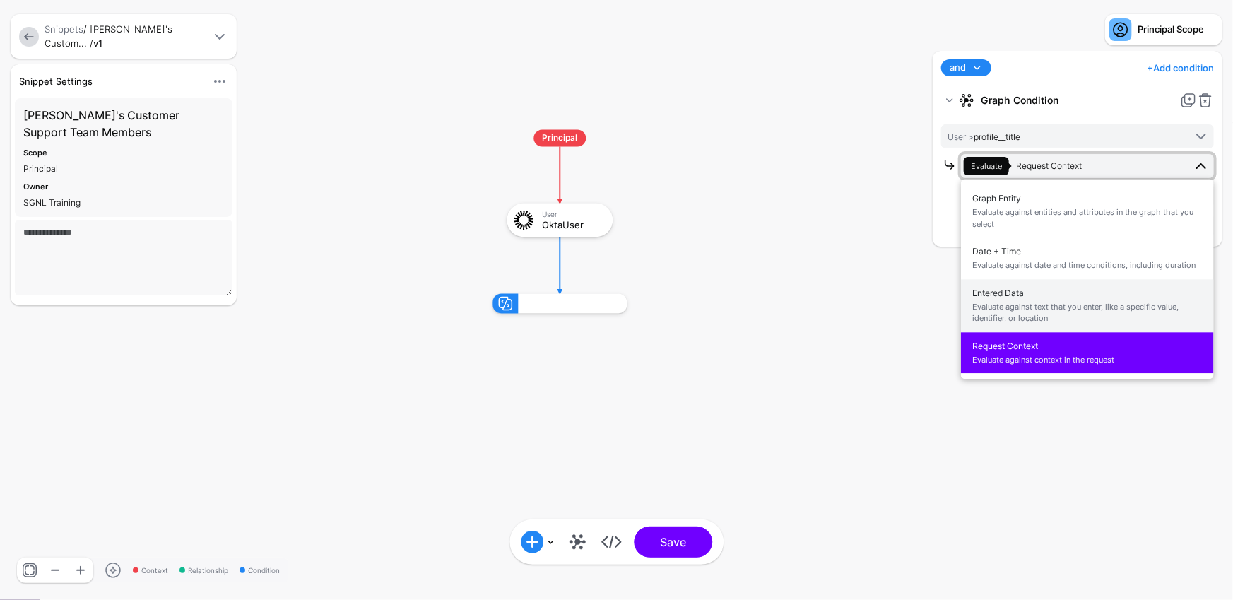
click at [1075, 307] on span "Evaluate against text that you enter, like a specific value, identifier, or loc…" at bounding box center [1087, 312] width 230 height 23
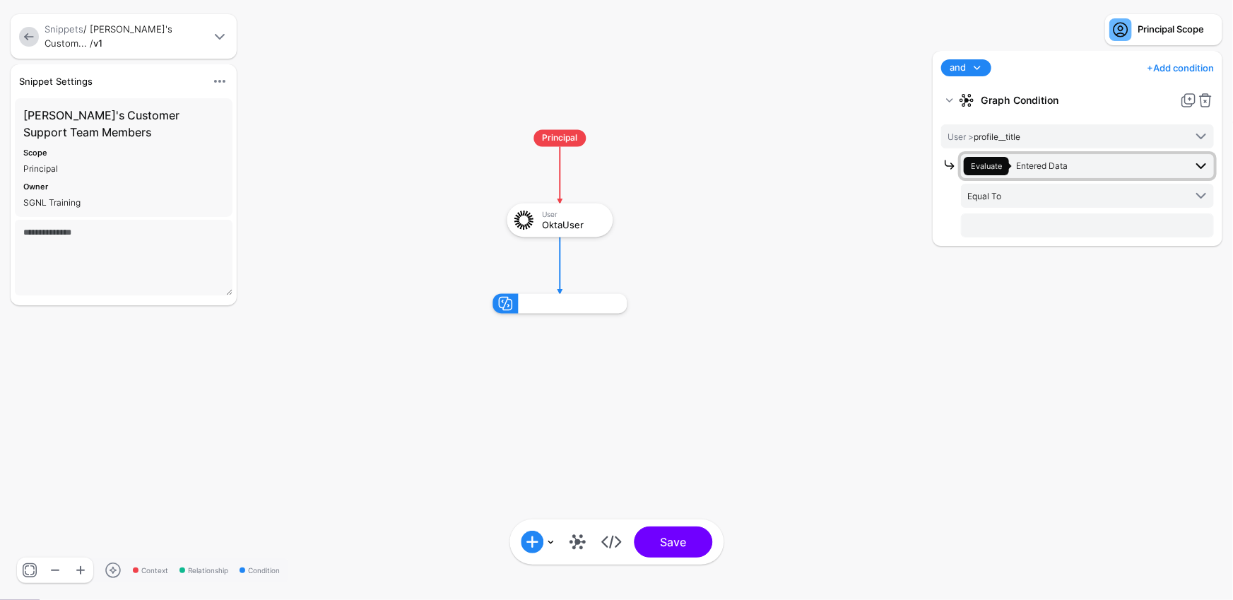
click at [1080, 167] on span "Evaluate Entered Data" at bounding box center [1074, 166] width 220 height 18
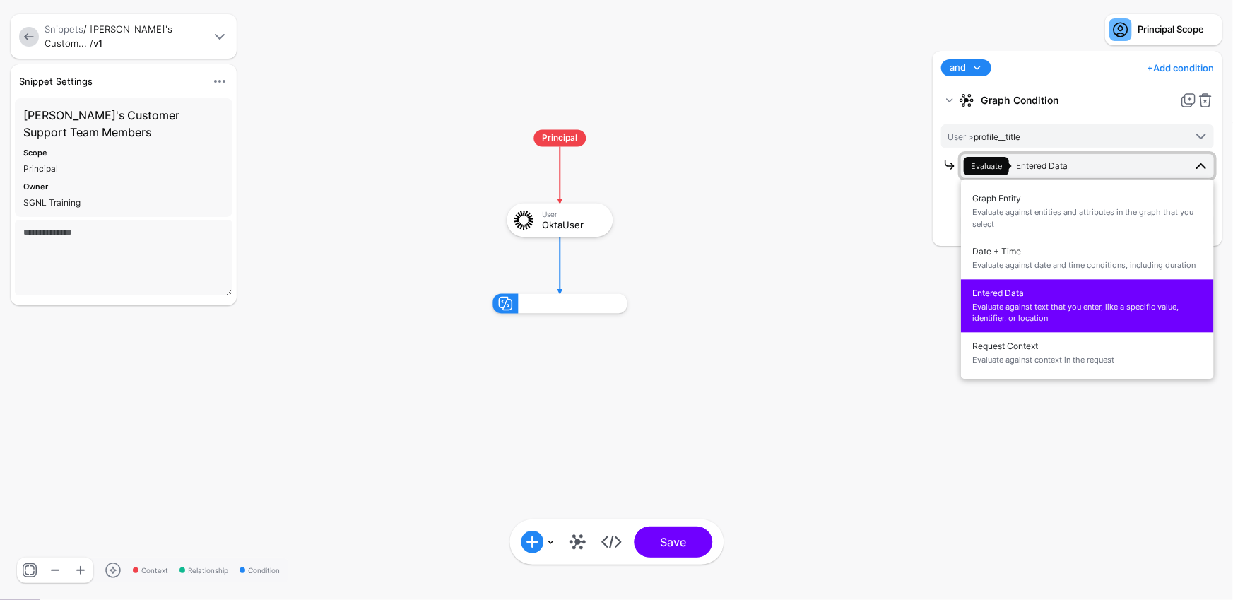
click at [921, 258] on rect at bounding box center [478, 115] width 123323 height 60001
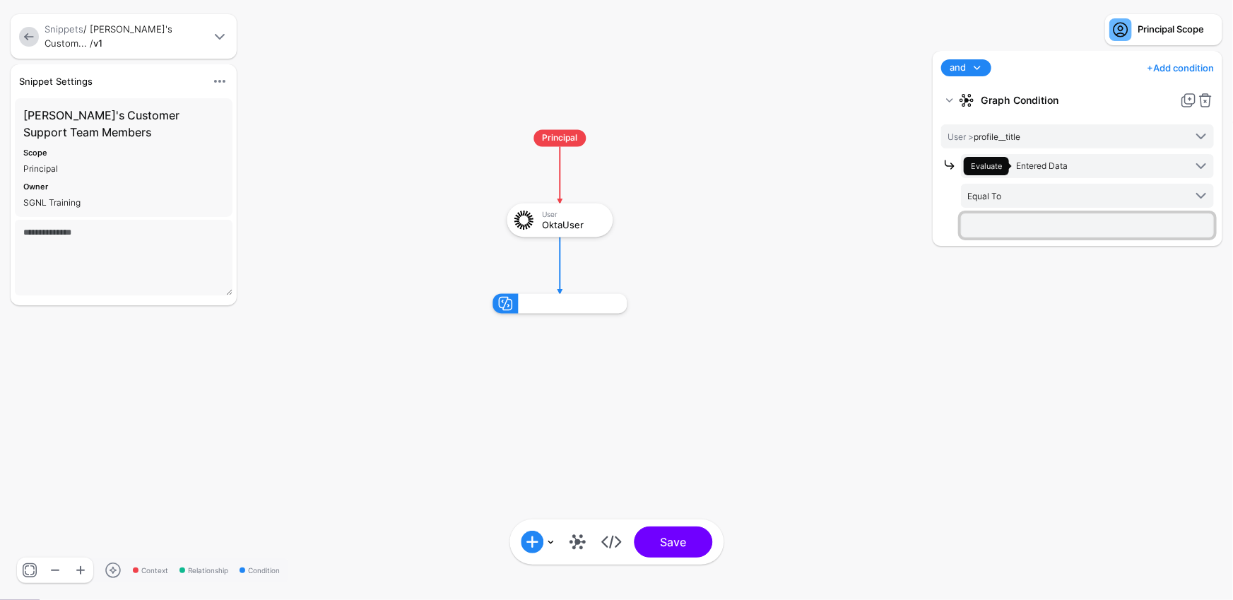
click at [1051, 220] on input "text" at bounding box center [1087, 225] width 253 height 24
click at [1131, 201] on span "Equal To" at bounding box center [1076, 196] width 217 height 16
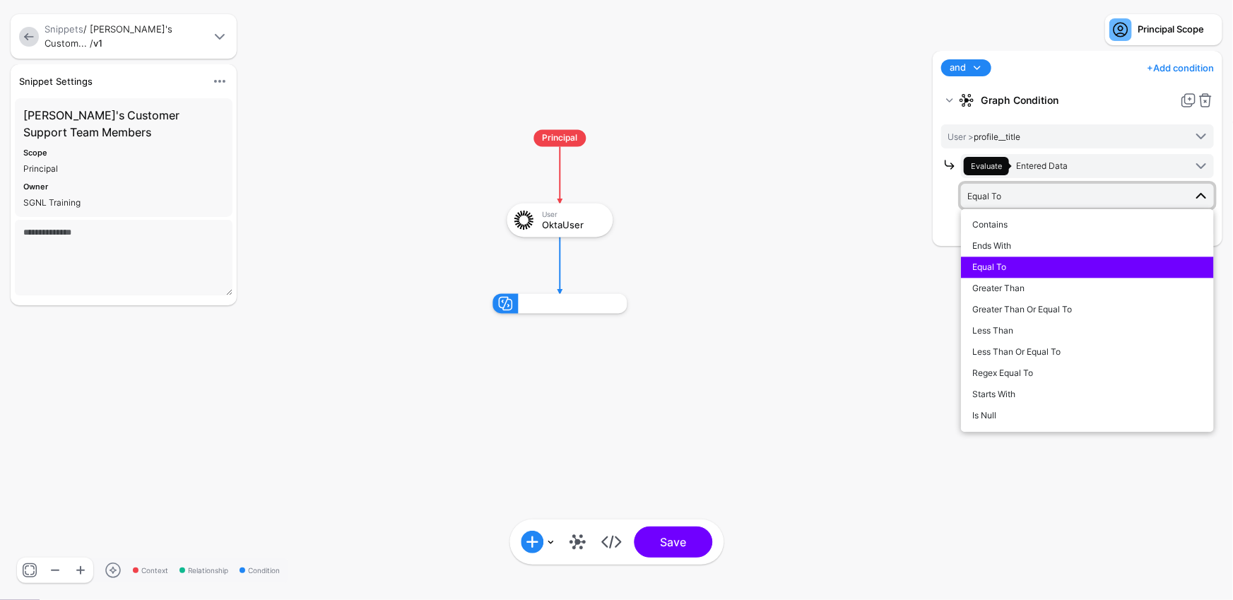
click at [1016, 184] on link "Equal To" at bounding box center [1087, 196] width 253 height 24
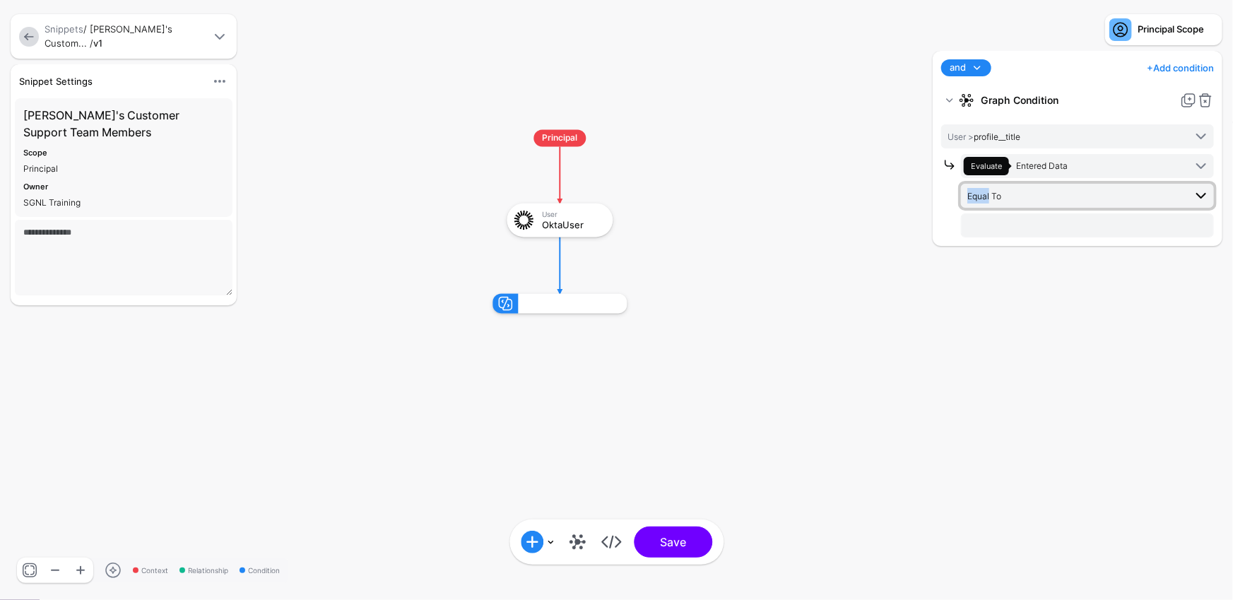
click at [1016, 184] on link "Equal To" at bounding box center [1087, 196] width 253 height 24
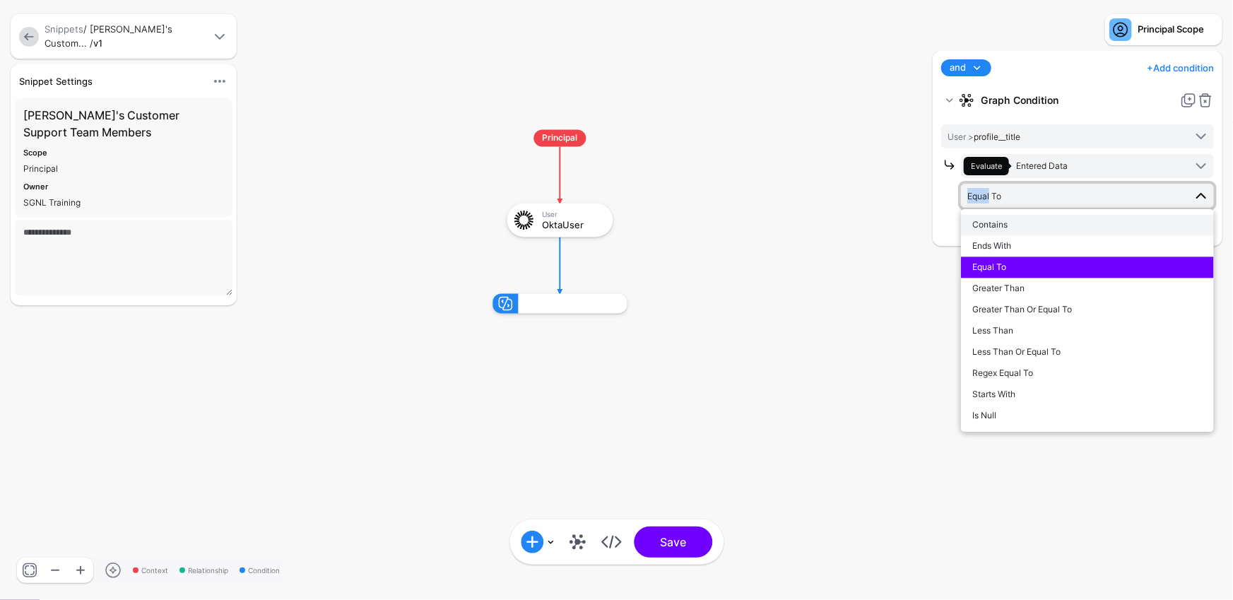
click at [1028, 223] on div "Contains" at bounding box center [1087, 225] width 230 height 13
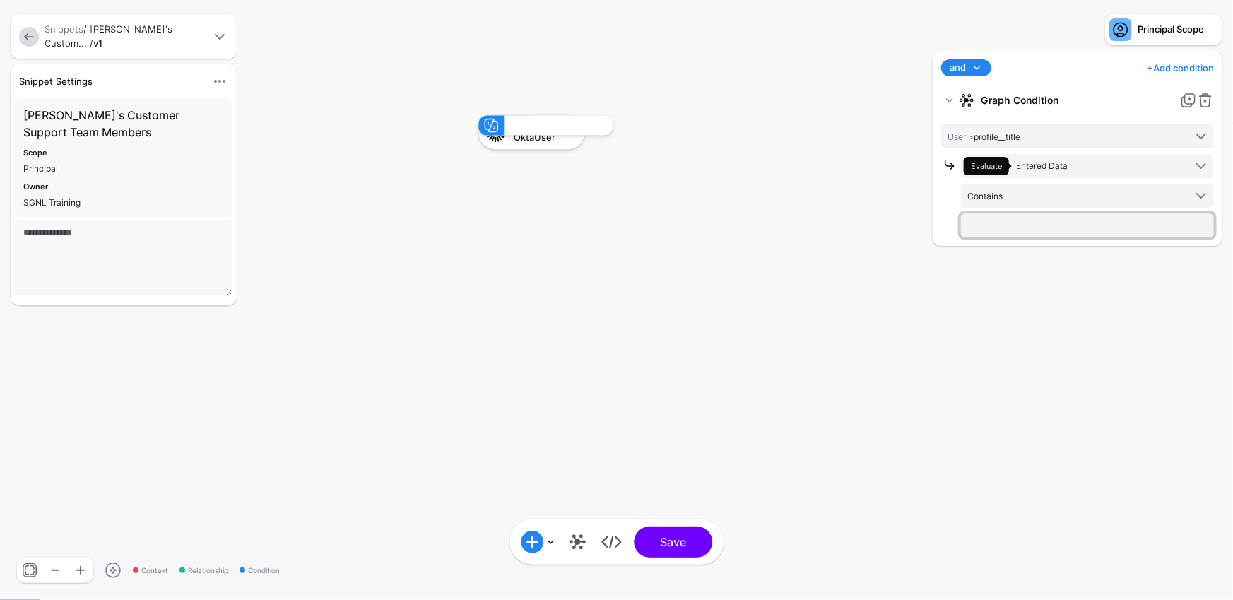
click at [1028, 219] on input "text" at bounding box center [1087, 225] width 253 height 24
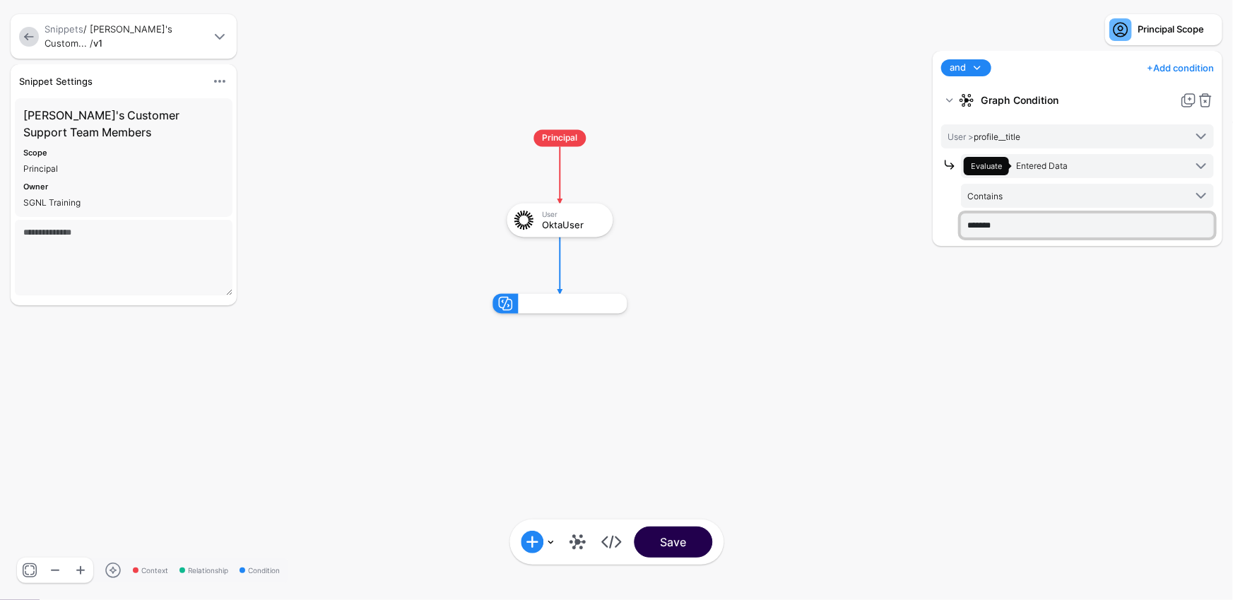
type input "*******"
click at [655, 543] on button "Save" at bounding box center [673, 542] width 78 height 31
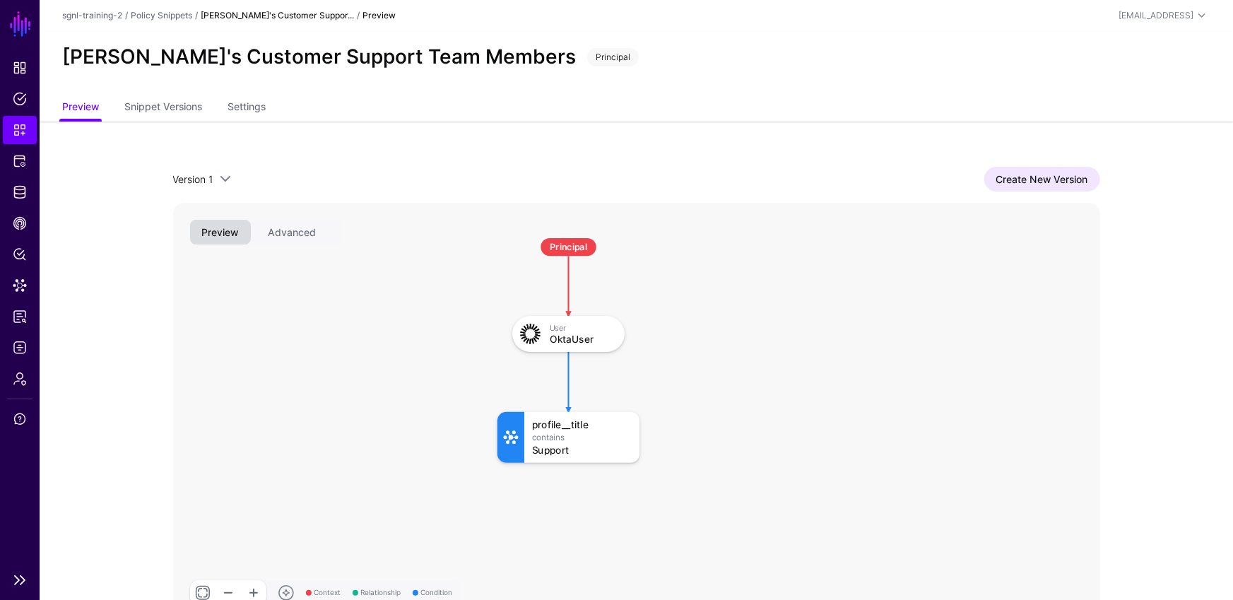
click at [6, 136] on link "Snippets" at bounding box center [20, 130] width 34 height 28
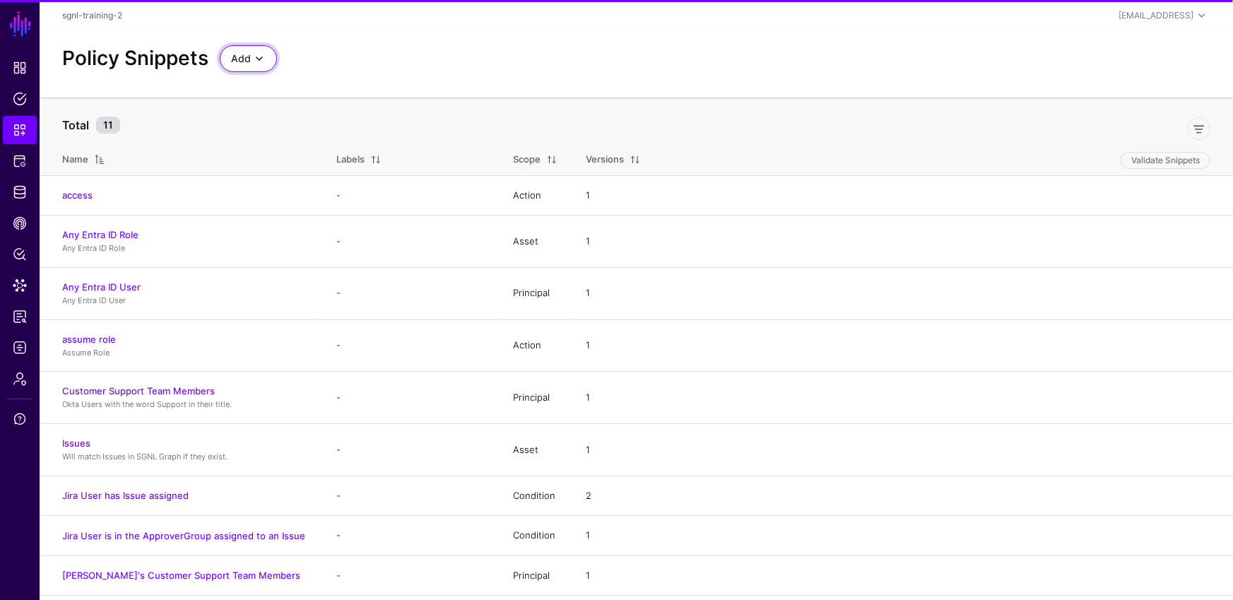
click at [262, 55] on span at bounding box center [259, 58] width 17 height 17
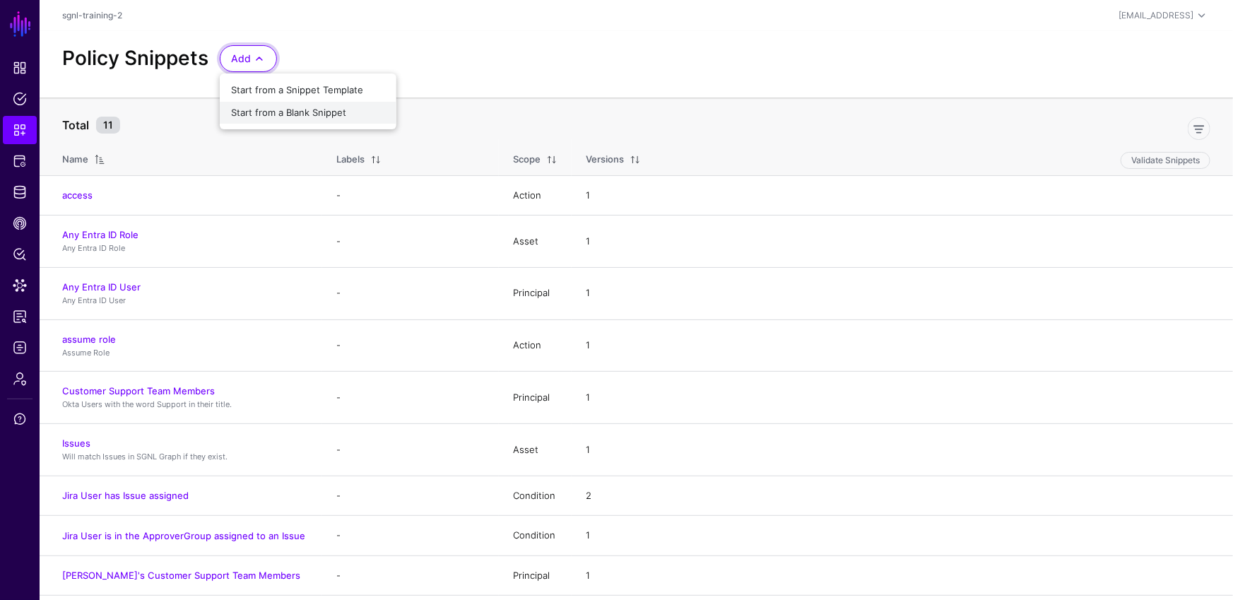
click at [285, 104] on button "Start from a Blank Snippet" at bounding box center [308, 113] width 177 height 23
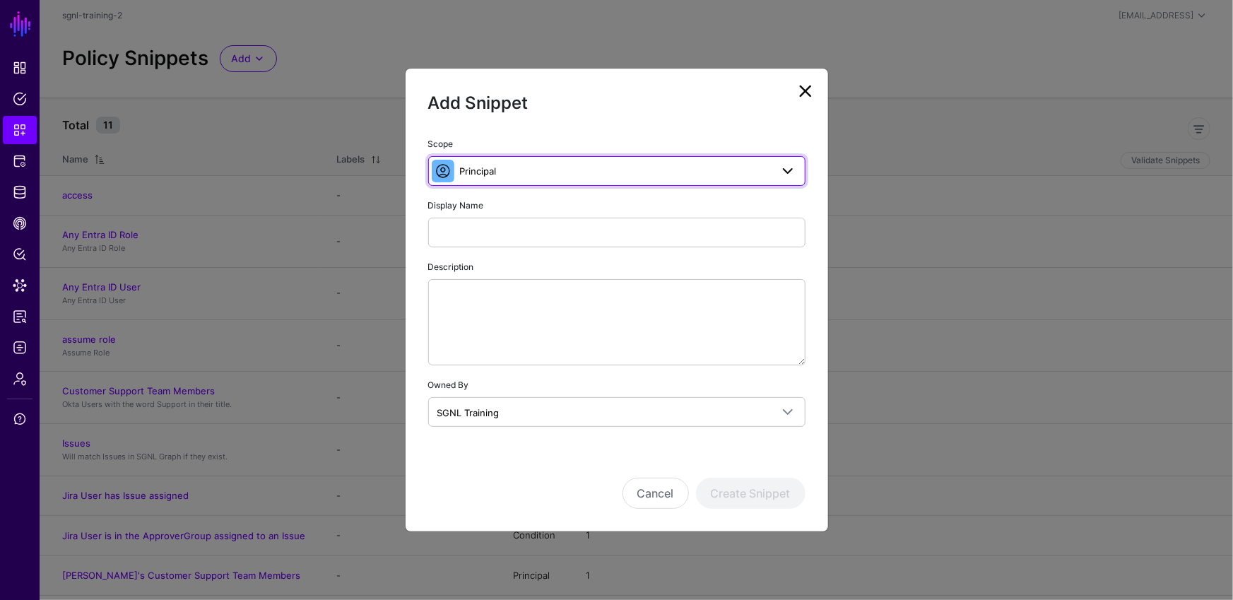
click at [510, 184] on link "Principal" at bounding box center [616, 171] width 377 height 30
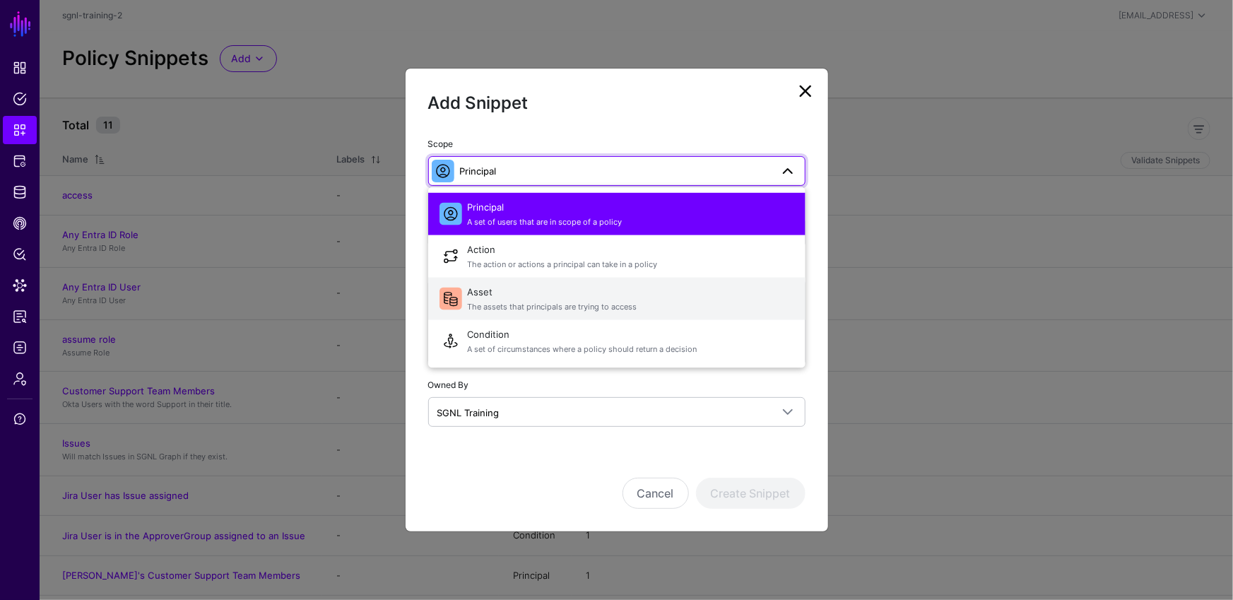
click at [517, 287] on span "Asset The assets that principals are trying to access" at bounding box center [631, 299] width 327 height 34
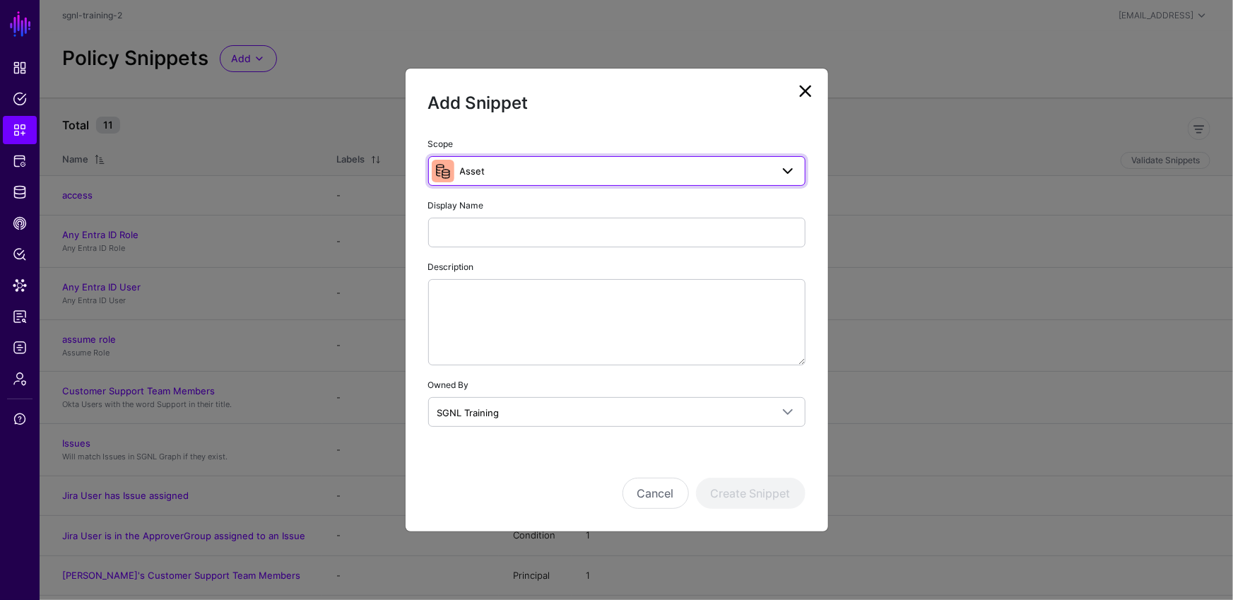
click at [542, 168] on span "Asset" at bounding box center [615, 171] width 311 height 16
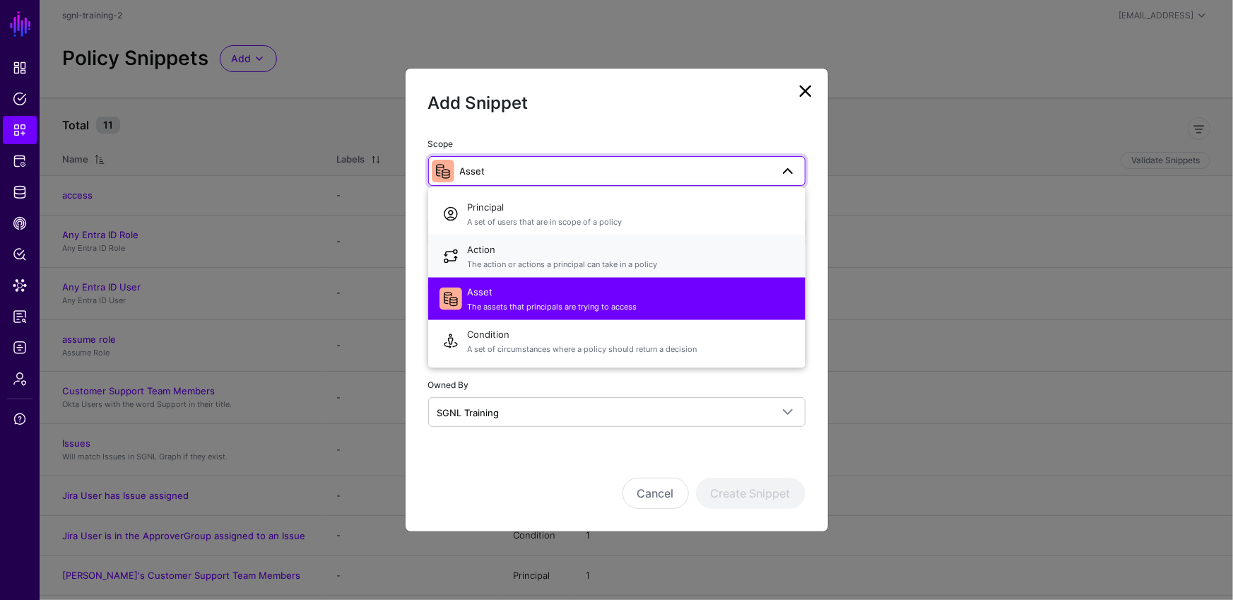
drag, startPoint x: 530, startPoint y: 259, endPoint x: 527, endPoint y: 245, distance: 15.3
click at [530, 259] on span "The action or actions a principal can take in a policy" at bounding box center [631, 264] width 327 height 12
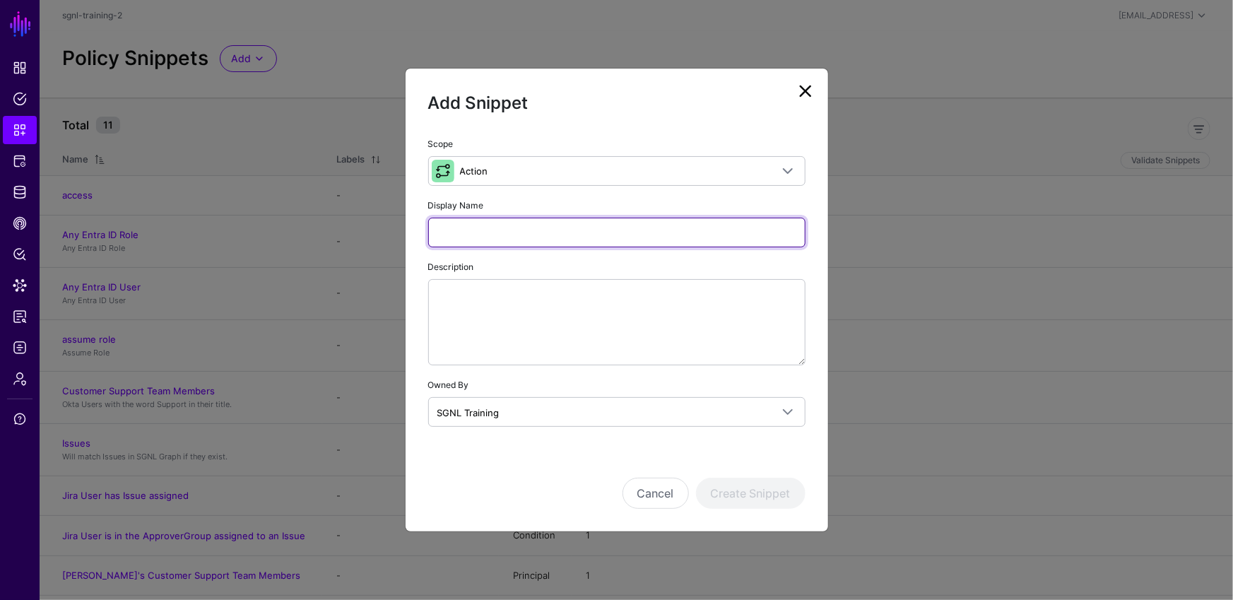
click at [521, 234] on input "Display Name" at bounding box center [616, 233] width 377 height 30
type input "**********"
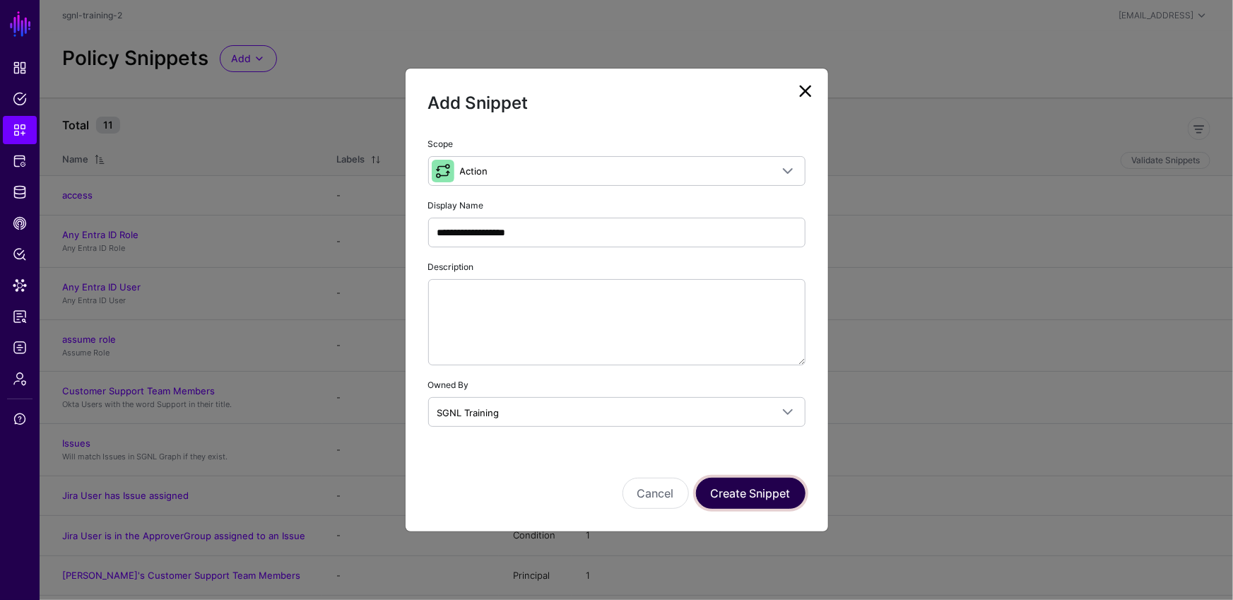
click at [769, 502] on button "Create Snippet" at bounding box center [751, 493] width 110 height 31
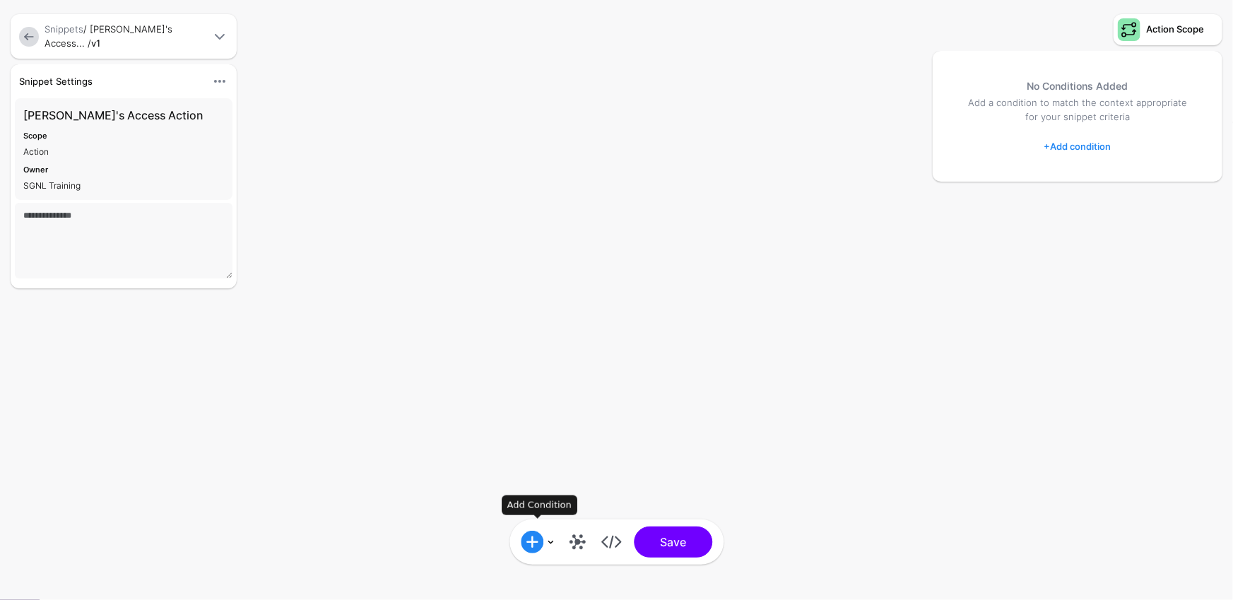
click at [548, 544] on link at bounding box center [538, 542] width 34 height 23
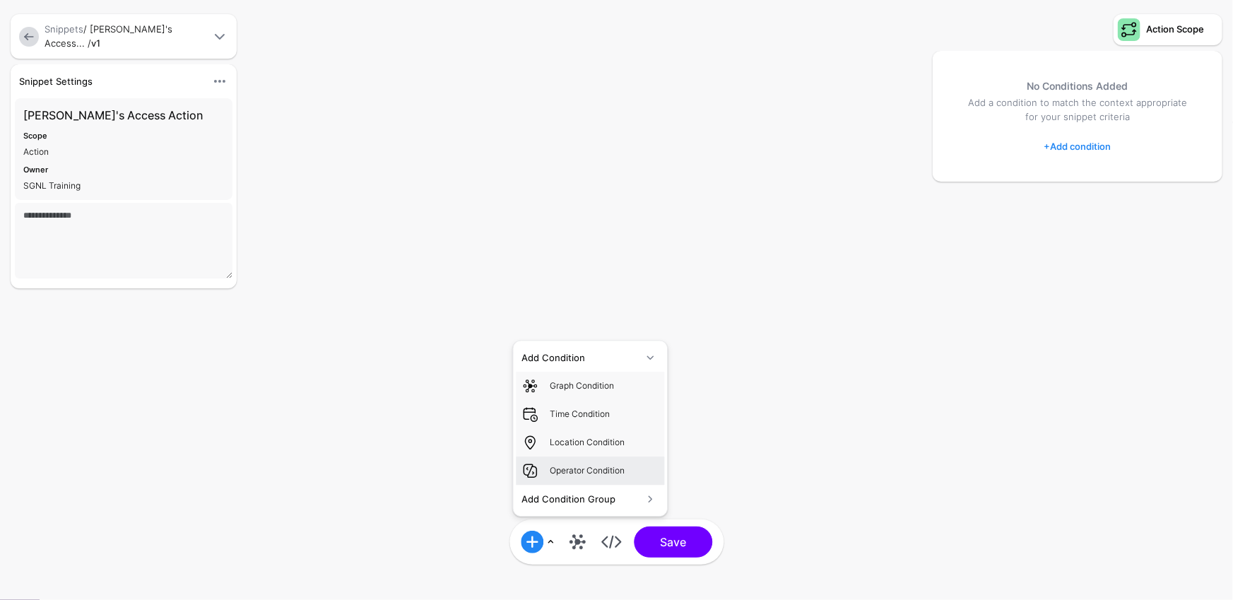
click at [611, 473] on div "Operator Condition" at bounding box center [604, 470] width 109 height 13
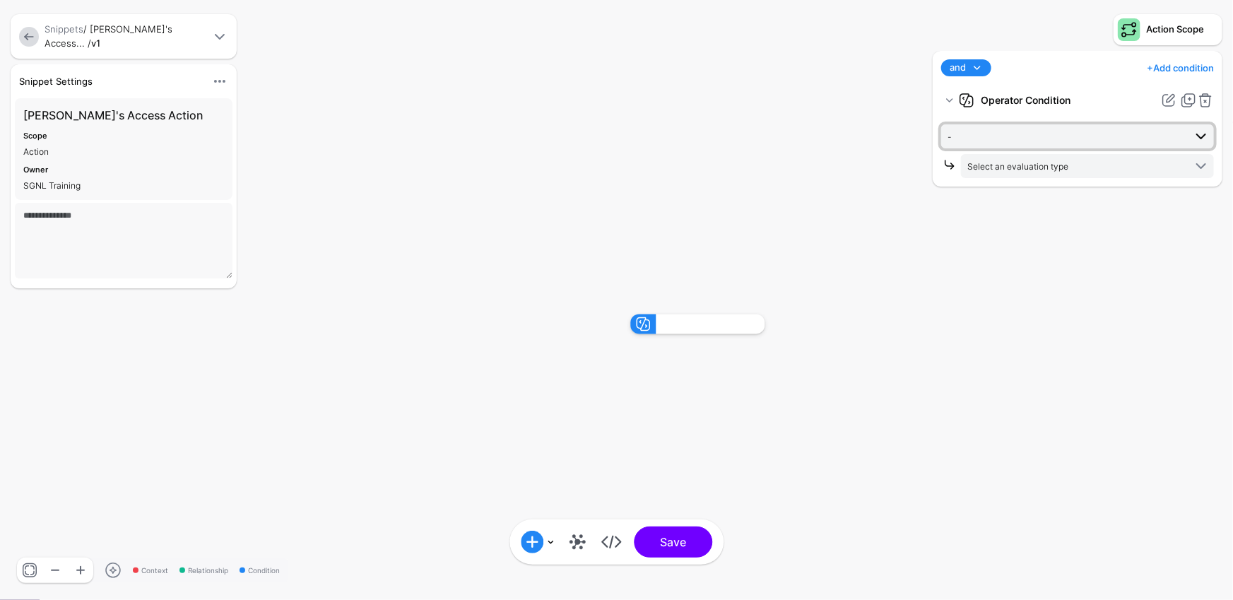
click at [1098, 141] on span "-" at bounding box center [1066, 137] width 237 height 16
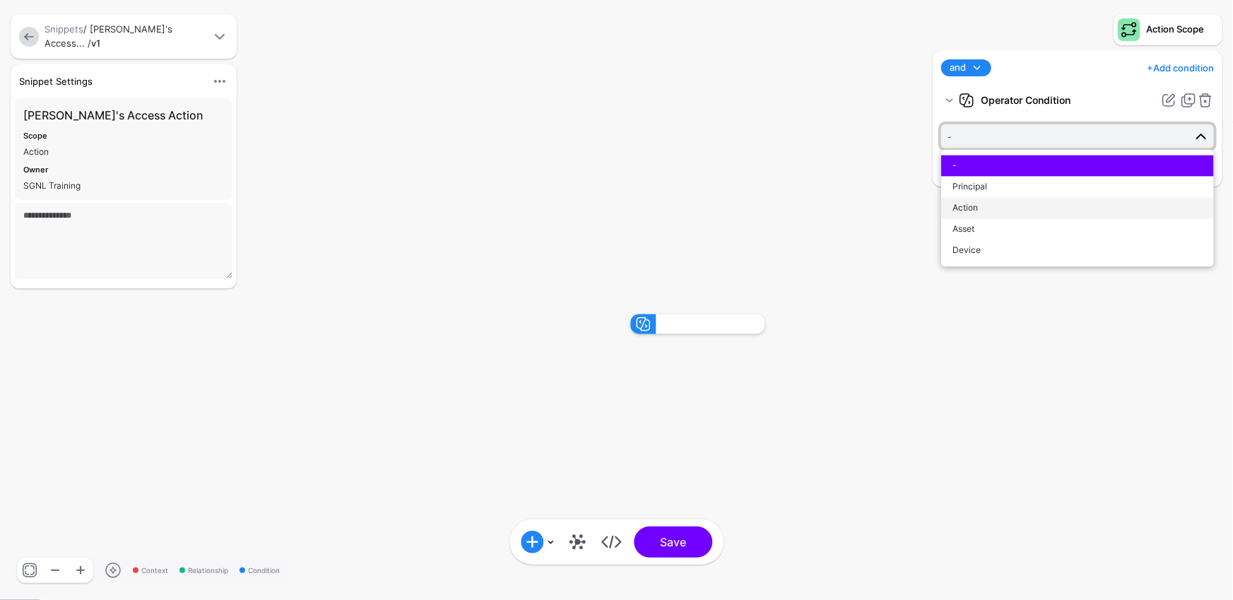
click at [983, 208] on div "Action" at bounding box center [1078, 207] width 250 height 13
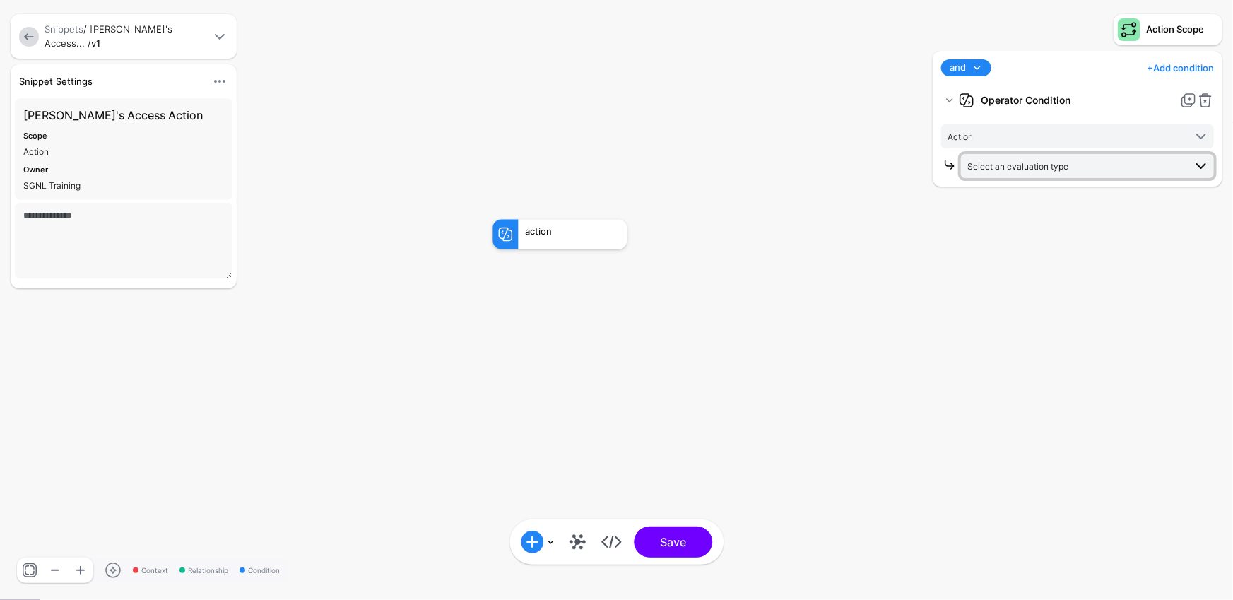
click at [1038, 167] on span "Select an evaluation type" at bounding box center [1018, 166] width 101 height 11
drag, startPoint x: 1045, startPoint y: 302, endPoint x: 1047, endPoint y: 238, distance: 64.3
click at [1045, 302] on span "Evaluate against text that you enter, like a specific value, identifier, or loc…" at bounding box center [1087, 312] width 230 height 23
click at [1045, 213] on input "text" at bounding box center [1087, 225] width 253 height 24
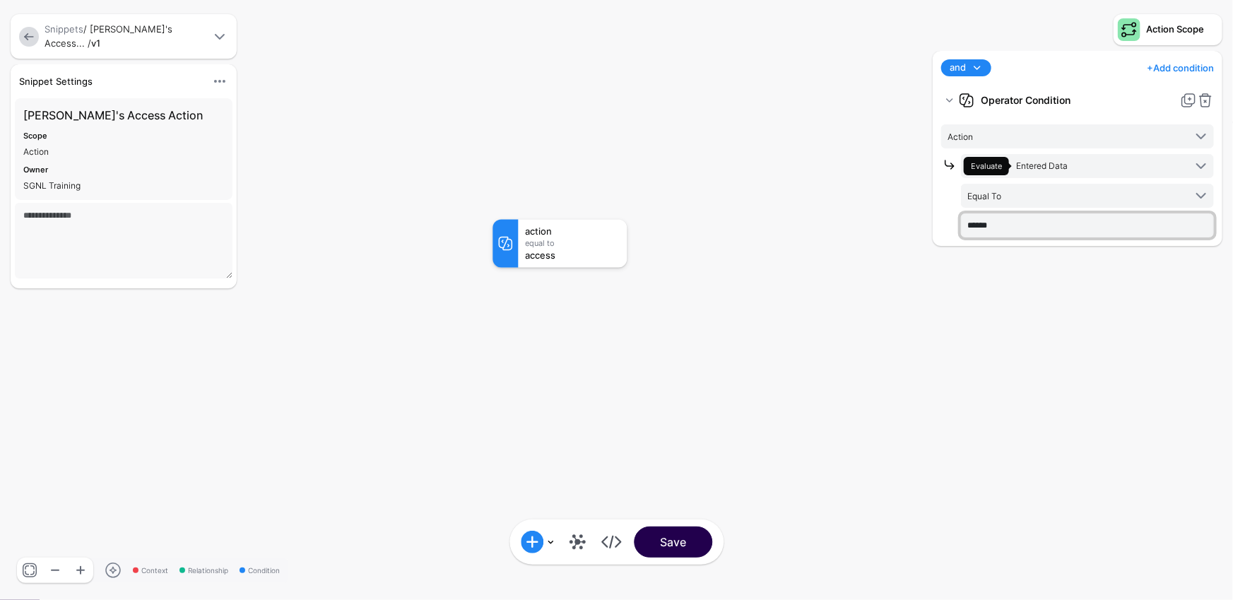
type input "******"
click at [678, 543] on button "Save" at bounding box center [673, 542] width 78 height 31
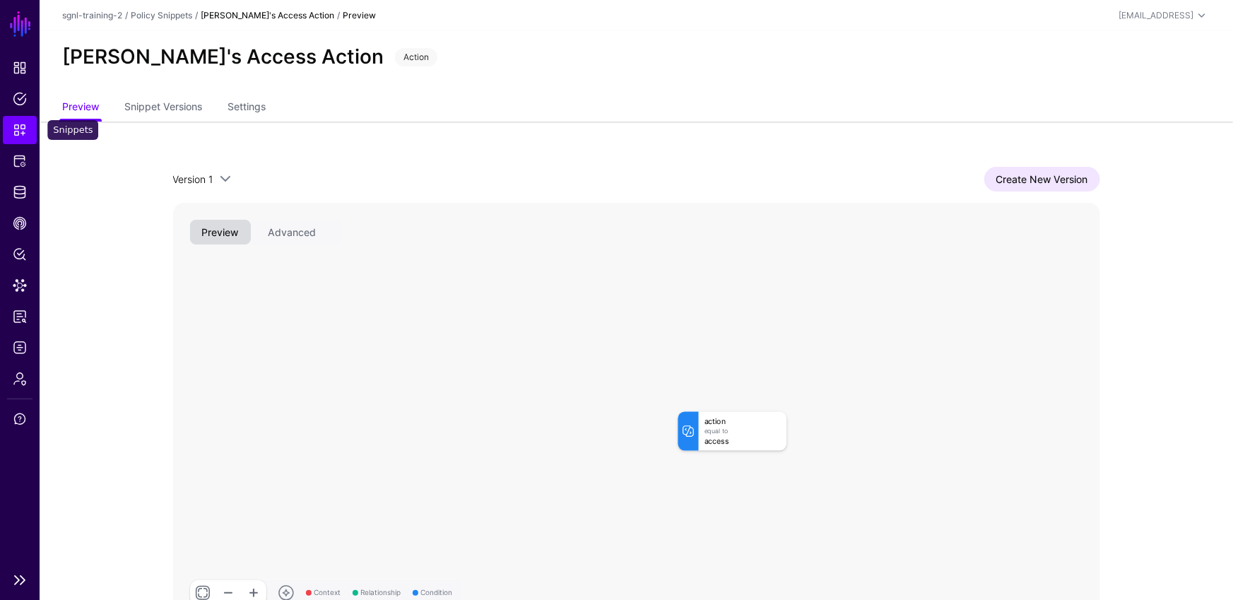
click at [24, 131] on span "Snippets" at bounding box center [20, 130] width 14 height 14
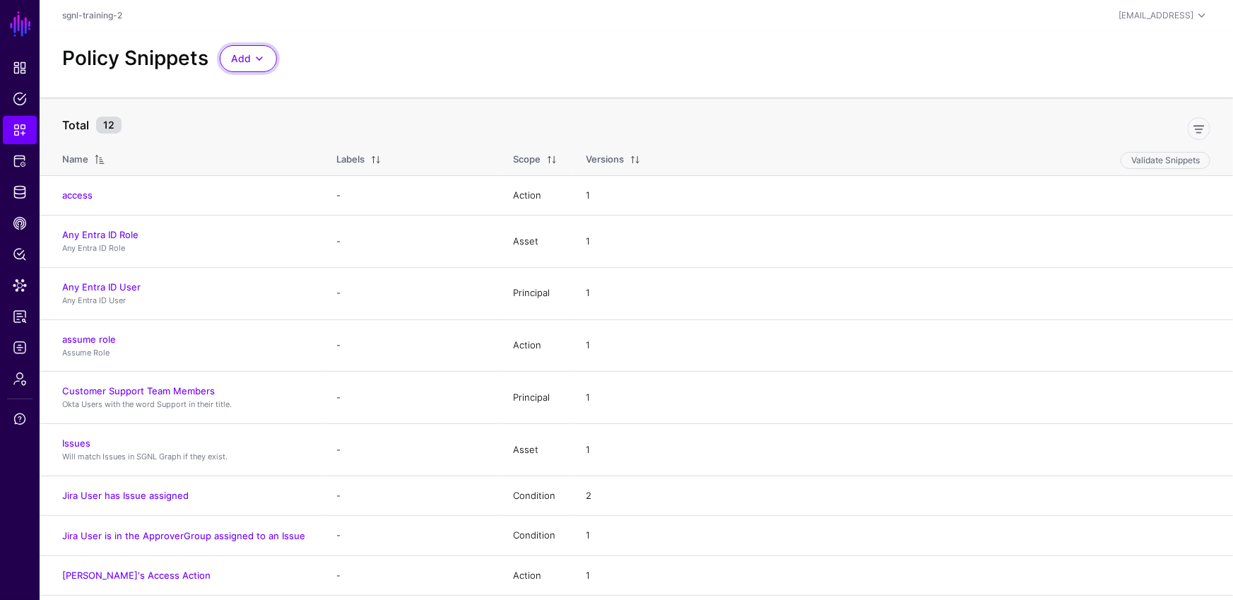
drag, startPoint x: 266, startPoint y: 53, endPoint x: 306, endPoint y: 140, distance: 95.5
click at [266, 54] on span at bounding box center [259, 58] width 17 height 17
click at [321, 110] on span "Start from a Blank Snippet" at bounding box center [288, 112] width 115 height 11
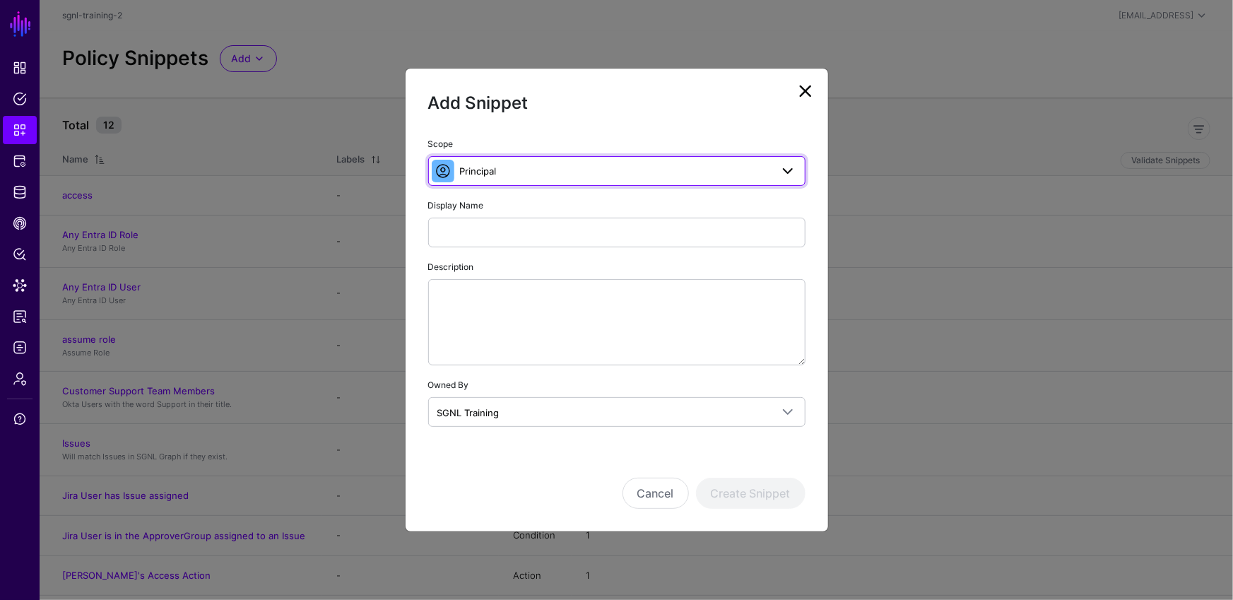
click at [551, 174] on span "Principal" at bounding box center [615, 171] width 311 height 16
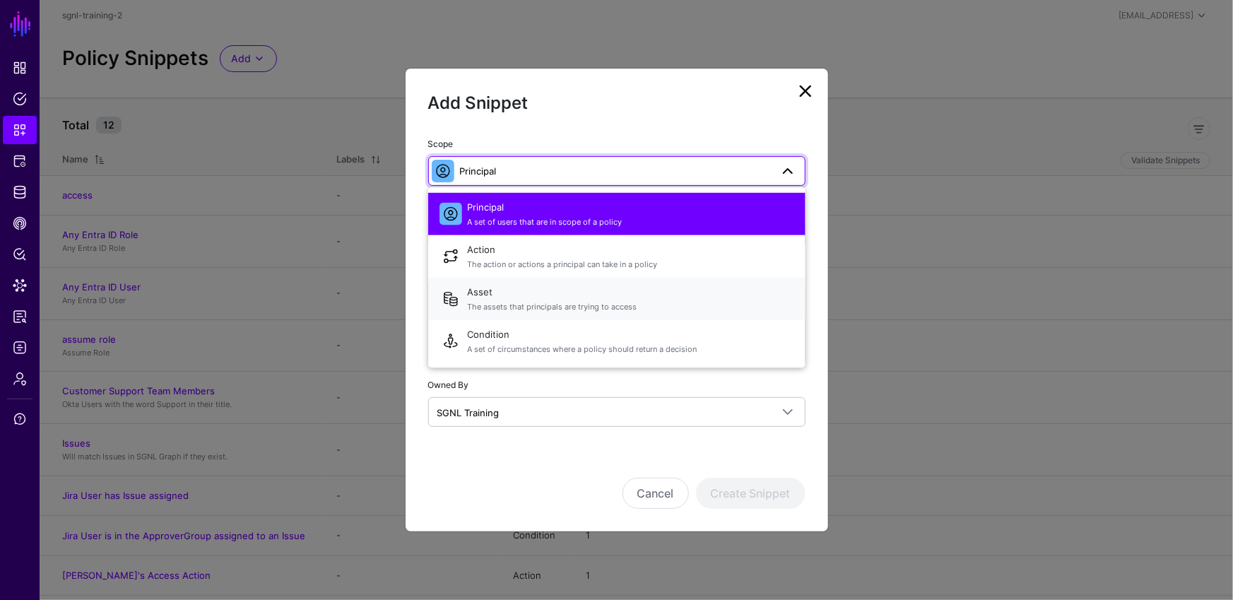
drag, startPoint x: 499, startPoint y: 294, endPoint x: 500, endPoint y: 274, distance: 20.5
click at [500, 293] on span "Asset The assets that principals are trying to access" at bounding box center [631, 299] width 327 height 34
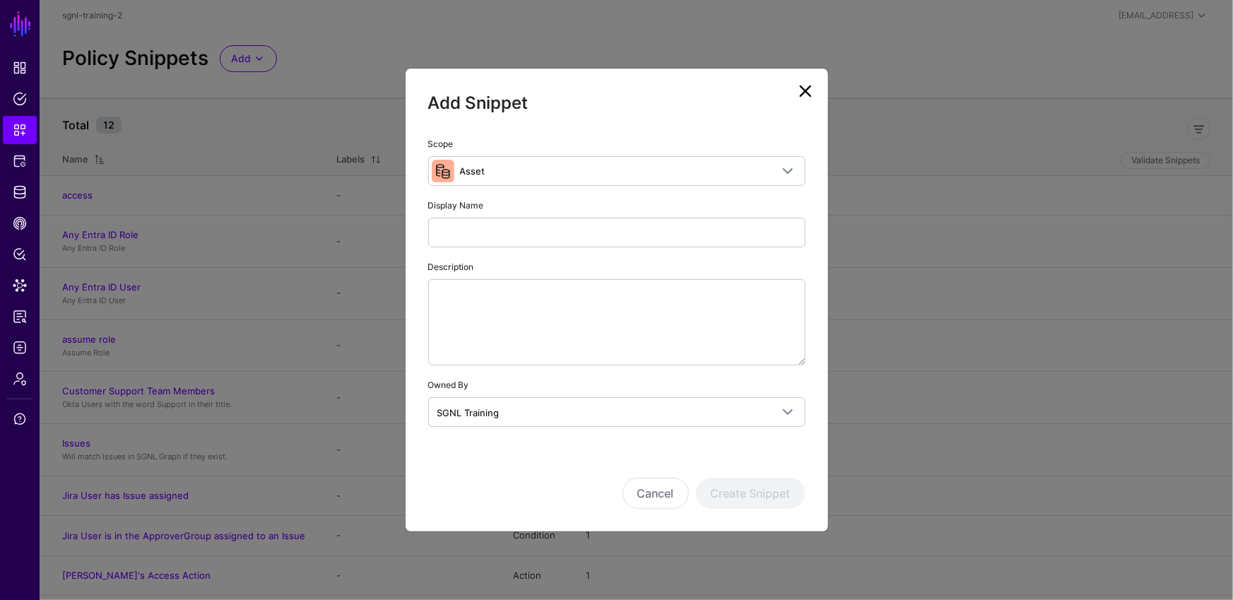
click at [519, 202] on div "Display Name" at bounding box center [616, 222] width 377 height 50
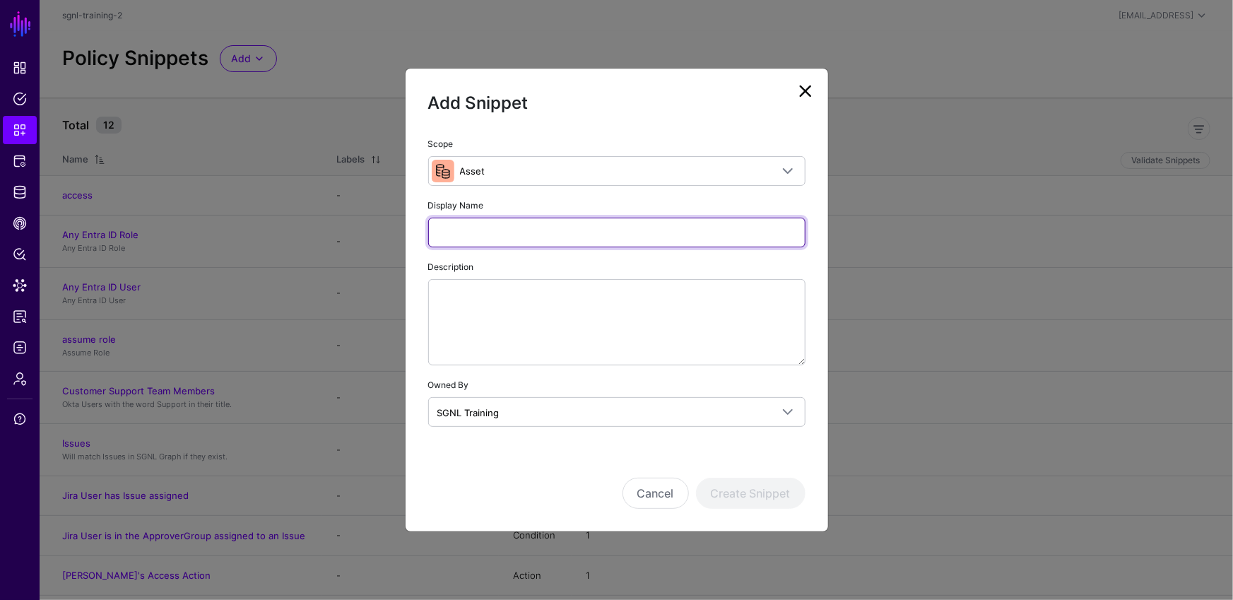
click at [524, 235] on input "Display Name" at bounding box center [616, 233] width 377 height 30
type input "**********"
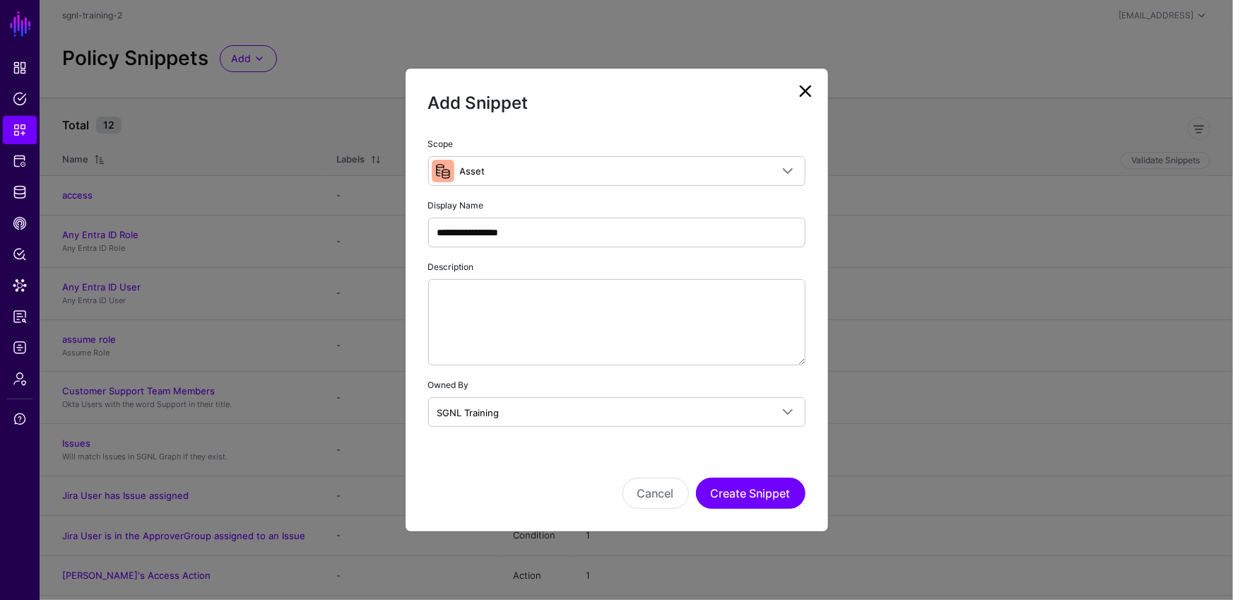
click at [756, 510] on div "**********" at bounding box center [617, 300] width 424 height 465
click at [754, 494] on button "Create Snippet" at bounding box center [751, 493] width 110 height 31
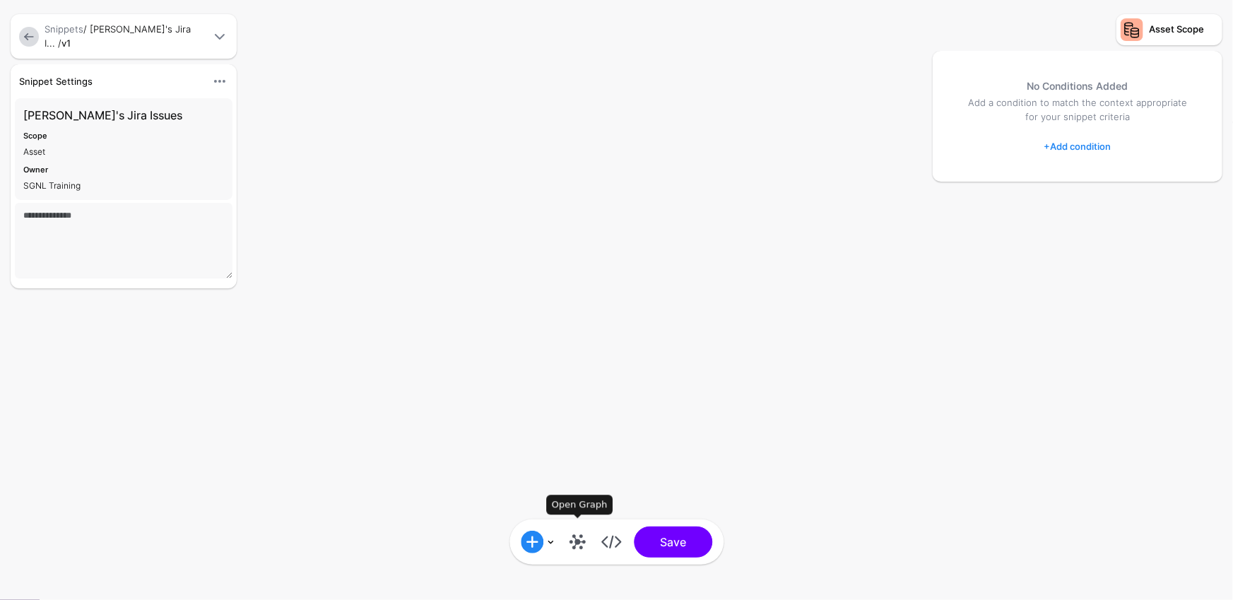
click at [578, 536] on link at bounding box center [577, 542] width 23 height 23
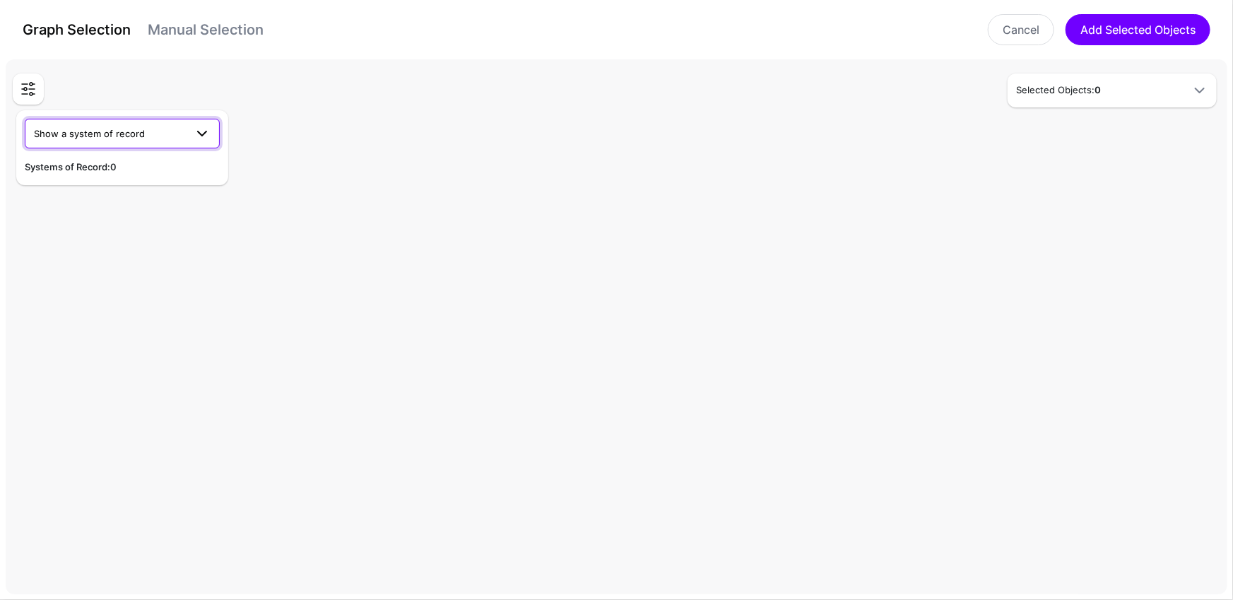
click at [155, 133] on span "Show a system of record" at bounding box center [109, 134] width 151 height 16
click at [47, 204] on div "Jira" at bounding box center [122, 211] width 172 height 14
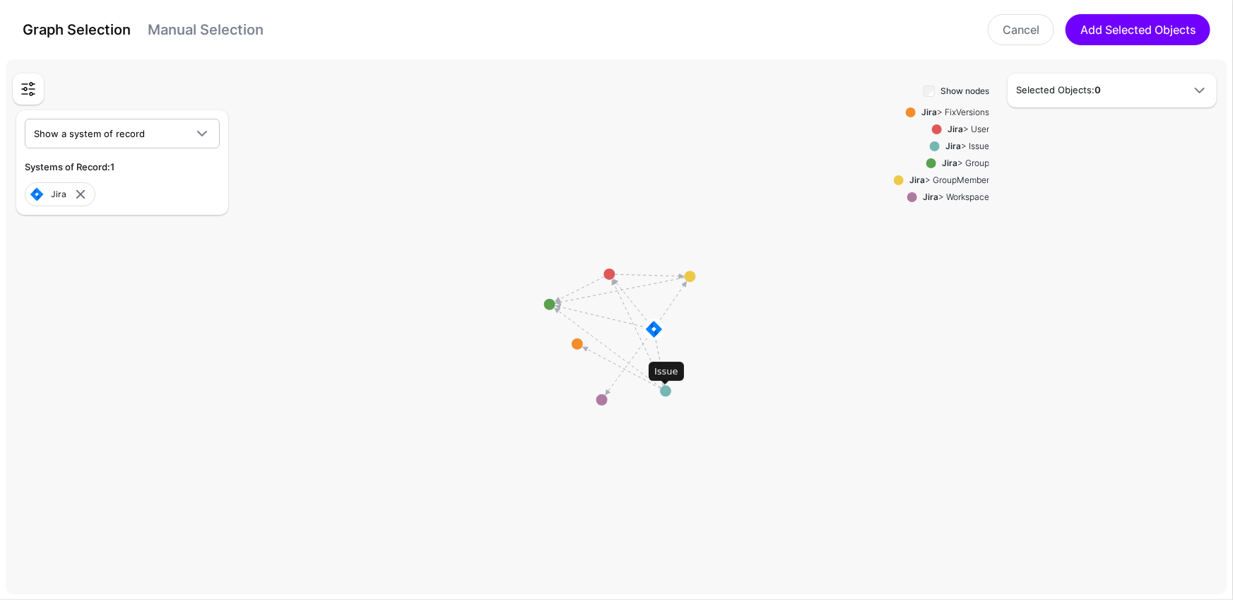
click at [667, 389] on circle at bounding box center [665, 390] width 11 height 11
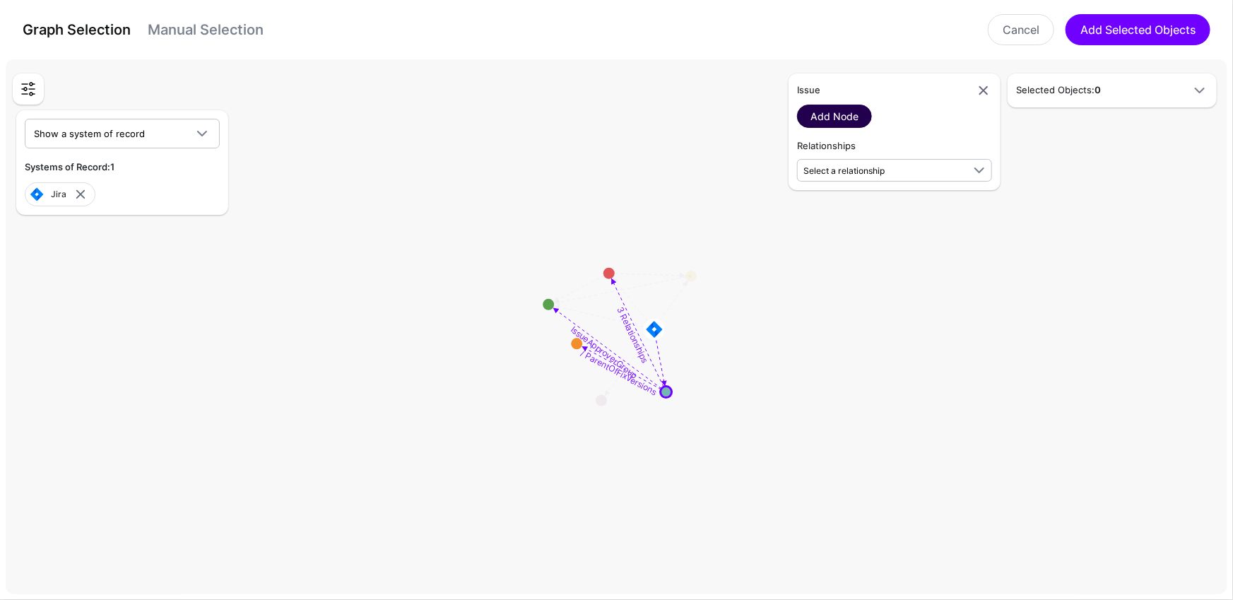
click at [839, 110] on link "Add Node" at bounding box center [834, 116] width 75 height 23
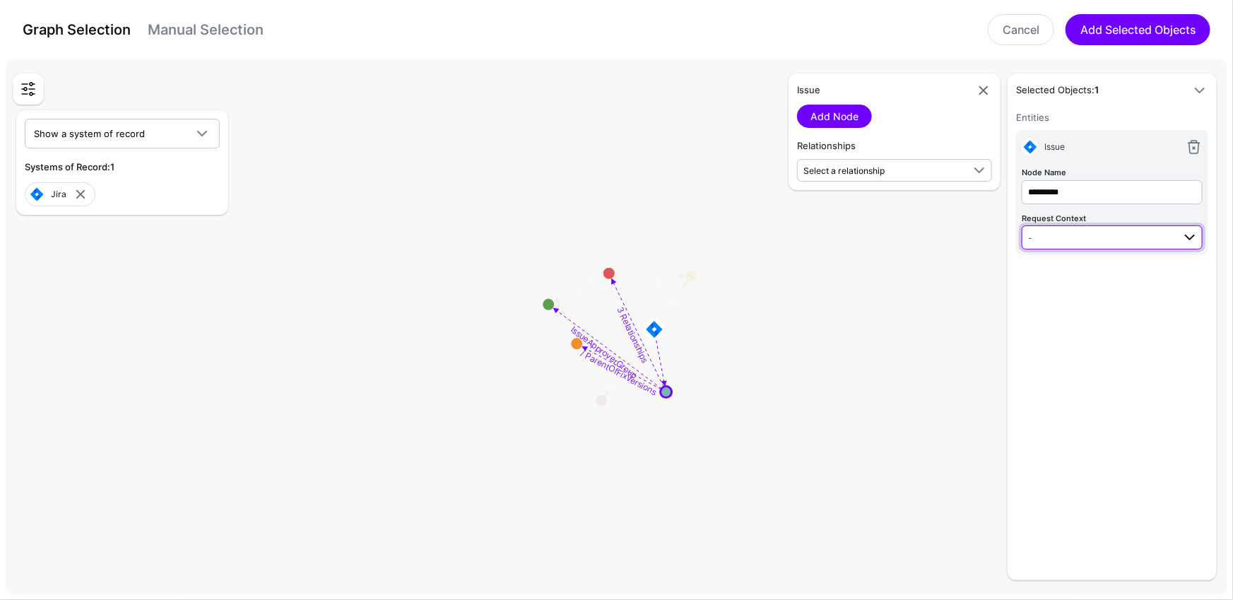
click at [1129, 230] on span "-" at bounding box center [1100, 238] width 145 height 16
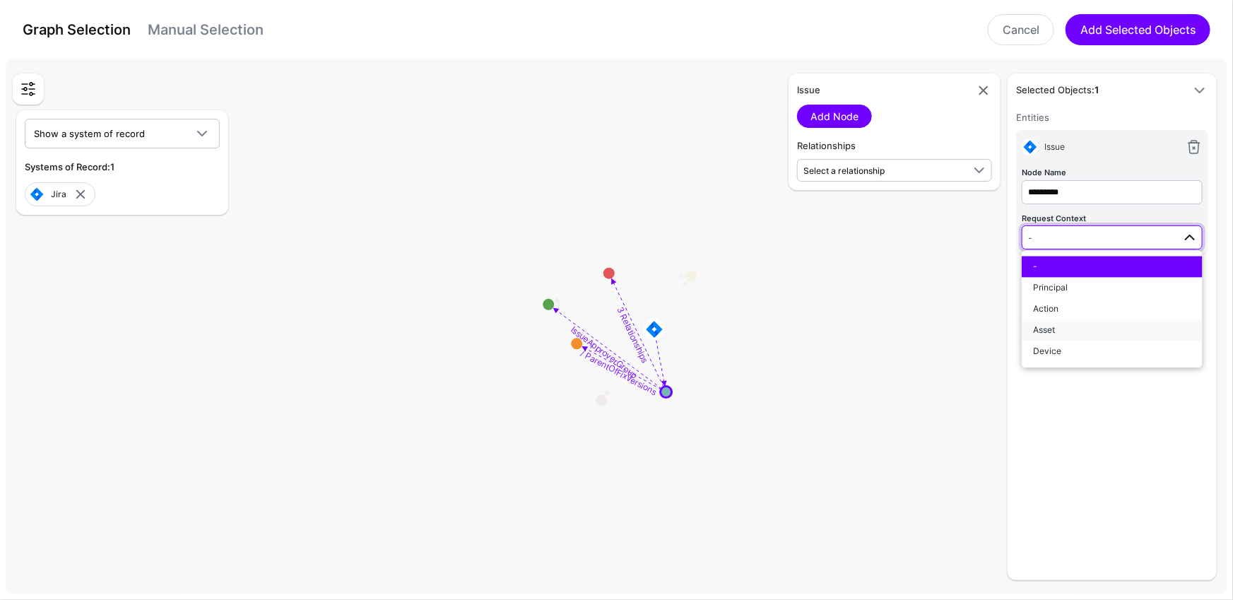
drag, startPoint x: 1076, startPoint y: 324, endPoint x: 1078, endPoint y: 278, distance: 46.0
click at [1076, 324] on div "Asset" at bounding box center [1112, 330] width 158 height 13
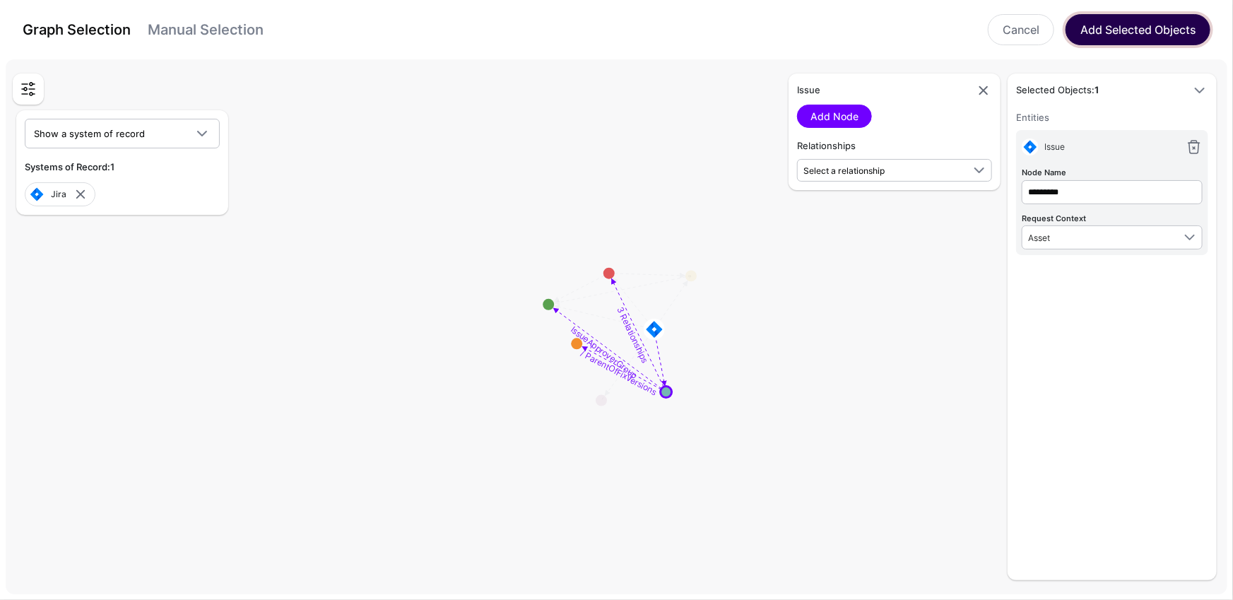
click at [1130, 29] on button "Add Selected Objects" at bounding box center [1138, 29] width 145 height 31
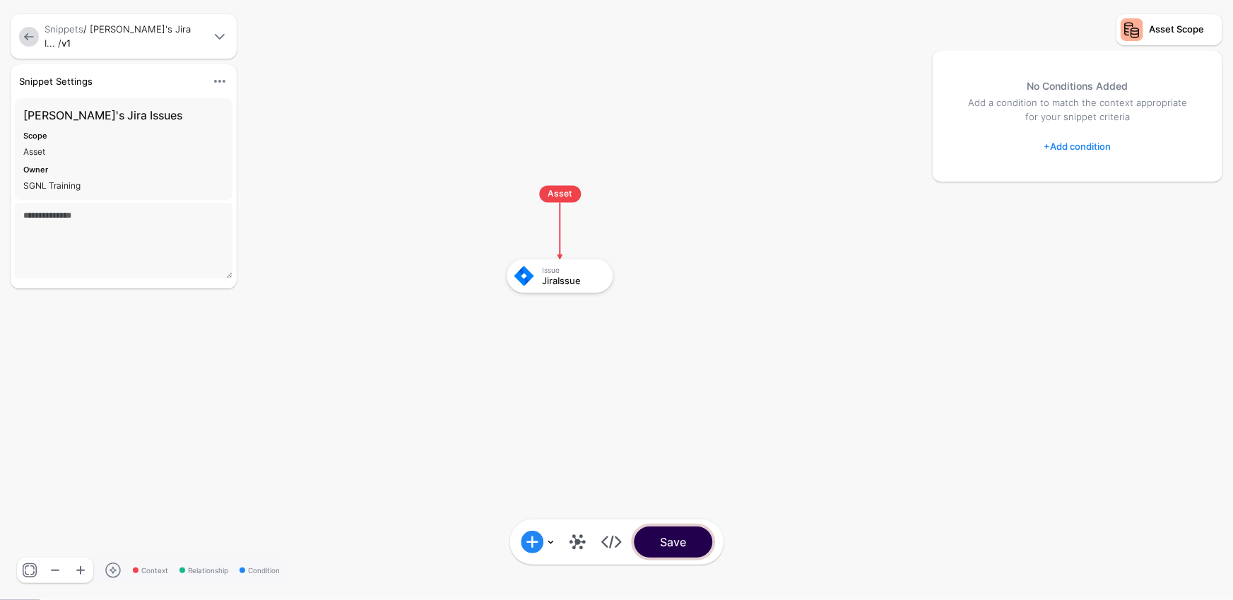
click at [701, 548] on button "Save" at bounding box center [673, 542] width 78 height 31
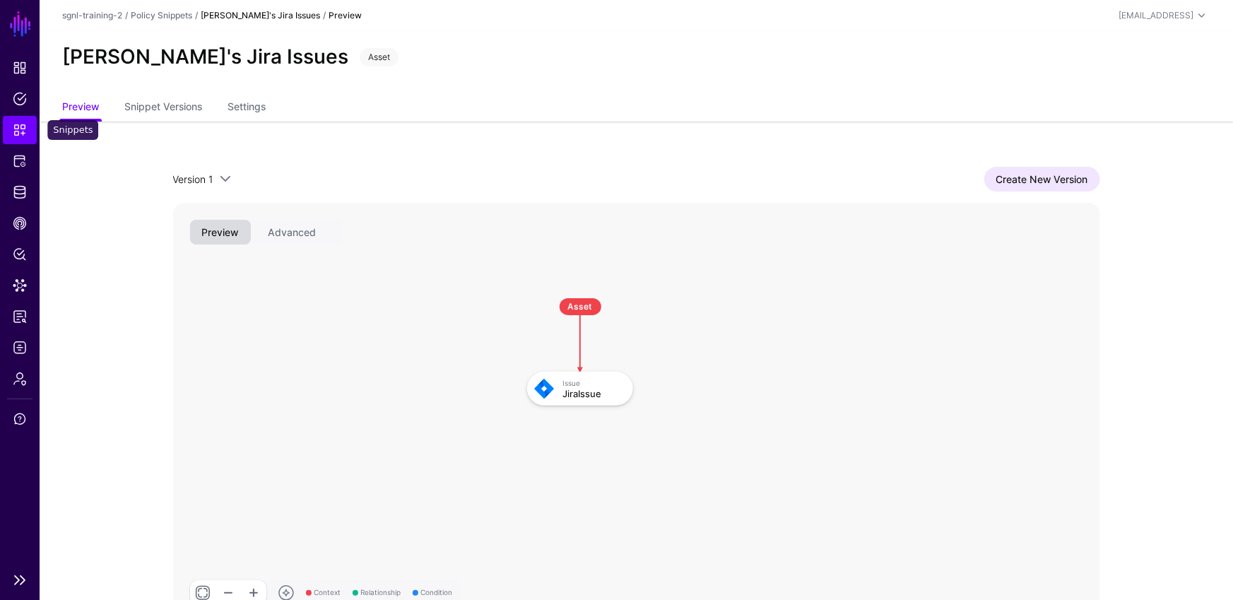
click at [13, 126] on span "Snippets" at bounding box center [20, 130] width 14 height 14
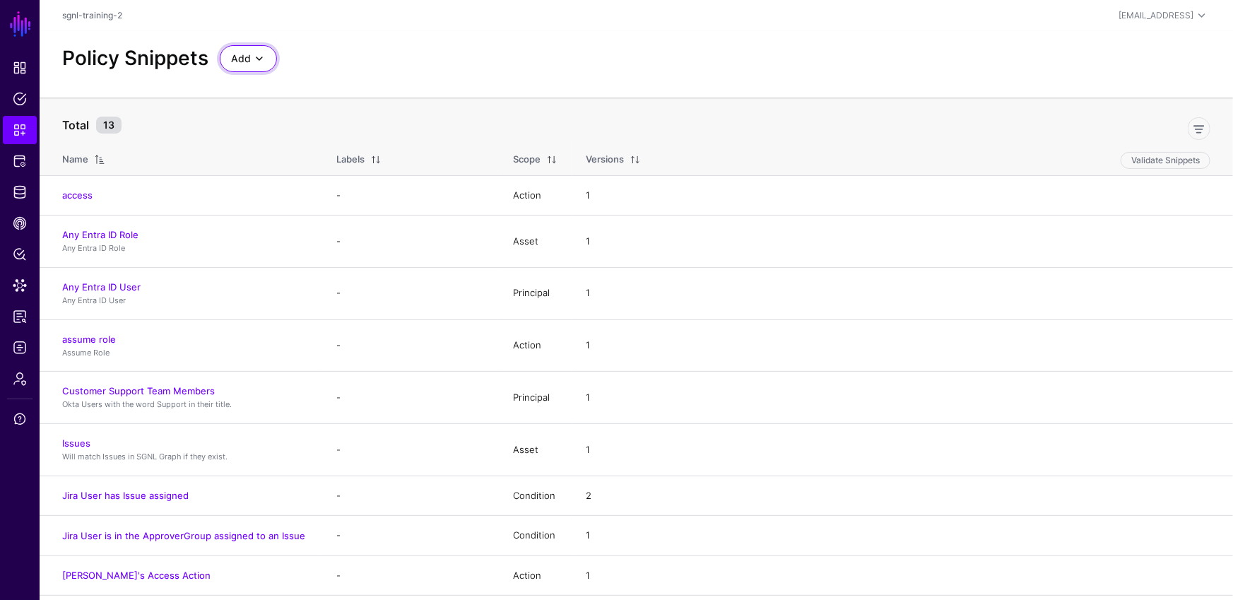
click at [237, 54] on span "Add" at bounding box center [241, 59] width 20 height 16
click at [306, 110] on span "Start from a Blank Snippet" at bounding box center [288, 112] width 115 height 11
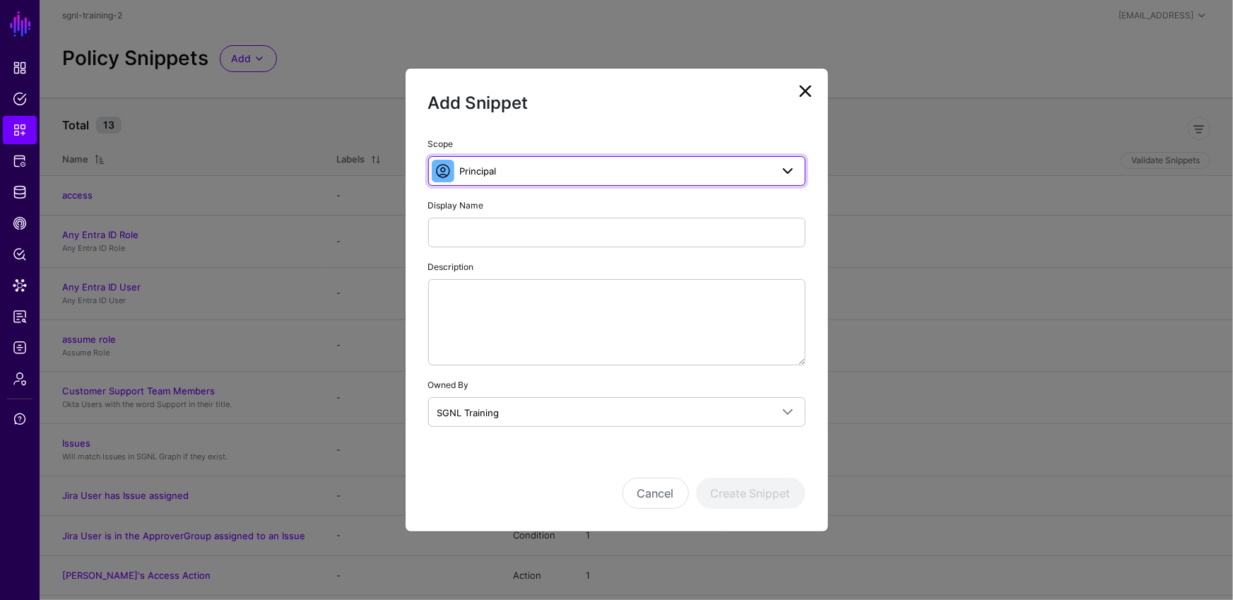
click at [495, 165] on span "Principal" at bounding box center [615, 171] width 311 height 16
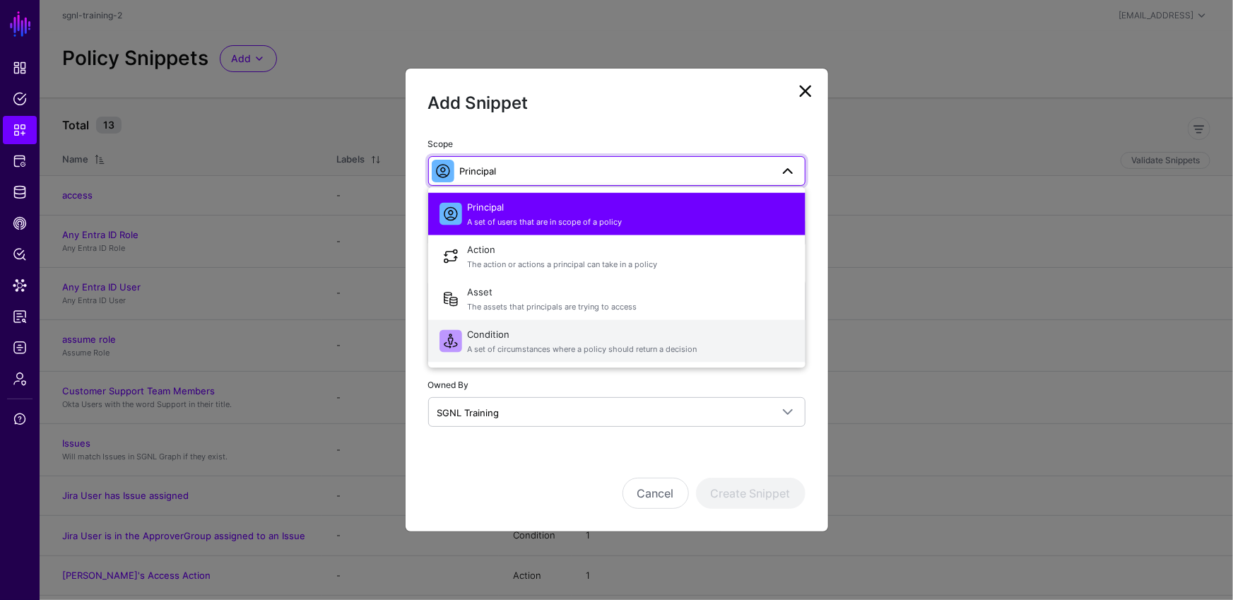
click at [514, 353] on span "A set of circumstances where a policy should return a decision" at bounding box center [631, 349] width 327 height 12
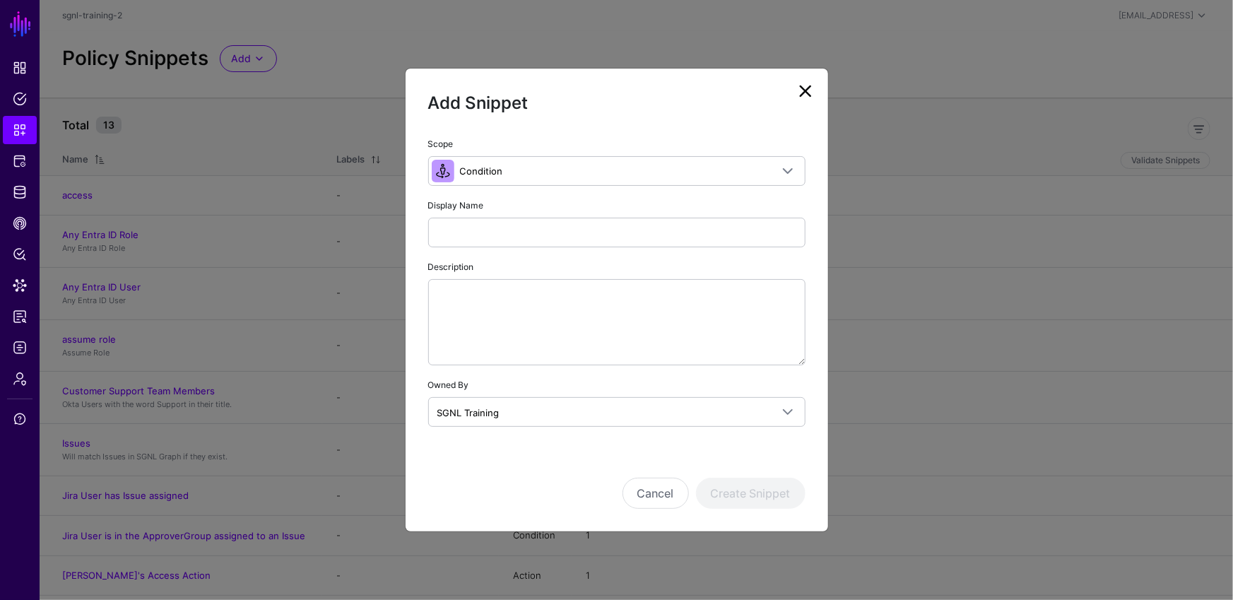
click at [519, 260] on div "Description" at bounding box center [616, 312] width 377 height 107
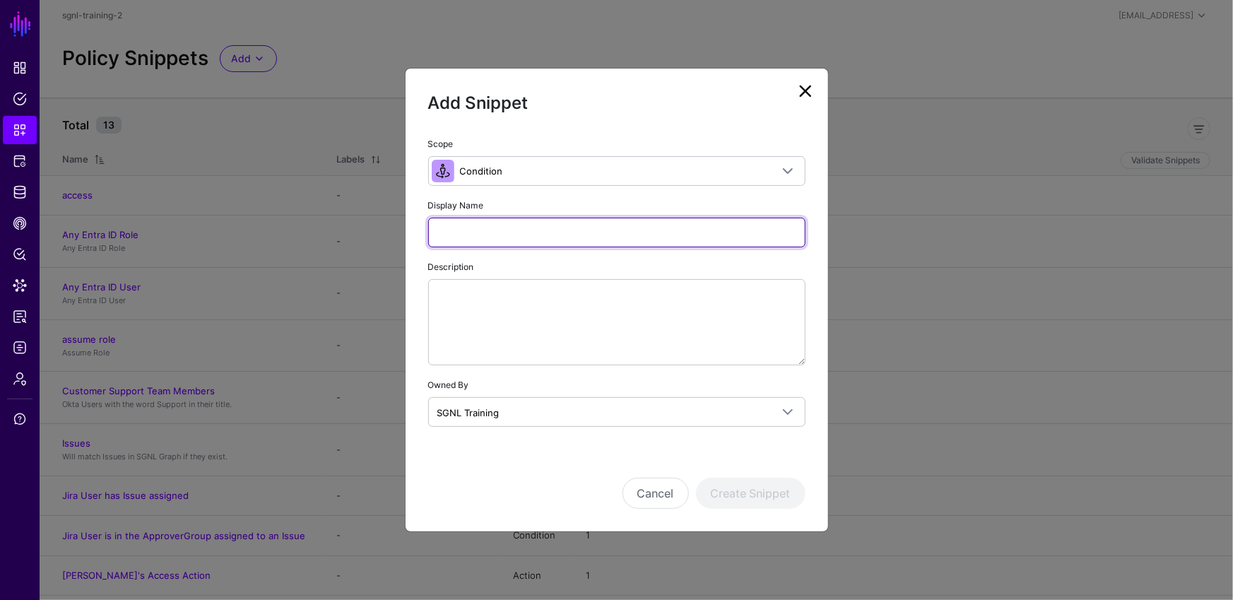
click at [514, 234] on input "Display Name" at bounding box center [616, 233] width 377 height 30
type input "**********"
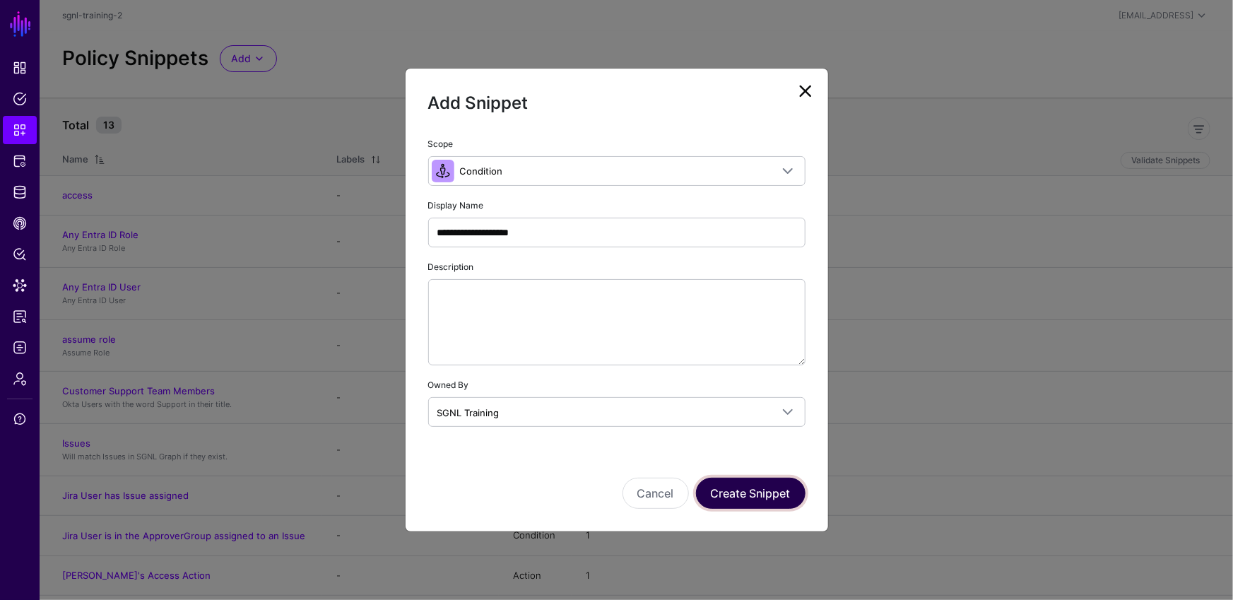
drag, startPoint x: 717, startPoint y: 495, endPoint x: 719, endPoint y: 488, distance: 8.1
click at [717, 495] on button "Create Snippet" at bounding box center [751, 493] width 110 height 31
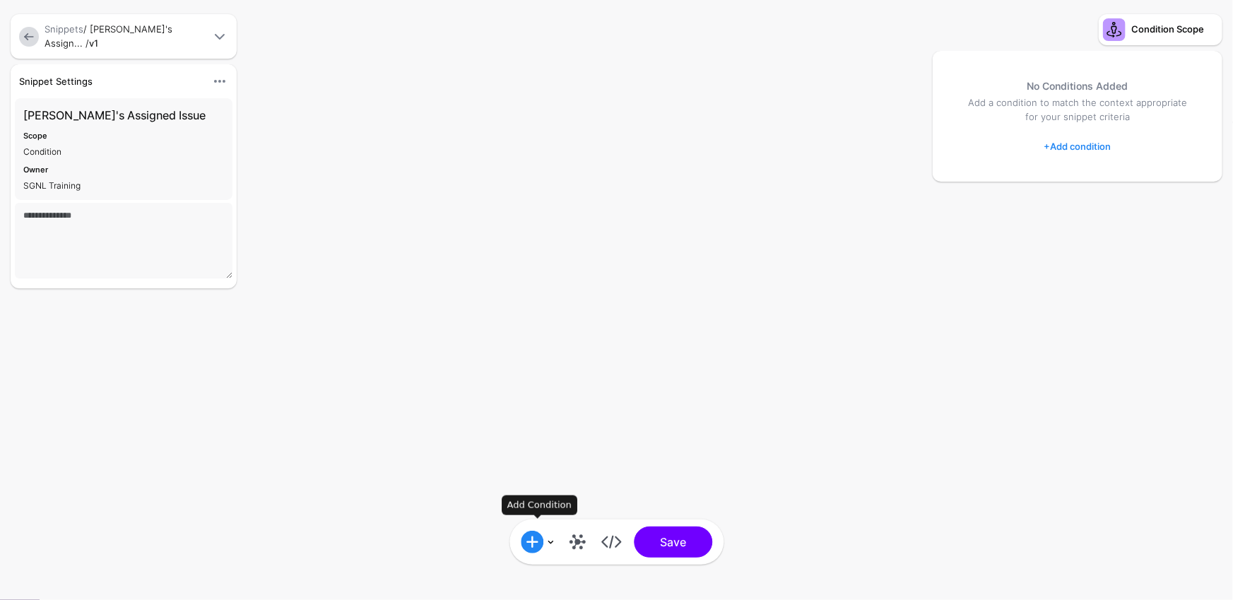
click at [545, 545] on link at bounding box center [538, 542] width 34 height 23
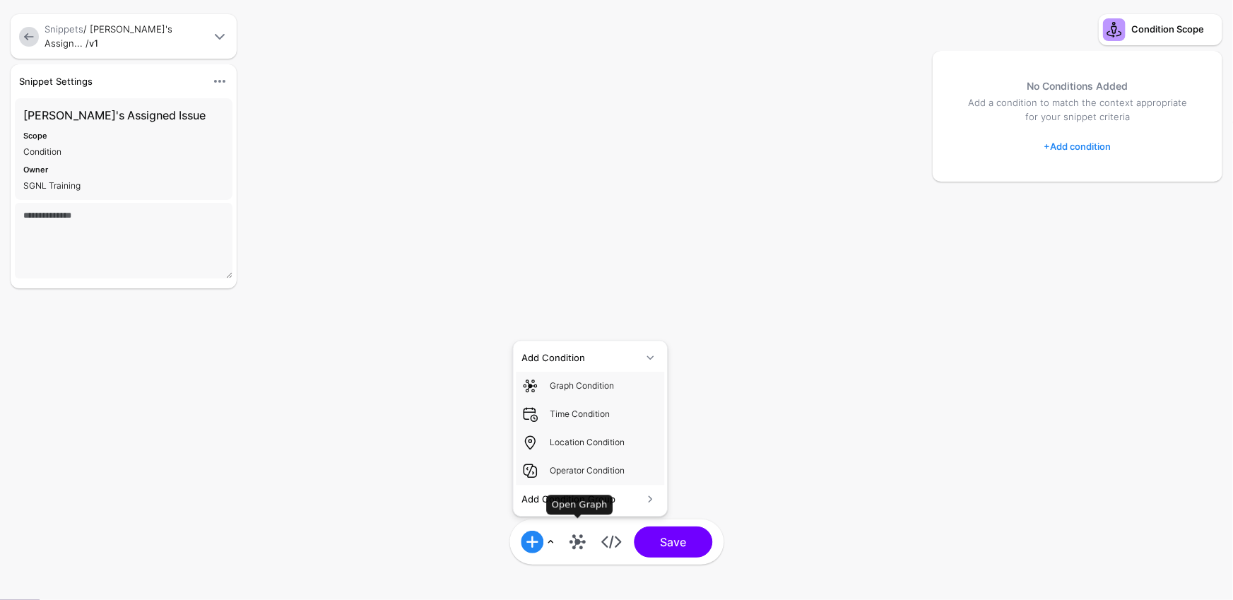
click at [586, 543] on link at bounding box center [577, 542] width 23 height 23
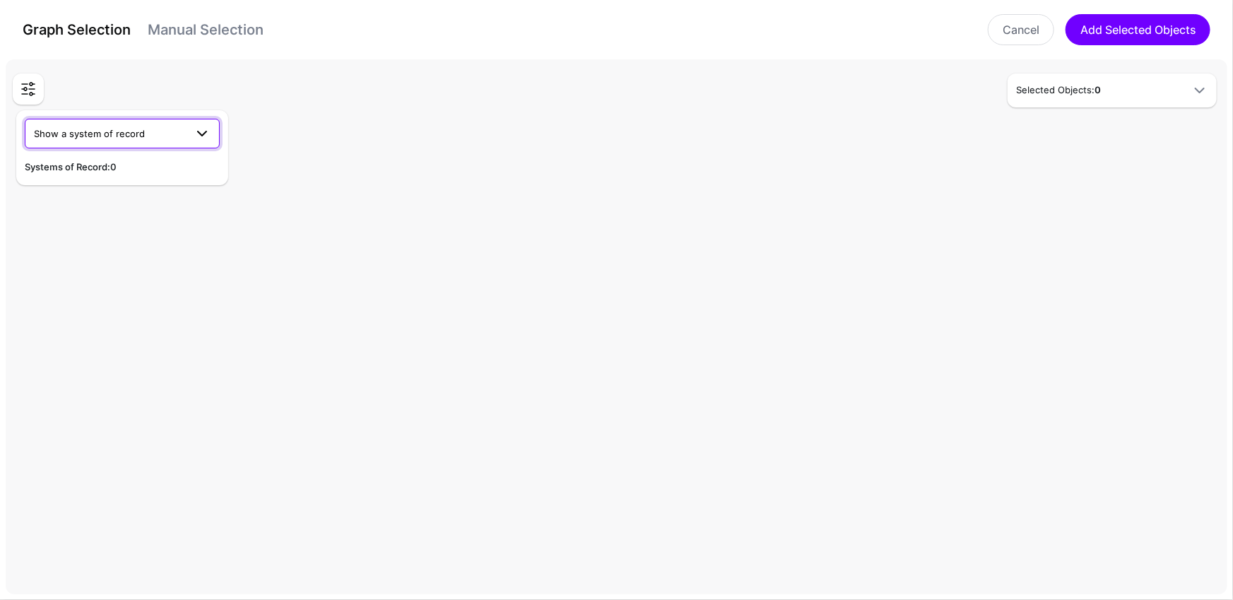
click at [166, 131] on span "Show a system of record" at bounding box center [109, 134] width 151 height 16
click at [81, 207] on div "Jira" at bounding box center [122, 211] width 172 height 14
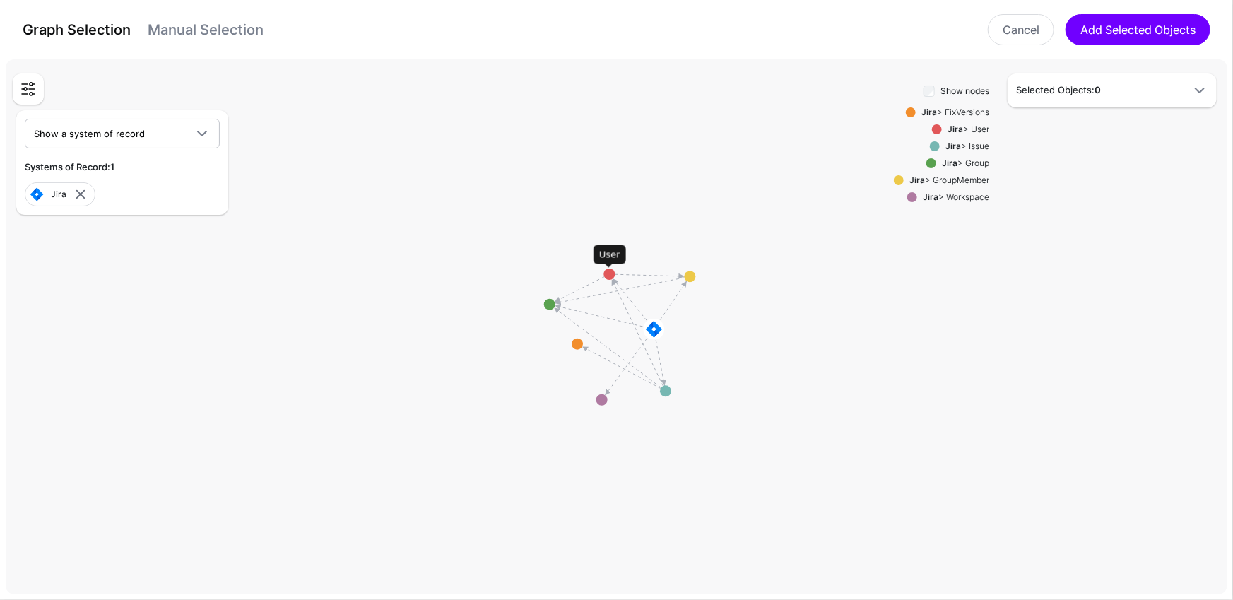
click at [608, 274] on circle at bounding box center [609, 274] width 11 height 11
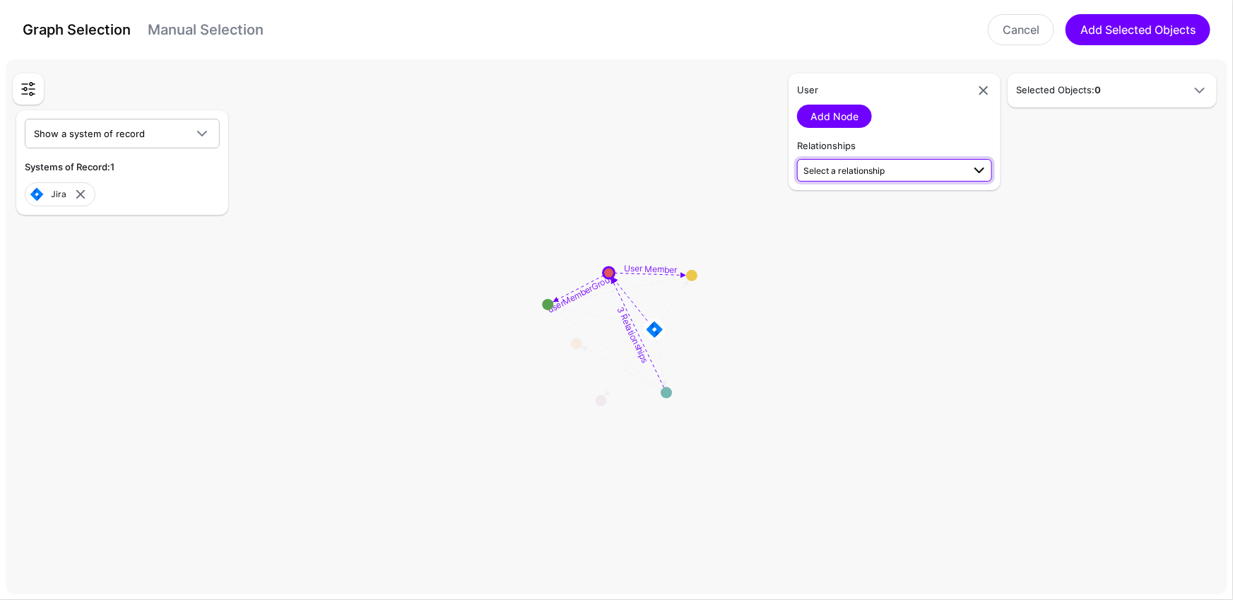
click at [884, 167] on span "Select a relationship" at bounding box center [844, 170] width 81 height 11
click at [858, 346] on span "Issue (Jira) - User (Jira)" at bounding box center [894, 346] width 172 height 12
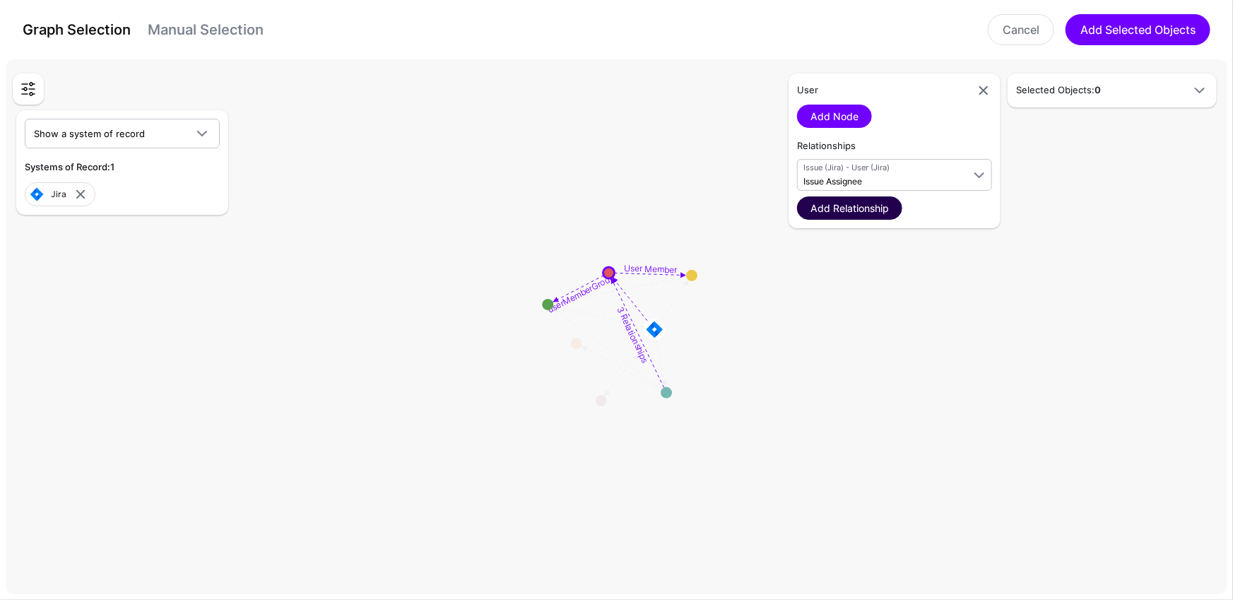
click at [869, 207] on link "Add Relationship" at bounding box center [849, 207] width 105 height 23
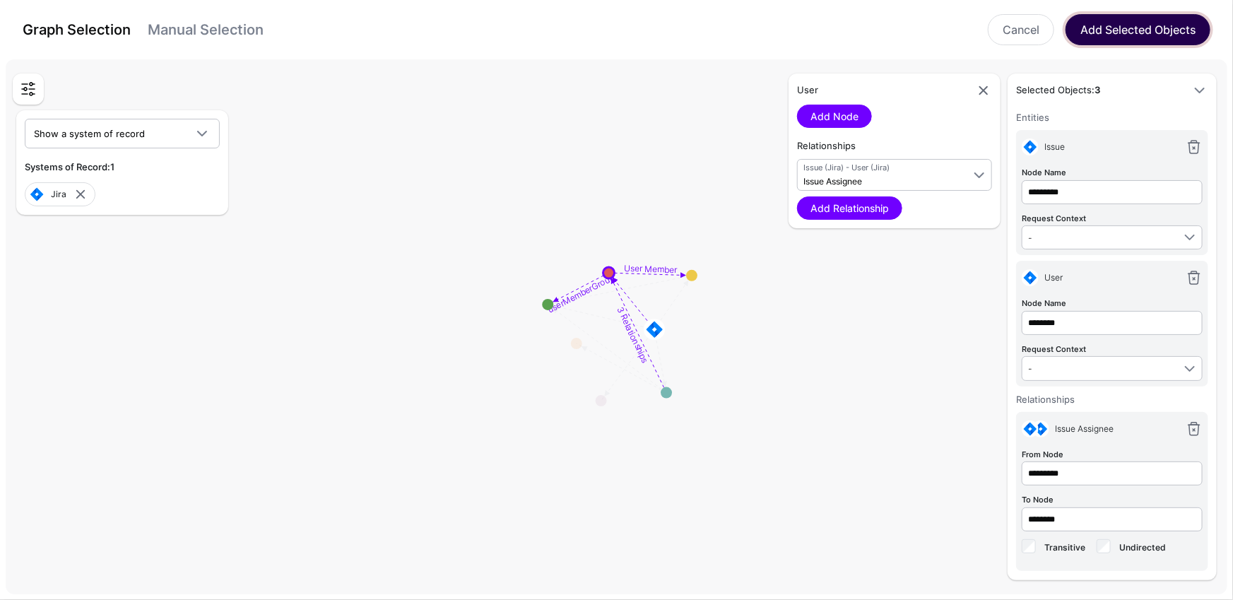
click at [1142, 39] on button "Add Selected Objects" at bounding box center [1138, 29] width 145 height 31
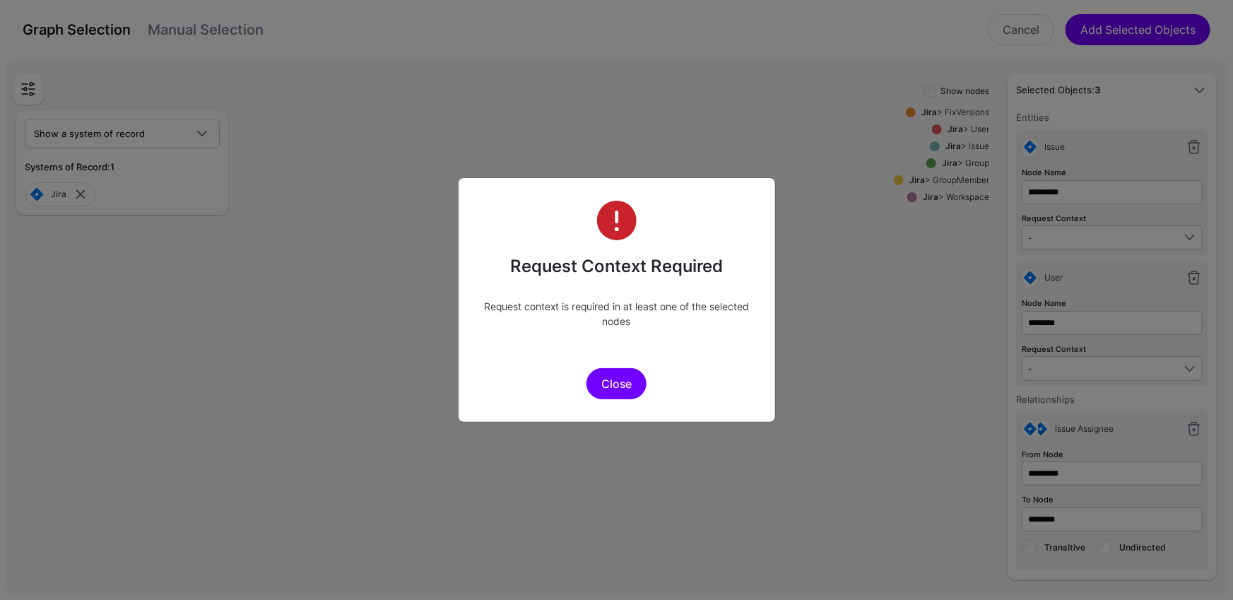
click at [628, 389] on button "Close" at bounding box center [617, 383] width 60 height 31
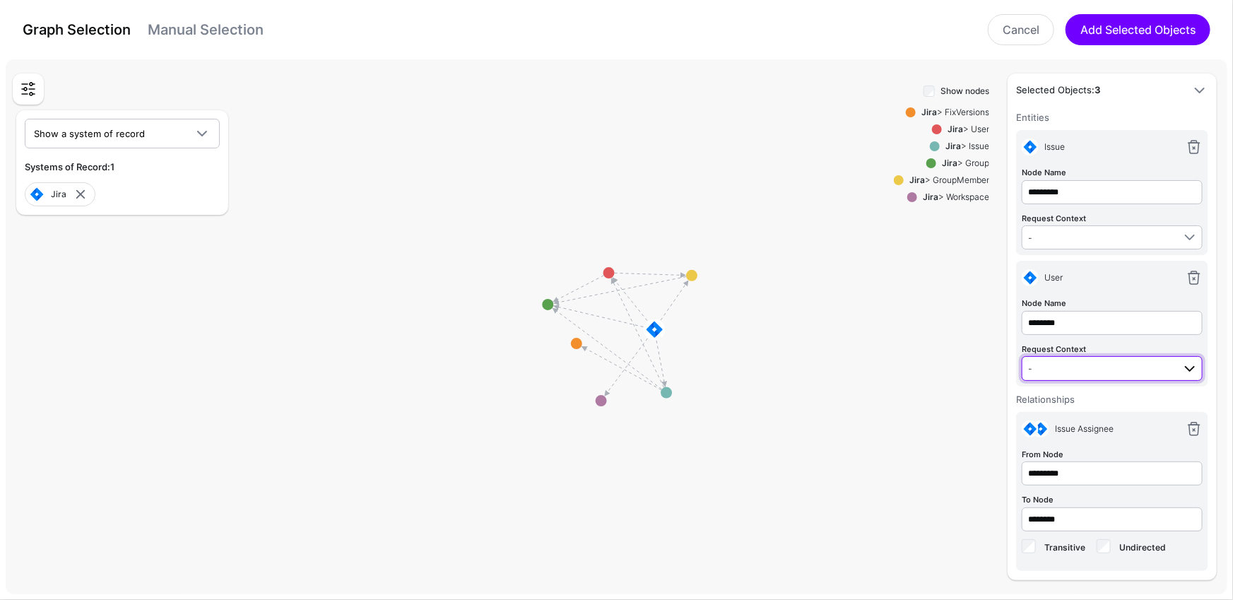
click at [1144, 363] on span "-" at bounding box center [1100, 368] width 145 height 16
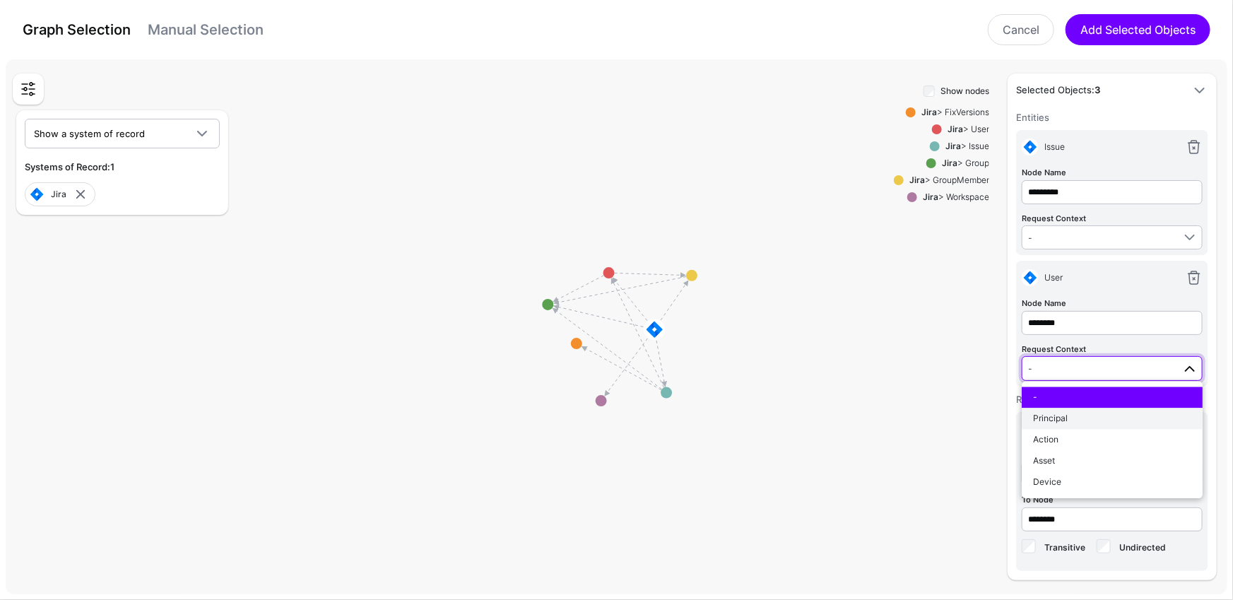
click at [1100, 418] on div "Principal" at bounding box center [1112, 419] width 158 height 13
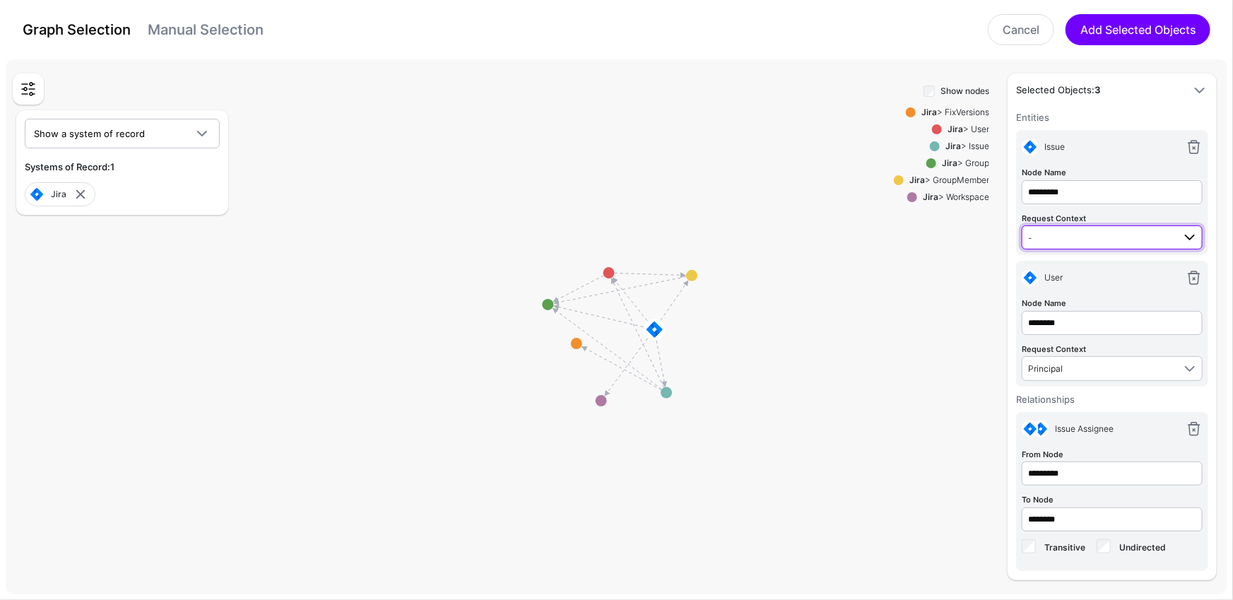
click at [1107, 234] on span "-" at bounding box center [1100, 238] width 145 height 16
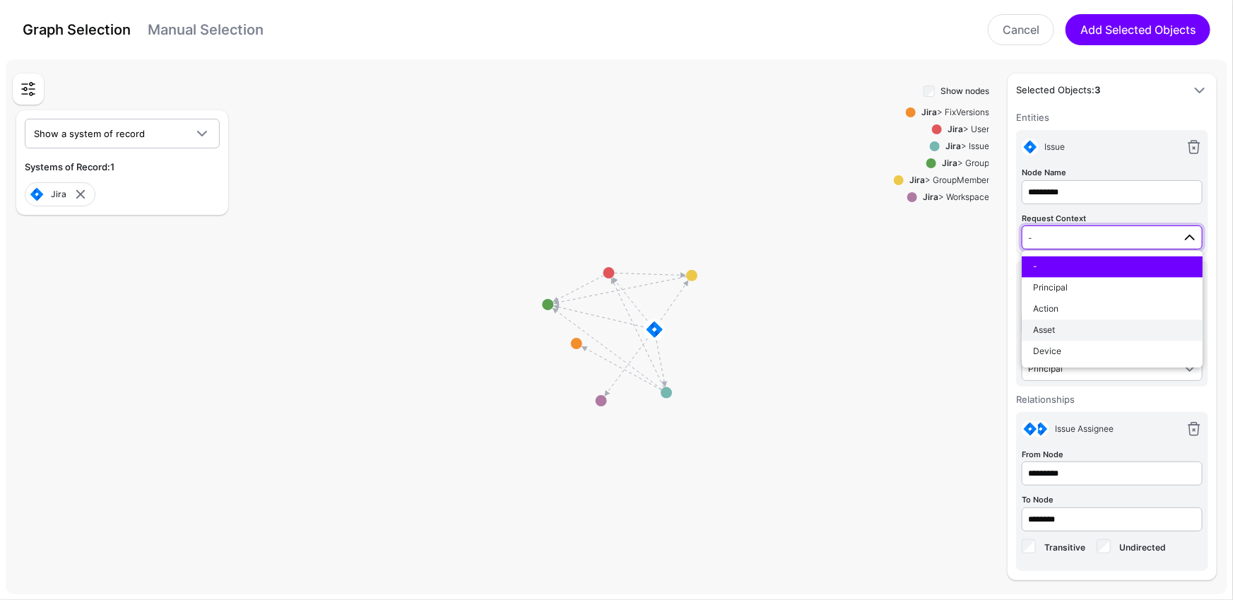
click at [1071, 325] on div "Asset" at bounding box center [1112, 330] width 158 height 13
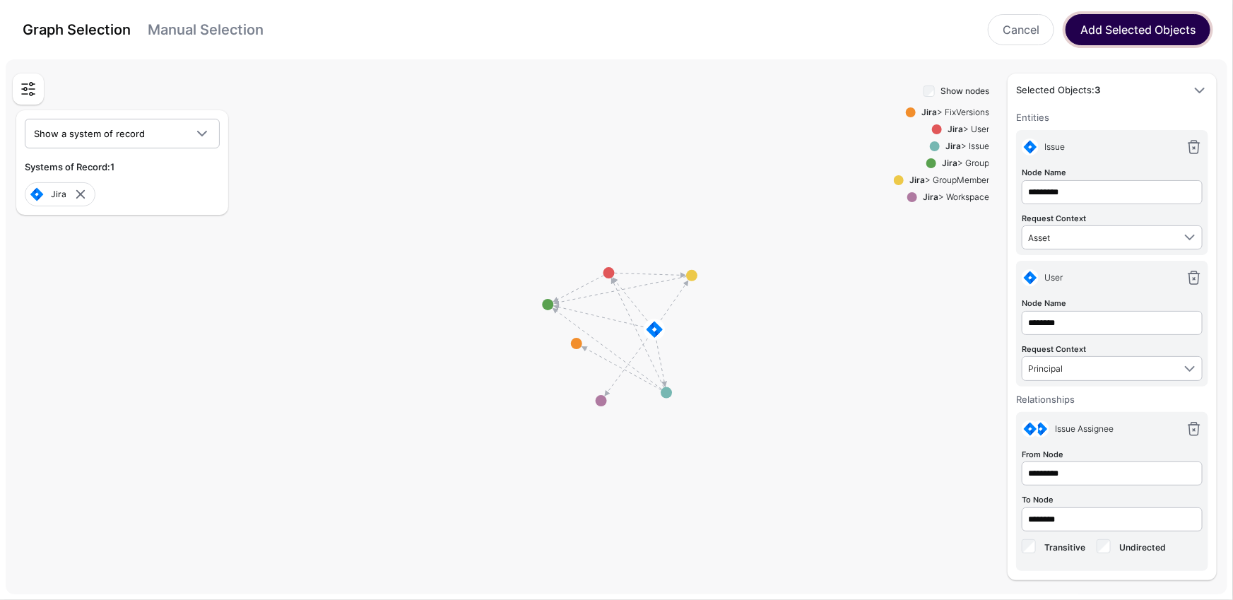
click at [1147, 33] on button "Add Selected Objects" at bounding box center [1138, 29] width 145 height 31
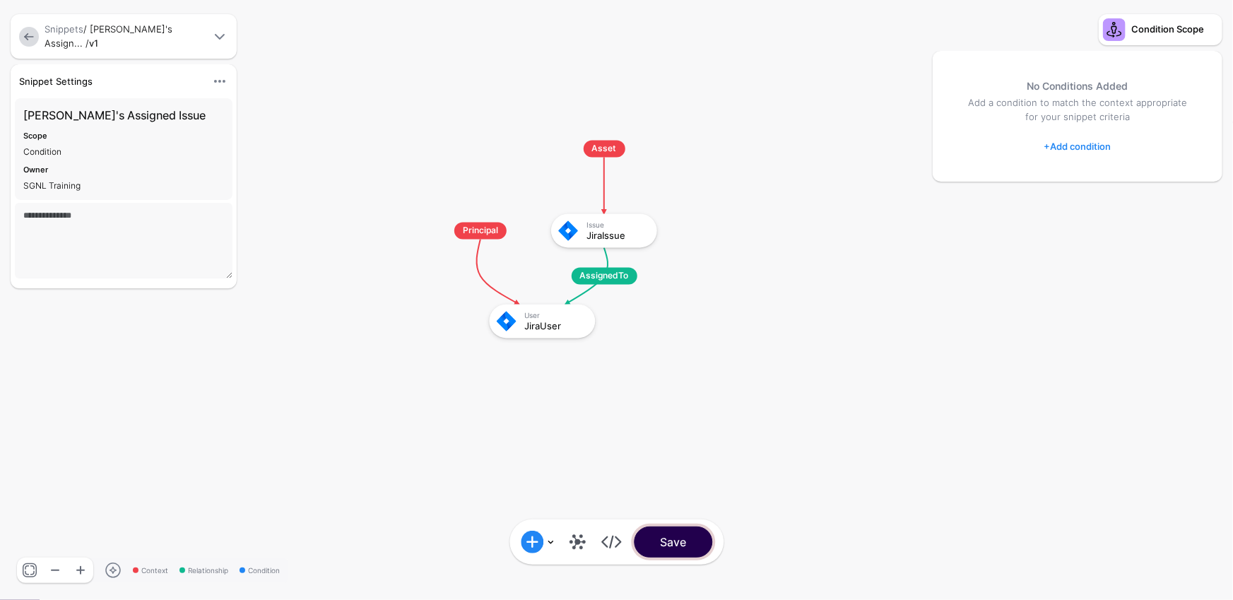
click at [681, 549] on button "Save" at bounding box center [673, 542] width 78 height 31
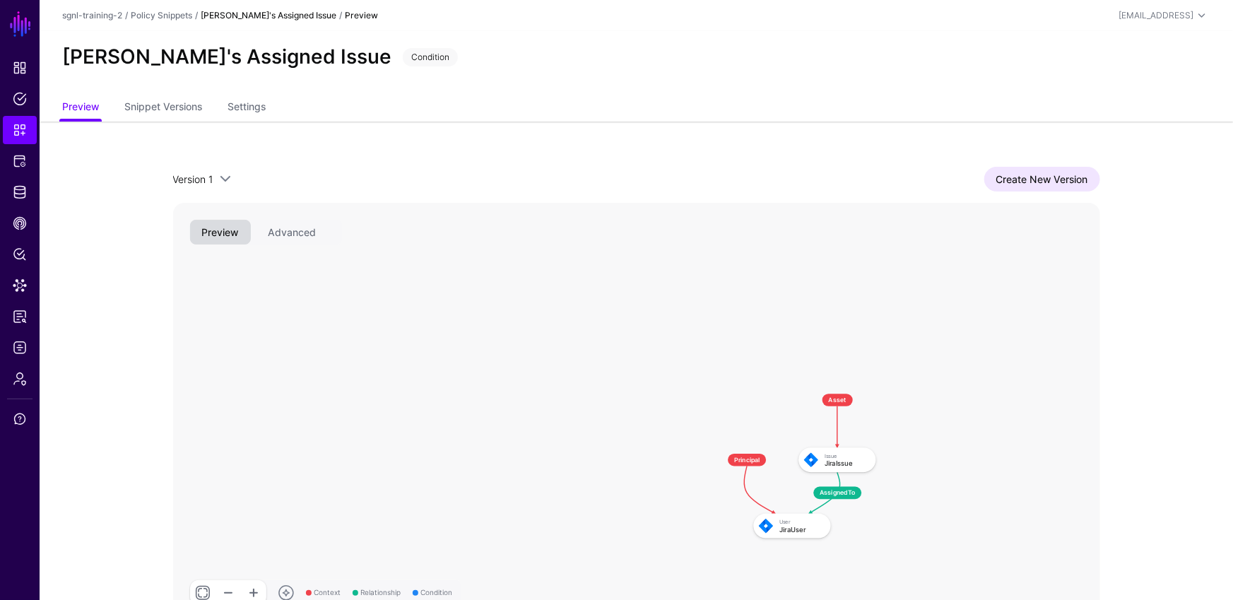
drag, startPoint x: 1143, startPoint y: 375, endPoint x: 732, endPoint y: 298, distance: 418.5
click at [1037, 314] on div "Version 1 Version 1 Create New Version Context Relationship Condition AssignedT…" at bounding box center [637, 395] width 1018 height 546
click at [21, 121] on link "Snippets" at bounding box center [20, 130] width 34 height 28
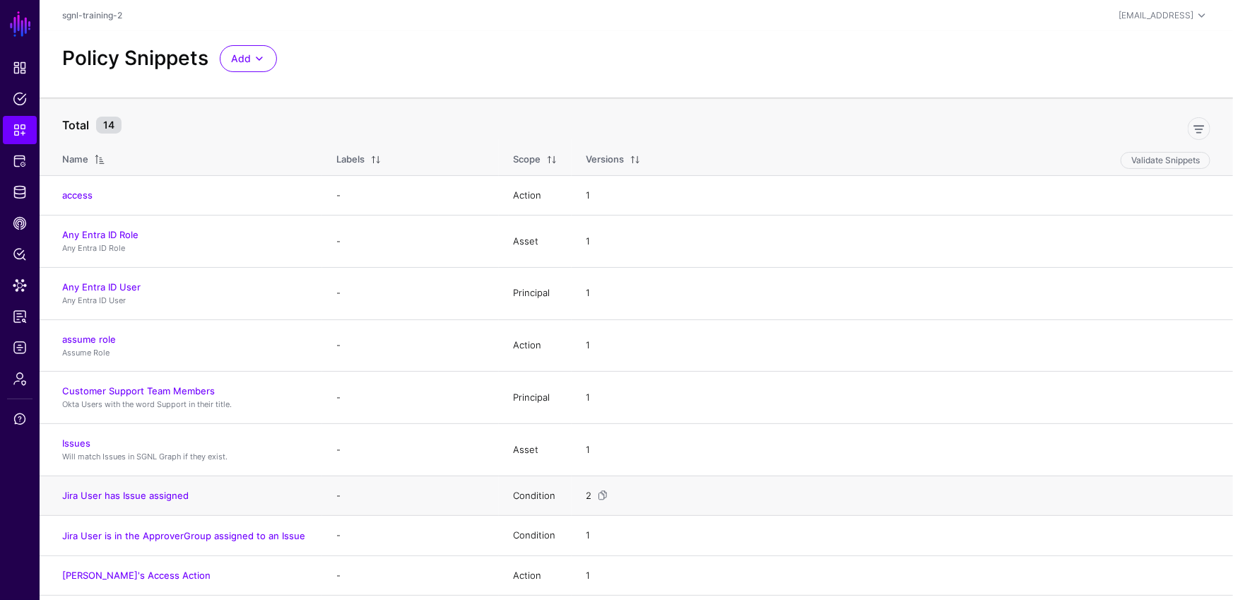
click at [172, 486] on td "Jira User has Issue assigned" at bounding box center [181, 496] width 283 height 40
click at [172, 490] on link "Jira User has Issue assigned" at bounding box center [125, 495] width 127 height 11
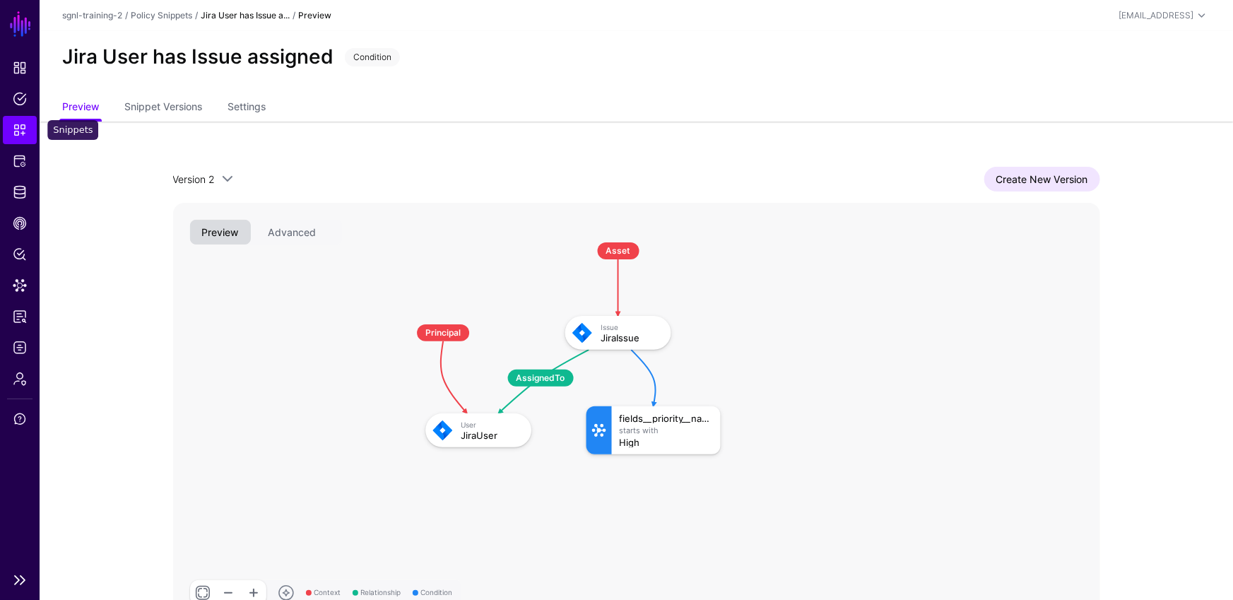
click at [18, 138] on link "Snippets" at bounding box center [20, 130] width 34 height 28
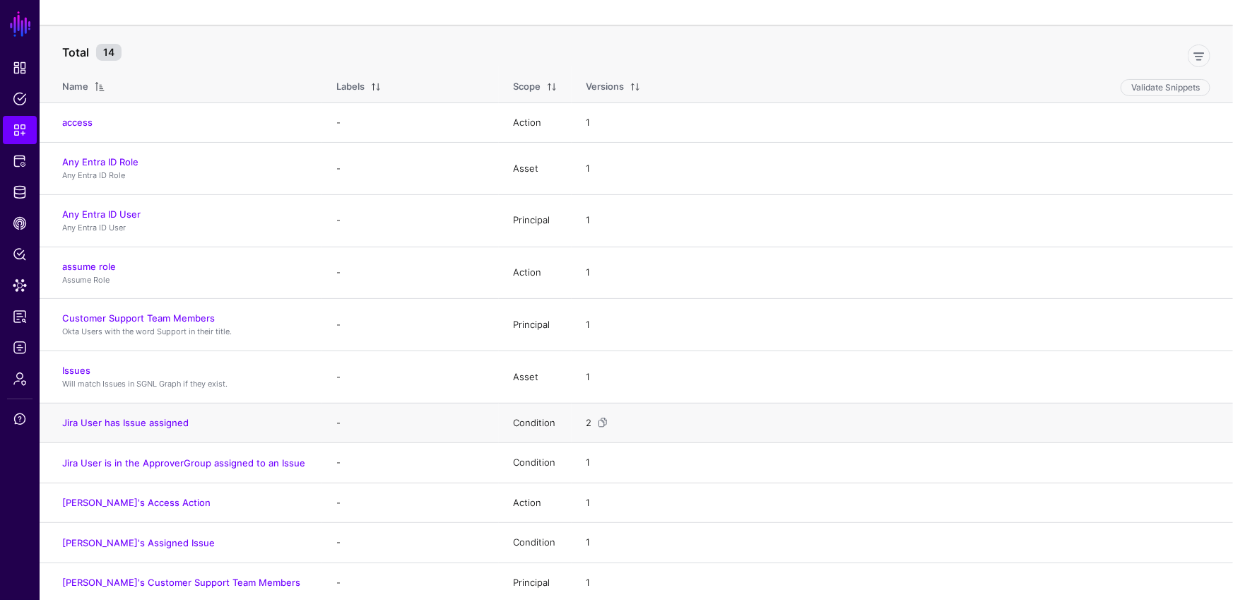
scroll to position [230, 0]
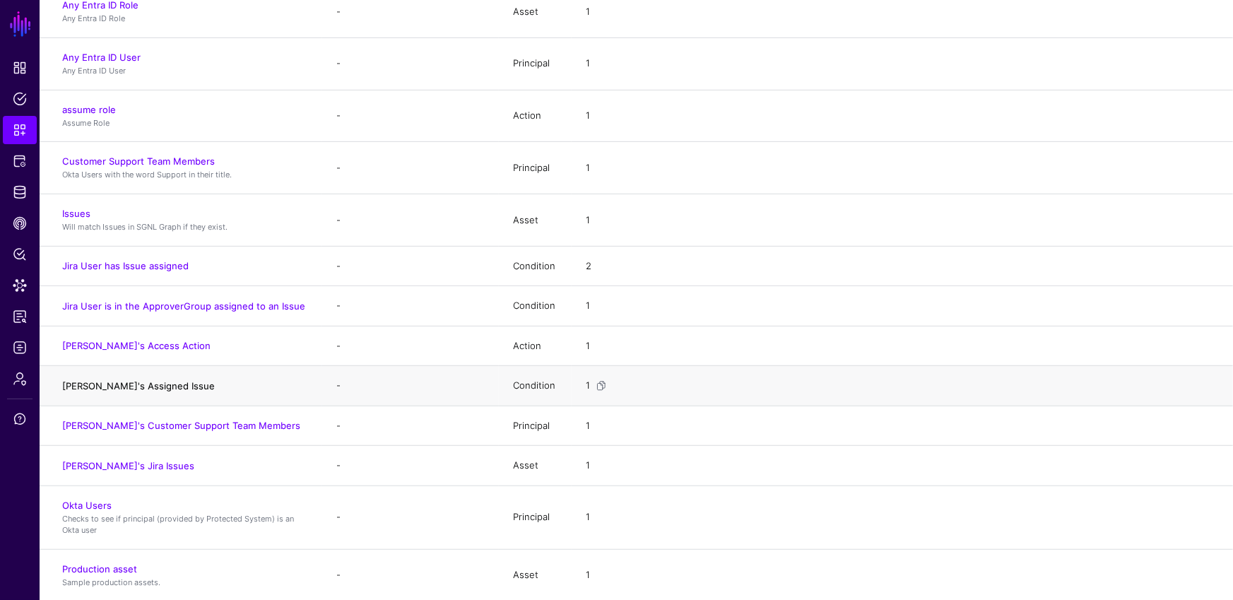
click at [114, 380] on link "Joe's Assigned Issue" at bounding box center [138, 385] width 153 height 11
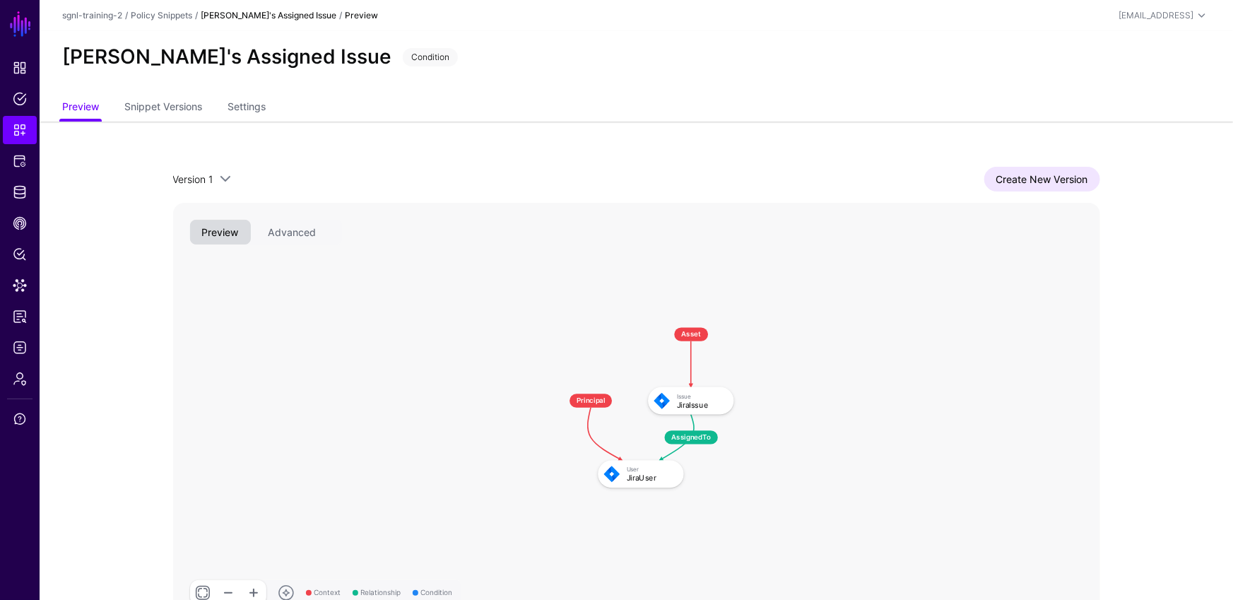
drag, startPoint x: 649, startPoint y: 304, endPoint x: 611, endPoint y: 271, distance: 50.6
click at [611, 271] on rect at bounding box center [550, 315] width 75105 height 34003
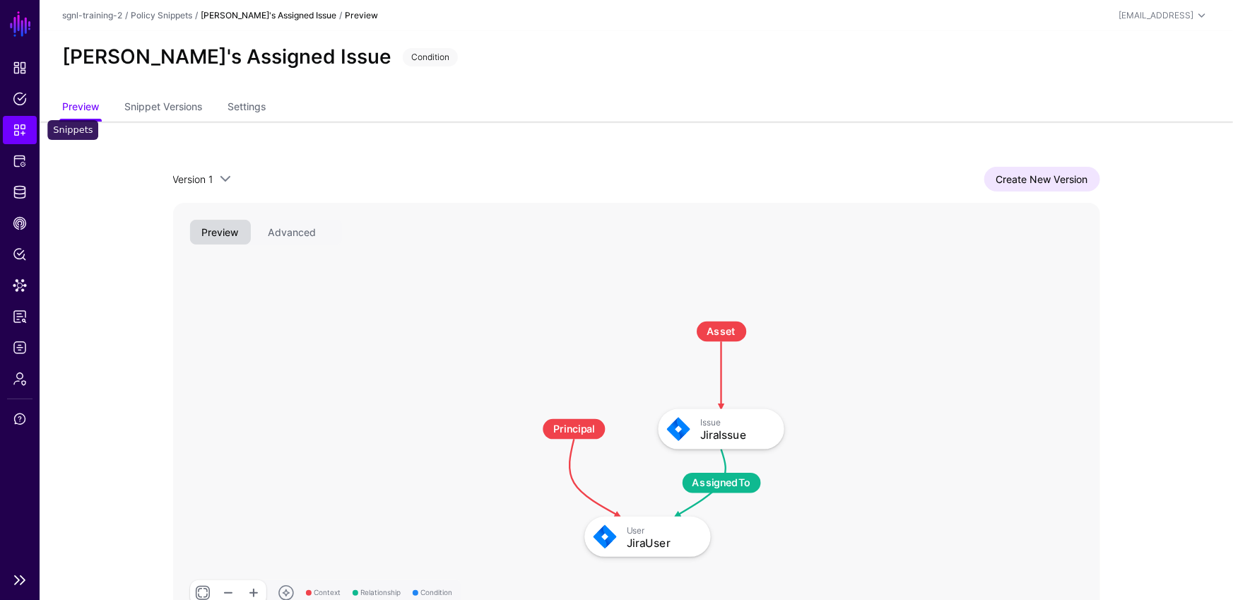
click at [21, 130] on span "Snippets" at bounding box center [20, 130] width 14 height 14
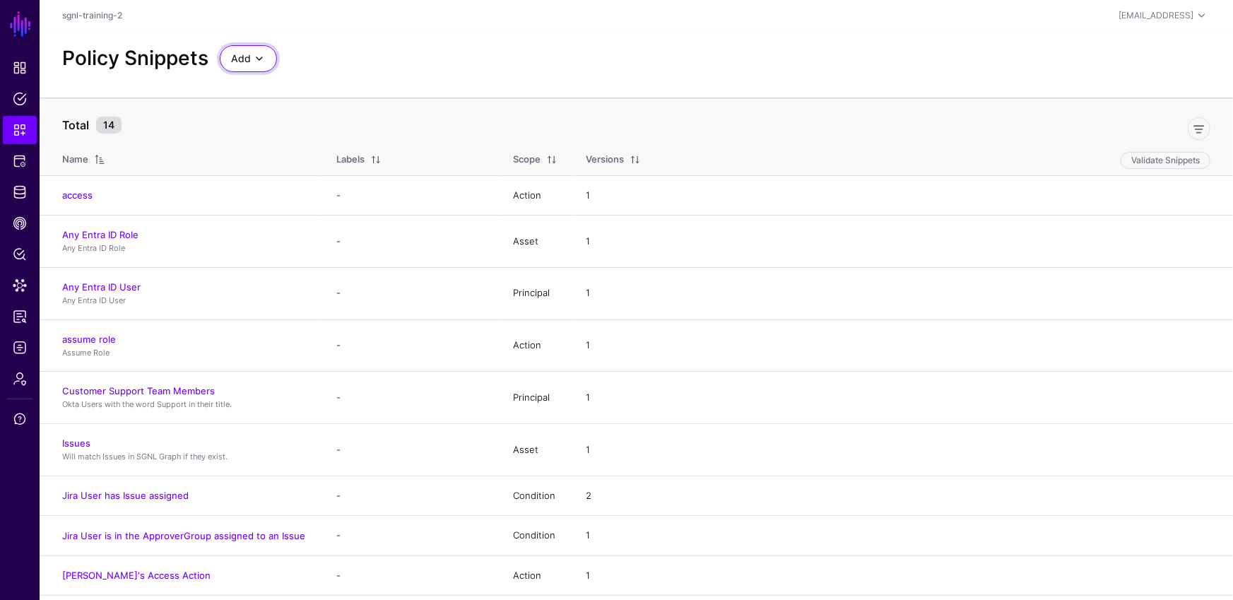
click at [228, 59] on link "Add" at bounding box center [248, 58] width 57 height 27
click at [294, 114] on span "Start from a Blank Snippet" at bounding box center [288, 112] width 115 height 11
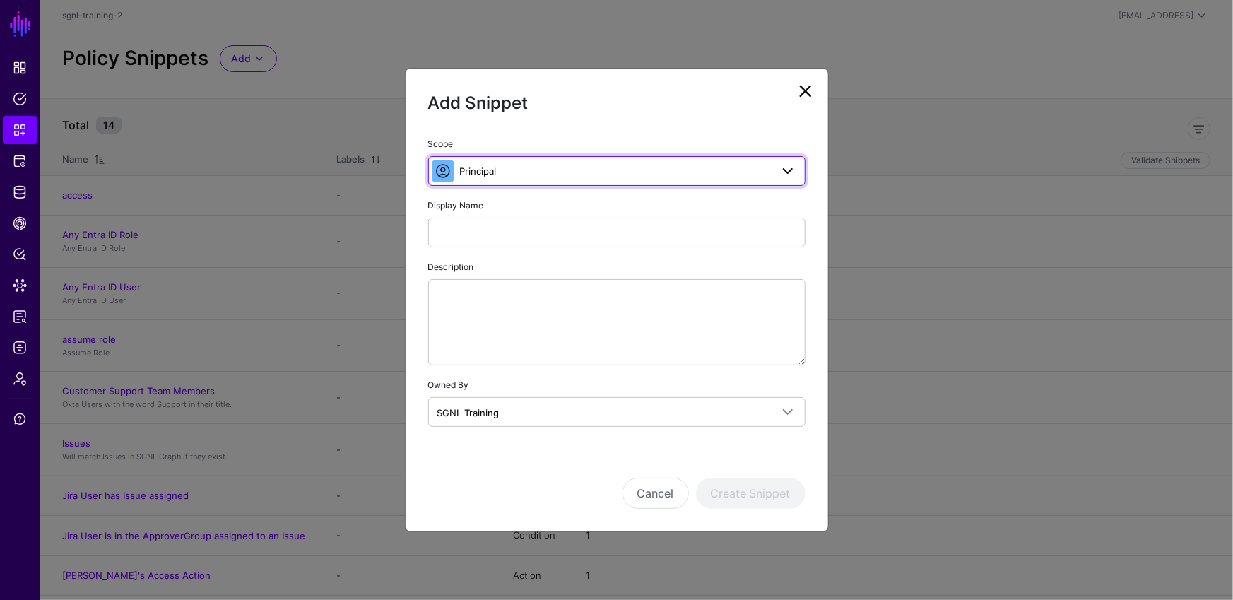
click at [575, 160] on link "Principal" at bounding box center [616, 171] width 377 height 30
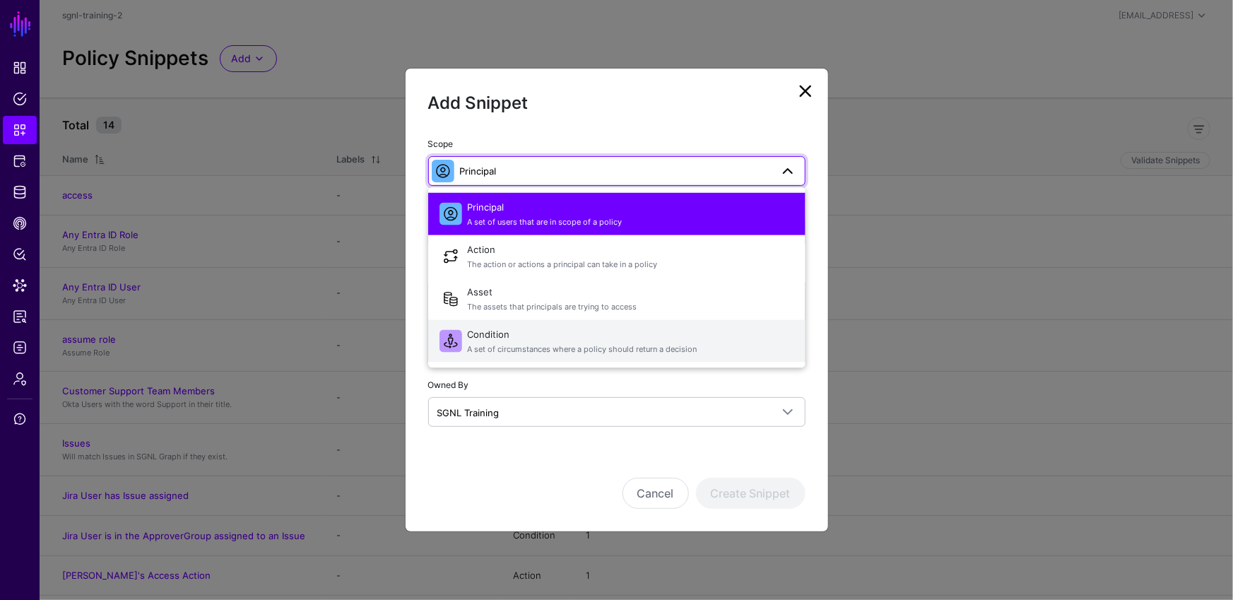
click at [536, 343] on span "A set of circumstances where a policy should return a decision" at bounding box center [631, 349] width 327 height 12
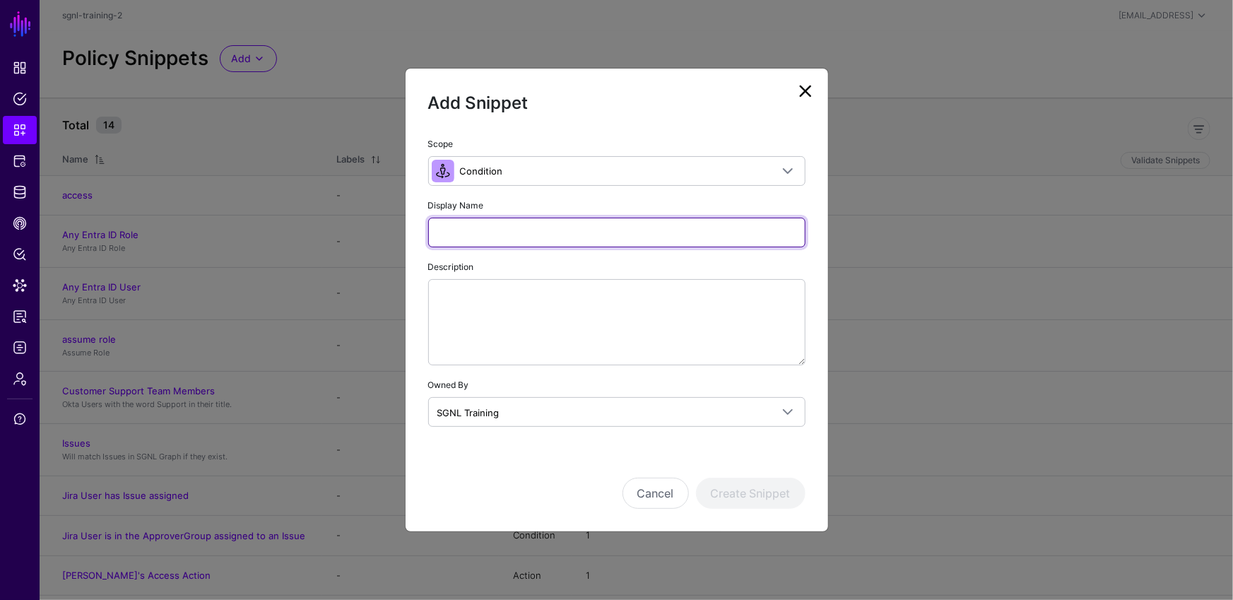
click at [536, 235] on input "Display Name" at bounding box center [616, 233] width 377 height 30
paste input "**********"
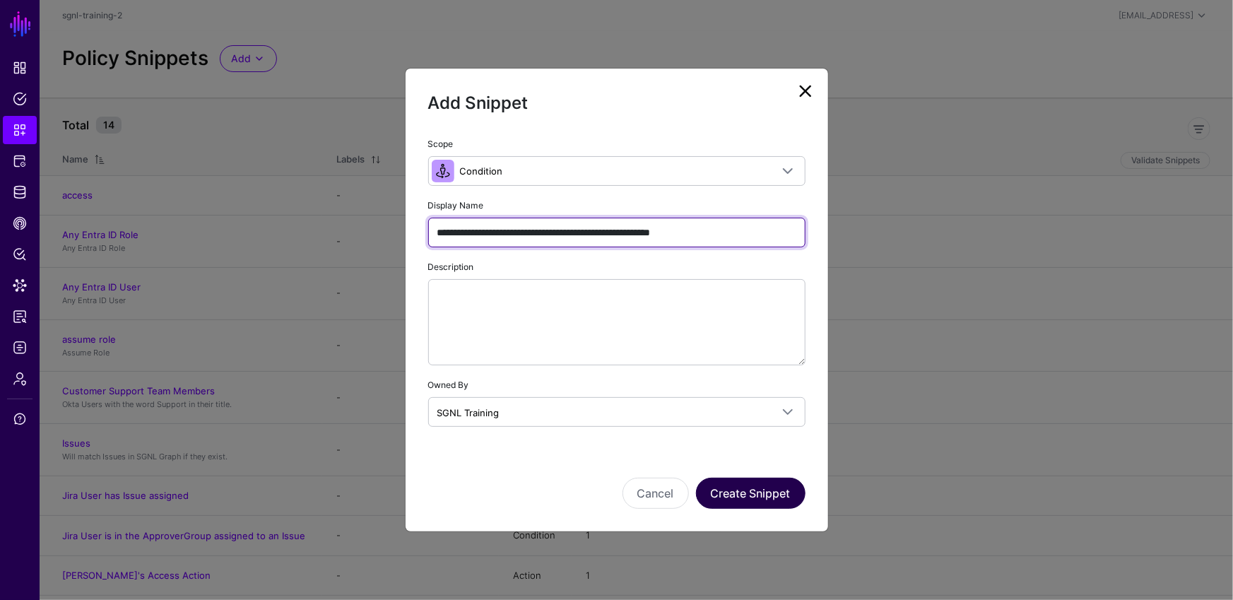
type input "**********"
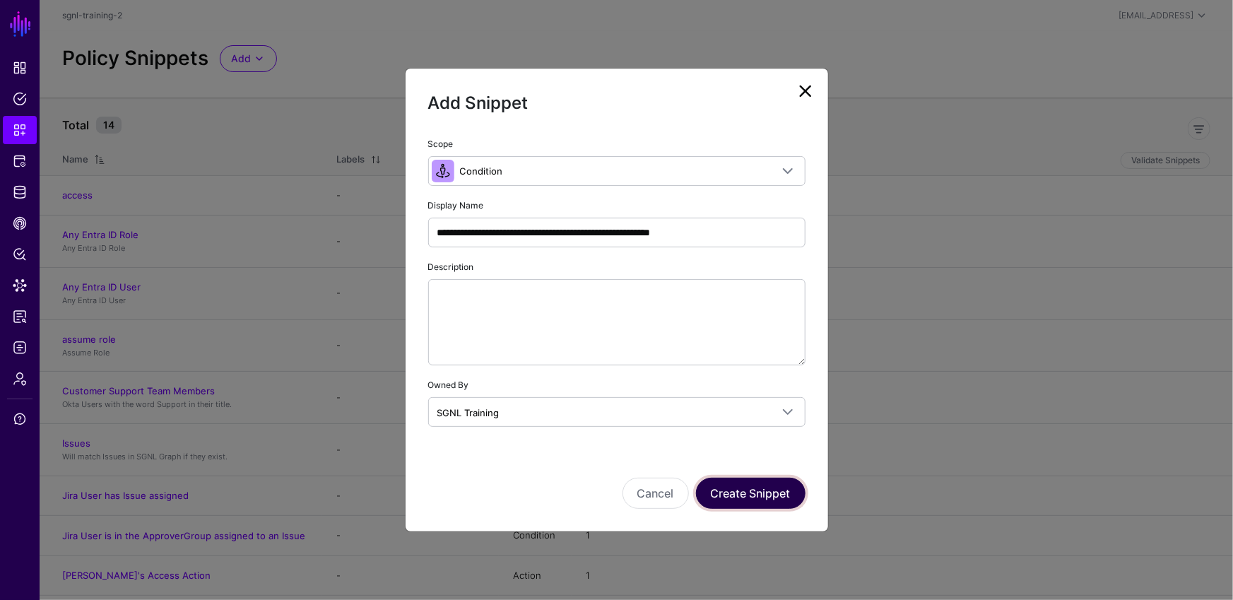
click at [725, 496] on button "Create Snippet" at bounding box center [751, 493] width 110 height 31
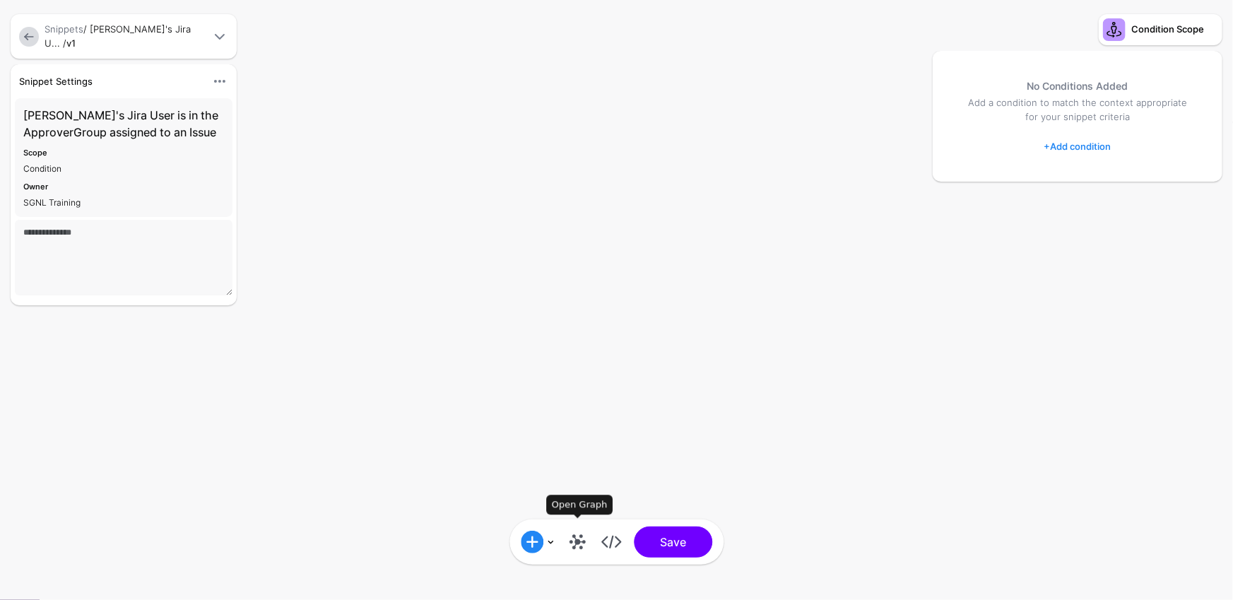
click at [571, 547] on link at bounding box center [577, 542] width 23 height 23
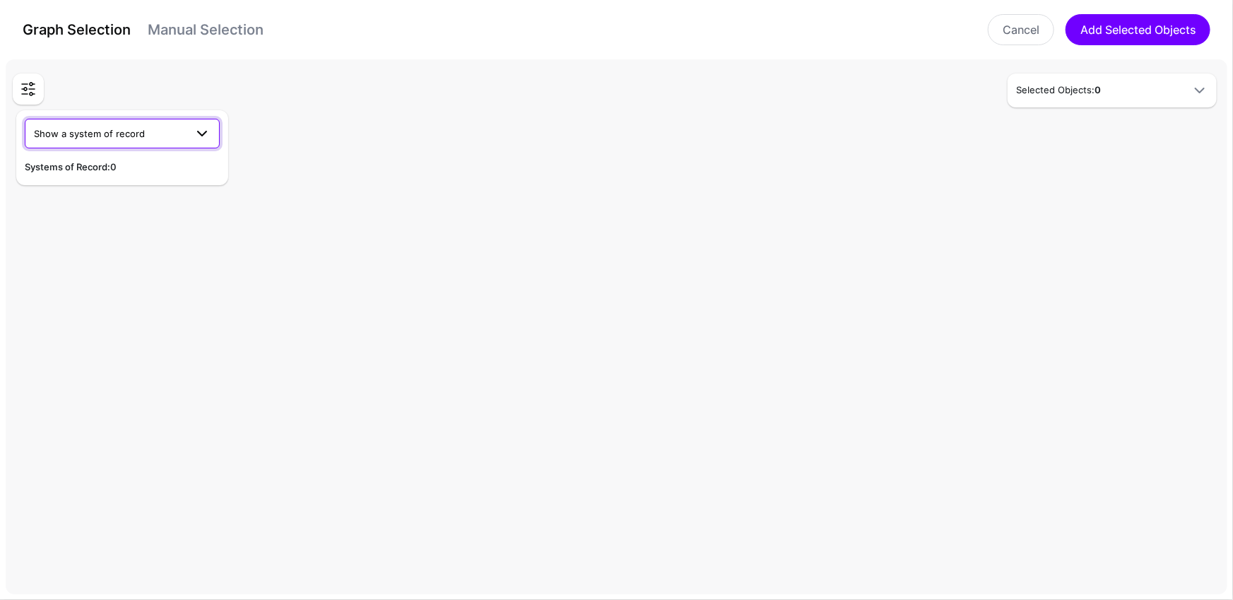
click at [107, 127] on span "Show a system of record" at bounding box center [109, 134] width 151 height 16
click at [59, 211] on div "Jira" at bounding box center [122, 211] width 172 height 14
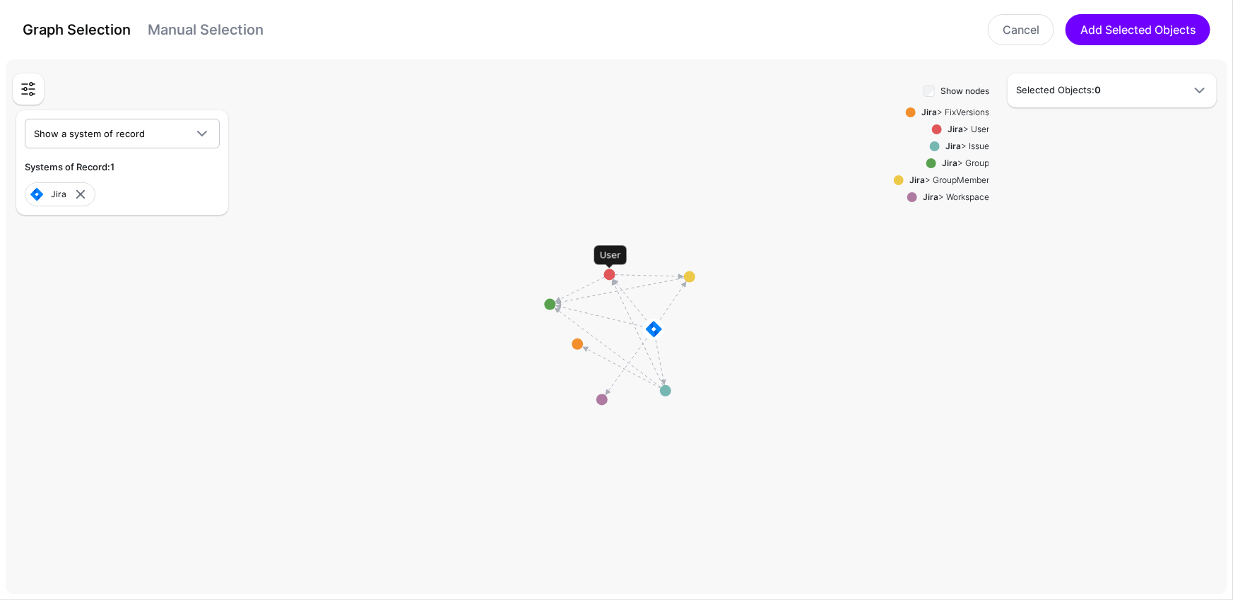
click at [609, 276] on circle at bounding box center [609, 274] width 11 height 11
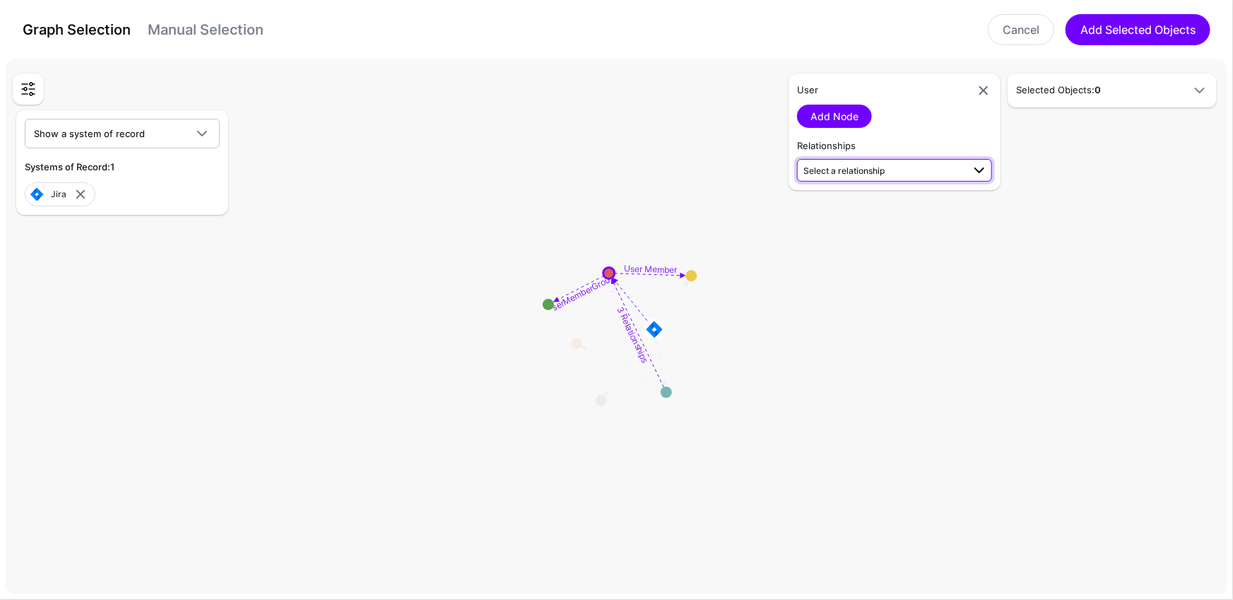
click at [870, 166] on span "Select a relationship" at bounding box center [844, 170] width 81 height 11
click at [881, 215] on span "User (Jira) - Group (Jira)" at bounding box center [894, 217] width 172 height 12
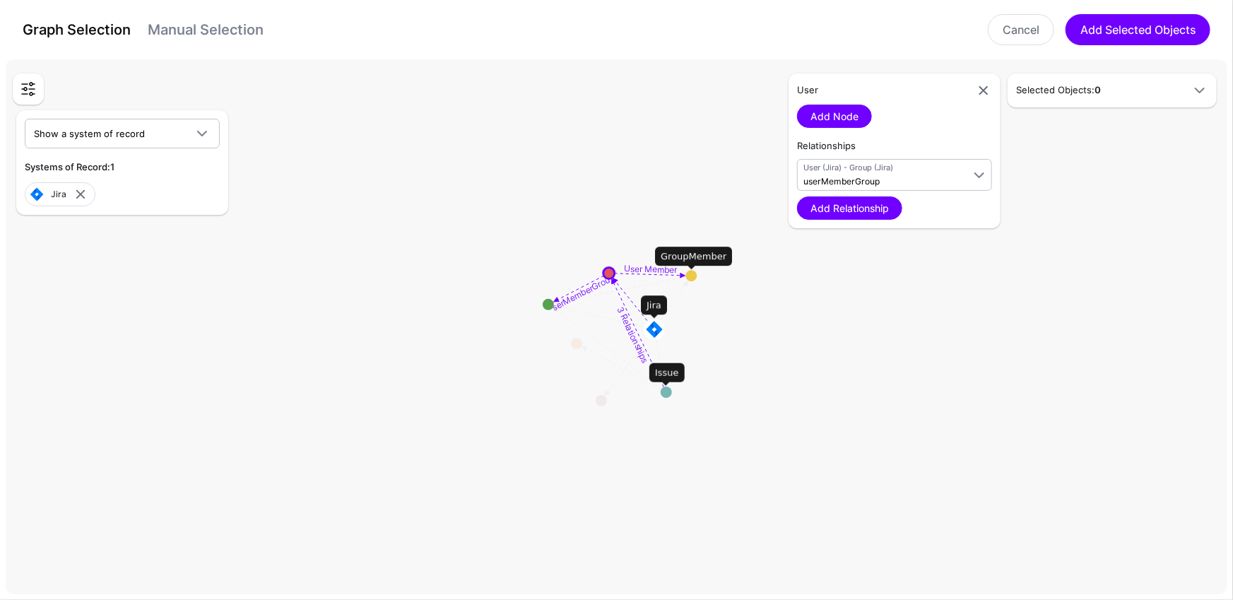
click at [671, 392] on circle at bounding box center [666, 392] width 11 height 11
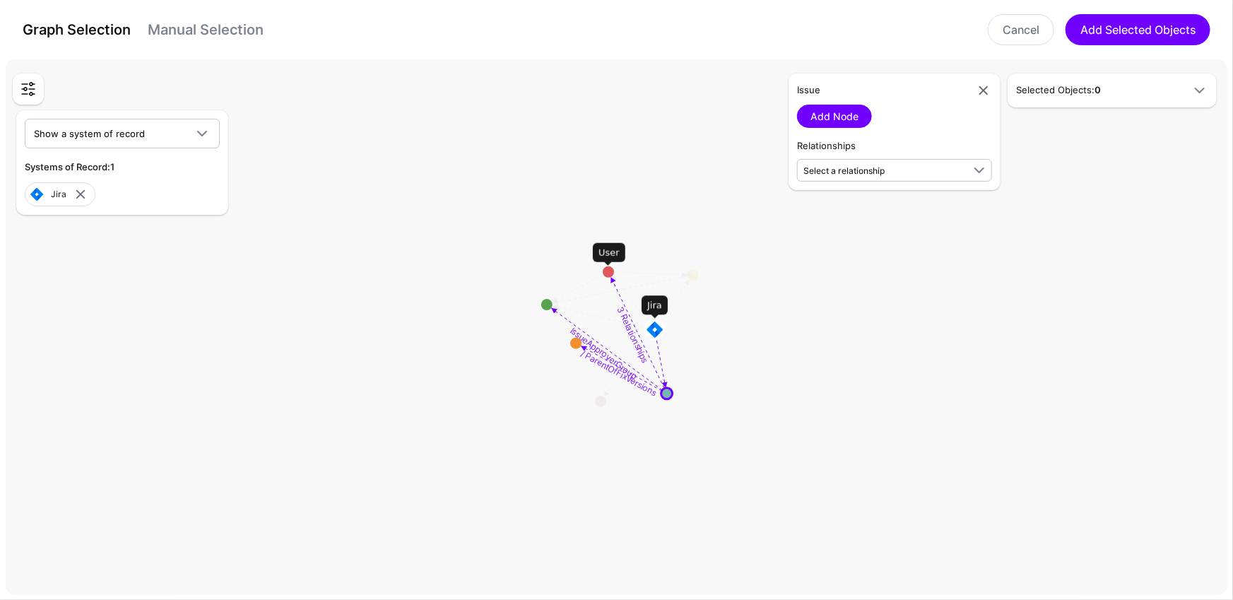
click at [606, 272] on circle at bounding box center [608, 271] width 11 height 11
click at [604, 262] on circle at bounding box center [604, 262] width 11 height 11
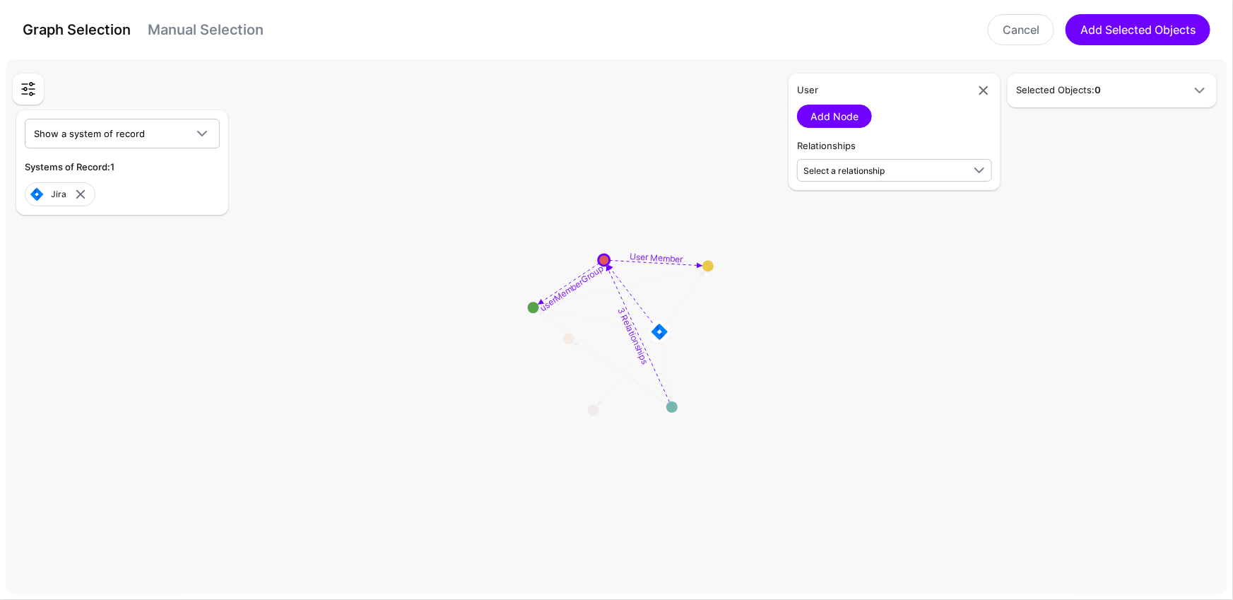
click at [871, 153] on div "Relationships Select a relationship userMemberGroup User (Jira) - Group (Jira) …" at bounding box center [894, 160] width 195 height 42
click at [876, 168] on span "Select a relationship" at bounding box center [844, 170] width 81 height 11
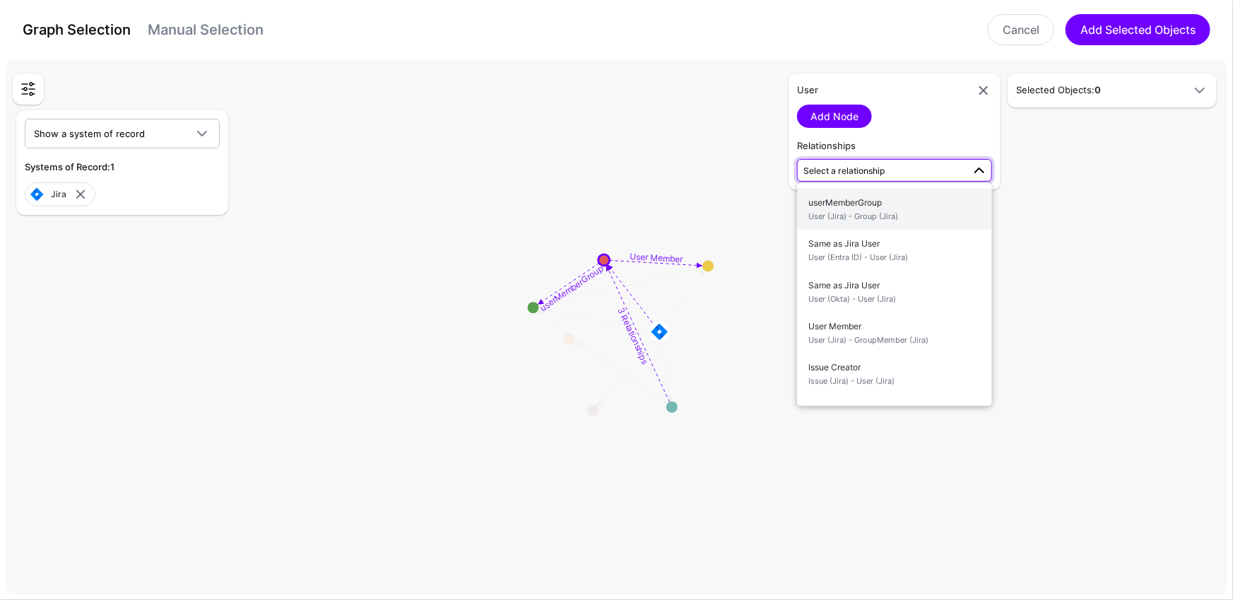
click at [884, 205] on span "userMemberGroup User (Jira) - Group (Jira)" at bounding box center [894, 209] width 172 height 33
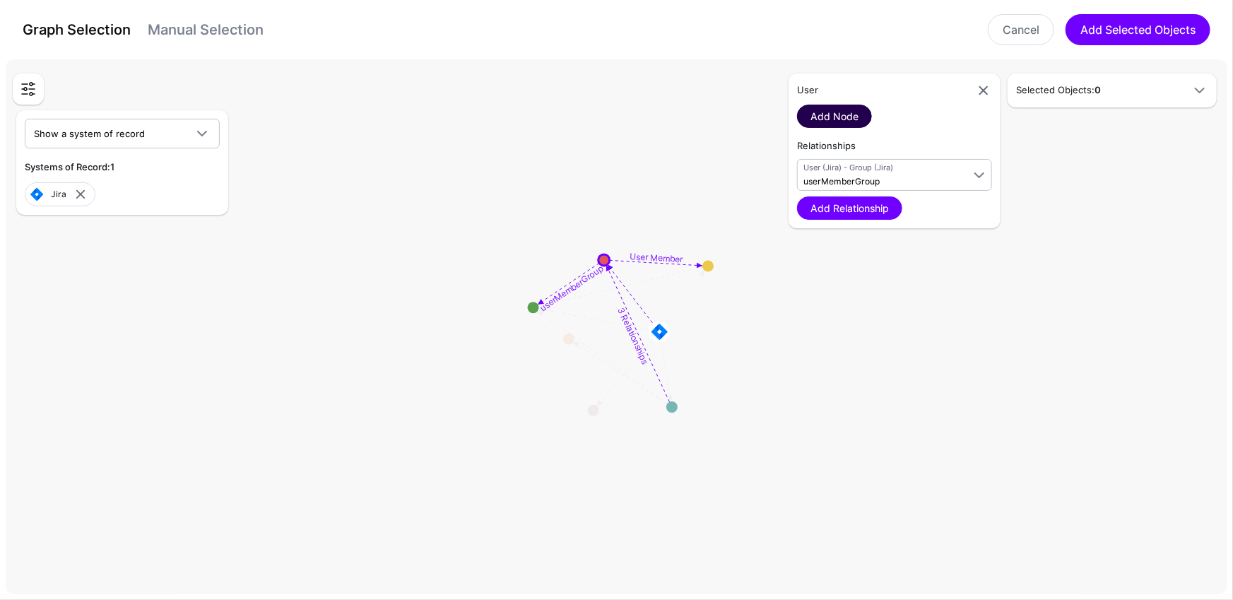
click at [842, 111] on link "Add Node" at bounding box center [834, 116] width 75 height 23
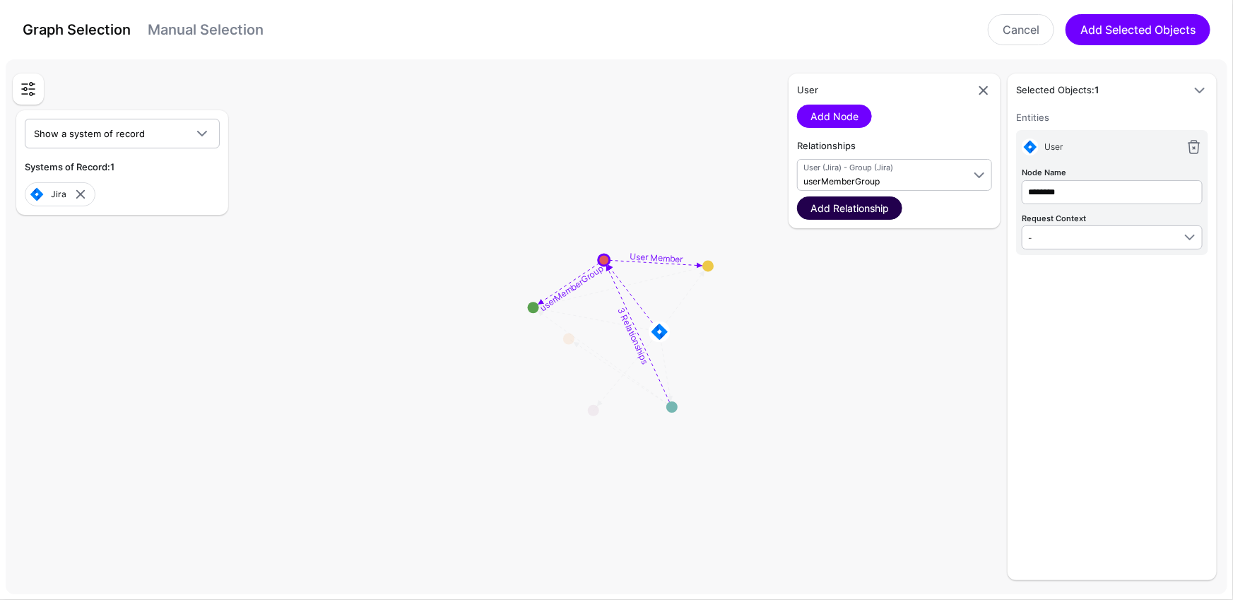
click at [852, 211] on link "Add Relationship" at bounding box center [849, 207] width 105 height 23
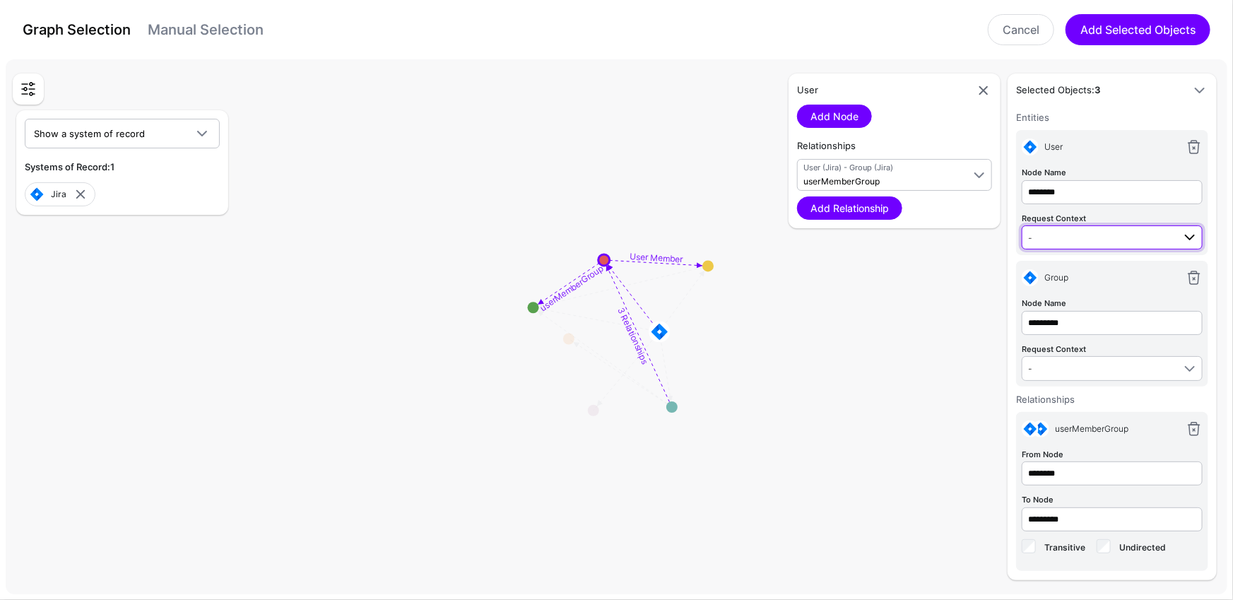
click at [1148, 242] on span "-" at bounding box center [1100, 238] width 145 height 16
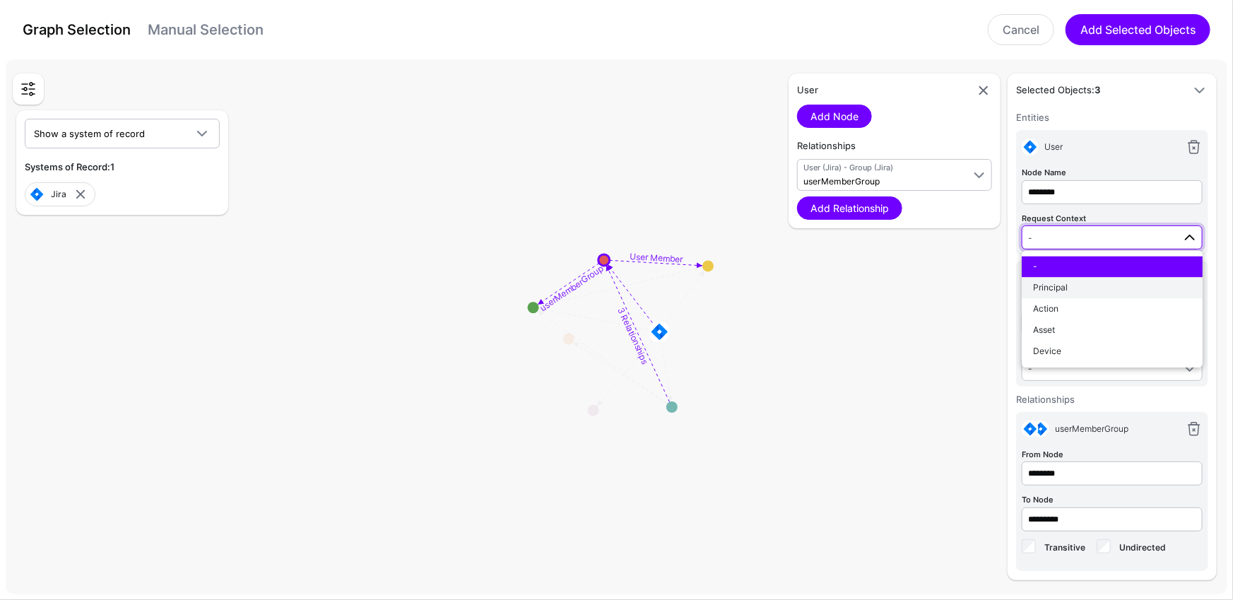
click at [1099, 288] on div "Principal" at bounding box center [1112, 288] width 158 height 13
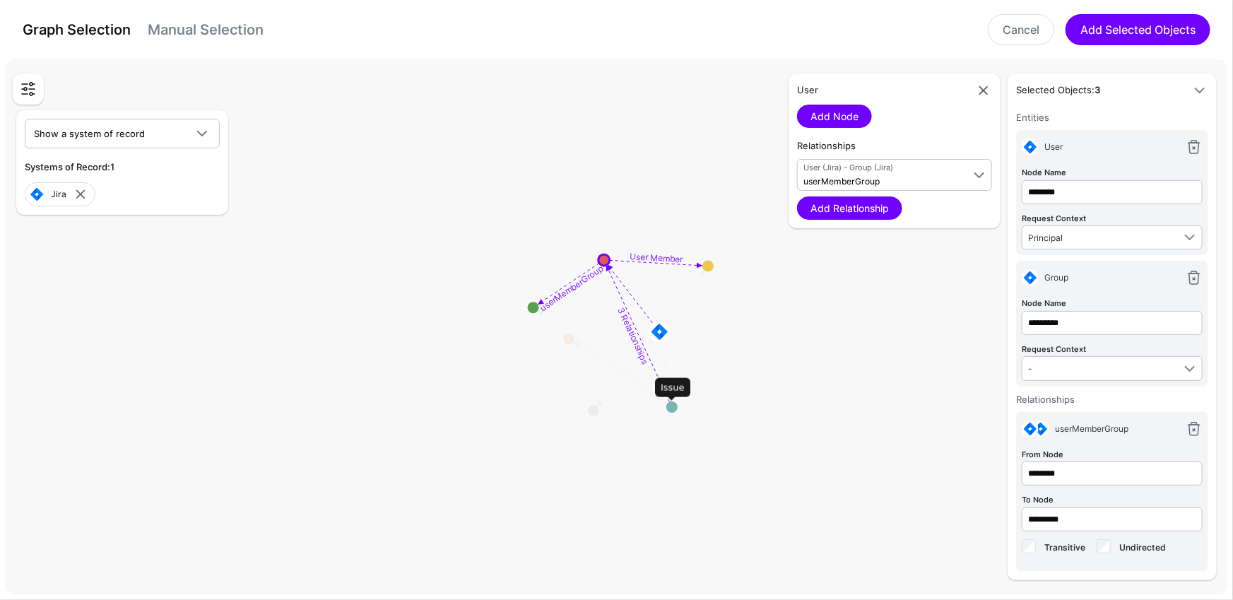
click at [670, 407] on circle at bounding box center [671, 406] width 11 height 11
click at [676, 413] on circle at bounding box center [673, 413] width 11 height 11
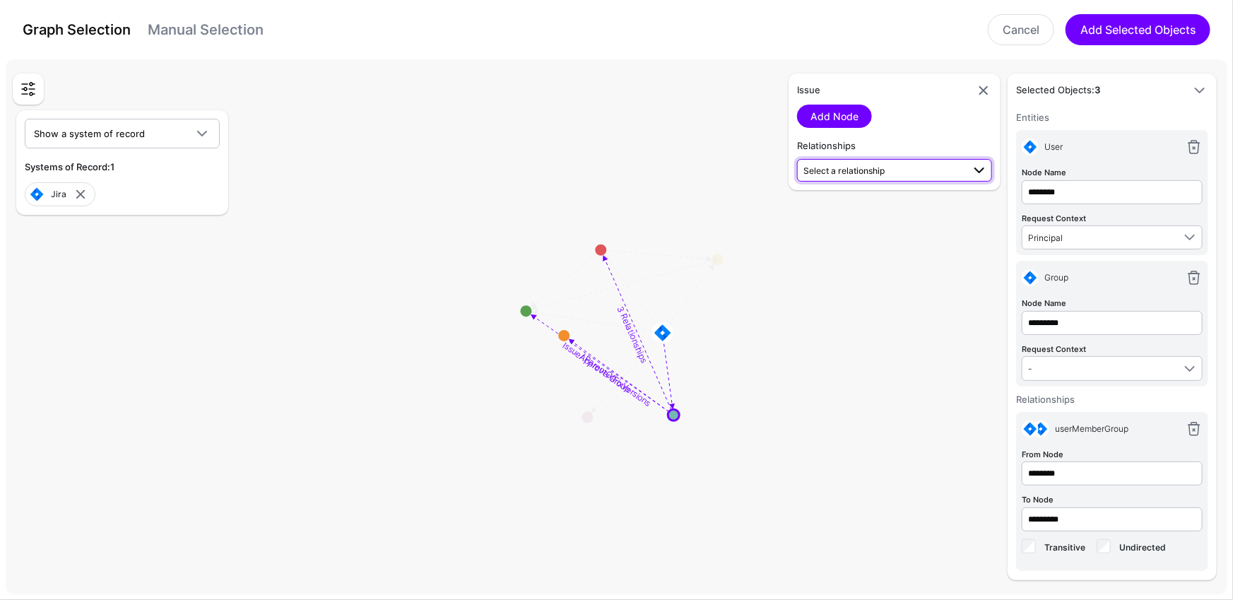
click at [862, 163] on span "Select a relationship" at bounding box center [883, 170] width 159 height 15
click at [890, 211] on span "Issue (Jira) - Group (Jira)" at bounding box center [894, 217] width 172 height 12
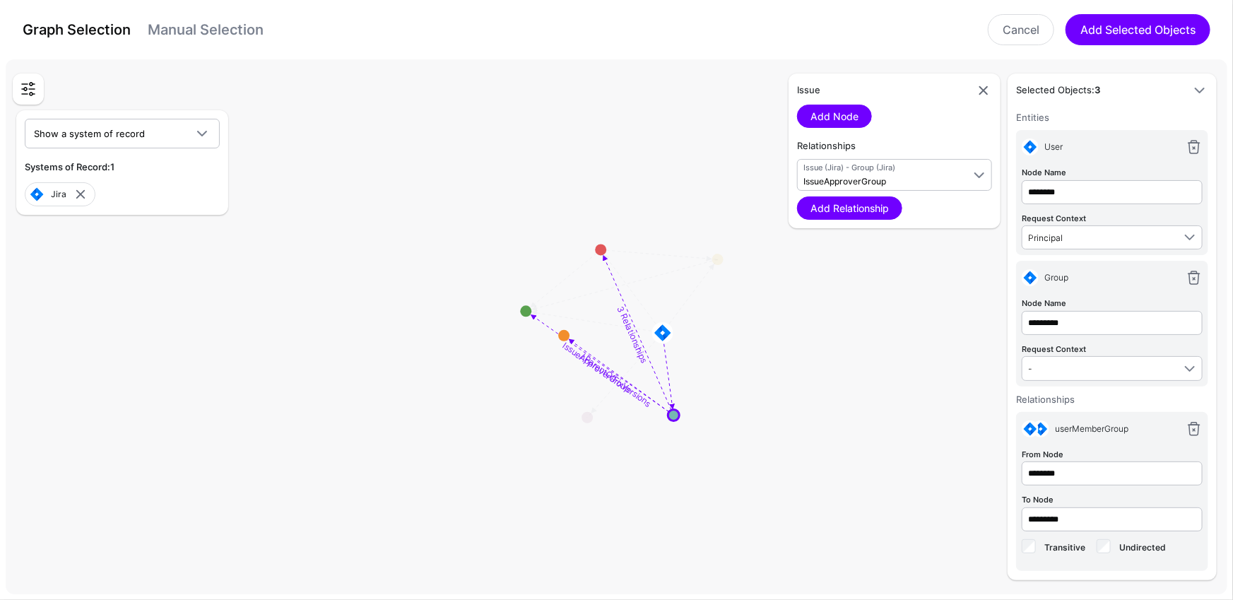
click at [890, 211] on link "Add Relationship" at bounding box center [849, 207] width 105 height 23
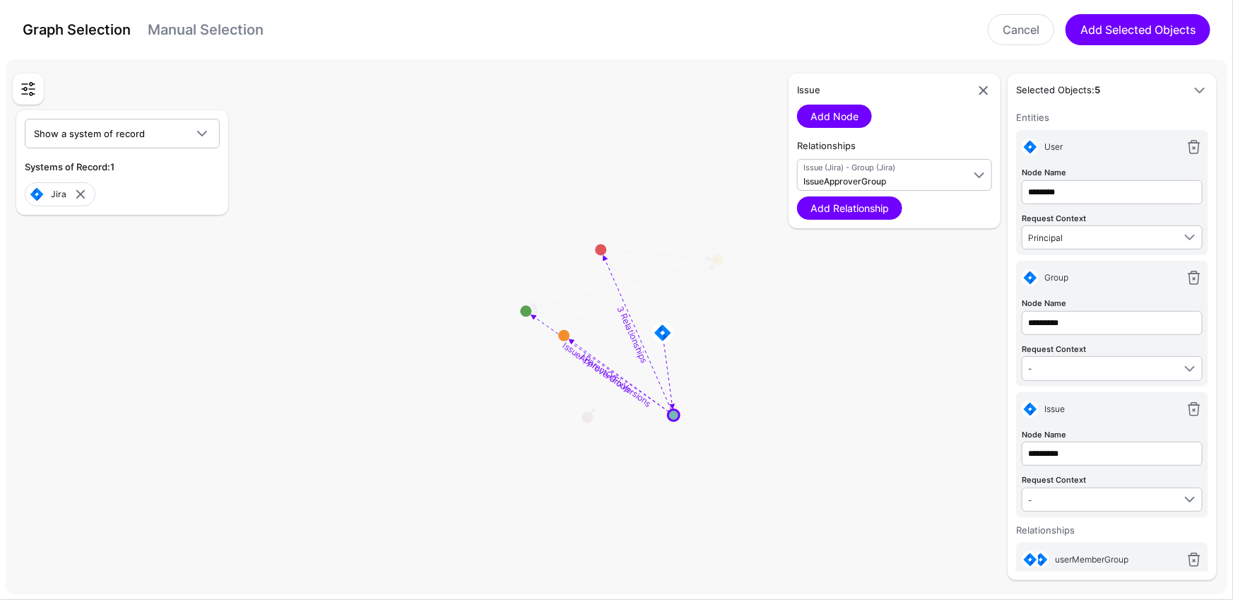
scroll to position [47, 0]
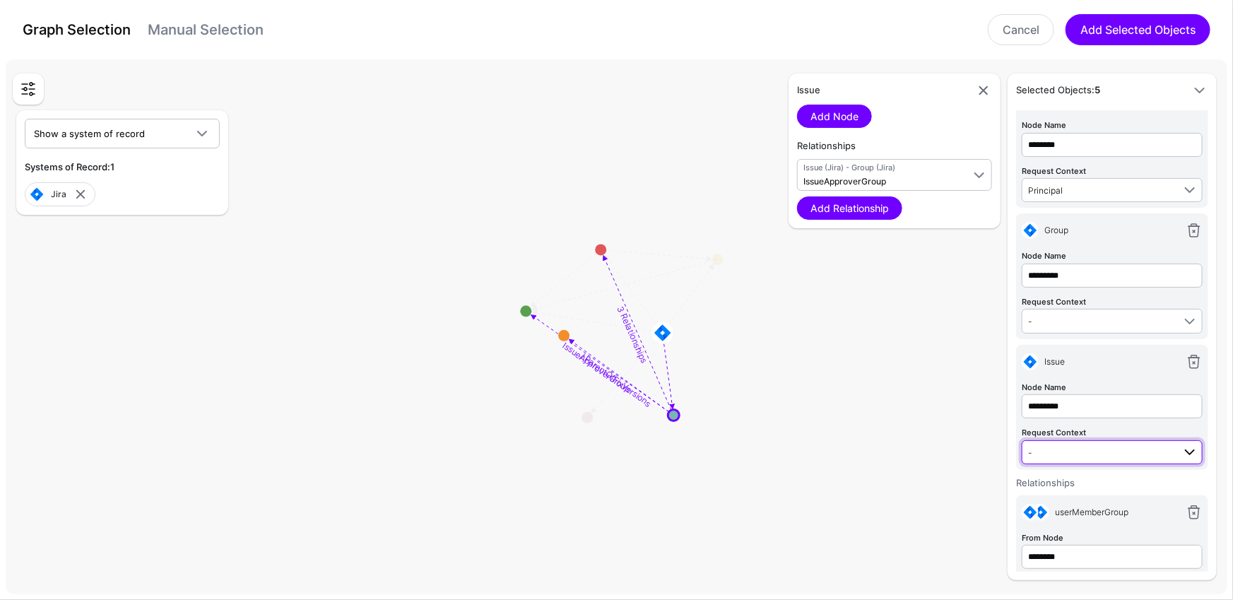
click at [1123, 454] on span "-" at bounding box center [1100, 453] width 145 height 16
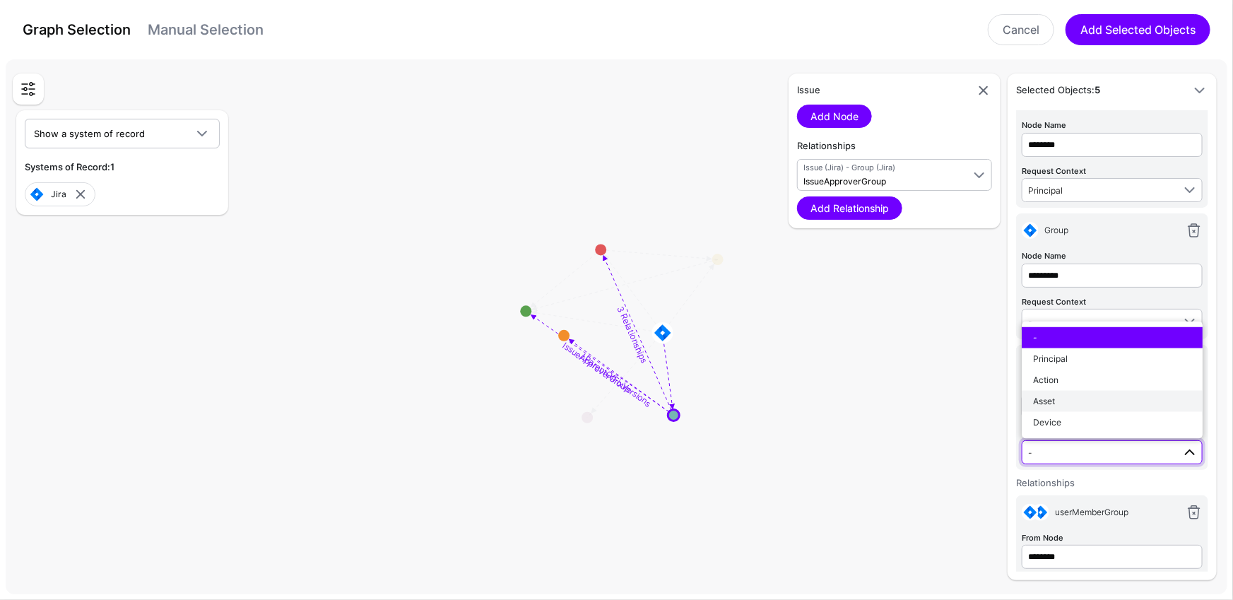
click at [1064, 396] on div "Asset" at bounding box center [1112, 400] width 158 height 13
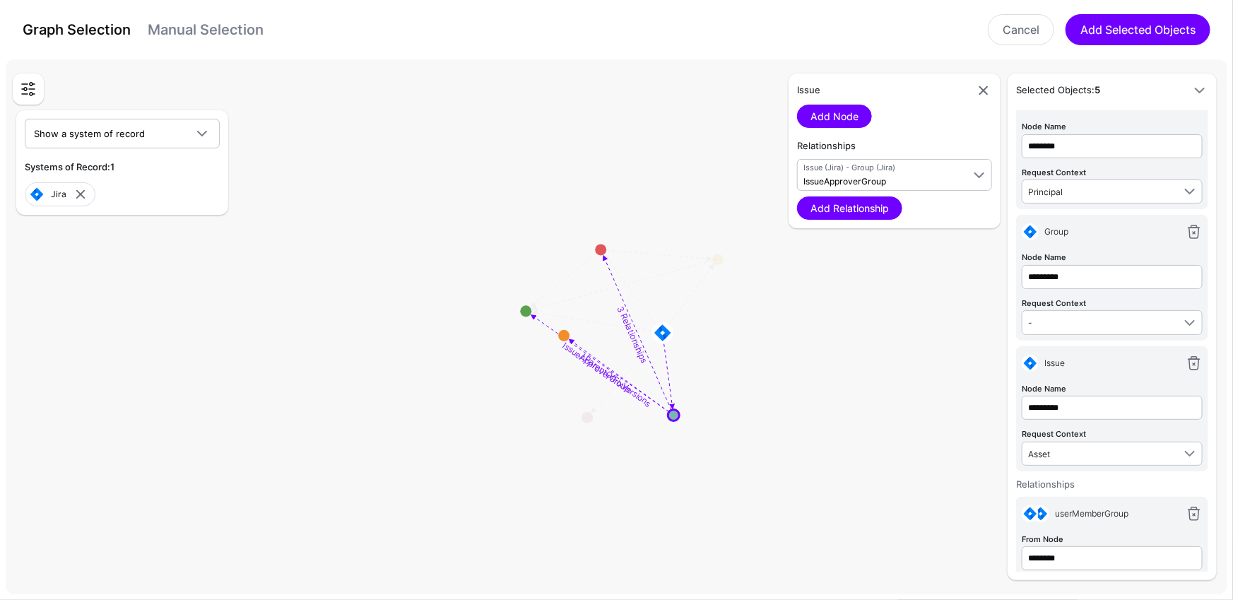
scroll to position [2, 0]
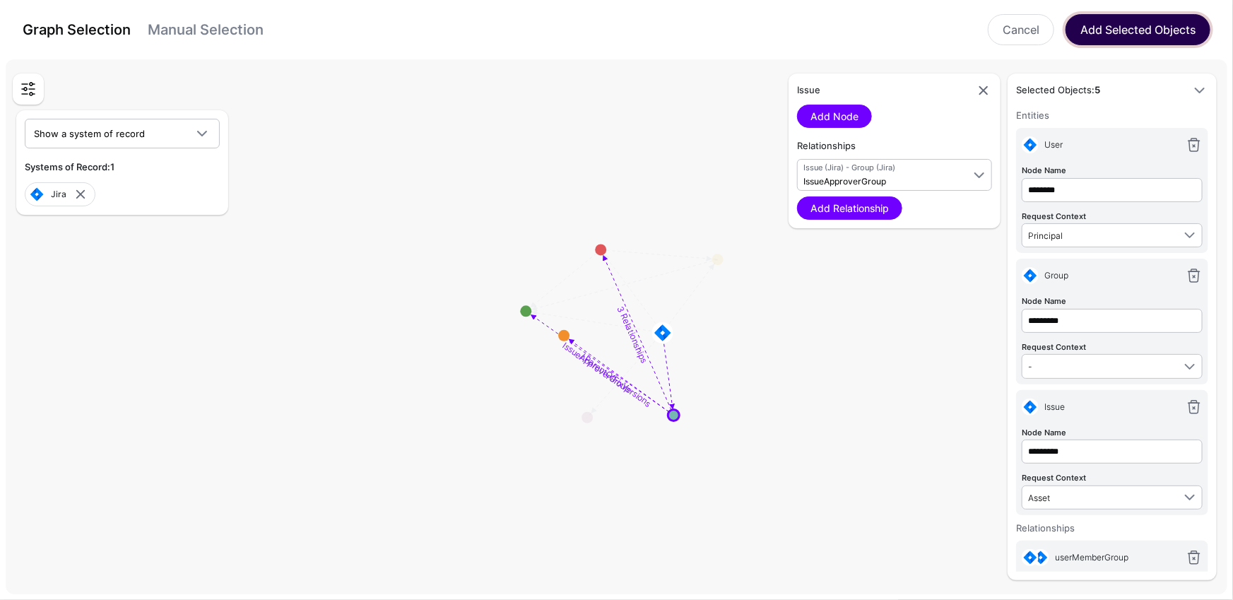
click at [1145, 34] on button "Add Selected Objects" at bounding box center [1138, 29] width 145 height 31
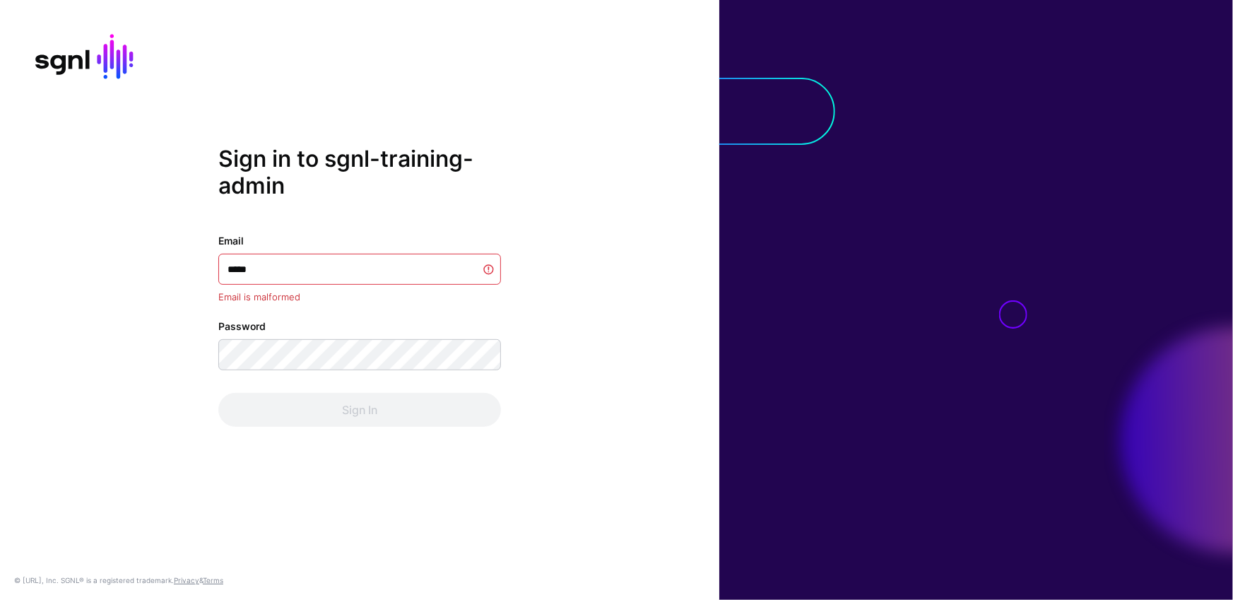
type input "******"
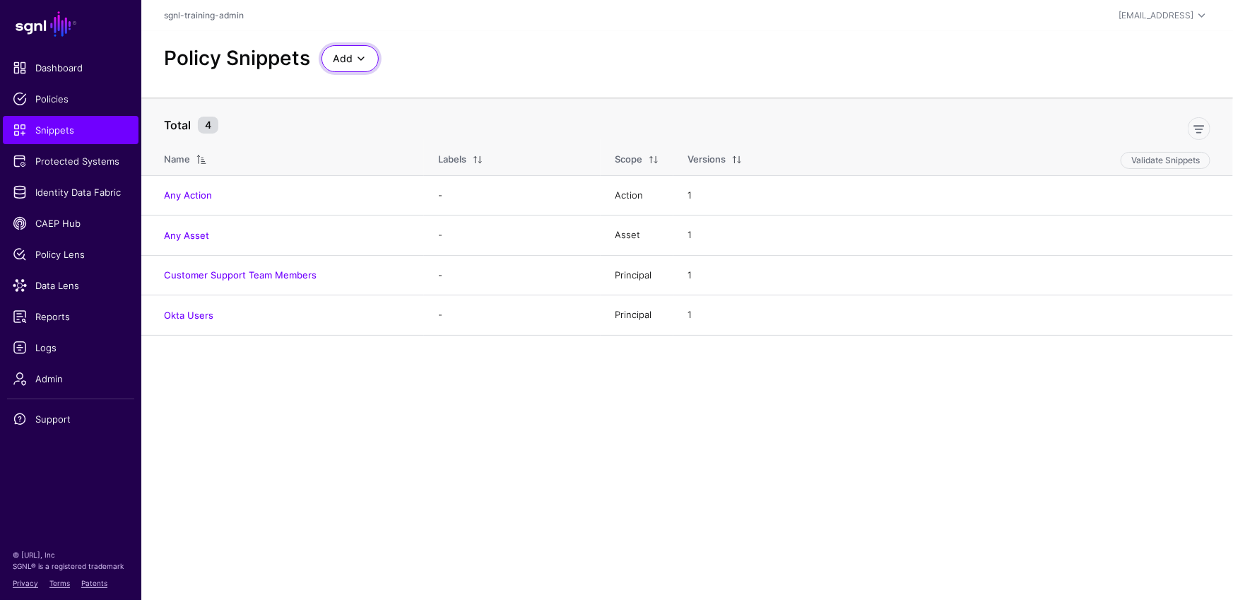
click at [357, 51] on span at bounding box center [361, 58] width 17 height 17
click at [403, 114] on span "Start from a Blank Snippet" at bounding box center [390, 112] width 115 height 11
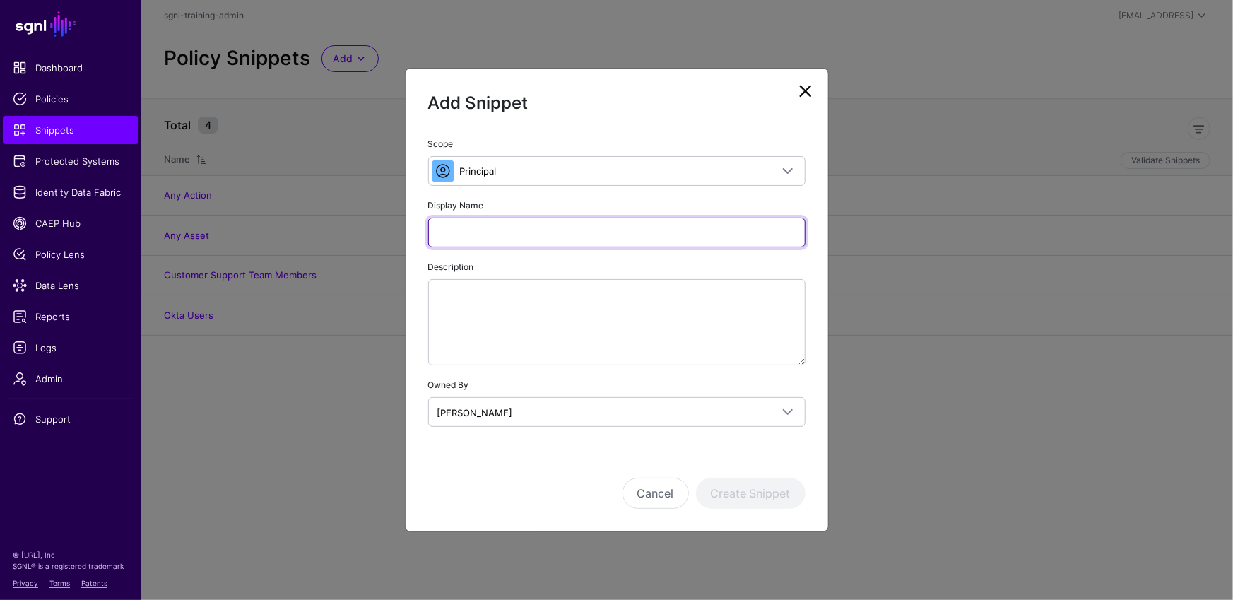
click at [502, 229] on input "Display Name" at bounding box center [616, 233] width 377 height 30
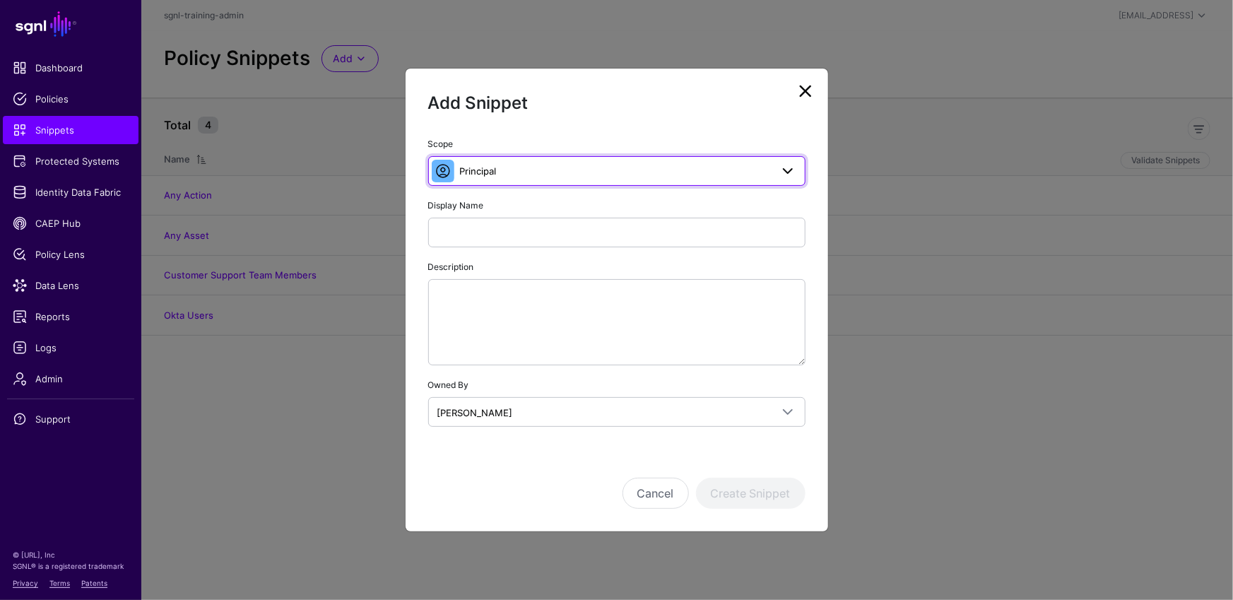
click at [535, 184] on link "Principal" at bounding box center [616, 171] width 377 height 30
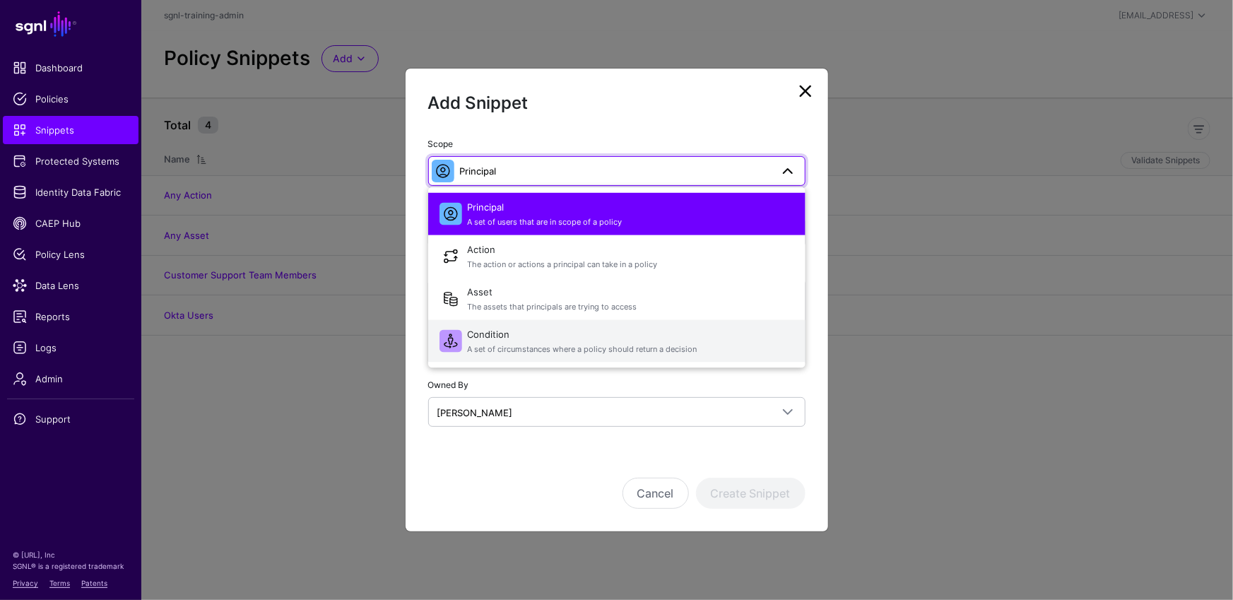
click at [509, 350] on span "A set of circumstances where a policy should return a decision" at bounding box center [631, 349] width 327 height 12
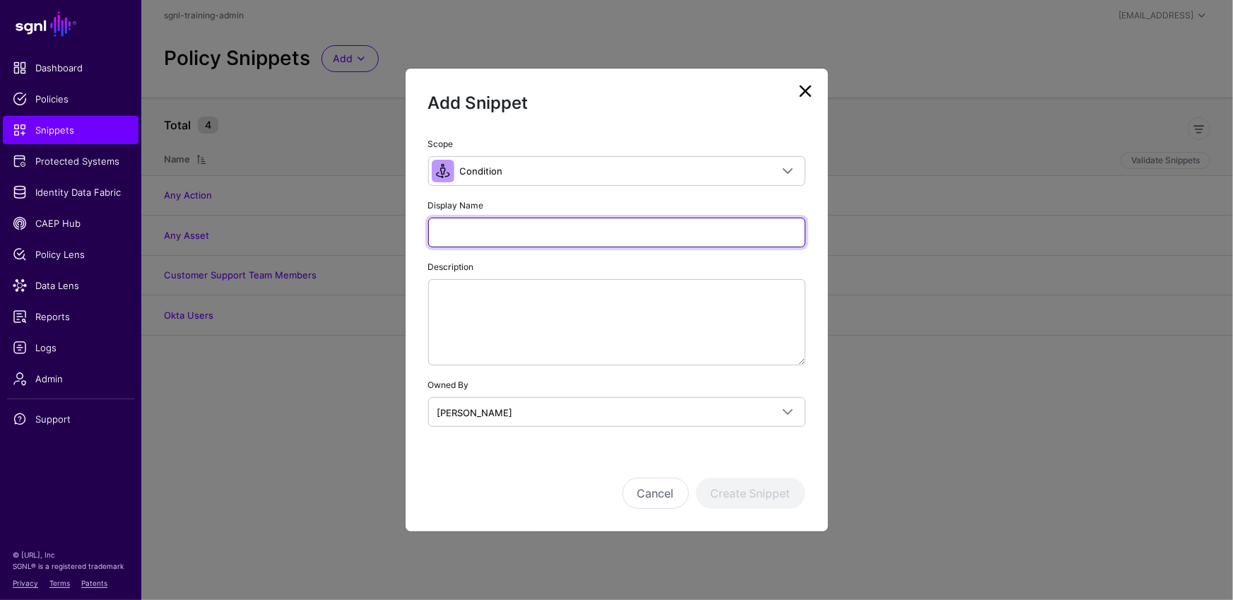
click at [512, 226] on input "Display Name" at bounding box center [616, 233] width 377 height 30
paste input "**********"
type input "**********"
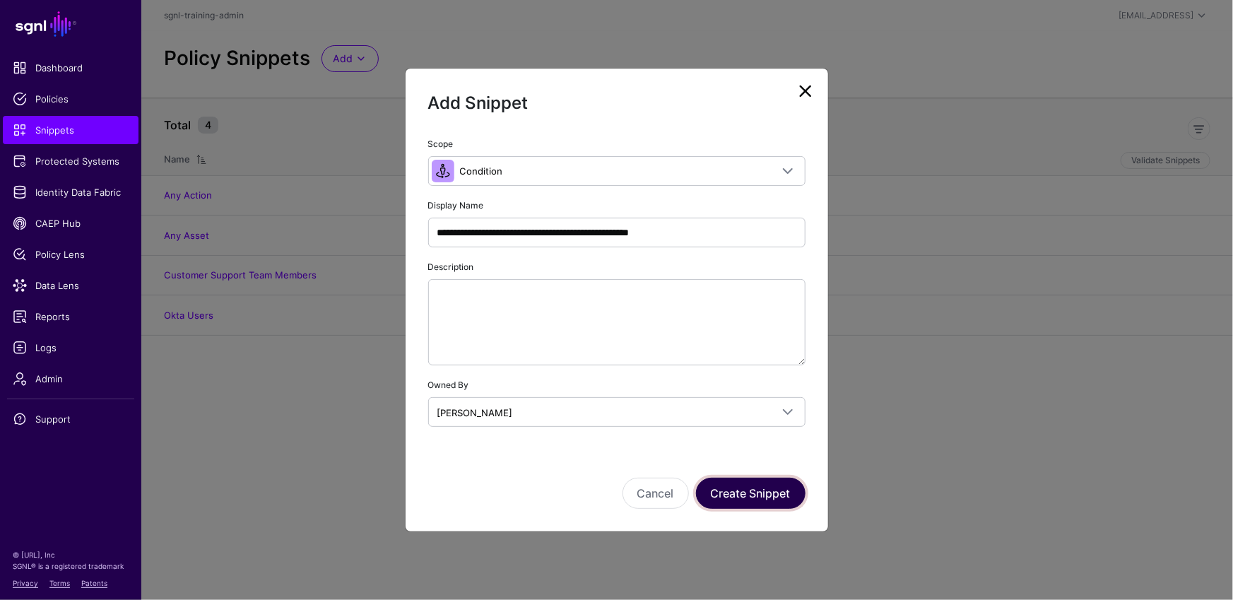
click at [766, 500] on button "Create Snippet" at bounding box center [751, 493] width 110 height 31
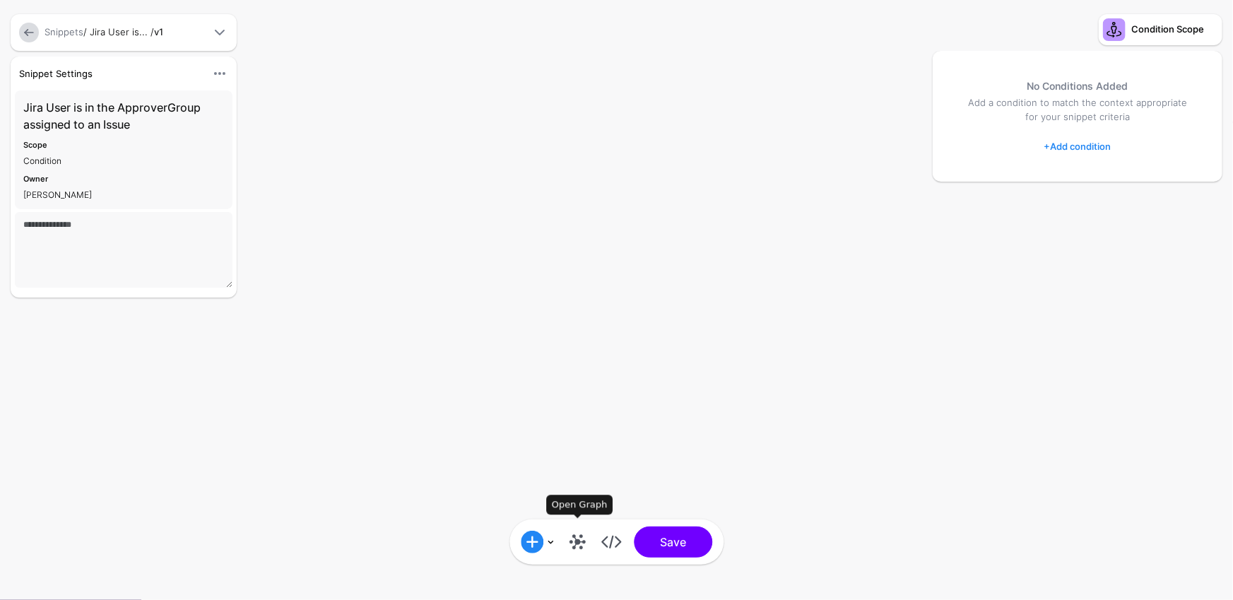
click at [571, 549] on link at bounding box center [577, 542] width 23 height 23
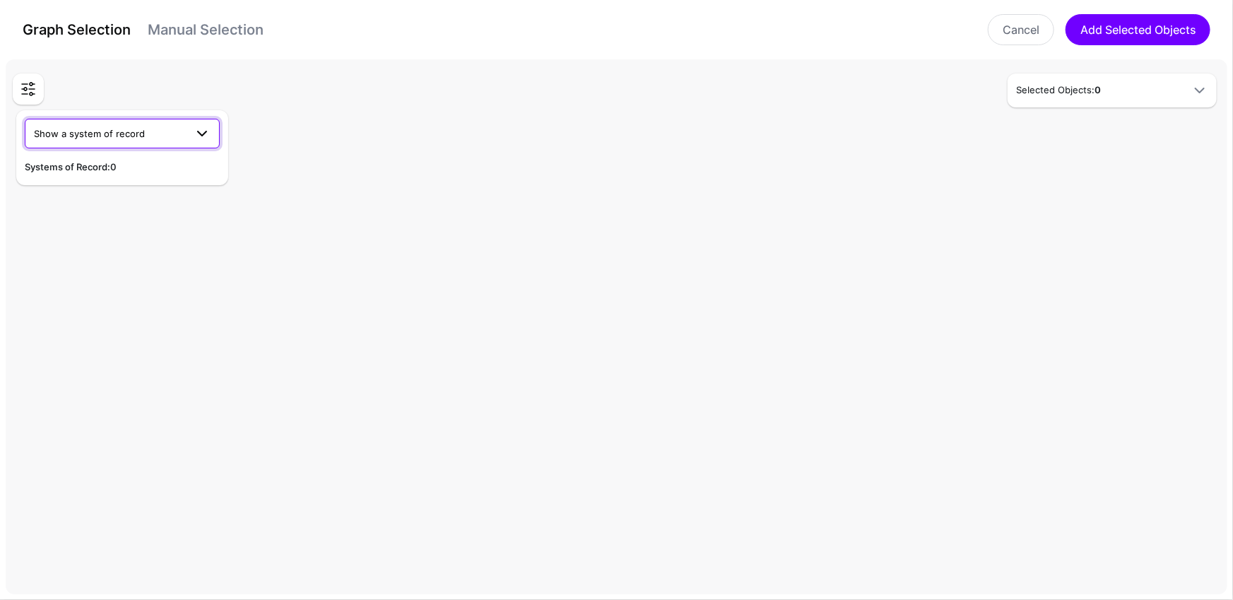
click at [131, 128] on span "Show a system of record" at bounding box center [89, 133] width 111 height 11
click at [49, 204] on div "Jira" at bounding box center [122, 211] width 172 height 14
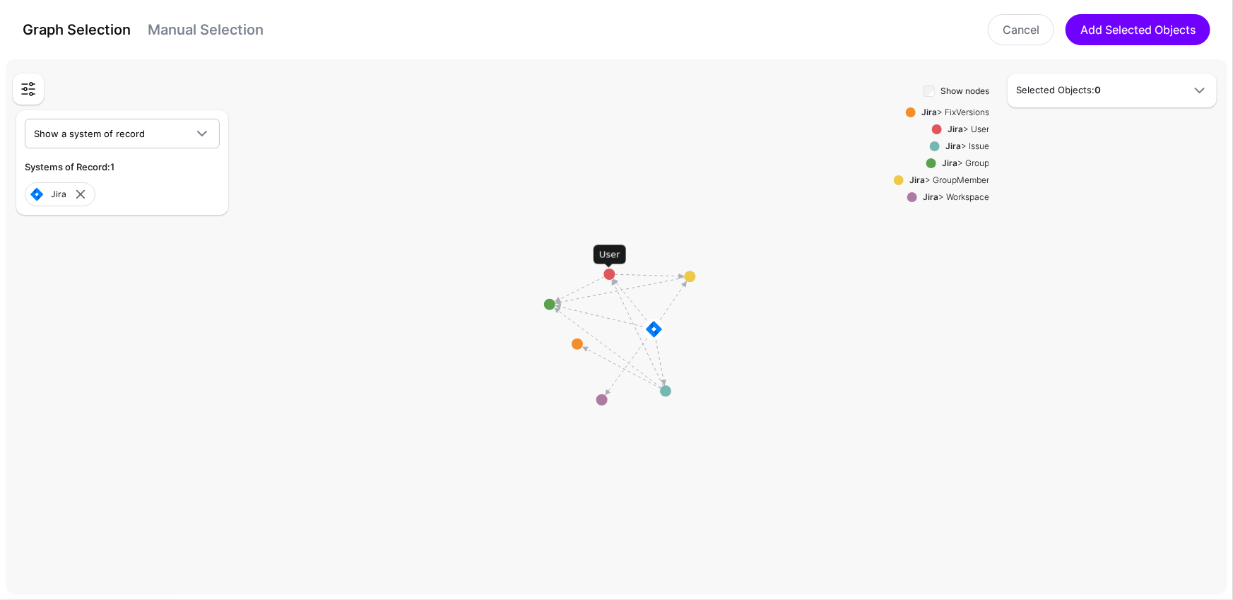
click at [607, 274] on circle at bounding box center [609, 274] width 11 height 11
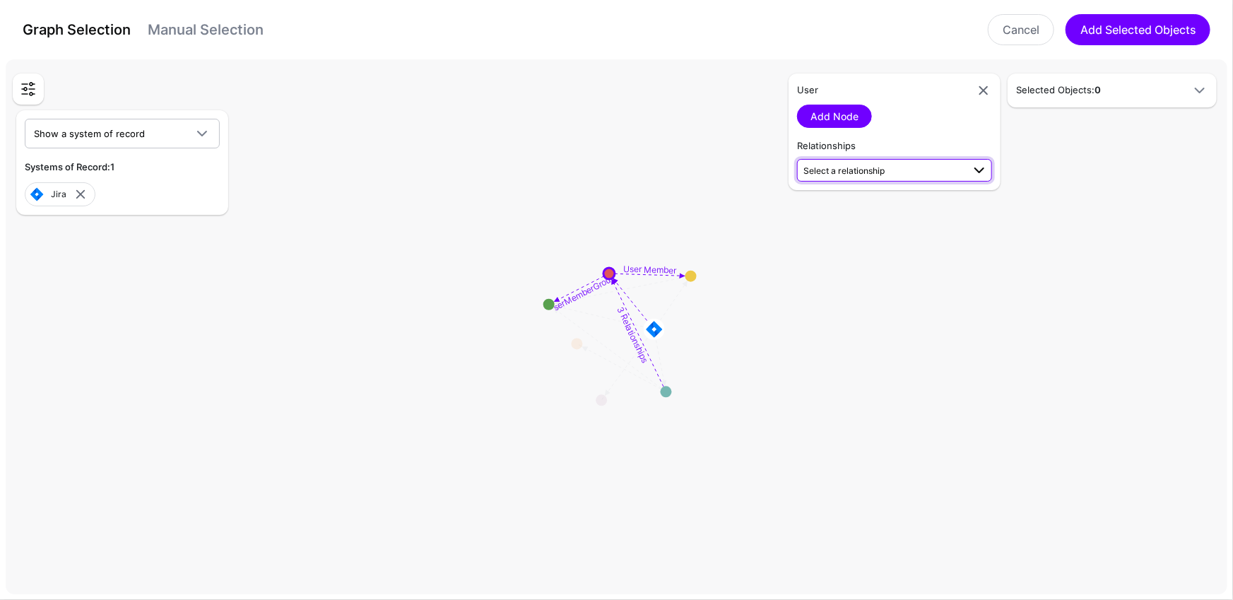
click at [931, 163] on span "Select a relationship" at bounding box center [883, 170] width 159 height 15
click at [877, 202] on span "UserMemberGroup User (Jira) - Group (Jira)" at bounding box center [894, 209] width 172 height 33
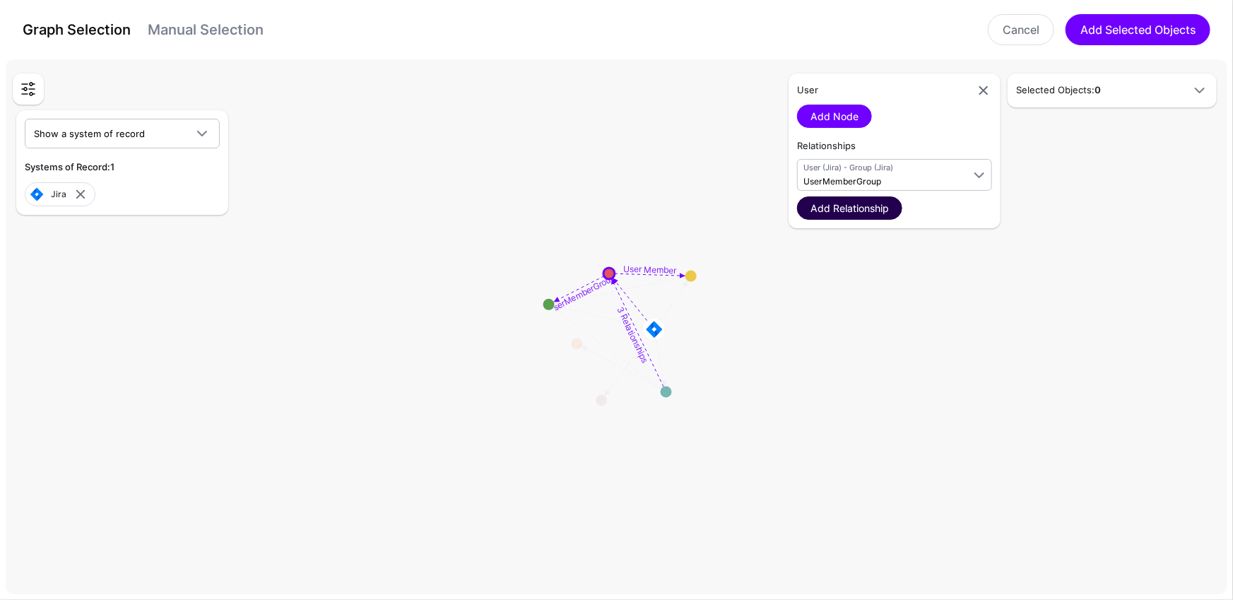
click at [864, 206] on link "Add Relationship" at bounding box center [849, 207] width 105 height 23
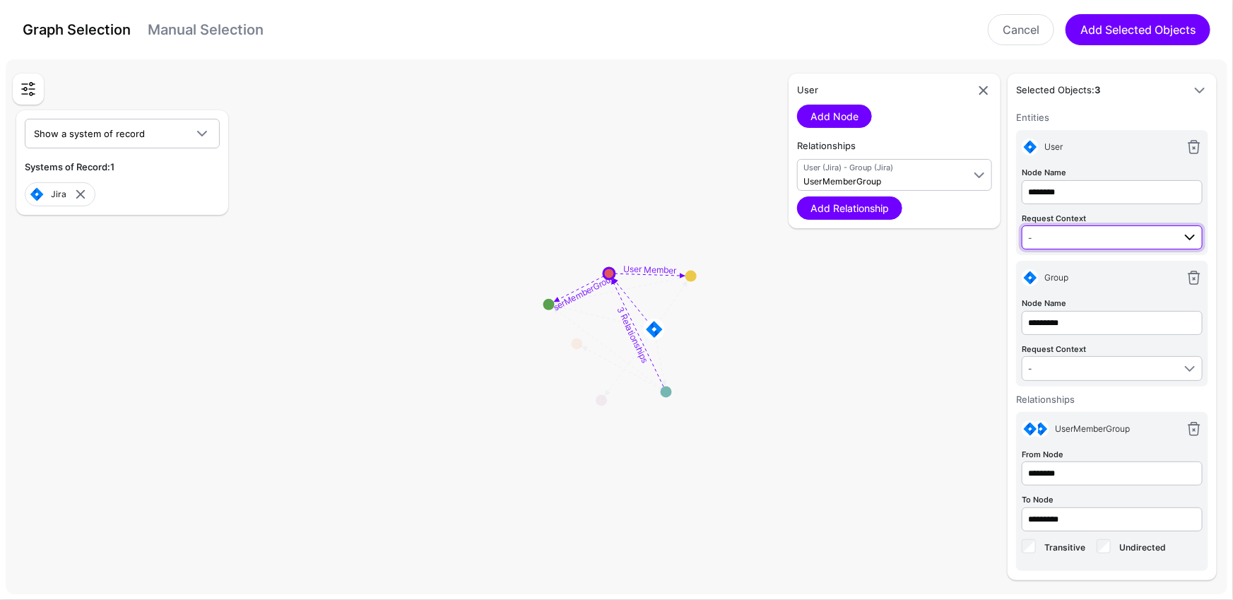
click at [1154, 242] on span "-" at bounding box center [1100, 238] width 145 height 16
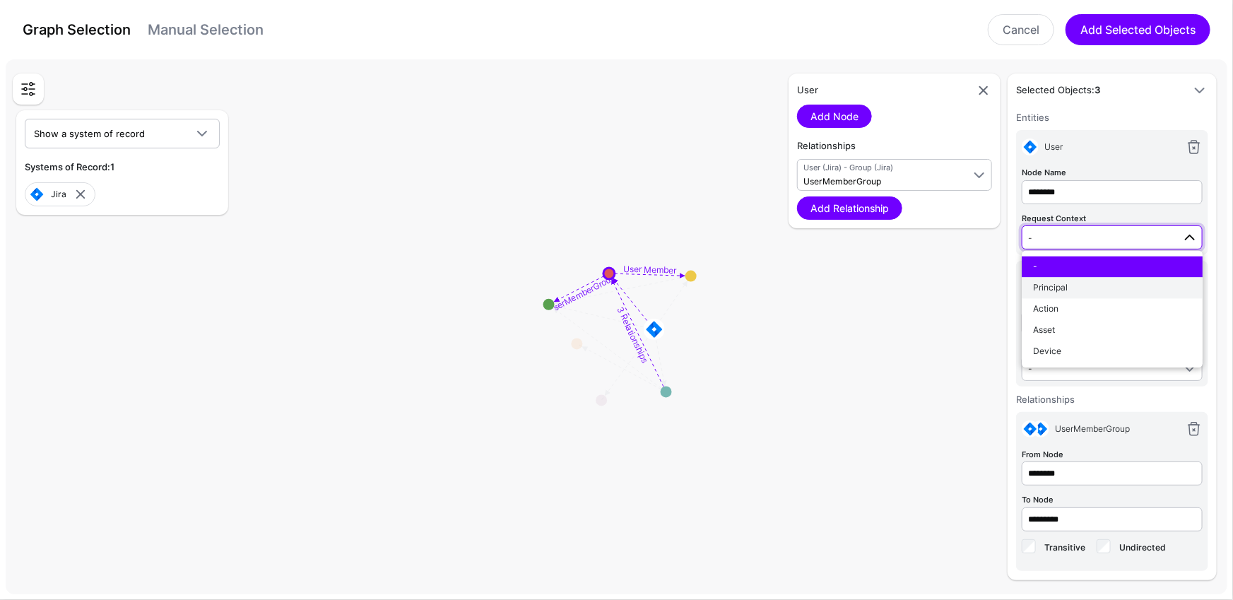
click at [1094, 286] on div "Principal" at bounding box center [1112, 288] width 158 height 13
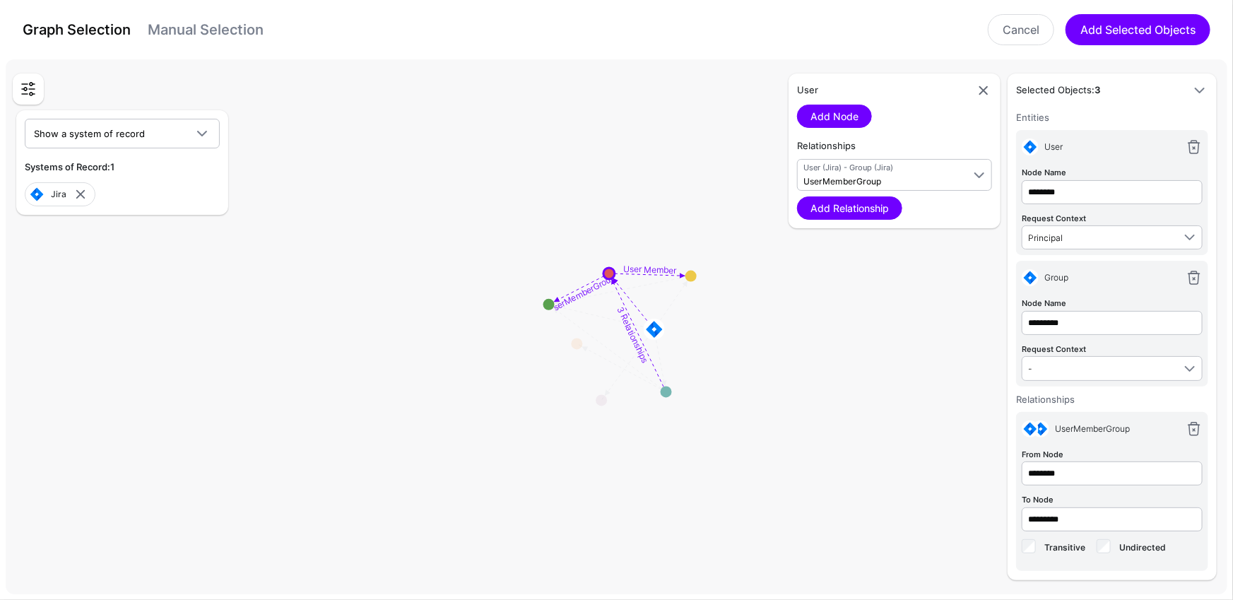
scroll to position [1, 0]
click at [986, 90] on link at bounding box center [983, 90] width 17 height 17
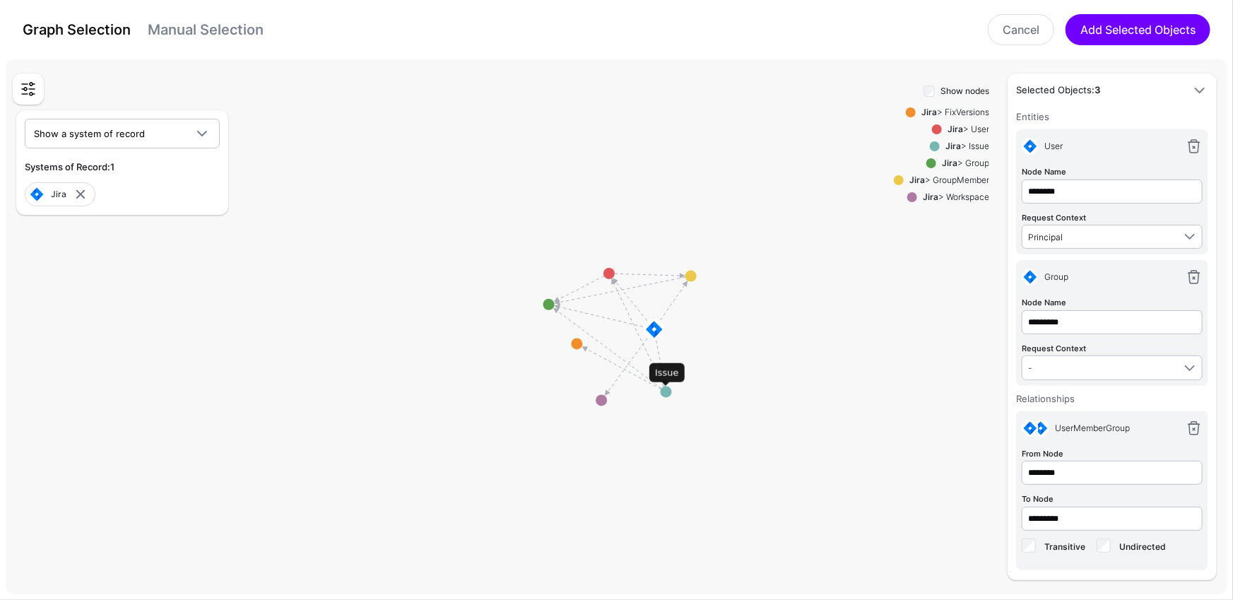
click at [664, 390] on circle at bounding box center [666, 392] width 11 height 11
click at [668, 400] on circle at bounding box center [669, 401] width 11 height 11
click at [671, 408] on circle at bounding box center [672, 409] width 11 height 11
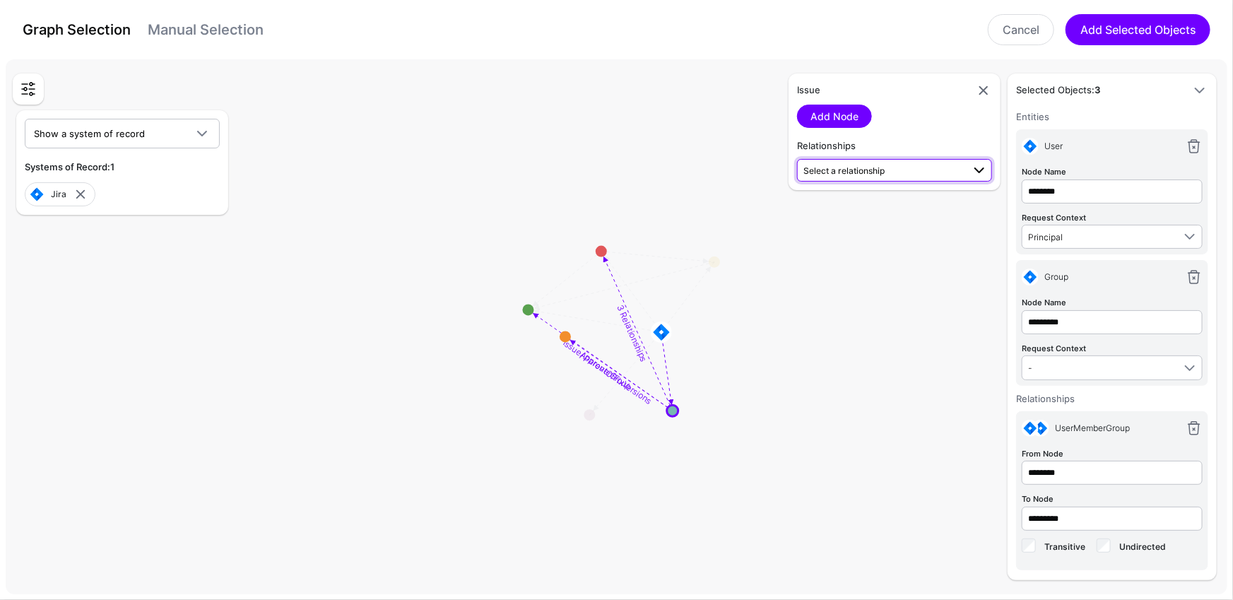
click at [851, 164] on span "Select a relationship" at bounding box center [883, 170] width 159 height 15
click at [902, 214] on span "Issue (Jira) - Group (Jira)" at bounding box center [894, 217] width 172 height 12
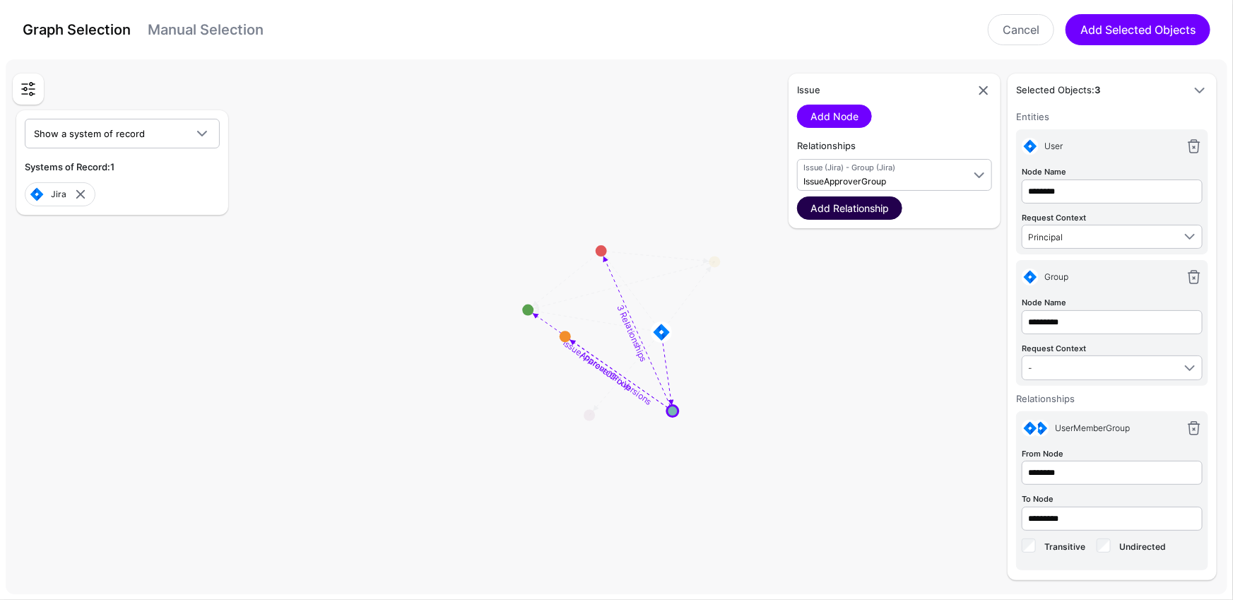
click at [865, 208] on link "Add Relationship" at bounding box center [849, 207] width 105 height 23
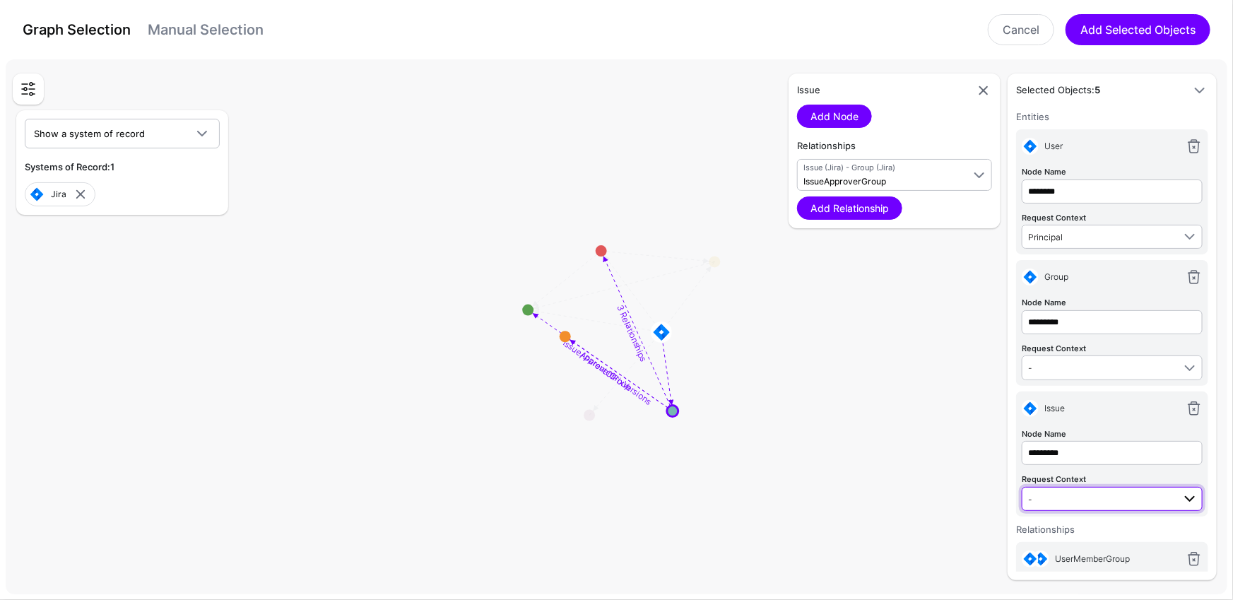
click at [1155, 503] on link "-" at bounding box center [1112, 499] width 181 height 24
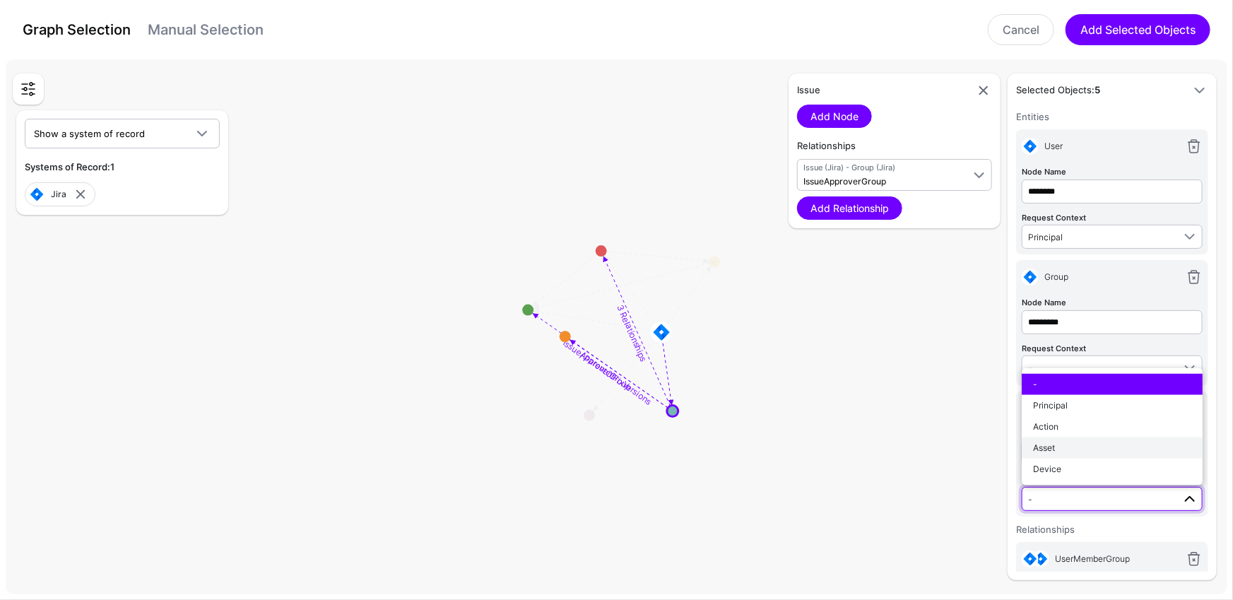
click at [1088, 441] on div "Asset" at bounding box center [1112, 447] width 158 height 13
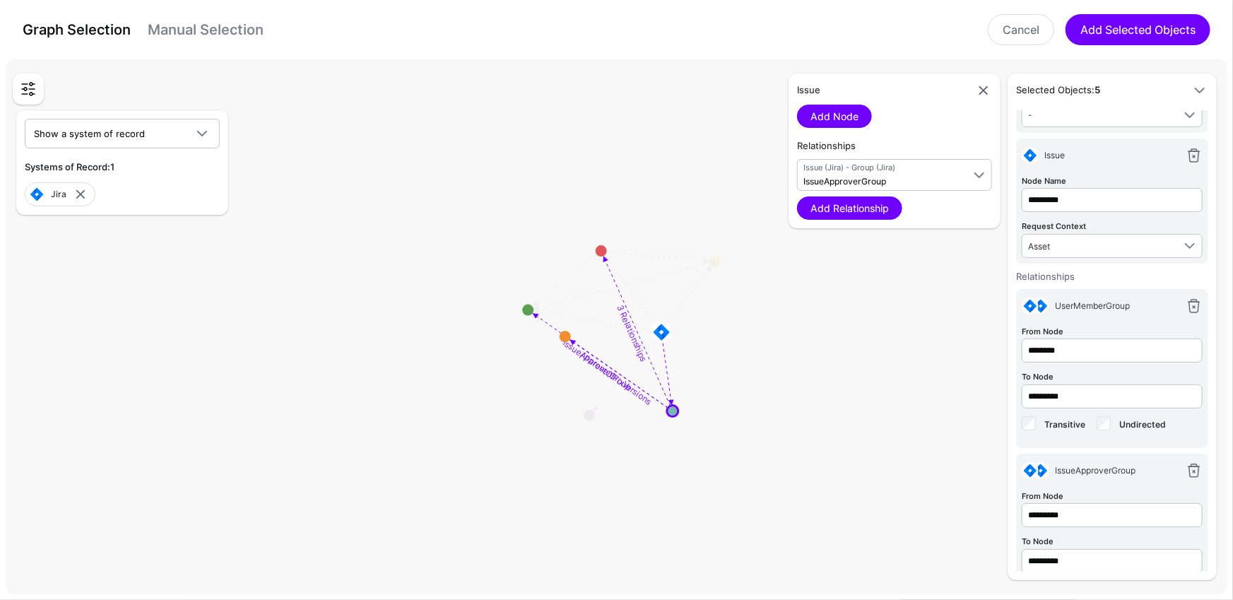
scroll to position [295, 0]
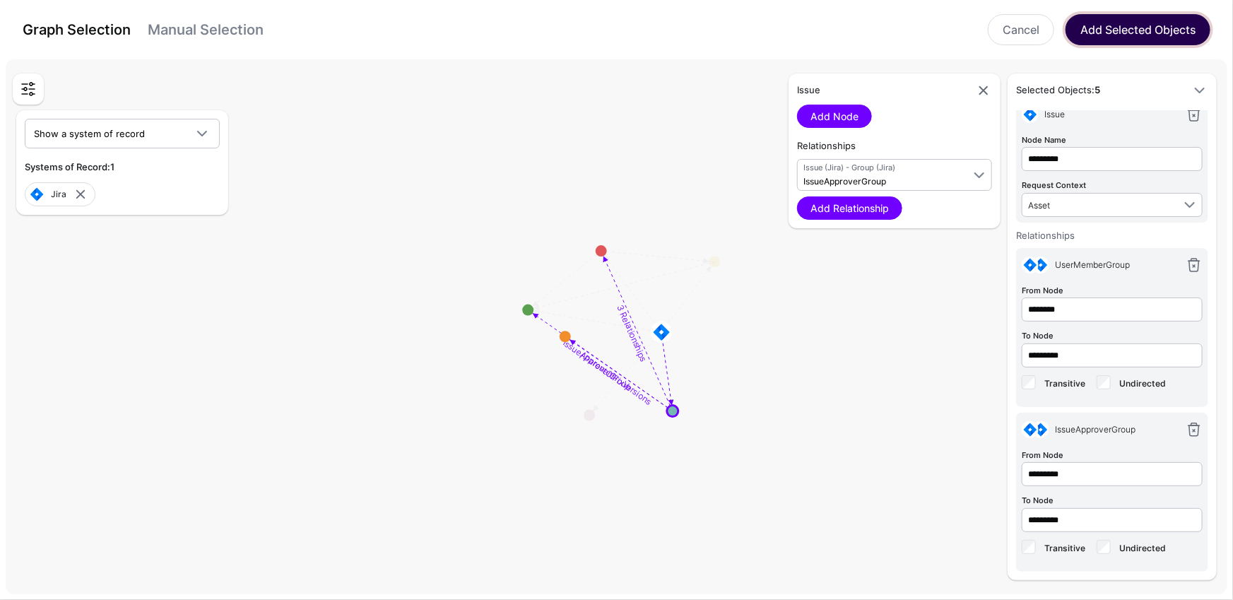
click at [1139, 33] on button "Add Selected Objects" at bounding box center [1138, 29] width 145 height 31
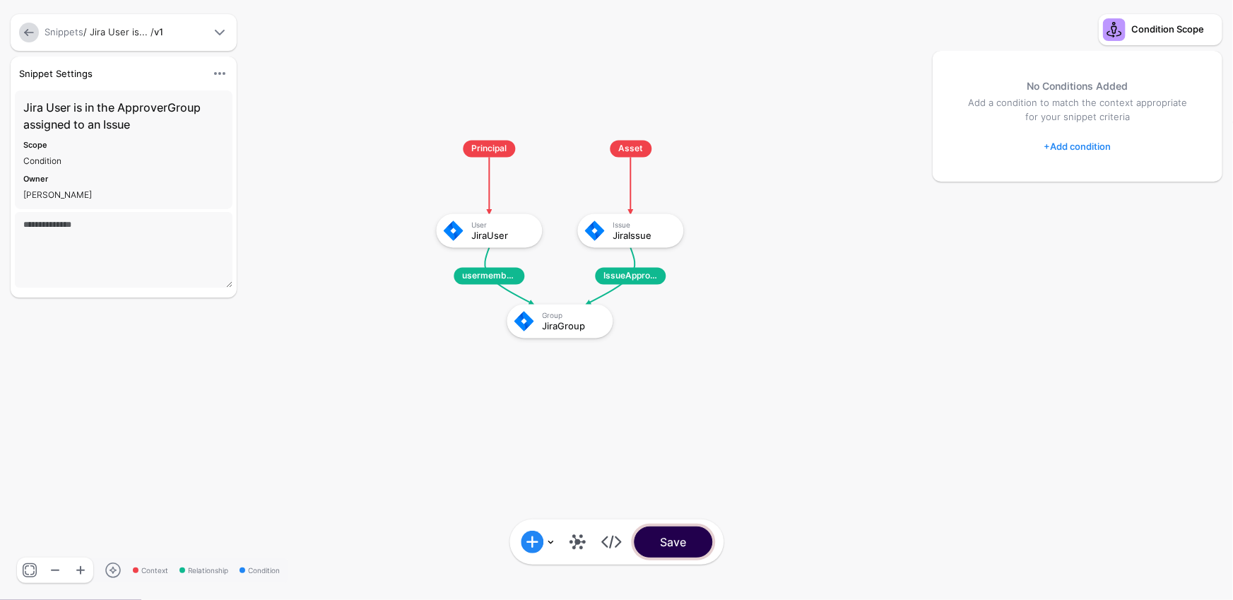
click at [678, 543] on button "Save" at bounding box center [673, 542] width 78 height 31
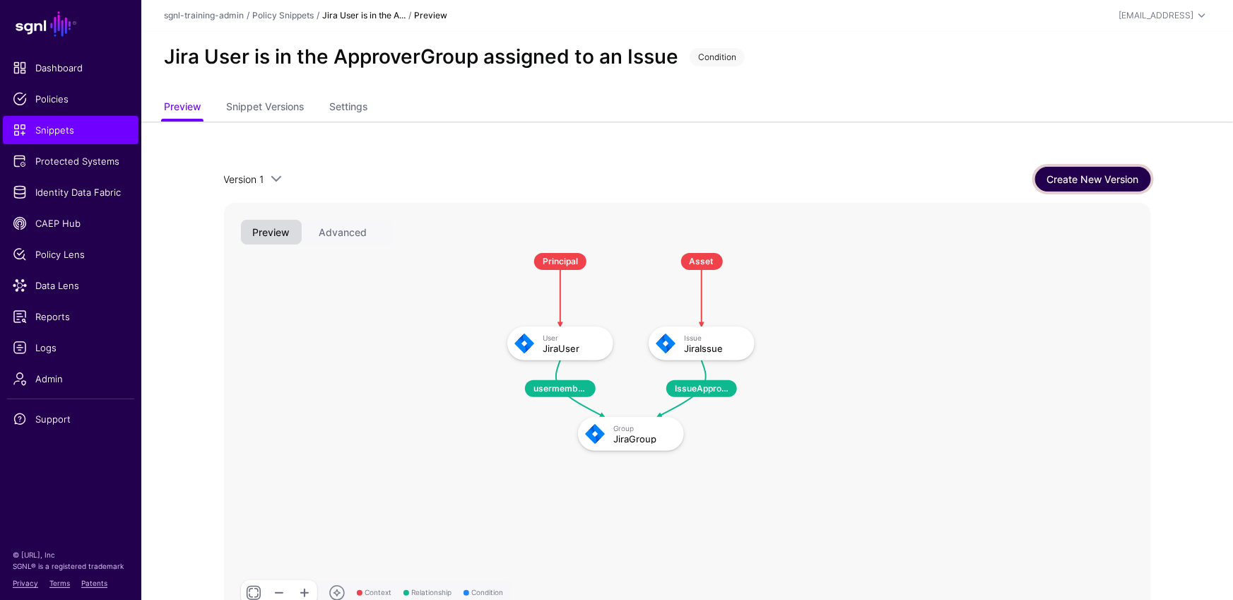
click at [1127, 175] on link "Create New Version" at bounding box center [1093, 179] width 116 height 25
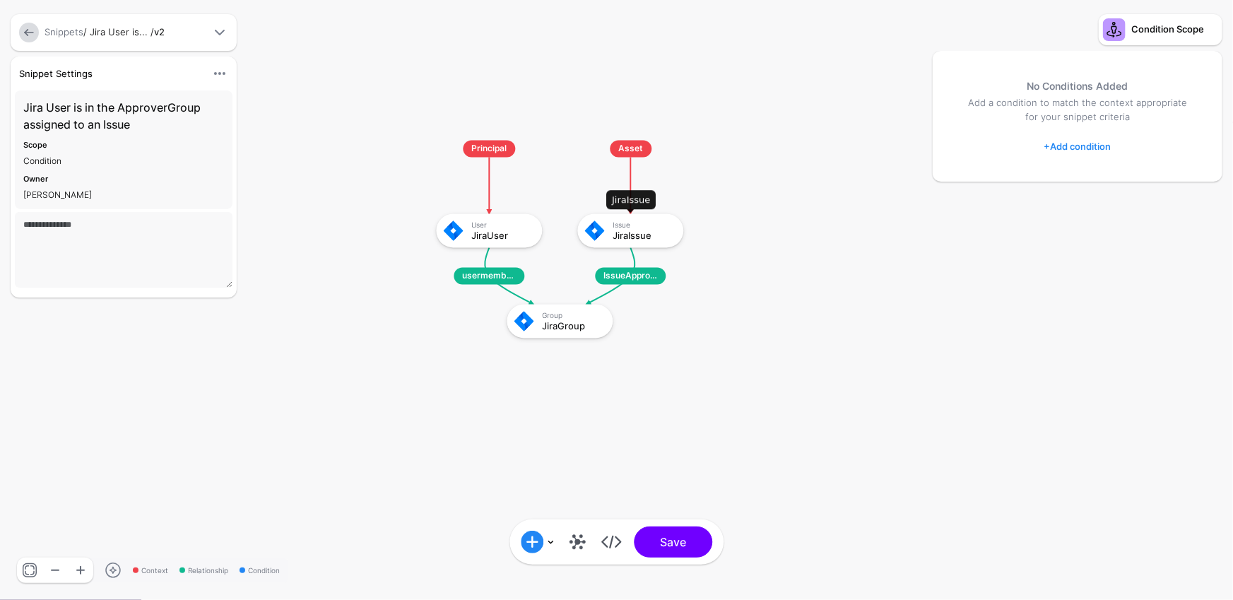
click at [650, 225] on div "Issue" at bounding box center [643, 224] width 61 height 8
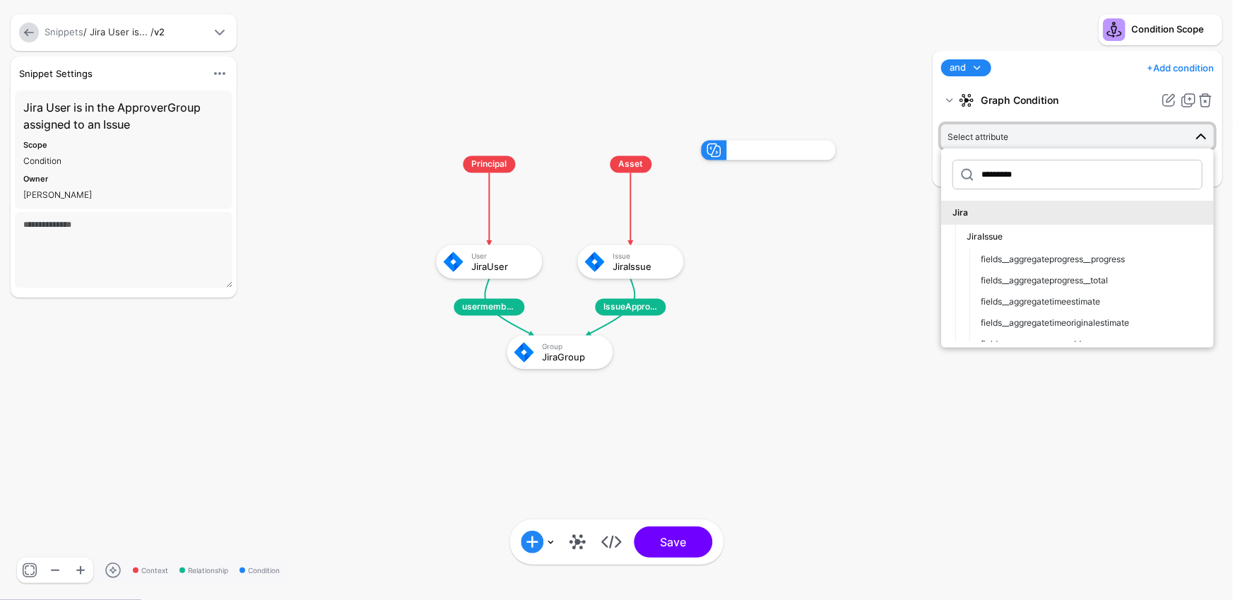
click at [929, 169] on div "and and not or + Add condition Add Condition Graph Condition Time Condition Loc…" at bounding box center [1077, 121] width 297 height 141
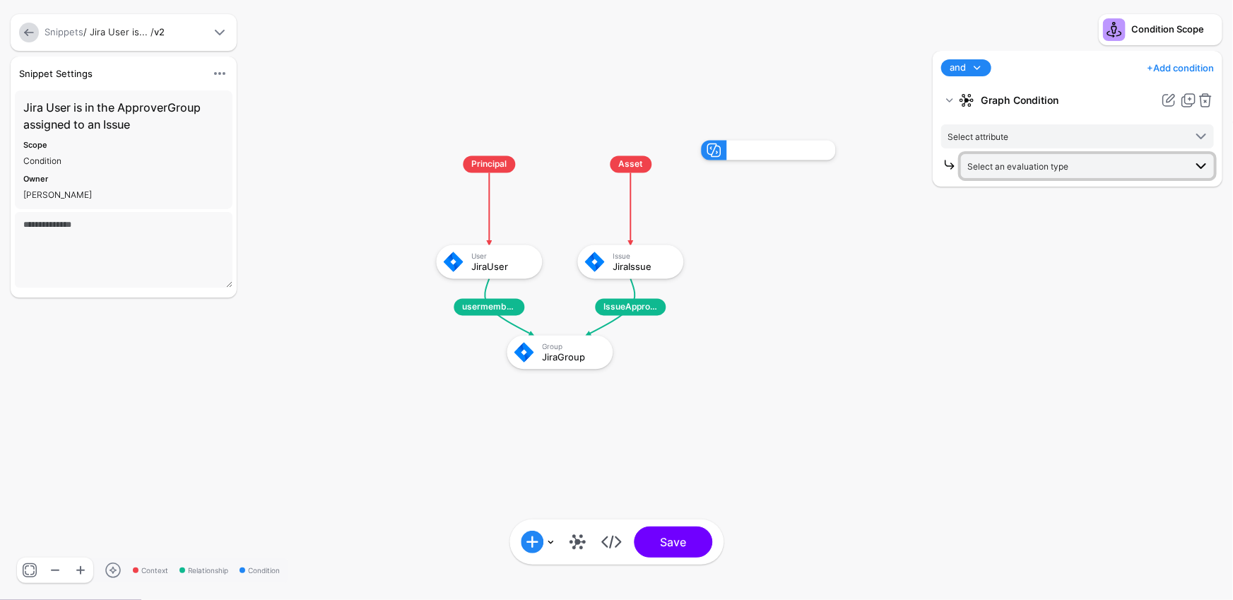
click at [1066, 171] on span "Select an evaluation type" at bounding box center [1018, 166] width 101 height 11
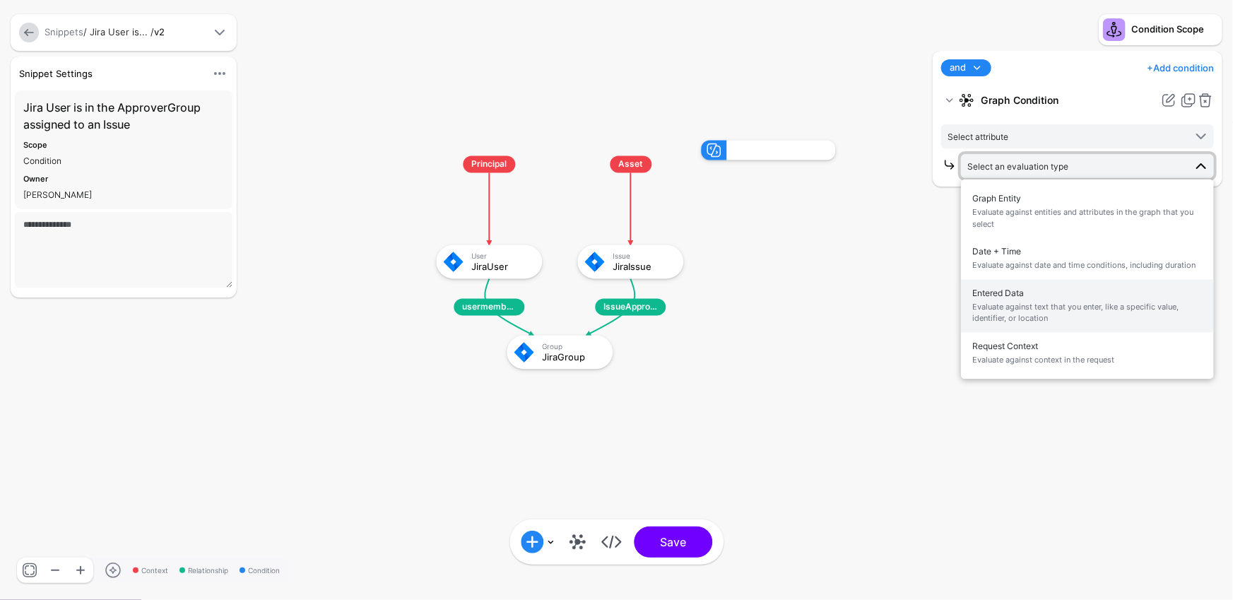
click at [1042, 301] on span "Evaluate against text that you enter, like a specific value, identifier, or loc…" at bounding box center [1087, 312] width 230 height 23
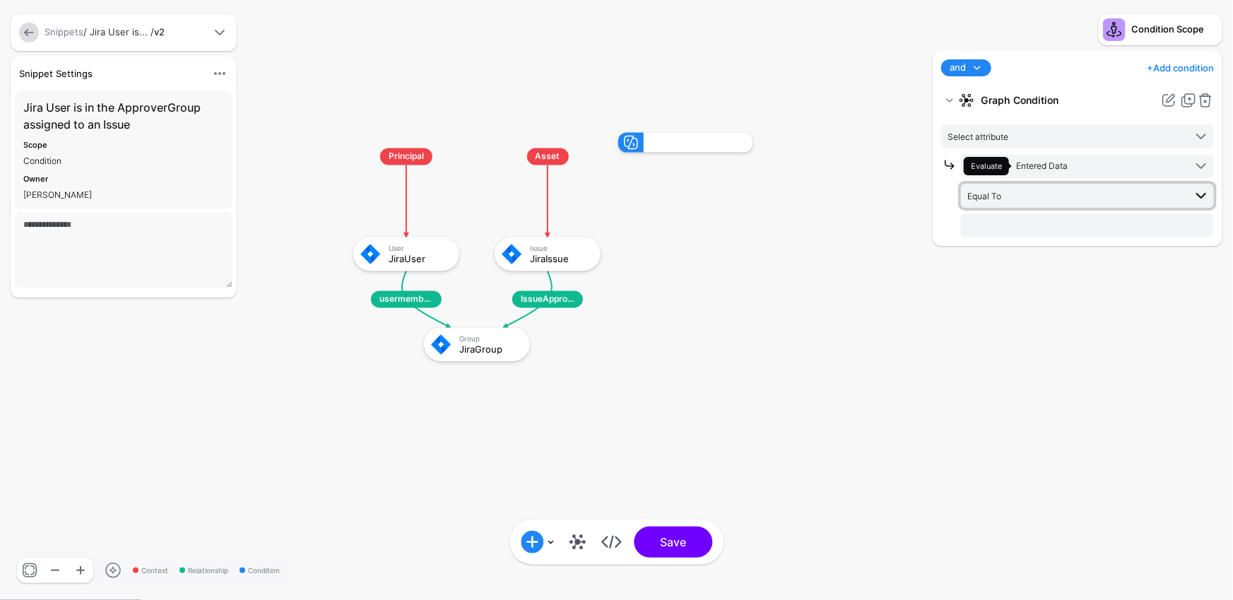
click at [1028, 197] on span "Equal To" at bounding box center [1076, 196] width 217 height 16
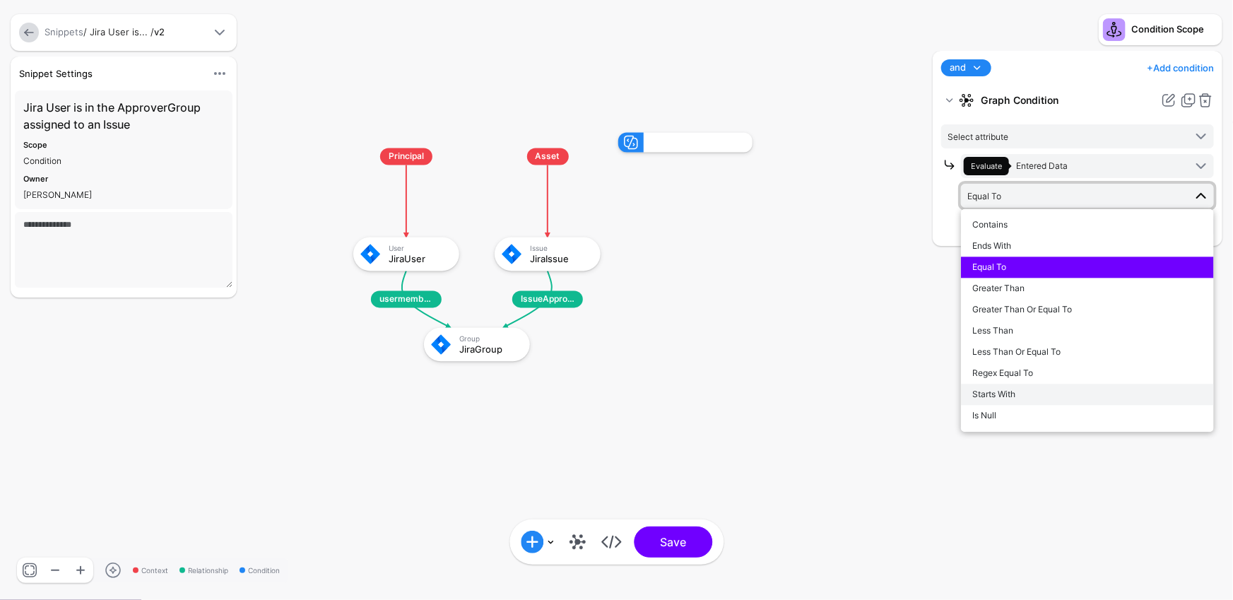
click at [1025, 391] on div "Starts With" at bounding box center [1087, 395] width 230 height 13
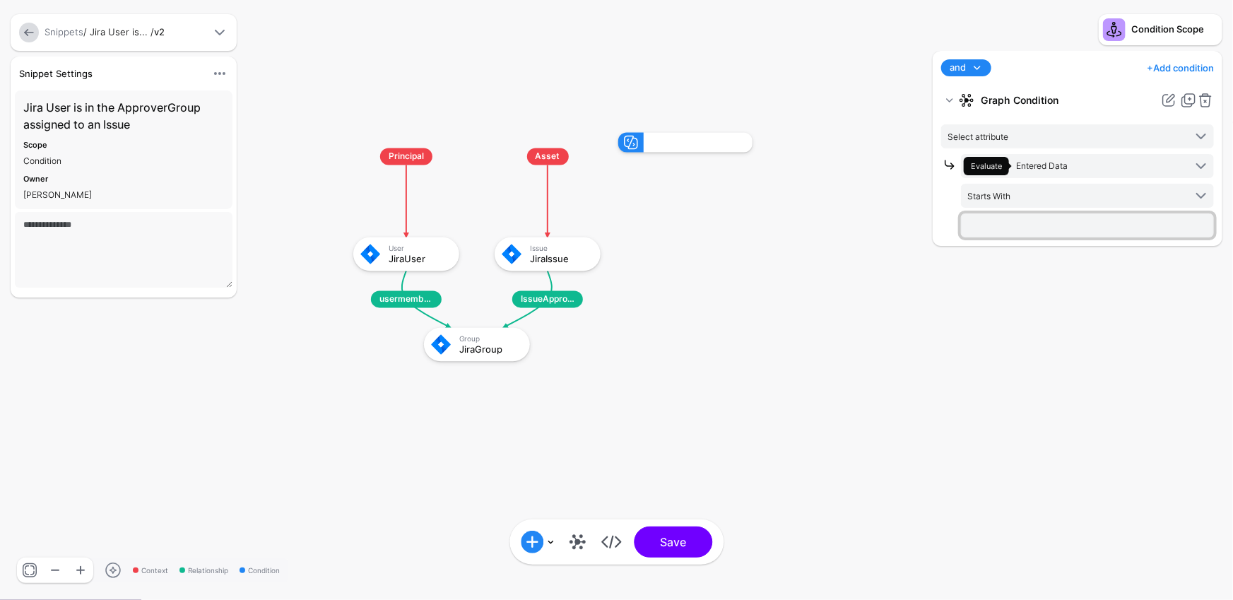
click at [1014, 230] on input "text" at bounding box center [1087, 225] width 253 height 24
click at [1082, 160] on span "Evaluate Entered Data" at bounding box center [1074, 166] width 220 height 18
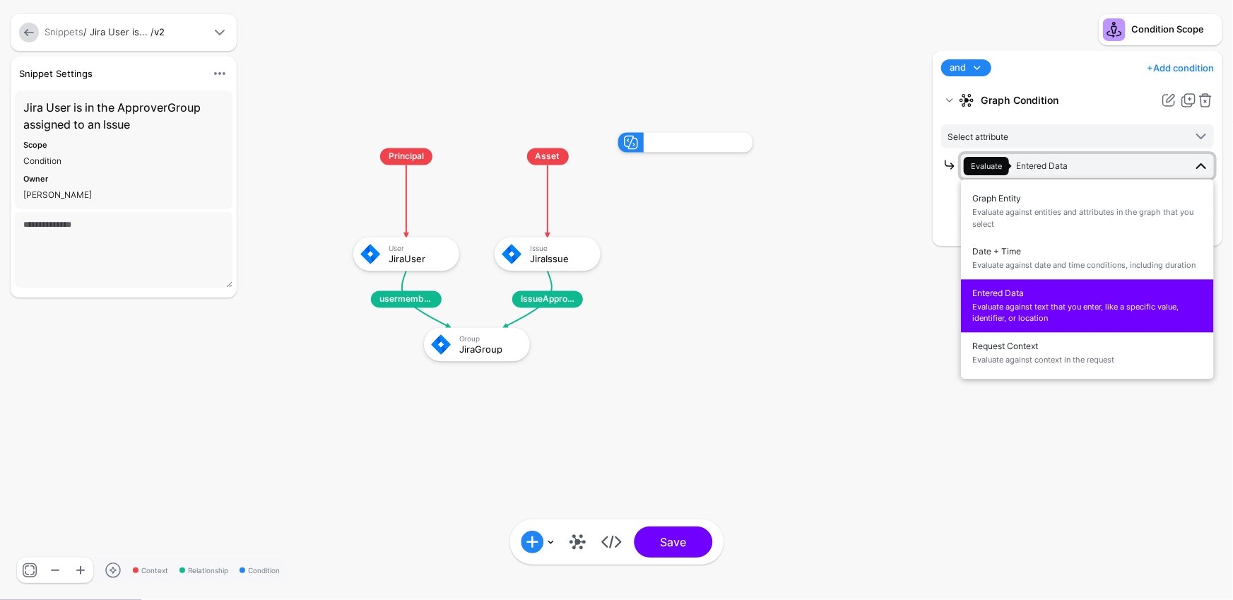
click at [1082, 160] on span "Evaluate Entered Data" at bounding box center [1074, 166] width 220 height 18
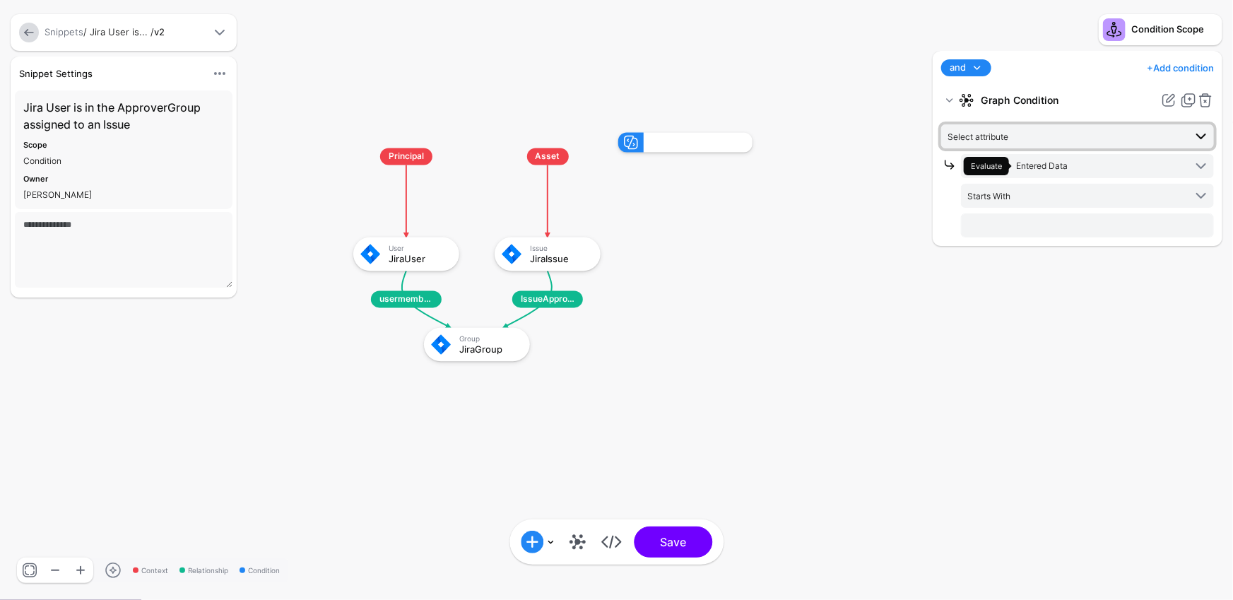
click at [1071, 137] on span "Select attribute" at bounding box center [1066, 137] width 237 height 16
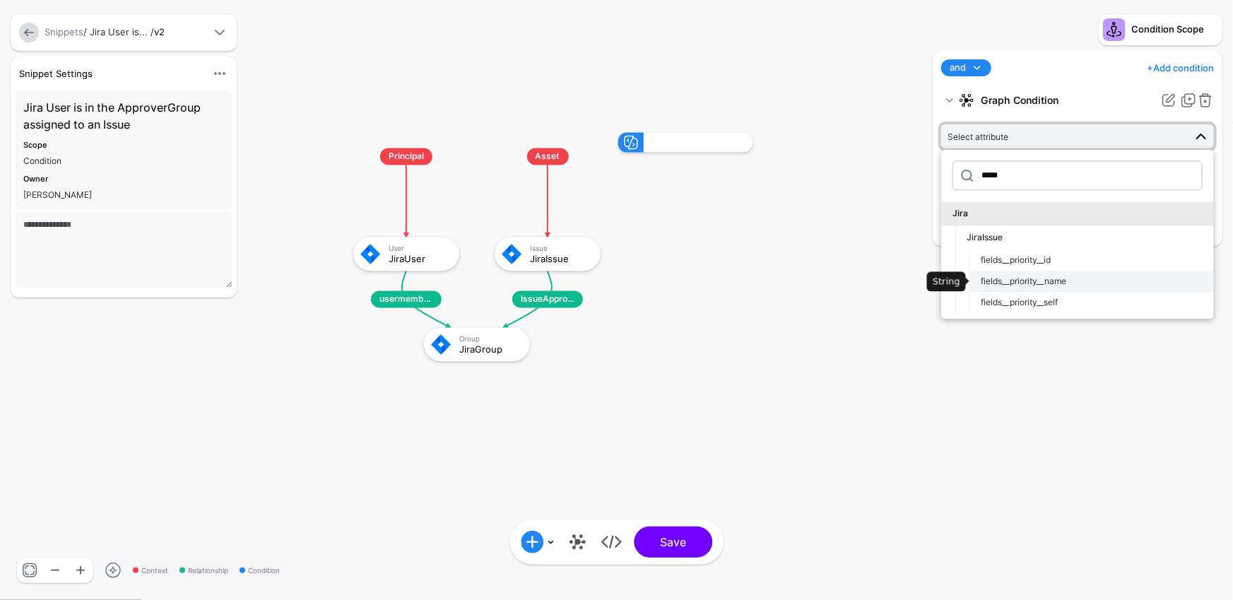
type input "*****"
click at [1095, 288] on div "fields__priority__name" at bounding box center [1092, 281] width 222 height 13
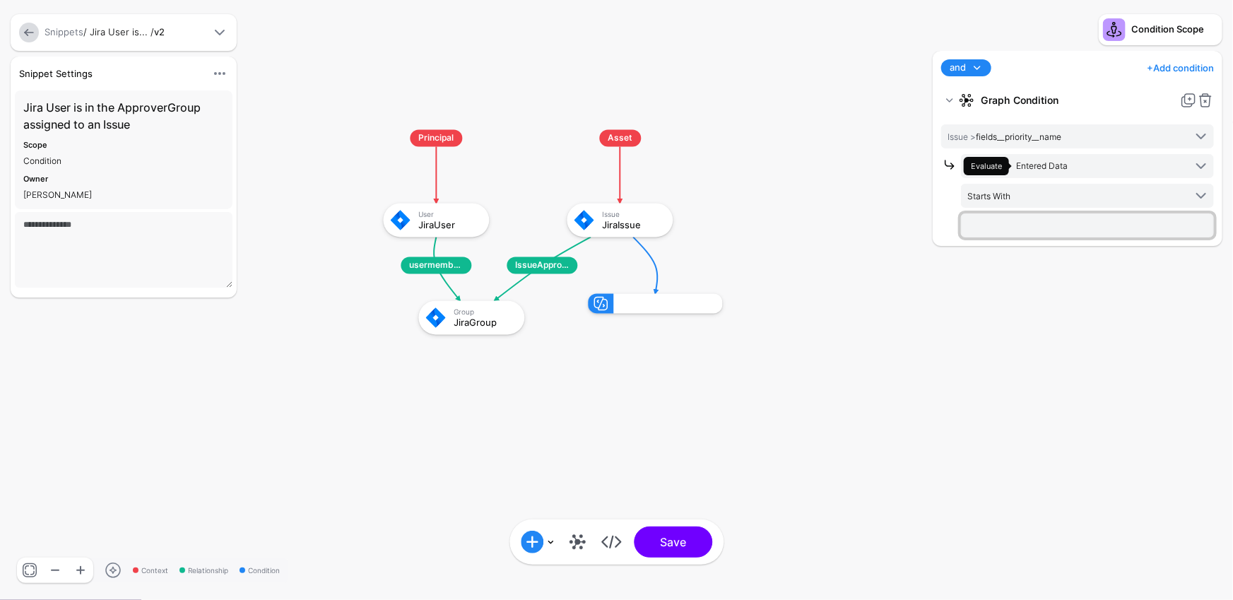
click at [1064, 228] on input "text" at bounding box center [1087, 225] width 253 height 24
type input "****"
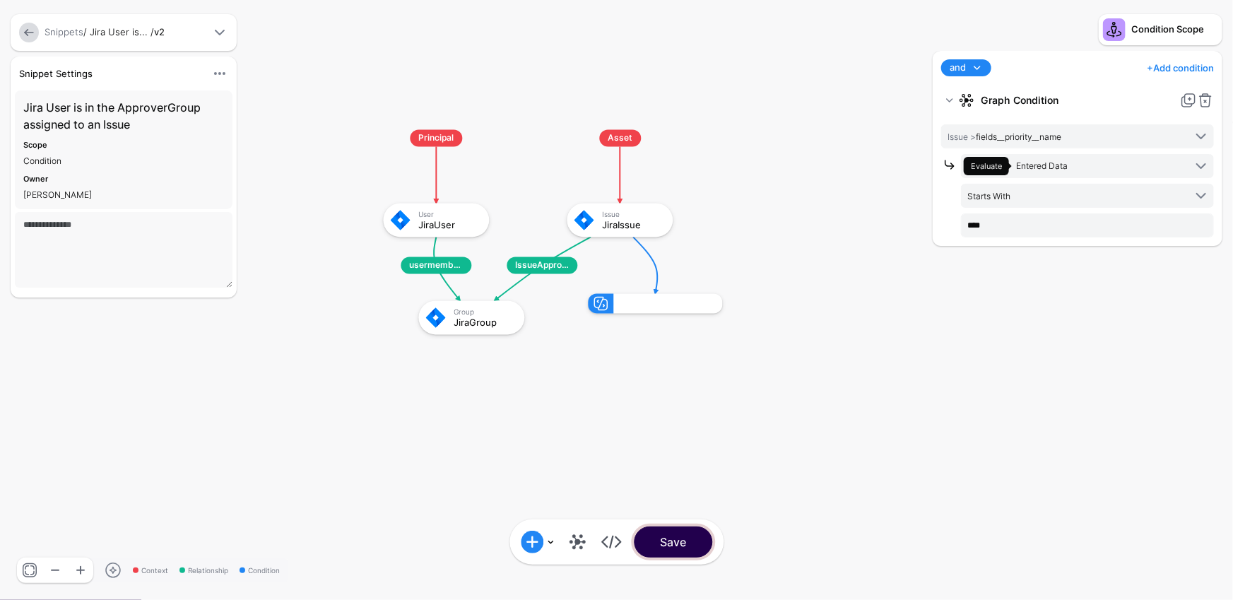
click at [683, 547] on button "Save" at bounding box center [673, 542] width 78 height 31
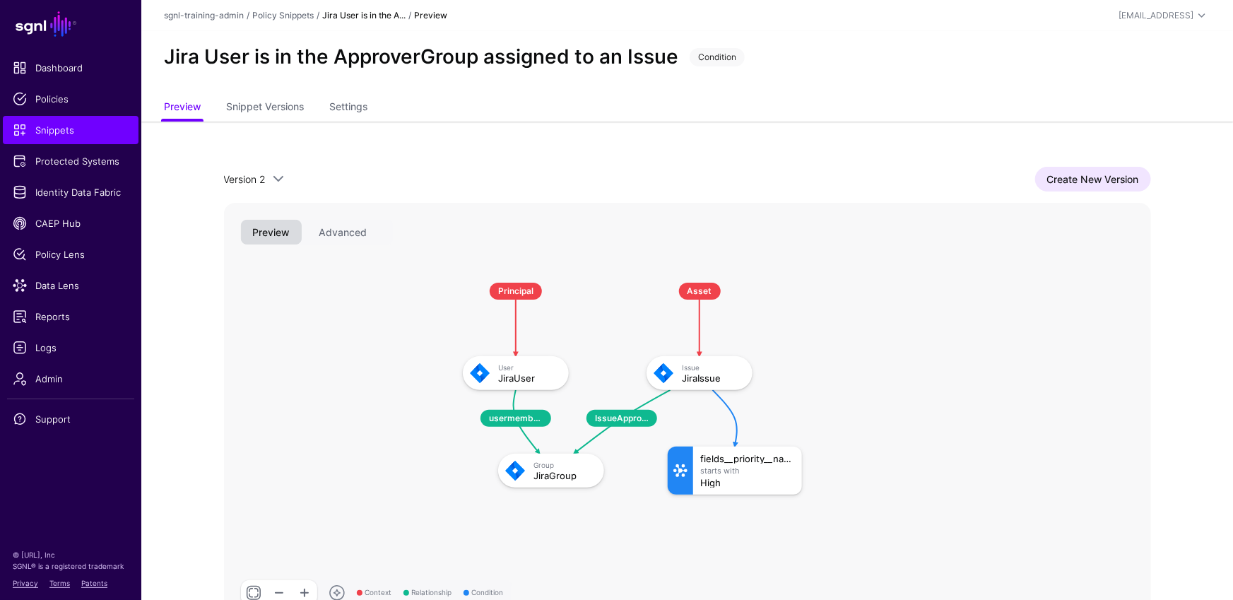
drag, startPoint x: 840, startPoint y: 348, endPoint x: 847, endPoint y: 384, distance: 36.7
click at [847, 384] on rect at bounding box center [449, 268] width 92722 height 41979
click at [1143, 172] on link "Create New Version" at bounding box center [1093, 179] width 116 height 25
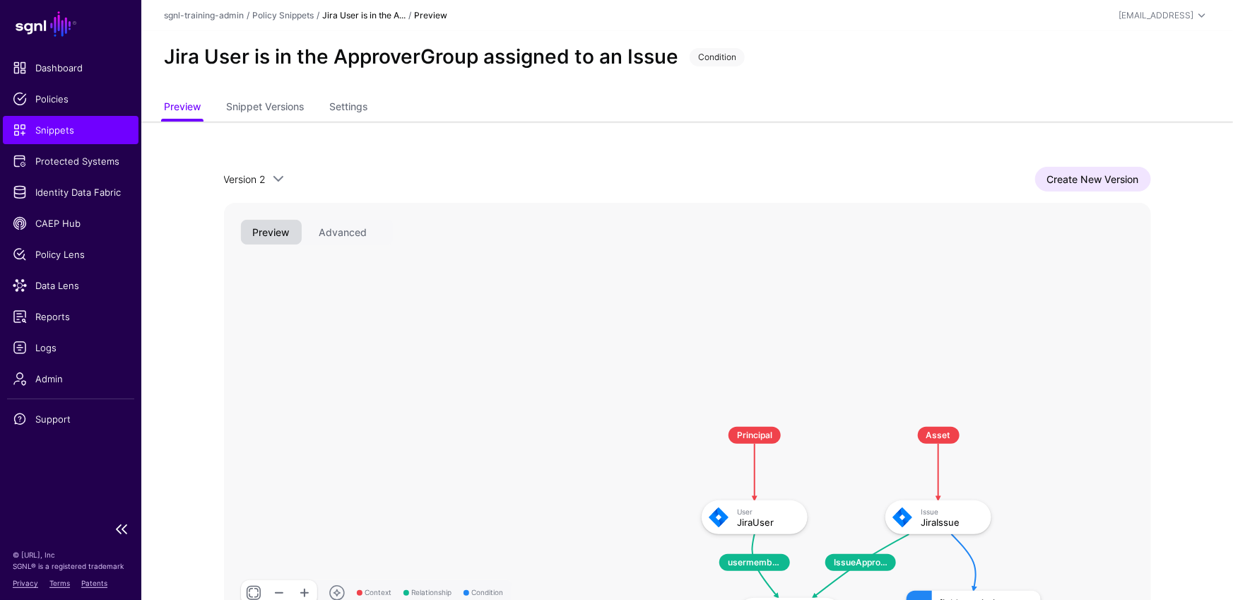
click at [107, 125] on span "Snippets" at bounding box center [71, 130] width 116 height 14
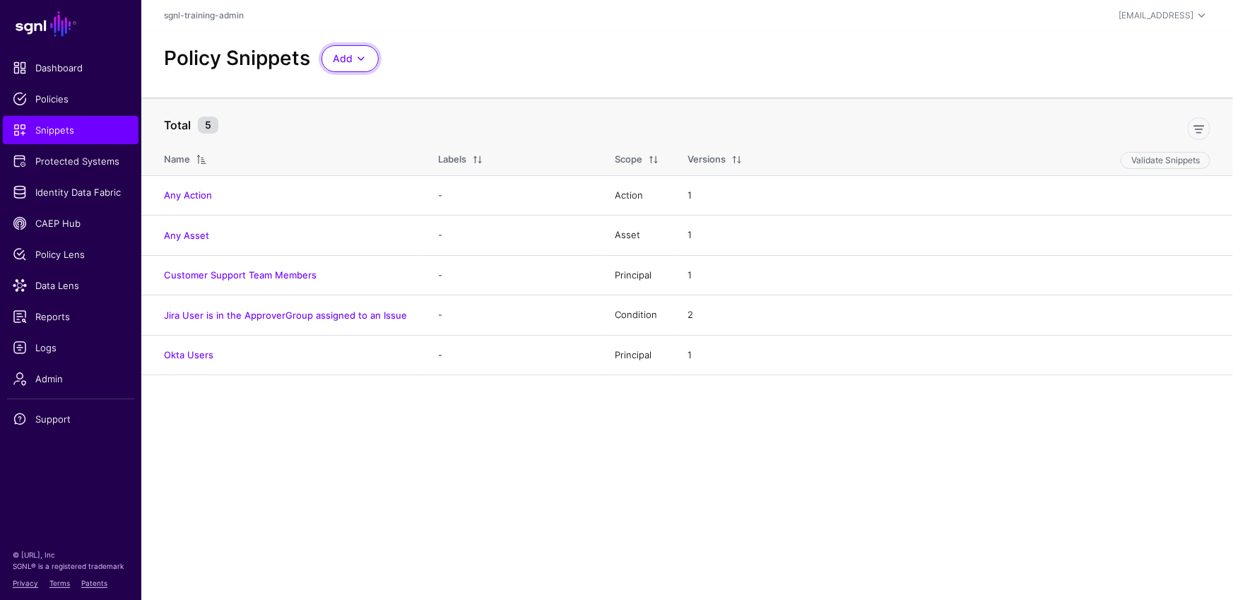
drag, startPoint x: 353, startPoint y: 57, endPoint x: 411, endPoint y: 85, distance: 64.2
click at [353, 57] on span at bounding box center [361, 58] width 17 height 17
click at [405, 89] on span "Start from a Snippet Template" at bounding box center [399, 89] width 132 height 11
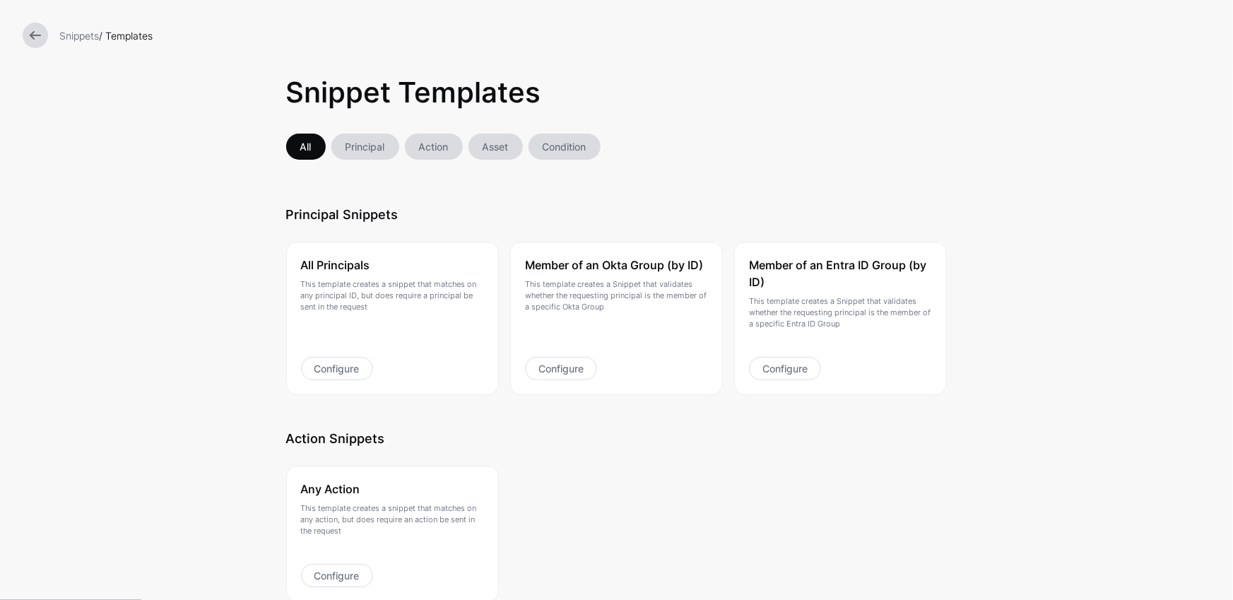
click at [21, 37] on div at bounding box center [35, 35] width 37 height 25
click at [23, 37] on link at bounding box center [35, 35] width 25 height 25
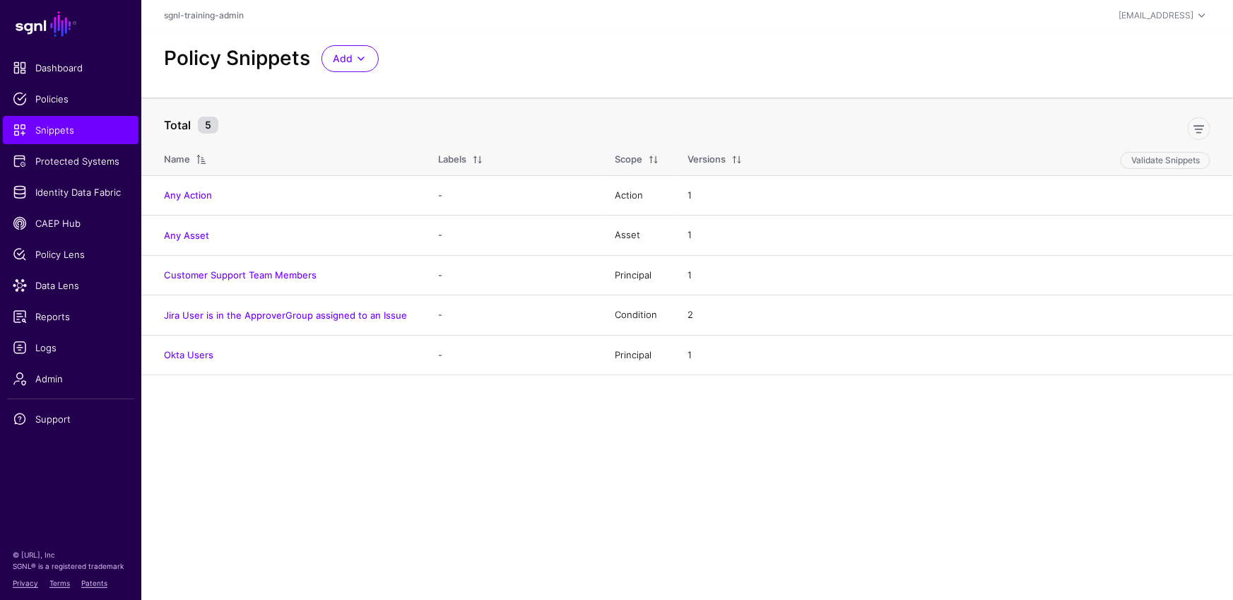
click at [331, 35] on div "Policy Snippets Add Start from a Snippet Template Start from a Blank Snippet" at bounding box center [687, 64] width 1092 height 66
click at [340, 54] on span "Add" at bounding box center [343, 59] width 20 height 16
click at [383, 90] on span "Start from a Snippet Template" at bounding box center [399, 89] width 132 height 11
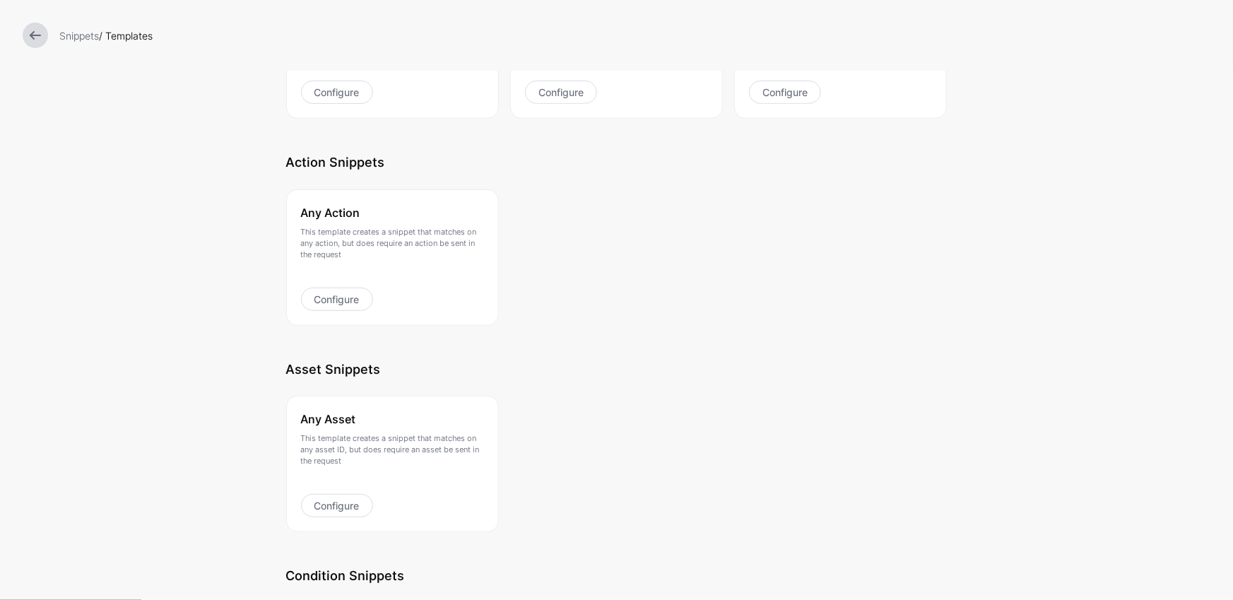
scroll to position [471, 0]
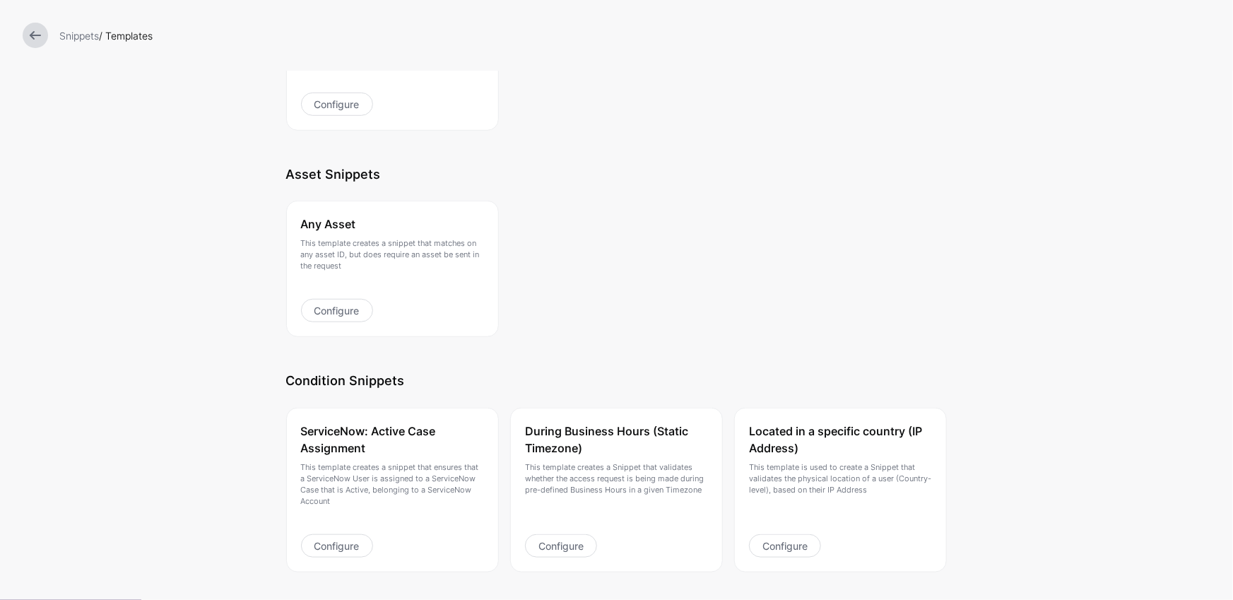
click at [34, 40] on link at bounding box center [35, 35] width 25 height 25
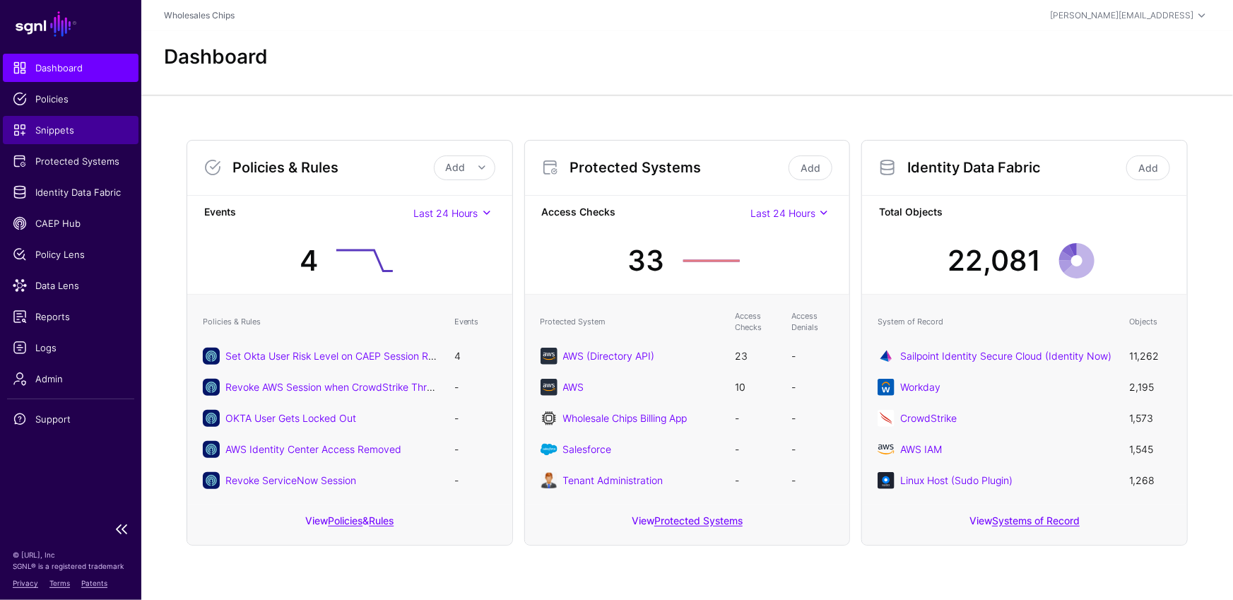
click at [62, 127] on span "Snippets" at bounding box center [71, 130] width 116 height 14
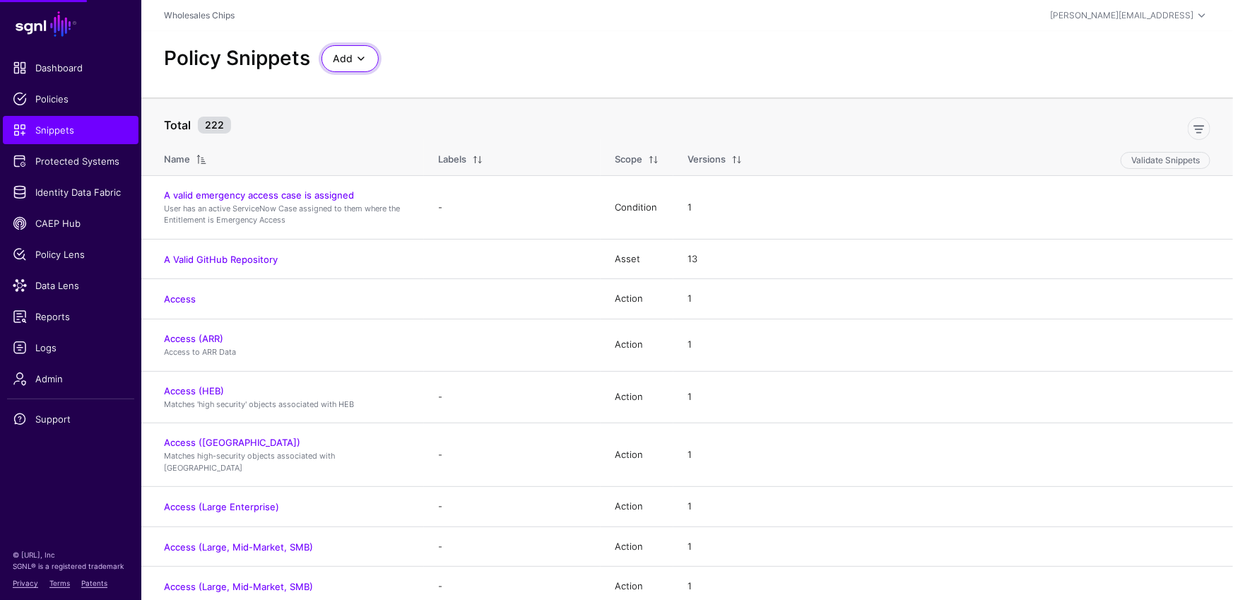
click at [361, 56] on span at bounding box center [361, 58] width 17 height 17
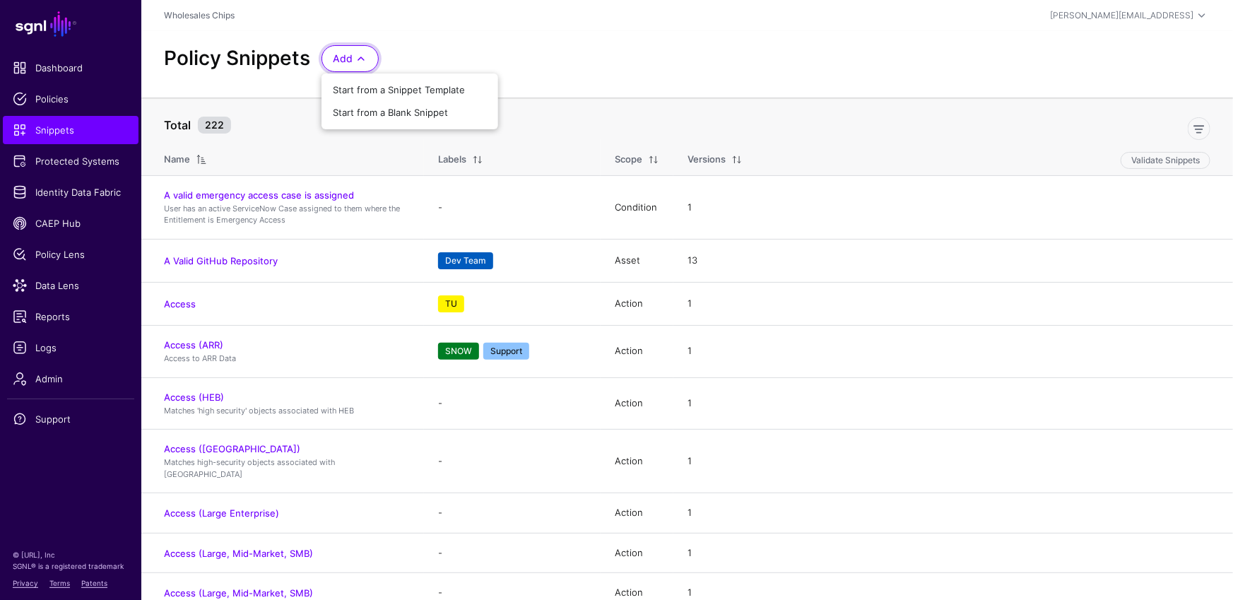
click at [826, 114] on div at bounding box center [727, 126] width 980 height 28
click at [384, 36] on div "Policy Snippets Add Start from a Snippet Template Start from a Blank Snippet" at bounding box center [687, 64] width 1092 height 66
click at [358, 54] on span at bounding box center [361, 58] width 17 height 17
click at [382, 122] on button "Start from a Blank Snippet" at bounding box center [410, 113] width 177 height 23
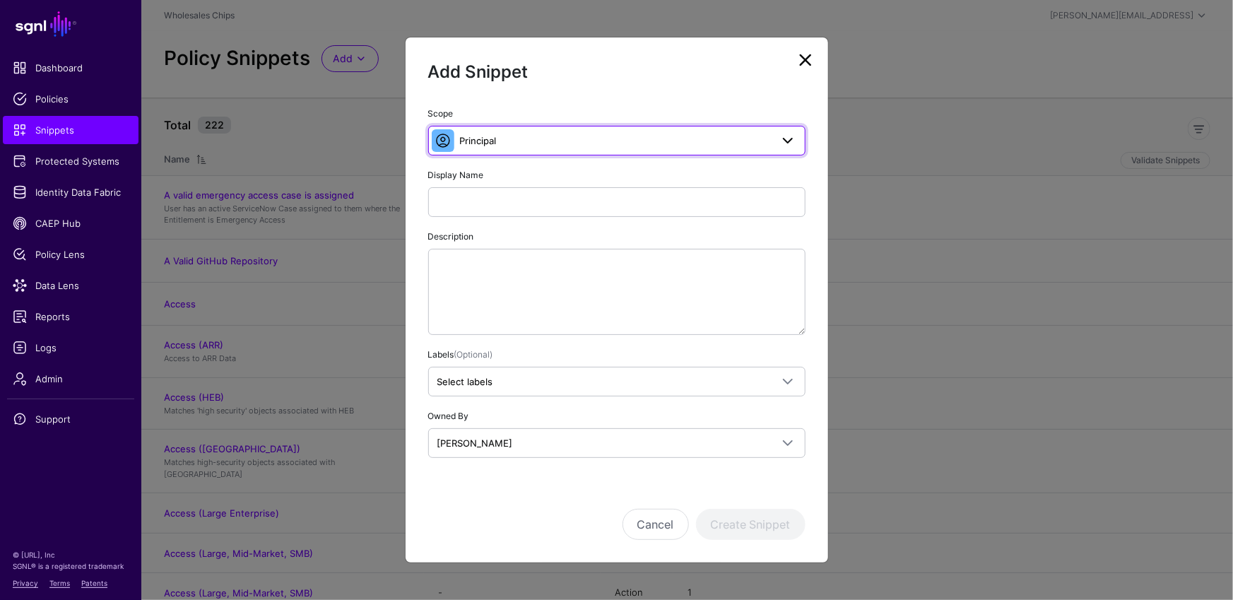
click at [592, 131] on link "Principal" at bounding box center [616, 141] width 377 height 30
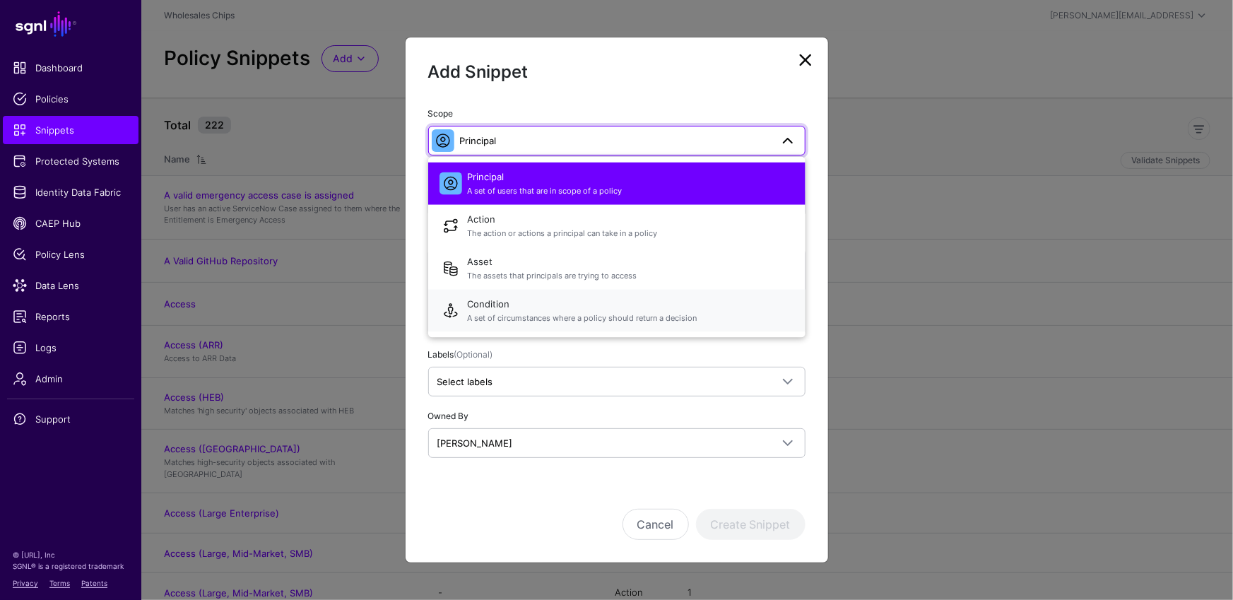
drag, startPoint x: 525, startPoint y: 319, endPoint x: 523, endPoint y: 286, distance: 33.3
click at [526, 319] on span "A set of circumstances where a policy should return a decision" at bounding box center [631, 318] width 327 height 12
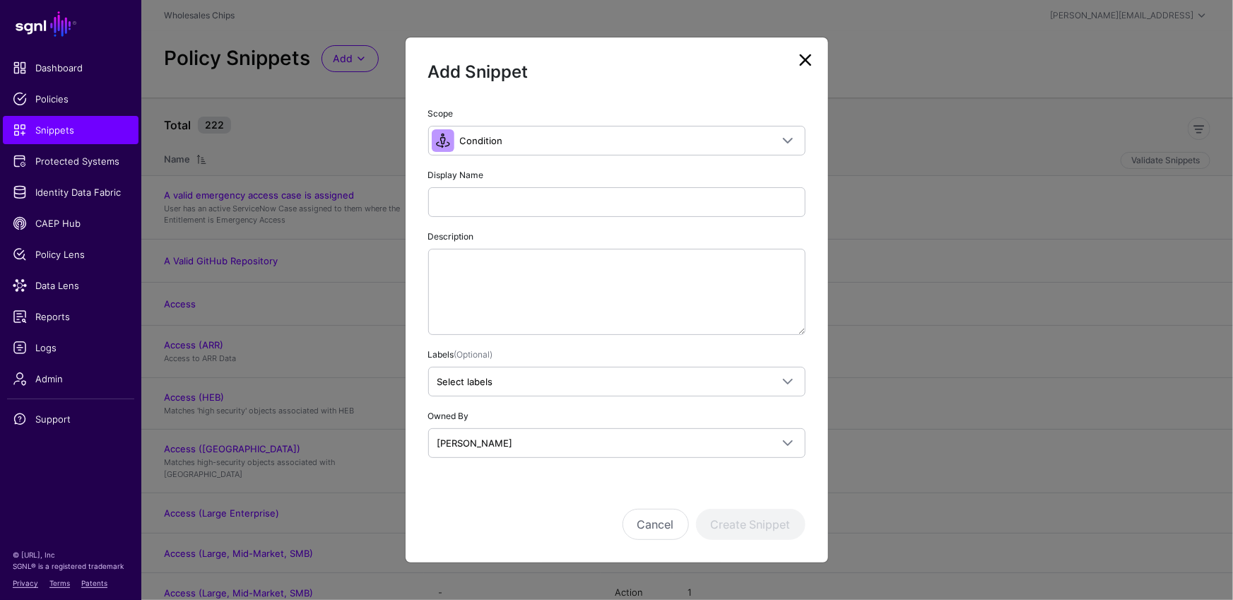
click at [538, 172] on div "Display Name" at bounding box center [616, 192] width 377 height 50
click at [545, 201] on input "Display Name" at bounding box center [616, 202] width 377 height 30
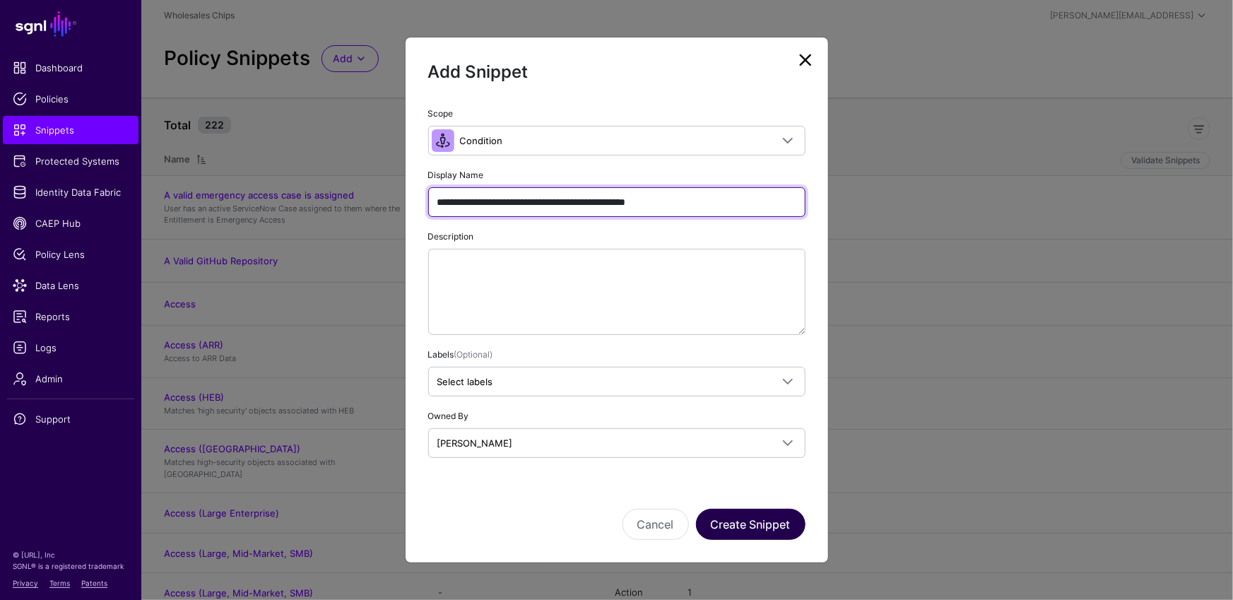
type input "**********"
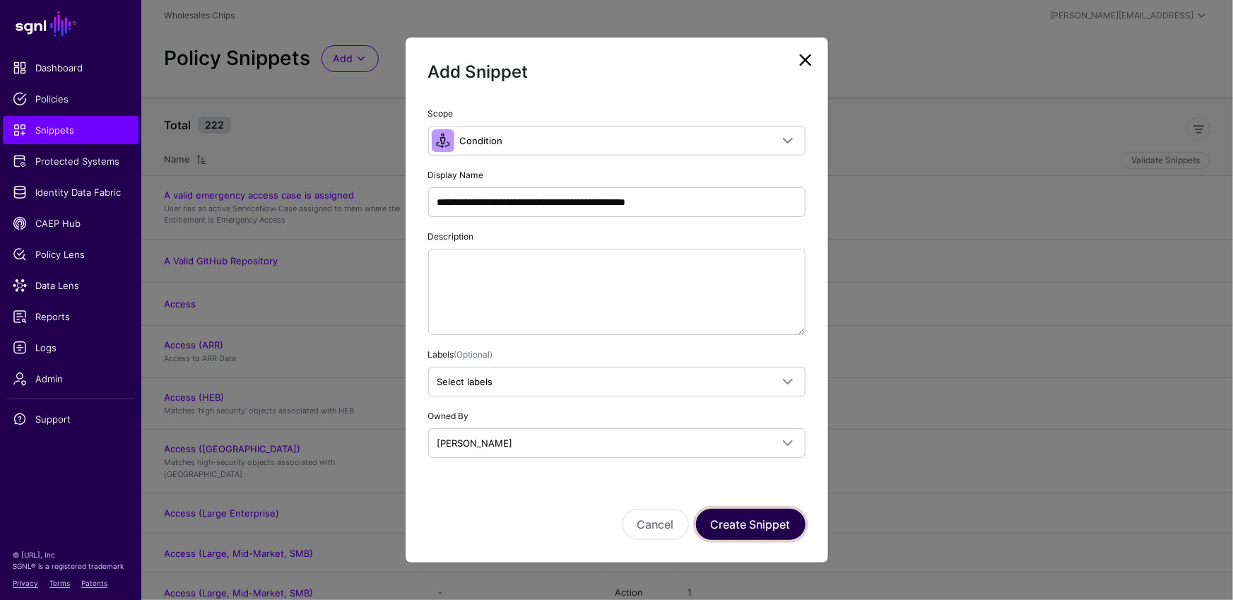
click at [780, 533] on button "Create Snippet" at bounding box center [751, 524] width 110 height 31
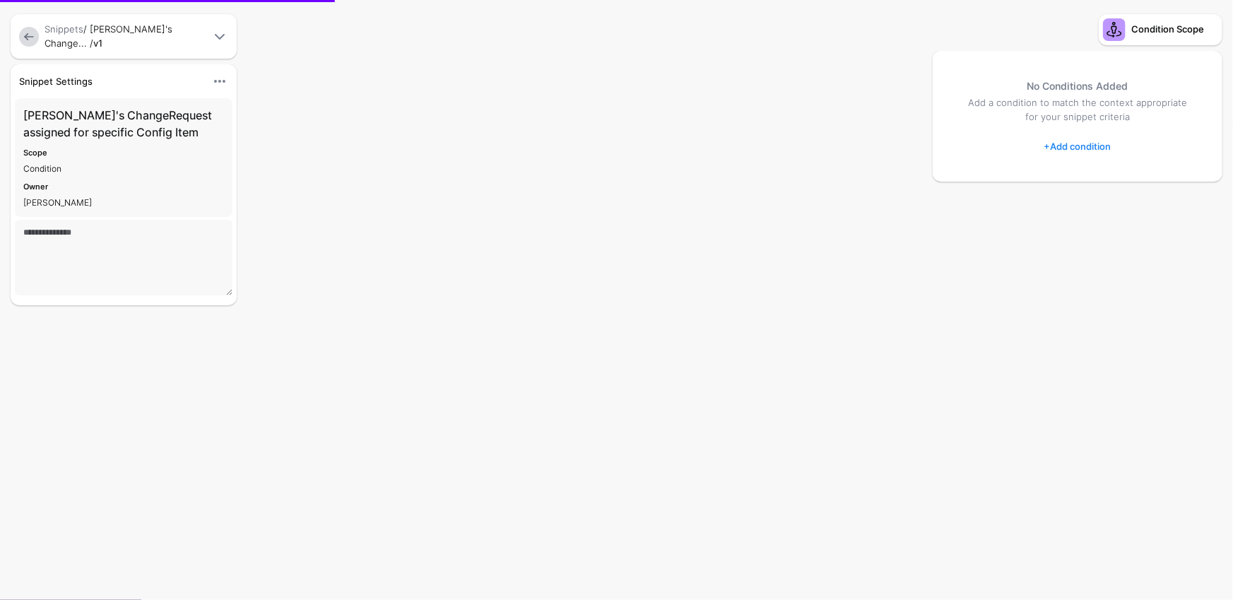
click at [591, 489] on div at bounding box center [616, 300] width 1233 height 600
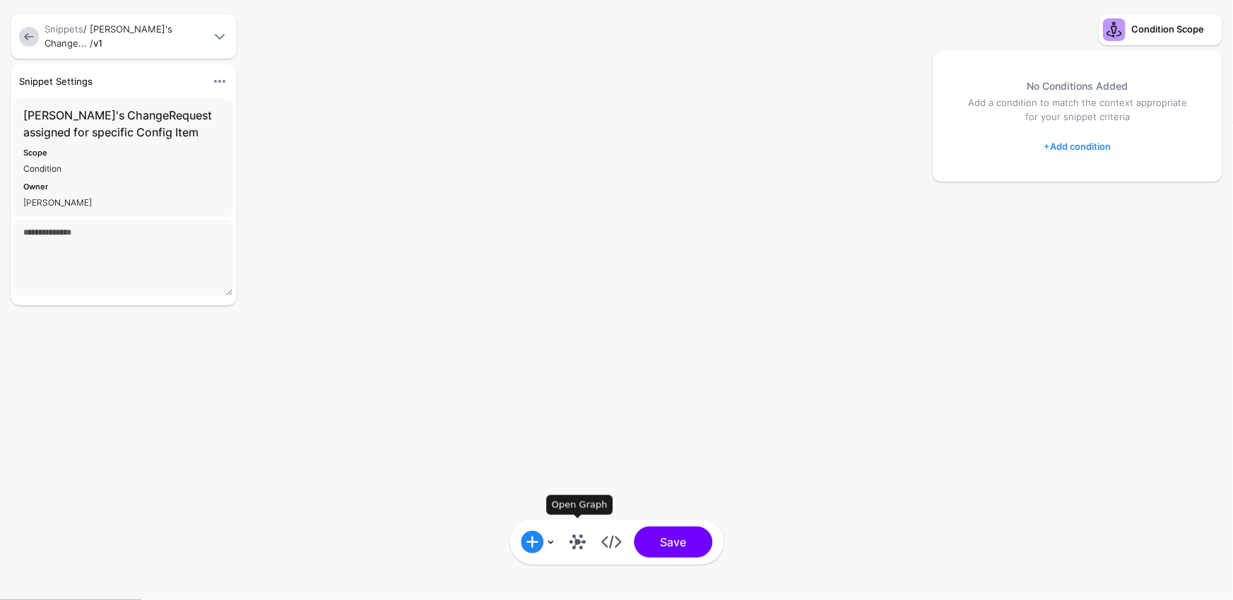
click at [575, 546] on link at bounding box center [577, 542] width 23 height 23
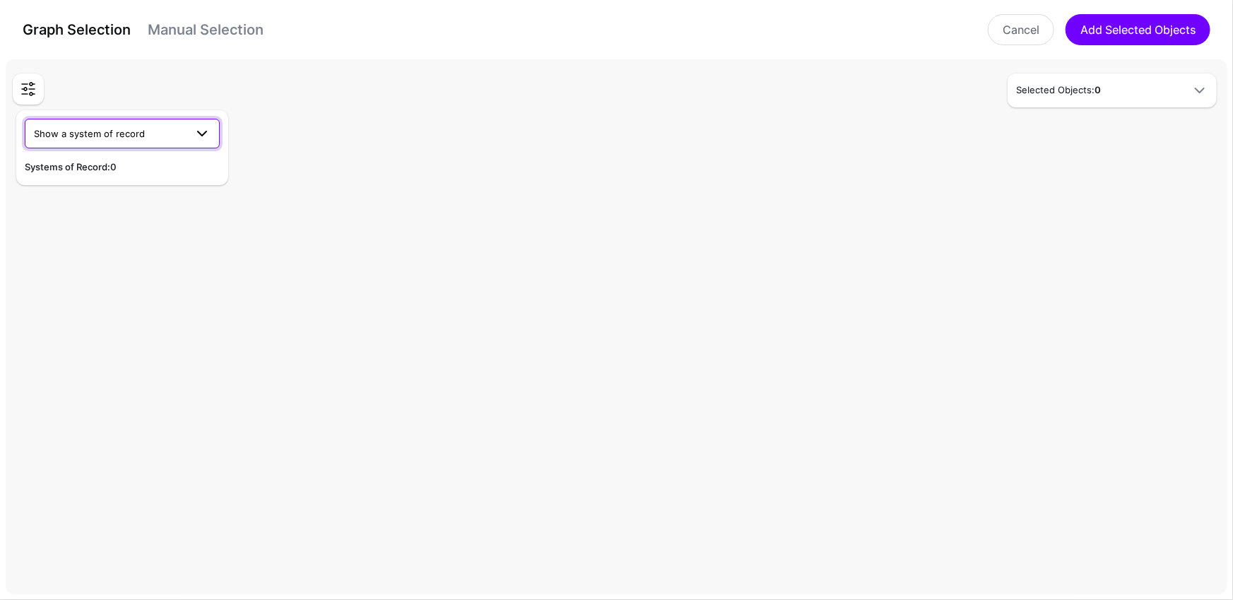
click at [180, 138] on span "Show a system of record" at bounding box center [109, 134] width 151 height 16
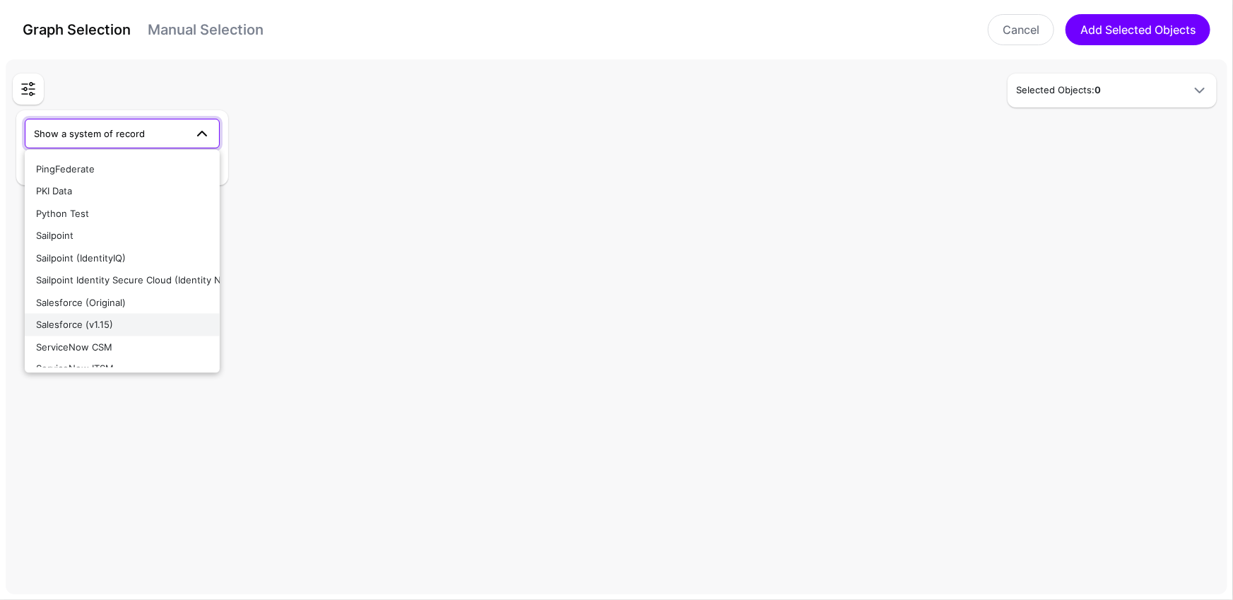
scroll to position [1011, 0]
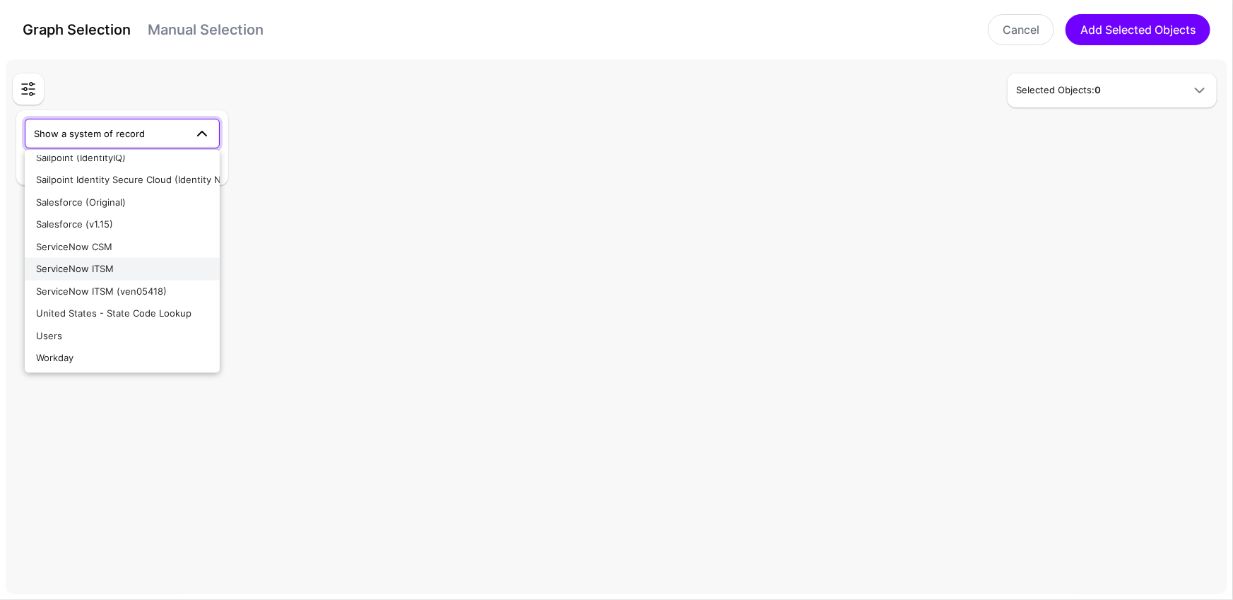
click at [146, 259] on button "ServiceNow ITSM" at bounding box center [122, 269] width 195 height 23
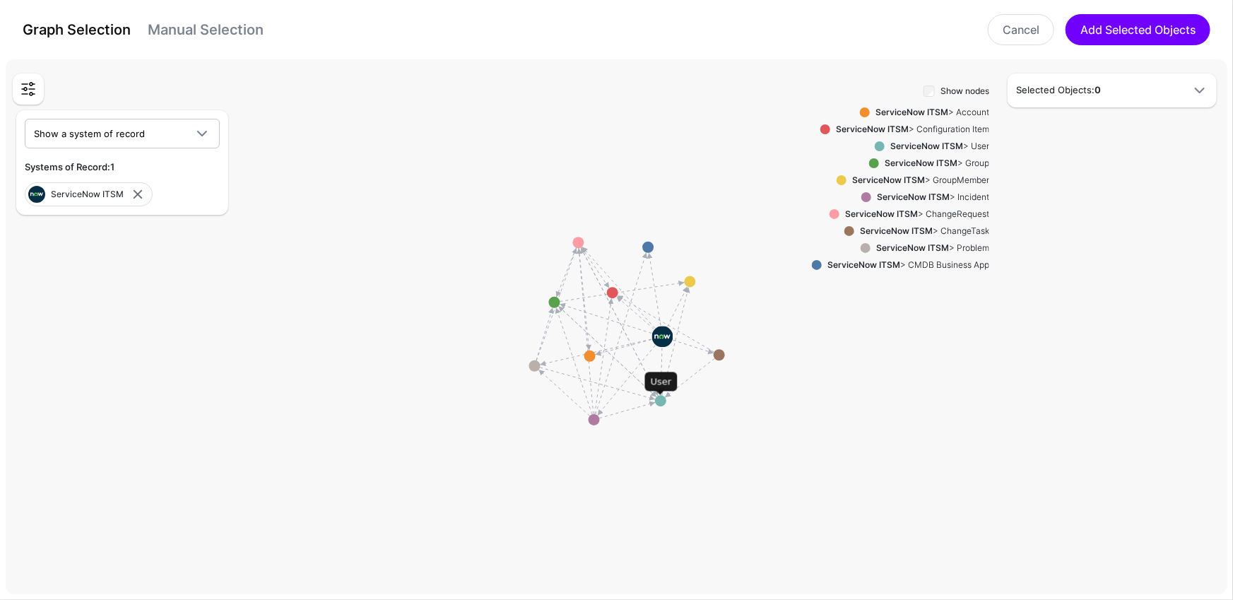
click at [661, 402] on circle at bounding box center [660, 400] width 11 height 11
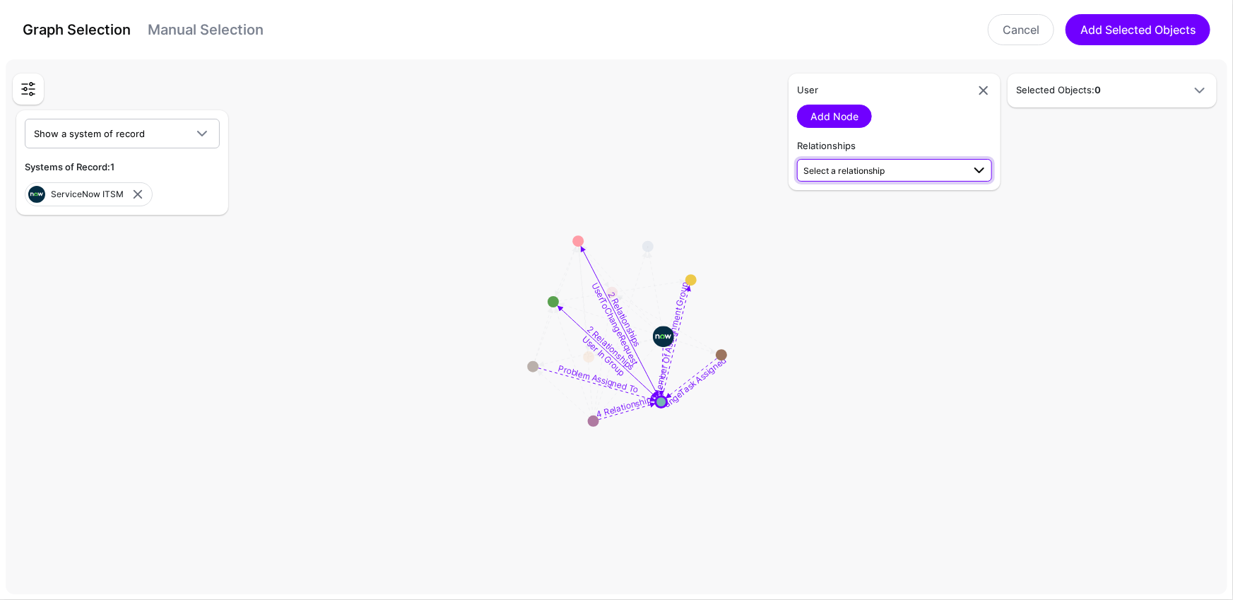
click at [925, 171] on span "Select a relationship" at bounding box center [883, 170] width 159 height 15
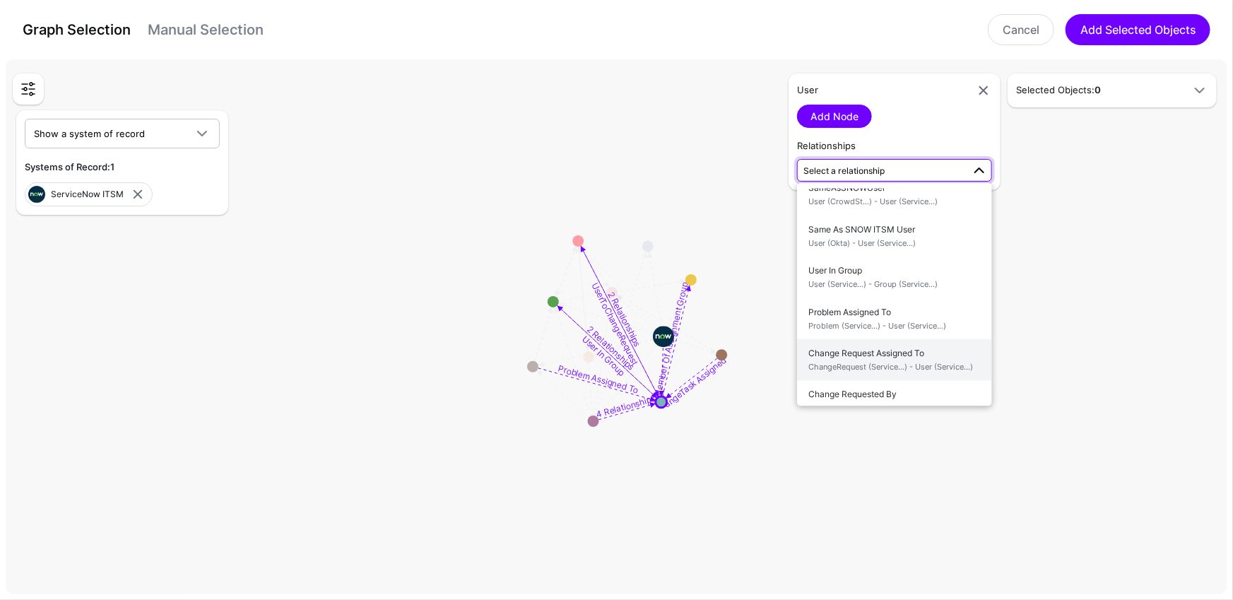
click at [883, 361] on span "ChangeRequest (Service...) - User (Service...)" at bounding box center [894, 367] width 172 height 12
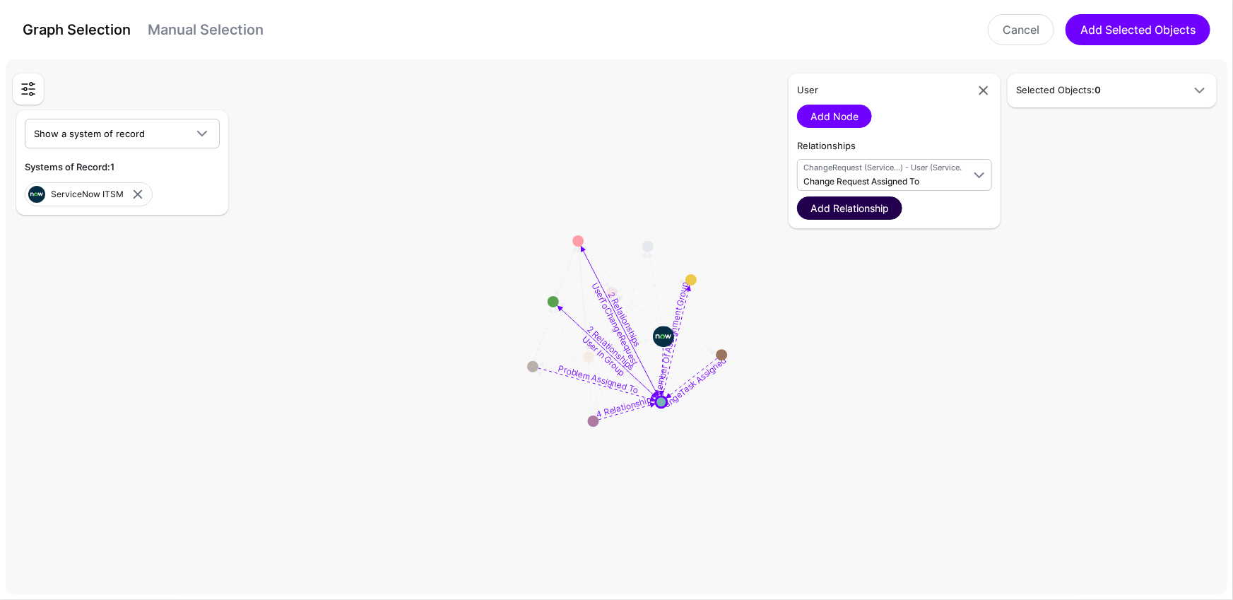
click at [876, 206] on link "Add Relationship" at bounding box center [849, 207] width 105 height 23
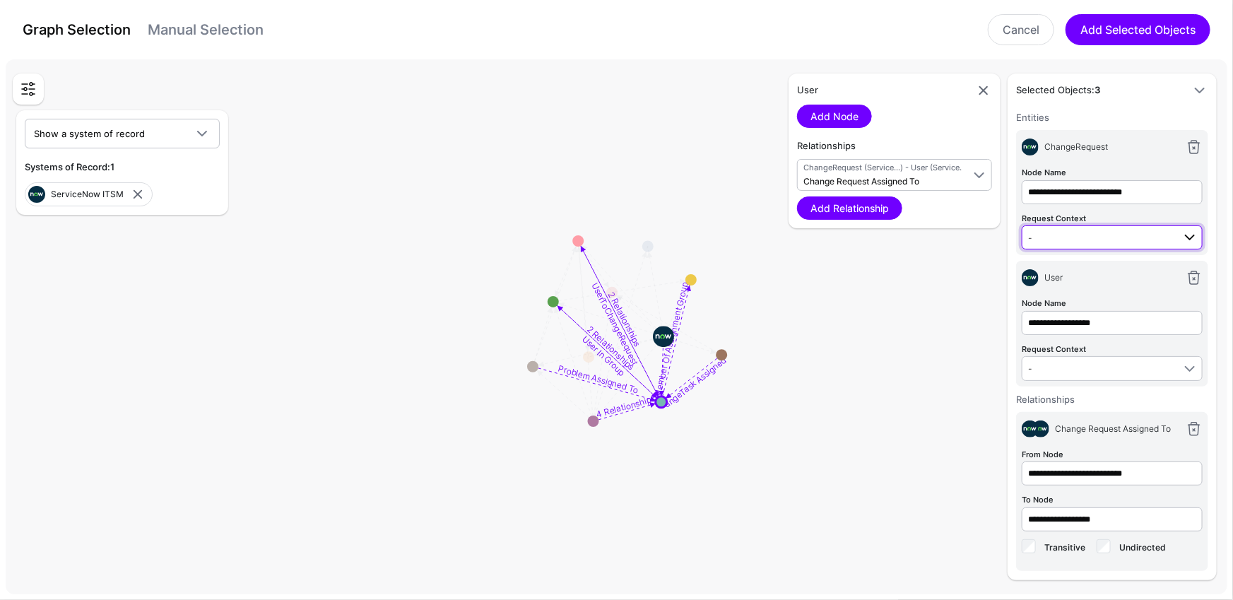
click at [1110, 240] on span "-" at bounding box center [1100, 238] width 145 height 16
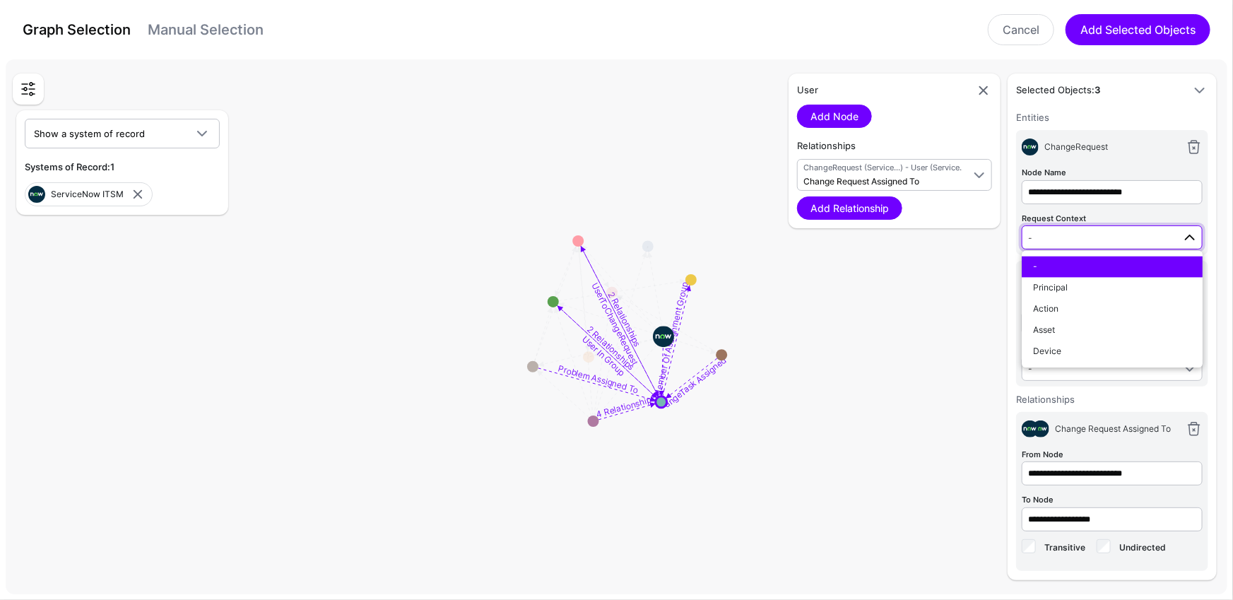
click at [1131, 141] on div "ChangeRequest" at bounding box center [1109, 147] width 141 height 13
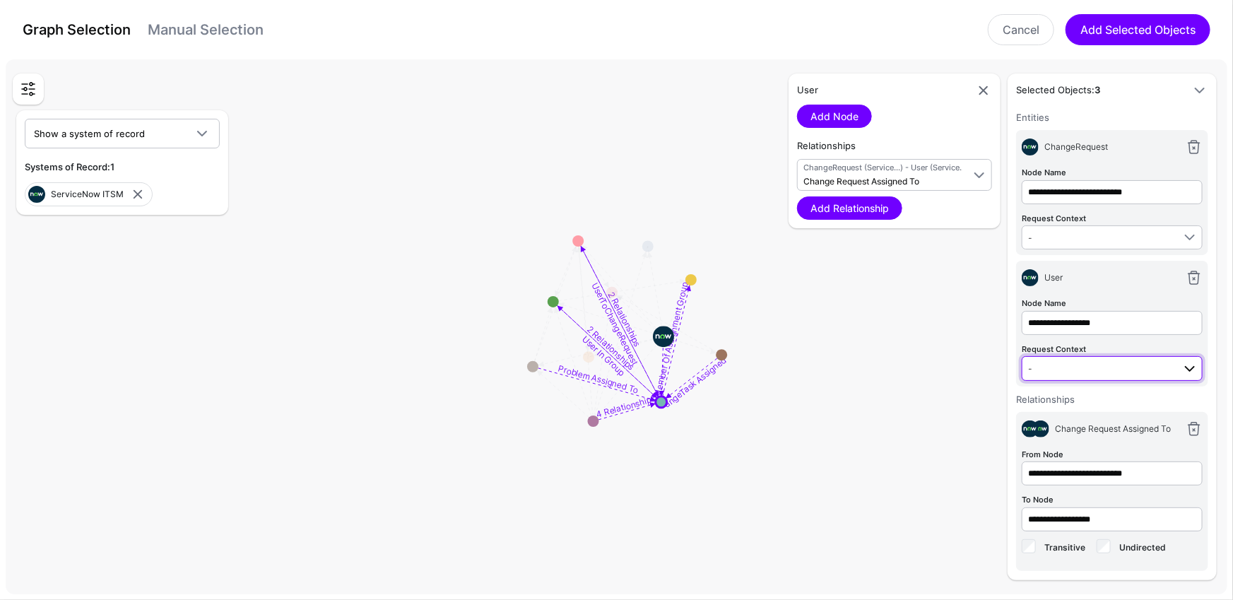
click at [1111, 360] on span "-" at bounding box center [1100, 368] width 145 height 16
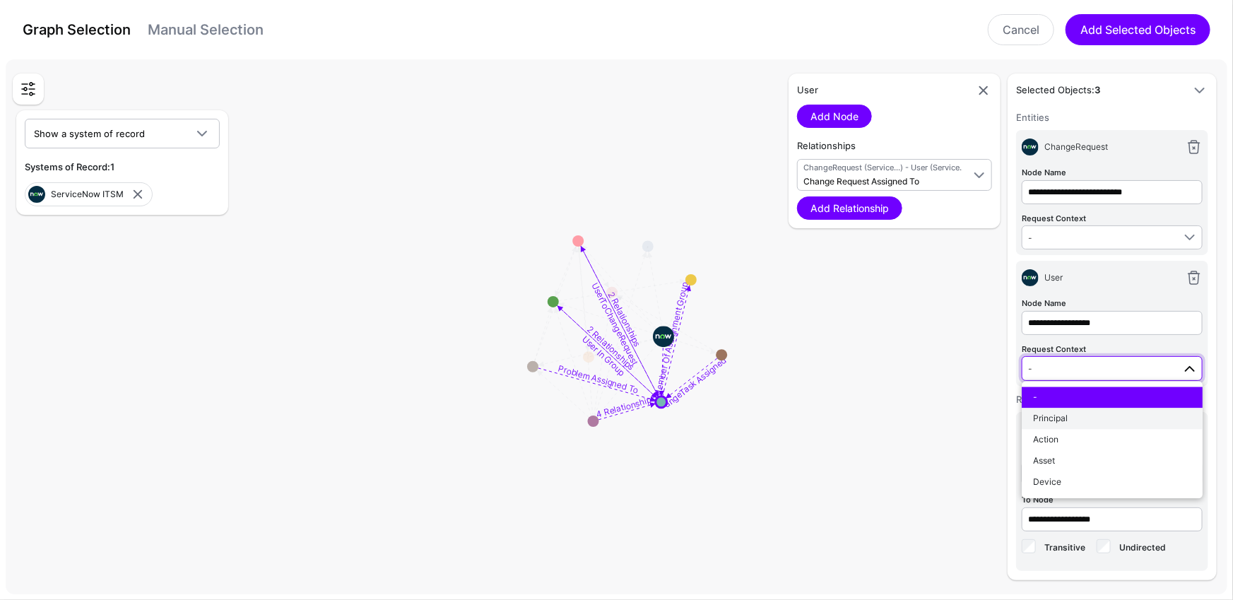
click at [1081, 413] on div "Principal" at bounding box center [1112, 419] width 158 height 13
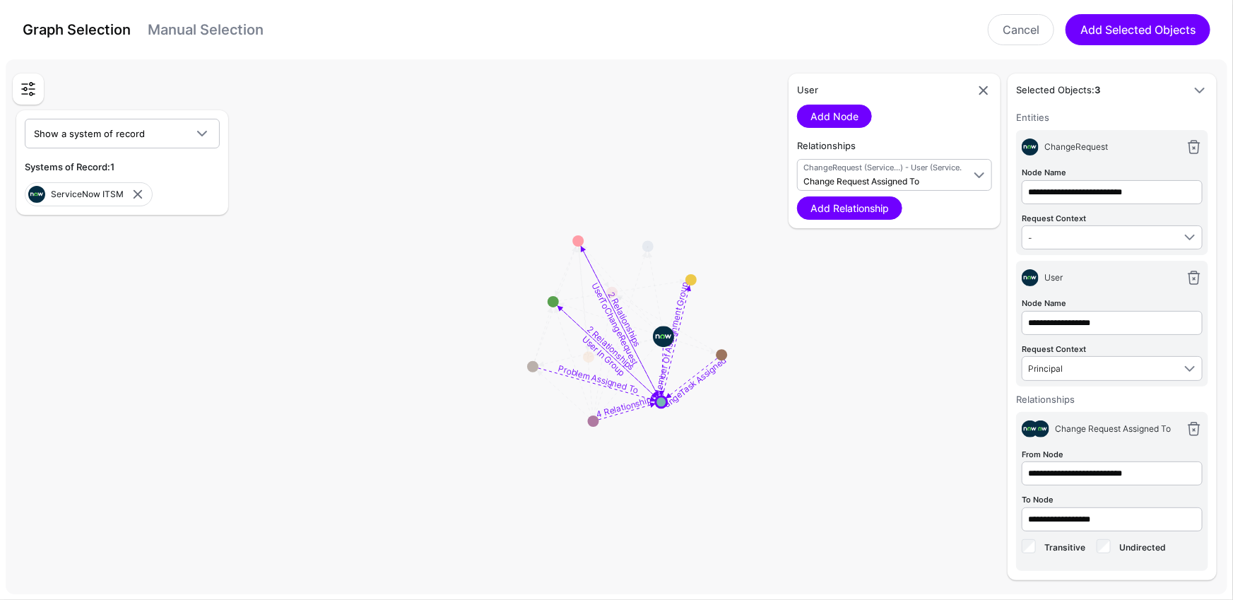
click at [848, 385] on rect at bounding box center [622, 330] width 123323 height 54064
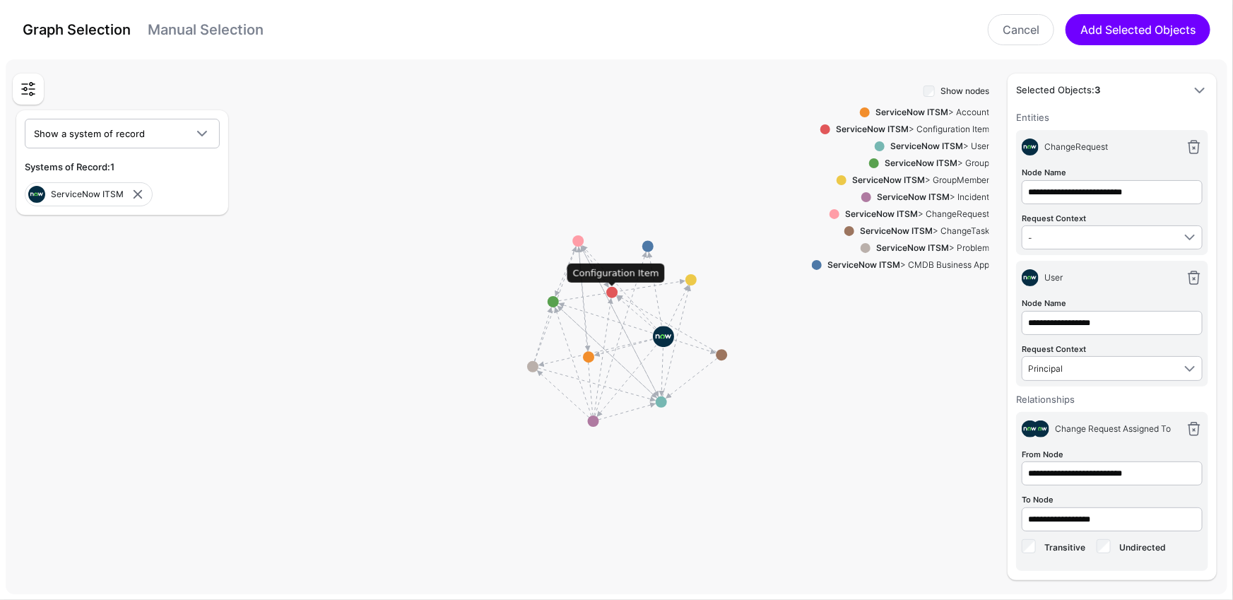
click at [612, 292] on circle at bounding box center [611, 292] width 11 height 11
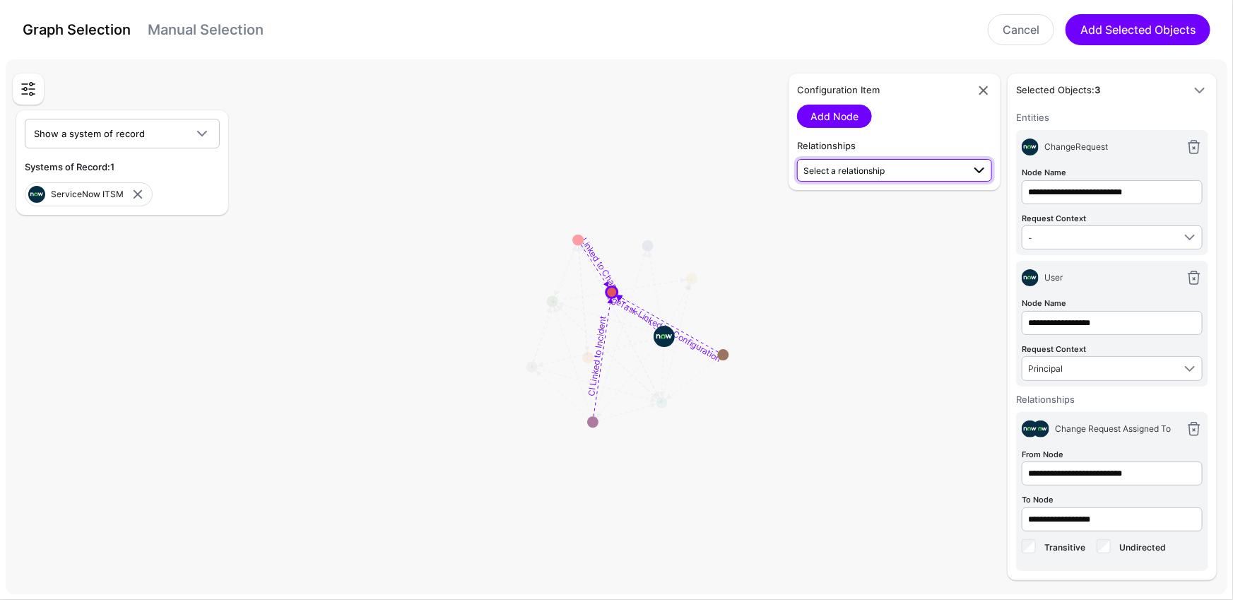
click at [900, 171] on span "Select a relationship" at bounding box center [883, 170] width 159 height 15
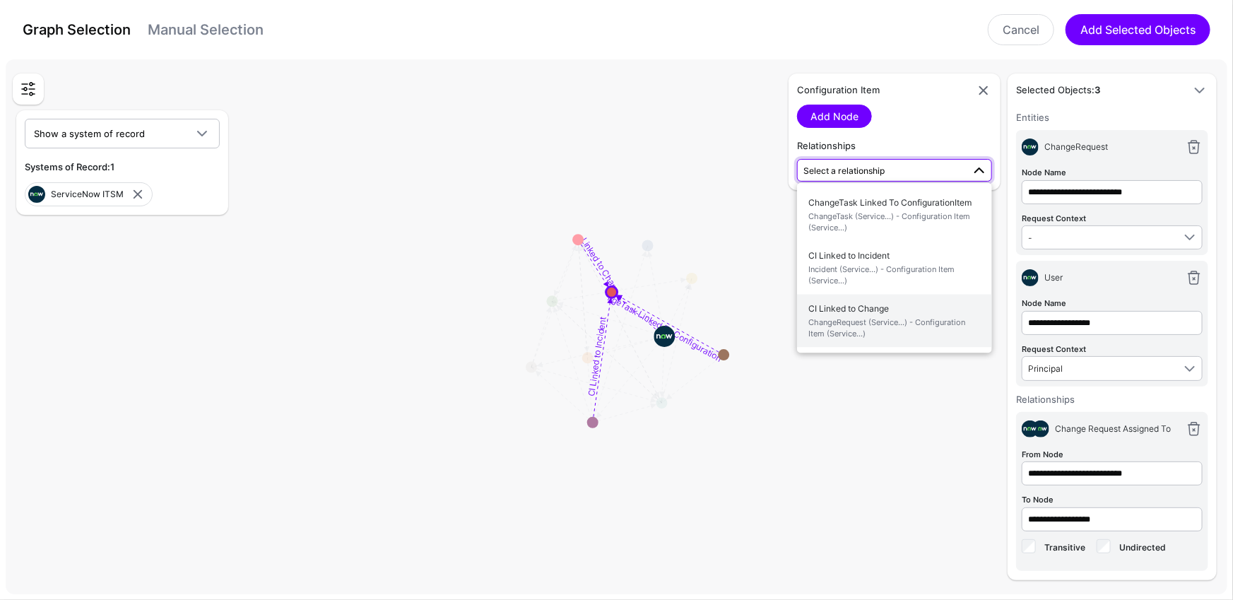
click at [898, 328] on span "ChangeRequest (Service...) - Configuration Item (Service...)" at bounding box center [894, 328] width 172 height 23
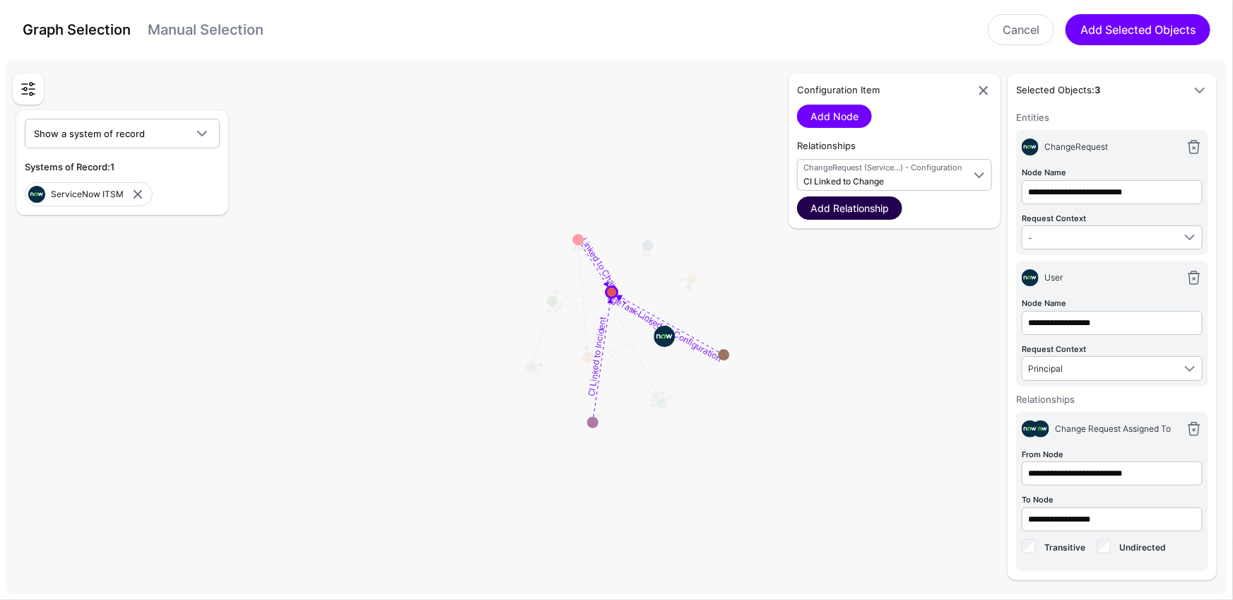
click at [878, 208] on link "Add Relationship" at bounding box center [849, 207] width 105 height 23
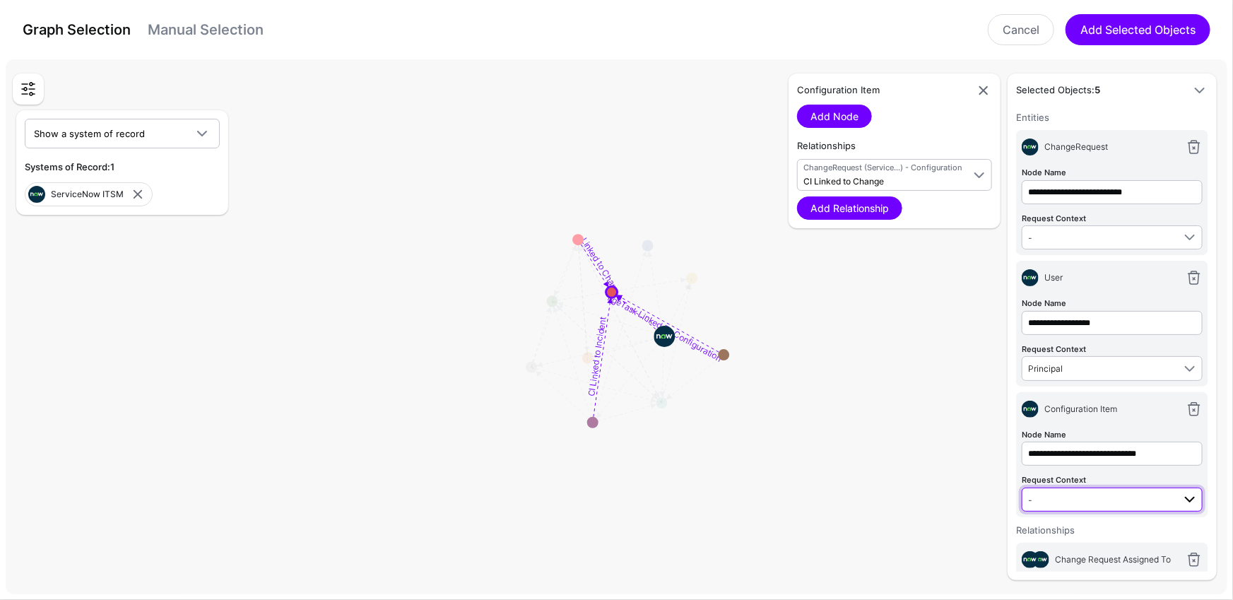
click at [1117, 495] on span "-" at bounding box center [1100, 500] width 145 height 16
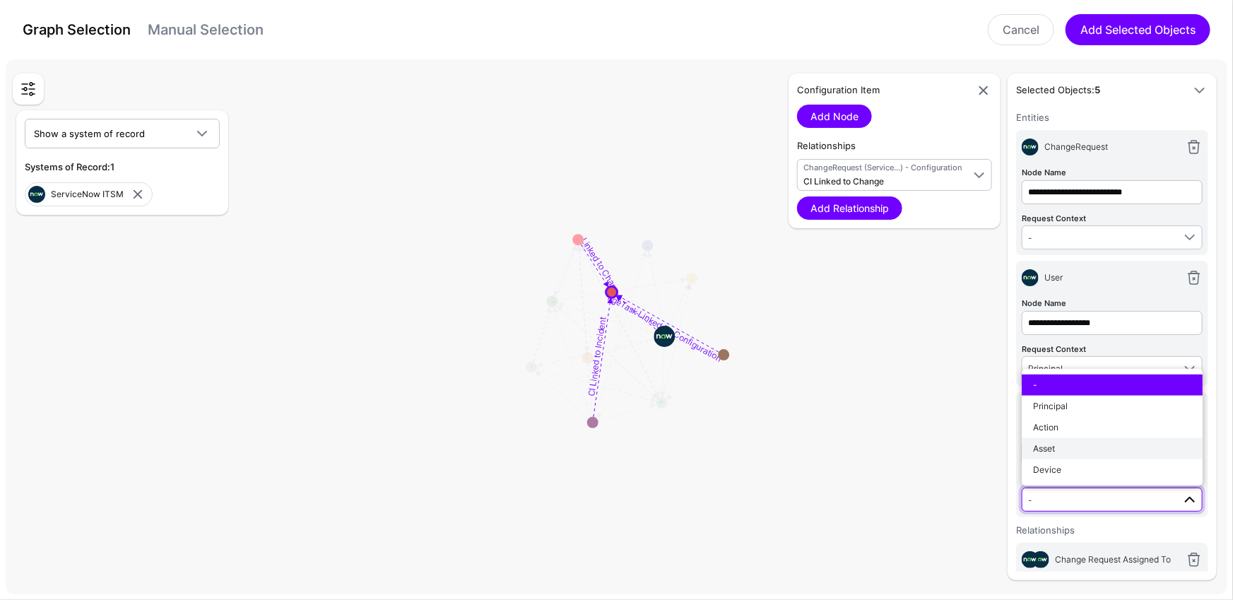
click at [1069, 445] on div "Asset" at bounding box center [1112, 448] width 158 height 13
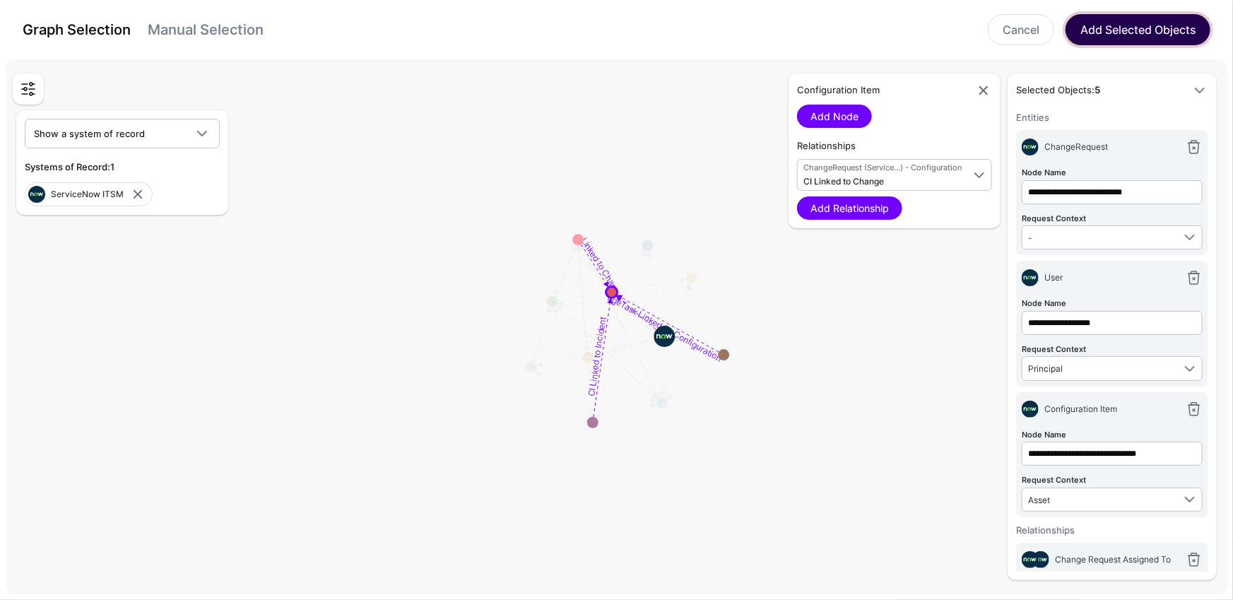
drag, startPoint x: 1151, startPoint y: 25, endPoint x: 1108, endPoint y: 63, distance: 57.6
click at [1151, 25] on button "Add Selected Objects" at bounding box center [1138, 29] width 145 height 31
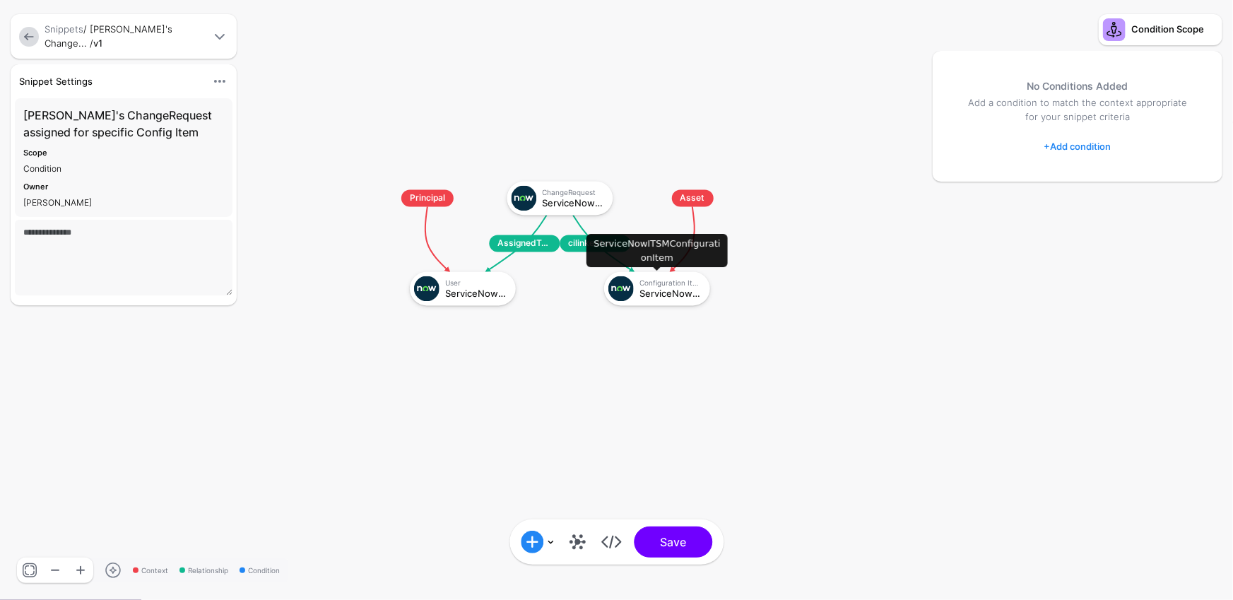
click at [686, 291] on div "ServiceNowITSMConfigurationItem" at bounding box center [670, 293] width 61 height 10
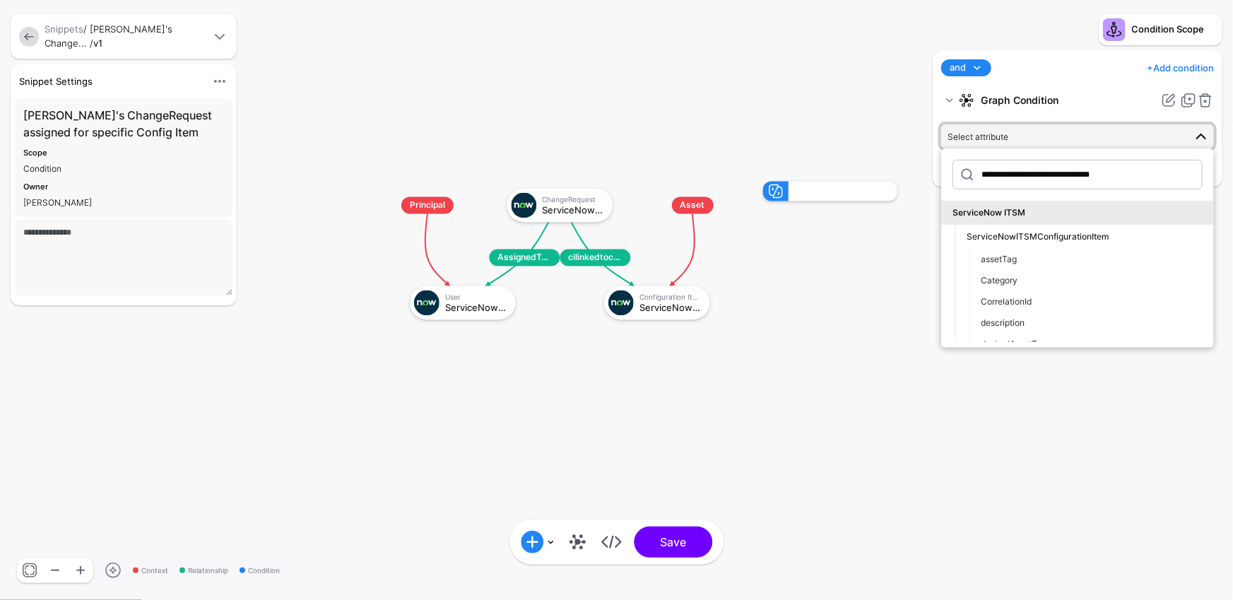
click at [1032, 140] on span "Select attribute" at bounding box center [1066, 137] width 237 height 16
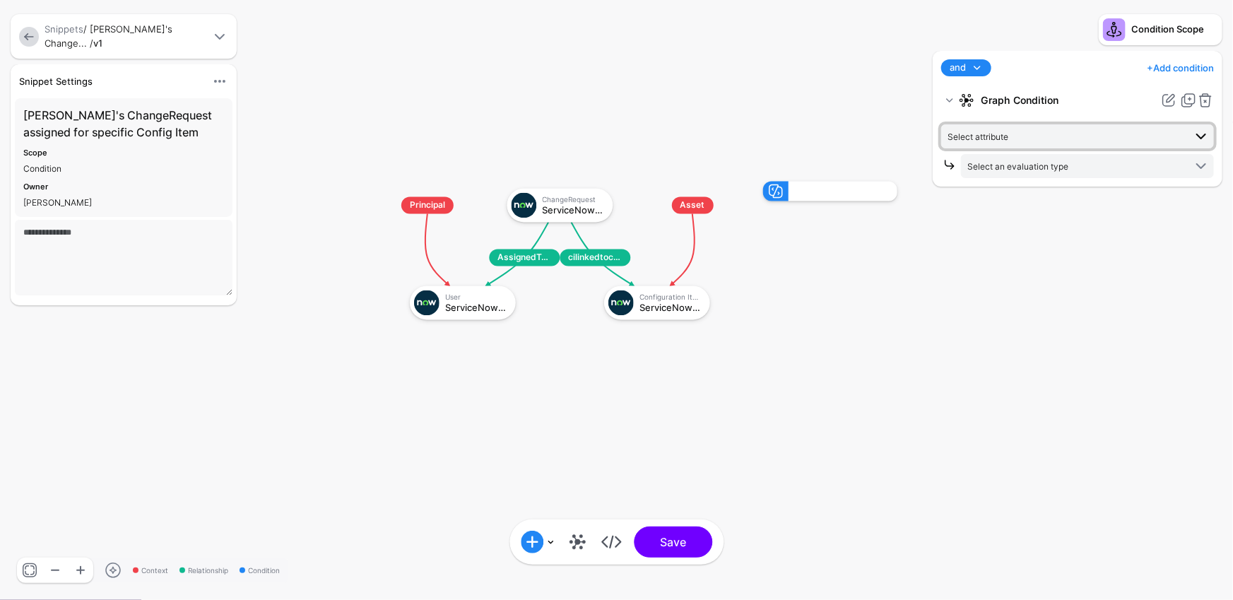
click at [1032, 140] on span "Select attribute" at bounding box center [1066, 137] width 237 height 16
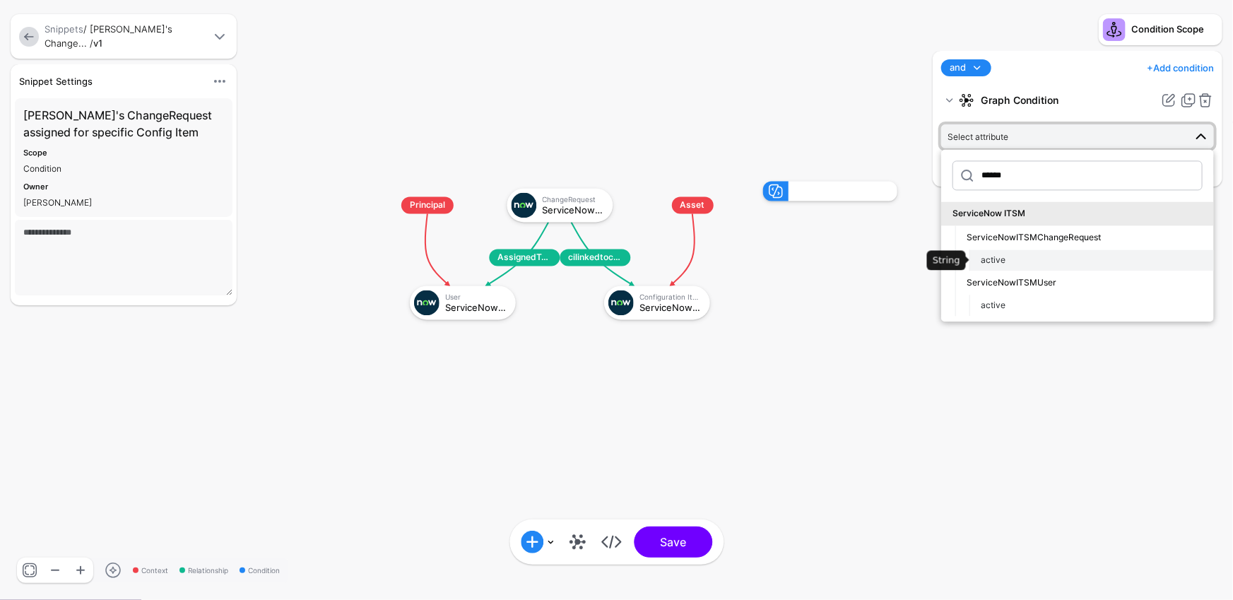
type input "******"
click at [996, 262] on span "active" at bounding box center [993, 259] width 25 height 11
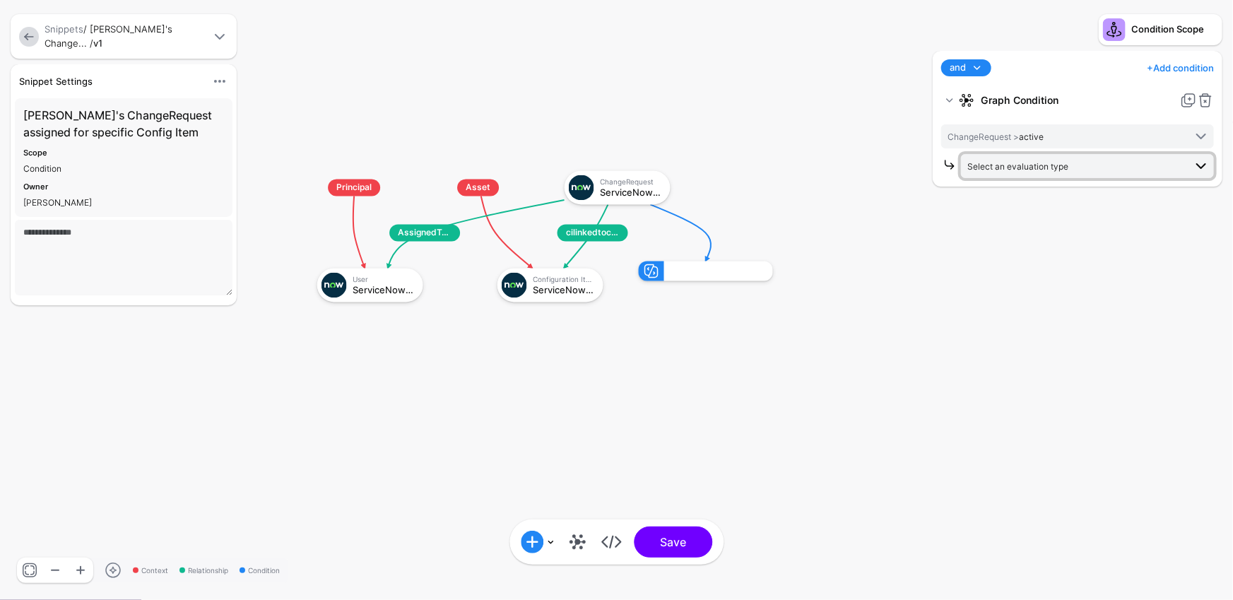
click at [1057, 169] on span "Select an evaluation type" at bounding box center [1018, 166] width 101 height 11
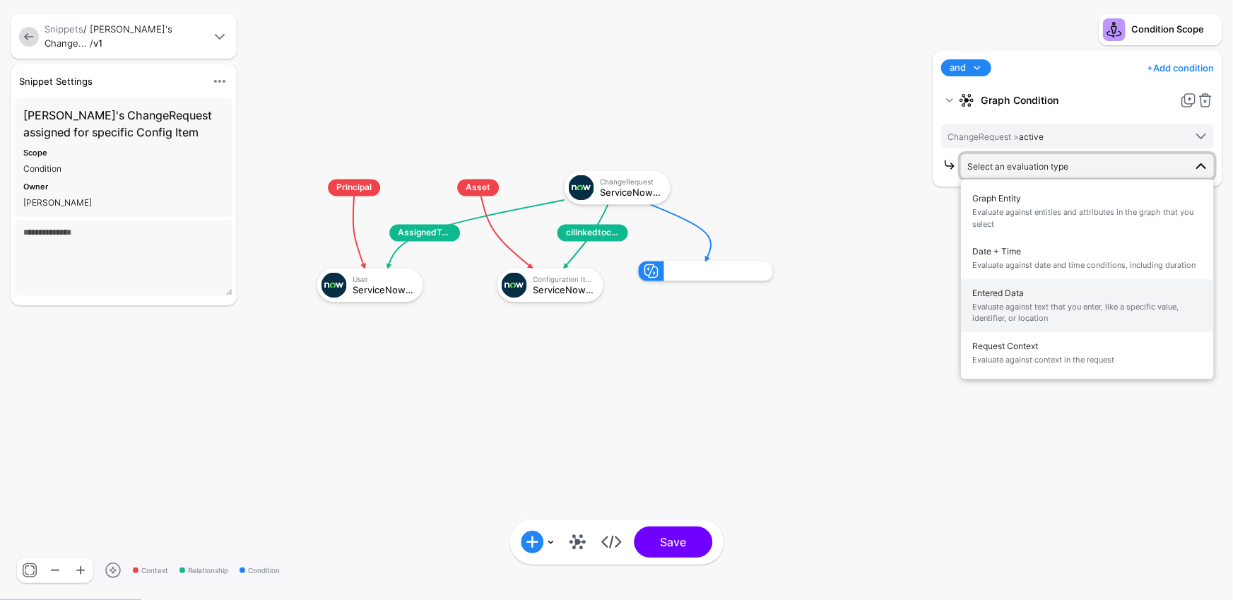
click at [1034, 281] on button "Entered Data Evaluate against text that you enter, like a specific value, ident…" at bounding box center [1087, 305] width 253 height 53
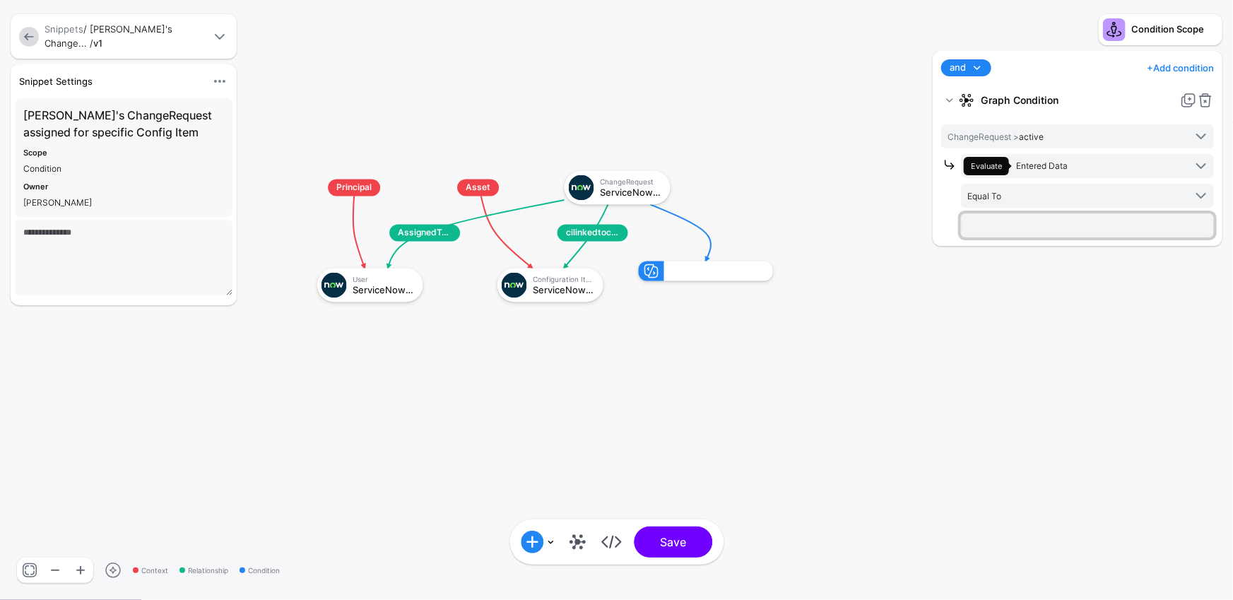
click at [1037, 221] on input "text" at bounding box center [1087, 225] width 253 height 24
type input "****"
click at [1110, 349] on div "and and not or + Add condition Add Condition Graph Condition Time Condition Loc…" at bounding box center [1077, 318] width 297 height 535
drag, startPoint x: 577, startPoint y: 286, endPoint x: 861, endPoint y: 350, distance: 292.0
click at [861, 350] on g "AssignedToUser cilinkedtochange ChangeRequest ServiceNowITSMChangeRequest Princ…" at bounding box center [303, 156] width 123323 height 60001
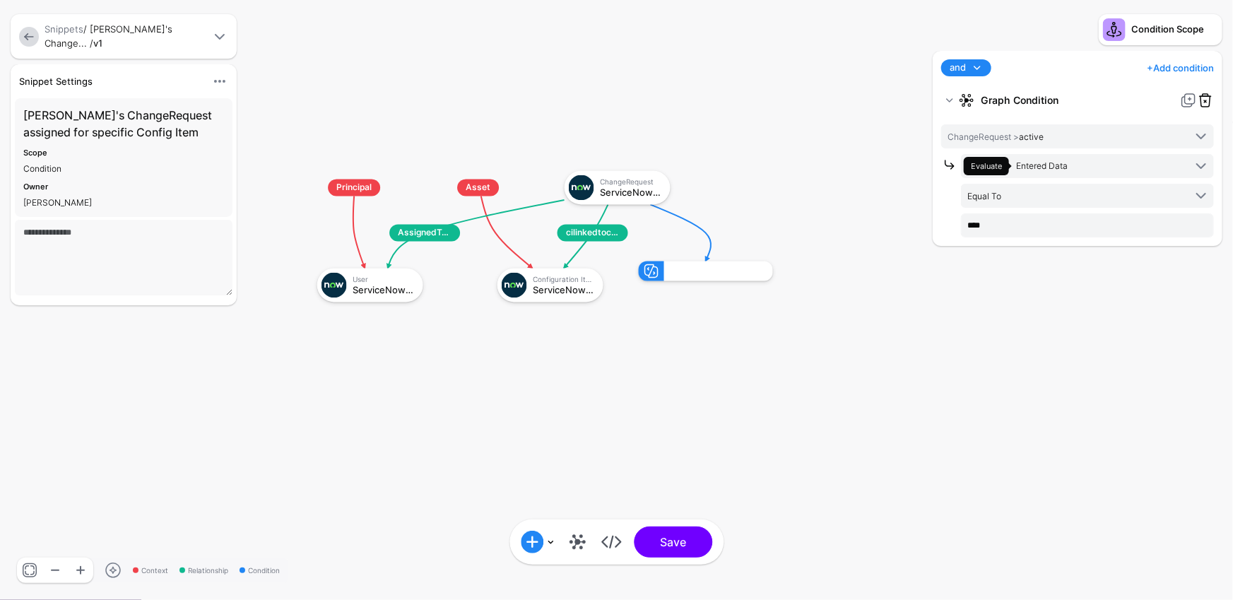
click at [1211, 102] on link at bounding box center [1205, 100] width 17 height 17
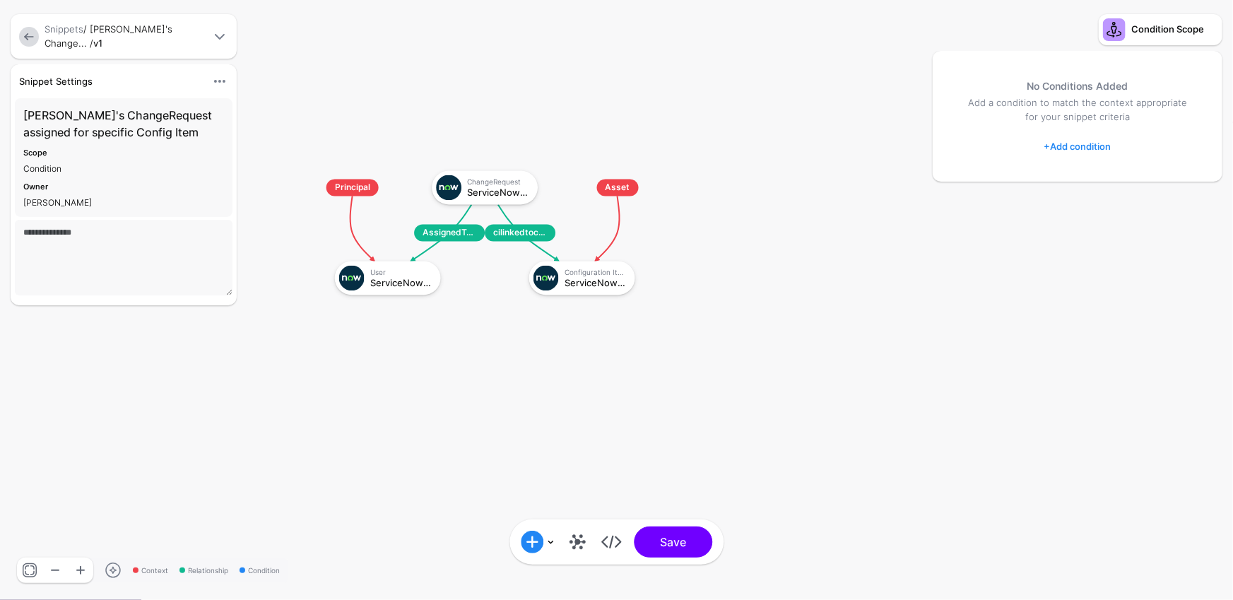
drag, startPoint x: 599, startPoint y: 290, endPoint x: 709, endPoint y: 341, distance: 121.1
click at [709, 341] on g "AssignedToUser cilinkedtochange ChangeRequest ServiceNowITSMChangeRequest Princ…" at bounding box center [303, 156] width 123323 height 60001
drag, startPoint x: 583, startPoint y: 283, endPoint x: 703, endPoint y: 335, distance: 131.0
click at [717, 336] on g "AssignedToUser cilinkedtochange ChangeRequest ServiceNowITSMChangeRequest Princ…" at bounding box center [303, 156] width 123323 height 60001
click at [1102, 146] on link "+ Add condition" at bounding box center [1078, 146] width 67 height 23
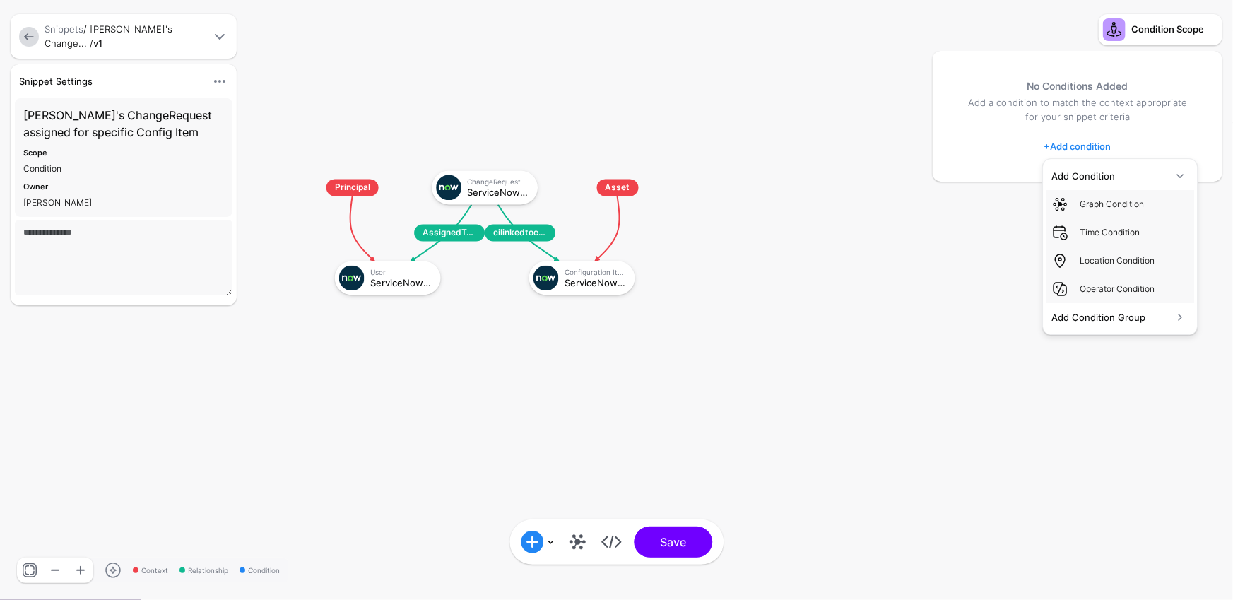
click at [775, 197] on rect at bounding box center [303, 156] width 123323 height 60001
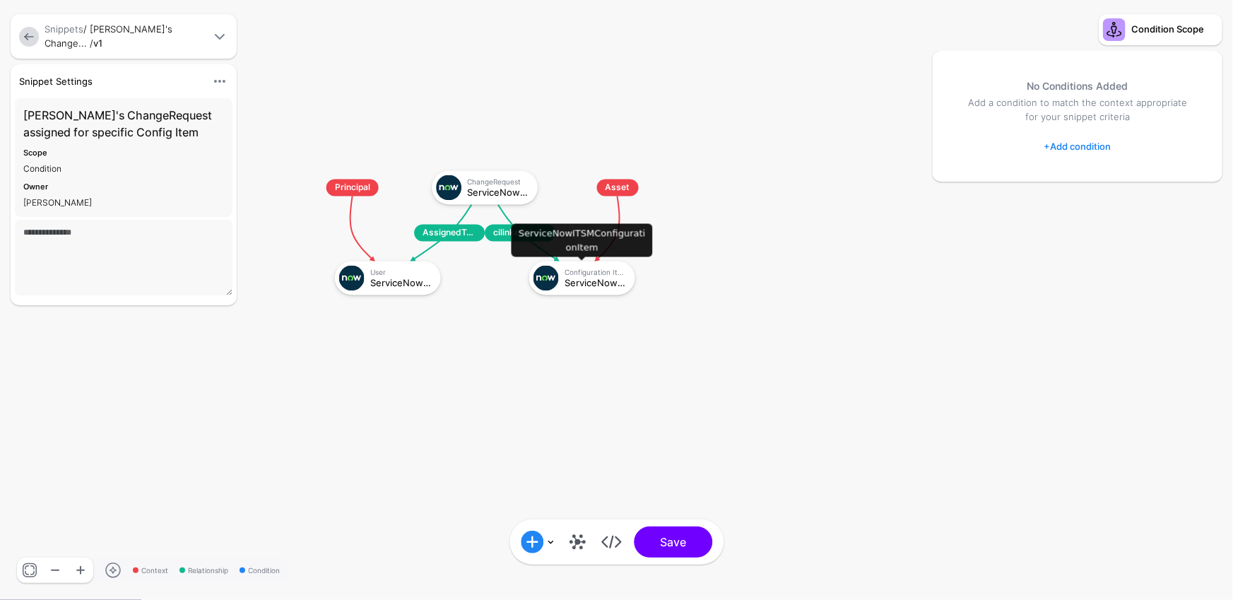
click at [565, 284] on div "ServiceNowITSMConfigurationItem" at bounding box center [595, 283] width 61 height 10
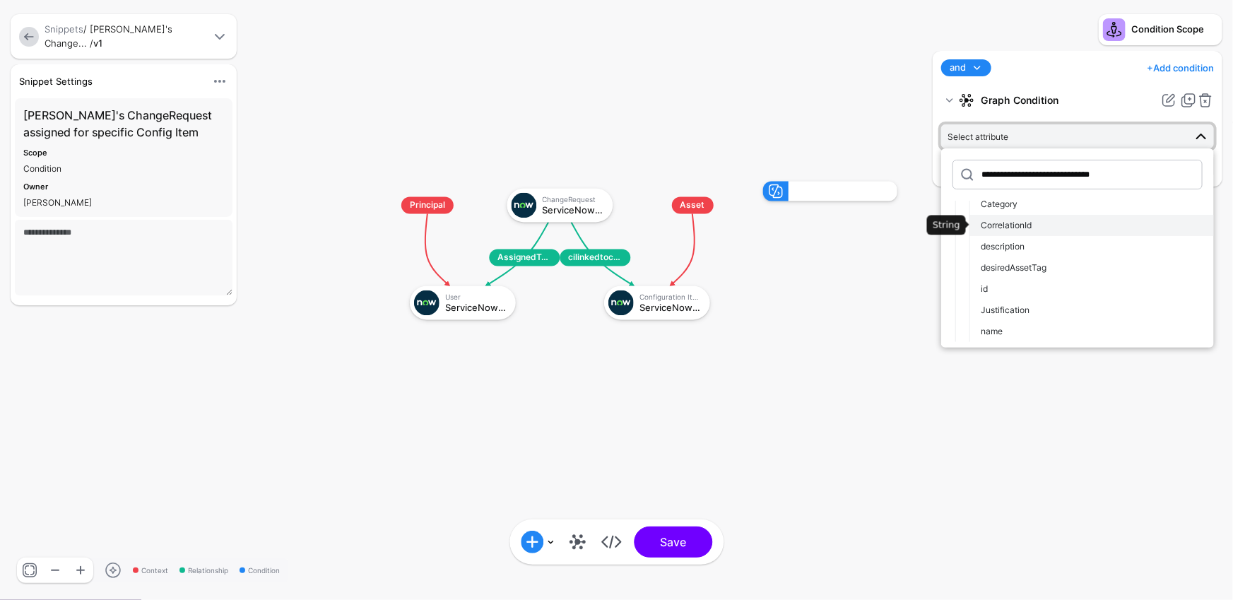
scroll to position [0, 0]
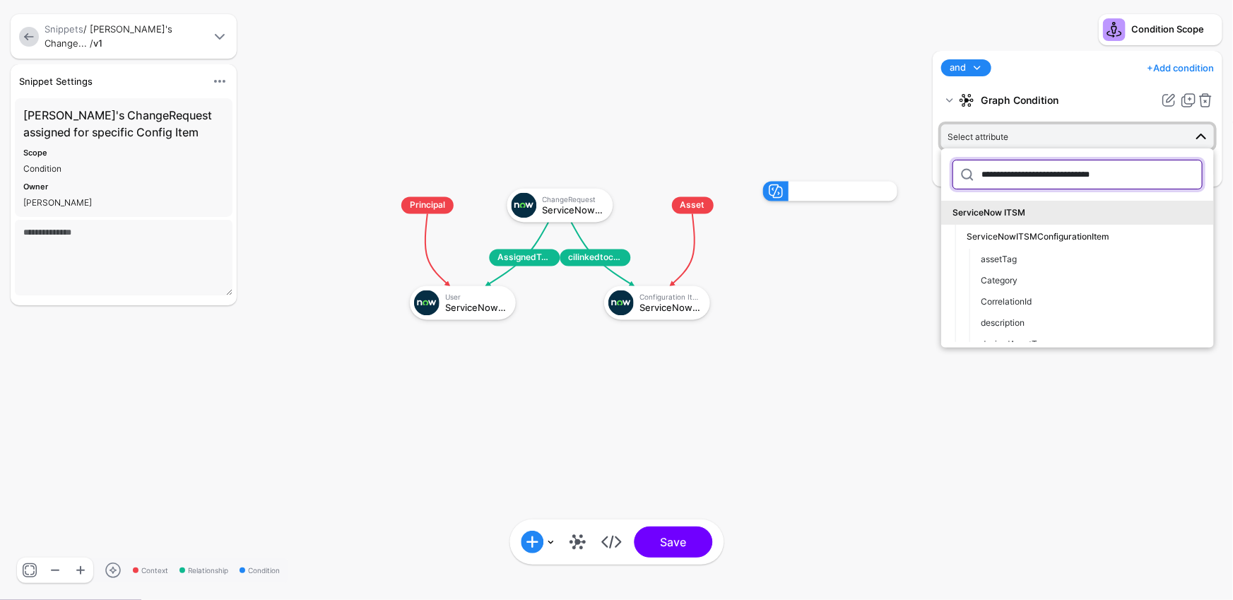
click at [1072, 180] on input "**********" at bounding box center [1078, 175] width 250 height 30
click at [847, 261] on rect at bounding box center [377, 167] width 123323 height 60001
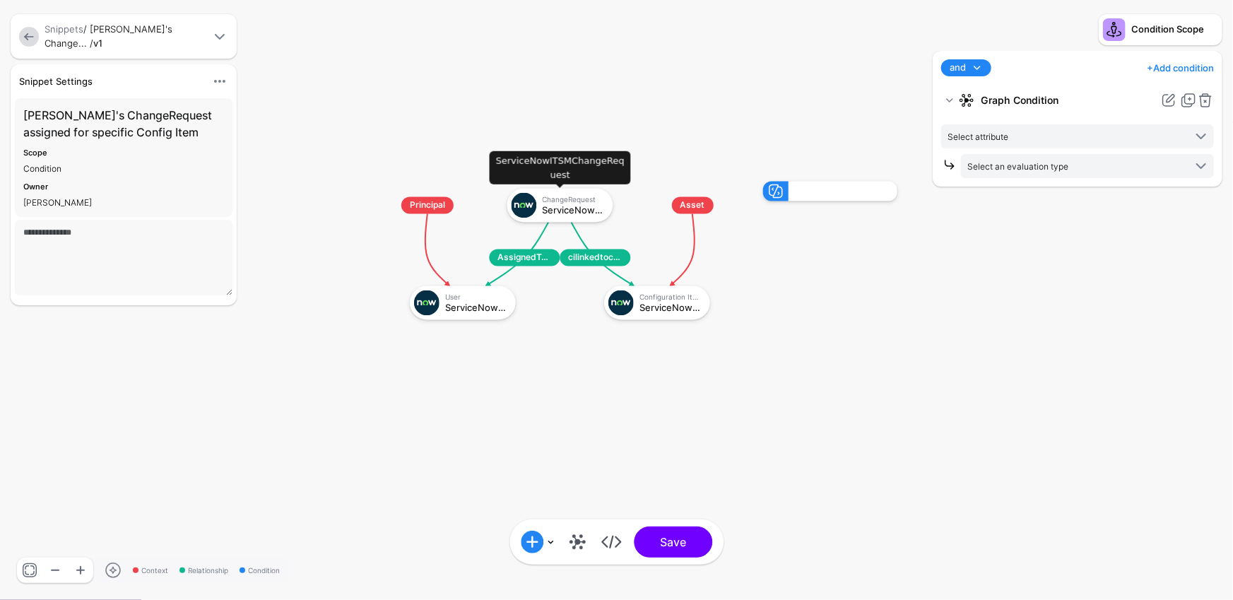
click at [572, 208] on div "ServiceNowITSMChangeRequest" at bounding box center [573, 210] width 61 height 10
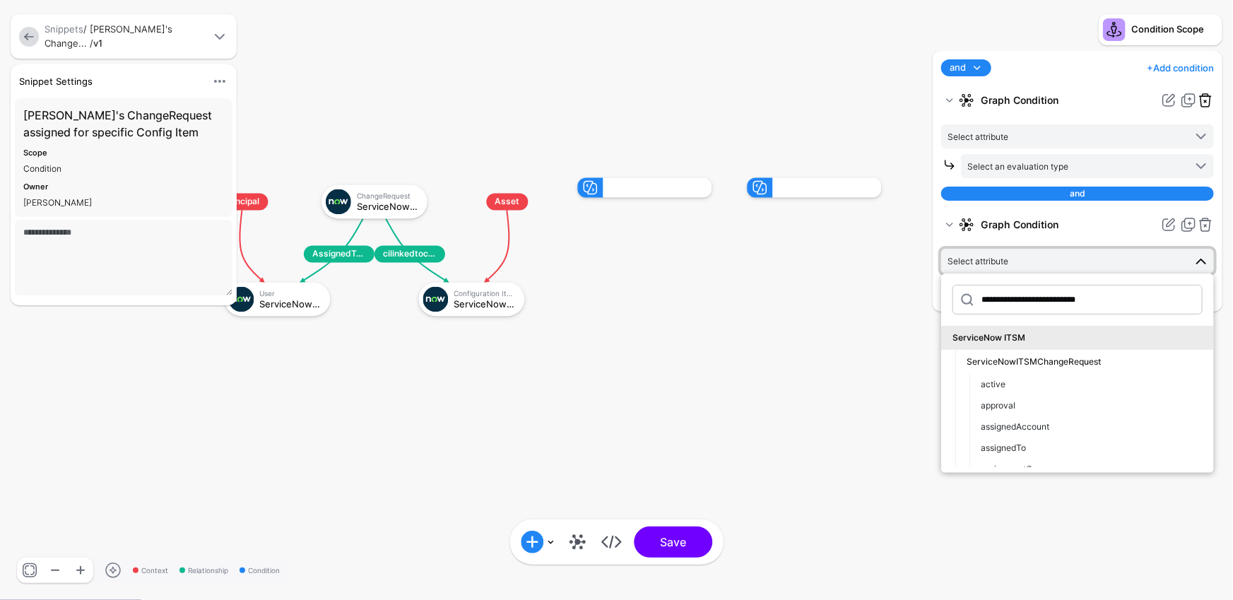
click at [1200, 100] on link at bounding box center [1205, 100] width 17 height 17
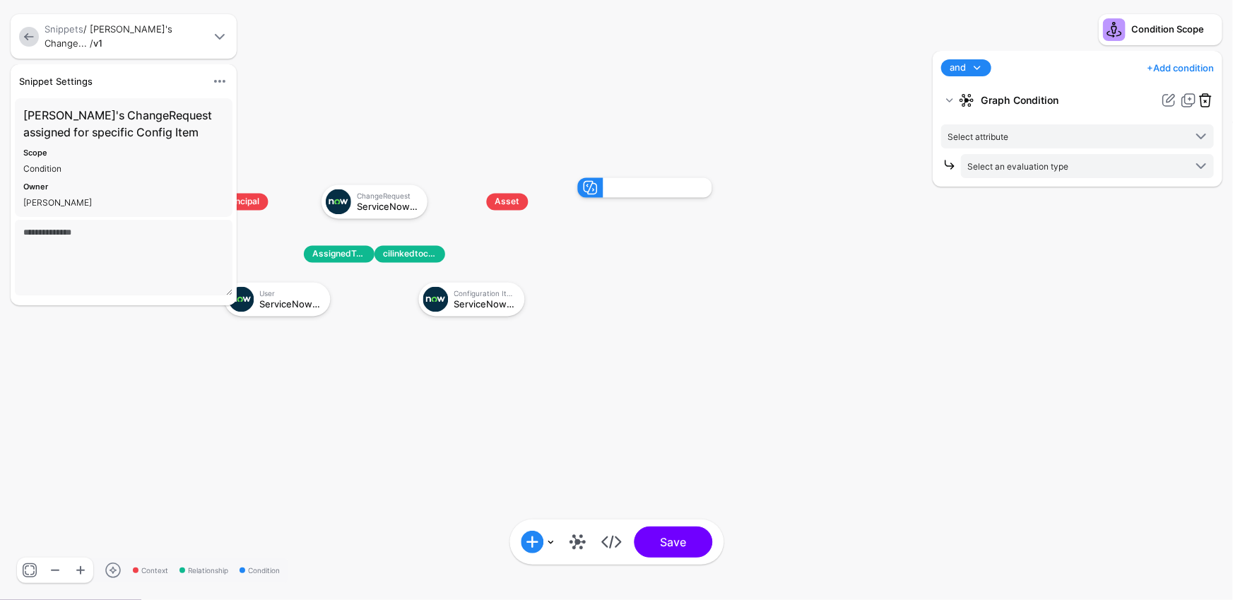
click at [1200, 99] on link at bounding box center [1205, 100] width 17 height 17
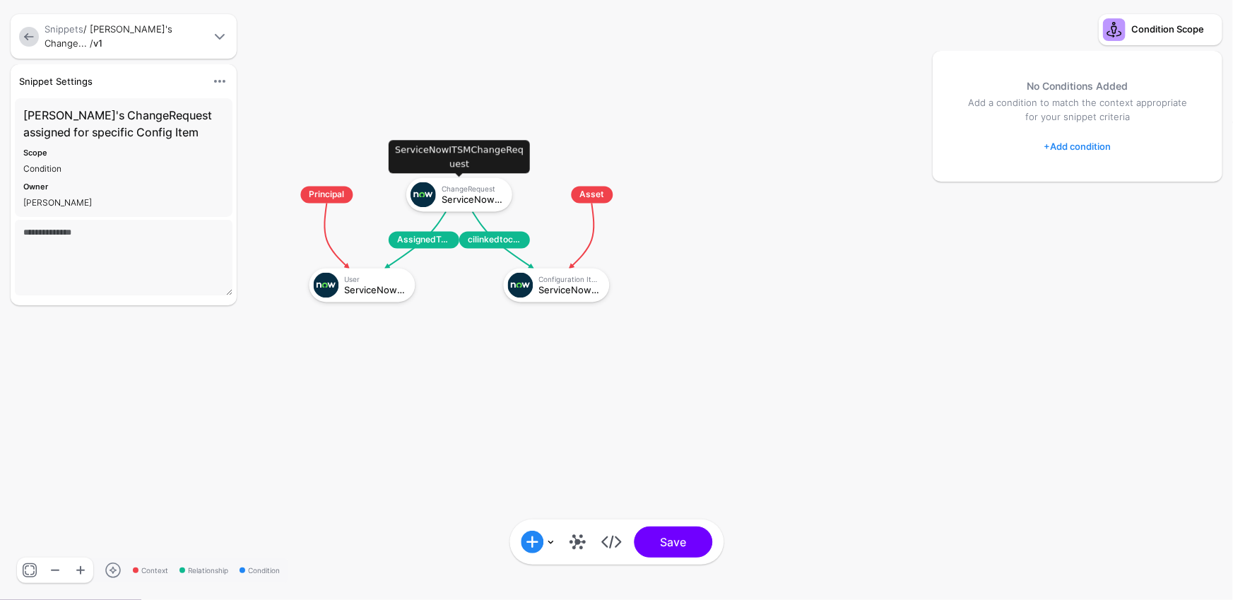
click at [502, 201] on div "ChangeRequest ServiceNowITSMChangeRequest" at bounding box center [475, 194] width 66 height 20
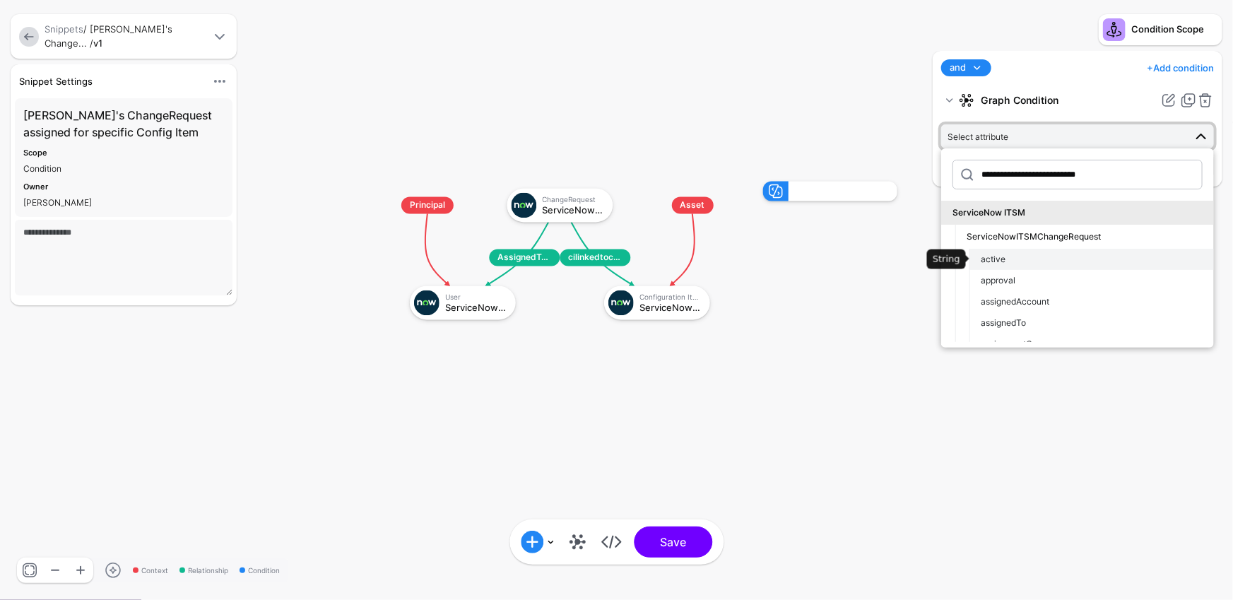
click at [1040, 259] on div "active" at bounding box center [1092, 259] width 222 height 13
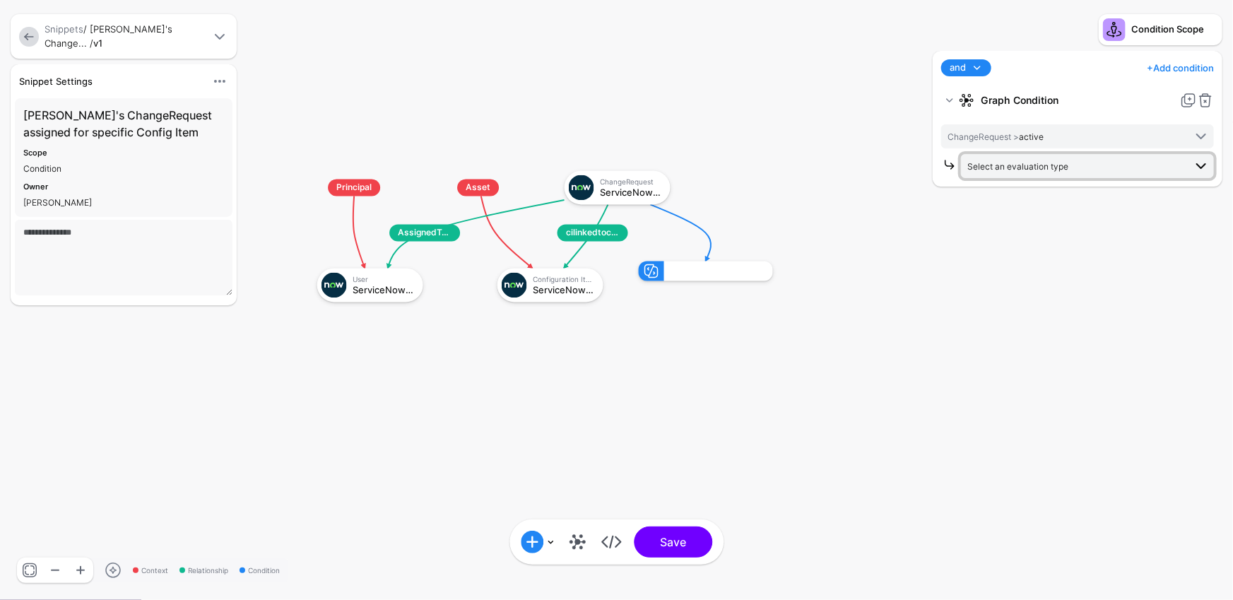
click at [1045, 171] on span "Select an evaluation type" at bounding box center [1018, 166] width 101 height 11
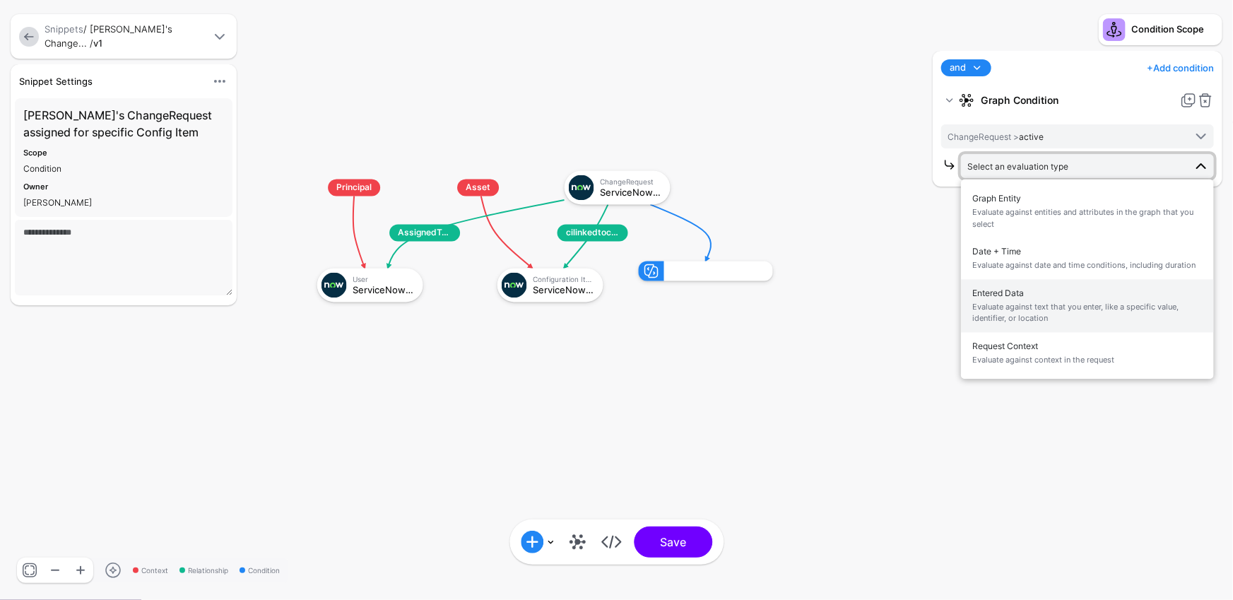
click at [1038, 304] on span "Evaluate against text that you enter, like a specific value, identifier, or loc…" at bounding box center [1087, 312] width 230 height 23
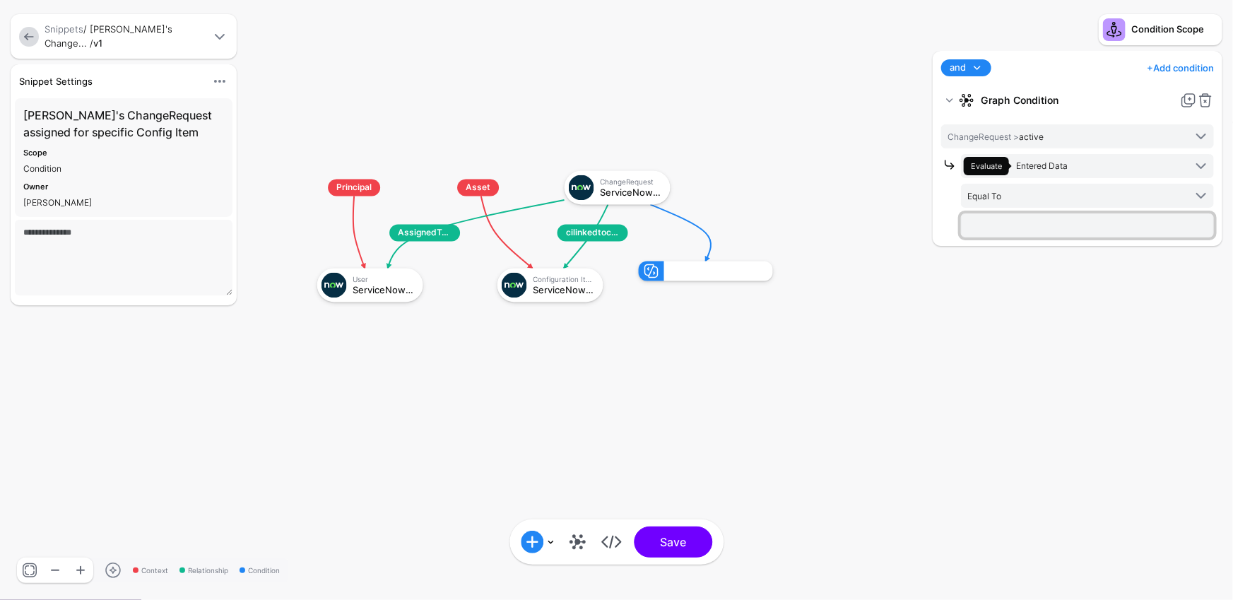
click at [1040, 220] on input "text" at bounding box center [1087, 225] width 253 height 24
type input "****"
click at [1158, 66] on link "+ Add condition" at bounding box center [1180, 68] width 67 height 23
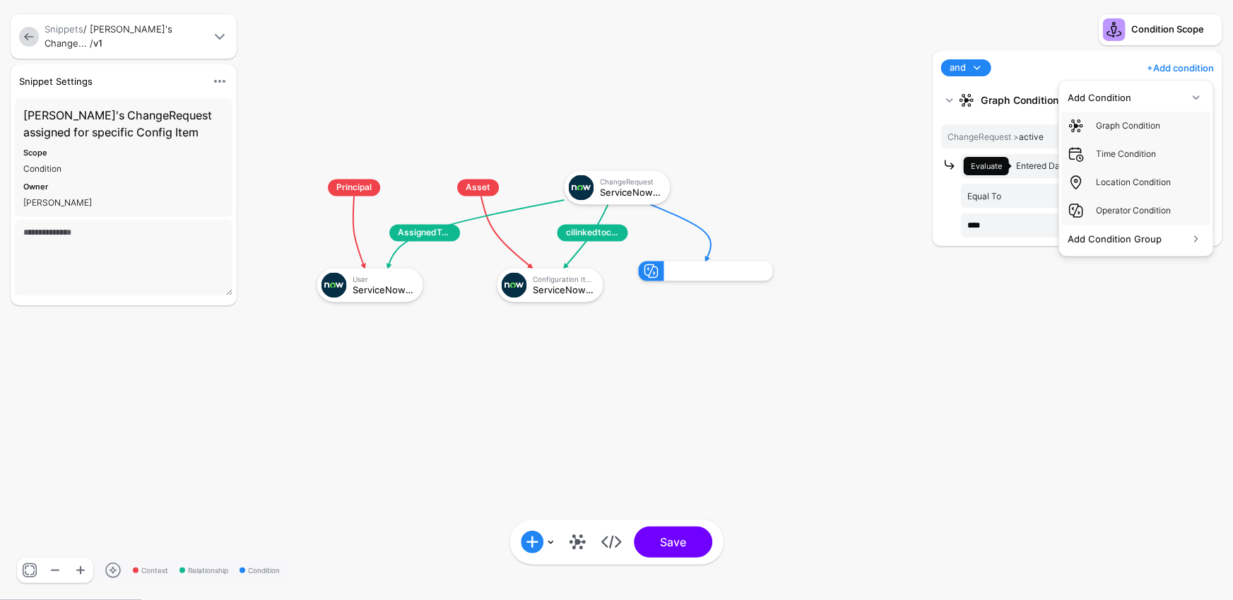
click at [1057, 56] on div "and and not or + Add condition Add Condition Graph Condition Time Condition Loc…" at bounding box center [1078, 148] width 290 height 195
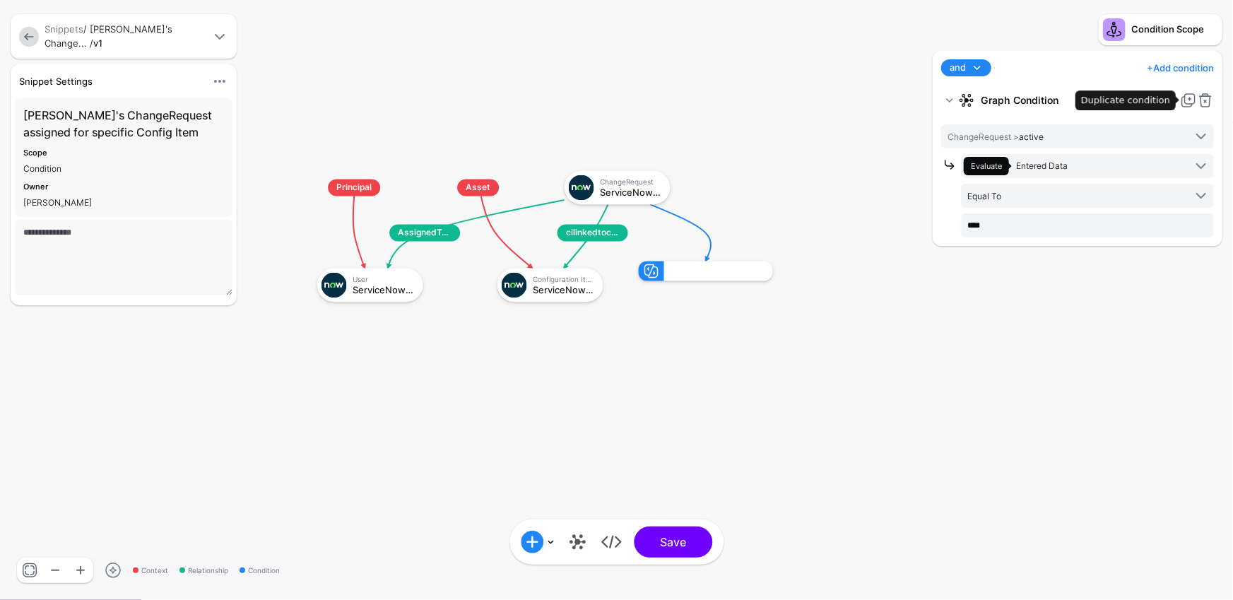
click at [1189, 105] on link at bounding box center [1188, 100] width 17 height 17
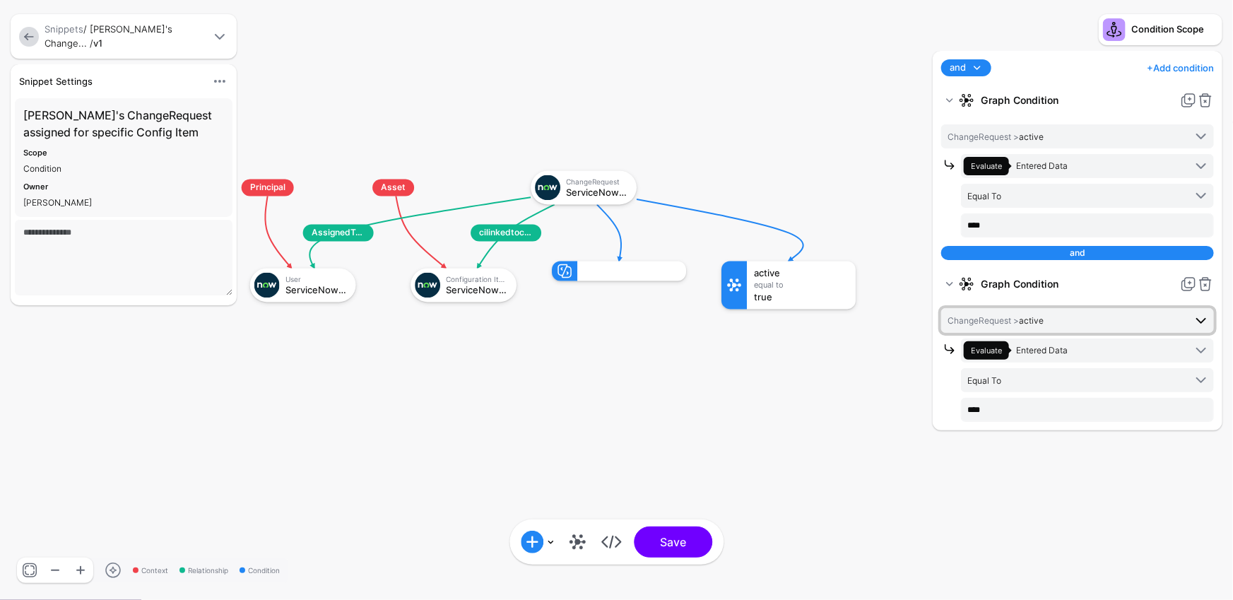
click at [1078, 320] on span "ChangeRequest > active" at bounding box center [1066, 320] width 237 height 16
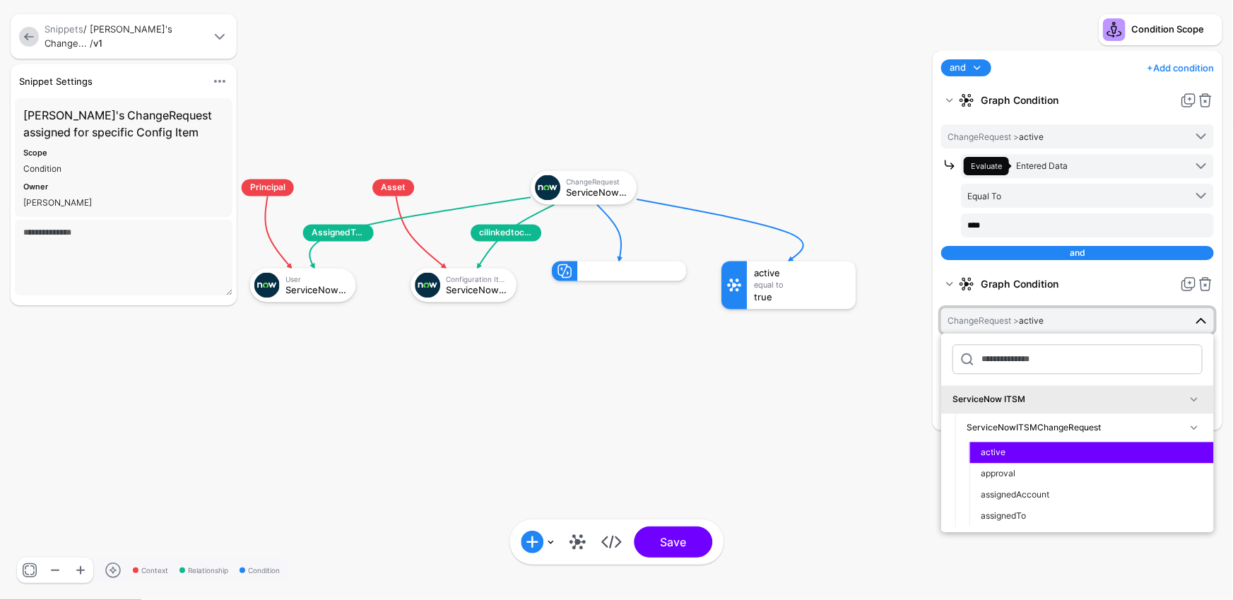
click at [1078, 321] on span "ChangeRequest > active" at bounding box center [1066, 320] width 237 height 16
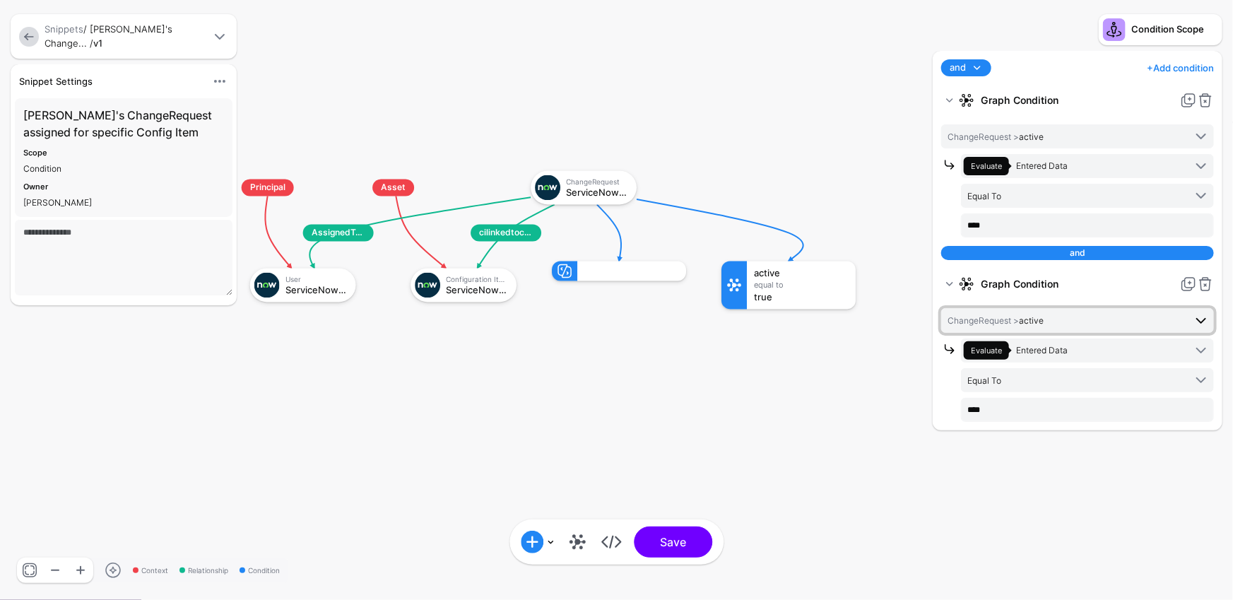
click at [1078, 320] on span "ChangeRequest > active" at bounding box center [1066, 320] width 237 height 16
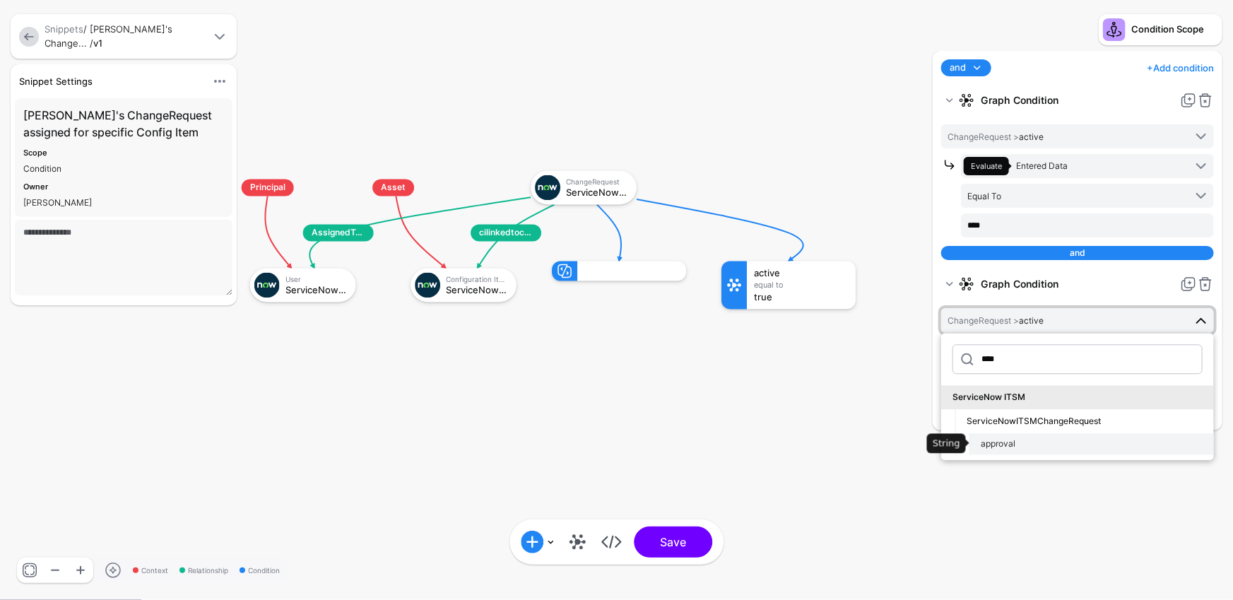
type input "****"
click at [1095, 448] on div "approval" at bounding box center [1092, 444] width 222 height 13
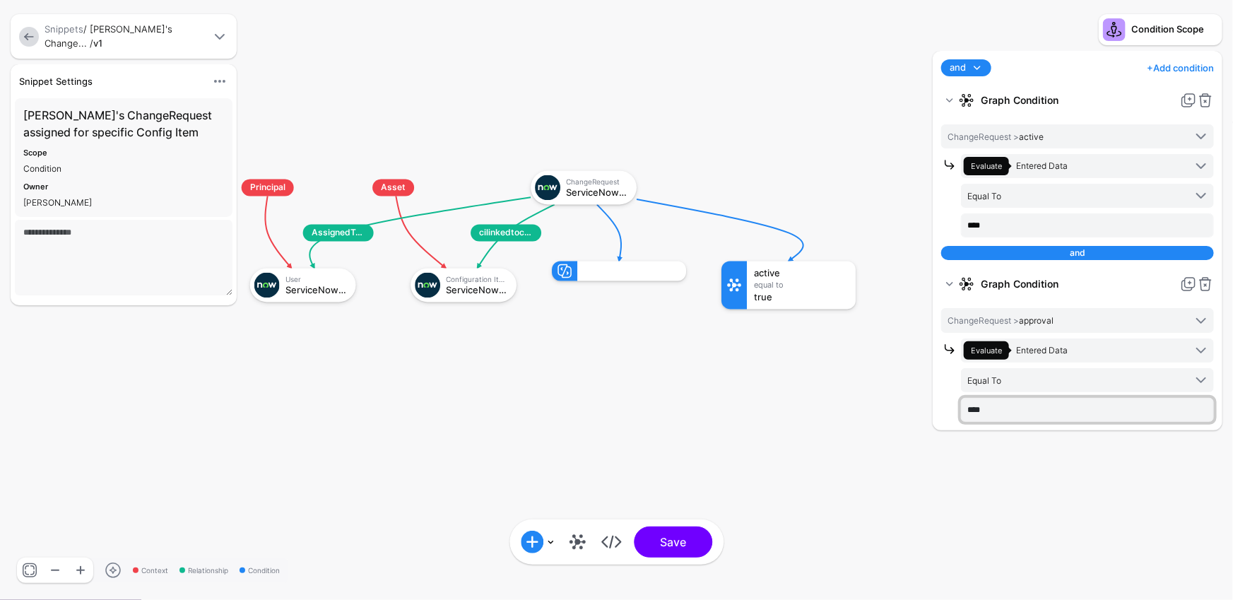
click at [1042, 413] on input "****" at bounding box center [1087, 410] width 253 height 24
type input "*"
type input "********"
click at [1082, 452] on div "and and or + Add condition Add Condition Graph Condition Time Condition Locatio…" at bounding box center [1077, 318] width 297 height 535
drag, startPoint x: 691, startPoint y: 537, endPoint x: 710, endPoint y: 556, distance: 27.0
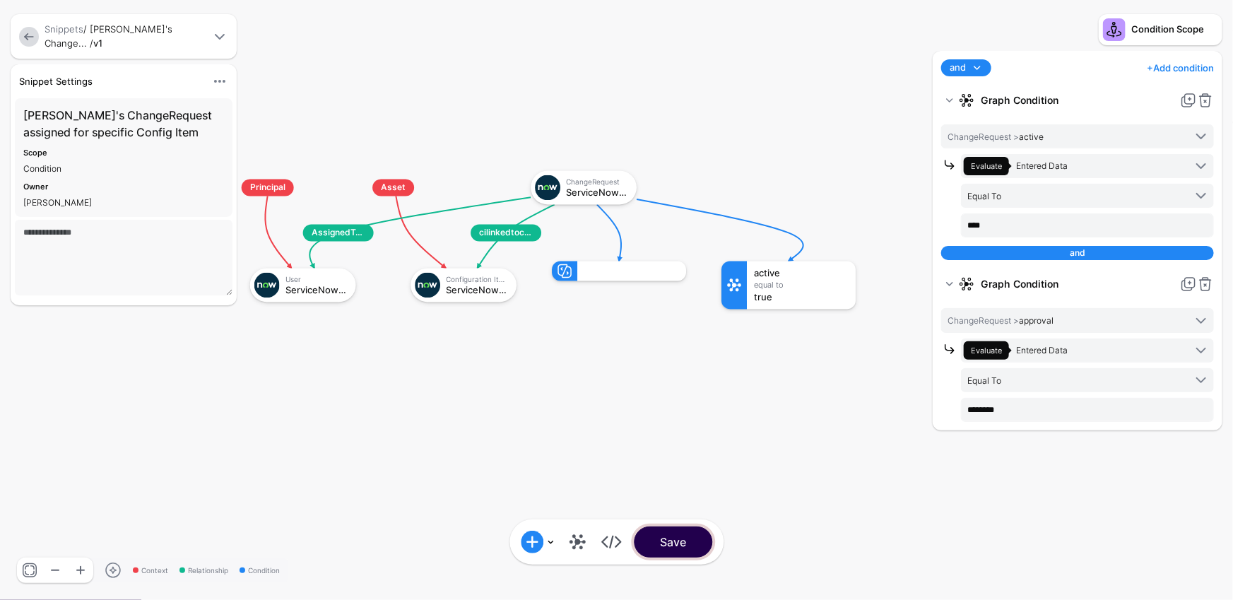
click at [691, 537] on button "Save" at bounding box center [673, 542] width 78 height 31
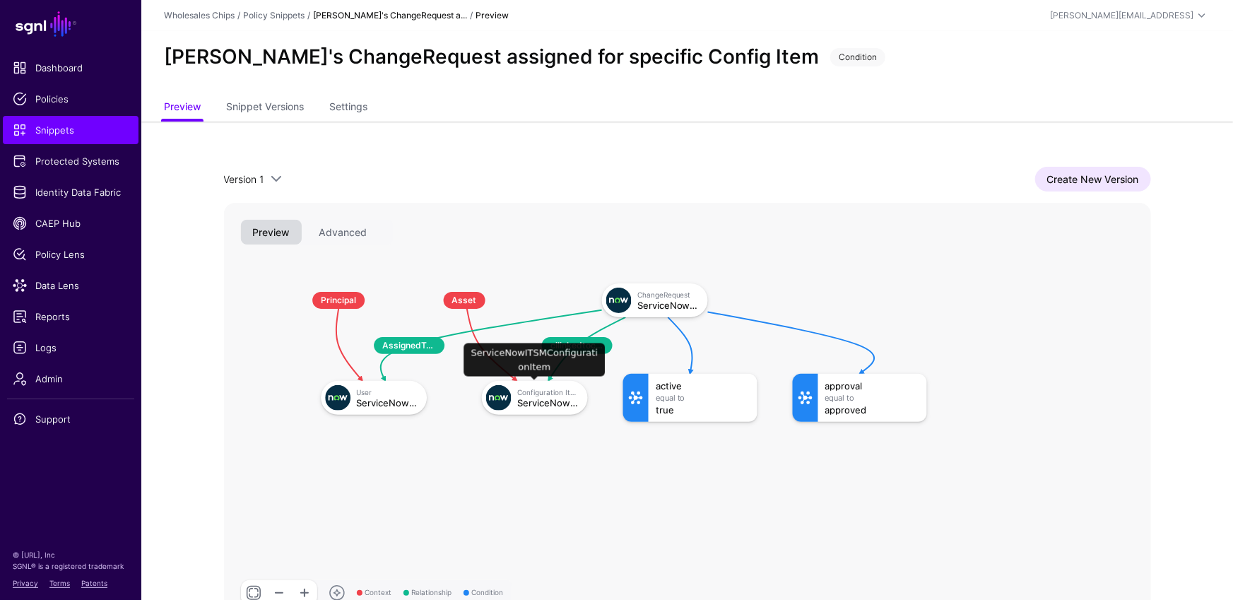
click at [541, 403] on div "ServiceNowITSMConfigurationItem" at bounding box center [547, 403] width 61 height 10
click at [555, 394] on div "Configuration Item" at bounding box center [547, 392] width 61 height 8
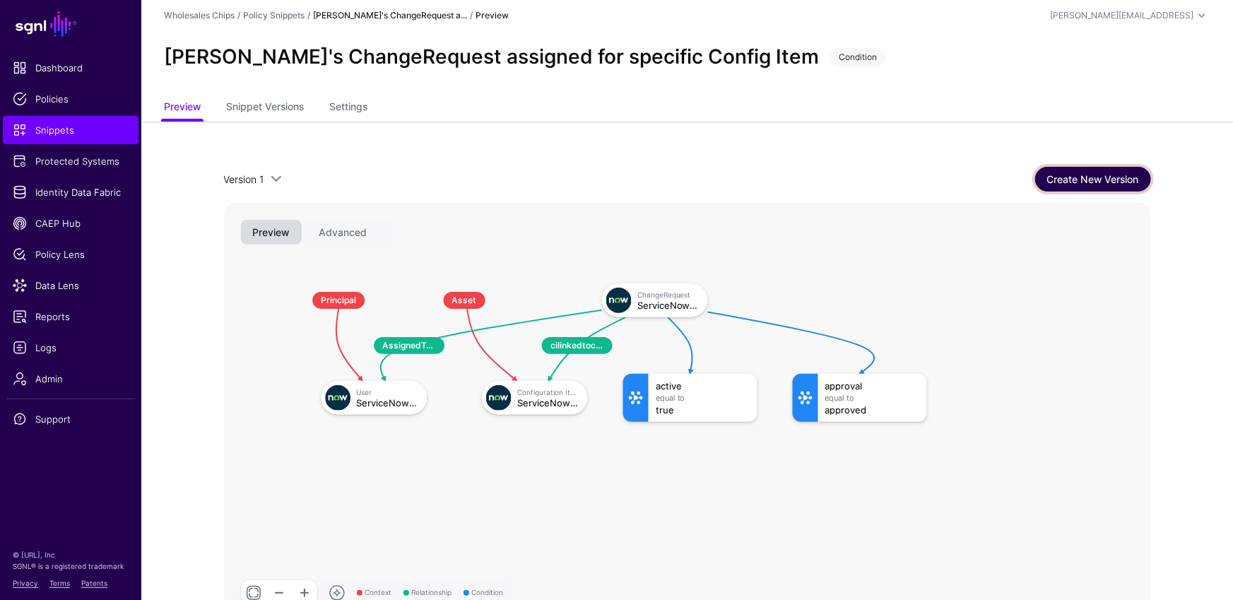
click at [1083, 184] on link "Create New Version" at bounding box center [1093, 179] width 116 height 25
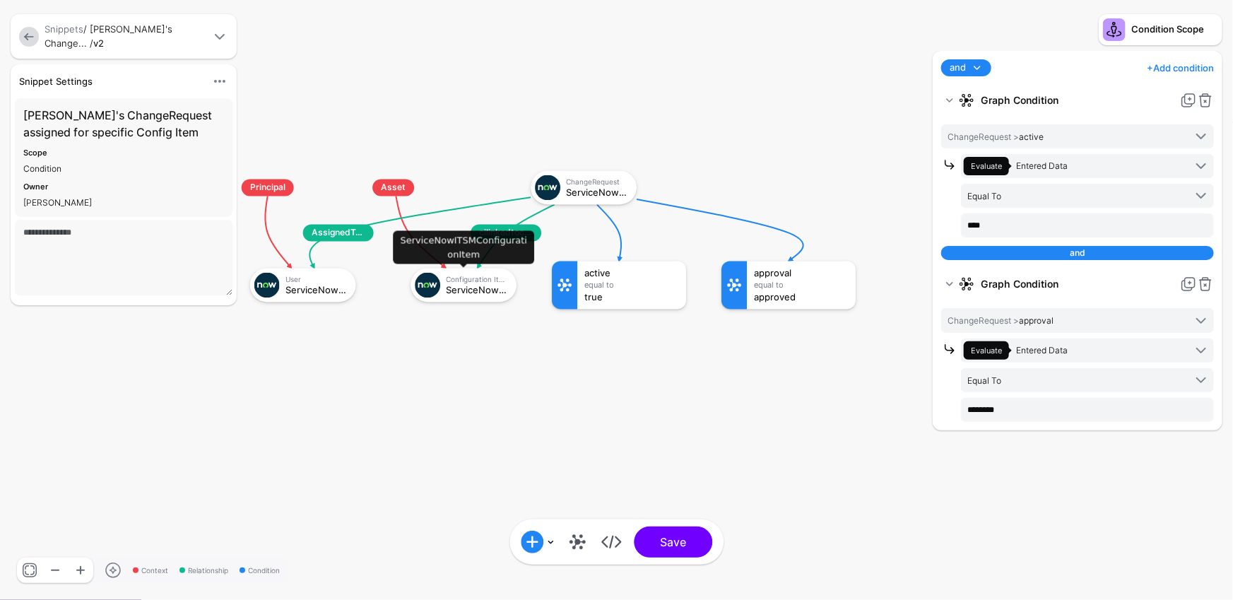
click at [467, 286] on div "ServiceNowITSMConfigurationItem" at bounding box center [476, 290] width 61 height 10
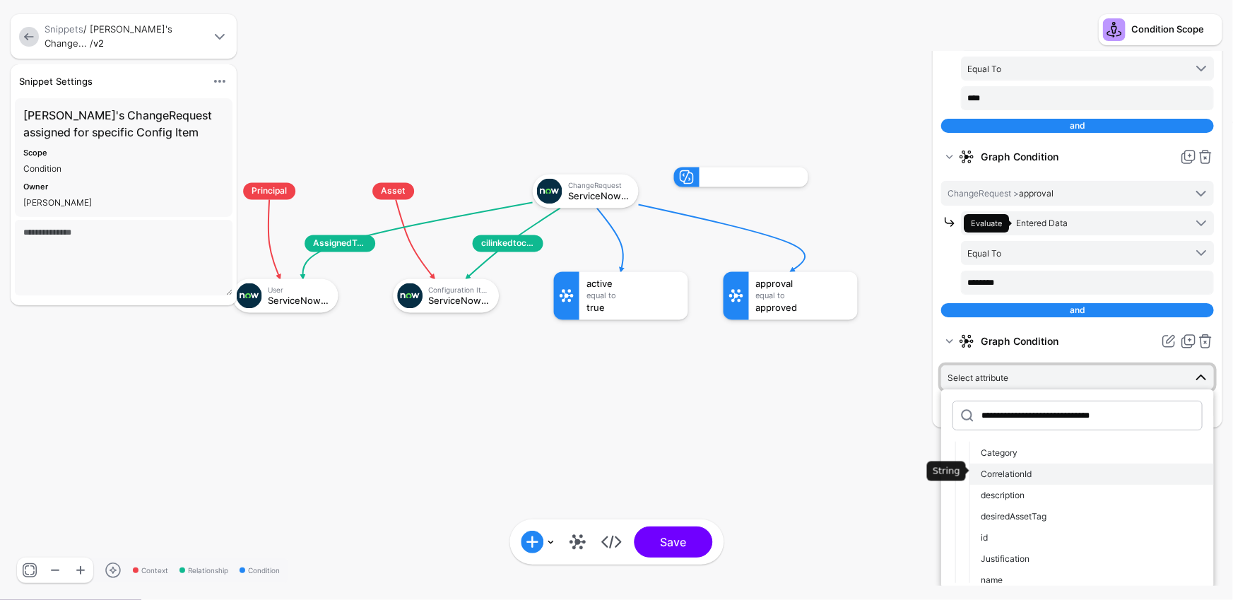
scroll to position [52, 0]
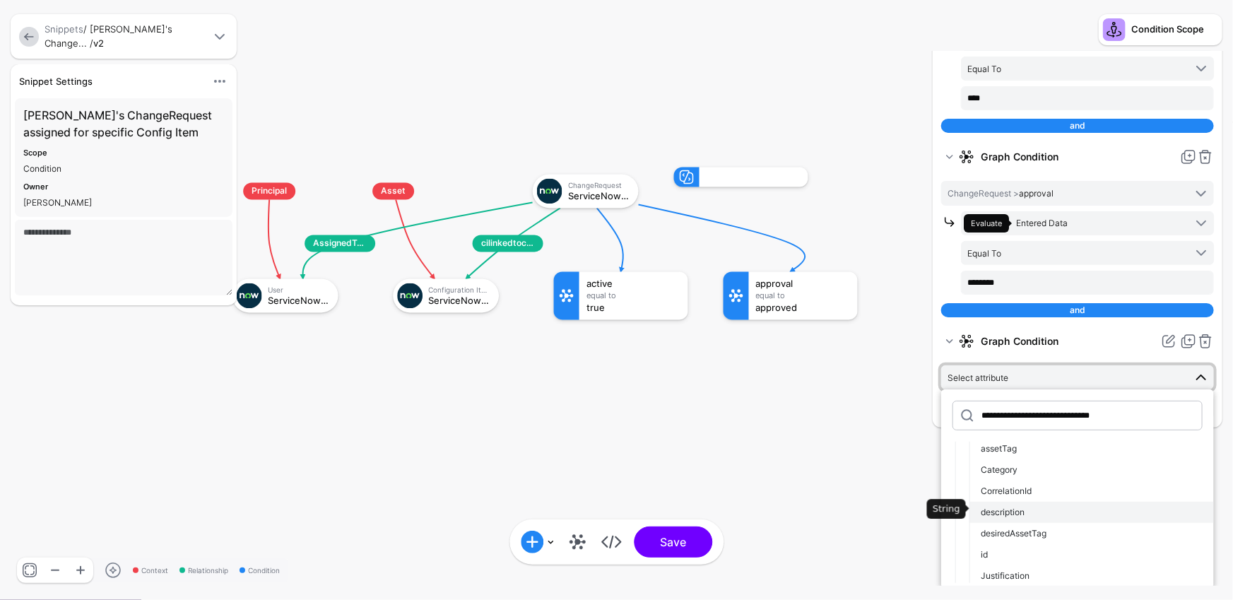
click at [1054, 507] on div "description" at bounding box center [1092, 512] width 222 height 13
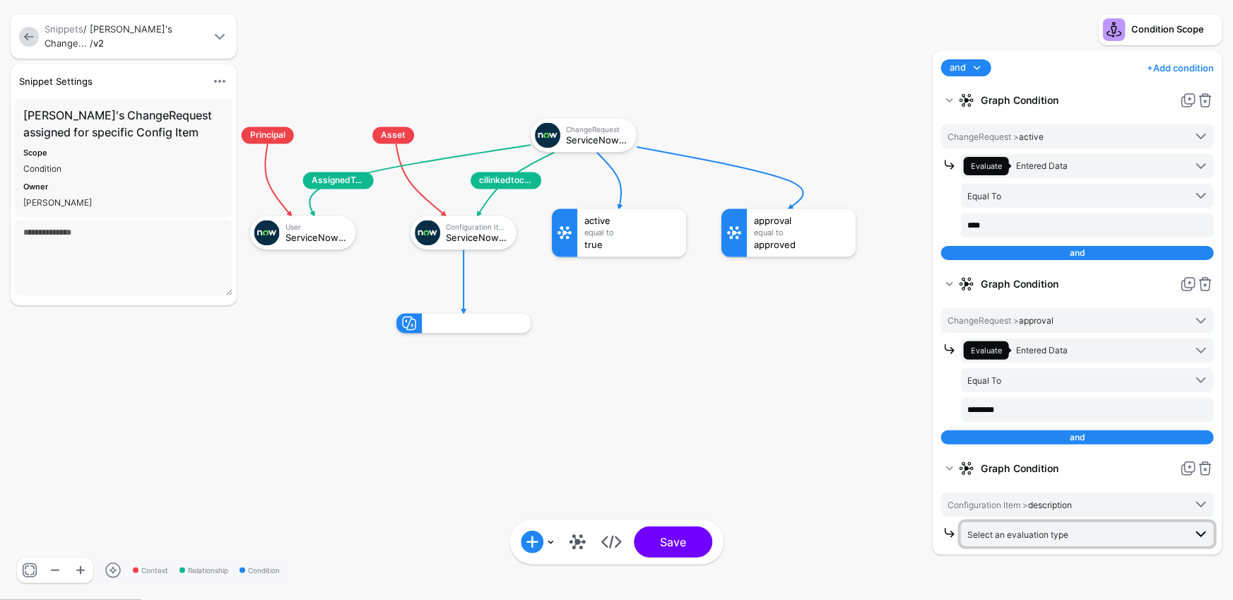
click at [1081, 531] on span "Select an evaluation type" at bounding box center [1076, 535] width 217 height 16
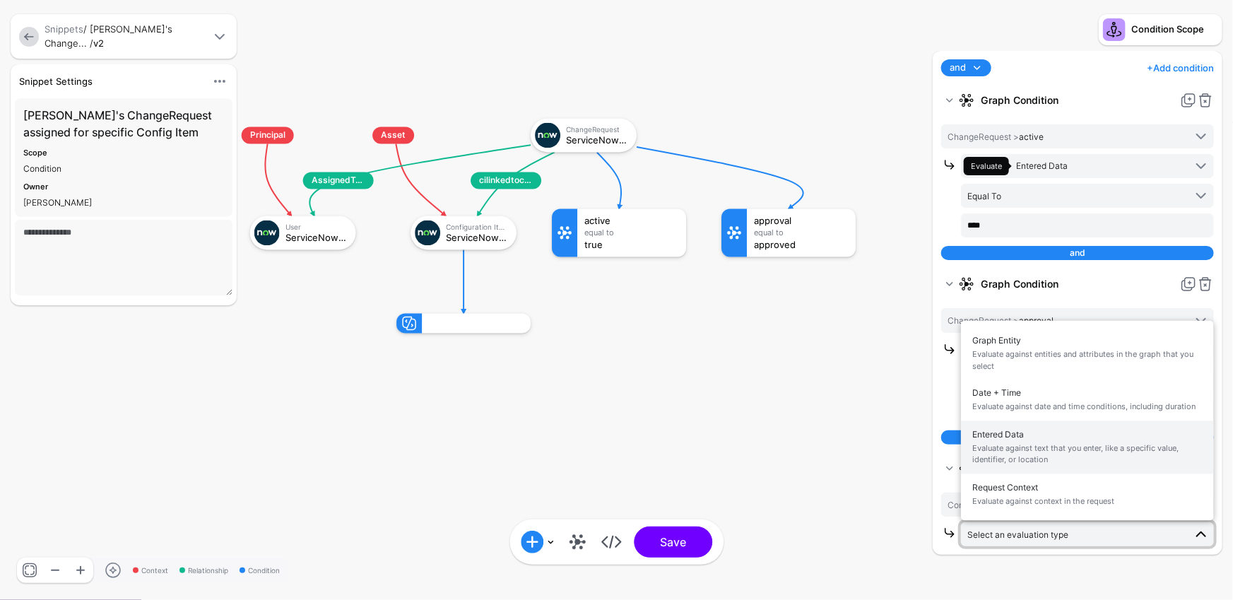
click at [1060, 442] on span "Evaluate against text that you enter, like a specific value, identifier, or loc…" at bounding box center [1087, 453] width 230 height 23
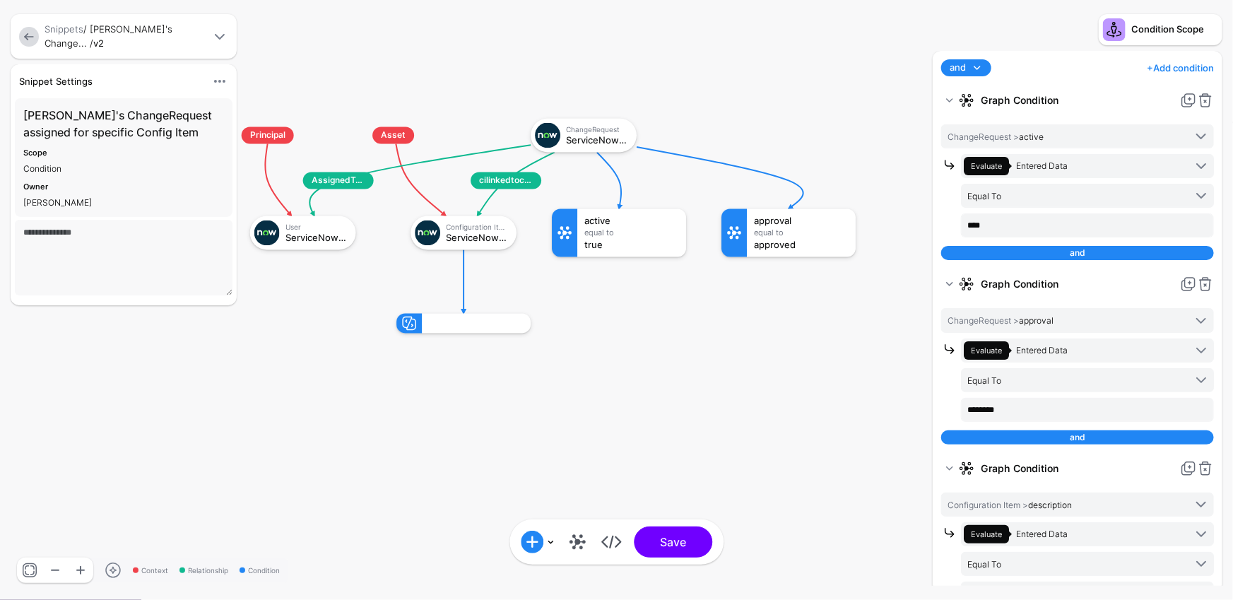
scroll to position [31, 0]
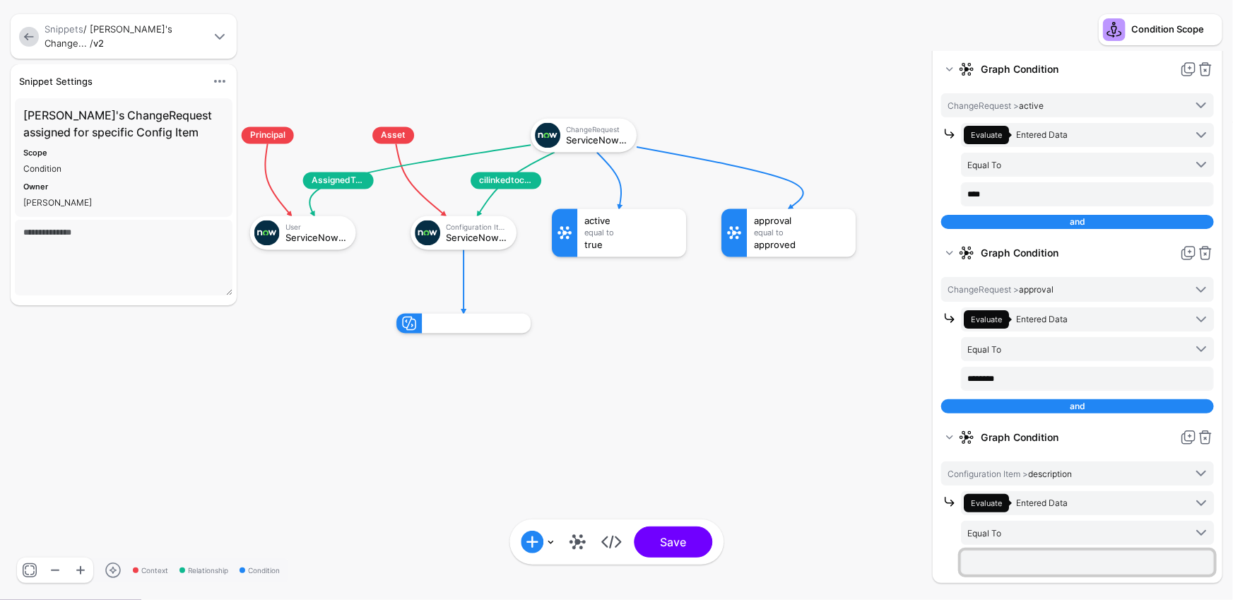
click at [1057, 206] on input "text" at bounding box center [1087, 194] width 253 height 24
type input "********"
click at [661, 545] on button "Save" at bounding box center [673, 542] width 78 height 31
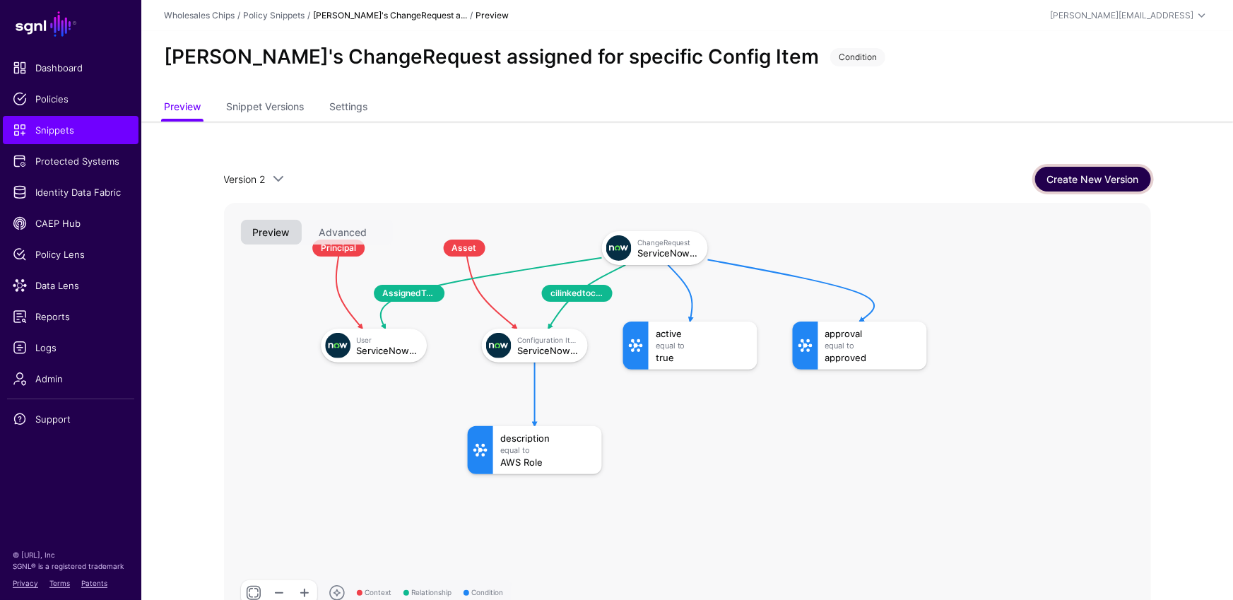
click at [1076, 171] on link "Create New Version" at bounding box center [1093, 179] width 116 height 25
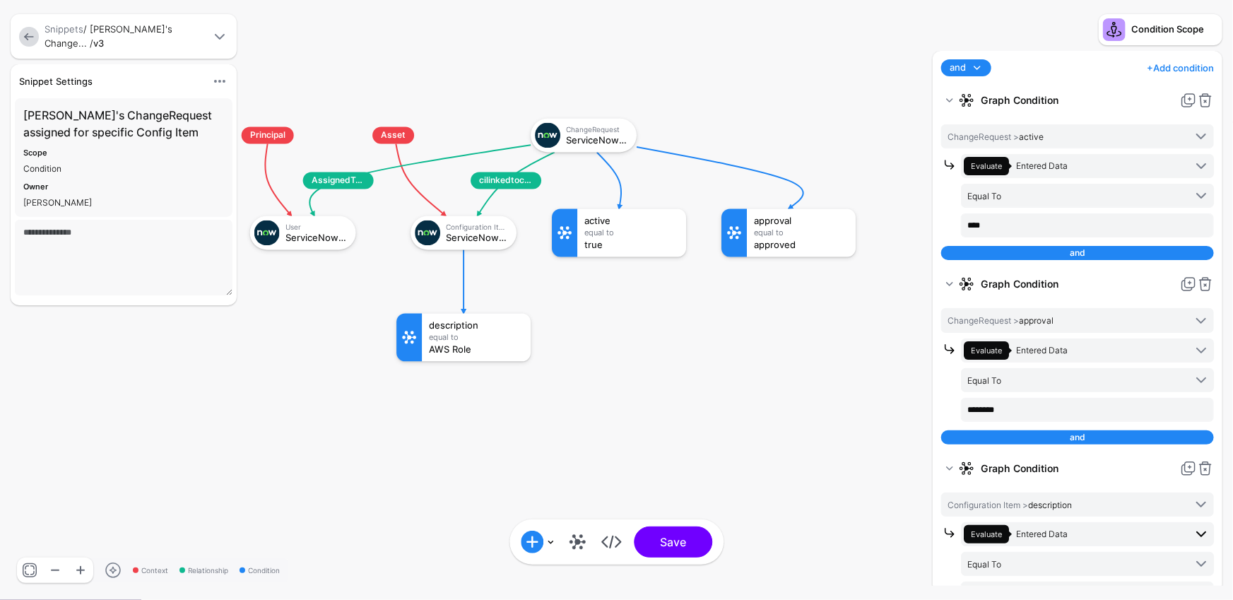
scroll to position [31, 0]
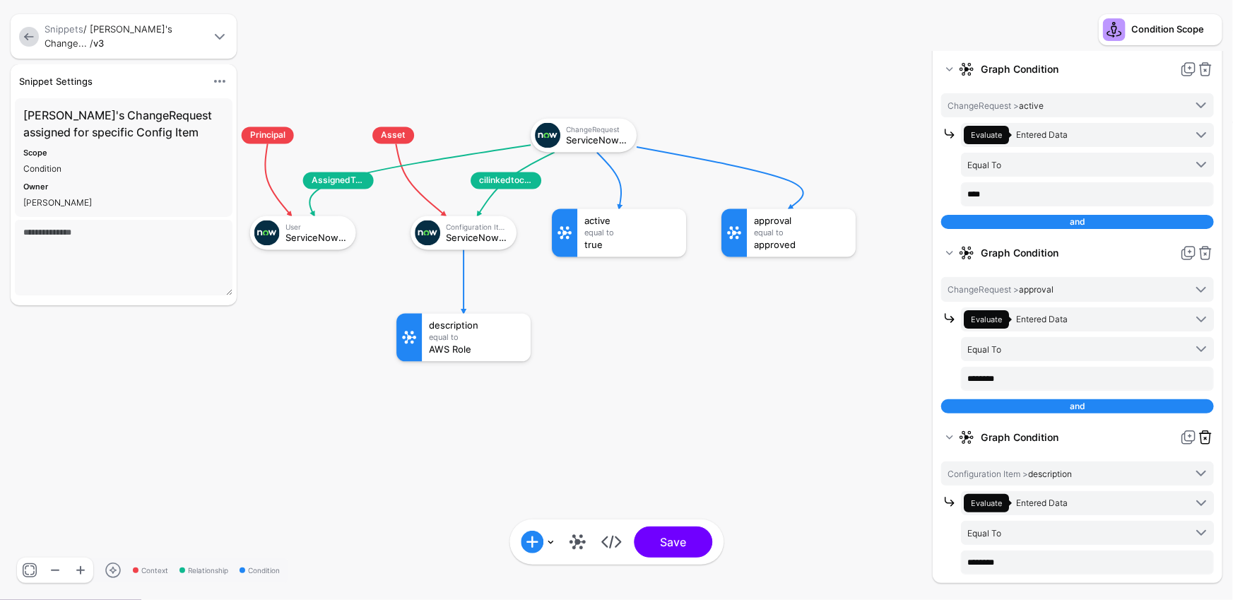
click at [1209, 430] on link at bounding box center [1205, 437] width 17 height 17
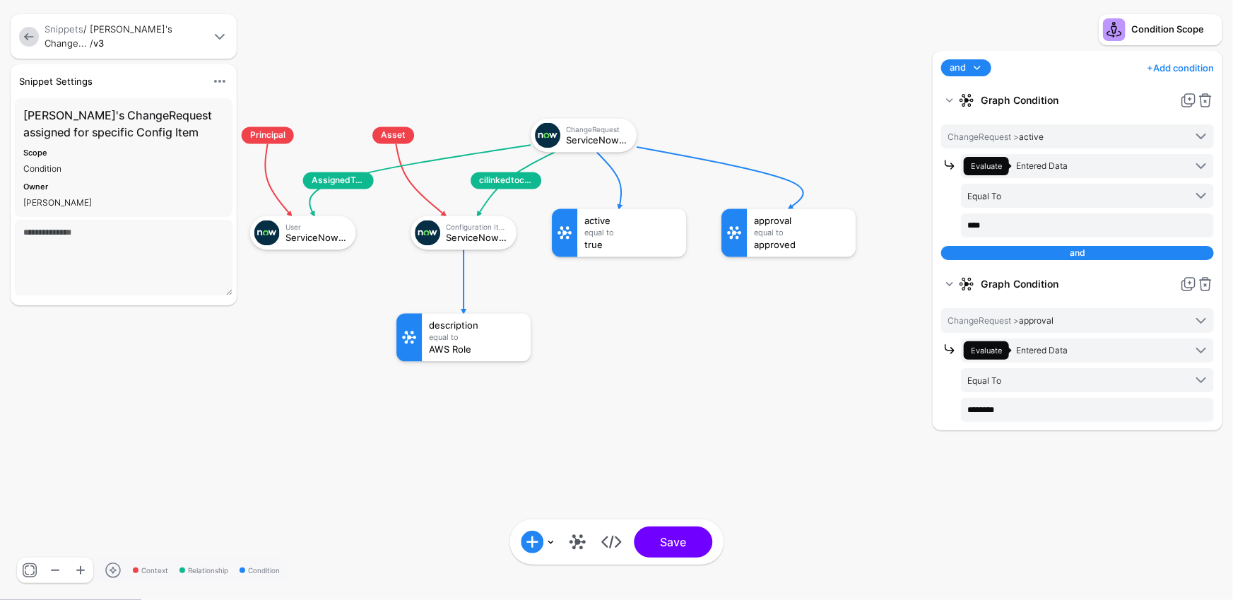
scroll to position [0, 0]
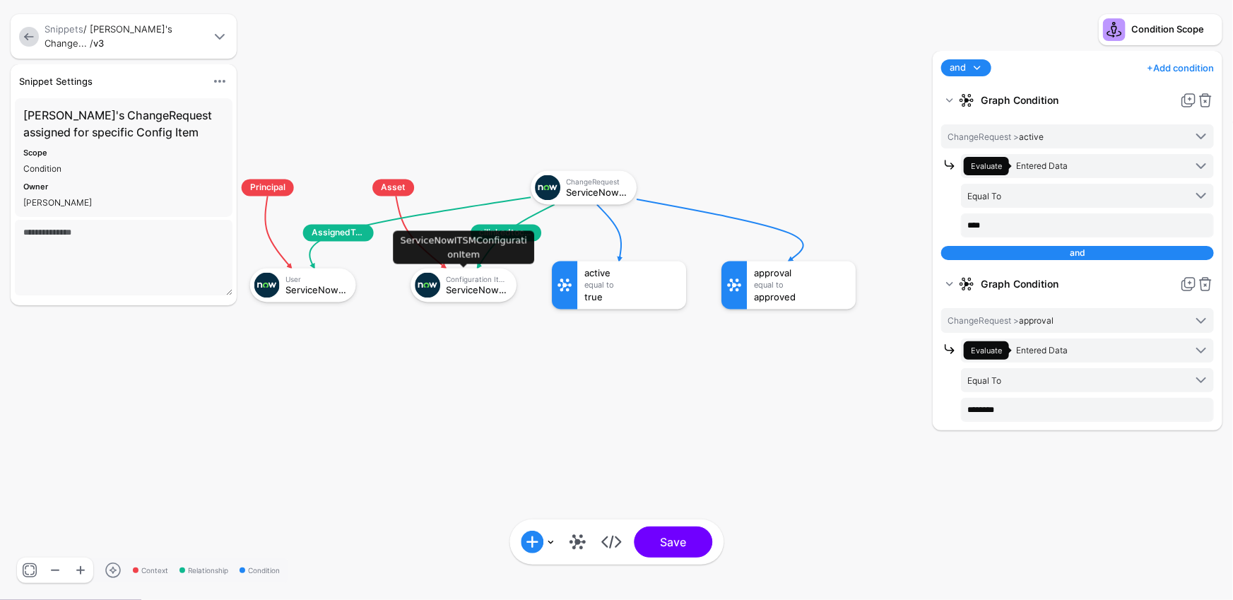
click at [452, 274] on div "Configuration Item ServiceNowITSMConfigurationItem" at bounding box center [464, 285] width 98 height 25
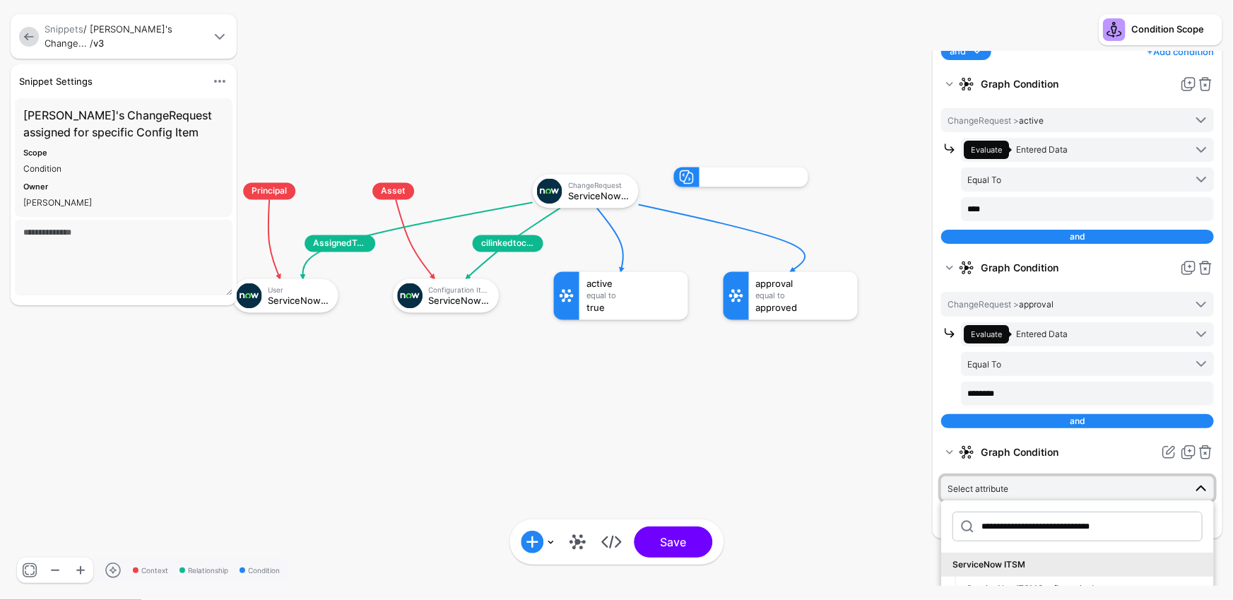
scroll to position [127, 0]
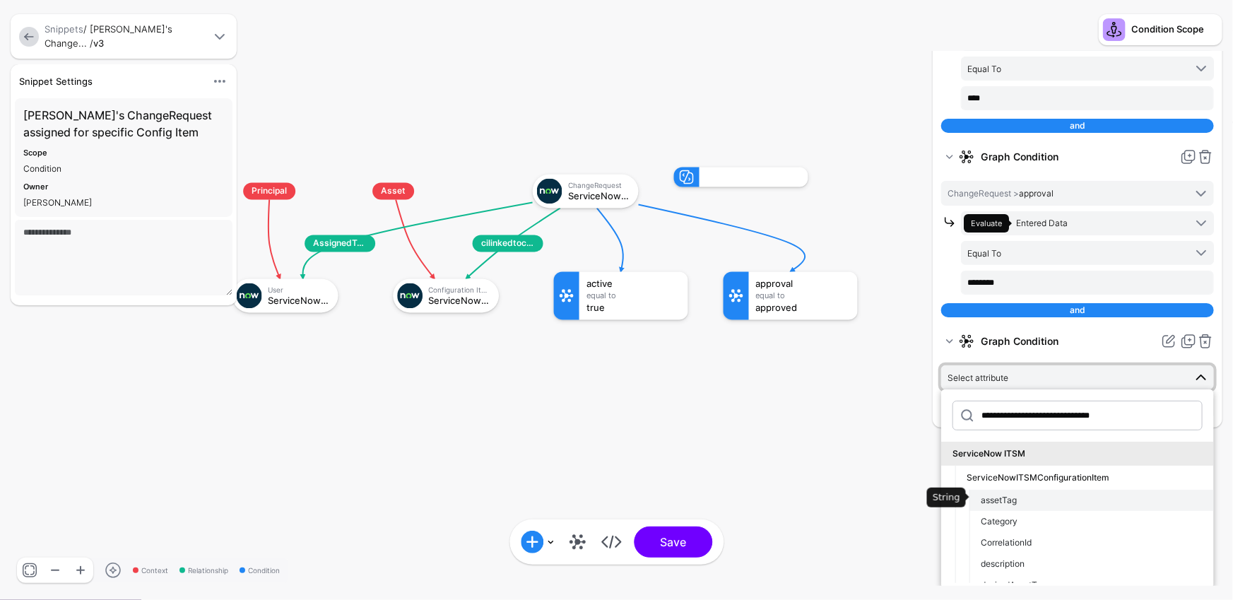
click at [1035, 498] on div "assetTag" at bounding box center [1092, 500] width 222 height 13
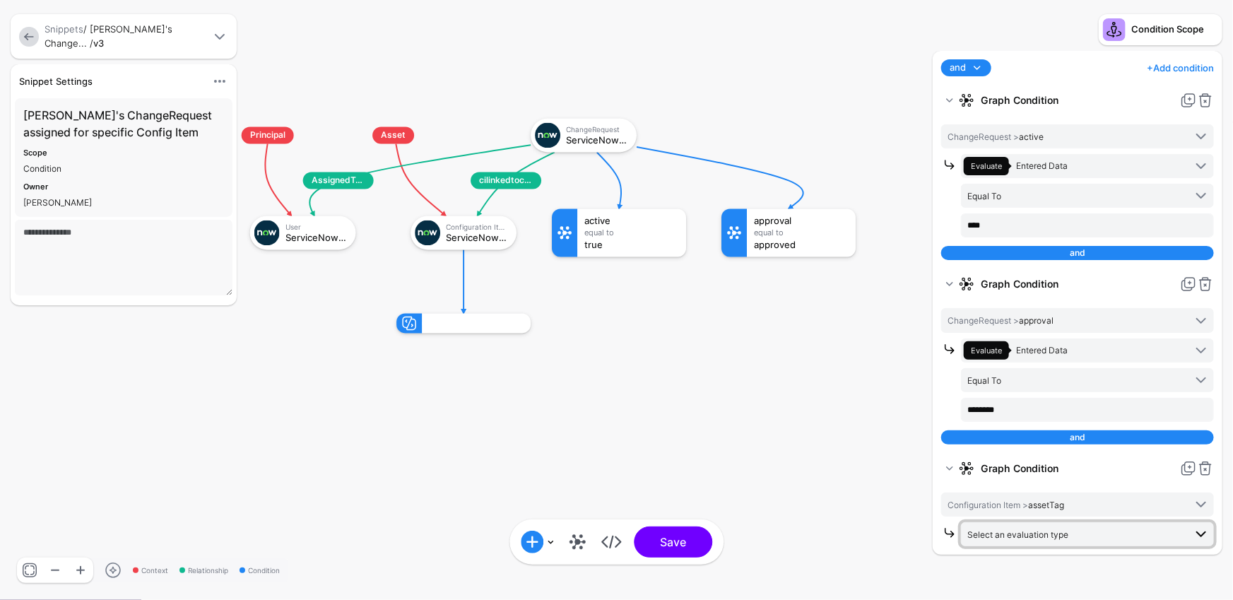
click at [1124, 527] on span "Select an evaluation type" at bounding box center [1076, 535] width 217 height 16
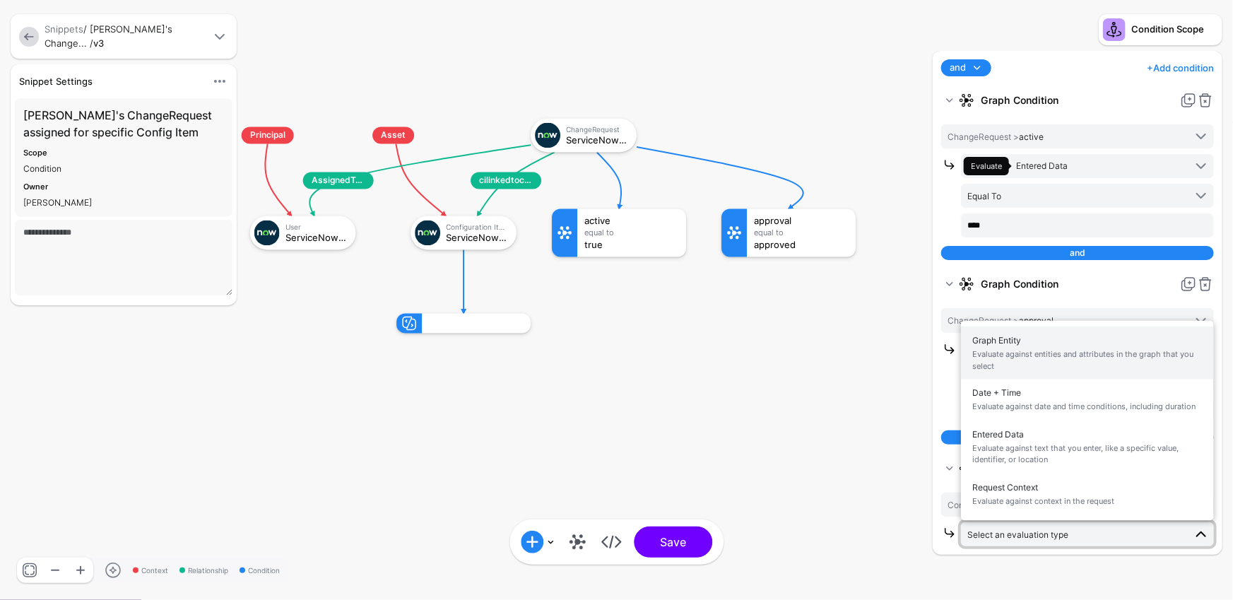
click at [1117, 358] on span "Evaluate against entities and attributes in the graph that you select" at bounding box center [1087, 359] width 230 height 23
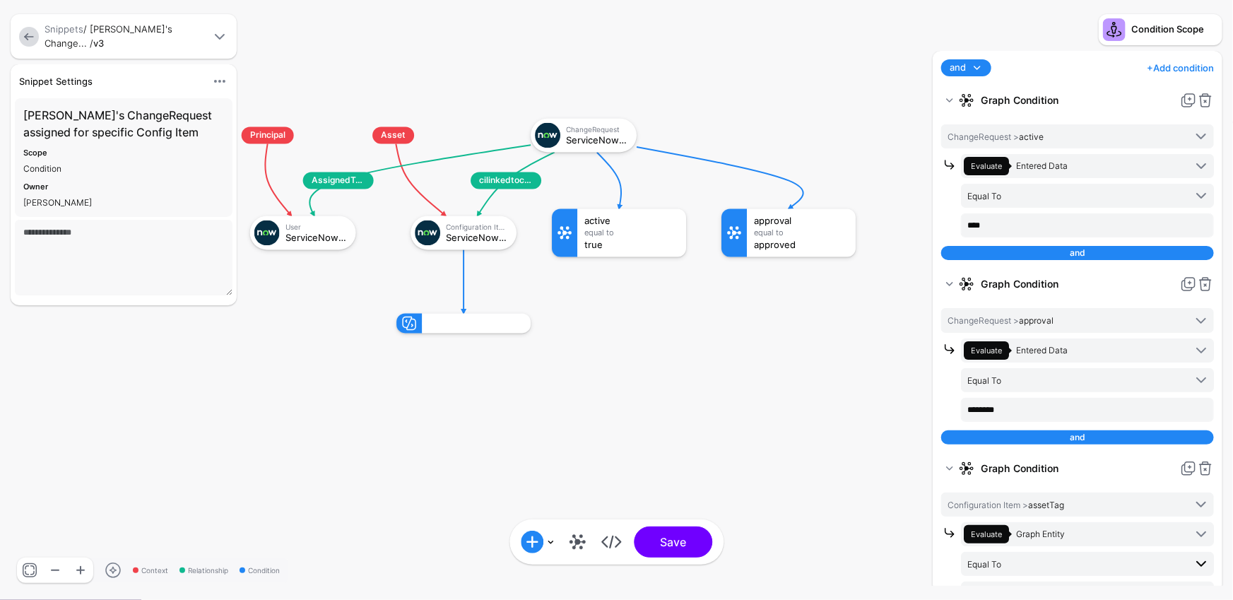
scroll to position [31, 0]
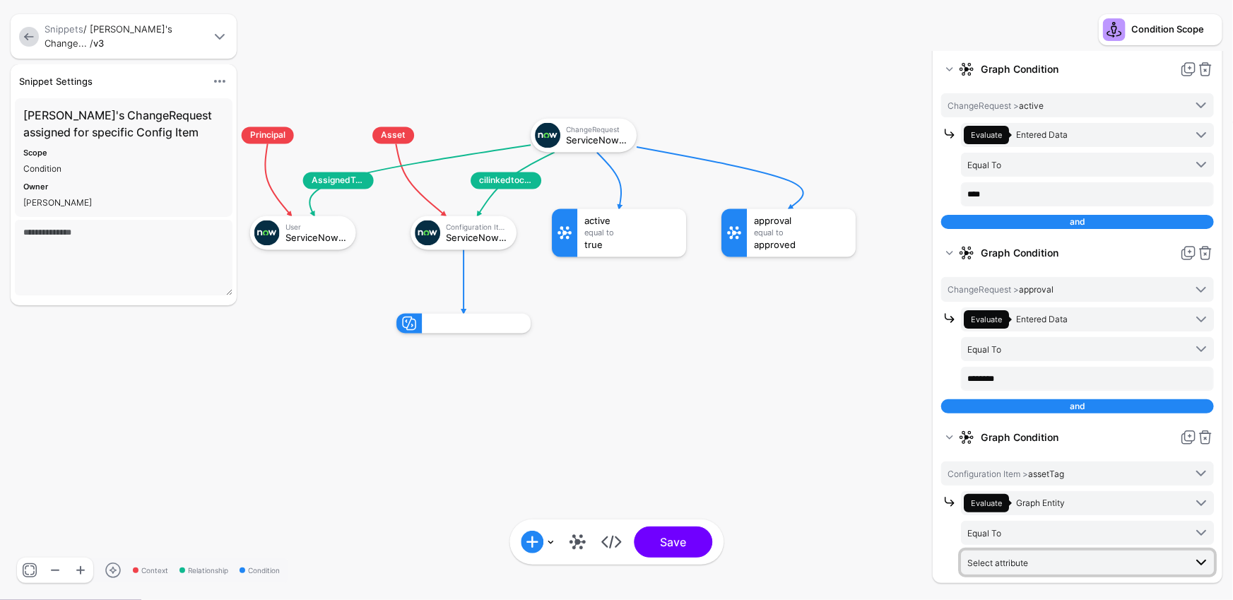
click at [1088, 558] on span "Select attribute" at bounding box center [1076, 563] width 217 height 16
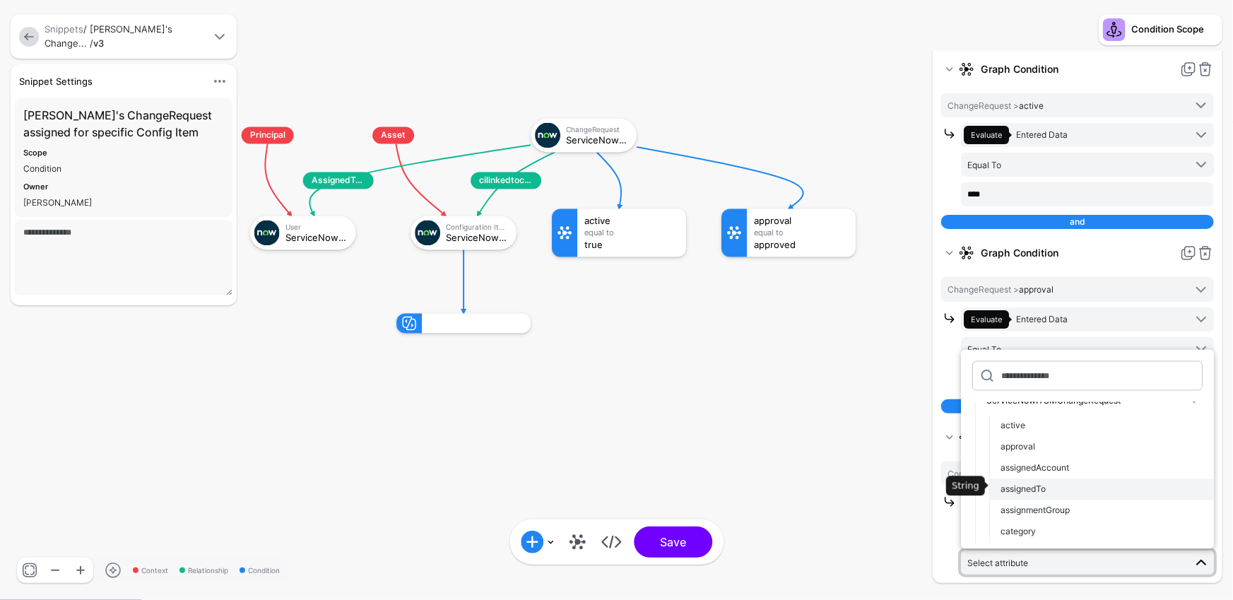
scroll to position [0, 0]
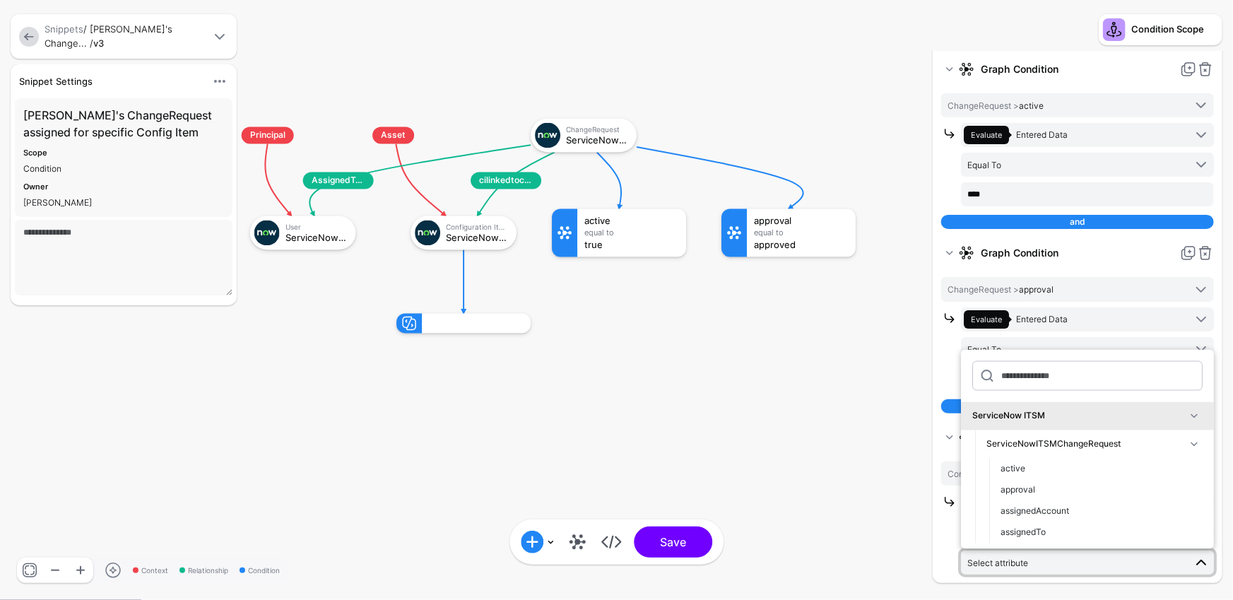
click at [1189, 441] on span at bounding box center [1194, 444] width 17 height 17
click at [1192, 469] on span at bounding box center [1194, 472] width 17 height 17
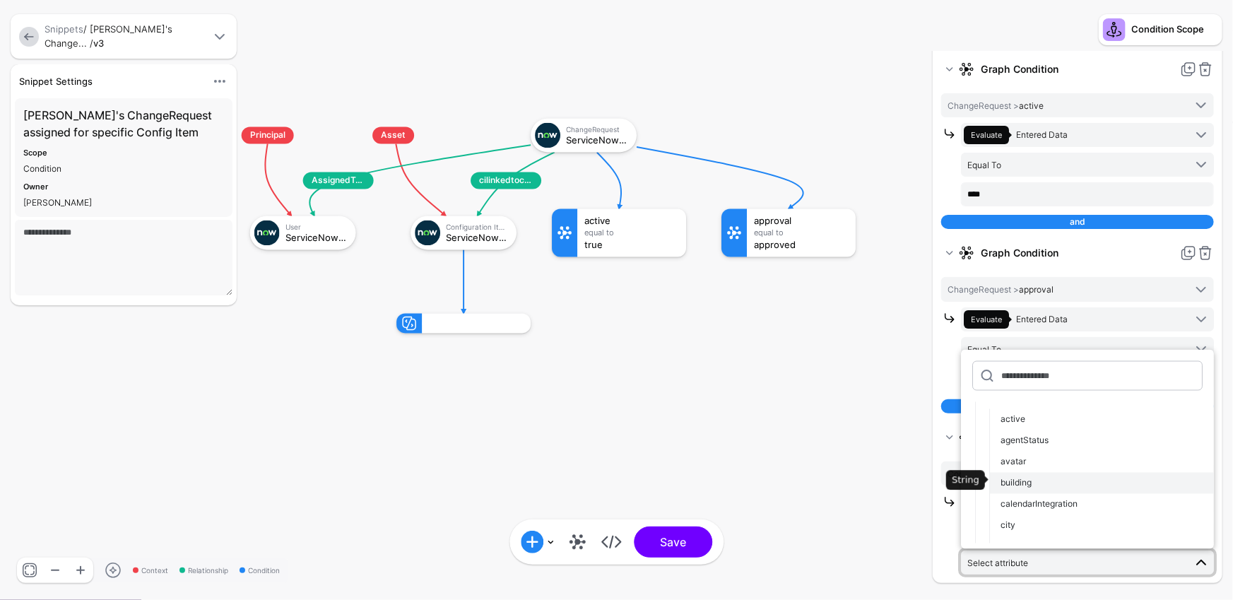
scroll to position [98, 0]
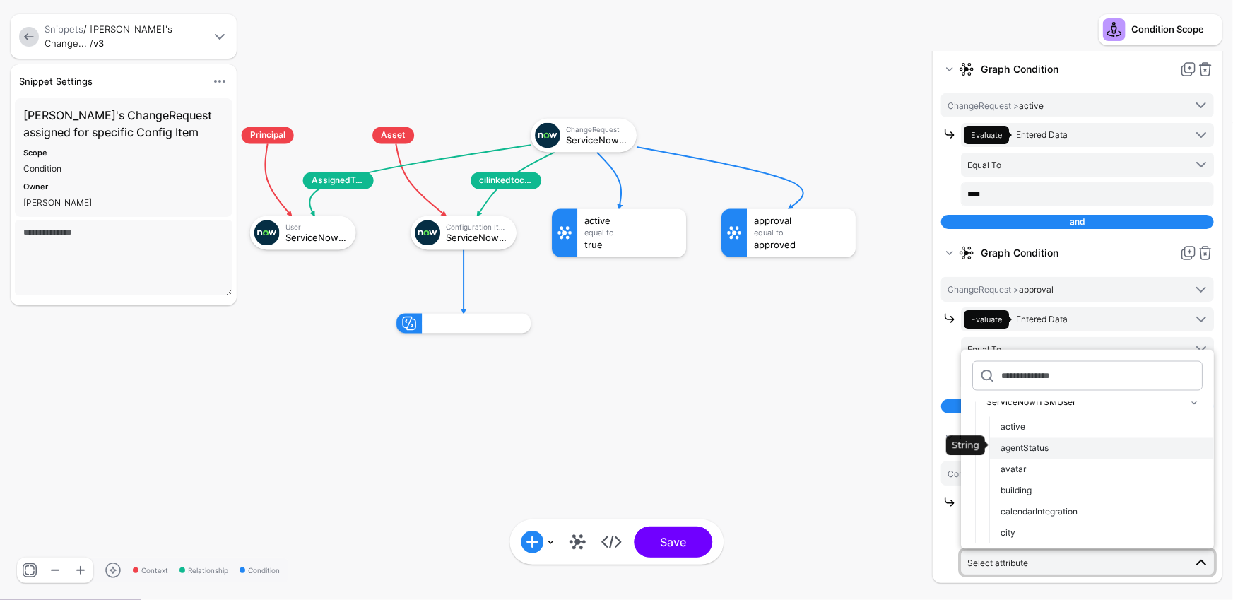
click at [1083, 438] on button "agentStatus" at bounding box center [1101, 448] width 225 height 21
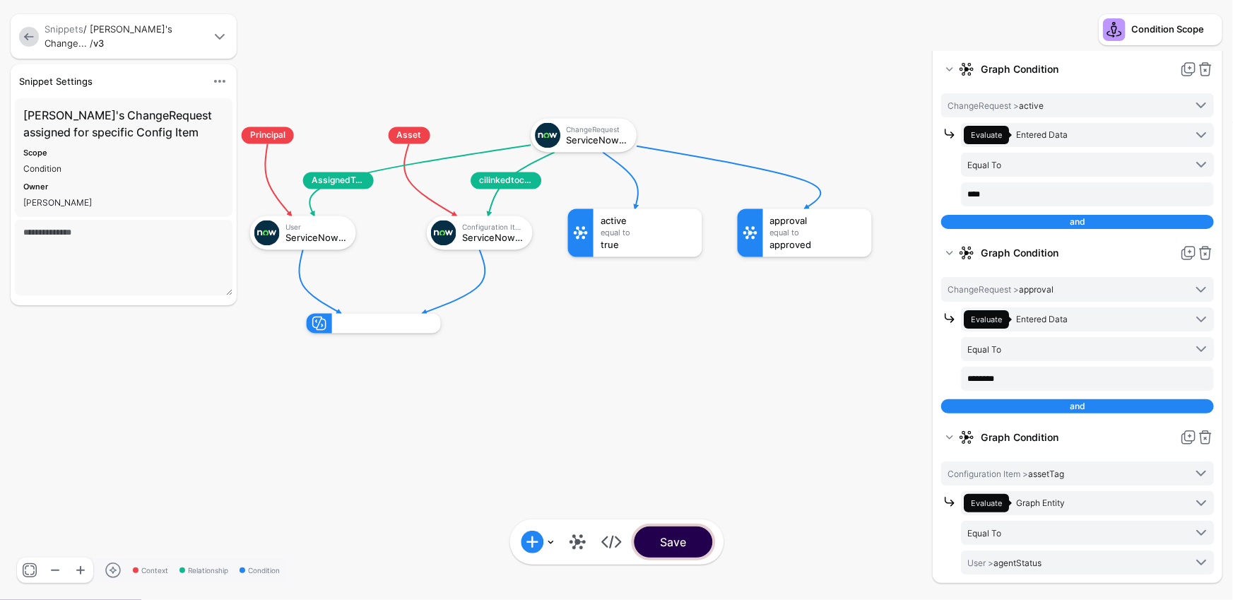
click at [680, 549] on button "Save" at bounding box center [673, 542] width 78 height 31
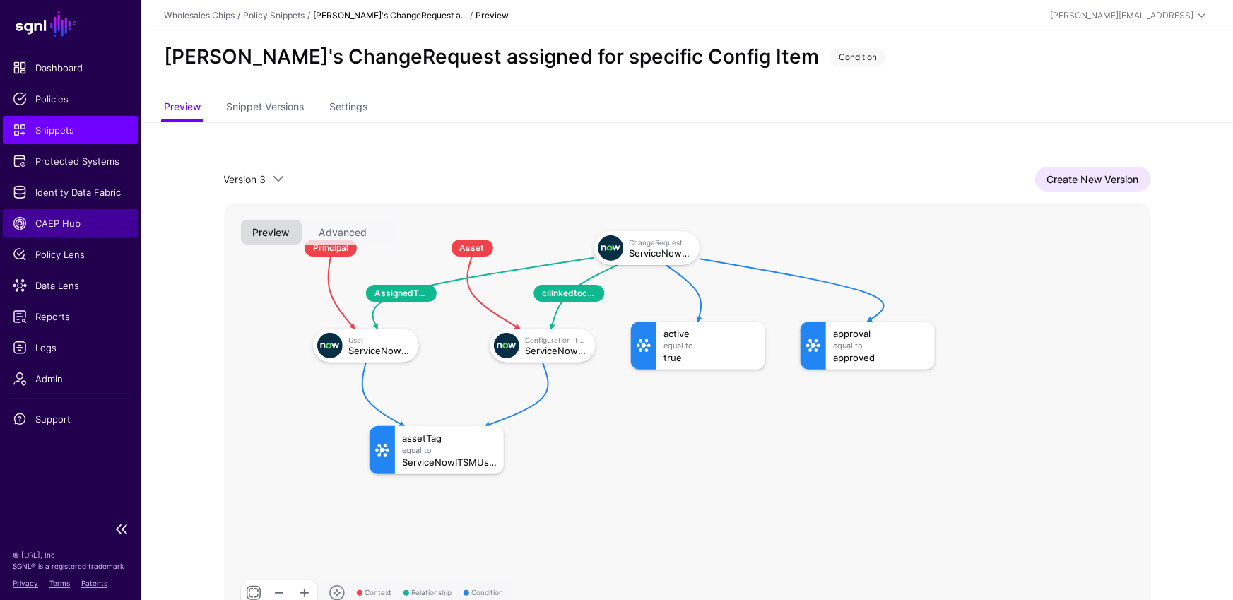
click at [61, 224] on span "CAEP Hub" at bounding box center [71, 223] width 116 height 14
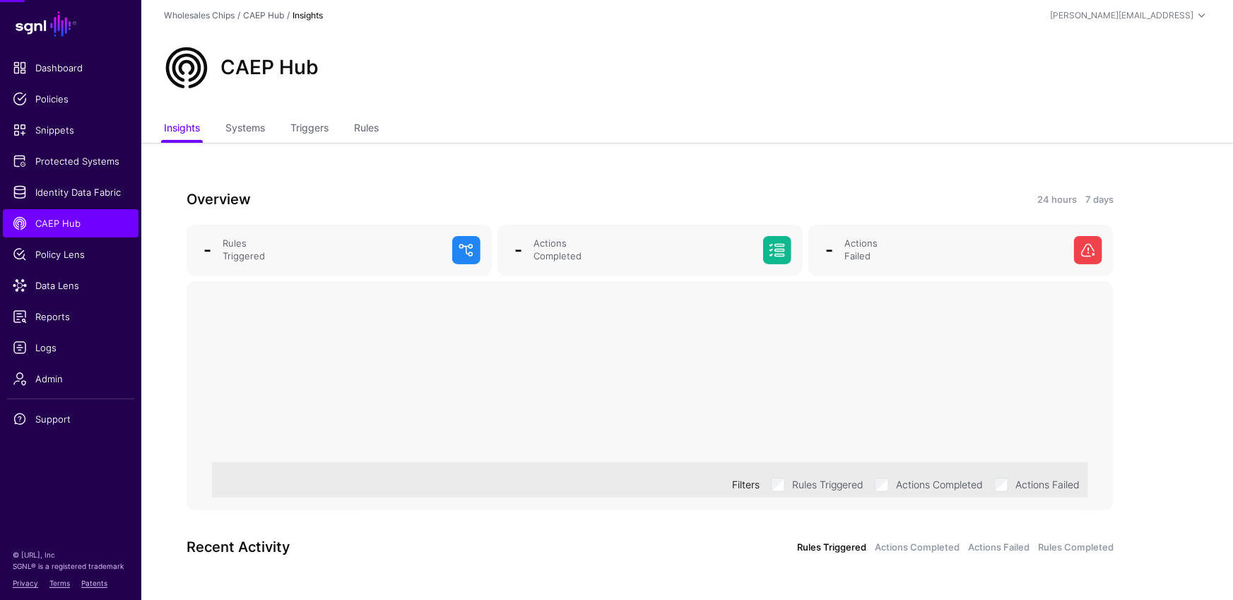
click at [290, 129] on ul "Insights Systems Triggers Rules" at bounding box center [687, 129] width 1047 height 27
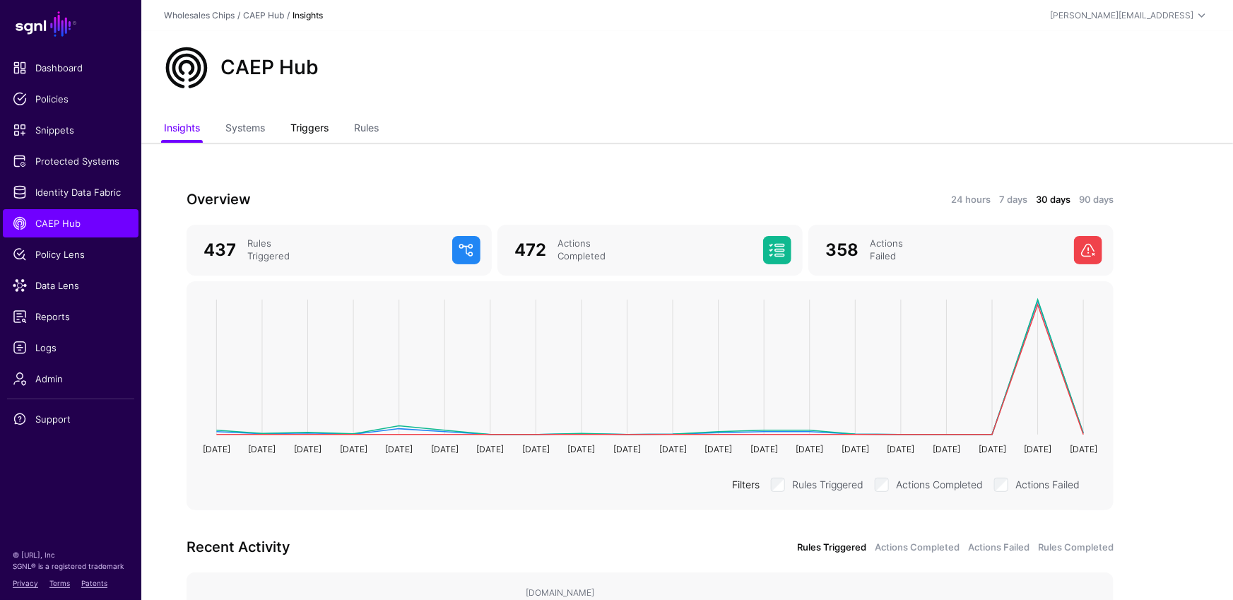
click at [312, 119] on link "Triggers" at bounding box center [309, 129] width 38 height 27
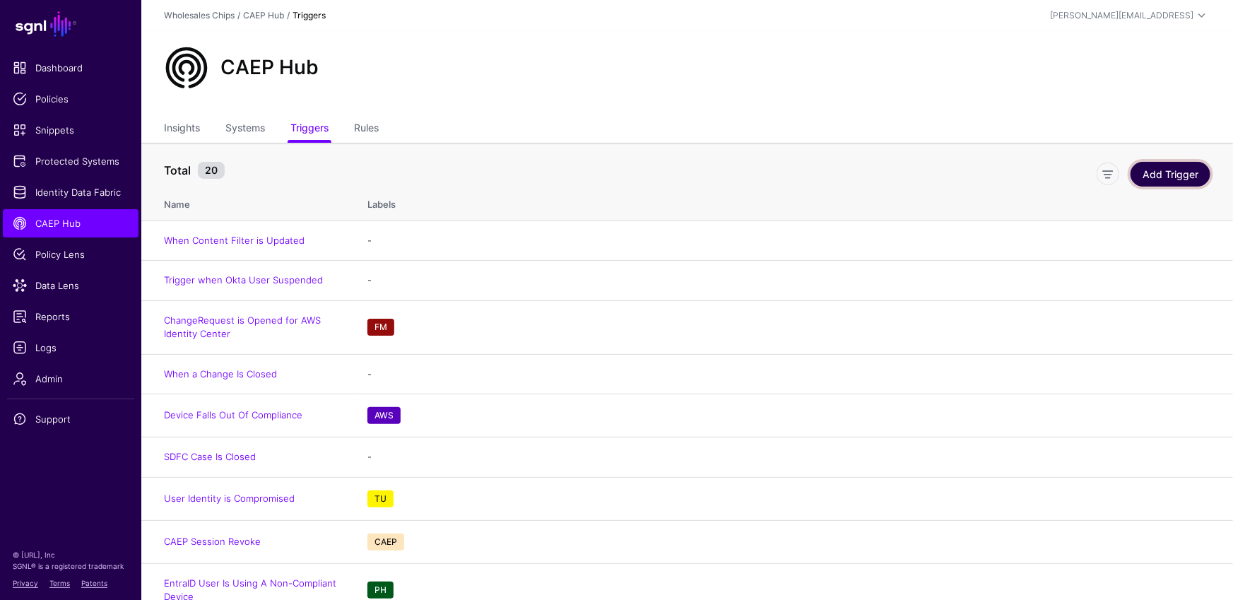
click at [1176, 185] on link "Add Trigger" at bounding box center [1171, 174] width 80 height 25
drag, startPoint x: 48, startPoint y: 133, endPoint x: 57, endPoint y: 134, distance: 8.6
click at [49, 134] on span "Snippets" at bounding box center [71, 130] width 116 height 14
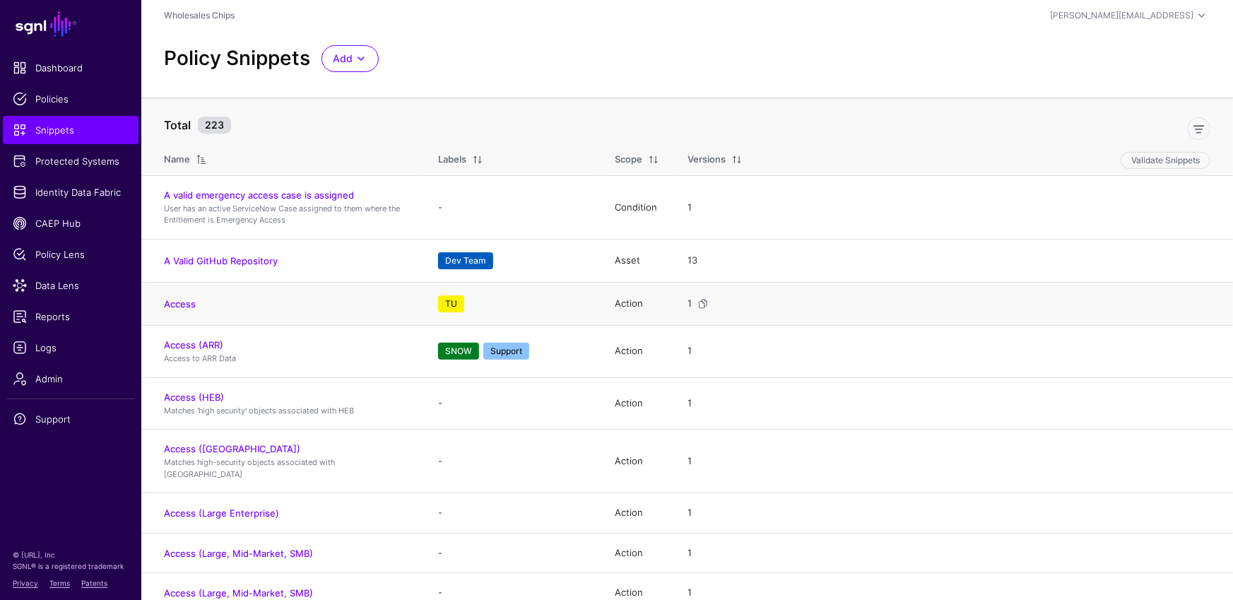
scroll to position [4683, 0]
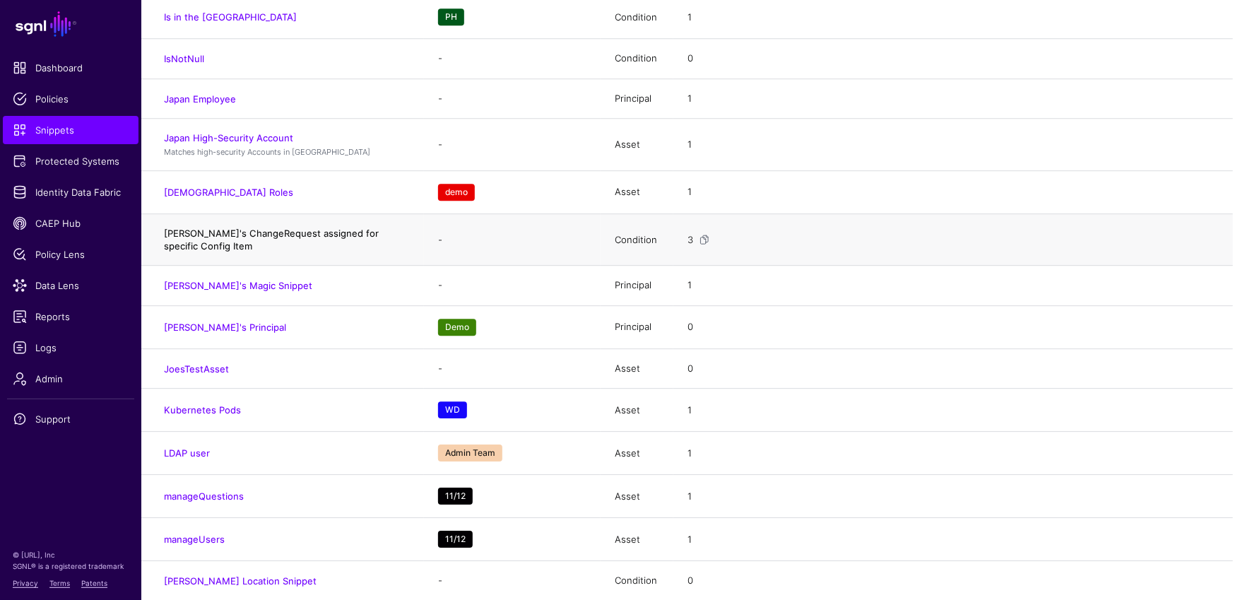
click at [341, 228] on link "Joe's ChangeRequest assigned for specific Config Item" at bounding box center [271, 240] width 215 height 24
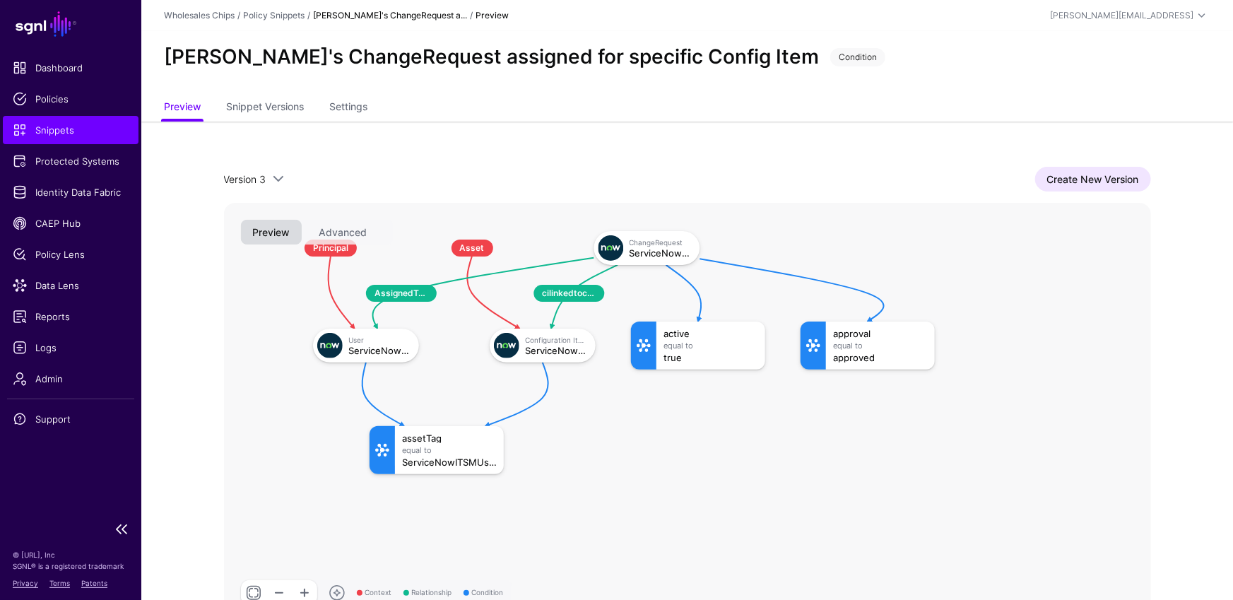
click at [54, 120] on link "Snippets" at bounding box center [71, 130] width 136 height 28
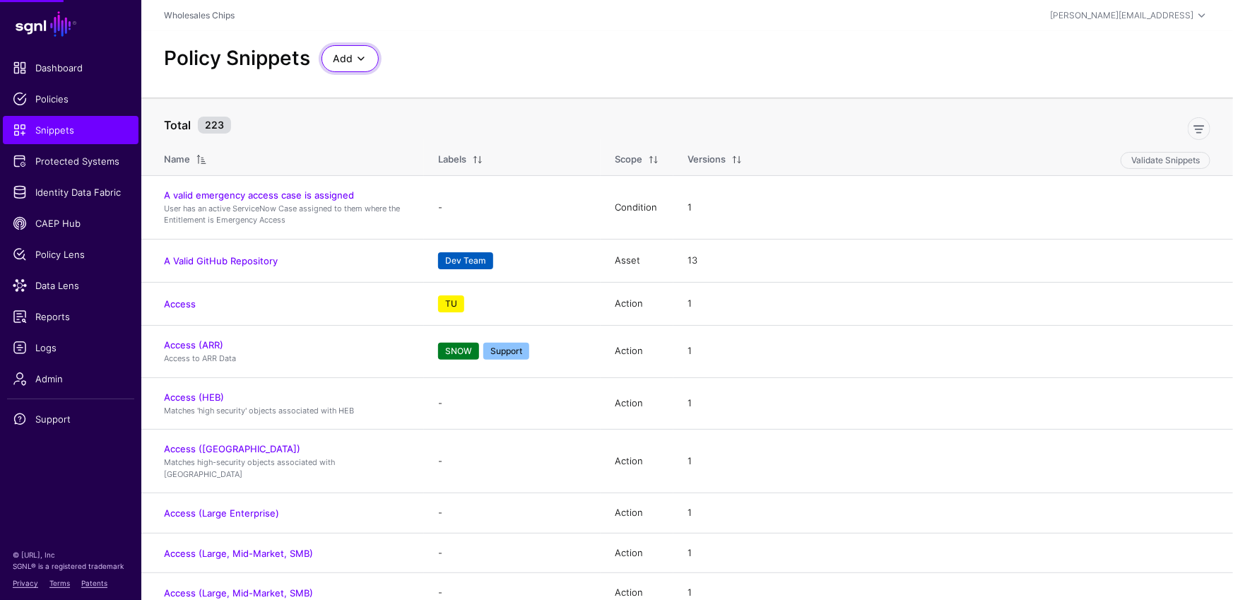
click at [355, 54] on span at bounding box center [361, 58] width 17 height 17
click at [375, 114] on span "Start from a Blank Snippet" at bounding box center [390, 112] width 115 height 11
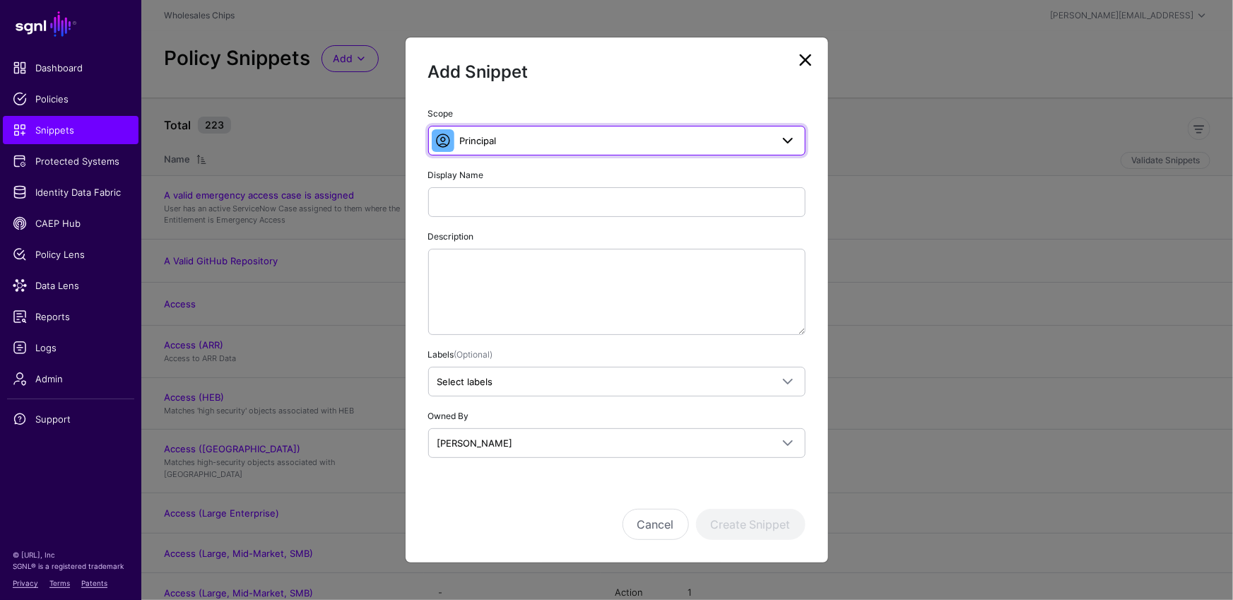
click at [603, 146] on span "Principal" at bounding box center [615, 141] width 311 height 16
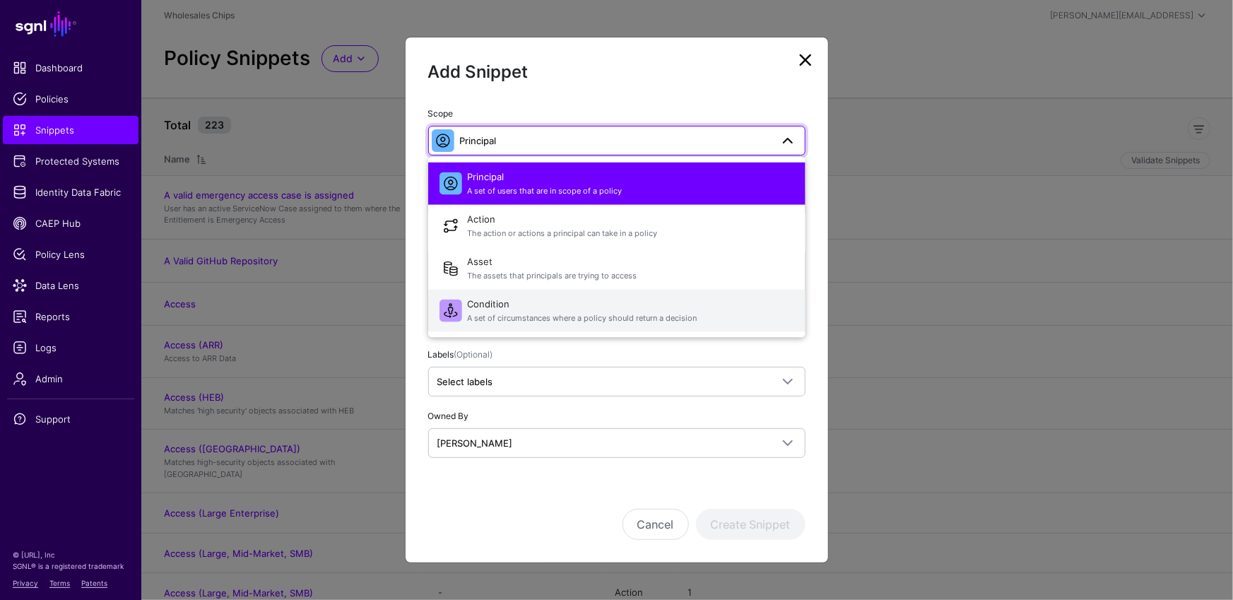
click at [556, 306] on span "Condition A set of circumstances where a policy should return a decision" at bounding box center [631, 310] width 327 height 34
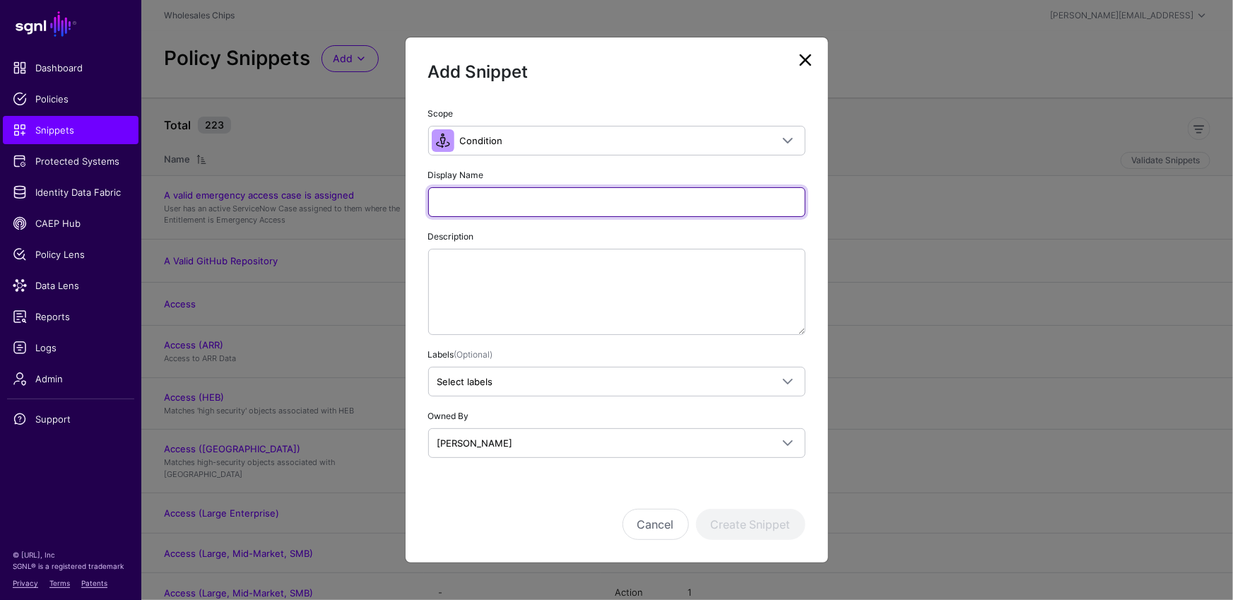
click at [578, 208] on input "Display Name" at bounding box center [616, 202] width 377 height 30
type input "**********"
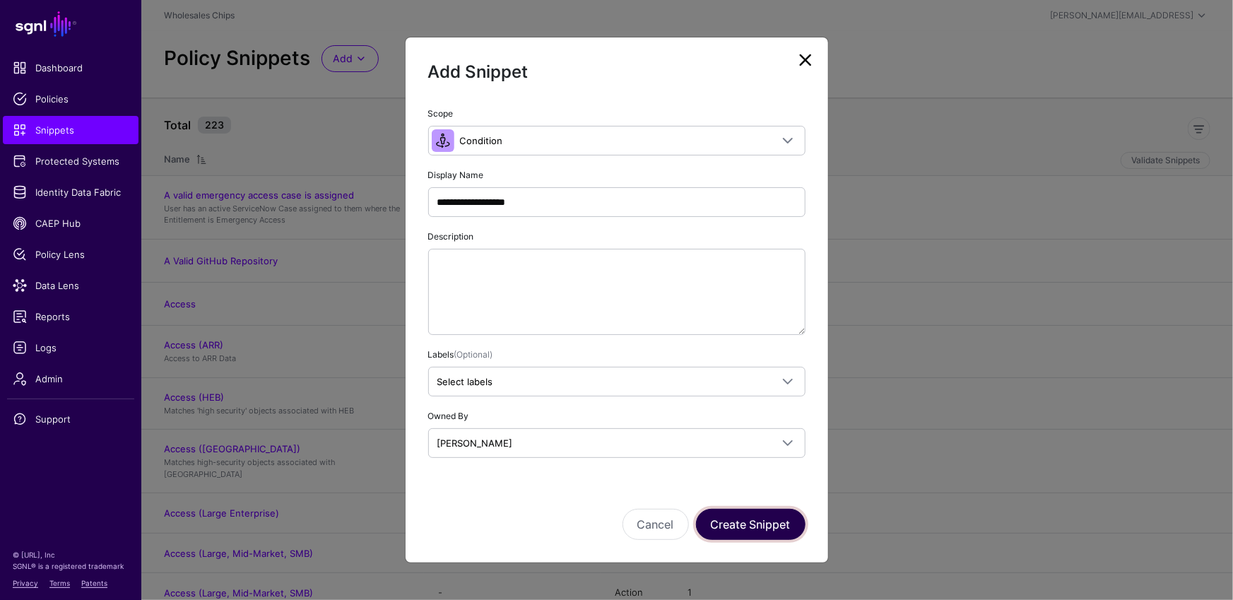
click at [782, 522] on button "Create Snippet" at bounding box center [751, 524] width 110 height 31
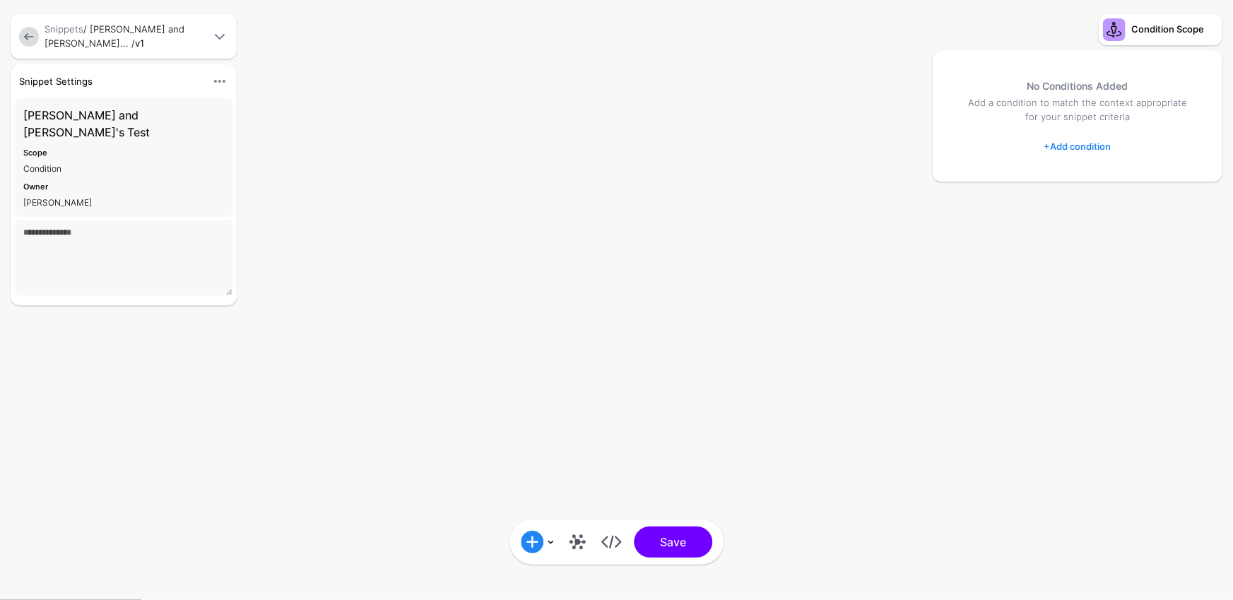
click at [577, 345] on div "Add Condition Graph Condition Time Condition Location Condition Operator Condit…" at bounding box center [616, 300] width 1233 height 600
click at [148, 220] on textarea at bounding box center [124, 258] width 218 height 76
click at [149, 221] on textarea at bounding box center [124, 258] width 218 height 76
click at [472, 478] on div "Add Condition Graph Condition Time Condition Location Condition Operator Condit…" at bounding box center [616, 300] width 1233 height 600
click at [580, 543] on link at bounding box center [577, 542] width 23 height 23
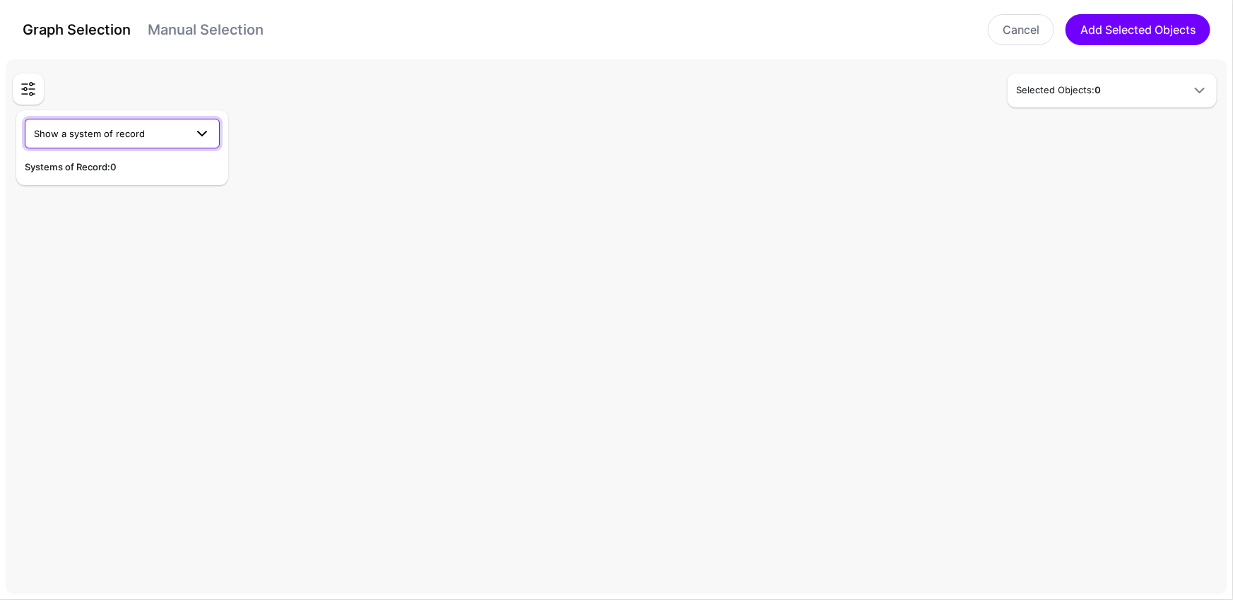
click at [167, 134] on span "Show a system of record" at bounding box center [109, 134] width 151 height 16
click at [131, 176] on div "Entra ID (WSC)" at bounding box center [122, 178] width 172 height 14
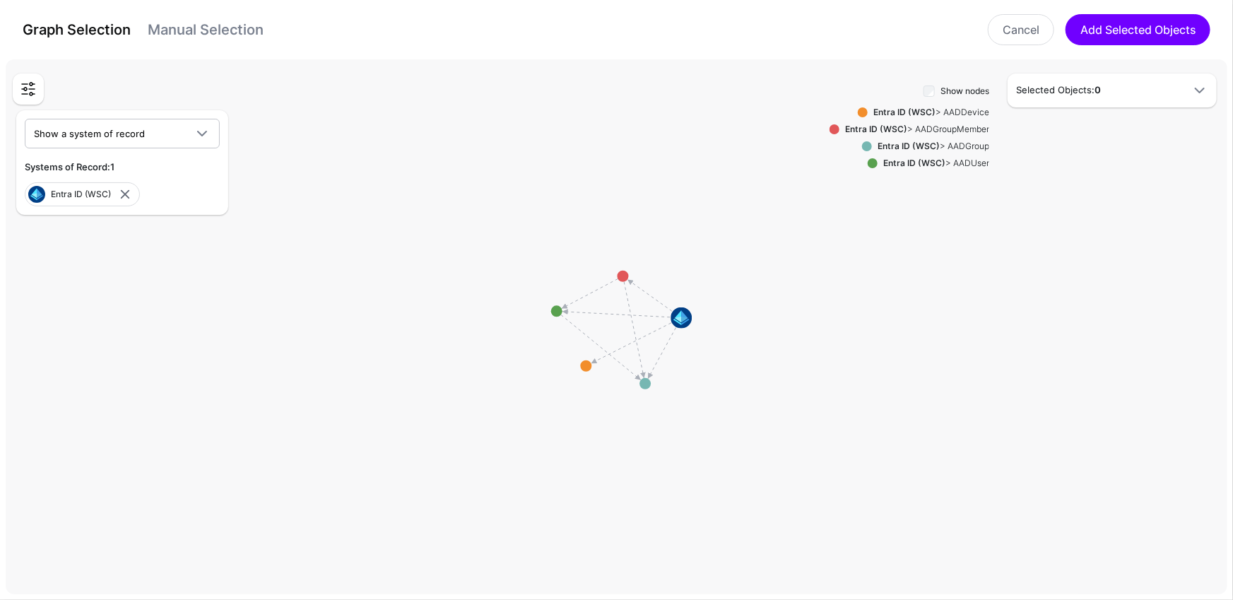
click at [960, 91] on label "Show nodes" at bounding box center [965, 91] width 49 height 13
click at [866, 152] on div "Show nodes Entra ID (WSC) > AADDevice Entra ID (WSC) > AADGroupMember Entra ID …" at bounding box center [910, 331] width 160 height 498
click at [866, 145] on span at bounding box center [867, 146] width 10 height 10
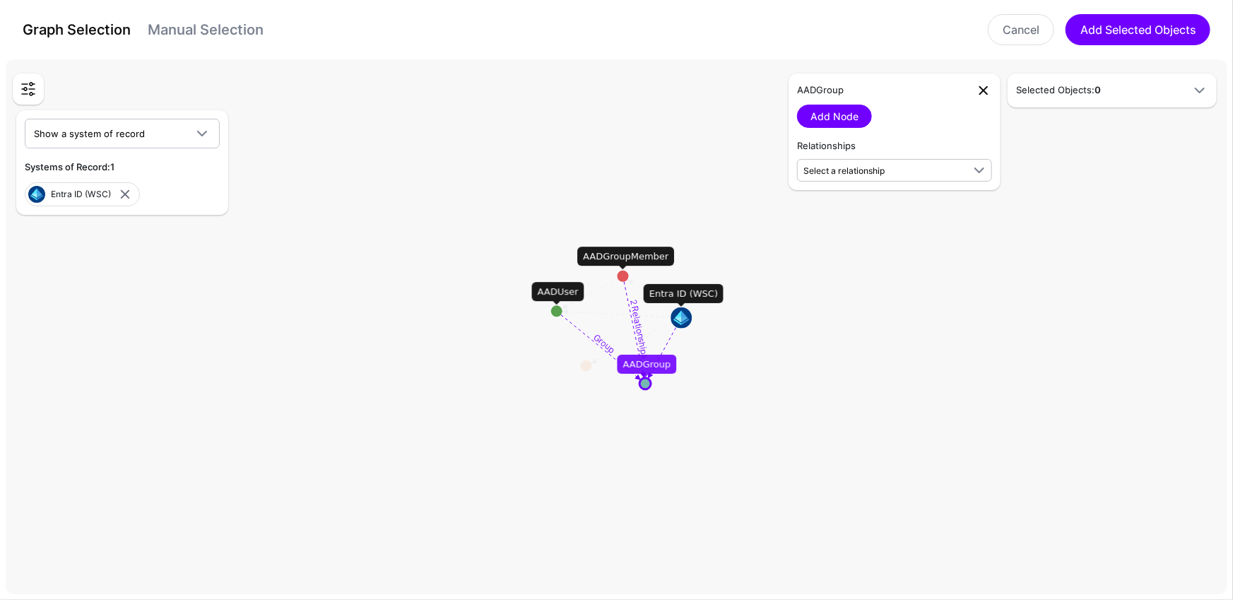
click at [989, 91] on link at bounding box center [983, 90] width 17 height 17
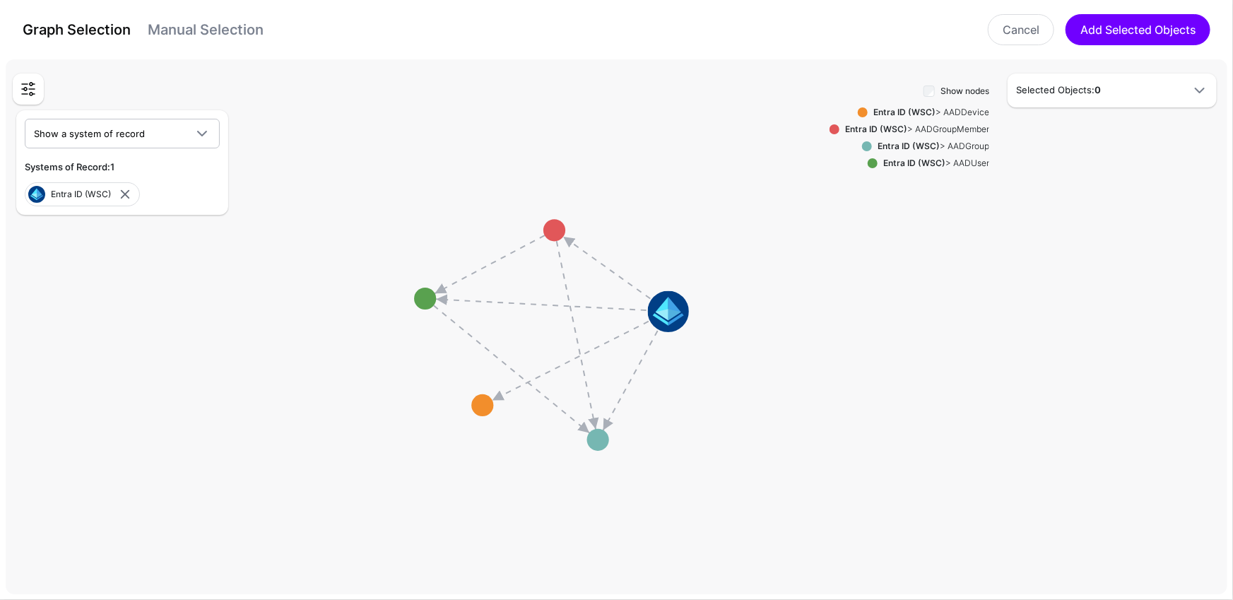
drag, startPoint x: 968, startPoint y: 370, endPoint x: 887, endPoint y: 377, distance: 81.6
click at [888, 377] on div "Entities Select entities in the SGNL Graph that will form part of your Policy S…" at bounding box center [617, 326] width 1222 height 535
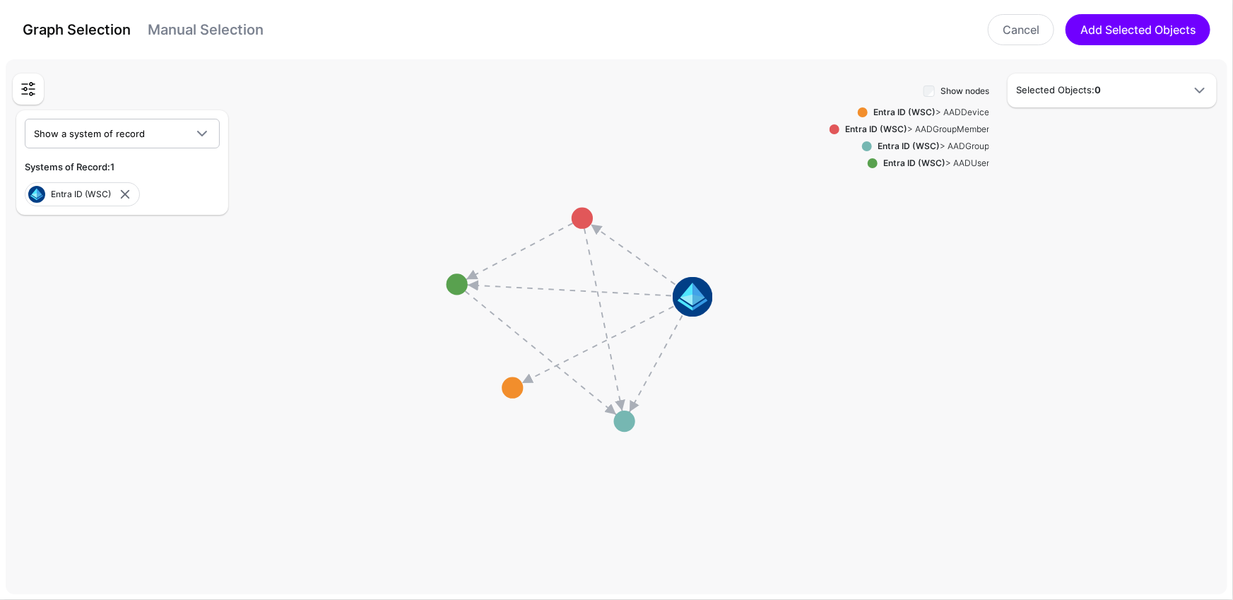
drag, startPoint x: 796, startPoint y: 382, endPoint x: 818, endPoint y: 365, distance: 26.7
click at [818, 366] on rect at bounding box center [580, 319] width 233081 height 102182
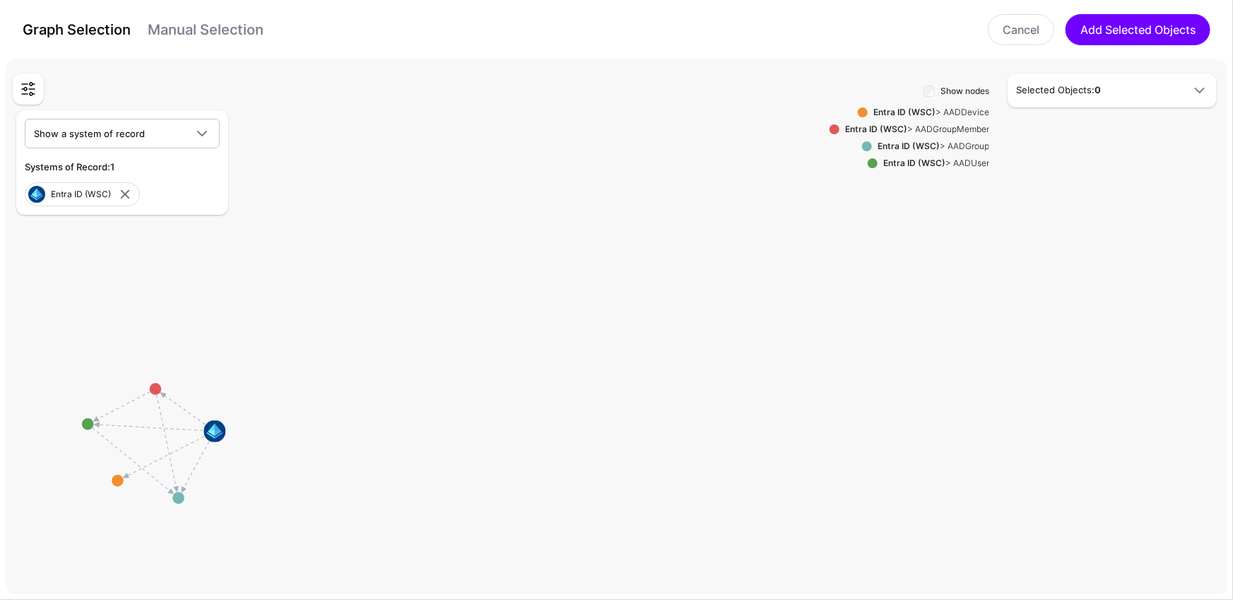
drag, startPoint x: 705, startPoint y: 457, endPoint x: 776, endPoint y: 158, distance: 307.2
click at [775, 155] on rect at bounding box center [155, 443] width 128256 height 56227
drag, startPoint x: 439, startPoint y: 457, endPoint x: 792, endPoint y: 343, distance: 371.0
click at [792, 343] on rect at bounding box center [551, 287] width 128256 height 56227
drag, startPoint x: 729, startPoint y: 394, endPoint x: 811, endPoint y: 454, distance: 101.6
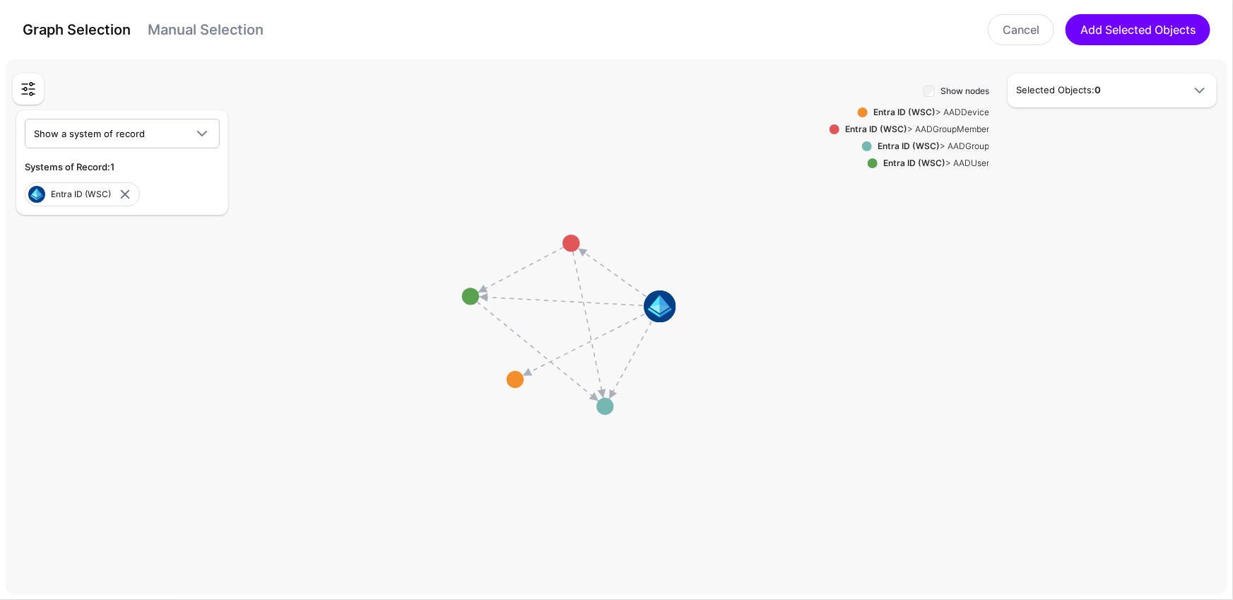
click at [811, 454] on rect at bounding box center [570, 324] width 187451 height 82178
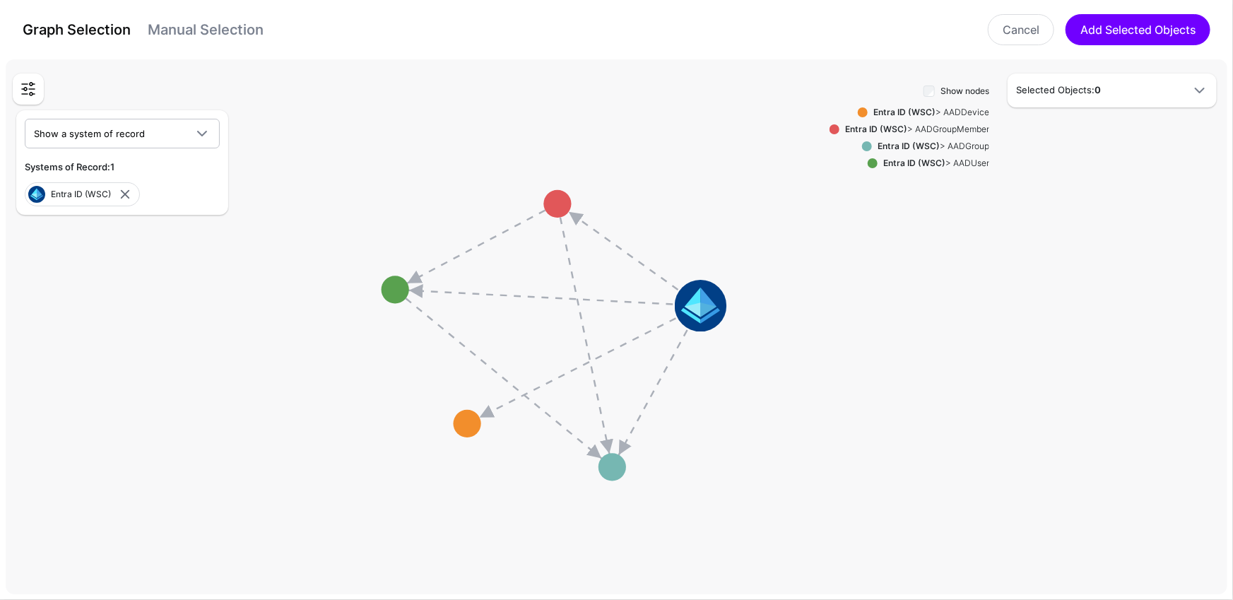
drag, startPoint x: 706, startPoint y: 392, endPoint x: 818, endPoint y: 468, distance: 135.3
click at [818, 468] on rect at bounding box center [556, 335] width 302142 height 132458
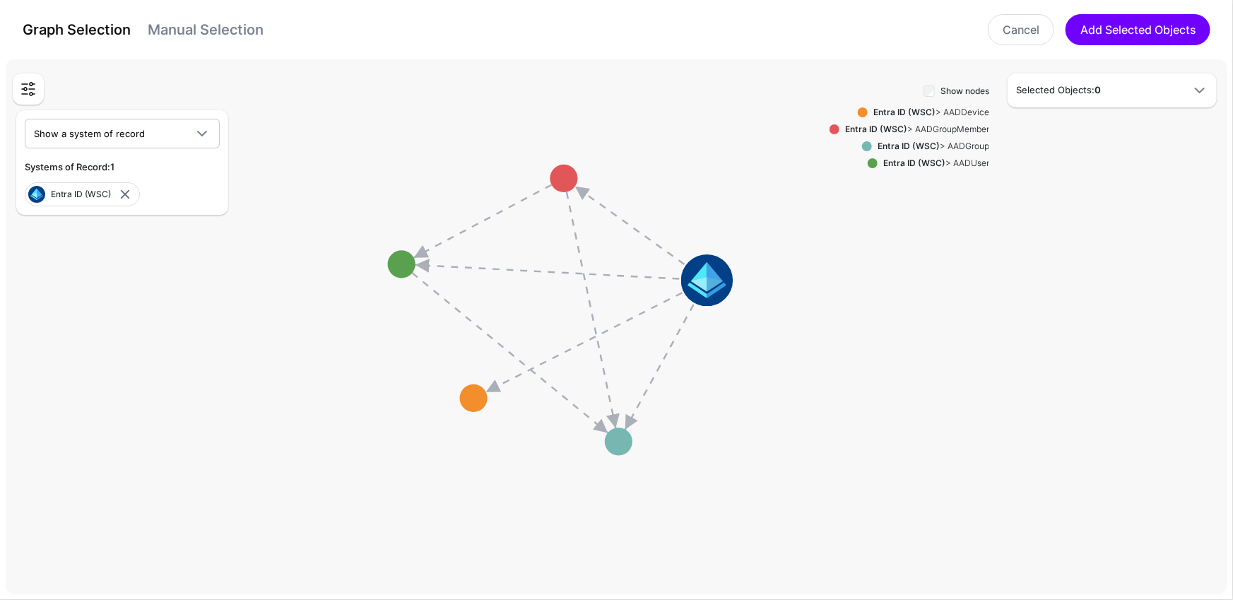
drag, startPoint x: 818, startPoint y: 418, endPoint x: 823, endPoint y: 394, distance: 24.7
click at [823, 394] on rect at bounding box center [562, 309] width 302142 height 132458
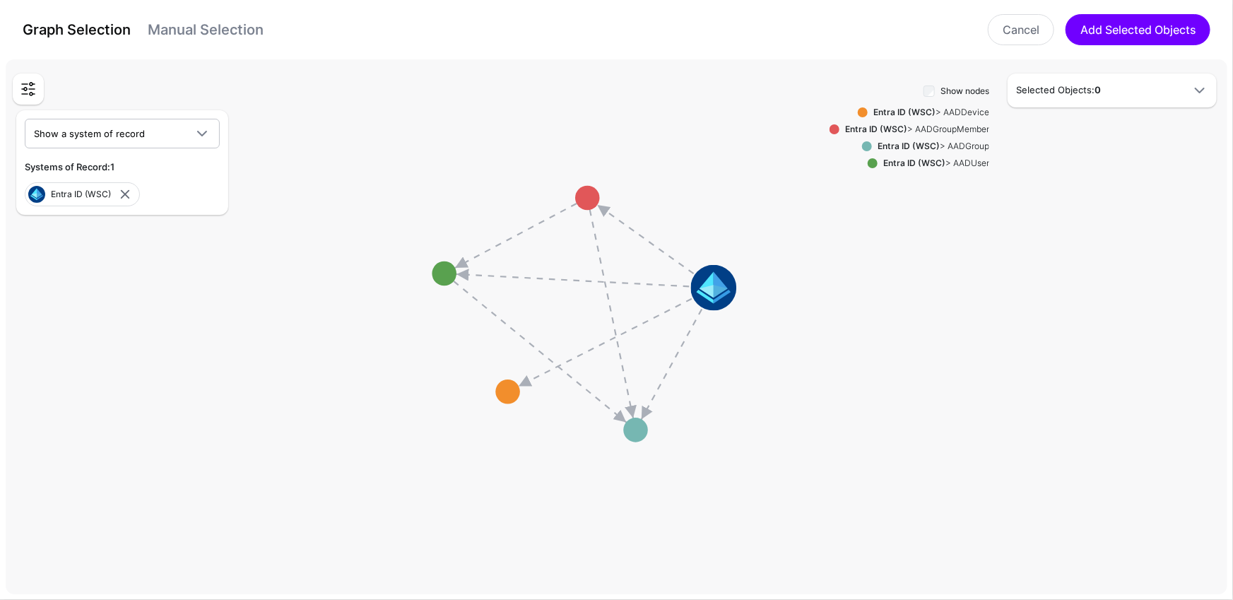
drag, startPoint x: 763, startPoint y: 370, endPoint x: 760, endPoint y: 380, distance: 9.6
click at [760, 380] on rect at bounding box center [586, 313] width 266378 height 116779
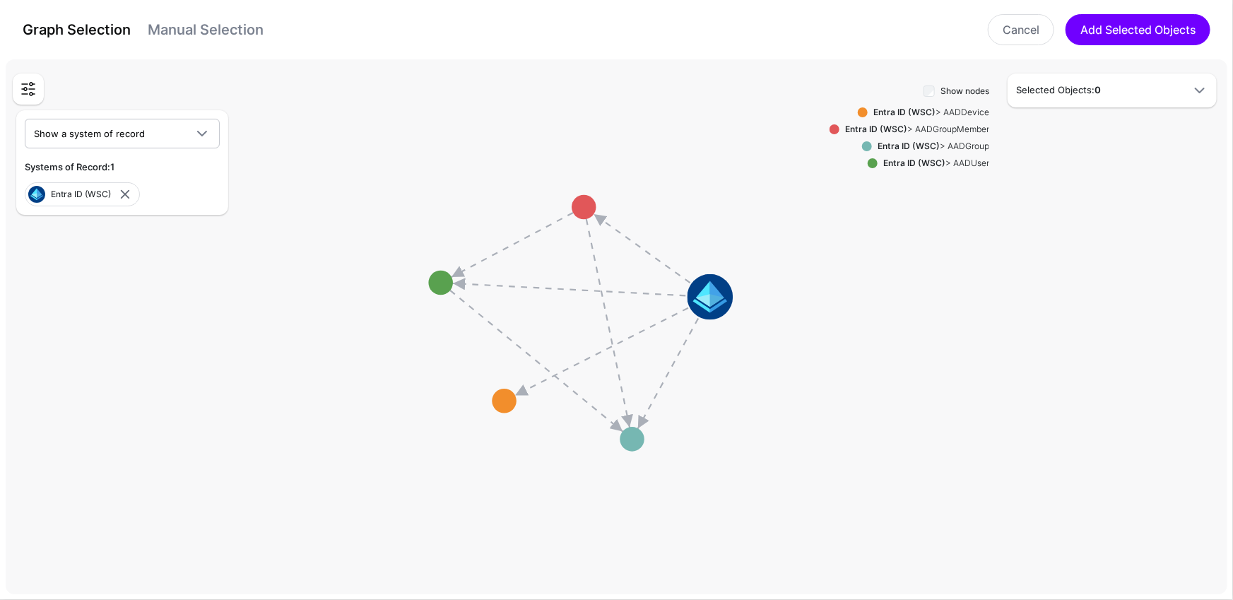
click at [221, 27] on link "Manual Selection" at bounding box center [206, 29] width 116 height 17
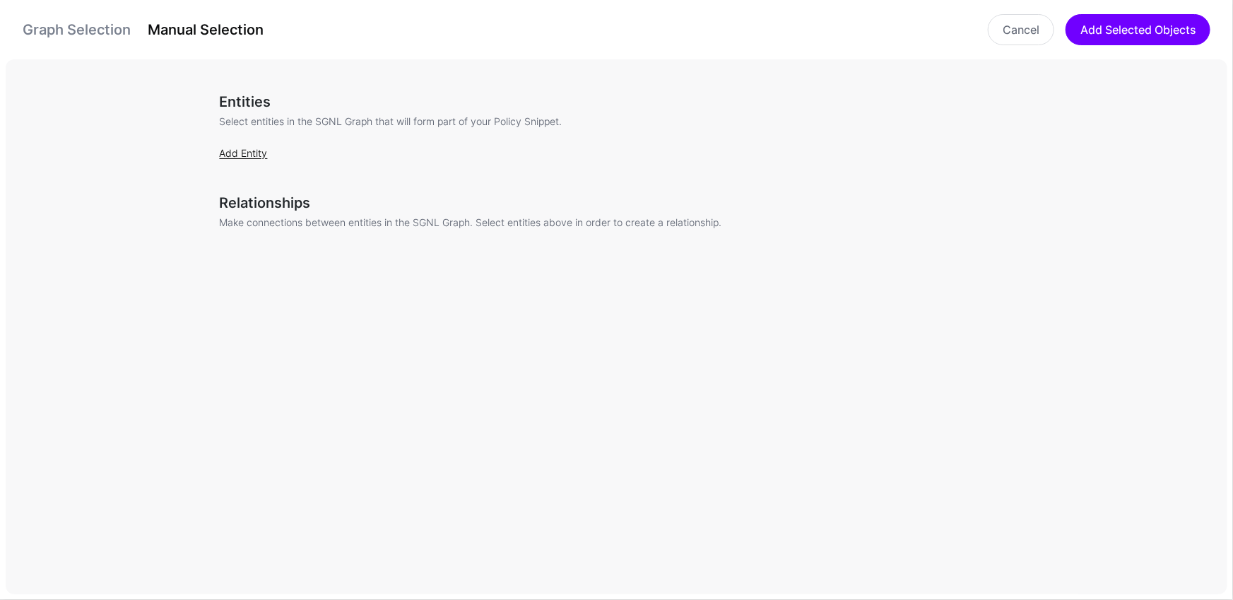
click at [256, 152] on link "Add Entity" at bounding box center [244, 153] width 48 height 12
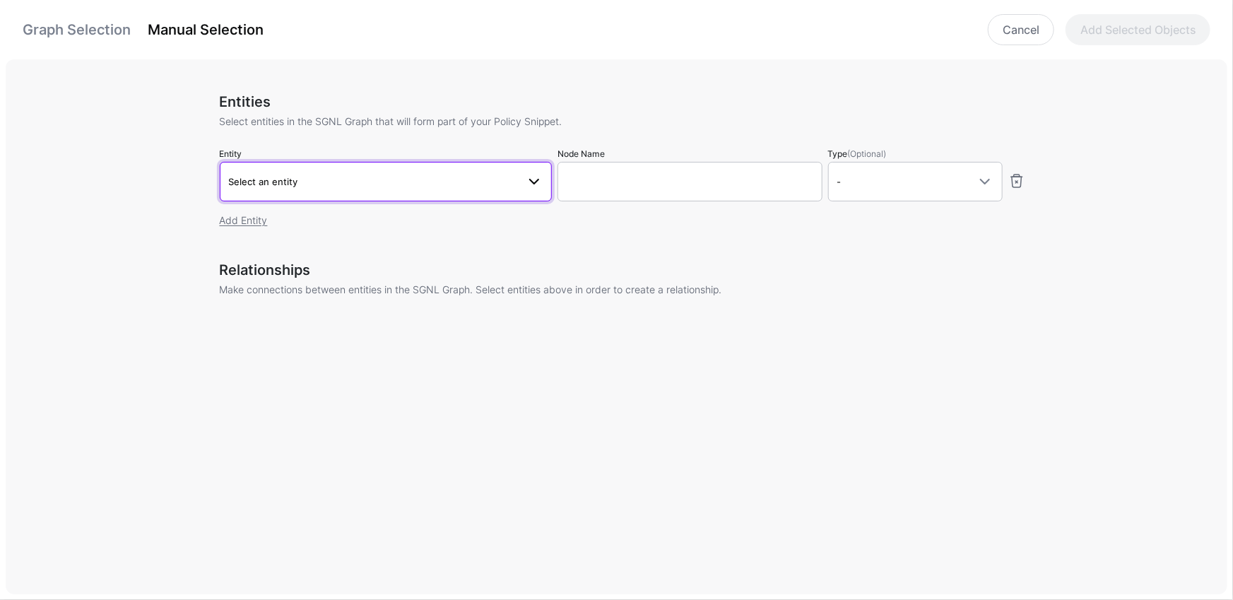
click at [317, 178] on span "Select an entity" at bounding box center [373, 182] width 288 height 16
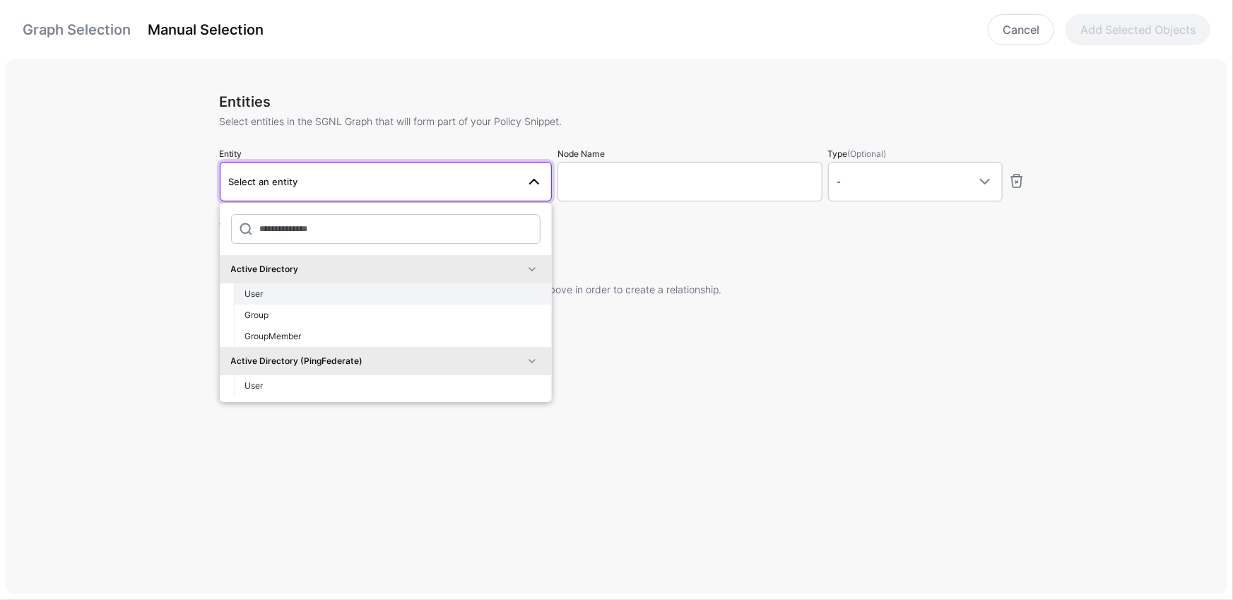
click at [345, 295] on div "User" at bounding box center [392, 294] width 295 height 13
type input "**********"
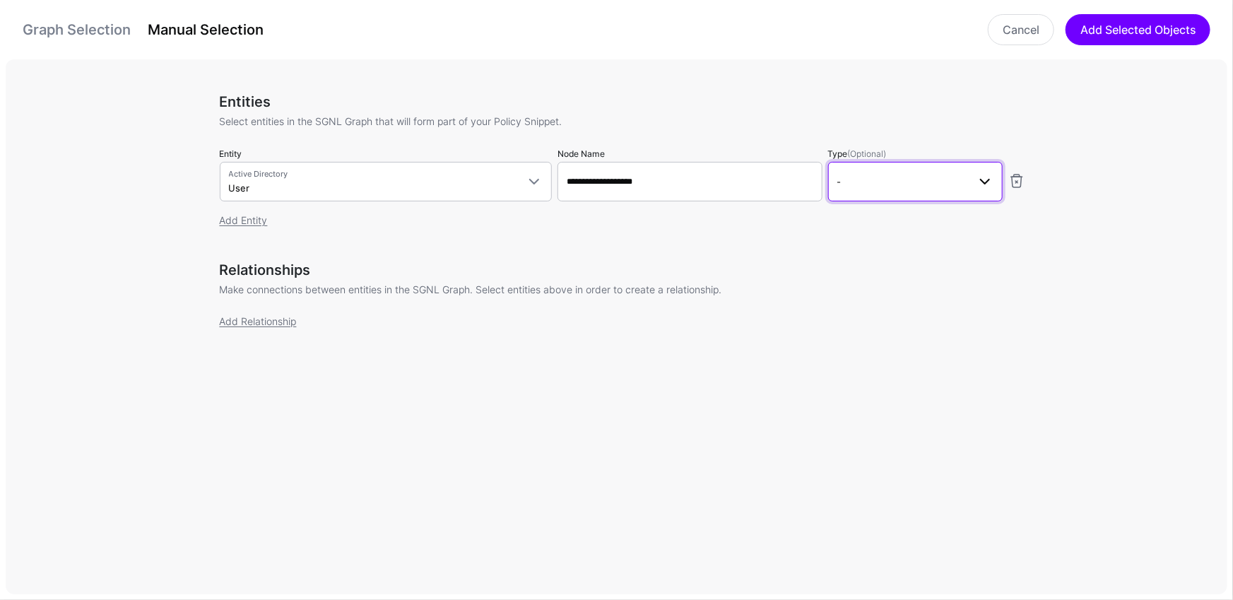
click at [932, 182] on span "-" at bounding box center [902, 182] width 131 height 16
click at [901, 240] on div "Principal" at bounding box center [916, 240] width 152 height 13
click at [435, 449] on div "Entities Select entities in the SGNL Graph that will form part of your Policy S…" at bounding box center [622, 329] width 1233 height 541
click at [269, 327] on div "Add Relationship" at bounding box center [623, 321] width 806 height 15
drag, startPoint x: 283, startPoint y: 322, endPoint x: 442, endPoint y: 263, distance: 170.2
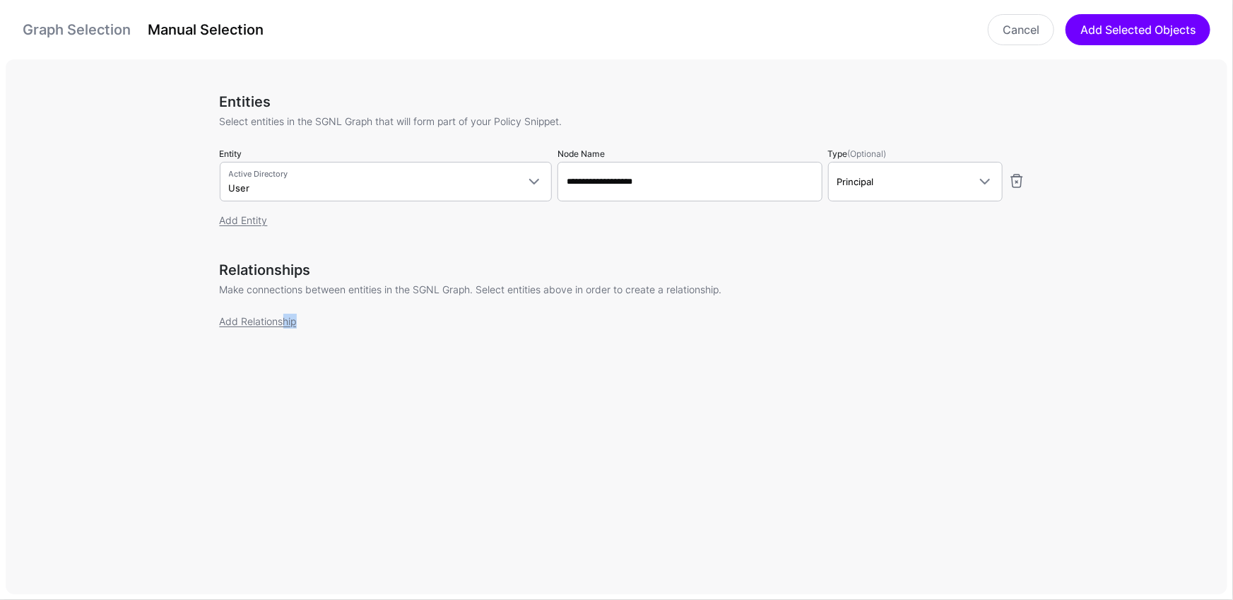
click at [531, 308] on div "Relationships Make connections between entities in the SGNL Graph. Select entit…" at bounding box center [623, 303] width 806 height 84
click at [220, 214] on link "Add Entity" at bounding box center [244, 220] width 48 height 12
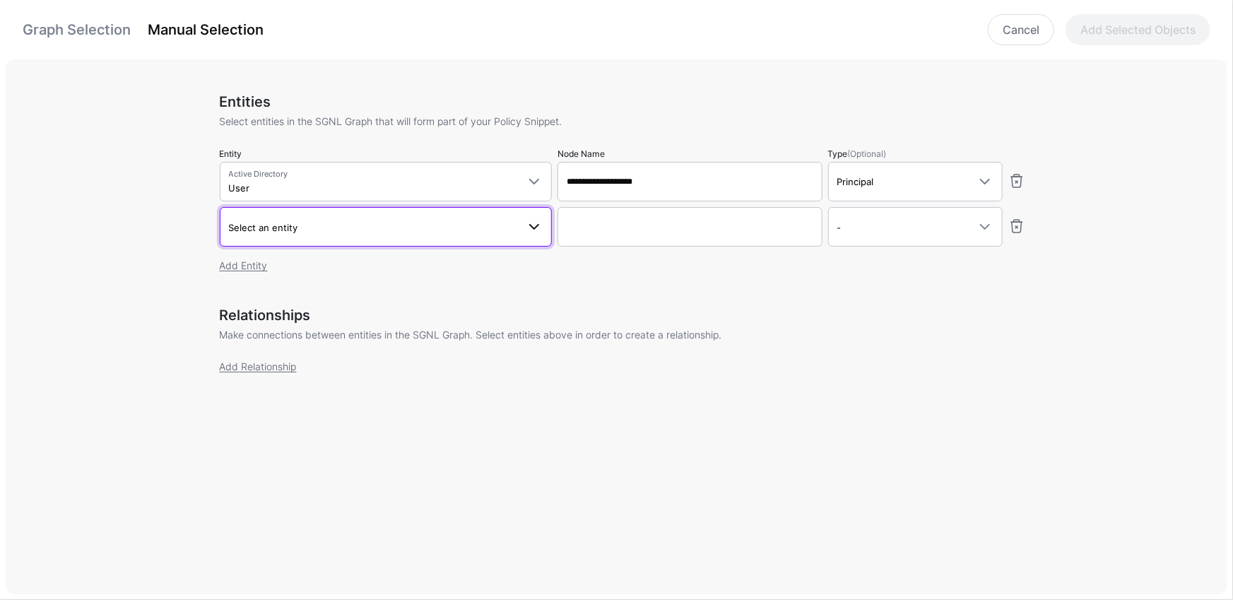
click at [397, 227] on span "Select an entity" at bounding box center [373, 228] width 288 height 16
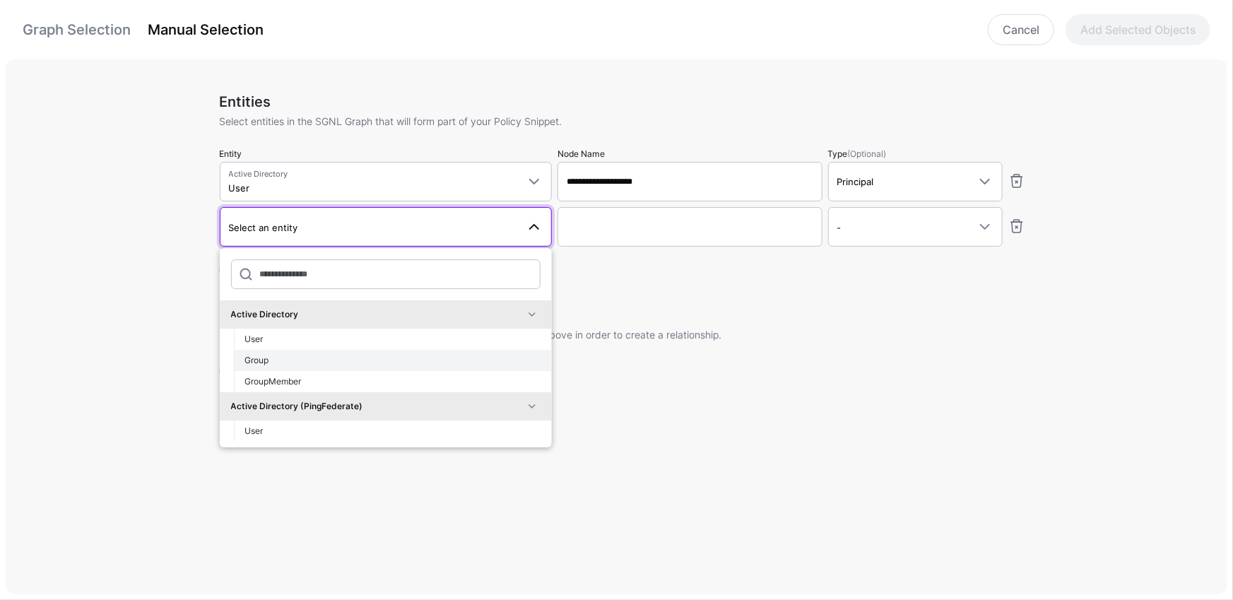
click at [344, 355] on div "Group" at bounding box center [392, 360] width 295 height 13
type input "**********"
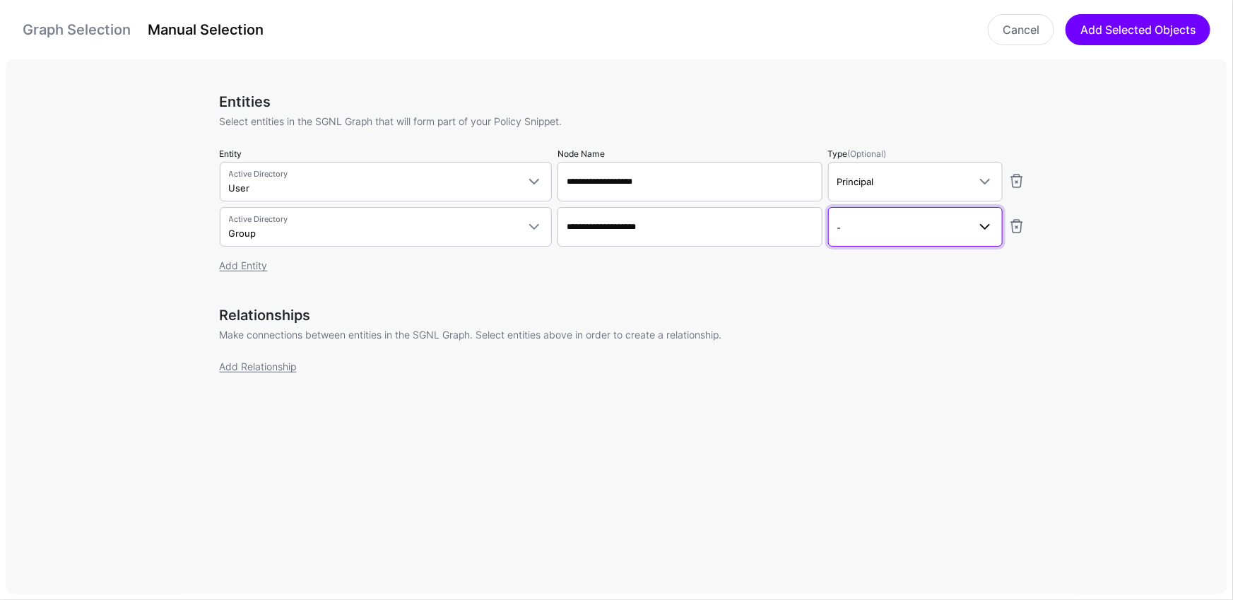
click at [868, 231] on span "-" at bounding box center [902, 228] width 131 height 16
click at [610, 333] on p "Make connections between entities in the SGNL Graph. Select entities above in o…" at bounding box center [623, 334] width 806 height 15
click at [242, 377] on div "Relationships Make connections between entities in the SGNL Graph. Select entit…" at bounding box center [623, 349] width 806 height 84
click at [264, 364] on link "Add Relationship" at bounding box center [258, 366] width 77 height 12
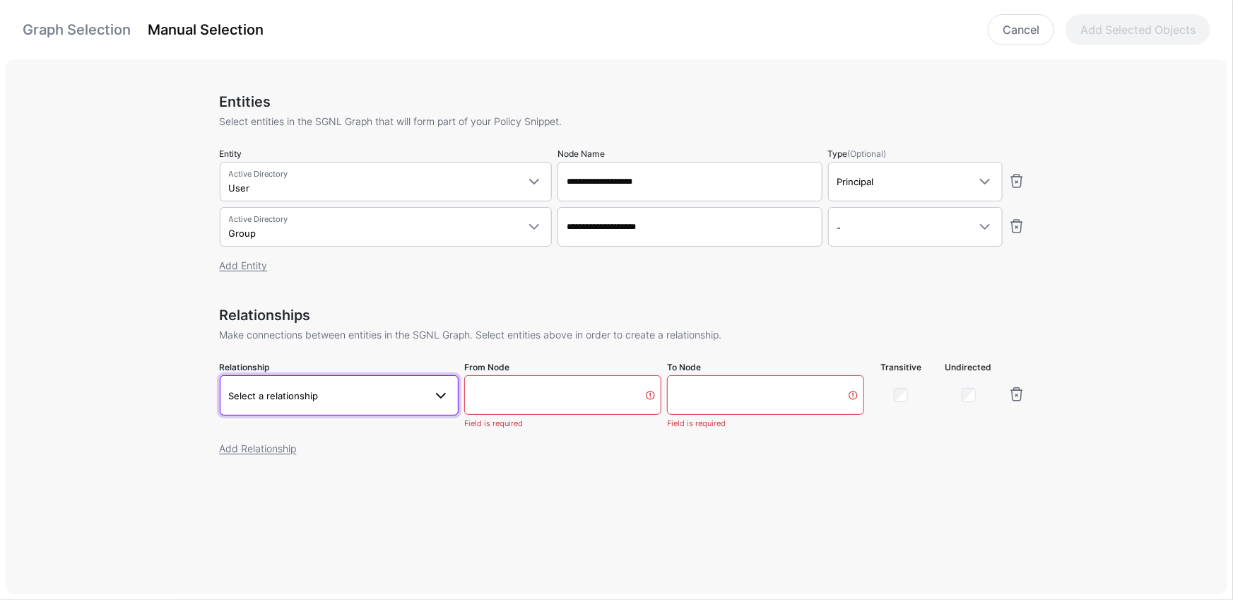
click at [290, 410] on link "Select a relationship" at bounding box center [340, 395] width 240 height 40
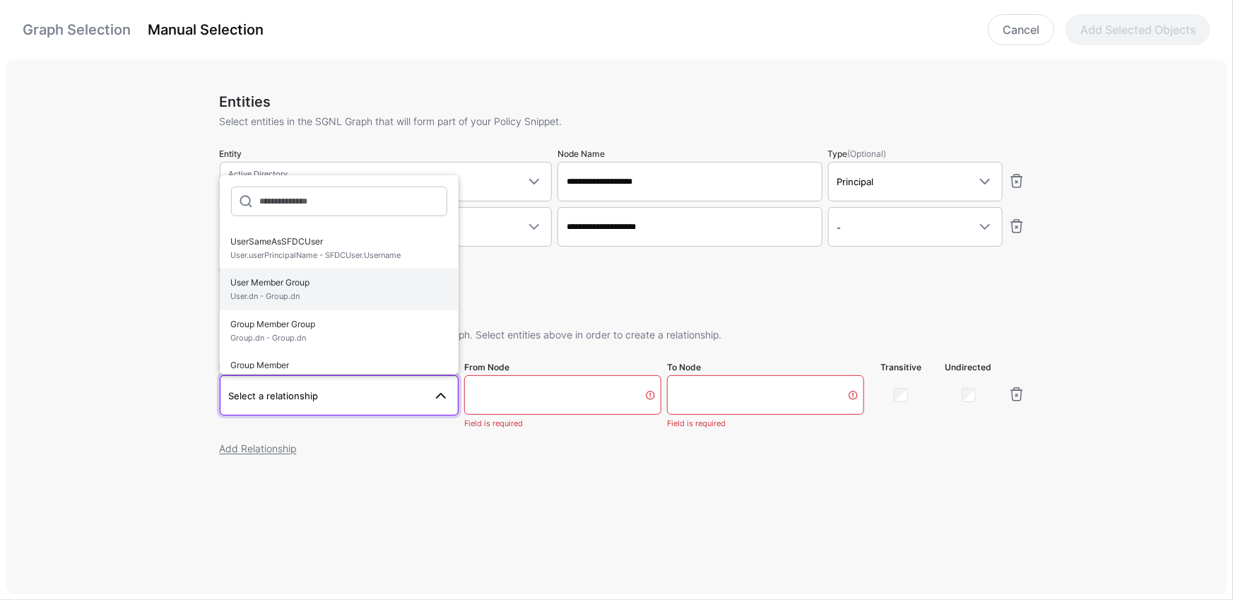
click at [318, 288] on span "User Member Group User.dn - Group.dn" at bounding box center [339, 289] width 217 height 33
type input "**********"
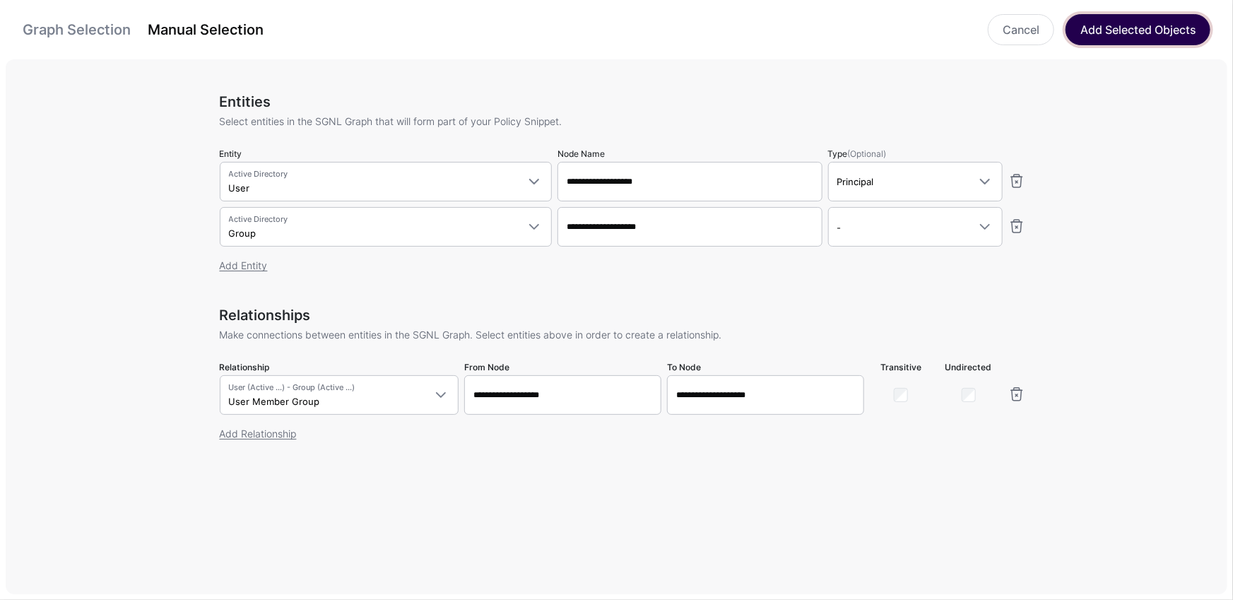
click at [1123, 28] on button "Add Selected Objects" at bounding box center [1138, 29] width 145 height 31
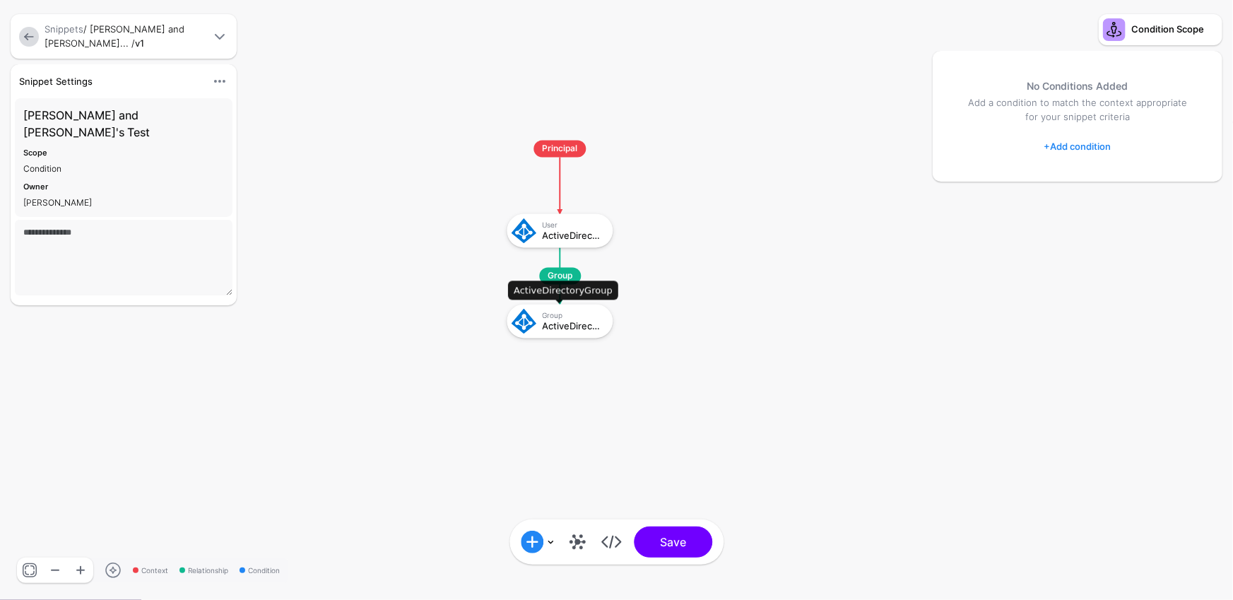
click at [571, 322] on div "ActiveDirectoryGroup" at bounding box center [573, 326] width 61 height 10
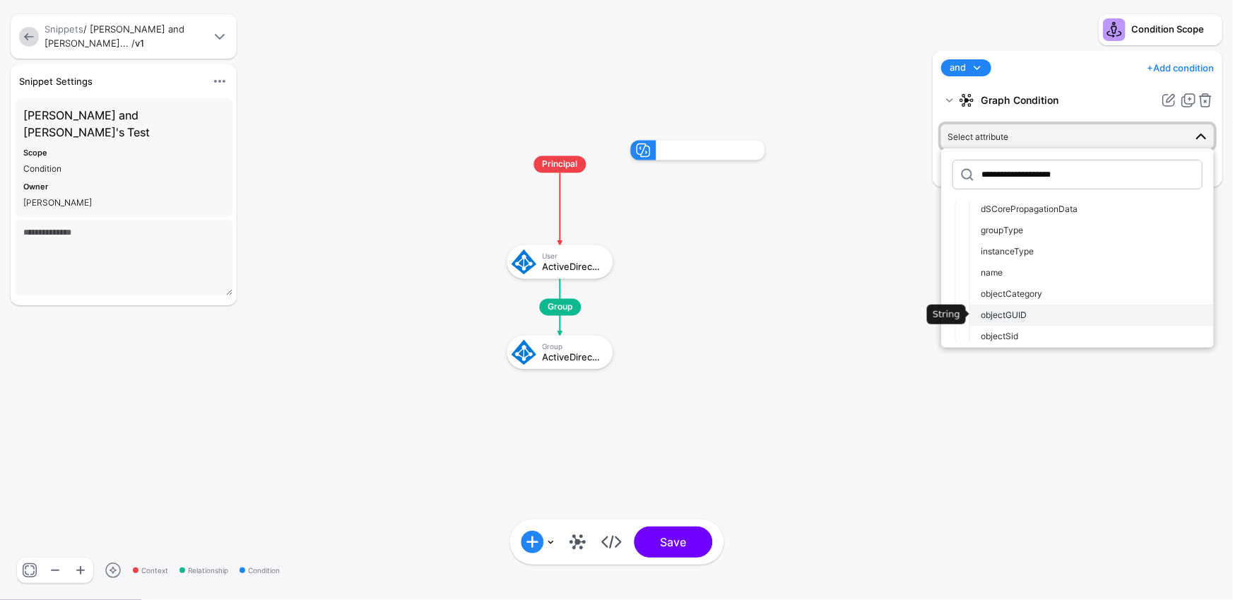
scroll to position [143, 0]
click at [1035, 325] on div "objectSid" at bounding box center [1092, 328] width 222 height 13
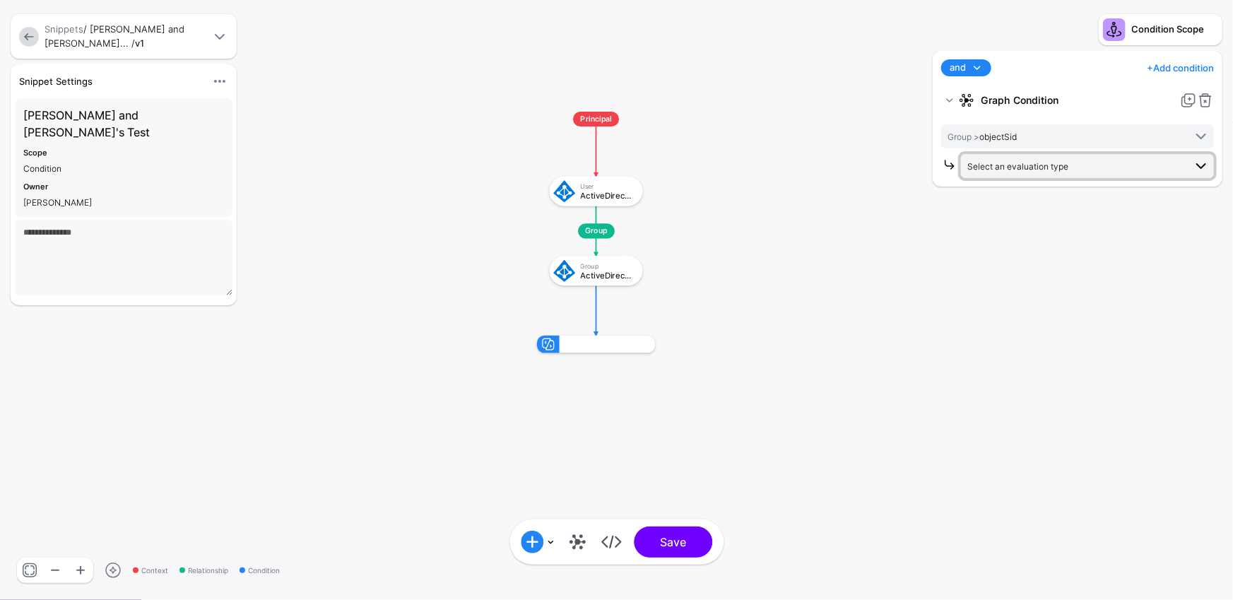
click at [1035, 165] on span "Select an evaluation type" at bounding box center [1018, 166] width 101 height 11
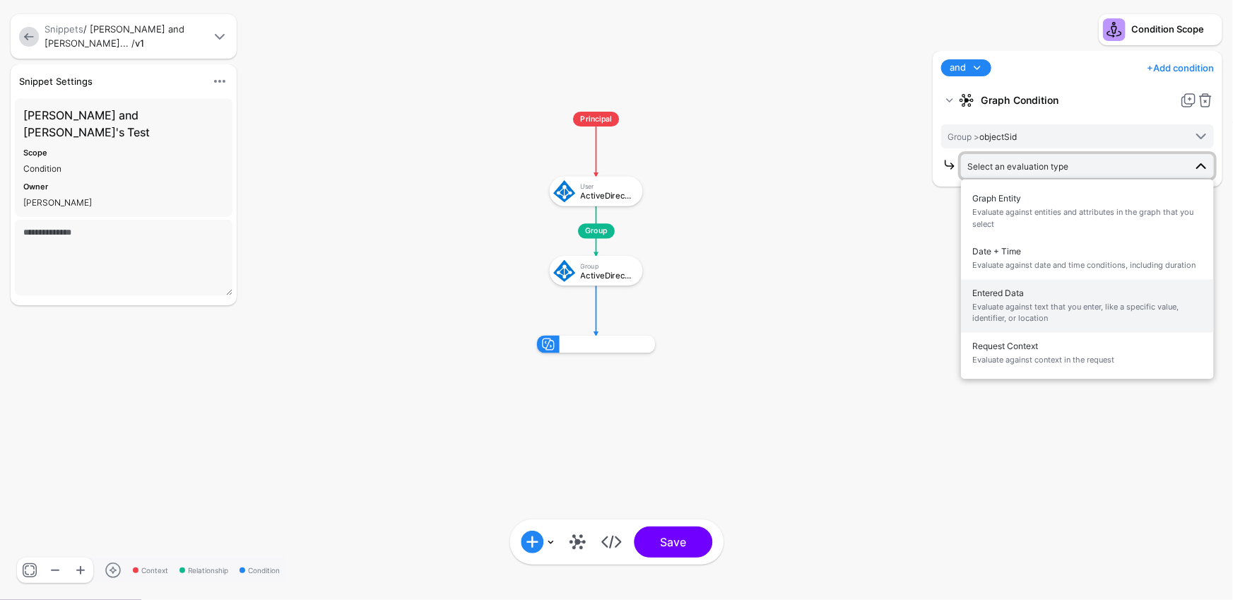
click at [1026, 302] on span "Evaluate against text that you enter, like a specific value, identifier, or loc…" at bounding box center [1087, 312] width 230 height 23
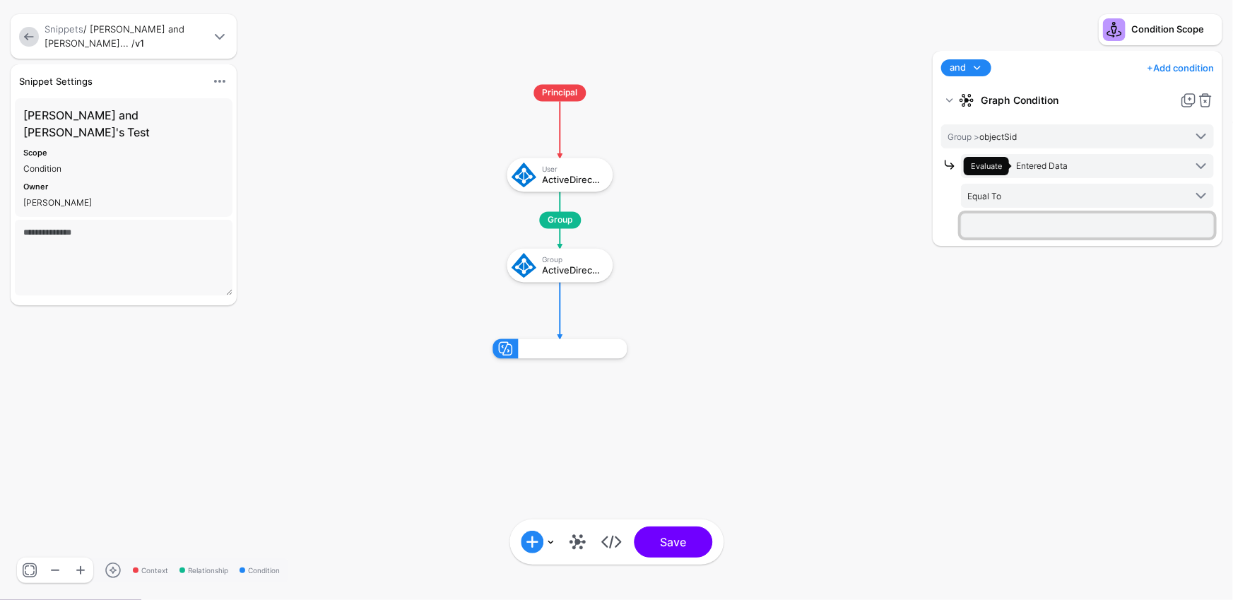
click at [1020, 233] on input "text" at bounding box center [1087, 225] width 253 height 24
type input "****"
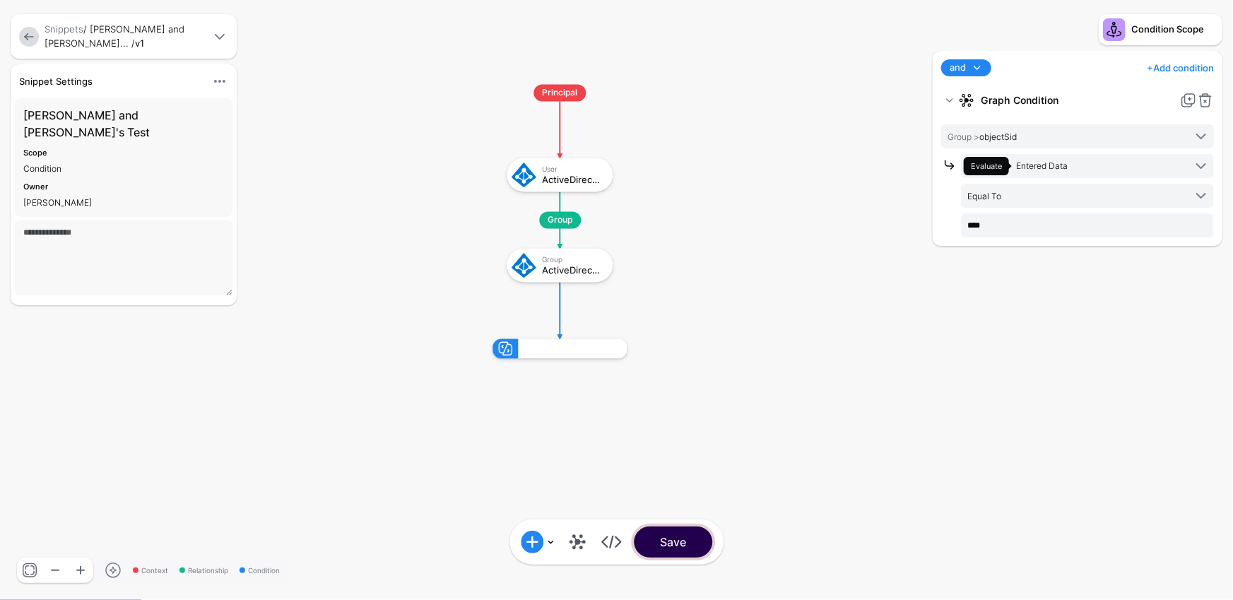
click at [689, 539] on button "Save" at bounding box center [673, 542] width 78 height 31
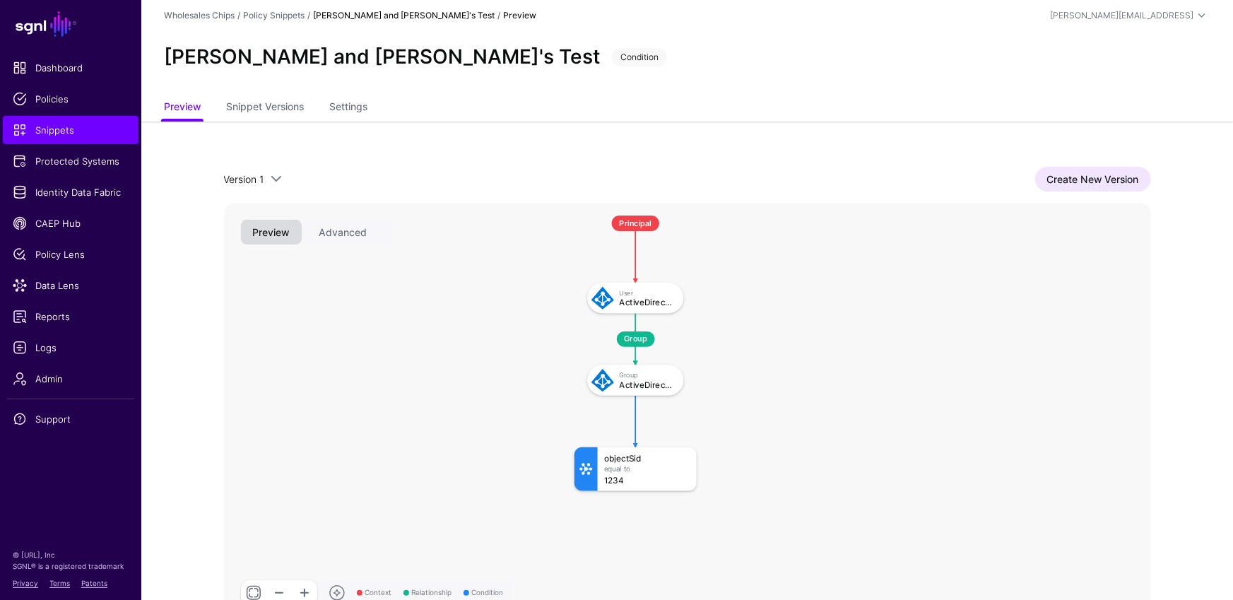
click at [1068, 192] on div "Version 1 Version 1 Create New Version Context Relationship Condition Group Pri…" at bounding box center [687, 395] width 927 height 456
click at [1064, 182] on link "Create New Version" at bounding box center [1093, 179] width 116 height 25
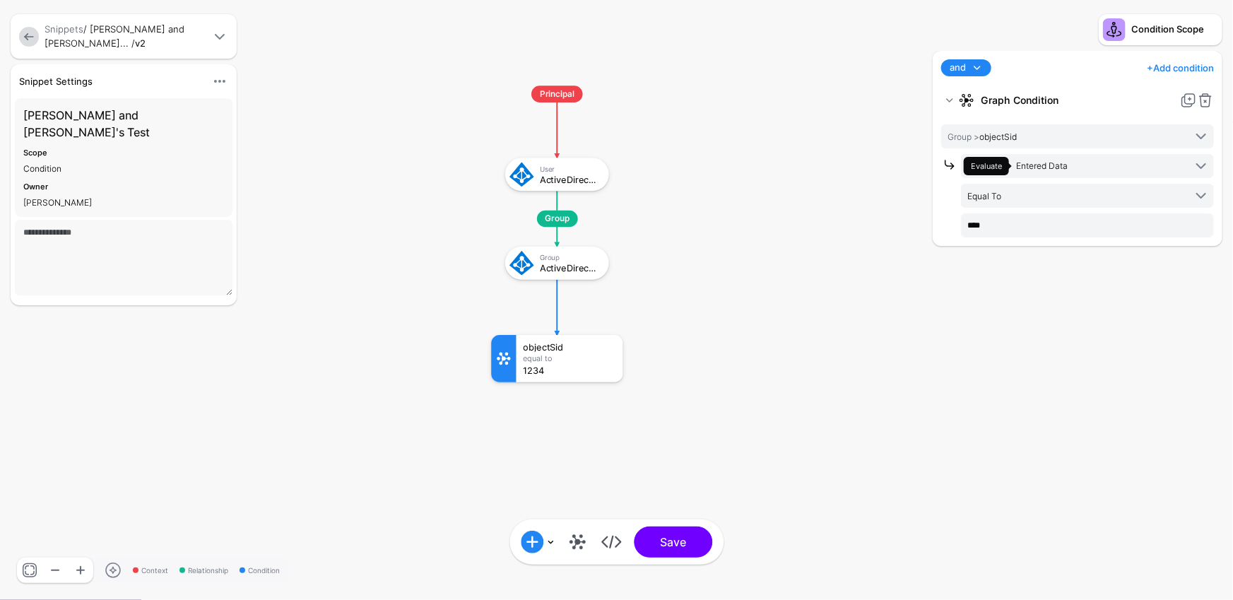
click at [33, 40] on link at bounding box center [29, 37] width 20 height 20
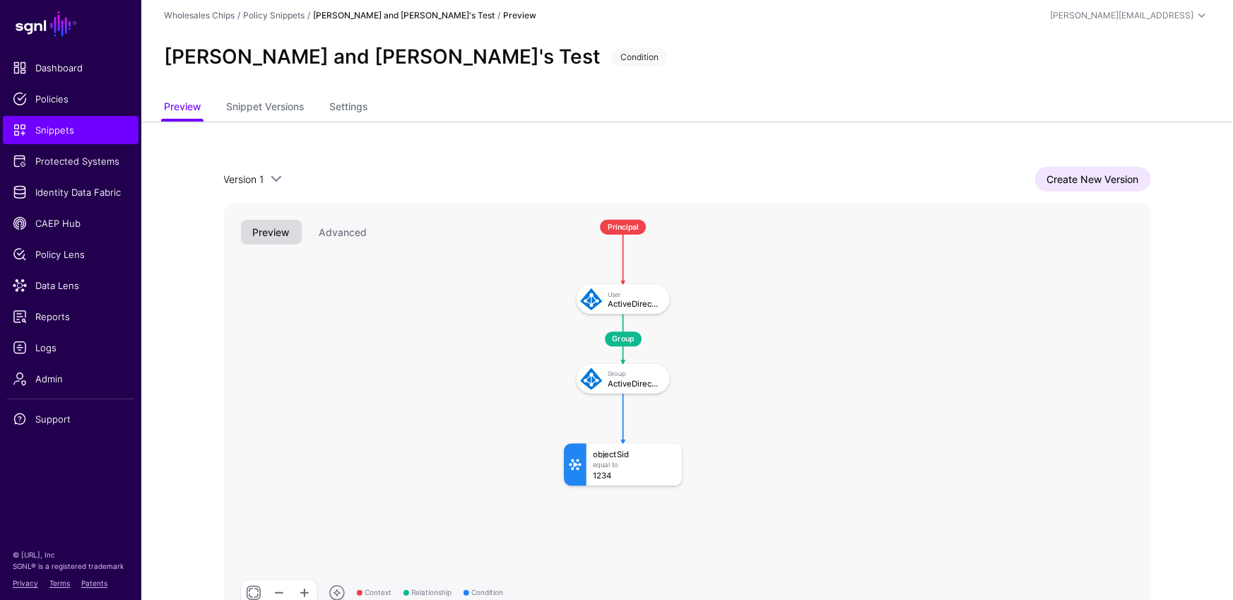
scroll to position [67, 0]
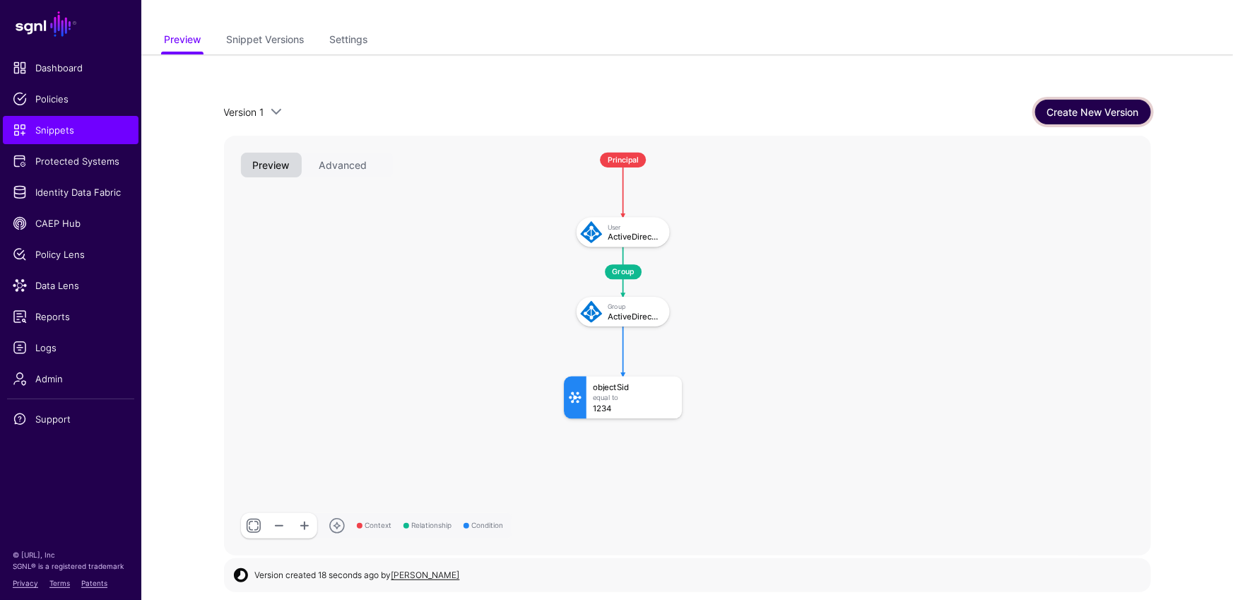
click at [1120, 100] on link "Create New Version" at bounding box center [1093, 112] width 116 height 25
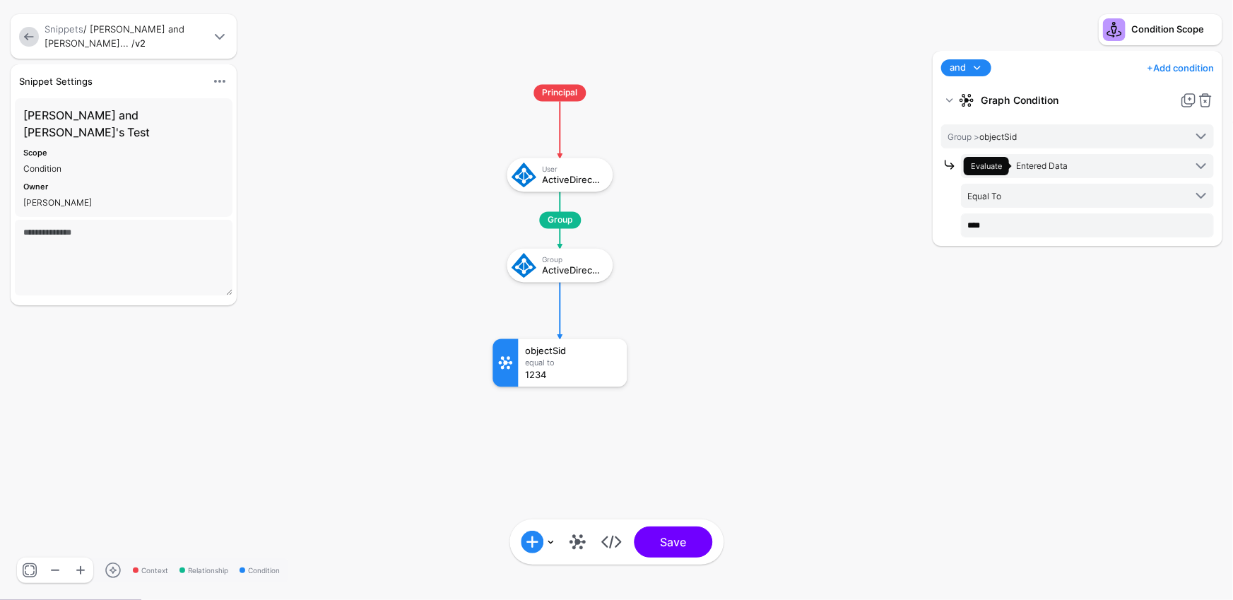
click at [206, 35] on div at bounding box center [217, 36] width 23 height 17
click at [225, 30] on span at bounding box center [219, 36] width 17 height 17
click at [576, 536] on link at bounding box center [577, 542] width 23 height 23
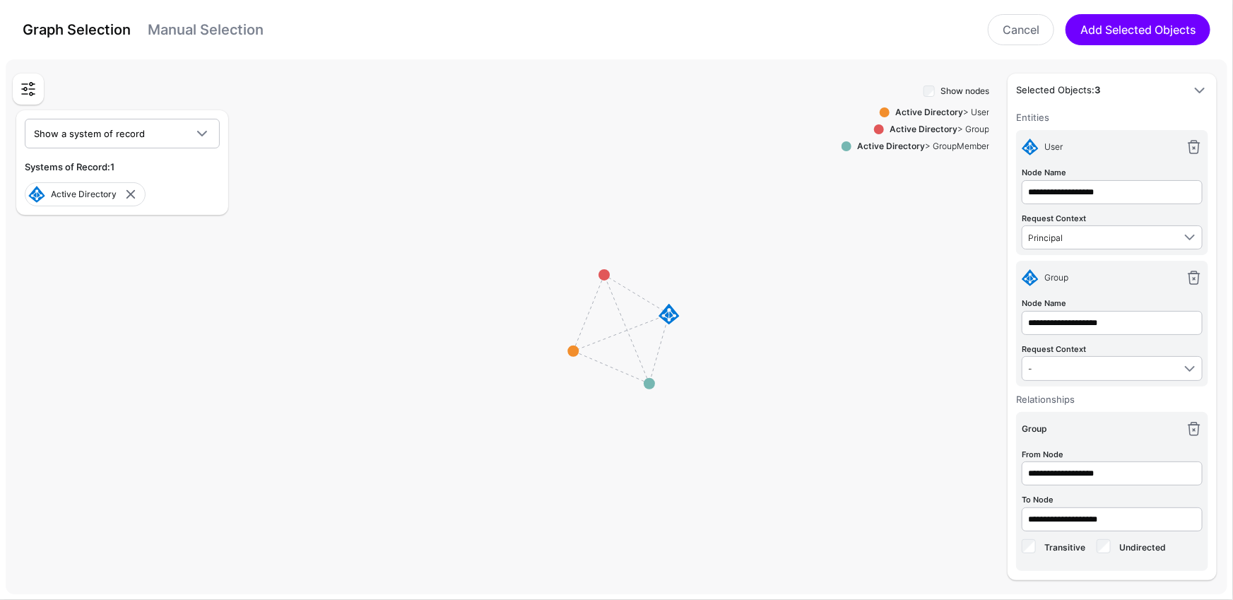
click at [221, 30] on link "Manual Selection" at bounding box center [206, 29] width 116 height 17
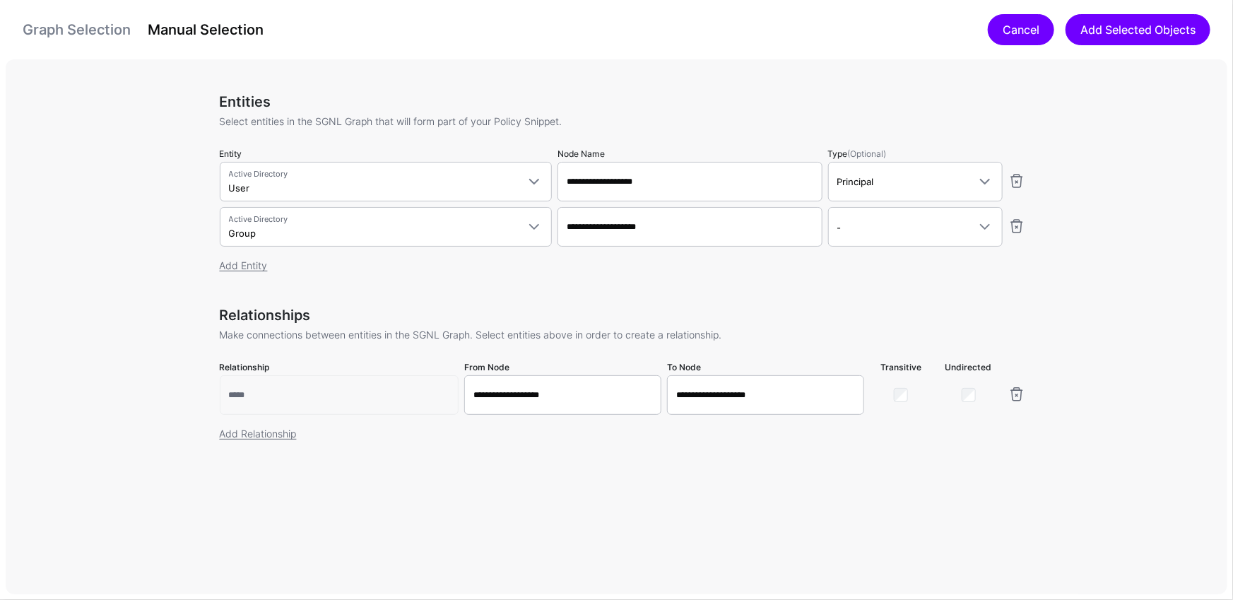
click at [1016, 25] on link "Cancel" at bounding box center [1021, 29] width 66 height 31
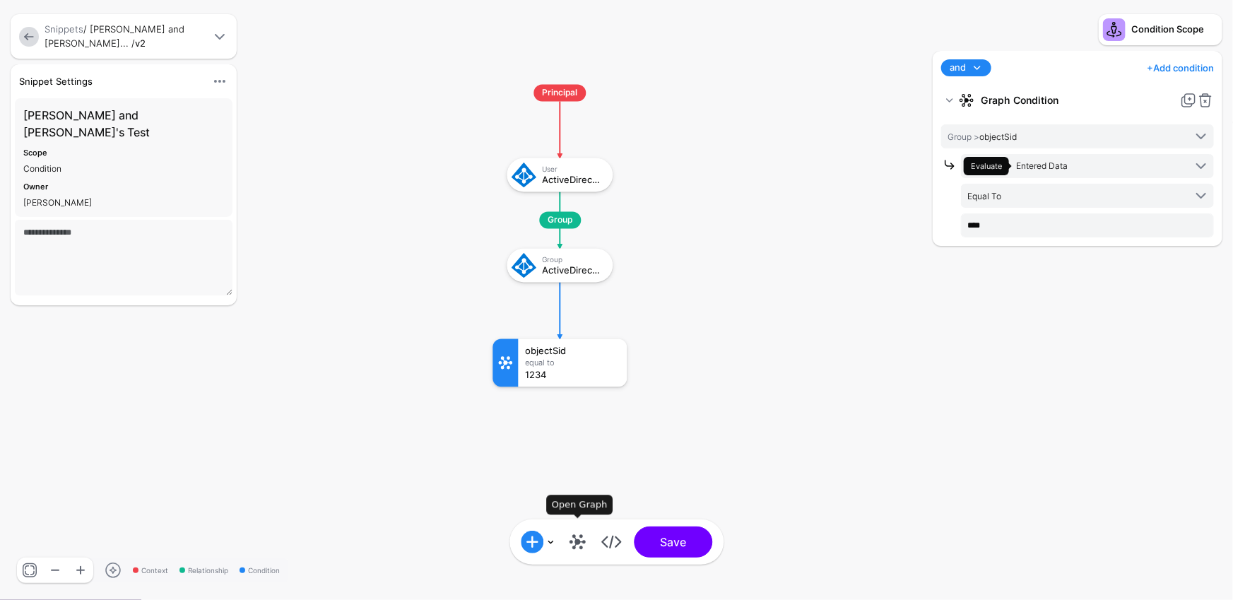
click at [581, 539] on link at bounding box center [577, 542] width 23 height 23
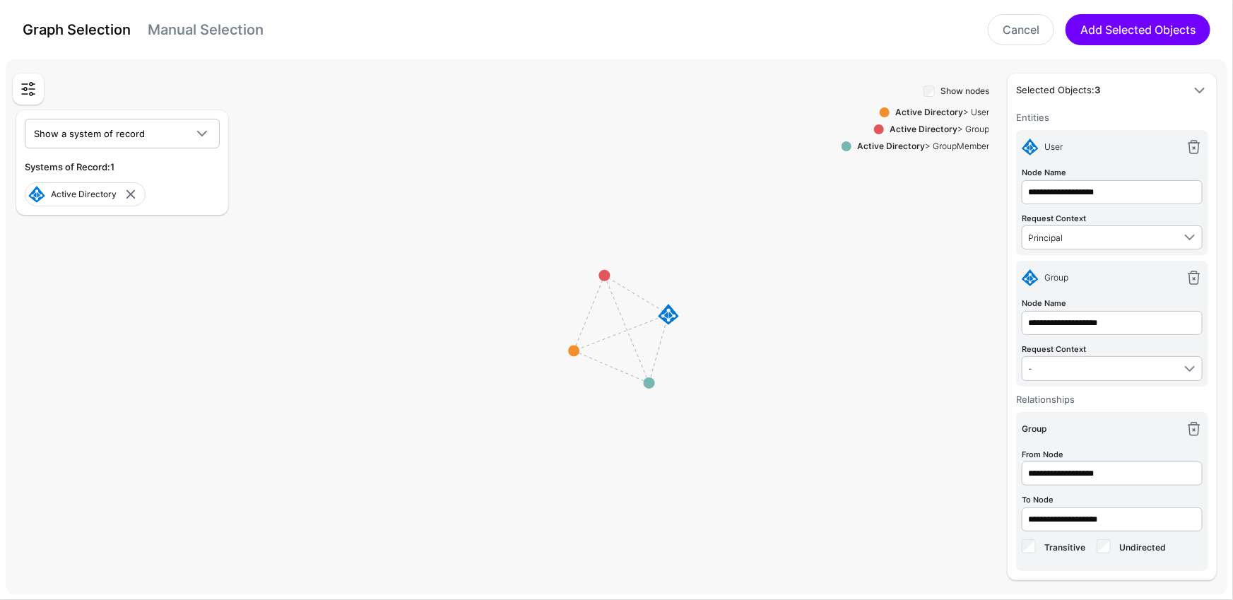
click at [255, 31] on link "Manual Selection" at bounding box center [206, 29] width 116 height 17
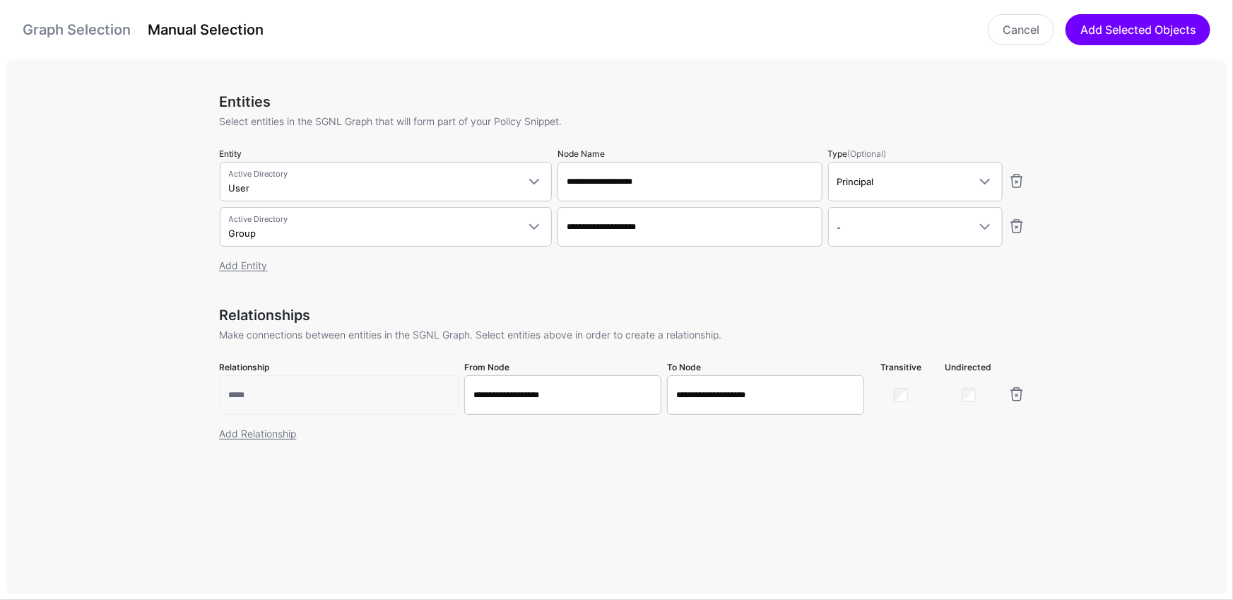
click at [51, 31] on link "Graph Selection" at bounding box center [77, 29] width 108 height 17
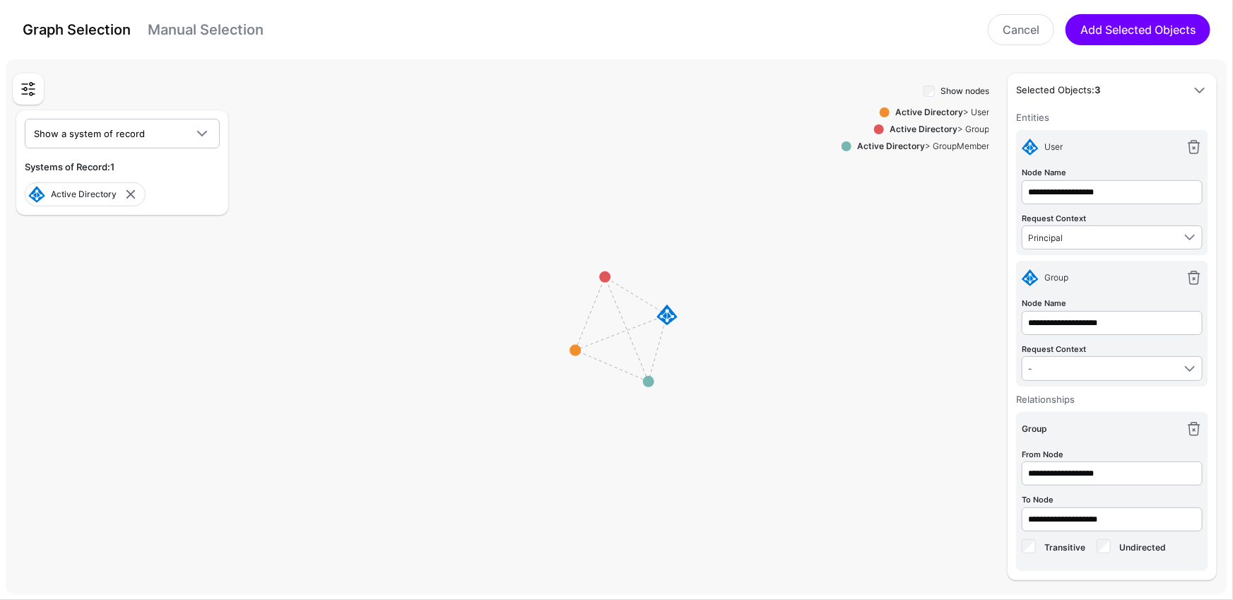
click at [248, 27] on link "Manual Selection" at bounding box center [206, 29] width 116 height 17
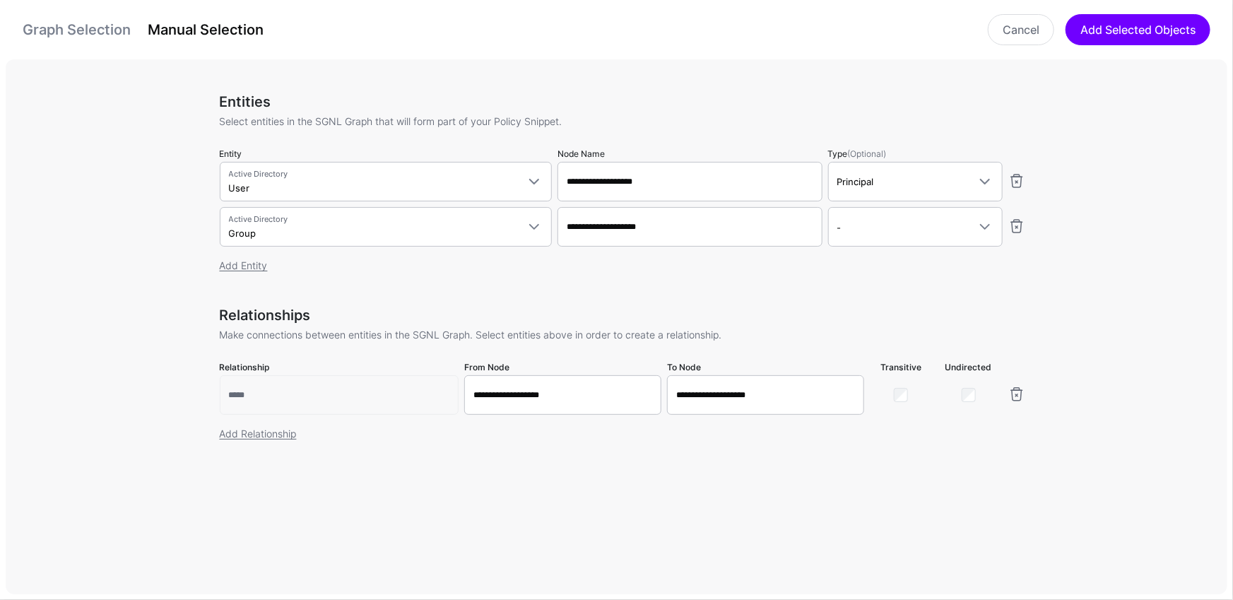
click at [95, 28] on link "Graph Selection" at bounding box center [77, 29] width 108 height 17
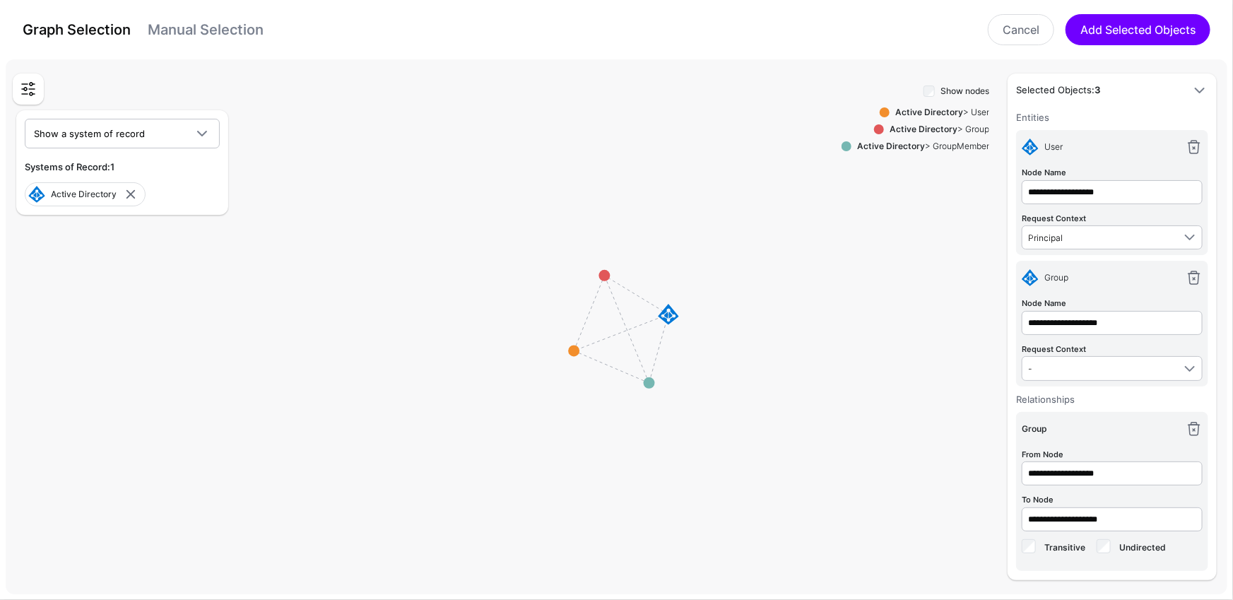
click at [237, 15] on div "Graph Selection Manual Selection Cancel Add Selected Objects" at bounding box center [616, 29] width 1205 height 31
click at [245, 44] on div "Graph Selection Manual Selection Cancel Add Selected Objects" at bounding box center [616, 29] width 1205 height 31
click at [241, 37] on link "Manual Selection" at bounding box center [206, 29] width 116 height 17
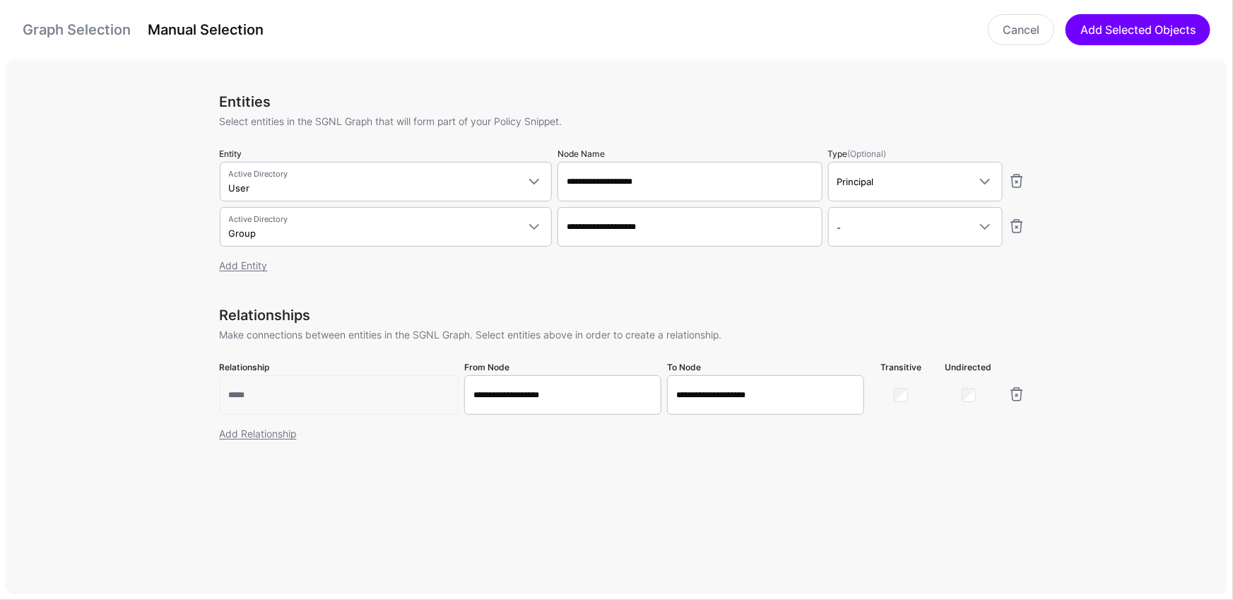
click at [330, 35] on div "Cancel Add Selected Objects" at bounding box center [745, 29] width 947 height 31
click at [19, 37] on div "Graph Selection Manual Selection" at bounding box center [143, 29] width 258 height 23
click at [100, 16] on div "Graph Selection Manual Selection Cancel Add Selected Objects" at bounding box center [616, 29] width 1205 height 31
click at [95, 24] on link "Graph Selection" at bounding box center [77, 29] width 108 height 17
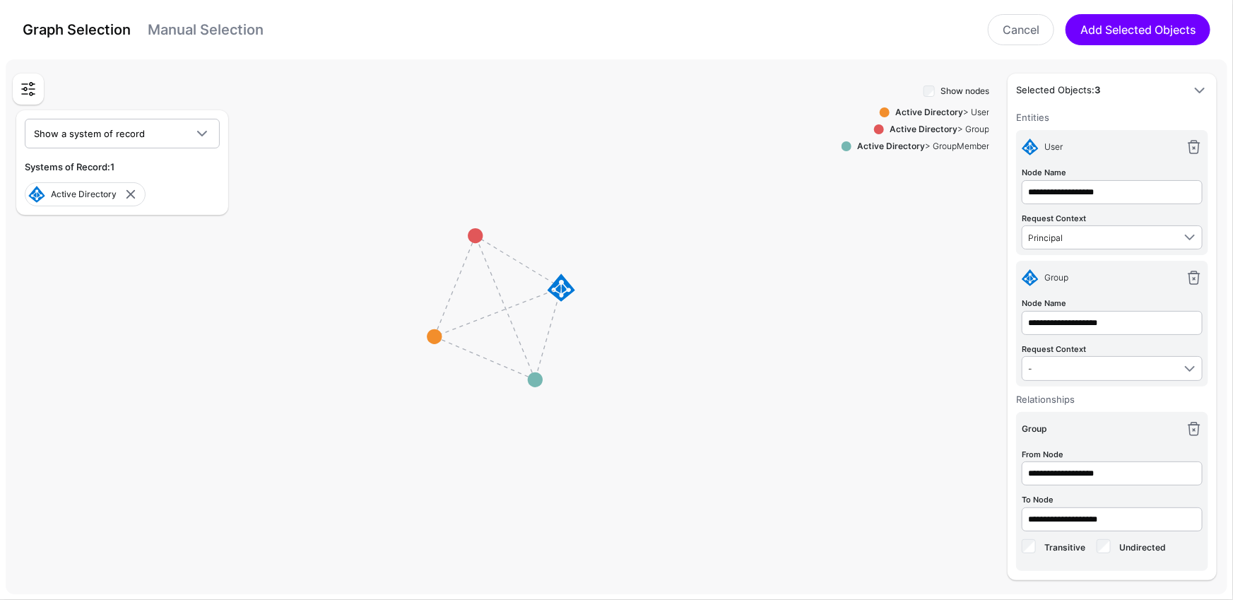
drag, startPoint x: 548, startPoint y: 362, endPoint x: 553, endPoint y: 408, distance: 46.9
click at [435, 334] on g at bounding box center [499, 309] width 164020 height 71906
click at [238, 22] on link "Manual Selection" at bounding box center [206, 29] width 116 height 17
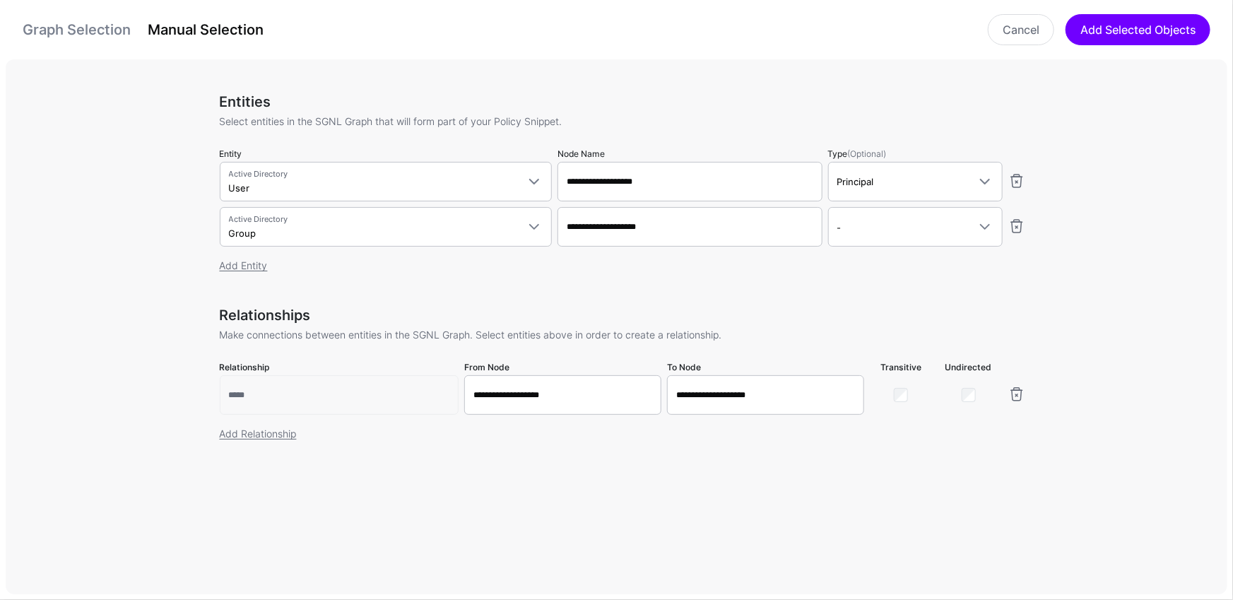
click at [59, 32] on link "Graph Selection" at bounding box center [77, 29] width 108 height 17
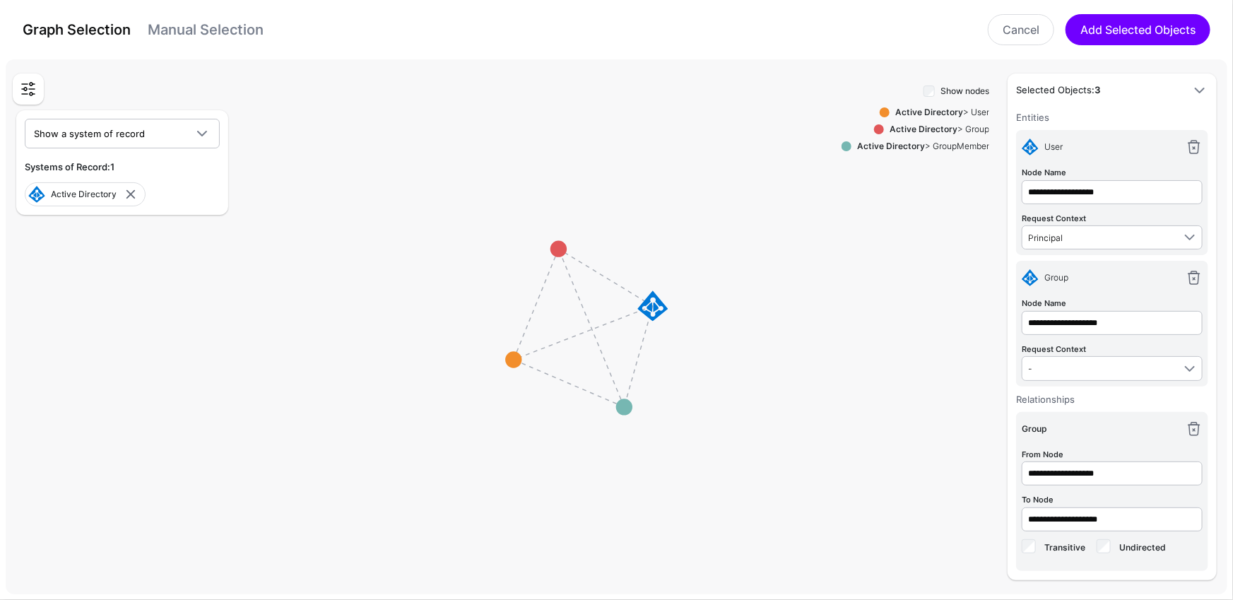
drag, startPoint x: 464, startPoint y: 315, endPoint x: 348, endPoint y: 282, distance: 120.6
click at [348, 282] on rect at bounding box center [584, 329] width 180052 height 78934
drag, startPoint x: 734, startPoint y: 368, endPoint x: 747, endPoint y: 398, distance: 32.6
click at [747, 398] on rect at bounding box center [562, 320] width 196084 height 85962
drag, startPoint x: 717, startPoint y: 383, endPoint x: 760, endPoint y: 368, distance: 44.9
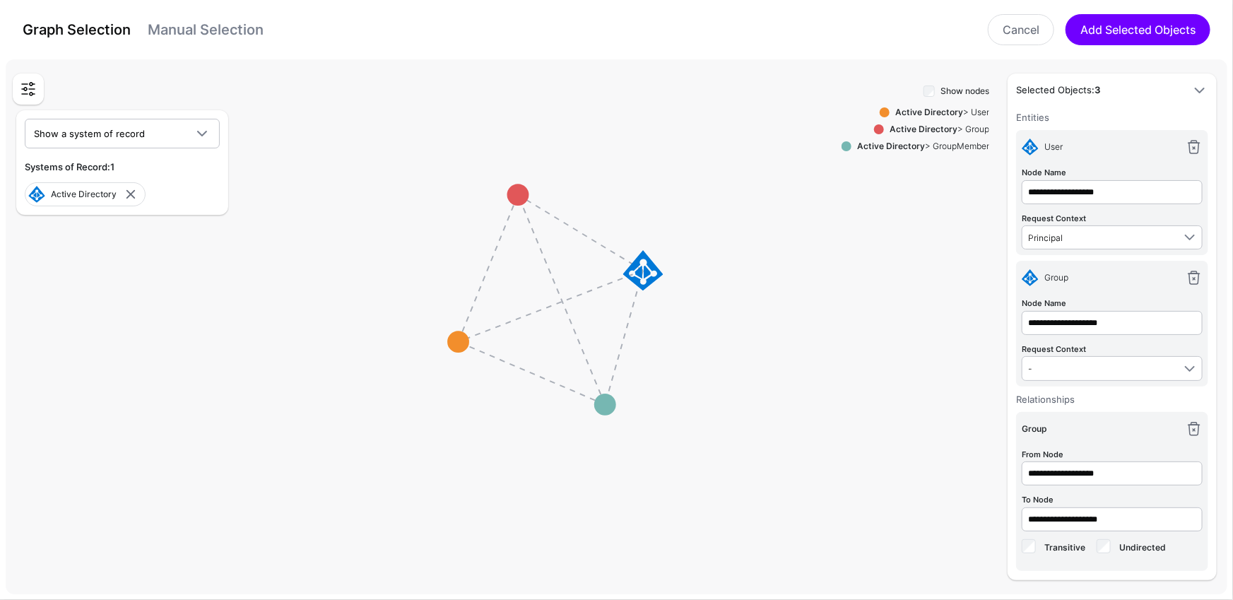
click at [760, 368] on rect at bounding box center [552, 301] width 238014 height 104344
drag, startPoint x: 722, startPoint y: 389, endPoint x: 705, endPoint y: 397, distance: 18.0
click at [705, 397] on rect at bounding box center [551, 296] width 238014 height 104344
click at [199, 45] on div "Graph Selection Manual Selection Cancel Add Selected Objects" at bounding box center [616, 29] width 1205 height 31
click at [204, 32] on link "Manual Selection" at bounding box center [206, 29] width 116 height 17
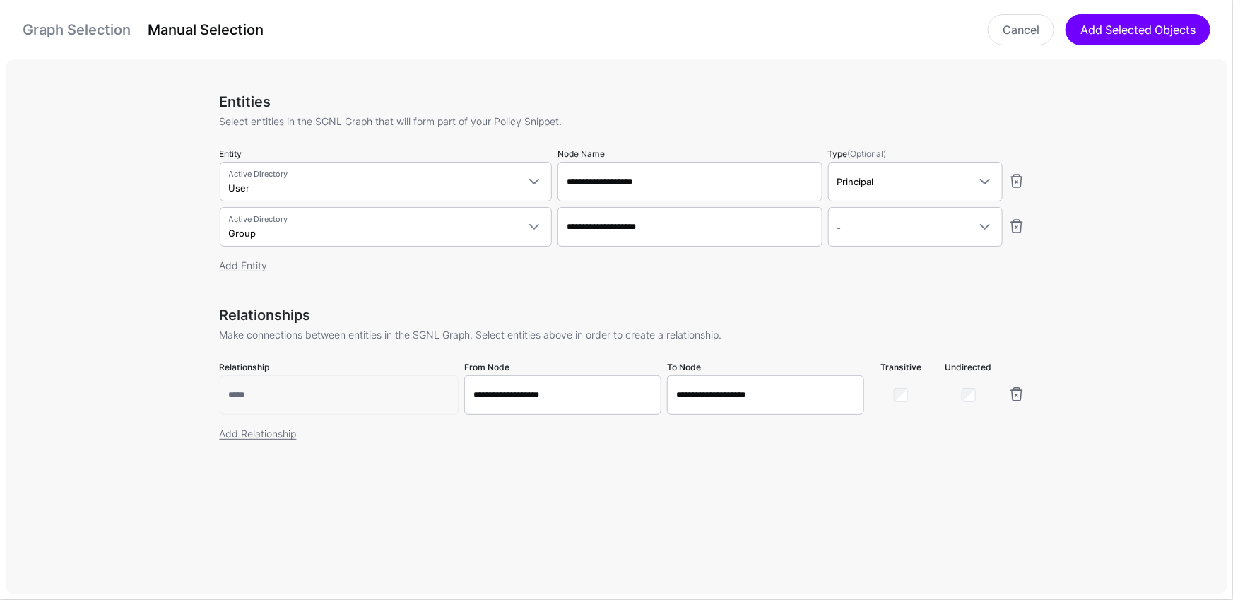
click at [69, 25] on link "Graph Selection" at bounding box center [77, 29] width 108 height 17
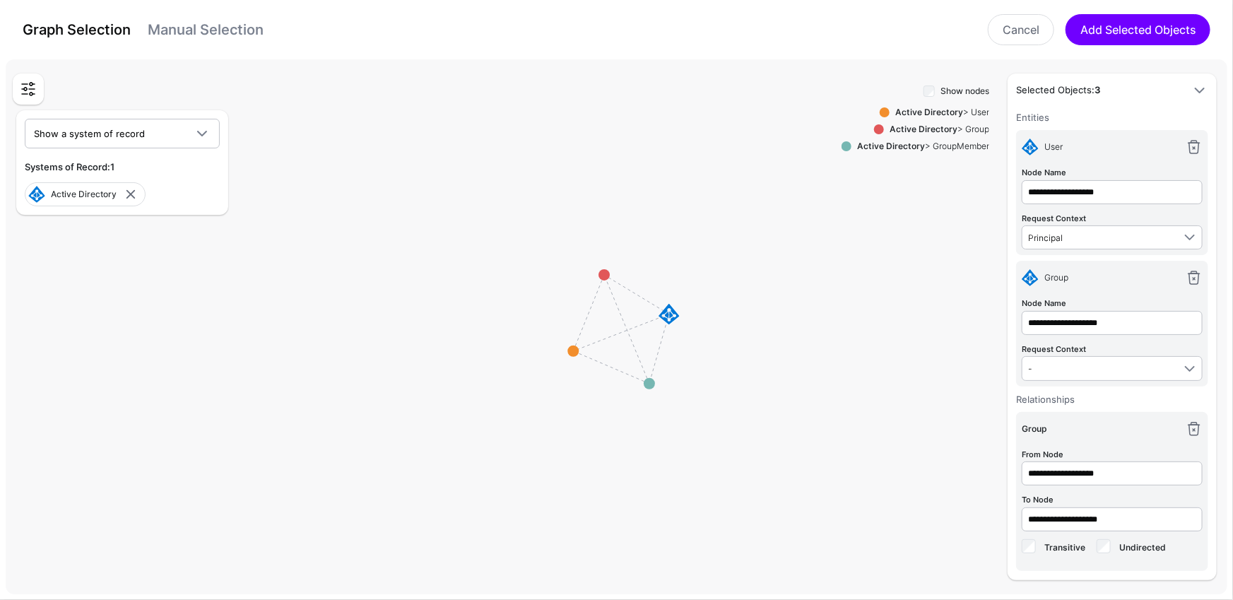
click at [204, 33] on link "Manual Selection" at bounding box center [206, 29] width 116 height 17
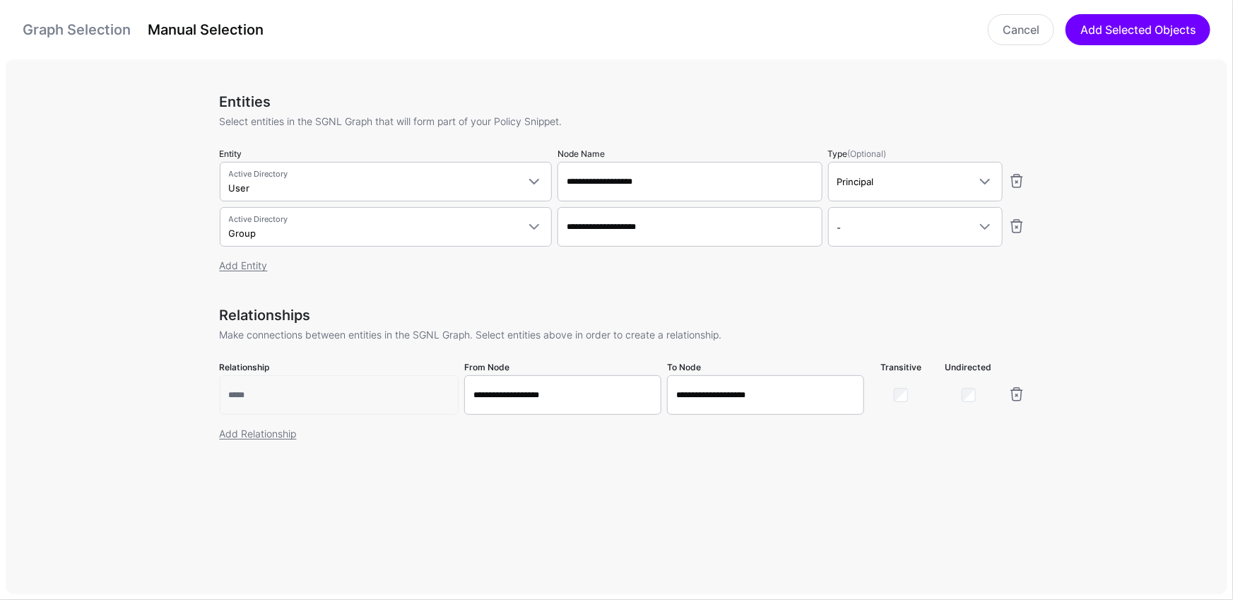
click at [52, 33] on link "Graph Selection" at bounding box center [77, 29] width 108 height 17
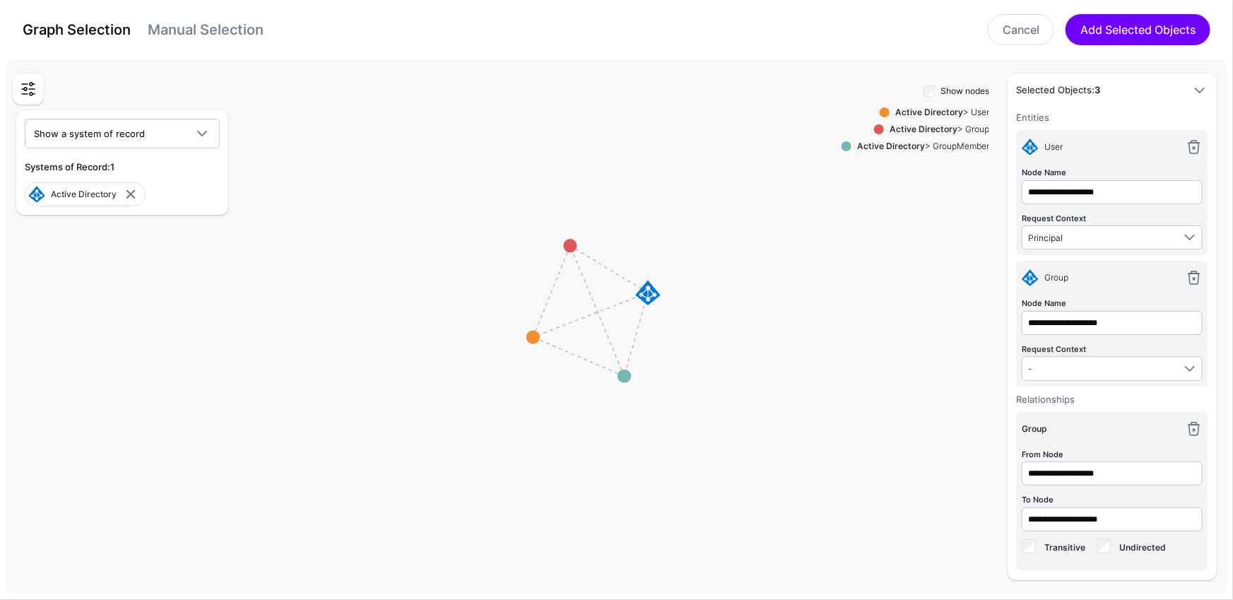
drag, startPoint x: 501, startPoint y: 254, endPoint x: 458, endPoint y: 231, distance: 49.0
click at [458, 231] on rect at bounding box center [592, 311] width 147988 height 64877
click at [245, 27] on link "Manual Selection" at bounding box center [206, 29] width 116 height 17
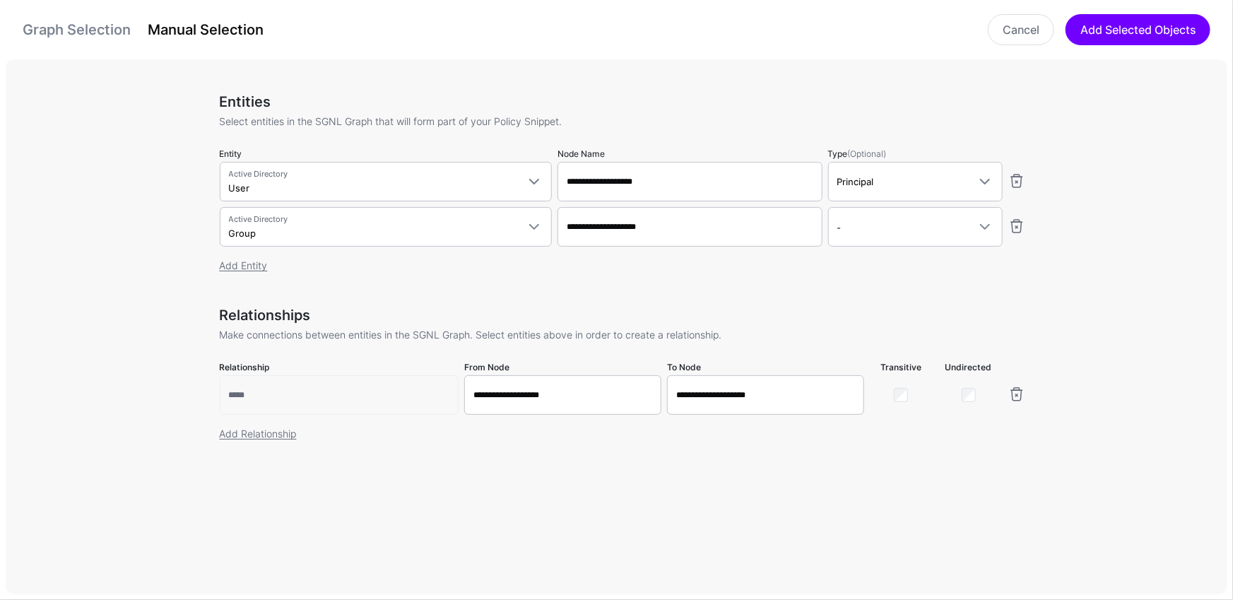
click at [83, 25] on link "Graph Selection" at bounding box center [77, 29] width 108 height 17
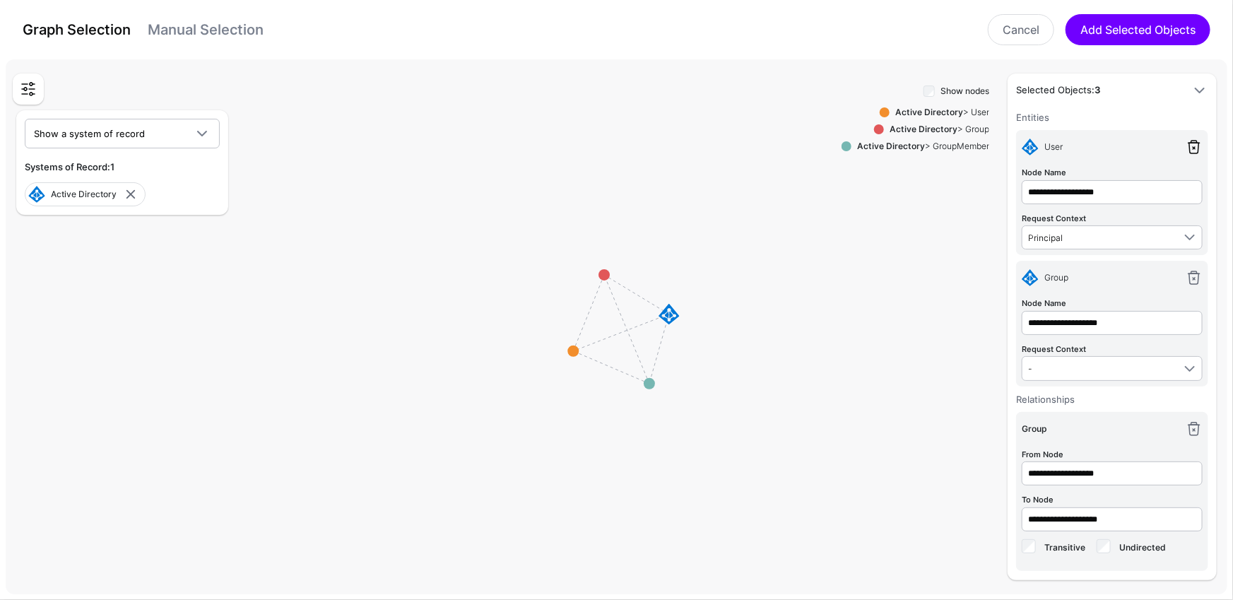
click at [1194, 151] on link at bounding box center [1194, 147] width 17 height 17
type input "**********"
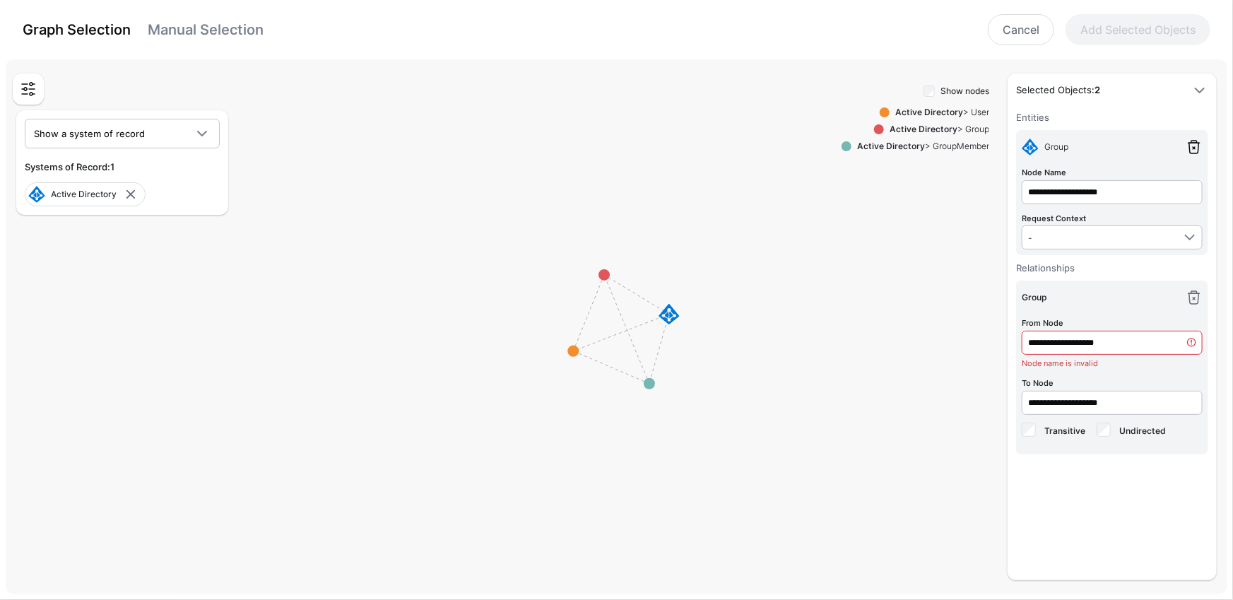
click at [1194, 151] on link at bounding box center [1194, 147] width 17 height 17
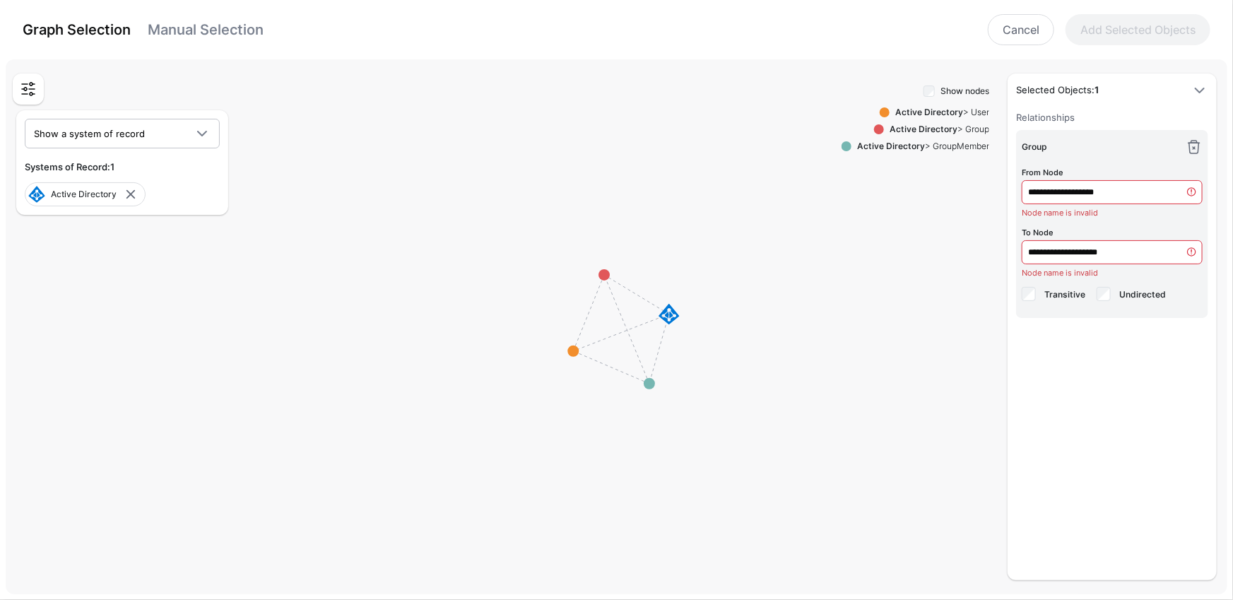
click at [1194, 151] on link at bounding box center [1194, 147] width 17 height 17
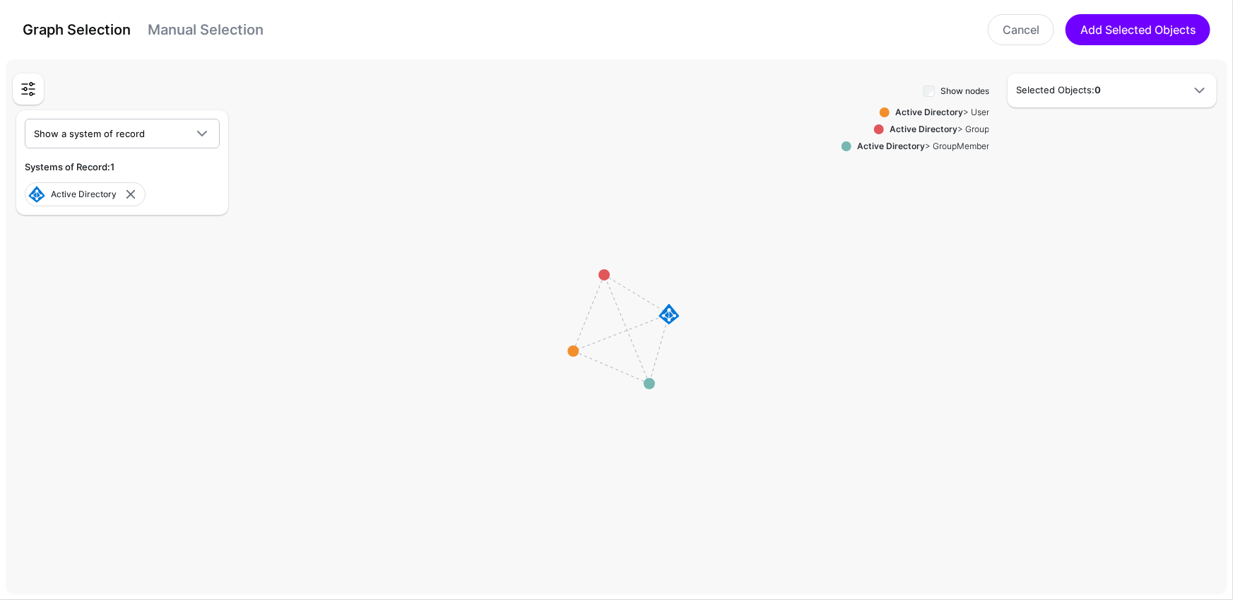
click at [880, 110] on span at bounding box center [885, 112] width 10 height 10
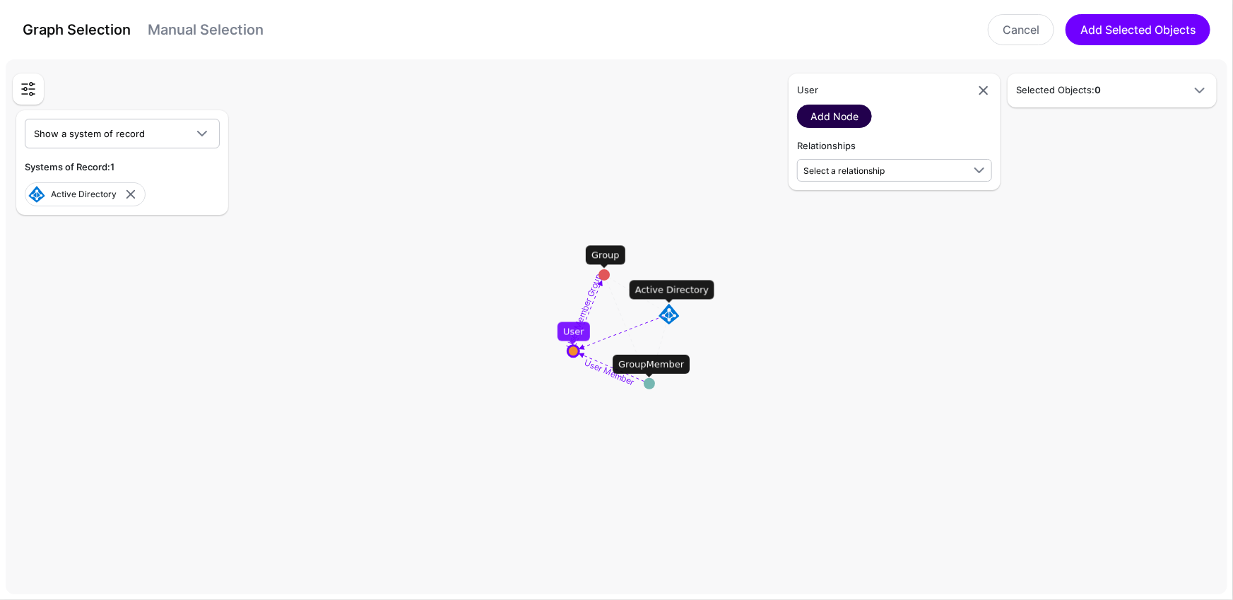
click at [835, 120] on link "Add Node" at bounding box center [834, 116] width 75 height 23
click at [1195, 143] on link at bounding box center [1194, 147] width 17 height 17
click at [902, 171] on span "Select a relationship" at bounding box center [883, 170] width 159 height 15
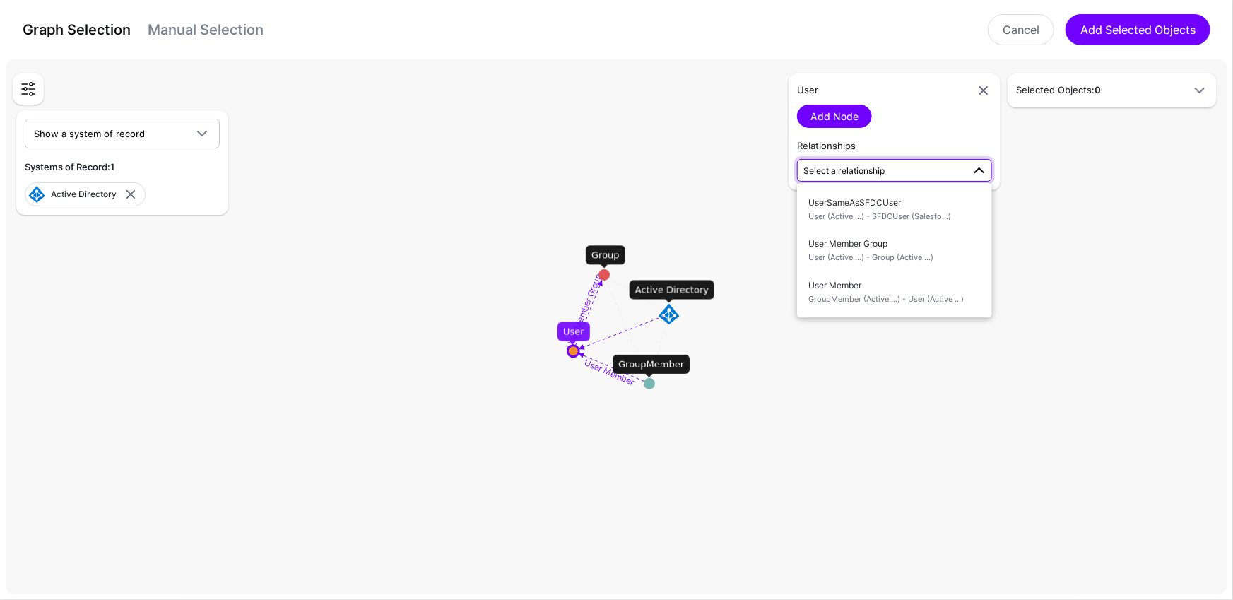
click at [902, 171] on span "Select a relationship" at bounding box center [883, 170] width 159 height 15
click at [899, 250] on span "User Member Group User (Active ...) - Group (Active ...)" at bounding box center [894, 250] width 172 height 33
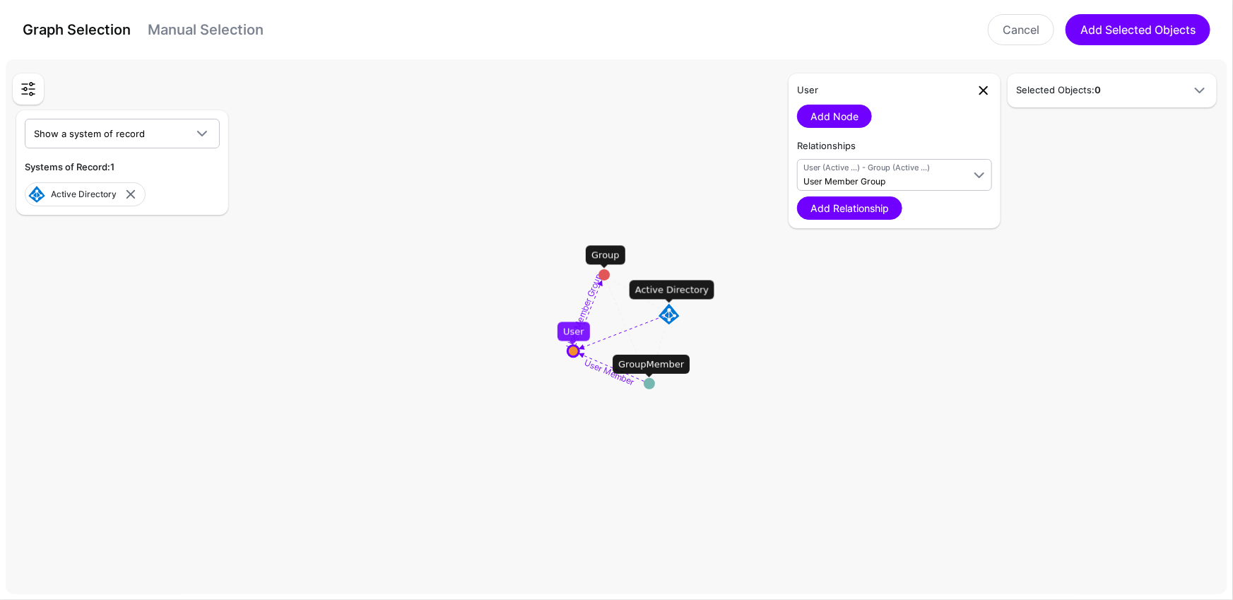
click at [992, 91] on link at bounding box center [983, 90] width 17 height 17
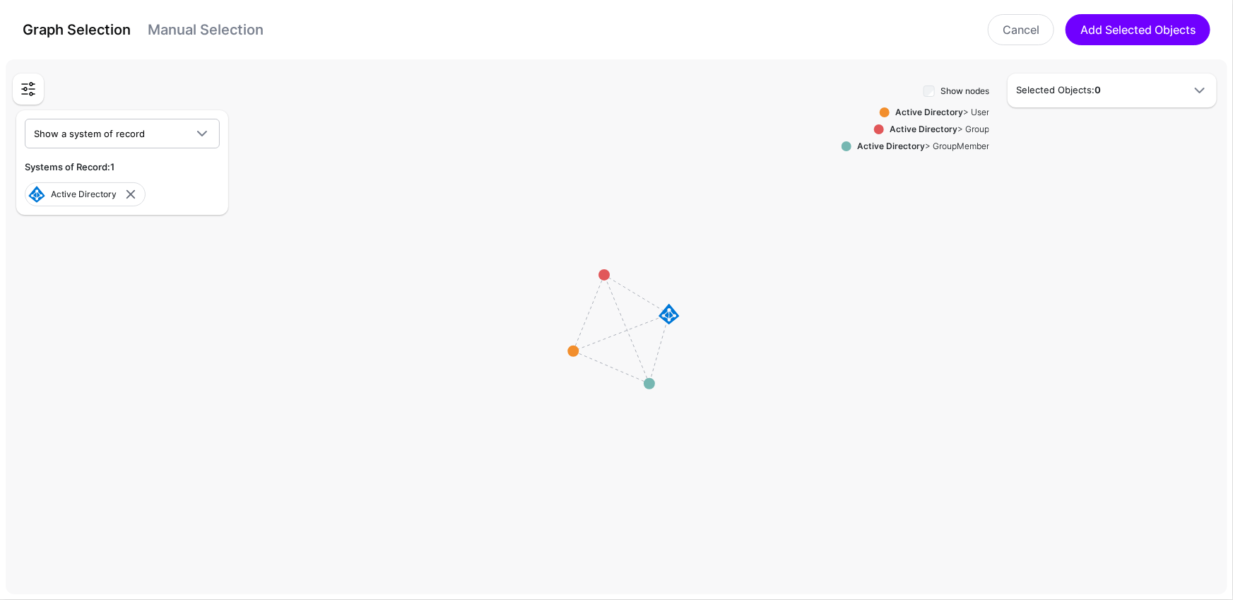
click at [885, 107] on span at bounding box center [885, 112] width 10 height 10
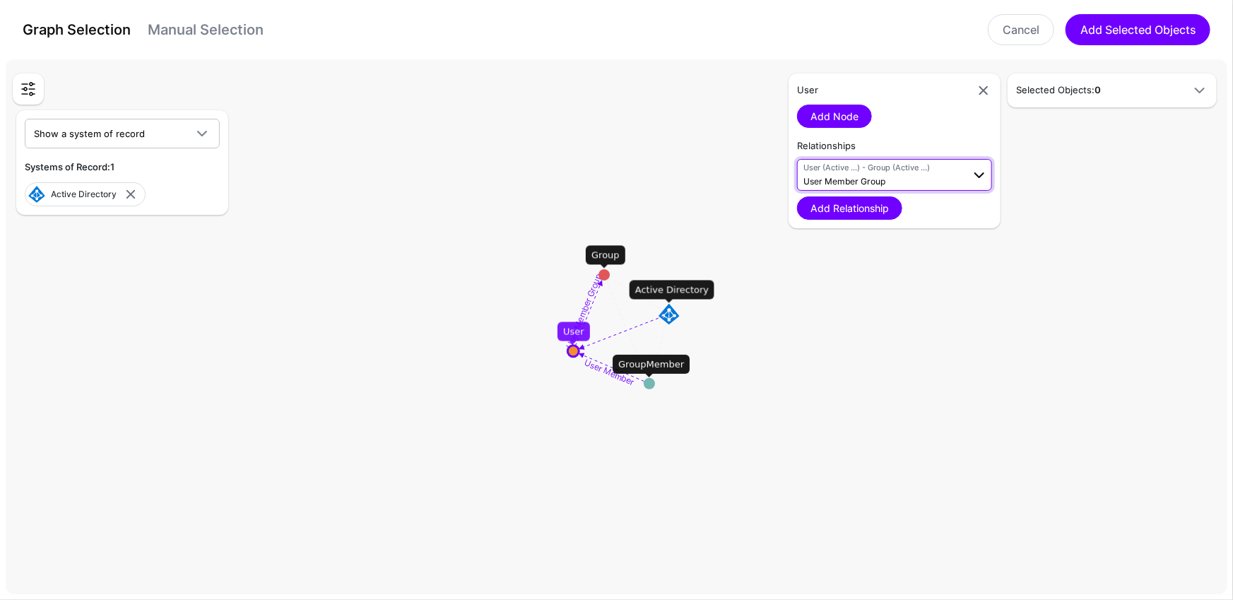
click at [946, 175] on span "User (Active ...) - Group (Active ...) User Member Group" at bounding box center [883, 175] width 159 height 27
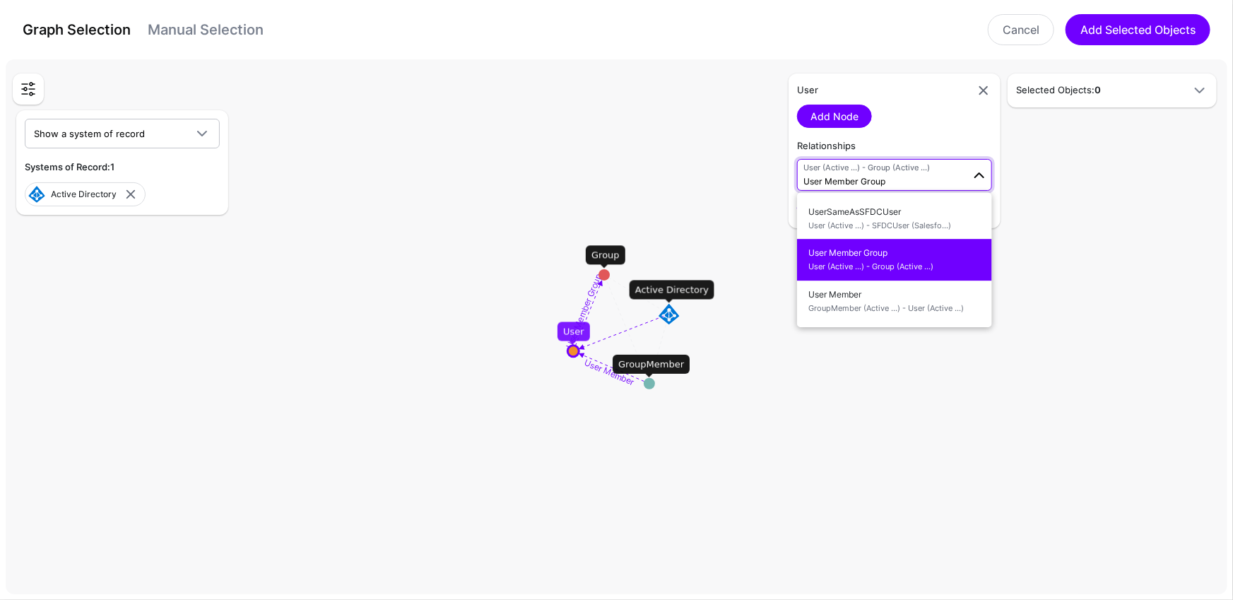
click at [936, 116] on div "Add Node" at bounding box center [894, 116] width 195 height 23
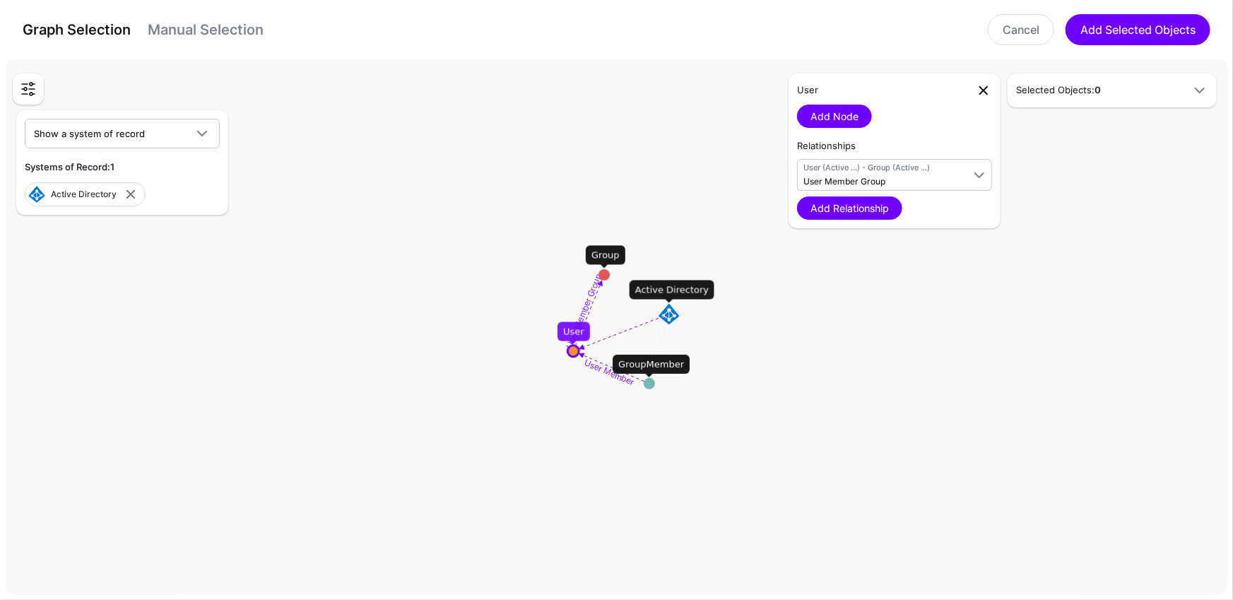
click at [984, 90] on link at bounding box center [983, 90] width 17 height 17
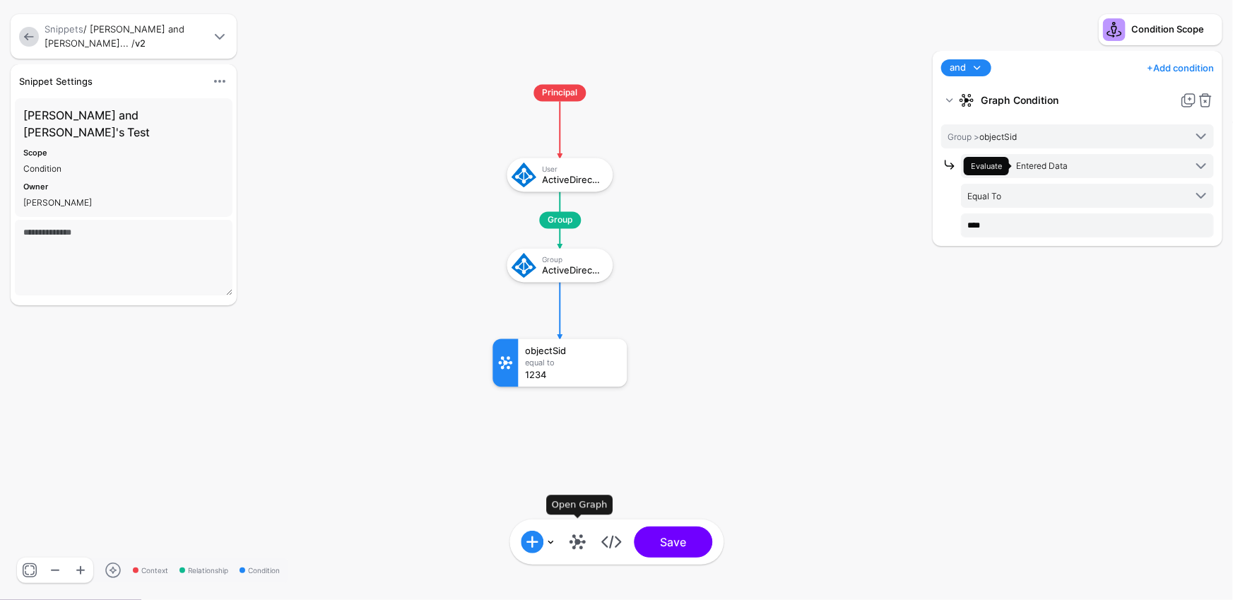
click at [583, 548] on link at bounding box center [577, 542] width 23 height 23
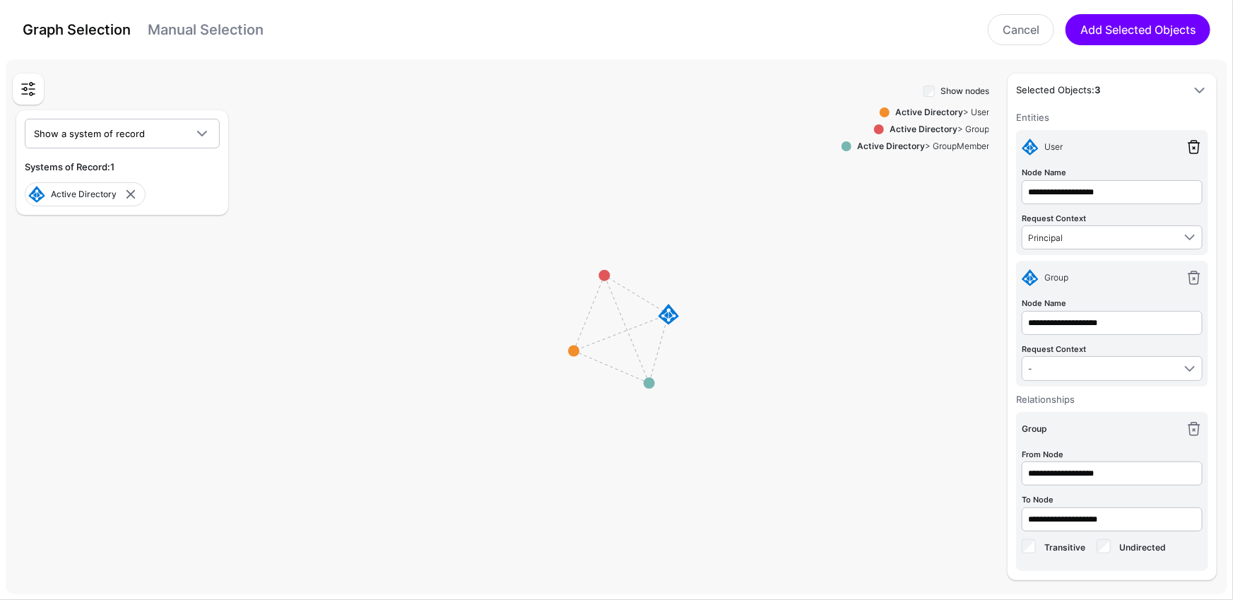
click at [1193, 146] on link at bounding box center [1194, 147] width 17 height 17
type input "**********"
click at [1193, 146] on link at bounding box center [1194, 147] width 17 height 17
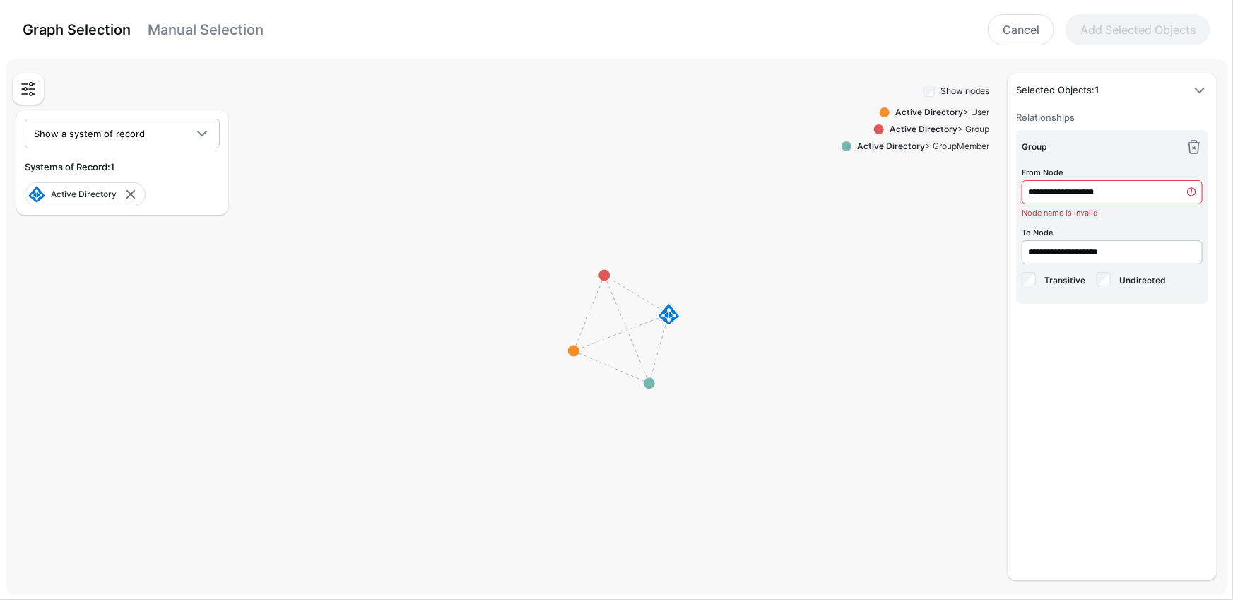
click at [1193, 146] on link at bounding box center [1194, 147] width 17 height 17
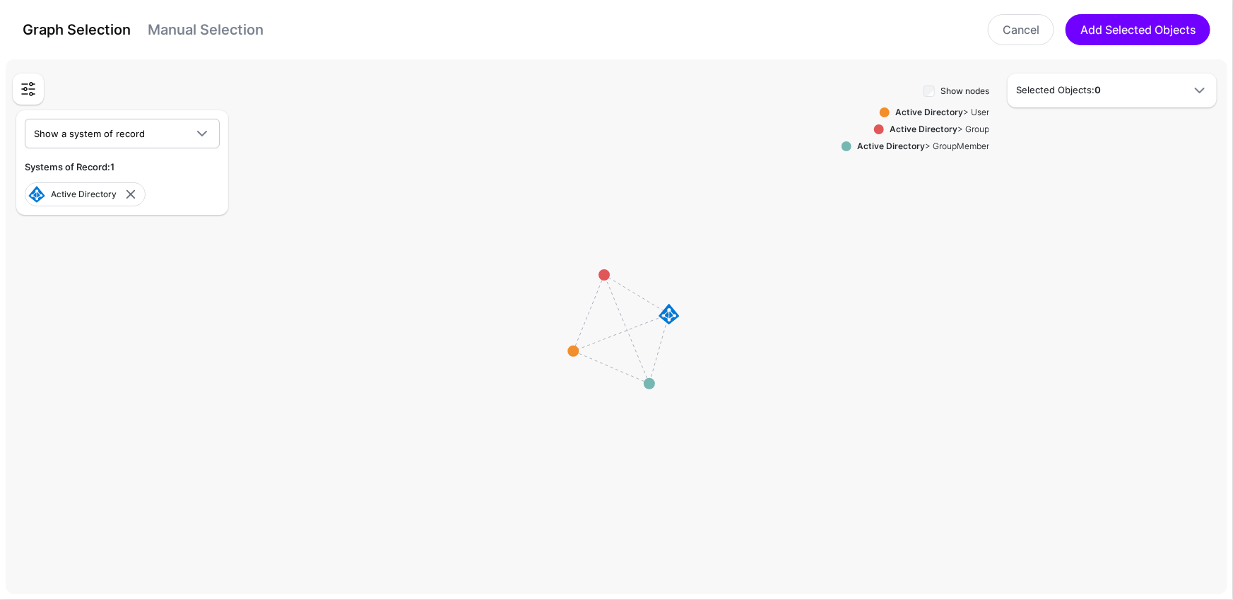
click at [890, 112] on div "Active Directory > User" at bounding box center [940, 112] width 100 height 13
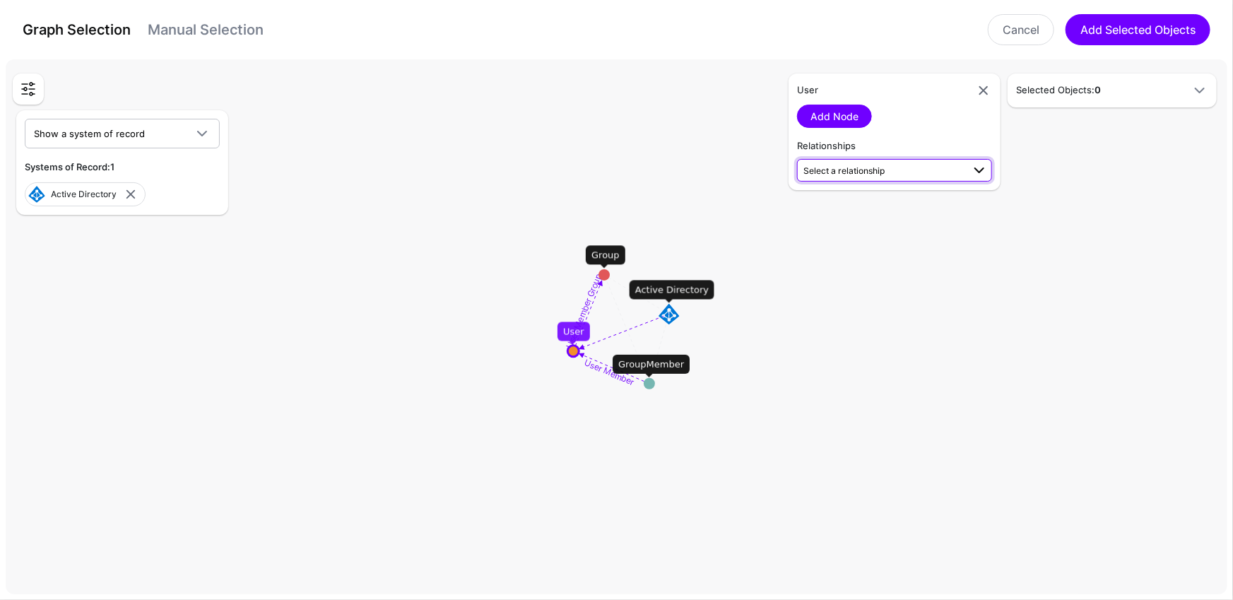
click at [864, 163] on span "Select a relationship" at bounding box center [883, 170] width 159 height 15
click at [748, 225] on rect at bounding box center [622, 330] width 123323 height 54064
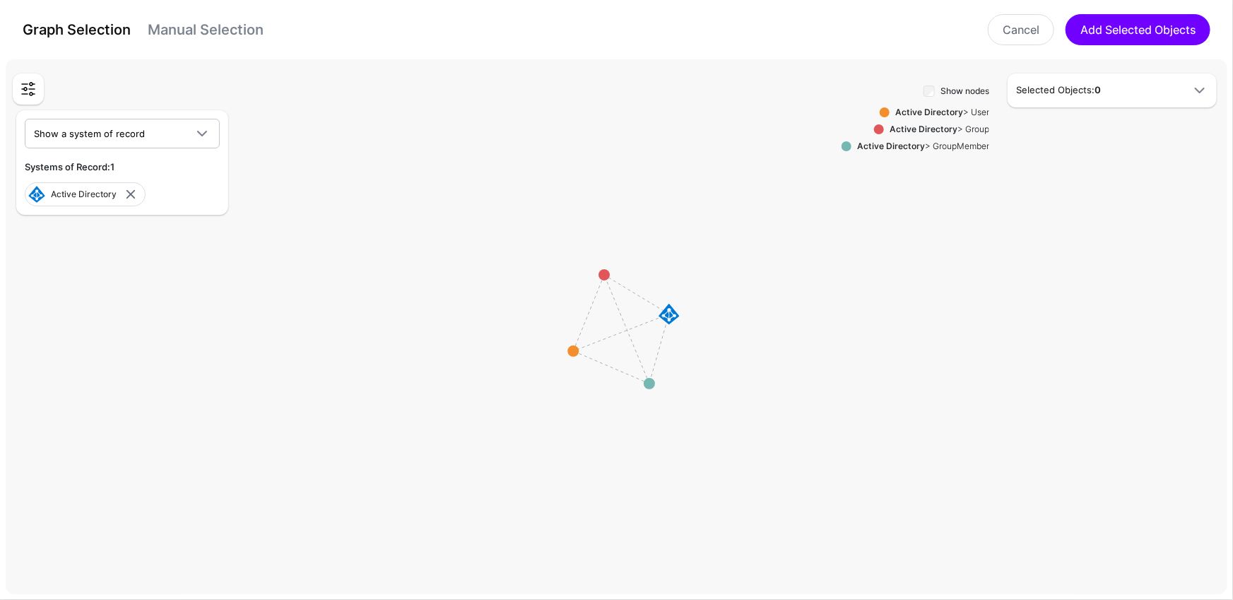
click at [630, 329] on icon at bounding box center [620, 332] width 95 height 37
click at [641, 326] on rect at bounding box center [622, 330] width 123323 height 54064
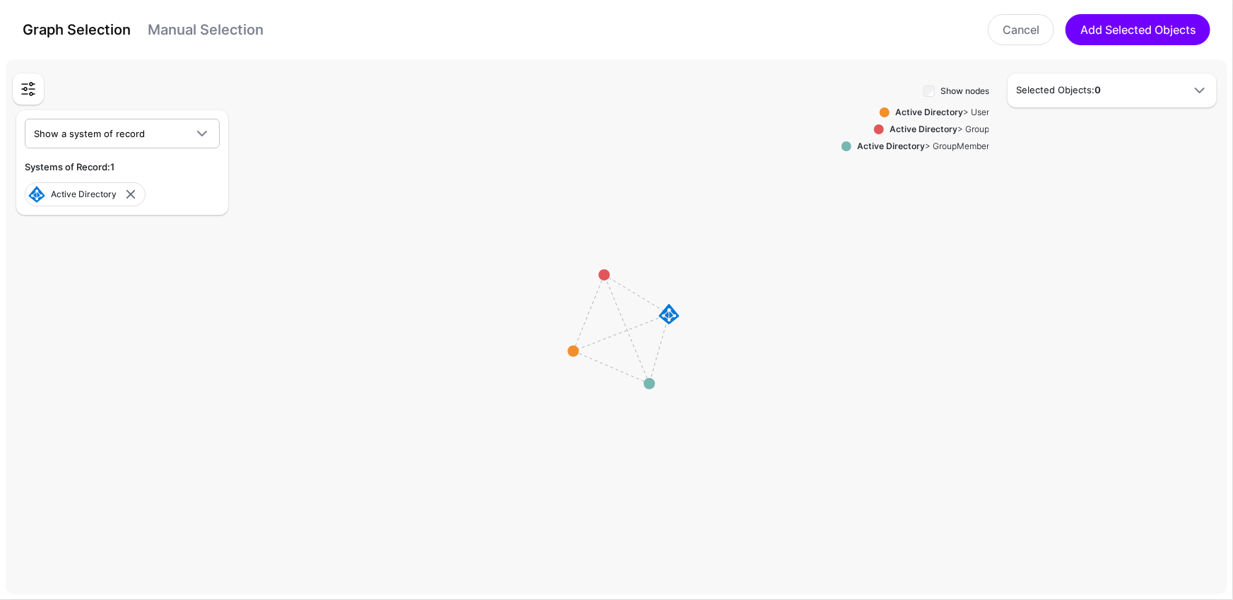
click at [641, 326] on rect at bounding box center [622, 330] width 123323 height 54064
click at [647, 299] on rect at bounding box center [622, 330] width 123323 height 54064
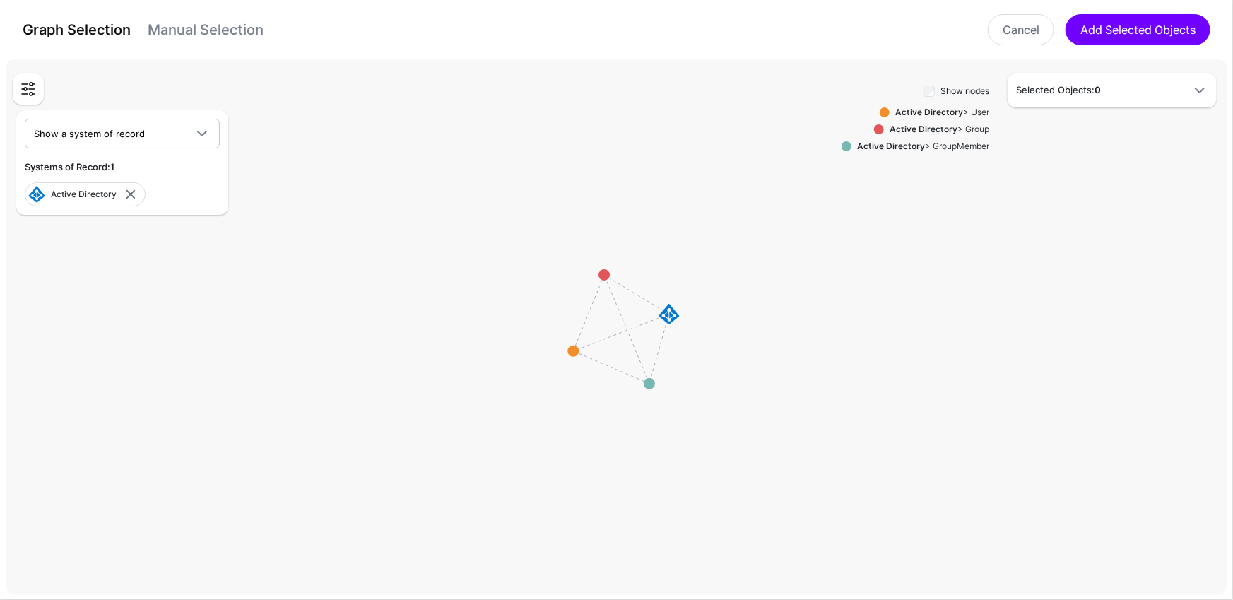
click at [647, 299] on rect at bounding box center [622, 330] width 123323 height 54064
click at [594, 305] on rect at bounding box center [622, 330] width 123323 height 54064
click at [594, 304] on rect at bounding box center [622, 330] width 123323 height 54064
click at [607, 273] on circle at bounding box center [604, 274] width 11 height 11
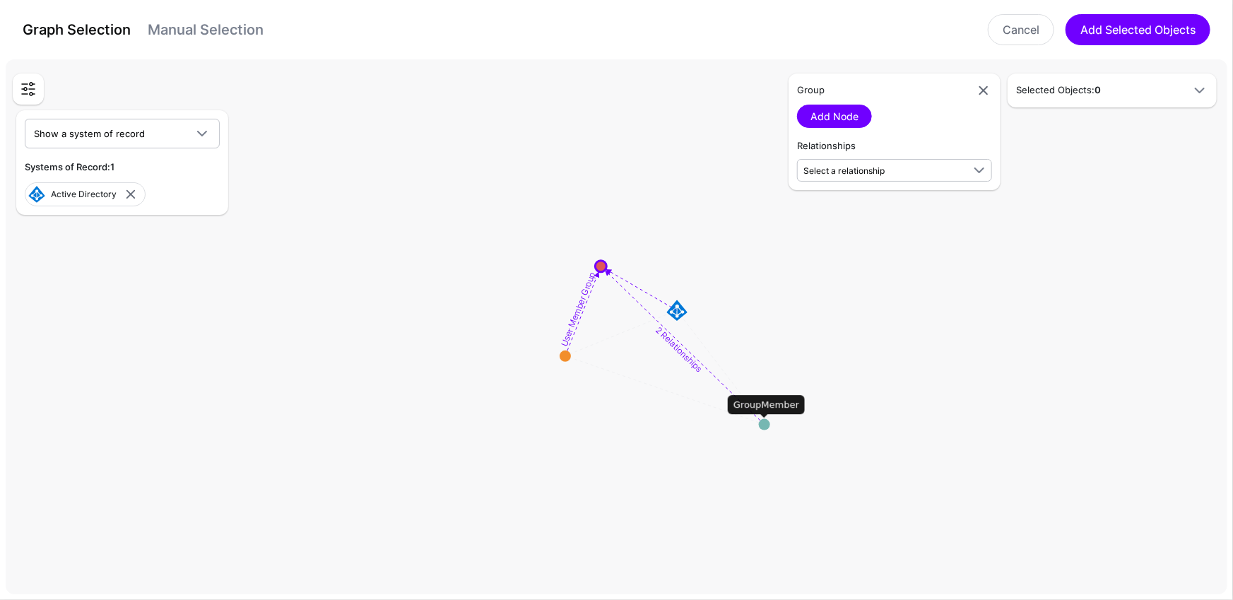
drag, startPoint x: 647, startPoint y: 381, endPoint x: 713, endPoint y: 408, distance: 71.0
click at [759, 419] on circle at bounding box center [764, 424] width 11 height 11
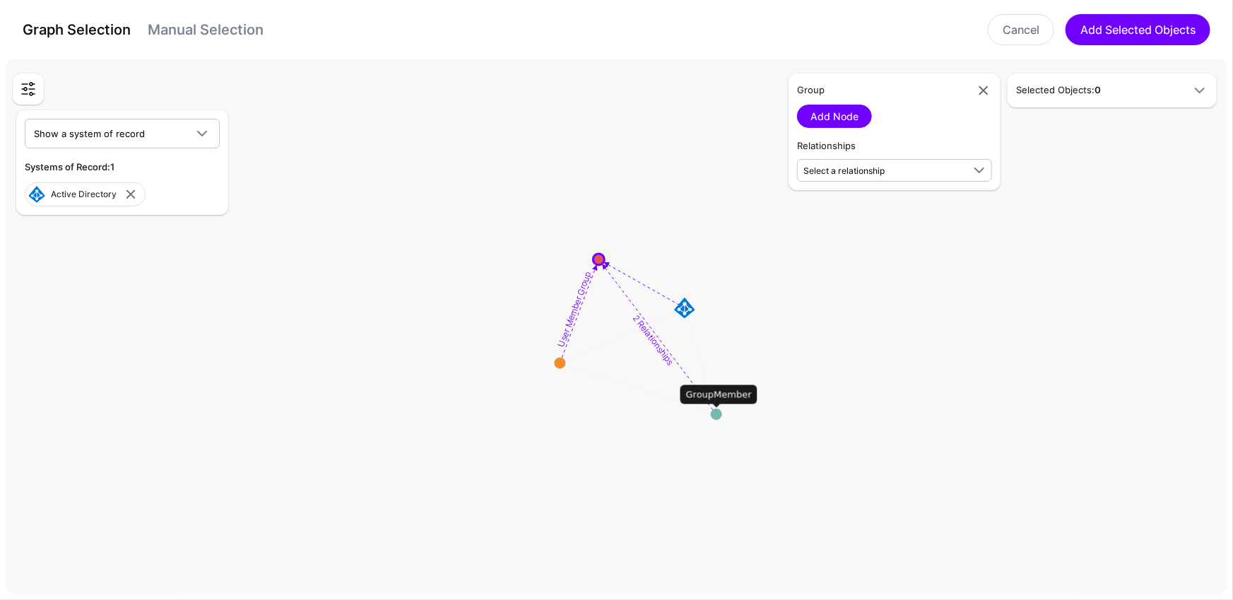
click at [653, 341] on textpath "2 Relationships" at bounding box center [653, 340] width 45 height 54
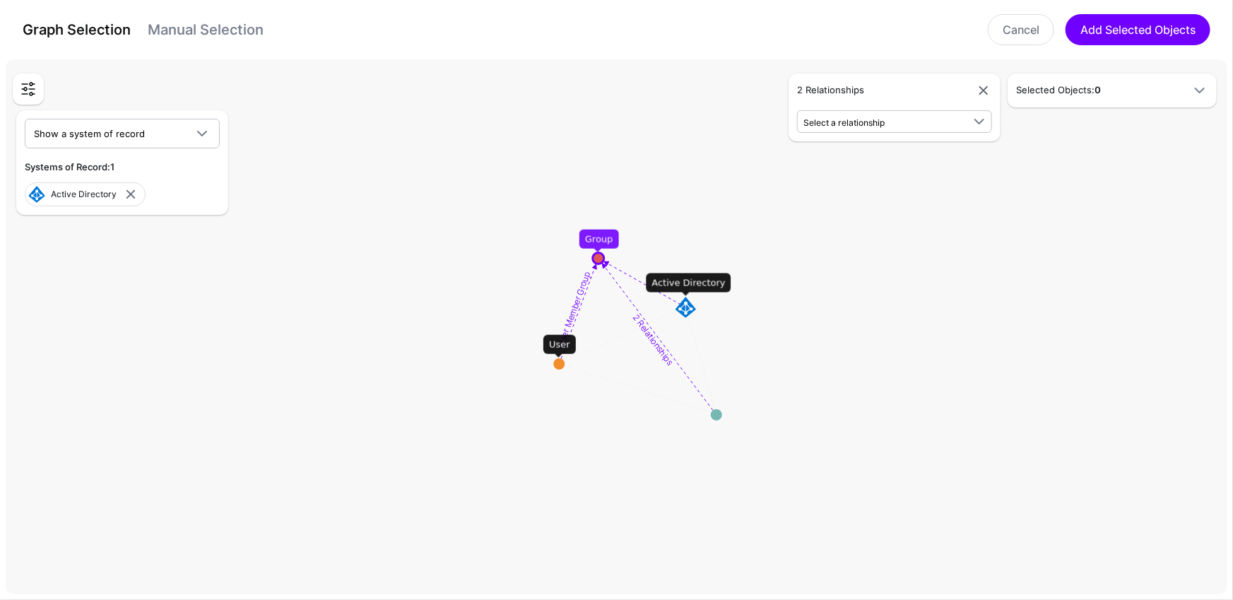
click at [653, 341] on textpath "2 Relationships" at bounding box center [653, 339] width 45 height 54
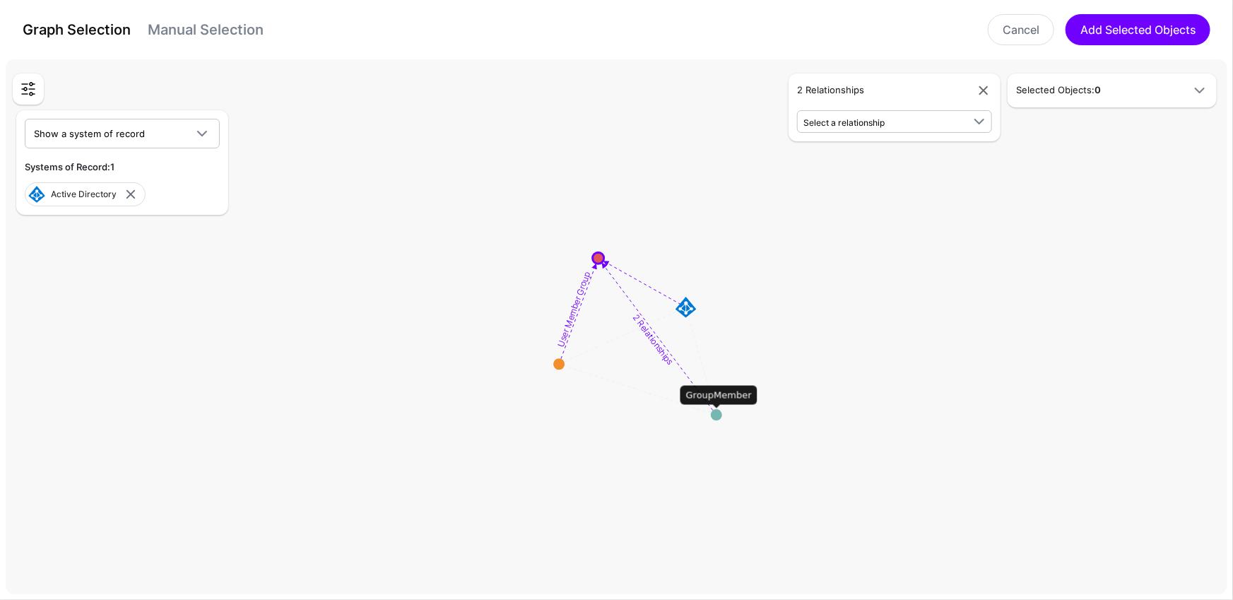
click at [653, 341] on textpath "2 Relationships" at bounding box center [653, 339] width 45 height 54
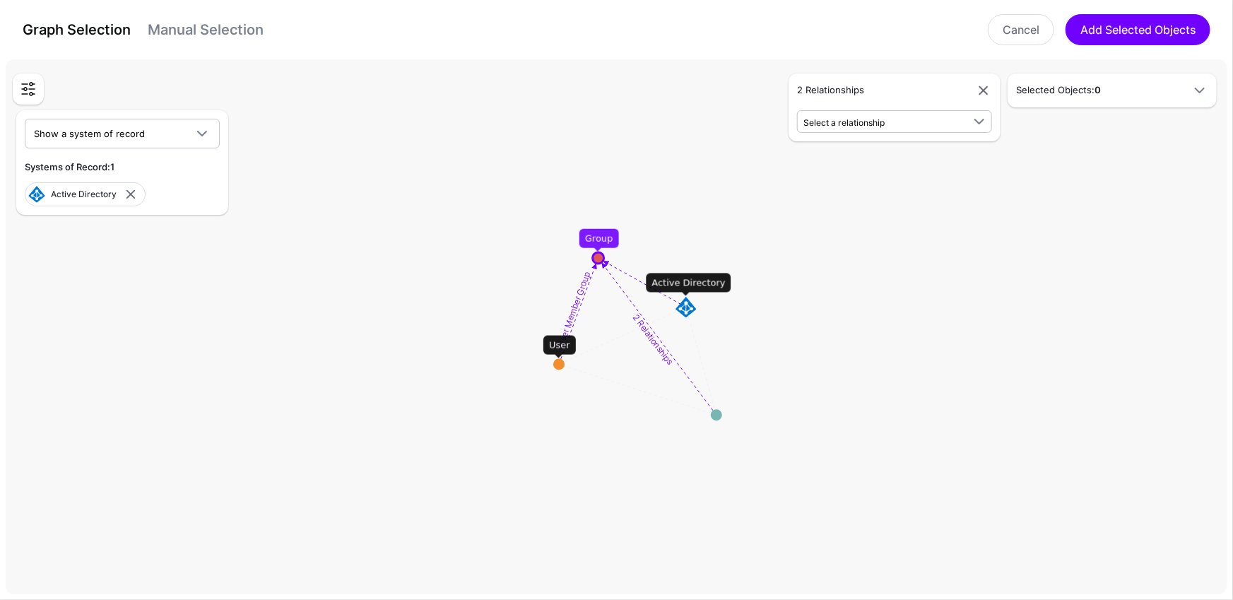
click at [653, 341] on textpath "2 Relationships" at bounding box center [653, 339] width 45 height 54
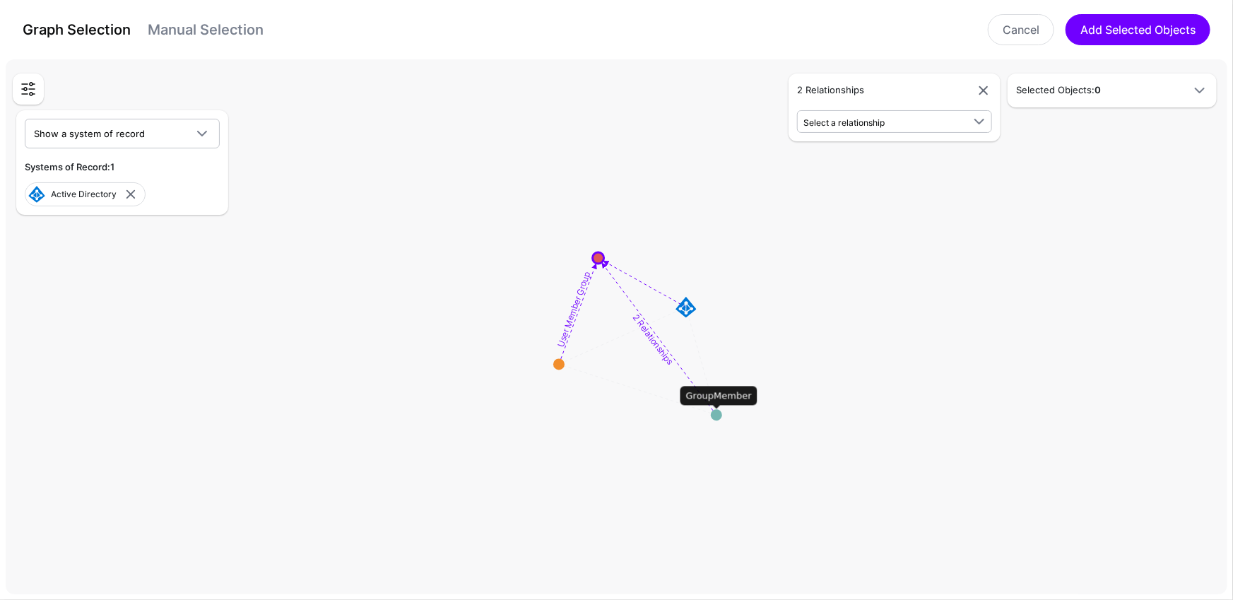
click at [653, 341] on textpath "2 Relationships" at bounding box center [653, 339] width 45 height 54
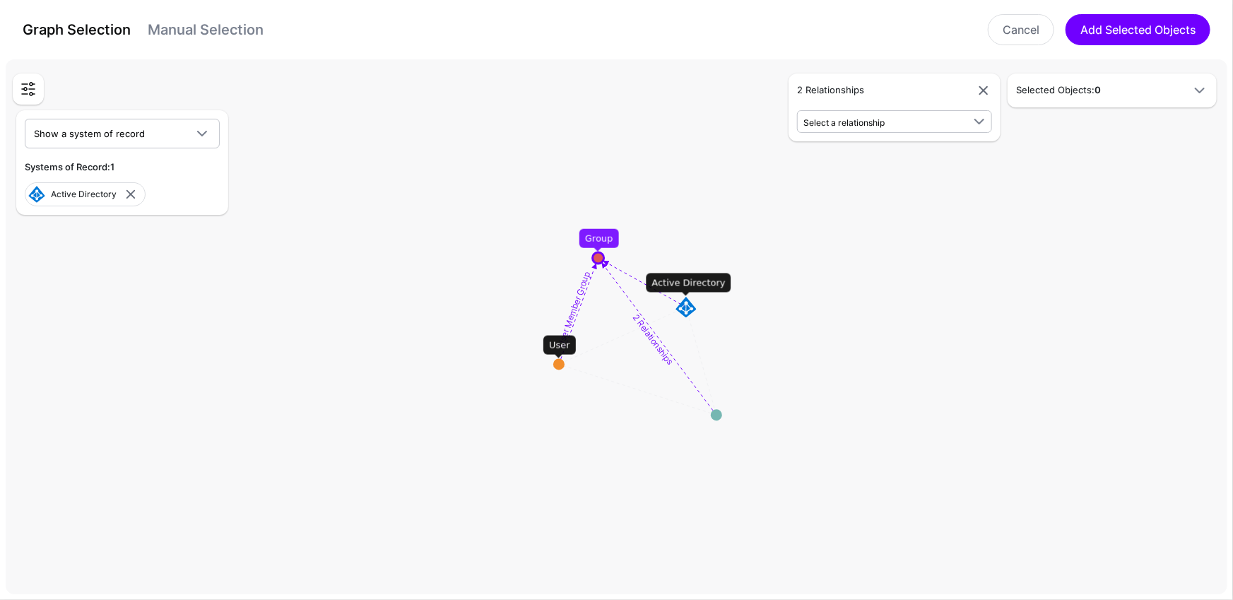
click at [577, 302] on textpath "User Member Group" at bounding box center [573, 310] width 37 height 78
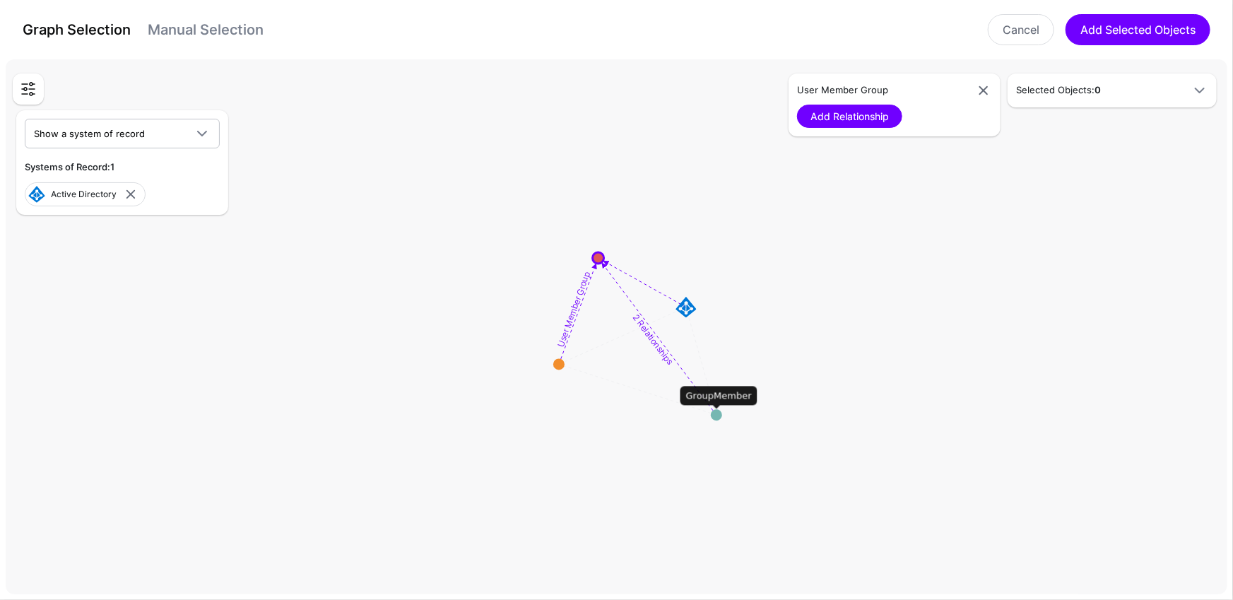
click at [577, 302] on textpath "User Member Group" at bounding box center [573, 310] width 37 height 78
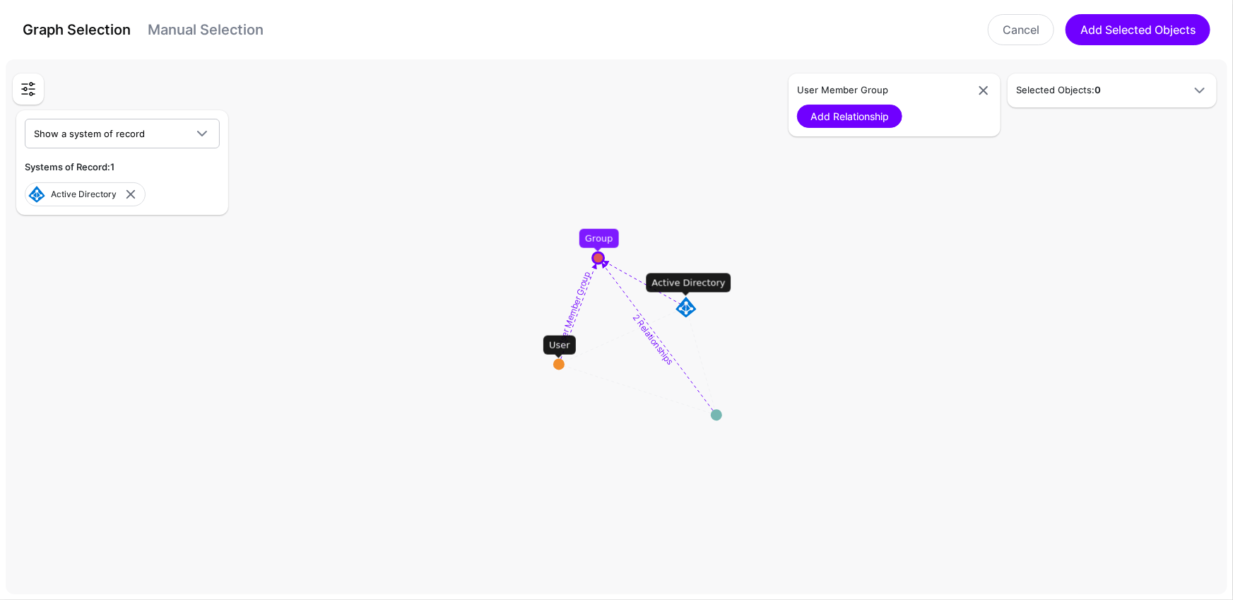
click at [577, 302] on textpath "User Member Group" at bounding box center [573, 310] width 37 height 78
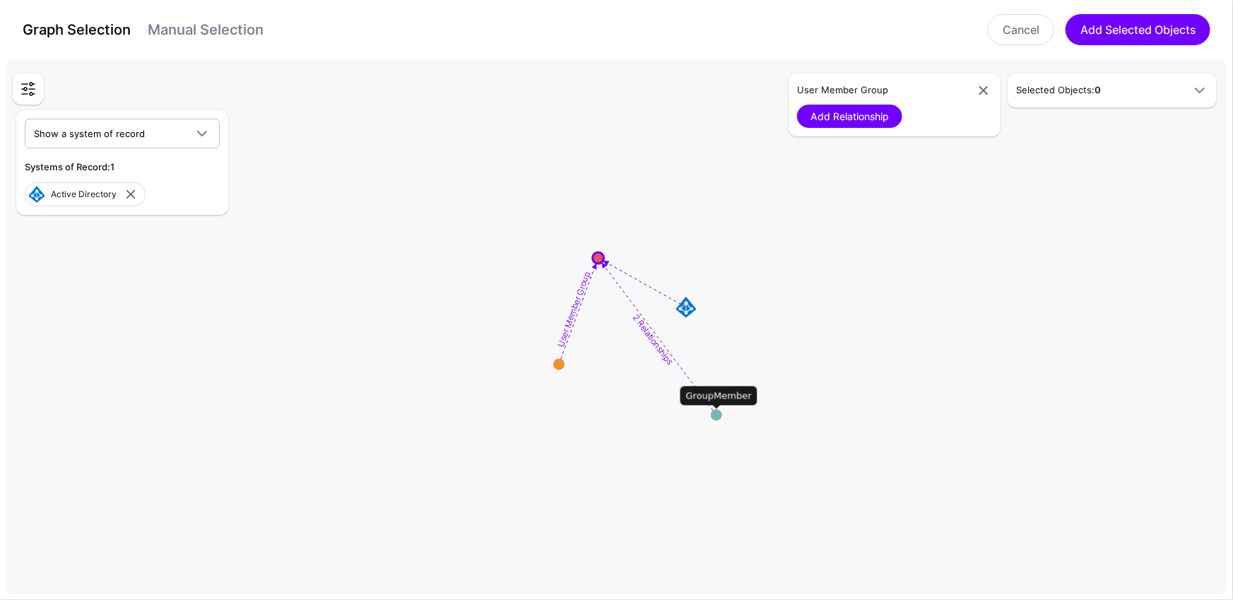
click at [577, 302] on textpath "User Member Group" at bounding box center [573, 310] width 37 height 78
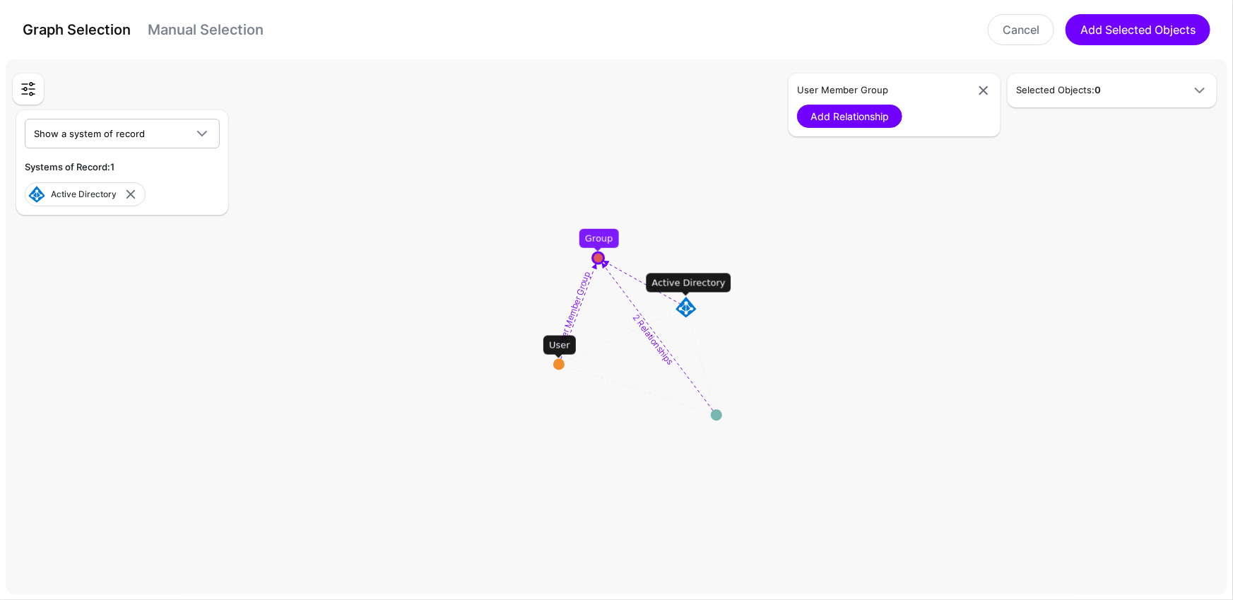
click at [653, 356] on rect at bounding box center [622, 330] width 123323 height 54064
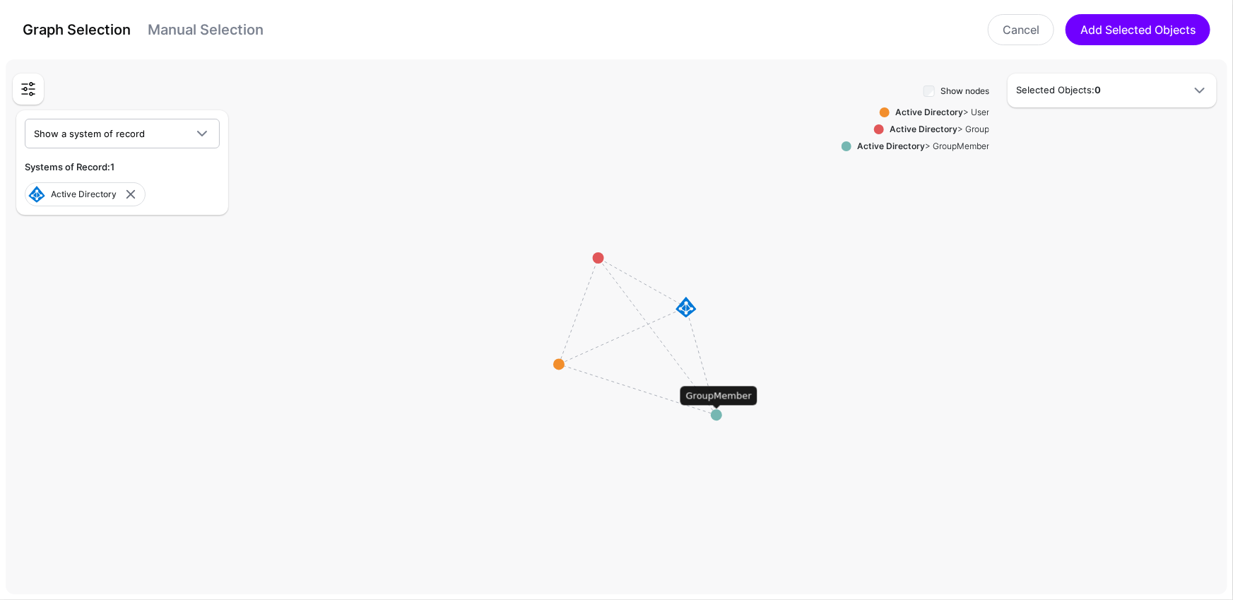
click at [719, 413] on circle at bounding box center [716, 414] width 11 height 11
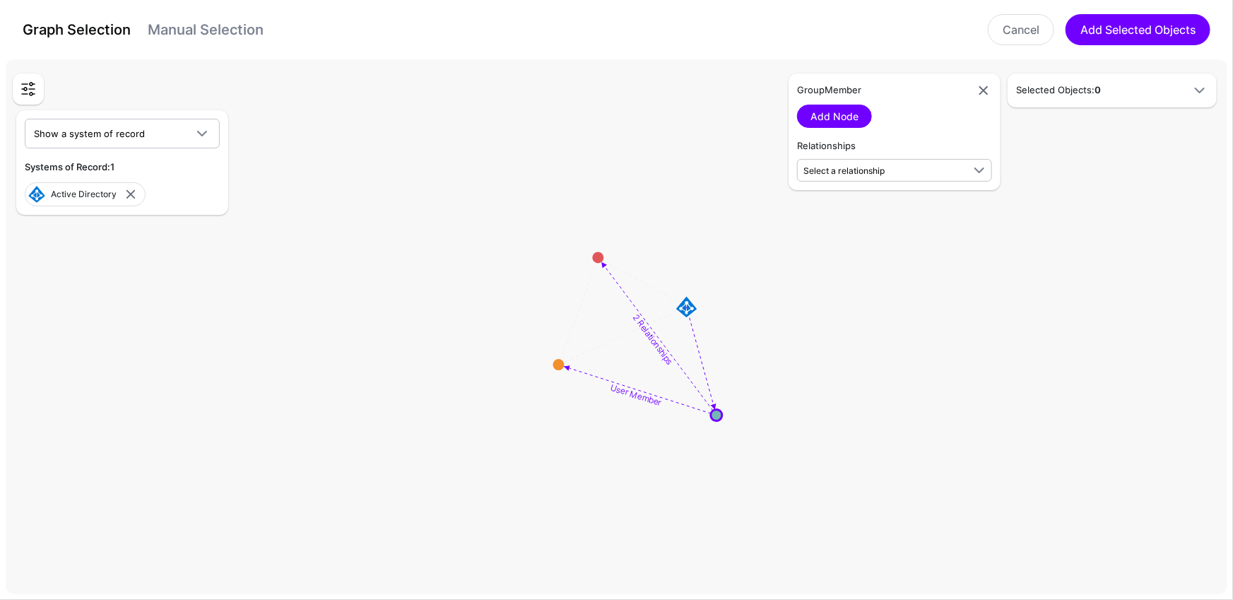
click at [661, 349] on textpath "2 Relationships" at bounding box center [653, 339] width 45 height 54
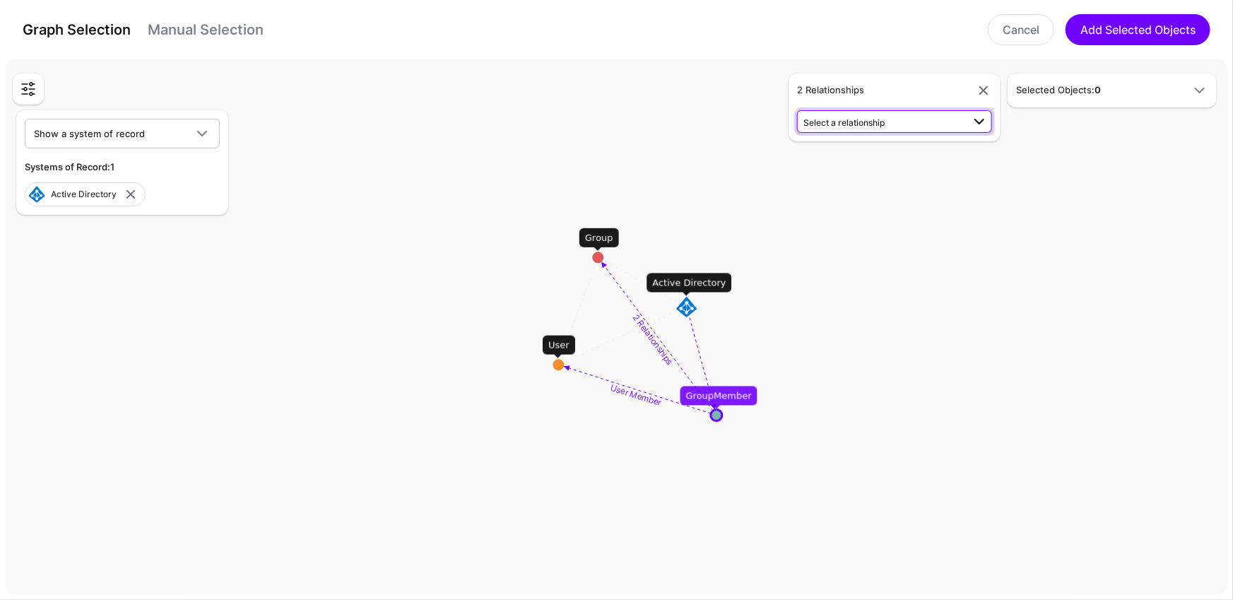
click at [887, 115] on span "Select a relationship" at bounding box center [883, 121] width 159 height 15
click at [989, 442] on rect at bounding box center [622, 330] width 123323 height 54064
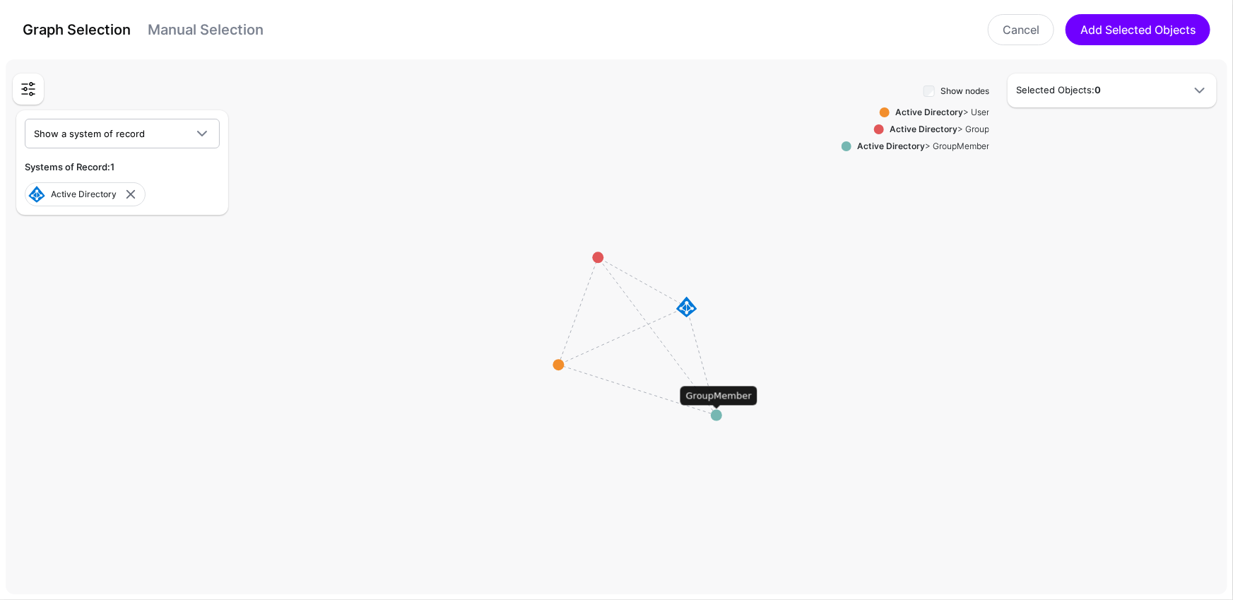
click at [717, 416] on circle at bounding box center [716, 415] width 11 height 11
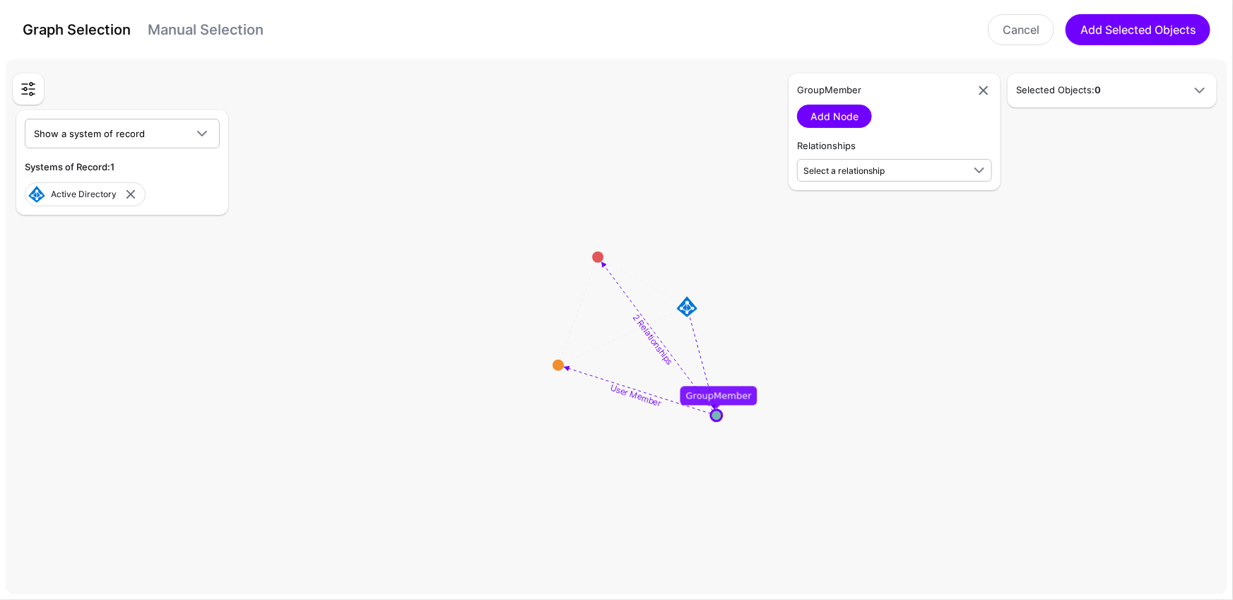
click at [659, 353] on textpath "2 Relationships" at bounding box center [653, 339] width 45 height 54
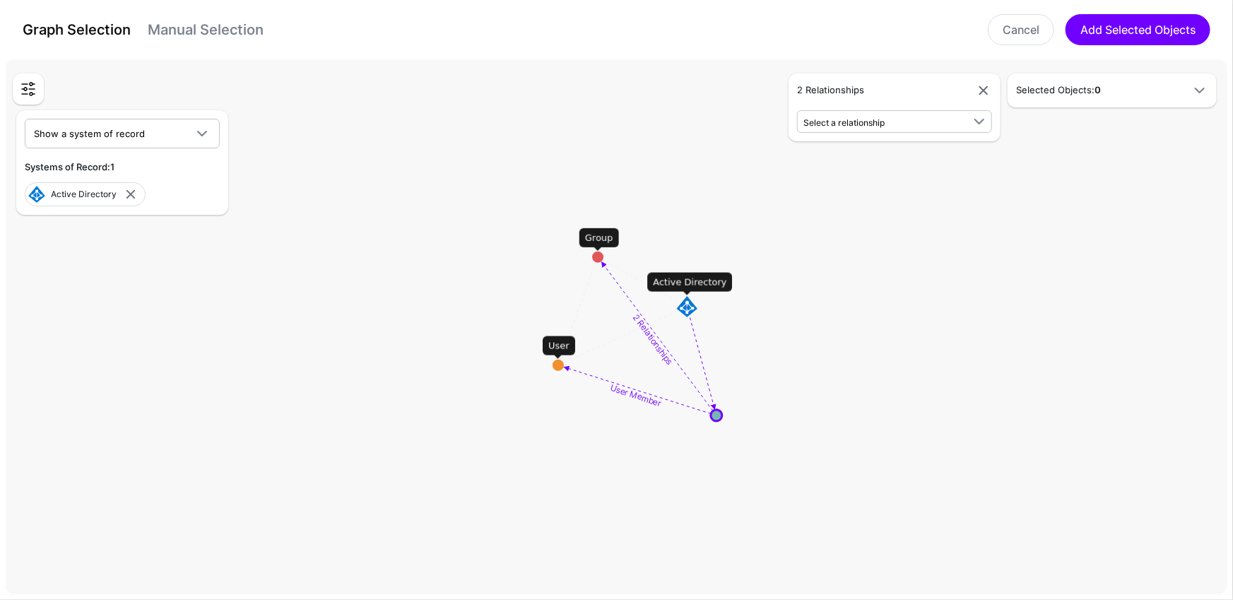
click at [630, 427] on rect at bounding box center [622, 330] width 123323 height 54064
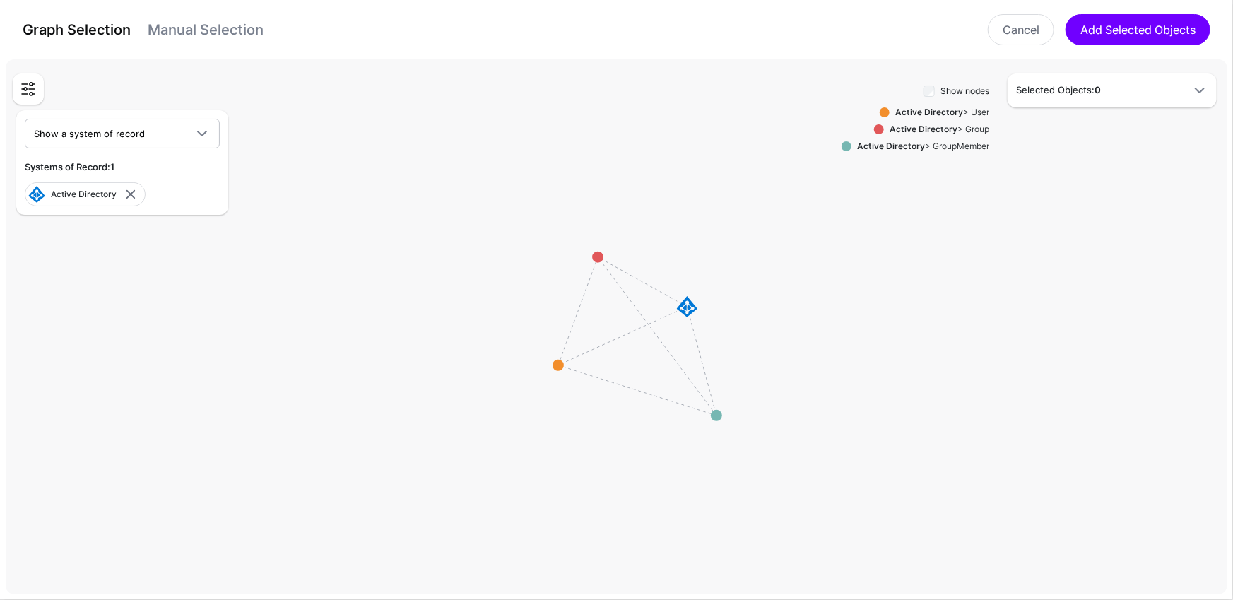
click at [601, 261] on rect at bounding box center [622, 330] width 123323 height 54064
click at [599, 258] on circle at bounding box center [597, 257] width 11 height 11
click at [598, 257] on circle at bounding box center [596, 254] width 11 height 11
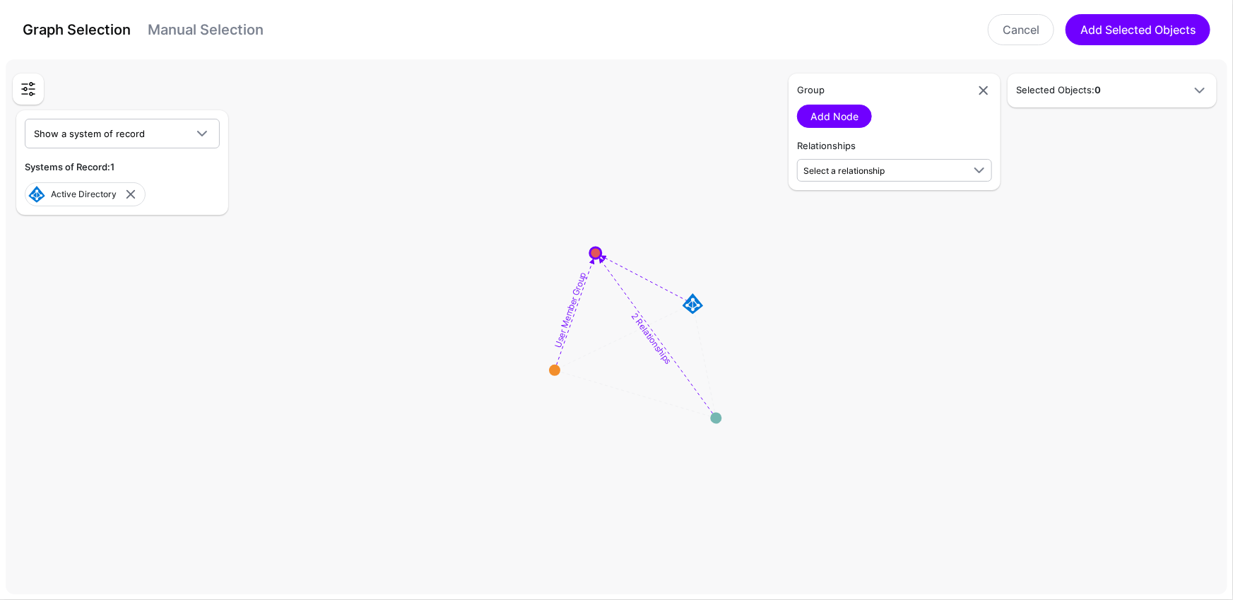
click at [575, 300] on textpath "User Member Group" at bounding box center [570, 310] width 36 height 78
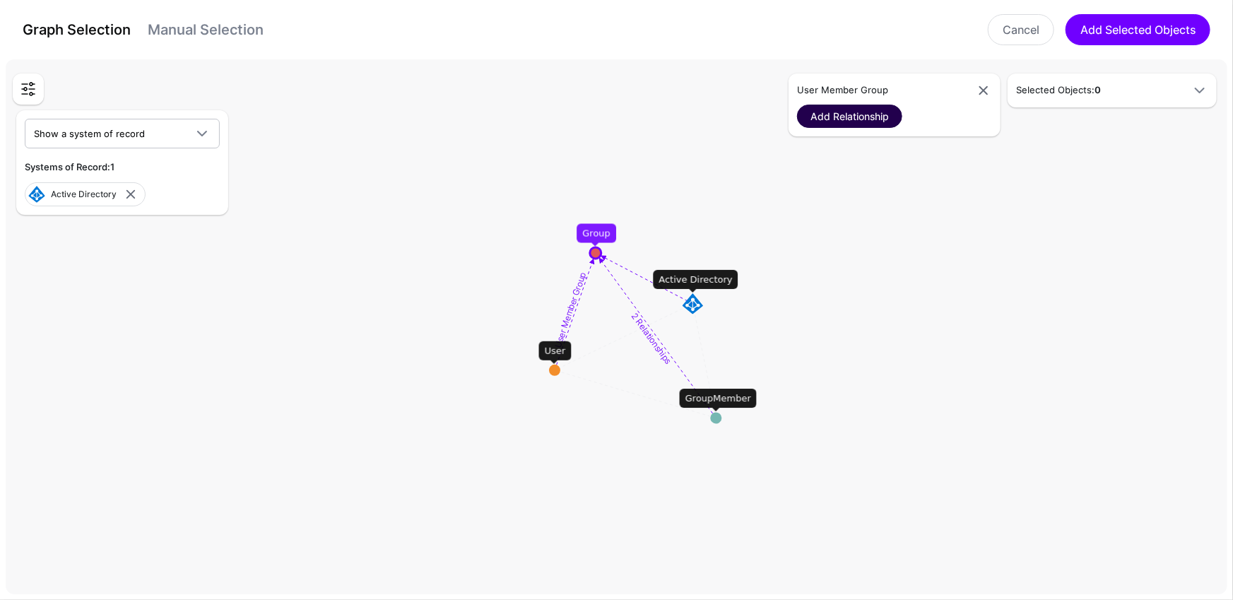
click at [867, 107] on link "Add Relationship" at bounding box center [849, 116] width 105 height 23
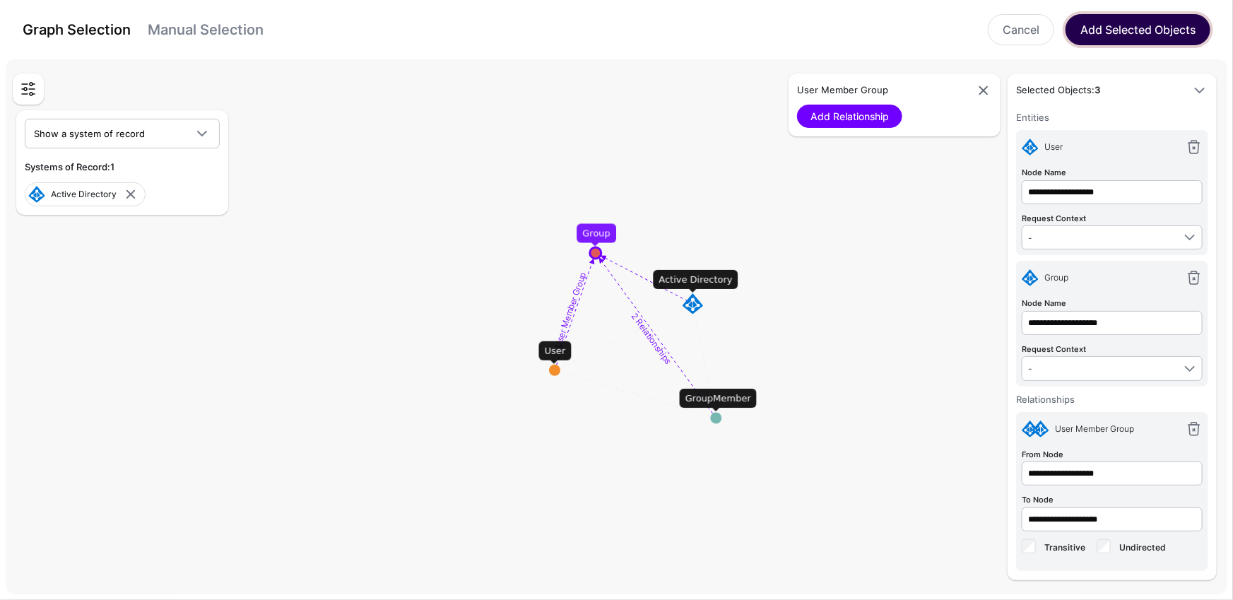
click at [1124, 40] on button "Add Selected Objects" at bounding box center [1138, 29] width 145 height 31
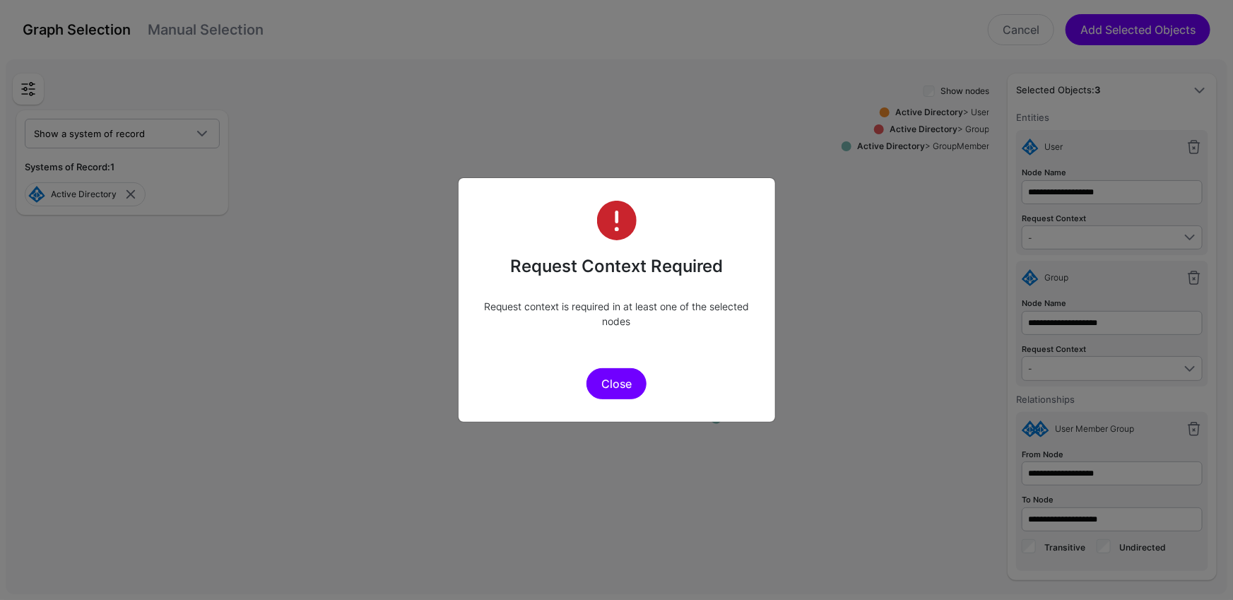
click at [644, 378] on button "Close" at bounding box center [617, 383] width 60 height 31
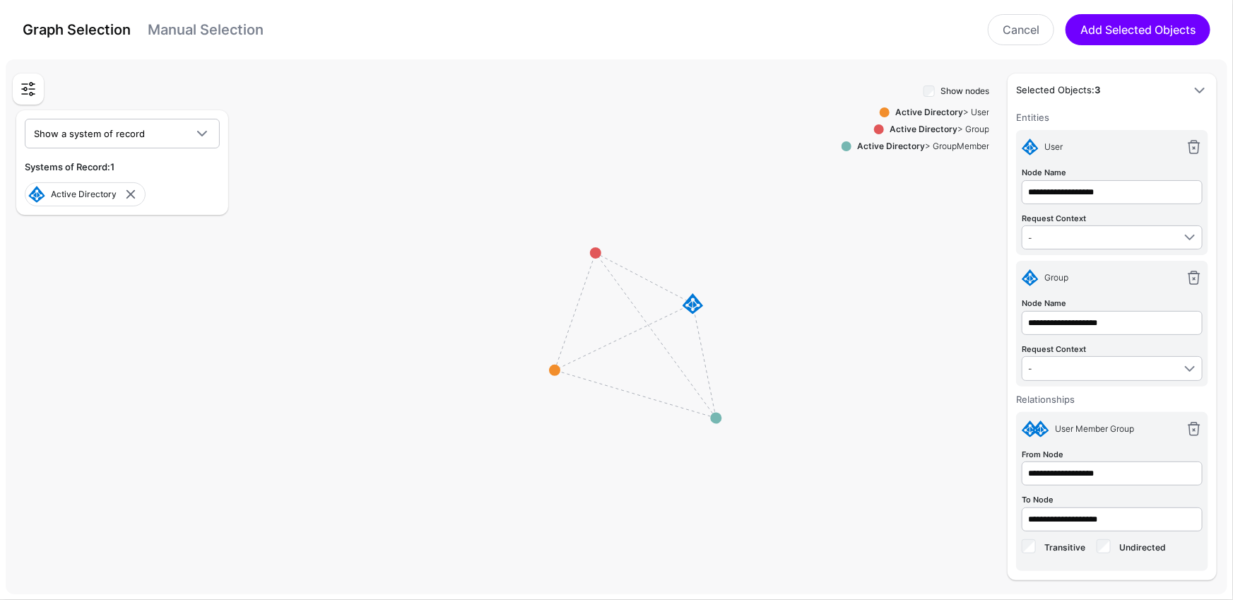
click at [1097, 223] on div "Request Context - - Principal Action Asset Device" at bounding box center [1112, 230] width 181 height 40
click at [1097, 235] on span "-" at bounding box center [1100, 238] width 145 height 16
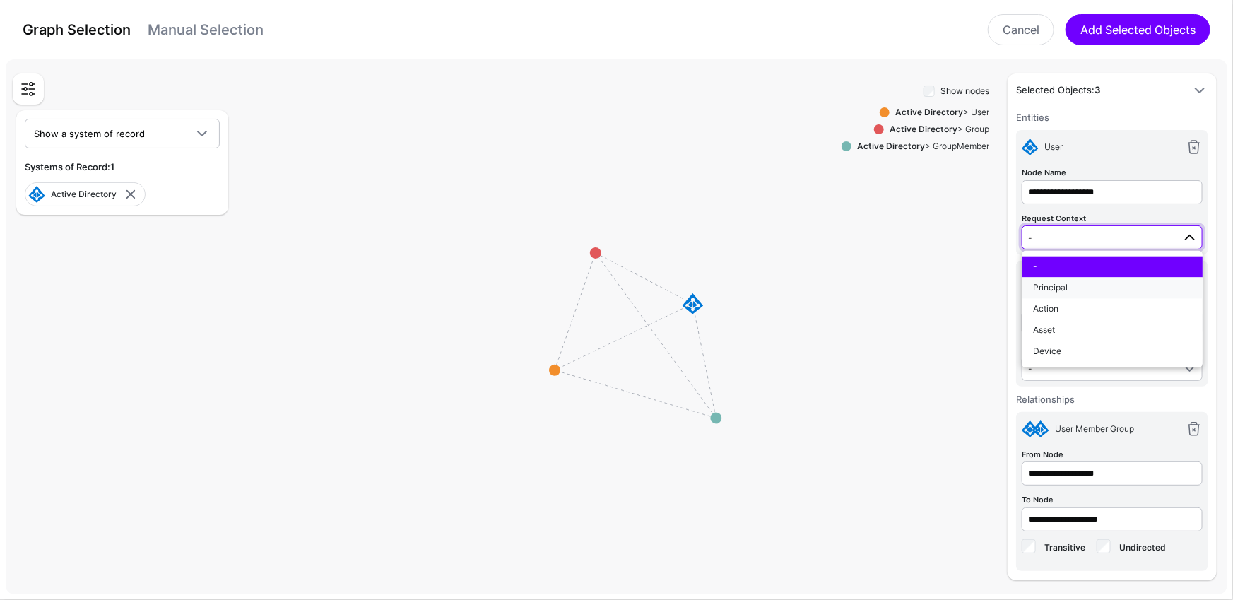
drag, startPoint x: 1074, startPoint y: 281, endPoint x: 1002, endPoint y: 293, distance: 73.0
click at [1074, 282] on div "Principal" at bounding box center [1112, 288] width 158 height 13
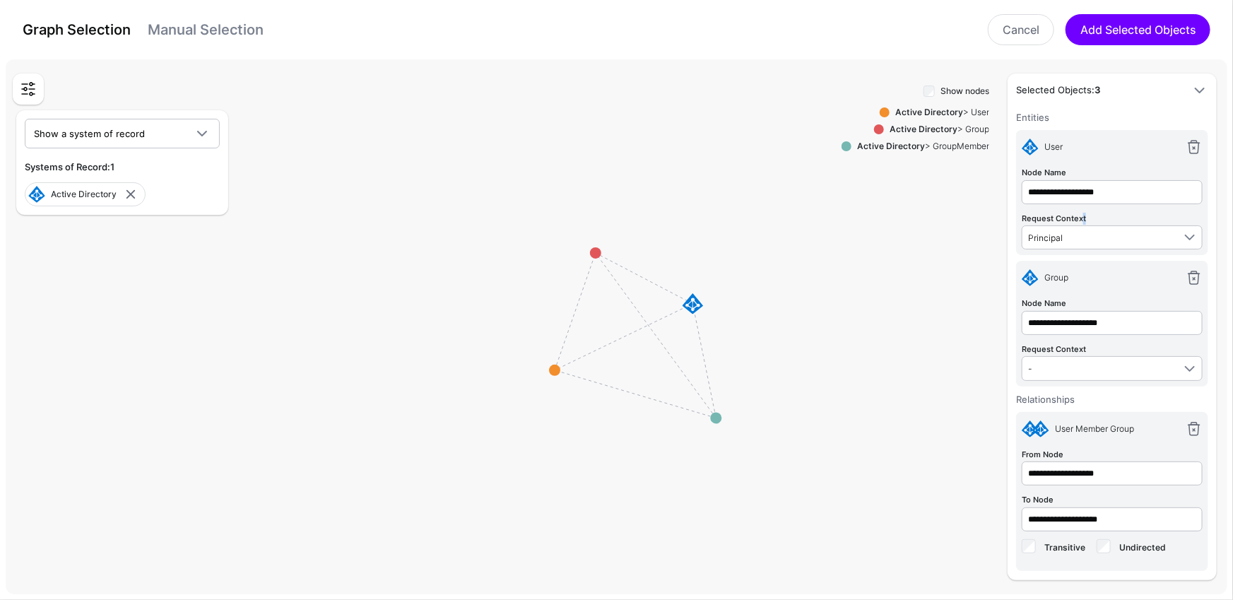
drag, startPoint x: 1081, startPoint y: 218, endPoint x: 1109, endPoint y: 211, distance: 28.6
click at [1109, 211] on div "Request Context Principal - Principal Action Asset Device" at bounding box center [1112, 230] width 181 height 40
click at [1090, 348] on div "Request Context - - Principal Action Asset Device" at bounding box center [1112, 361] width 181 height 40
click at [1091, 343] on div "Request Context - - Principal Action Asset Device" at bounding box center [1112, 361] width 181 height 40
drag, startPoint x: 1083, startPoint y: 348, endPoint x: 1004, endPoint y: 343, distance: 79.3
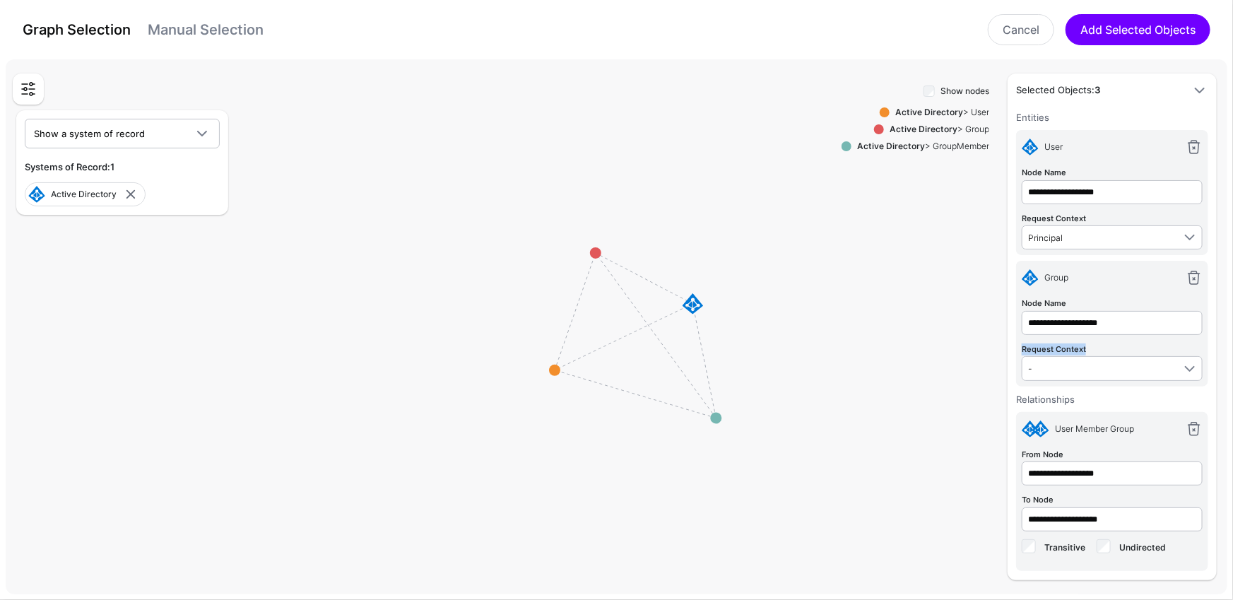
click at [1004, 343] on div "**********" at bounding box center [1072, 326] width 297 height 507
drag, startPoint x: 1091, startPoint y: 218, endPoint x: 999, endPoint y: 214, distance: 92.6
click at [999, 214] on div "**********" at bounding box center [1072, 326] width 297 height 507
click at [856, 314] on div "Show nodes Active Directory > User Active Directory > Group Active Directory > …" at bounding box center [916, 331] width 148 height 498
click at [1199, 140] on link at bounding box center [1194, 147] width 17 height 17
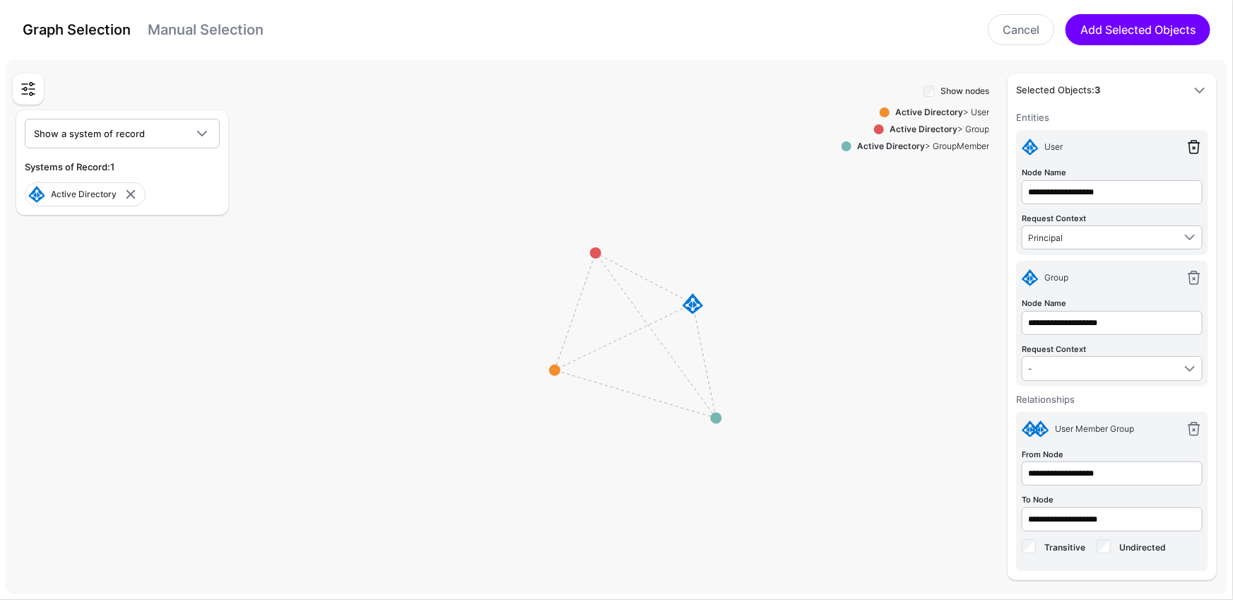
type input "**********"
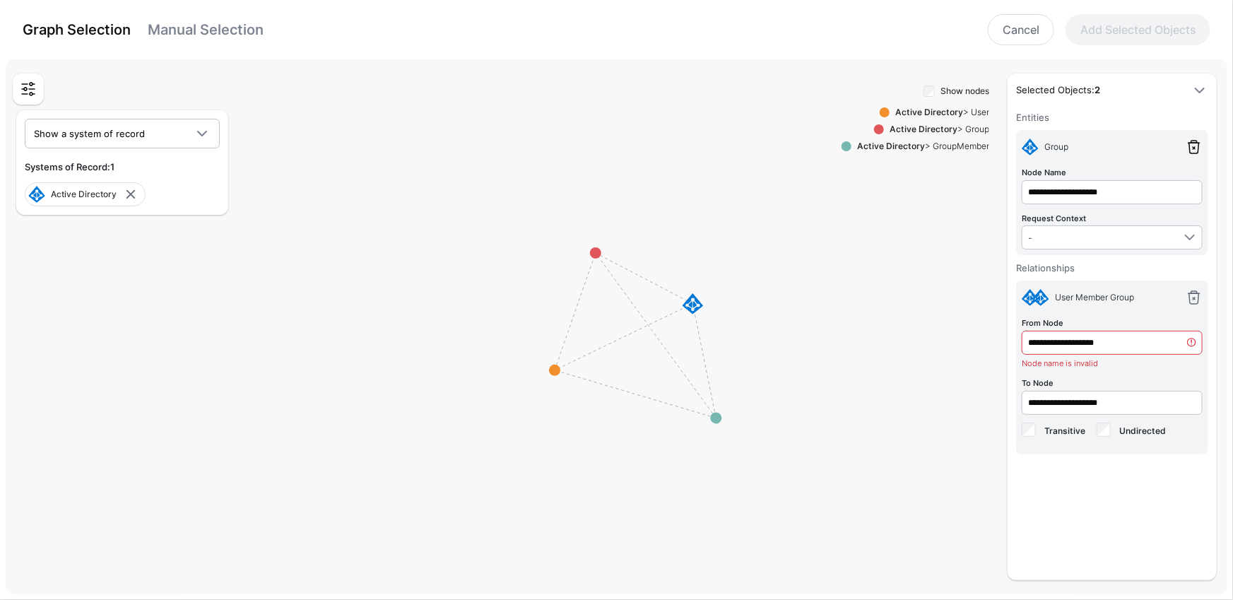
click at [1199, 140] on link at bounding box center [1194, 147] width 17 height 17
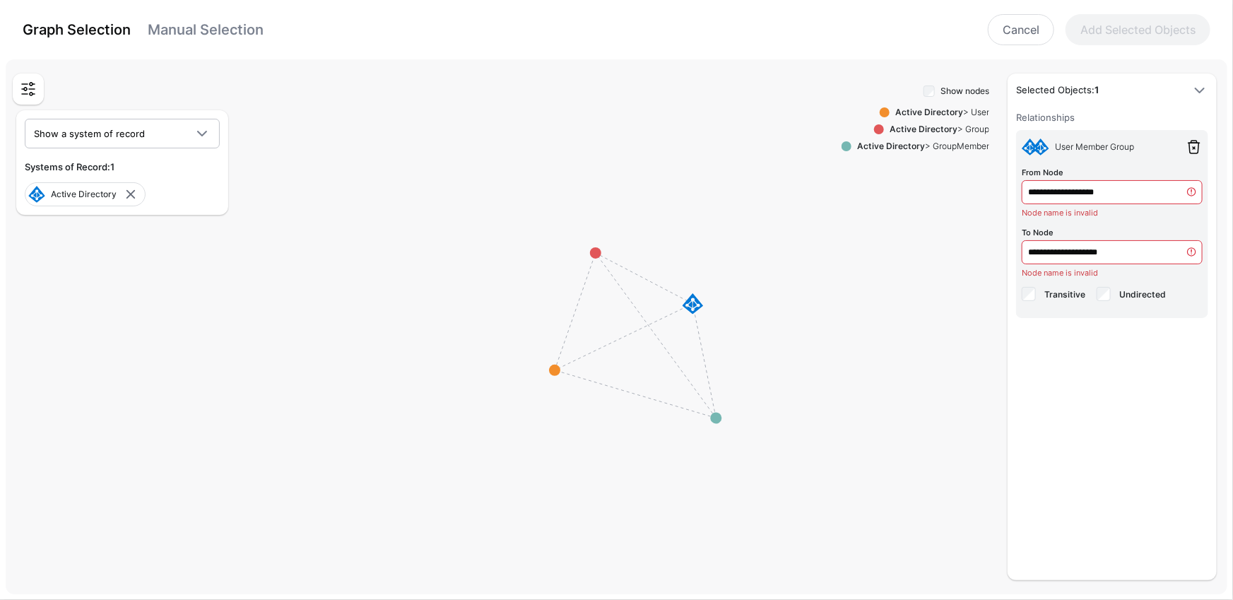
click at [1198, 139] on link at bounding box center [1194, 147] width 17 height 17
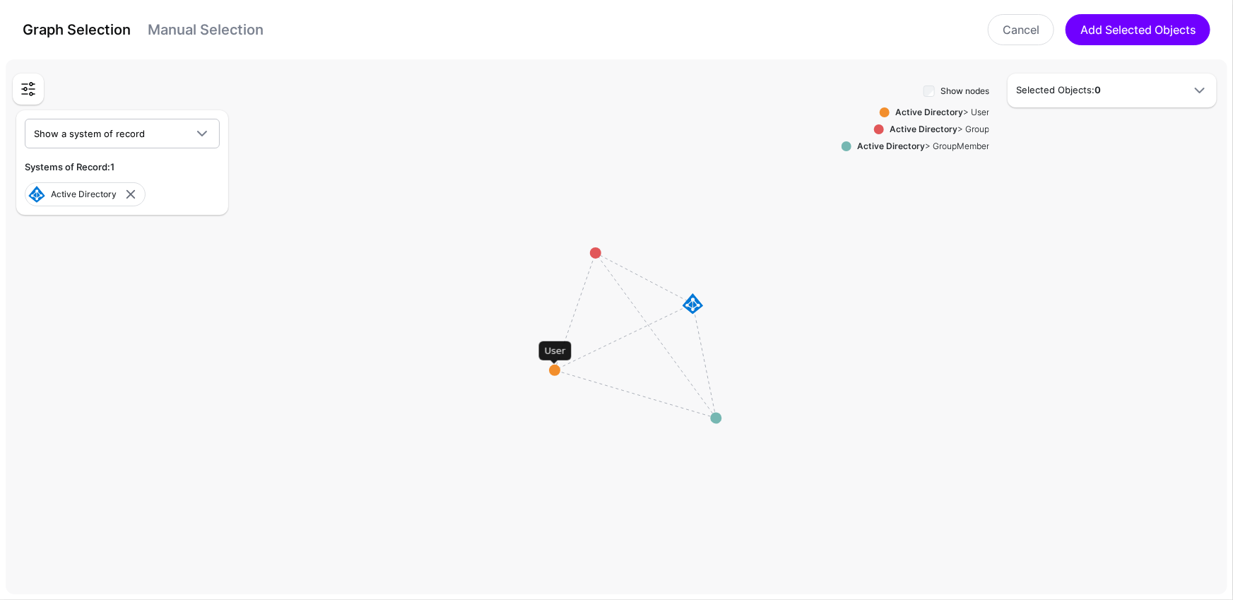
click at [554, 367] on circle at bounding box center [554, 370] width 11 height 11
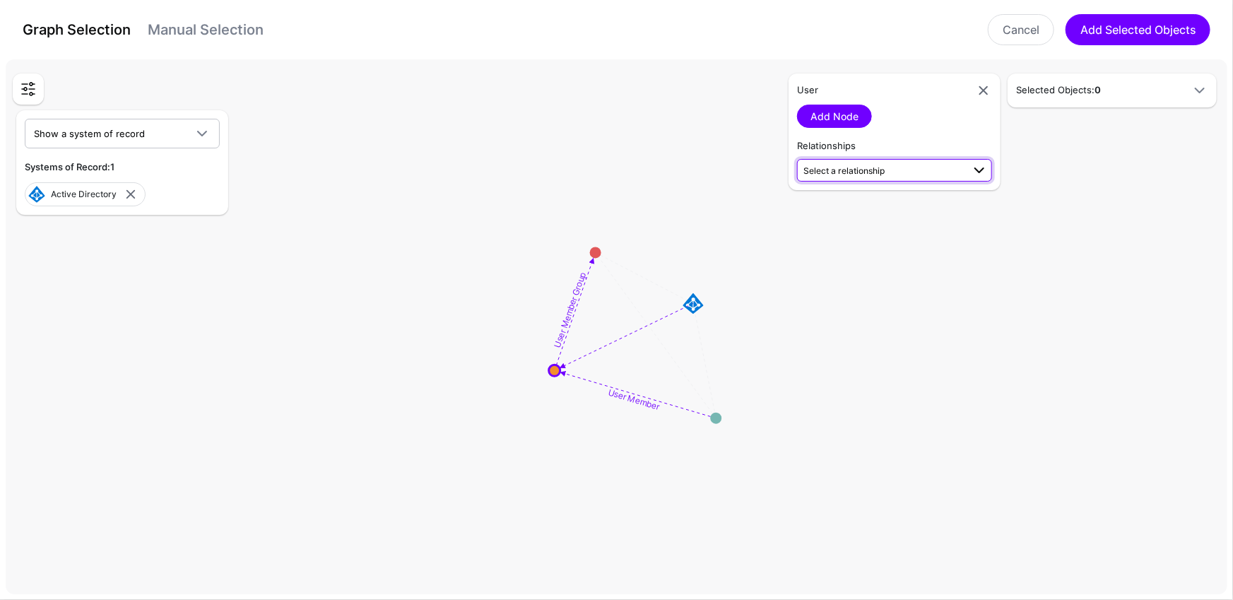
click at [982, 163] on span at bounding box center [979, 170] width 17 height 17
click at [569, 298] on textpath "User Member Group" at bounding box center [570, 310] width 36 height 78
click at [572, 301] on textpath "User Member Group" at bounding box center [570, 310] width 36 height 78
click at [574, 302] on textpath "User Member Group" at bounding box center [570, 310] width 36 height 78
click at [990, 90] on link at bounding box center [983, 90] width 17 height 17
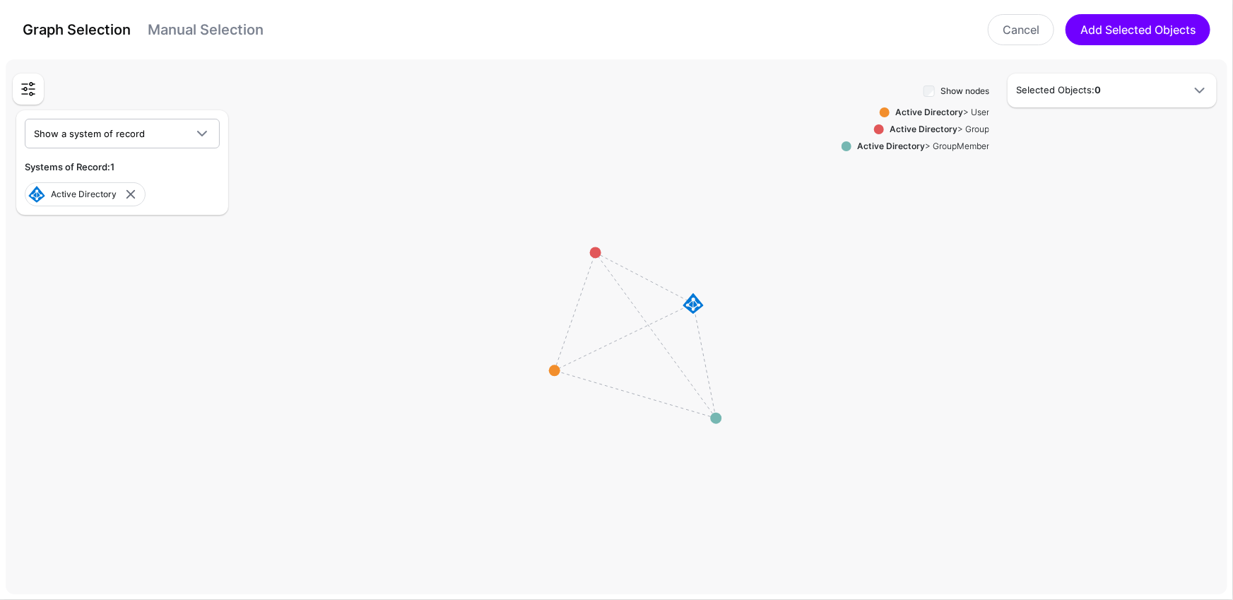
click at [575, 307] on rect at bounding box center [622, 330] width 123323 height 54064
click at [552, 375] on rect at bounding box center [622, 330] width 123323 height 54064
click at [557, 369] on circle at bounding box center [554, 370] width 11 height 11
click at [553, 369] on circle at bounding box center [553, 372] width 11 height 11
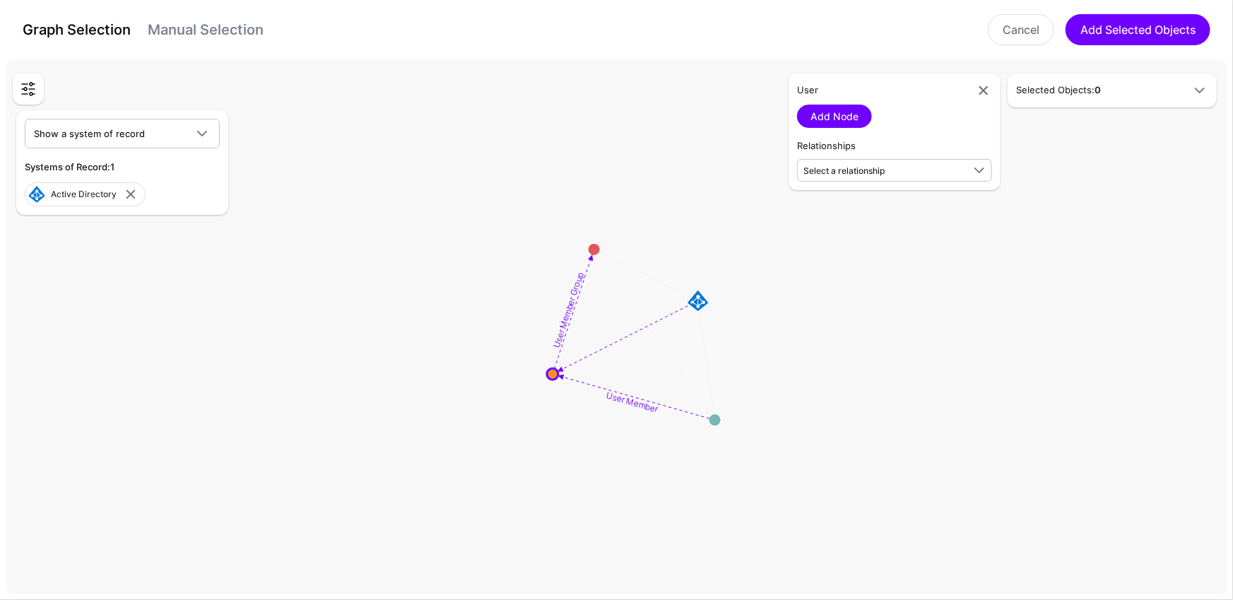
click at [570, 312] on textpath "User Member Group" at bounding box center [568, 310] width 35 height 78
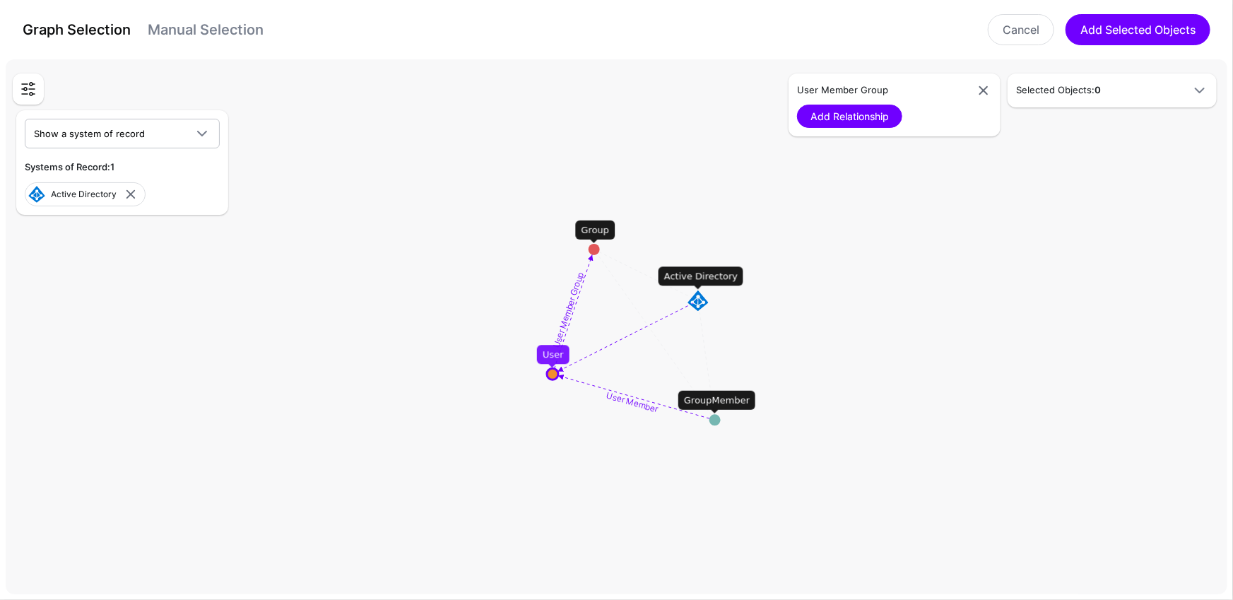
click at [905, 119] on div "Add Relationship" at bounding box center [894, 116] width 195 height 23
click at [877, 118] on link "Add Relationship" at bounding box center [849, 116] width 105 height 23
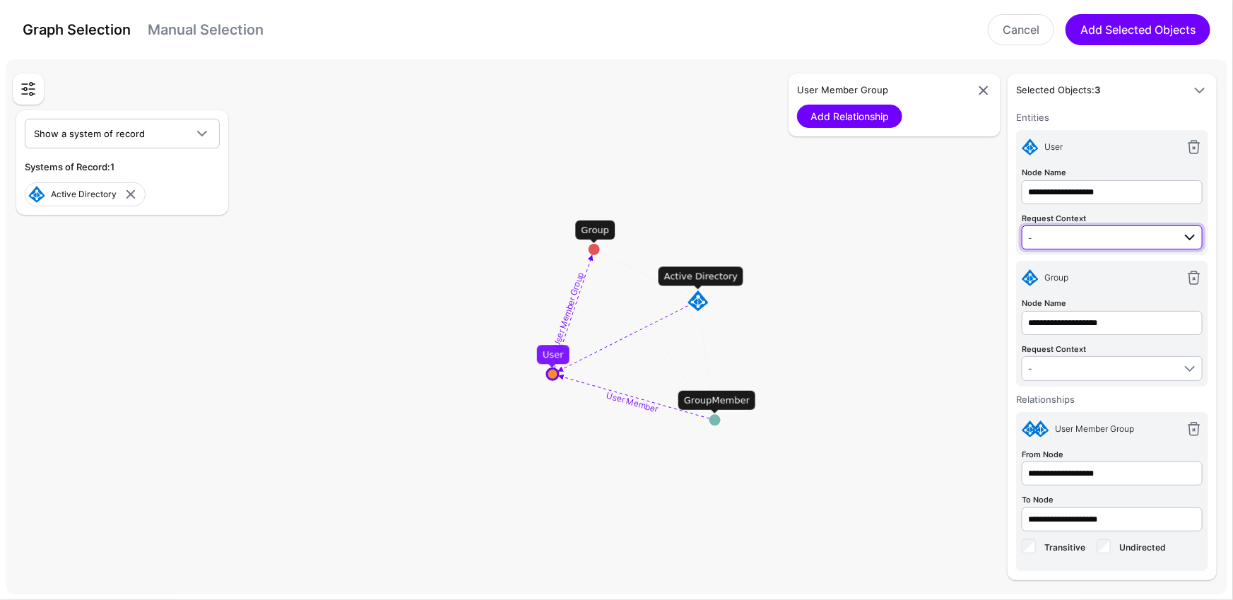
click at [1136, 234] on span "-" at bounding box center [1100, 238] width 145 height 16
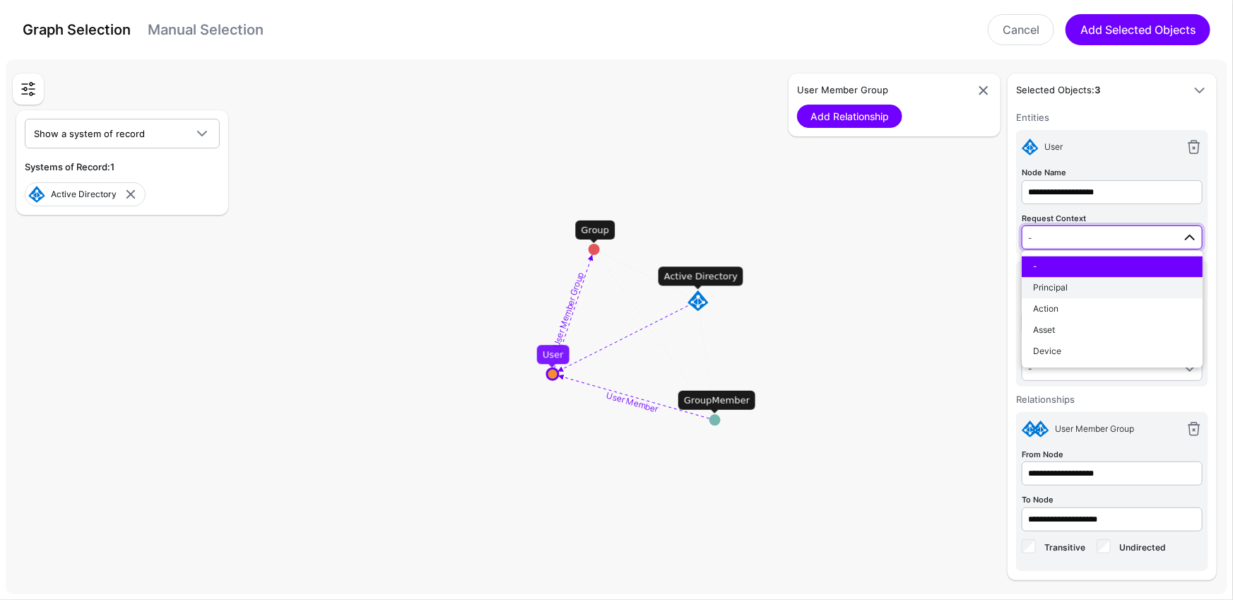
click at [1093, 282] on div "Principal" at bounding box center [1112, 288] width 158 height 13
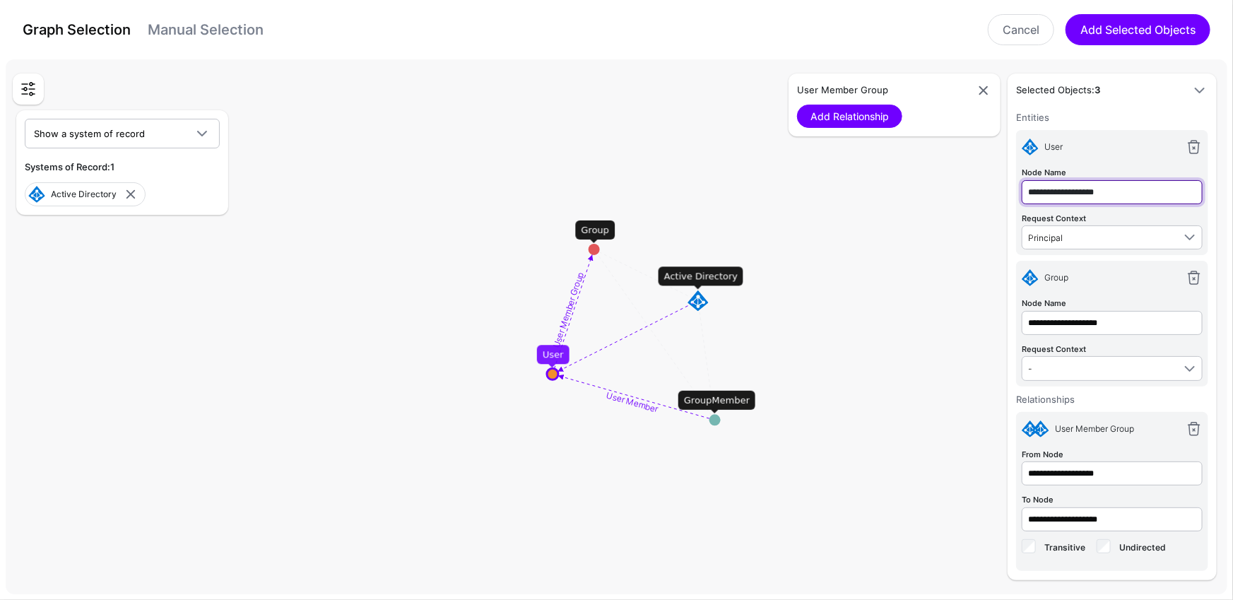
click at [1109, 187] on input "**********" at bounding box center [1112, 192] width 181 height 24
click at [1071, 191] on input "**********" at bounding box center [1112, 192] width 181 height 24
drag, startPoint x: 1091, startPoint y: 192, endPoint x: 994, endPoint y: 195, distance: 97.6
click at [996, 193] on div "**********" at bounding box center [1072, 326] width 297 height 507
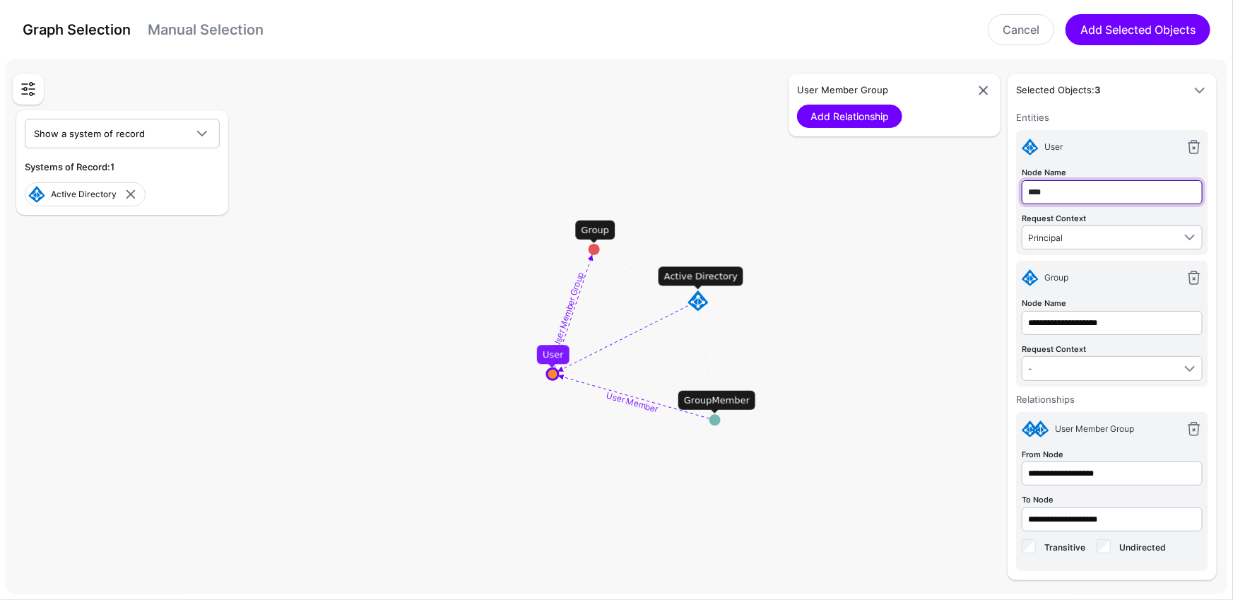
type input "****"
click at [977, 228] on div "**********" at bounding box center [1072, 326] width 297 height 507
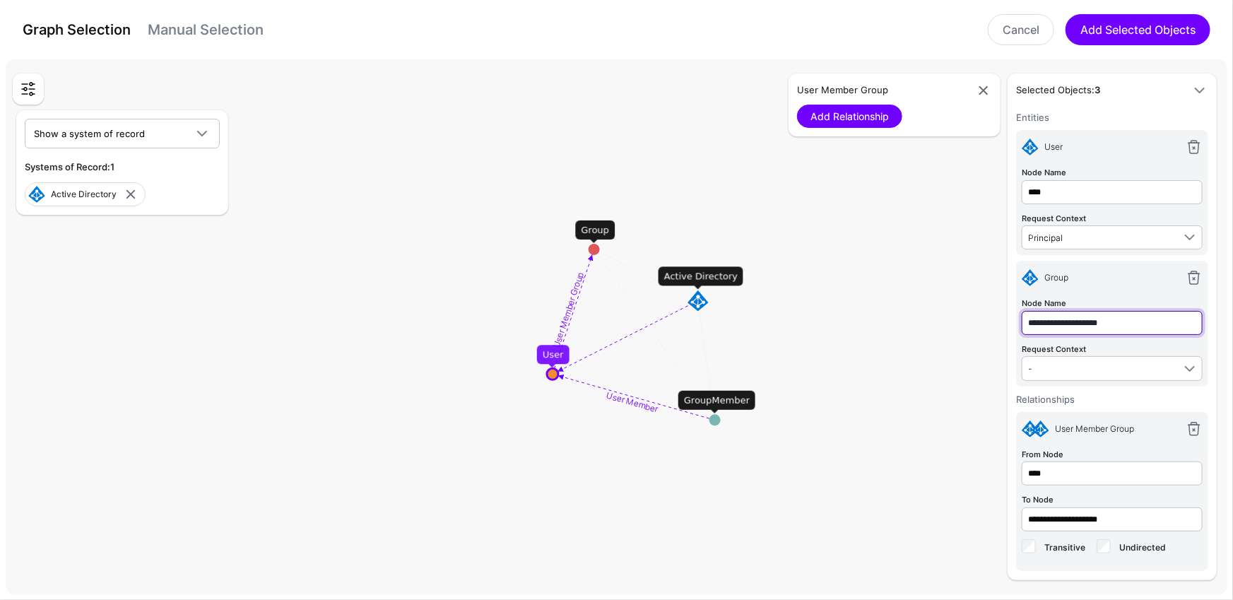
drag, startPoint x: 1091, startPoint y: 319, endPoint x: 1022, endPoint y: 314, distance: 69.4
click at [1022, 314] on input "**********" at bounding box center [1112, 323] width 181 height 24
type input "*****"
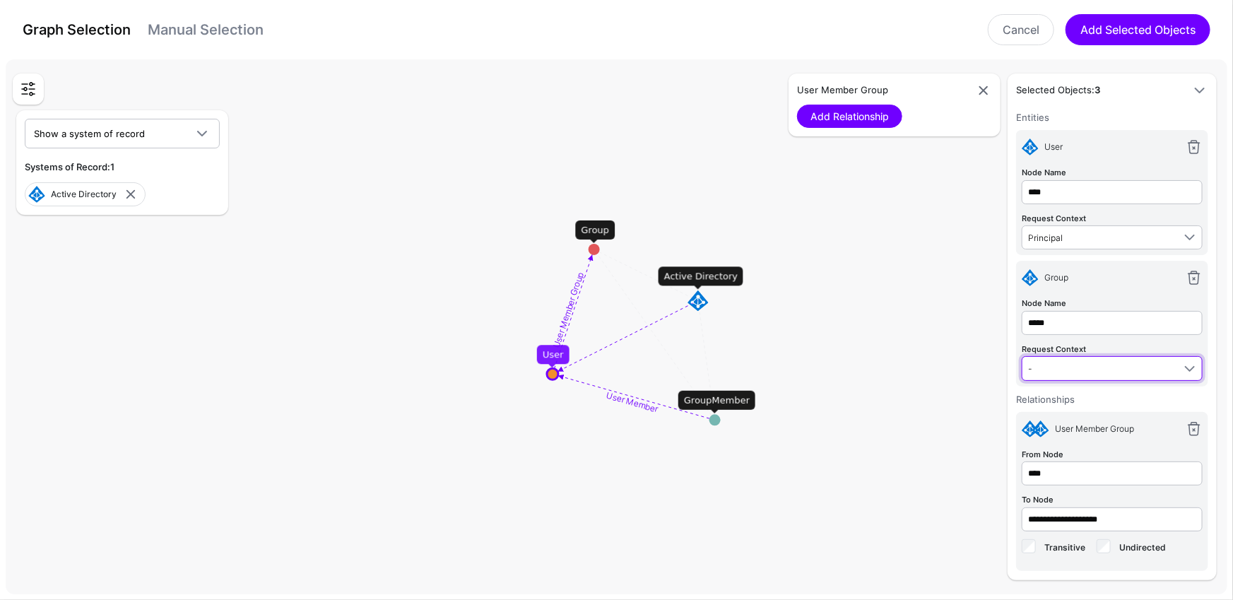
type input "*****"
click at [1023, 399] on h6 "Relationships" at bounding box center [1112, 399] width 192 height 14
click at [1109, 386] on div "Entities User Node Name **** Request Context Principal - Principal Action Asset…" at bounding box center [1112, 250] width 192 height 281
click at [1052, 408] on div "Relationships User Member Group From Node **** To Node ***** Transitive Undirec…" at bounding box center [1112, 484] width 192 height 184
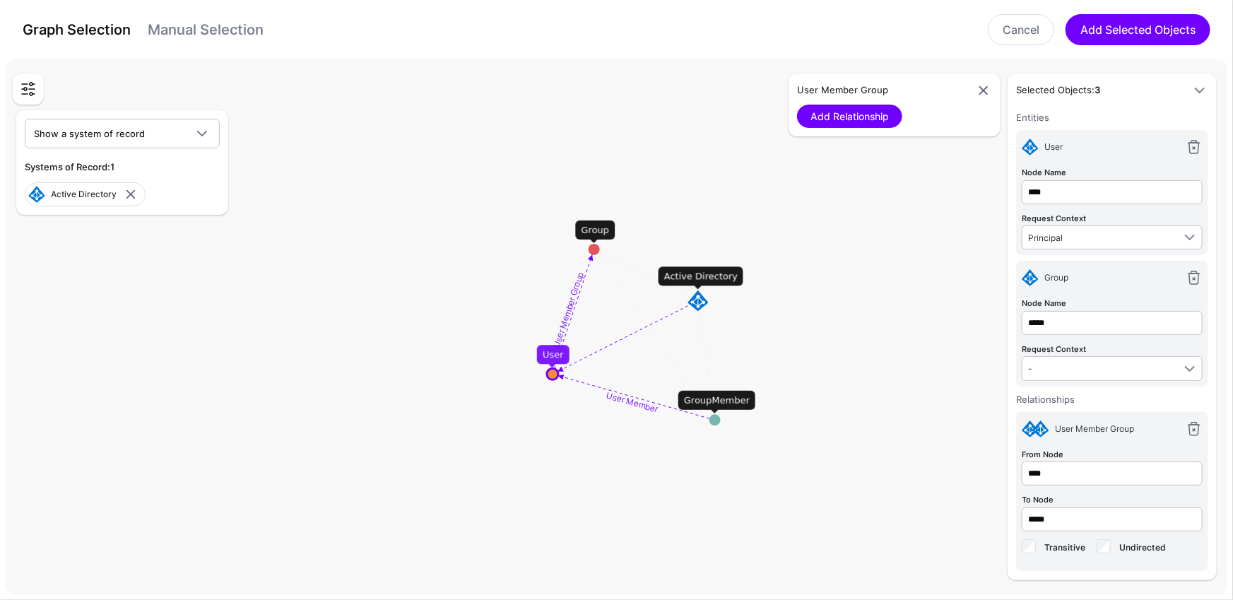
click at [1052, 406] on div "Relationships User Member Group From Node **** To Node ***** Transitive Undirec…" at bounding box center [1112, 484] width 192 height 184
click at [1056, 392] on h6 "Relationships" at bounding box center [1112, 399] width 192 height 14
click at [1034, 118] on h6 "Entities" at bounding box center [1112, 117] width 192 height 14
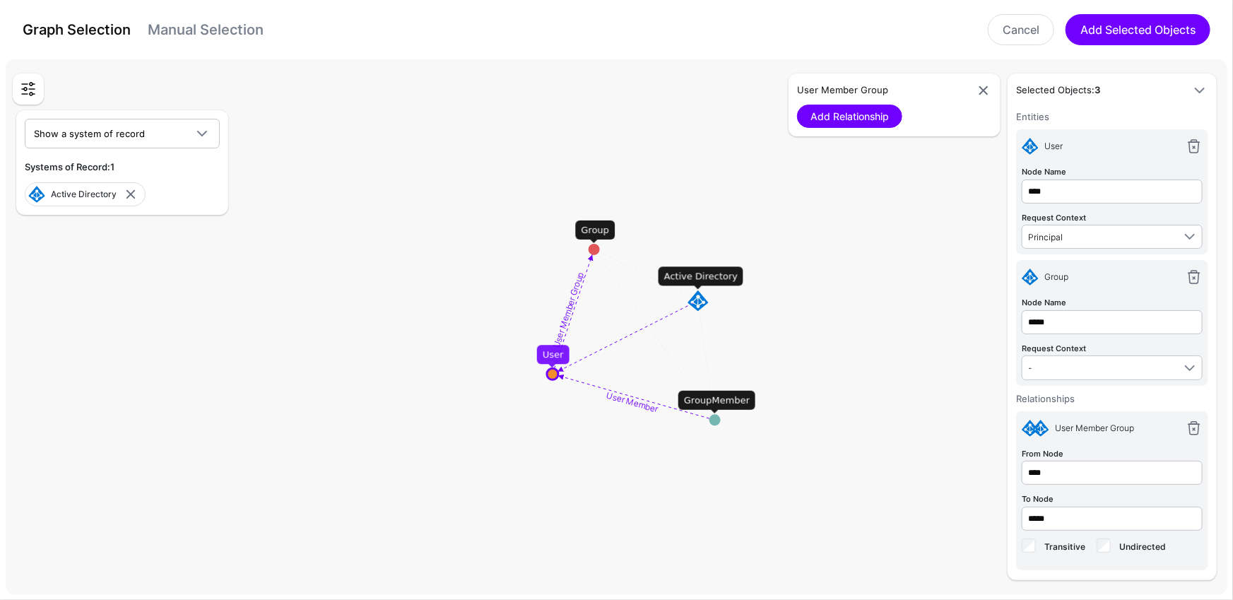
click at [1048, 393] on h6 "Relationships" at bounding box center [1112, 399] width 192 height 14
click at [1048, 392] on h6 "Relationships" at bounding box center [1112, 399] width 192 height 14
click at [1074, 401] on h6 "Relationships" at bounding box center [1112, 399] width 192 height 14
click at [233, 28] on link "Manual Selection" at bounding box center [206, 29] width 116 height 17
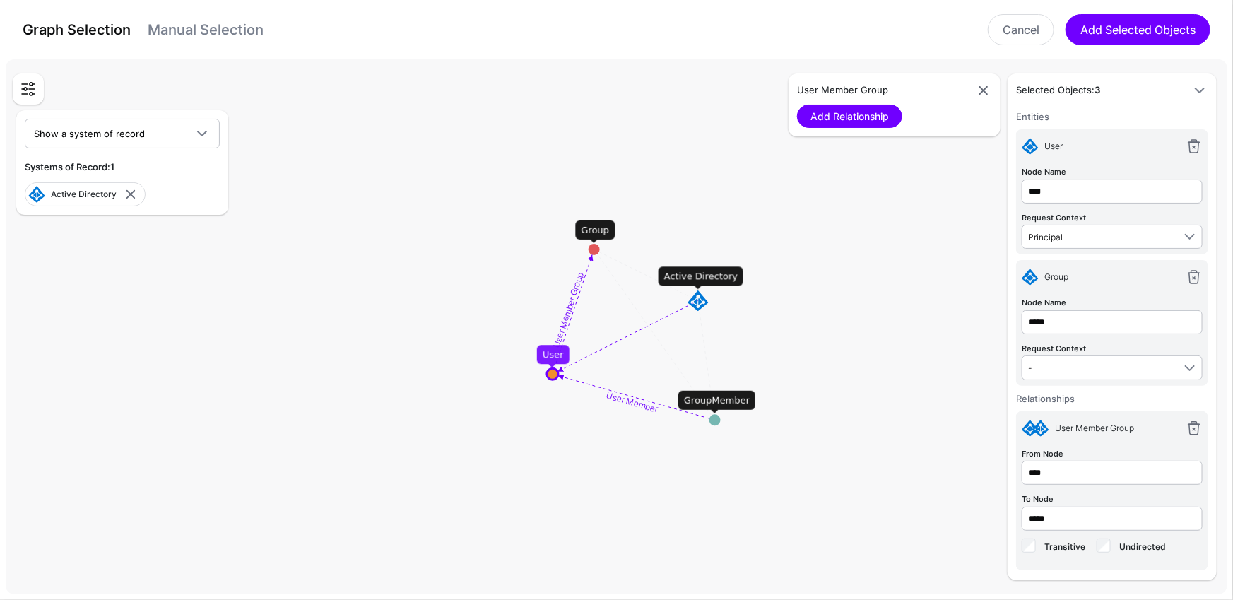
type input "****"
type input "*****"
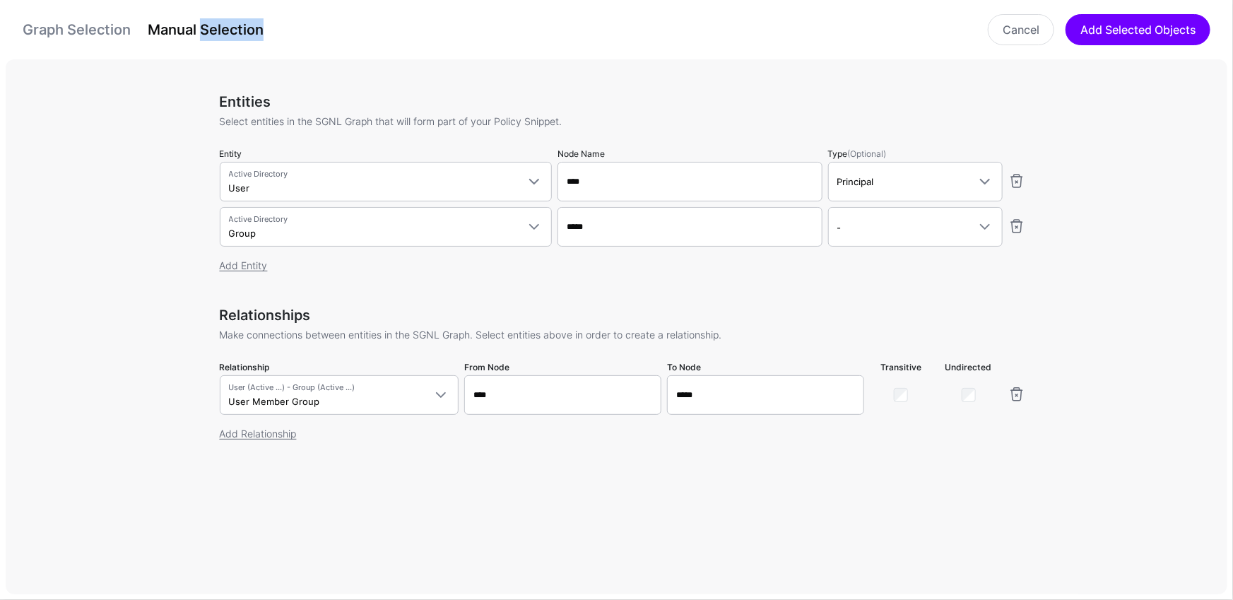
click at [233, 28] on link "Manual Selection" at bounding box center [206, 29] width 116 height 17
click at [232, 265] on link "Add Entity" at bounding box center [244, 265] width 48 height 12
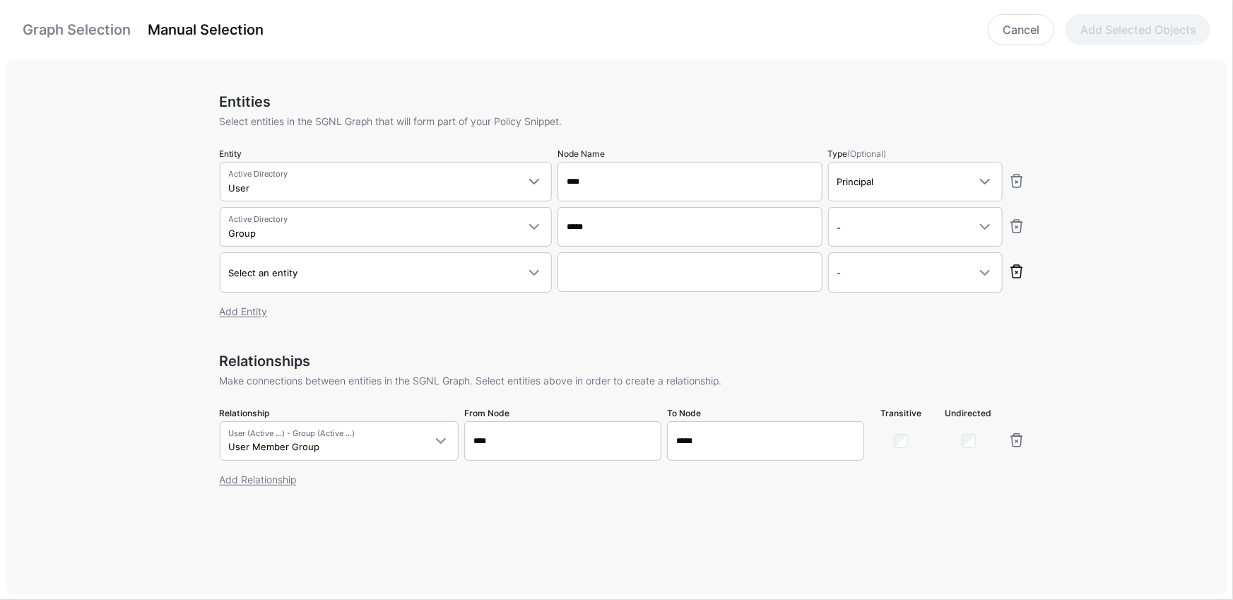
click at [1013, 274] on link at bounding box center [1016, 271] width 17 height 17
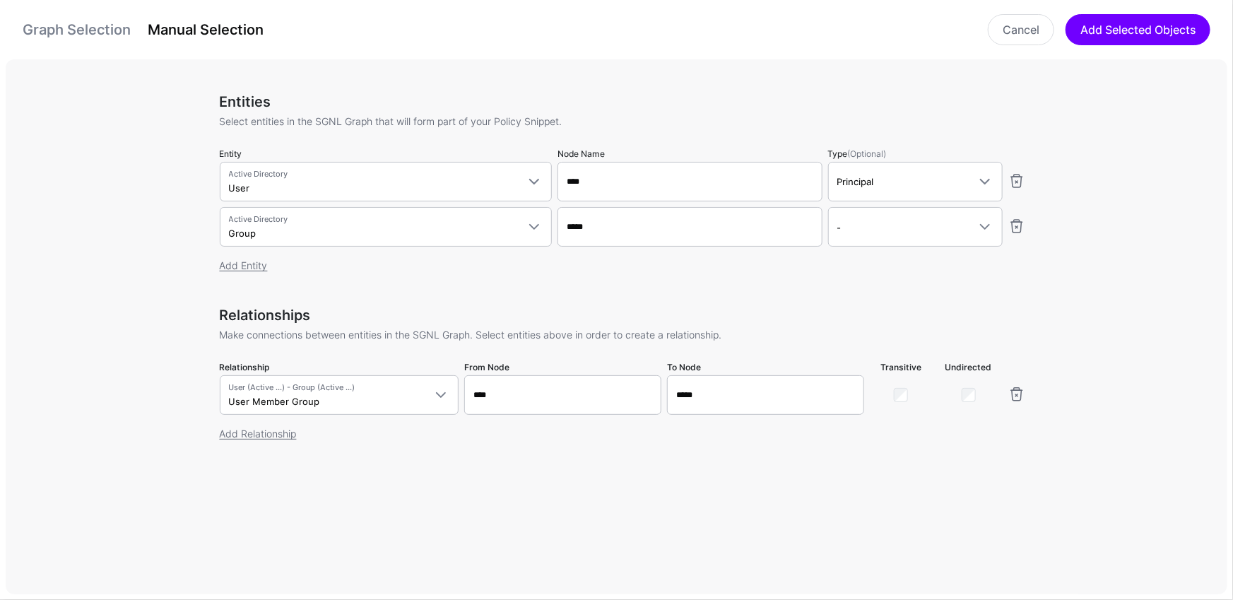
click at [110, 25] on link "Graph Selection" at bounding box center [77, 29] width 108 height 17
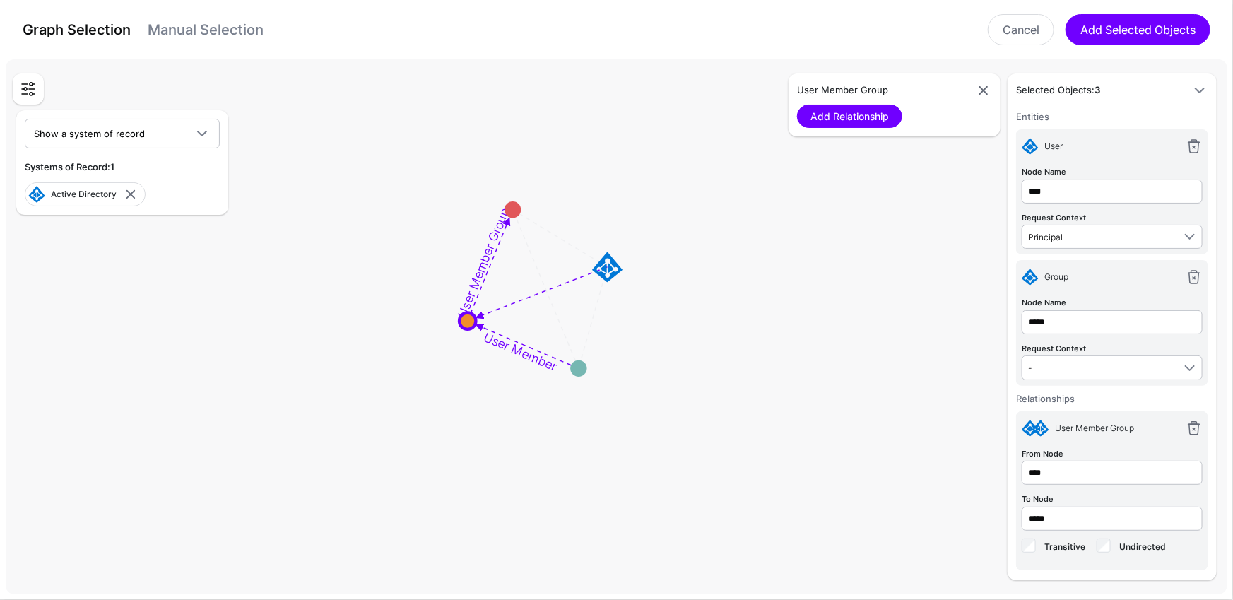
drag, startPoint x: 425, startPoint y: 309, endPoint x: 264, endPoint y: 276, distance: 165.2
click at [264, 275] on rect at bounding box center [539, 290] width 180052 height 78934
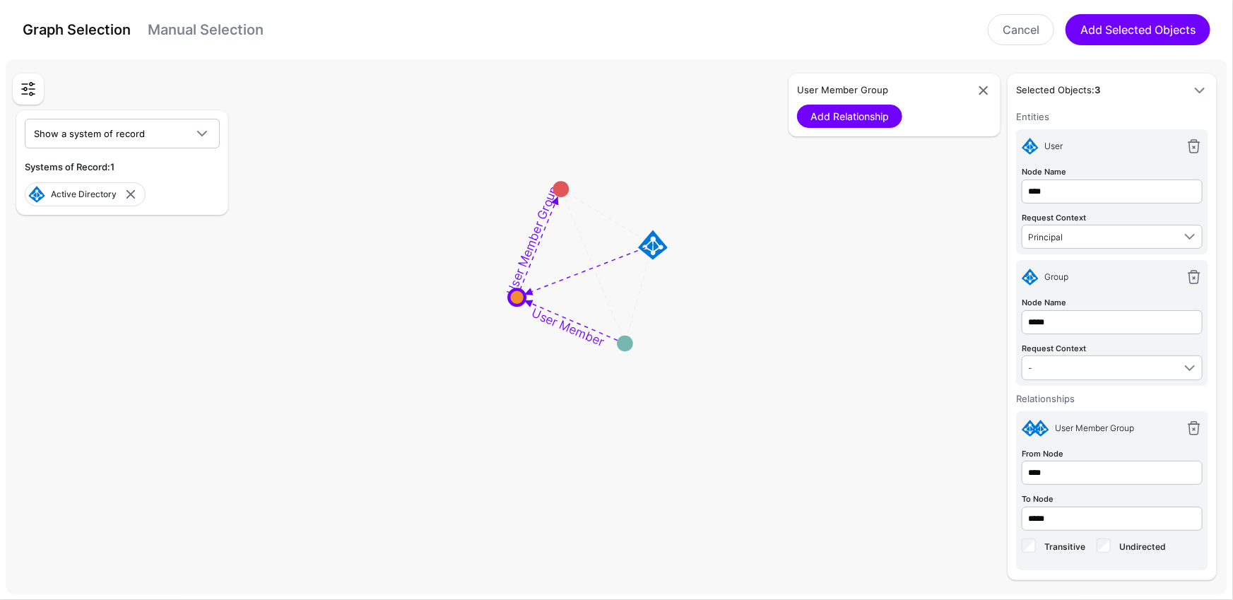
drag, startPoint x: 331, startPoint y: 328, endPoint x: 380, endPoint y: 305, distance: 53.8
click at [380, 305] on rect at bounding box center [586, 266] width 175119 height 76771
